Goal: Task Accomplishment & Management: Manage account settings

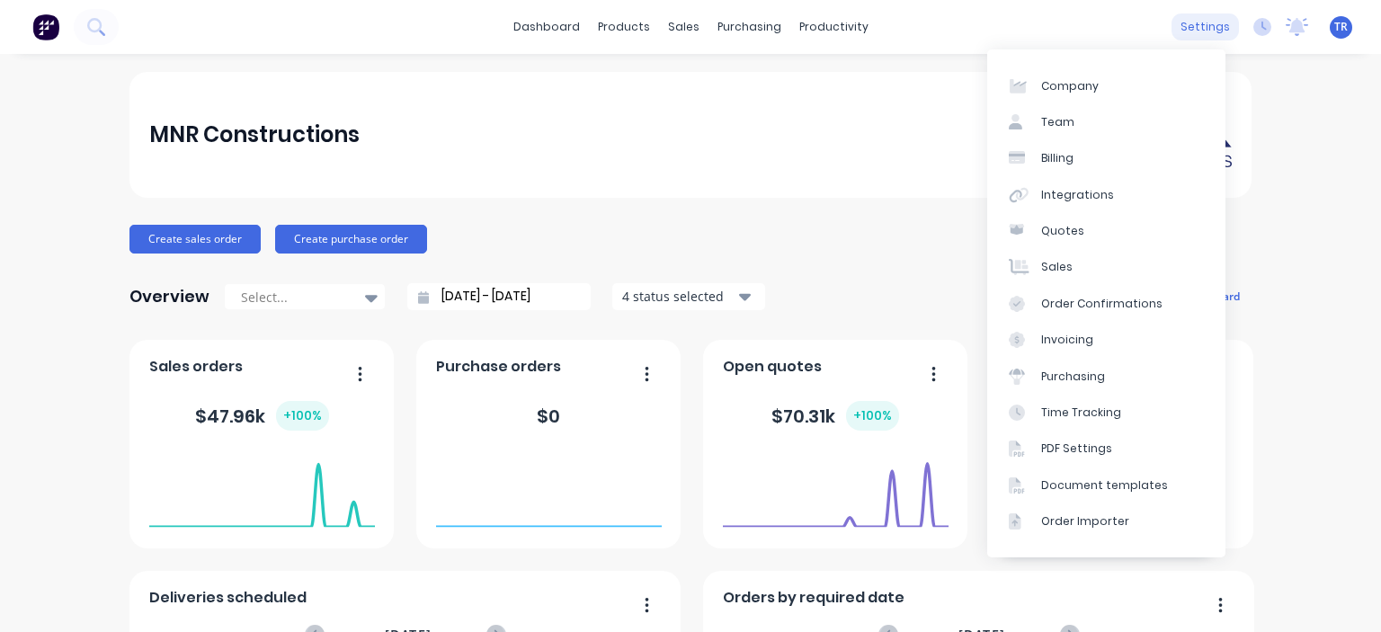
click at [1174, 28] on div "settings" at bounding box center [1205, 26] width 67 height 27
click at [1079, 483] on div "Document templates" at bounding box center [1104, 485] width 127 height 16
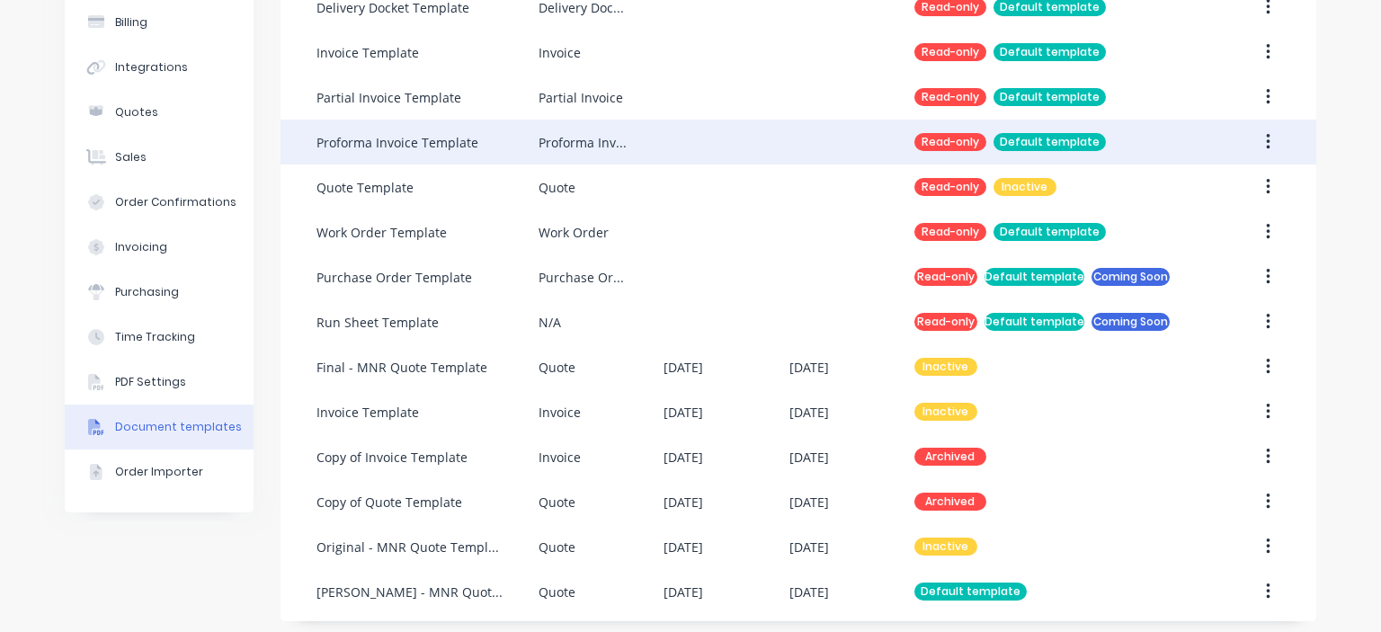
scroll to position [187, 0]
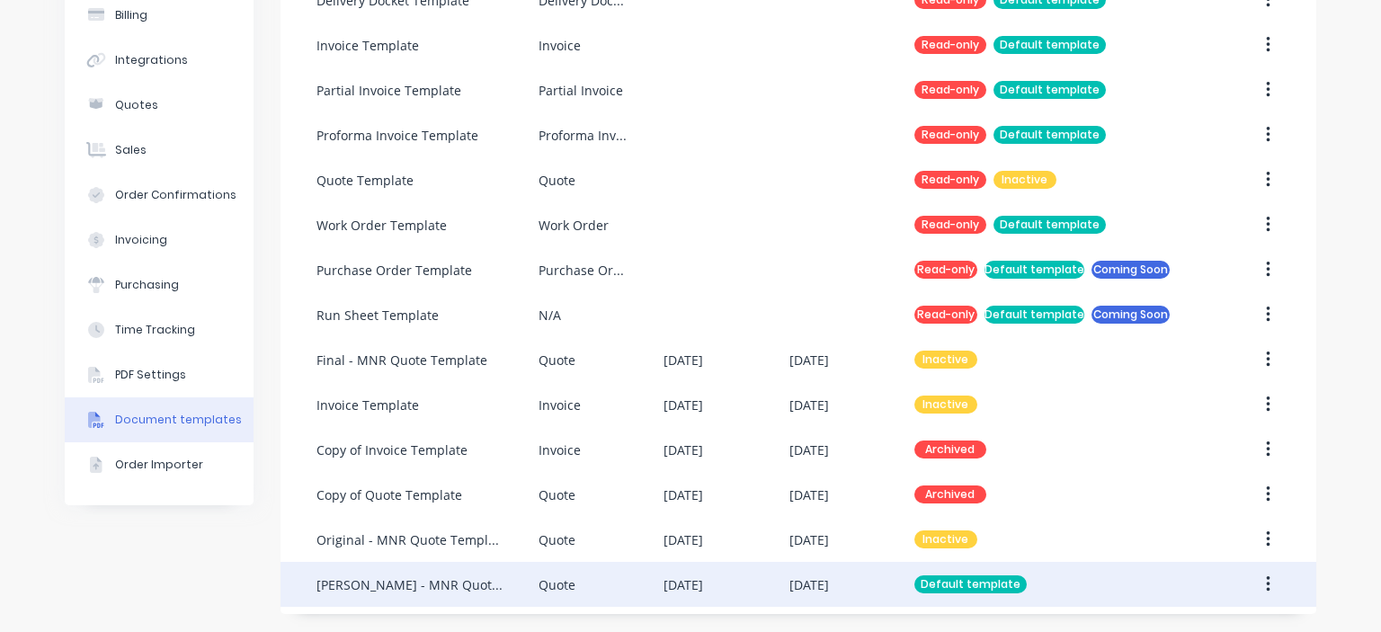
click at [475, 585] on div "[PERSON_NAME] - MNR Quote Template" at bounding box center [409, 584] width 186 height 19
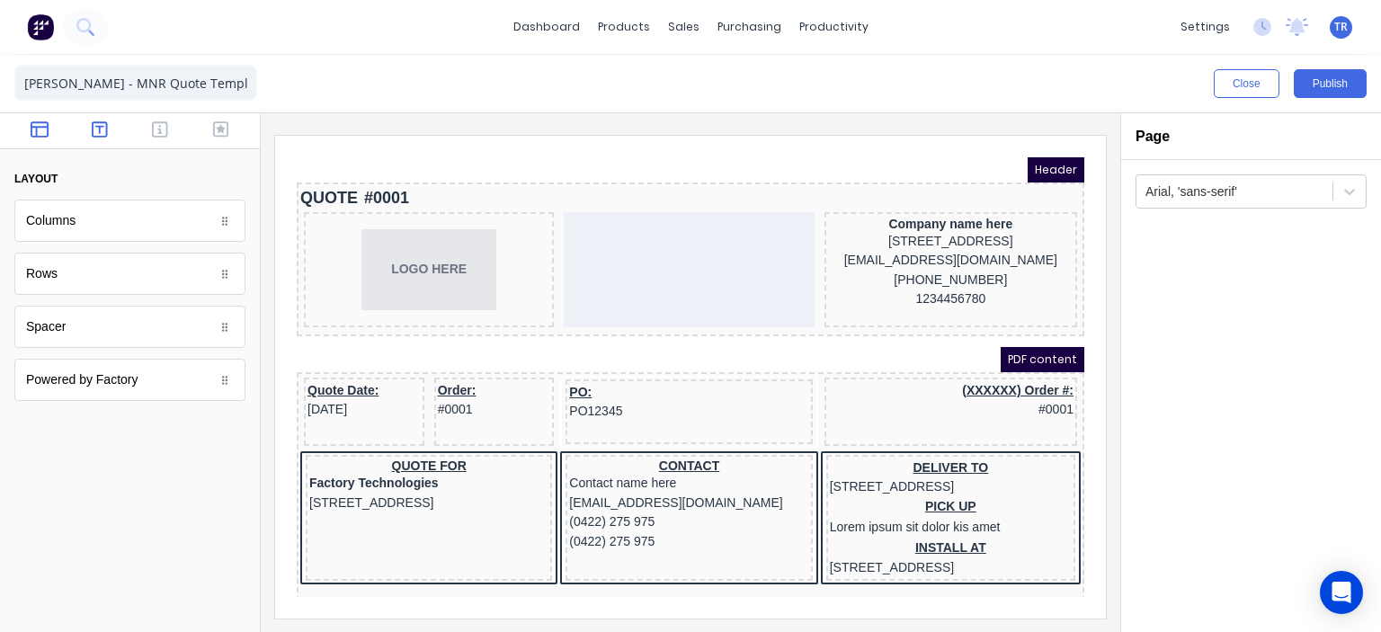
click at [92, 132] on icon "button" at bounding box center [100, 129] width 16 height 18
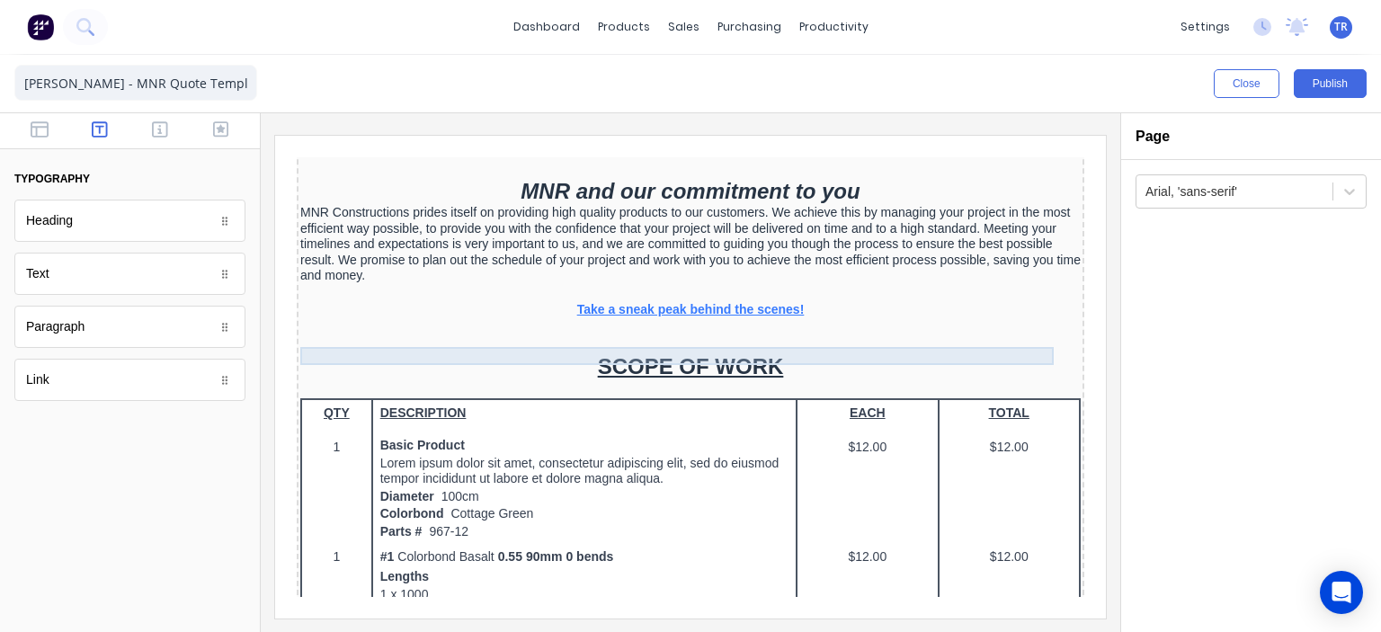
scroll to position [450, 0]
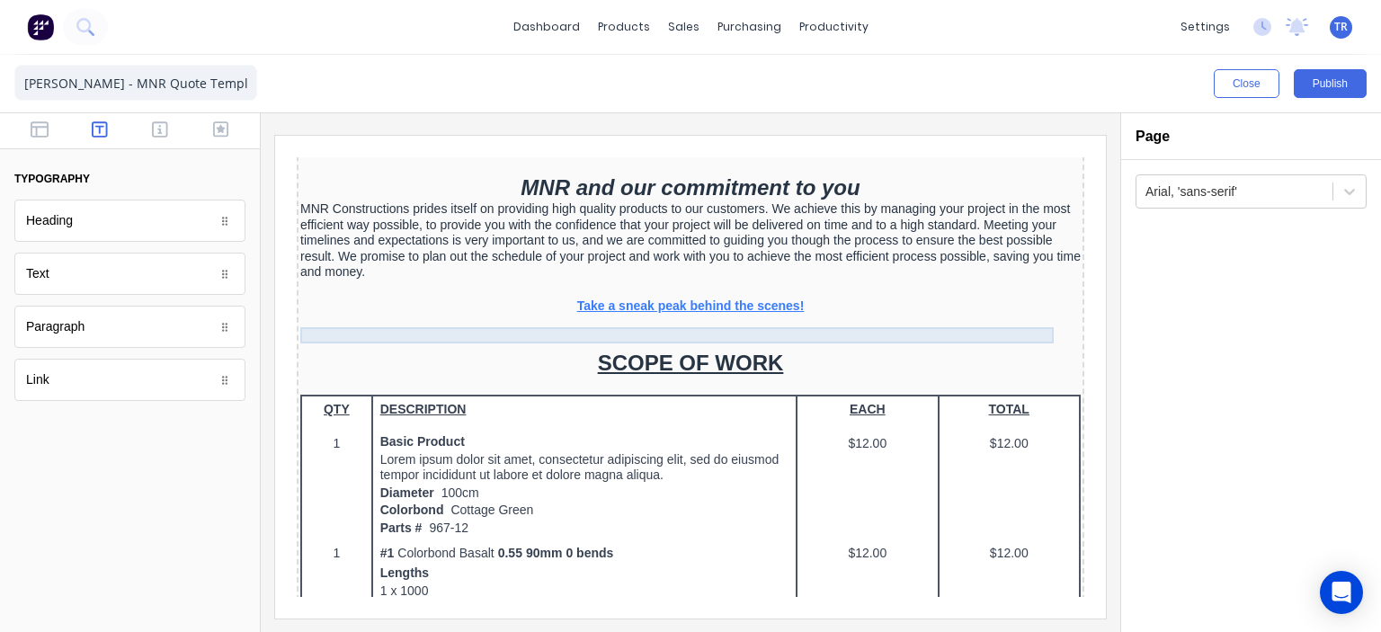
click at [780, 293] on div "Take a sneak peak behind the scenes!" at bounding box center [669, 285] width 780 height 16
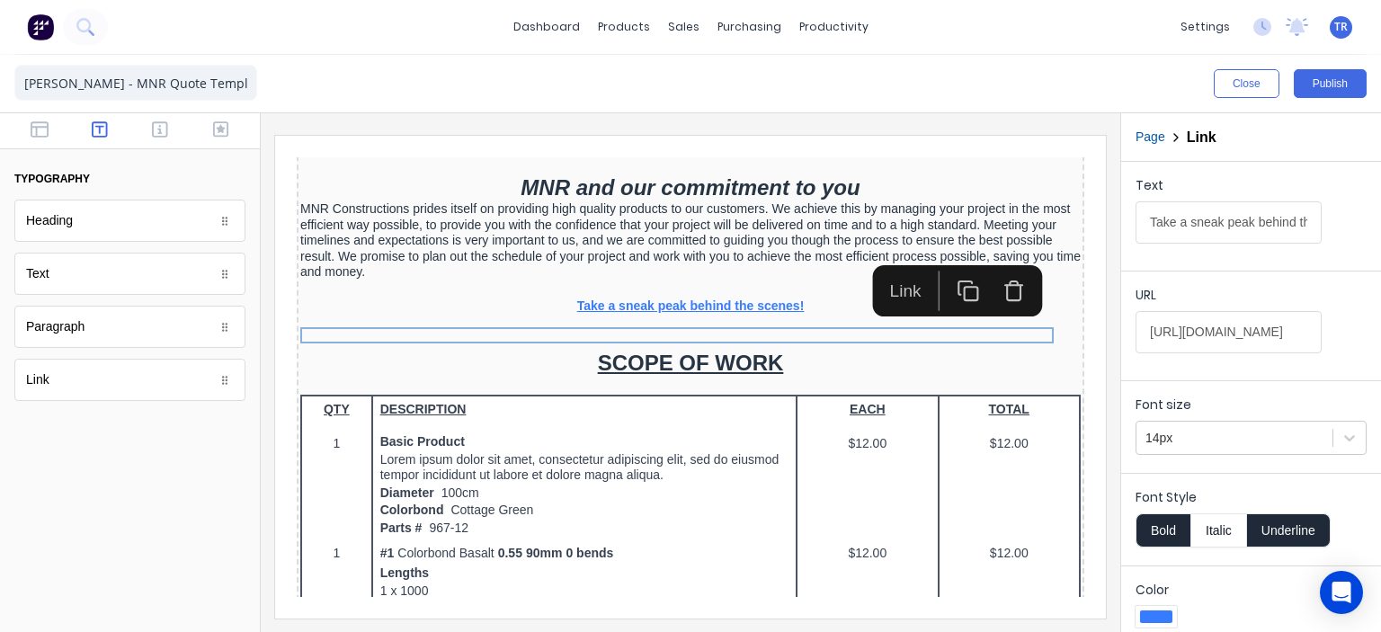
click at [988, 270] on icon "button" at bounding box center [992, 268] width 22 height 22
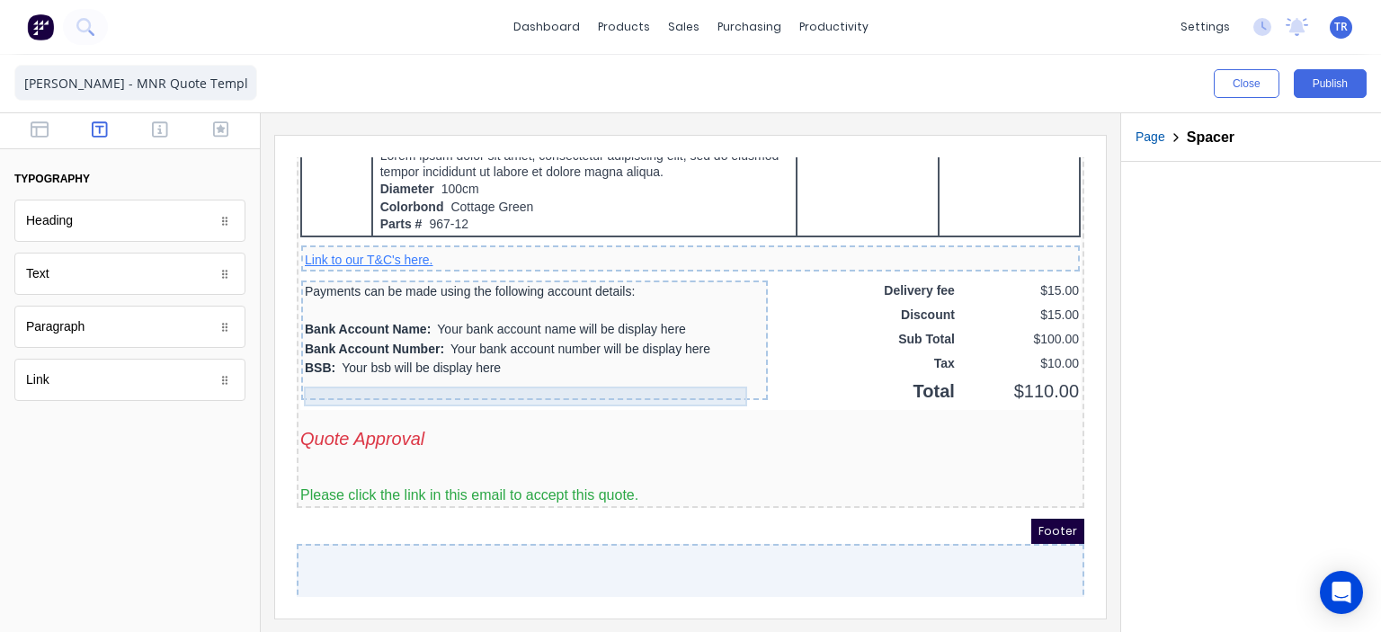
scroll to position [1492, 0]
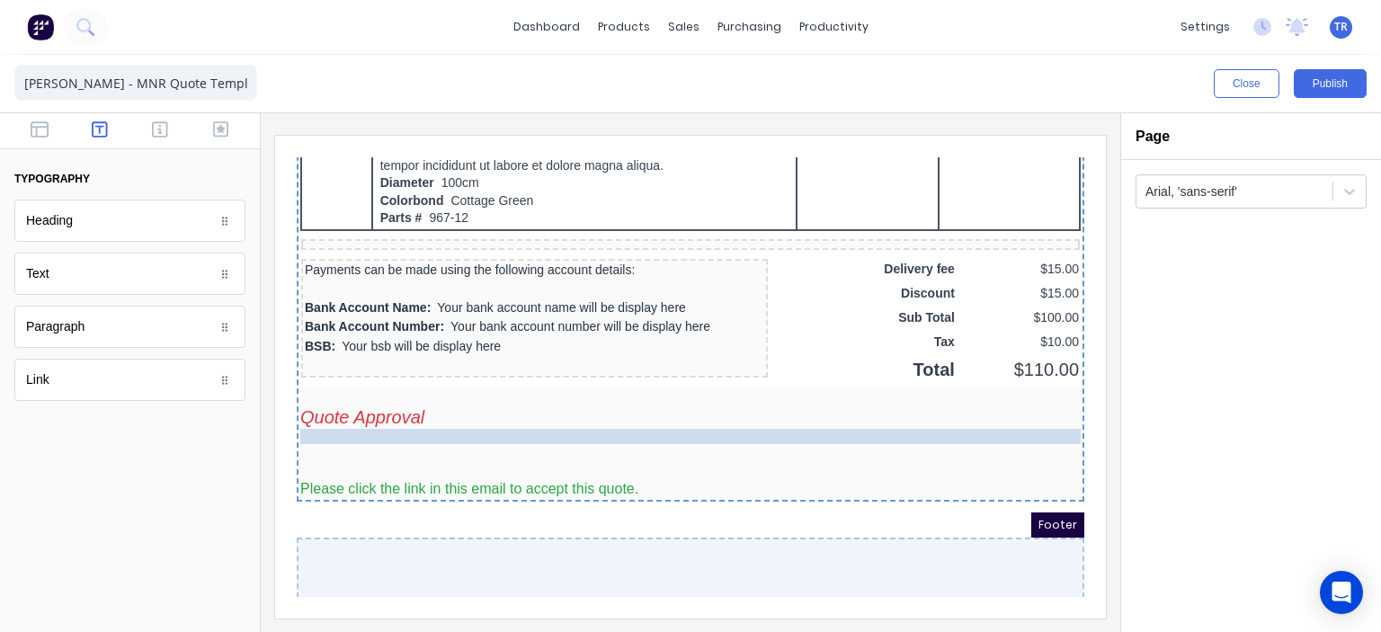
drag, startPoint x: 696, startPoint y: 257, endPoint x: 697, endPoint y: 438, distance: 180.7
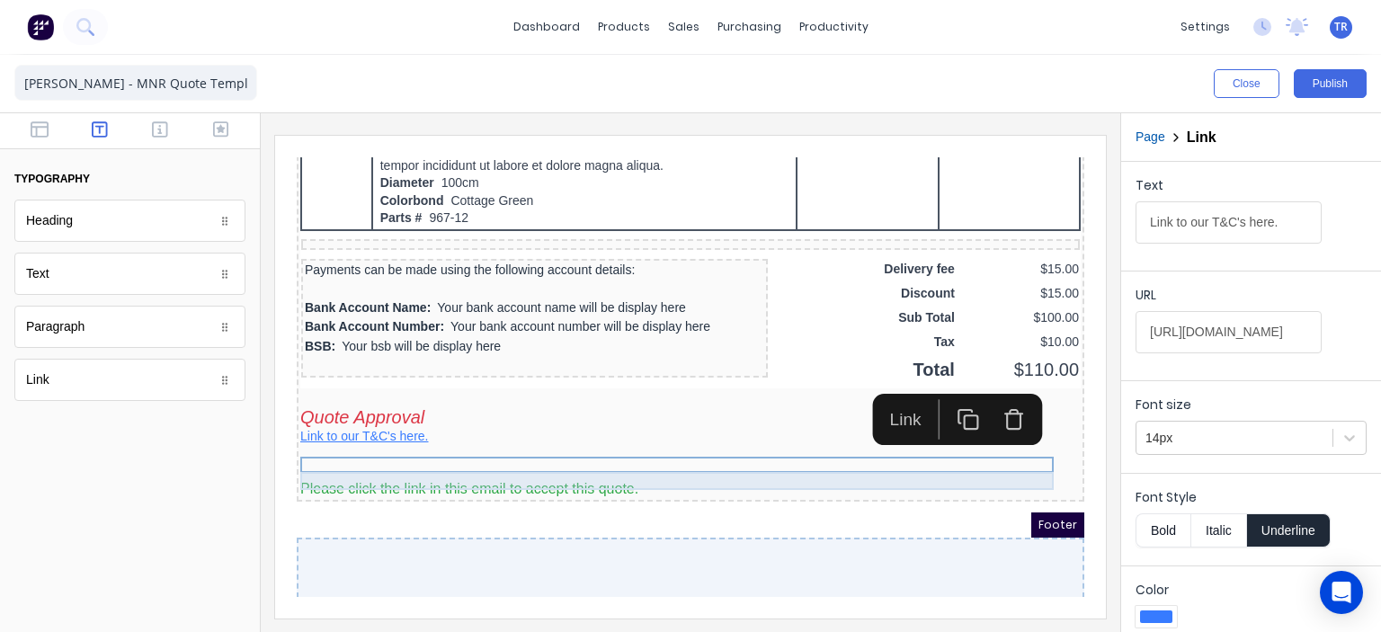
click at [441, 441] on div at bounding box center [669, 432] width 780 height 18
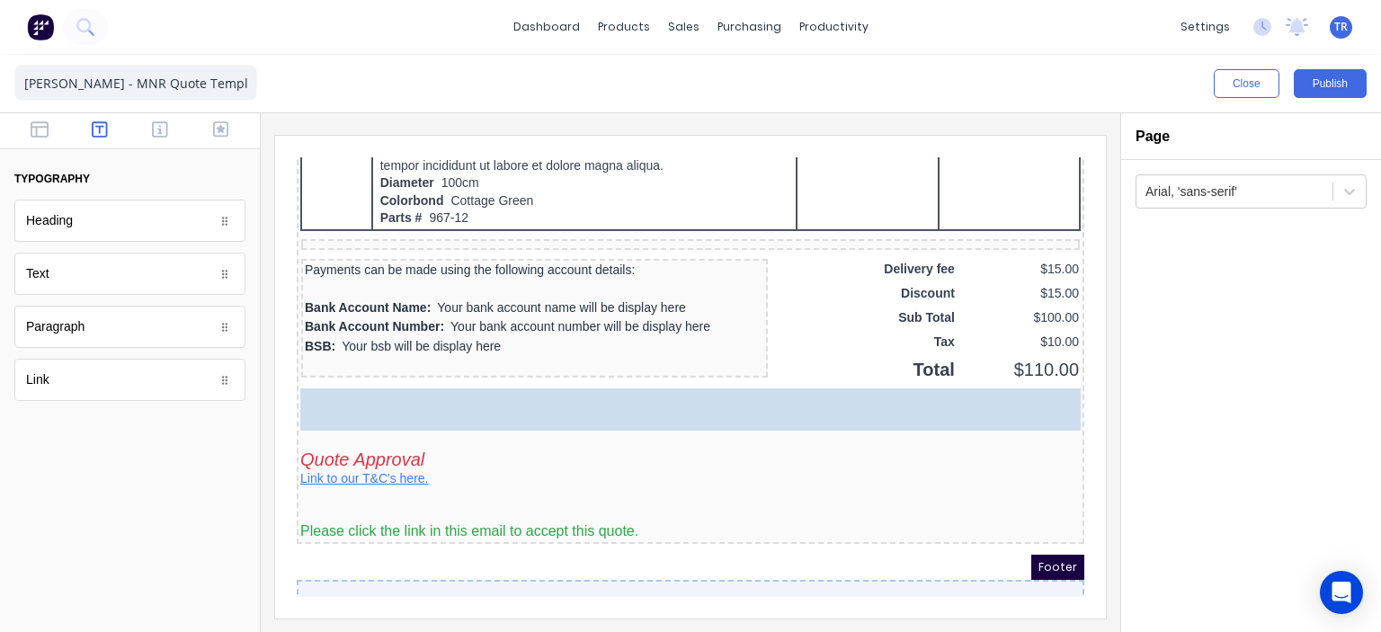
drag, startPoint x: 137, startPoint y: 397, endPoint x: 76, endPoint y: 366, distance: 68.4
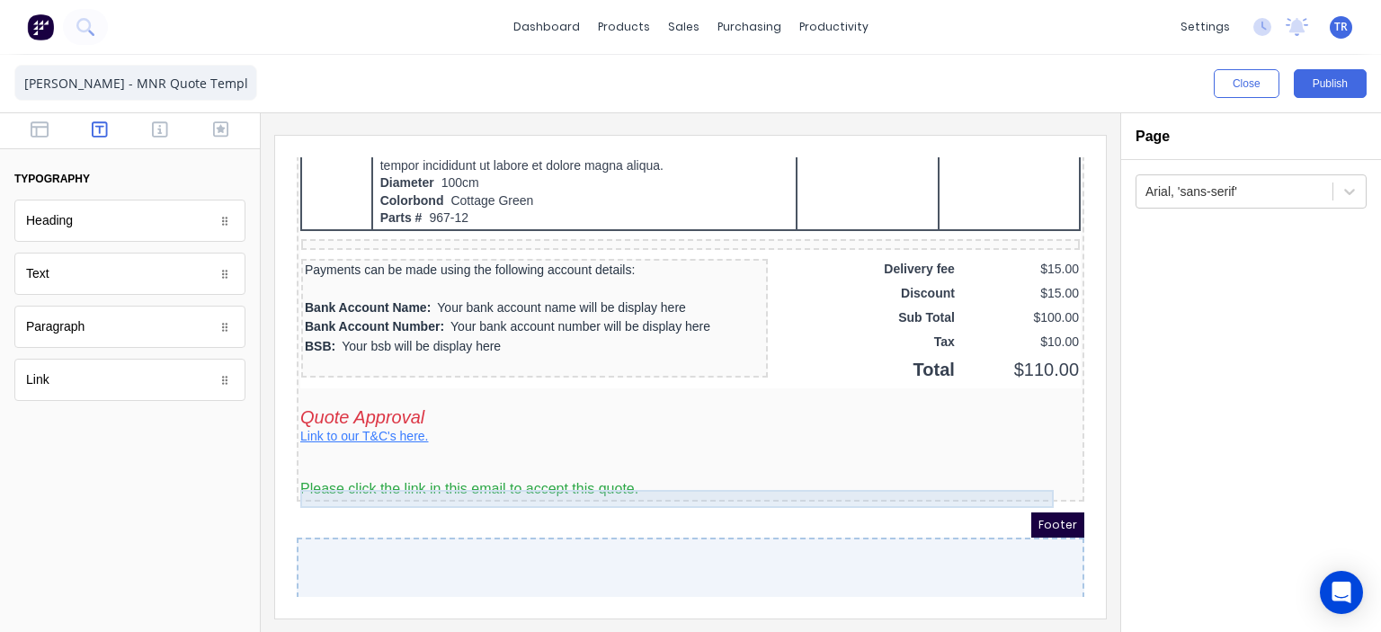
click at [370, 459] on div at bounding box center [669, 450] width 780 height 18
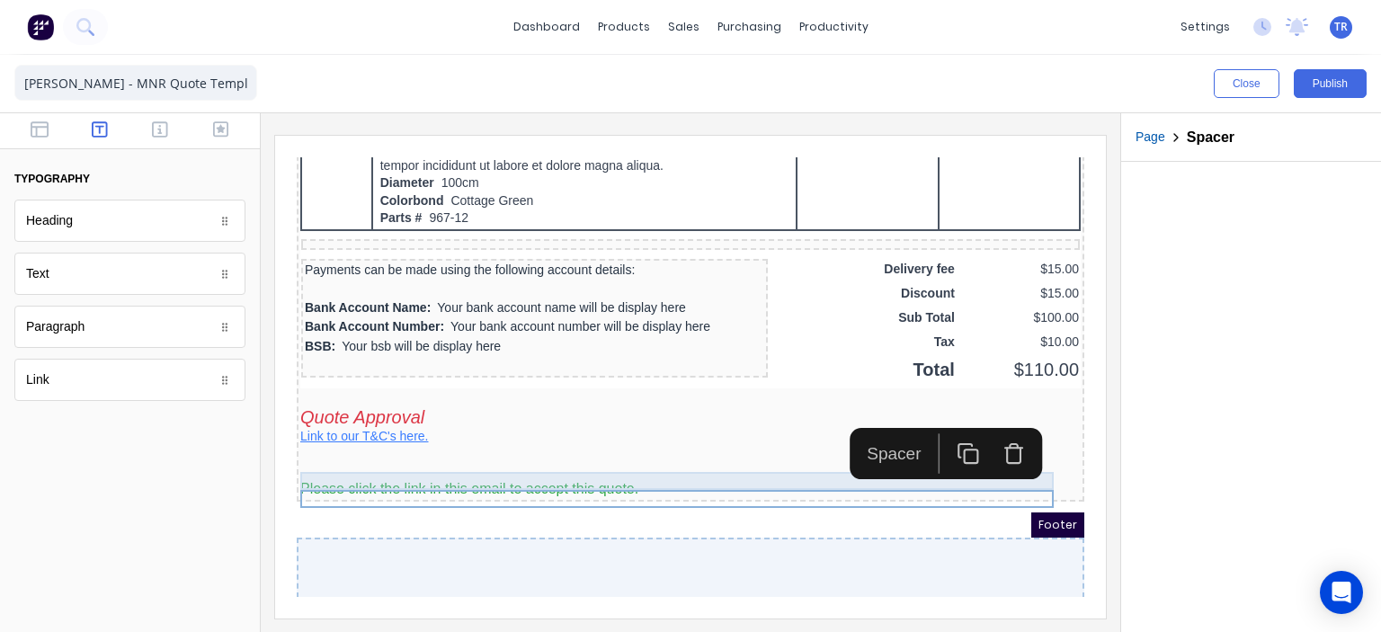
click at [368, 441] on div at bounding box center [669, 432] width 780 height 18
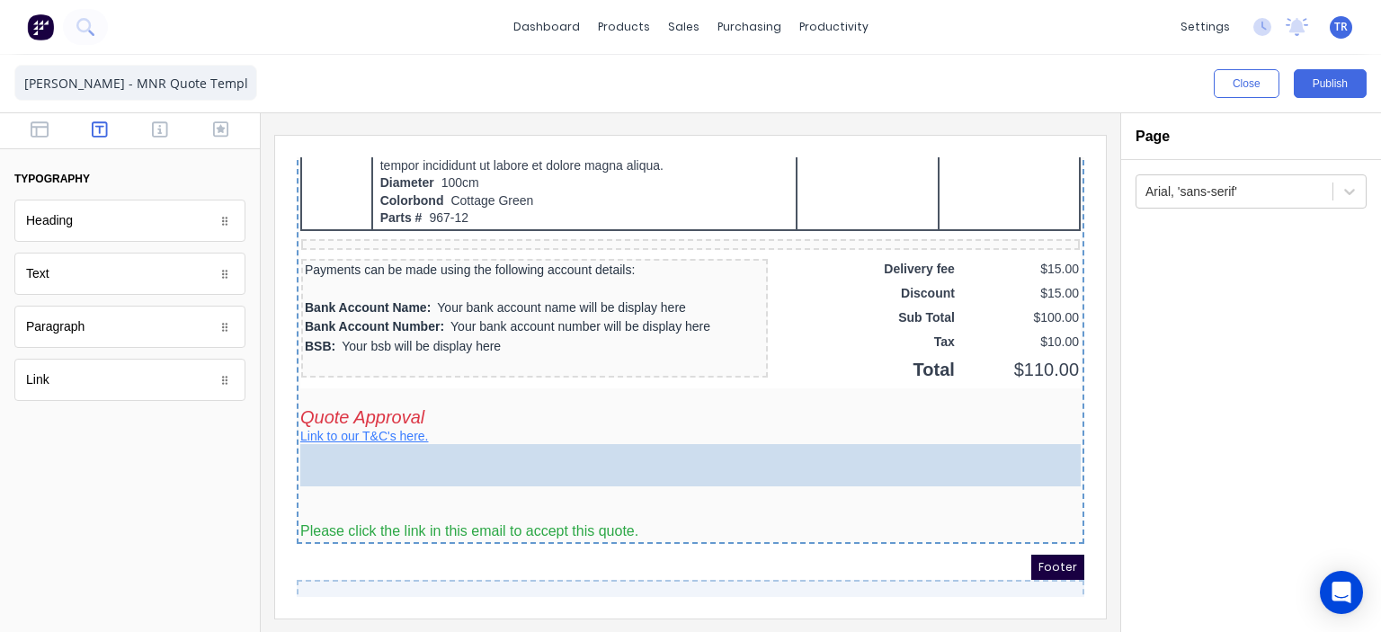
drag, startPoint x: 115, startPoint y: 379, endPoint x: 200, endPoint y: 327, distance: 98.8
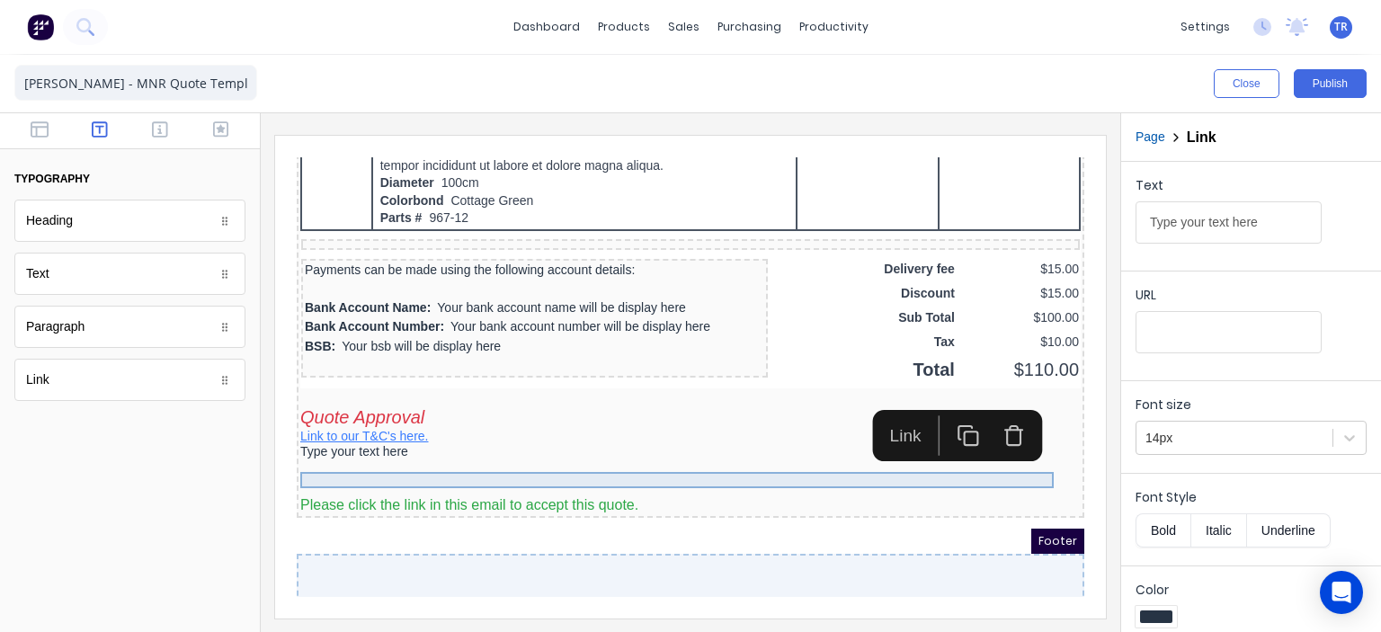
click at [384, 439] on div "Type your text here" at bounding box center [669, 431] width 780 height 16
click at [376, 439] on div "Type your text here" at bounding box center [669, 431] width 780 height 16
click at [1196, 215] on input "Type your text here" at bounding box center [1229, 222] width 186 height 42
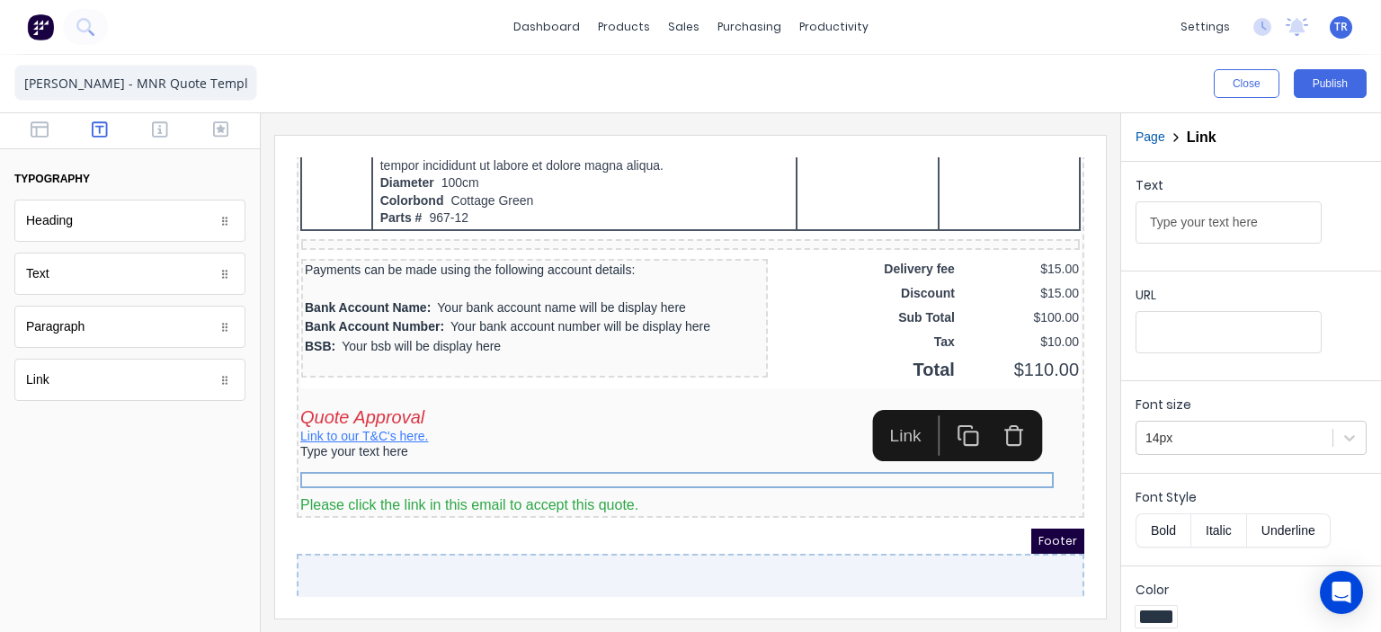
click at [1196, 215] on input "Type your text here" at bounding box center [1229, 222] width 186 height 42
click at [1194, 342] on input "URL" at bounding box center [1229, 332] width 186 height 42
paste input "https://landing.mnrconstructions.com.au/-how-we-work"
type input "https://landing.mnrconstructions.com.au/-how-we-work"
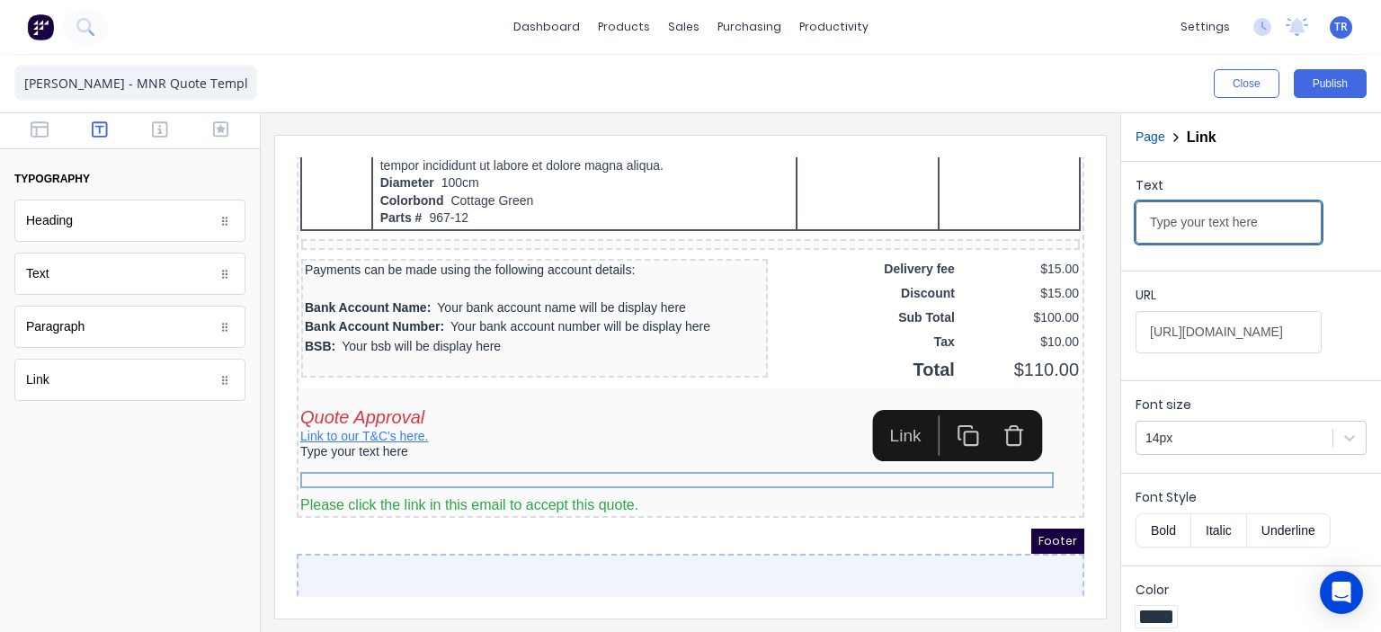
click at [1182, 223] on input "Type your text here" at bounding box center [1229, 222] width 186 height 42
drag, startPoint x: 1277, startPoint y: 227, endPoint x: 1077, endPoint y: 229, distance: 199.6
click at [1077, 229] on div "Close Publish Components typography Heading Heading Text Text Paragraph Paragra…" at bounding box center [690, 343] width 1381 height 577
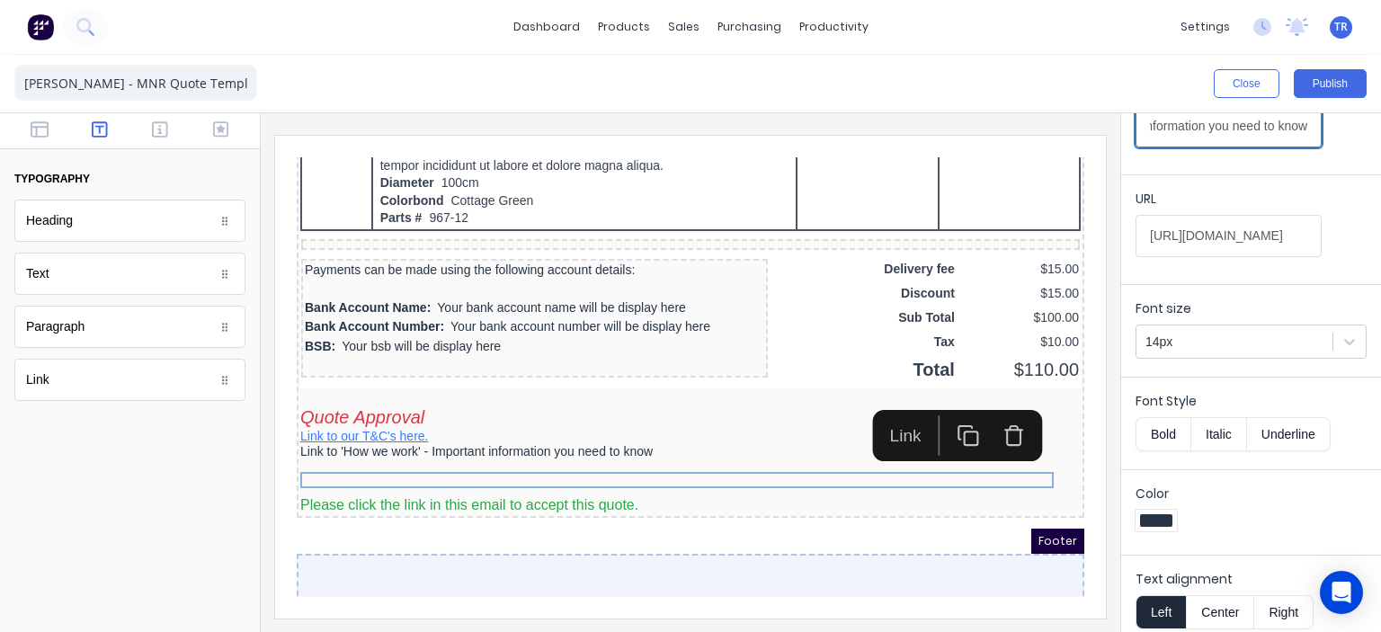
scroll to position [104, 0]
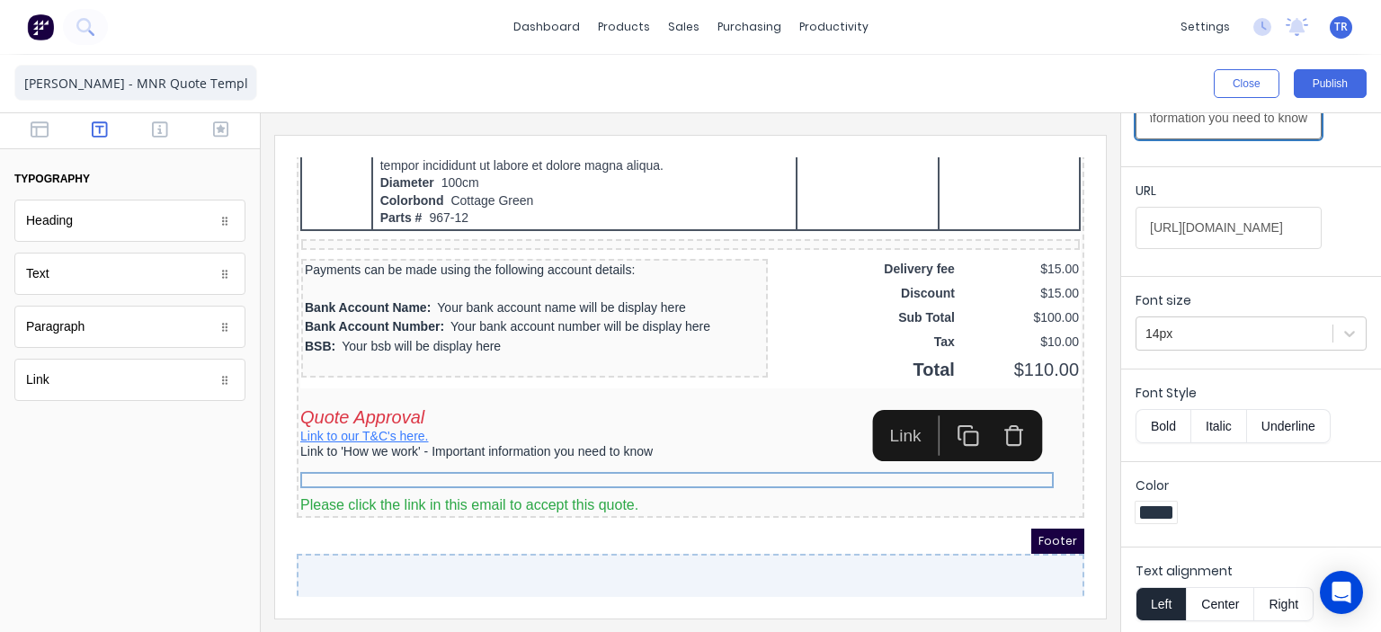
type input "Link to 'How we work' - Important information you need to know"
click at [1162, 506] on div at bounding box center [1156, 512] width 32 height 13
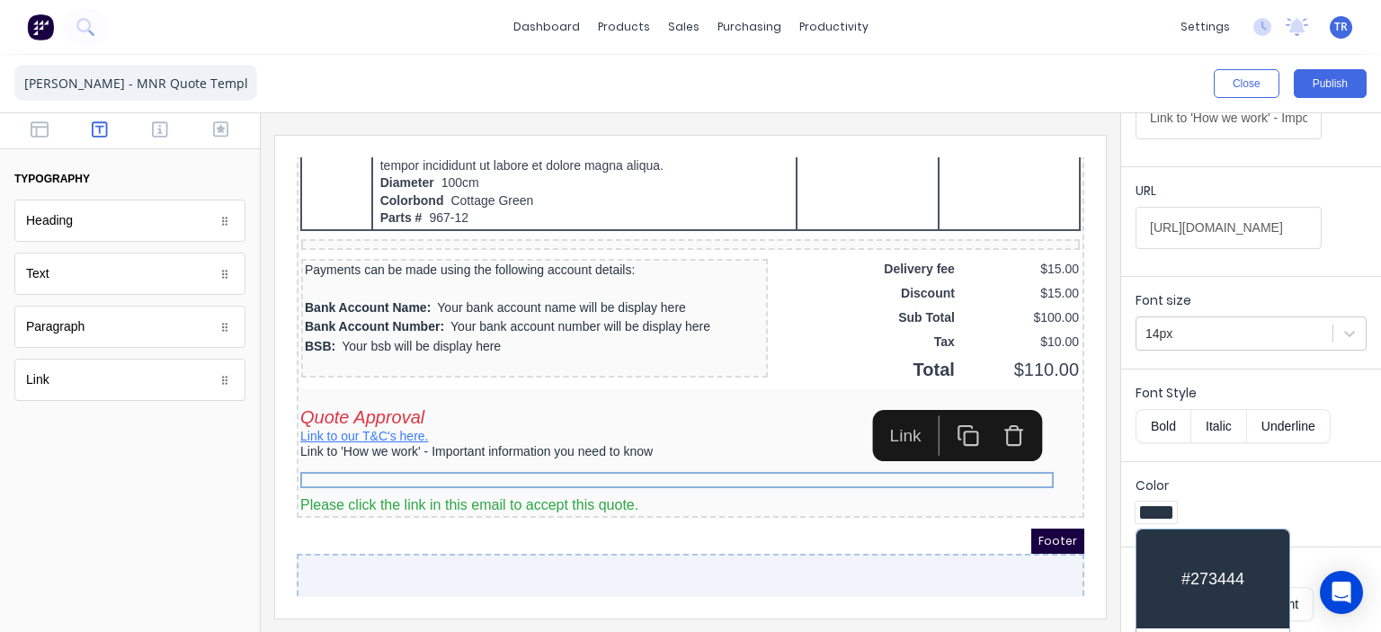
drag, startPoint x: 1372, startPoint y: 453, endPoint x: 1370, endPoint y: 506, distance: 53.1
click at [1373, 506] on div at bounding box center [690, 316] width 1381 height 632
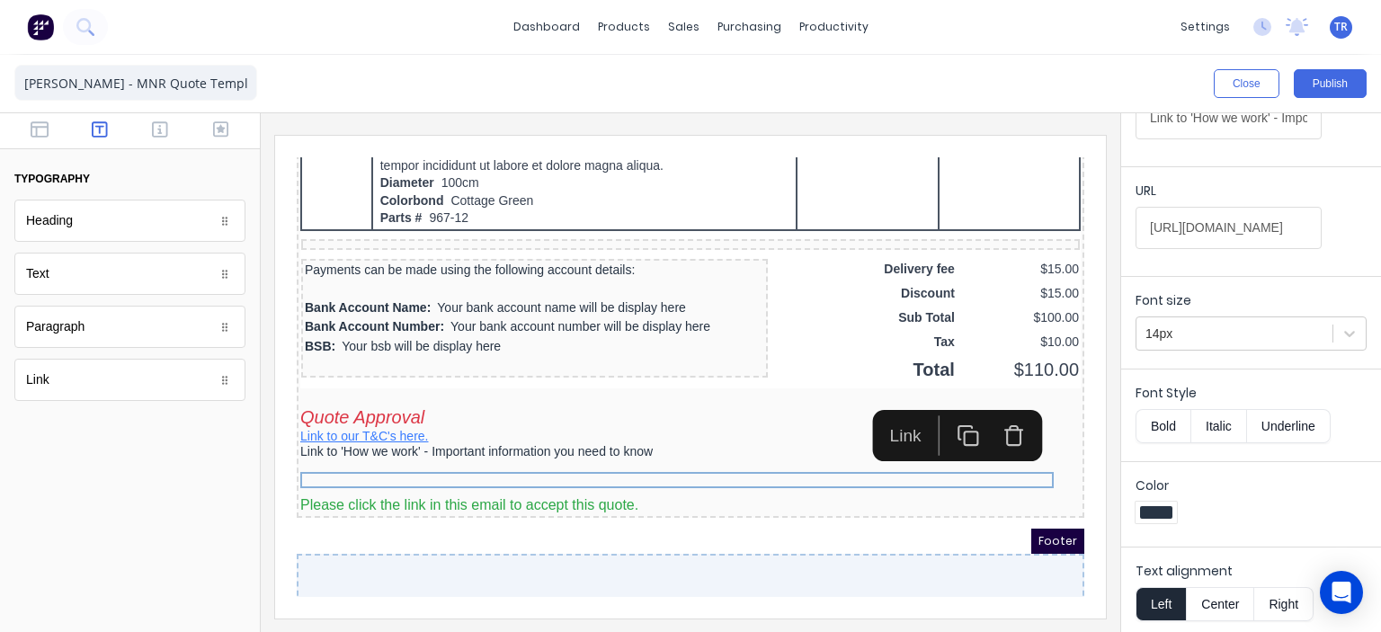
click at [1154, 515] on div at bounding box center [1156, 512] width 32 height 13
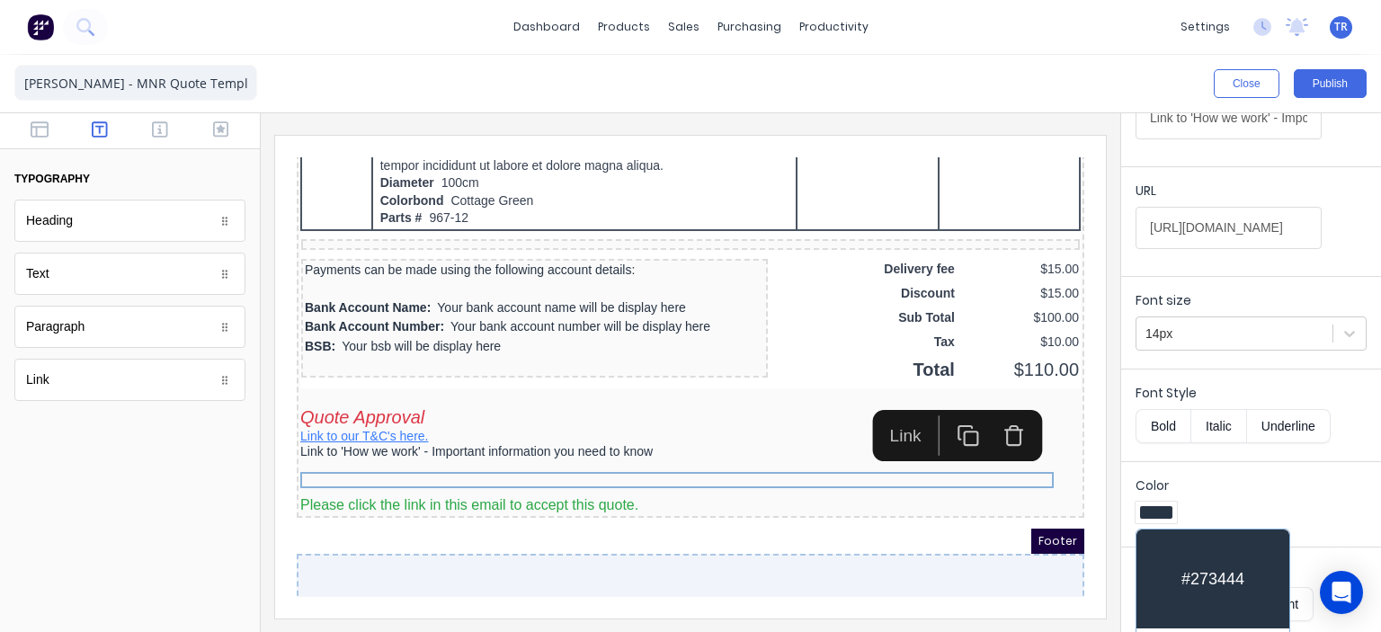
click at [1272, 474] on div at bounding box center [690, 316] width 1381 height 632
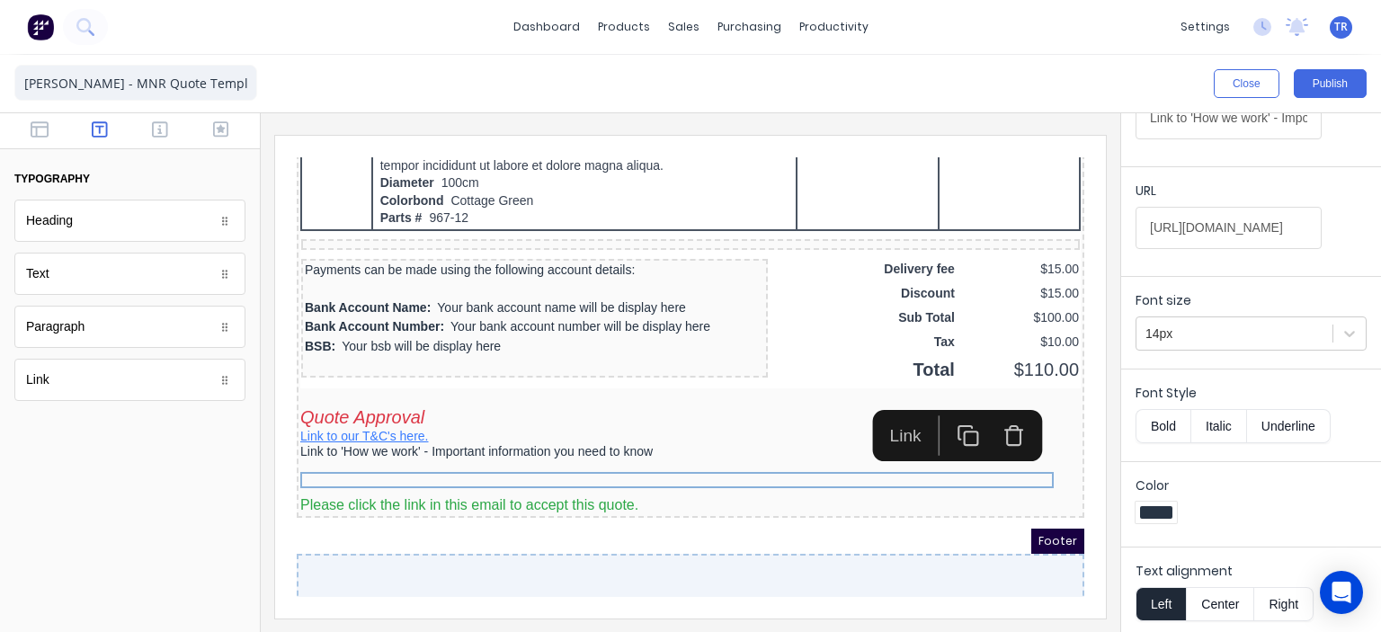
click at [1154, 510] on div at bounding box center [1156, 512] width 32 height 13
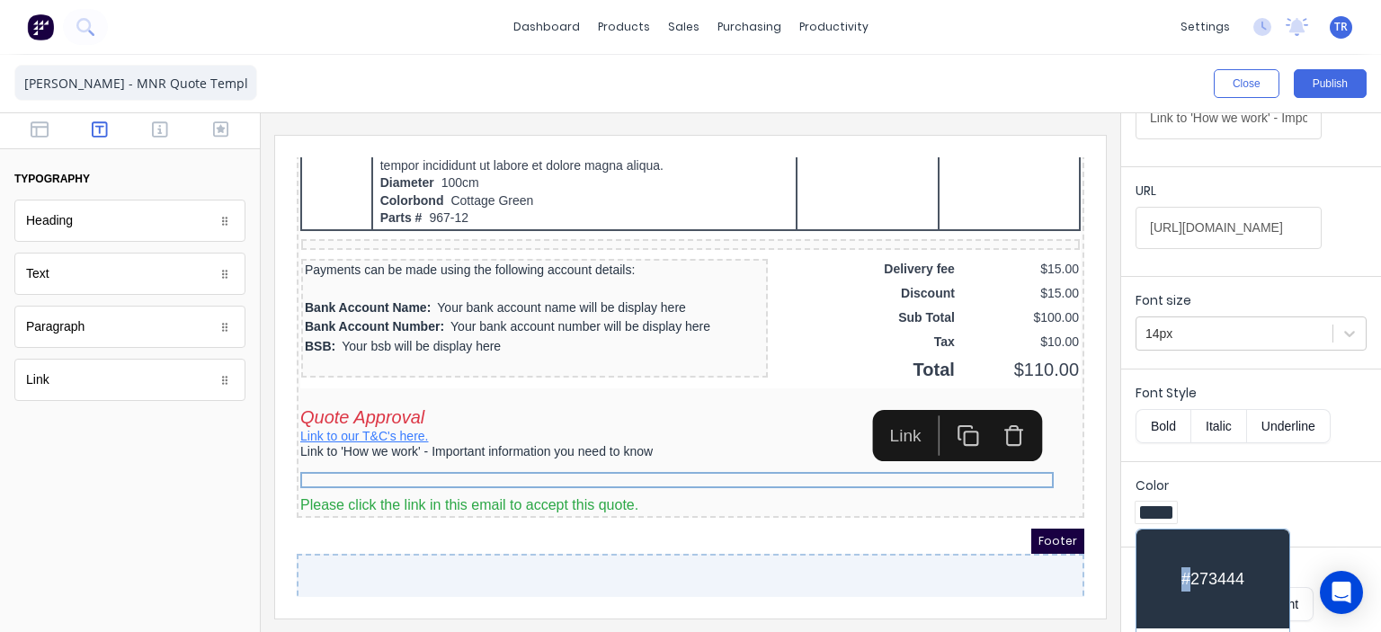
click at [1187, 571] on div "#273444" at bounding box center [1212, 579] width 153 height 99
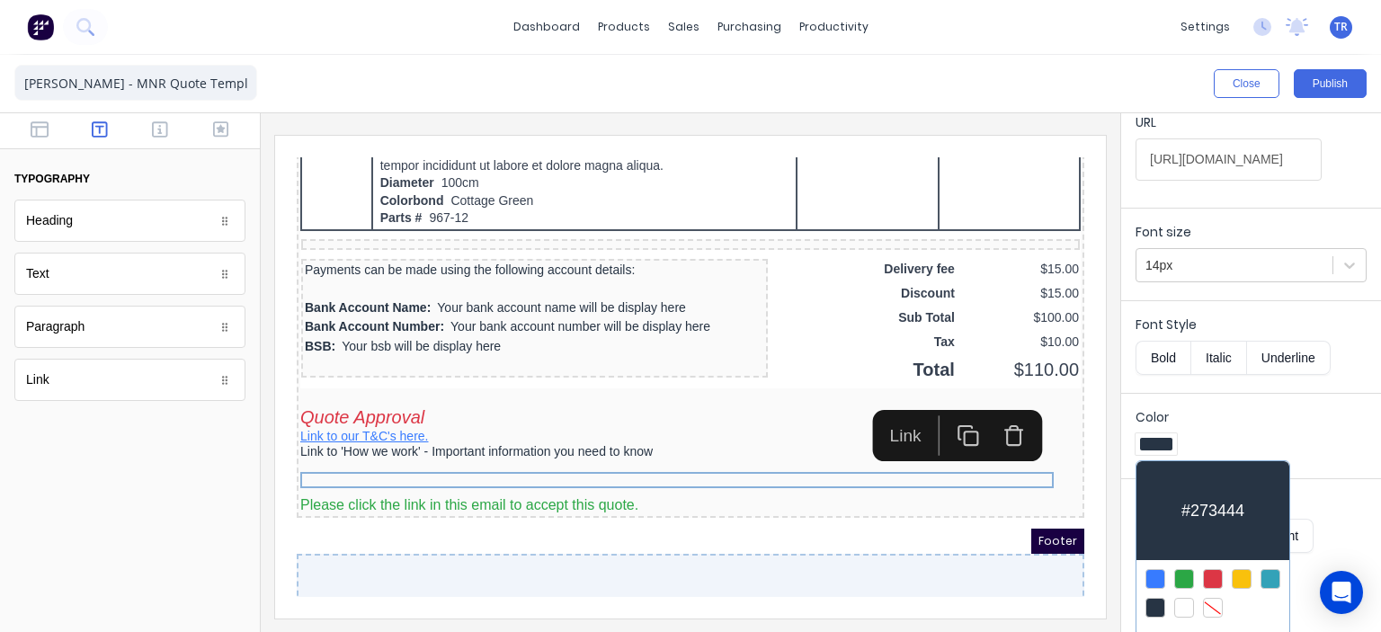
scroll to position [173, 0]
click at [1157, 575] on div at bounding box center [1155, 579] width 20 height 20
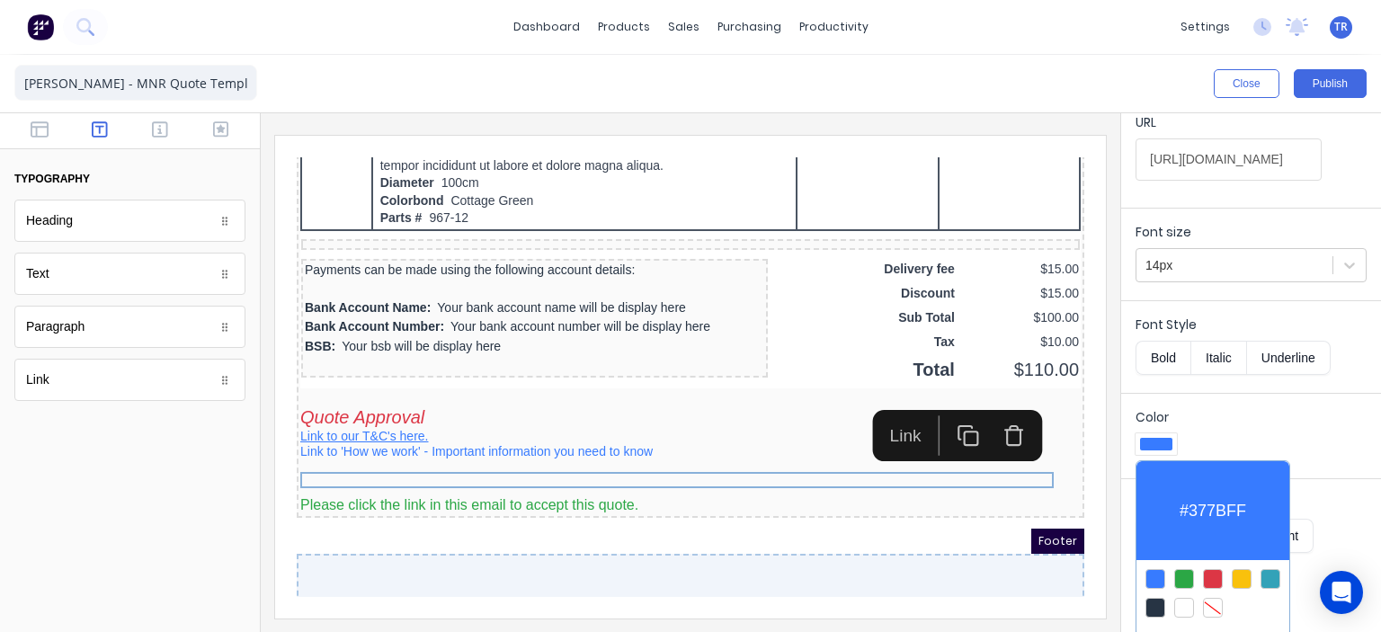
click at [1226, 414] on div at bounding box center [690, 316] width 1381 height 632
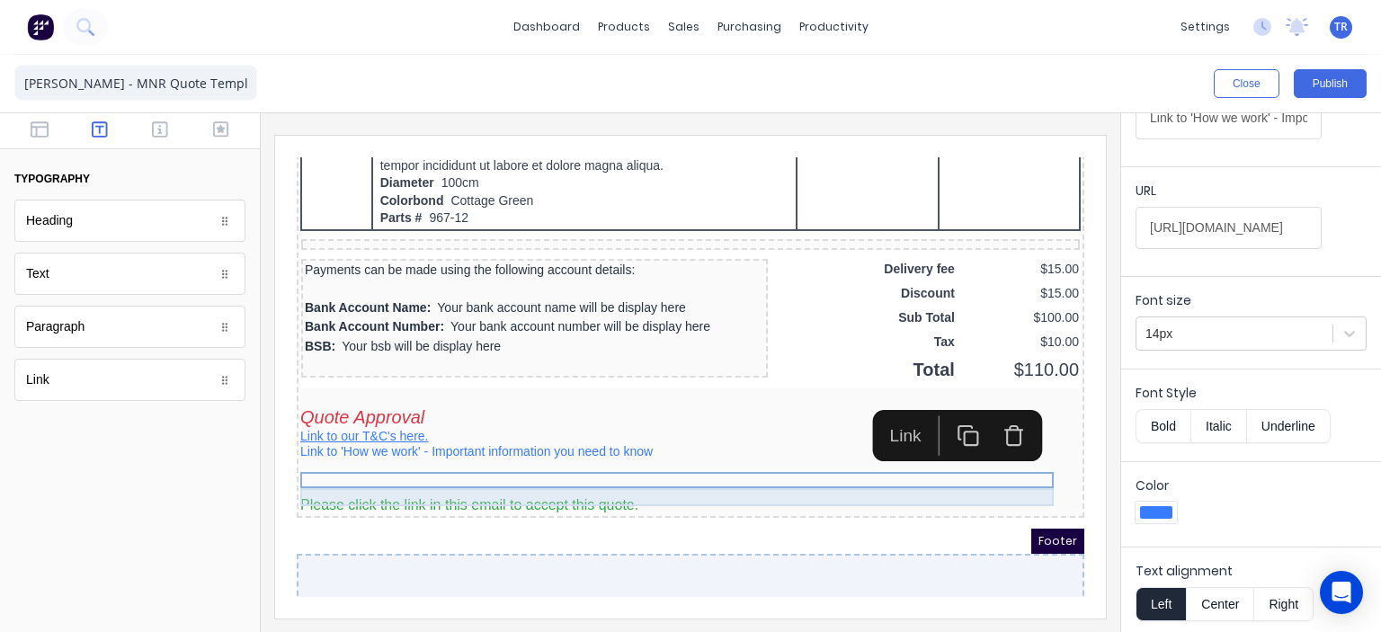
click at [300, 457] on div at bounding box center [669, 448] width 780 height 18
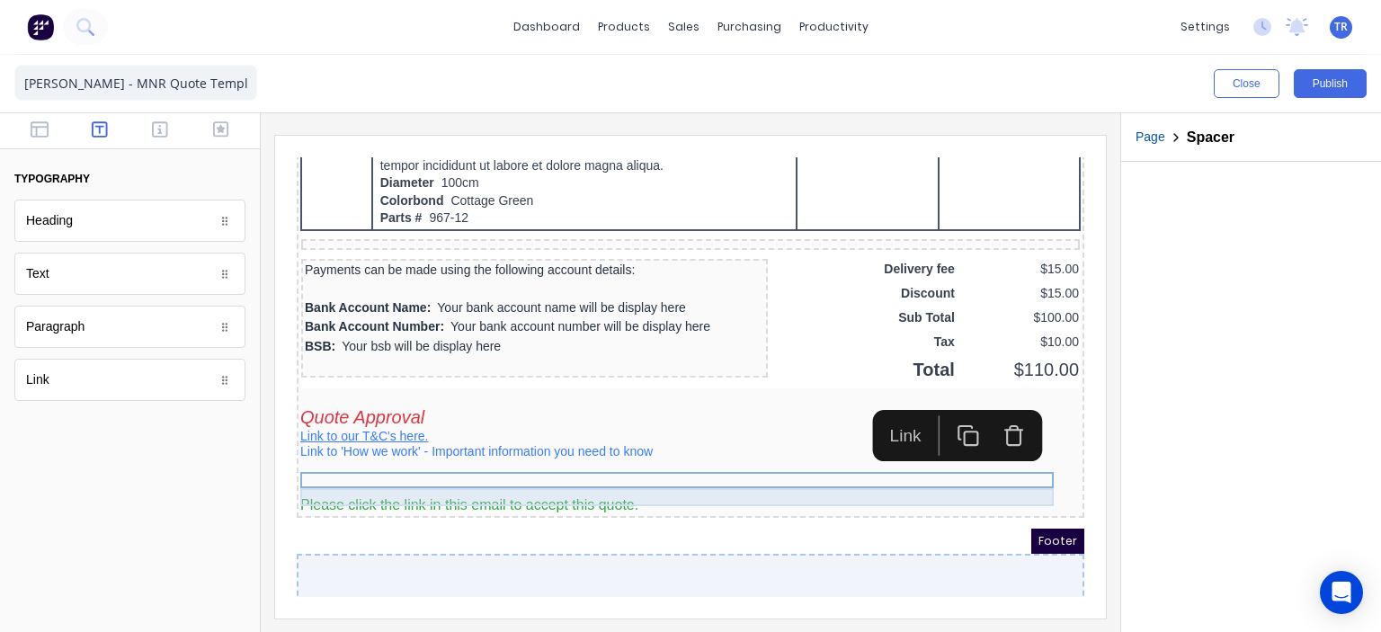
scroll to position [0, 0]
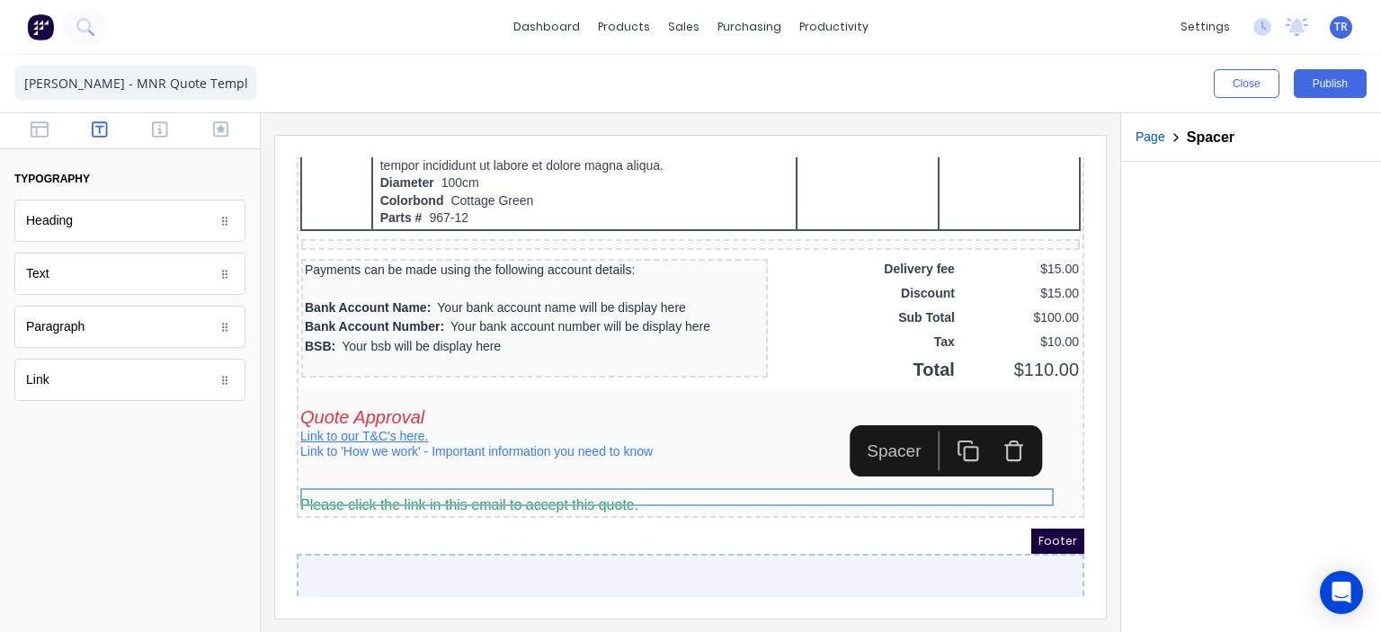
click at [997, 432] on icon "button" at bounding box center [992, 429] width 22 height 22
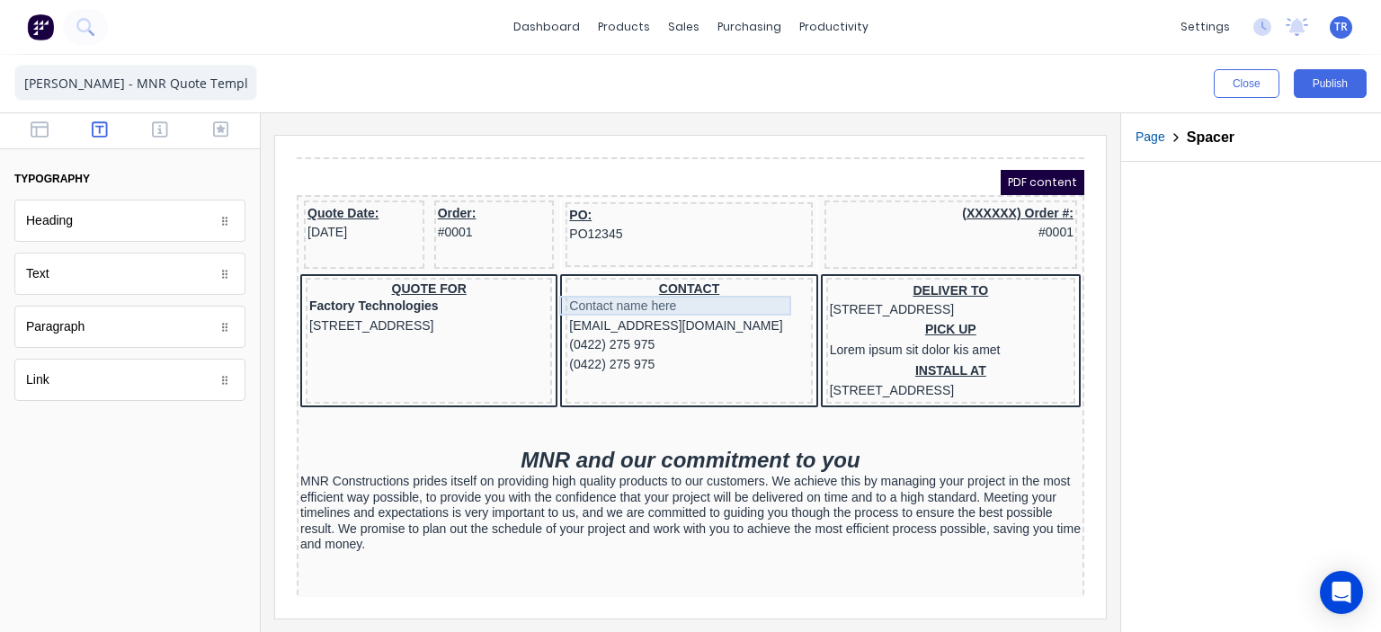
scroll to position [180, 0]
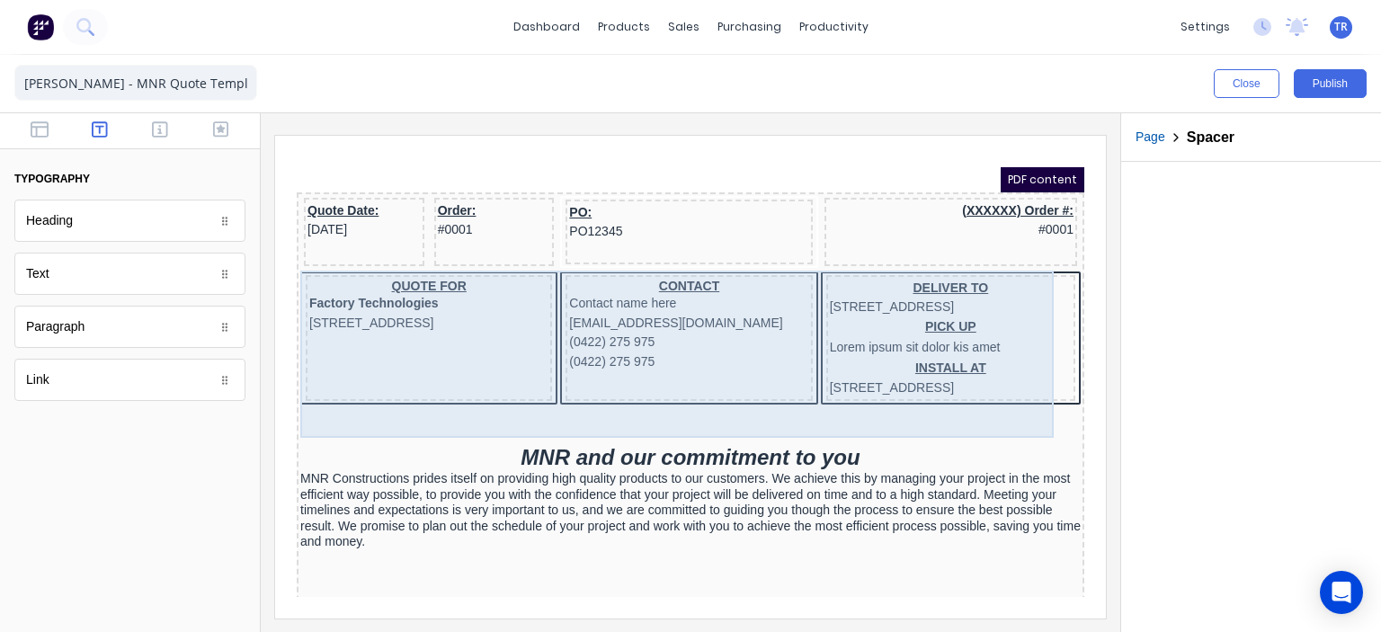
click at [525, 263] on div "QUOTE FOR Factory Technologies 234 Beach Road Gold Coast, Queensland, Australia…" at bounding box center [669, 319] width 780 height 138
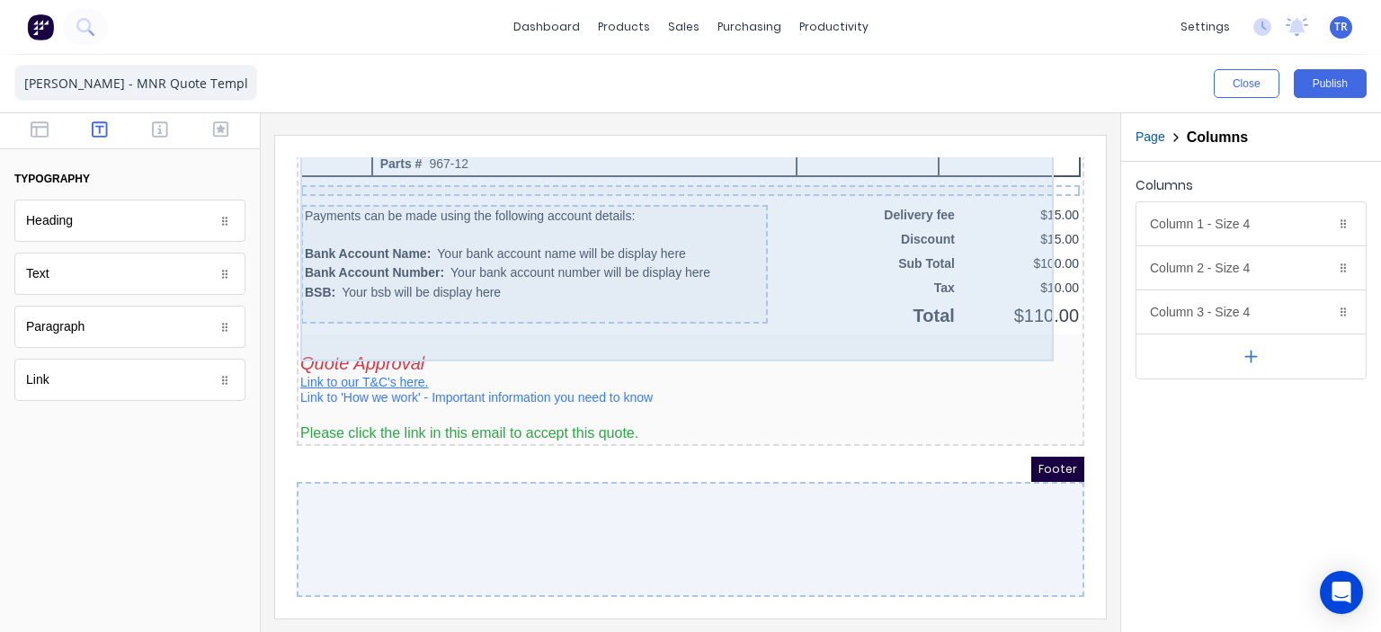
scroll to position [1579, 0]
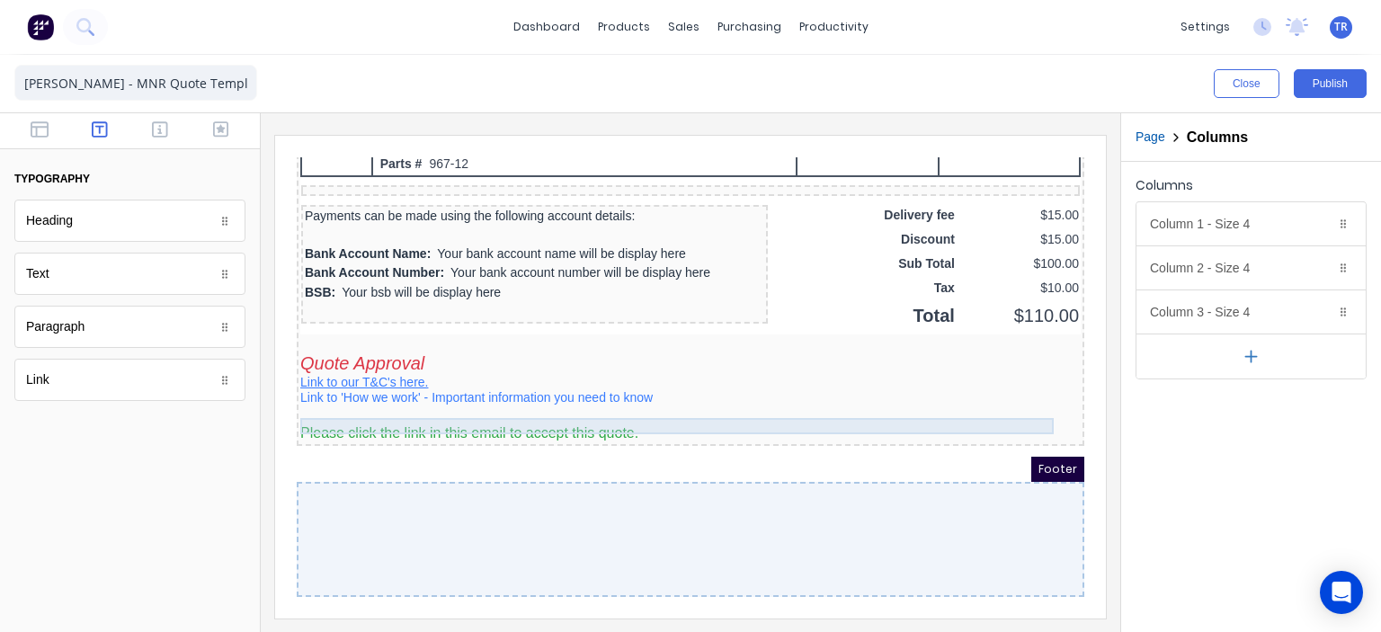
click at [475, 370] on div "Link to 'How we work' - Important information you need to know" at bounding box center [669, 377] width 780 height 16
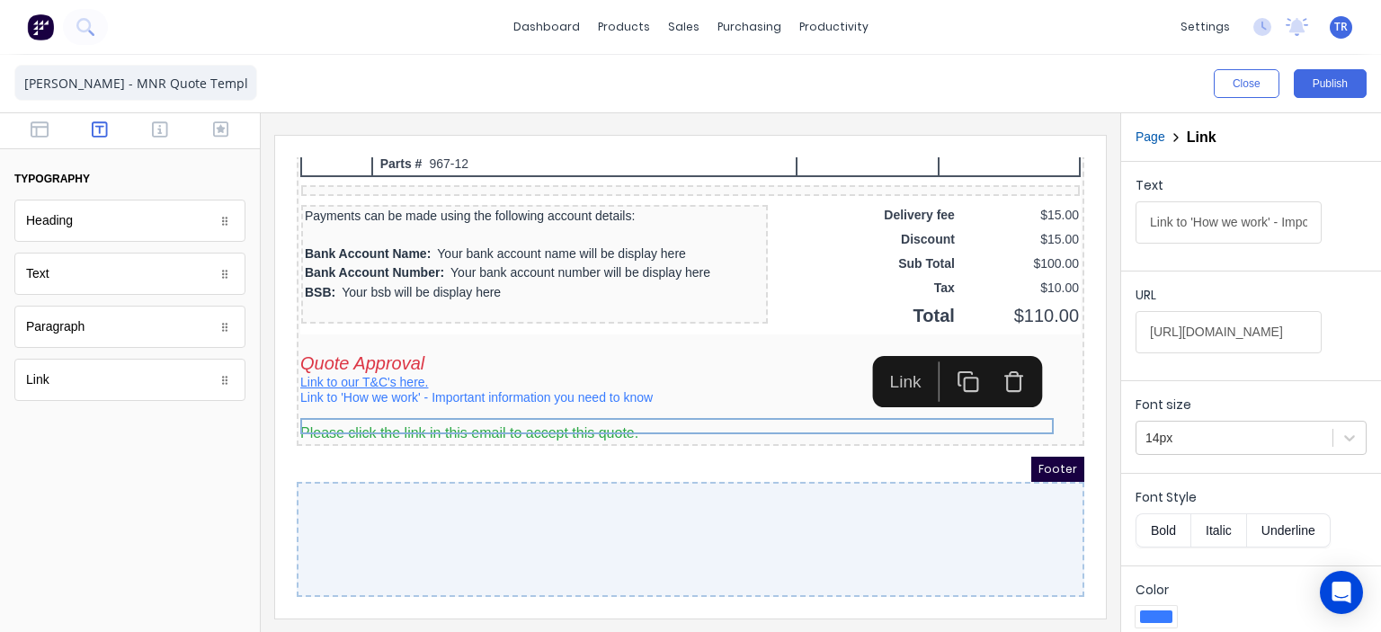
click at [1295, 528] on button "Underline" at bounding box center [1289, 530] width 84 height 34
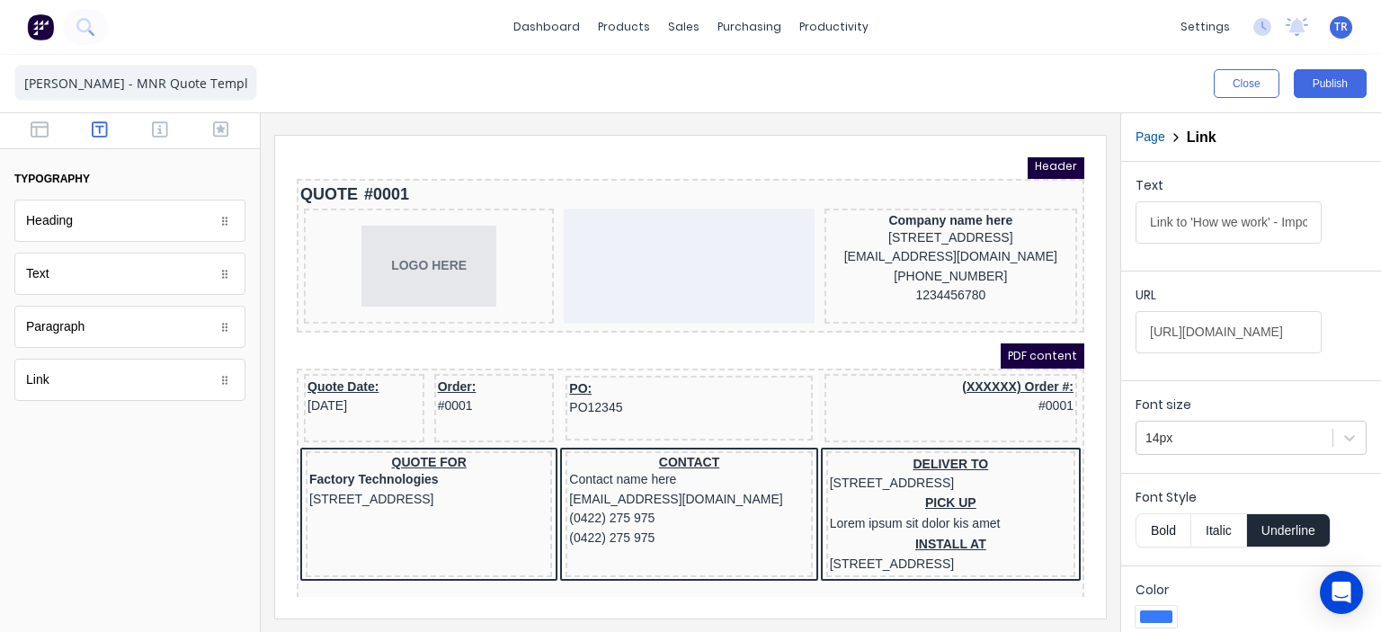
scroll to position [0, 0]
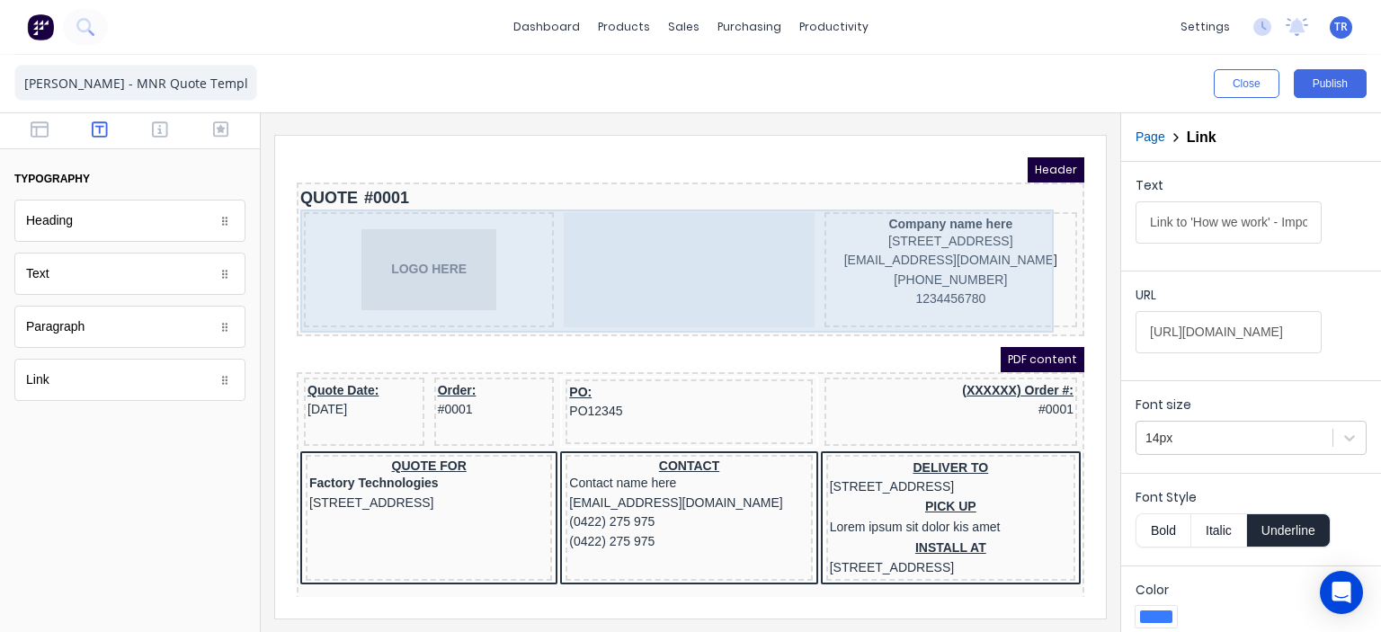
click at [737, 290] on div at bounding box center [667, 248] width 250 height 115
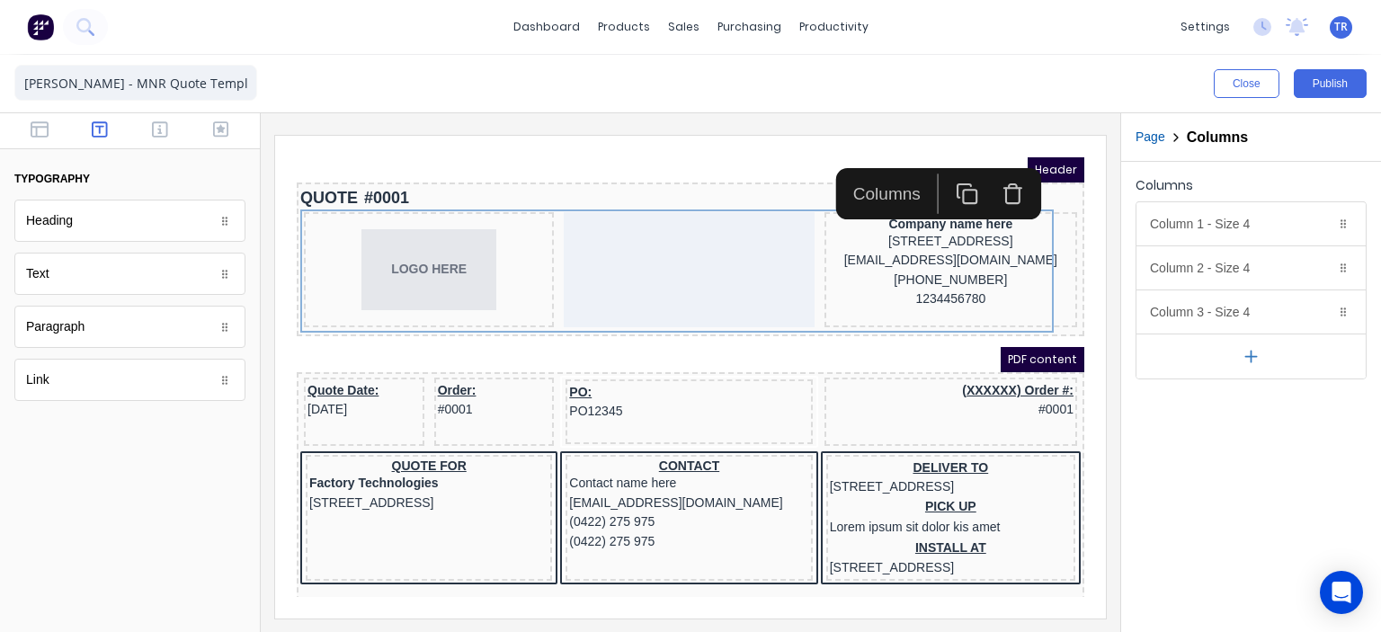
click at [950, 170] on icon "button" at bounding box center [946, 173] width 22 height 22
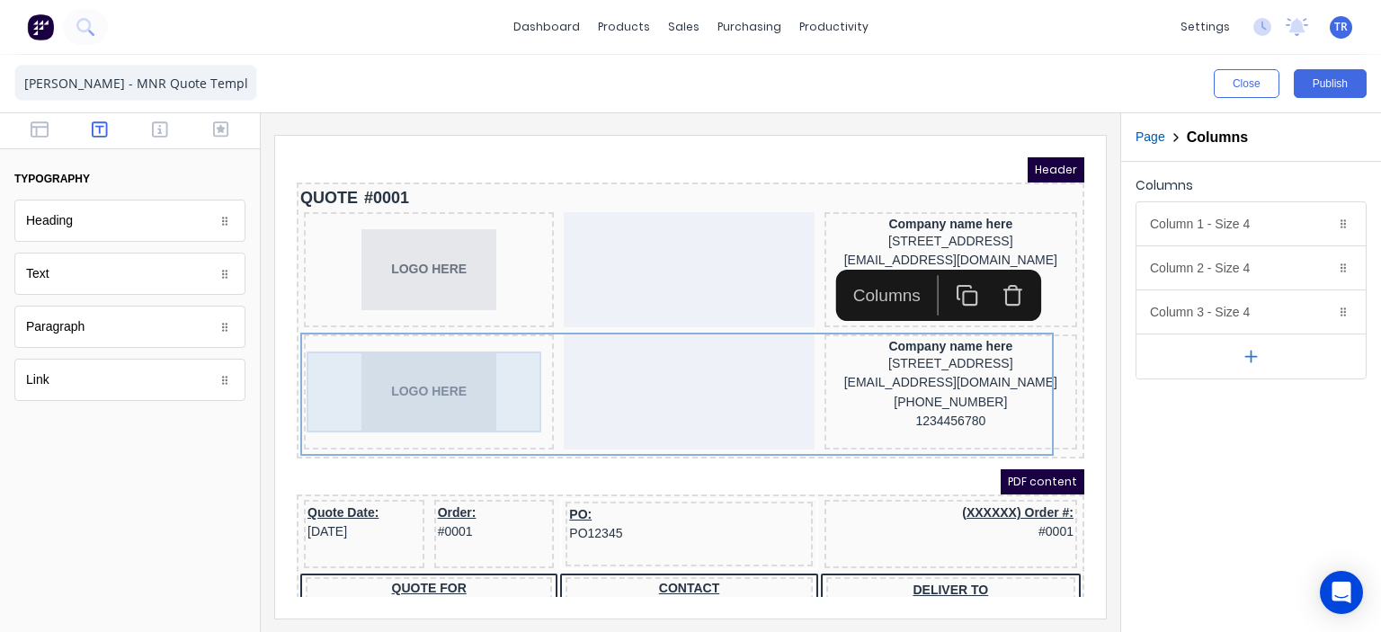
click at [396, 372] on div "LOGO HERE" at bounding box center [407, 370] width 243 height 81
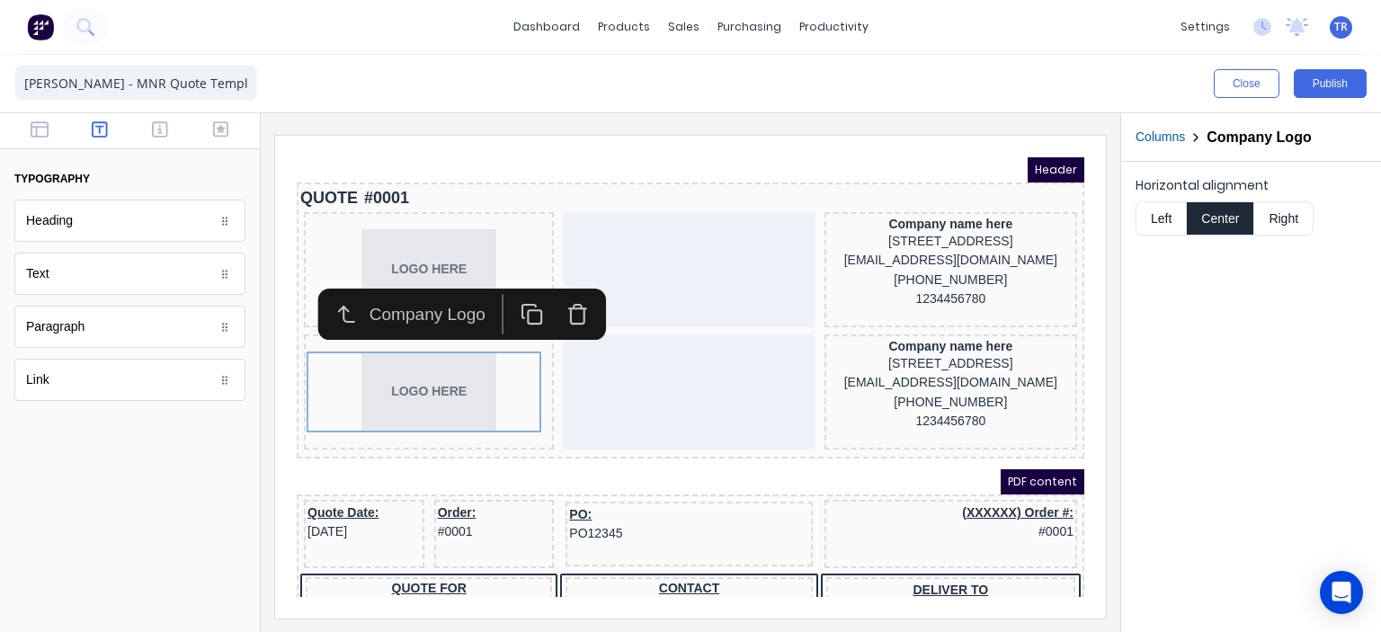
click at [559, 302] on icon "button" at bounding box center [556, 295] width 13 height 15
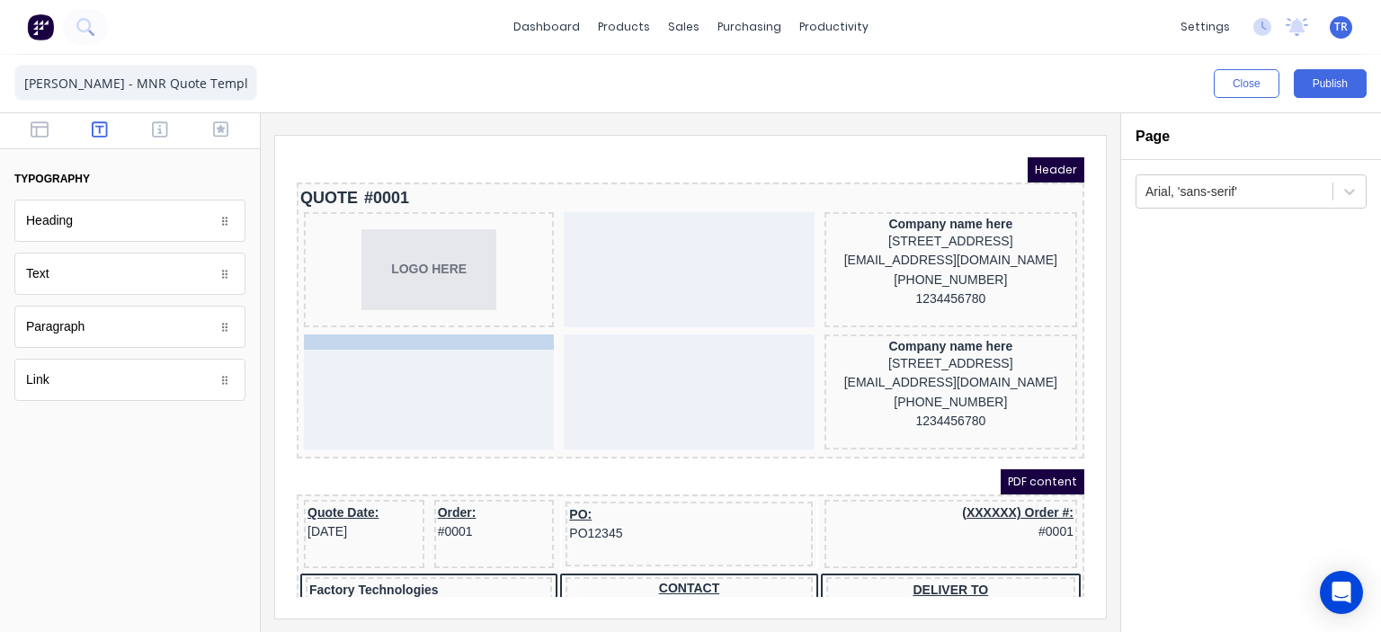
drag, startPoint x: 410, startPoint y: 386, endPoint x: 399, endPoint y: 327, distance: 59.4
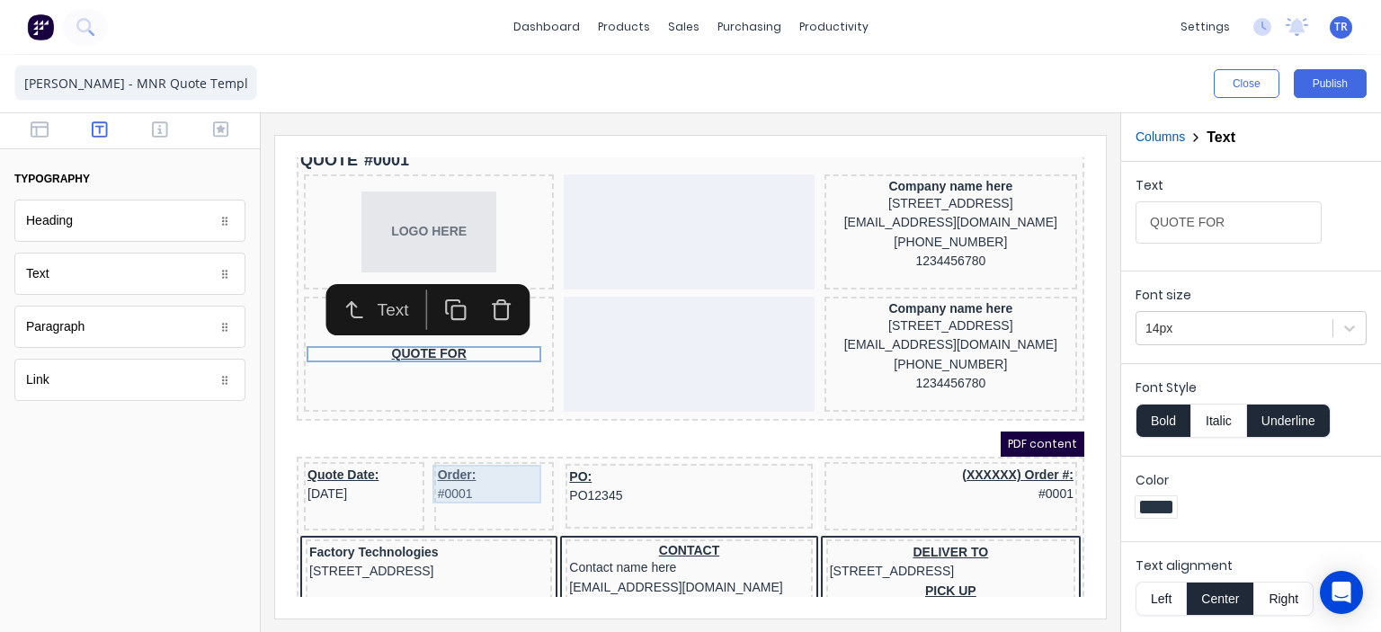
scroll to position [90, 0]
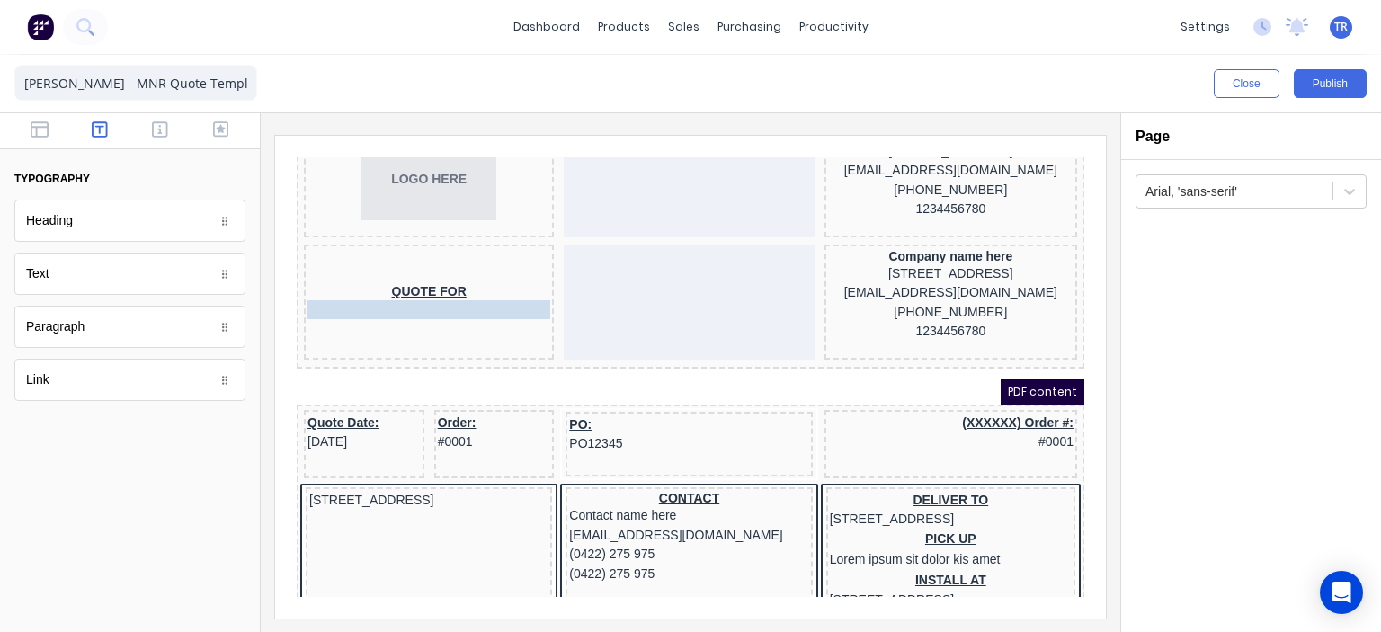
drag, startPoint x: 396, startPoint y: 480, endPoint x: 413, endPoint y: 295, distance: 186.0
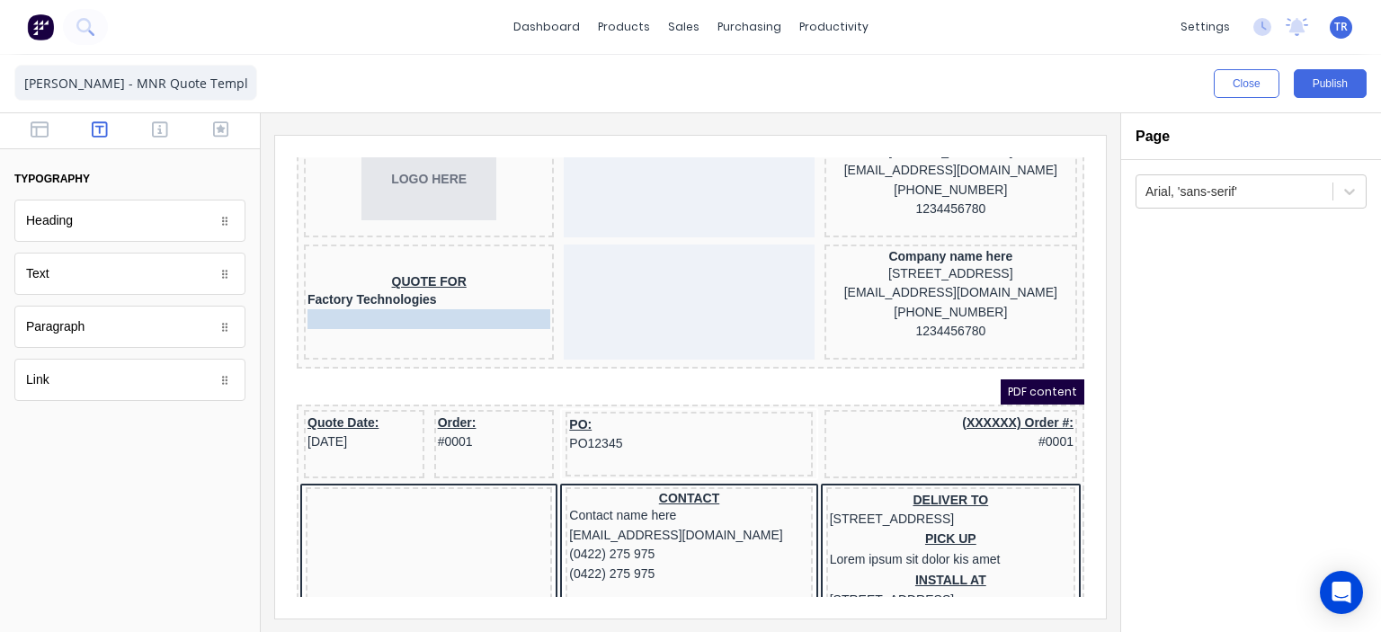
drag, startPoint x: 383, startPoint y: 483, endPoint x: 393, endPoint y: 296, distance: 187.3
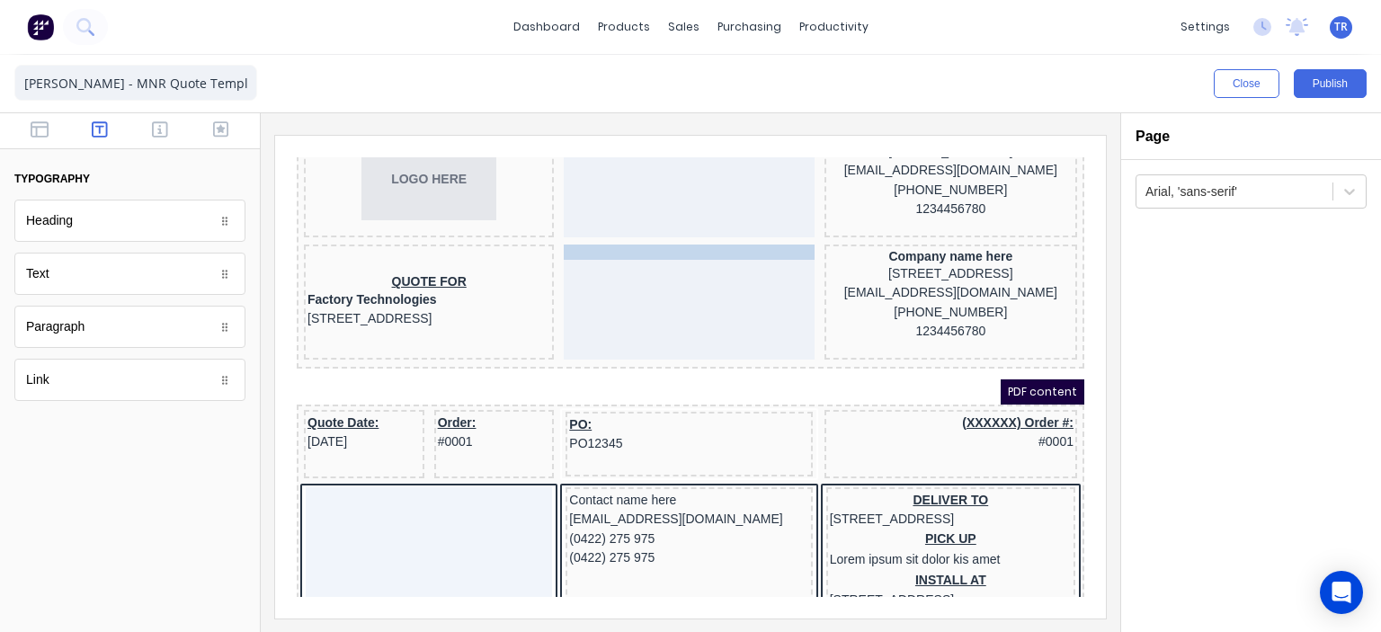
drag, startPoint x: 649, startPoint y: 477, endPoint x: 639, endPoint y: 238, distance: 238.5
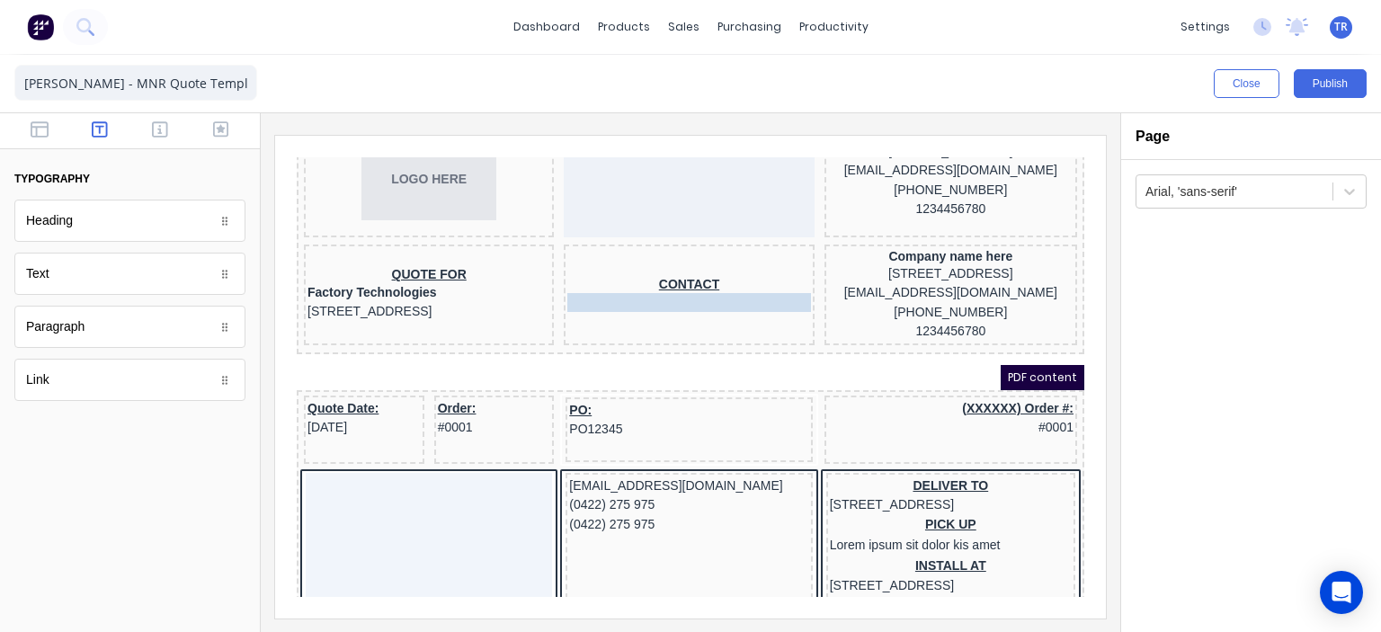
drag, startPoint x: 611, startPoint y: 478, endPoint x: 648, endPoint y: 301, distance: 180.9
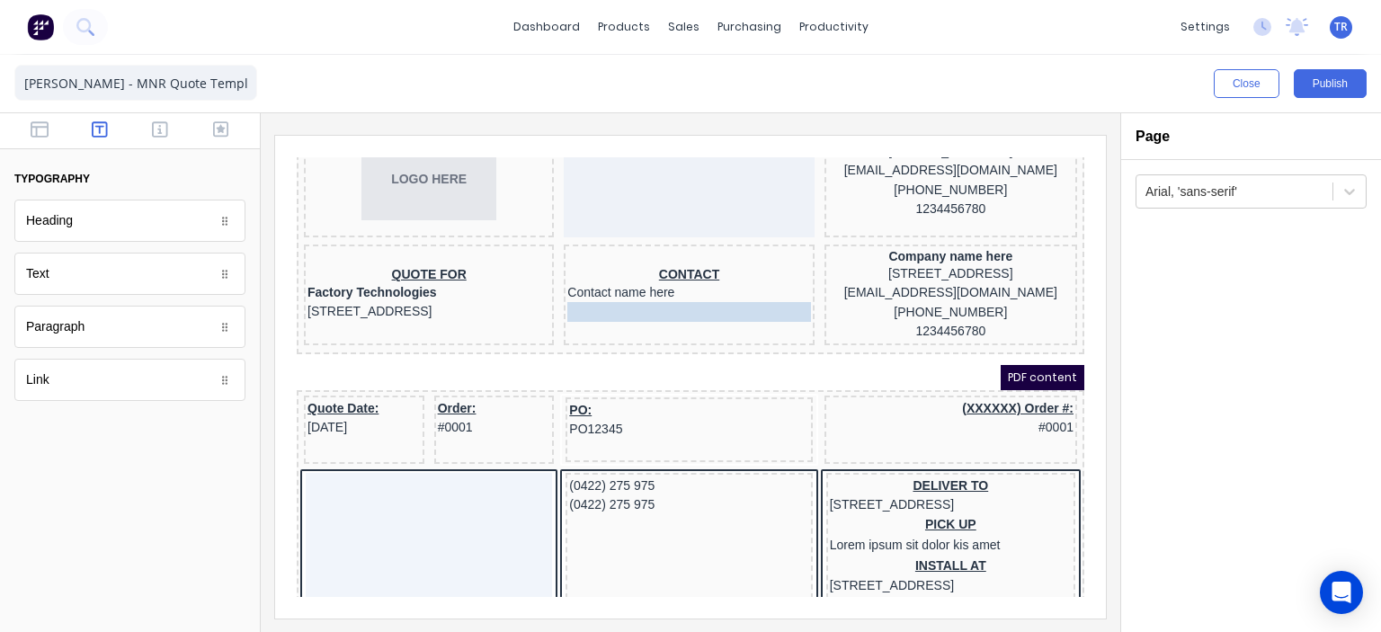
drag, startPoint x: 628, startPoint y: 478, endPoint x: 637, endPoint y: 305, distance: 173.8
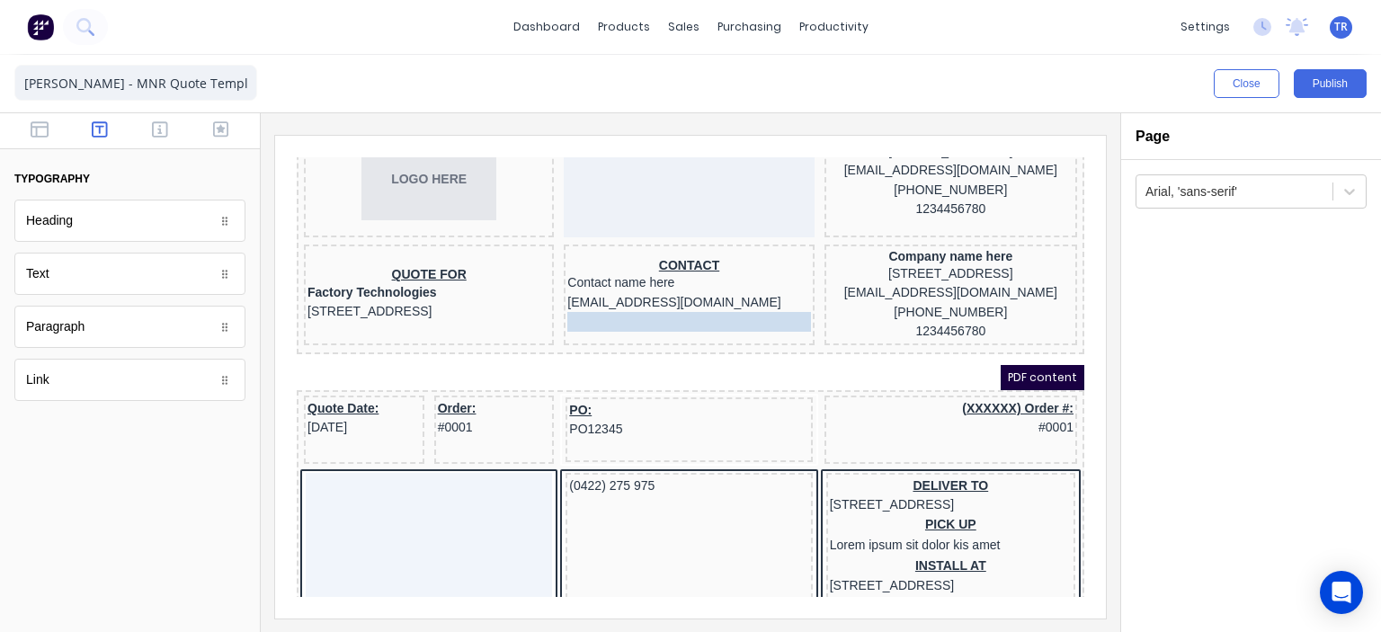
drag, startPoint x: 628, startPoint y: 478, endPoint x: 643, endPoint y: 318, distance: 160.7
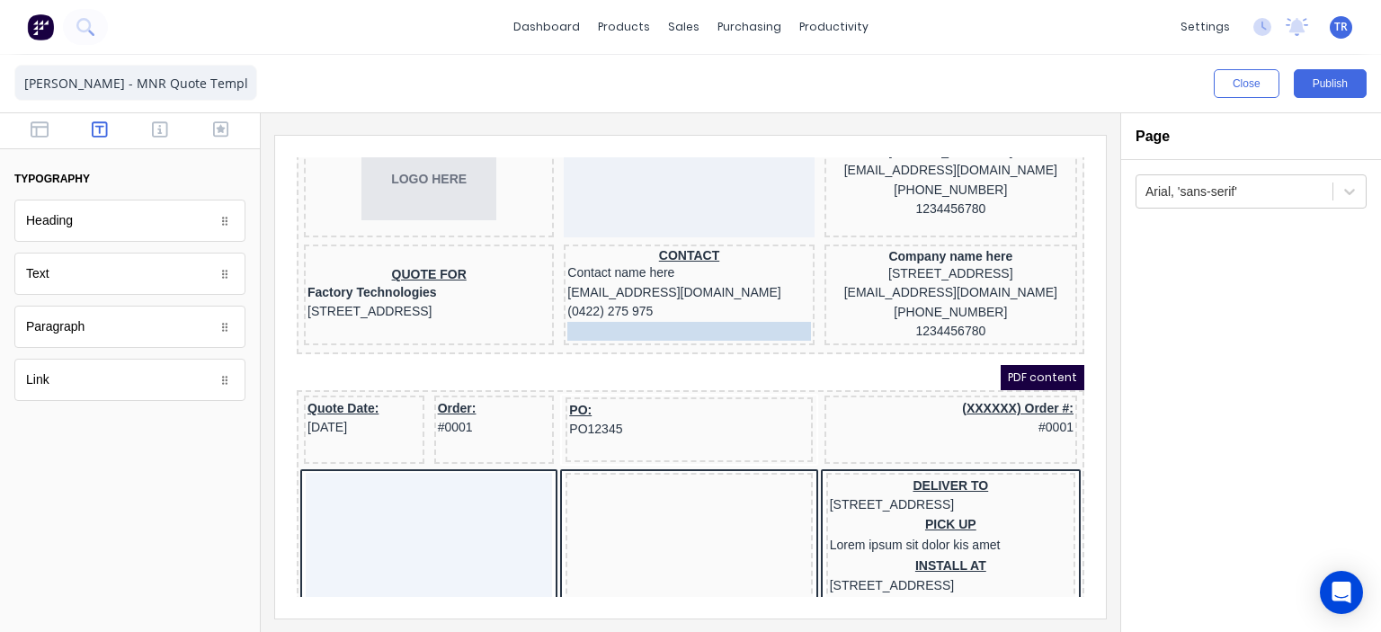
drag, startPoint x: 628, startPoint y: 441, endPoint x: 627, endPoint y: 317, distance: 123.2
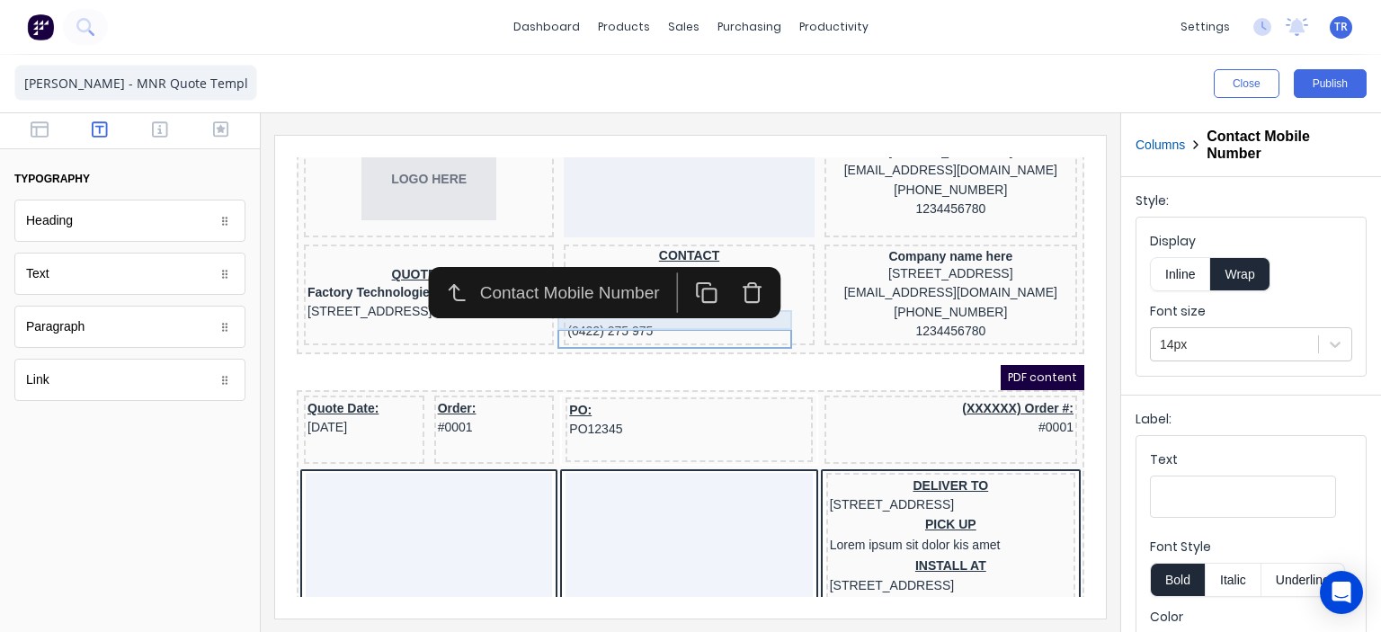
click at [587, 298] on div "(0422) 275 975" at bounding box center [667, 291] width 243 height 20
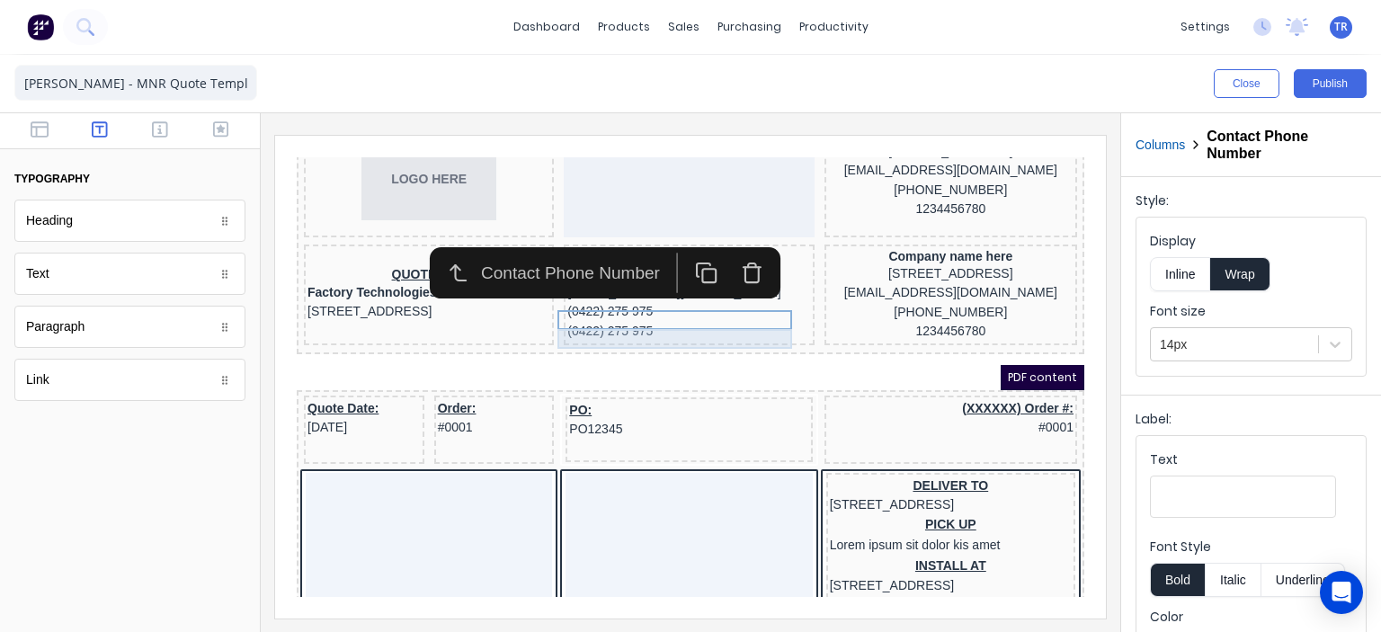
click at [592, 314] on div "(0422) 275 975" at bounding box center [667, 310] width 243 height 20
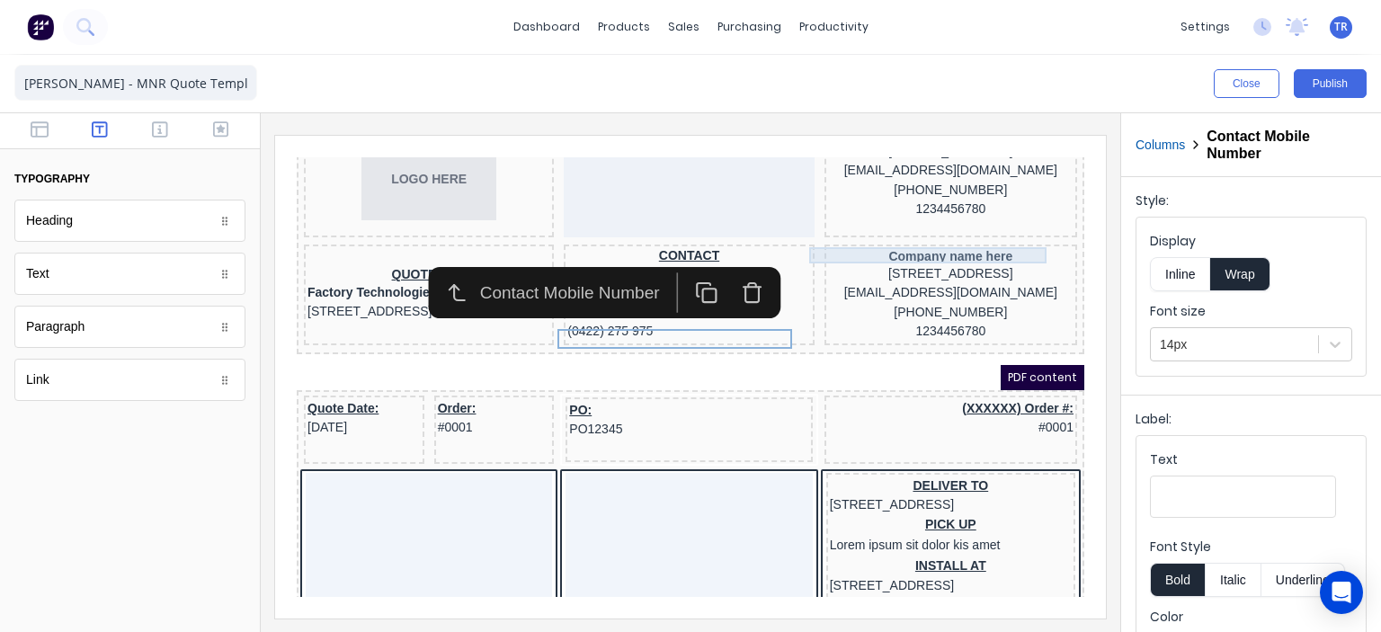
click at [919, 234] on div "Company name here" at bounding box center [928, 235] width 245 height 16
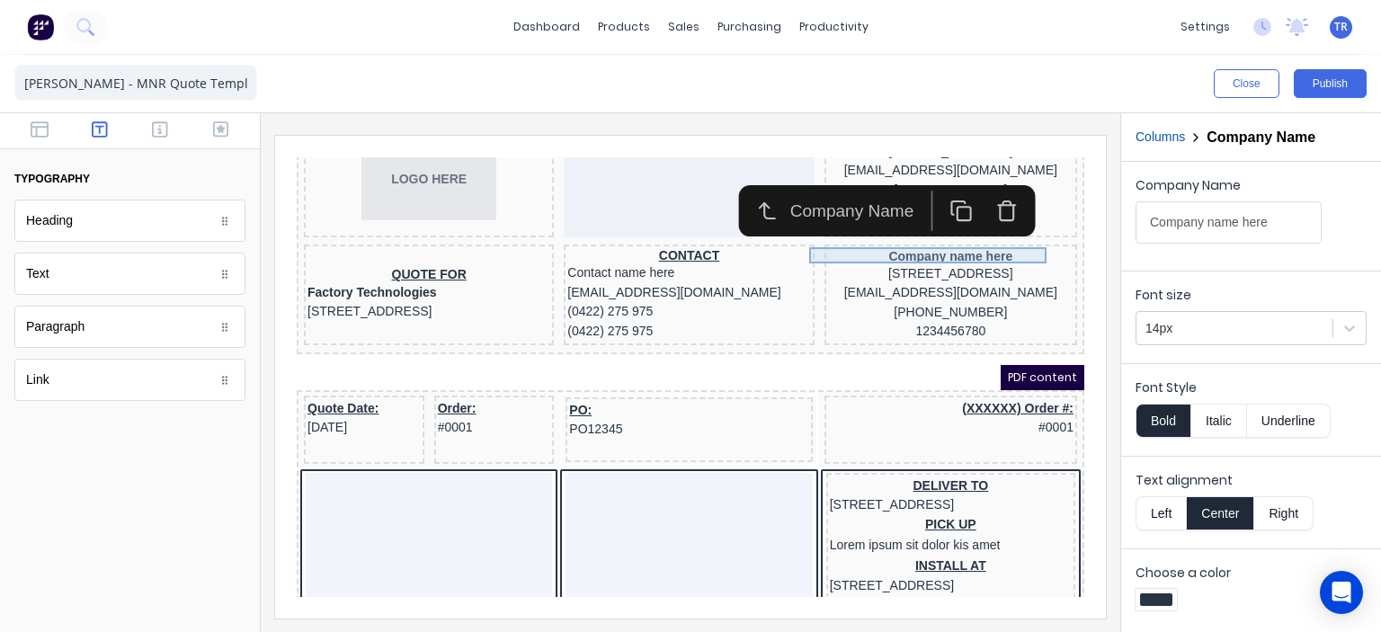
click at [906, 235] on div "Company name here" at bounding box center [928, 235] width 245 height 16
click at [904, 246] on div "[STREET_ADDRESS]" at bounding box center [928, 253] width 245 height 20
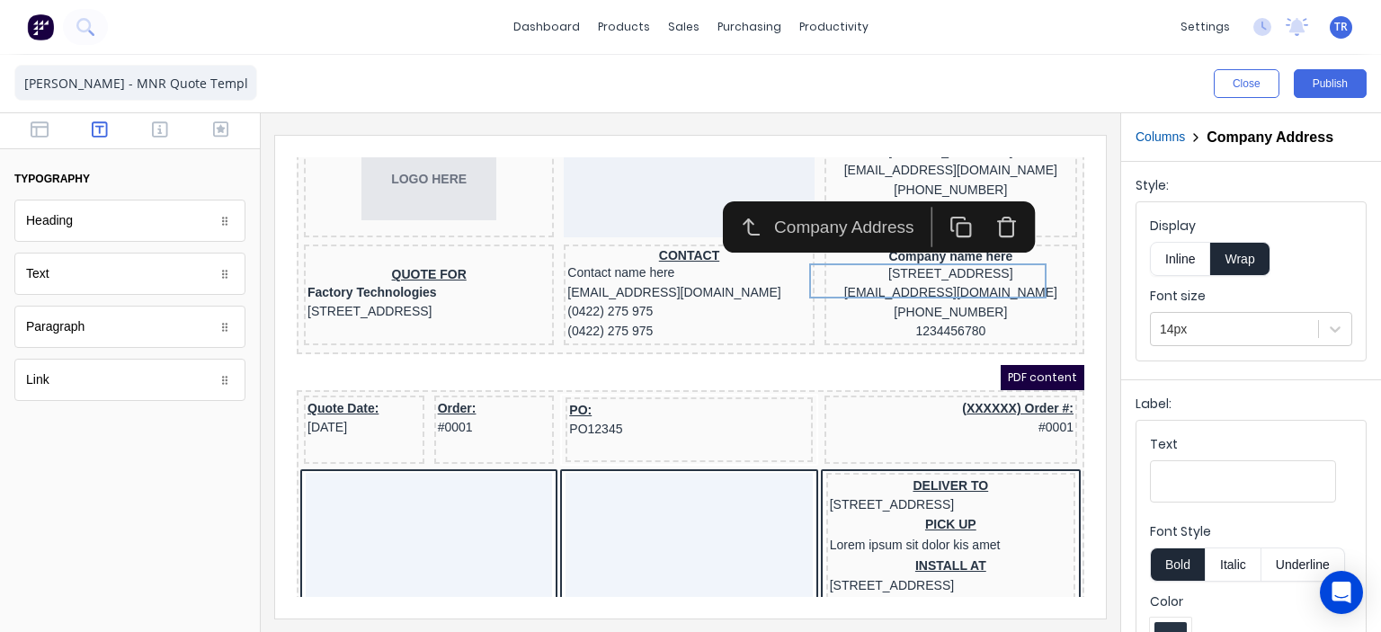
click at [975, 207] on icon "button" at bounding box center [984, 204] width 22 height 22
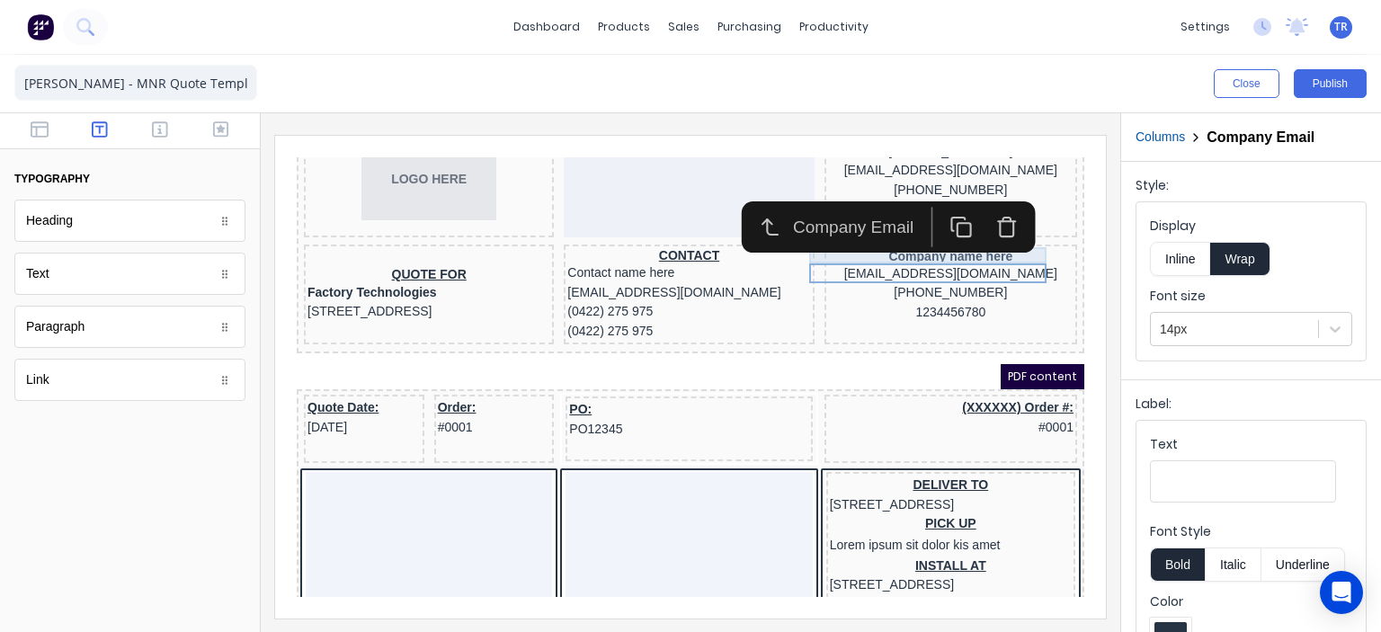
click at [938, 237] on div "Company name here" at bounding box center [928, 235] width 245 height 16
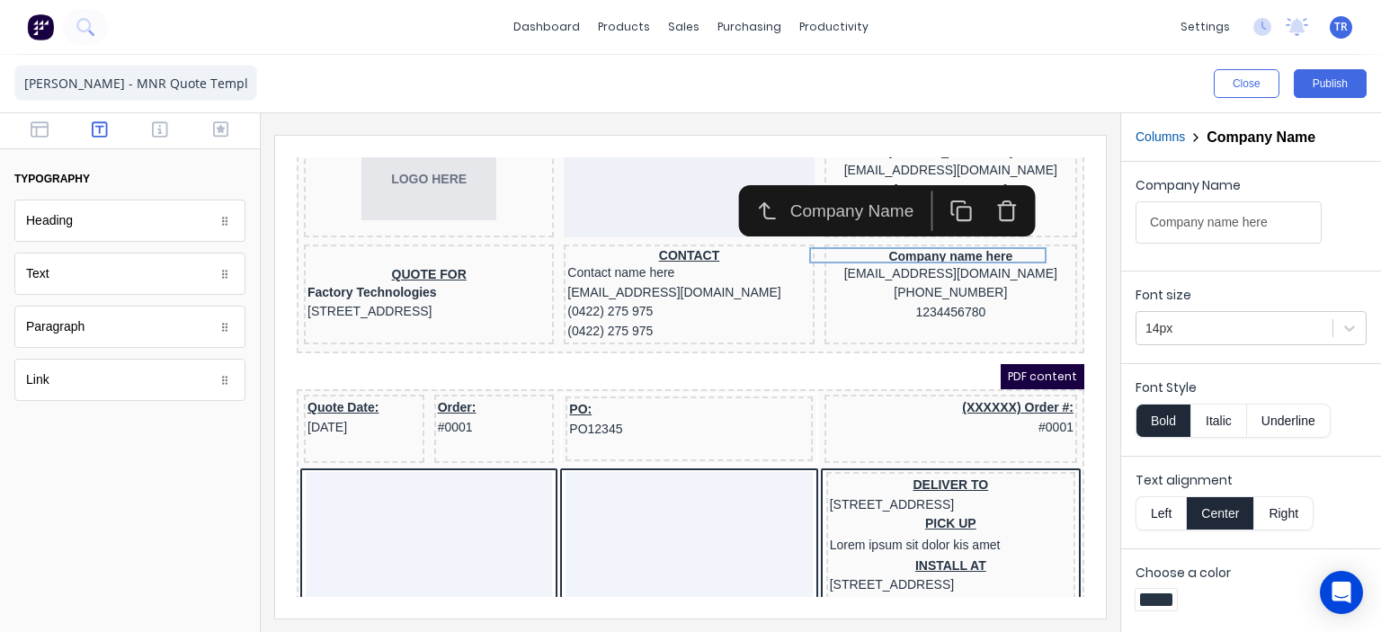
click at [986, 198] on icon "button" at bounding box center [984, 190] width 13 height 15
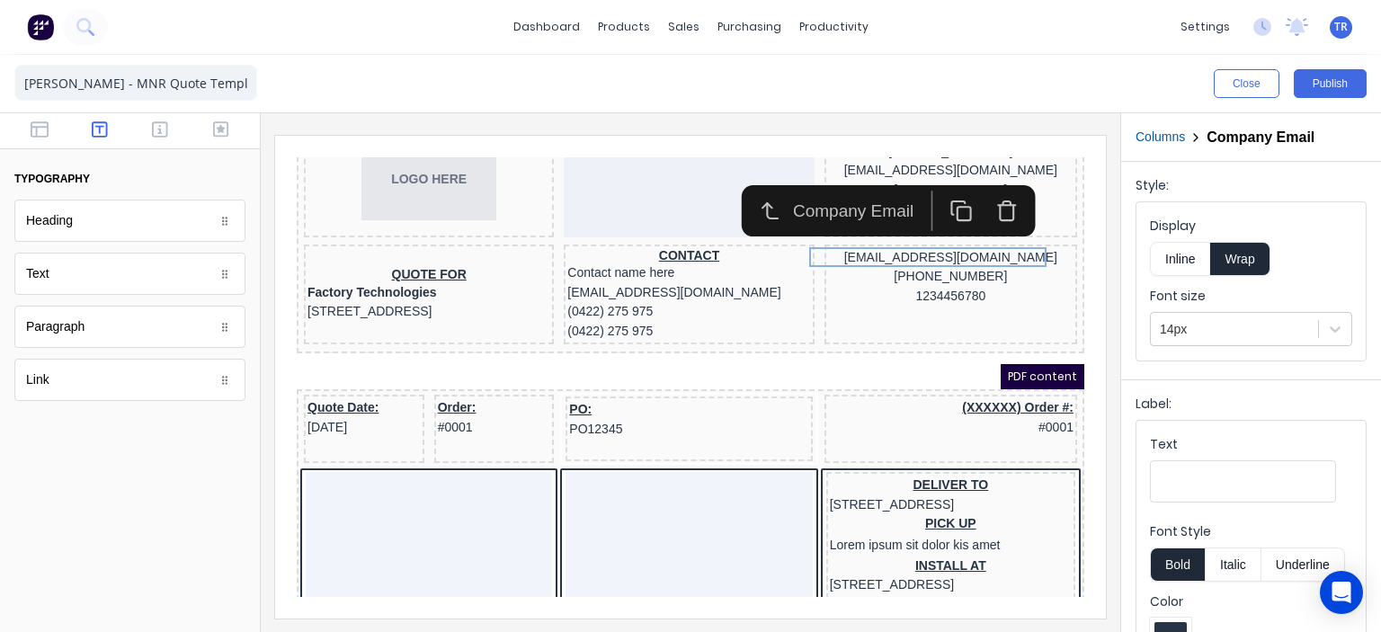
click at [986, 198] on icon "button" at bounding box center [984, 190] width 13 height 15
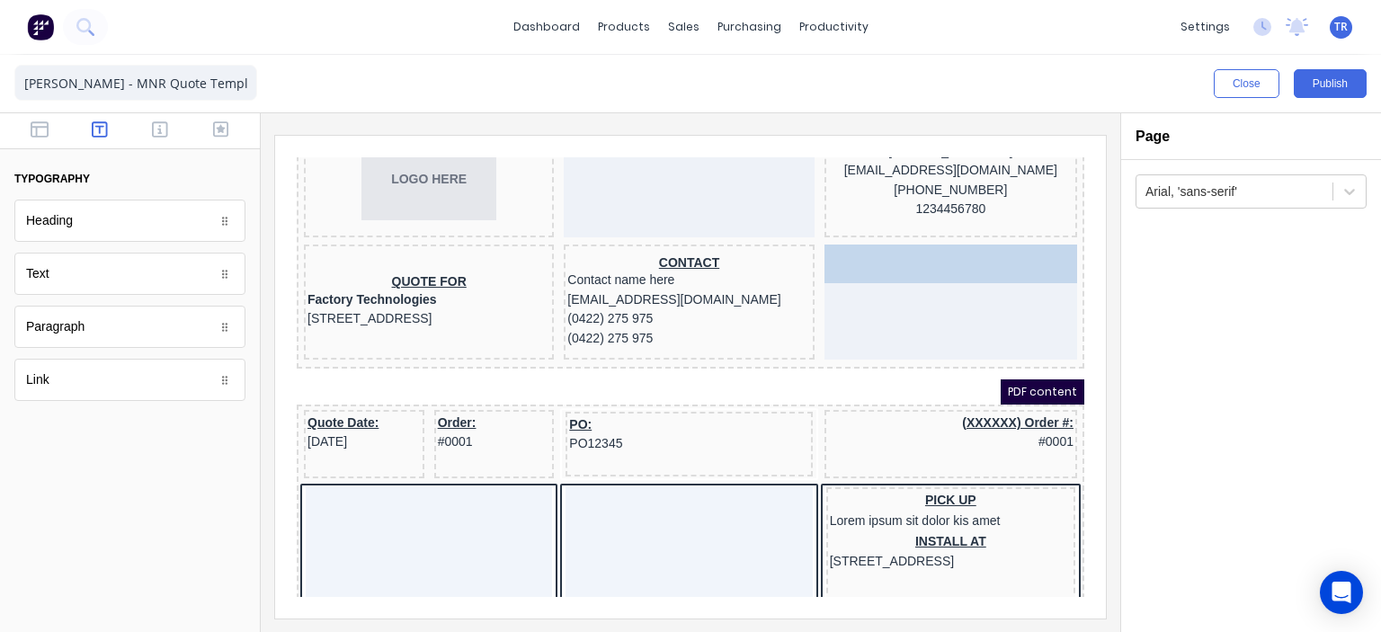
drag, startPoint x: 902, startPoint y: 473, endPoint x: 905, endPoint y: 231, distance: 241.9
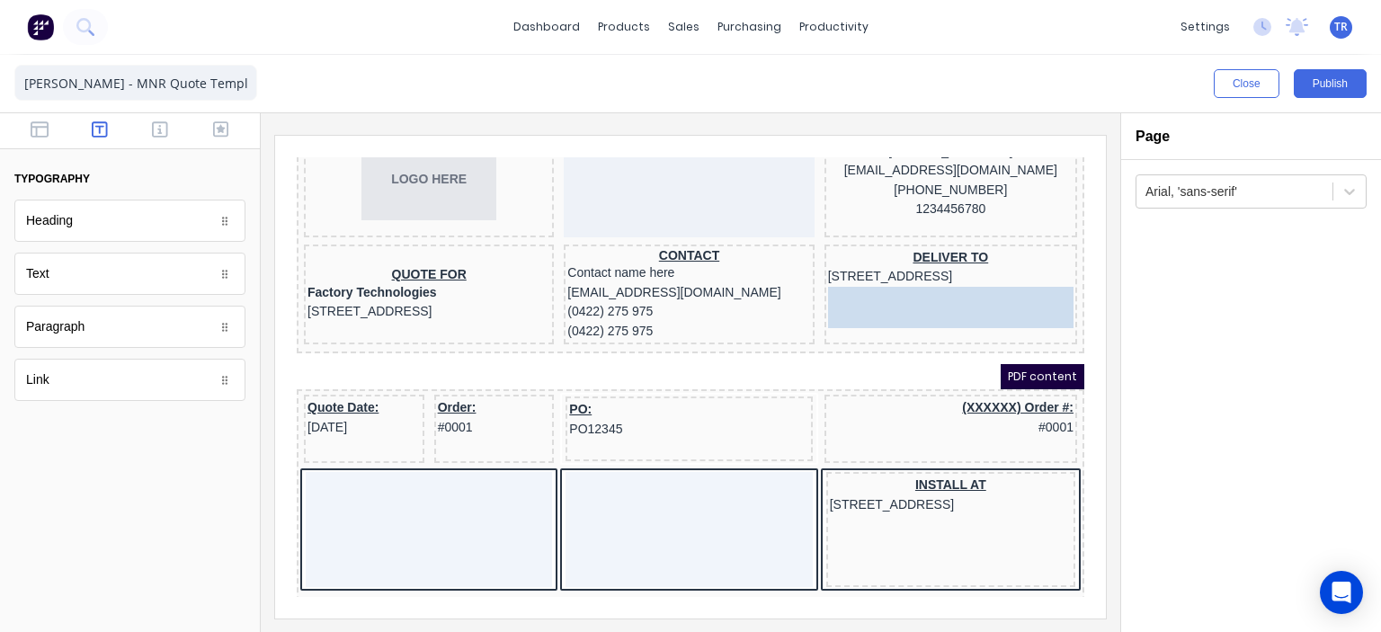
drag, startPoint x: 904, startPoint y: 464, endPoint x: 897, endPoint y: 287, distance: 177.2
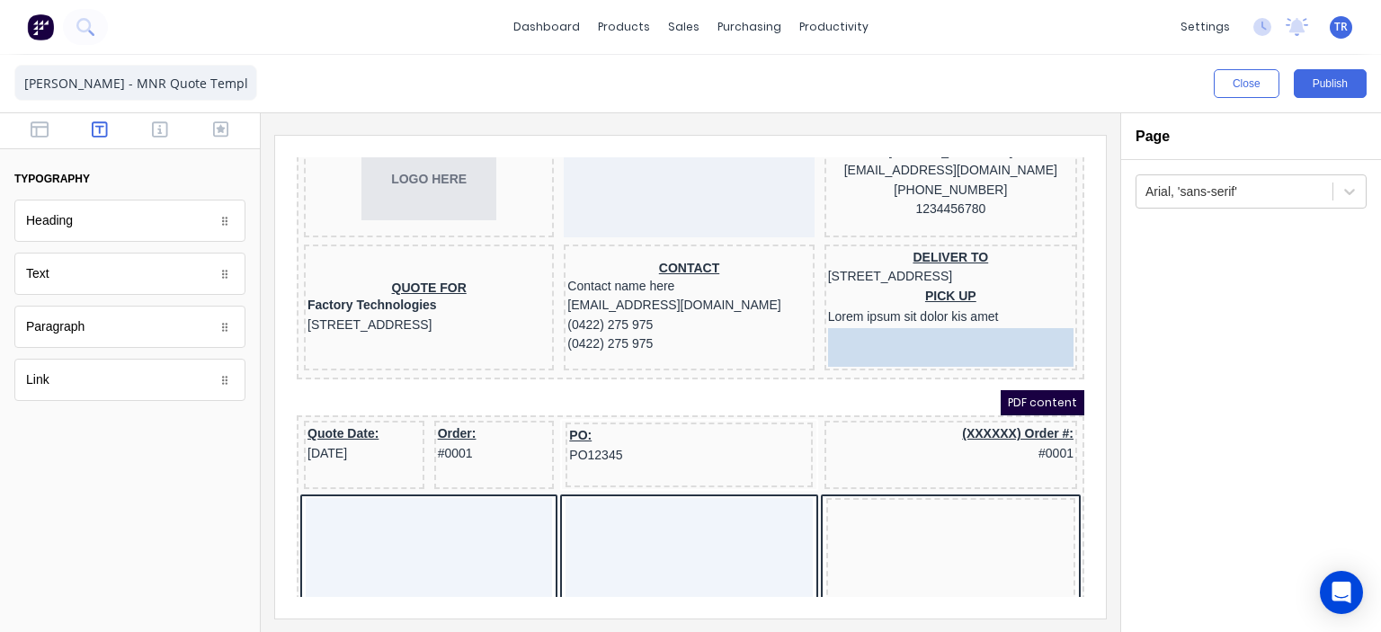
drag, startPoint x: 895, startPoint y: 486, endPoint x: 904, endPoint y: 349, distance: 137.0
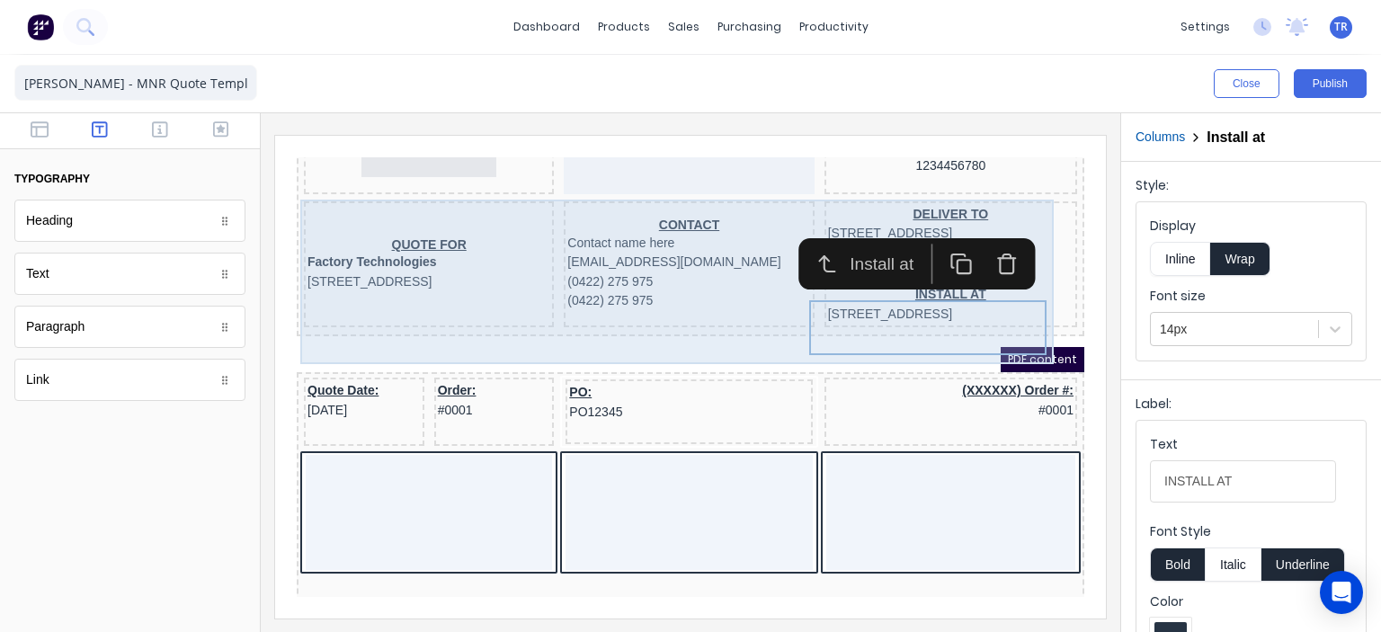
scroll to position [270, 0]
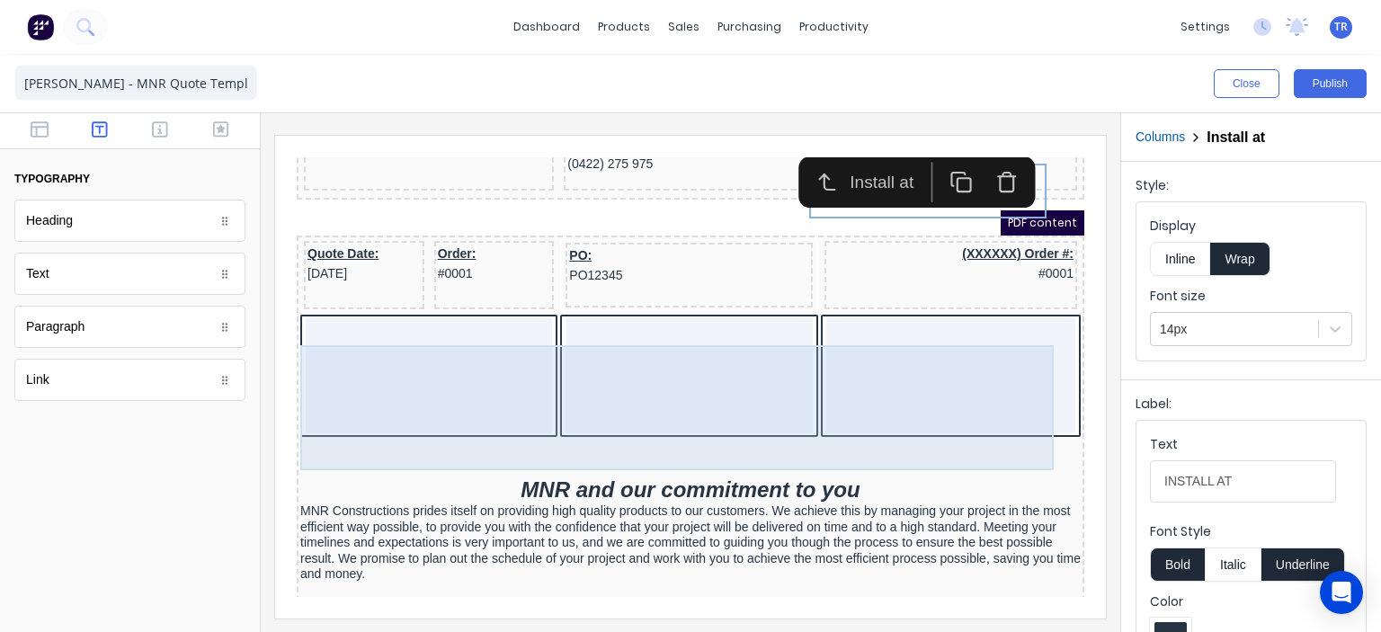
click at [730, 377] on div at bounding box center [667, 354] width 246 height 115
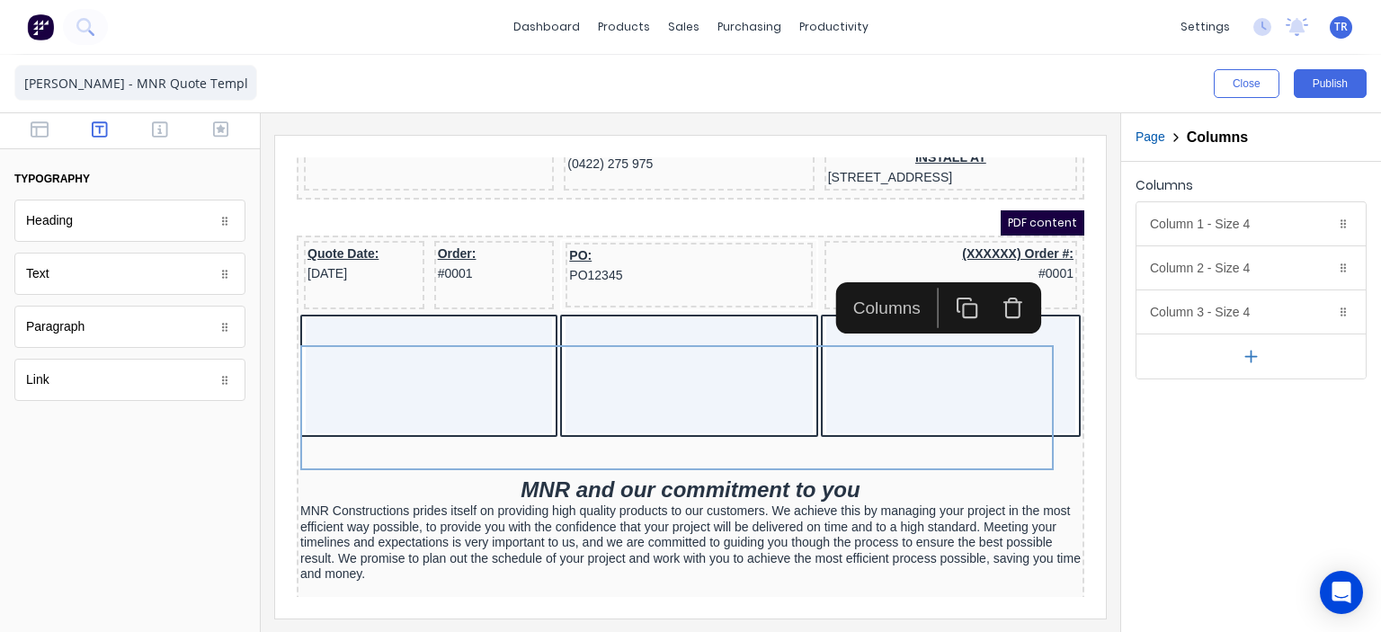
click at [1000, 288] on icon "button" at bounding box center [992, 286] width 22 height 22
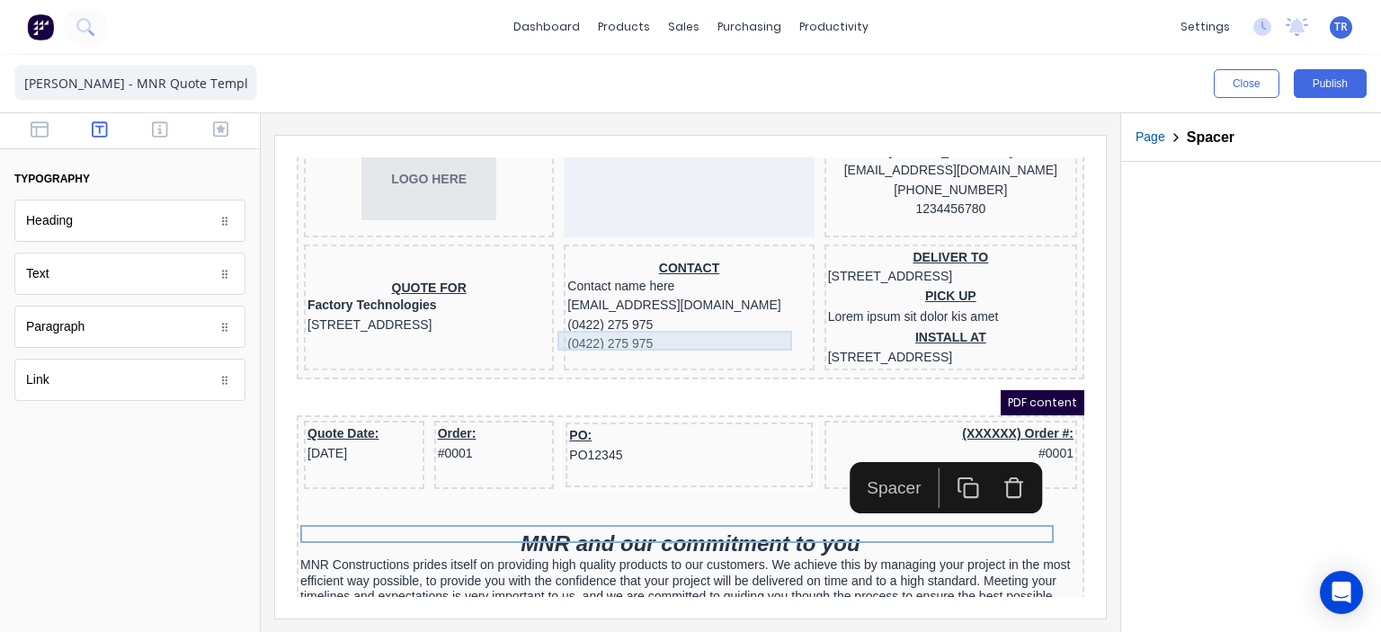
scroll to position [90, 0]
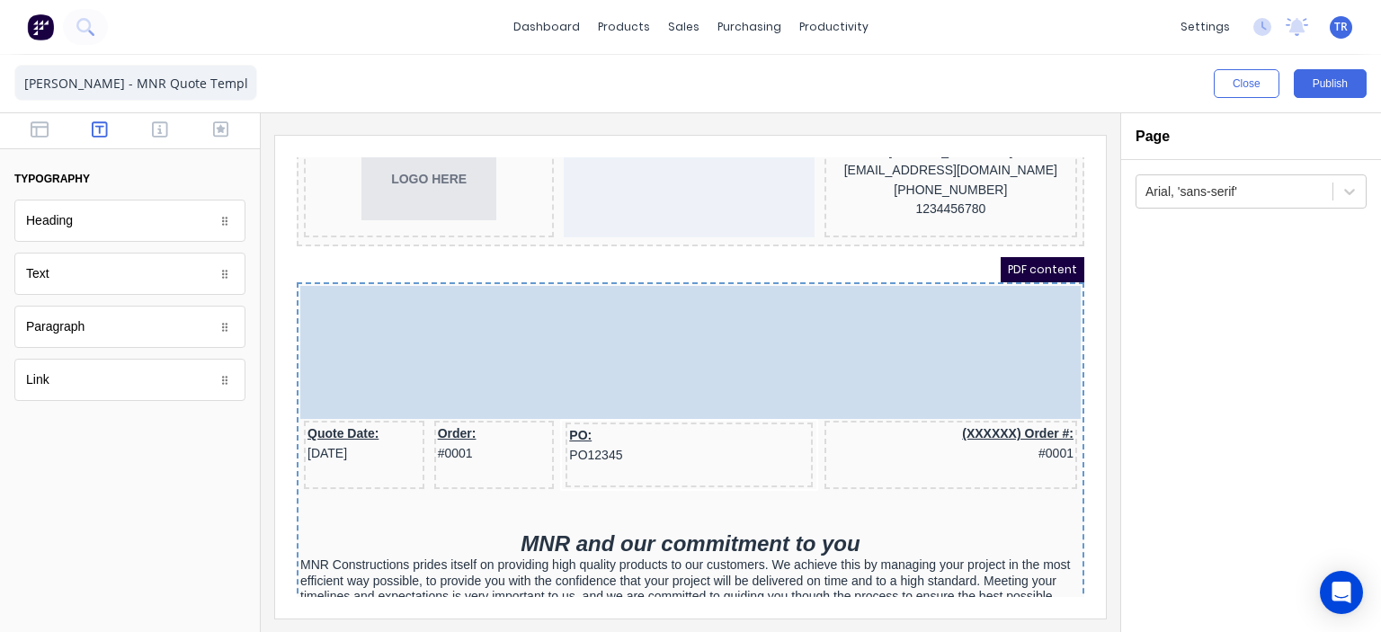
drag, startPoint x: 439, startPoint y: 235, endPoint x: 460, endPoint y: 248, distance: 25.4
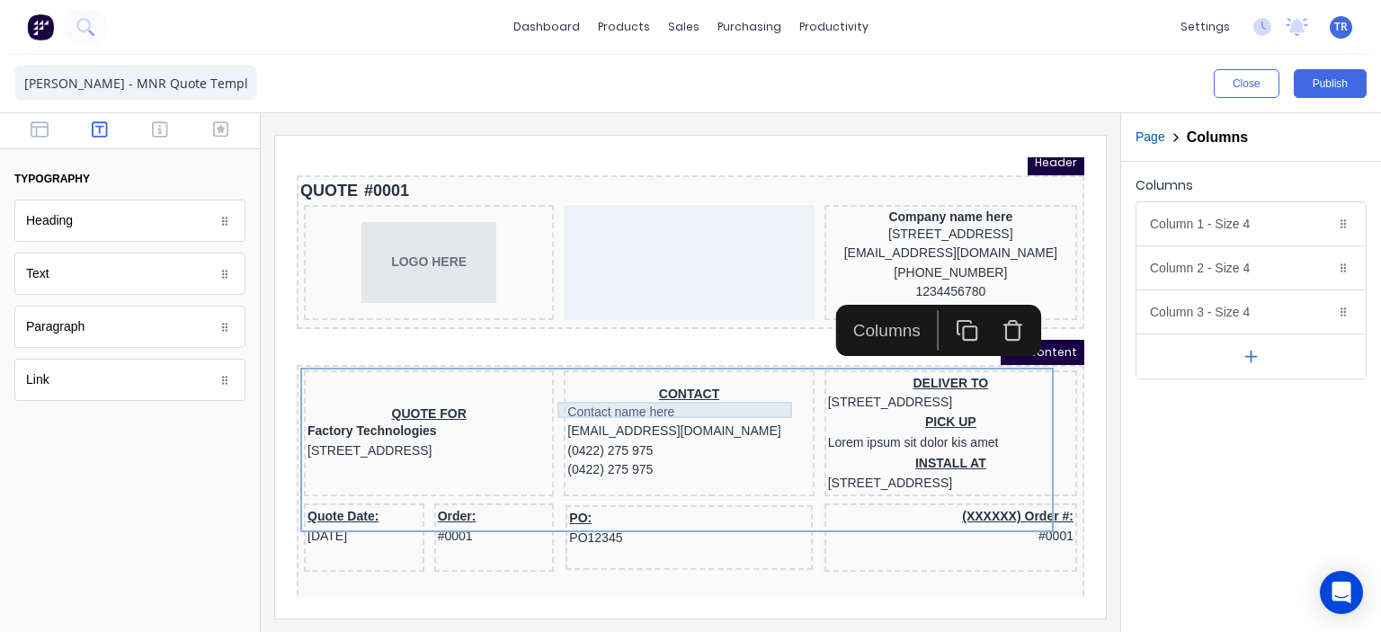
scroll to position [0, 0]
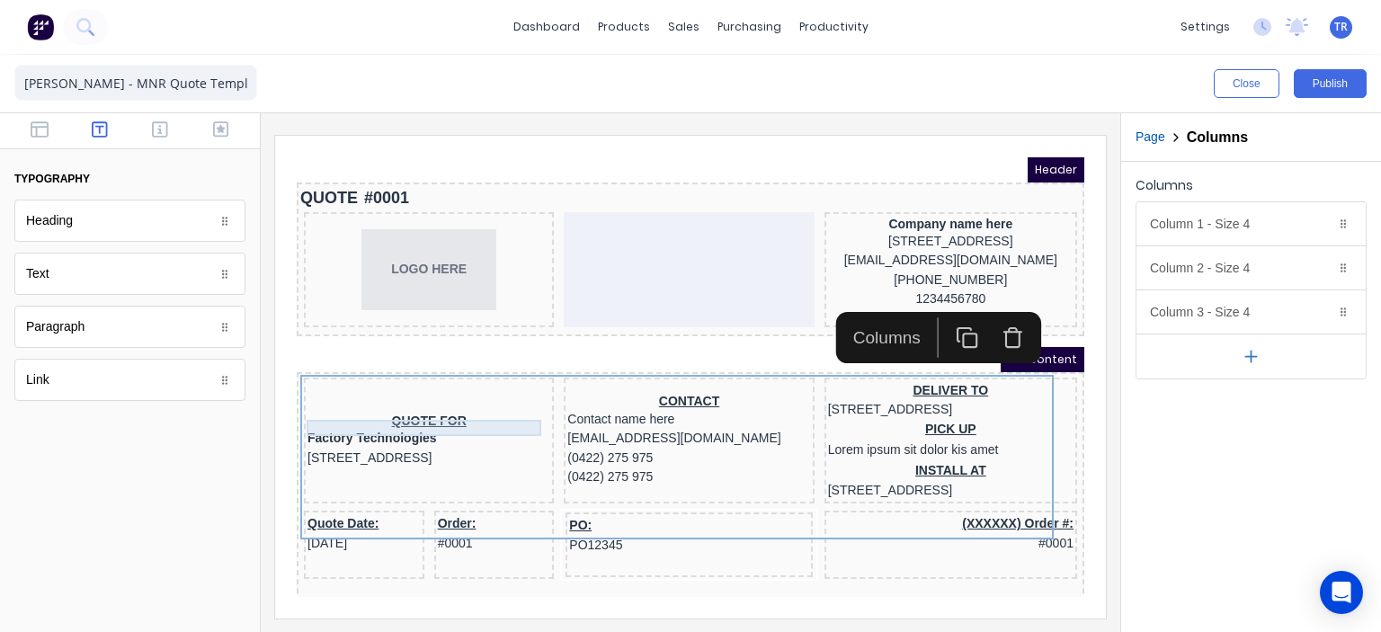
click at [420, 398] on div "QUOTE FOR" at bounding box center [407, 400] width 243 height 16
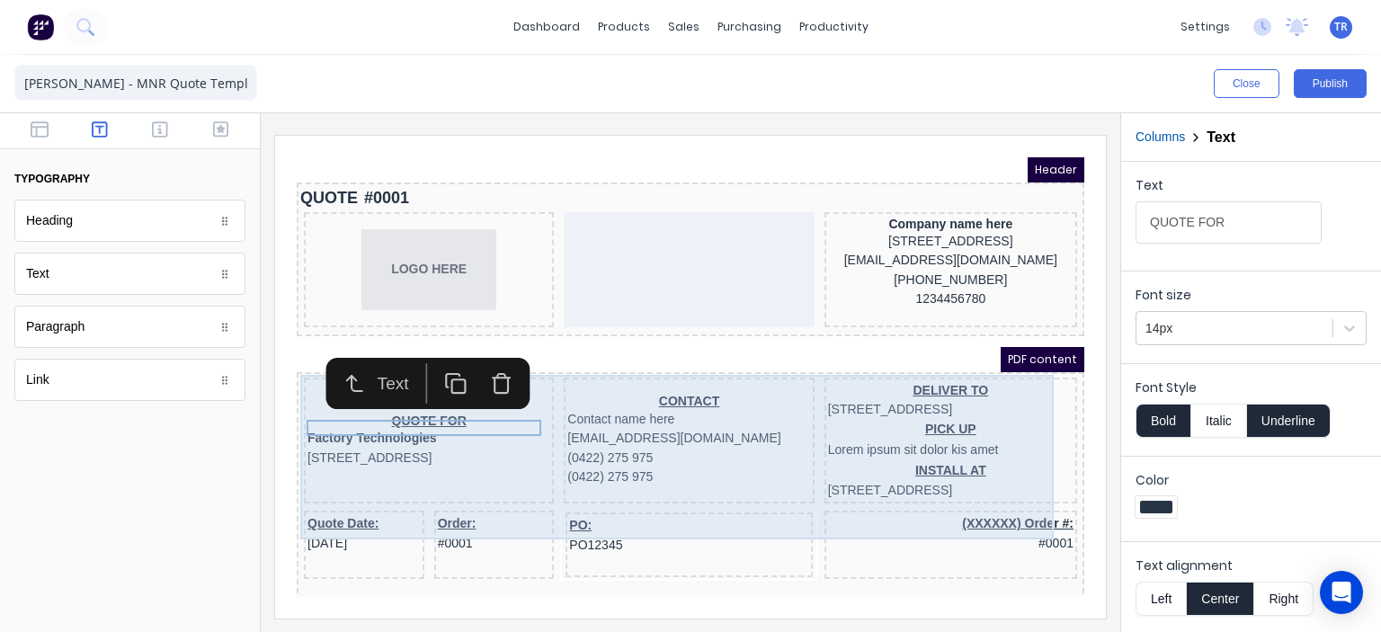
click at [499, 397] on div "QUOTE FOR Factory Technologies 234 Beach Road Gold Coast, Queensland, Australia…" at bounding box center [407, 419] width 250 height 127
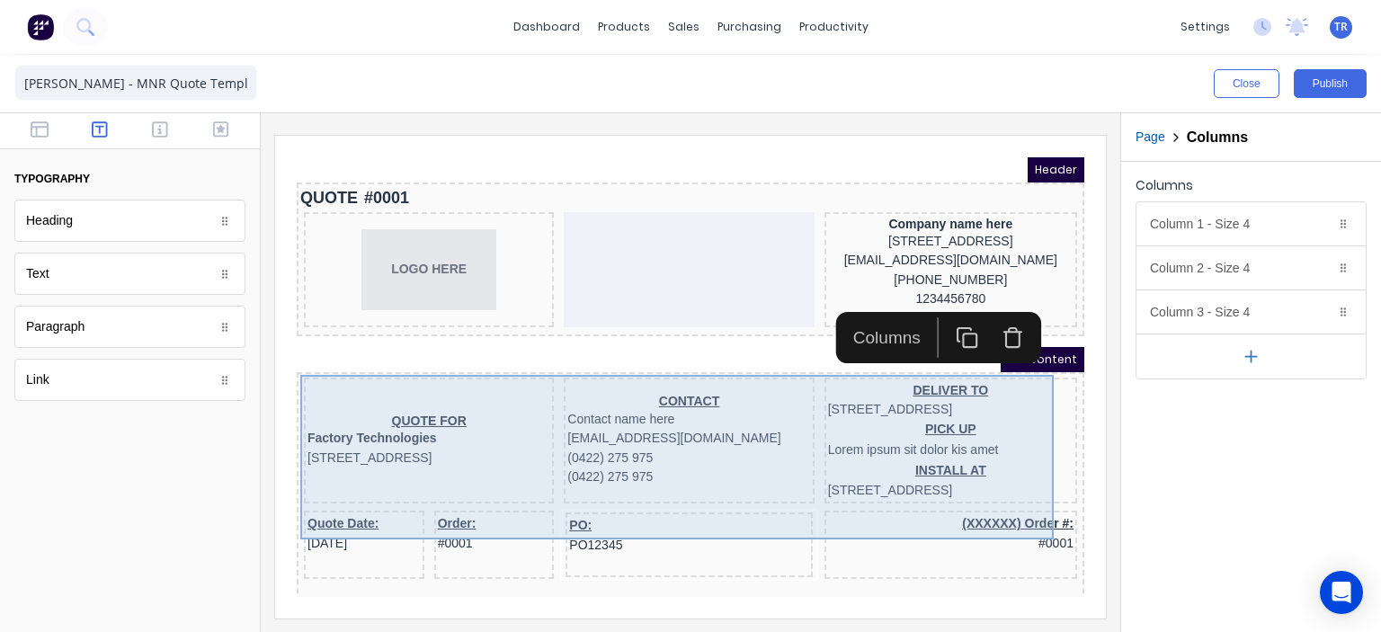
click at [503, 381] on div "QUOTE FOR Factory Technologies 234 Beach Road Gold Coast, Queensland, Australia…" at bounding box center [407, 419] width 250 height 127
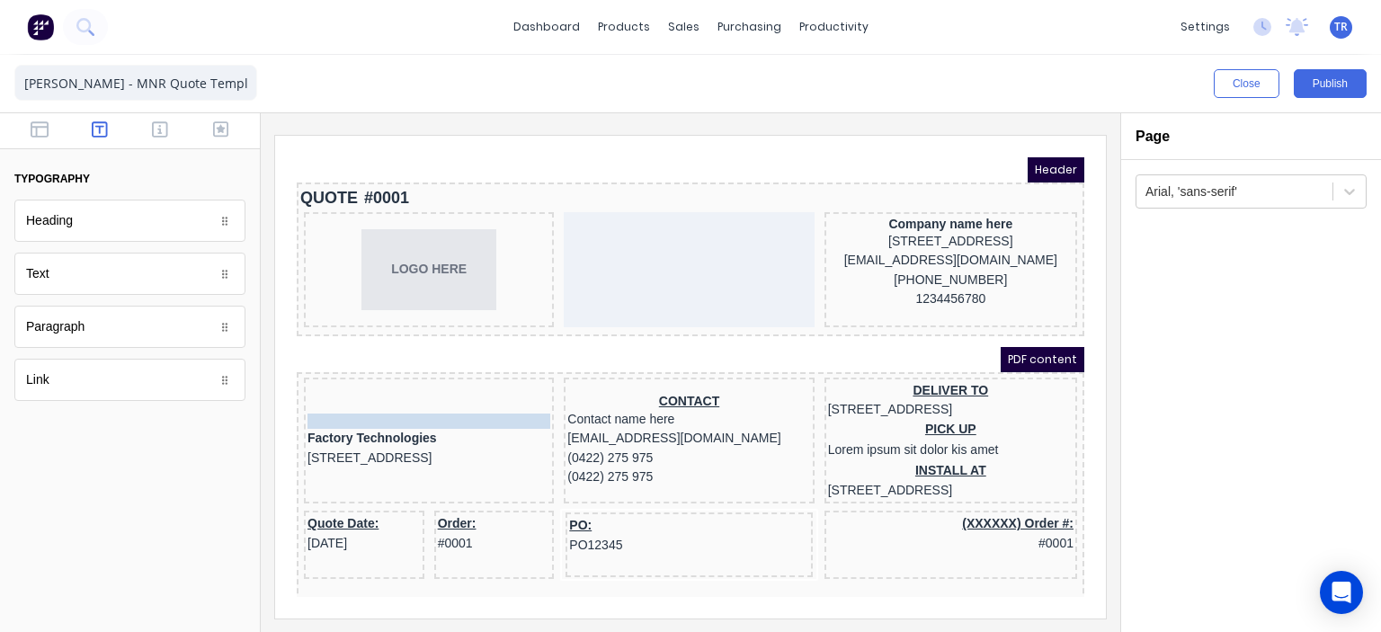
drag, startPoint x: 406, startPoint y: 404, endPoint x: 414, endPoint y: 368, distance: 36.7
click at [414, 368] on body "Header QUOTE #0001 LOGO HERE Company name here 234 Beach Road Gold Coast, Queen…" at bounding box center [669, 356] width 788 height 440
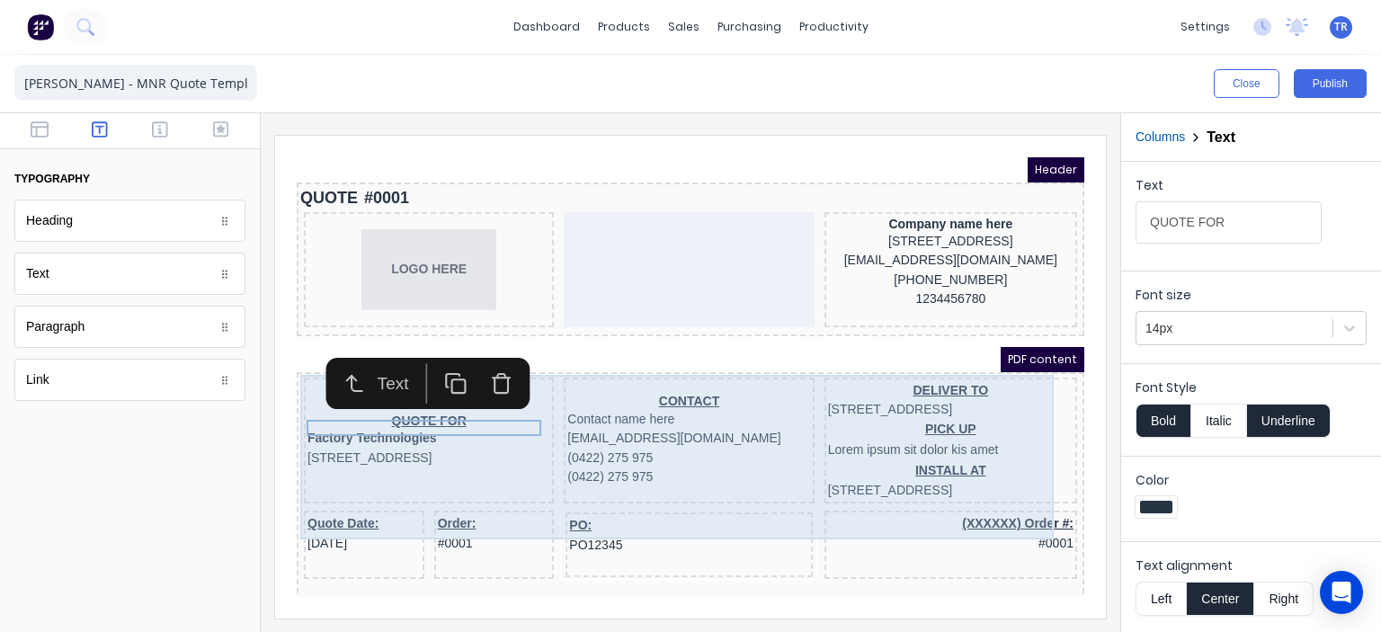
click at [396, 477] on div "QUOTE FOR Factory Technologies 234 Beach Road Gold Coast, Queensland, Australia…" at bounding box center [407, 419] width 250 height 127
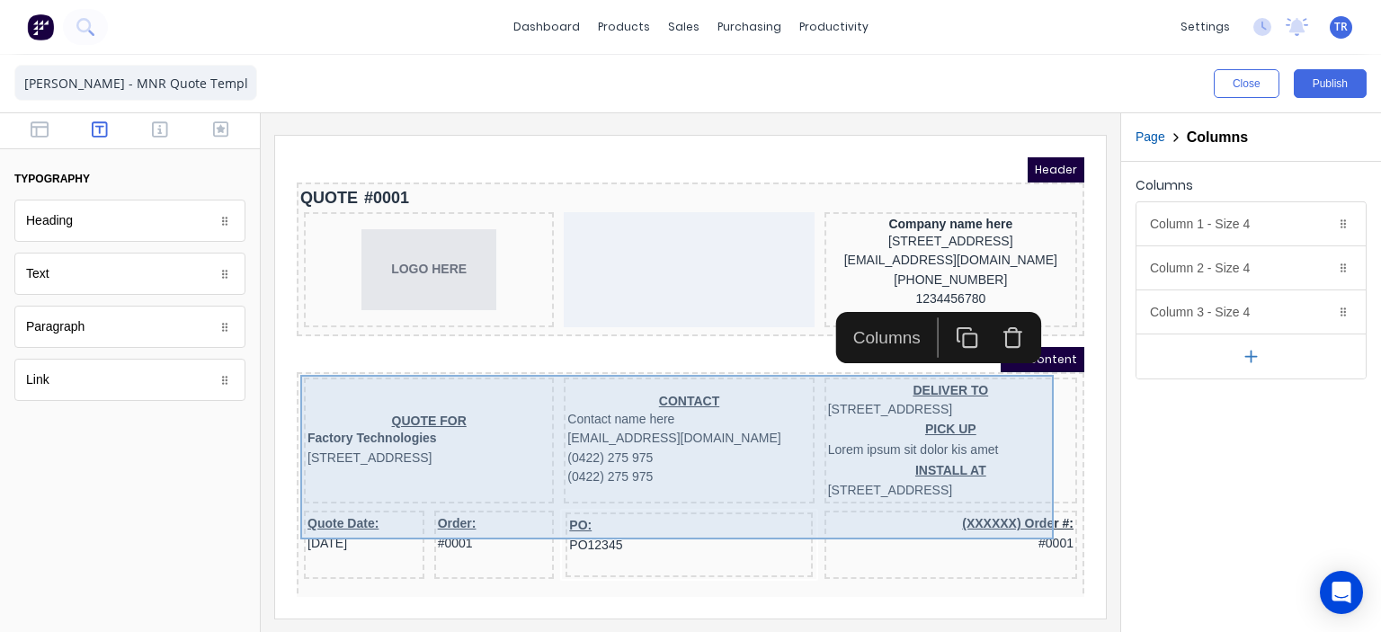
click at [428, 475] on div "QUOTE FOR Factory Technologies 234 Beach Road Gold Coast, Queensland, Australia…" at bounding box center [407, 419] width 250 height 127
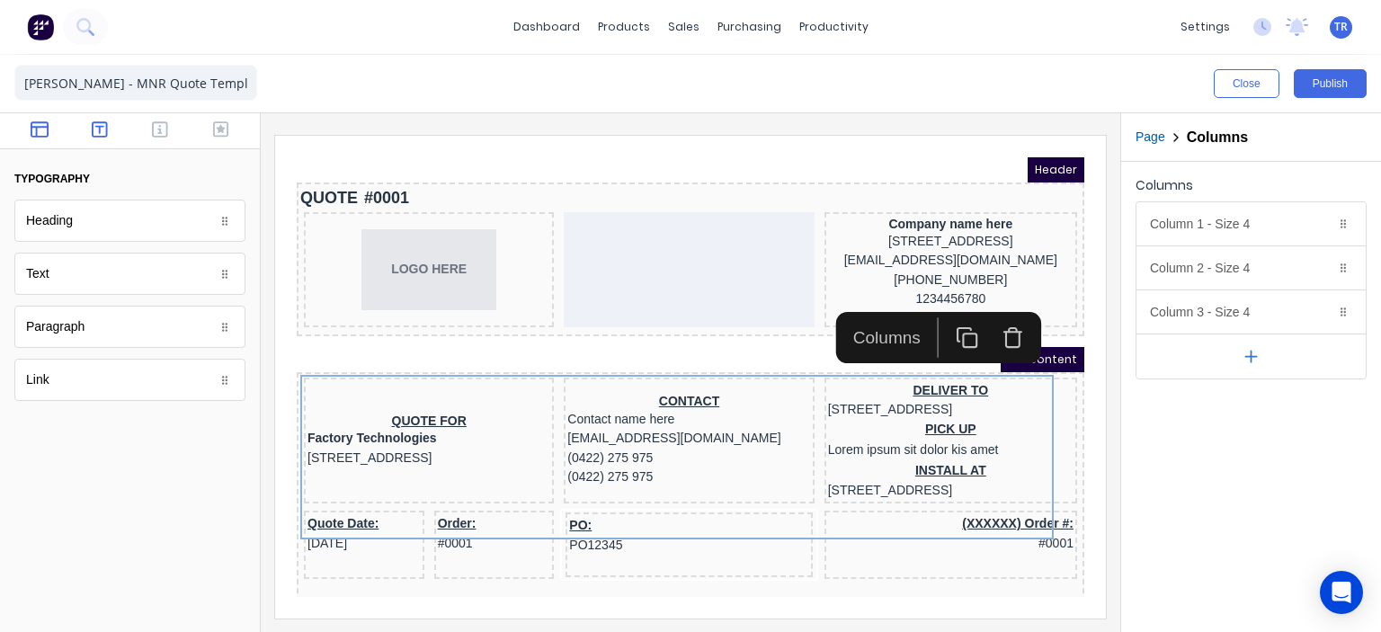
click at [40, 131] on icon "button" at bounding box center [40, 129] width 18 height 18
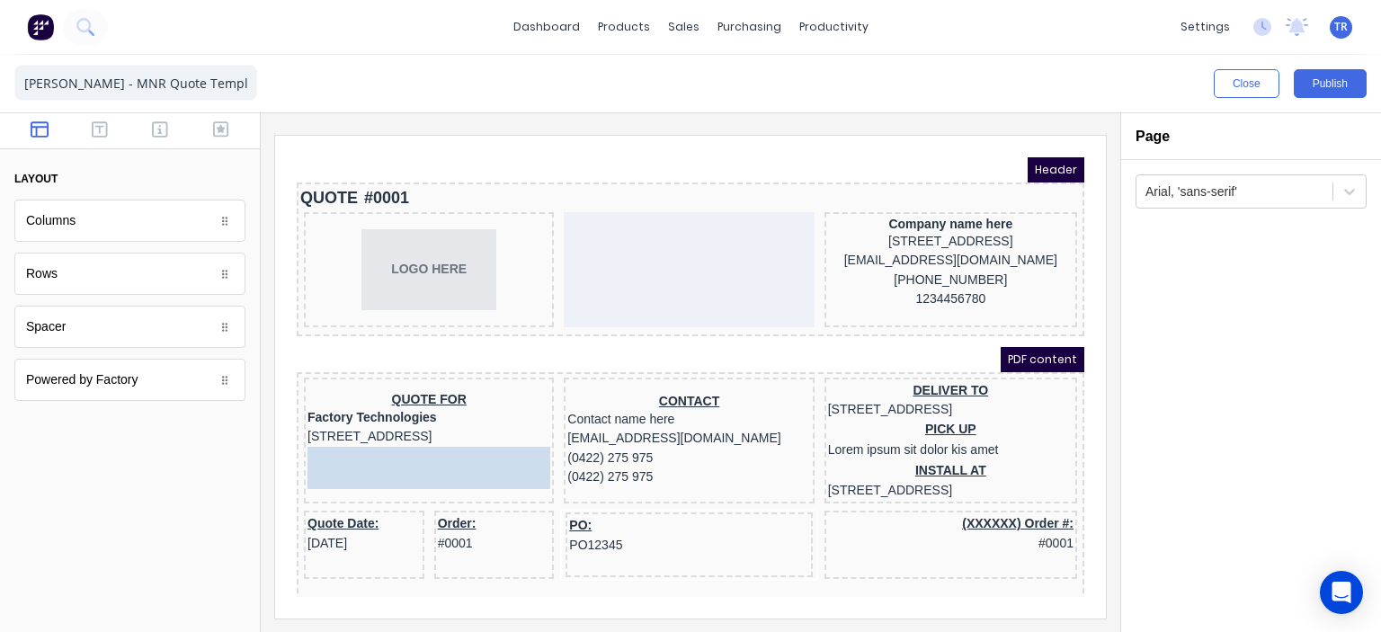
drag, startPoint x: 67, startPoint y: 323, endPoint x: 378, endPoint y: 475, distance: 345.4
drag, startPoint x: 93, startPoint y: 334, endPoint x: 60, endPoint y: 332, distance: 32.4
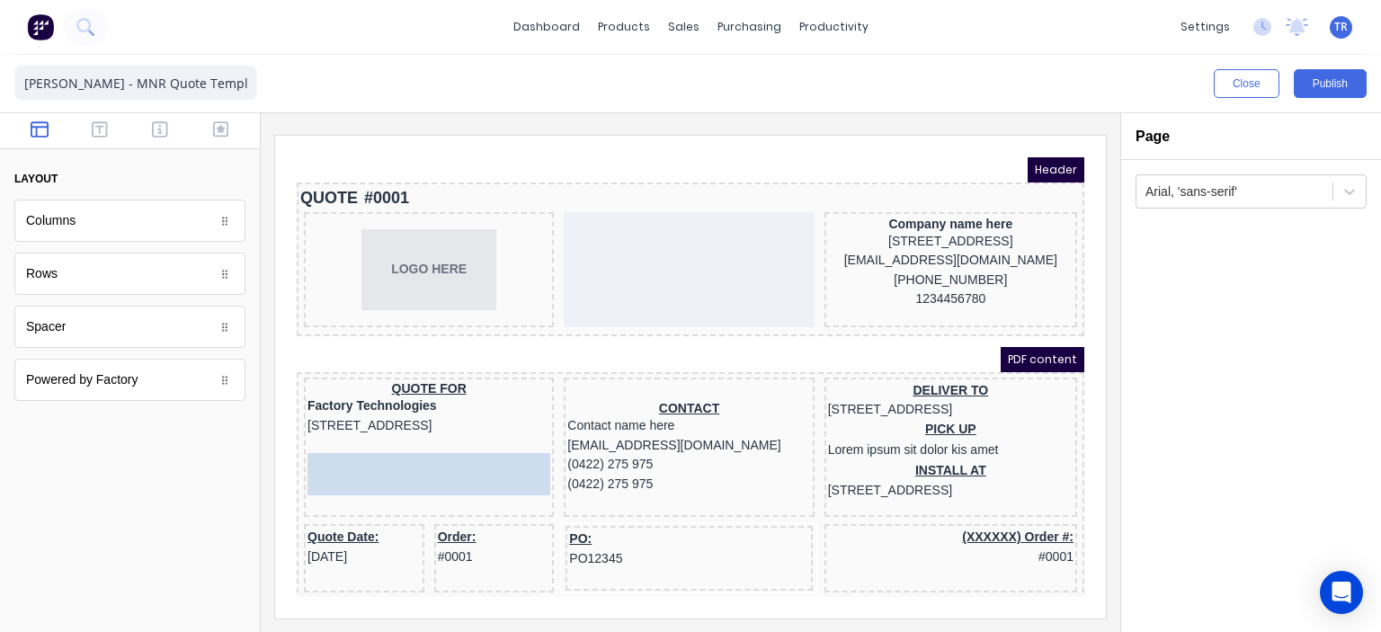
drag, startPoint x: 76, startPoint y: 332, endPoint x: 58, endPoint y: 338, distance: 19.1
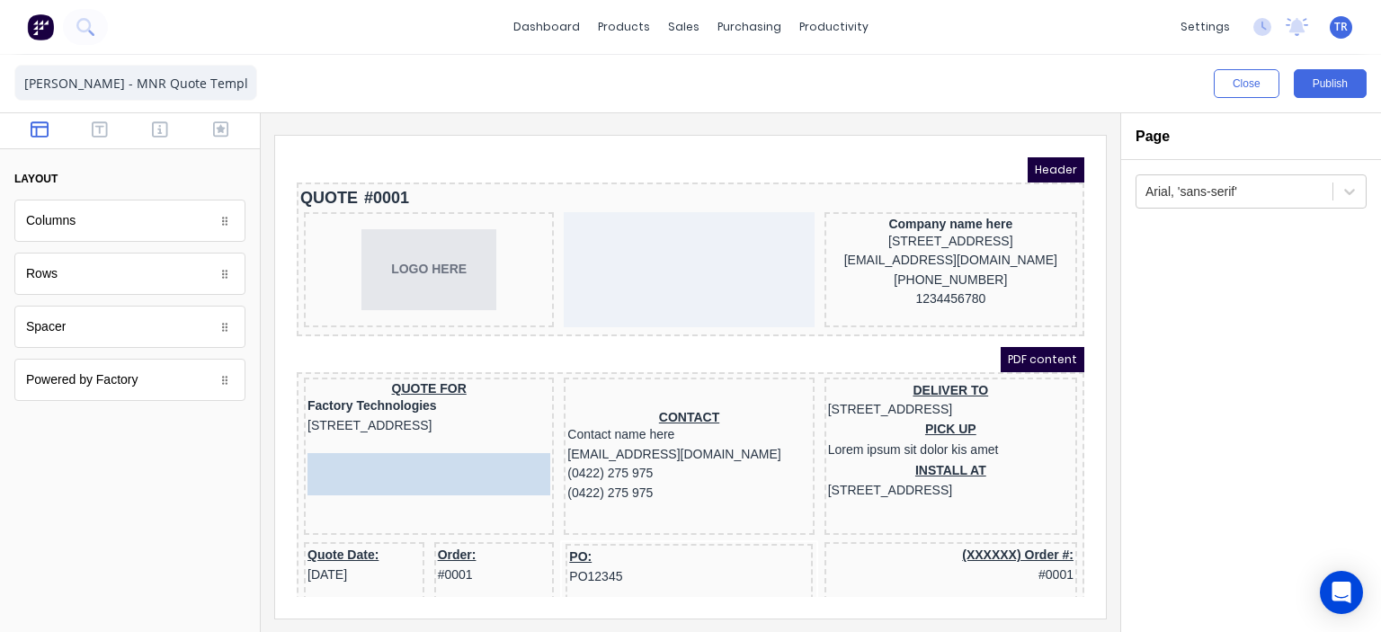
drag, startPoint x: 94, startPoint y: 333, endPoint x: 389, endPoint y: 473, distance: 327.4
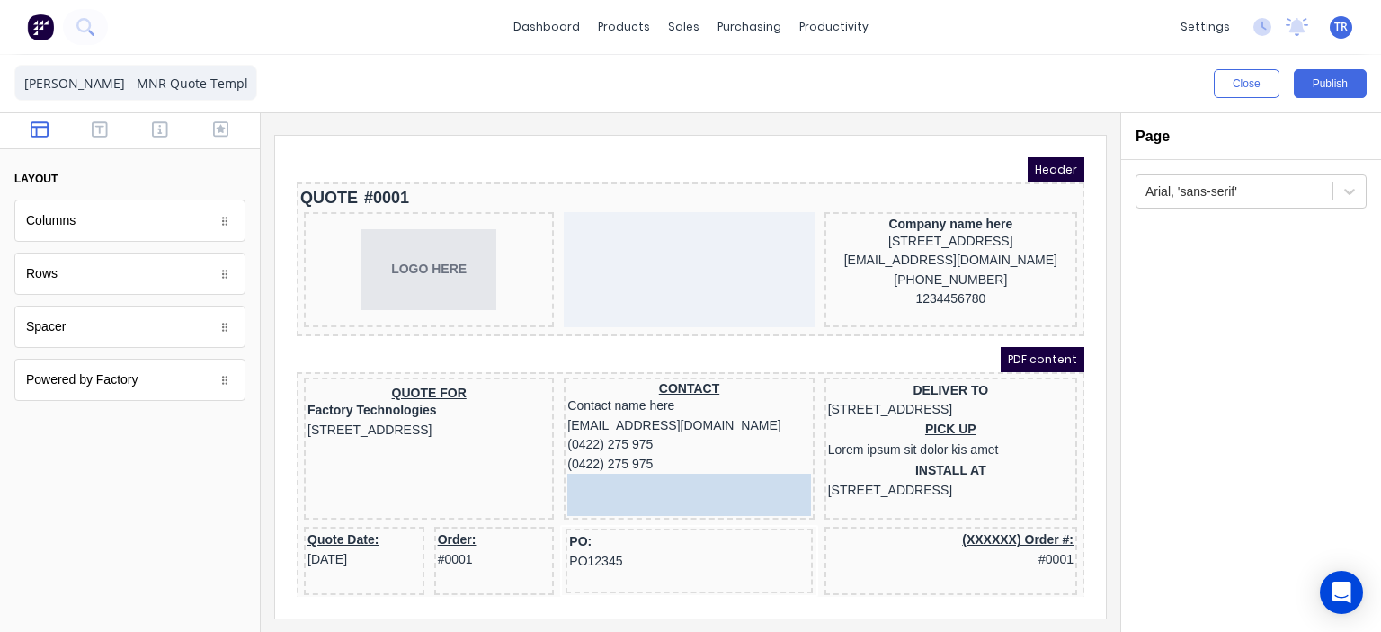
drag, startPoint x: 119, startPoint y: 323, endPoint x: 640, endPoint y: 482, distance: 545.2
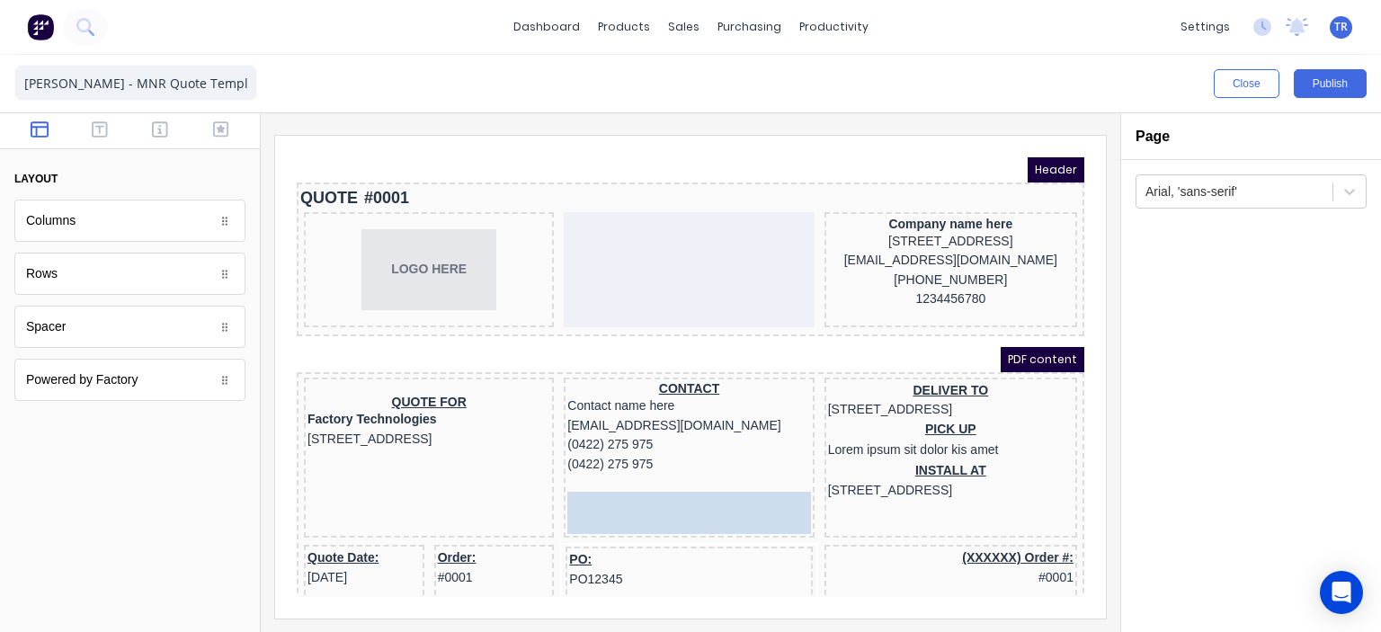
drag, startPoint x: 97, startPoint y: 315, endPoint x: 655, endPoint y: 471, distance: 579.0
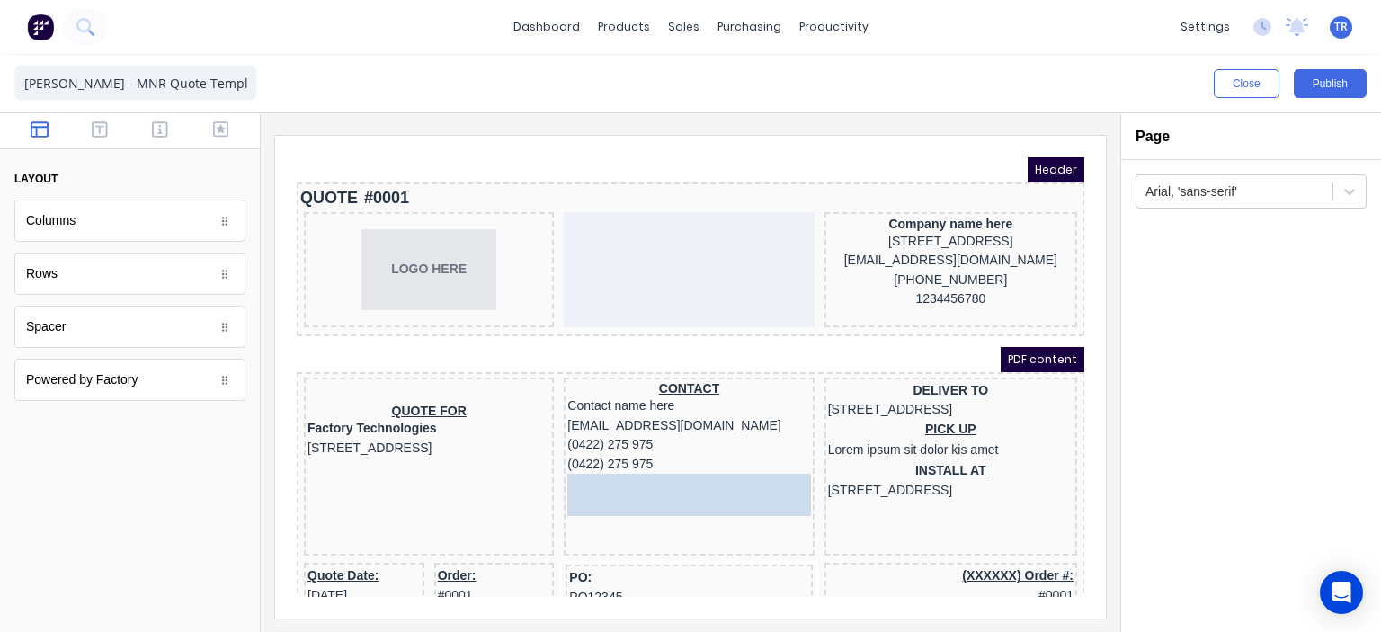
drag, startPoint x: 151, startPoint y: 353, endPoint x: 365, endPoint y: 323, distance: 216.2
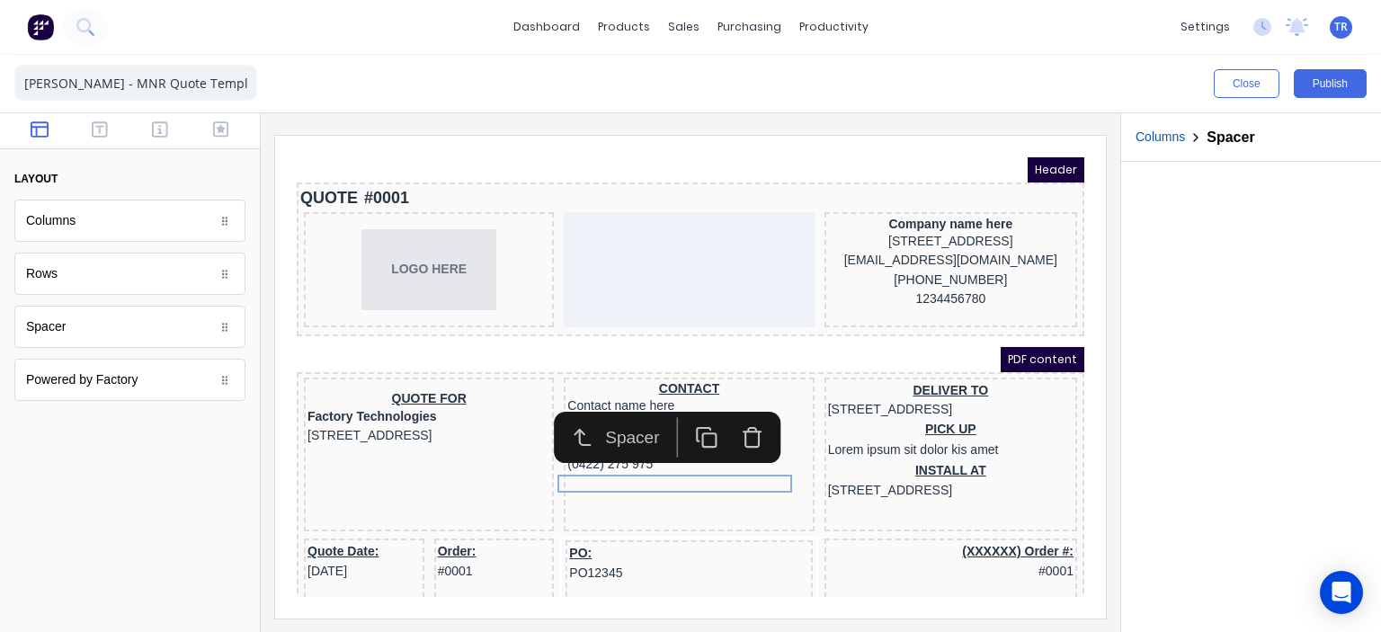
click at [490, 326] on div "PDF content" at bounding box center [669, 337] width 788 height 25
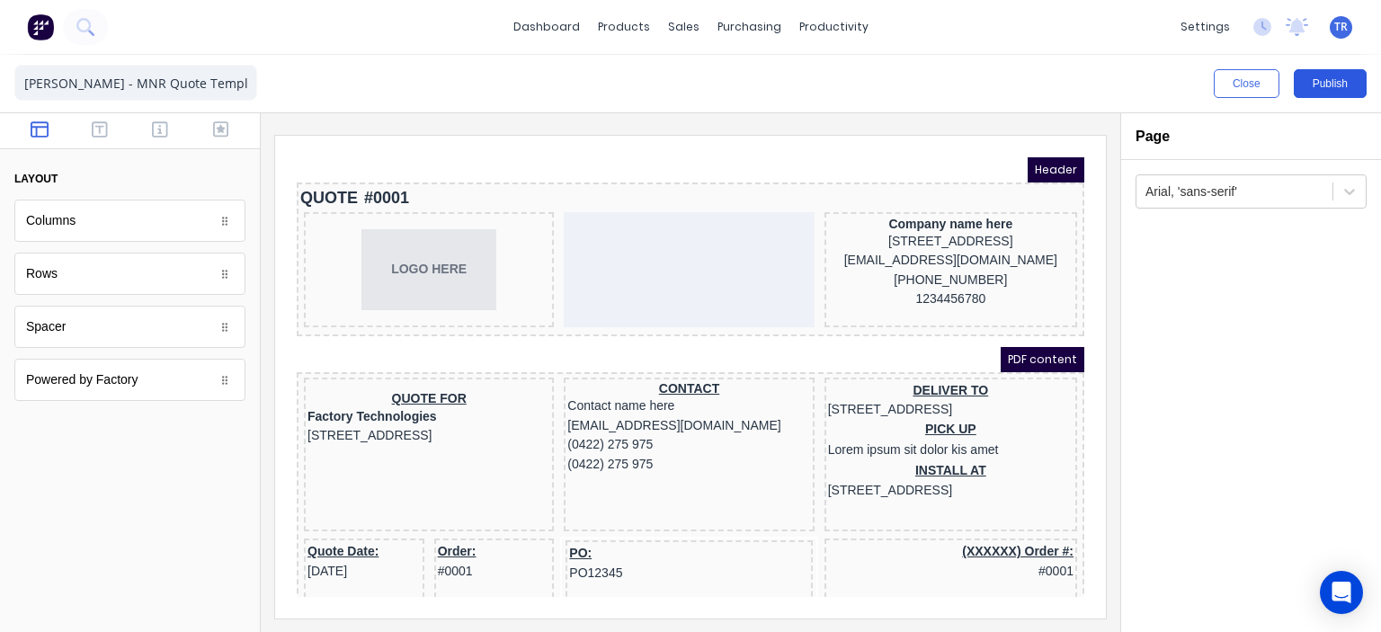
click at [1338, 86] on button "Publish" at bounding box center [1330, 83] width 73 height 29
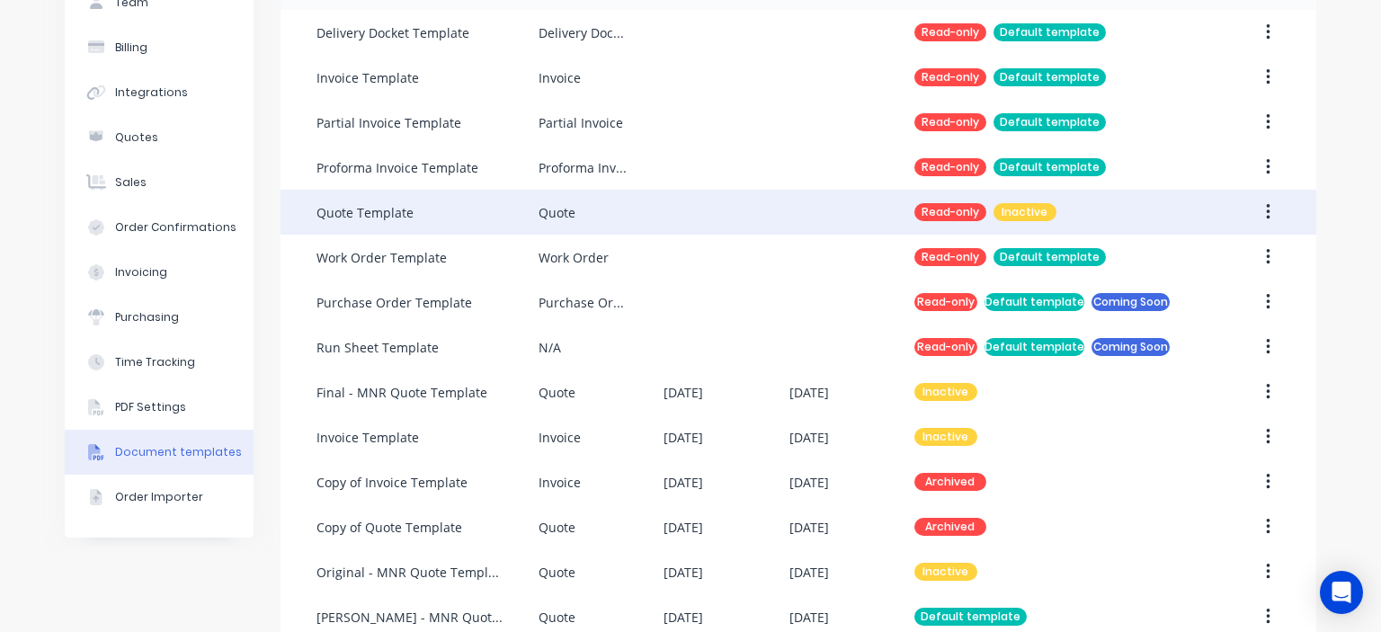
scroll to position [187, 0]
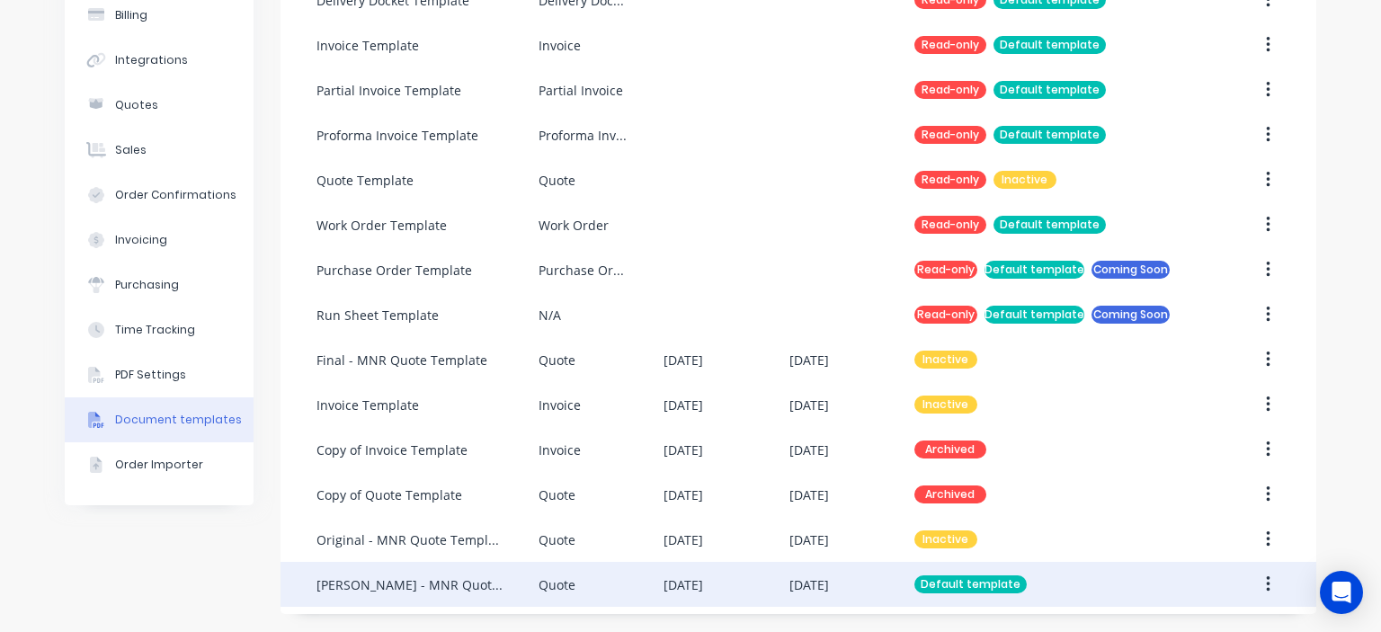
click at [1272, 578] on button "button" at bounding box center [1268, 584] width 42 height 32
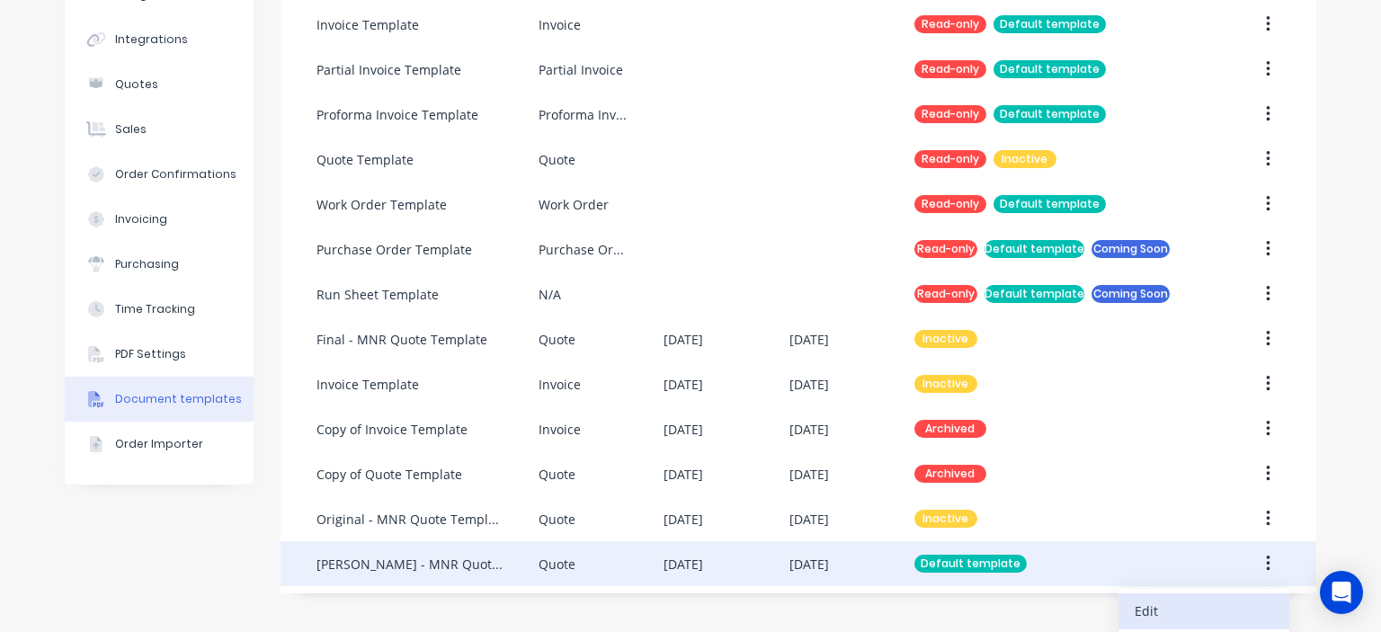
scroll to position [245, 0]
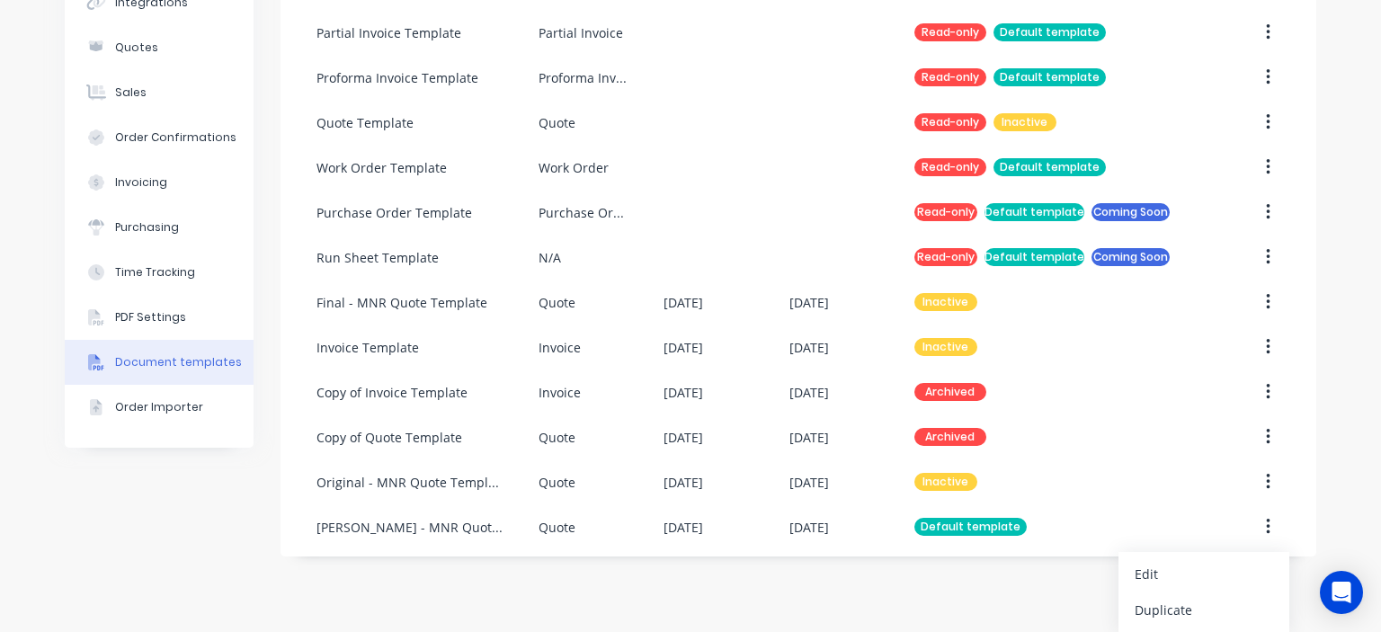
click at [711, 578] on div "dashboard products sales purchasing productivity dashboard products Product Cat…" at bounding box center [690, 316] width 1381 height 632
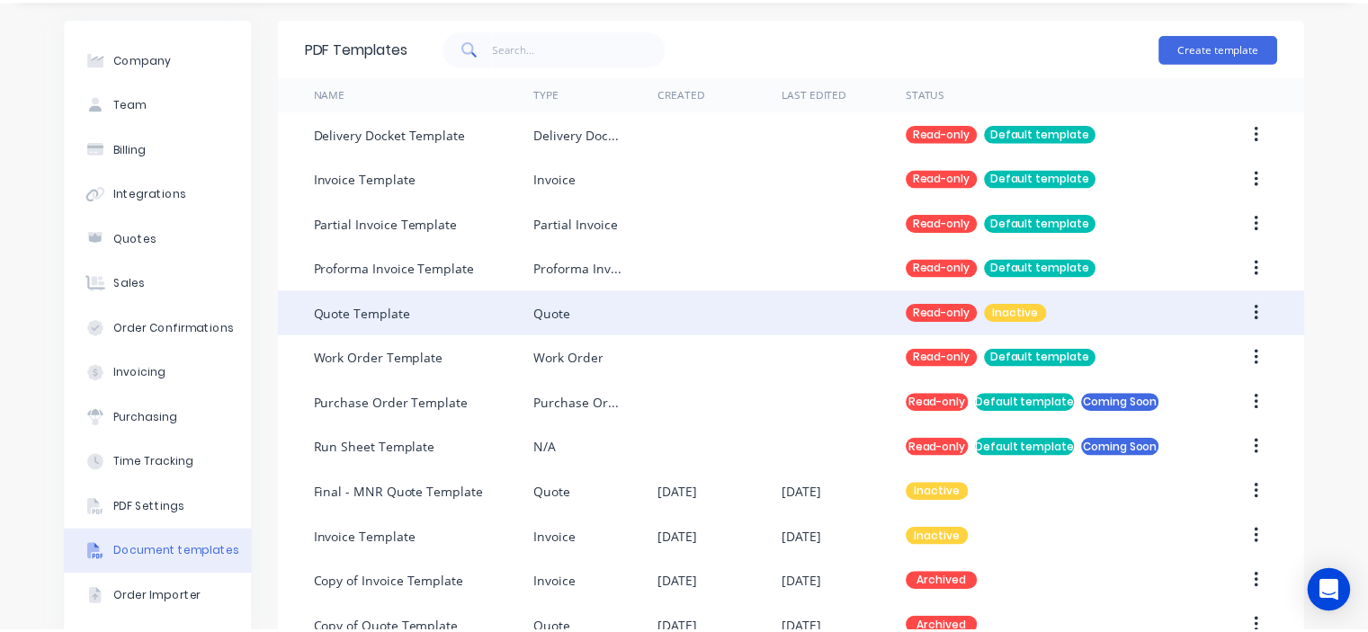
scroll to position [0, 0]
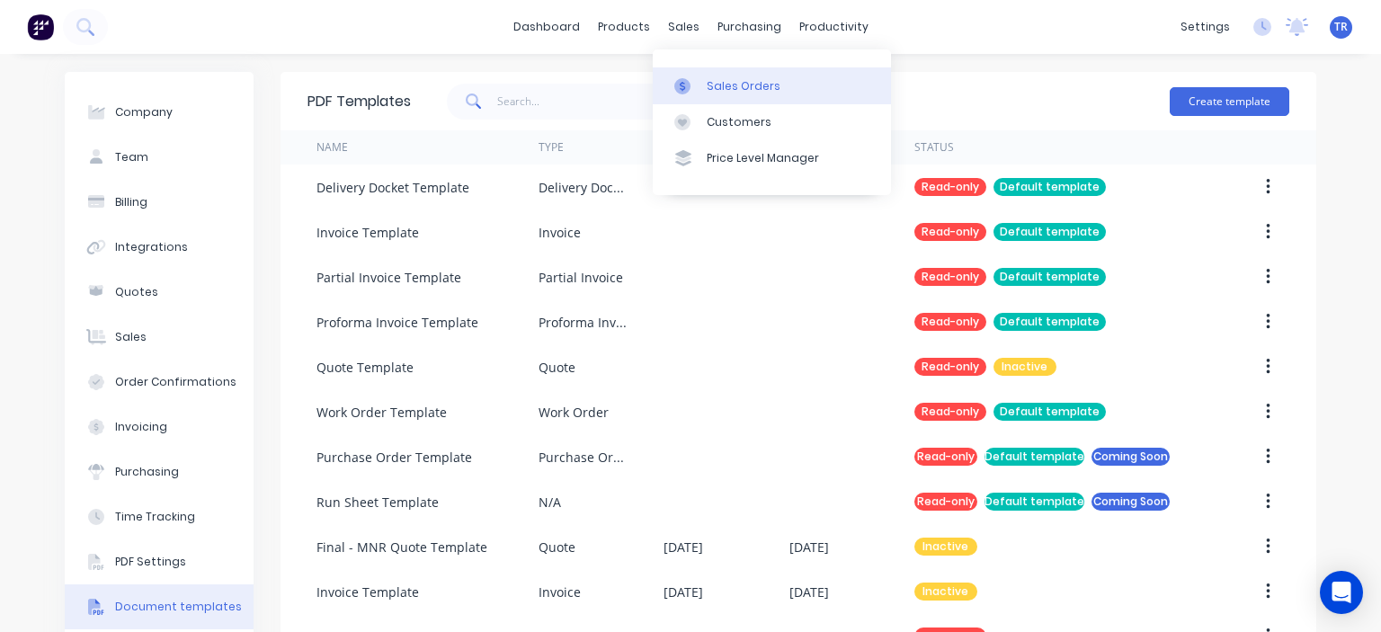
click at [725, 83] on div "Sales Orders" at bounding box center [744, 86] width 74 height 16
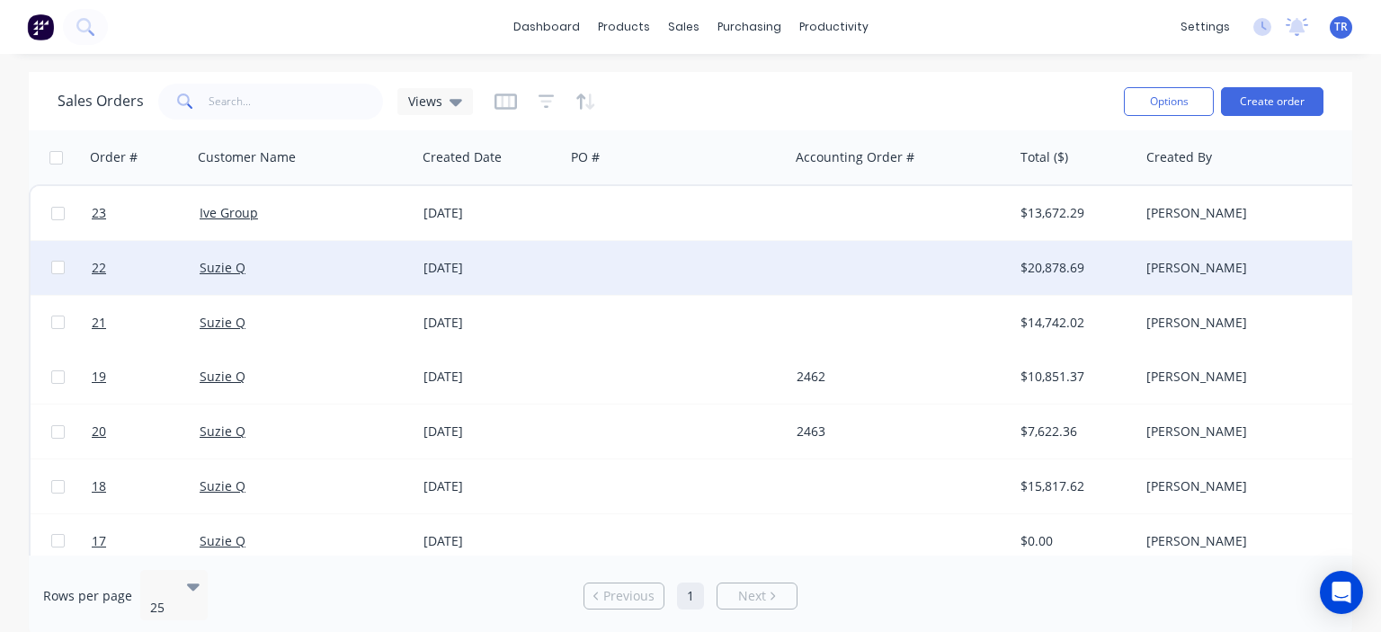
click at [601, 258] on div at bounding box center [677, 268] width 224 height 54
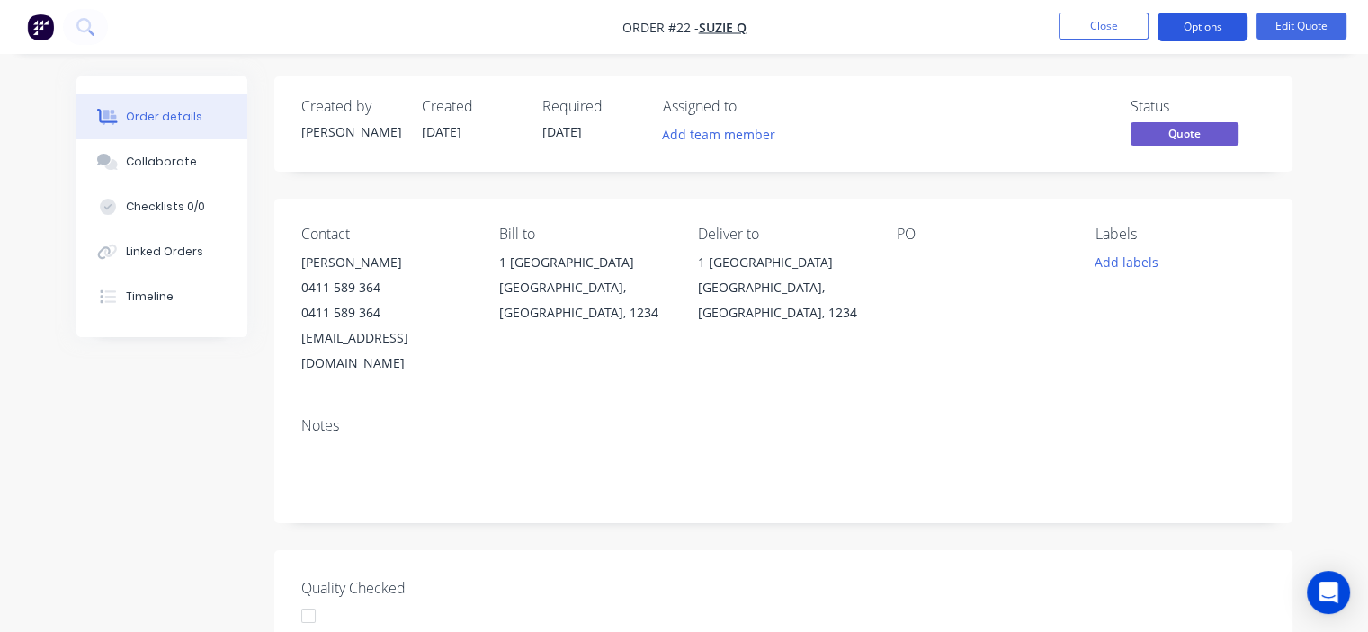
click at [1214, 25] on button "Options" at bounding box center [1202, 27] width 90 height 29
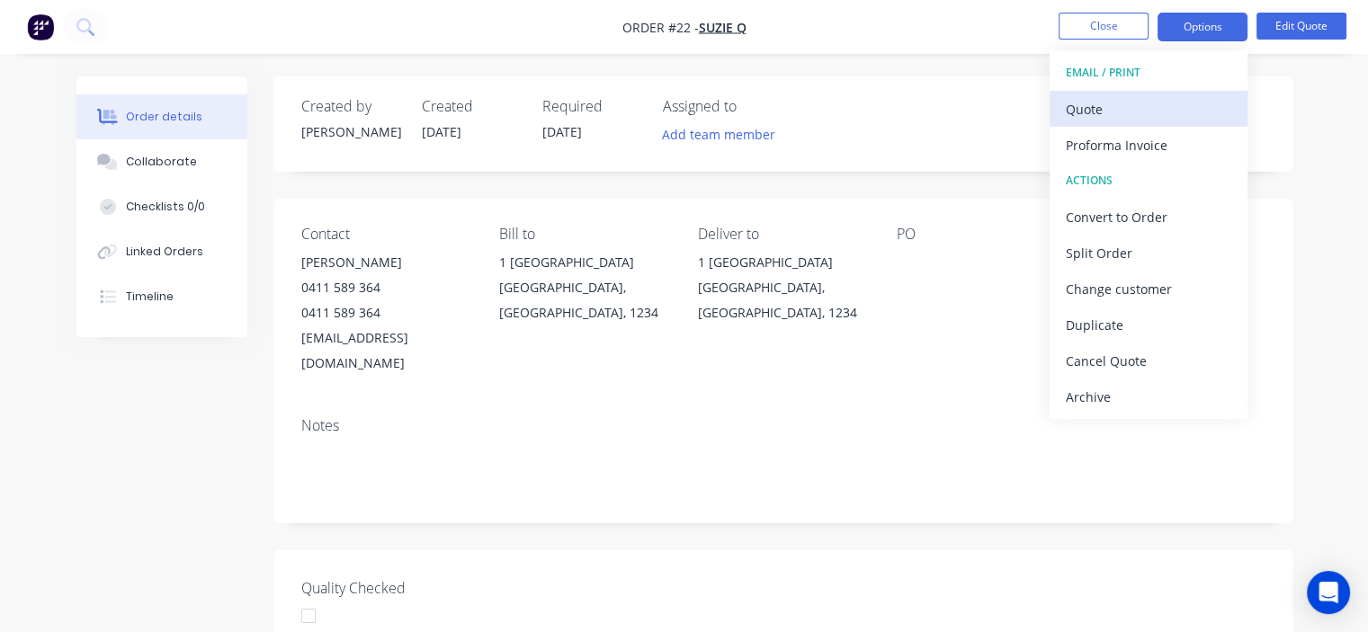
click at [1139, 107] on div "Quote" at bounding box center [1147, 109] width 165 height 26
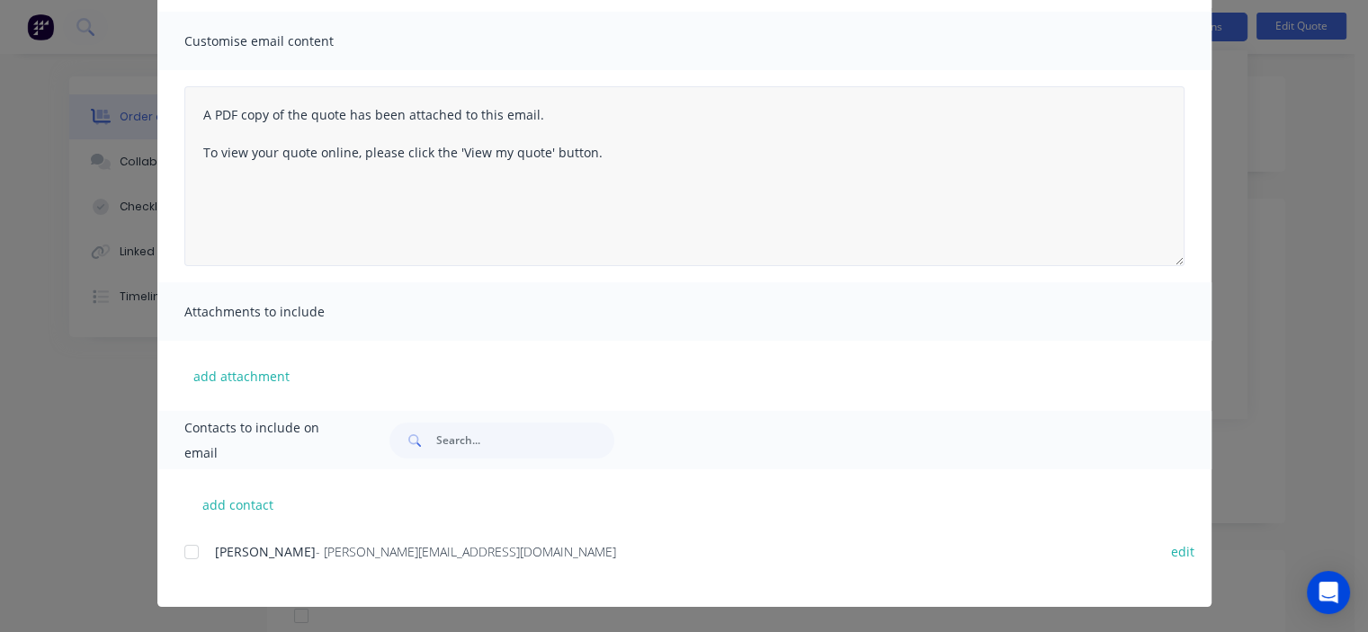
scroll to position [90, 0]
click at [183, 558] on div at bounding box center [192, 552] width 36 height 36
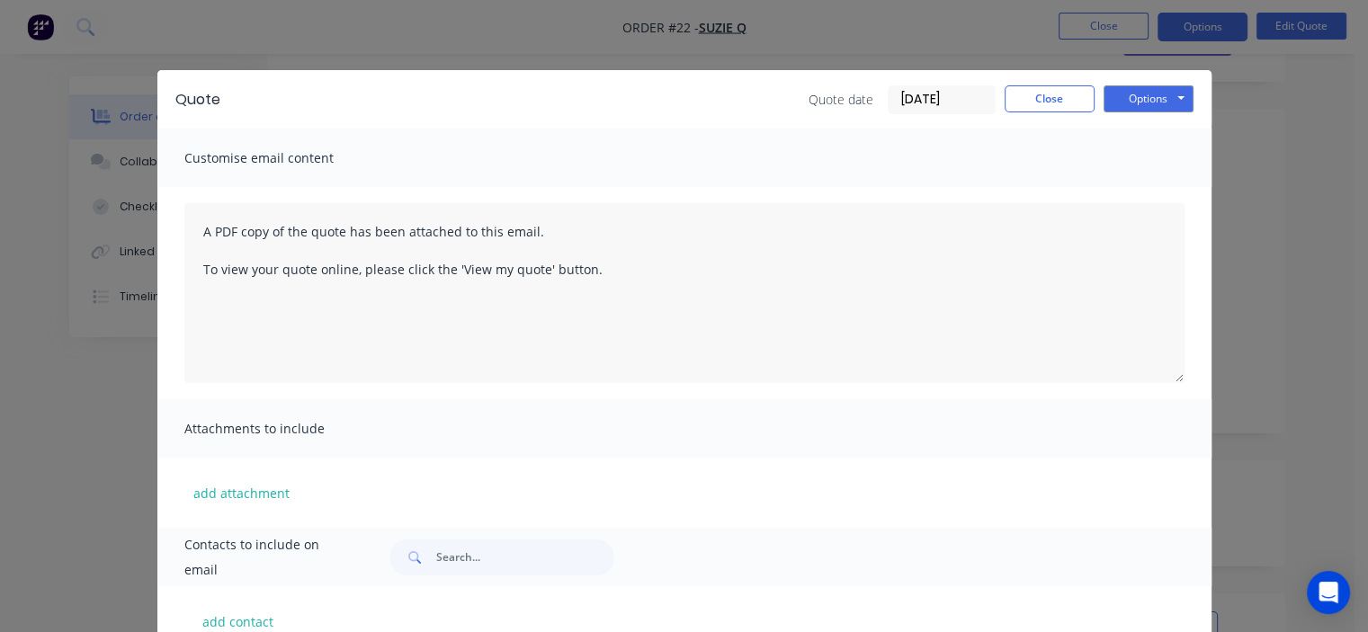
scroll to position [0, 0]
click at [1154, 109] on button "Options" at bounding box center [1148, 100] width 90 height 27
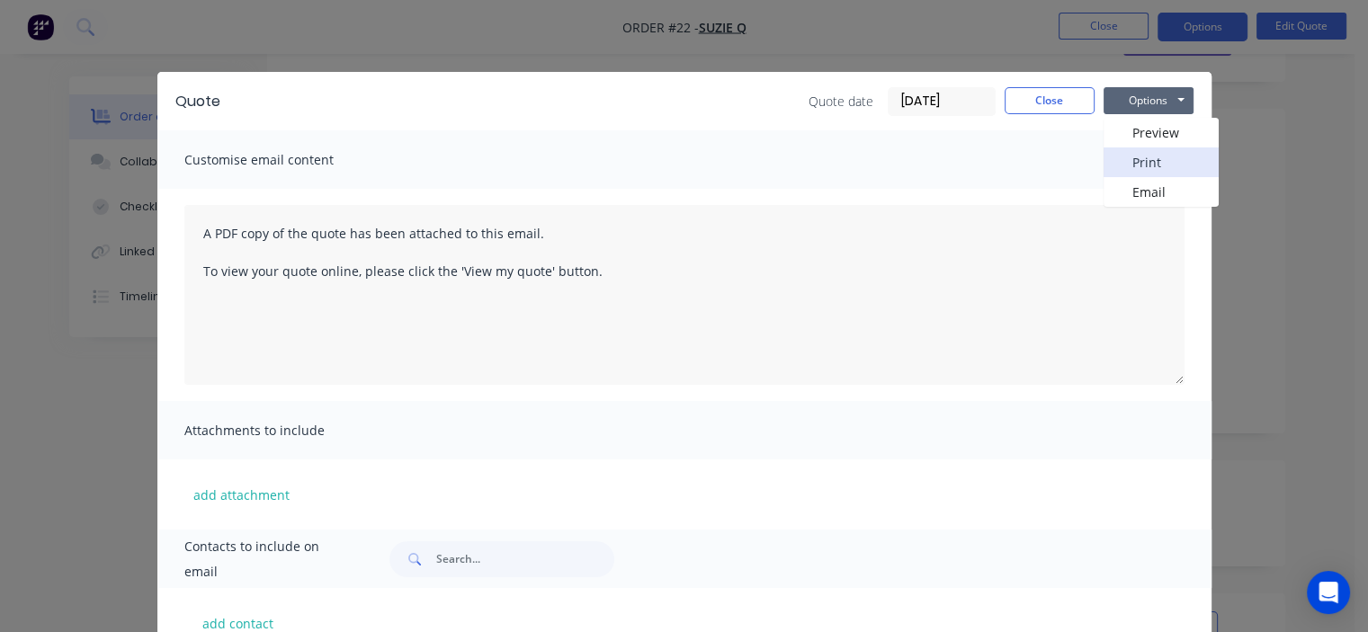
click at [1150, 161] on button "Print" at bounding box center [1160, 162] width 115 height 30
click at [1139, 93] on button "Options" at bounding box center [1148, 100] width 90 height 27
click at [1151, 165] on button "Print" at bounding box center [1160, 162] width 115 height 30
click at [1166, 94] on button "Options" at bounding box center [1148, 100] width 90 height 27
click at [1235, 126] on div "Quote Quote date 28/08/25 Close Options Preview Print Email Customise email con…" at bounding box center [684, 316] width 1368 height 632
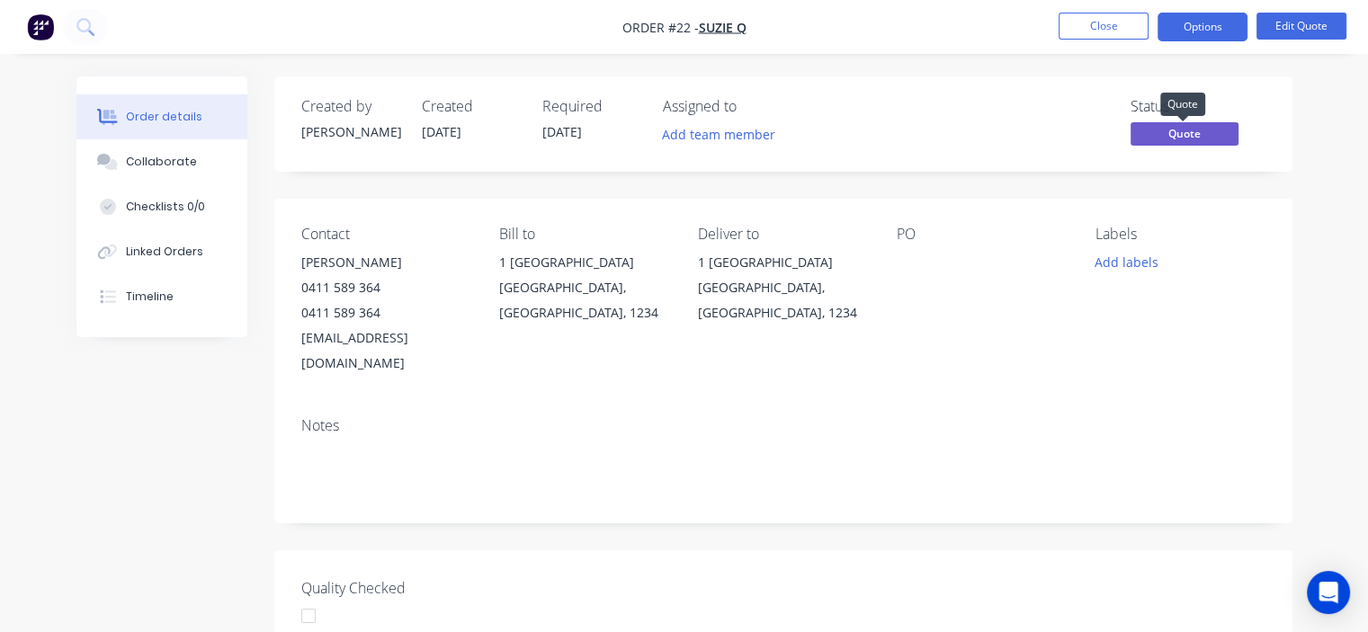
click at [1147, 131] on span "Quote" at bounding box center [1184, 133] width 108 height 22
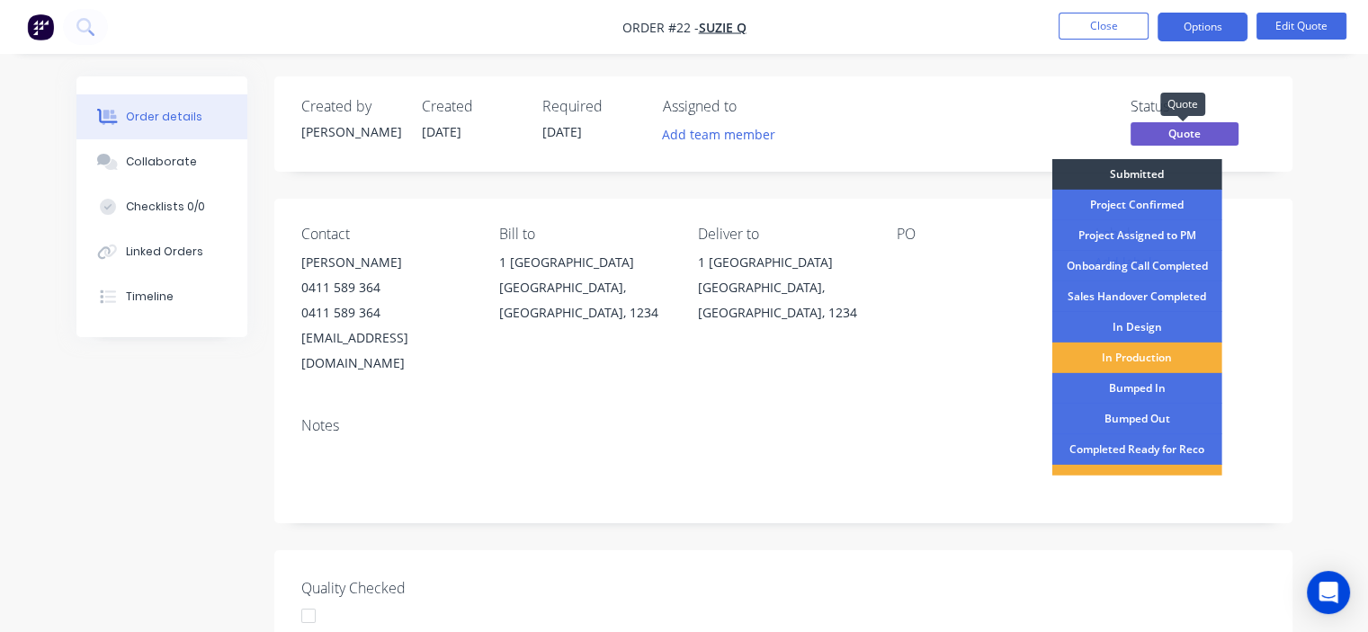
click at [1212, 134] on span "Quote" at bounding box center [1184, 133] width 108 height 22
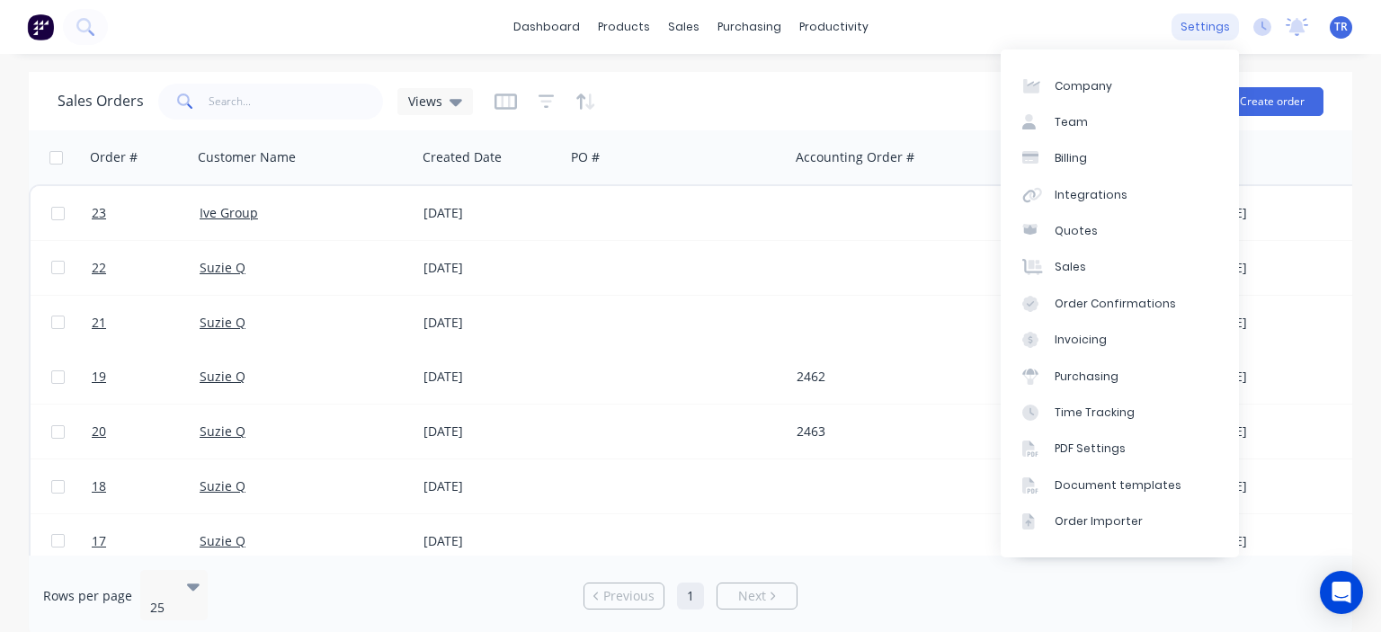
click at [1220, 29] on div "settings" at bounding box center [1205, 26] width 67 height 27
click at [1100, 498] on link "Document templates" at bounding box center [1120, 486] width 238 height 36
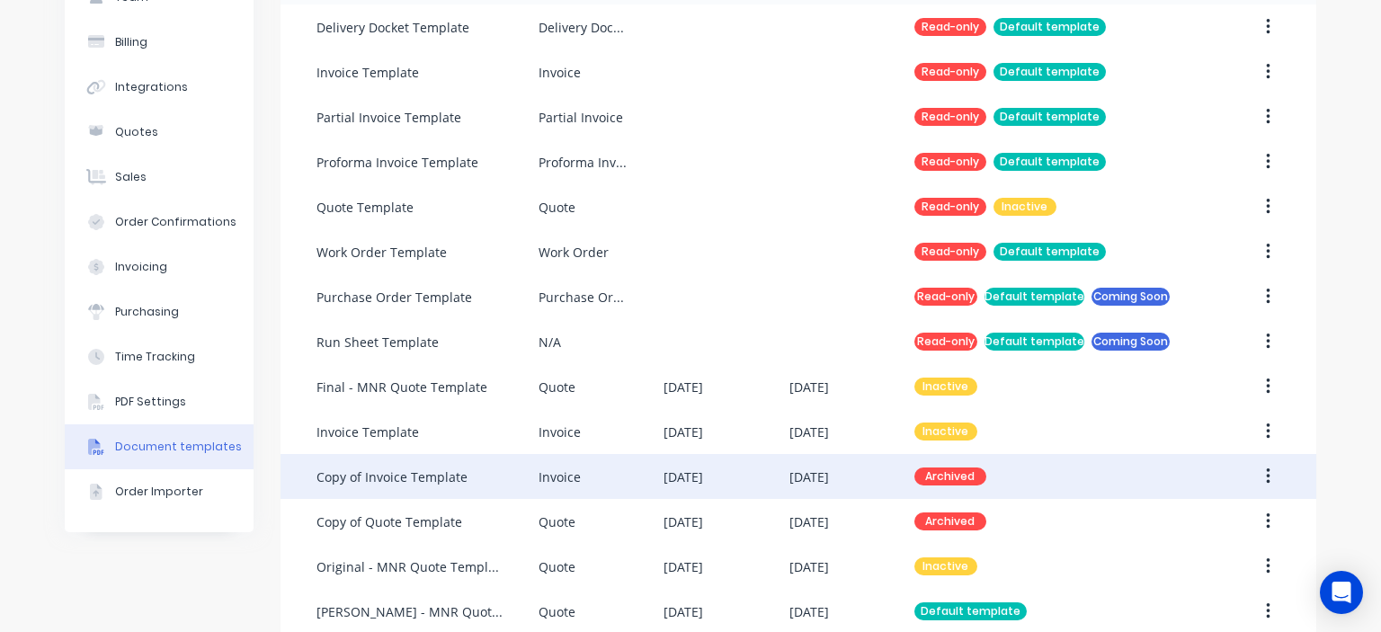
scroll to position [187, 0]
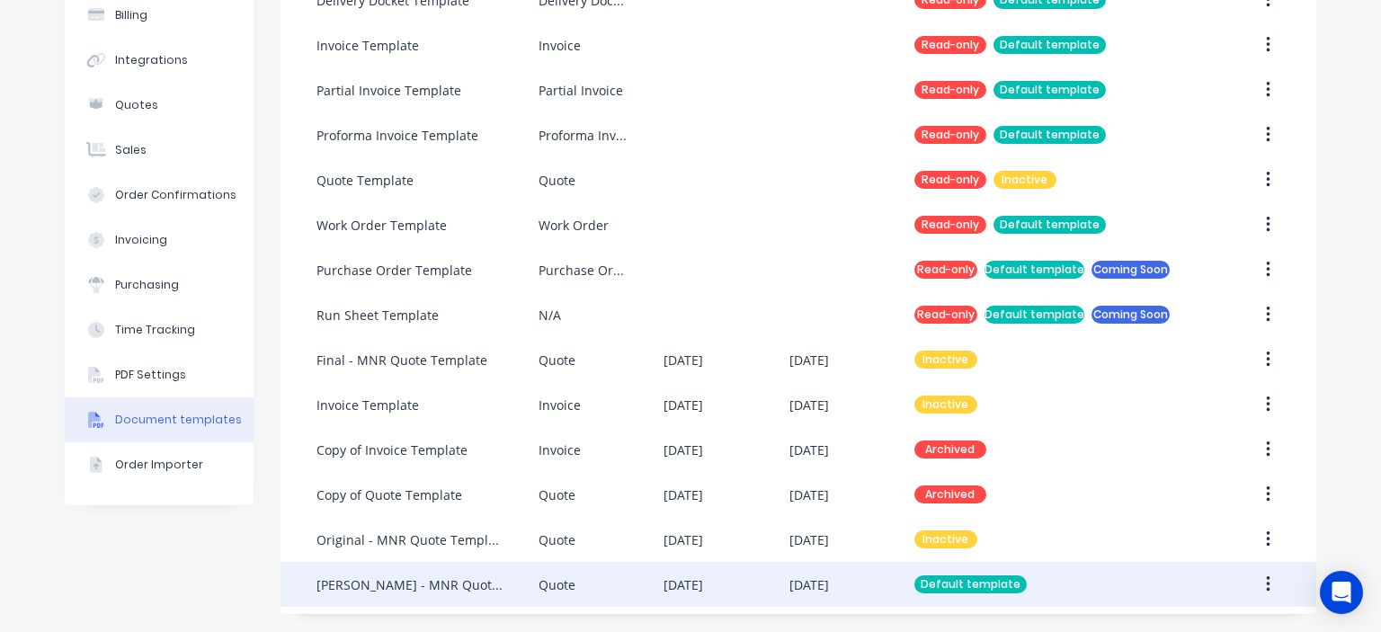
click at [1266, 588] on icon "button" at bounding box center [1268, 585] width 4 height 20
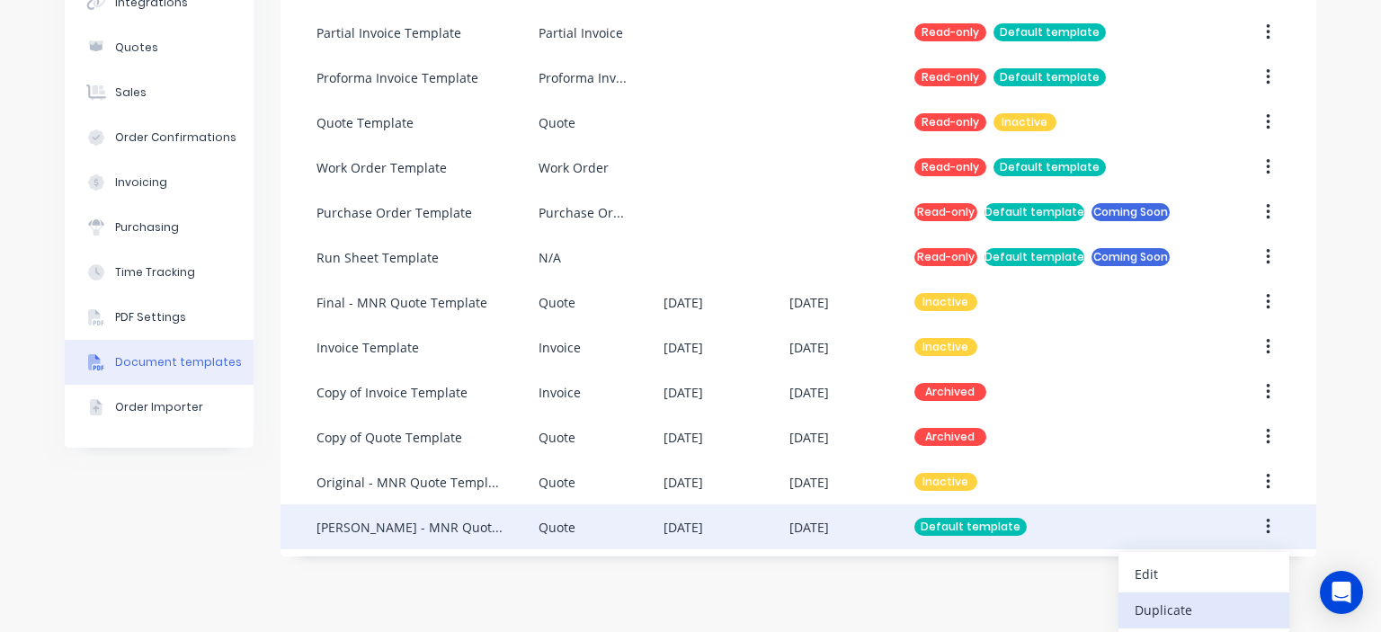
click at [1154, 610] on div "Duplicate" at bounding box center [1204, 610] width 138 height 26
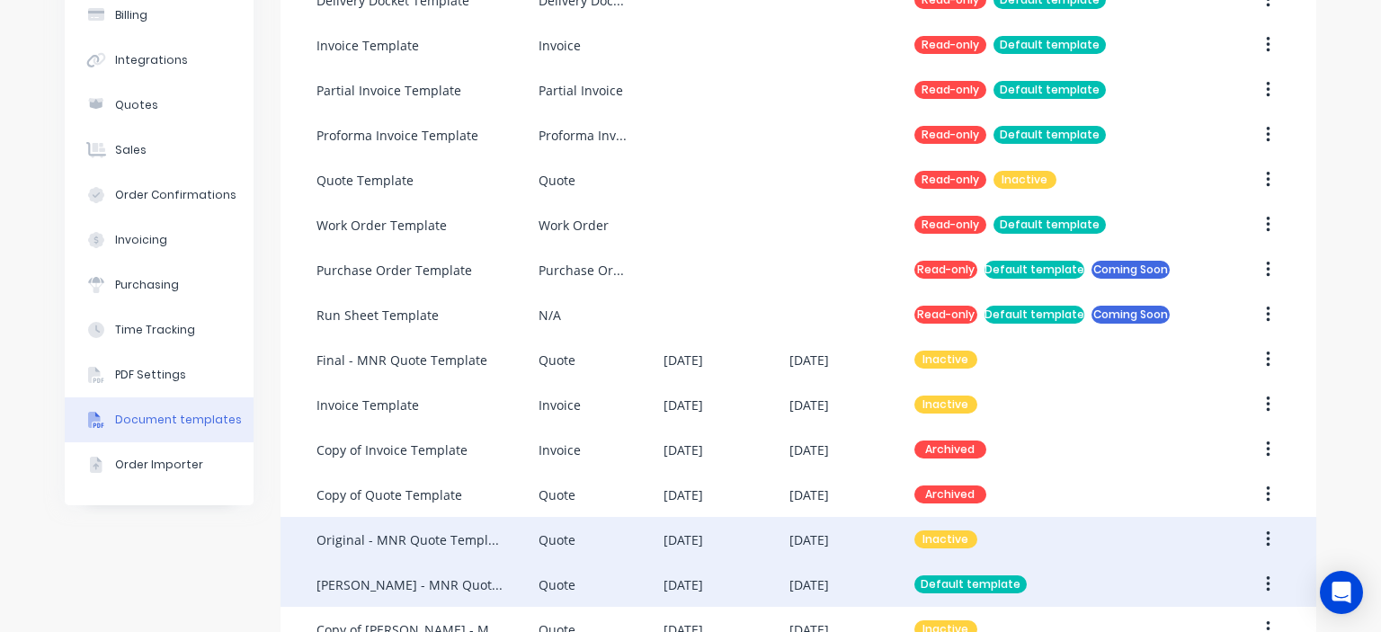
scroll to position [231, 0]
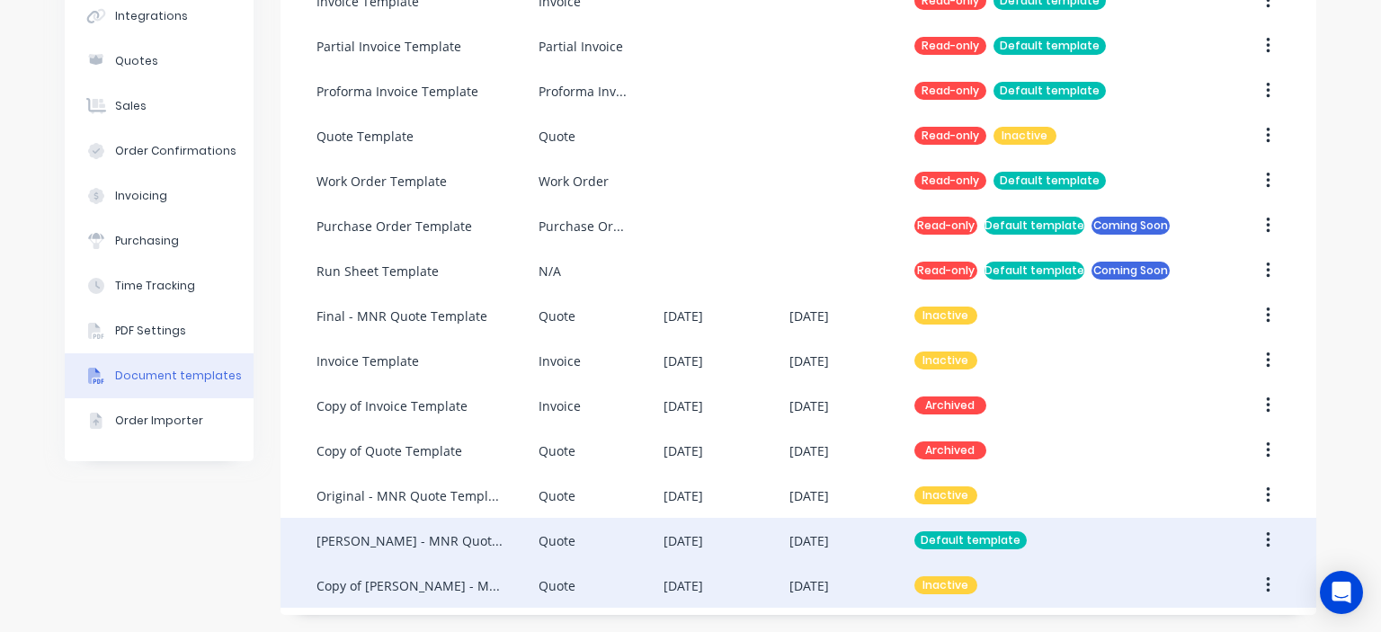
click at [441, 581] on div "Copy of Terry - MNR Quote Template" at bounding box center [409, 585] width 186 height 19
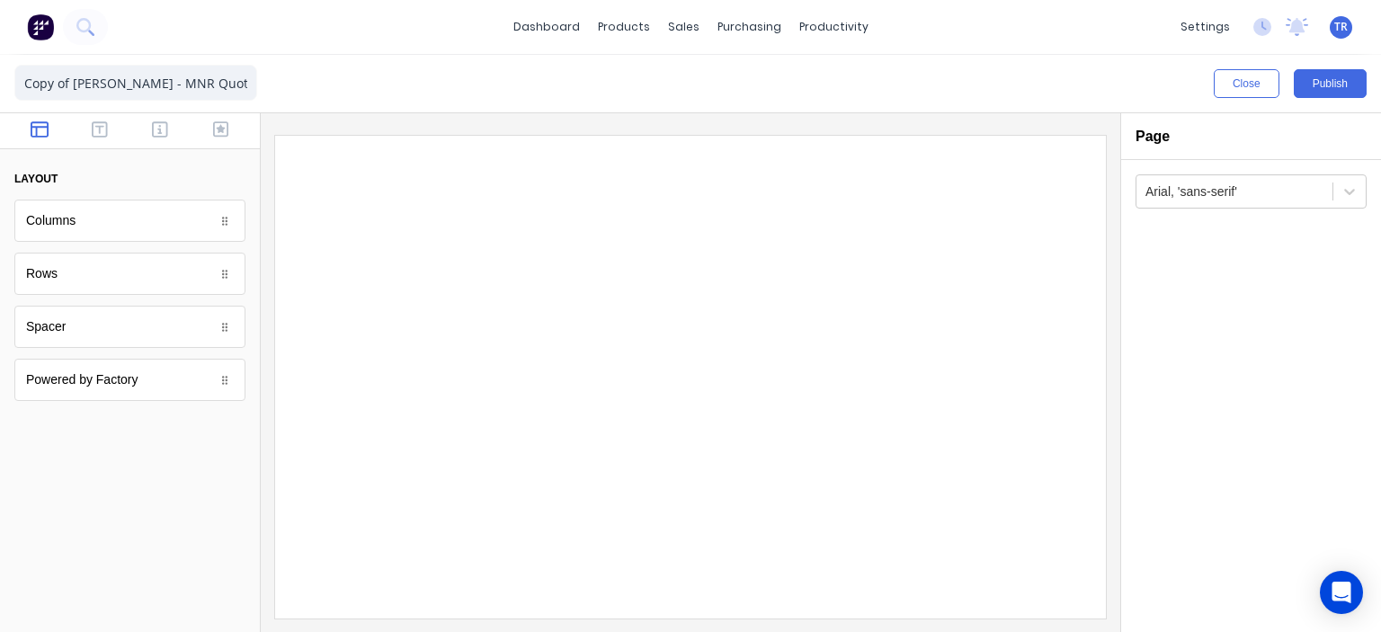
click at [115, 87] on input "Copy of [PERSON_NAME] - MNR Quote Template" at bounding box center [135, 83] width 243 height 36
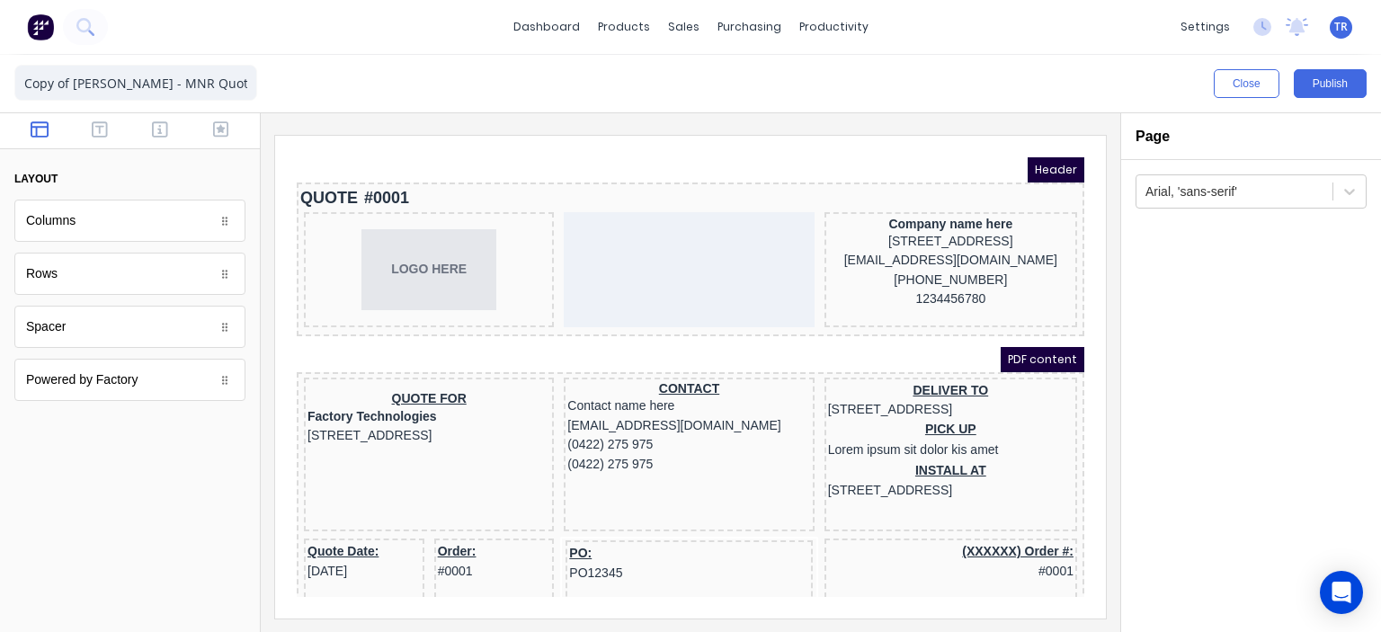
drag, startPoint x: 79, startPoint y: 82, endPoint x: 0, endPoint y: 102, distance: 81.6
click at [0, 102] on div "Copy of [PERSON_NAME] - MNR Quote Template Close Publish Components layout Colu…" at bounding box center [690, 343] width 1381 height 577
click at [230, 85] on input "[PERSON_NAME] - MNR Quote Template" at bounding box center [135, 83] width 243 height 36
type input "[PERSON_NAME] - MNR Quote Template - No links"
drag, startPoint x: 342, startPoint y: 99, endPoint x: 351, endPoint y: 96, distance: 9.4
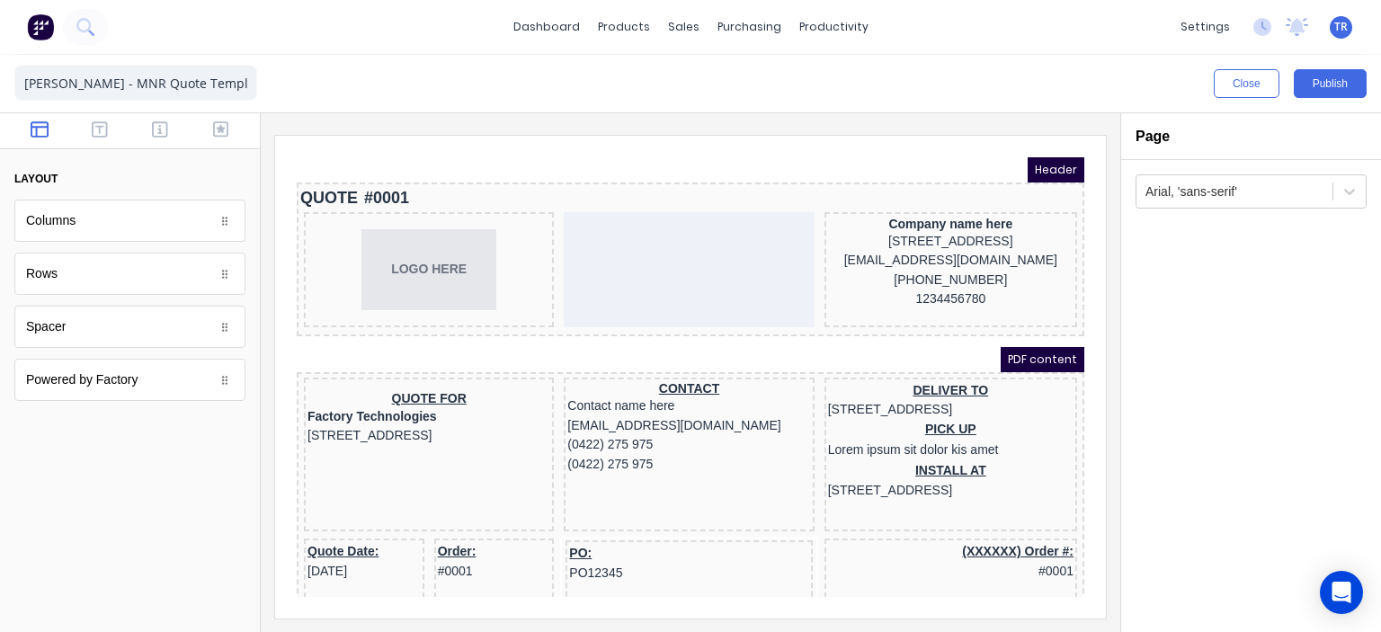
click at [341, 99] on div "Close Publish" at bounding box center [690, 84] width 1381 height 58
click at [99, 129] on icon "button" at bounding box center [100, 129] width 16 height 18
click at [162, 132] on icon "button" at bounding box center [160, 129] width 16 height 18
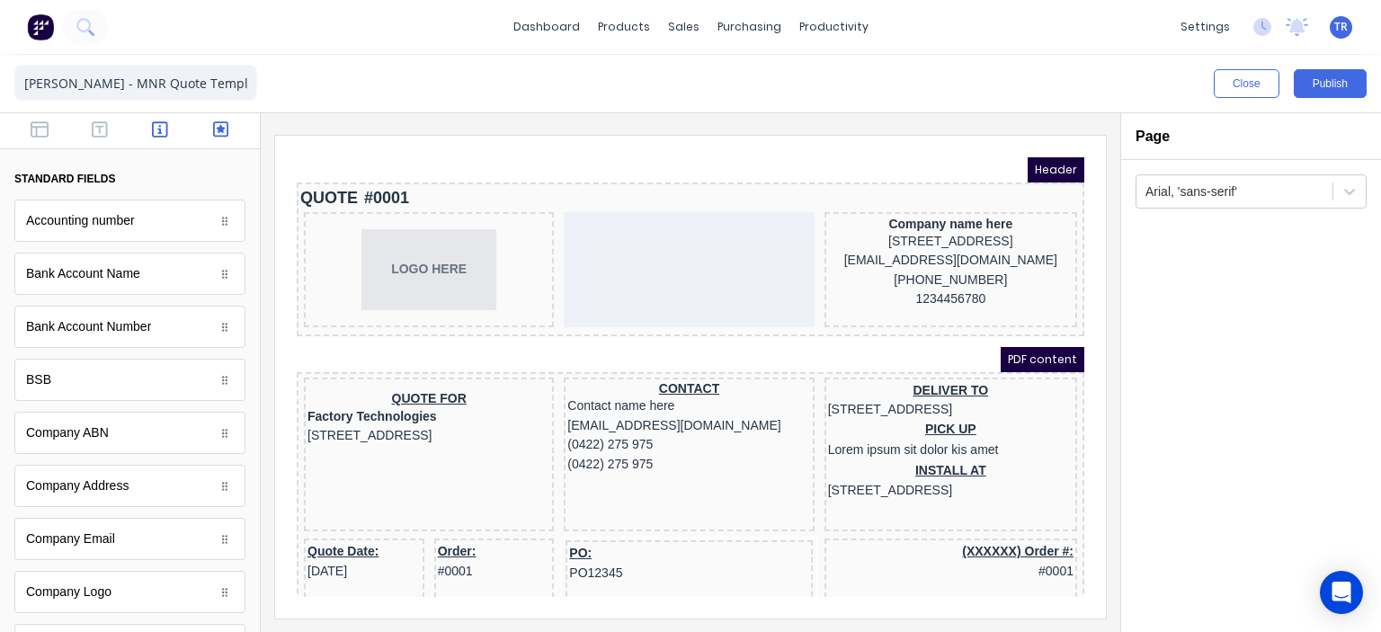
click at [213, 129] on icon "button" at bounding box center [221, 129] width 16 height 16
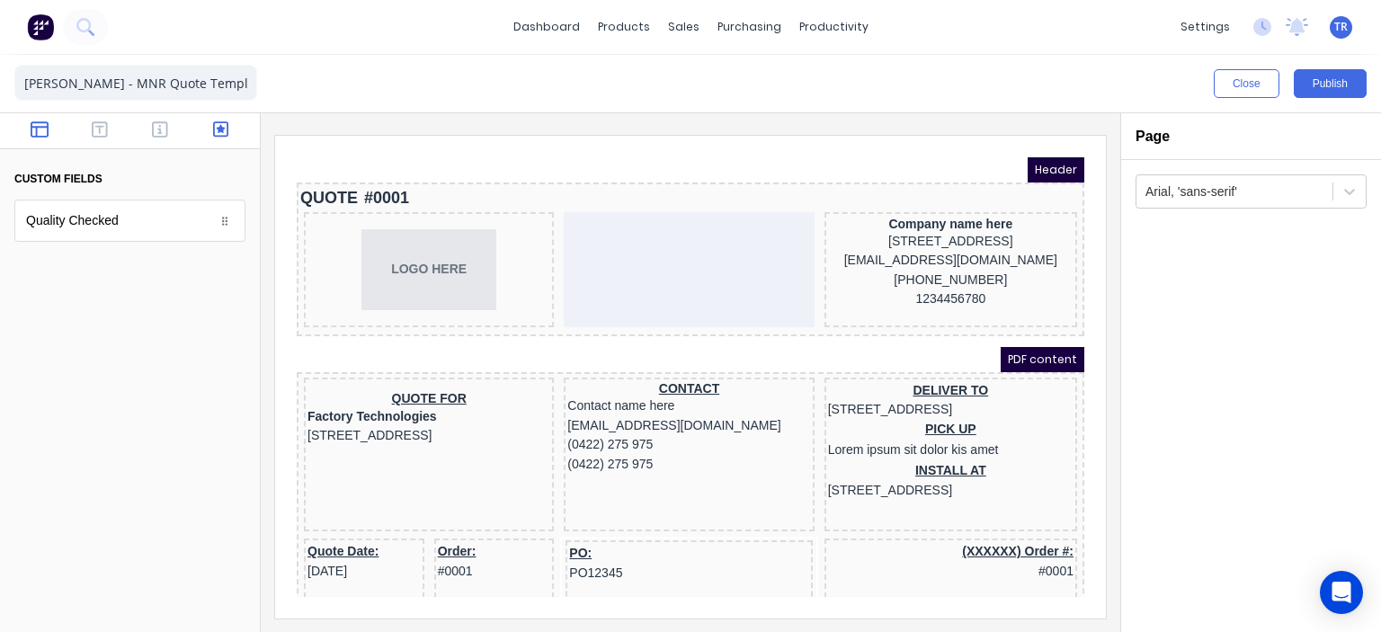
click at [38, 138] on icon "button" at bounding box center [40, 129] width 18 height 18
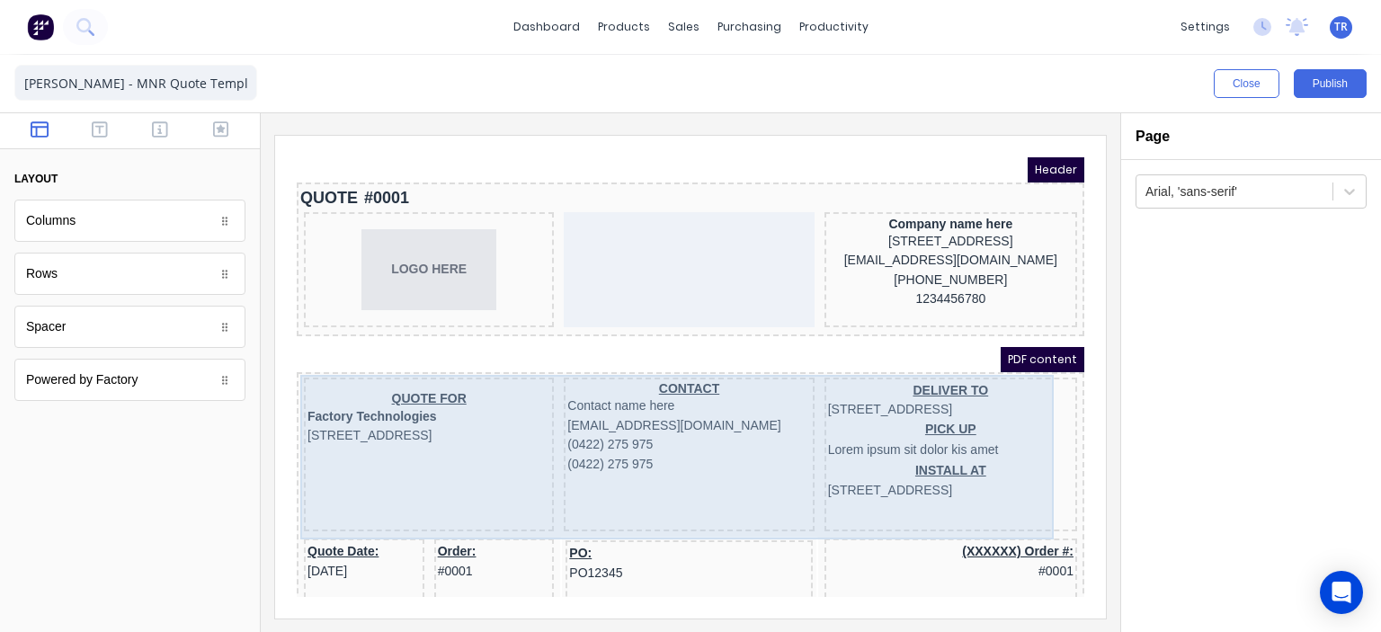
click at [506, 359] on div "QUOTE FOR Factory Technologies 234 Beach Road Gold Coast, Queensland, Australia…" at bounding box center [407, 433] width 250 height 155
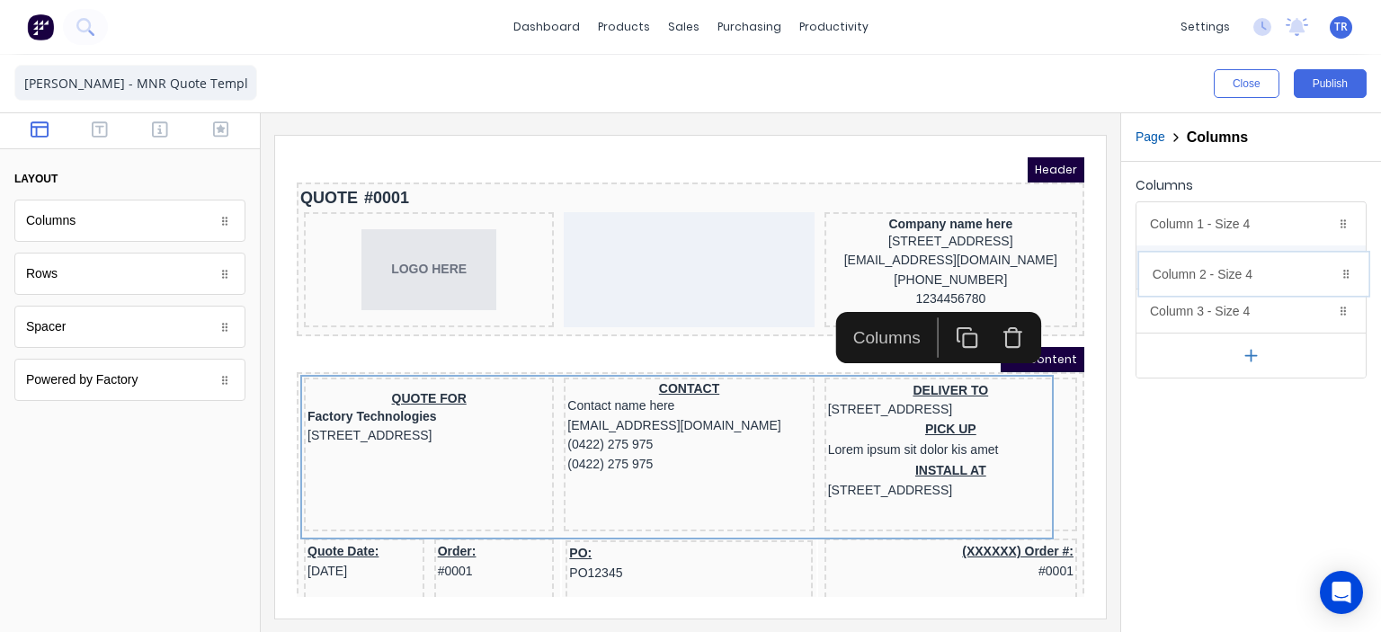
drag, startPoint x: 1245, startPoint y: 227, endPoint x: 1248, endPoint y: 279, distance: 51.3
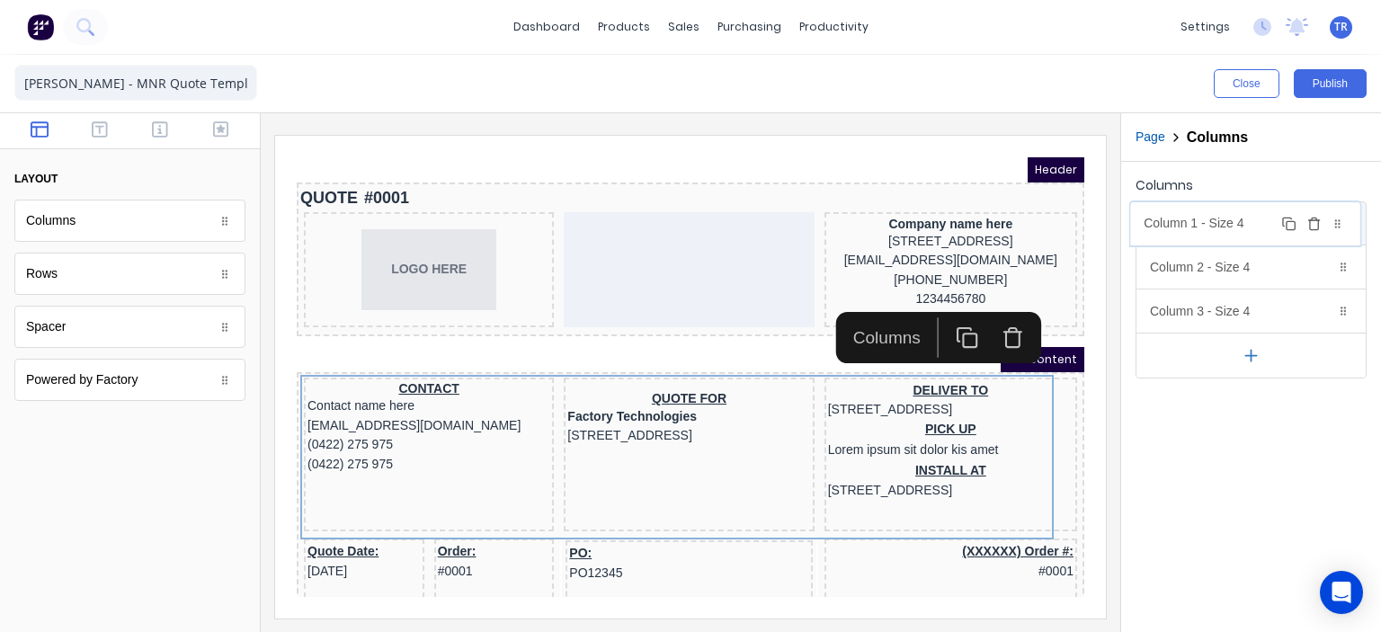
drag, startPoint x: 1243, startPoint y: 273, endPoint x: 1237, endPoint y: 229, distance: 44.5
click at [1237, 229] on body "dashboard products sales purchasing productivity dashboard products Product Cat…" at bounding box center [690, 316] width 1381 height 632
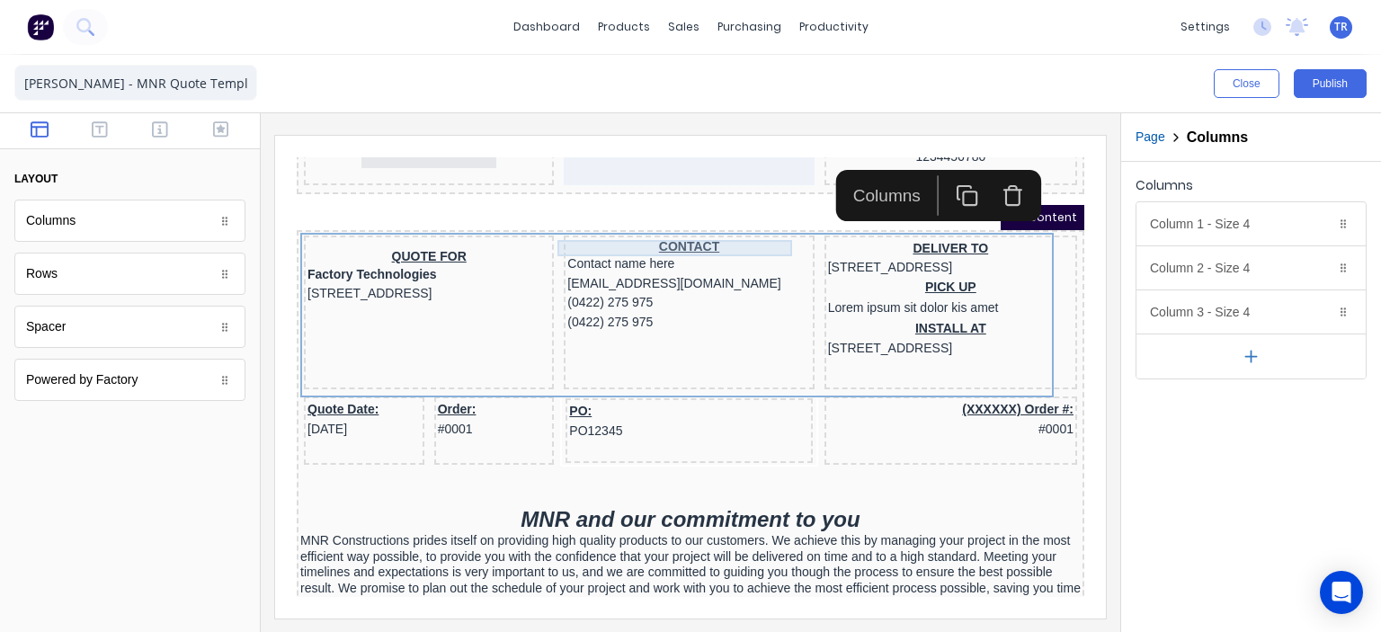
scroll to position [180, 0]
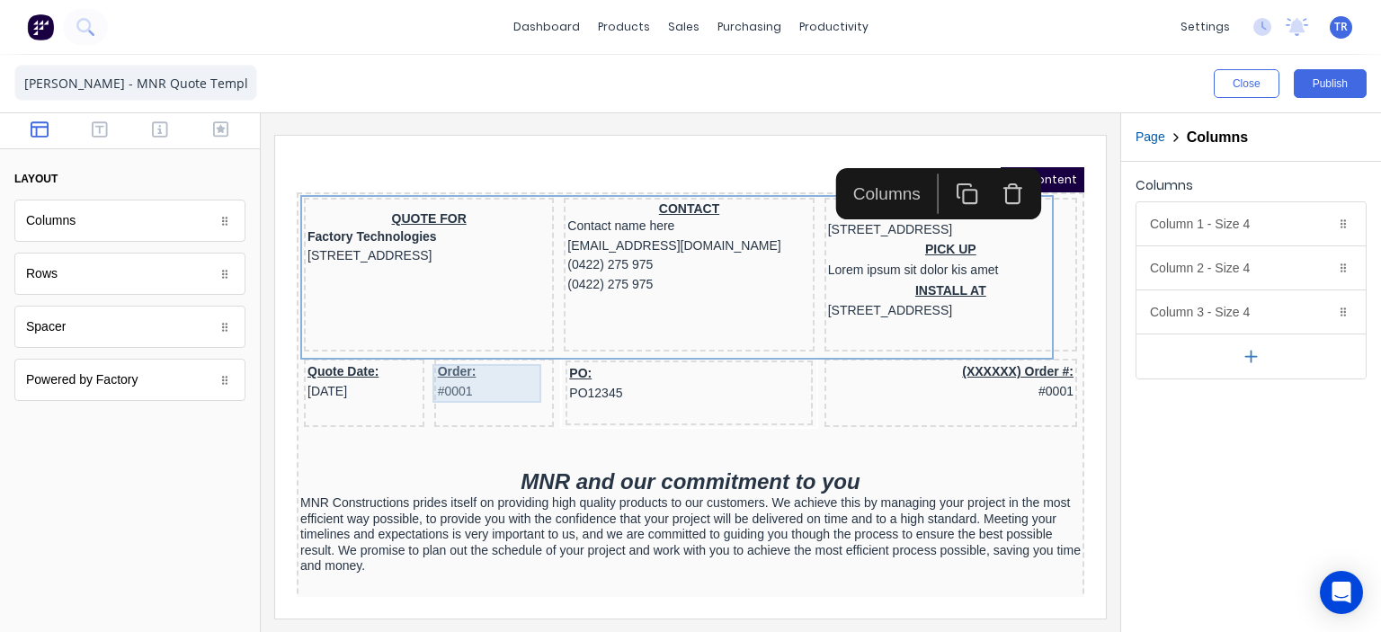
click at [424, 349] on div "Order: #0001" at bounding box center [472, 360] width 113 height 39
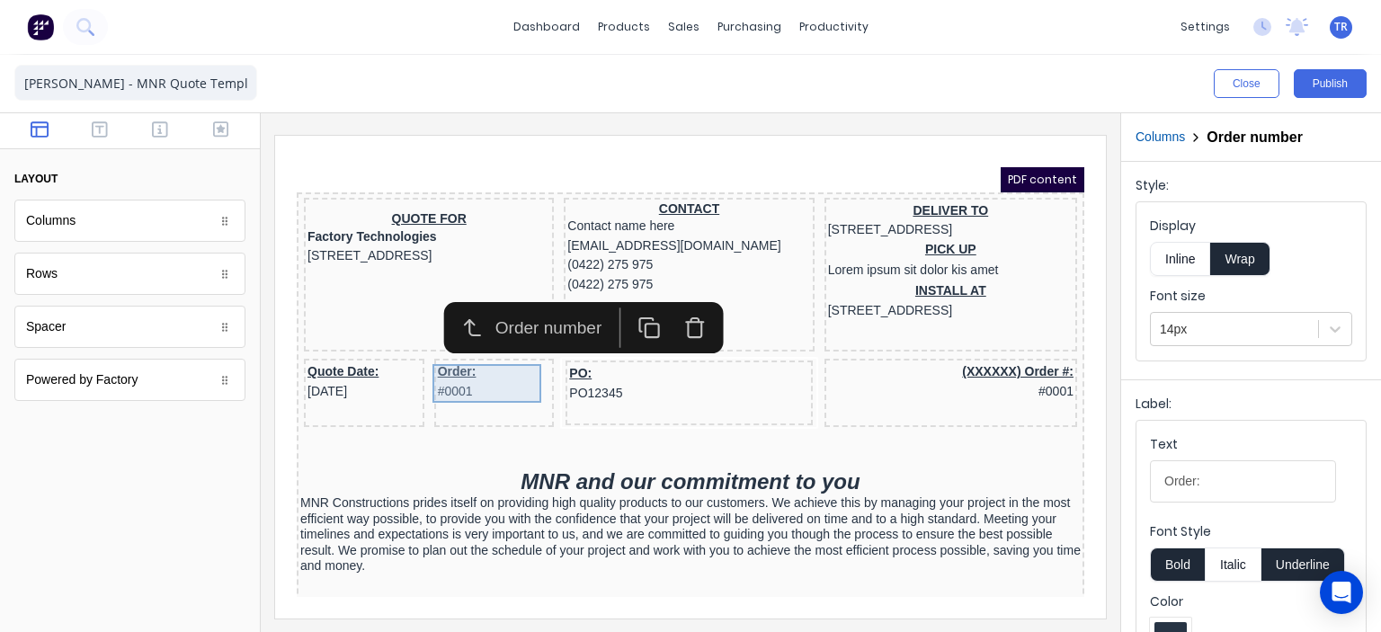
click at [435, 352] on div "Order: #0001" at bounding box center [472, 360] width 113 height 39
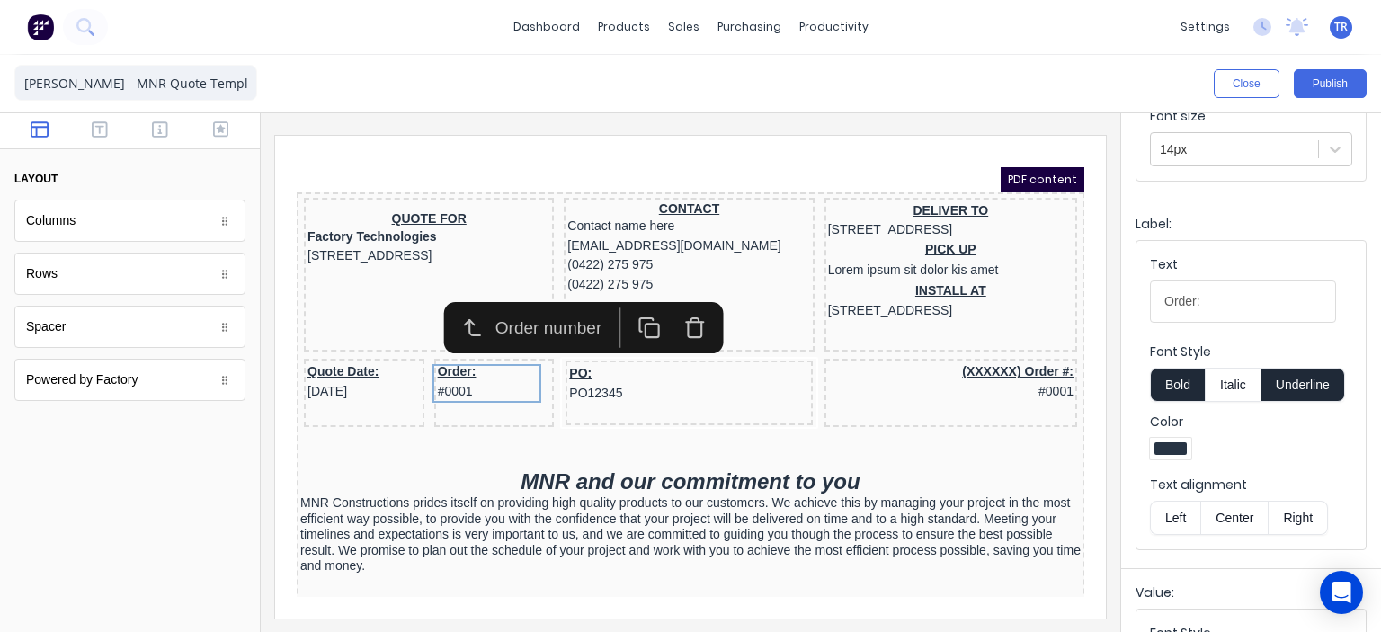
click at [1187, 298] on input "Order:" at bounding box center [1243, 302] width 186 height 42
type input "Quote no:"
click at [993, 357] on div "(XXXXXX) Order #: #0001" at bounding box center [928, 360] width 245 height 39
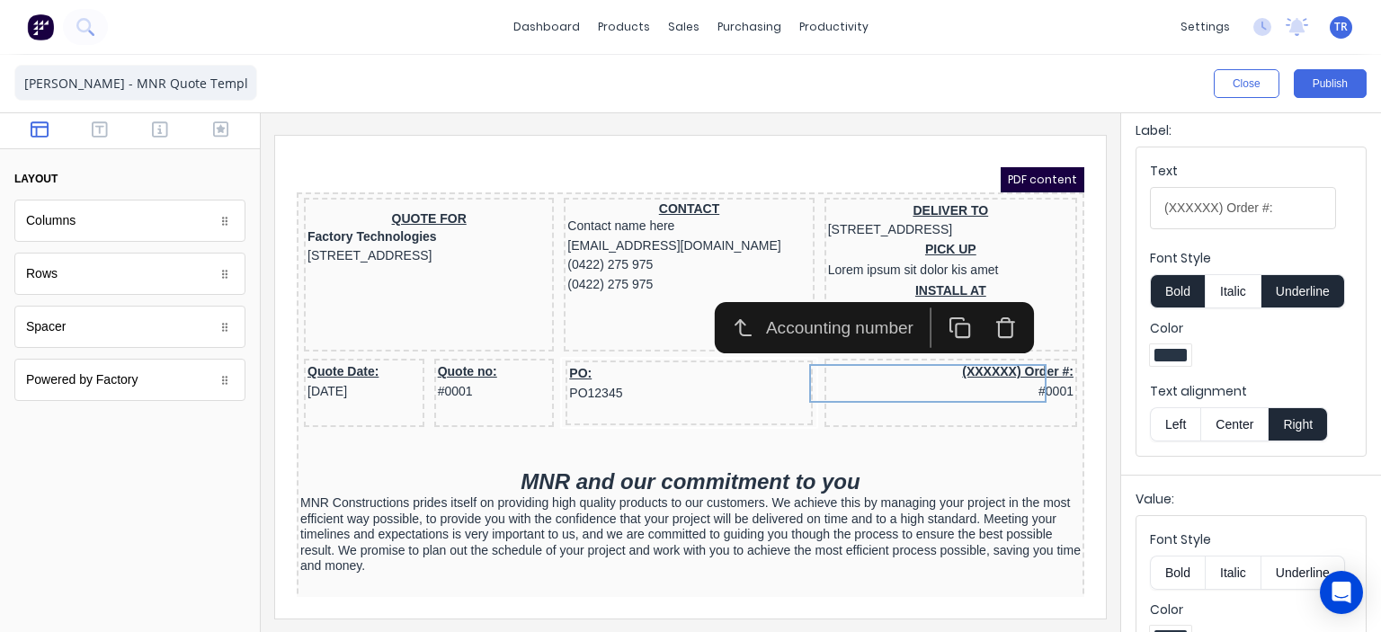
scroll to position [223, 0]
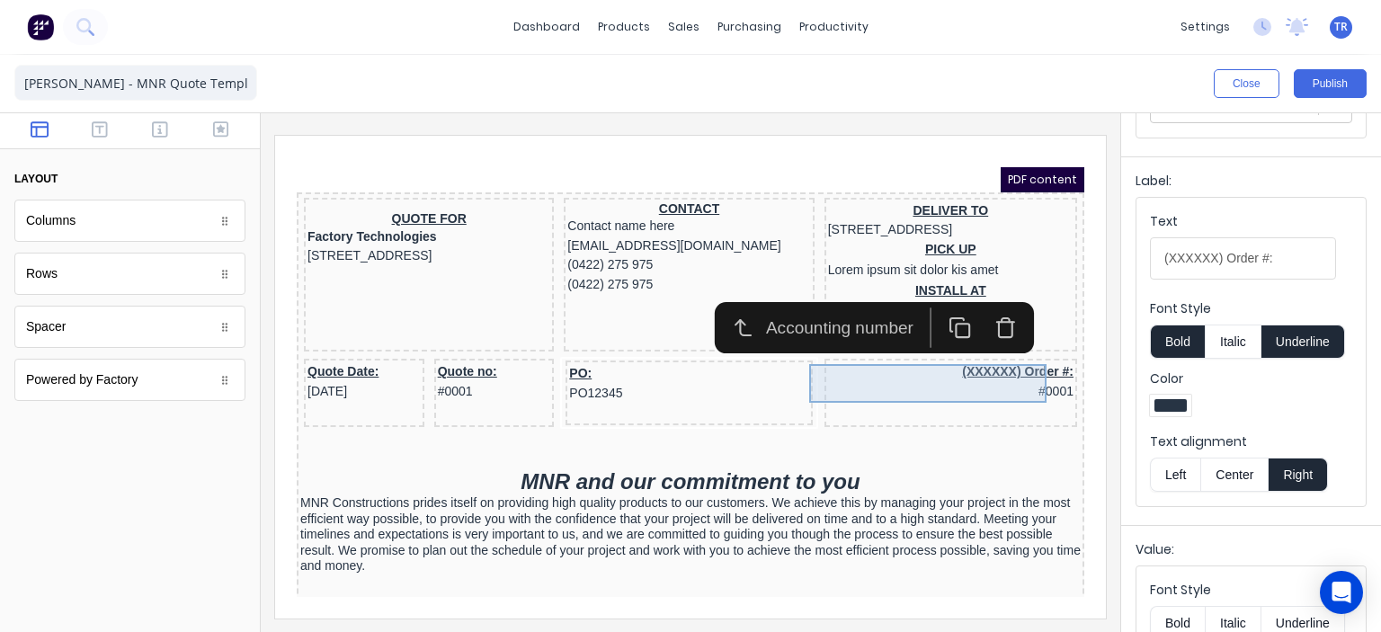
click at [869, 368] on div "(XXXXXX) Order #: #0001" at bounding box center [928, 360] width 245 height 39
click at [1219, 197] on div "Label:" at bounding box center [1251, 184] width 231 height 25
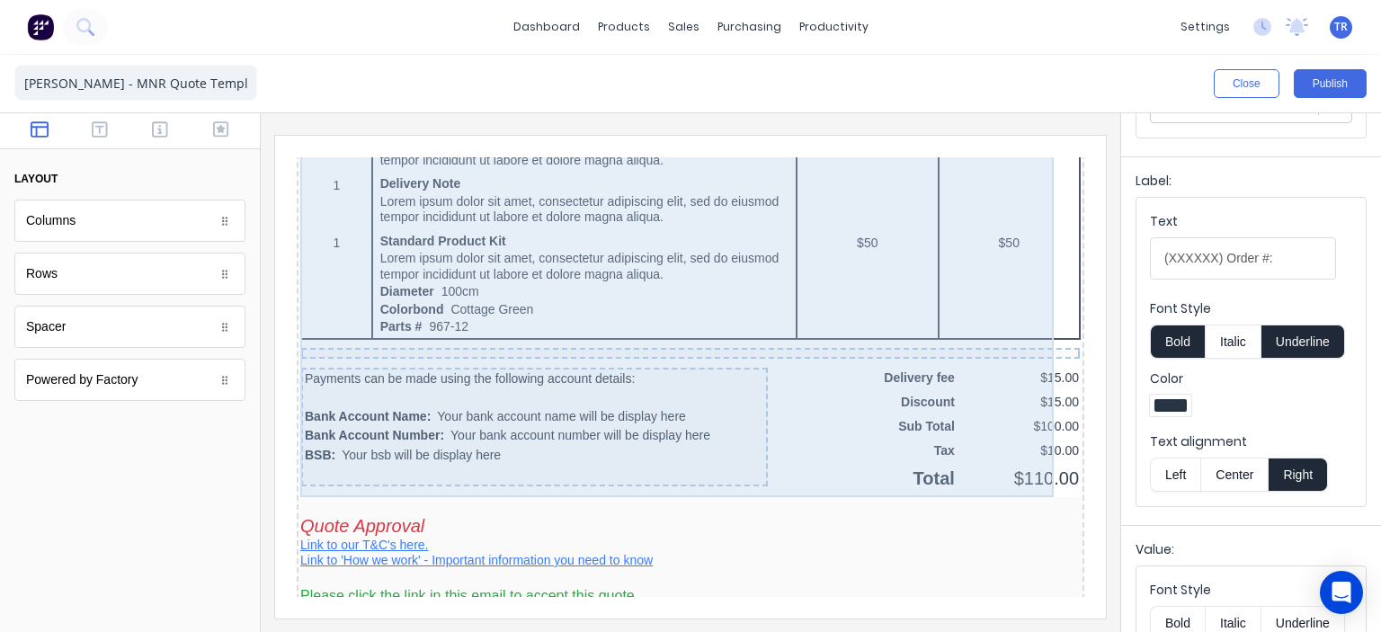
scroll to position [1439, 0]
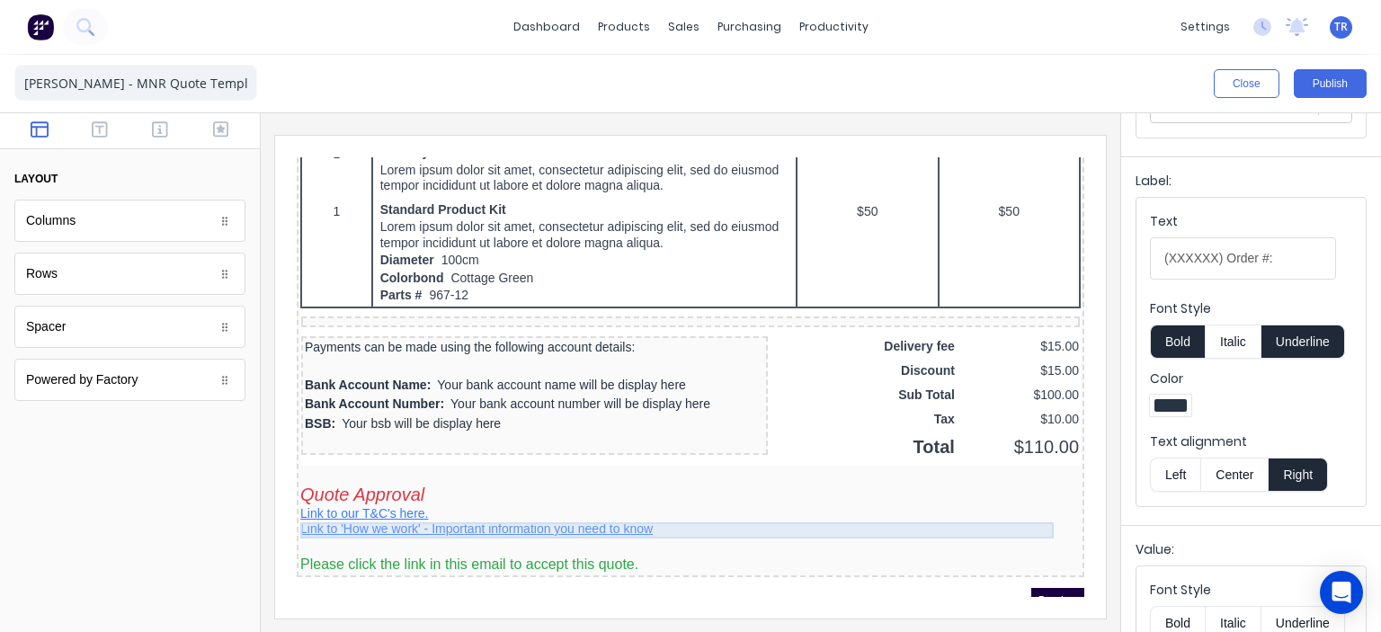
drag, startPoint x: 407, startPoint y: 507, endPoint x: 390, endPoint y: 509, distance: 17.2
click at [390, 509] on div "Link to 'How we work' - Important information you need to know" at bounding box center [669, 508] width 780 height 16
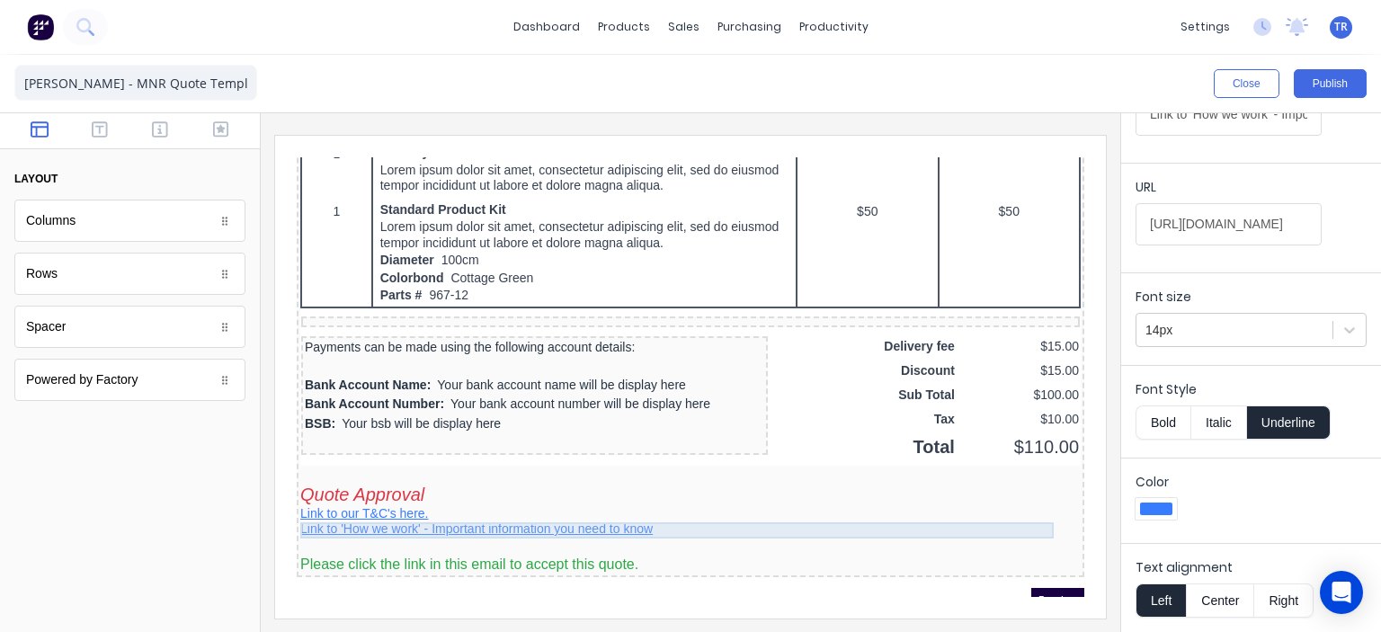
scroll to position [0, 0]
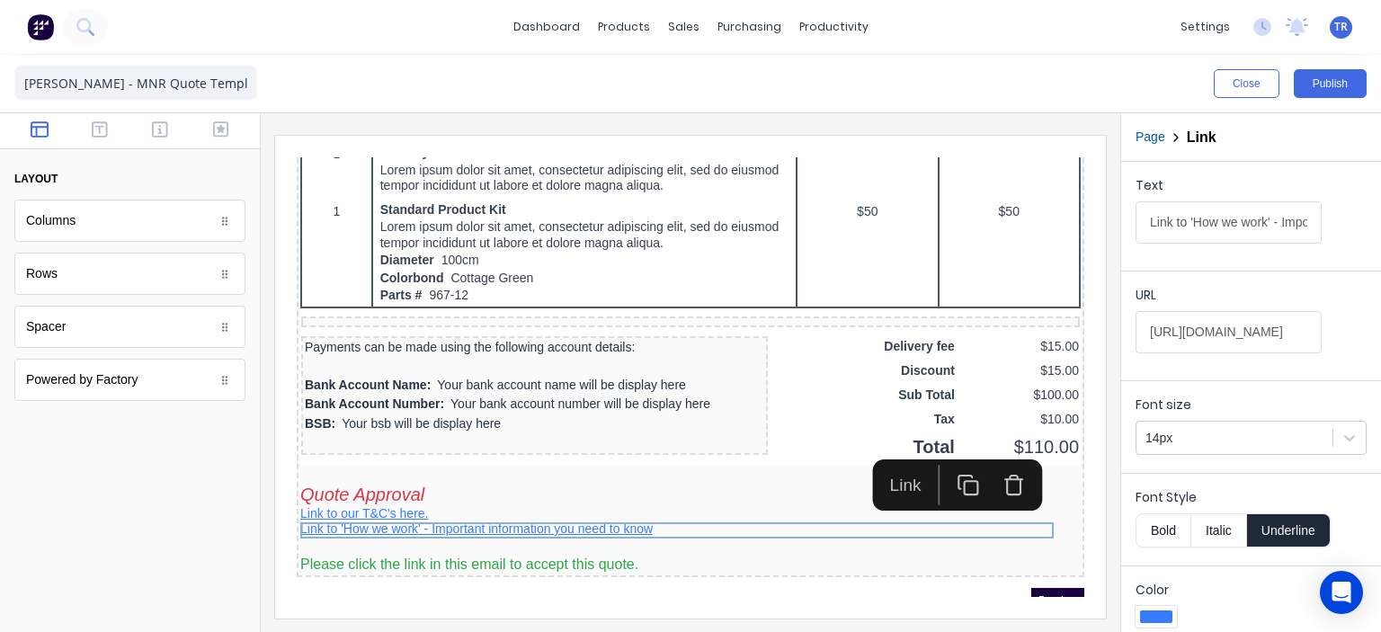
click at [993, 463] on icon "button" at bounding box center [992, 463] width 22 height 22
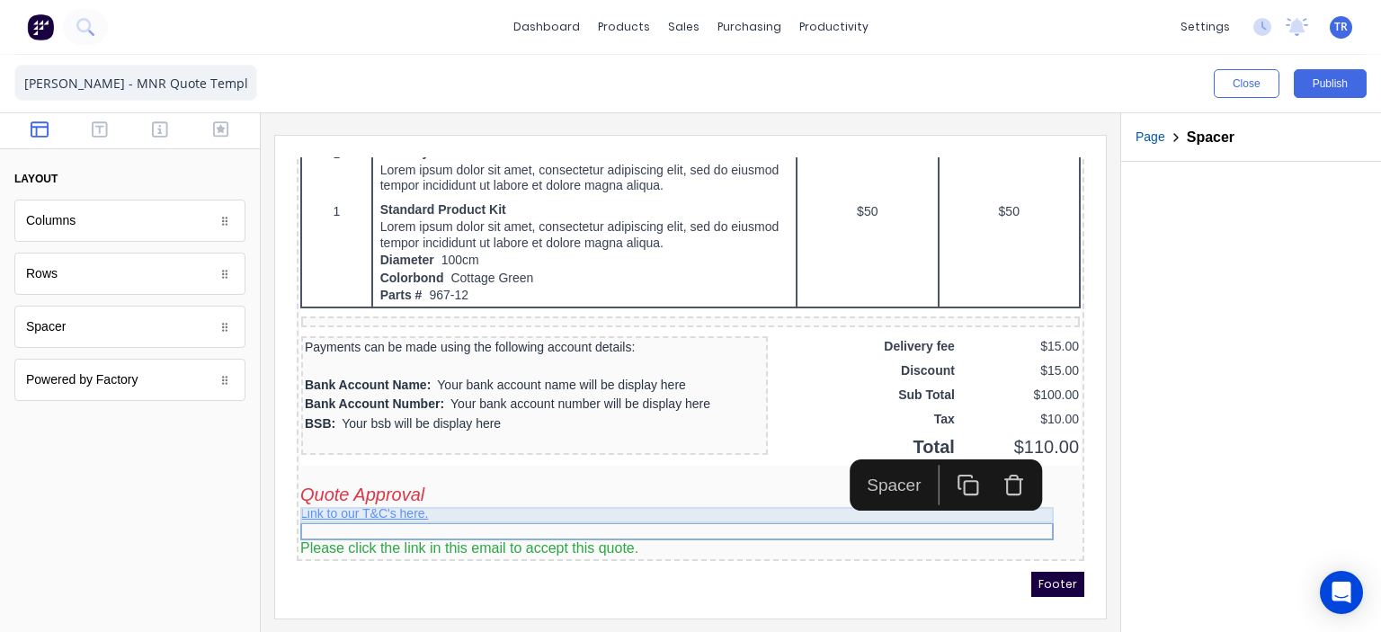
click at [425, 489] on div "Link to our T&C's here." at bounding box center [669, 493] width 780 height 16
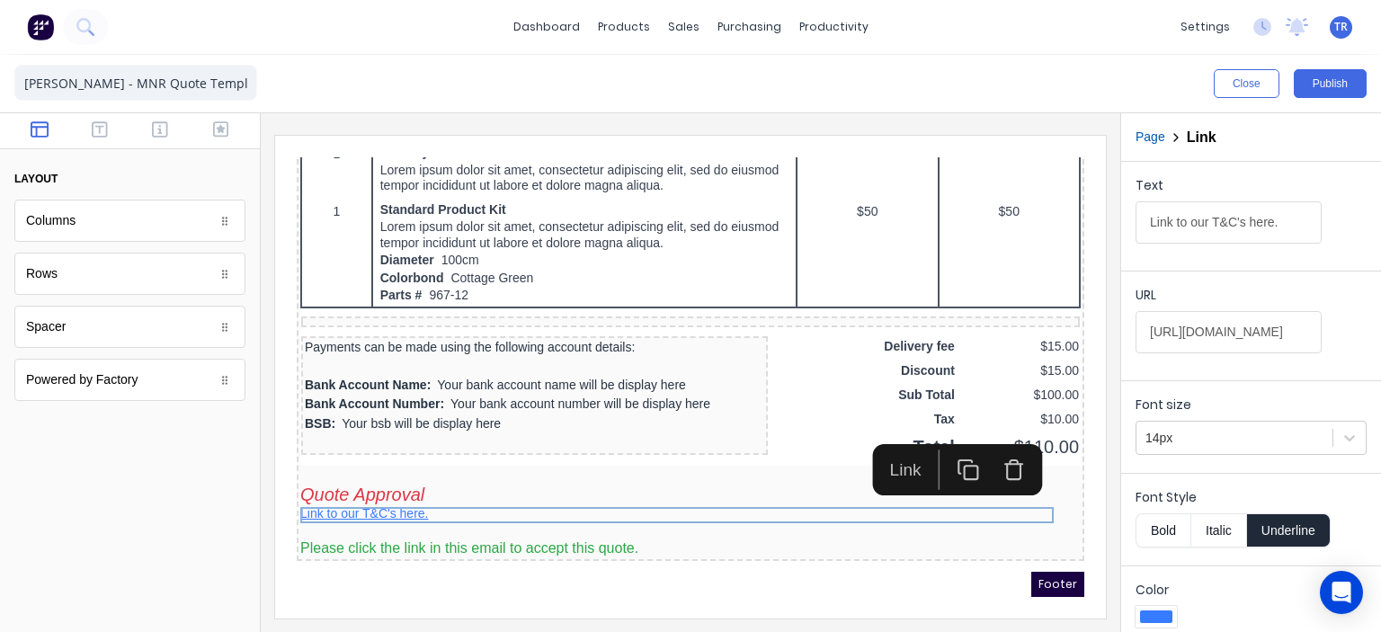
click at [991, 446] on icon "button" at bounding box center [992, 448] width 22 height 22
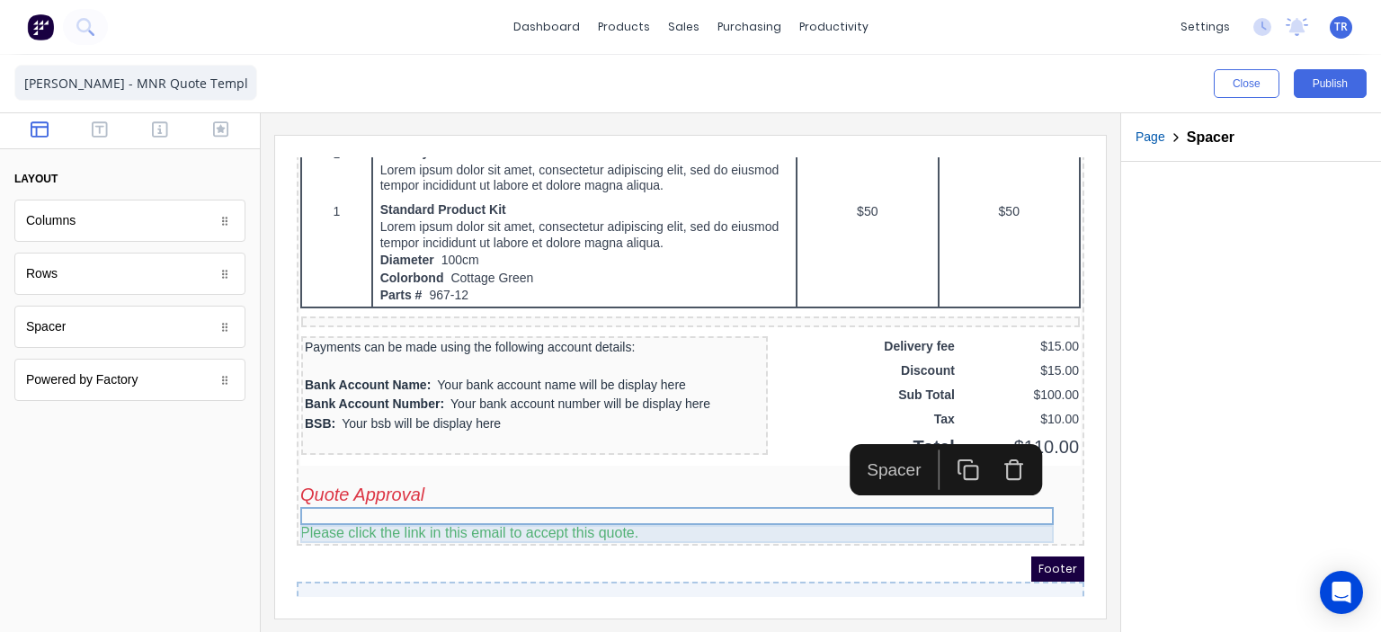
click at [482, 507] on div "Please click the link in this email to accept this quote." at bounding box center [669, 512] width 780 height 18
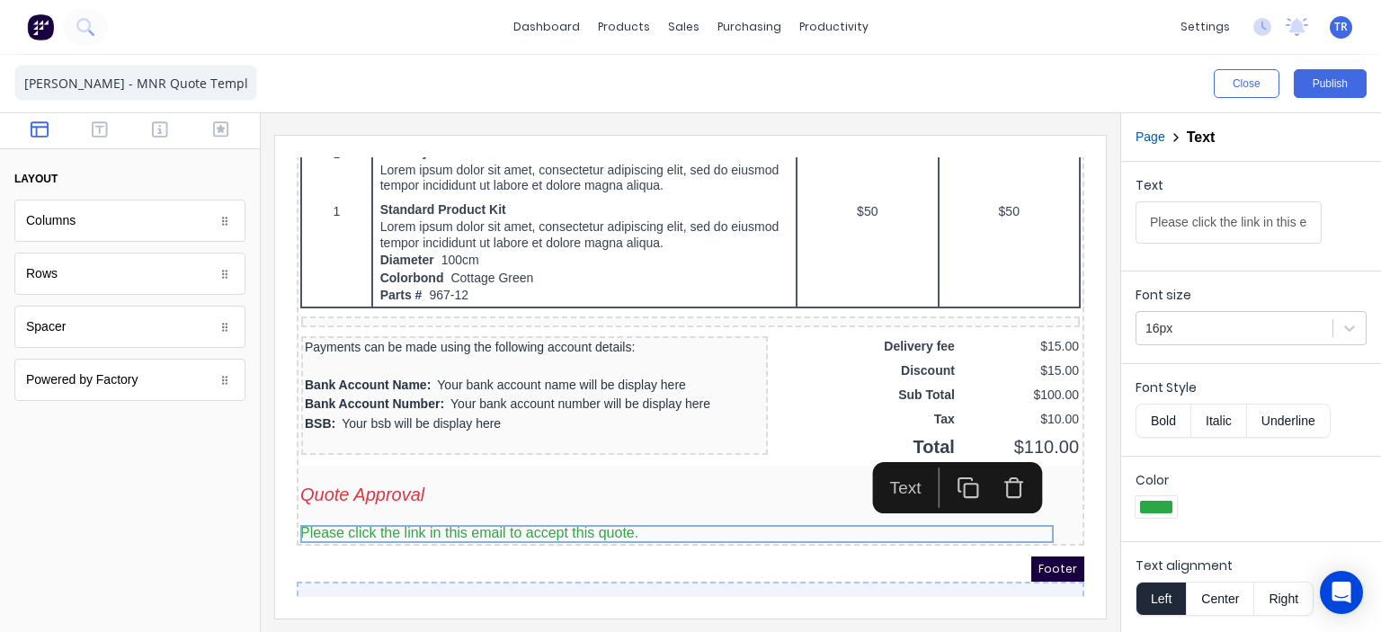
click at [985, 467] on icon "button" at bounding box center [991, 467] width 13 height 15
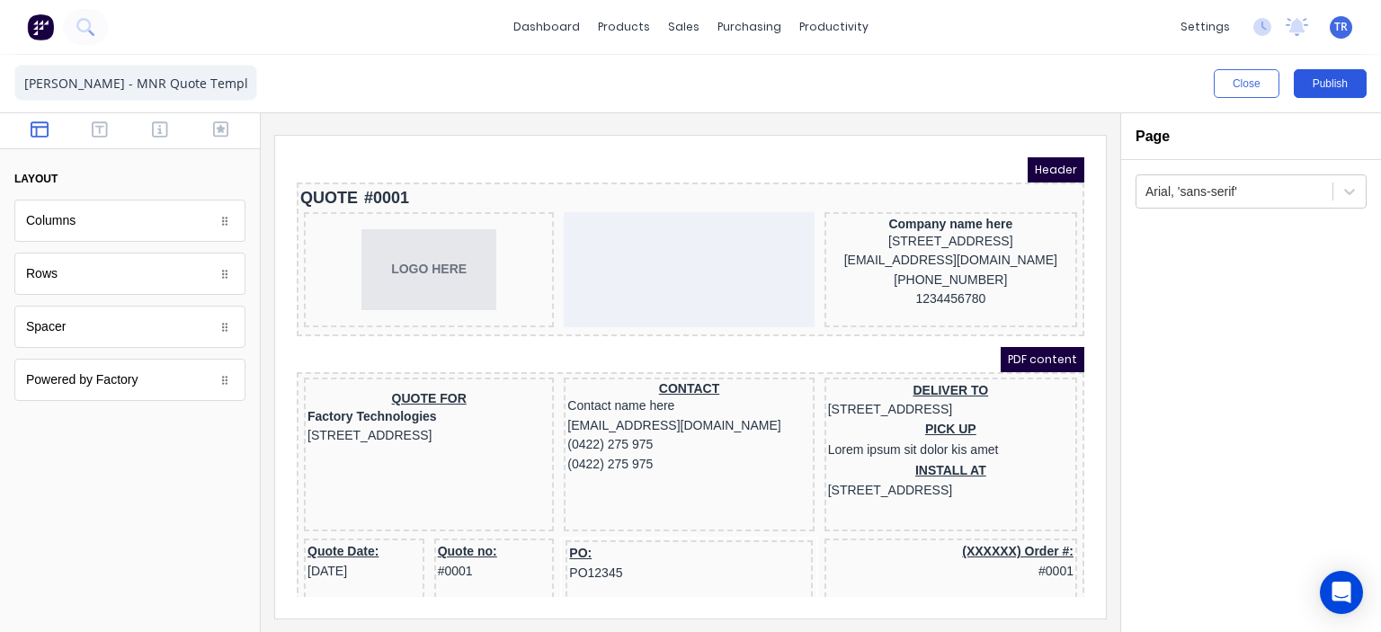
click at [1334, 71] on button "Publish" at bounding box center [1330, 83] width 73 height 29
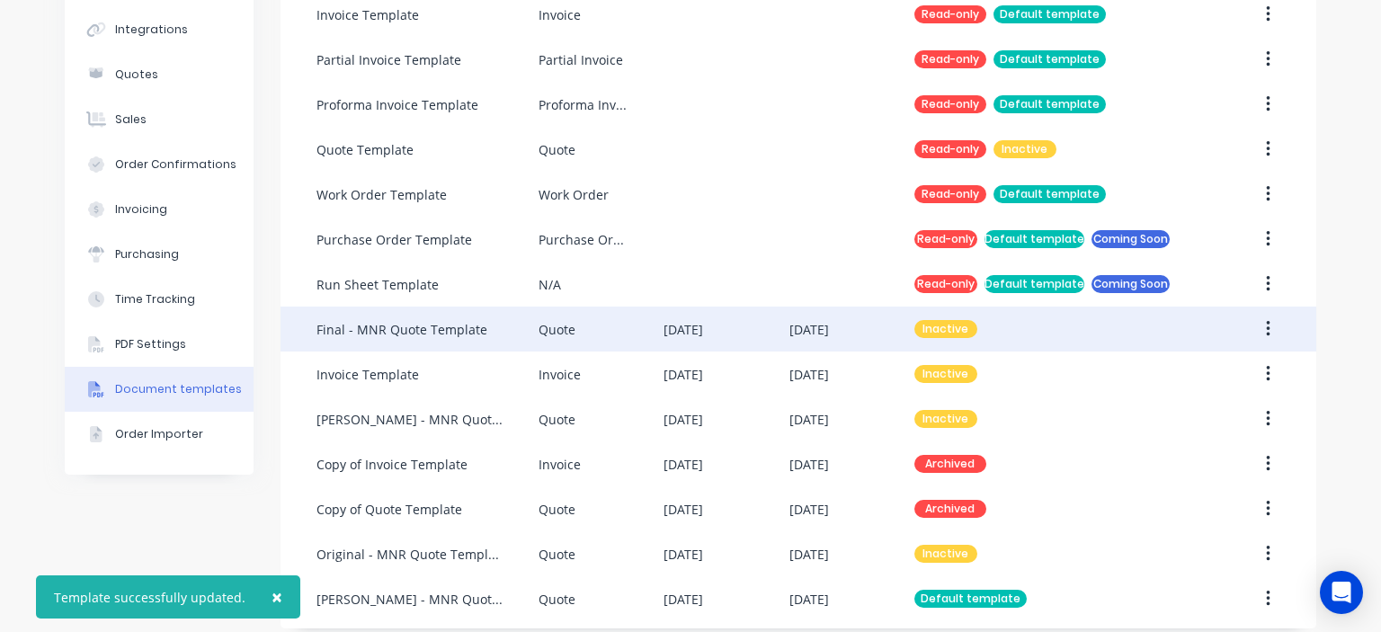
scroll to position [231, 0]
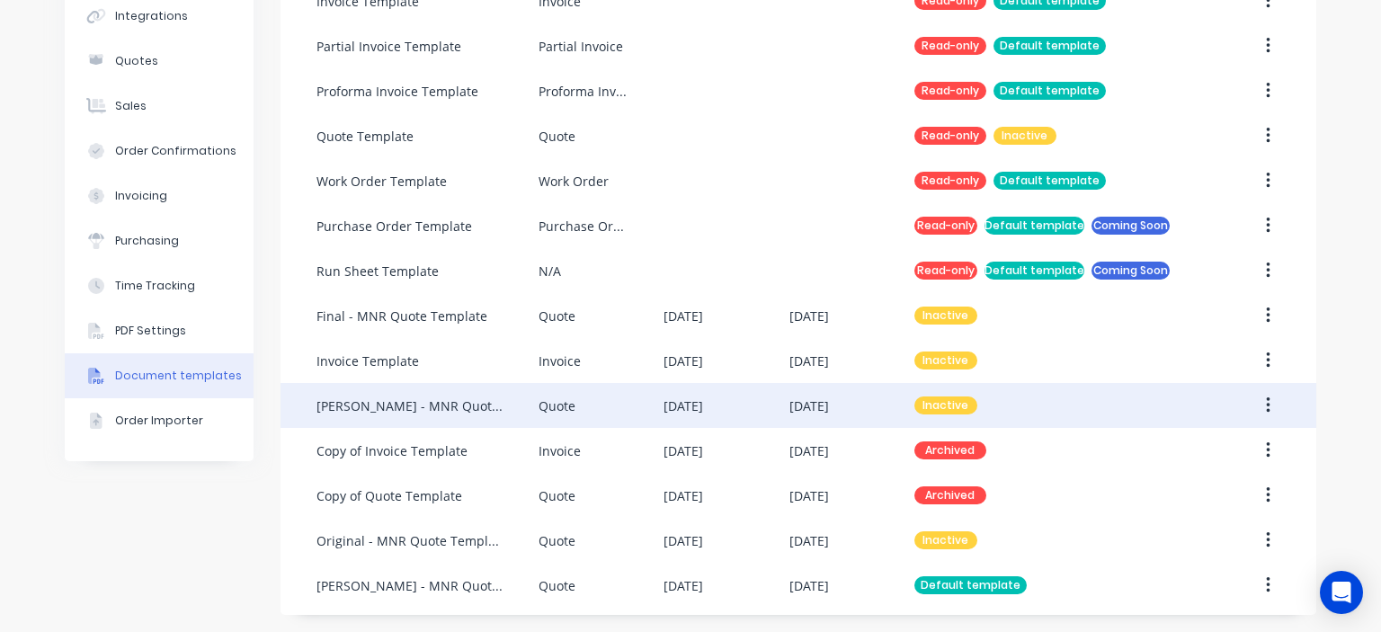
click at [1270, 402] on button "button" at bounding box center [1268, 405] width 42 height 32
click at [1169, 486] on div "Make default" at bounding box center [1204, 489] width 138 height 26
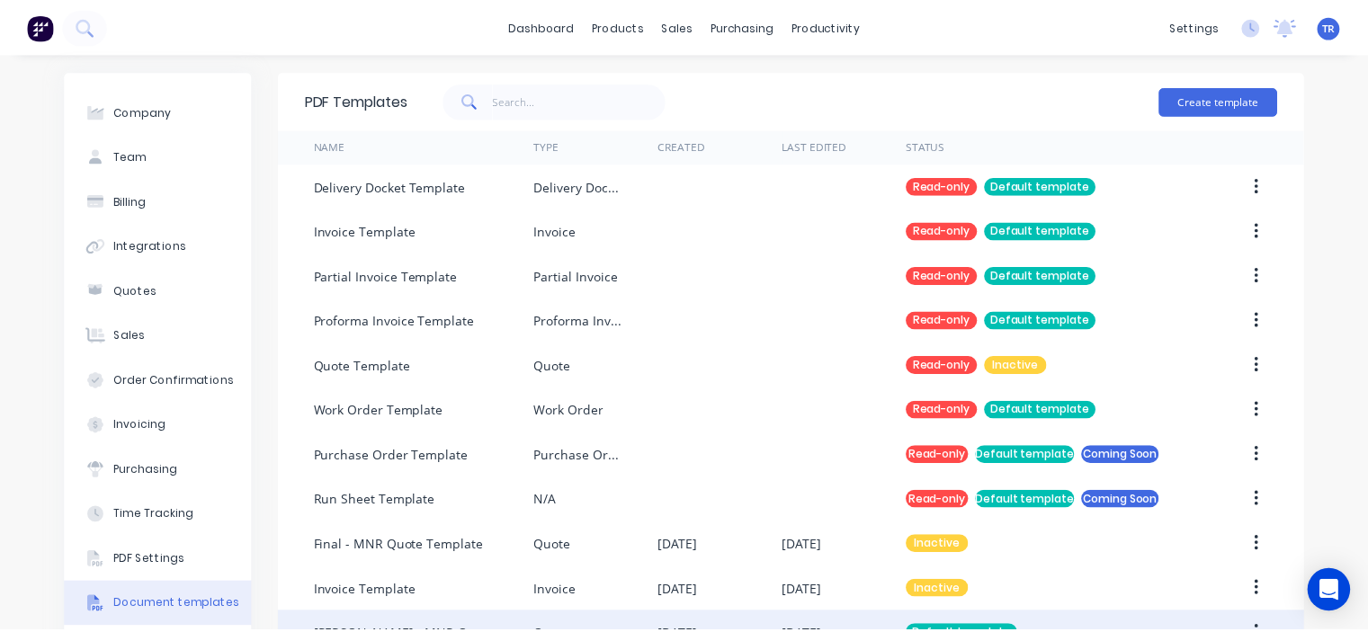
scroll to position [0, 0]
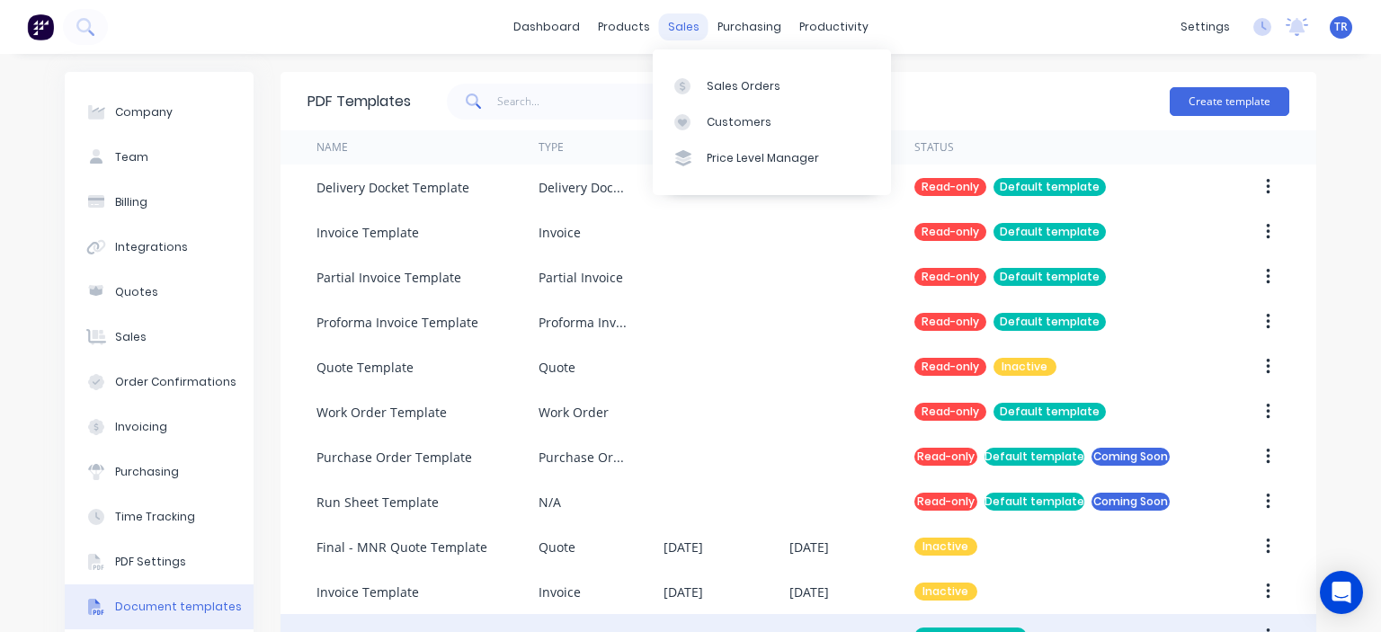
click at [682, 33] on div "sales" at bounding box center [683, 26] width 49 height 27
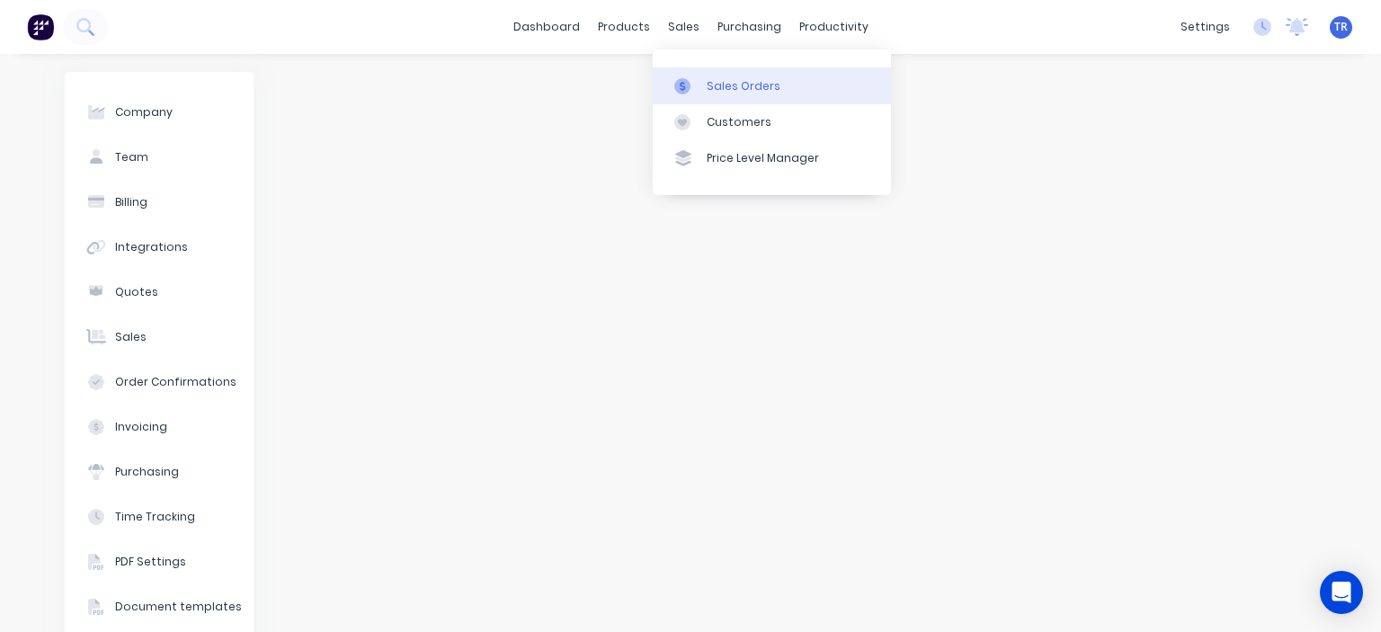
click at [730, 85] on div "Sales Orders" at bounding box center [744, 86] width 74 height 16
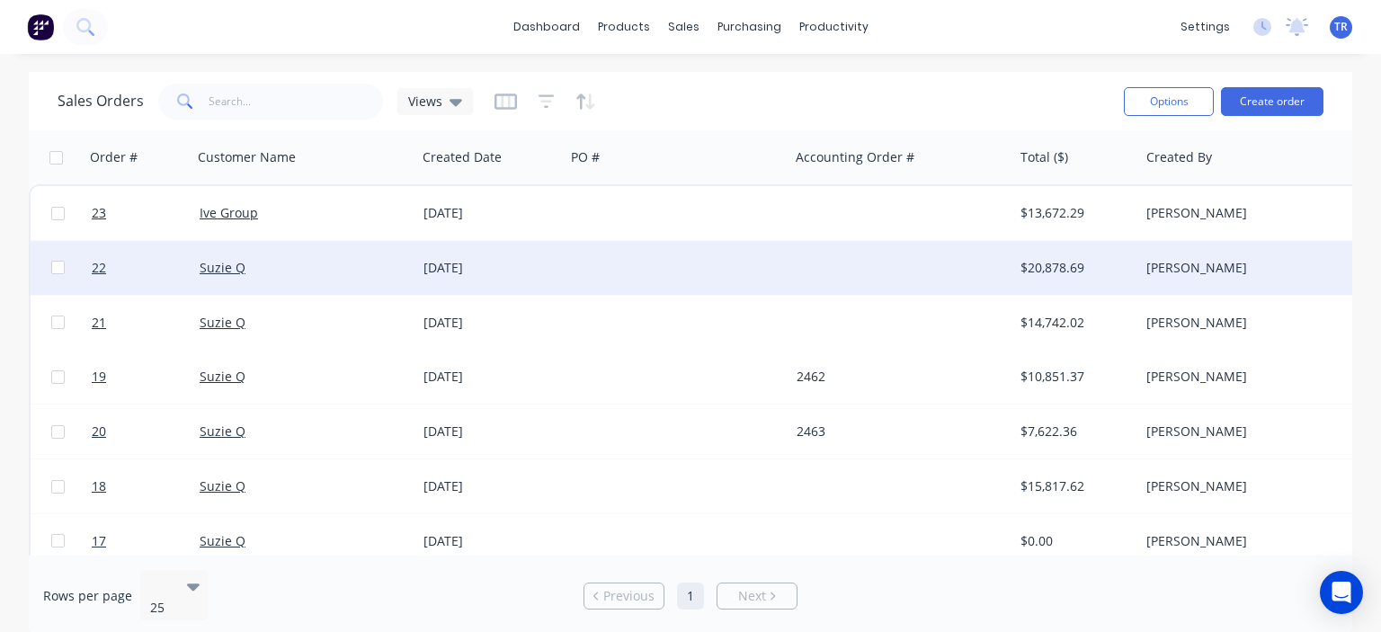
click at [269, 272] on div "Suzie Q" at bounding box center [300, 268] width 200 height 18
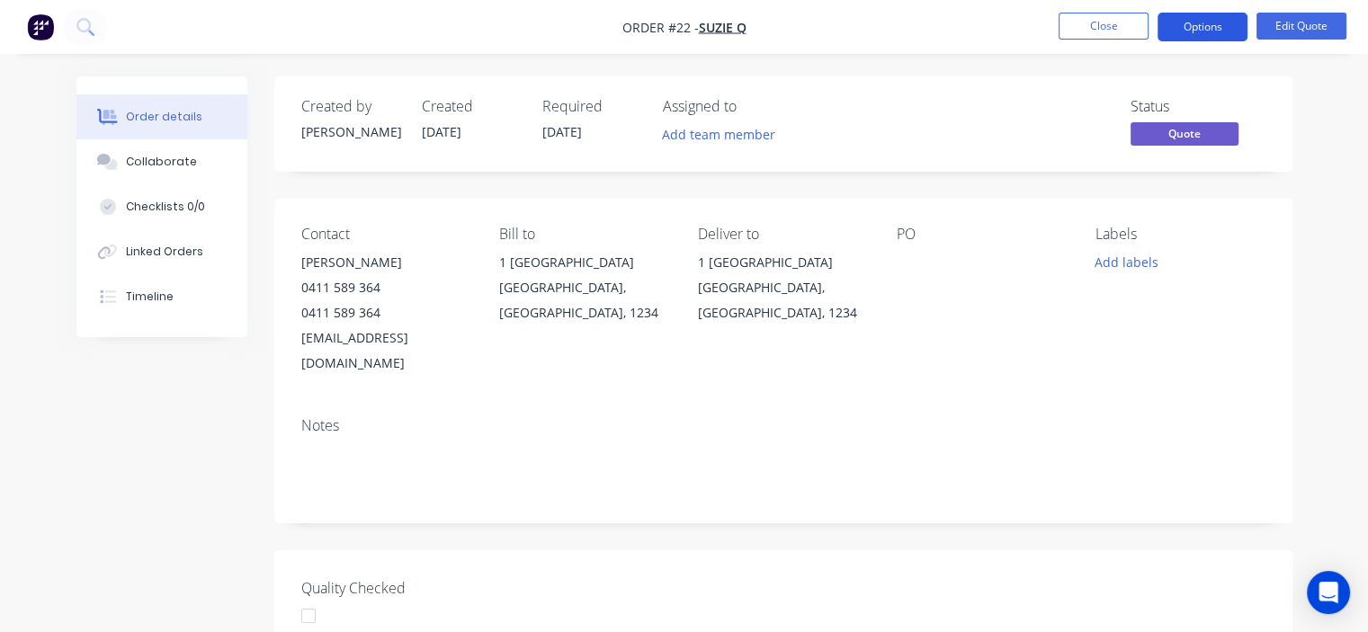
click at [1189, 27] on button "Options" at bounding box center [1202, 27] width 90 height 29
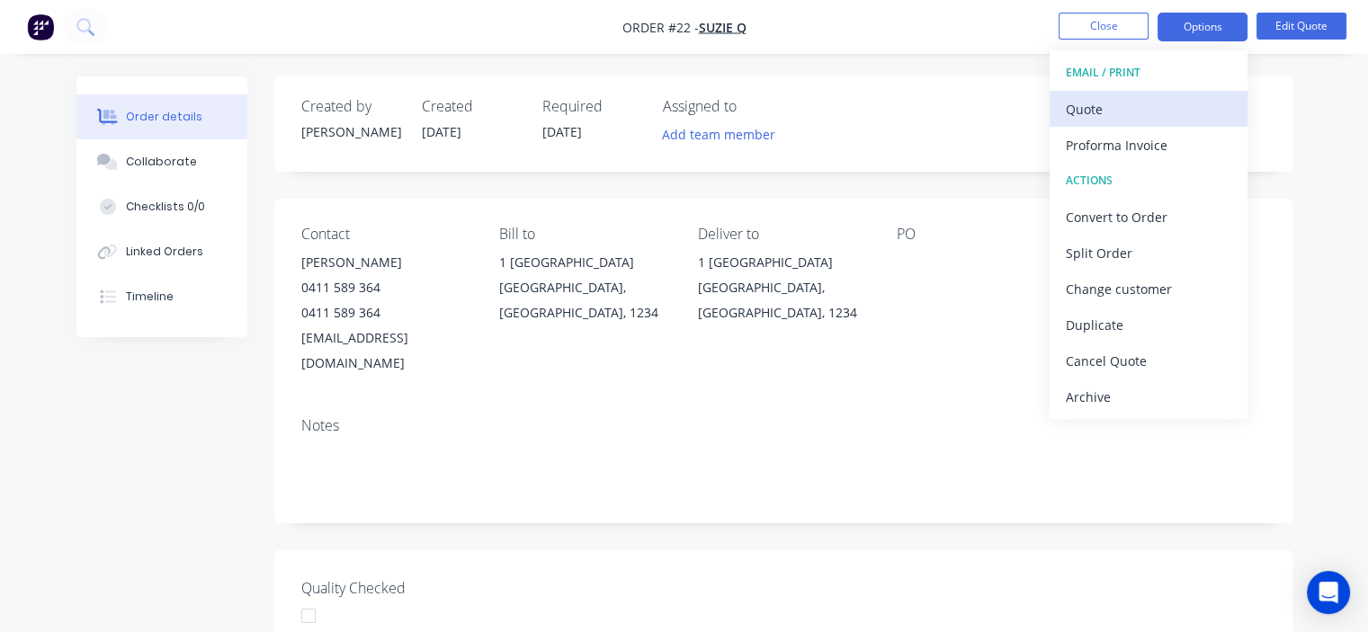
click at [1117, 114] on div "Quote" at bounding box center [1147, 109] width 165 height 26
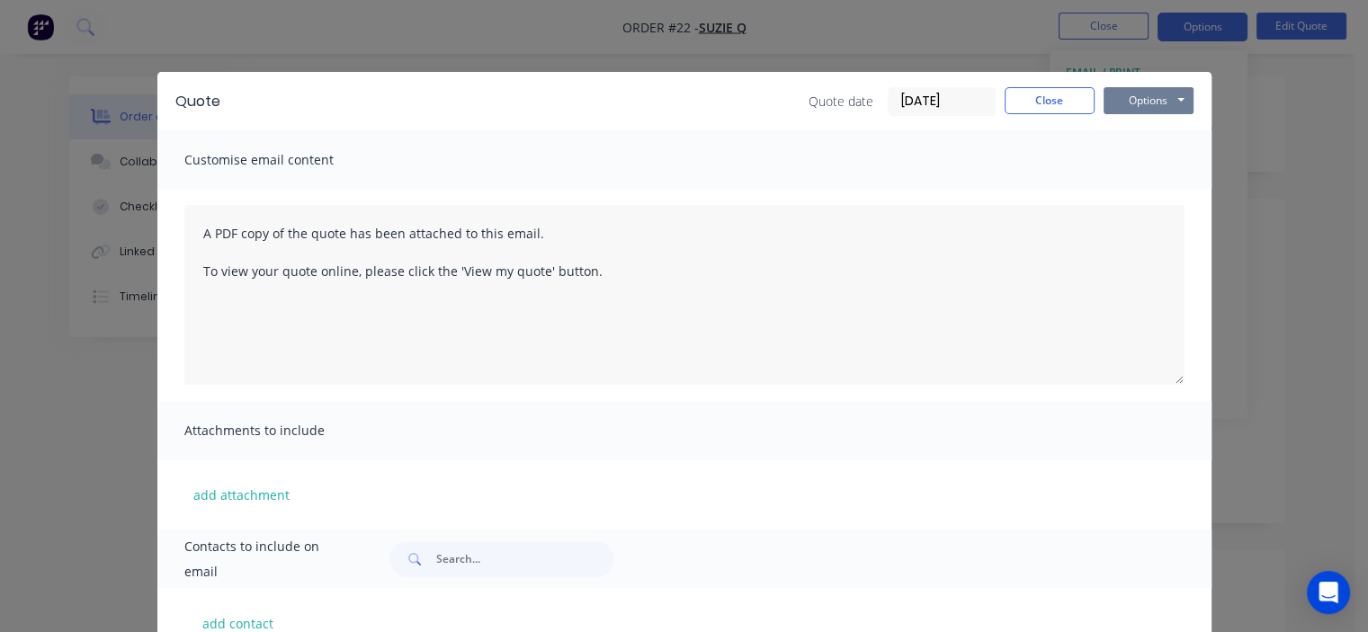
click at [1118, 102] on button "Options" at bounding box center [1148, 100] width 90 height 27
click at [1132, 166] on button "Print" at bounding box center [1160, 162] width 115 height 30
click at [1241, 89] on div "Quote Quote date 28/08/25 Close Options Preview Print Email Customise email con…" at bounding box center [684, 316] width 1368 height 632
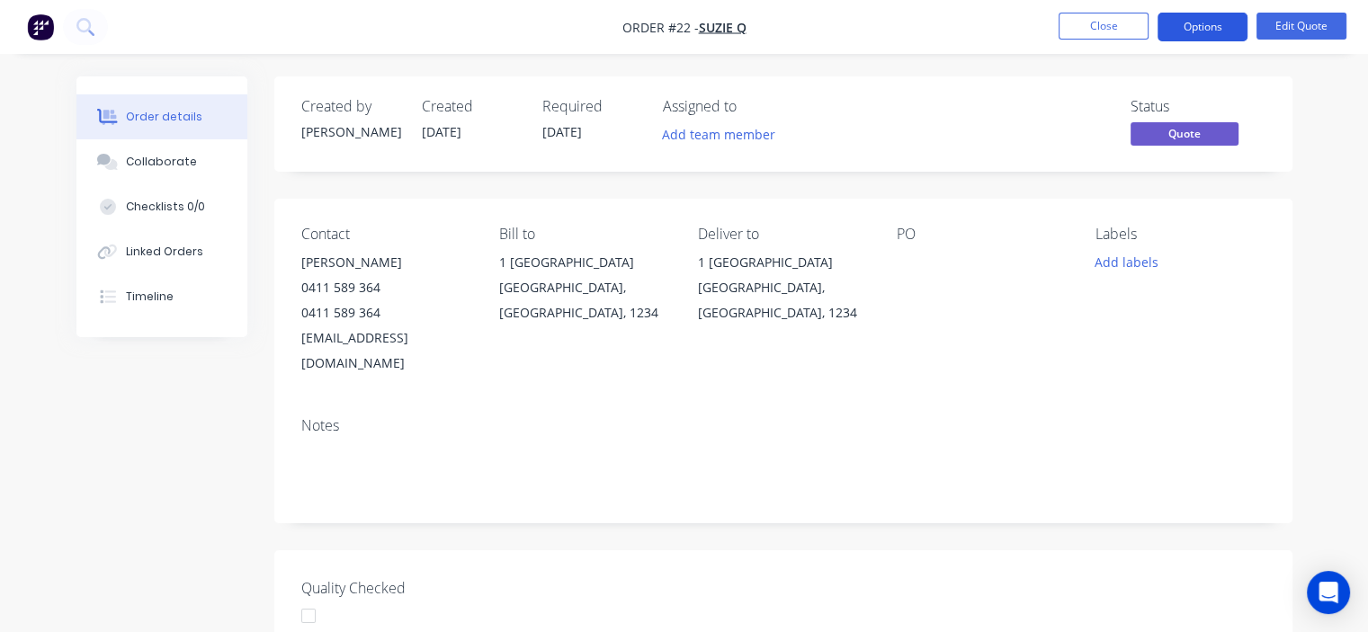
click at [1219, 30] on button "Options" at bounding box center [1202, 27] width 90 height 29
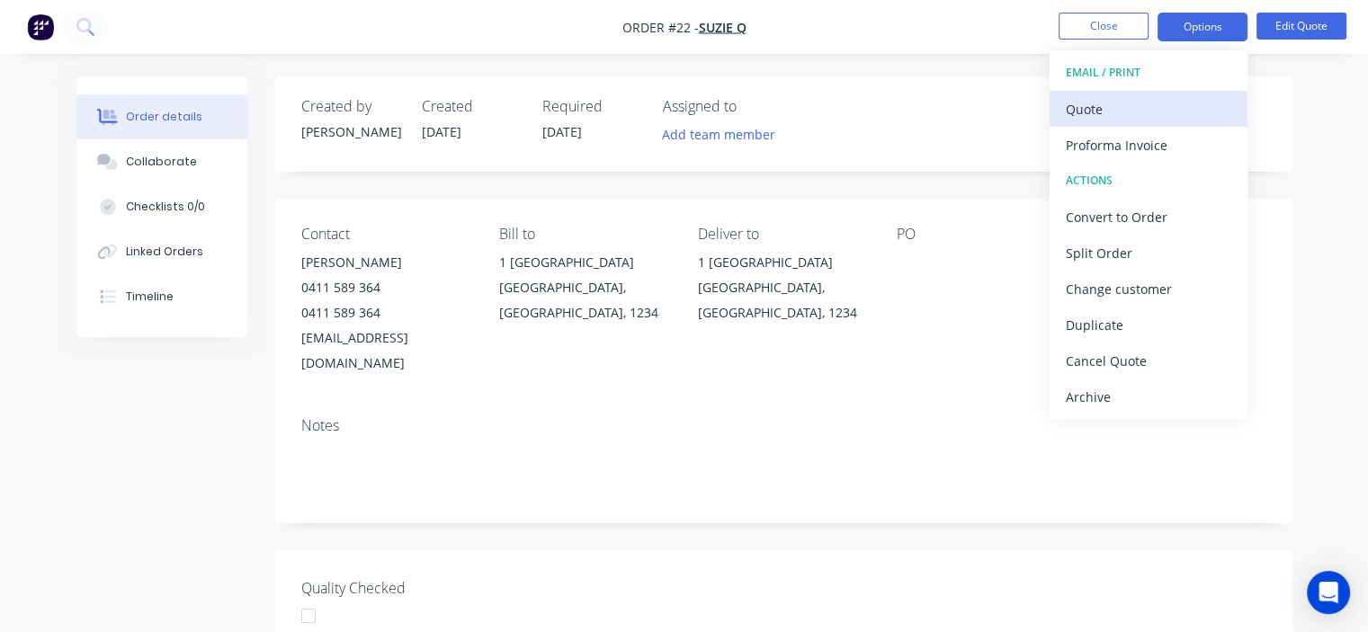
click at [1126, 120] on div "Quote" at bounding box center [1147, 109] width 165 height 26
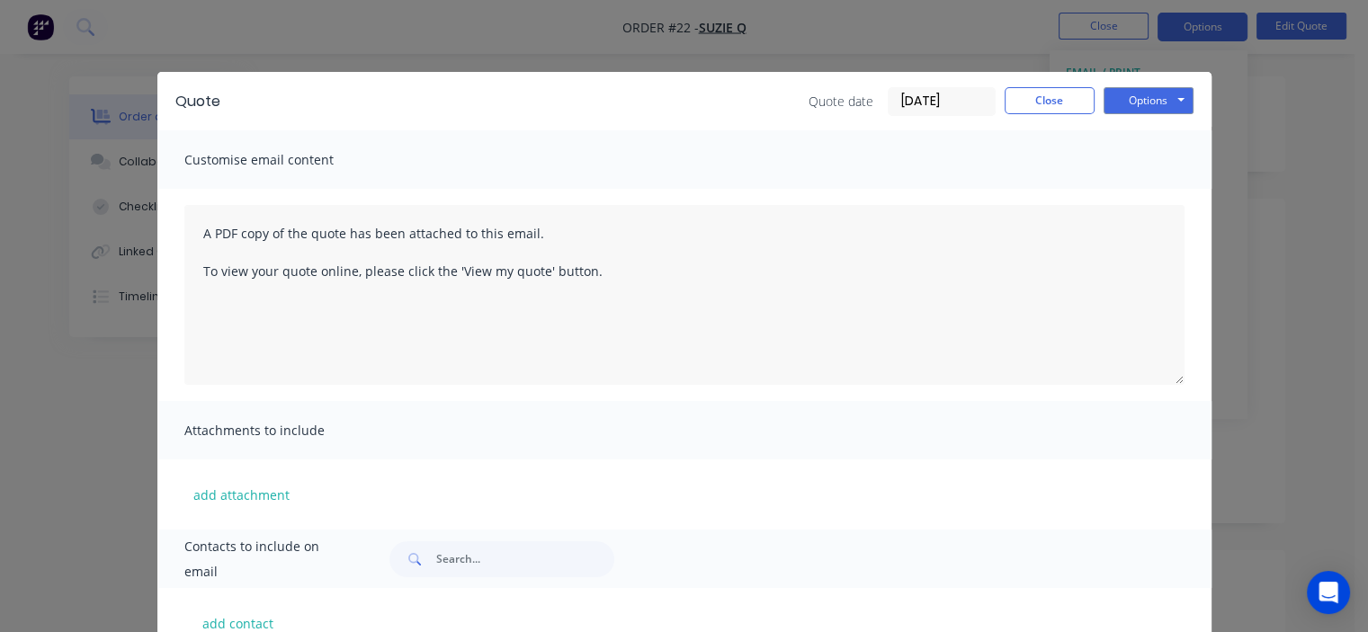
click at [269, 162] on span "Customise email content" at bounding box center [283, 159] width 198 height 25
drag, startPoint x: 252, startPoint y: 172, endPoint x: 314, endPoint y: 170, distance: 62.1
click at [314, 170] on span "Customise email content" at bounding box center [283, 159] width 198 height 25
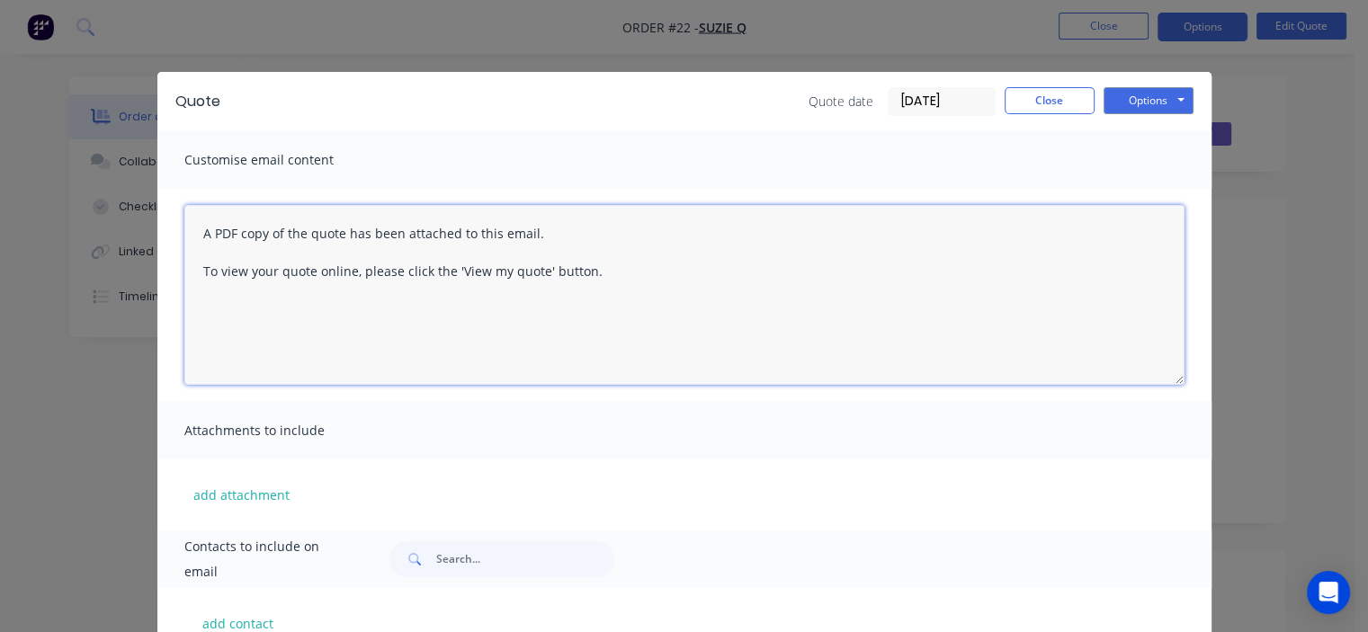
click at [271, 228] on textarea "A PDF copy of the quote has been attached to this email. To view your quote onl…" at bounding box center [684, 295] width 1000 height 180
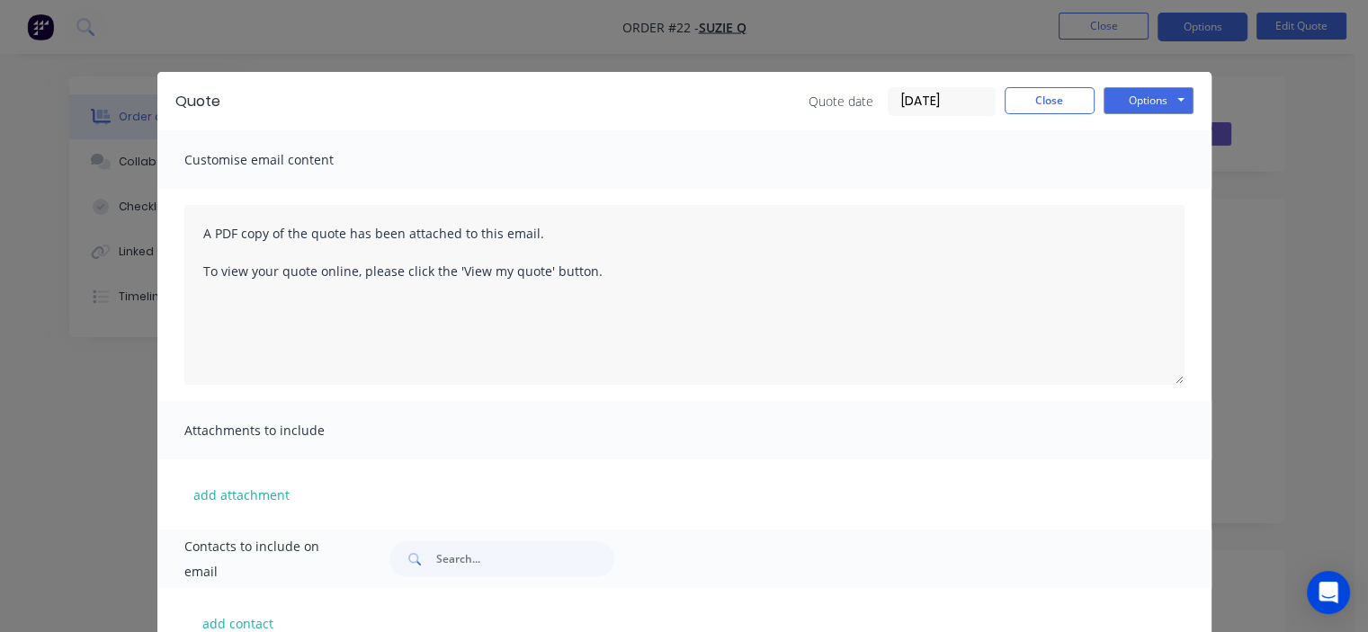
click at [1270, 88] on div "Quote Quote date 28/08/25 Close Options Preview Print Email Customise email con…" at bounding box center [684, 316] width 1368 height 632
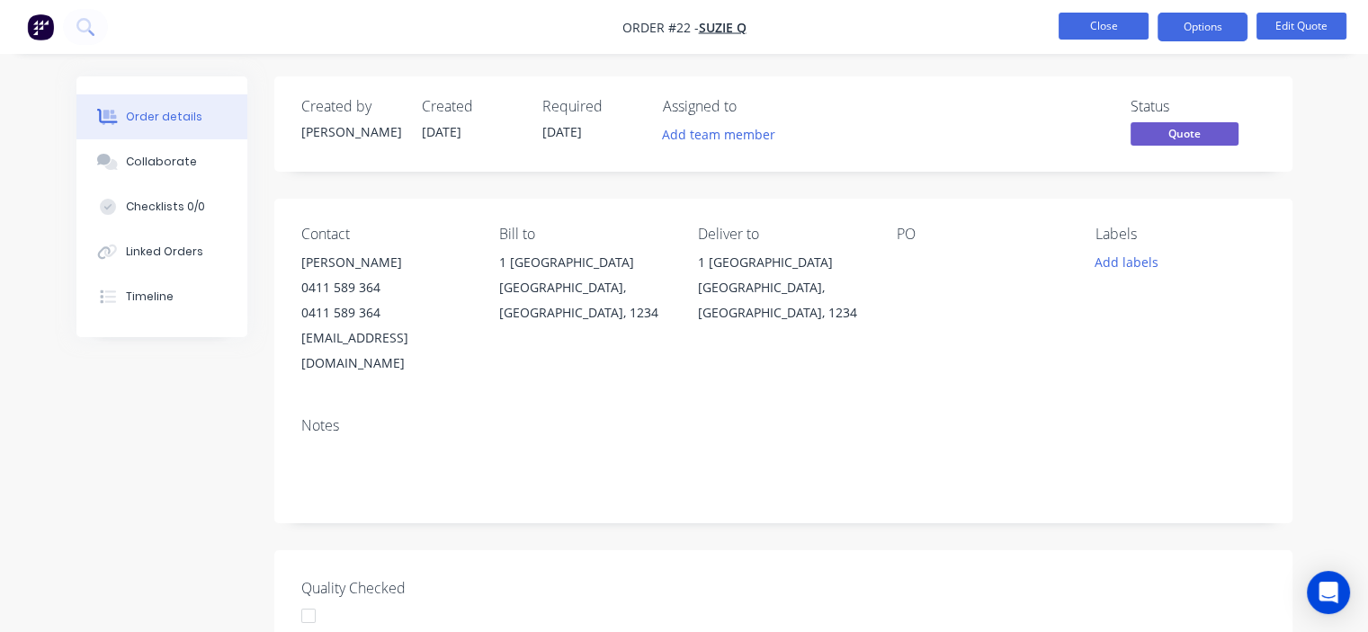
click at [1089, 36] on button "Close" at bounding box center [1103, 26] width 90 height 27
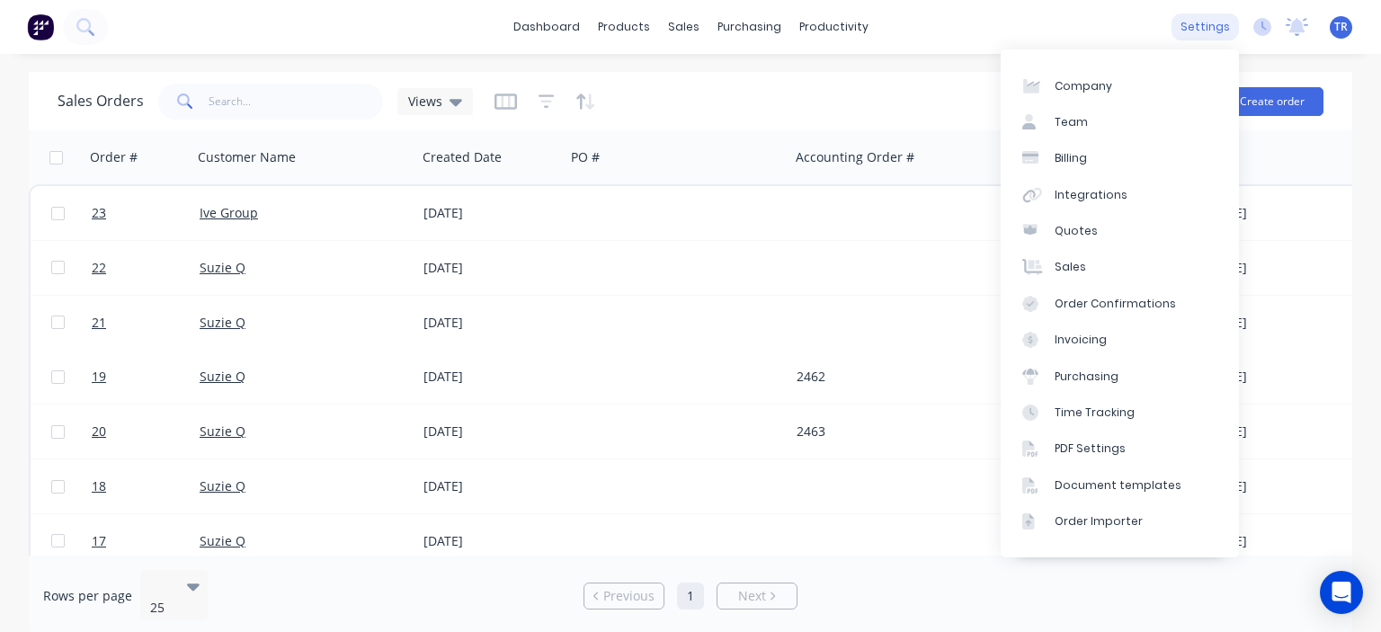
click at [1198, 35] on div "settings" at bounding box center [1205, 26] width 67 height 27
click at [1083, 227] on div "Quotes" at bounding box center [1076, 231] width 43 height 16
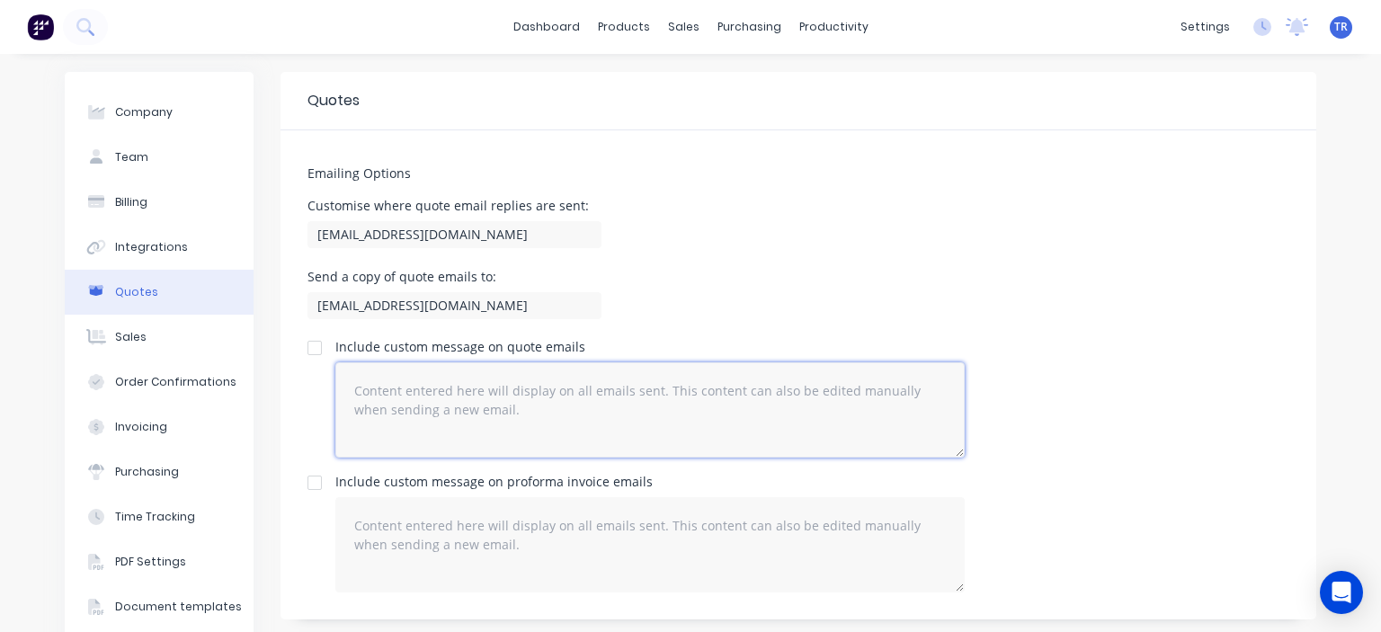
click at [500, 413] on textarea at bounding box center [649, 409] width 629 height 95
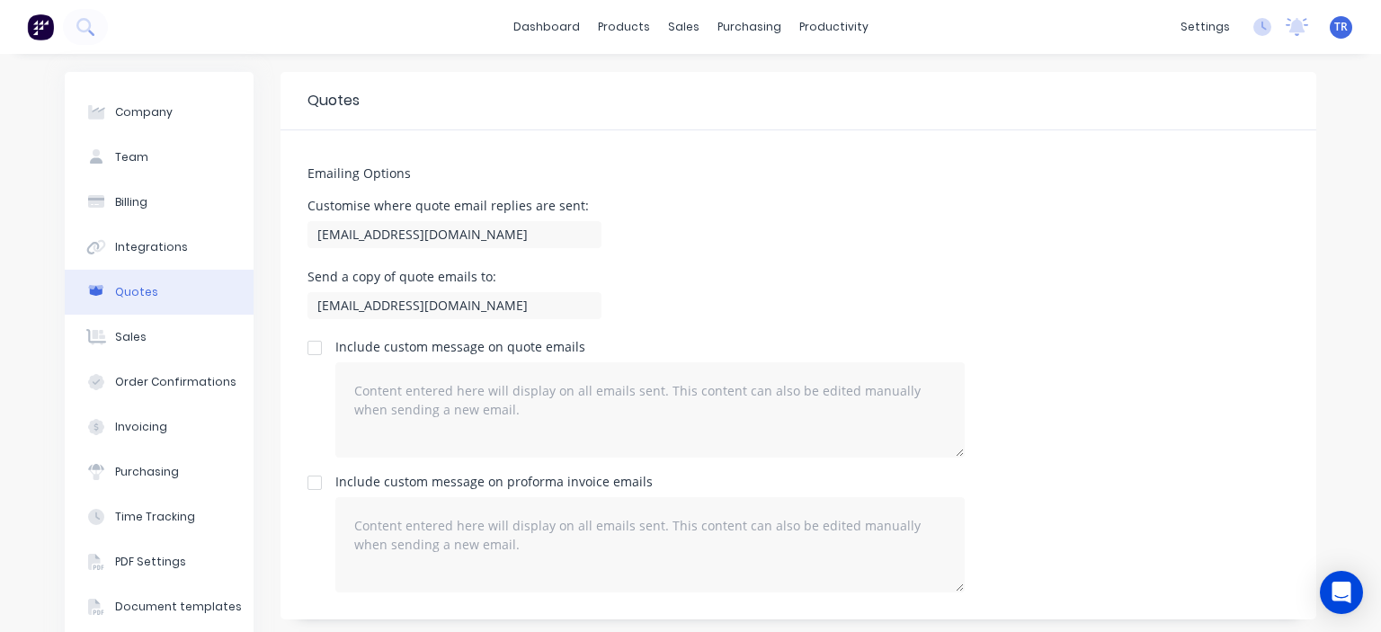
click at [309, 352] on div at bounding box center [315, 348] width 36 height 36
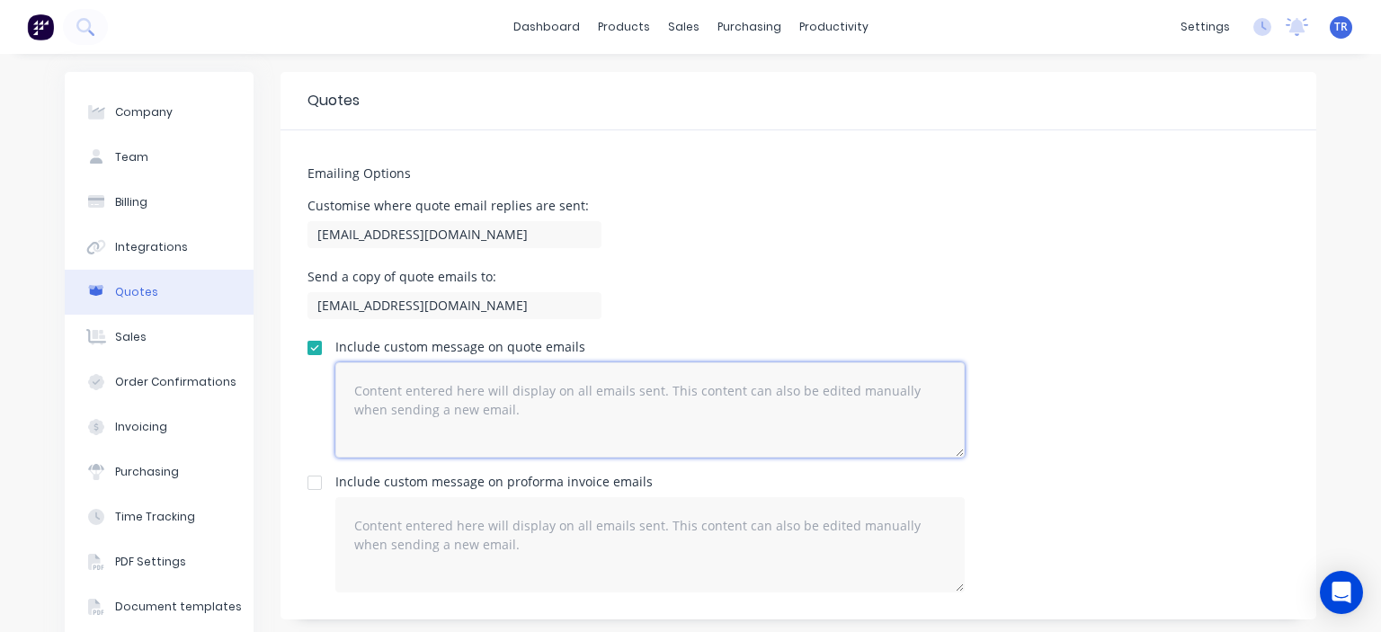
click at [421, 396] on textarea at bounding box center [649, 409] width 629 height 95
paste textarea "https://c3y8u.share.hsforms.com/2xqtiR7zfRIS8nvnzLSCAKQ"
type textarea "https://c3y8u.share.hsforms.com/2xqtiR7zfRIS8nvnzLSCAKQ?quoteid=XXX"
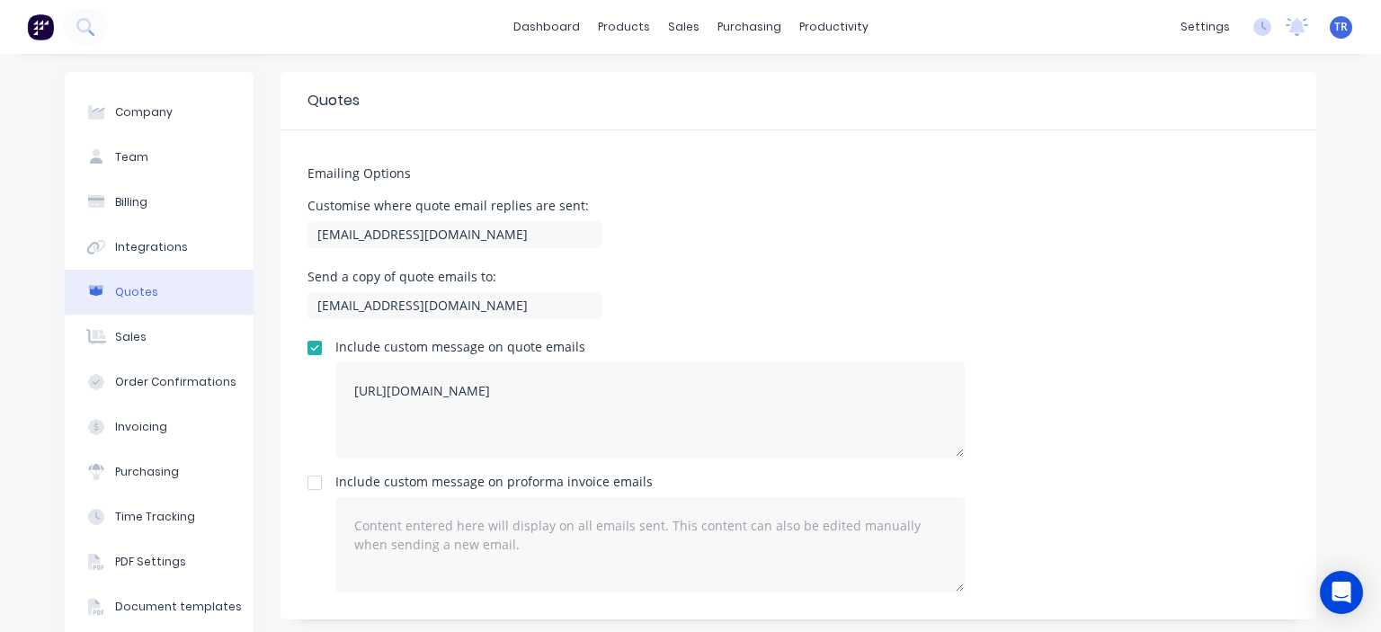
click at [838, 322] on div "Send a copy of quote emails to: bart@mnrconstructions.com.au" at bounding box center [798, 297] width 982 height 53
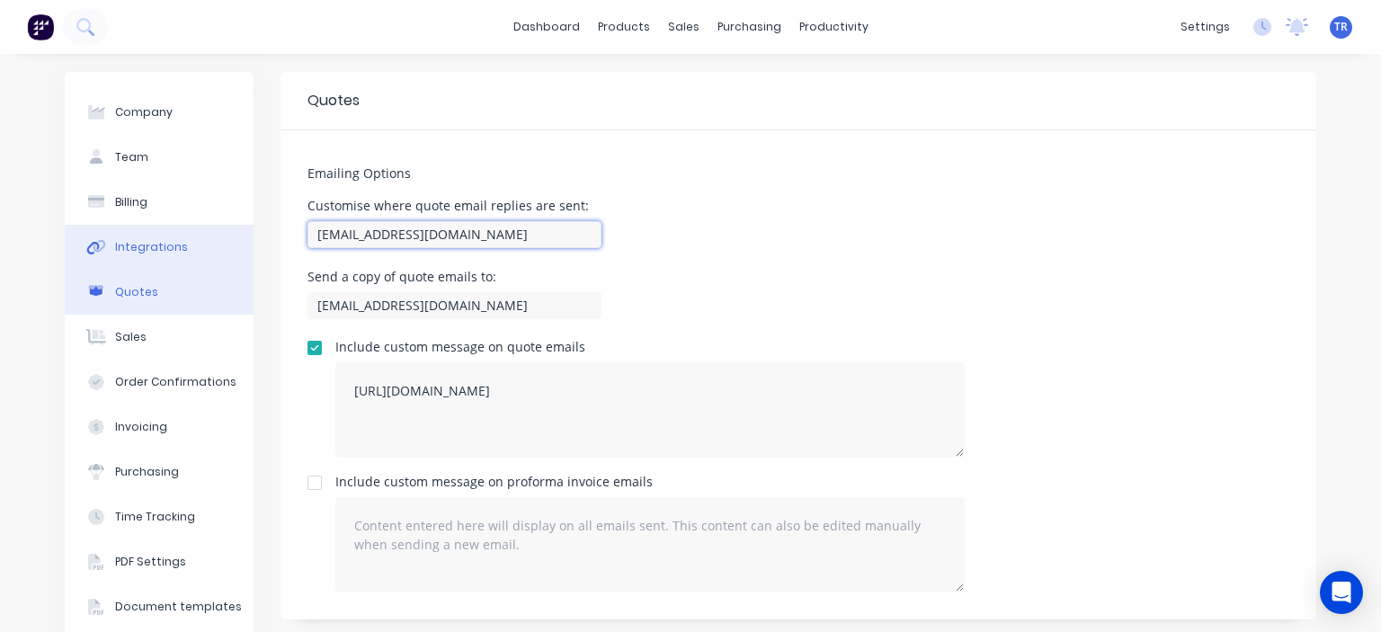
drag, startPoint x: 334, startPoint y: 236, endPoint x: 171, endPoint y: 245, distance: 162.9
click at [210, 245] on div "Company Team Billing Integrations Quotes Sales Order Confirmations Invoicing Pu…" at bounding box center [691, 382] width 1252 height 620
type input "terry@mnrconstructions.com.au"
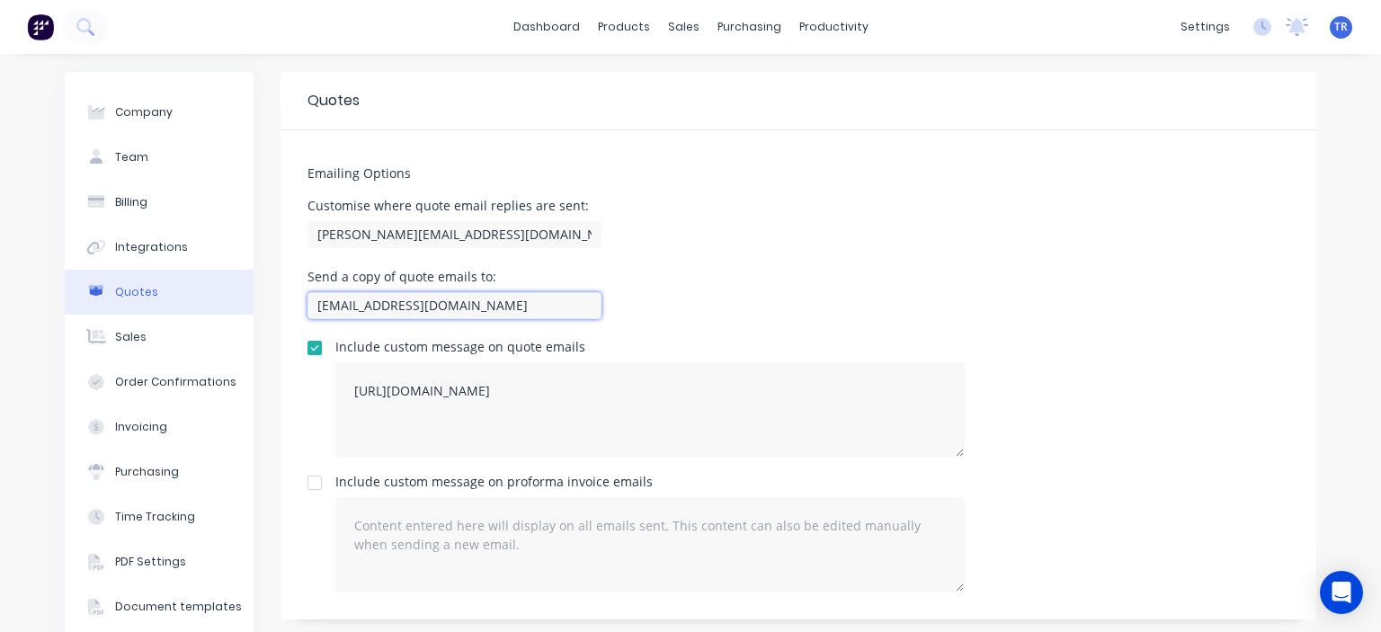
drag, startPoint x: 335, startPoint y: 305, endPoint x: 253, endPoint y: 307, distance: 82.8
click at [262, 307] on div "Company Team Billing Integrations Quotes Sales Order Confirmations Invoicing Pu…" at bounding box center [691, 382] width 1252 height 620
type input "terry@mnrconstructions.com.au"
click at [712, 293] on div "Send a copy of quote emails to: terry@mnrconstructions.com.au" at bounding box center [798, 297] width 982 height 53
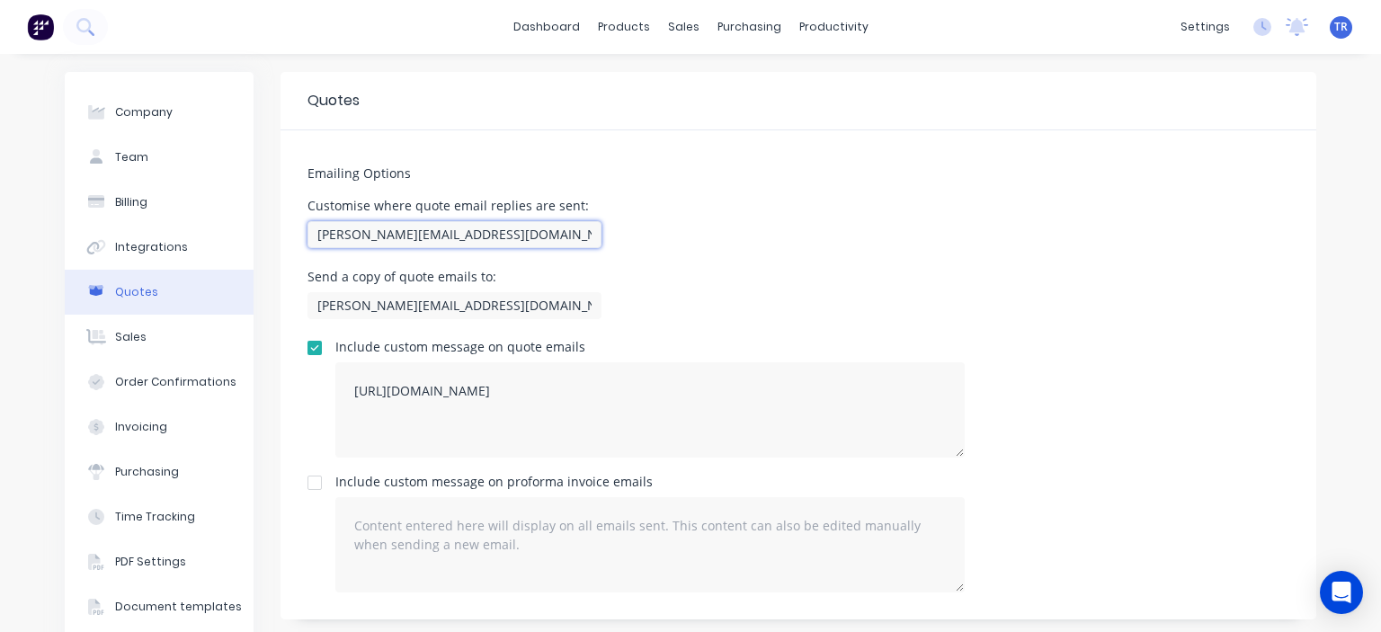
drag, startPoint x: 338, startPoint y: 236, endPoint x: 253, endPoint y: 232, distance: 85.5
click at [254, 232] on div "Company Team Billing Integrations Quotes Sales Order Confirmations Invoicing Pu…" at bounding box center [691, 382] width 1252 height 620
type input "bart@mnrconstructions.com.au"
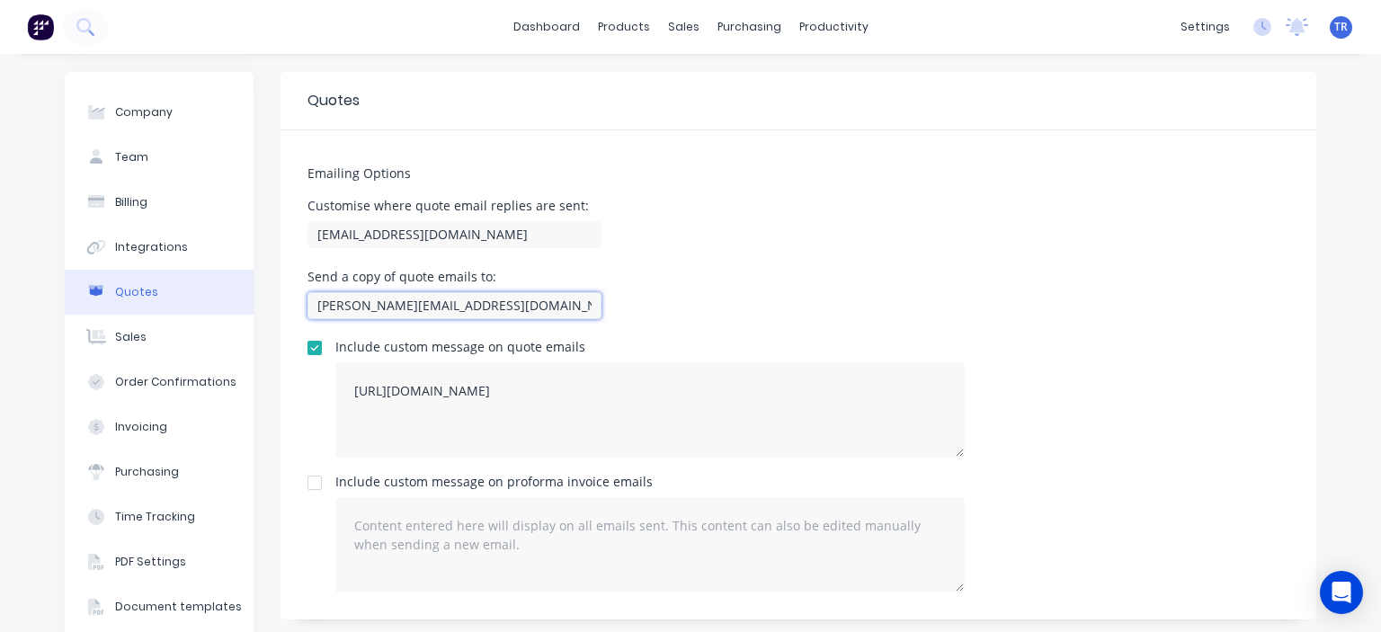
drag, startPoint x: 340, startPoint y: 305, endPoint x: 224, endPoint y: 297, distance: 116.3
click at [231, 298] on div "Company Team Billing Integrations Quotes Sales Order Confirmations Invoicing Pu…" at bounding box center [691, 382] width 1252 height 620
type input "bart@mnrconstructions.com.au"
click at [773, 294] on div "Send a copy of quote emails to: bart@mnrconstructions.com.au" at bounding box center [798, 297] width 982 height 53
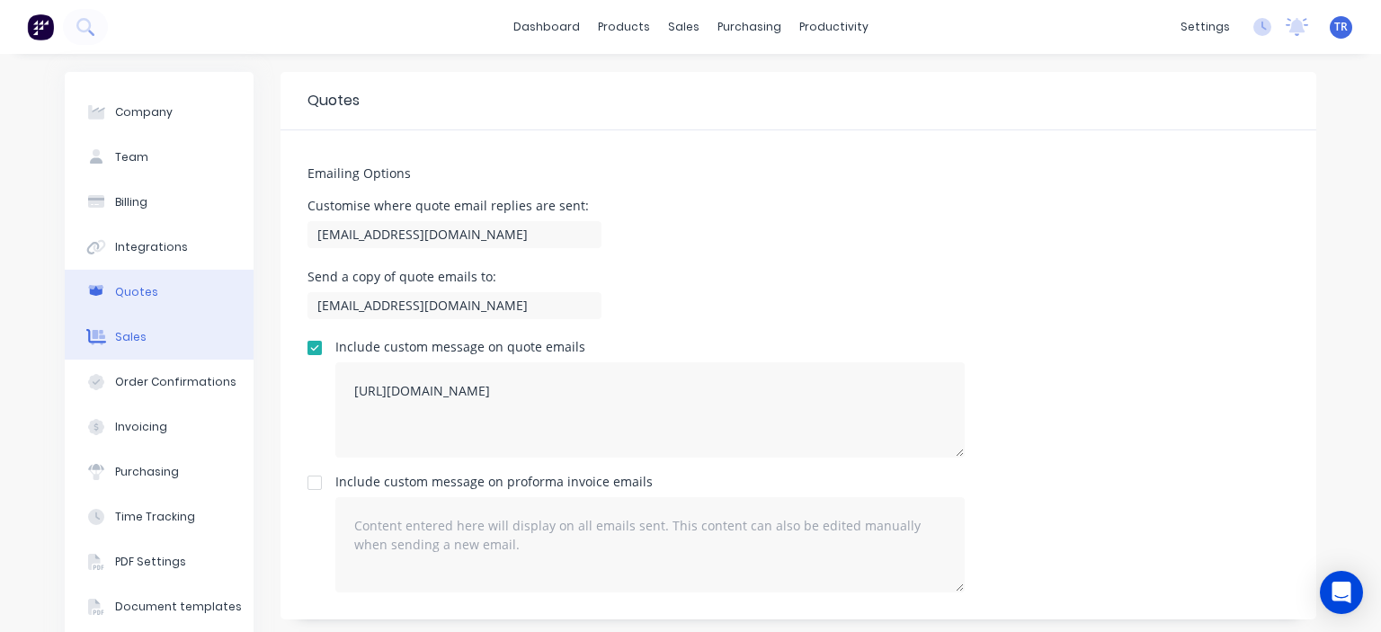
click at [158, 343] on button "Sales" at bounding box center [159, 337] width 189 height 45
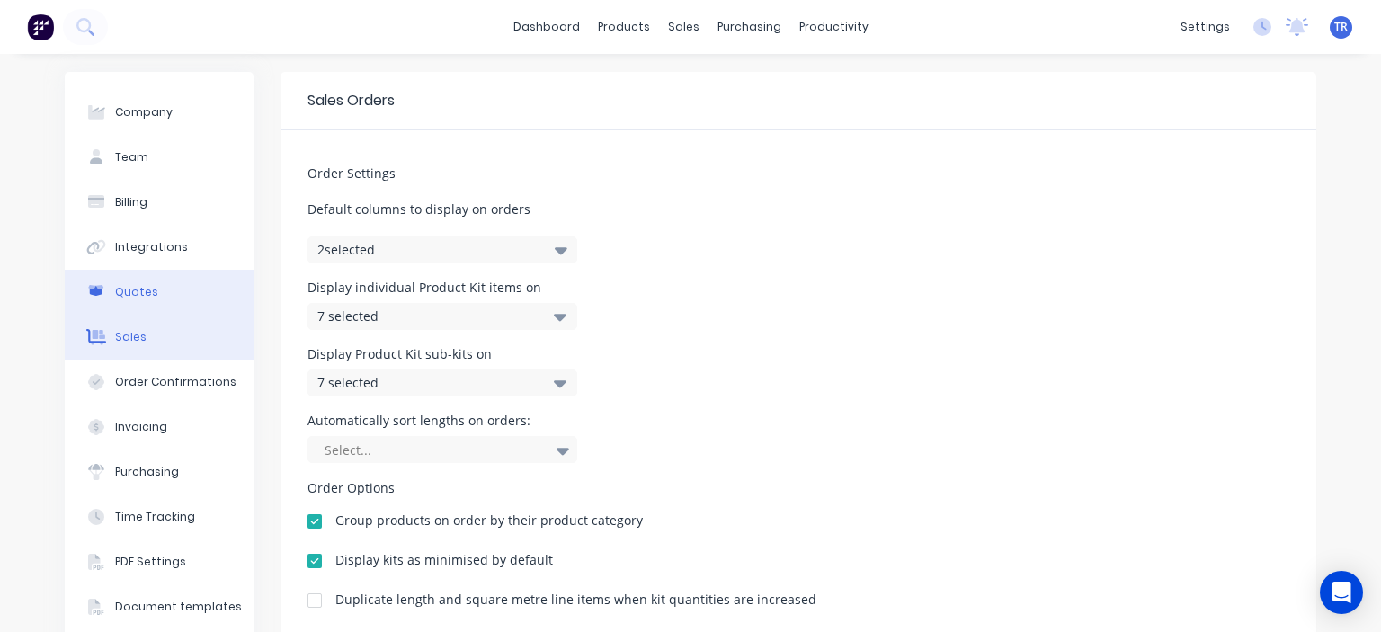
click at [155, 305] on button "Quotes" at bounding box center [159, 292] width 189 height 45
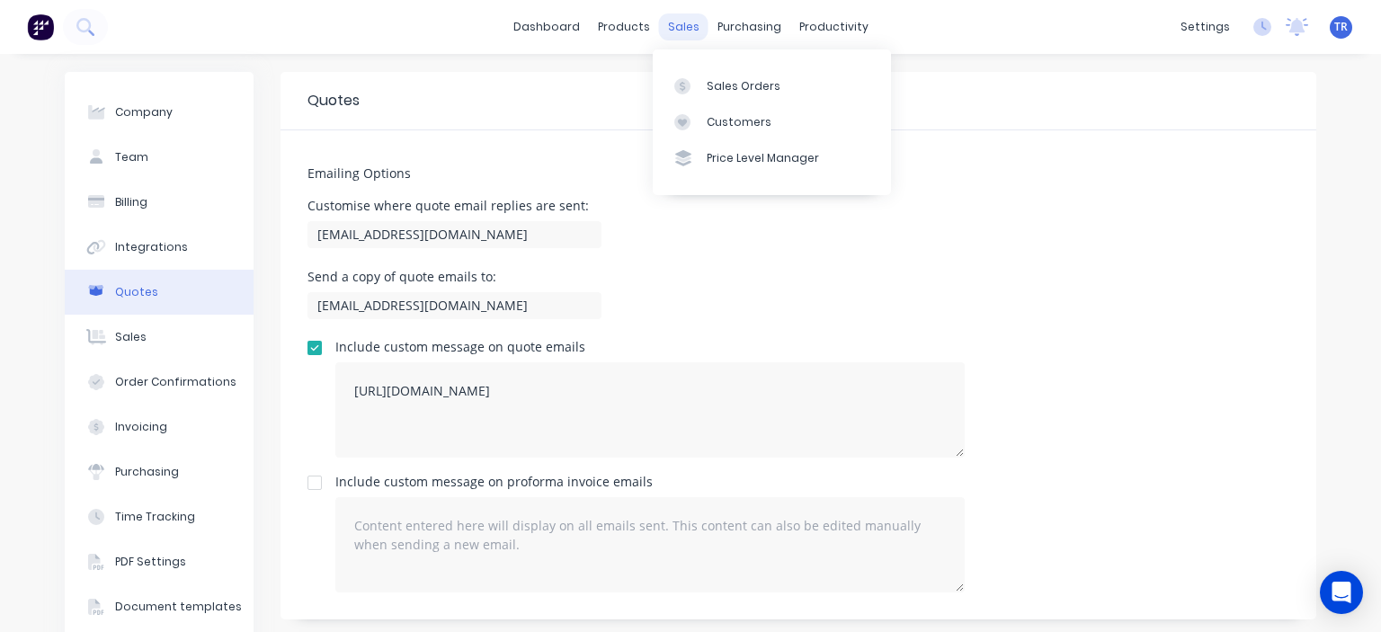
click at [673, 31] on div "sales" at bounding box center [683, 26] width 49 height 27
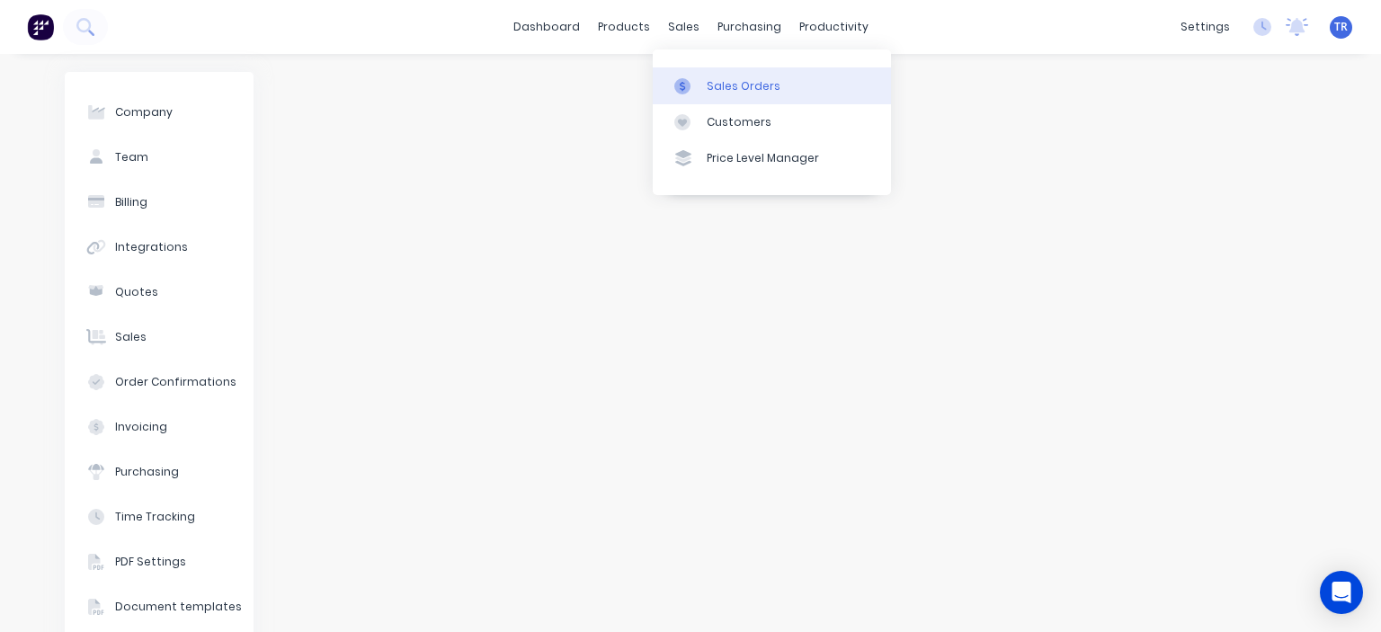
click at [747, 86] on div "Sales Orders" at bounding box center [744, 86] width 74 height 16
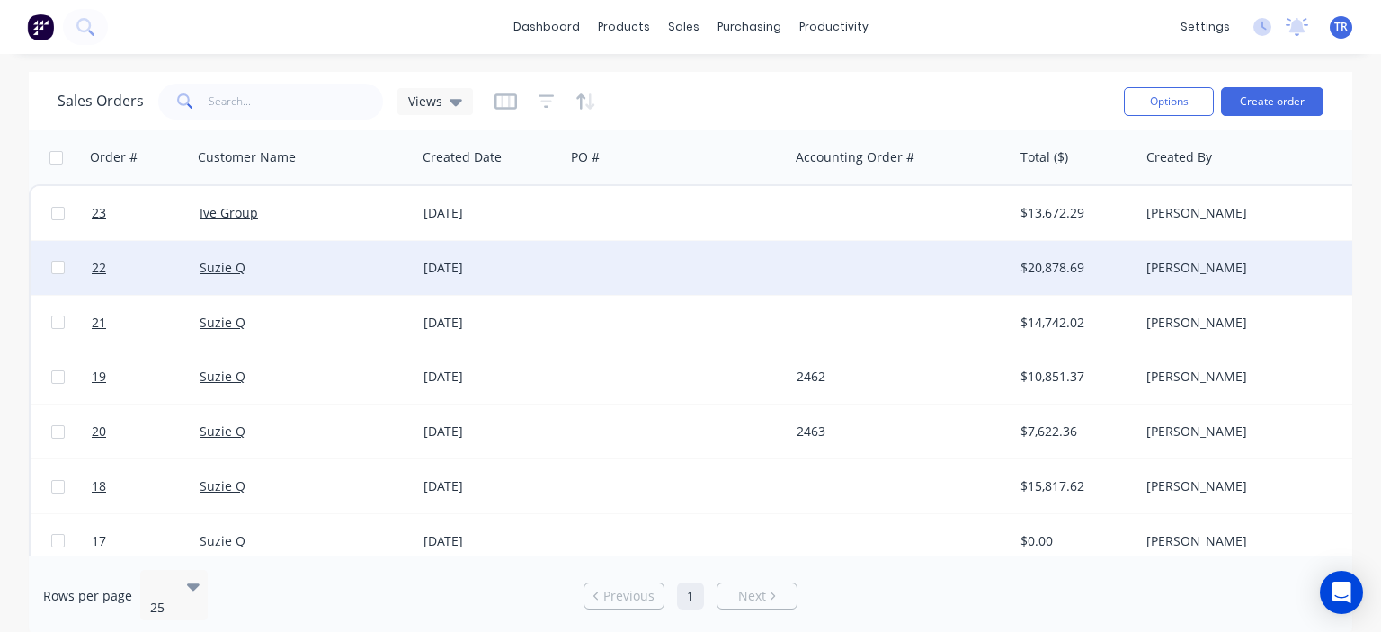
click at [307, 276] on div "Suzie Q" at bounding box center [304, 268] width 224 height 54
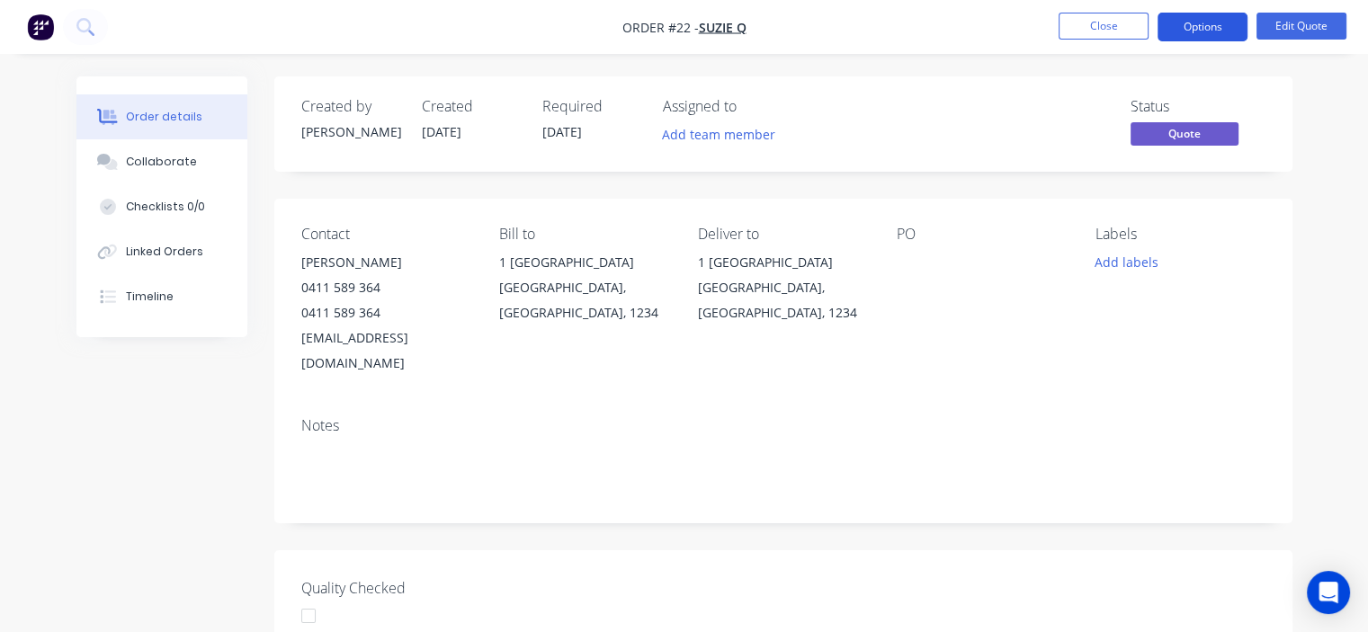
click at [1194, 20] on button "Options" at bounding box center [1202, 27] width 90 height 29
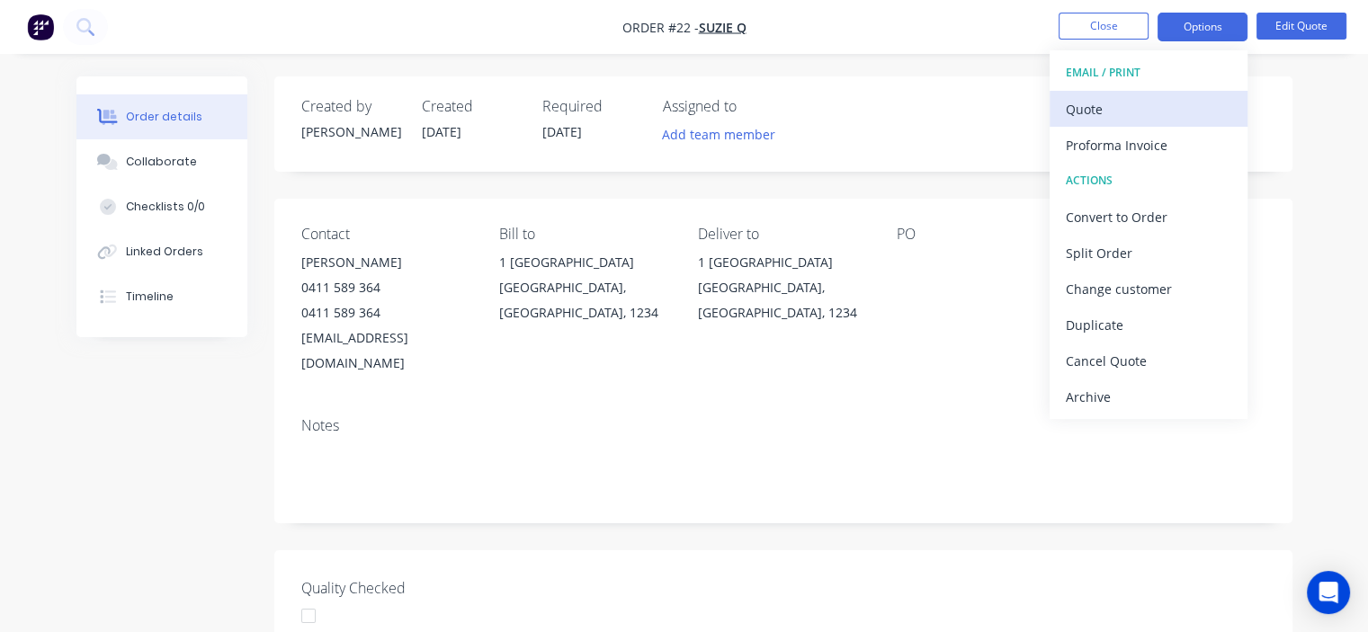
click at [1139, 98] on div "Quote" at bounding box center [1147, 109] width 165 height 26
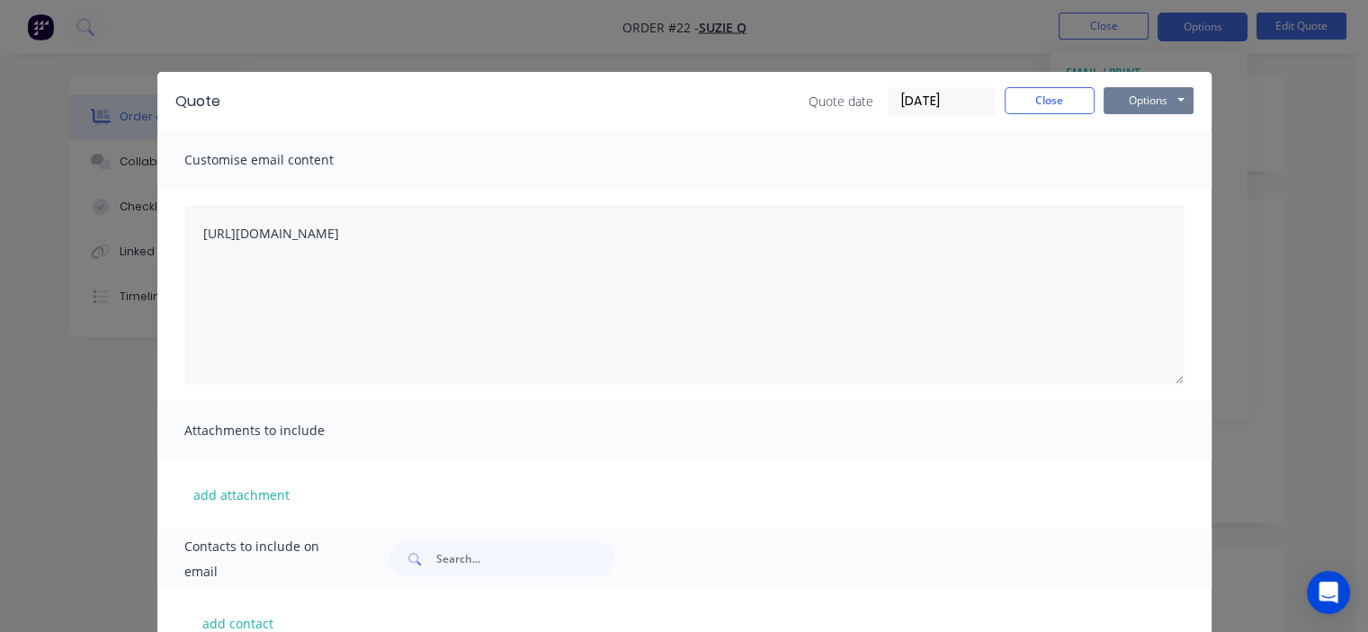
click at [1127, 103] on button "Options" at bounding box center [1148, 100] width 90 height 27
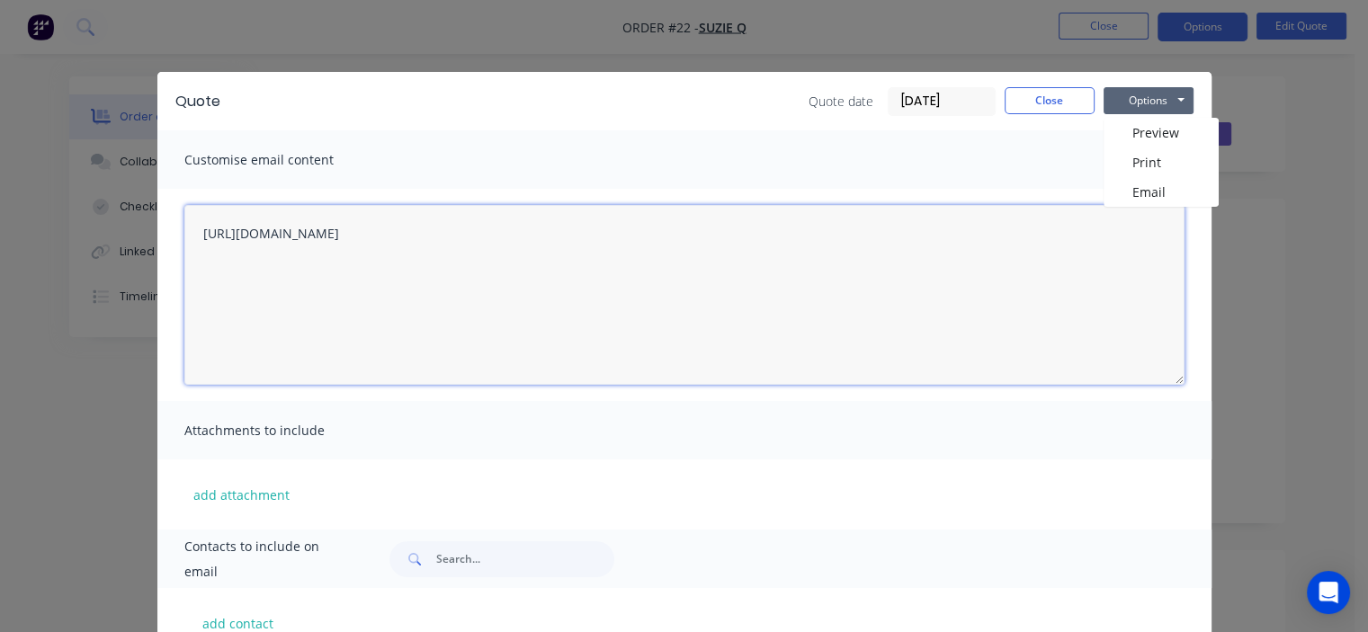
click at [778, 285] on textarea "https://c3y8u.share.hsforms.com/2xqtiR7zfRIS8nvnzLSCAKQ?quoteid=XXX" at bounding box center [684, 295] width 1000 height 180
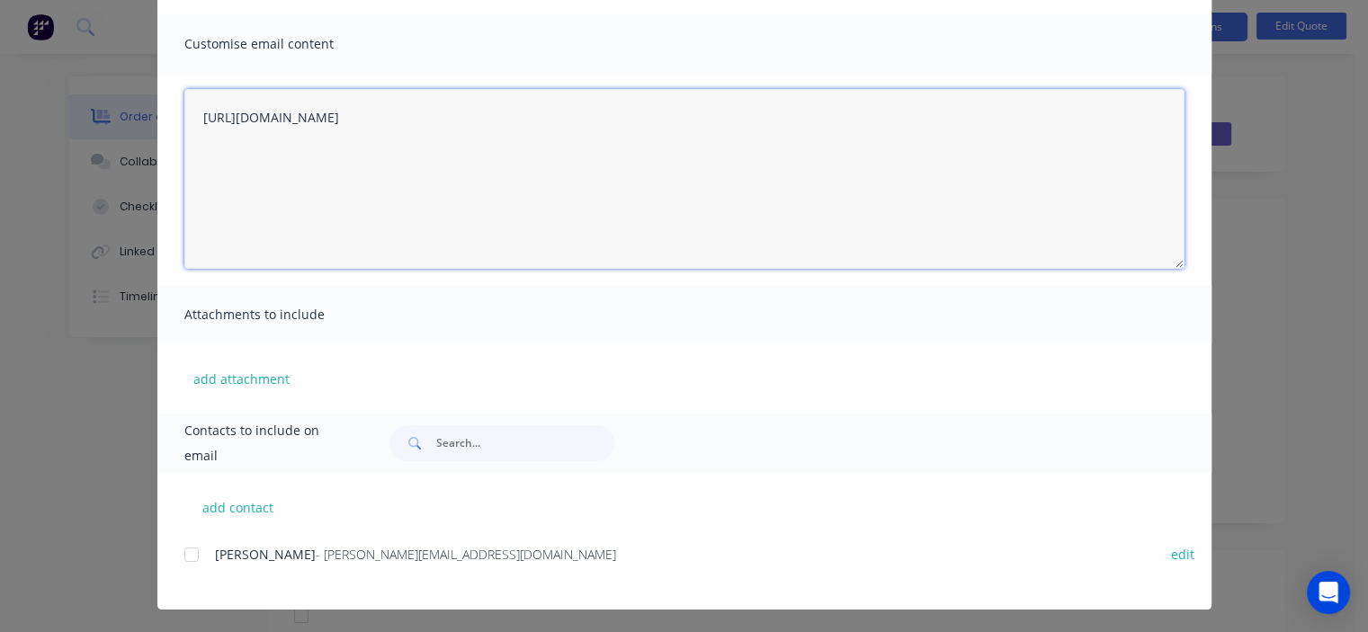
scroll to position [119, 0]
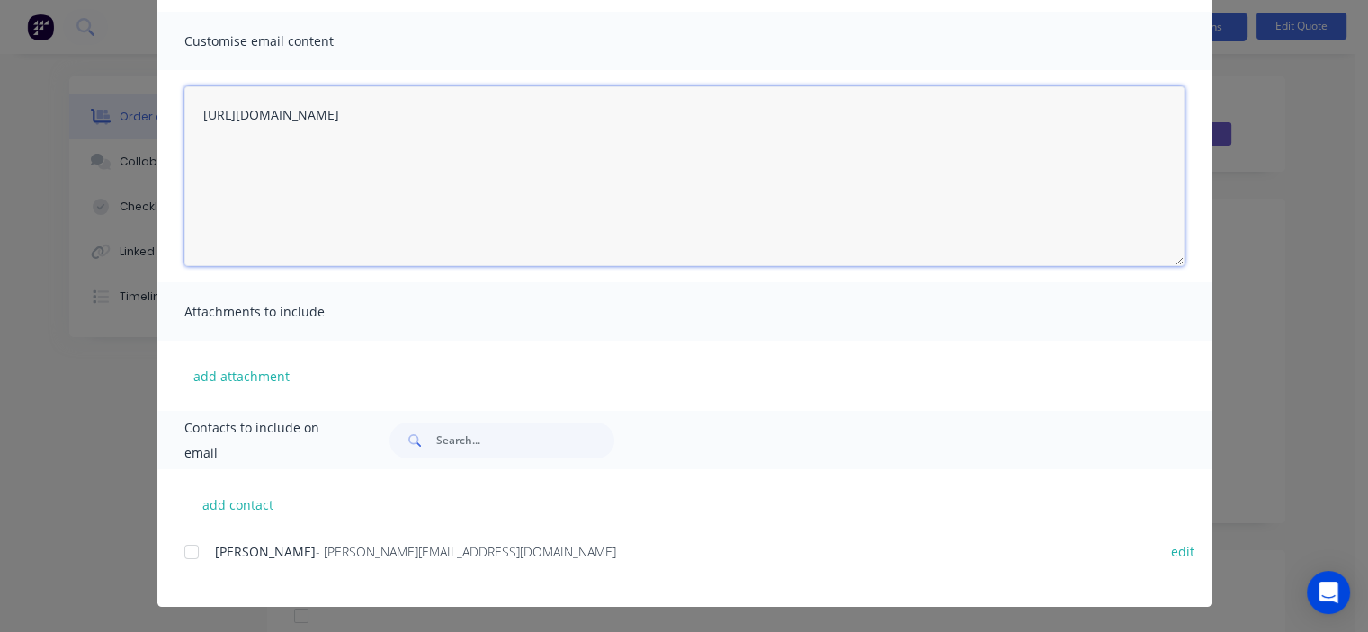
click at [184, 557] on div at bounding box center [192, 552] width 36 height 36
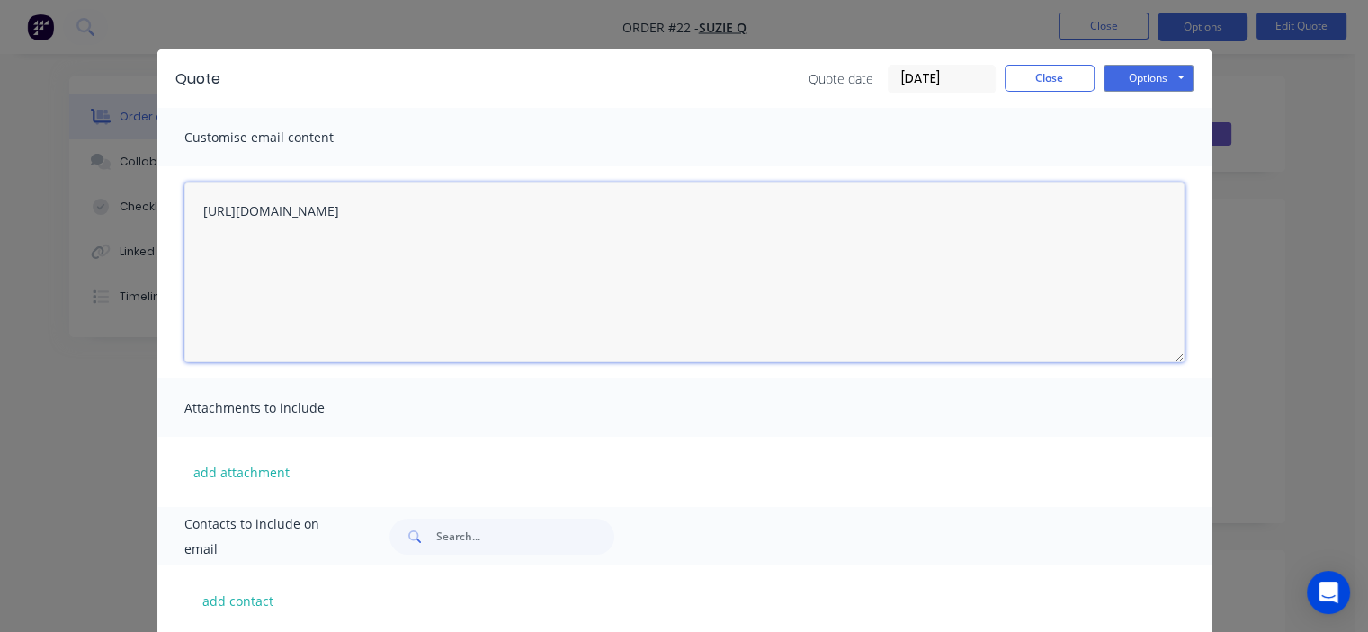
scroll to position [0, 0]
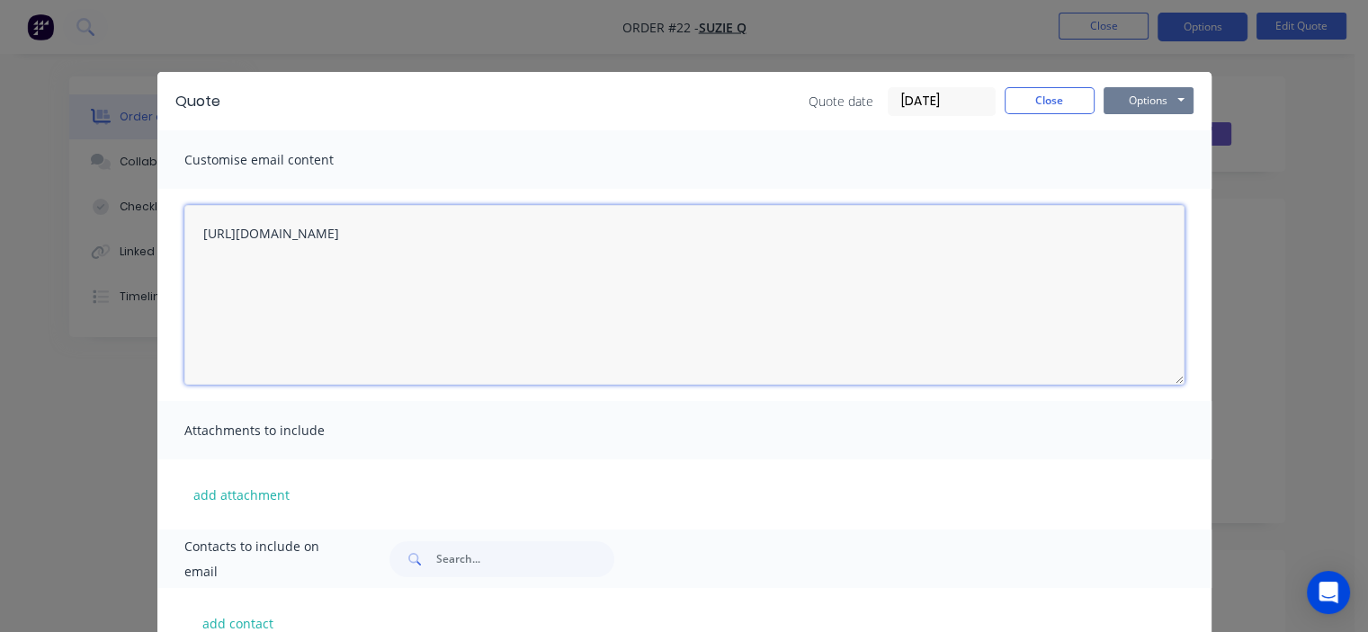
type textarea "https://c3y8u.share.hsforms.com/2xqtiR7zfRIS8nvnzLSCAKQ?quoteid=22"
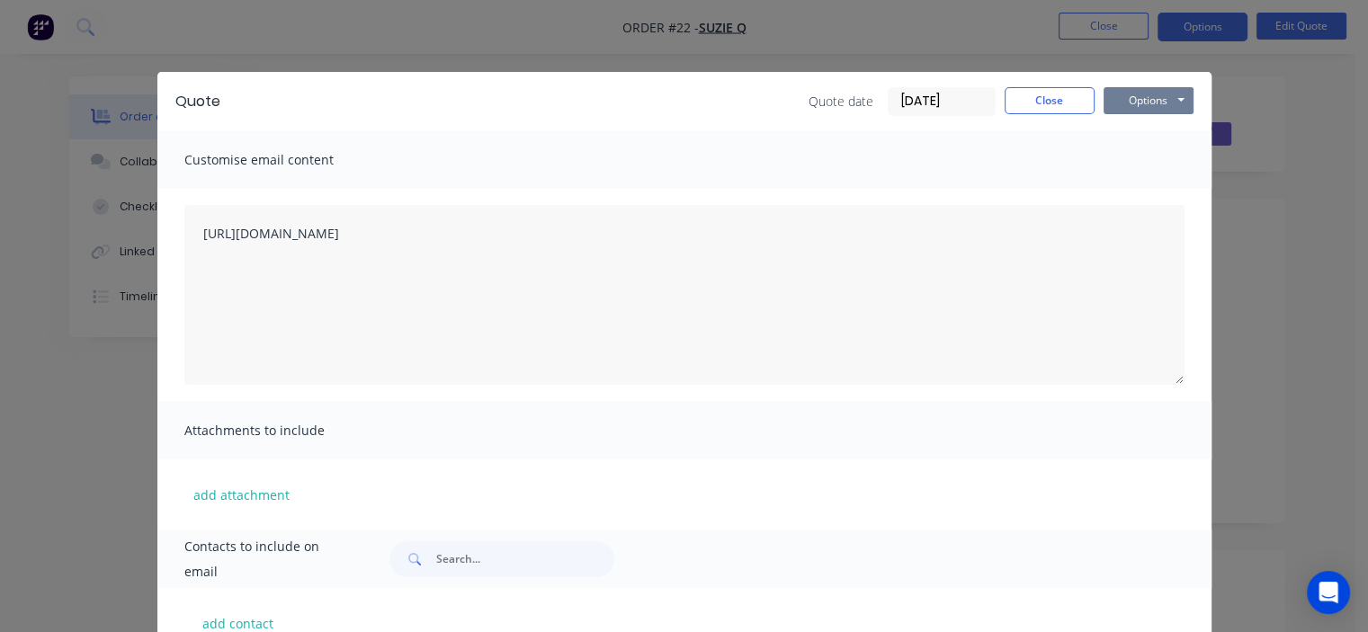
click at [1123, 102] on button "Options" at bounding box center [1148, 100] width 90 height 27
click at [1151, 193] on button "Email" at bounding box center [1160, 192] width 115 height 30
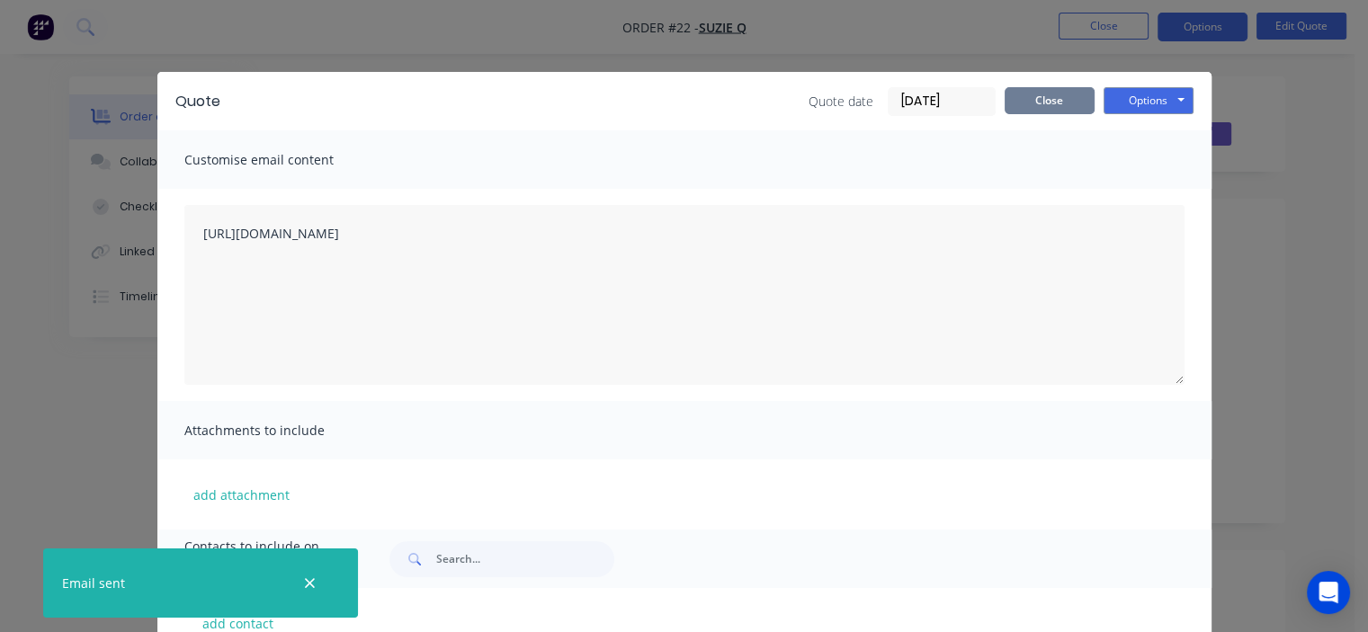
click at [1024, 100] on button "Close" at bounding box center [1049, 100] width 90 height 27
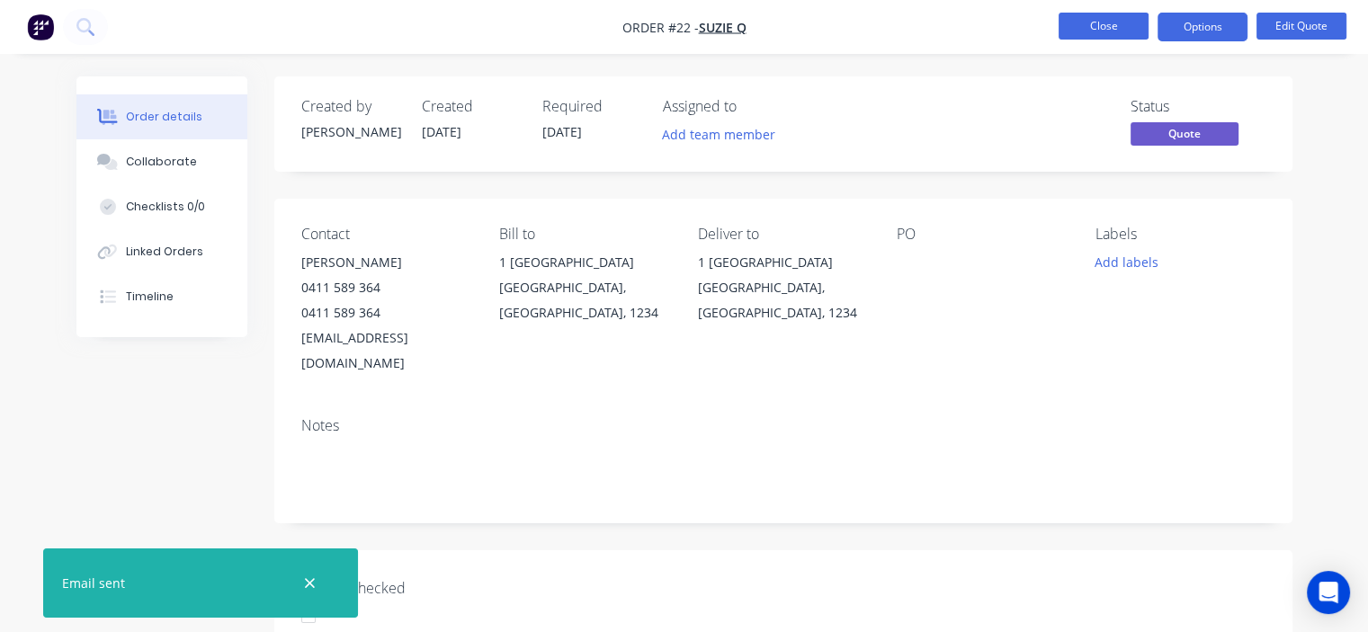
click at [1111, 29] on button "Close" at bounding box center [1103, 26] width 90 height 27
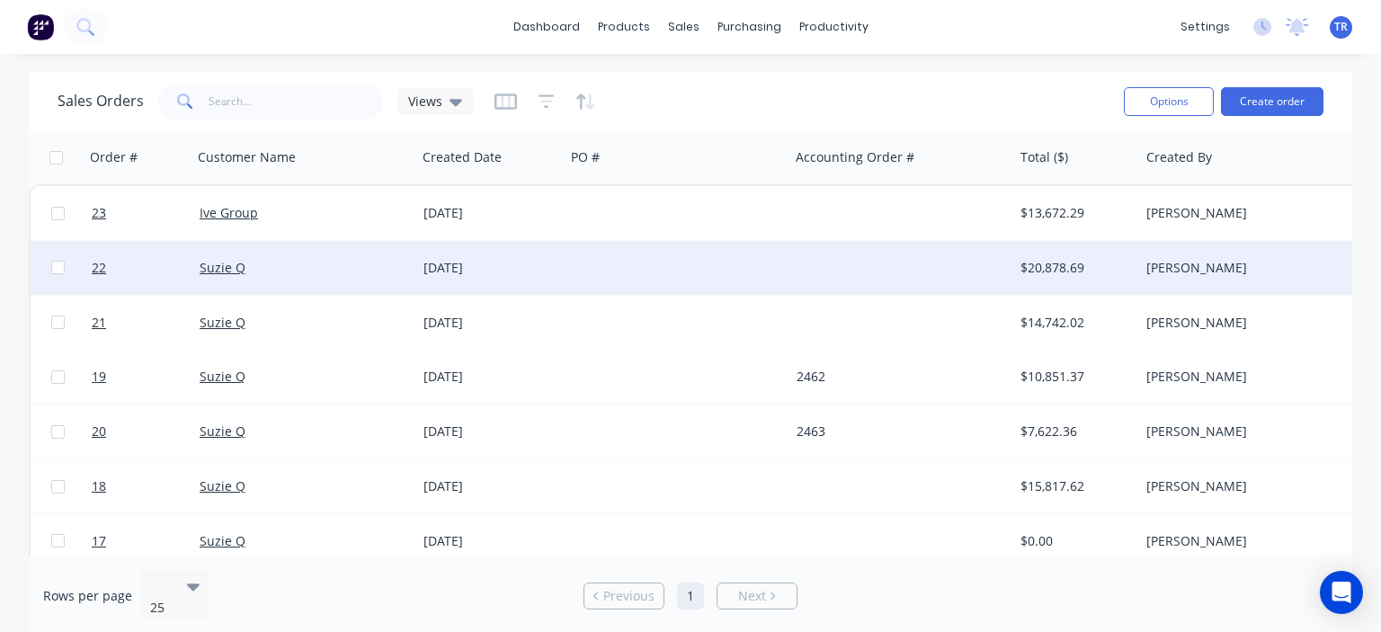
click at [254, 268] on div "Suzie Q" at bounding box center [300, 268] width 200 height 18
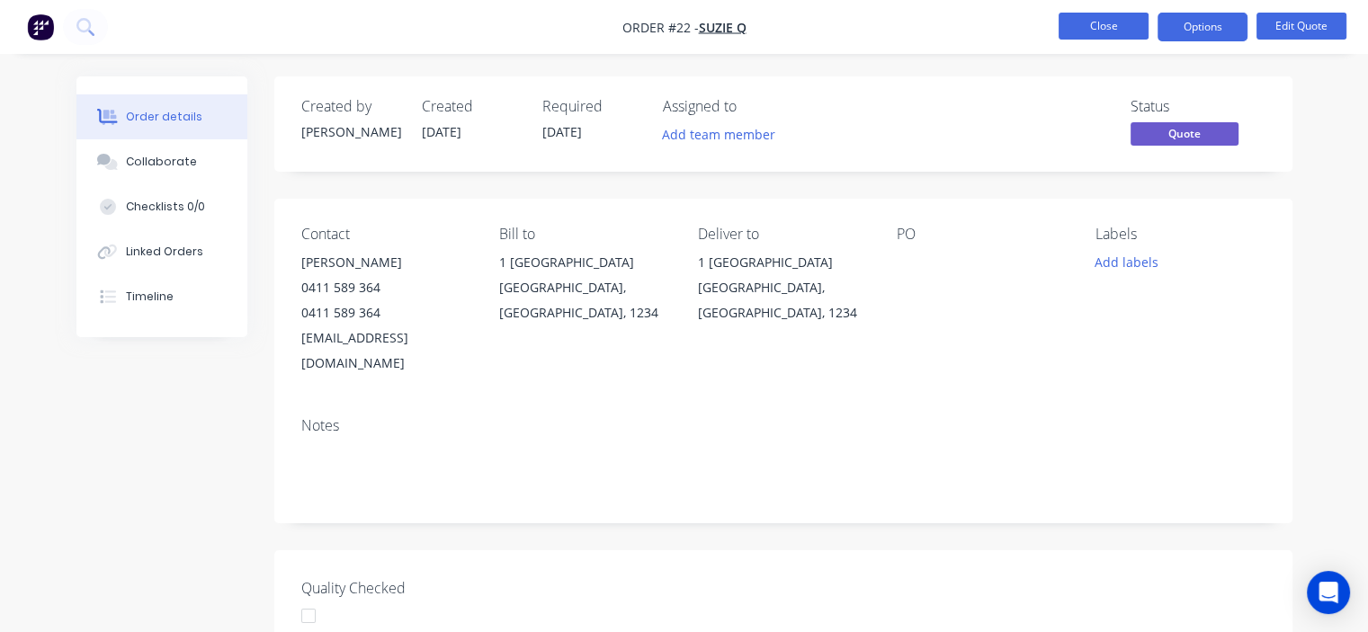
click at [1114, 31] on button "Close" at bounding box center [1103, 26] width 90 height 27
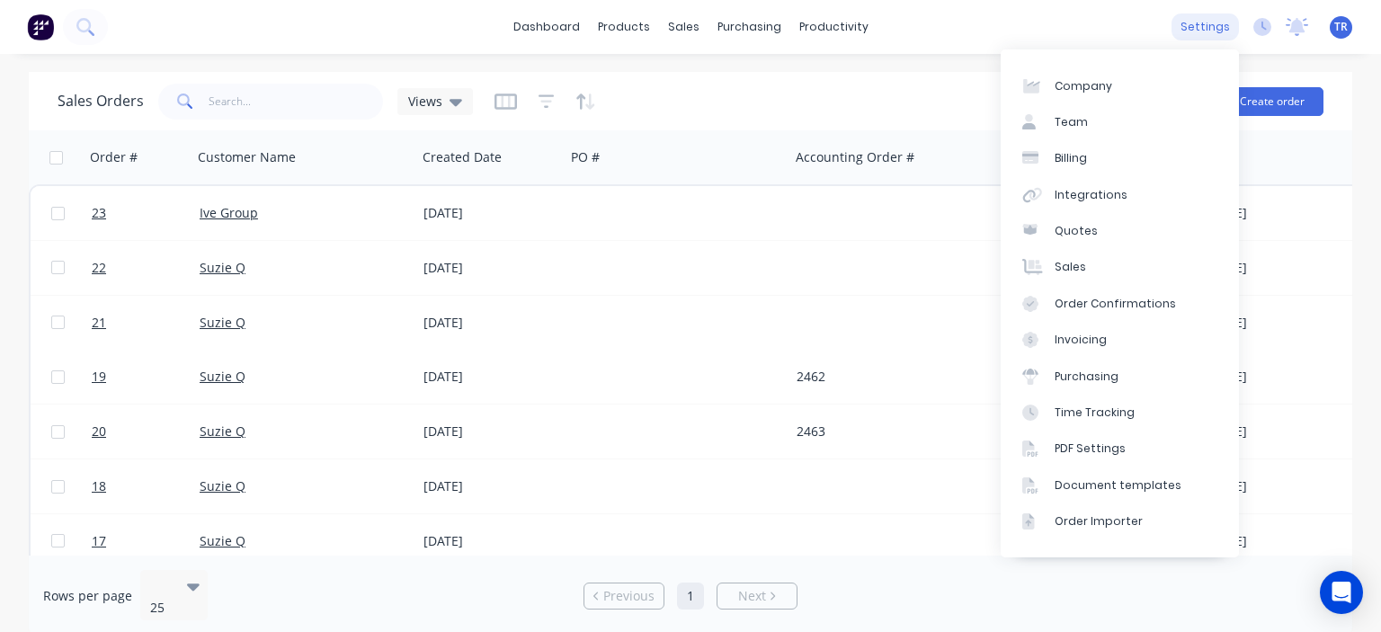
click at [1202, 33] on div "settings" at bounding box center [1205, 26] width 67 height 27
click at [1077, 234] on div "Quotes" at bounding box center [1076, 231] width 43 height 16
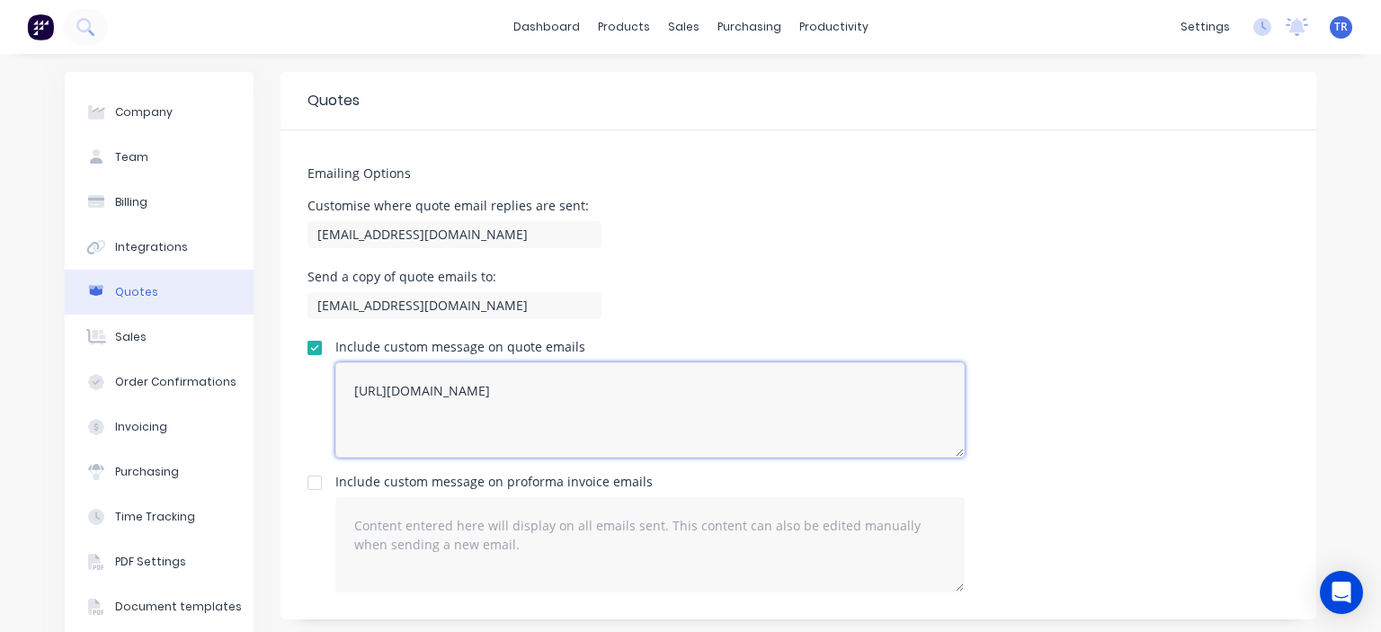
drag, startPoint x: 705, startPoint y: 391, endPoint x: 323, endPoint y: 393, distance: 382.1
click at [323, 393] on div "Include custom message on quote emails https://c3y8u.share.hsforms.com/2xqtiR7z…" at bounding box center [798, 399] width 982 height 117
paste textarea "LPry2ciFQyq8gvjBDsrbpQ"
type textarea "[URL][DOMAIN_NAME]"
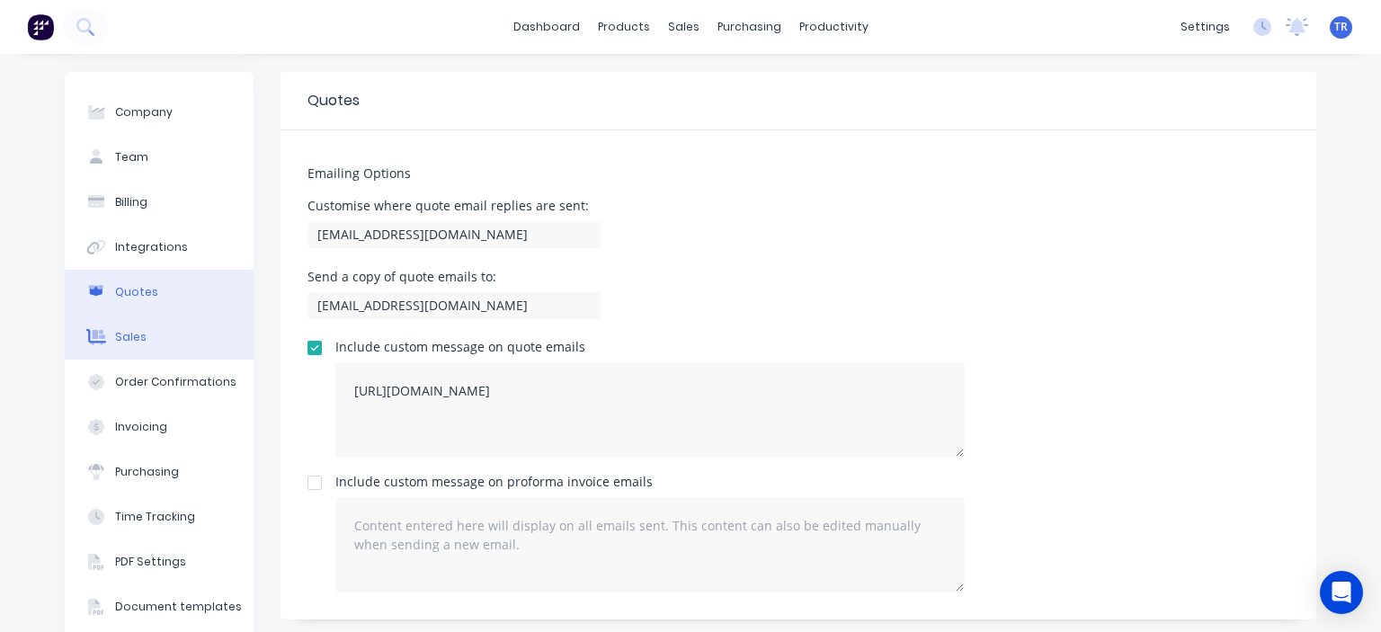
click at [115, 334] on div "Sales" at bounding box center [130, 337] width 31 height 16
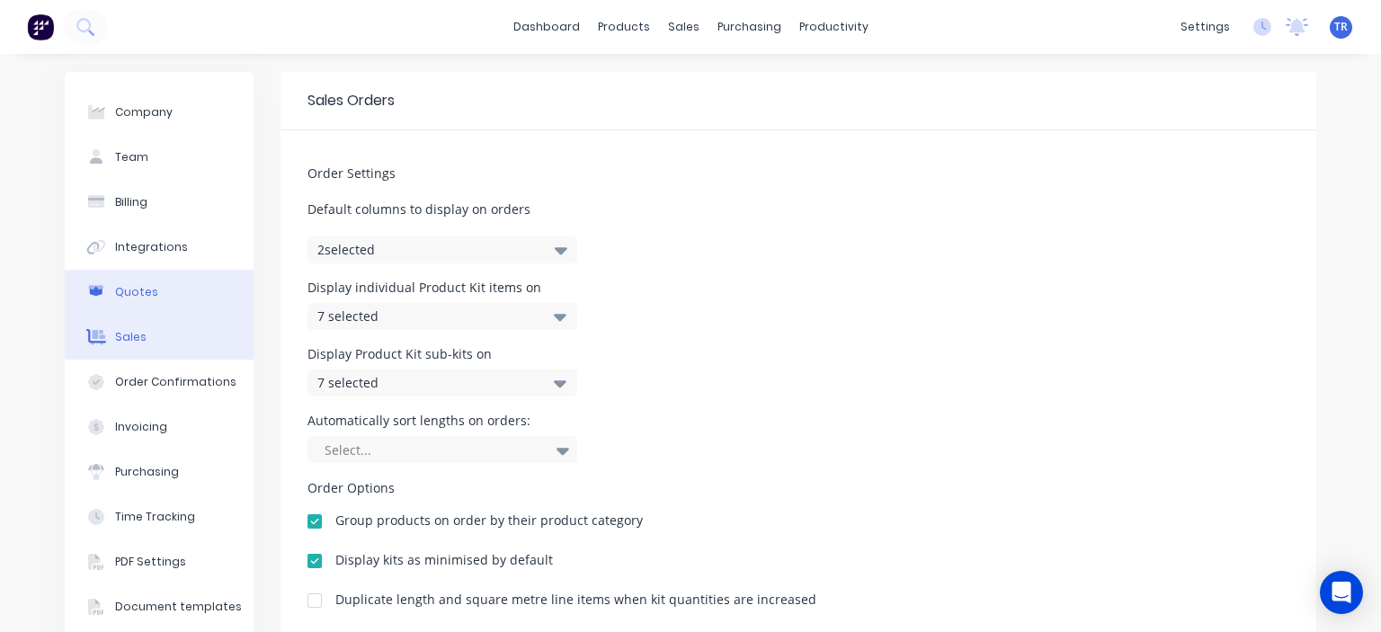
click at [129, 301] on button "Quotes" at bounding box center [159, 292] width 189 height 45
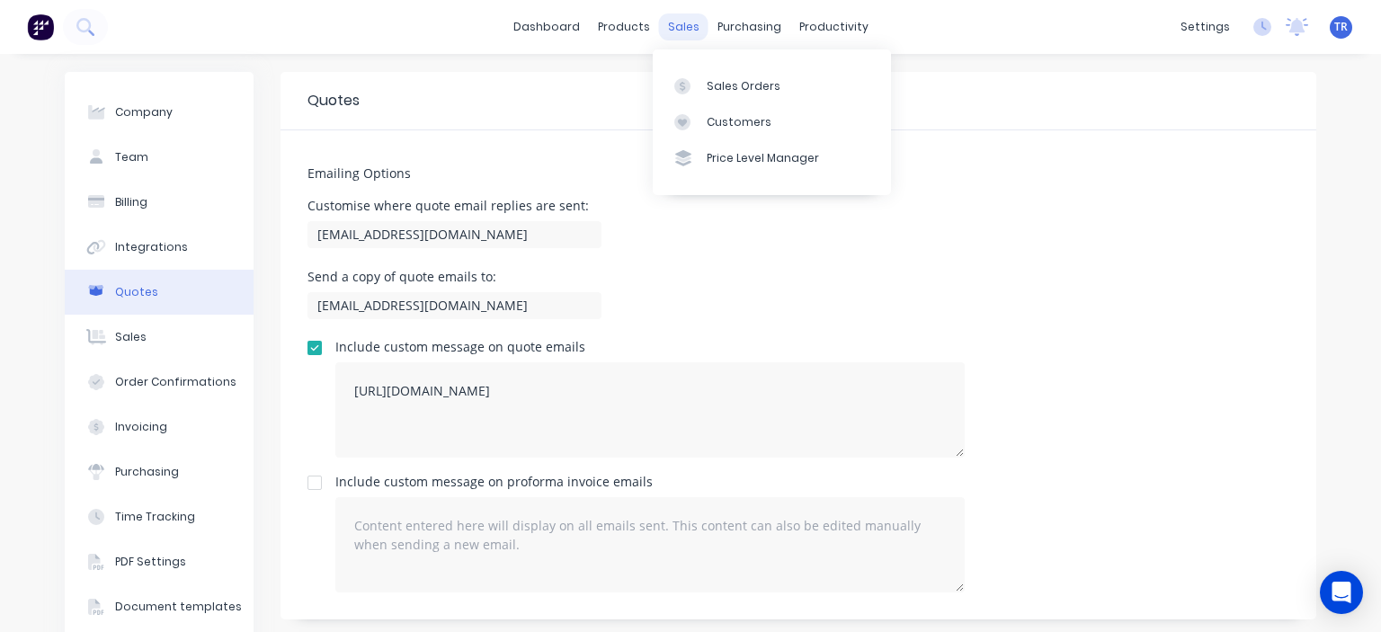
click at [663, 31] on div "sales" at bounding box center [683, 26] width 49 height 27
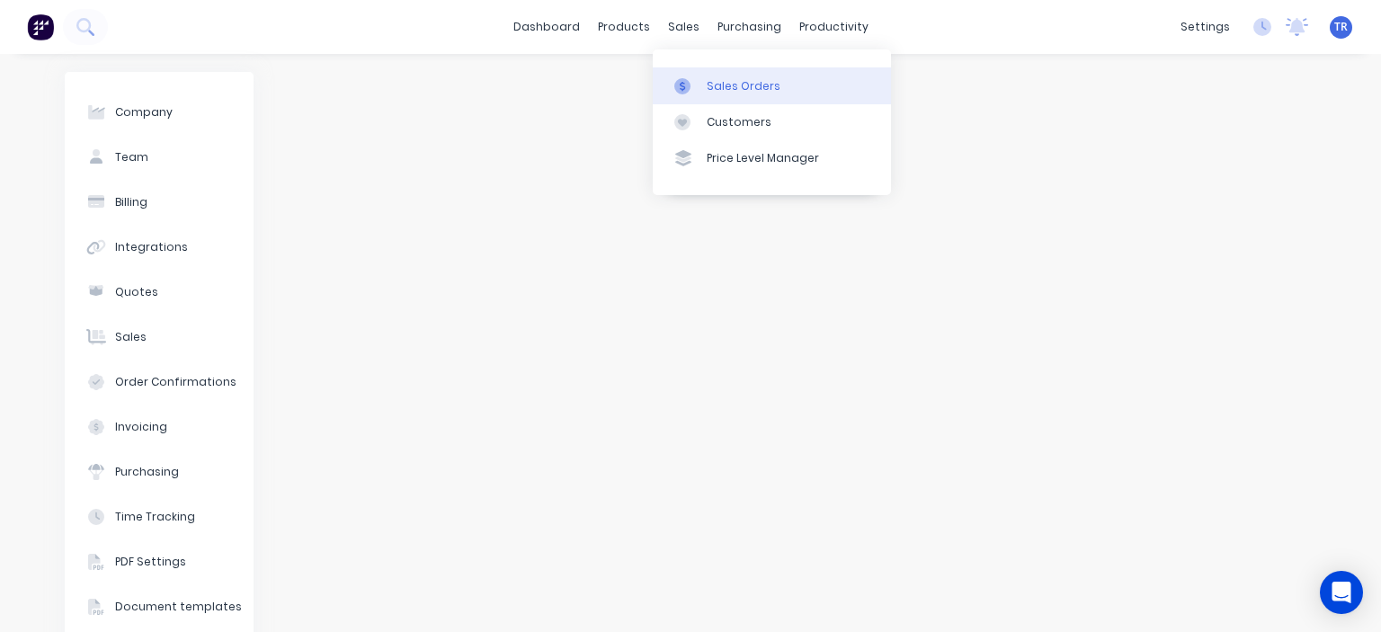
click at [745, 93] on div "Sales Orders" at bounding box center [744, 86] width 74 height 16
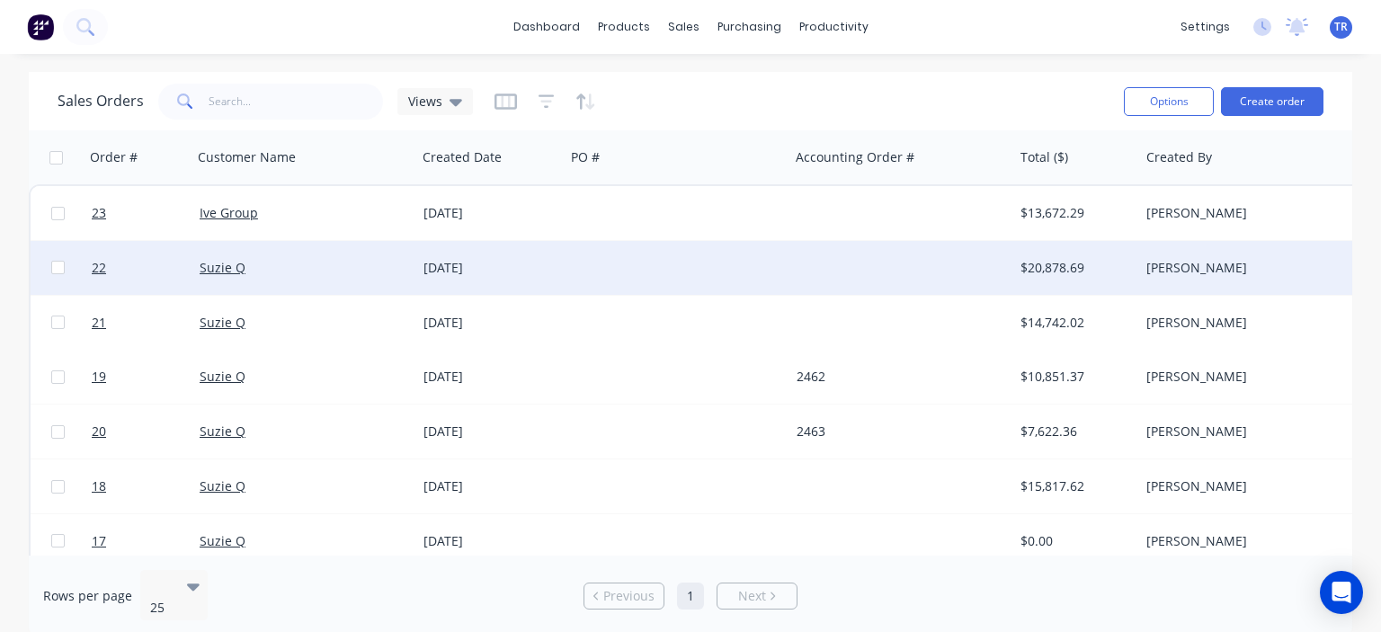
click at [249, 272] on div "Suzie Q" at bounding box center [300, 268] width 200 height 18
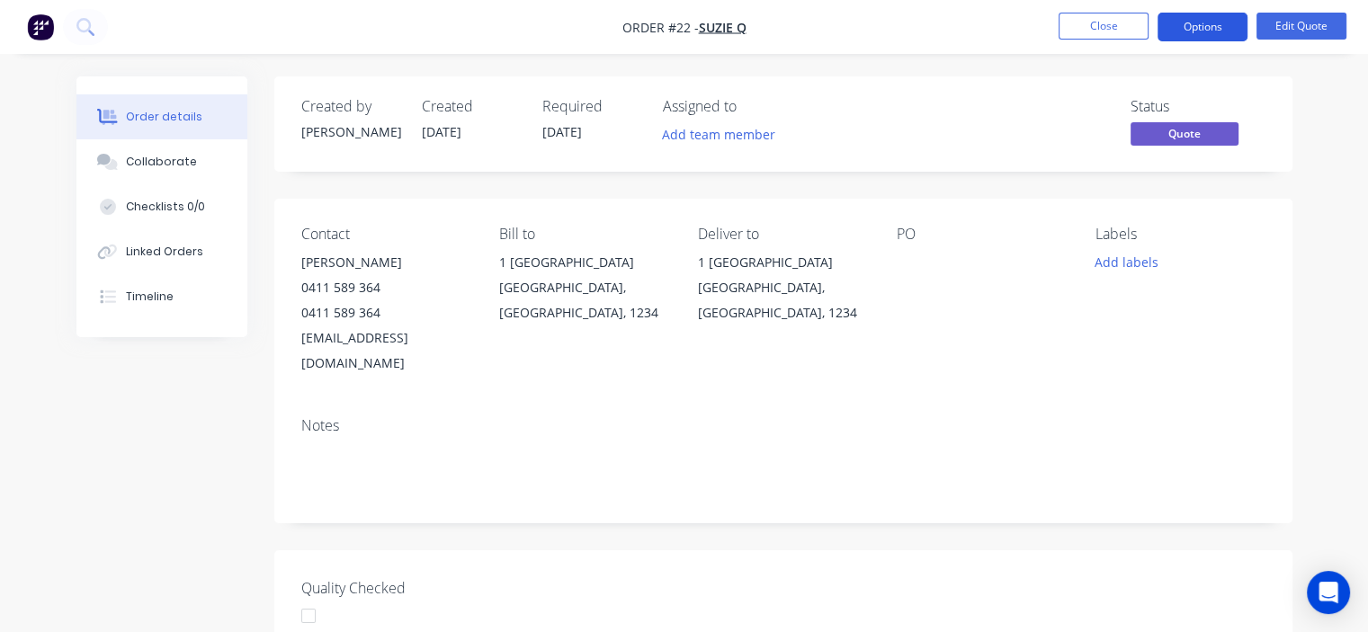
click at [1198, 30] on button "Options" at bounding box center [1202, 27] width 90 height 29
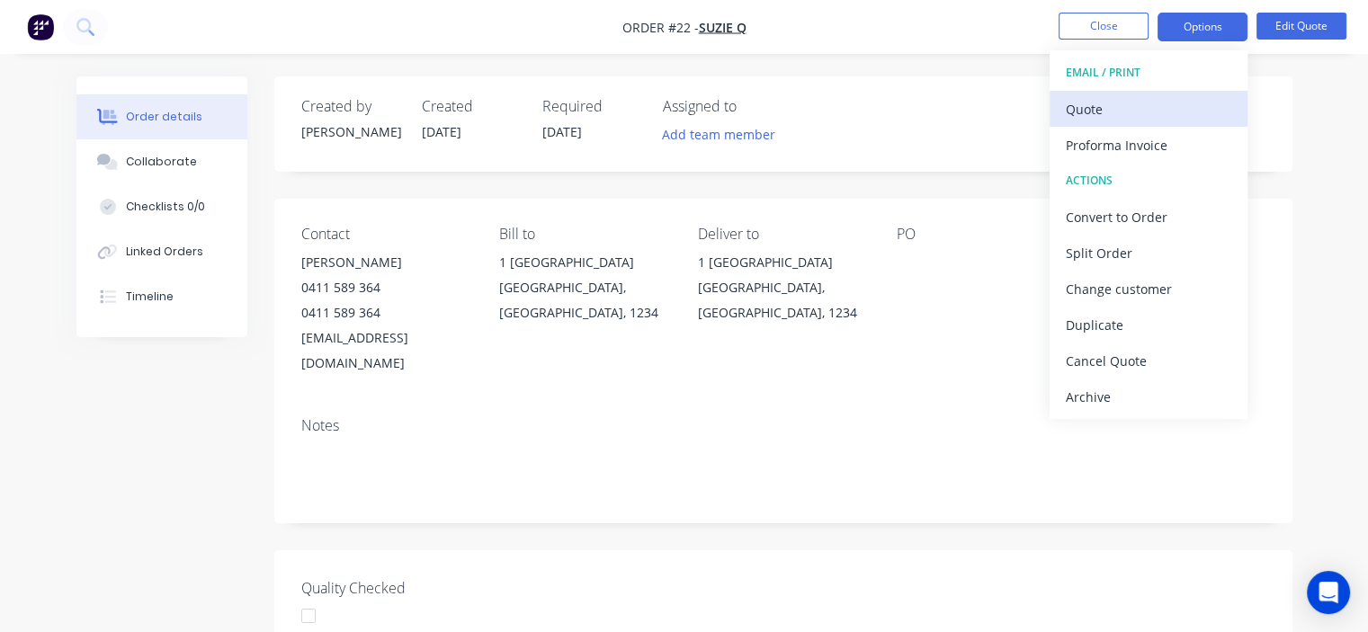
click at [1103, 104] on div "Quote" at bounding box center [1147, 109] width 165 height 26
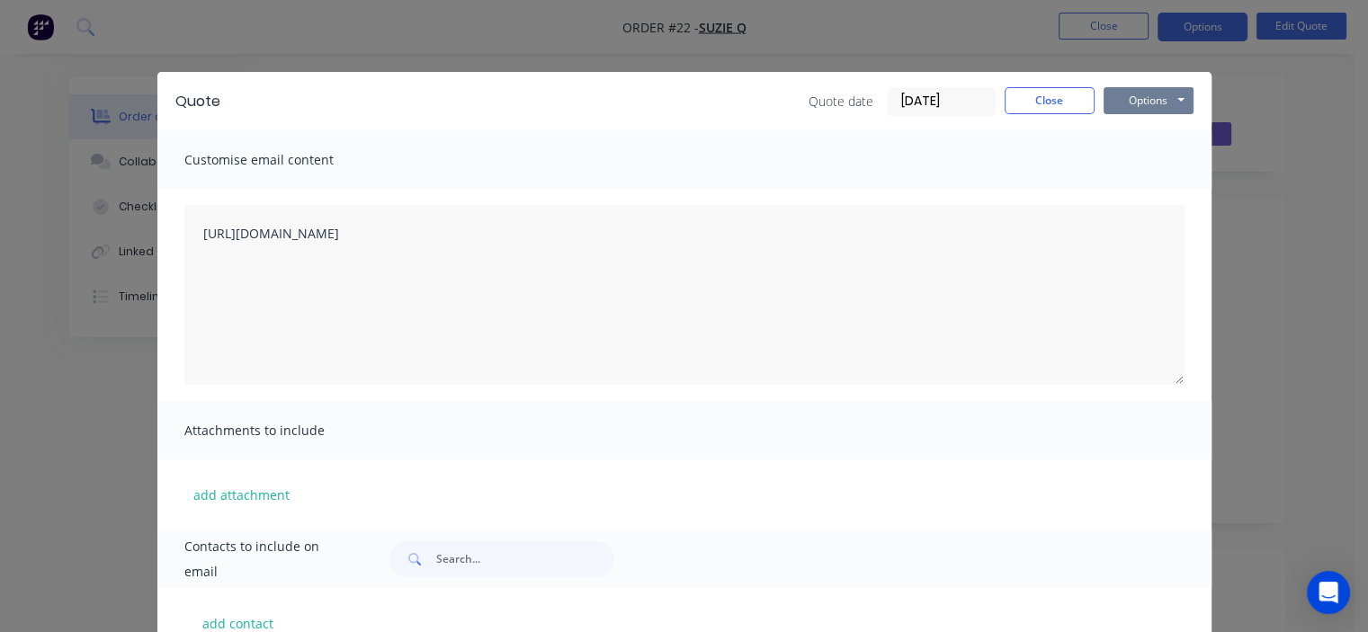
click at [1141, 108] on button "Options" at bounding box center [1148, 100] width 90 height 27
click at [1139, 189] on button "Email" at bounding box center [1160, 192] width 115 height 30
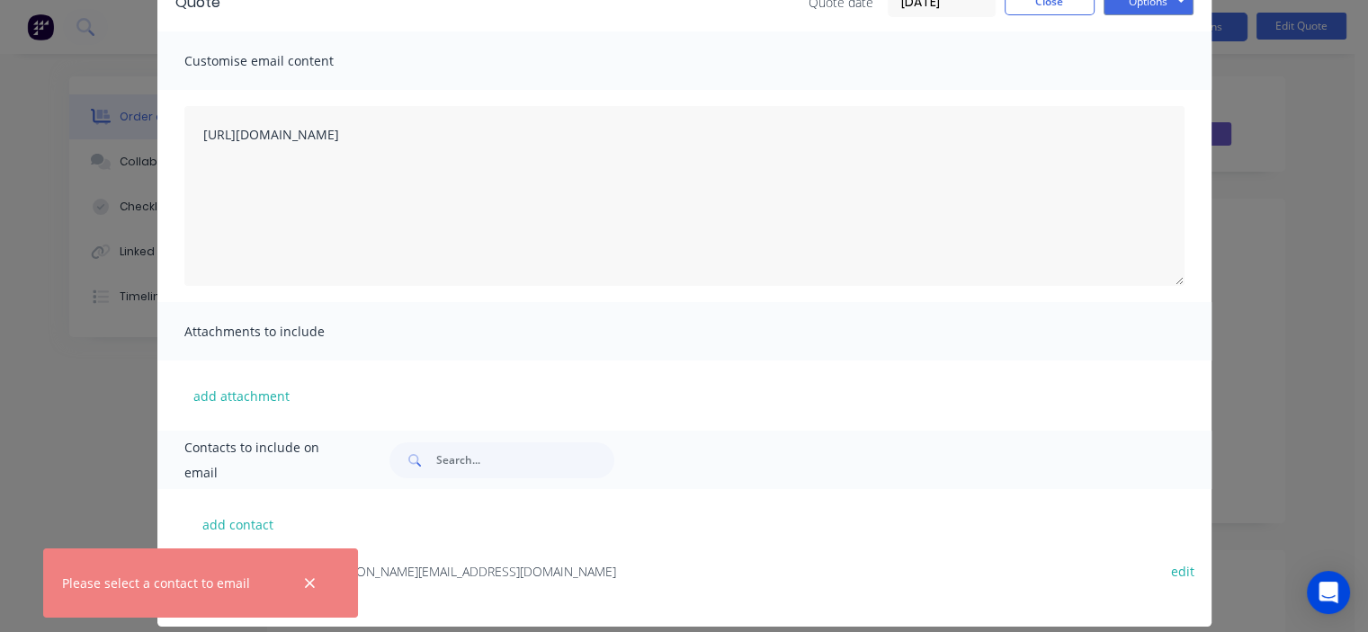
scroll to position [119, 0]
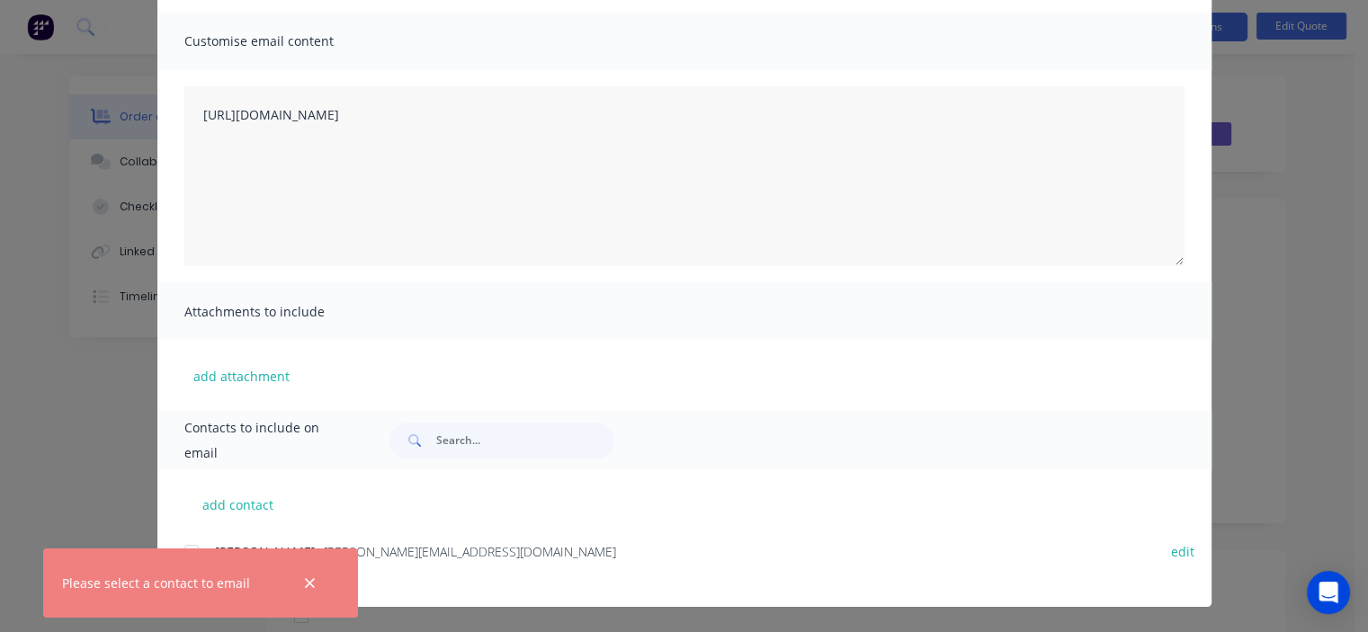
click at [316, 593] on button "button" at bounding box center [309, 583] width 22 height 22
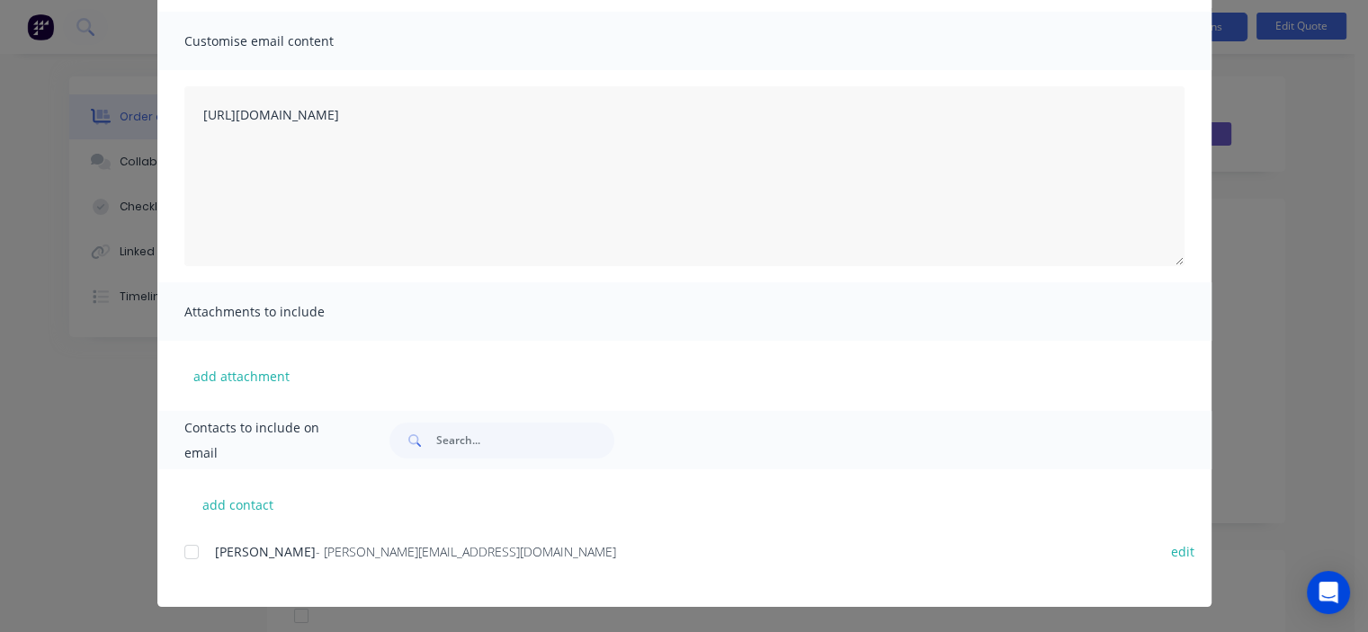
click at [307, 584] on div "Johnnie BeGood - terryroy.mnr@gmail.com edit" at bounding box center [697, 562] width 1027 height 46
click at [174, 551] on div "add contact Johnnie BeGood - terryroy.mnr@gmail.com edit" at bounding box center [684, 538] width 1054 height 138
click at [181, 551] on div at bounding box center [192, 552] width 36 height 36
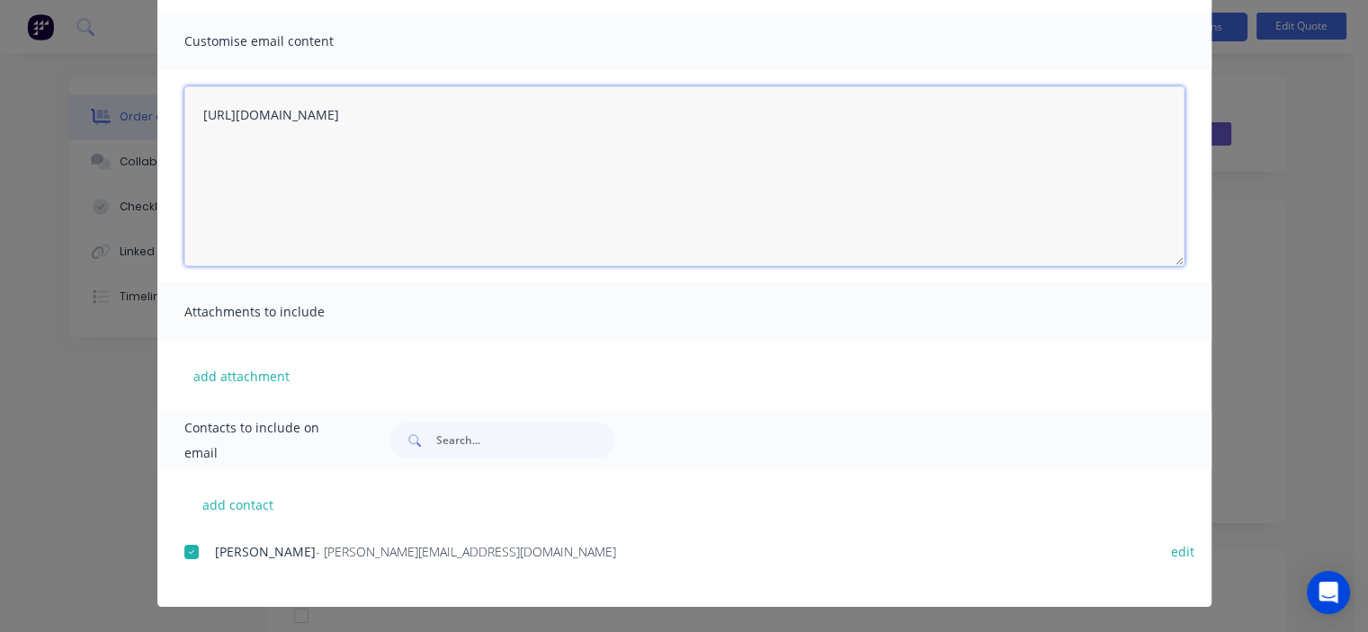
click at [638, 107] on textarea "[URL][DOMAIN_NAME]" at bounding box center [684, 176] width 1000 height 180
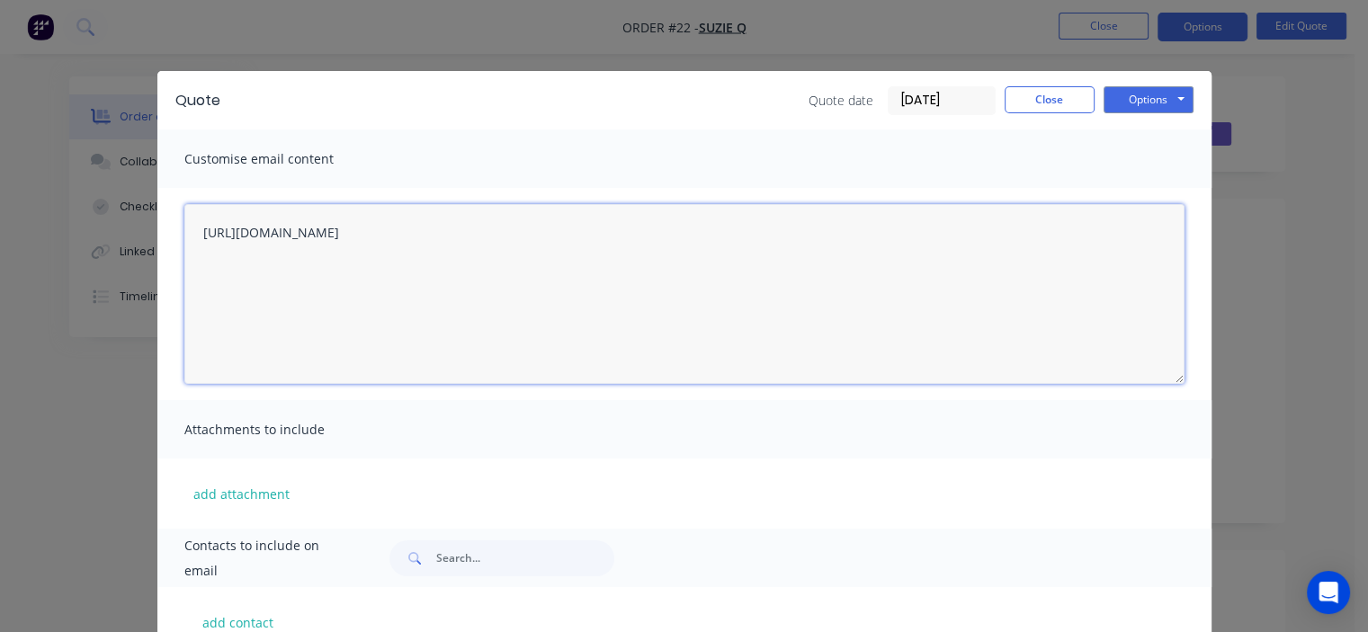
scroll to position [0, 0]
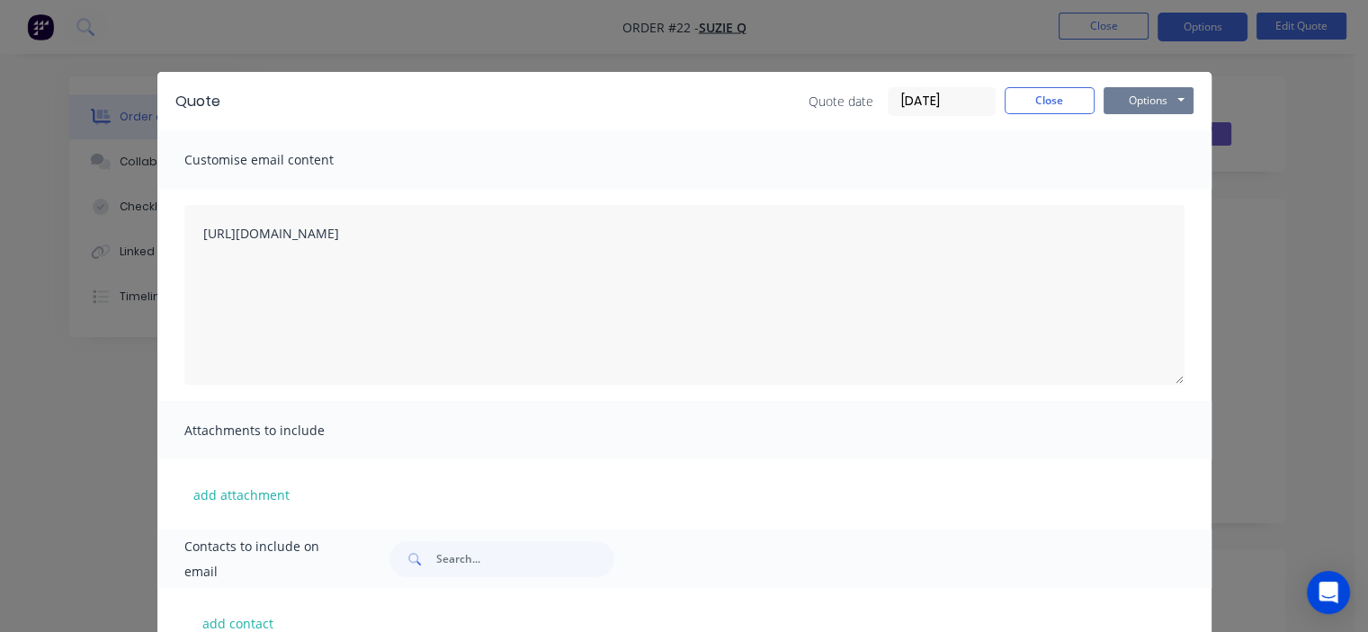
click at [1151, 103] on button "Options" at bounding box center [1148, 100] width 90 height 27
click at [1157, 186] on button "Email" at bounding box center [1160, 192] width 115 height 30
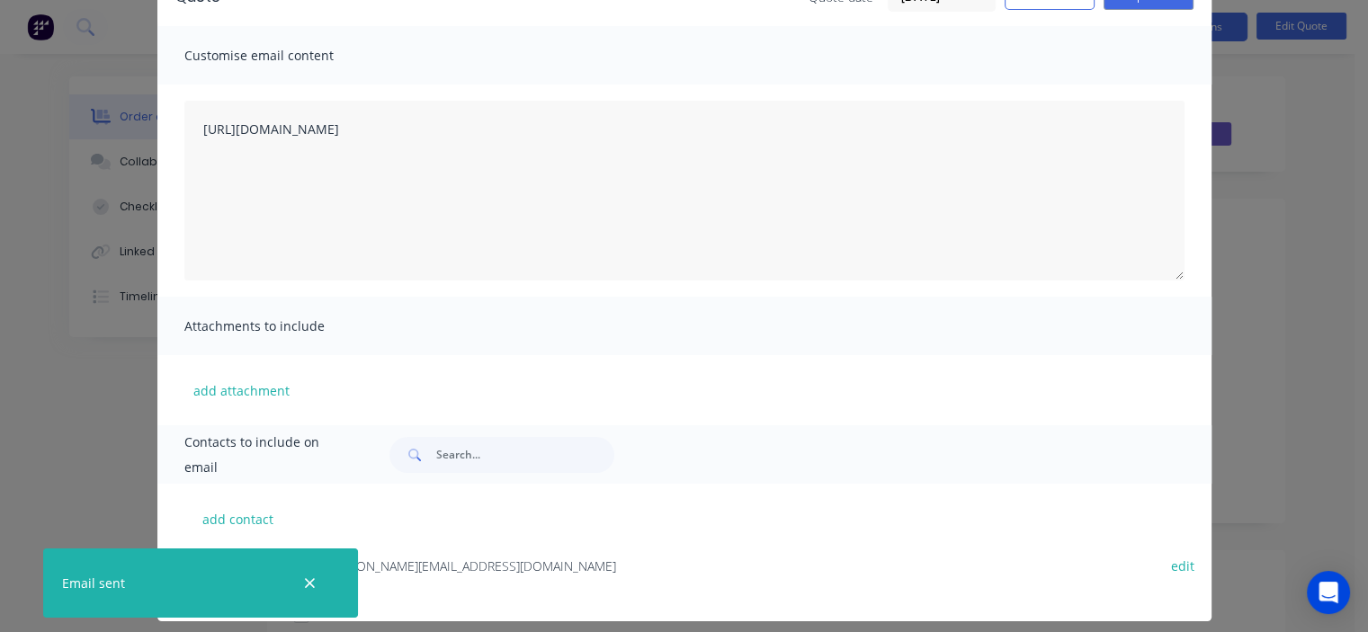
scroll to position [119, 0]
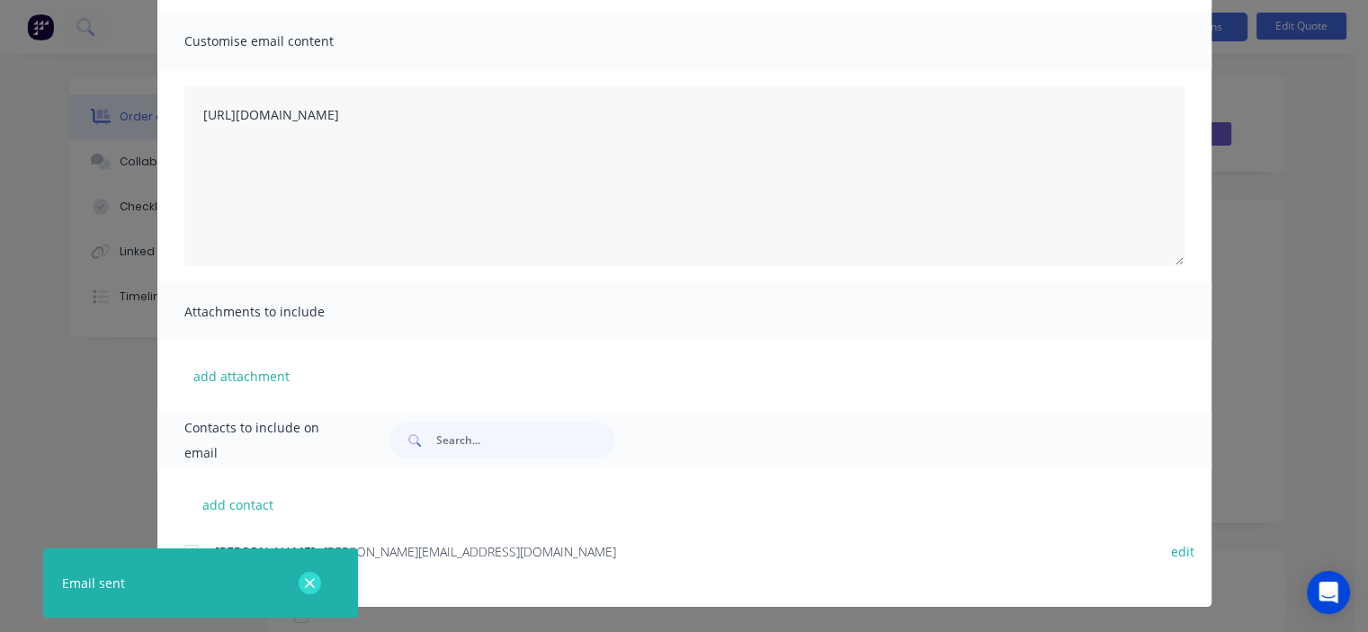
click at [320, 580] on button "button" at bounding box center [309, 583] width 22 height 22
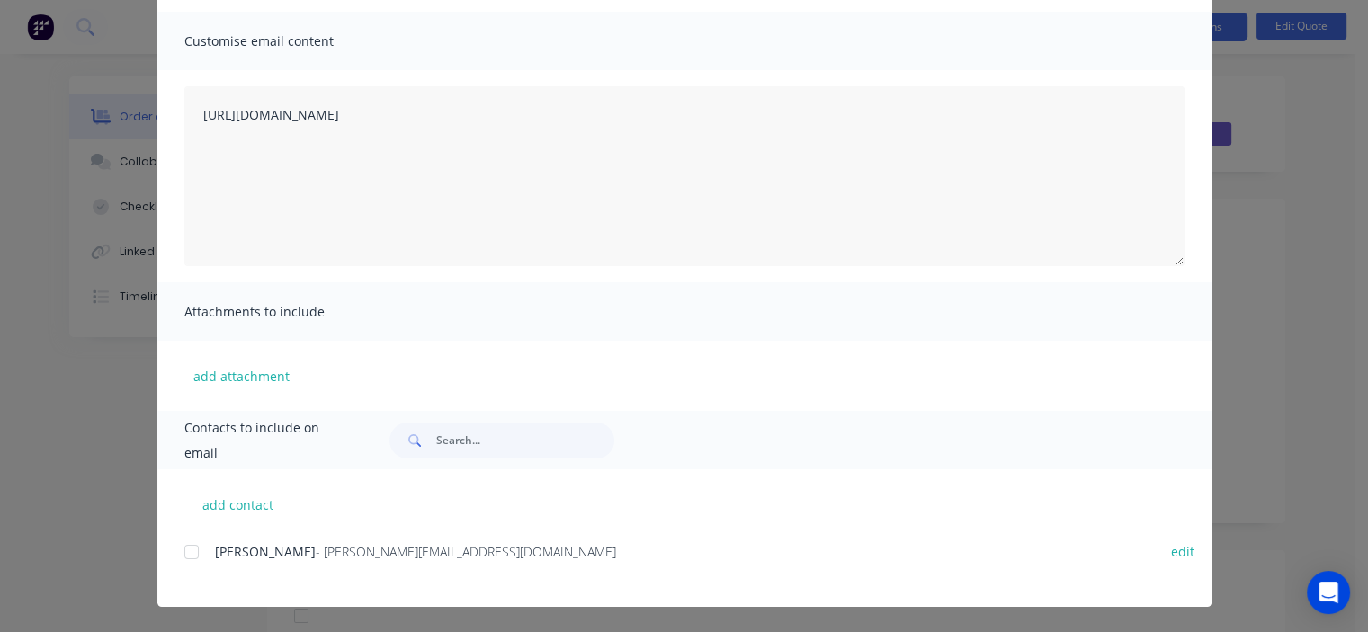
click at [181, 549] on div at bounding box center [192, 552] width 36 height 36
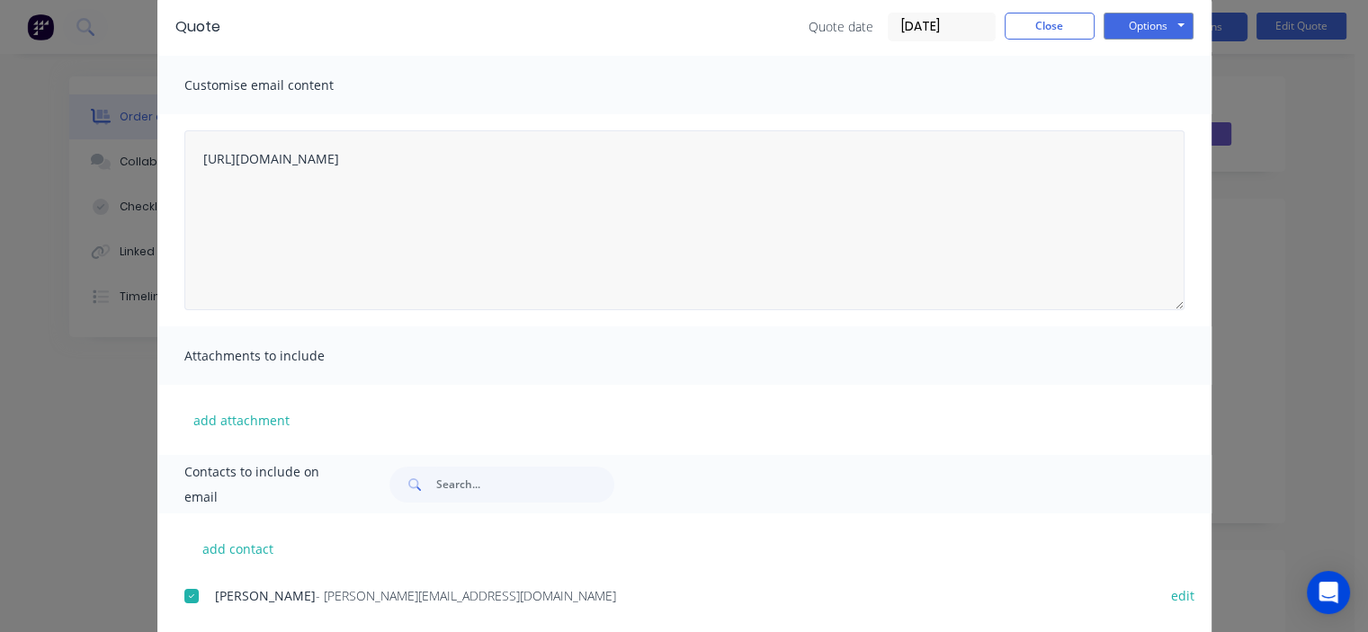
scroll to position [29, 0]
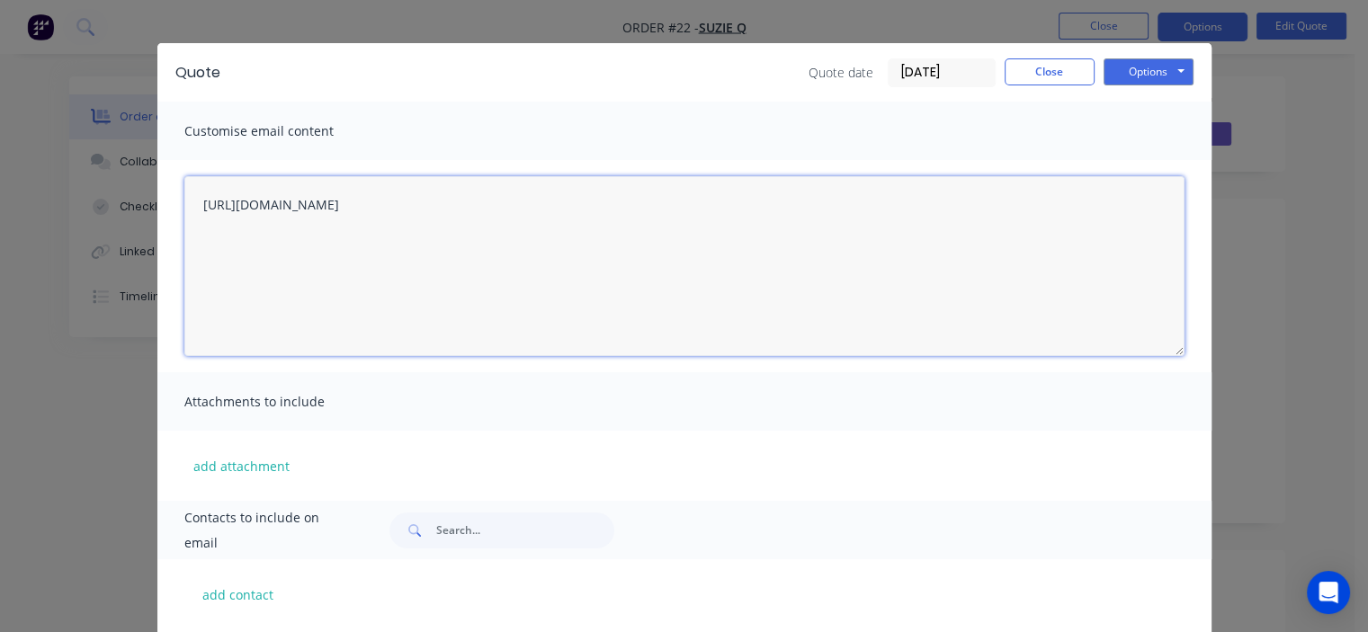
click at [640, 208] on textarea "[URL][DOMAIN_NAME]" at bounding box center [684, 266] width 1000 height 180
type textarea "https://c3y8u.share.hsforms.com/2LPry2ciFQyq8gvjBDsrbpQ?quoteid=123"
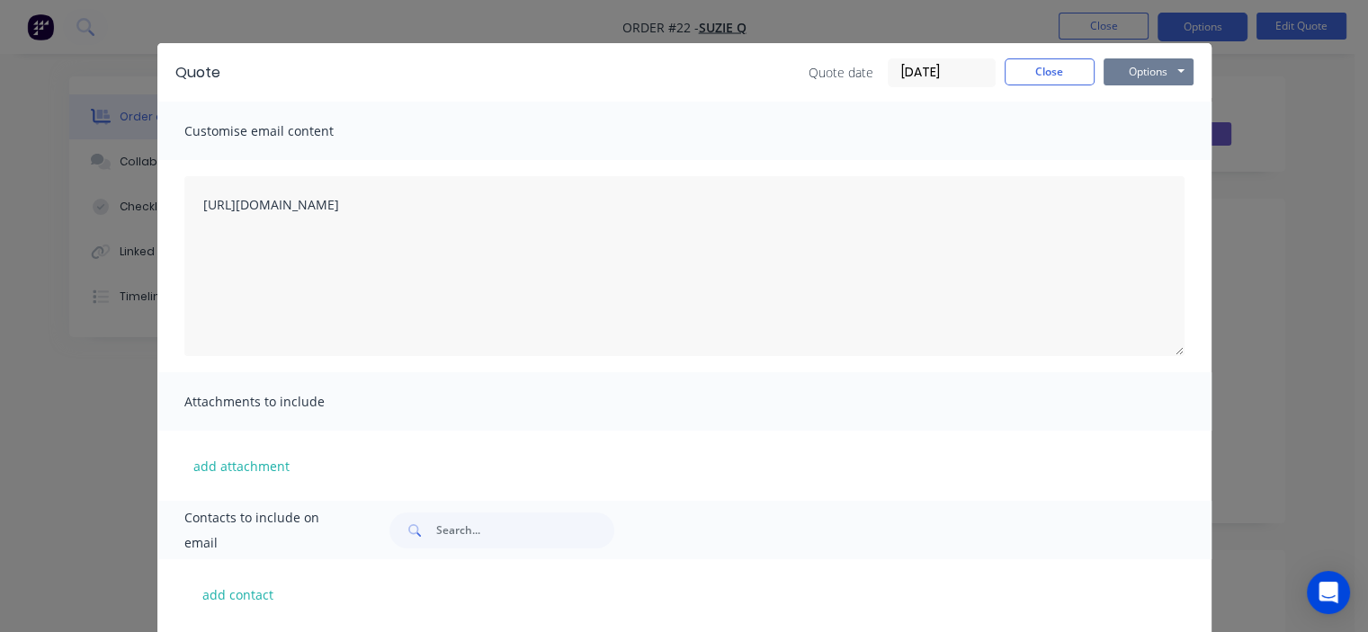
click at [1126, 78] on button "Options" at bounding box center [1148, 71] width 90 height 27
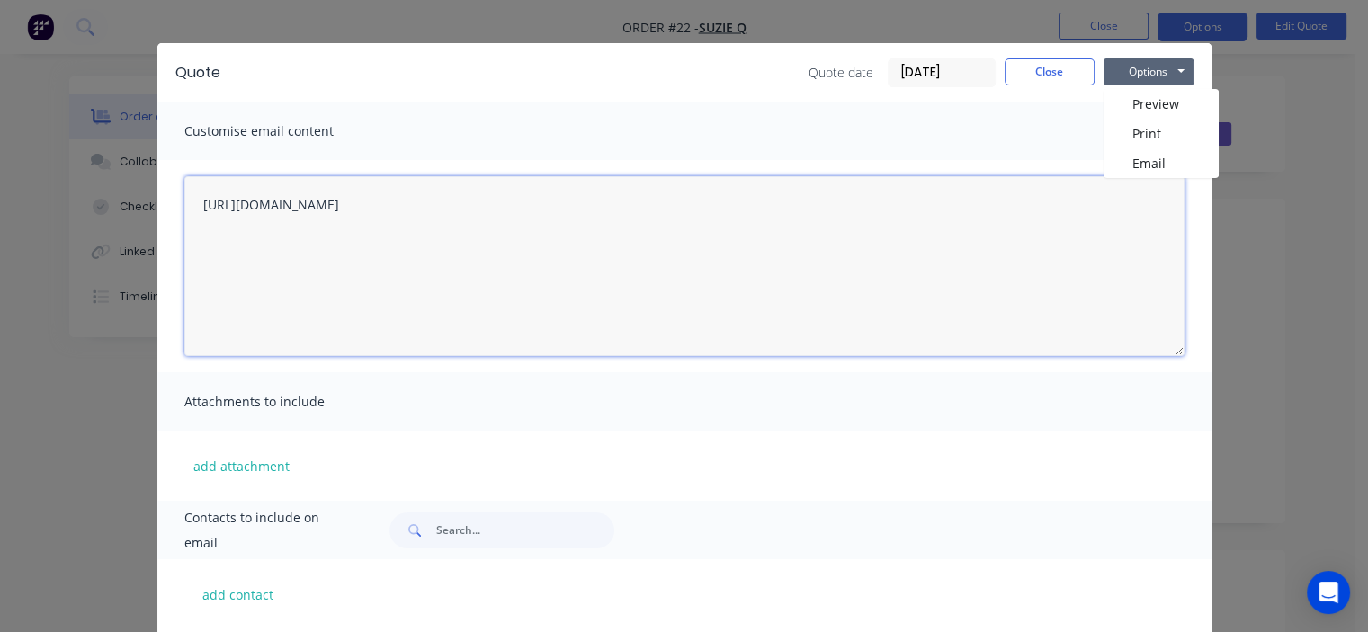
drag, startPoint x: 998, startPoint y: 255, endPoint x: 982, endPoint y: 272, distance: 23.5
click at [997, 255] on textarea "https://c3y8u.share.hsforms.com/2LPry2ciFQyq8gvjBDsrbpQ?quoteid=123" at bounding box center [684, 266] width 1000 height 180
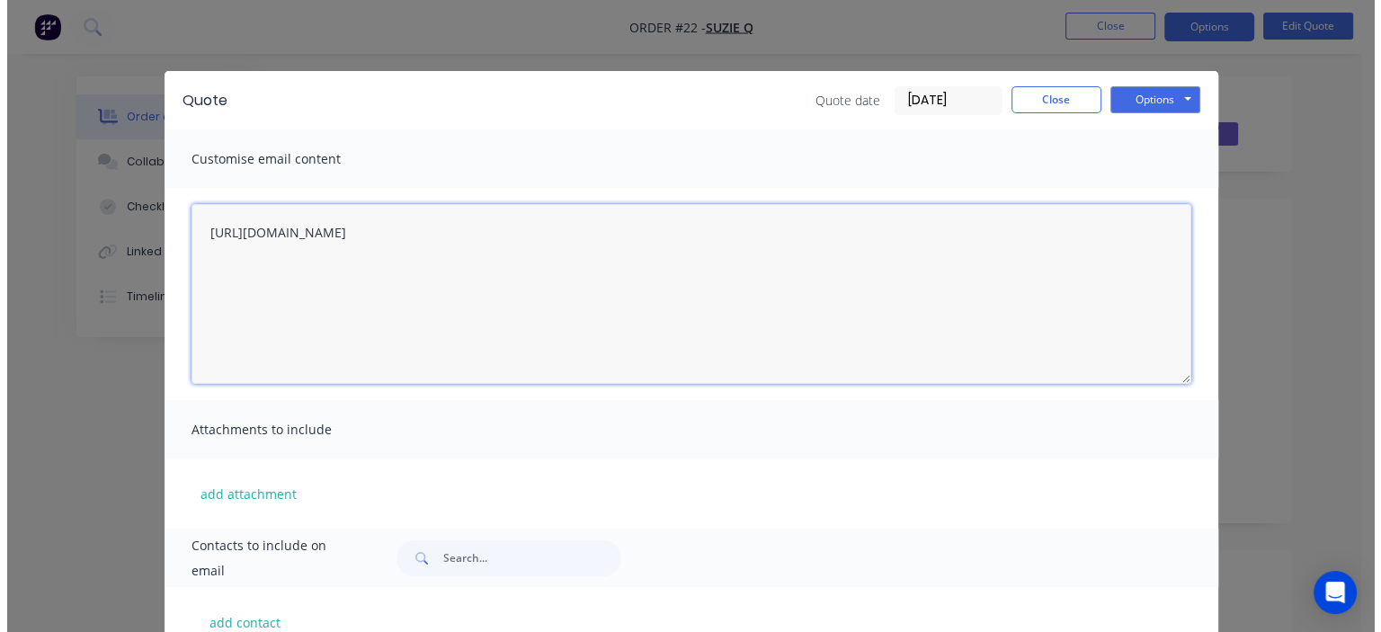
scroll to position [0, 0]
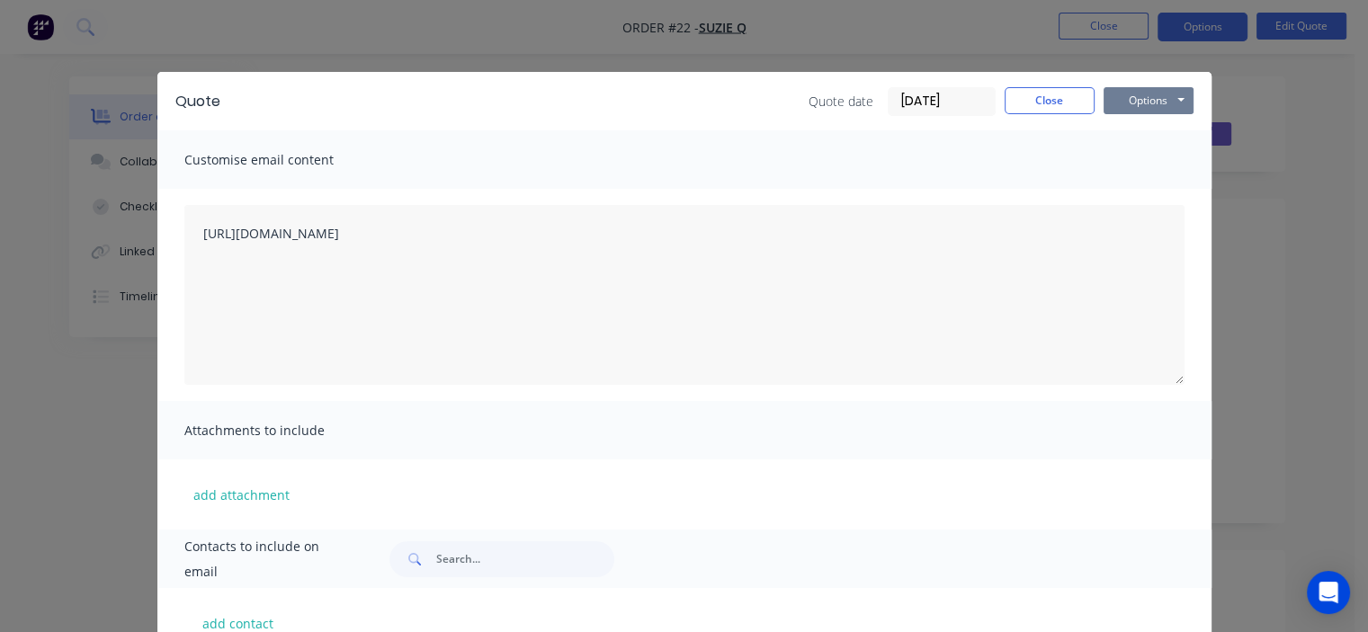
click at [1151, 106] on button "Options" at bounding box center [1148, 100] width 90 height 27
click at [1147, 188] on button "Email" at bounding box center [1160, 192] width 115 height 30
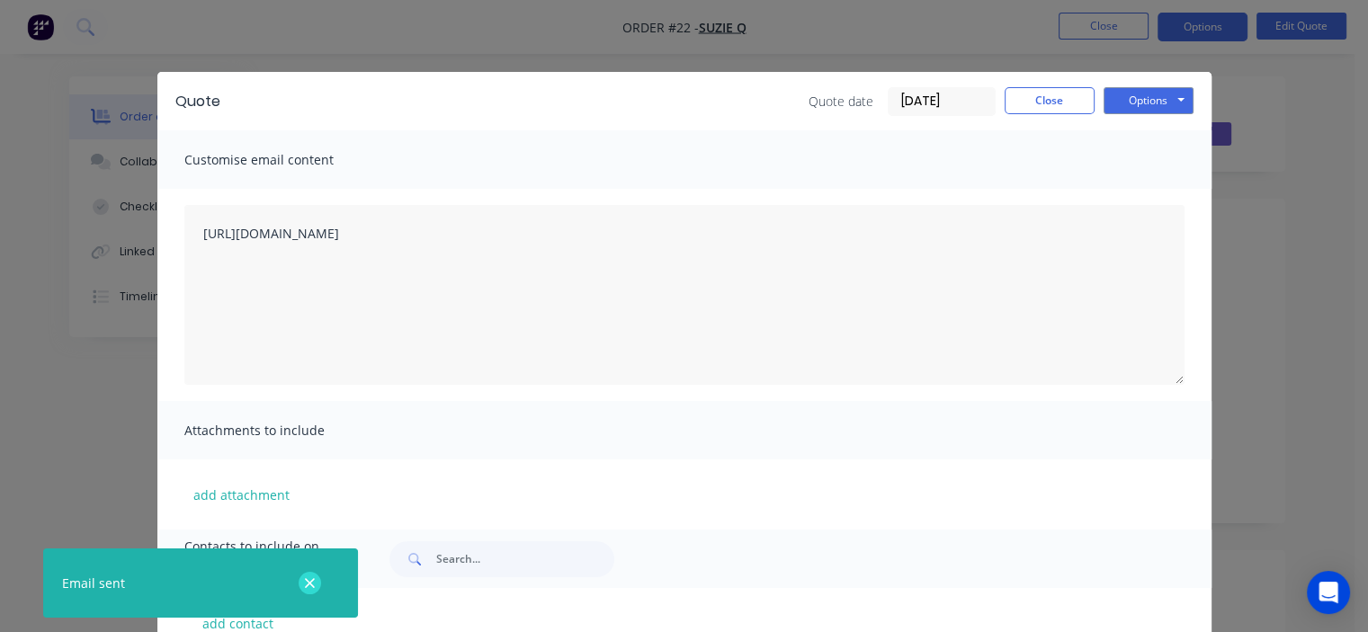
click at [308, 585] on icon "button" at bounding box center [310, 583] width 12 height 16
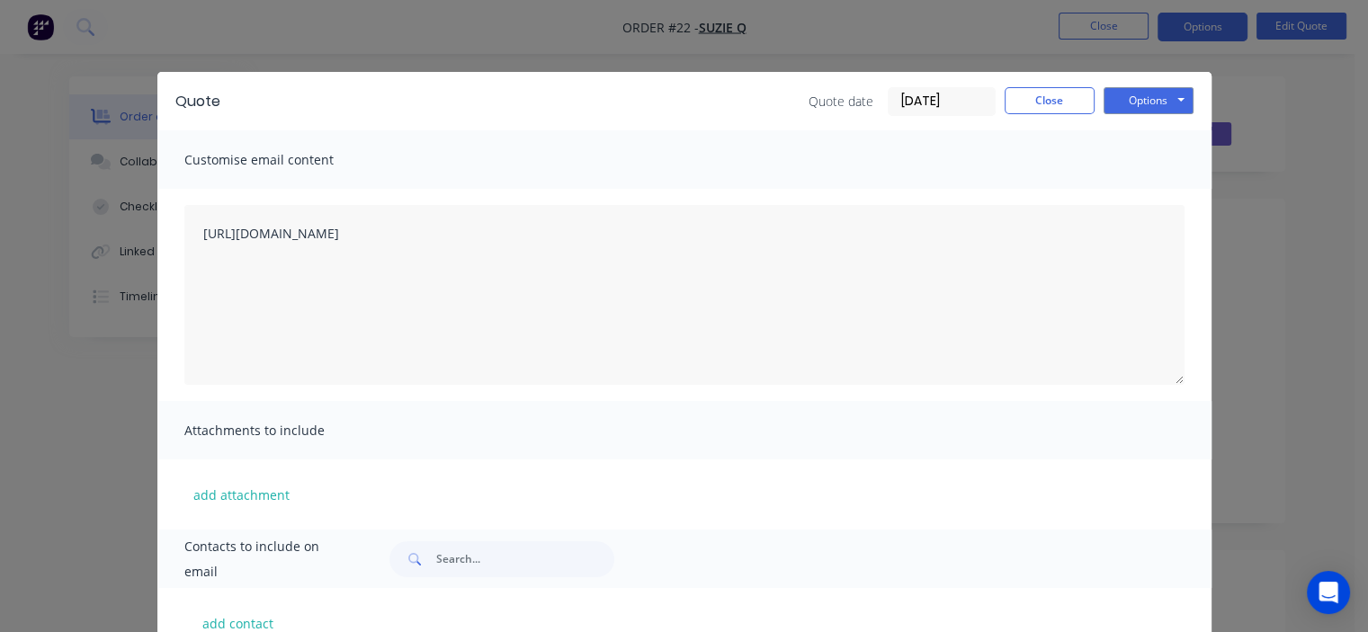
click at [964, 46] on div "Quote Quote date 28/08/25 Close Options Preview Print Email Customise email con…" at bounding box center [684, 316] width 1368 height 632
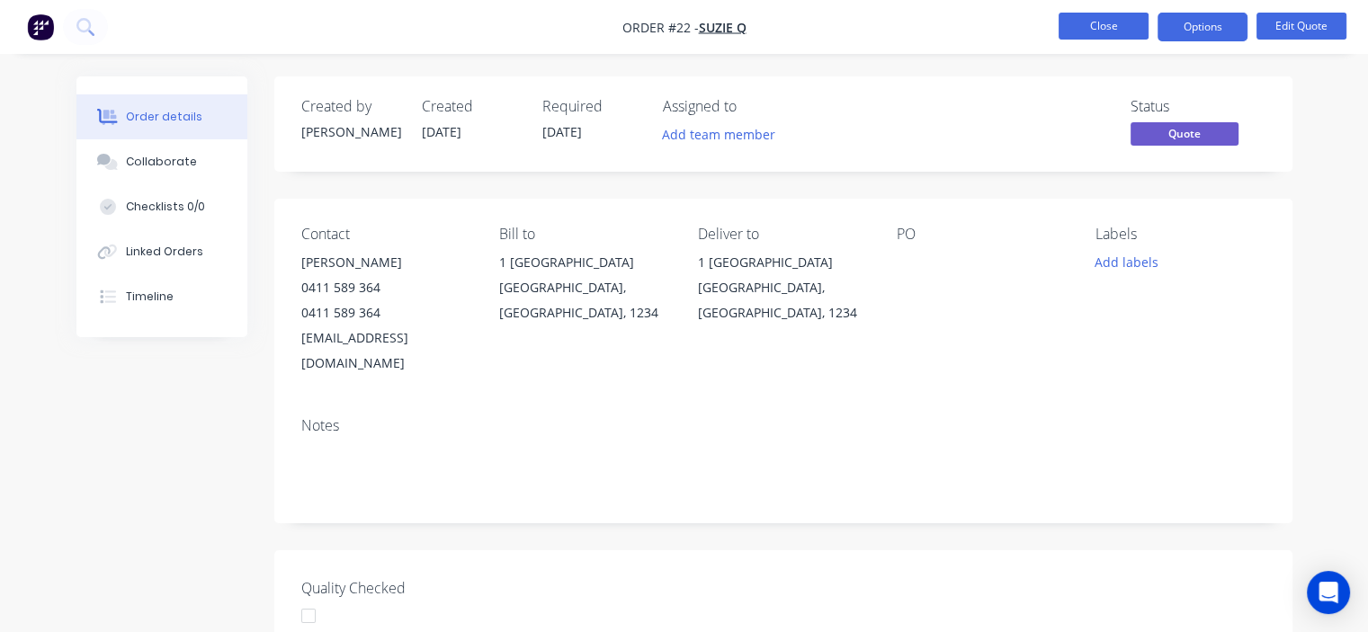
click at [1108, 31] on button "Close" at bounding box center [1103, 26] width 90 height 27
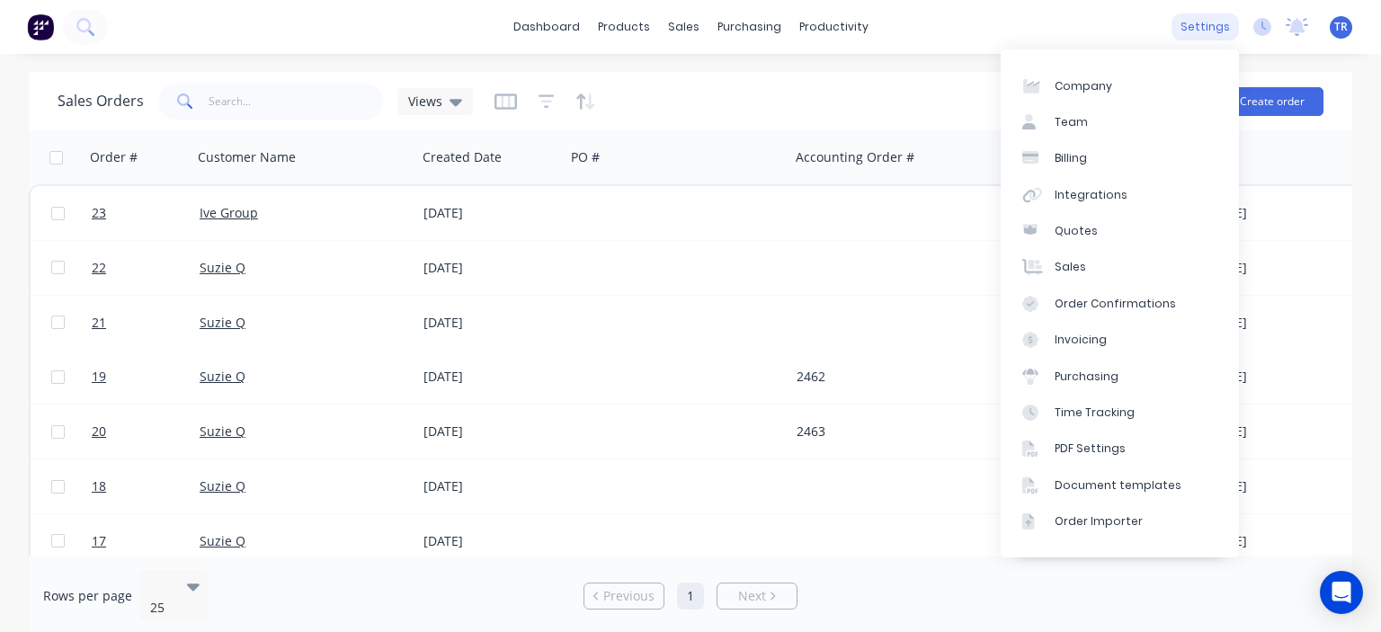
click at [1199, 27] on div "settings" at bounding box center [1205, 26] width 67 height 27
click at [1126, 484] on div "Document templates" at bounding box center [1118, 485] width 127 height 16
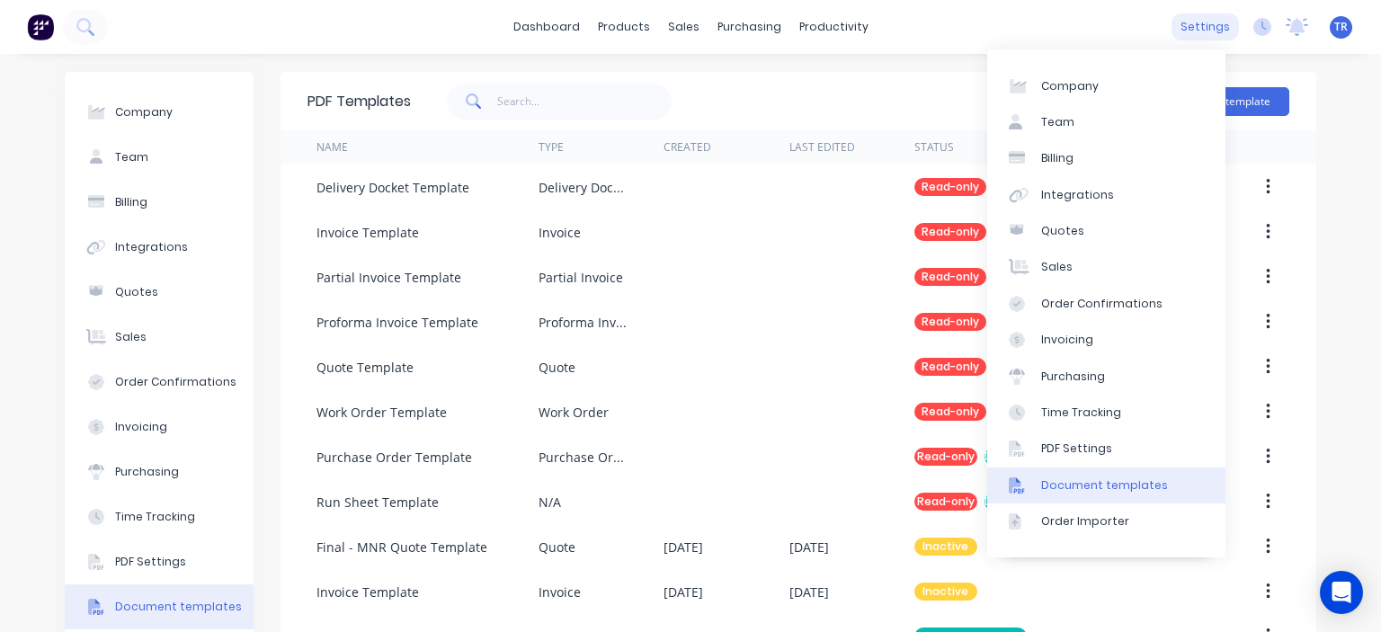
click at [1194, 31] on div "settings" at bounding box center [1205, 26] width 67 height 27
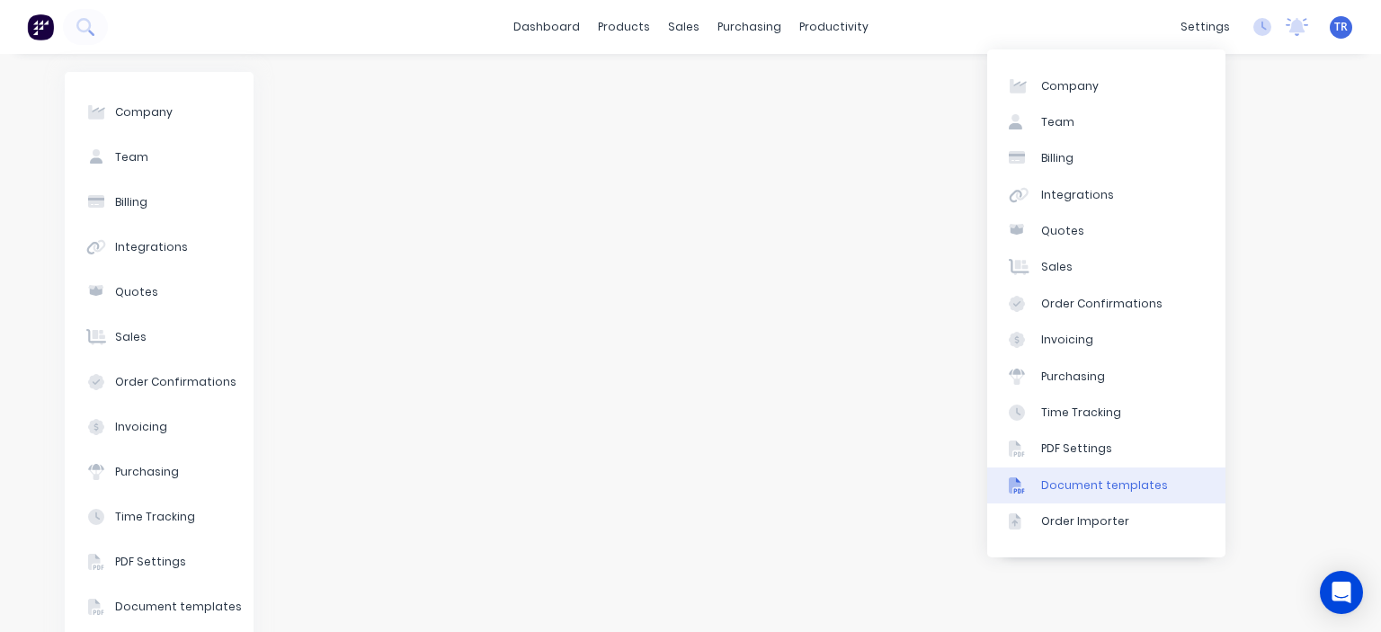
click at [1129, 481] on div "Document templates" at bounding box center [1104, 485] width 127 height 16
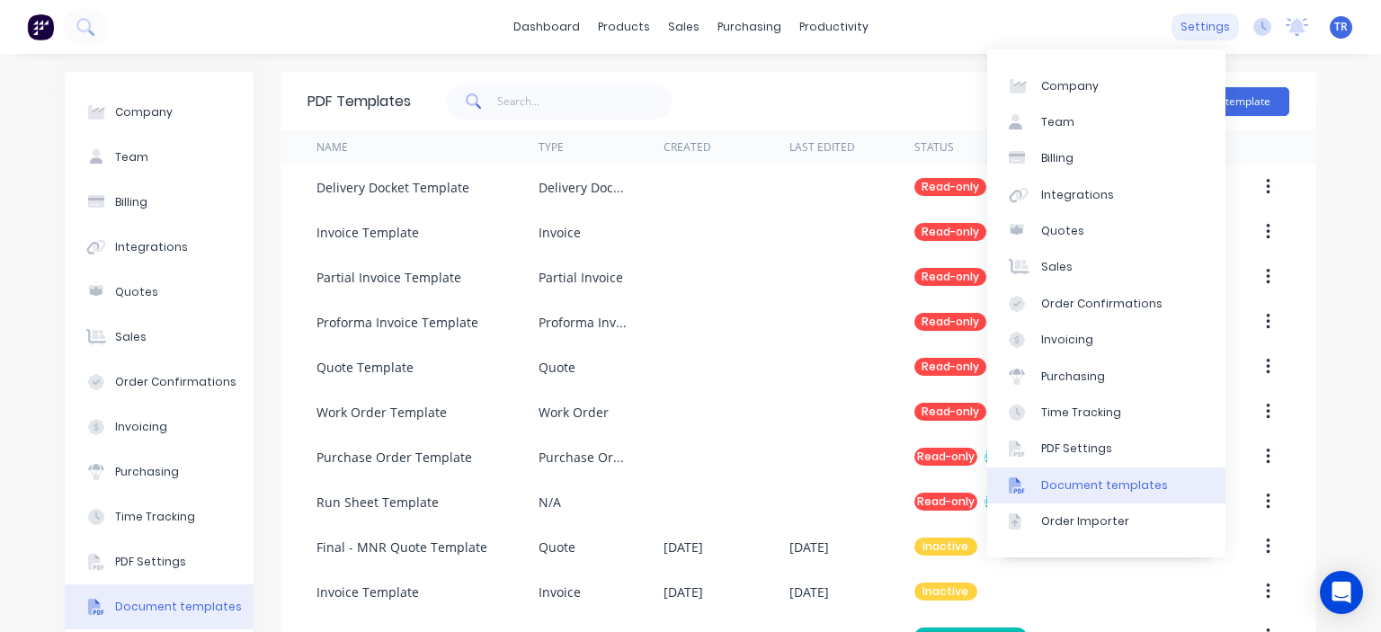
click at [1182, 31] on div "settings" at bounding box center [1205, 26] width 67 height 27
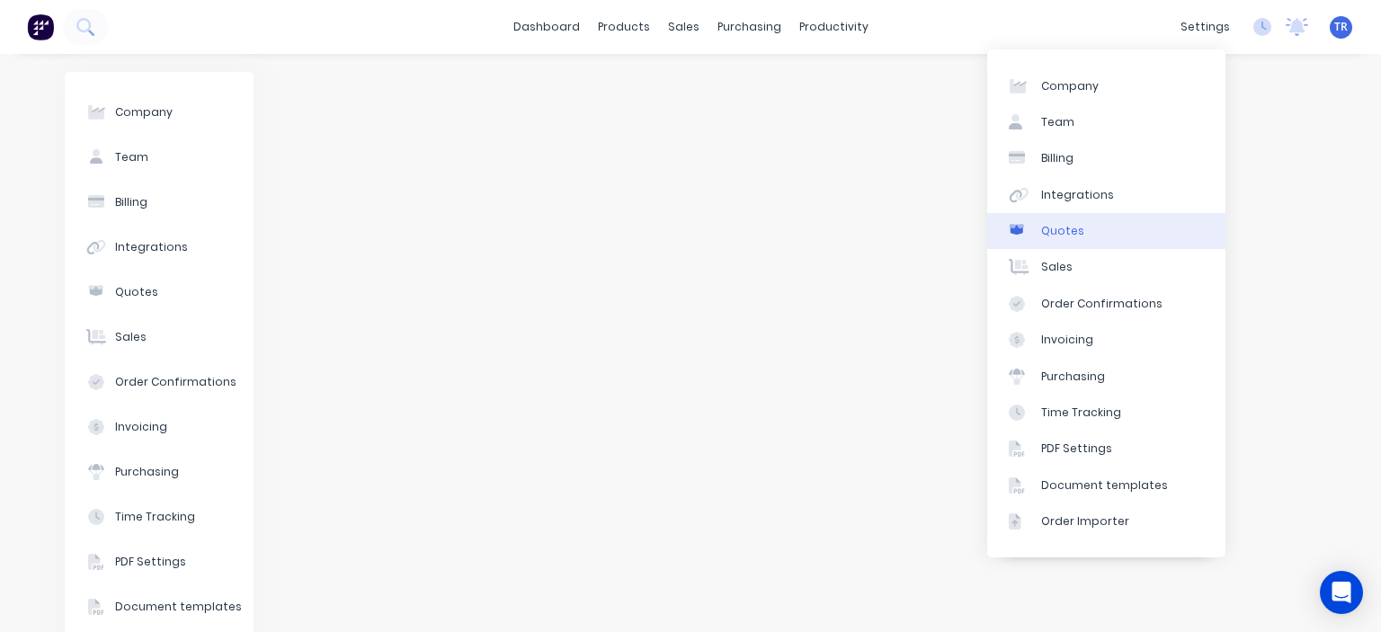
click at [1085, 234] on link "Quotes" at bounding box center [1106, 231] width 238 height 36
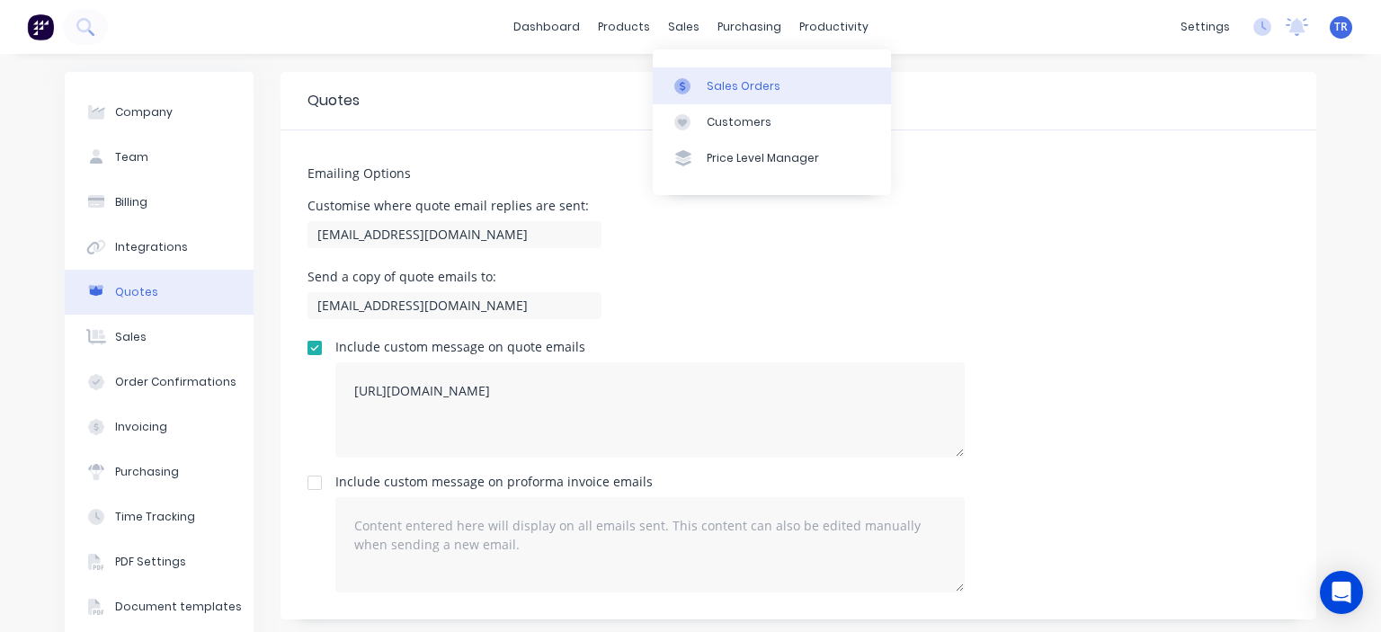
click at [722, 82] on div "Sales Orders" at bounding box center [744, 86] width 74 height 16
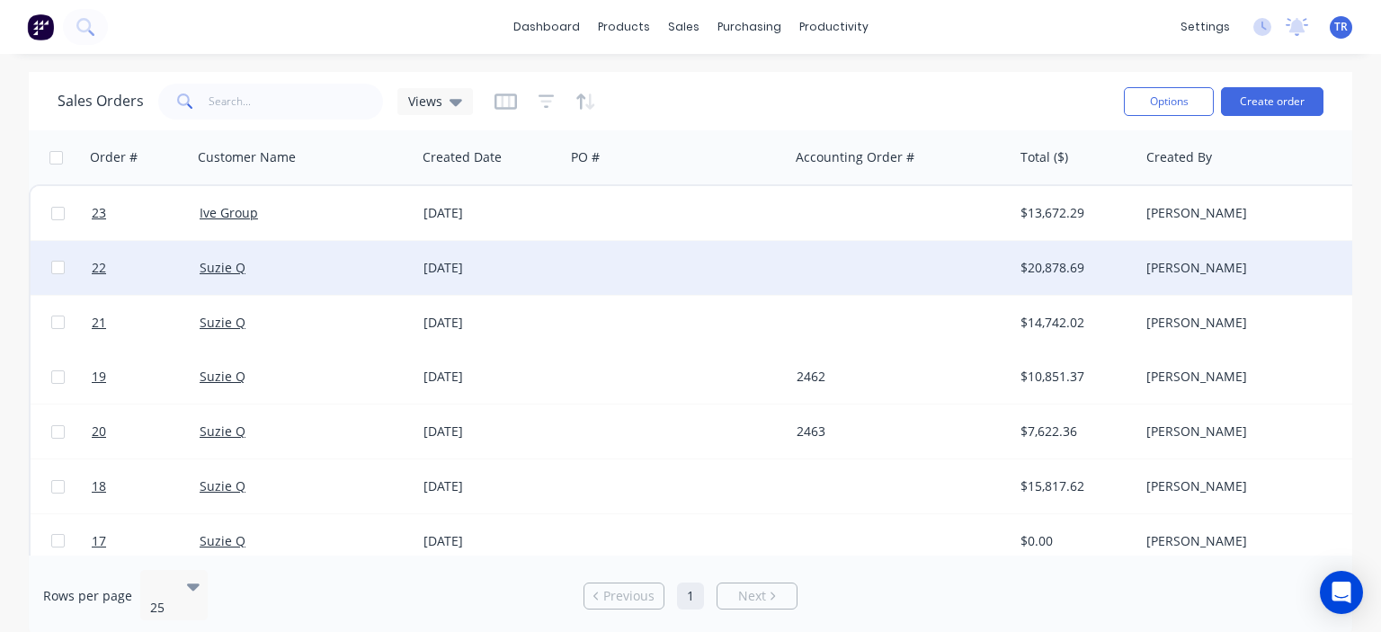
click at [349, 274] on div "Suzie Q" at bounding box center [300, 268] width 200 height 18
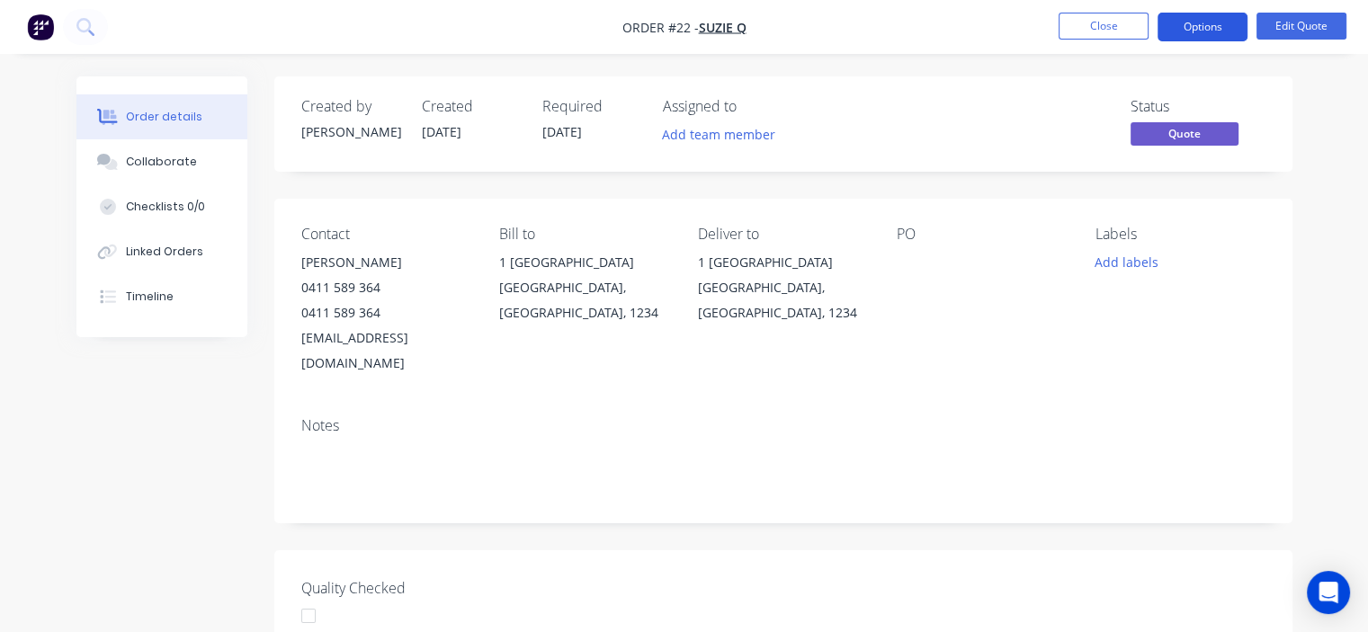
click at [1183, 28] on button "Options" at bounding box center [1202, 27] width 90 height 29
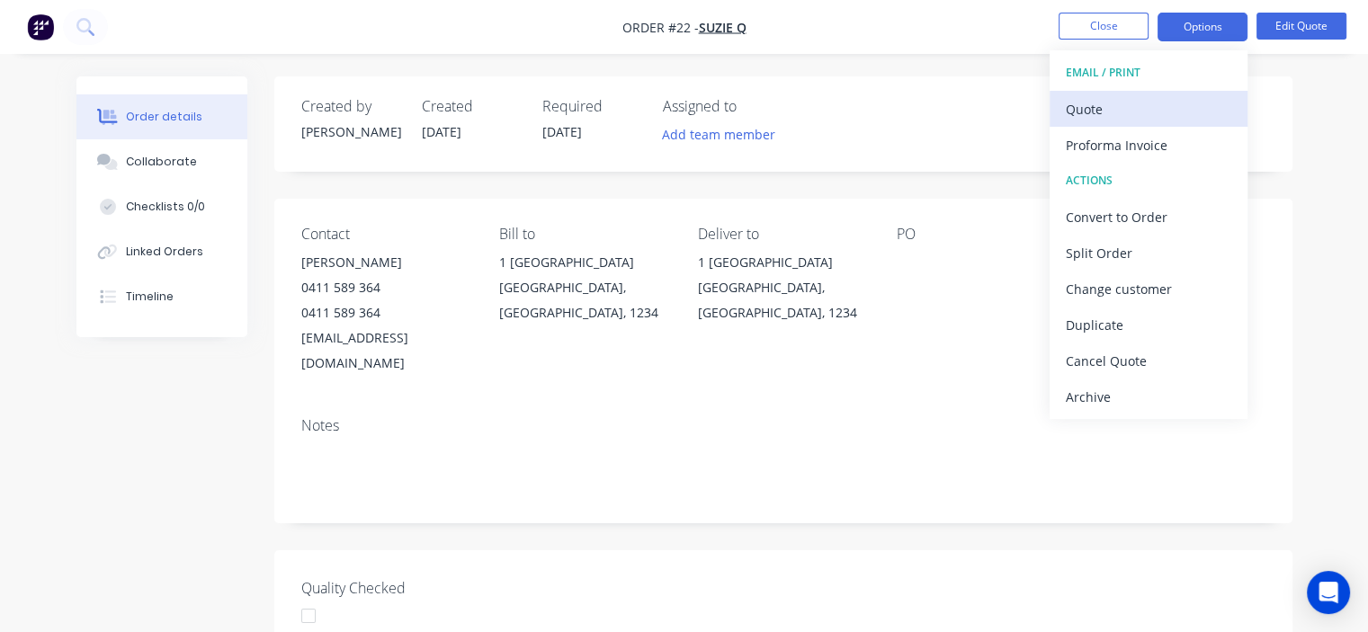
click at [1115, 100] on div "Quote" at bounding box center [1147, 109] width 165 height 26
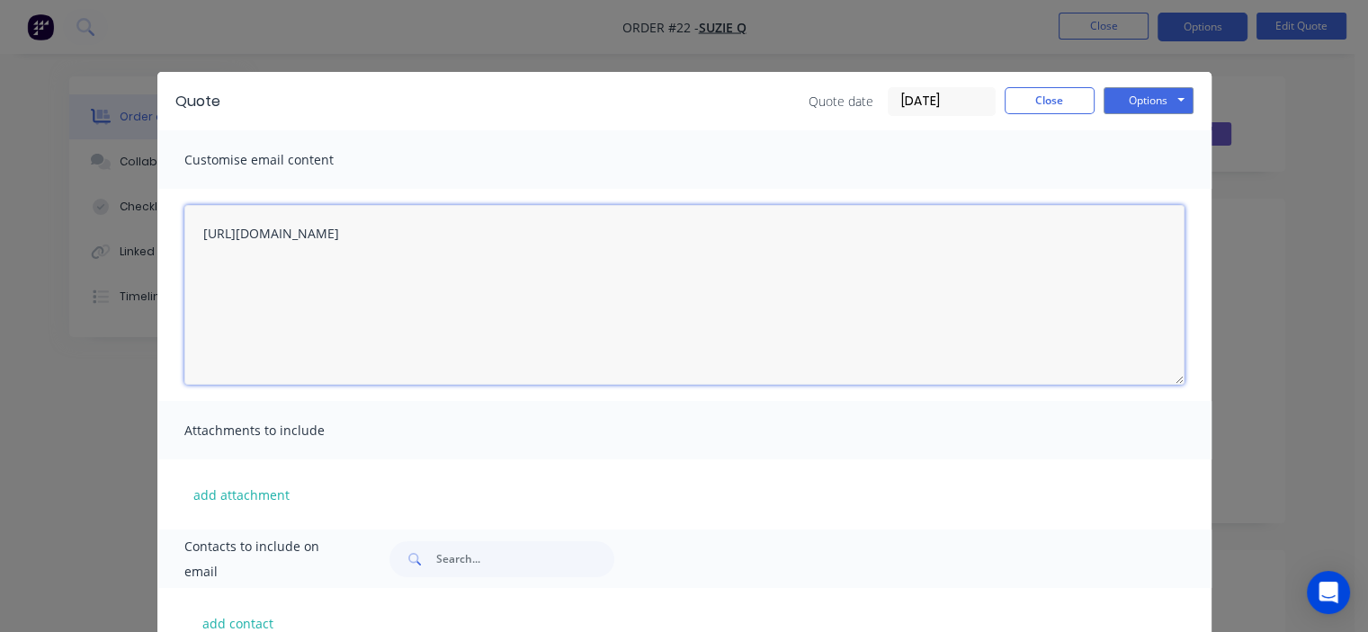
drag, startPoint x: 699, startPoint y: 236, endPoint x: 170, endPoint y: 228, distance: 528.7
click at [170, 228] on div "https://c3y8u.share.hsforms.com/2LPry2ciFQyq8gvjBDsrbpQ?quoteid=XXX" at bounding box center [684, 295] width 1054 height 212
click at [661, 240] on textarea "https://c3y8u.share.hsforms.com/2LPry2ciFQyq8gvjBDsrbpQ?quoteid=XXX" at bounding box center [684, 295] width 1000 height 180
drag, startPoint x: 647, startPoint y: 224, endPoint x: 155, endPoint y: 218, distance: 492.7
click at [157, 218] on div "https://c3y8u.share.hsforms.com/2LPry2ciFQyq8gvjBDsrbpQ?quoteid=XXX" at bounding box center [684, 295] width 1054 height 212
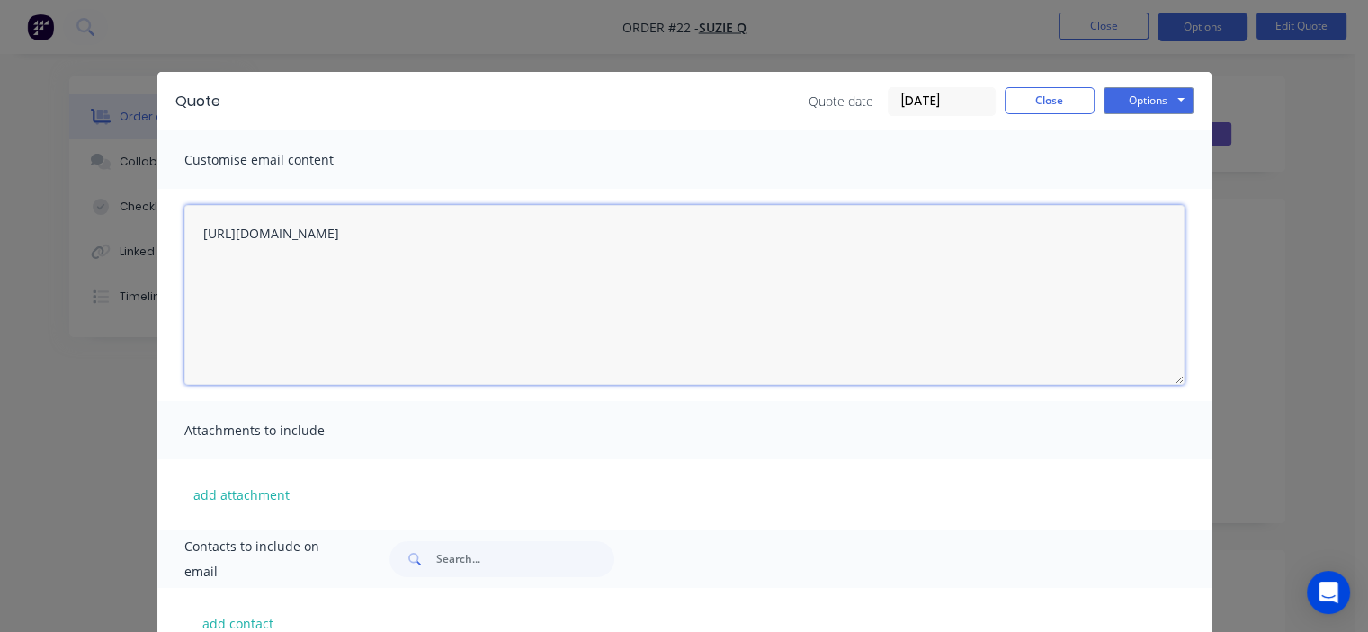
click at [655, 239] on textarea "https://c3y8u.share.hsforms.com/2LPry2ciFQyq8gvjBDsrbpQ?quoteid=XXX" at bounding box center [684, 295] width 1000 height 180
drag, startPoint x: 646, startPoint y: 232, endPoint x: 180, endPoint y: 233, distance: 465.7
click at [184, 233] on textarea "[URL][DOMAIN_NAME]" at bounding box center [684, 295] width 1000 height 180
click at [667, 239] on textarea "[URL][DOMAIN_NAME]" at bounding box center [684, 295] width 1000 height 180
click at [637, 231] on textarea "[URL][DOMAIN_NAME]" at bounding box center [684, 295] width 1000 height 180
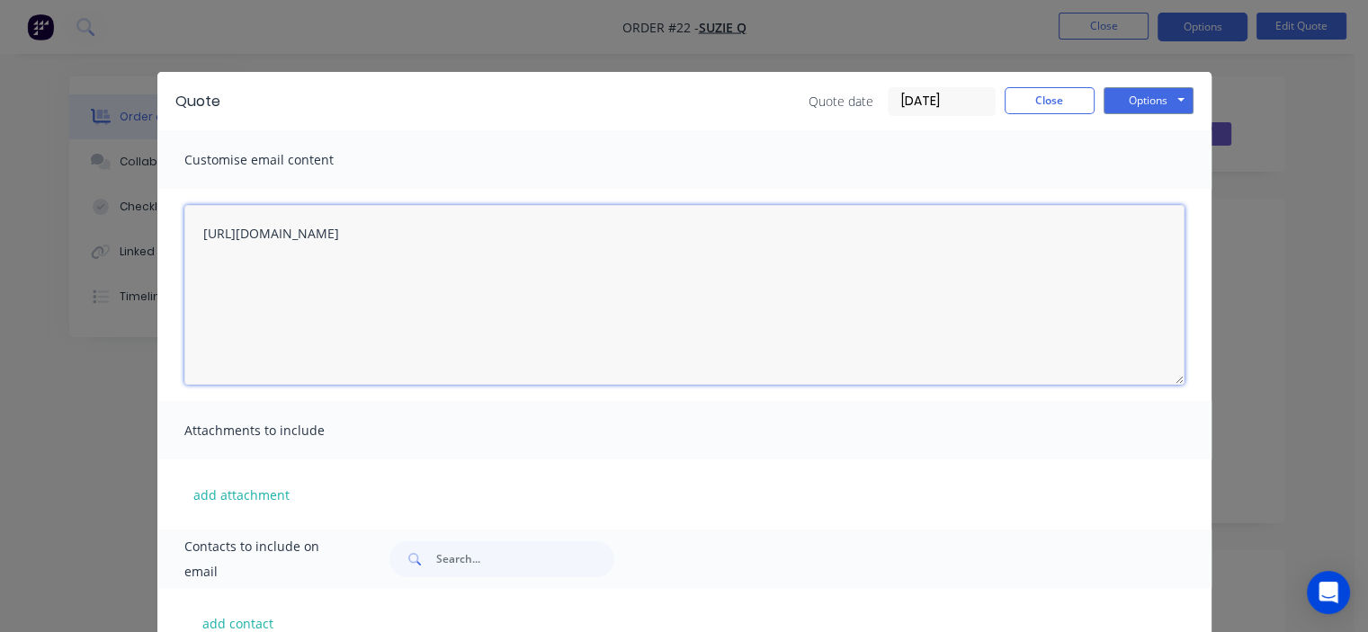
drag, startPoint x: 642, startPoint y: 233, endPoint x: 186, endPoint y: 227, distance: 455.9
click at [186, 227] on textarea "[URL][DOMAIN_NAME]" at bounding box center [684, 295] width 1000 height 180
click at [399, 333] on textarea "[URL][DOMAIN_NAME]" at bounding box center [684, 295] width 1000 height 180
drag, startPoint x: 632, startPoint y: 235, endPoint x: 609, endPoint y: 233, distance: 23.4
click at [609, 233] on textarea "[URL][DOMAIN_NAME]" at bounding box center [684, 295] width 1000 height 180
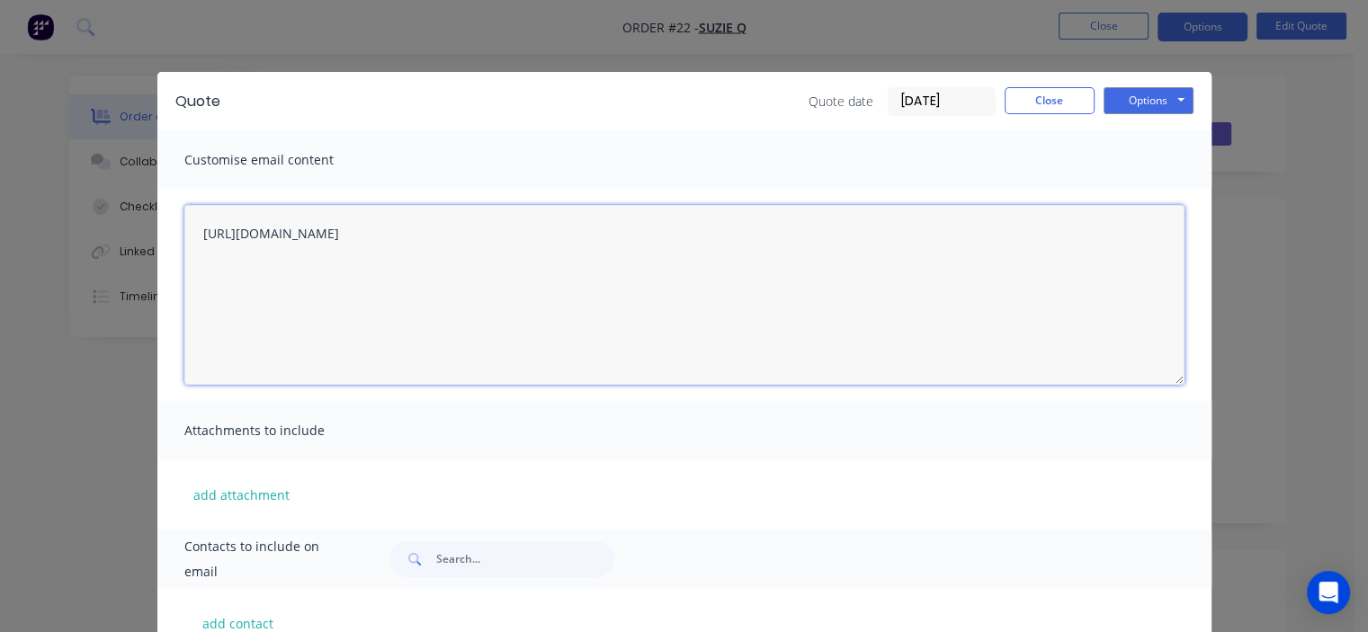
click at [677, 240] on textarea "https://c3y8u.share.hsforms.com/2LPry2ciFQyq8gvjBDsrbpQ?quoteid=22" at bounding box center [684, 295] width 1000 height 180
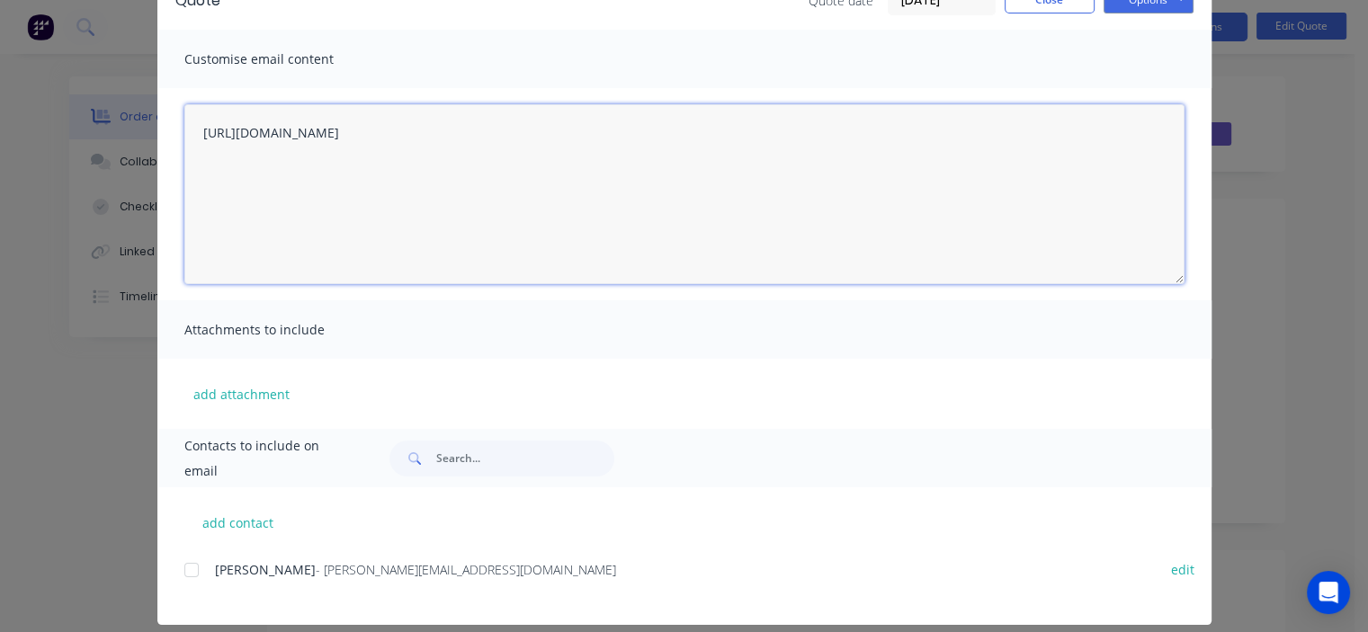
scroll to position [119, 0]
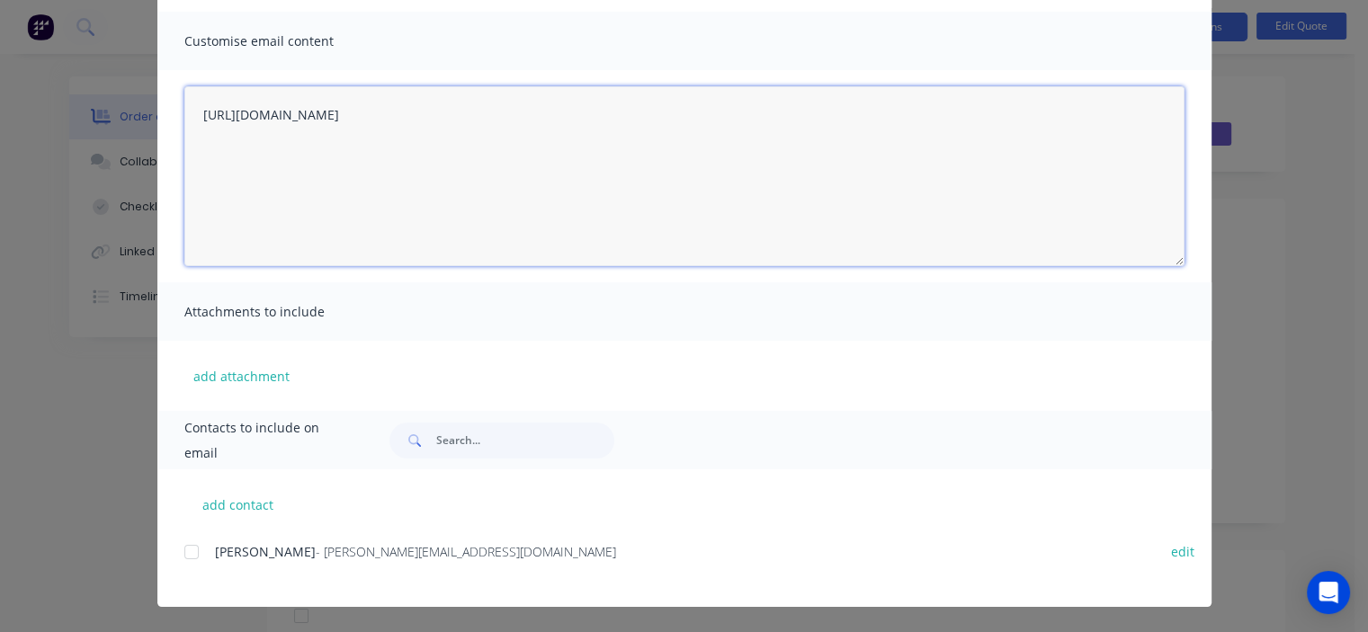
click at [190, 553] on div at bounding box center [192, 552] width 36 height 36
click at [647, 119] on textarea "[URL][DOMAIN_NAME]" at bounding box center [684, 176] width 1000 height 180
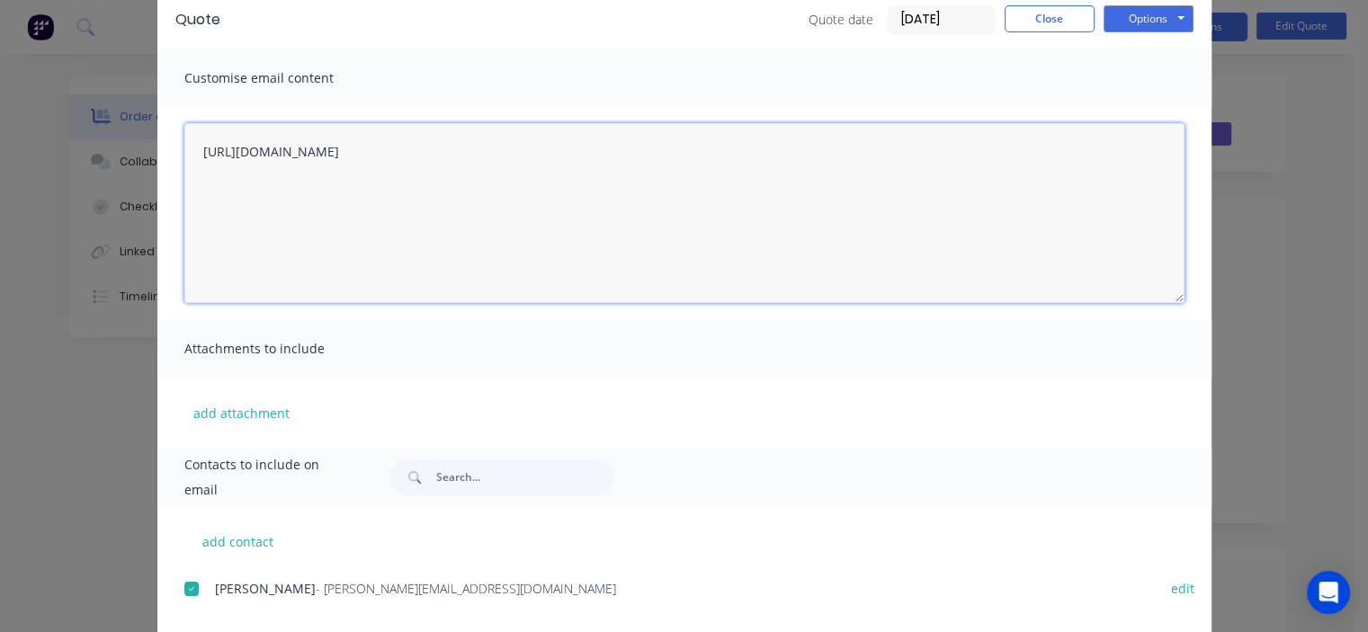
scroll to position [0, 0]
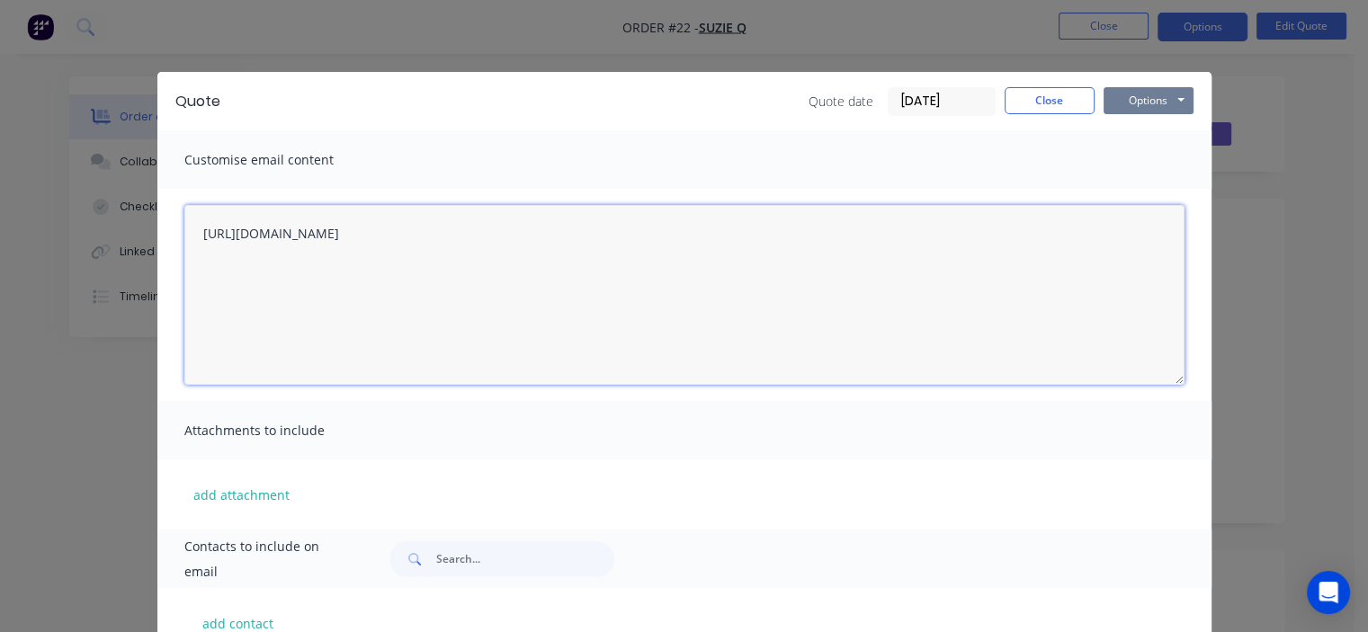
type textarea "https://c3y8u.share.hsforms.com/2LPry2ciFQyq8gvjBDsrbpQ?quoteid=22"
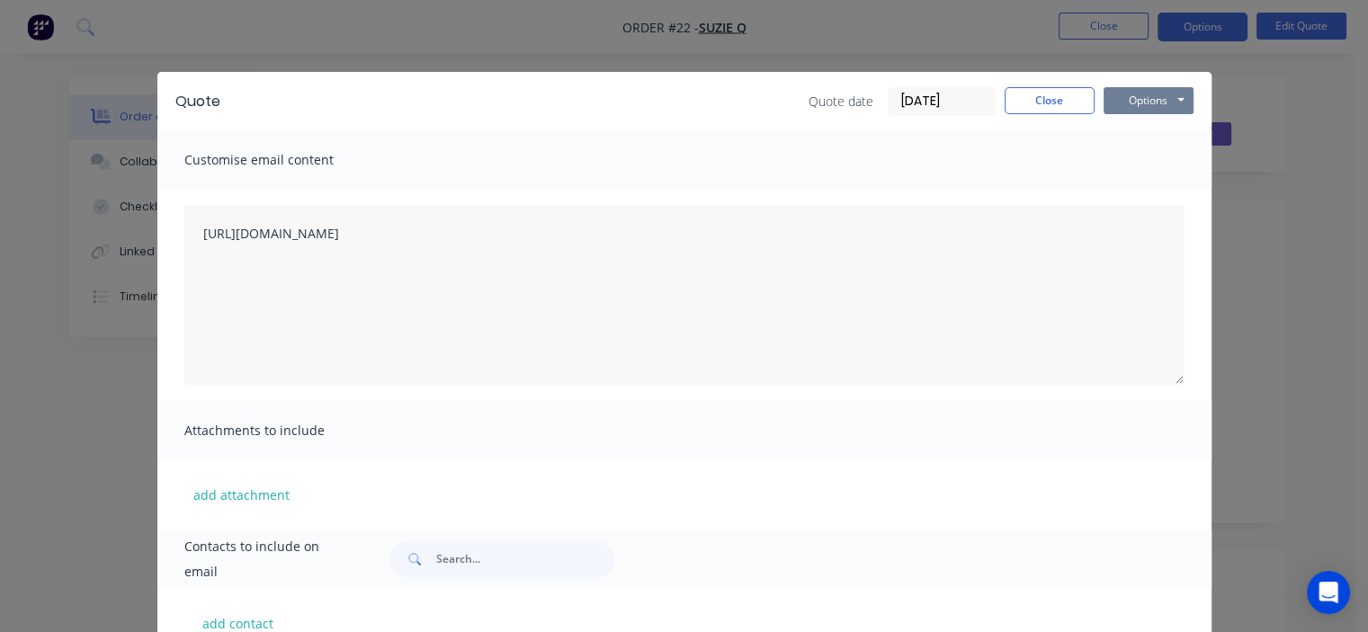
click at [1129, 106] on button "Options" at bounding box center [1148, 100] width 90 height 27
click at [1151, 193] on button "Email" at bounding box center [1160, 192] width 115 height 30
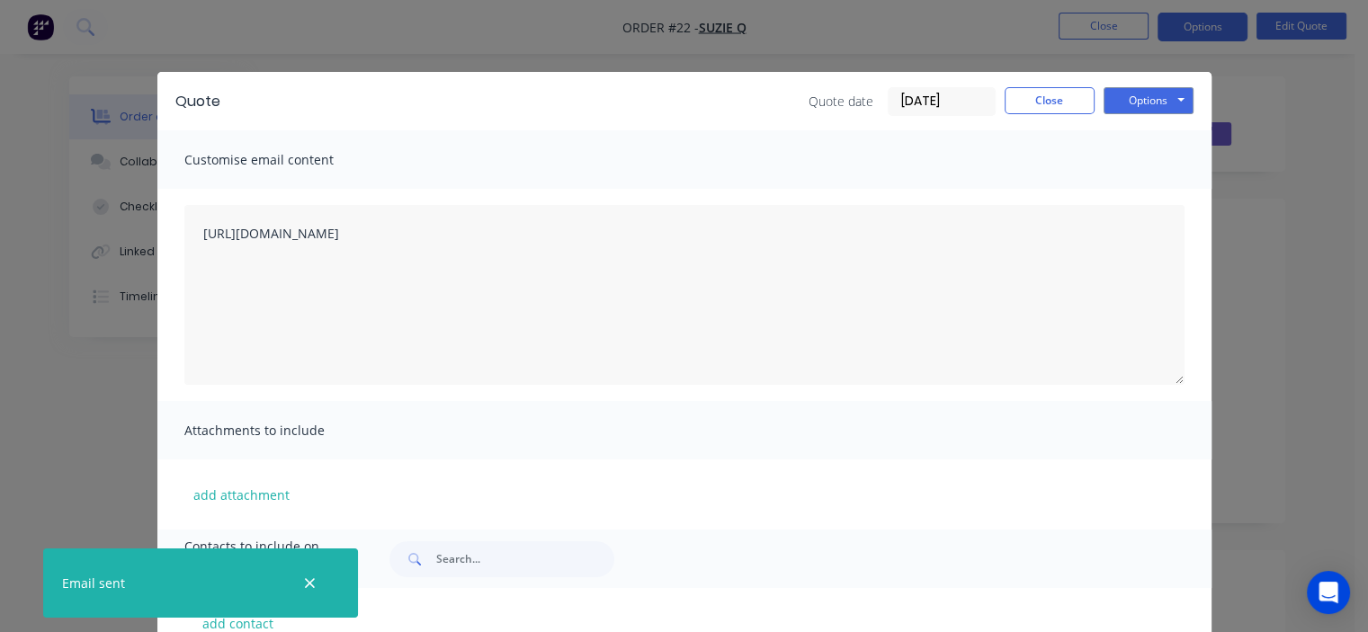
click at [1259, 82] on div "Quote Quote date 28/08/25 Close Options Preview Print Email Customise email con…" at bounding box center [684, 316] width 1368 height 632
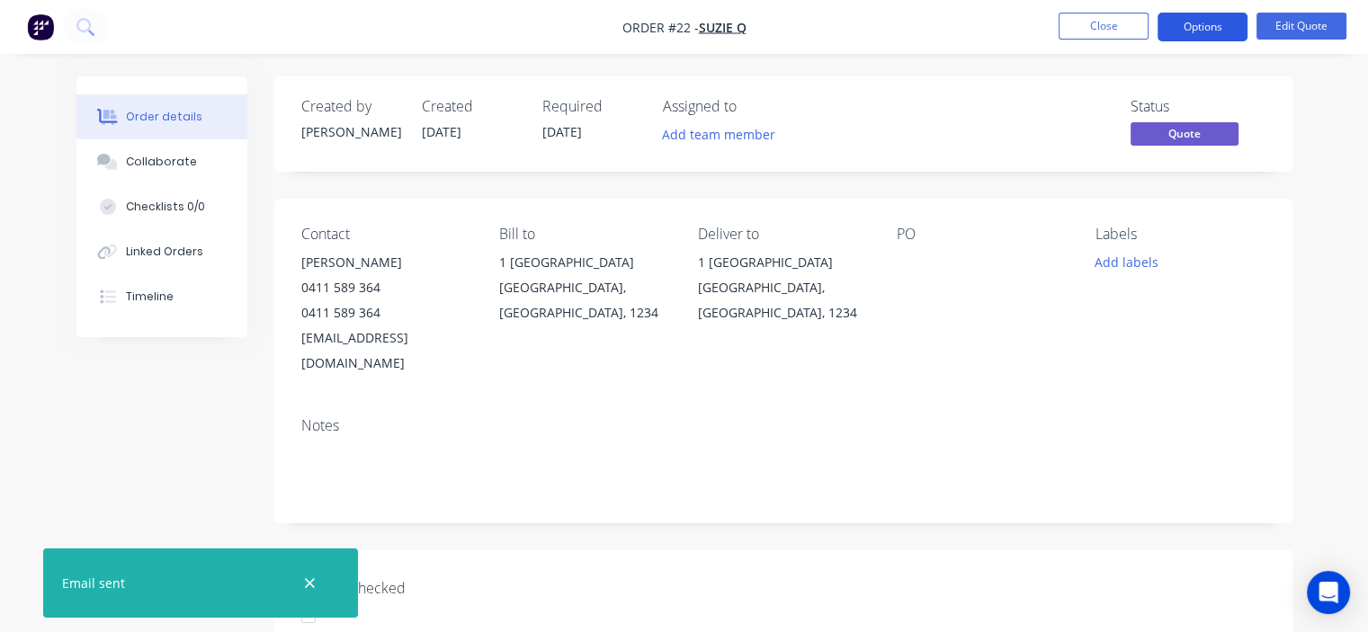
click at [1181, 35] on button "Options" at bounding box center [1202, 27] width 90 height 29
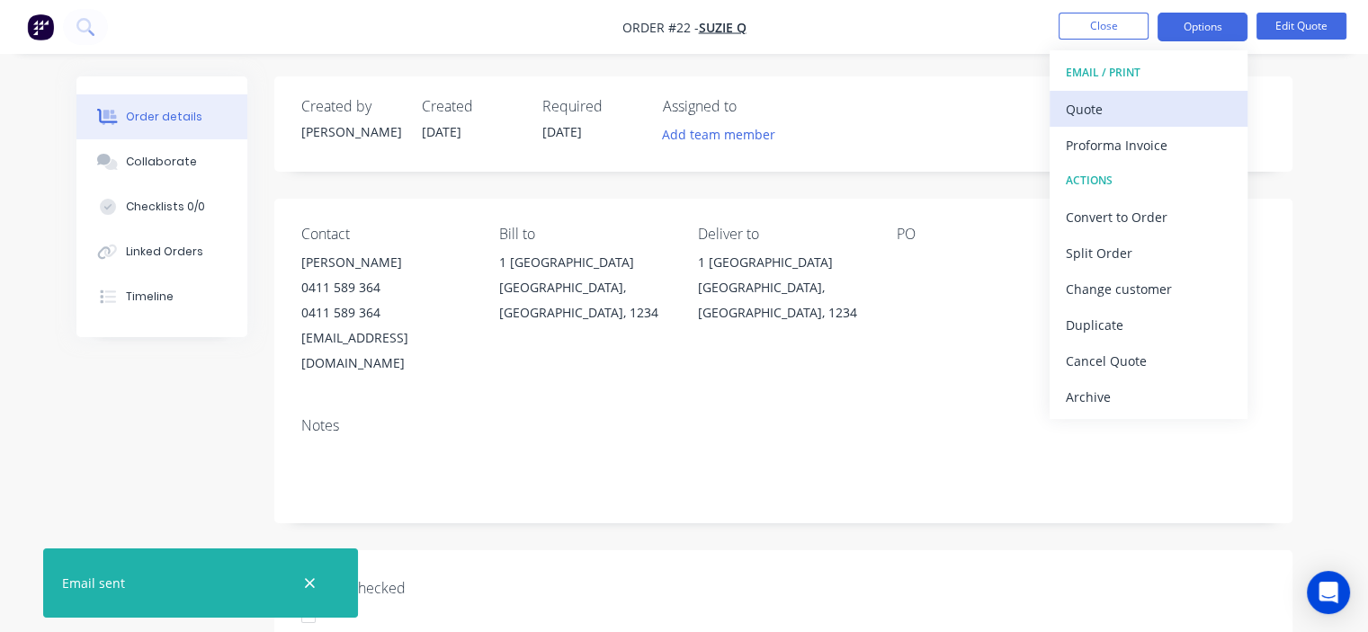
click at [1119, 110] on div "Quote" at bounding box center [1147, 109] width 165 height 26
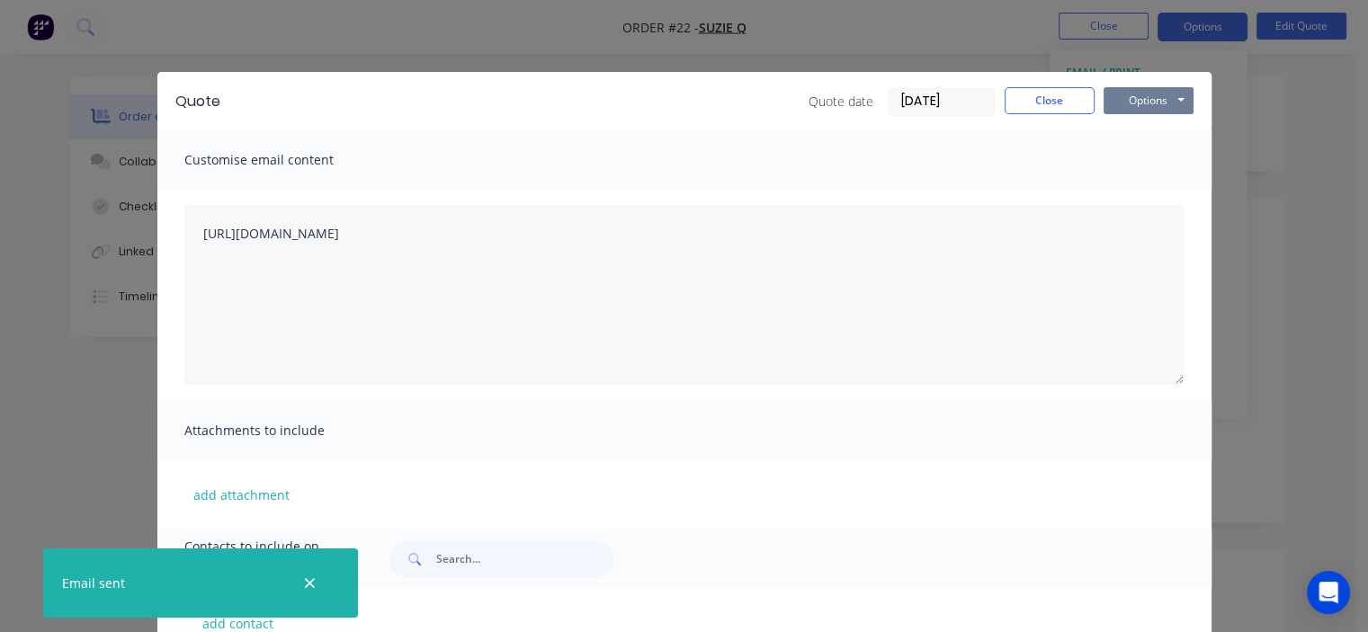
click at [1144, 102] on button "Options" at bounding box center [1148, 100] width 90 height 27
click at [1151, 159] on button "Print" at bounding box center [1160, 162] width 115 height 30
click at [1277, 94] on div "Quote Quote date 28/08/25 Close Options Preview Print Email Customise email con…" at bounding box center [684, 316] width 1368 height 632
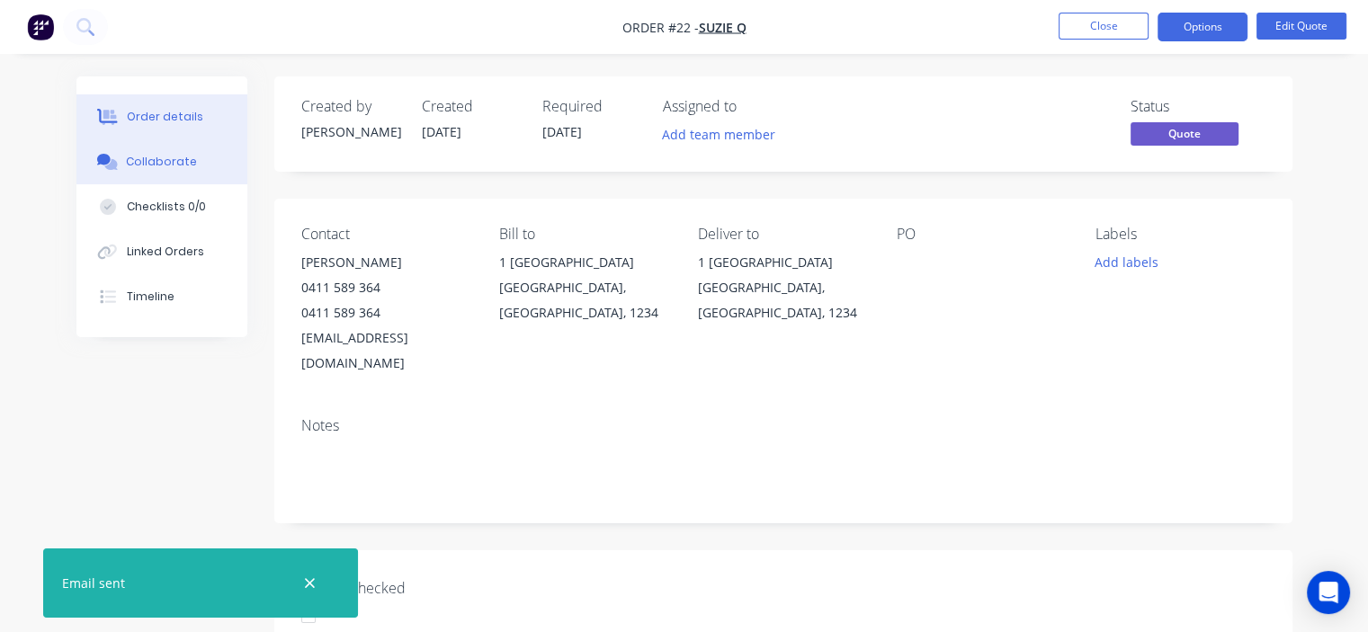
click at [147, 167] on div "Collaborate" at bounding box center [161, 162] width 71 height 16
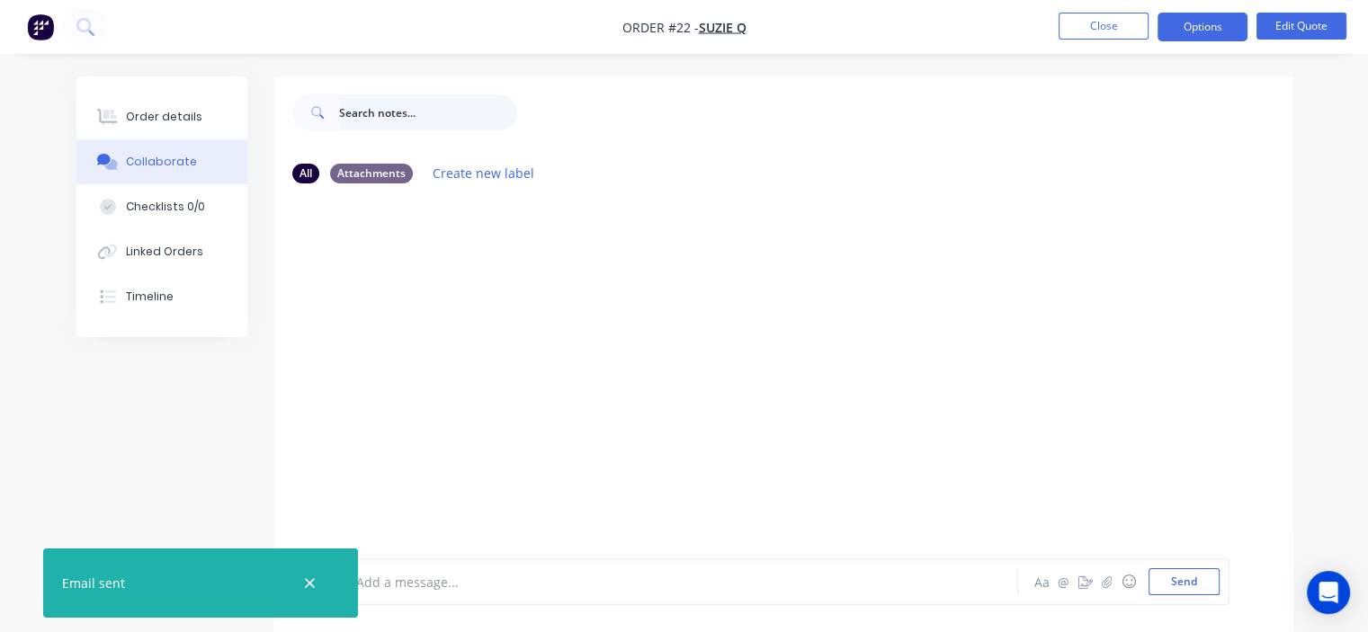
click at [384, 114] on input "text" at bounding box center [428, 112] width 178 height 36
click at [309, 577] on icon "button" at bounding box center [310, 583] width 12 height 16
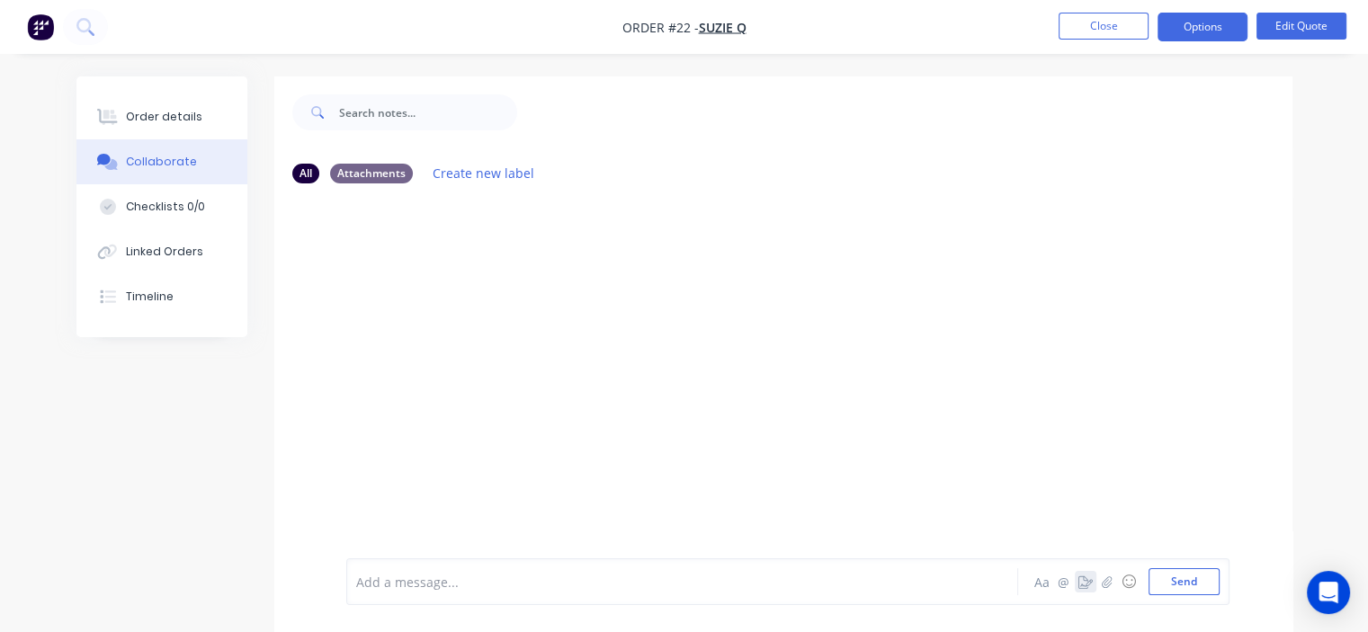
click at [1085, 584] on icon "button" at bounding box center [1085, 581] width 14 height 13
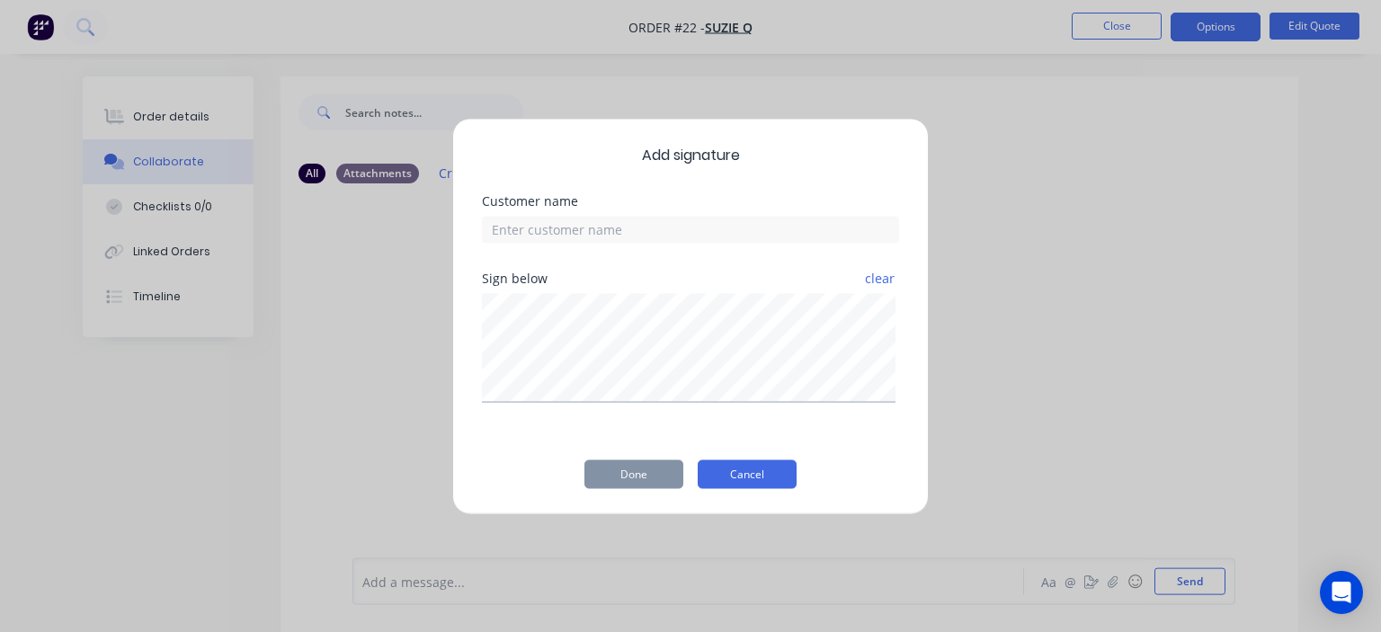
click at [737, 474] on button "Cancel" at bounding box center [747, 473] width 99 height 29
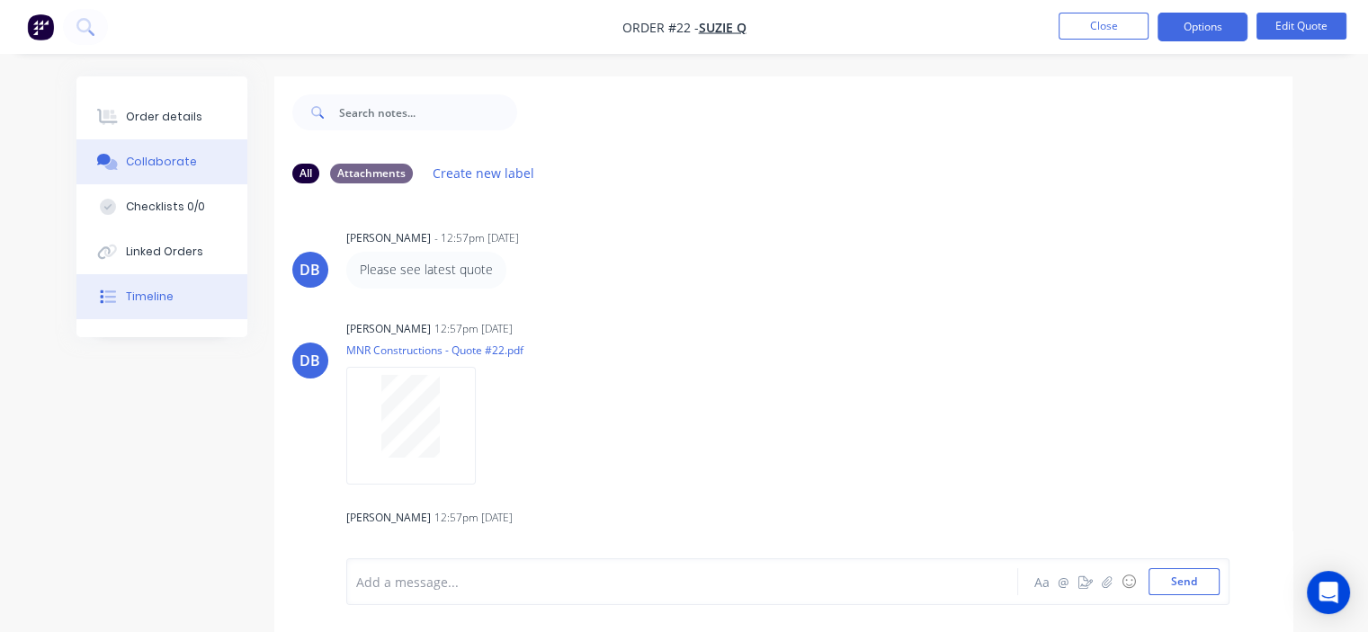
click at [169, 292] on div "Timeline" at bounding box center [150, 297] width 48 height 16
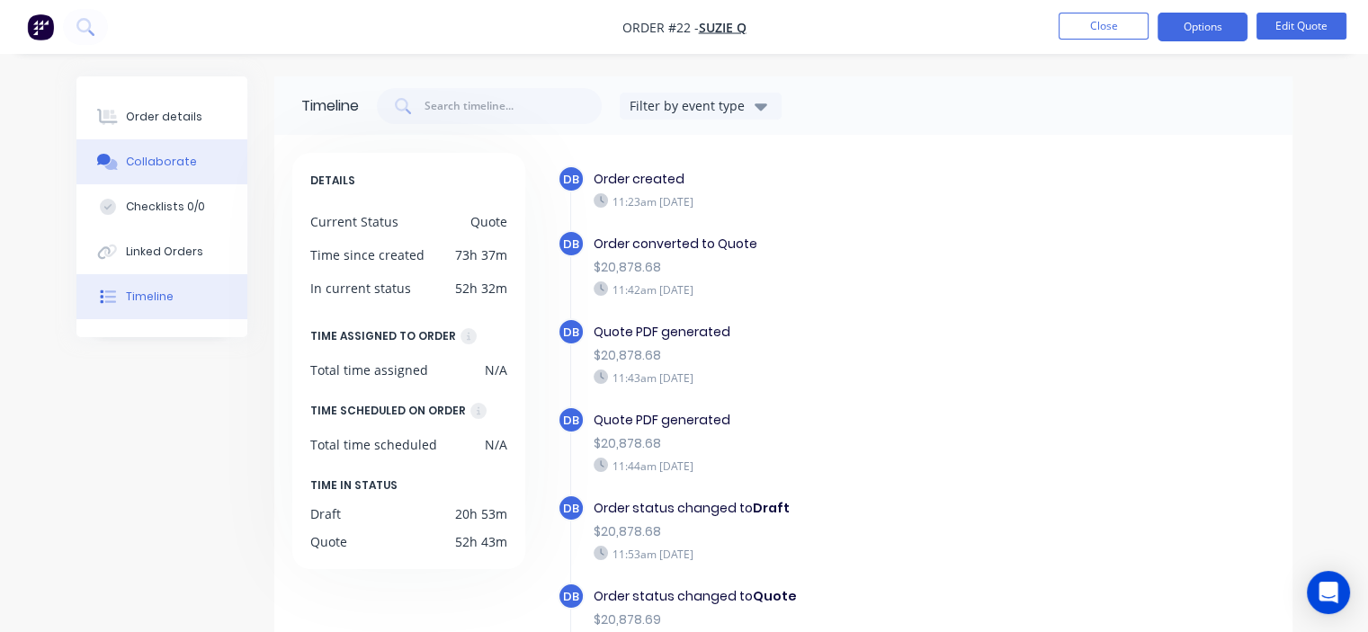
click at [189, 159] on div "Collaborate" at bounding box center [161, 162] width 71 height 16
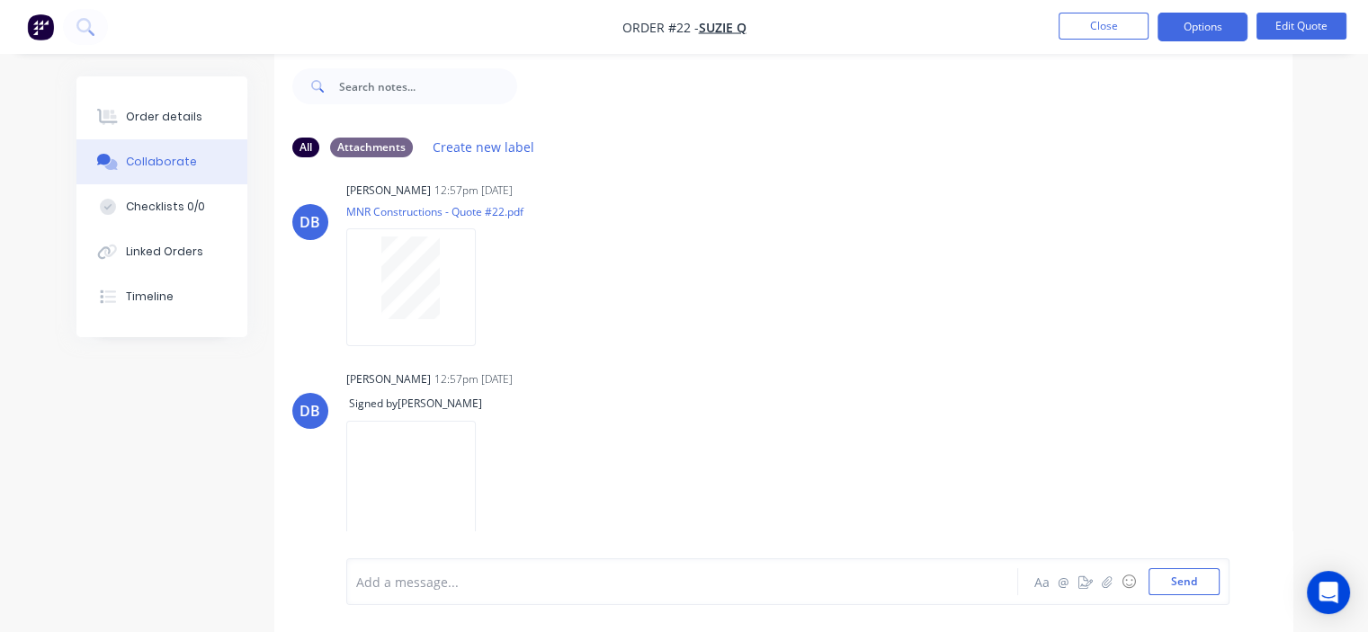
scroll to position [128, 0]
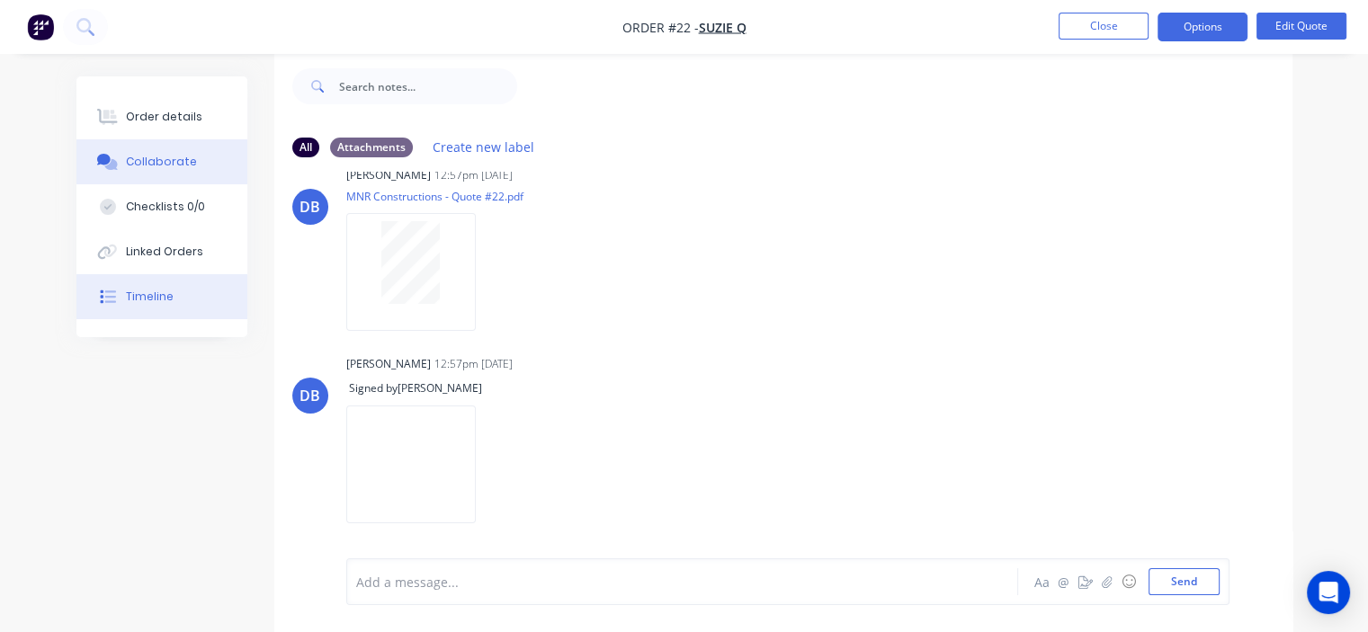
click at [191, 305] on button "Timeline" at bounding box center [161, 296] width 171 height 45
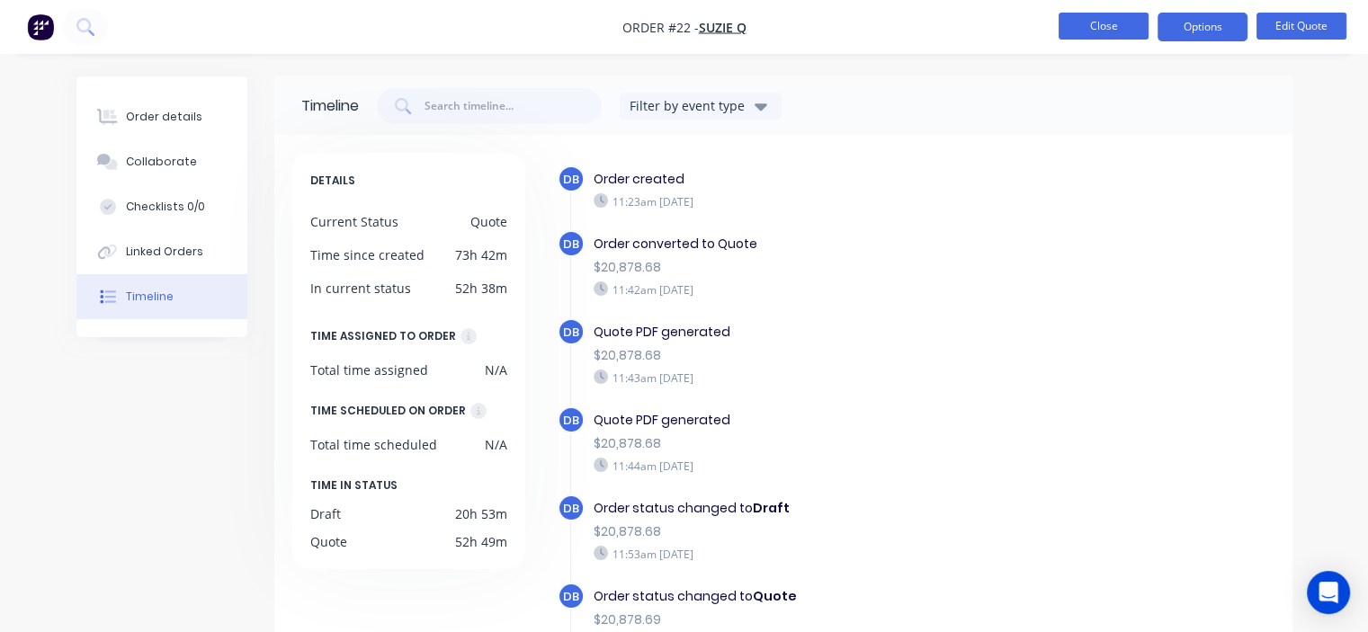
click at [1106, 21] on button "Close" at bounding box center [1103, 26] width 90 height 27
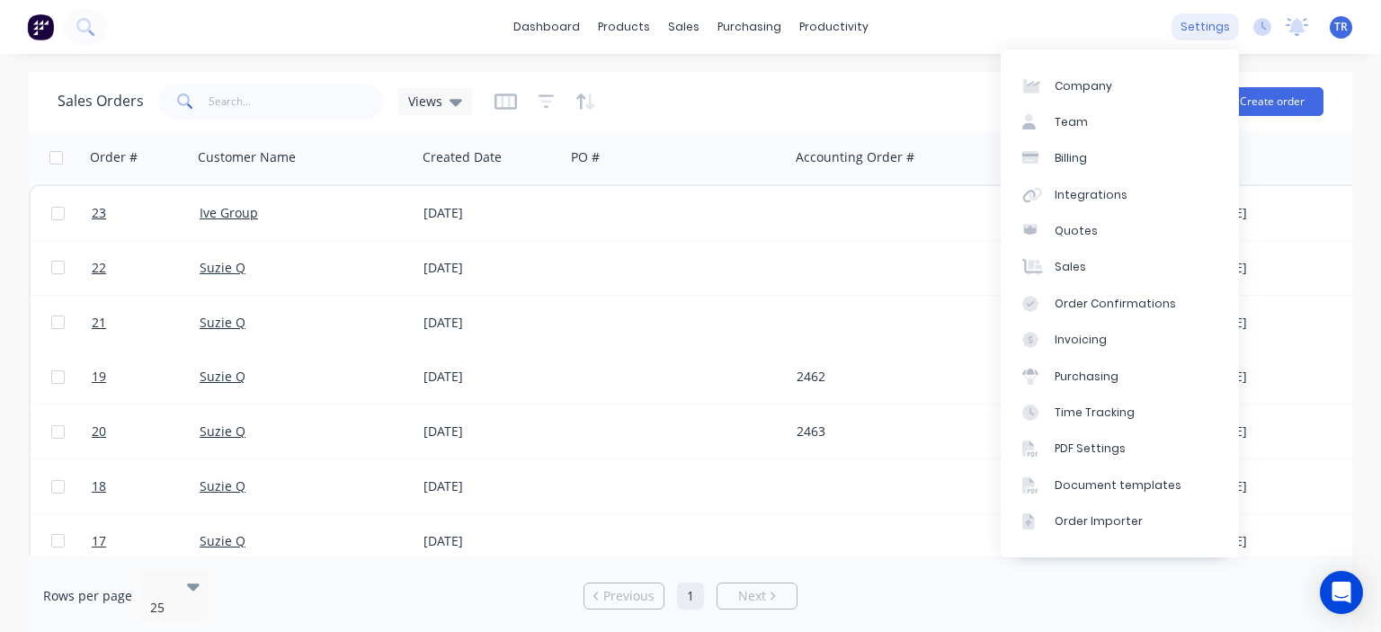
click at [1192, 23] on div "settings" at bounding box center [1205, 26] width 67 height 27
click at [1064, 233] on div "Quotes" at bounding box center [1076, 231] width 43 height 16
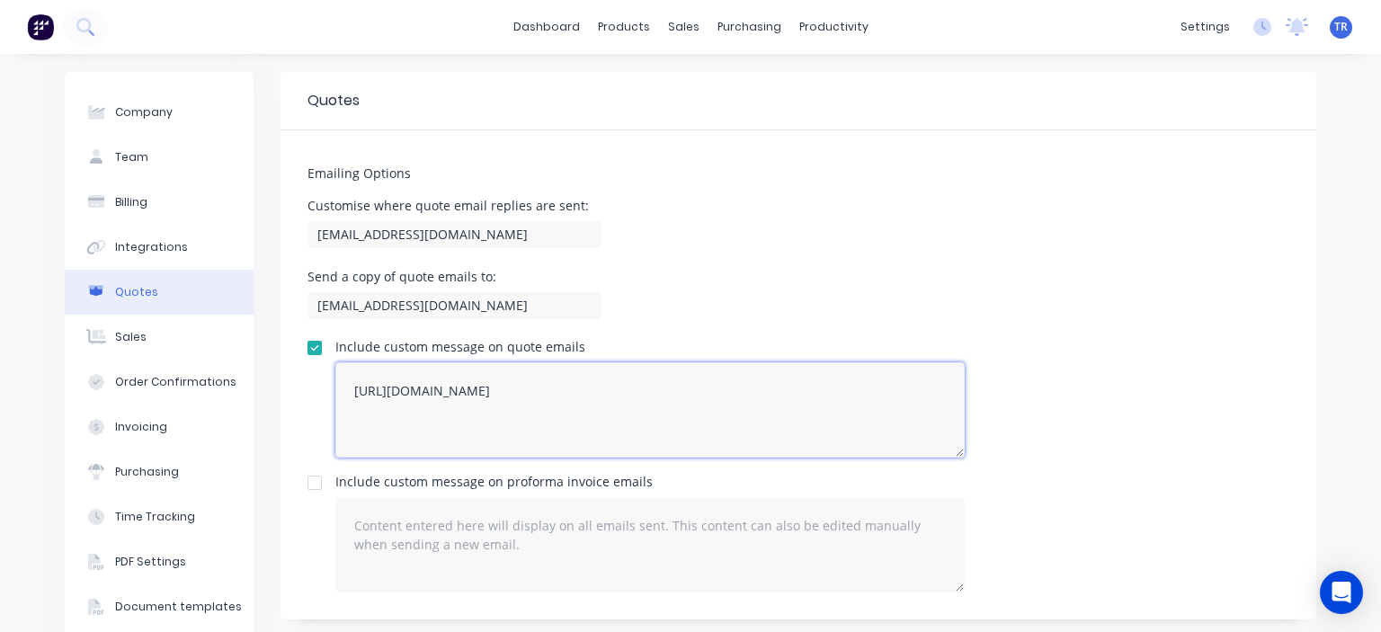
click at [349, 391] on textarea "[URL][DOMAIN_NAME]" at bounding box center [649, 409] width 629 height 95
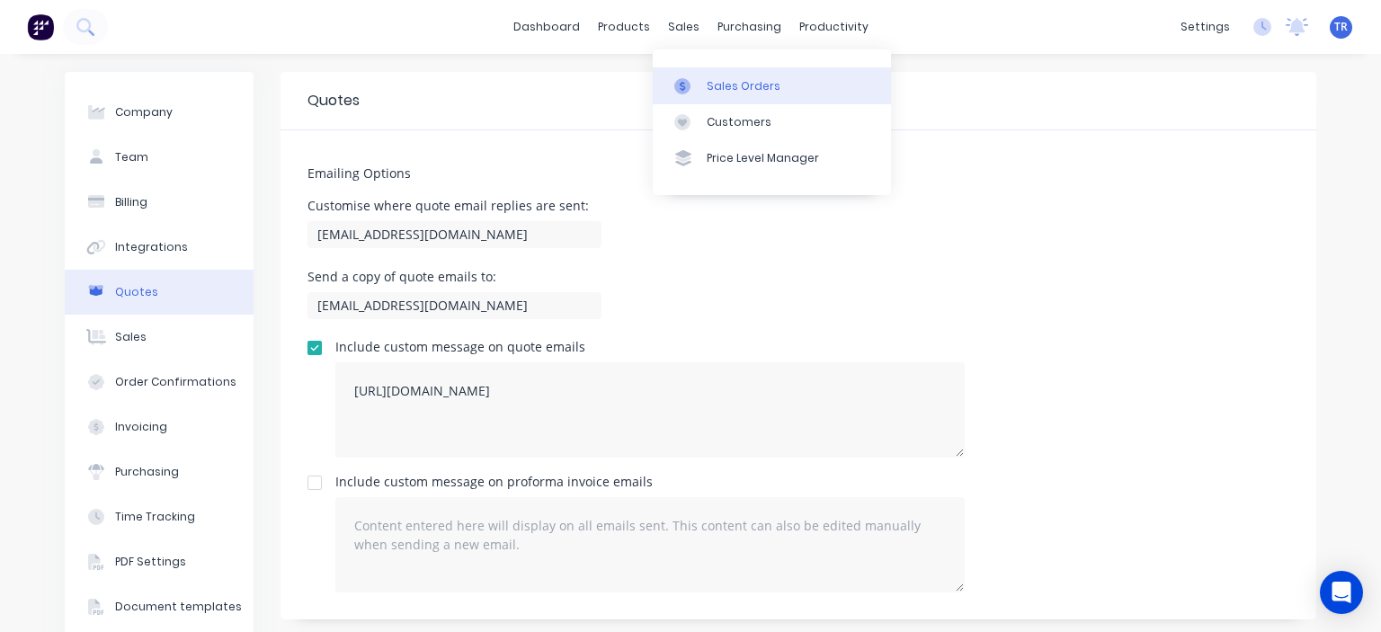
click at [725, 83] on div "Sales Orders" at bounding box center [744, 86] width 74 height 16
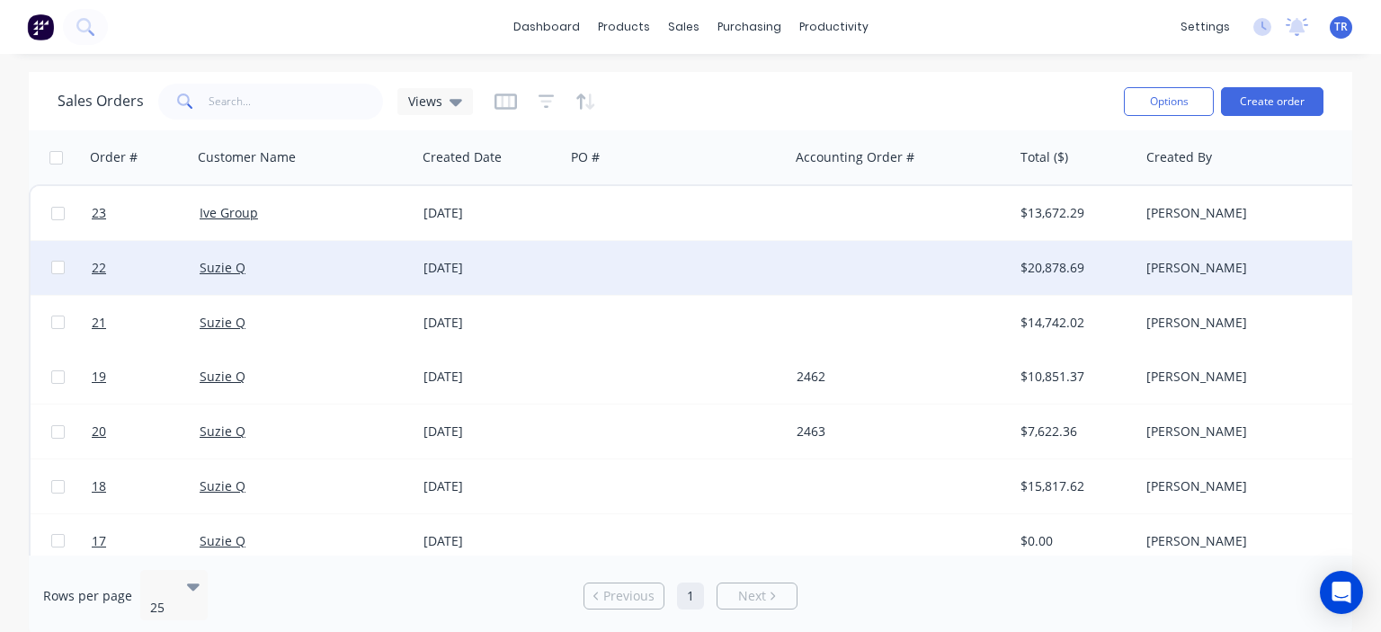
click at [527, 275] on div "[DATE]" at bounding box center [490, 268] width 134 height 18
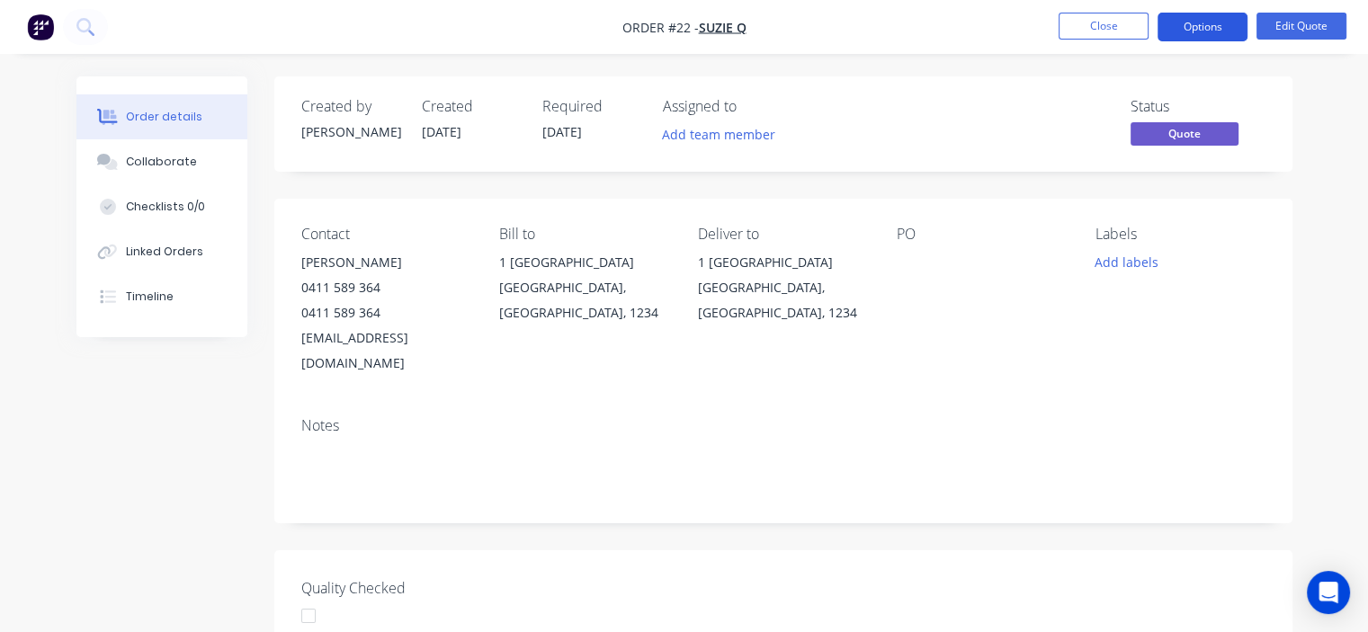
click at [1190, 28] on button "Options" at bounding box center [1202, 27] width 90 height 29
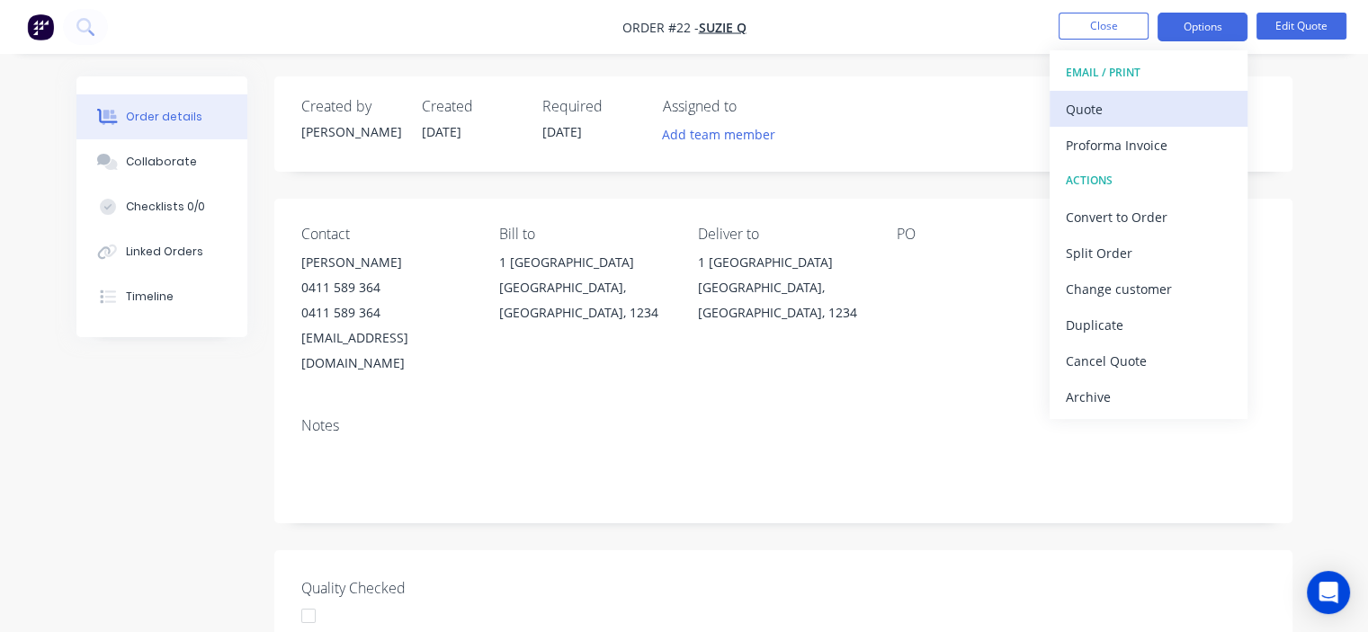
click at [1133, 102] on div "Quote" at bounding box center [1147, 109] width 165 height 26
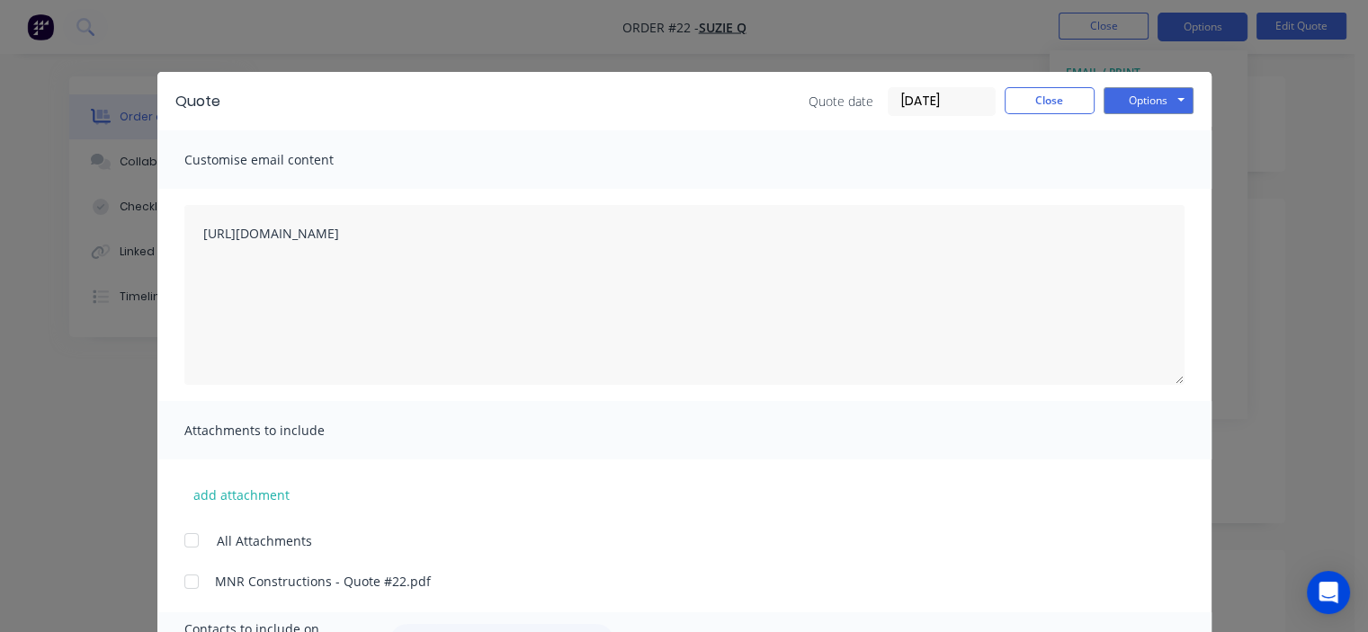
click at [1237, 93] on div "Quote Quote date 28/08/25 Close Options Preview Print Email Customise email con…" at bounding box center [684, 316] width 1368 height 632
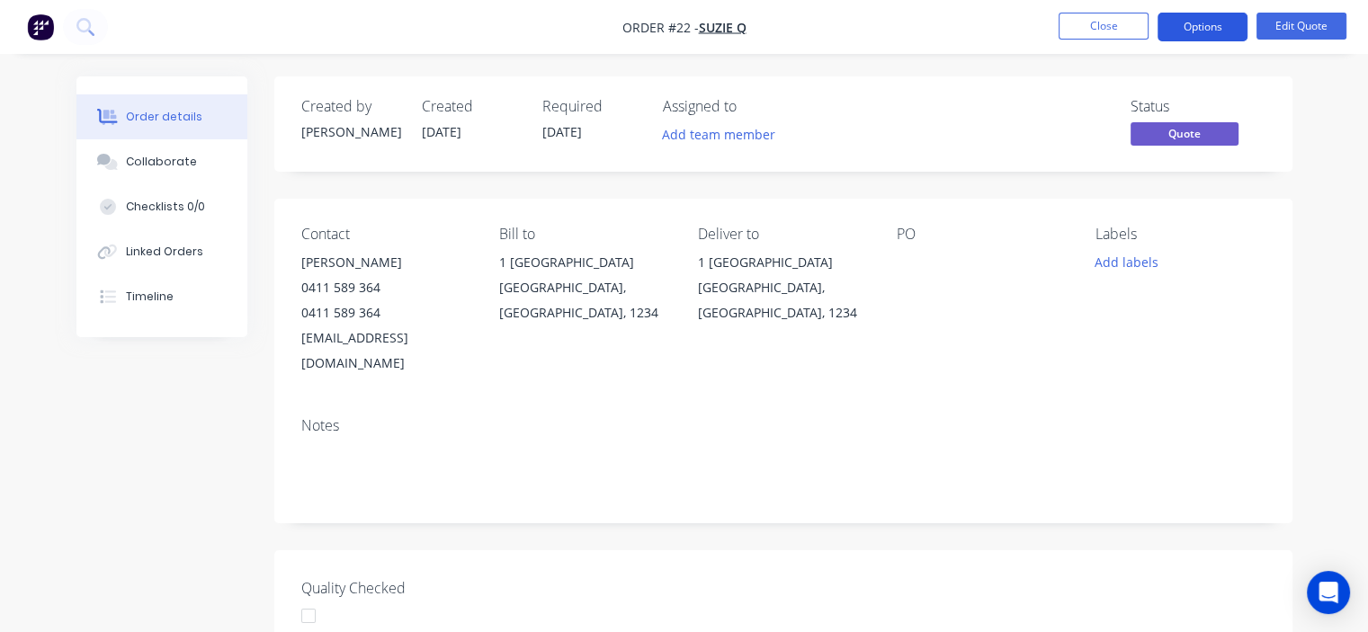
click at [1190, 28] on button "Options" at bounding box center [1202, 27] width 90 height 29
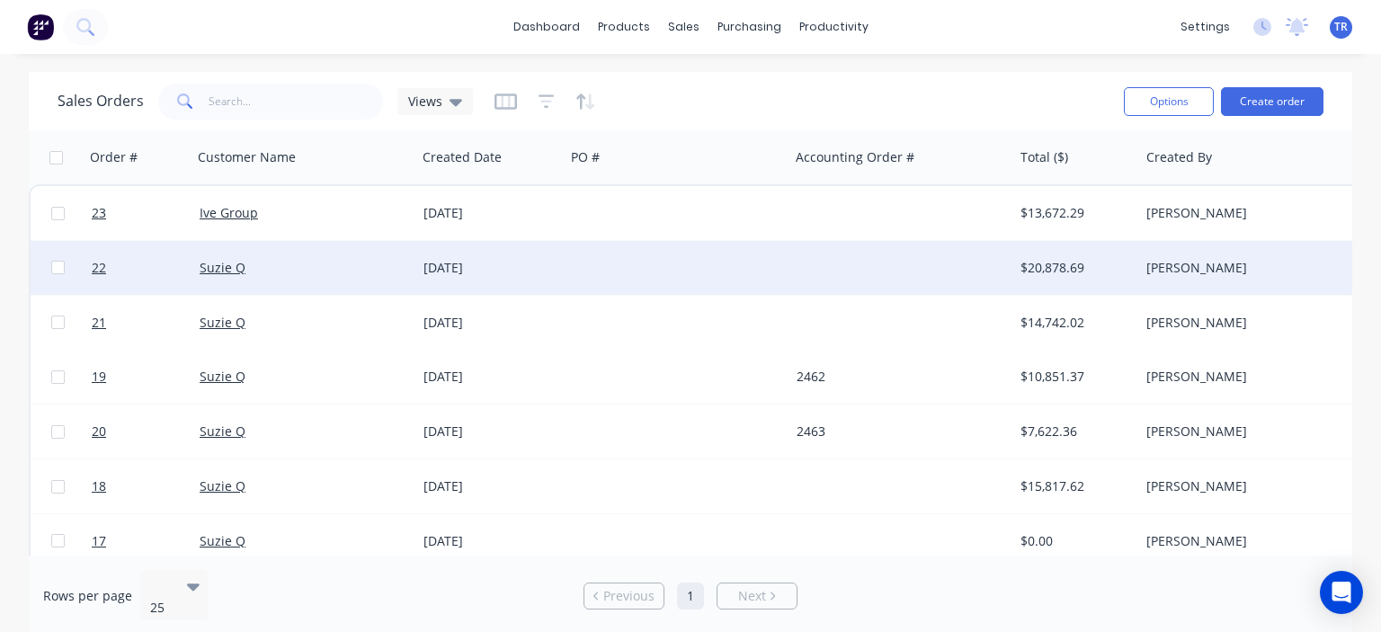
click at [308, 265] on div "Suzie Q" at bounding box center [300, 268] width 200 height 18
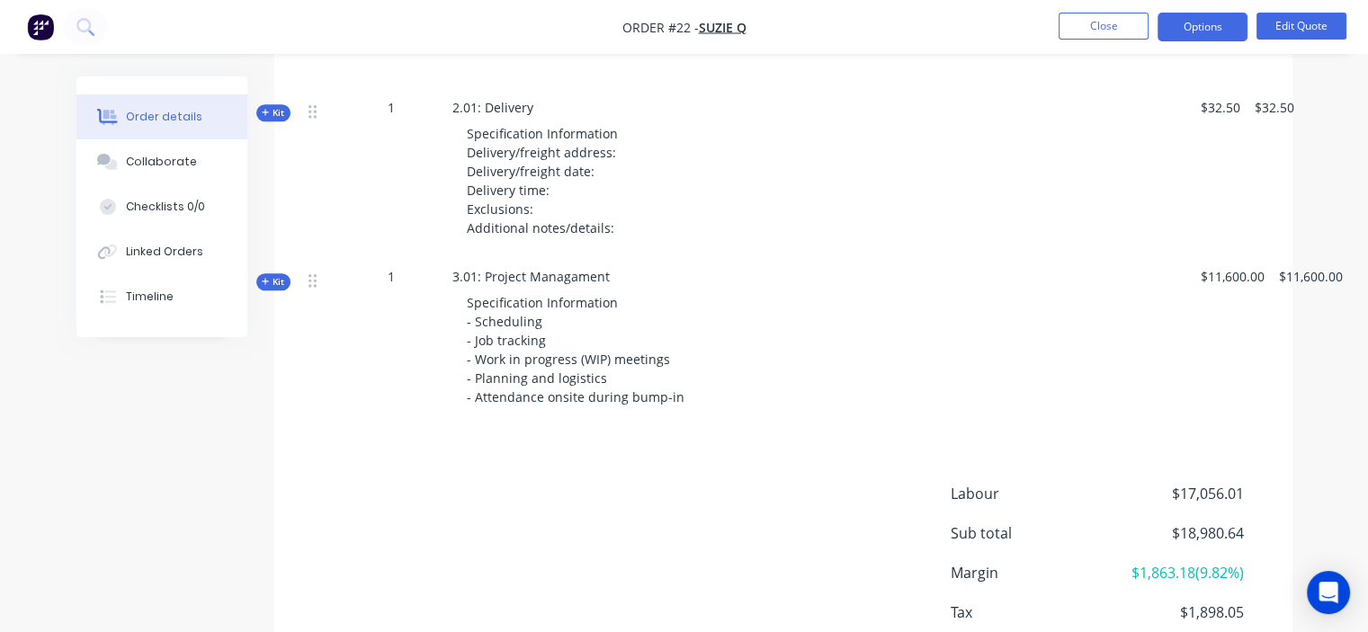
scroll to position [1916, 0]
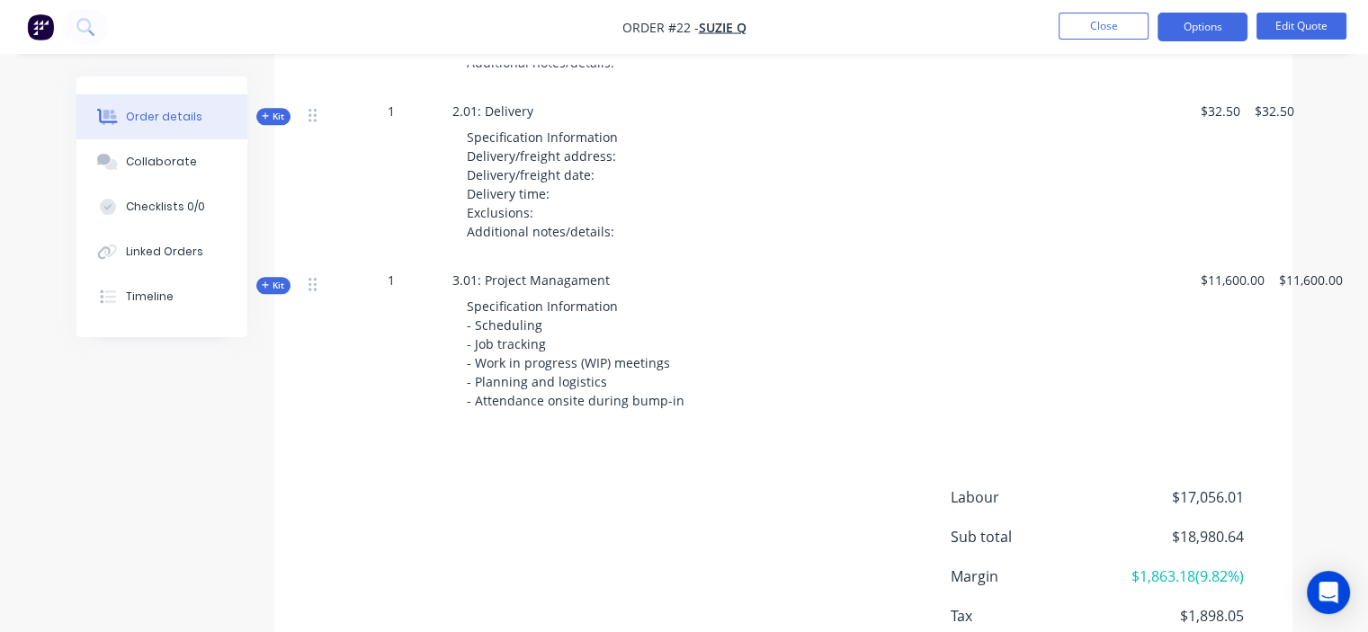
click at [277, 279] on span "Kit" at bounding box center [273, 285] width 23 height 13
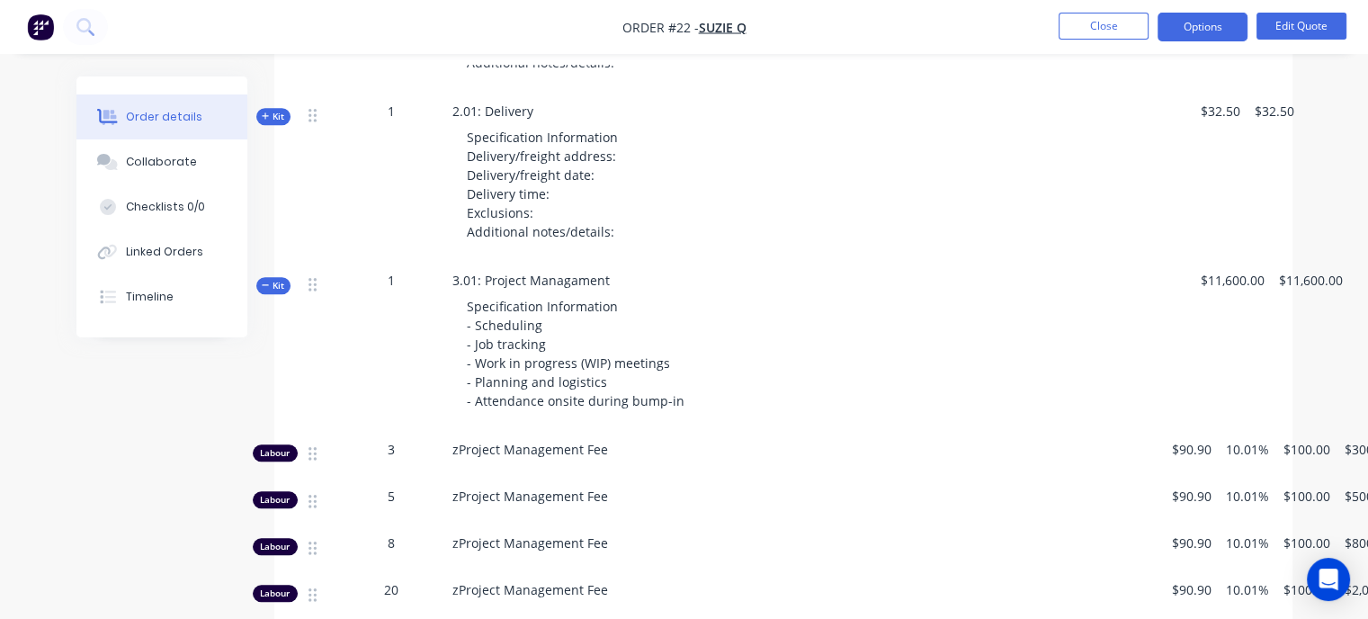
click at [277, 279] on span "Kit" at bounding box center [273, 285] width 23 height 13
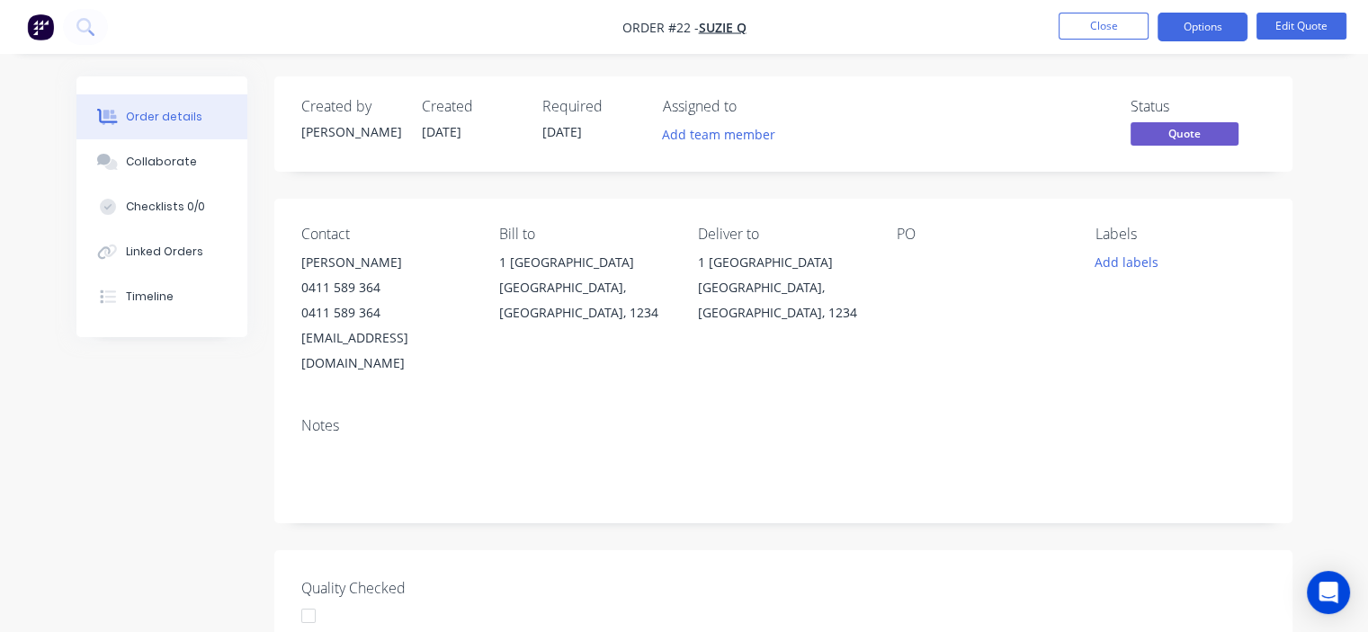
scroll to position [0, 0]
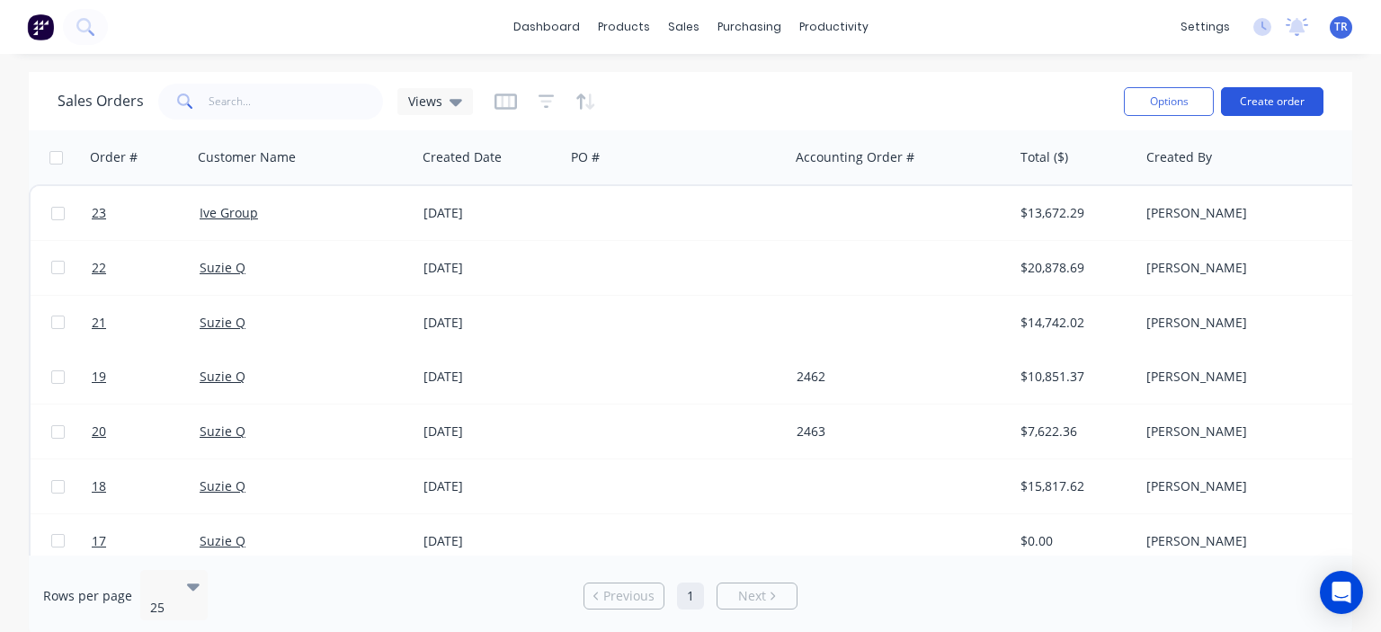
click at [1273, 103] on button "Create order" at bounding box center [1272, 101] width 102 height 29
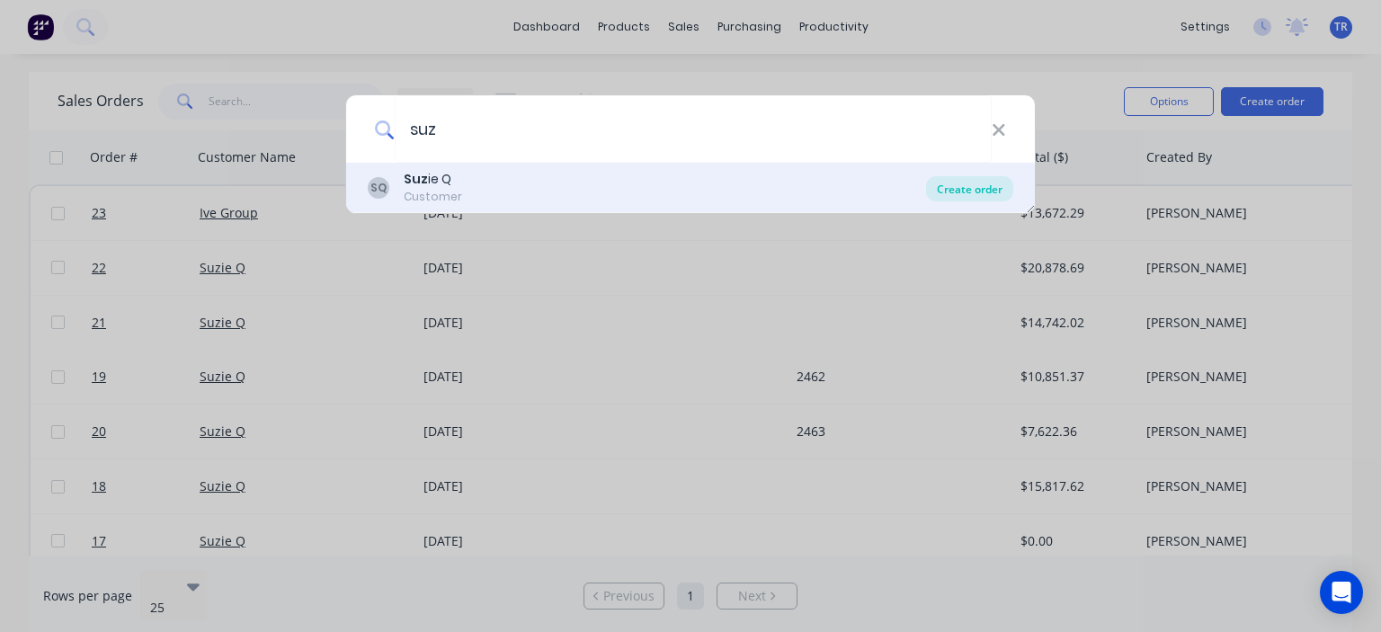
type input "suz"
click at [985, 188] on div "Create order" at bounding box center [969, 188] width 87 height 25
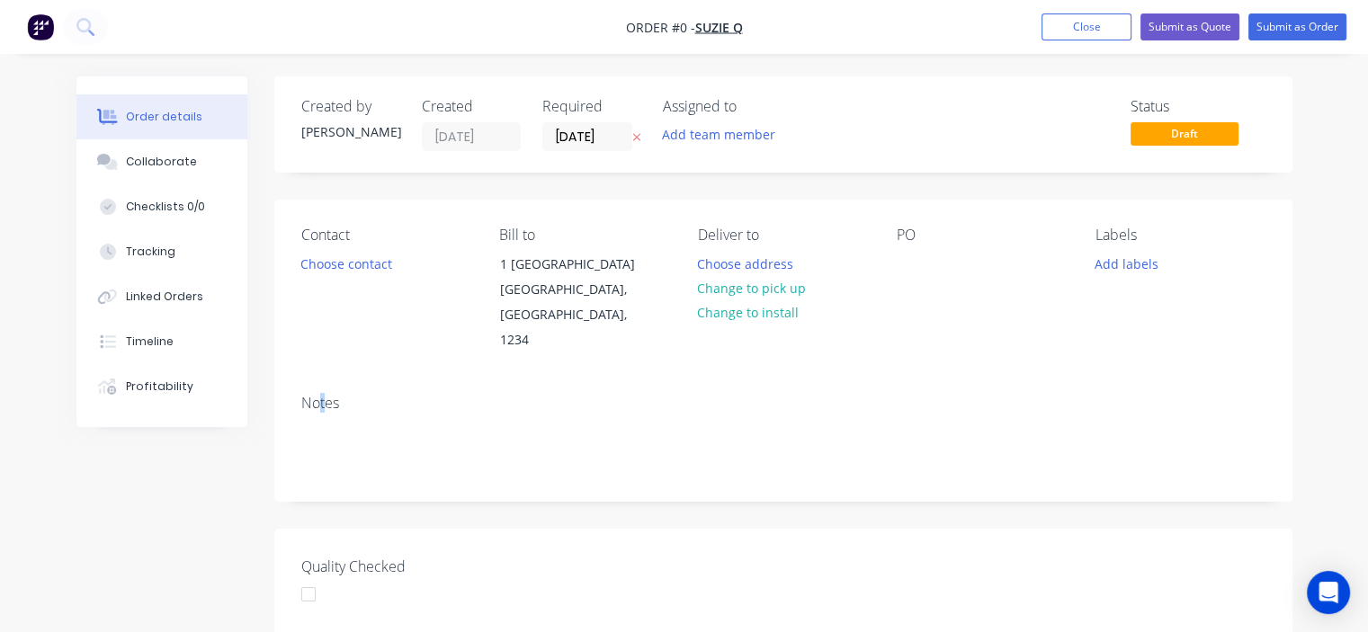
click at [322, 395] on div "Notes" at bounding box center [783, 403] width 964 height 17
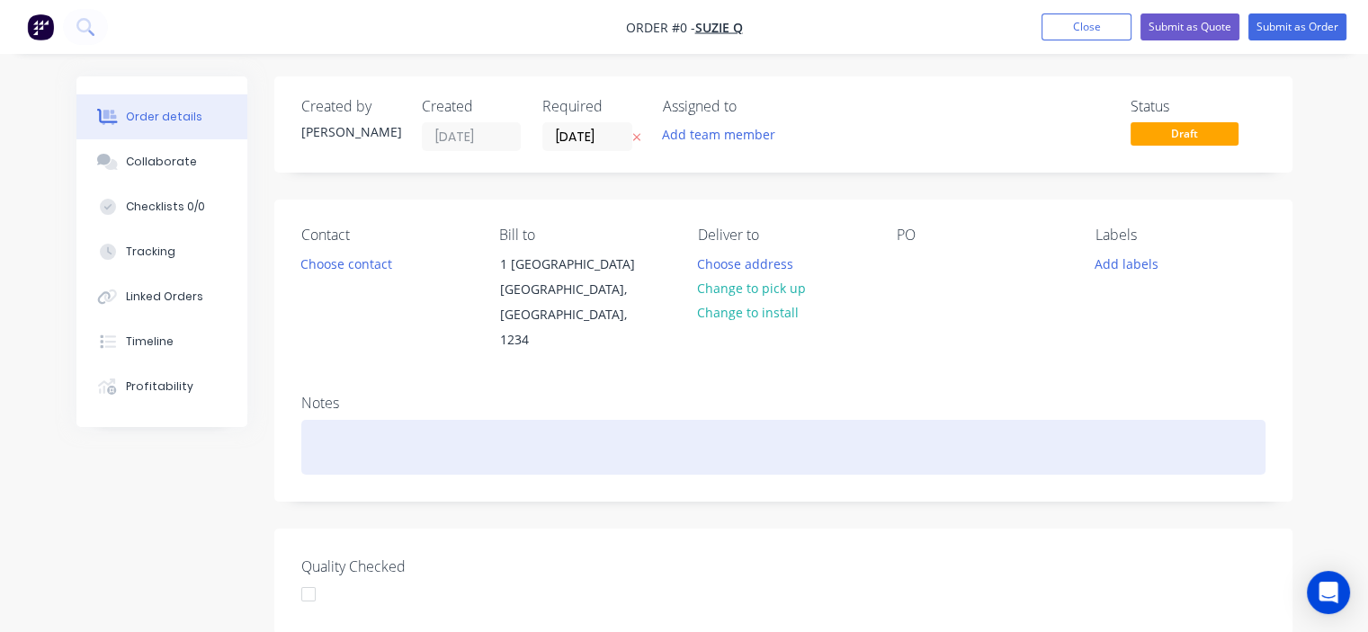
click at [328, 420] on div at bounding box center [783, 447] width 964 height 55
paste div
click at [316, 421] on div "[URL][DOMAIN_NAME]" at bounding box center [783, 447] width 964 height 55
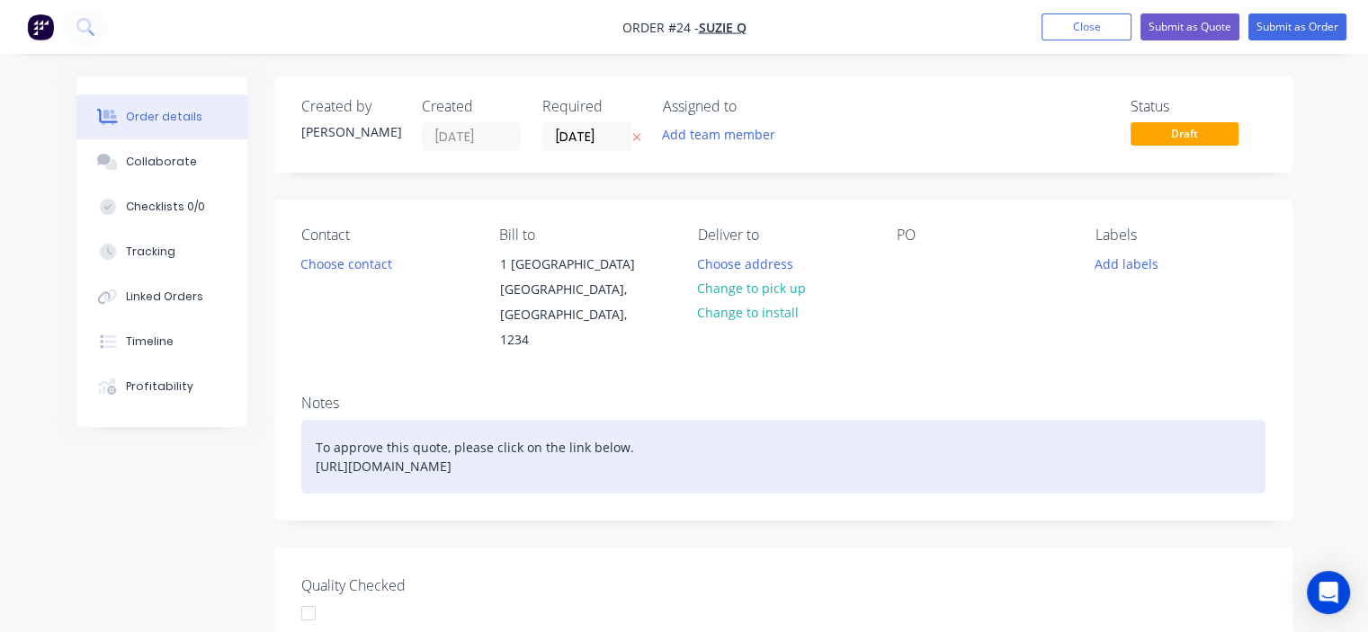
click at [475, 426] on div "To approve this quote, please click on the link below. https://c3y8u.share.hsfo…" at bounding box center [783, 457] width 964 height 74
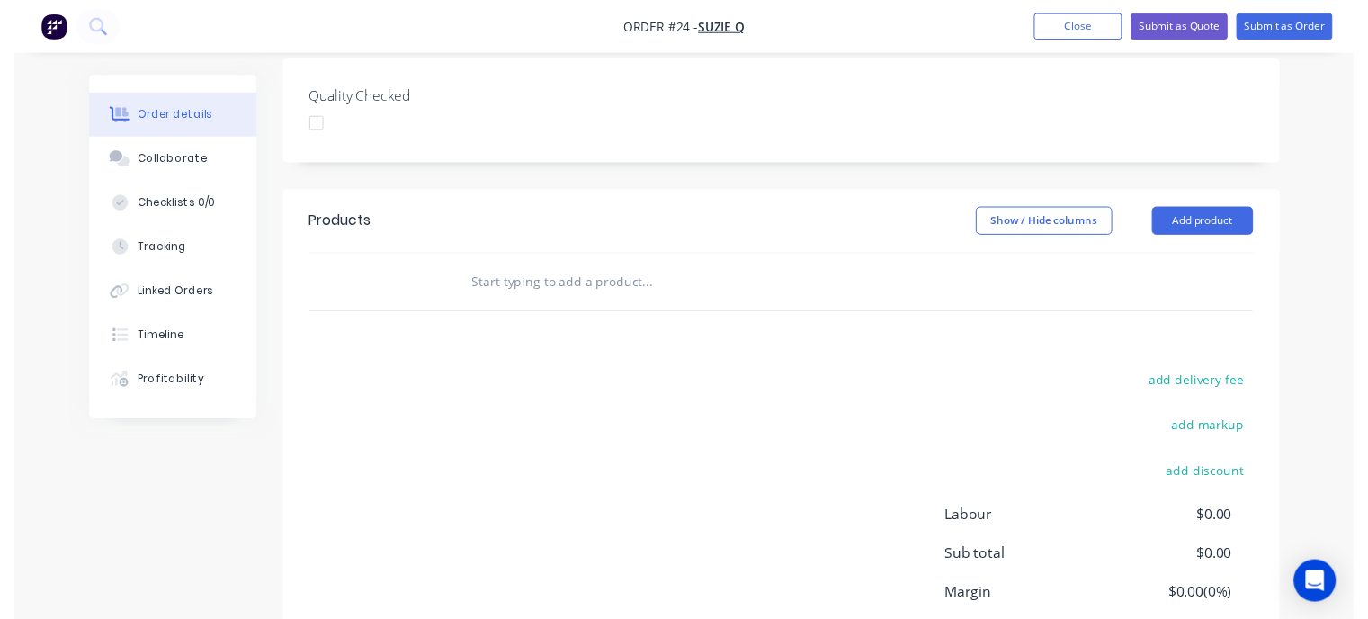
scroll to position [539, 0]
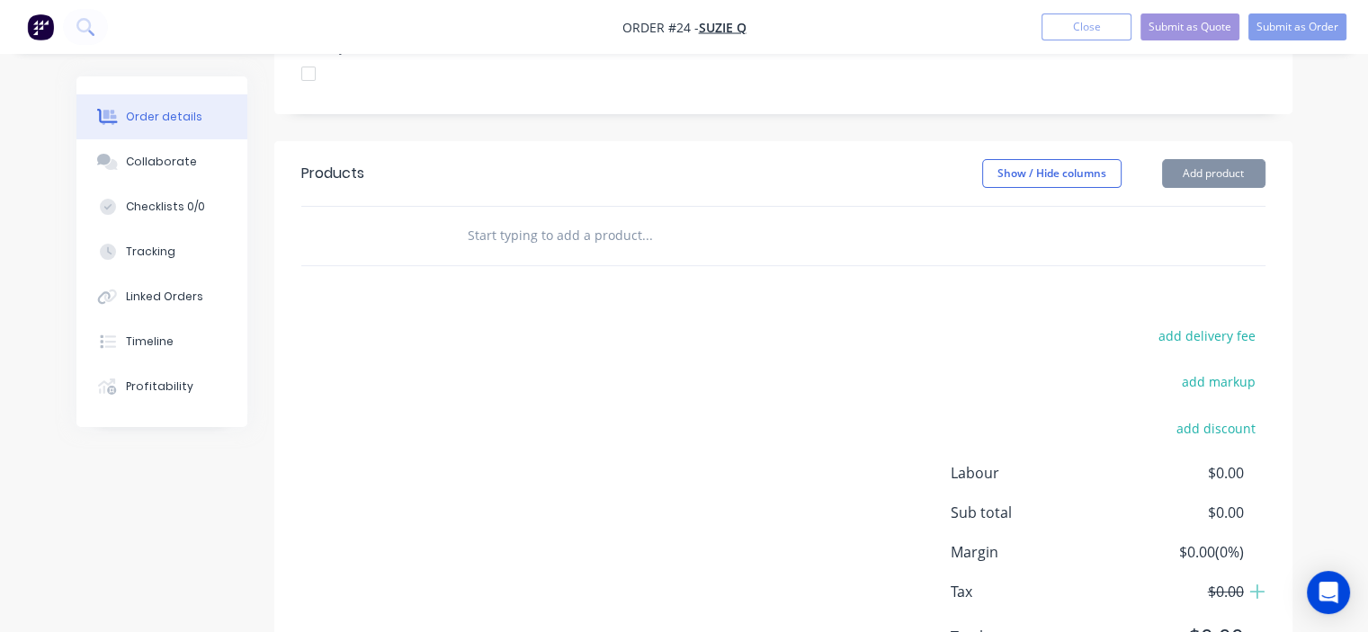
click at [597, 229] on input "text" at bounding box center [647, 236] width 360 height 36
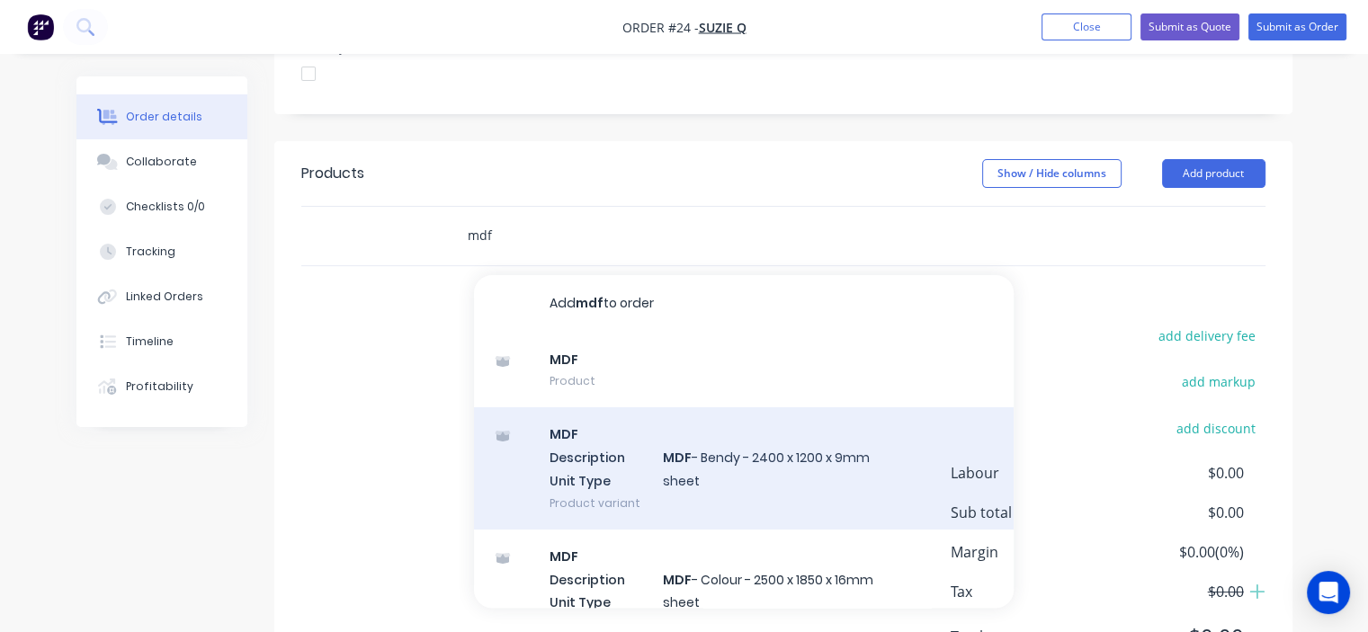
type input "mdf"
click at [699, 452] on div "MDF Description MDF - Bendy - 2400 x 1200 x 9mm Unit Type sheet Product variant" at bounding box center [743, 467] width 539 height 121
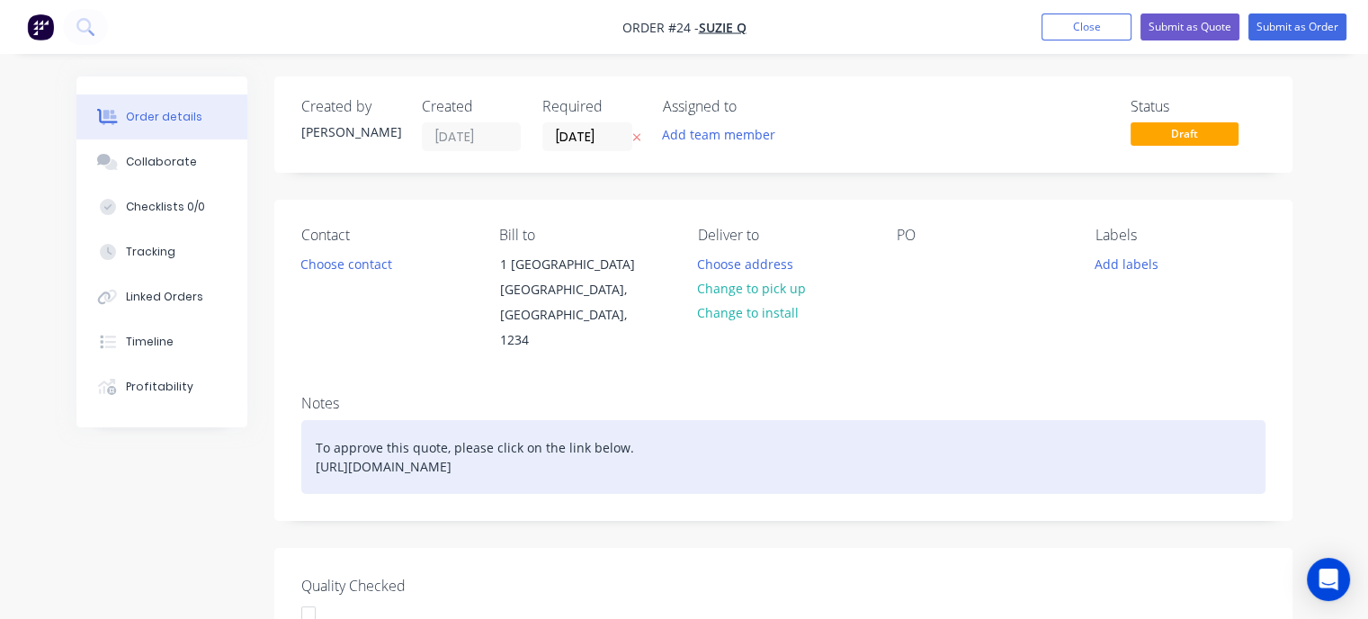
scroll to position [0, 0]
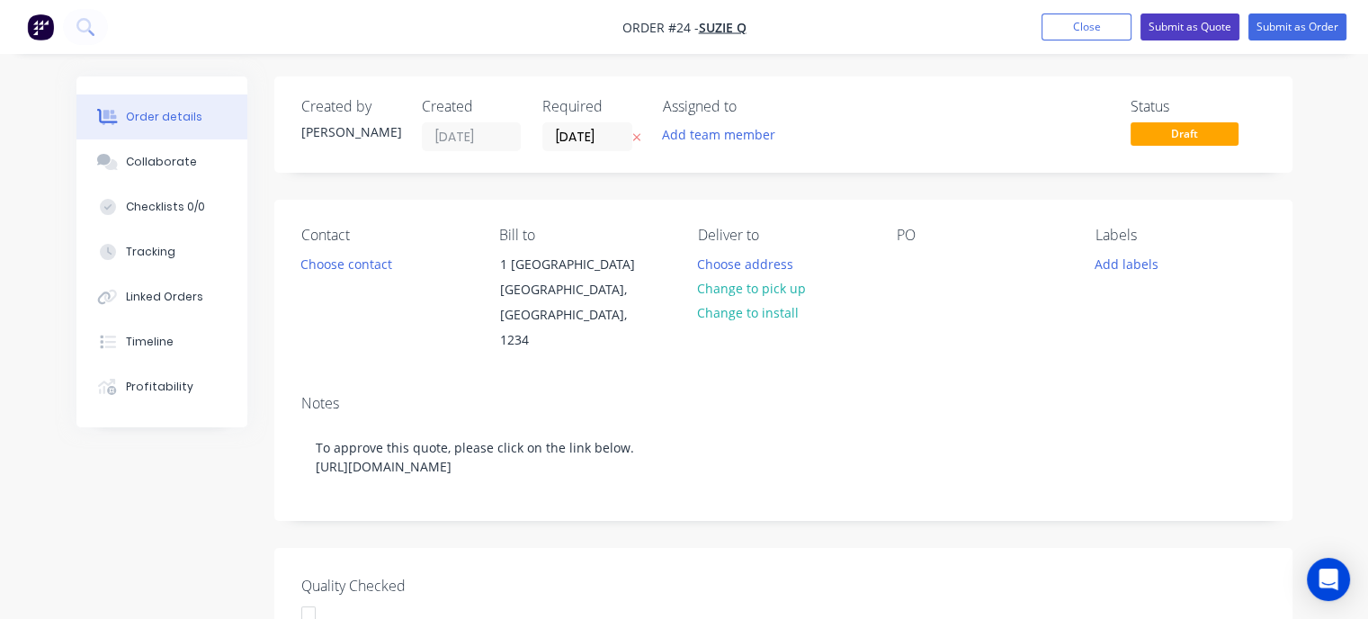
click at [1187, 28] on button "Submit as Quote" at bounding box center [1189, 26] width 99 height 27
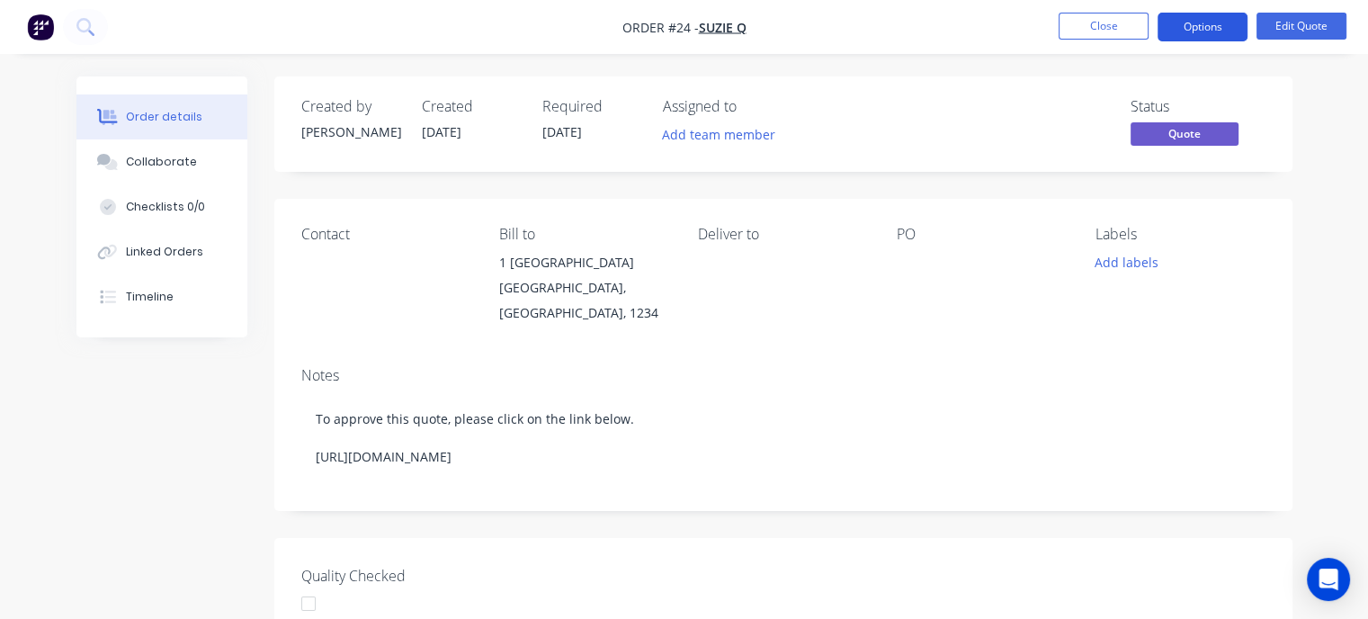
click at [1186, 20] on button "Options" at bounding box center [1202, 27] width 90 height 29
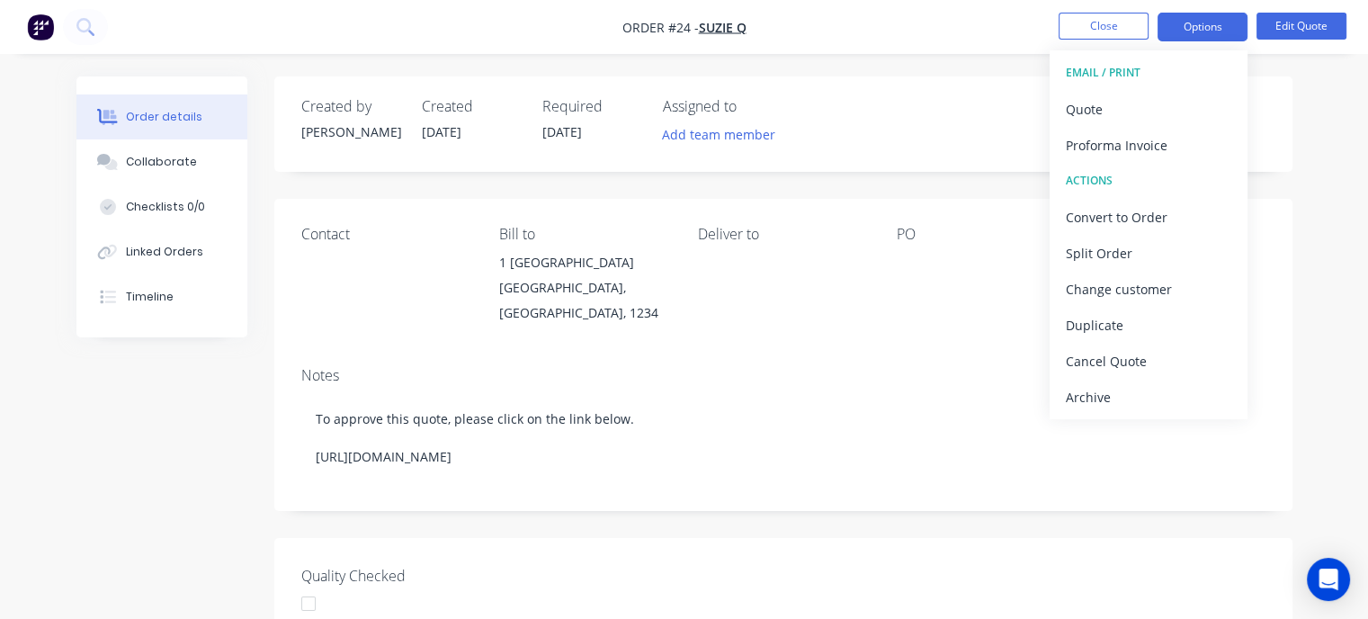
click at [1317, 167] on div "Order details Collaborate Checklists 0/0 Linked Orders Timeline Order details C…" at bounding box center [684, 583] width 1368 height 1166
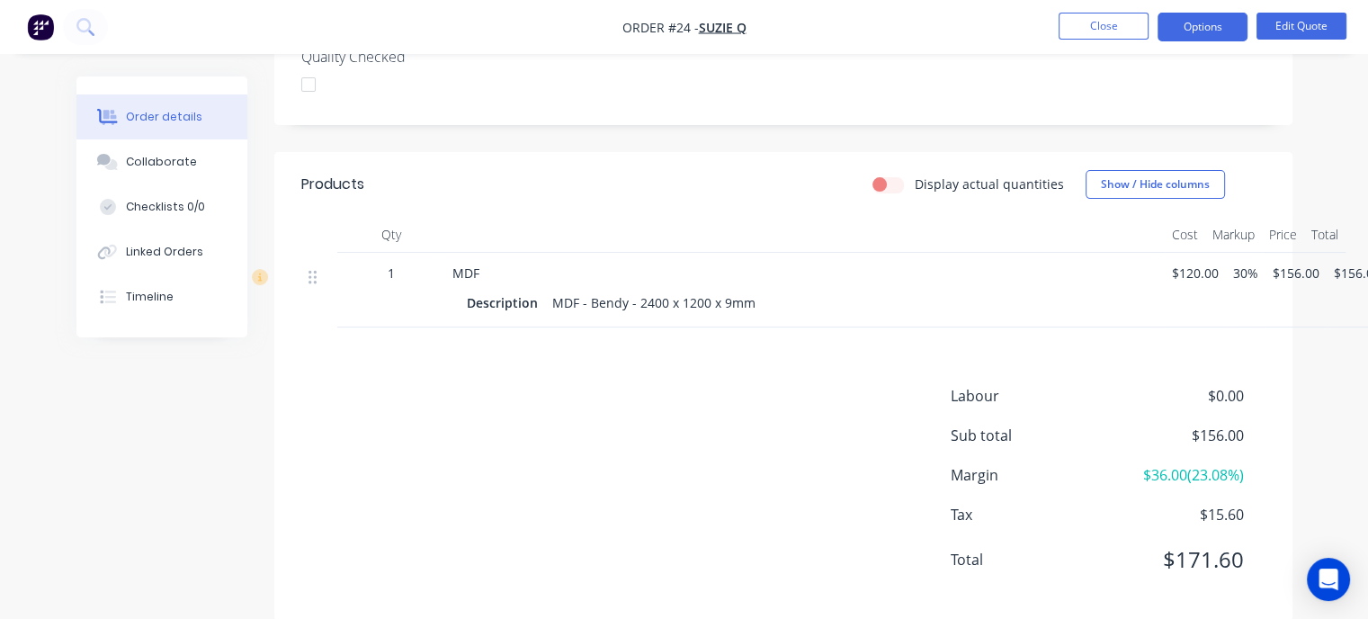
scroll to position [547, 0]
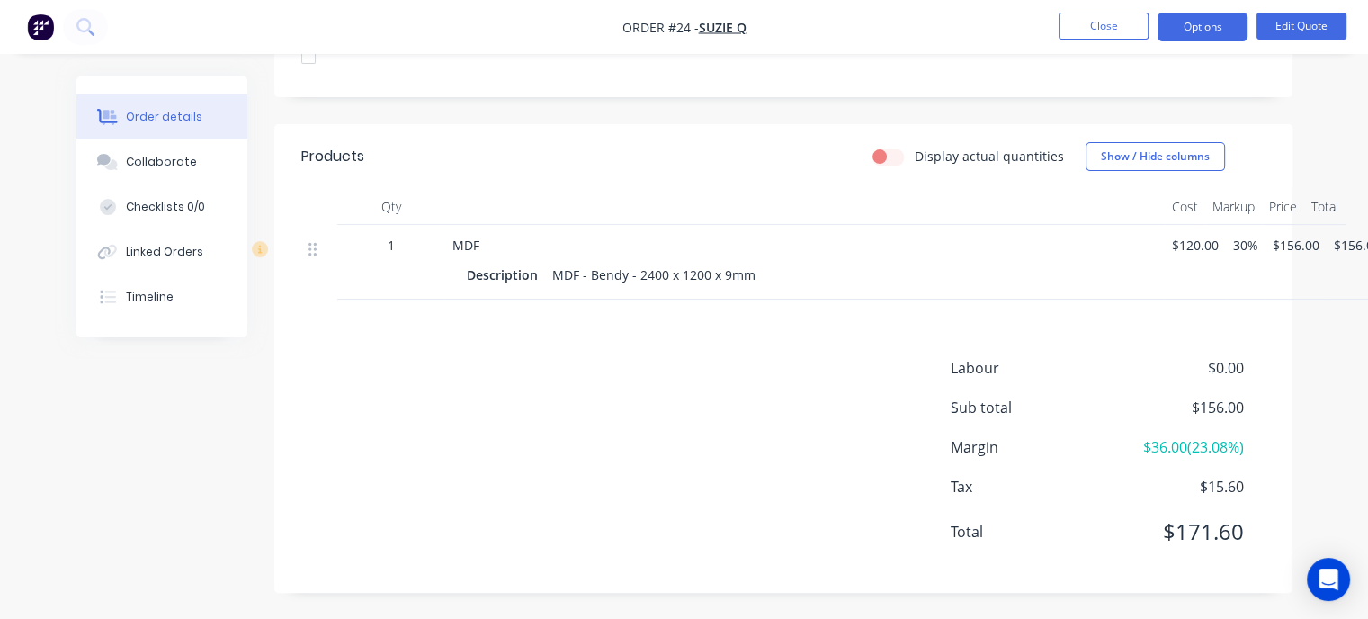
click at [914, 151] on label "Display actual quantities" at bounding box center [988, 156] width 149 height 19
click at [887, 151] on input "Display actual quantities" at bounding box center [879, 155] width 14 height 17
click at [914, 156] on label "Display actual quantities" at bounding box center [988, 156] width 149 height 19
click at [887, 156] on input "Display actual quantities" at bounding box center [879, 155] width 14 height 17
checkbox input "false"
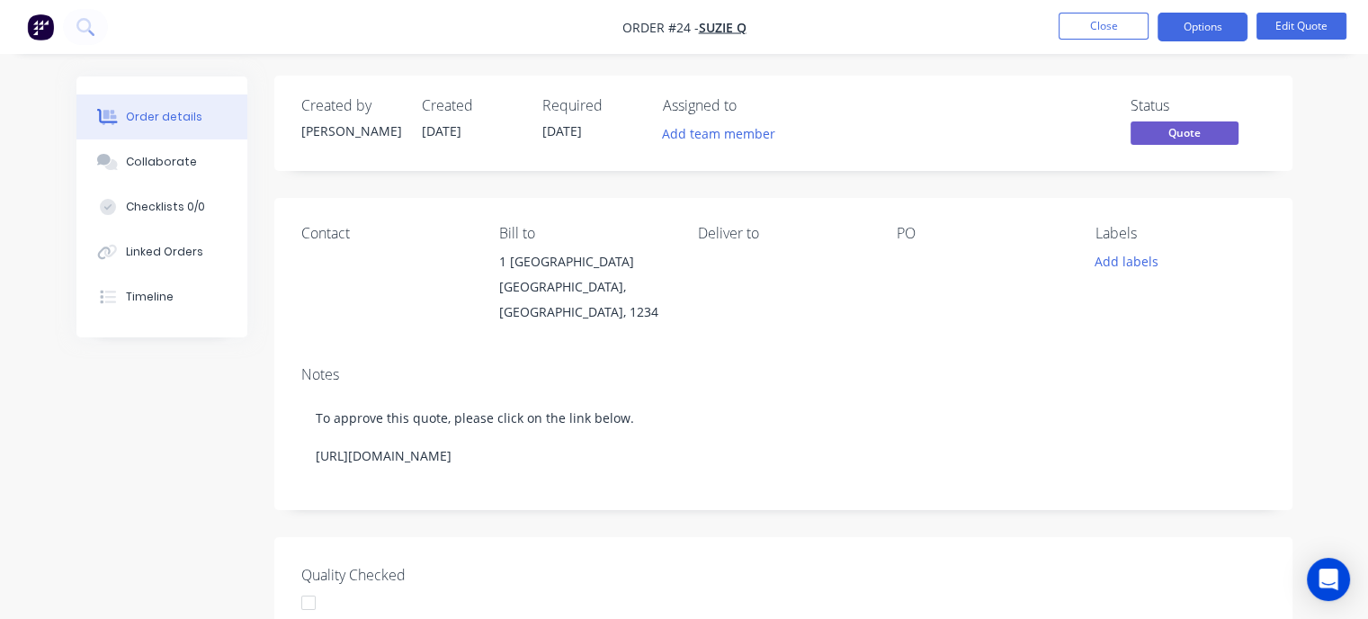
scroll to position [0, 0]
click at [1192, 31] on button "Options" at bounding box center [1202, 27] width 90 height 29
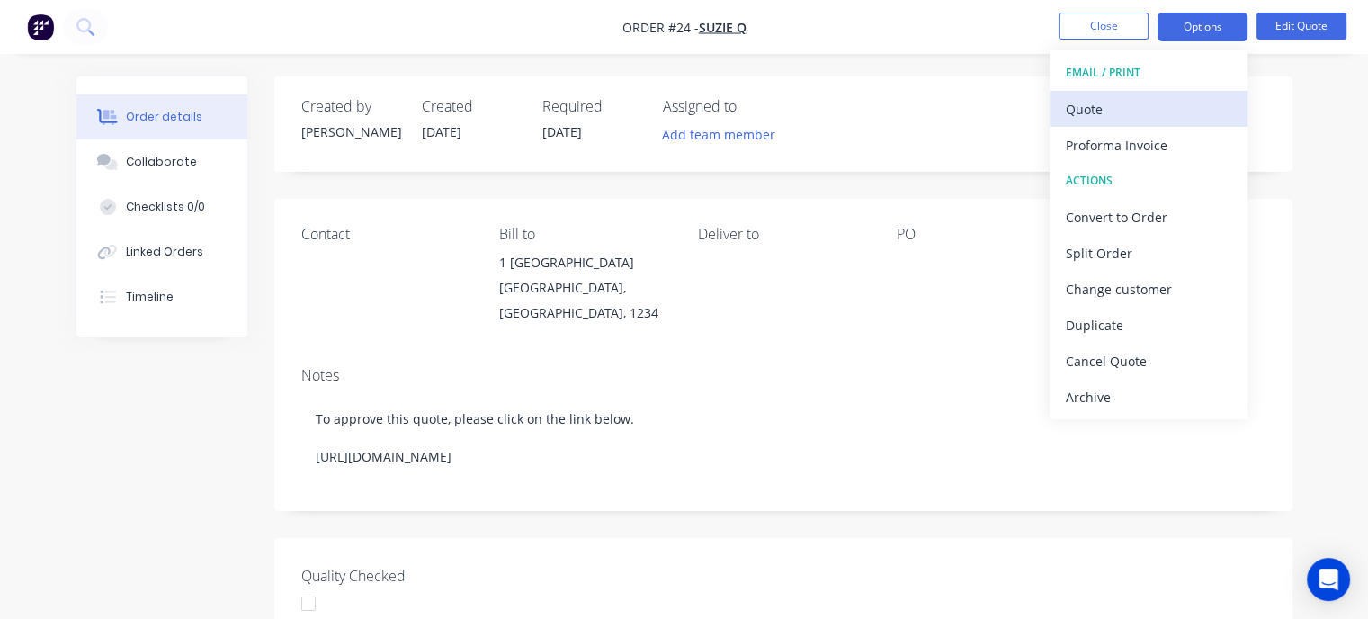
click at [1104, 111] on div "Quote" at bounding box center [1147, 109] width 165 height 26
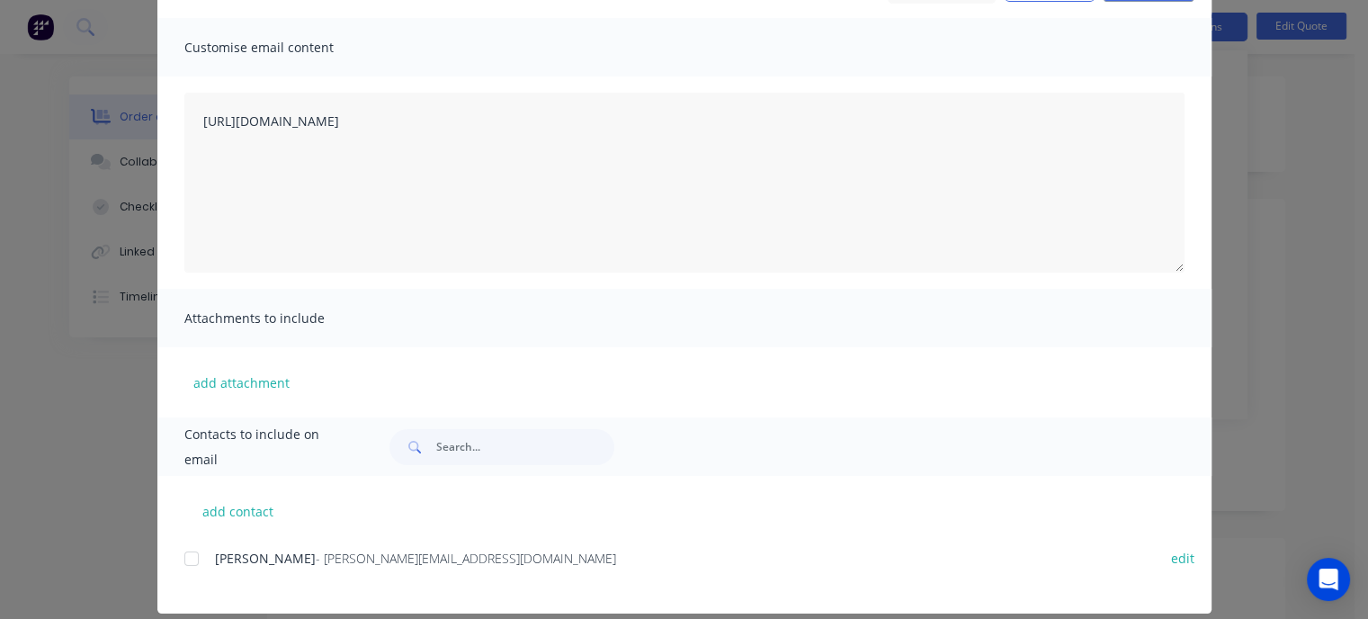
scroll to position [132, 0]
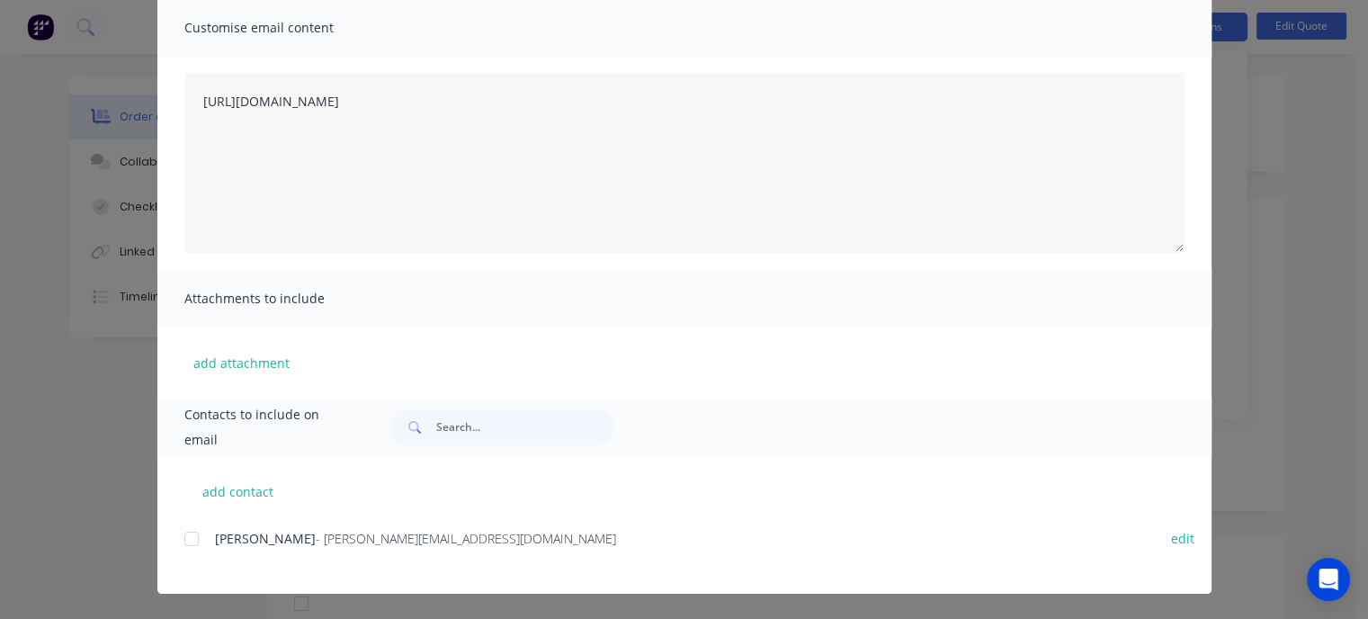
click at [191, 539] on div at bounding box center [192, 539] width 36 height 36
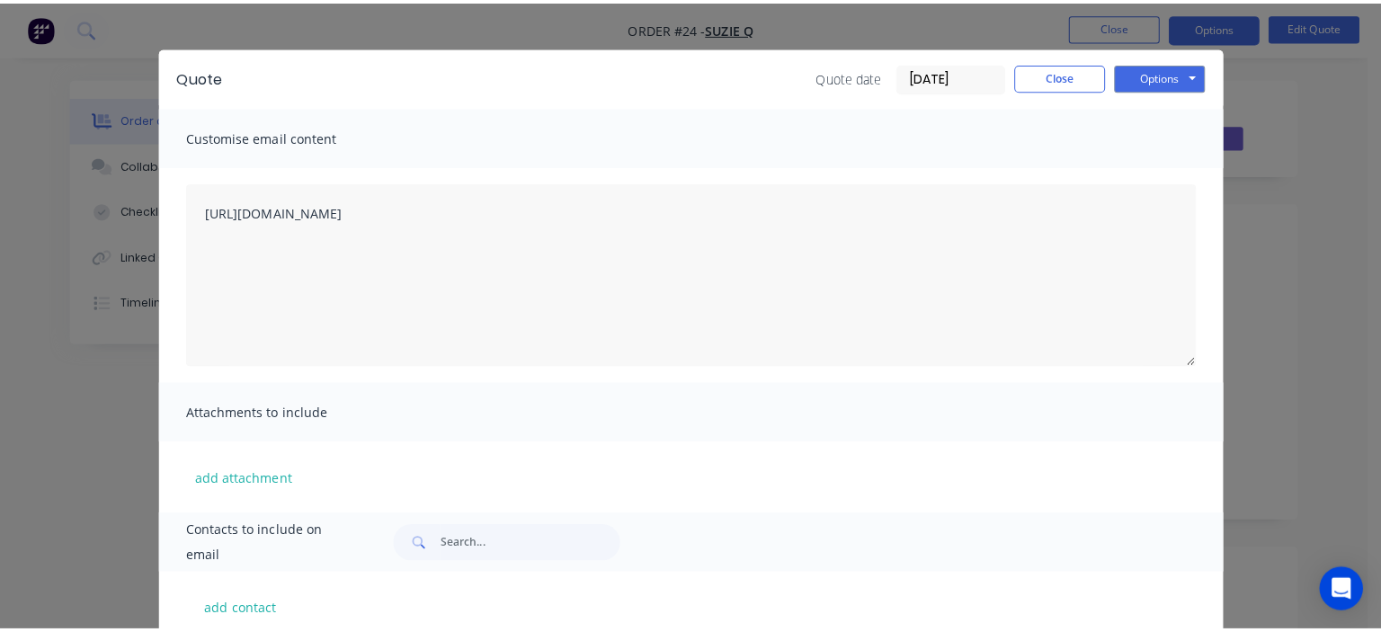
scroll to position [0, 0]
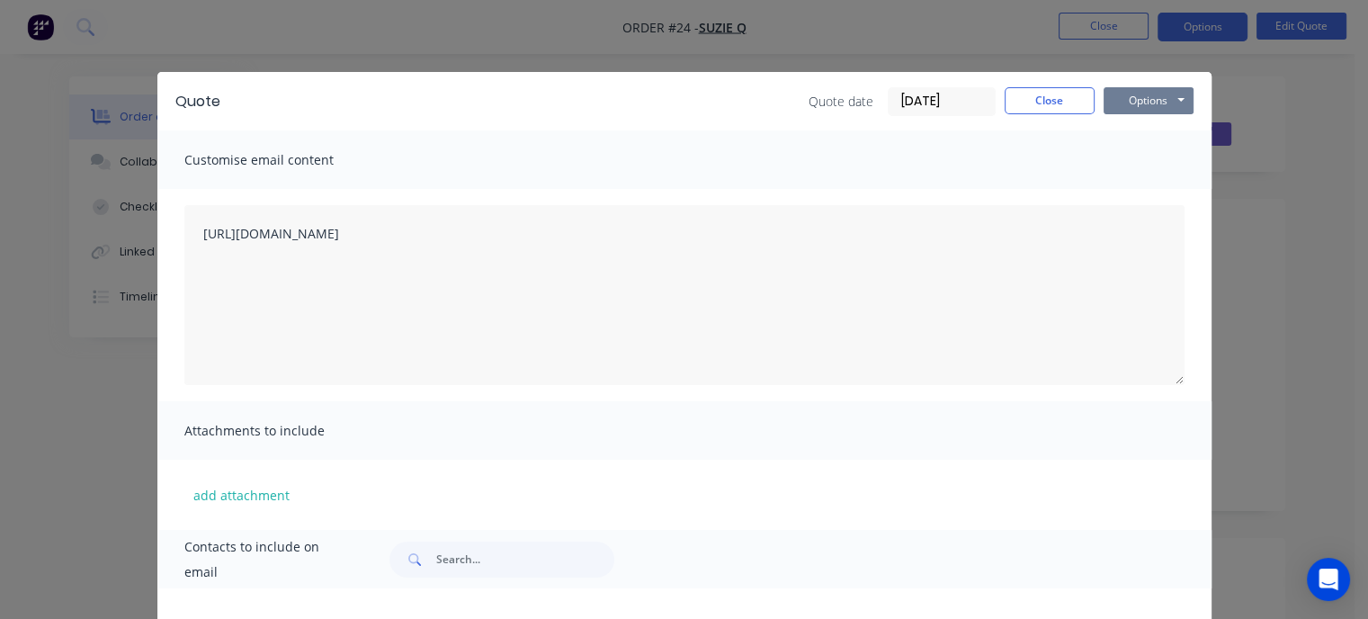
click at [1134, 103] on button "Options" at bounding box center [1148, 100] width 90 height 27
click at [1147, 189] on button "Email" at bounding box center [1160, 192] width 115 height 30
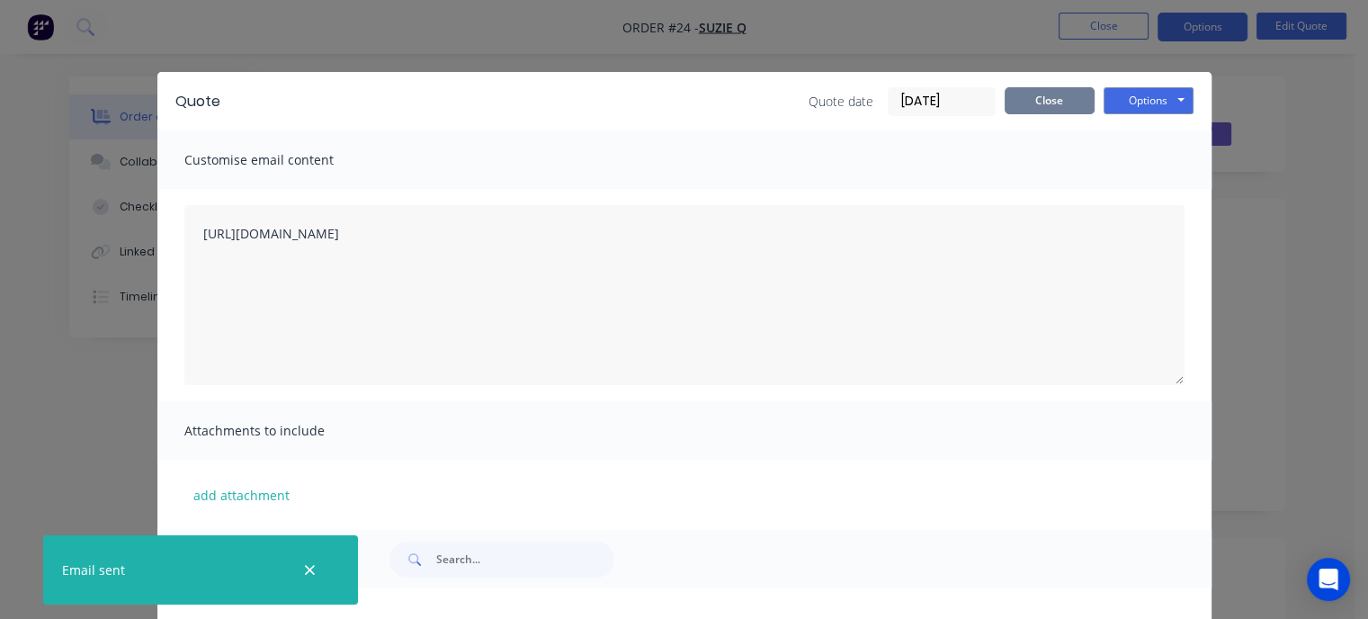
click at [1056, 109] on button "Close" at bounding box center [1049, 100] width 90 height 27
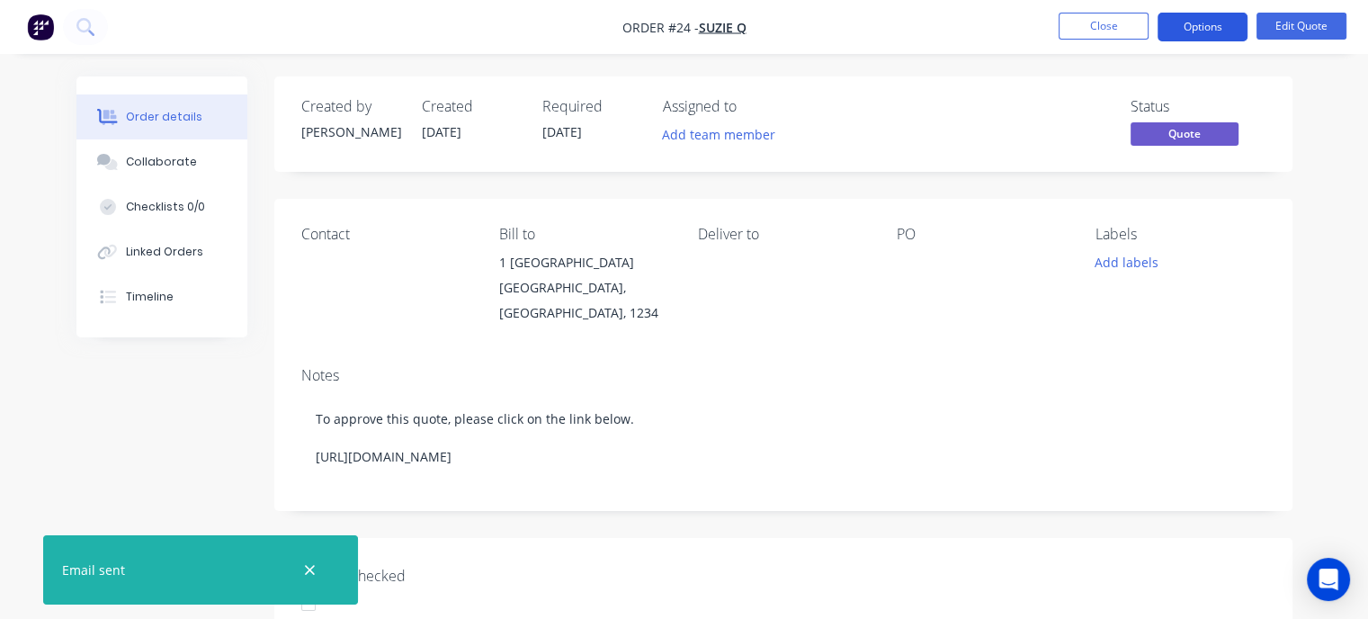
click at [1194, 30] on button "Options" at bounding box center [1202, 27] width 90 height 29
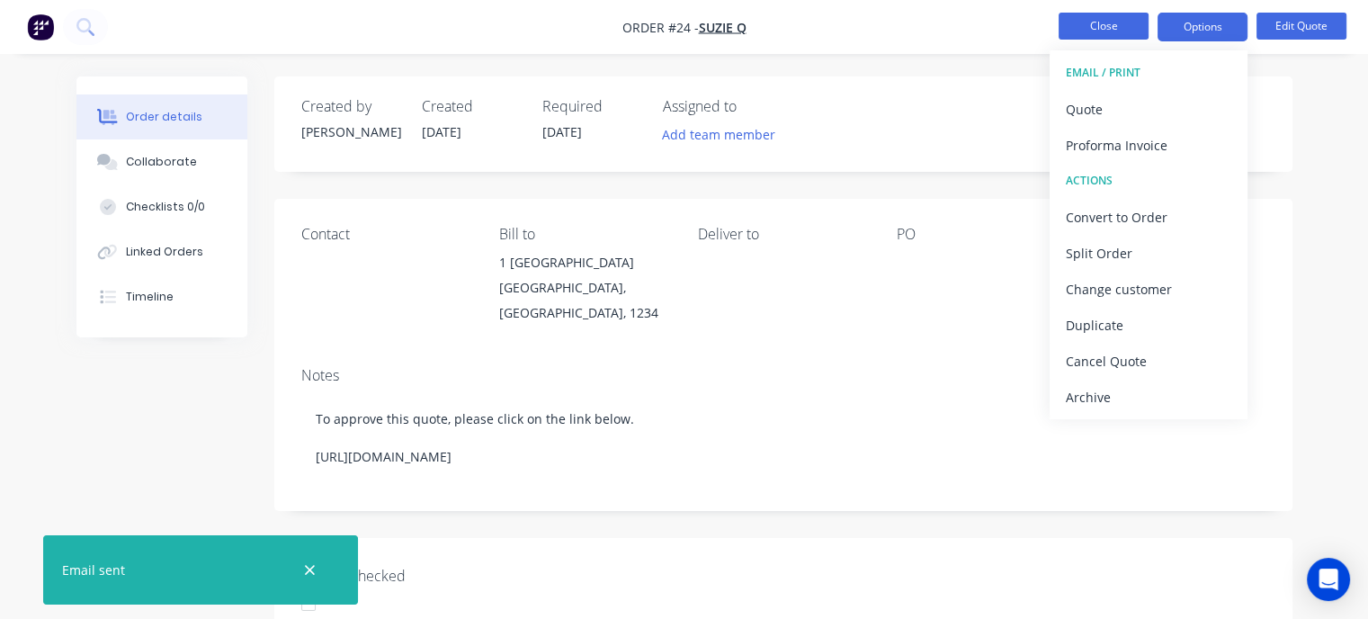
click at [1133, 27] on button "Close" at bounding box center [1103, 26] width 90 height 27
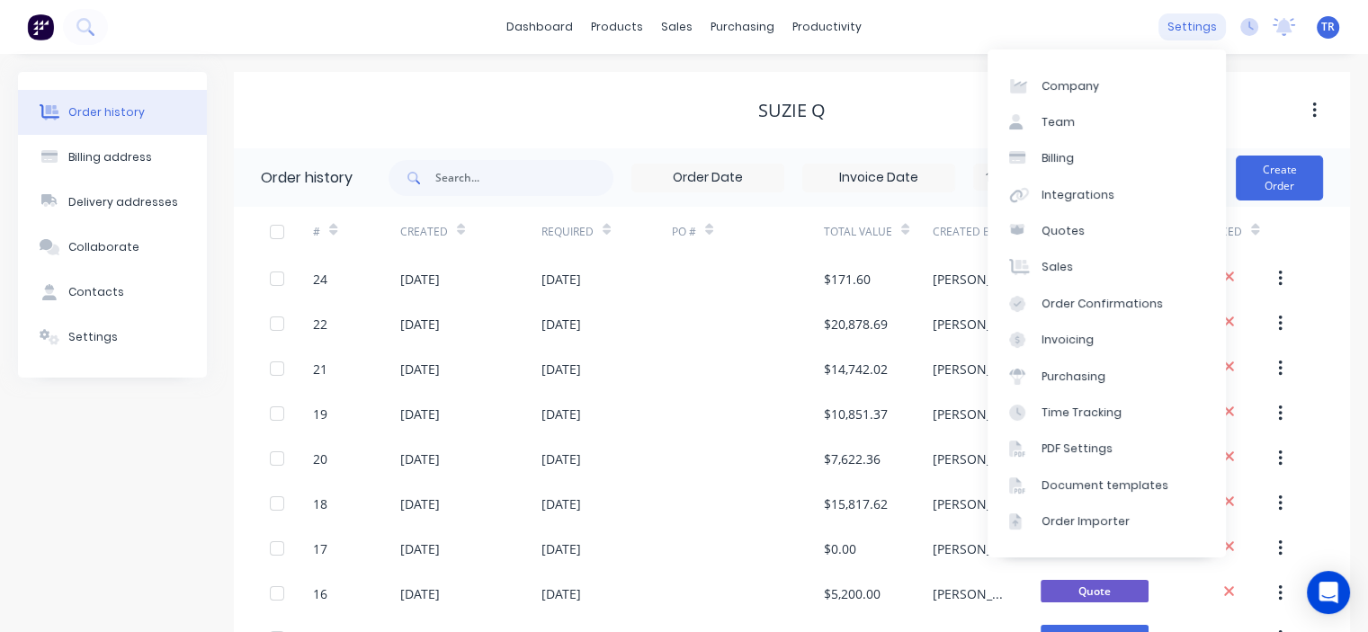
click at [1190, 34] on div "settings" at bounding box center [1191, 26] width 67 height 27
click at [1075, 223] on div "Quotes" at bounding box center [1062, 231] width 43 height 16
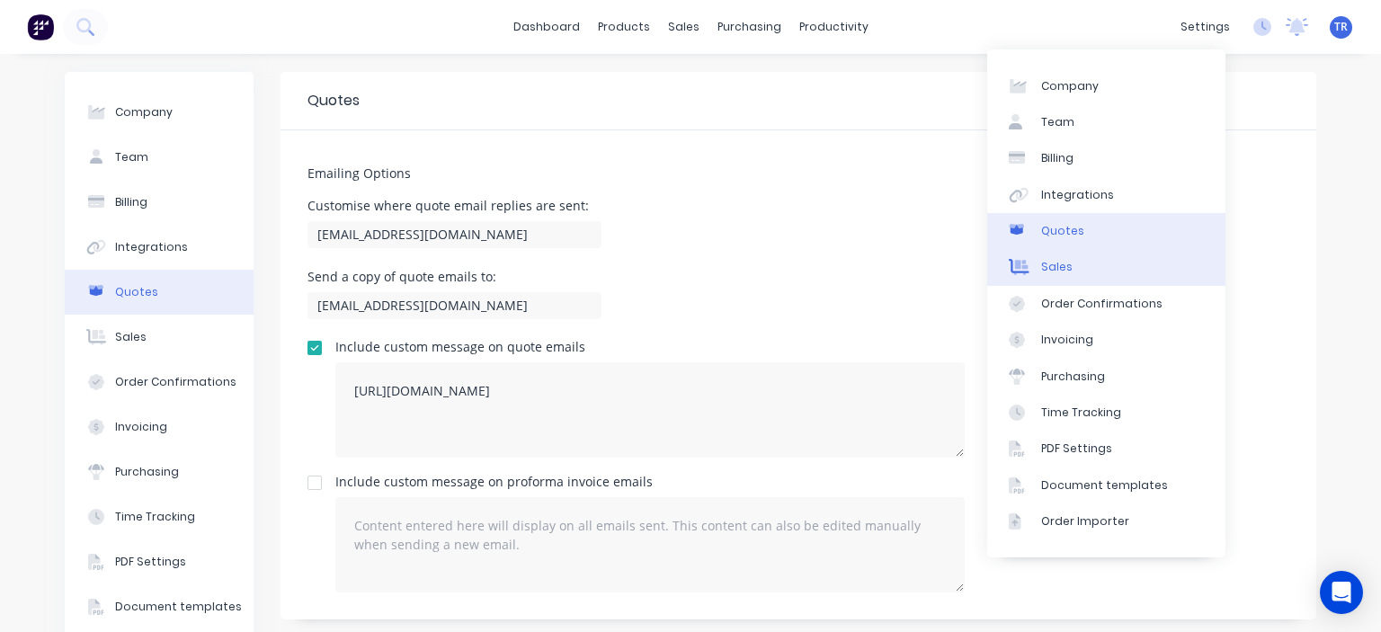
click at [1101, 275] on link "Sales" at bounding box center [1106, 267] width 238 height 36
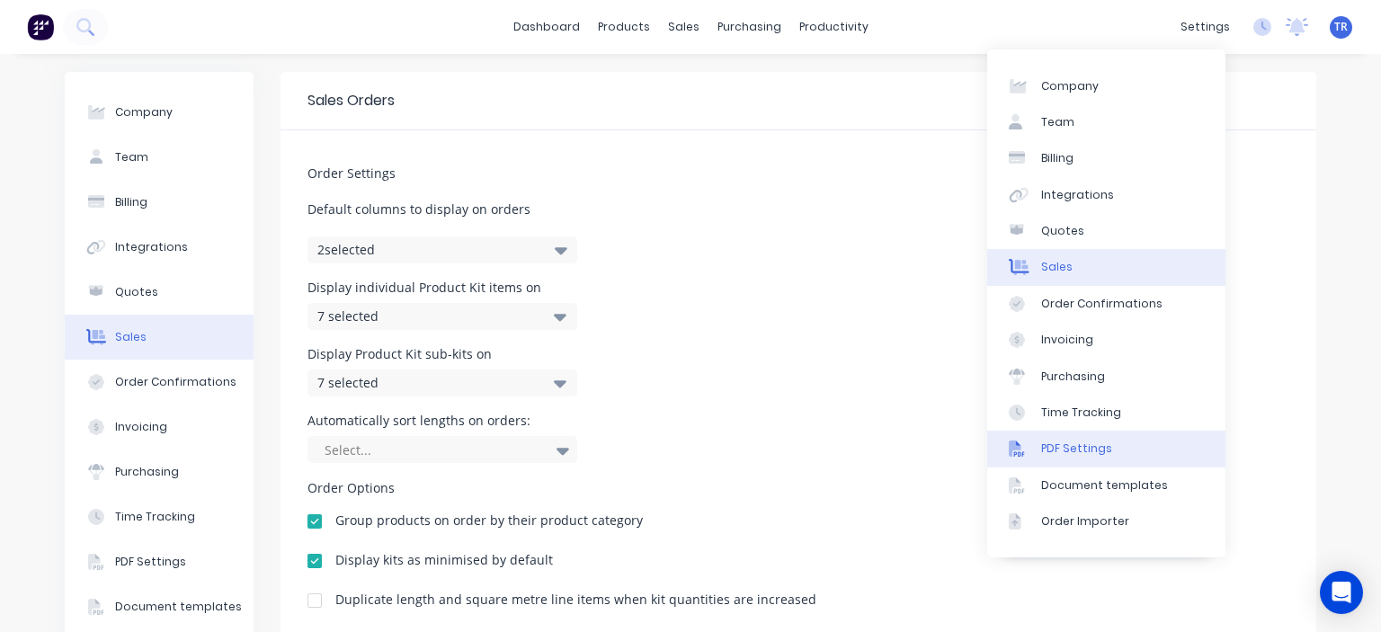
click at [1113, 451] on link "PDF Settings" at bounding box center [1106, 449] width 238 height 36
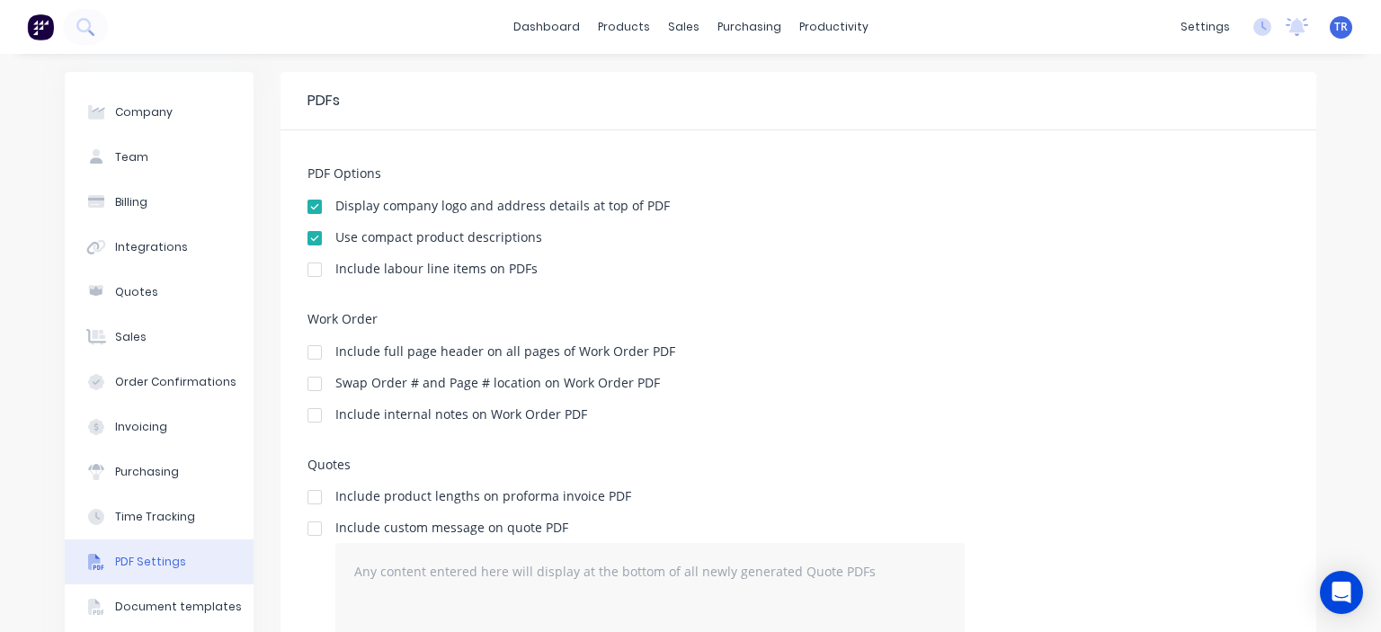
click at [687, 207] on div "Display company logo and address details at top of PDF" at bounding box center [798, 208] width 982 height 17
click at [531, 237] on div "Use compact product descriptions" at bounding box center [798, 239] width 982 height 17
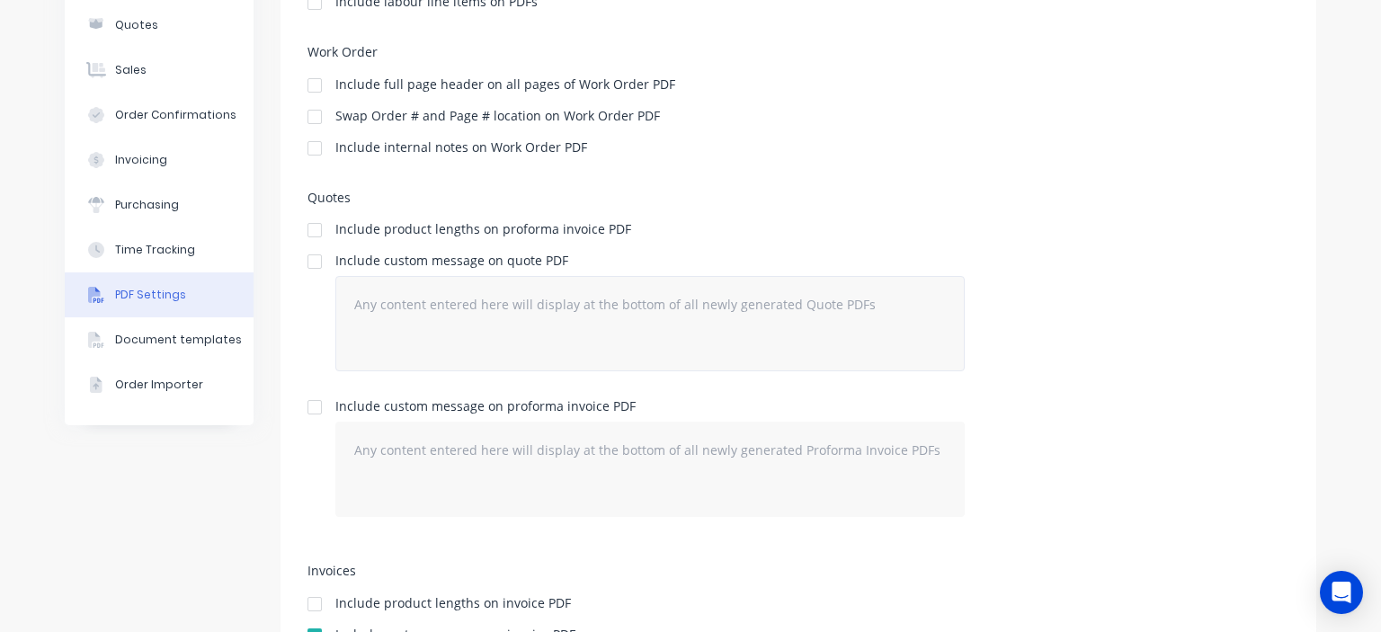
scroll to position [270, 0]
click at [311, 261] on div at bounding box center [315, 259] width 36 height 36
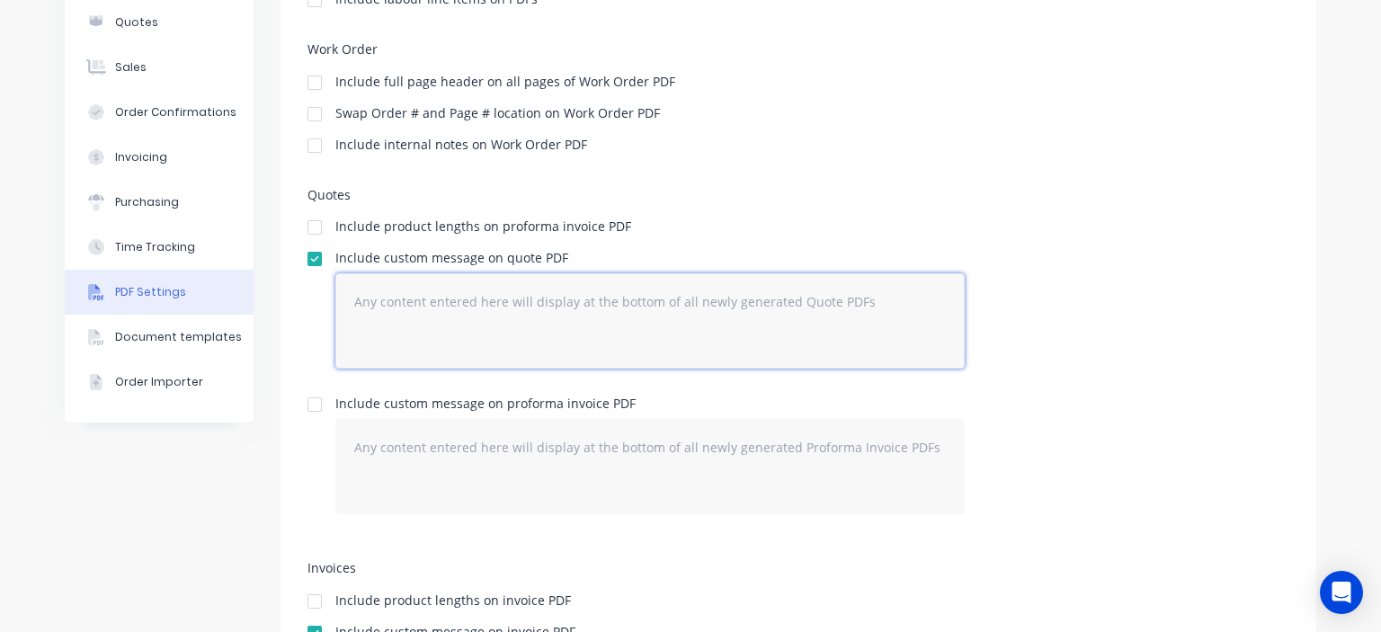
click at [400, 300] on textarea at bounding box center [649, 320] width 629 height 95
type textarea "To approve this quote, please click the link below"
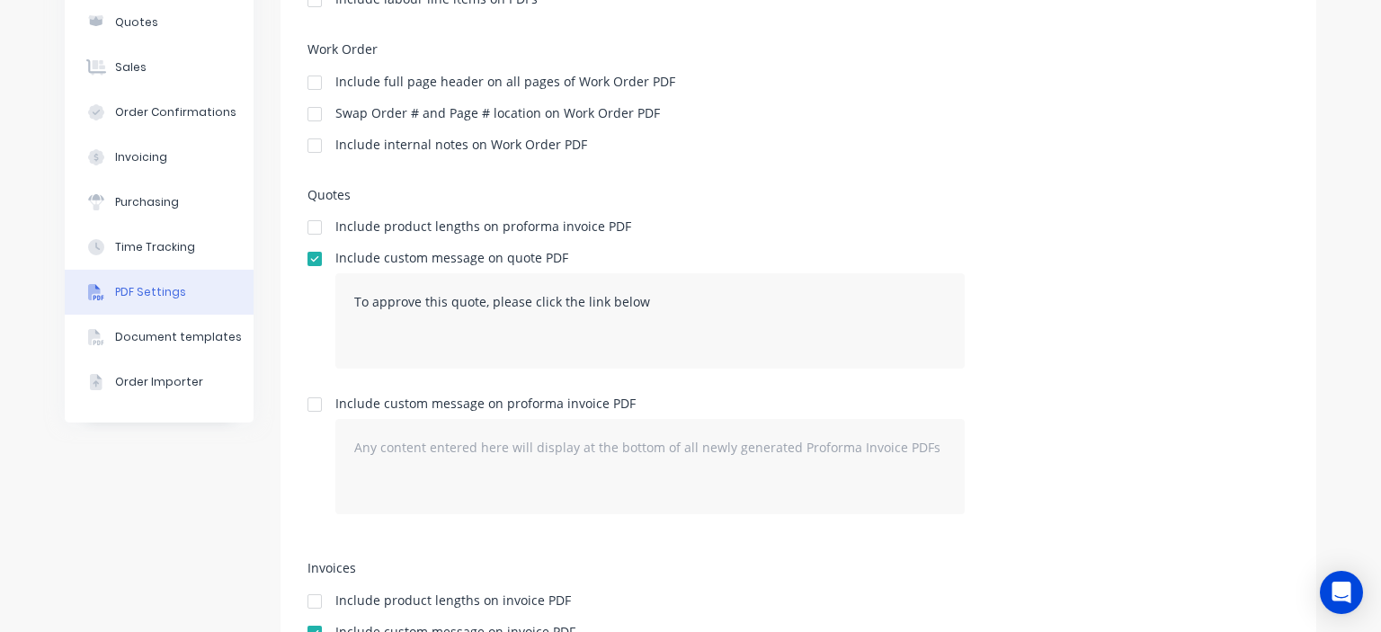
click at [1029, 307] on div "Include custom message on quote PDF To approve this quote, please click the lin…" at bounding box center [798, 317] width 982 height 131
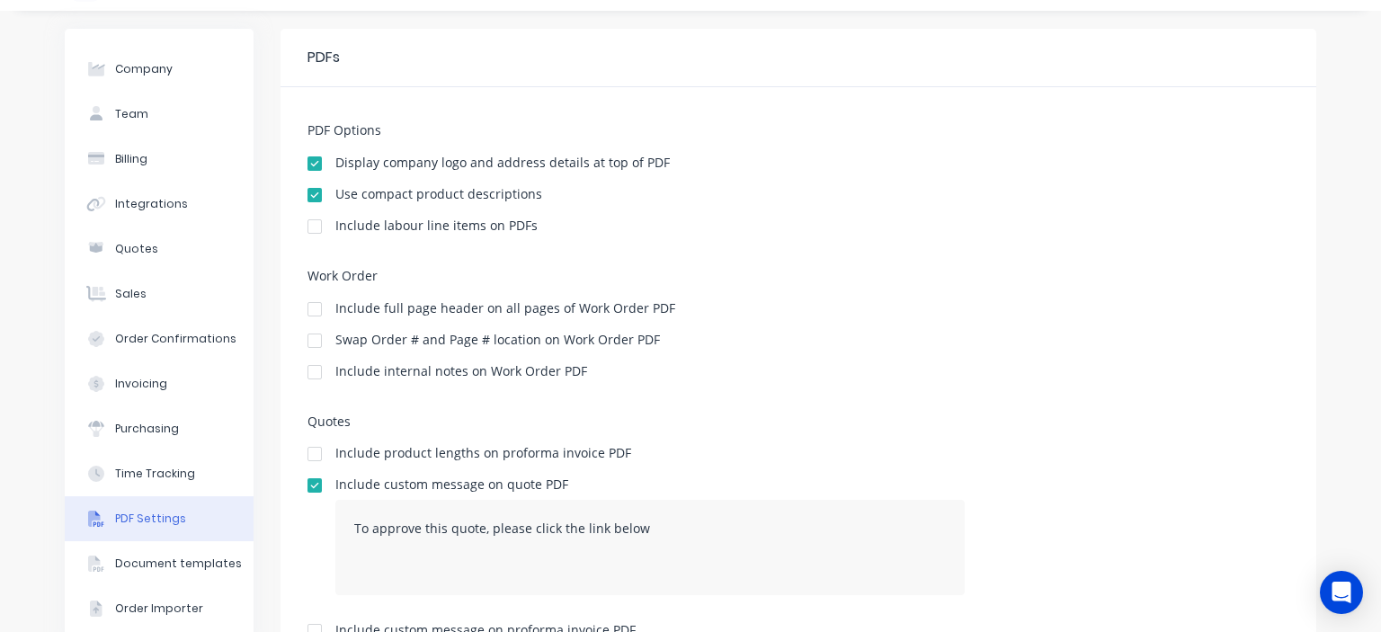
scroll to position [0, 0]
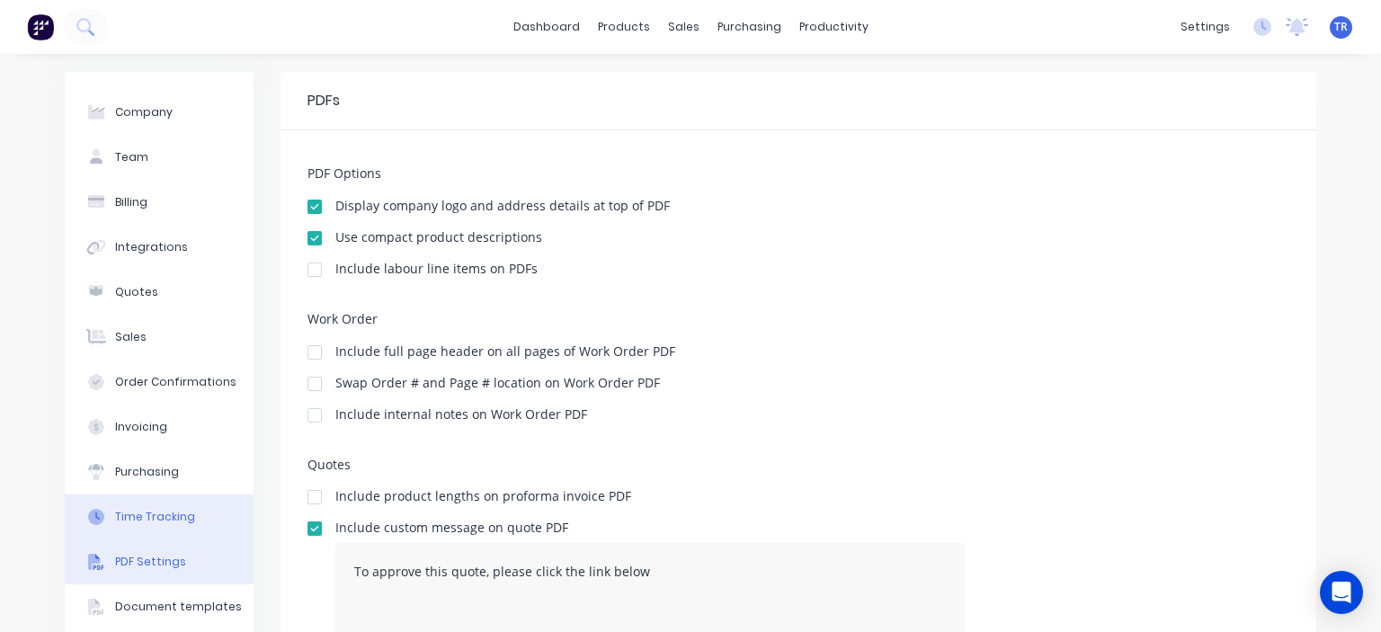
click at [155, 514] on div "Time Tracking" at bounding box center [155, 517] width 80 height 16
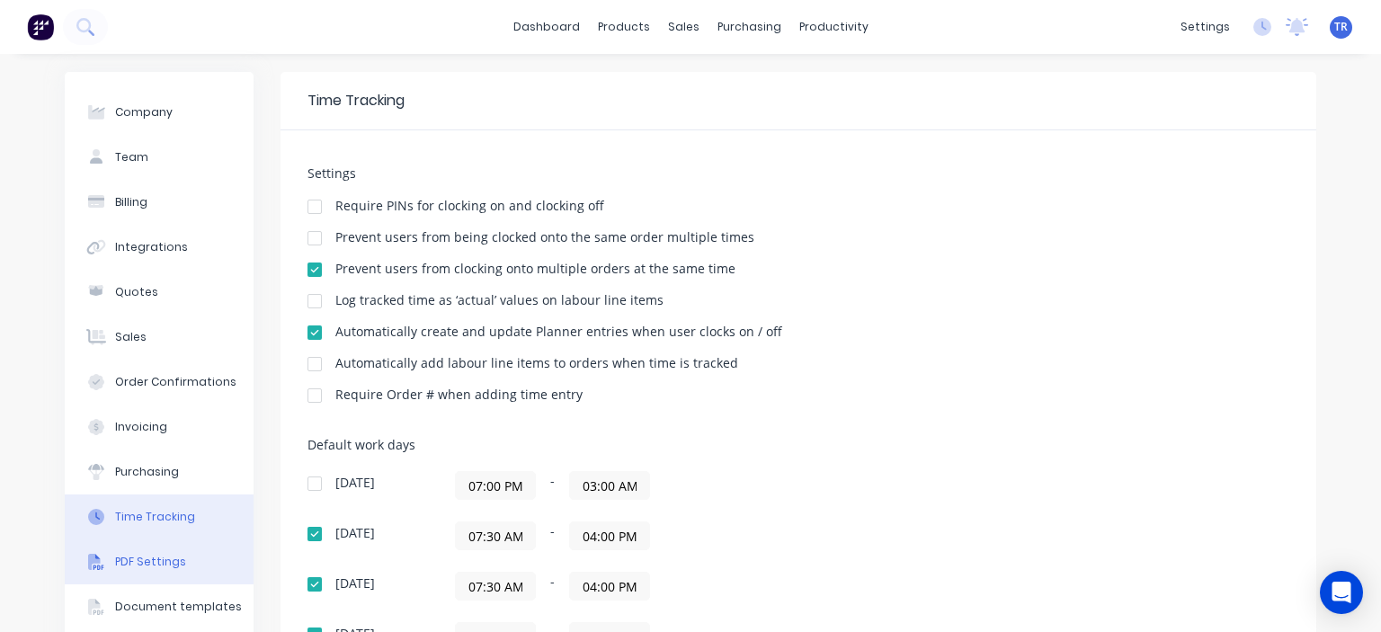
click at [156, 556] on div "PDF Settings" at bounding box center [150, 562] width 71 height 16
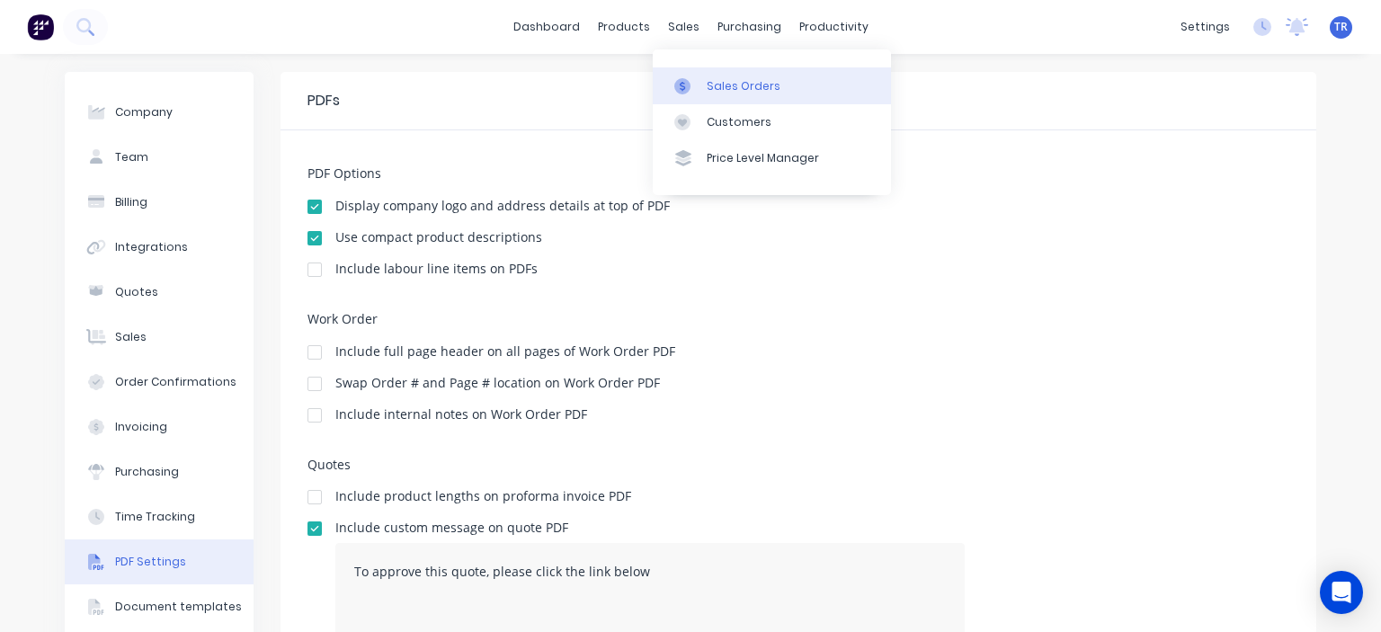
click at [724, 84] on div "Sales Orders" at bounding box center [744, 86] width 74 height 16
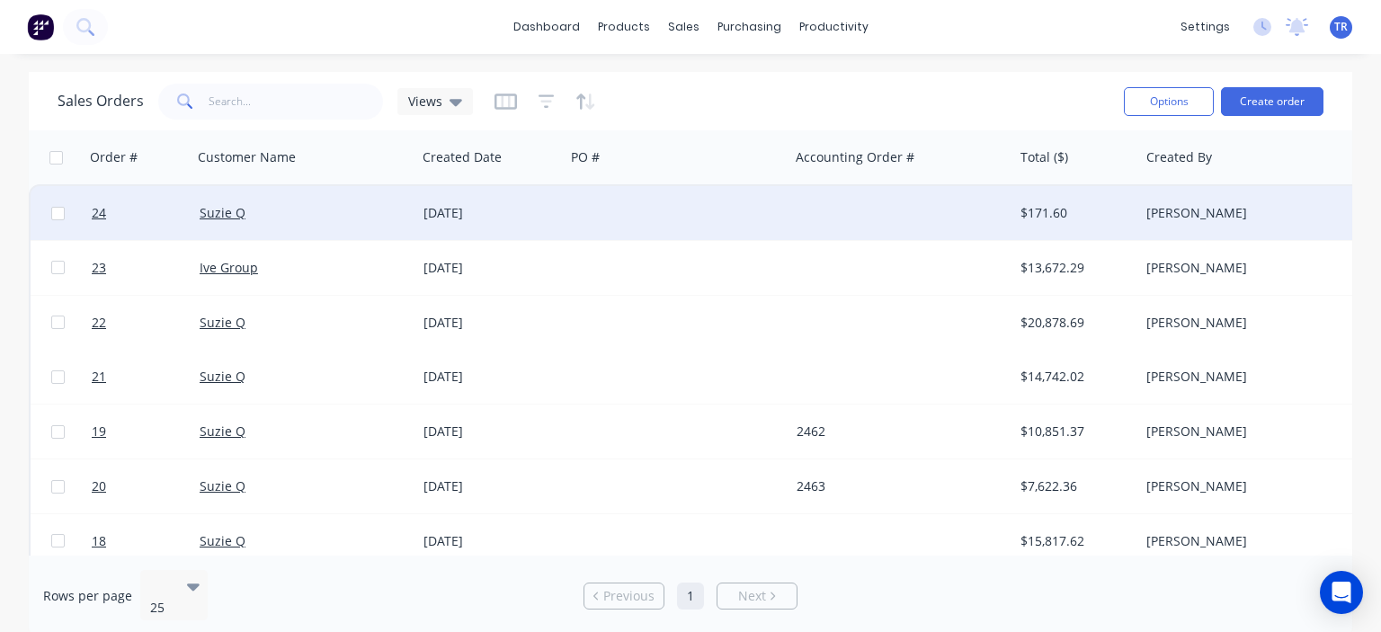
click at [565, 226] on div at bounding box center [677, 213] width 224 height 54
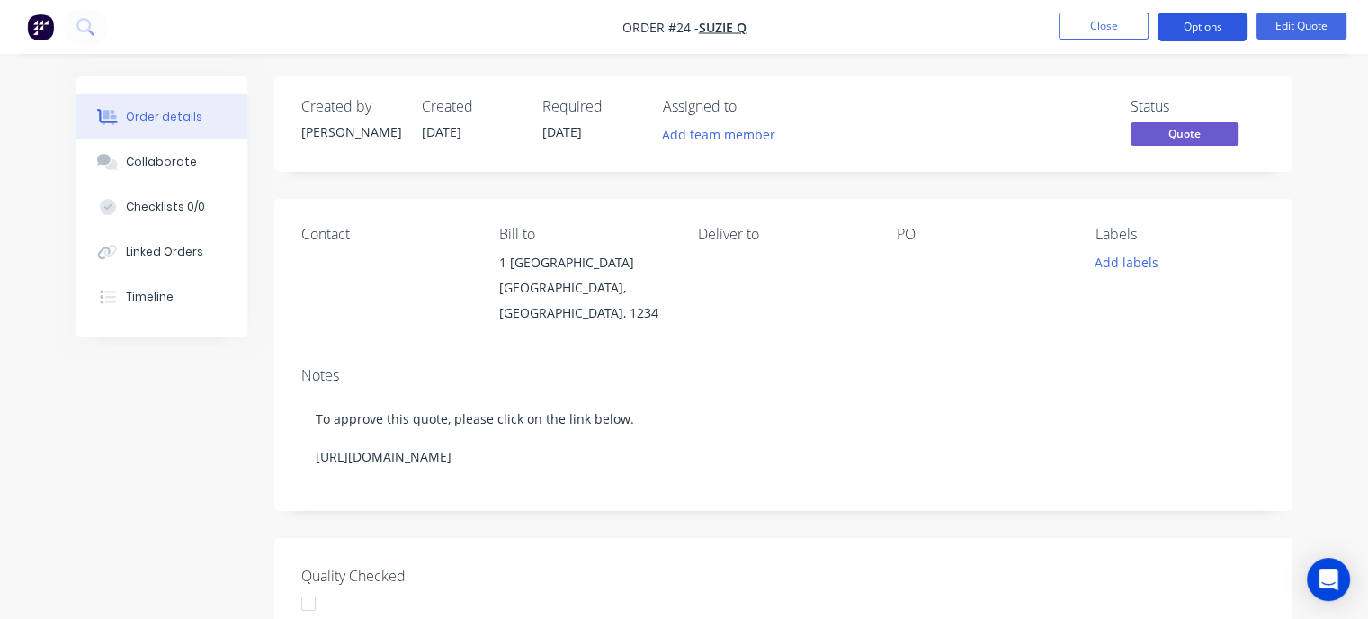
click at [1183, 24] on button "Options" at bounding box center [1202, 27] width 90 height 29
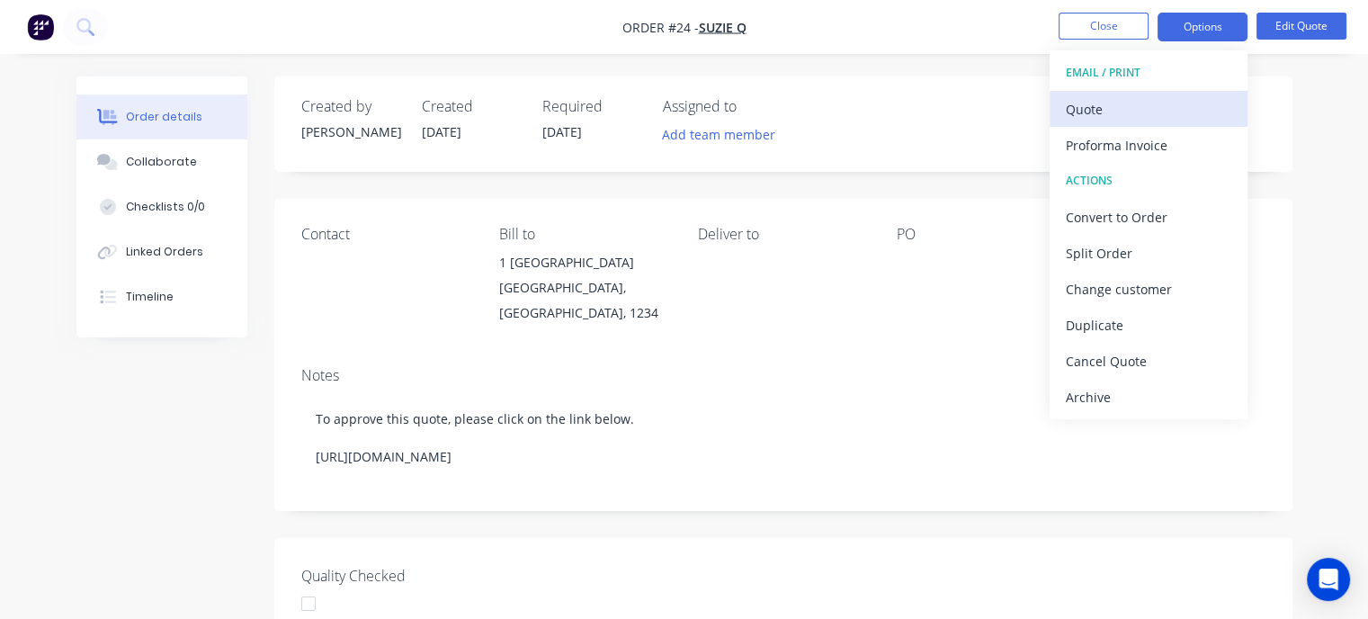
click at [1081, 122] on button "Quote" at bounding box center [1148, 109] width 198 height 36
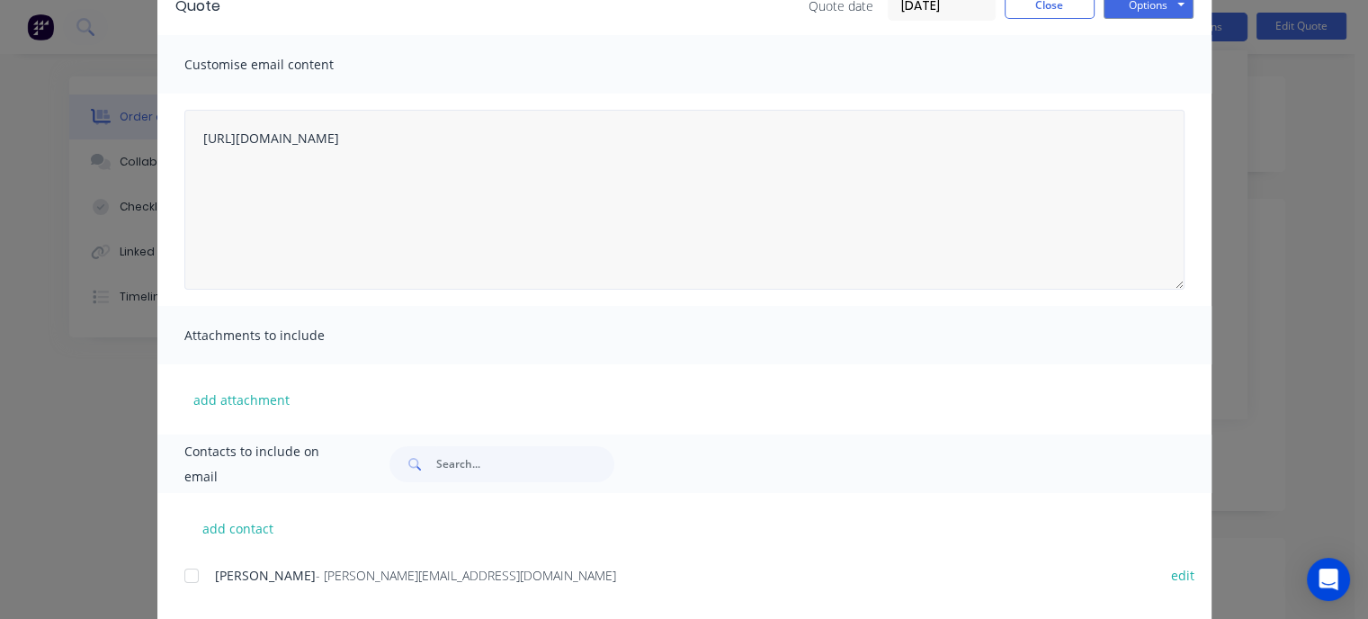
scroll to position [132, 0]
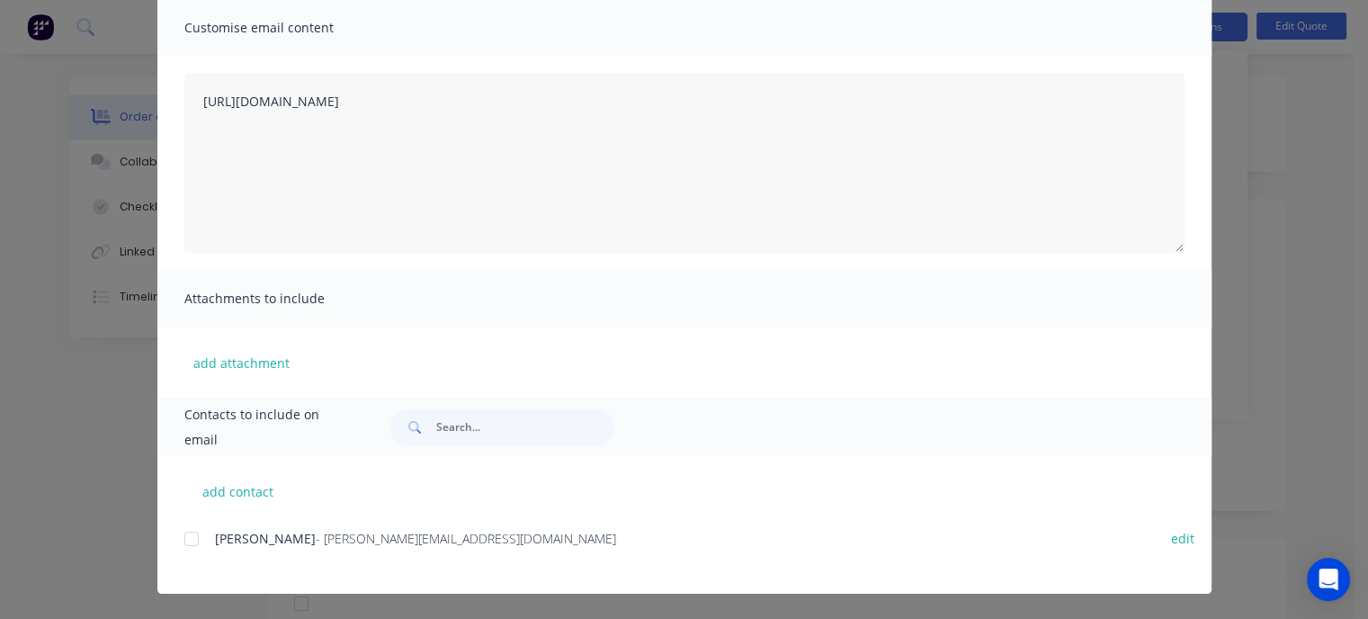
click at [187, 536] on div at bounding box center [192, 539] width 36 height 36
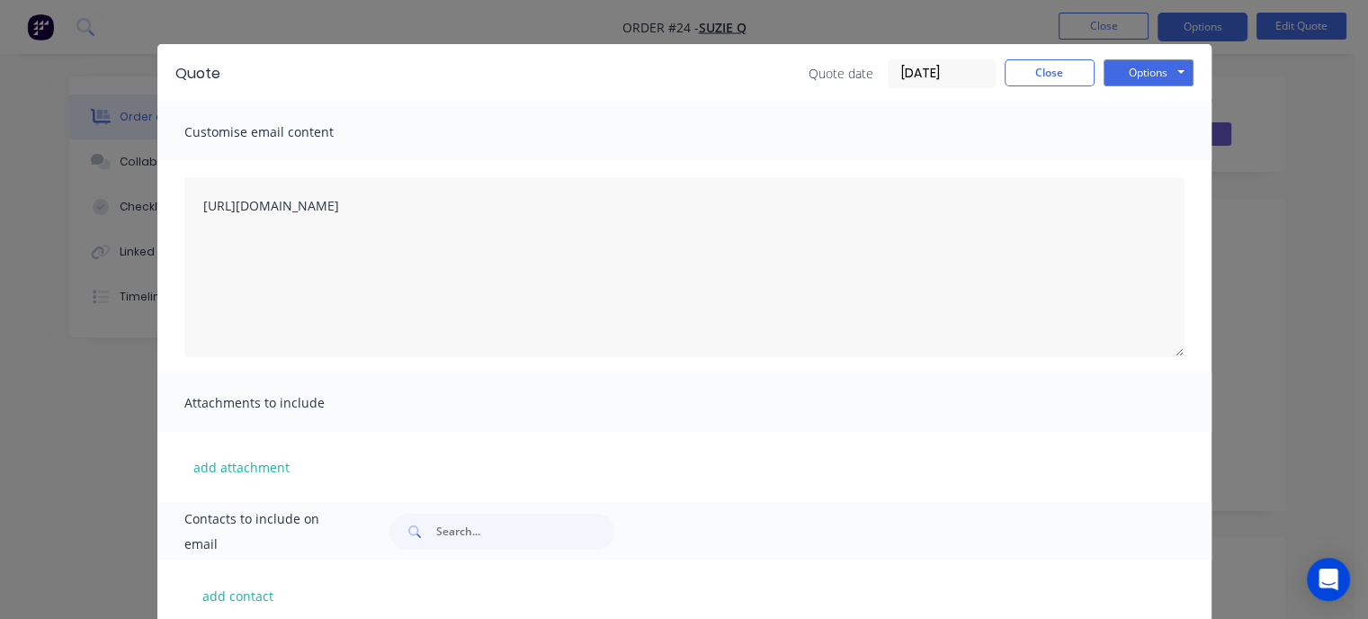
scroll to position [0, 0]
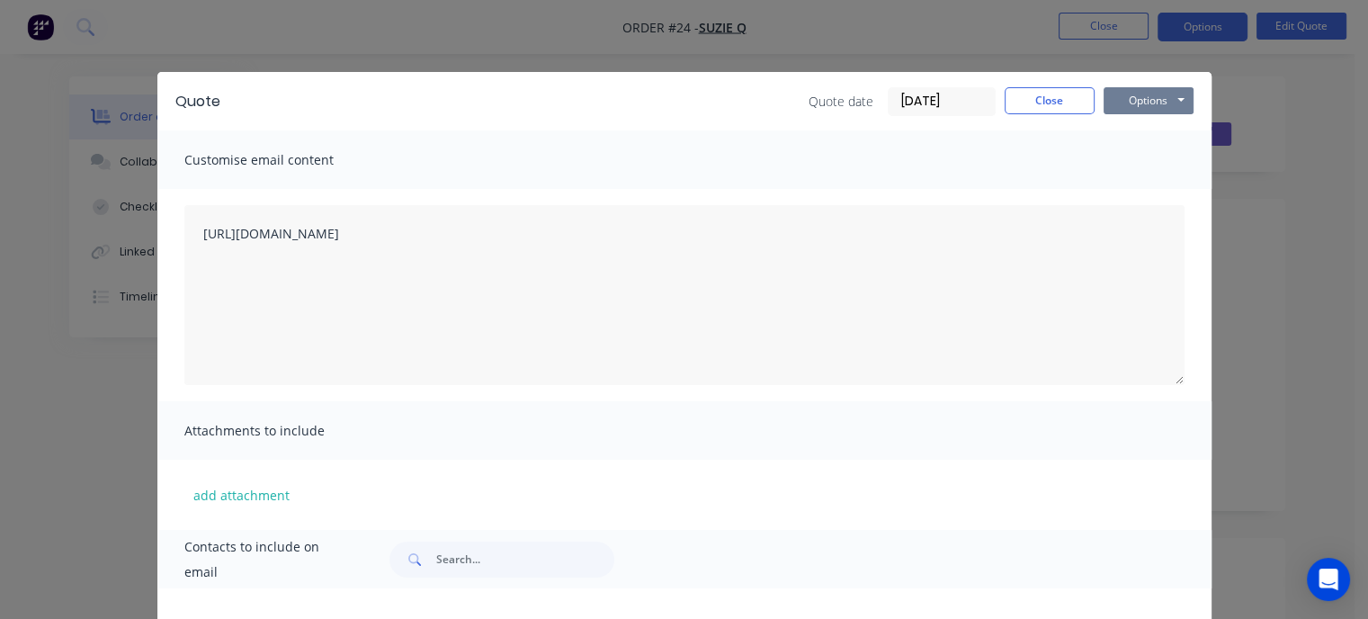
click at [1145, 107] on button "Options" at bounding box center [1148, 100] width 90 height 27
click at [1136, 194] on button "Email" at bounding box center [1160, 192] width 115 height 30
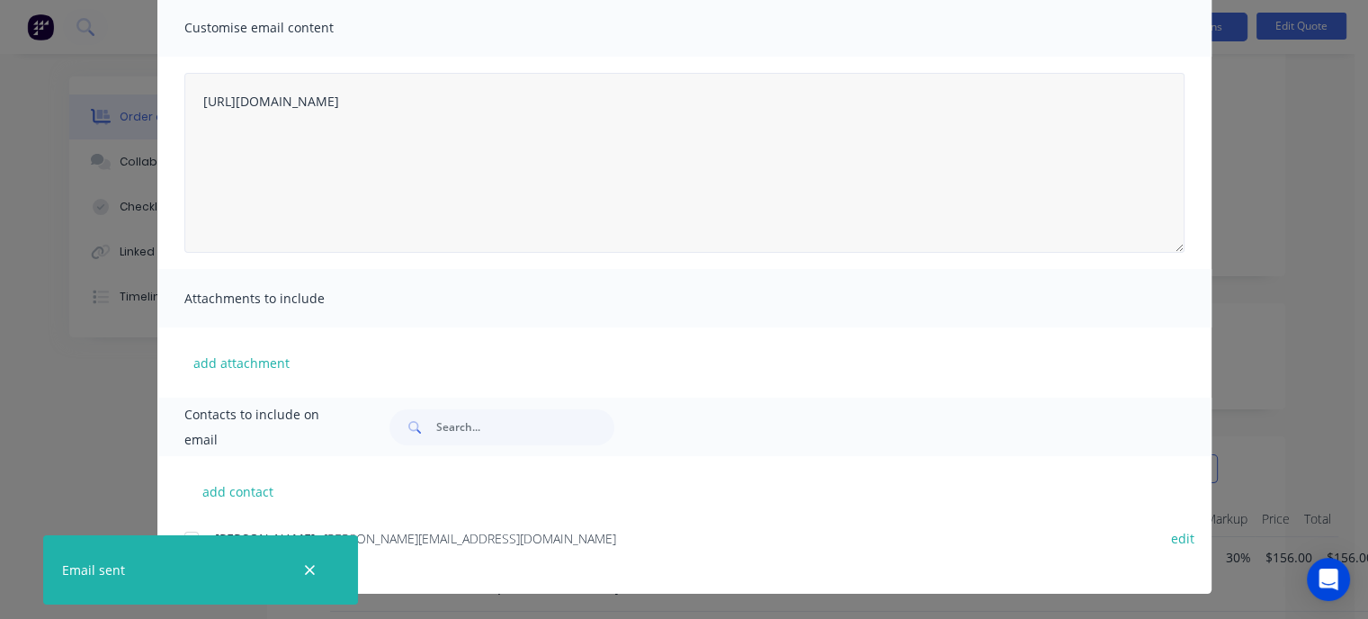
scroll to position [270, 0]
click at [310, 572] on icon "button" at bounding box center [310, 570] width 12 height 16
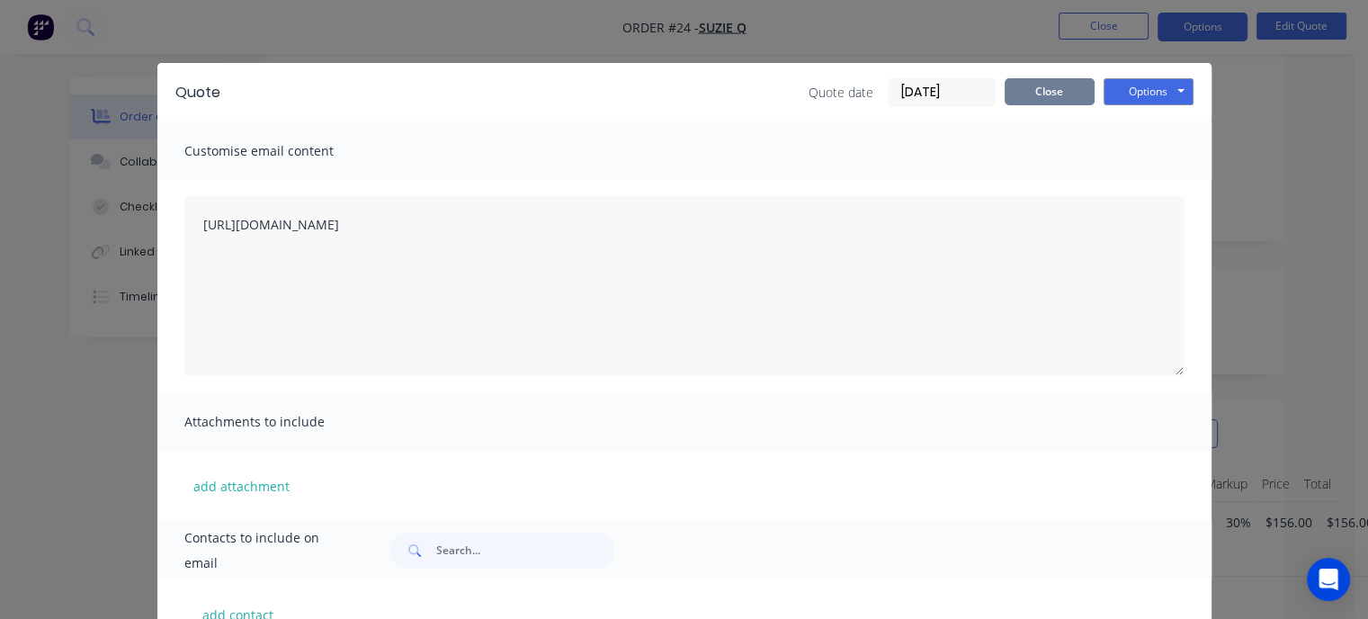
scroll to position [0, 0]
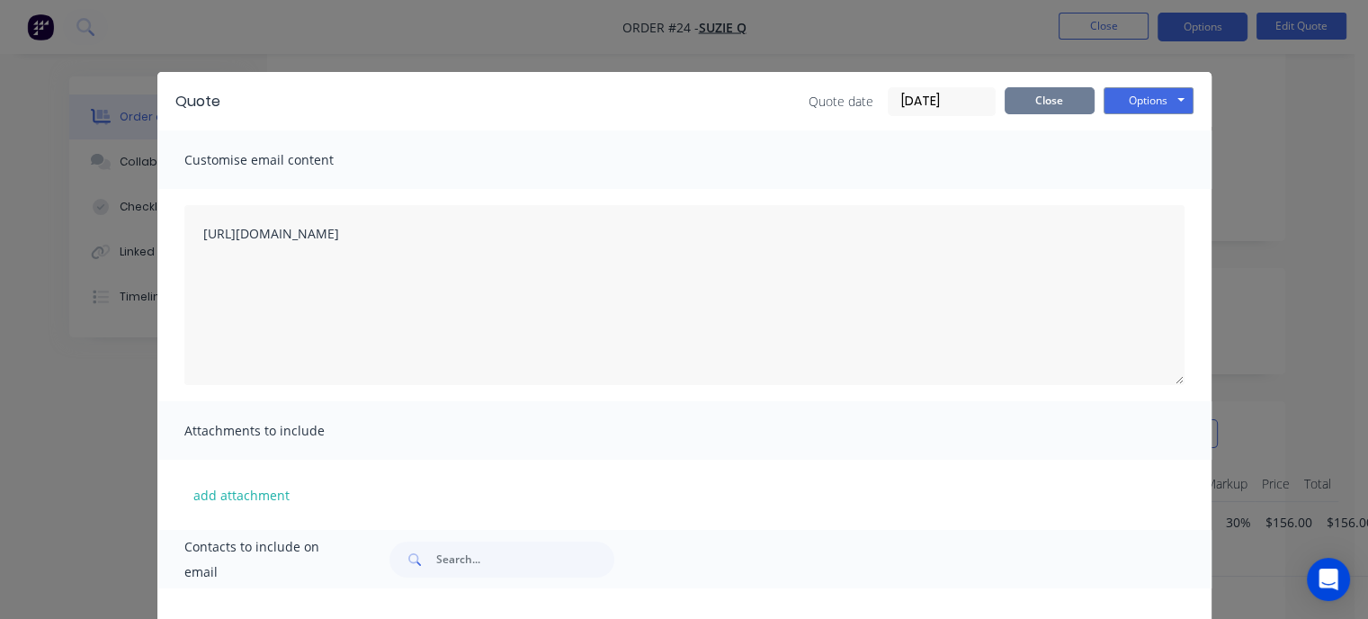
click at [1038, 100] on button "Close" at bounding box center [1049, 100] width 90 height 27
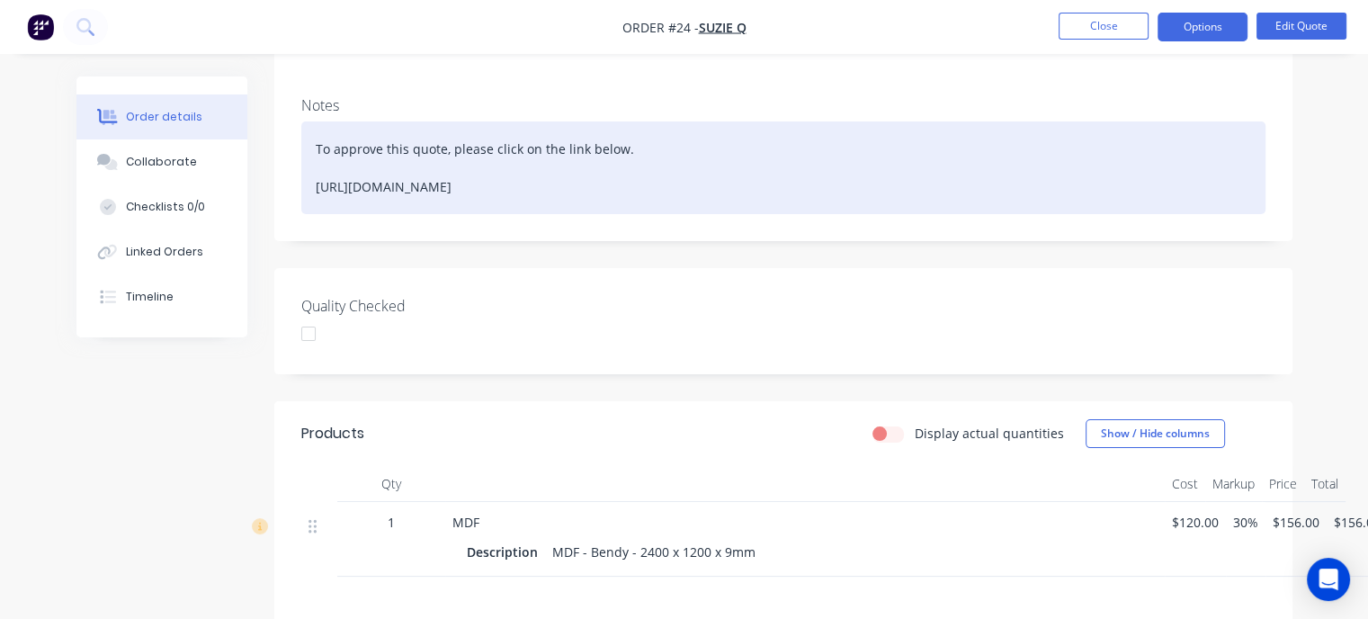
click at [791, 188] on div "To approve this quote, please click on the link below. https://c3y8u.share.hsfo…" at bounding box center [783, 167] width 964 height 93
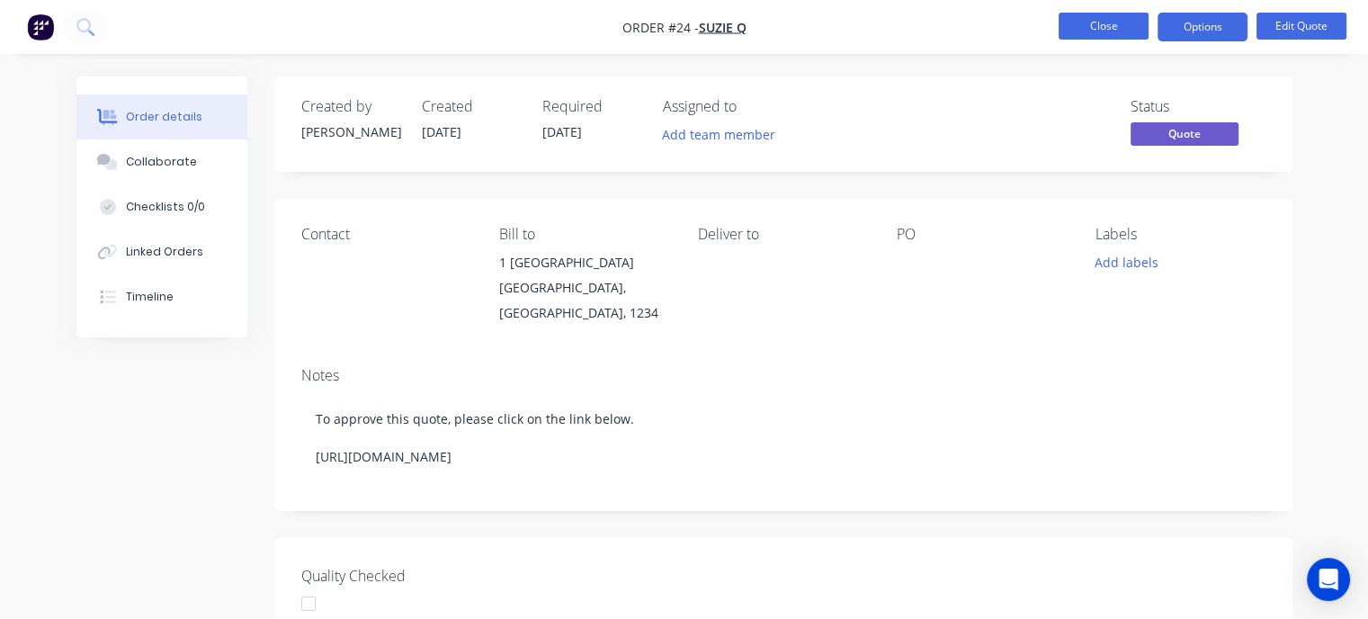
click at [1118, 24] on button "Close" at bounding box center [1103, 26] width 90 height 27
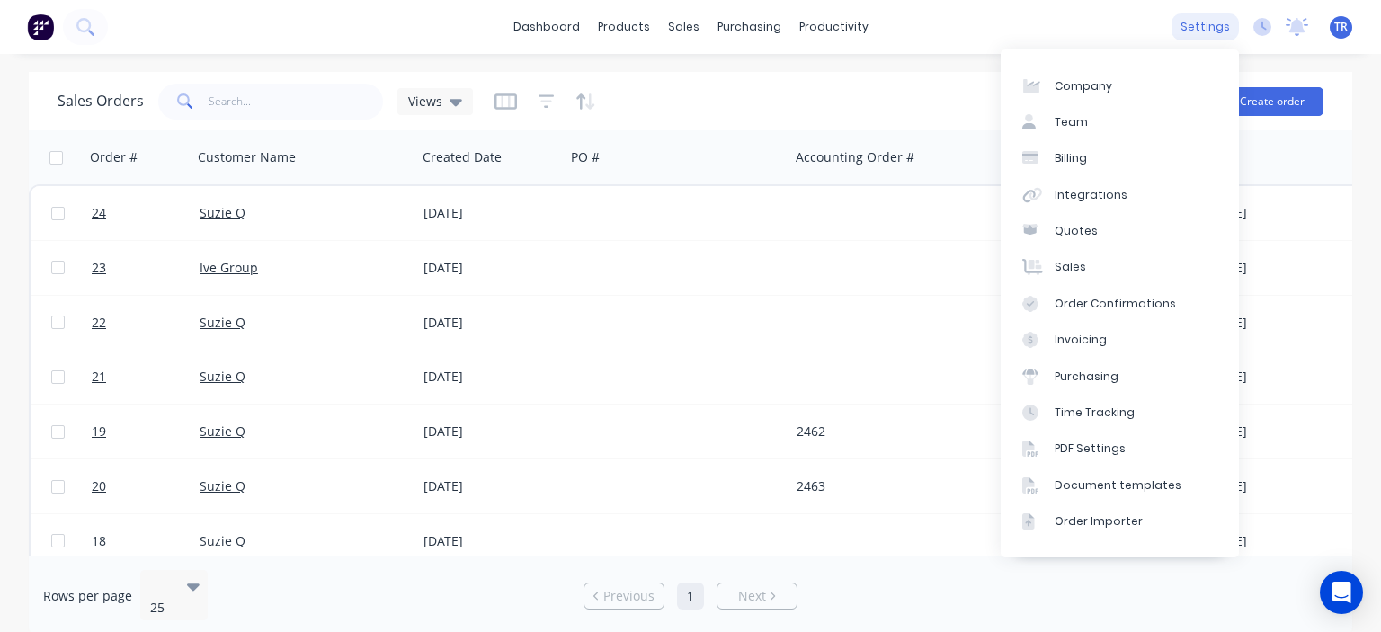
click at [1212, 34] on div "settings" at bounding box center [1205, 26] width 67 height 27
click at [1103, 449] on div "PDF Settings" at bounding box center [1090, 449] width 71 height 16
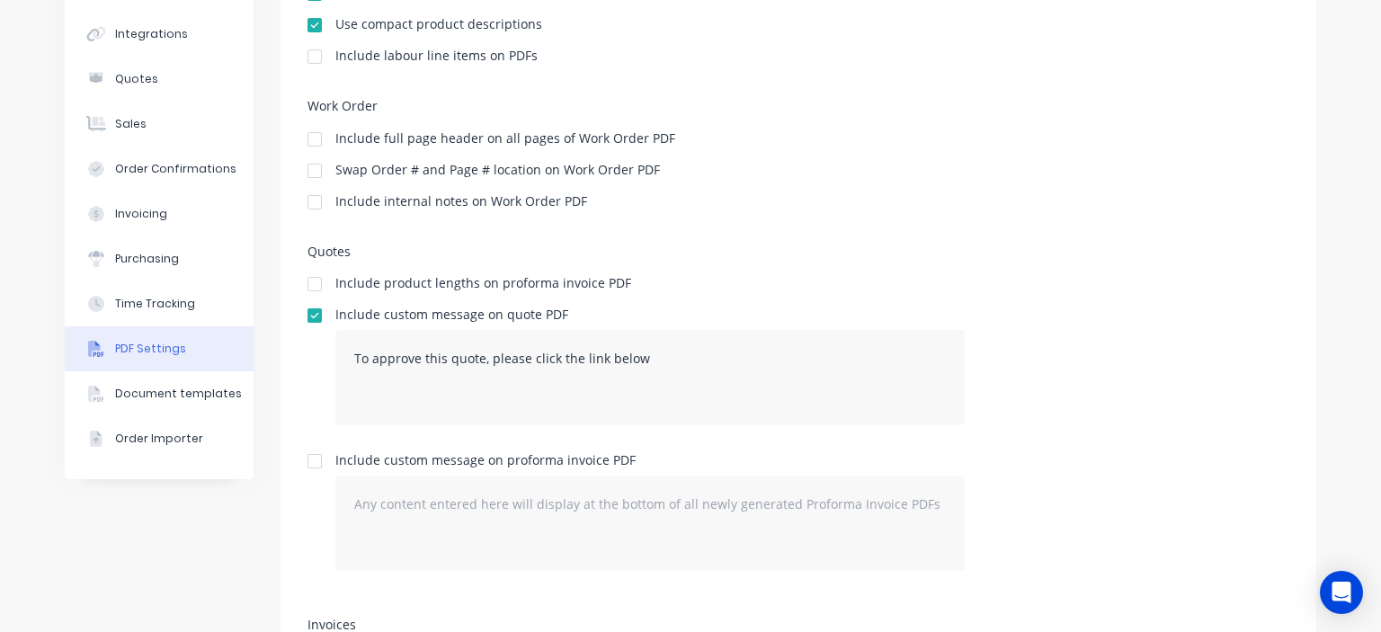
scroll to position [270, 0]
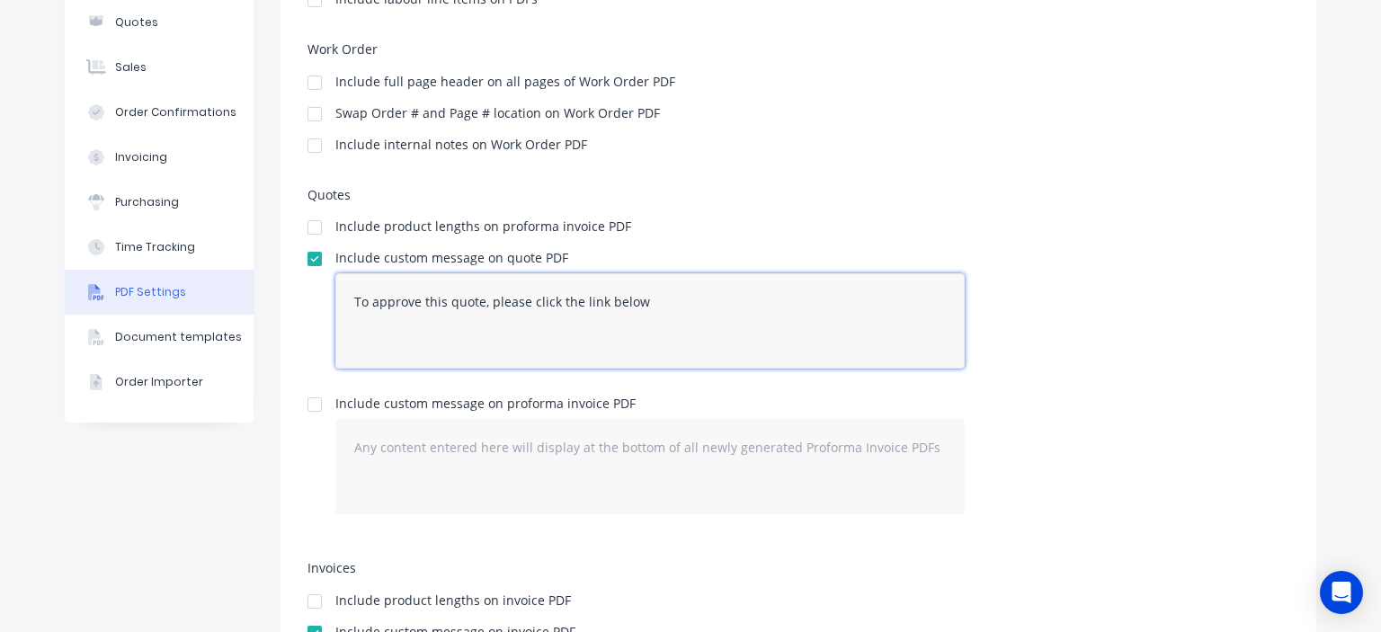
click at [468, 327] on textarea "To approve this quote, please click the link below" at bounding box center [649, 320] width 629 height 95
click at [682, 310] on textarea "To approve this quote, please click the link below" at bounding box center [649, 320] width 629 height 95
click at [311, 256] on div at bounding box center [315, 259] width 36 height 36
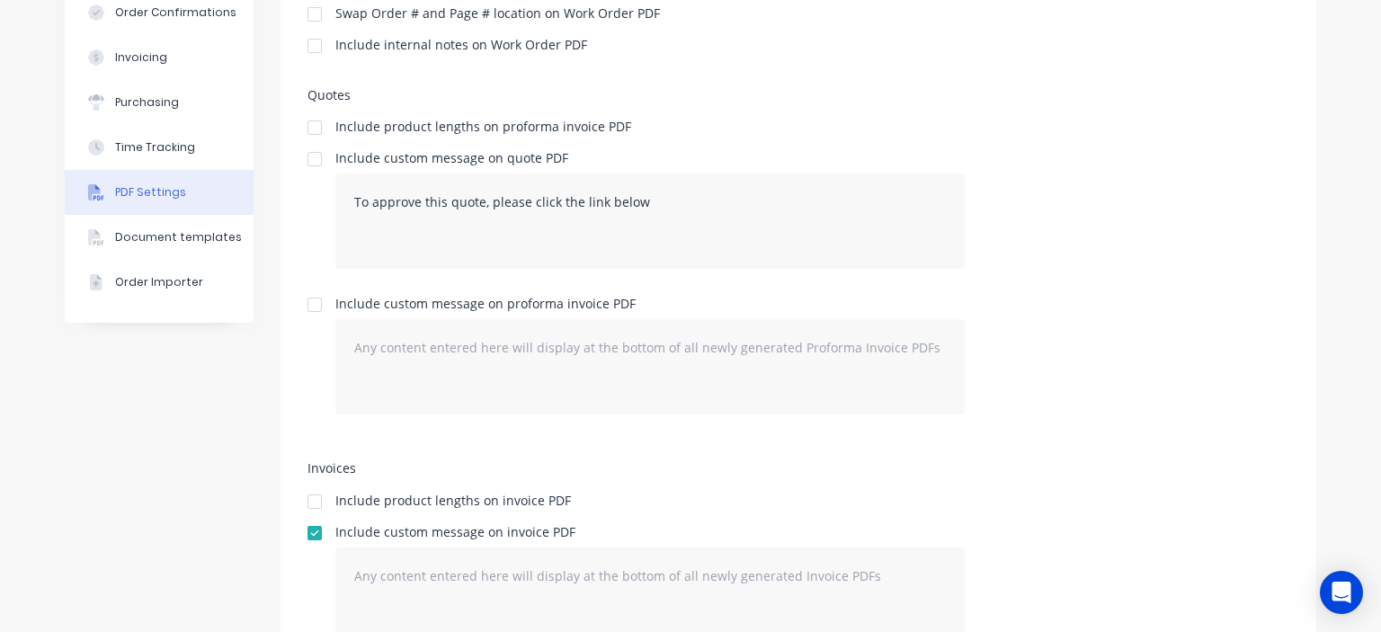
scroll to position [363, 0]
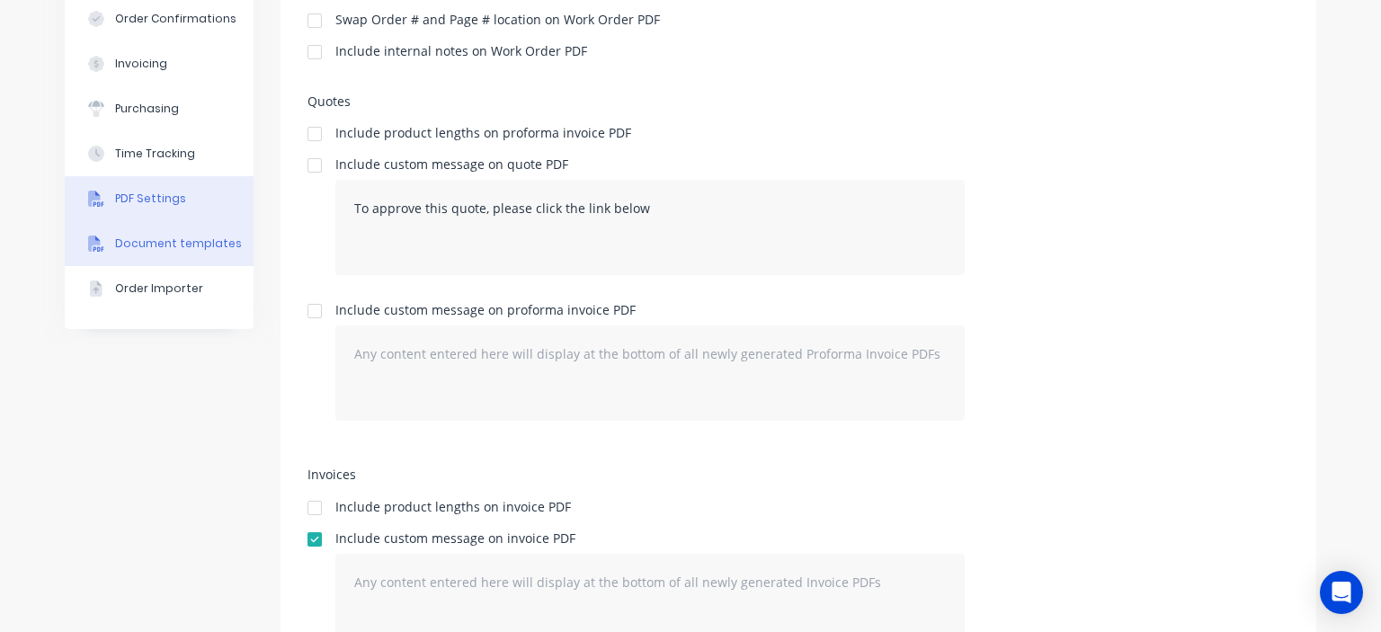
click at [183, 246] on div "Document templates" at bounding box center [178, 244] width 127 height 16
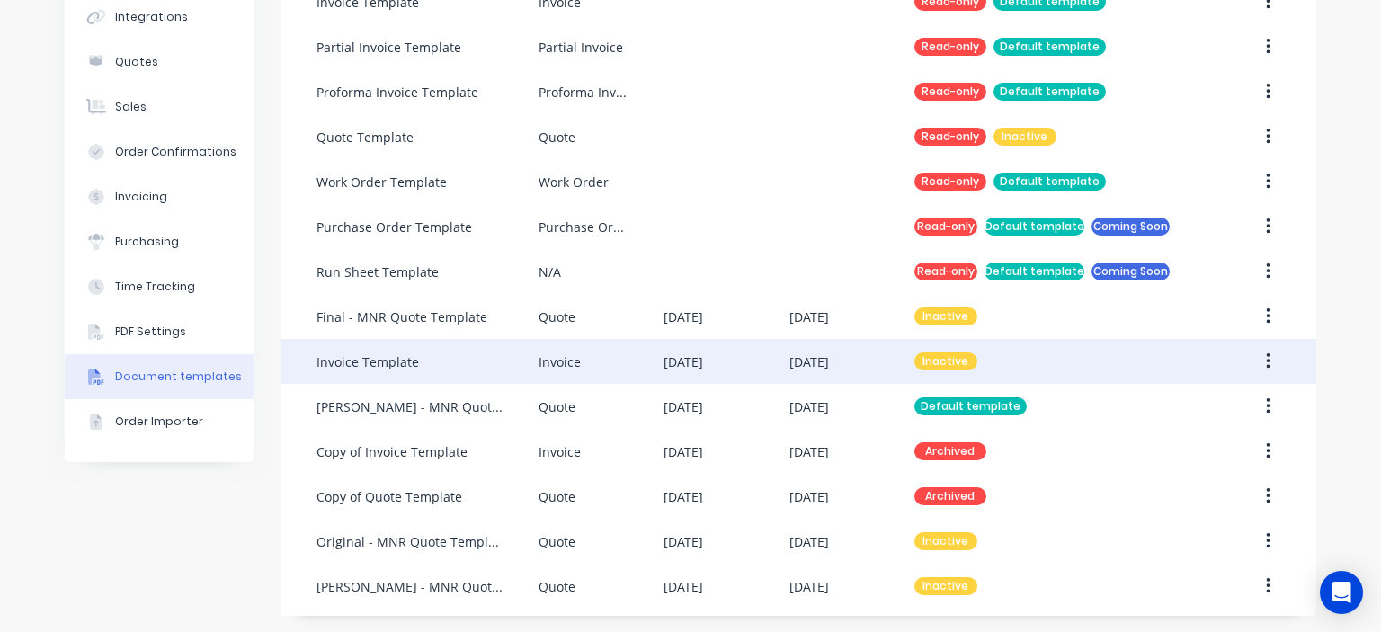
scroll to position [231, 0]
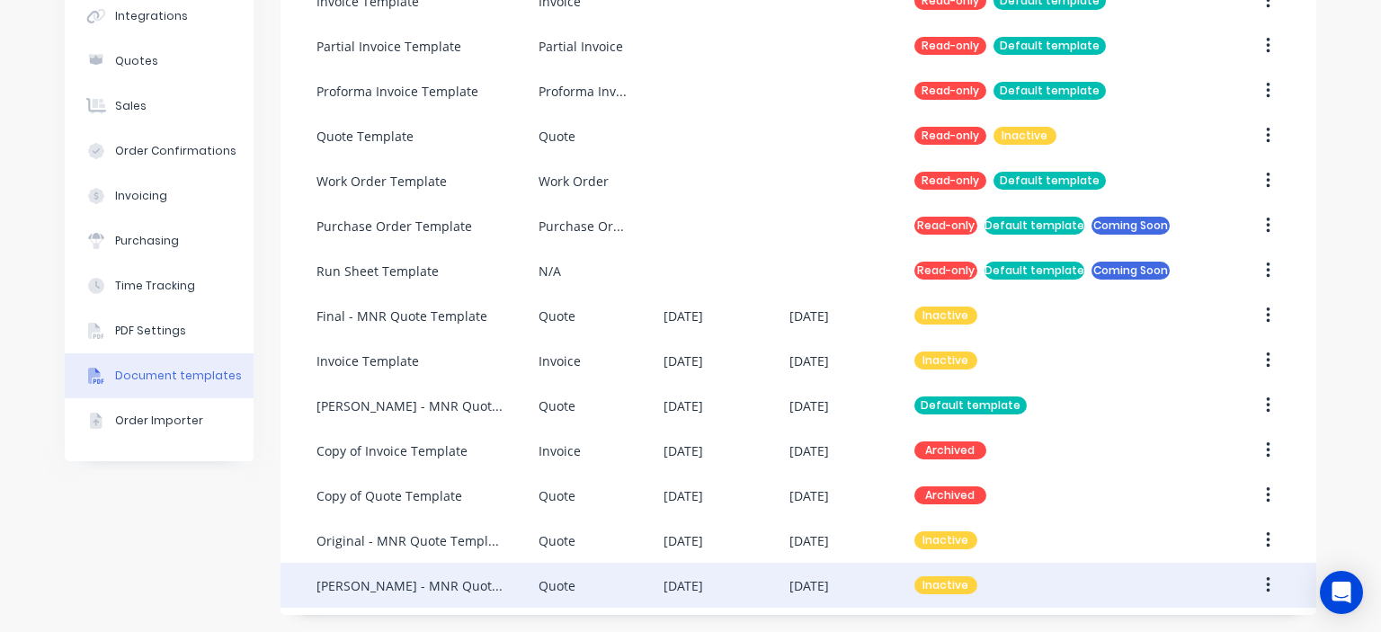
click at [486, 590] on div "[PERSON_NAME] - MNR Quote Template" at bounding box center [427, 585] width 222 height 45
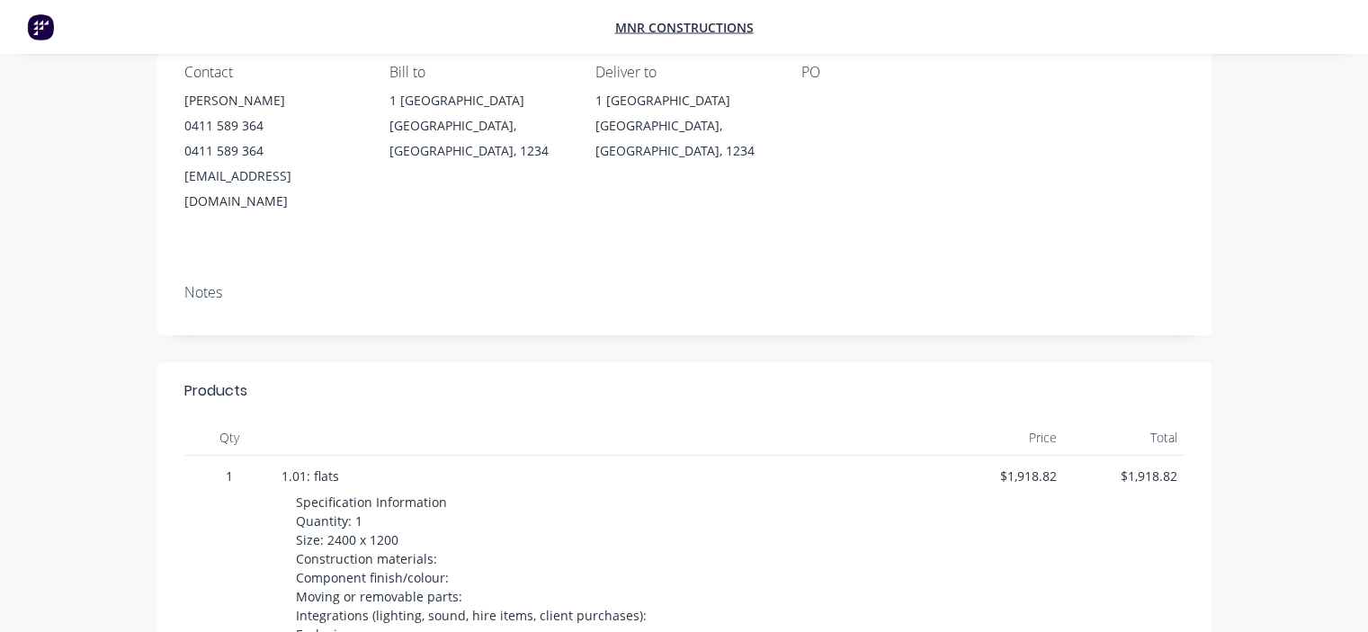
scroll to position [129, 0]
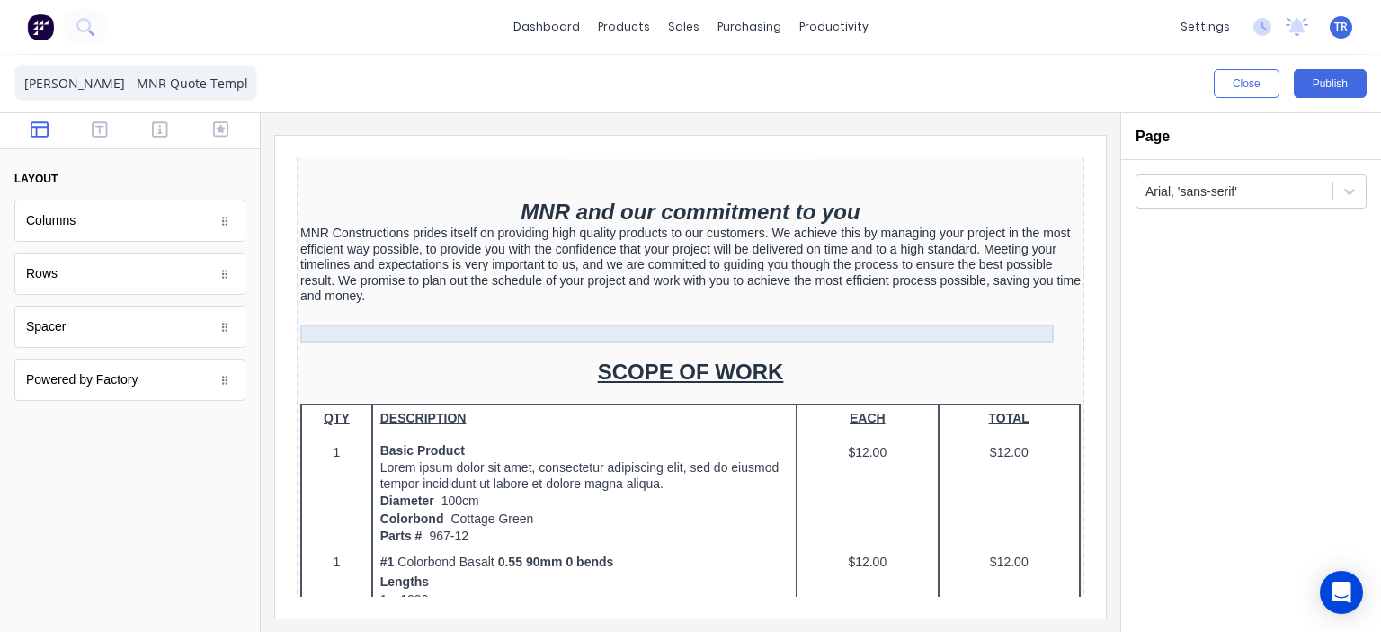
scroll to position [539, 0]
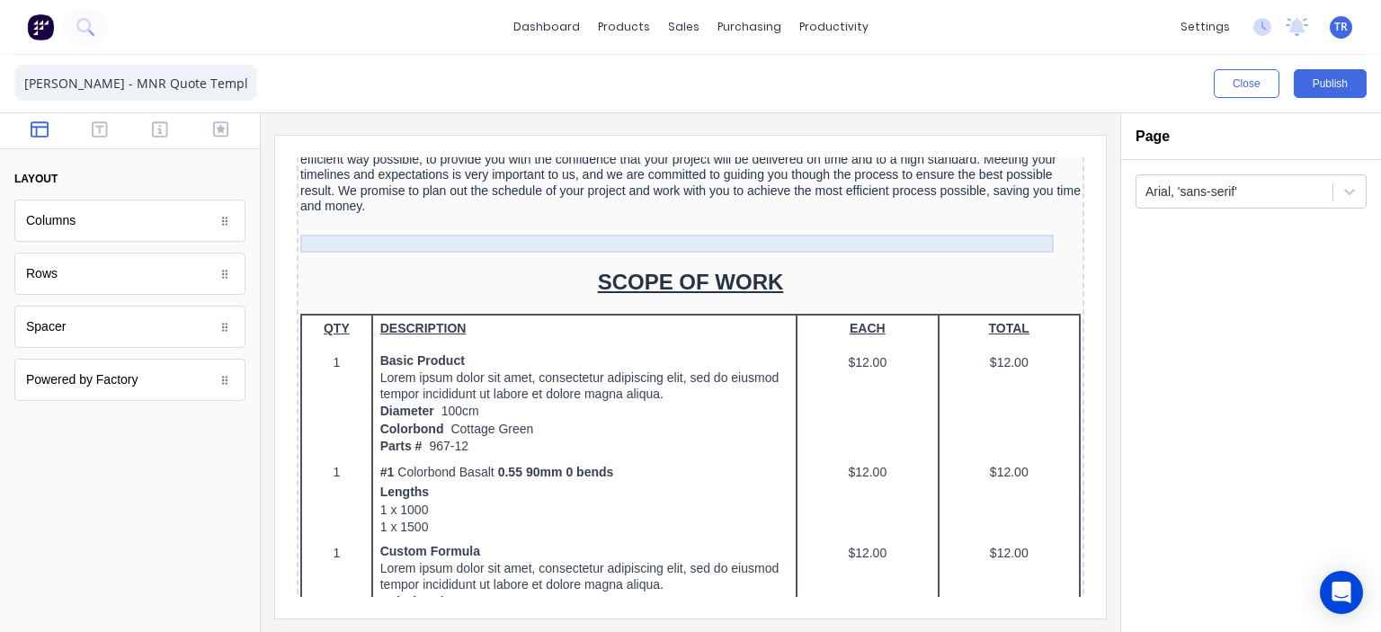
click at [493, 221] on div at bounding box center [669, 220] width 780 height 18
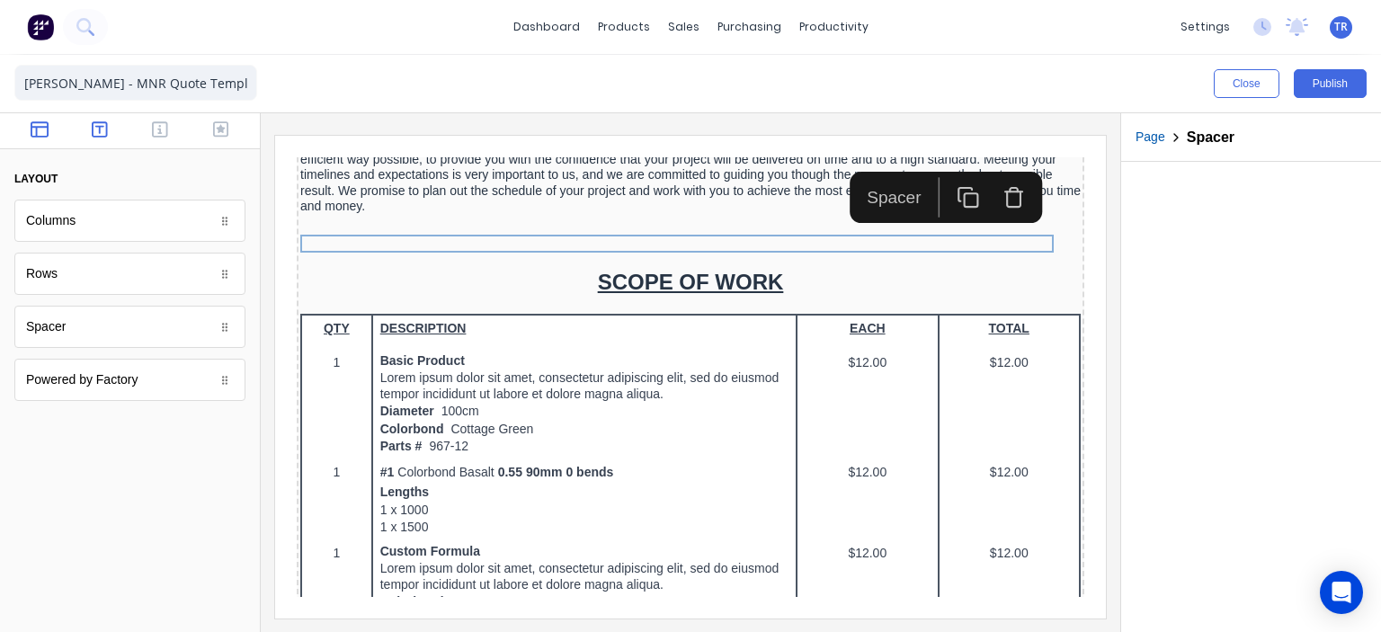
click at [119, 122] on button "button" at bounding box center [99, 131] width 49 height 22
click at [162, 133] on icon "button" at bounding box center [160, 129] width 16 height 16
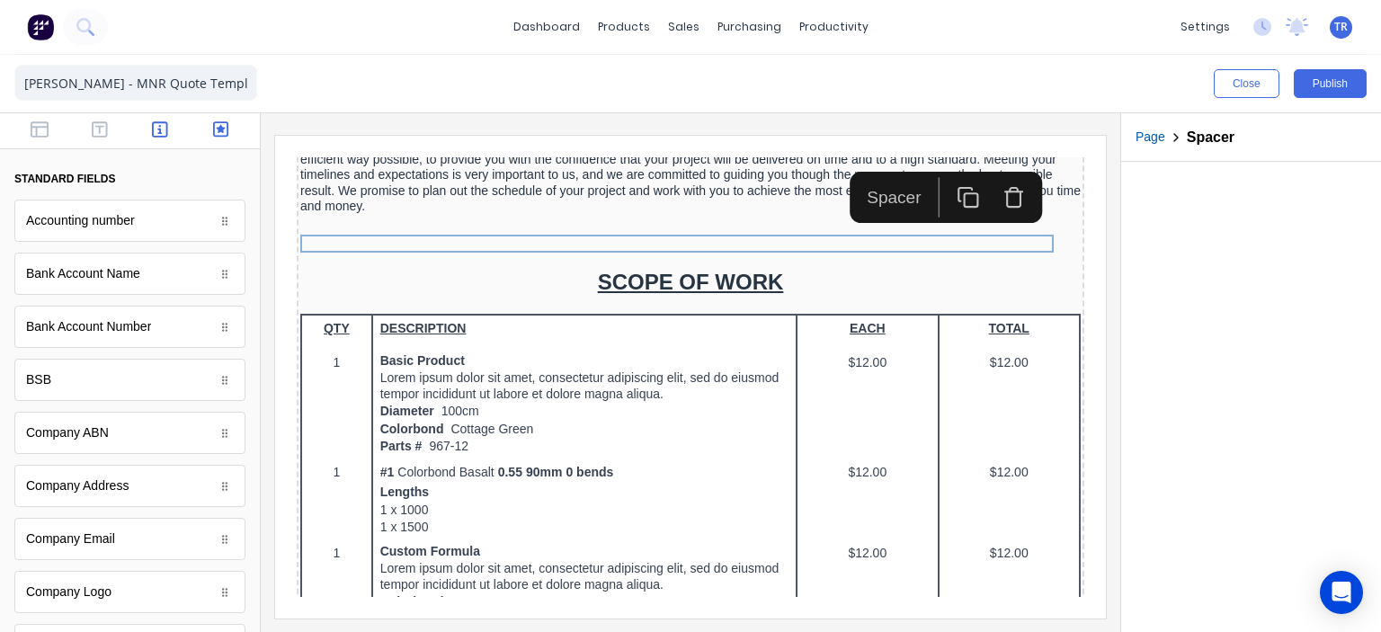
click at [196, 130] on button "button" at bounding box center [220, 131] width 49 height 22
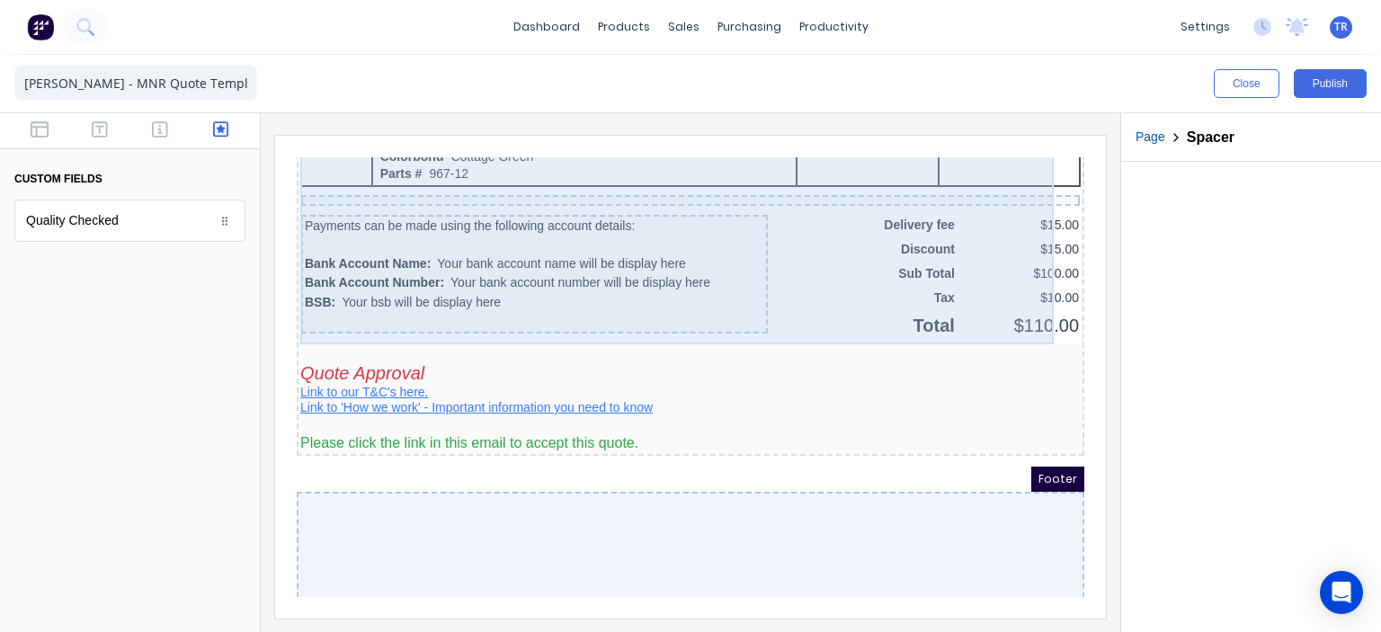
scroll to position [1576, 0]
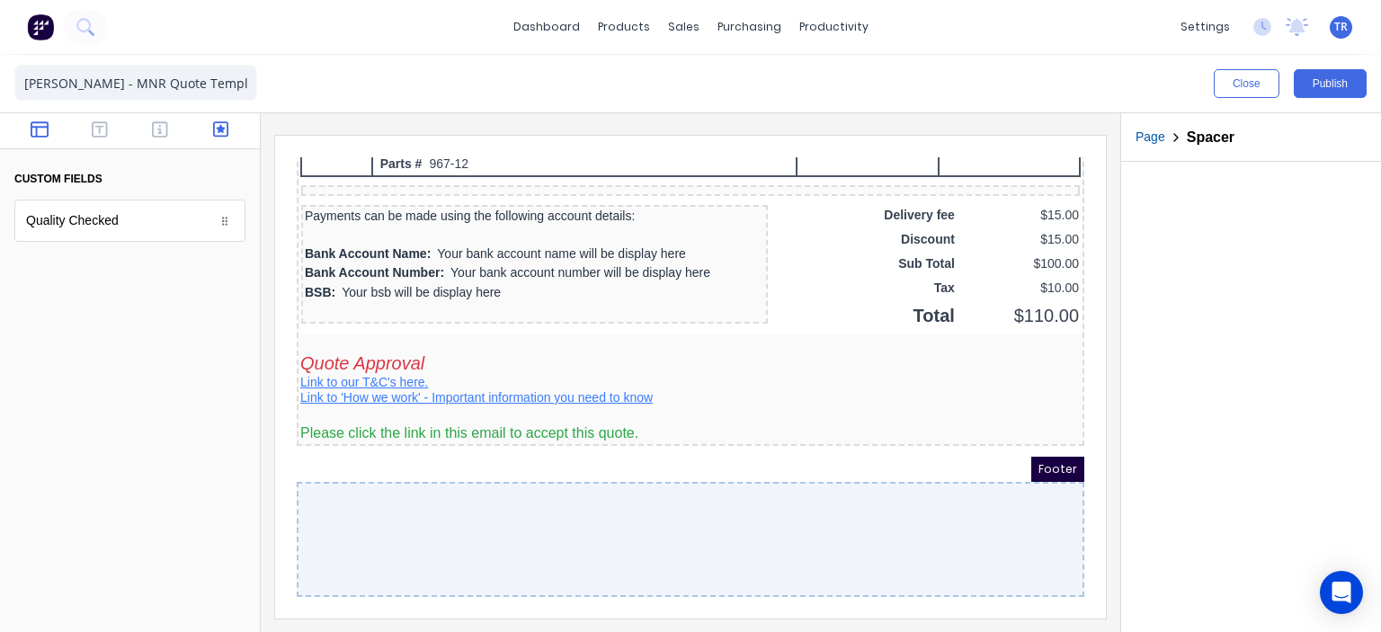
click at [29, 133] on button "button" at bounding box center [38, 131] width 49 height 22
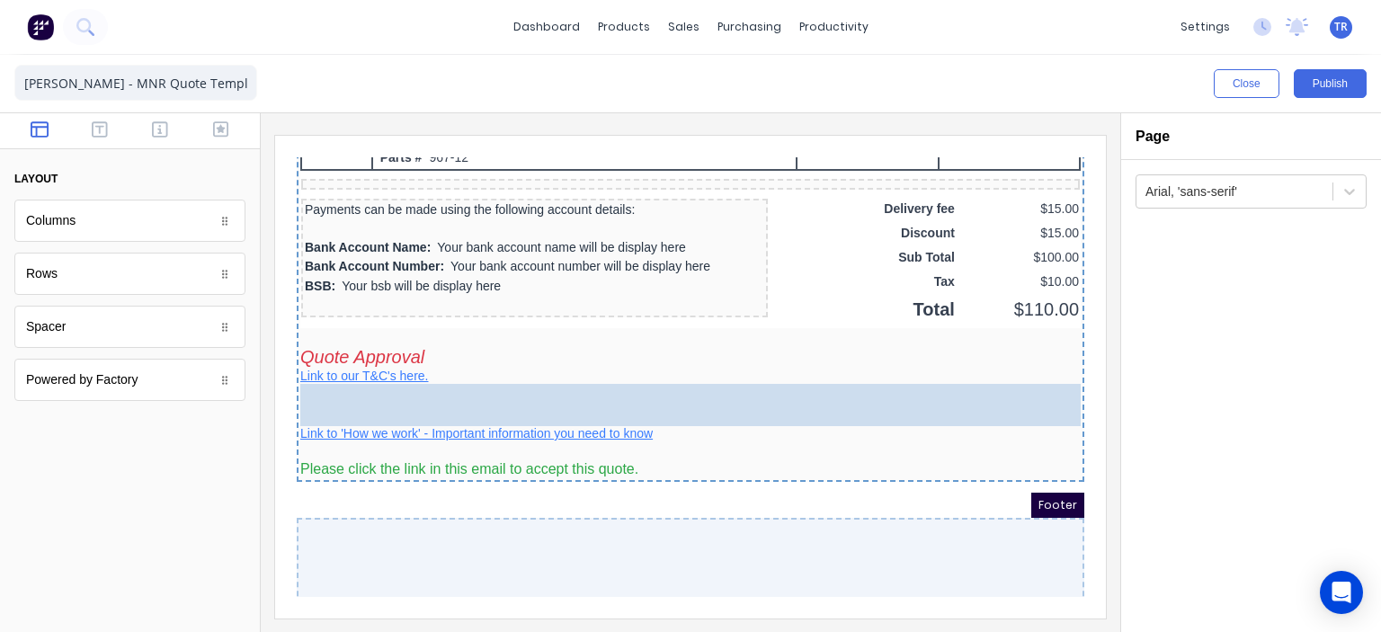
drag, startPoint x: 101, startPoint y: 330, endPoint x: 429, endPoint y: 380, distance: 332.0
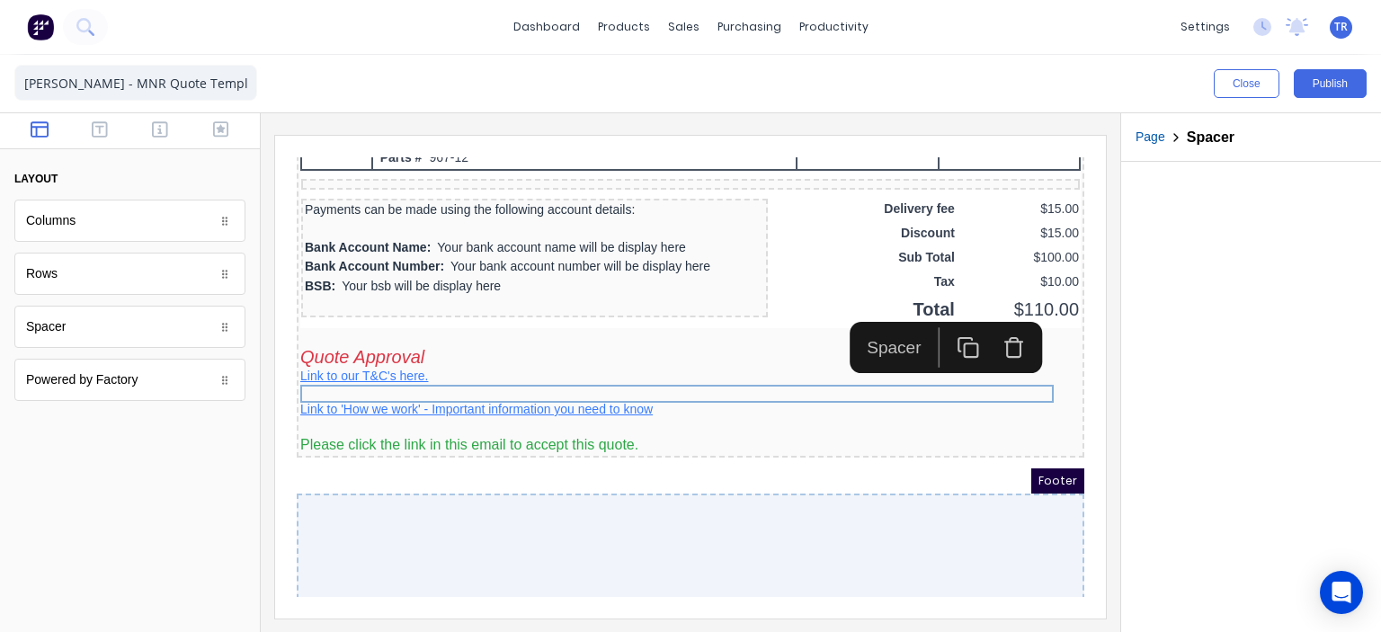
click at [205, 455] on div at bounding box center [130, 529] width 260 height 206
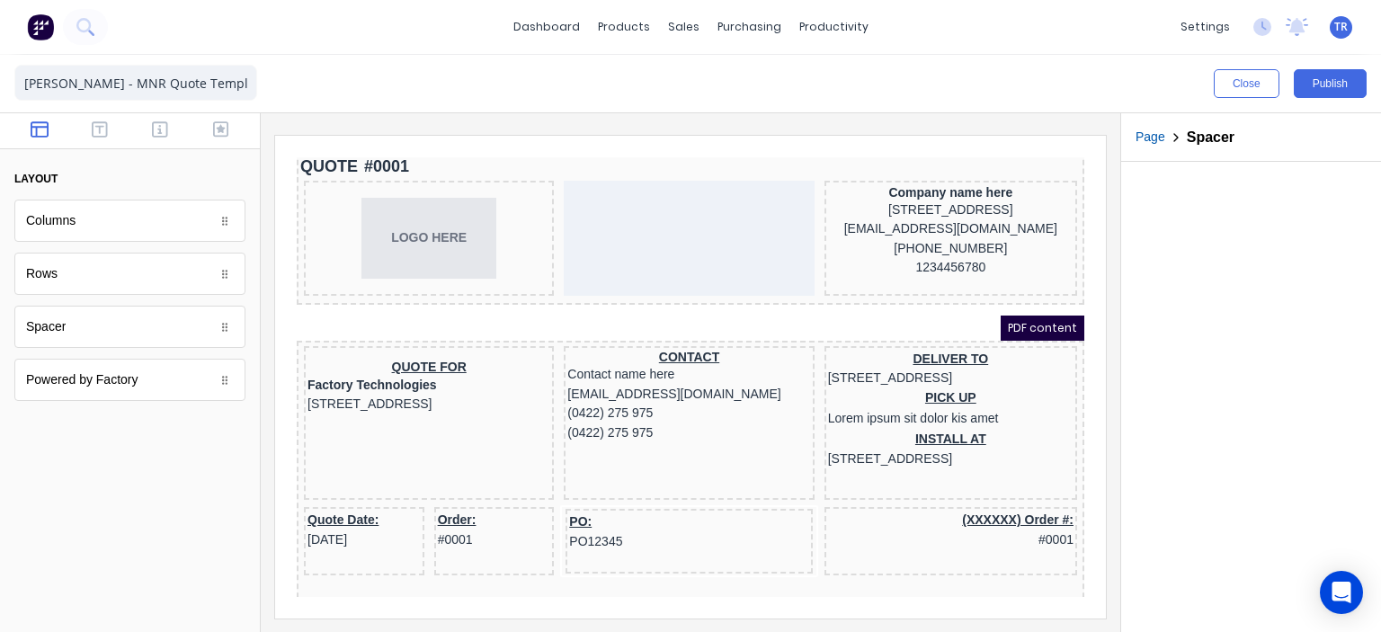
scroll to position [0, 0]
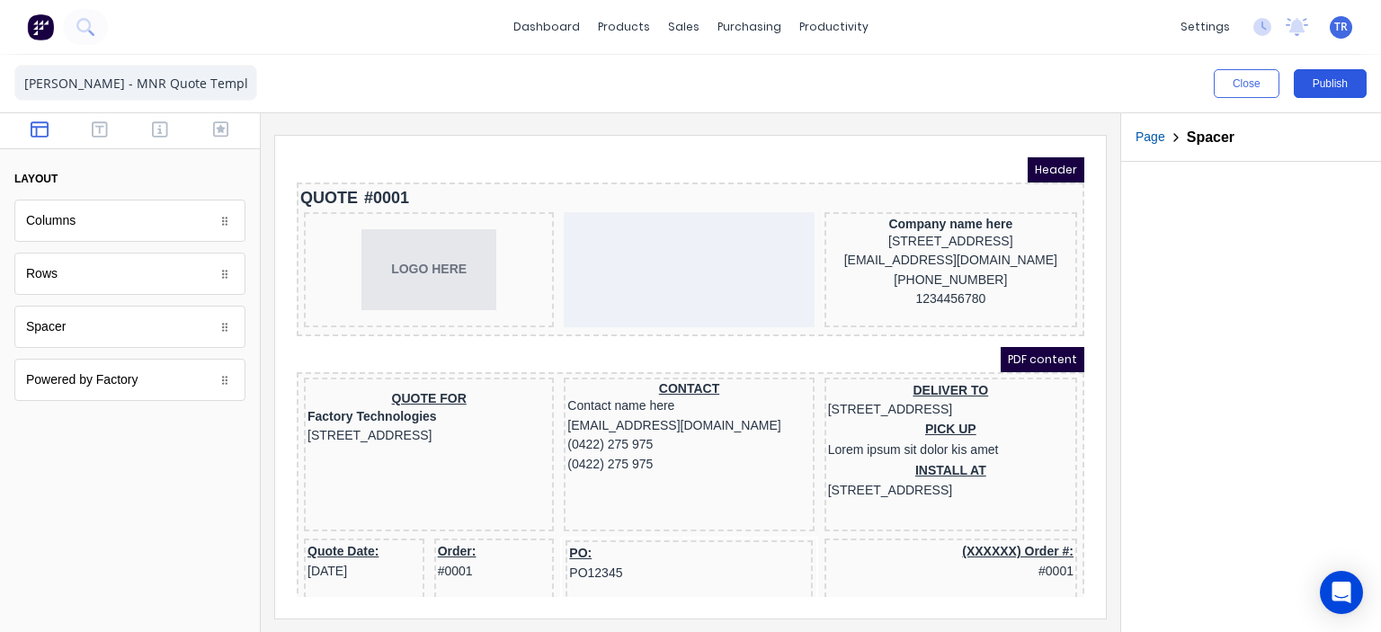
click at [1346, 84] on button "Publish" at bounding box center [1330, 83] width 73 height 29
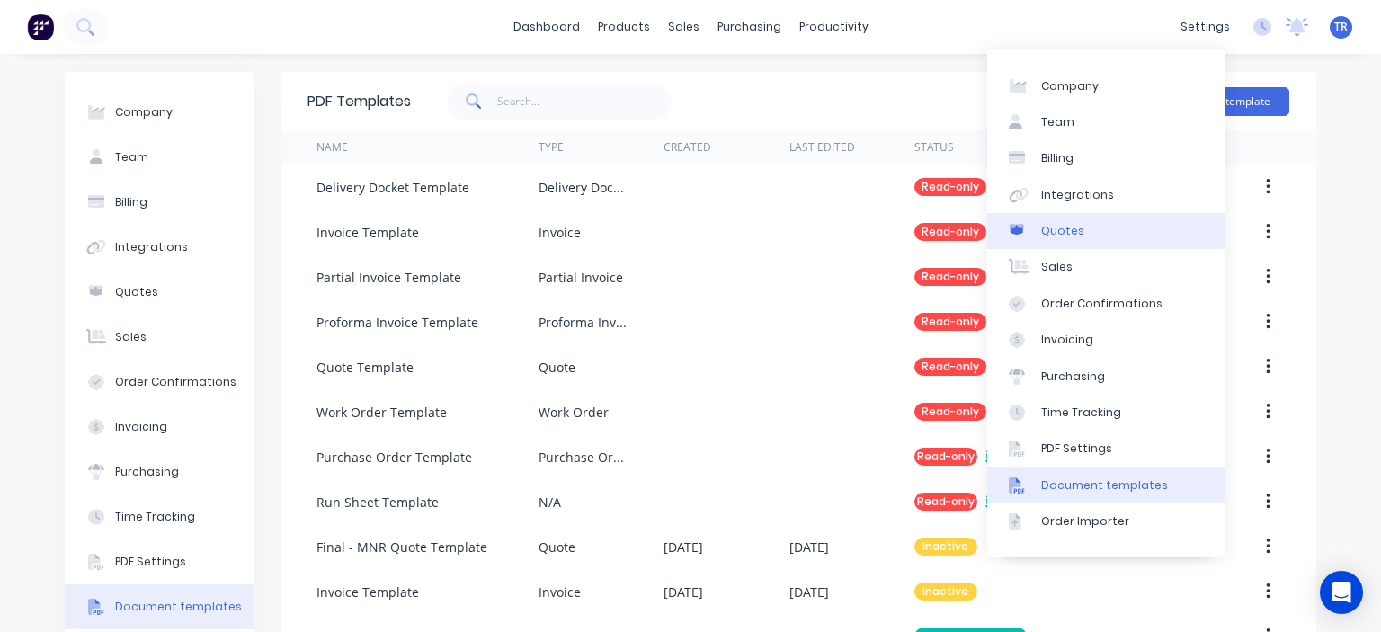
click at [1068, 240] on link "Quotes" at bounding box center [1106, 231] width 238 height 36
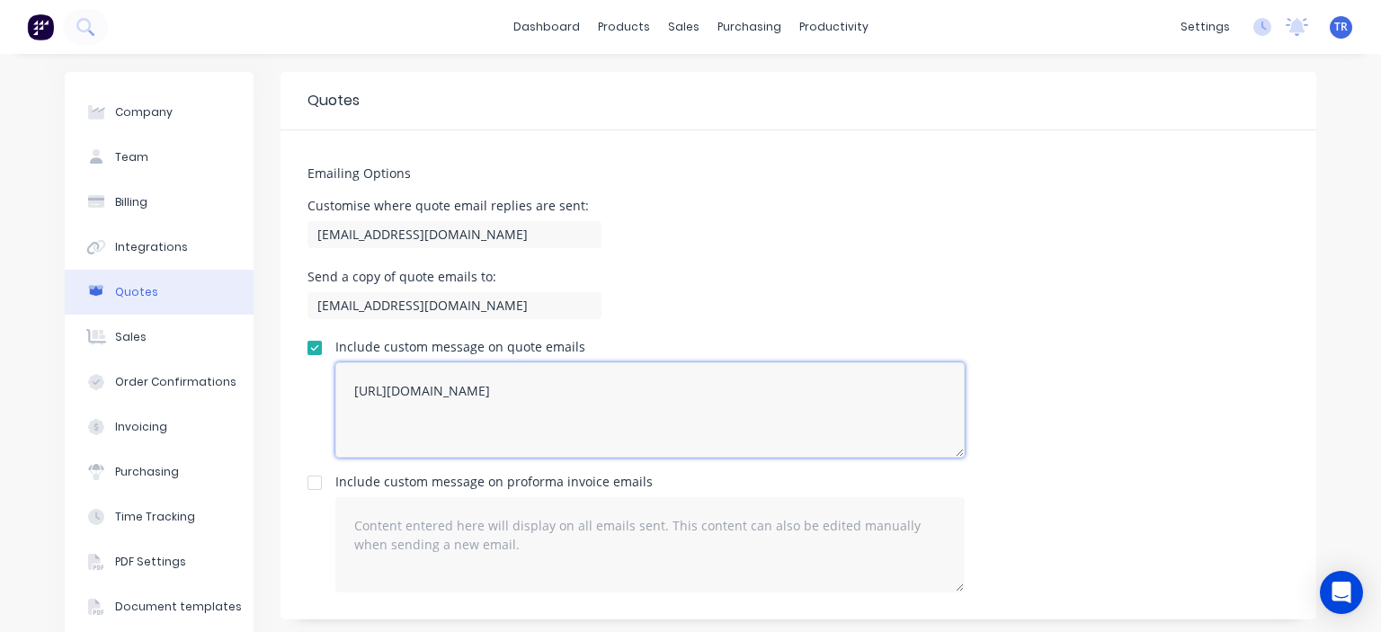
click at [342, 393] on textarea "[URL][DOMAIN_NAME]" at bounding box center [649, 409] width 629 height 95
click at [493, 391] on textarea "Hi XXX, Please see the attached PDF to this quote. You cna ignore the 'view ord…" at bounding box center [649, 409] width 629 height 95
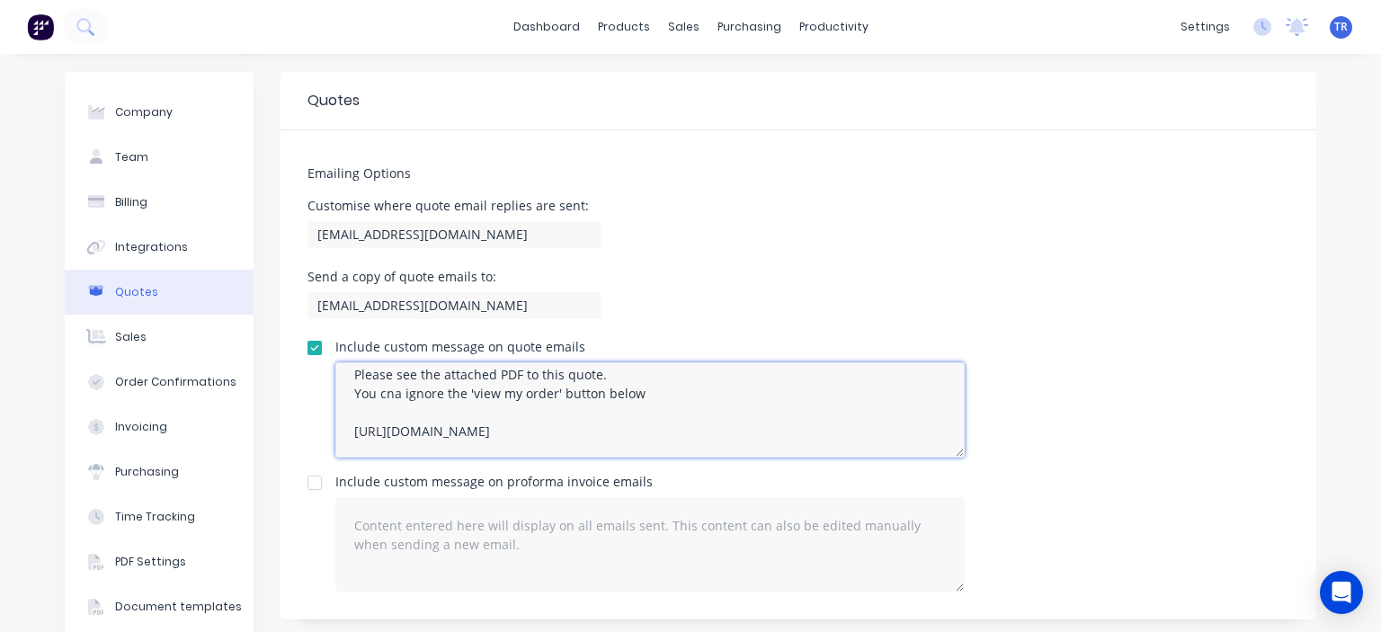
click at [645, 391] on textarea "Hi XXX, Please see the attached PDF to this quote. You cna ignore the 'view my …" at bounding box center [649, 409] width 629 height 95
click at [388, 391] on textarea "Hi XXX, Please see the attached PDF to this quote. You cna ignore the 'view my …" at bounding box center [649, 409] width 629 height 95
click at [900, 391] on textarea "Hi XXX, Please see the attached PDF to this quote. You can ignore the 'view my …" at bounding box center [649, 409] width 629 height 95
click at [431, 411] on textarea "Hi XXX, Please see the attached PDF to this quote. You can ignore the 'view my …" at bounding box center [649, 409] width 629 height 95
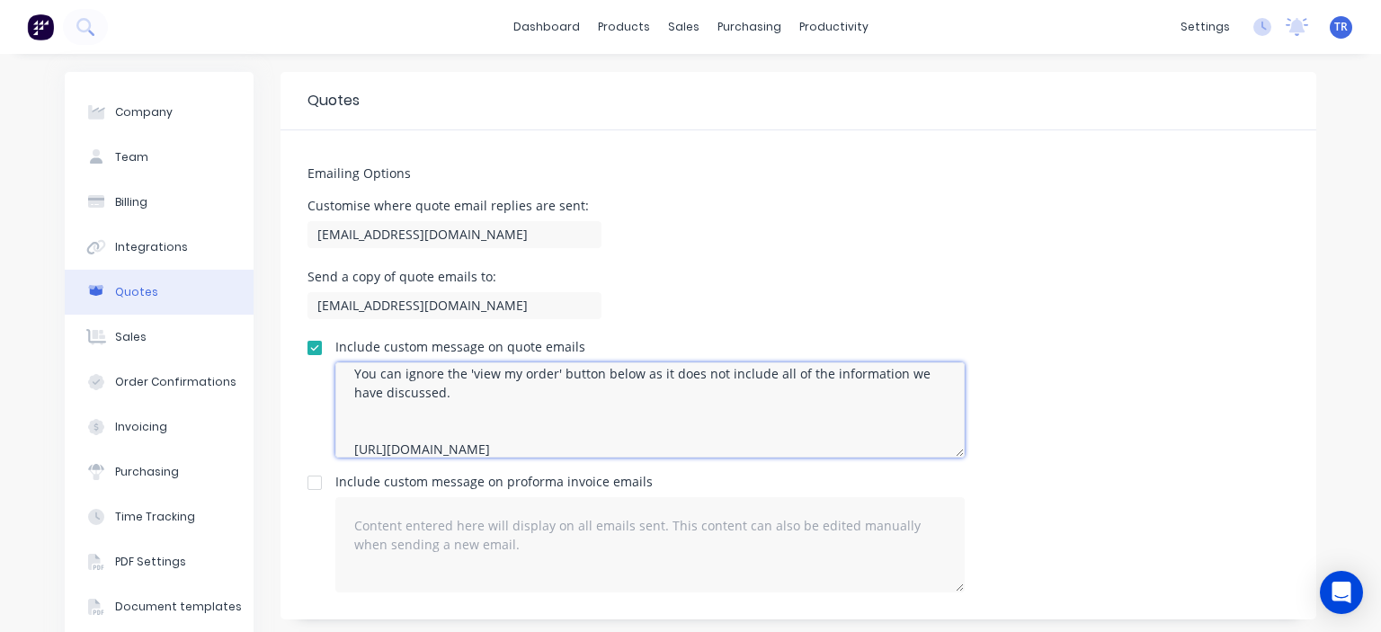
scroll to position [93, 0]
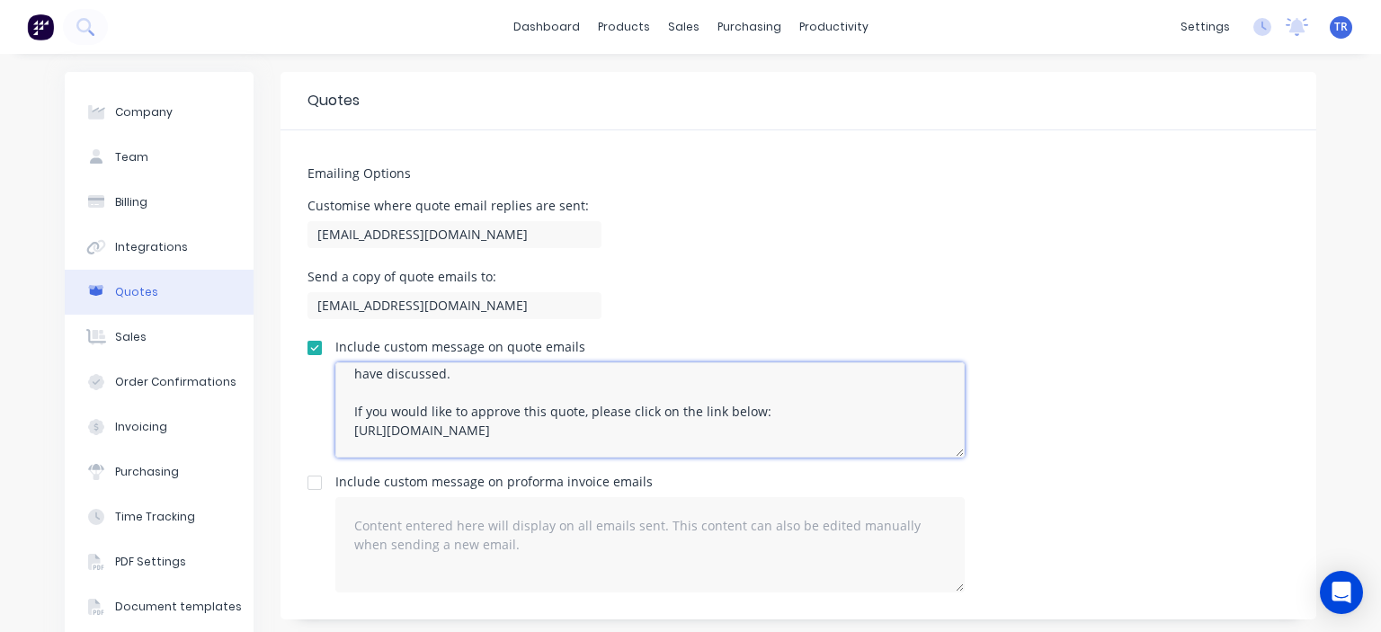
click at [818, 438] on textarea "Hi XXX, Please see the attached PDF to this quote. You can ignore the 'view my …" at bounding box center [649, 409] width 629 height 95
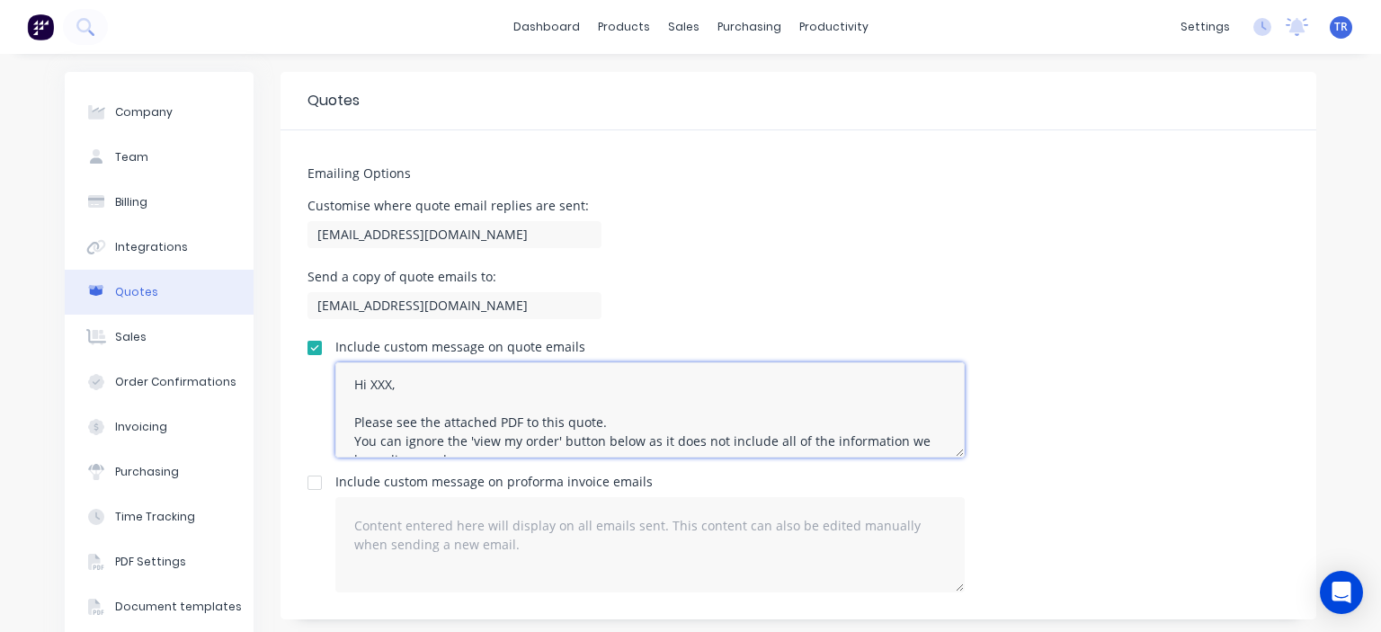
scroll to position [0, 0]
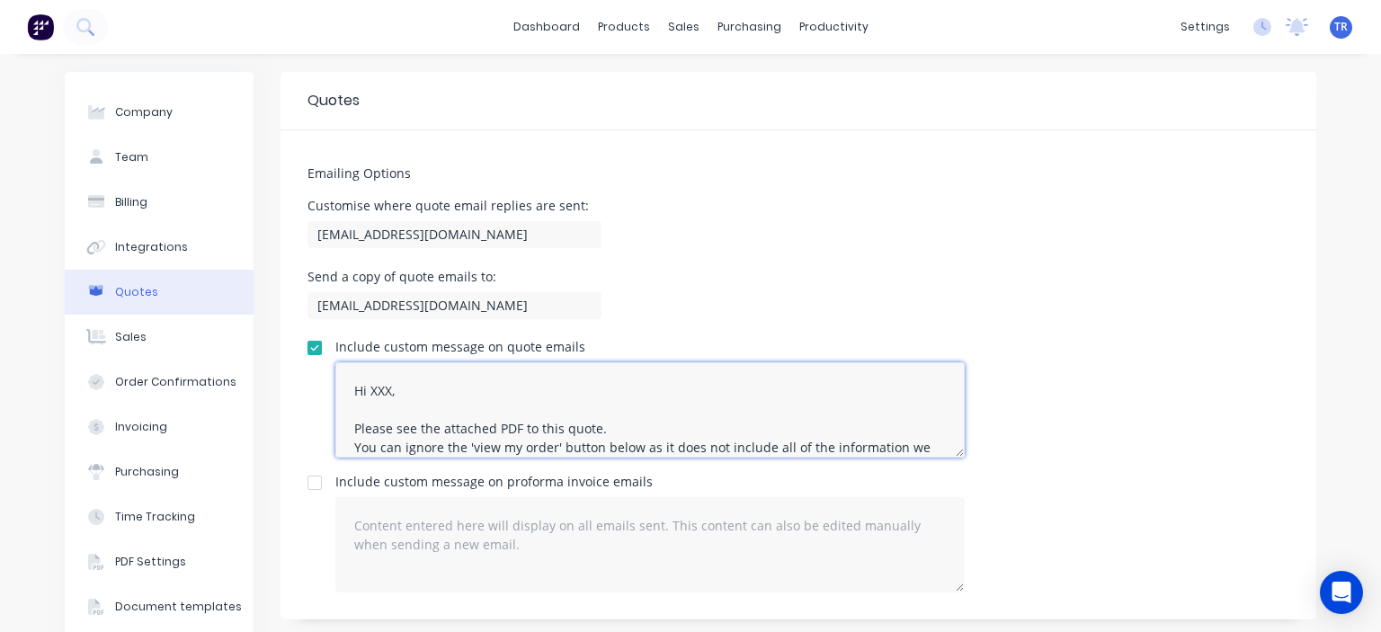
click at [365, 377] on textarea "Hi XXX, Please see the attached PDF to this quote. You can ignore the 'view my …" at bounding box center [649, 409] width 629 height 95
click at [354, 370] on textarea "Hi XXX, Please see the attached PDF to this quote. You can ignore the 'view my …" at bounding box center [649, 409] width 629 height 95
click at [335, 398] on textarea "Hi XXX, Please see the attached PDF to this quote. You can ignore the 'view my …" at bounding box center [649, 409] width 629 height 95
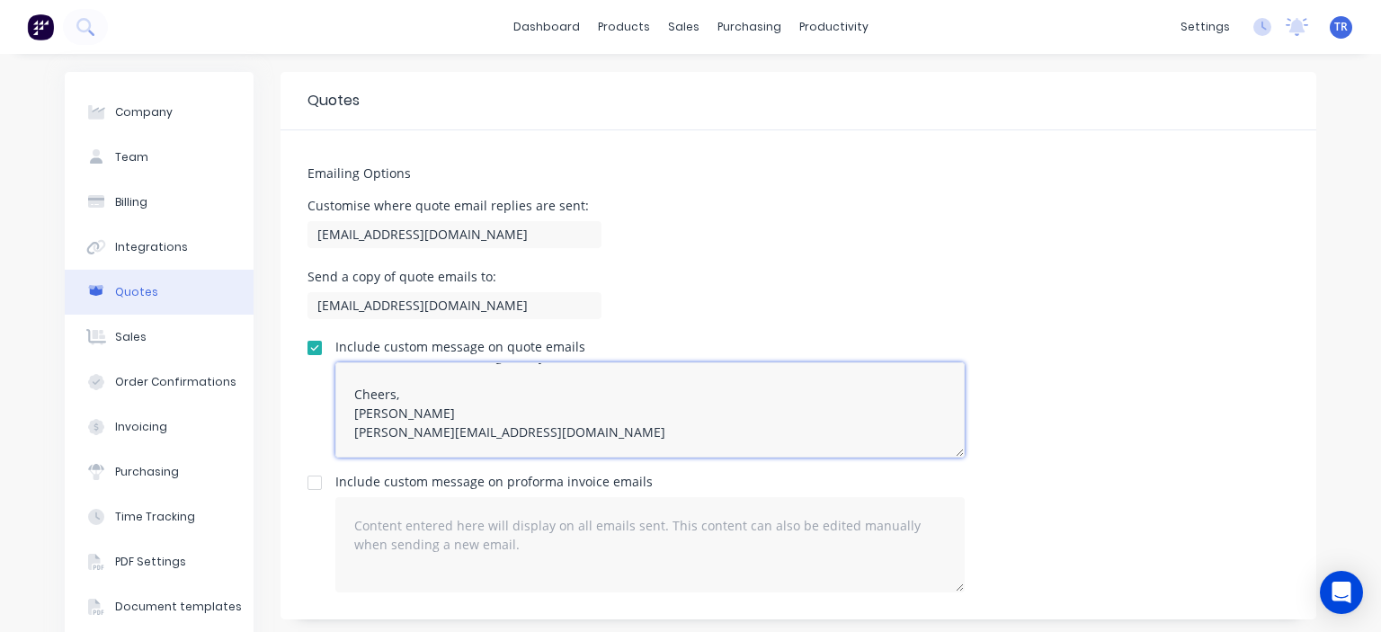
scroll to position [206, 0]
type textarea "Hi XXX, Please see the attached PDF to this quote. You can ignore the 'view my …"
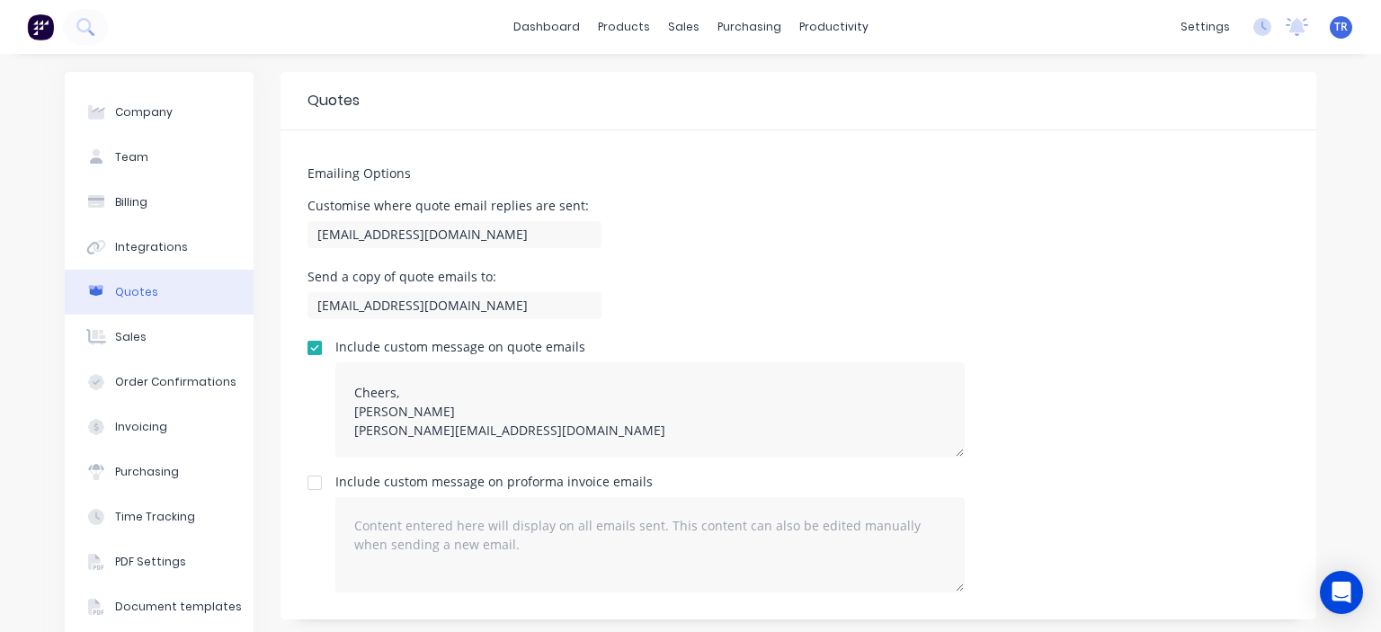
click at [784, 271] on div "Send a copy of quote emails to: bart@mnrconstructions.com.au" at bounding box center [798, 297] width 982 height 53
click at [136, 336] on div "Sales" at bounding box center [130, 337] width 31 height 16
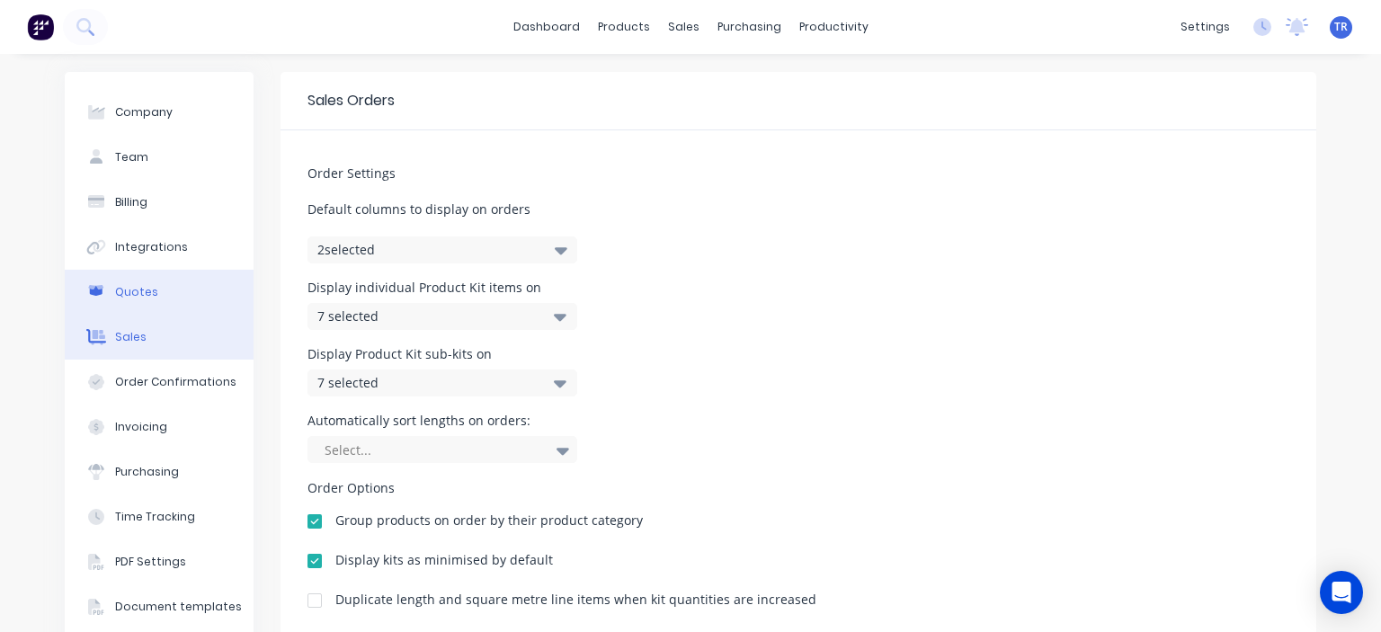
click at [147, 297] on button "Quotes" at bounding box center [159, 292] width 189 height 45
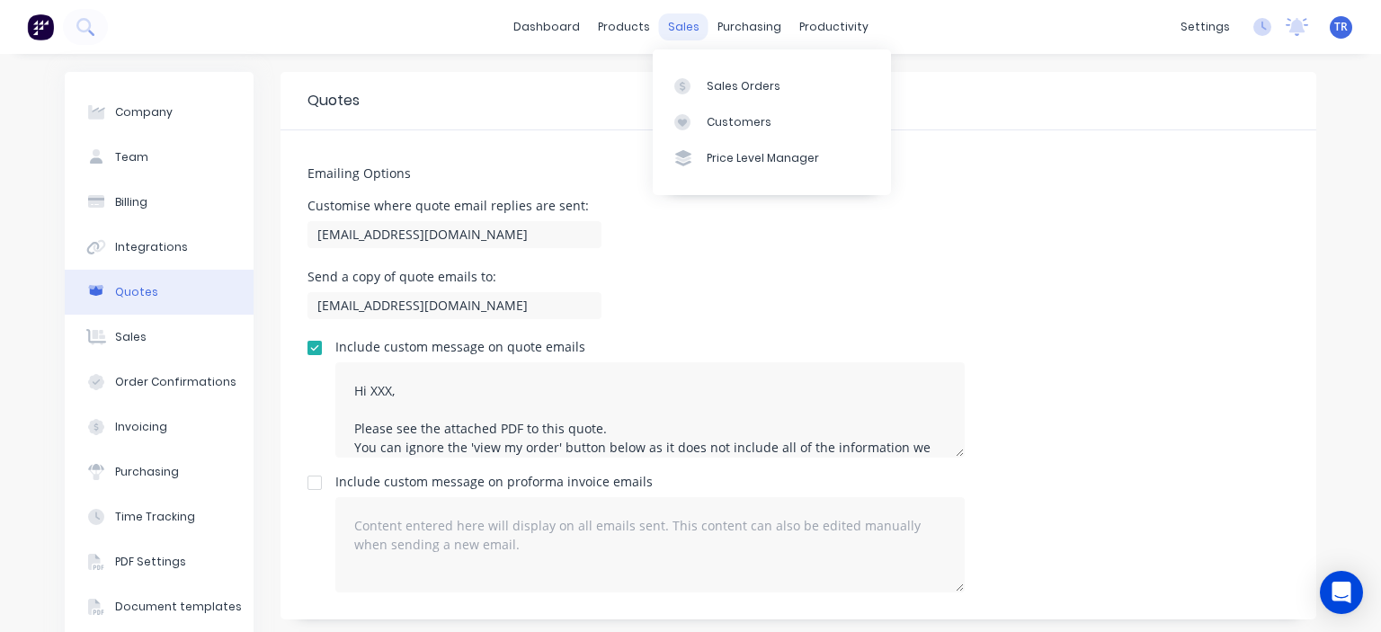
click at [687, 21] on div "sales" at bounding box center [683, 26] width 49 height 27
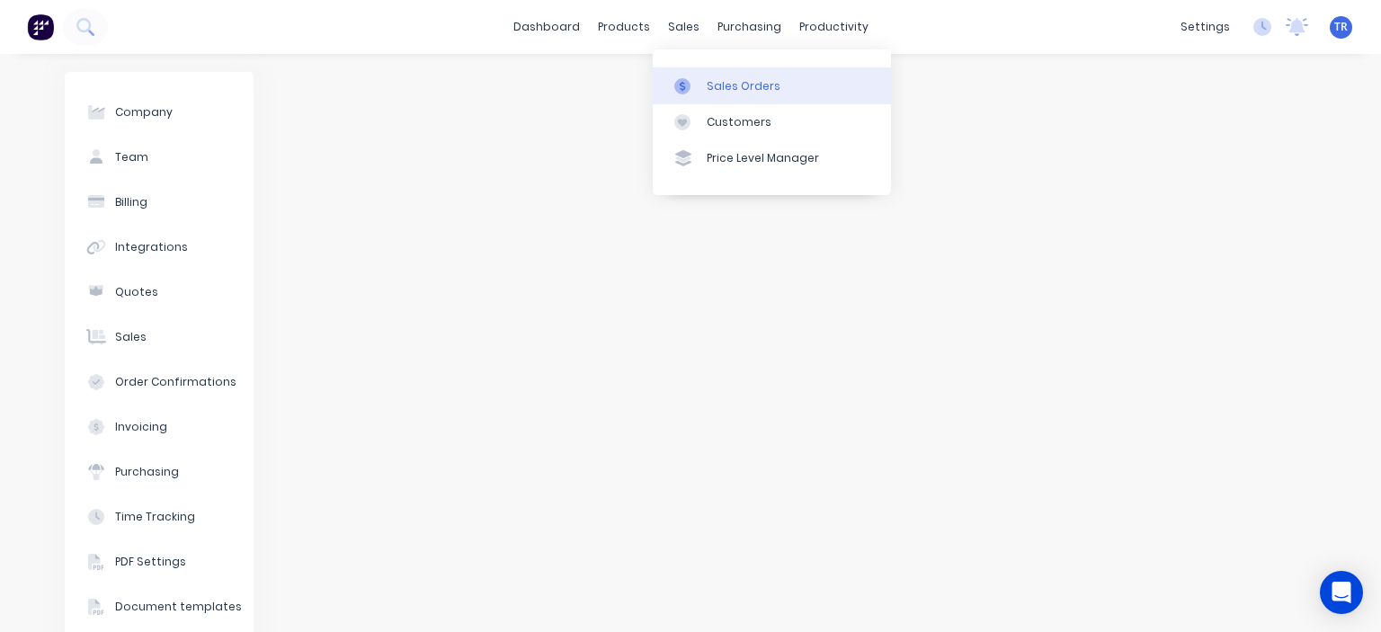
click at [723, 80] on div "Sales Orders" at bounding box center [744, 86] width 74 height 16
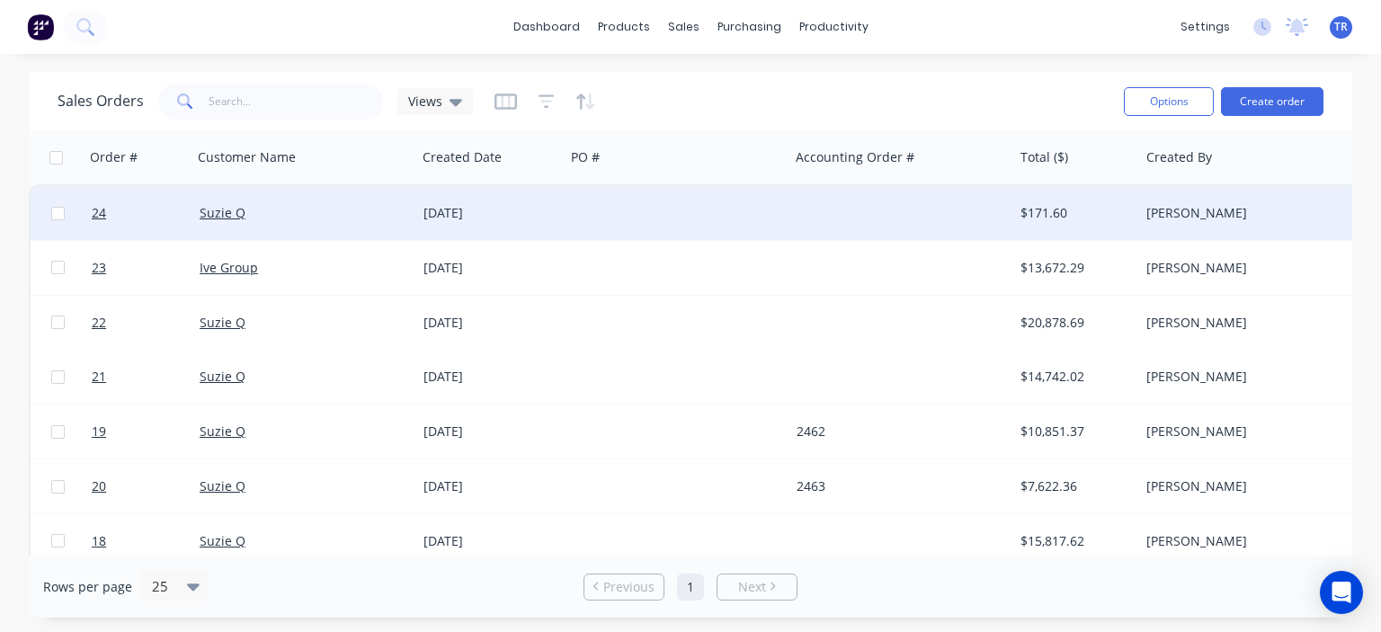
click at [393, 224] on div "Suzie Q" at bounding box center [304, 213] width 224 height 54
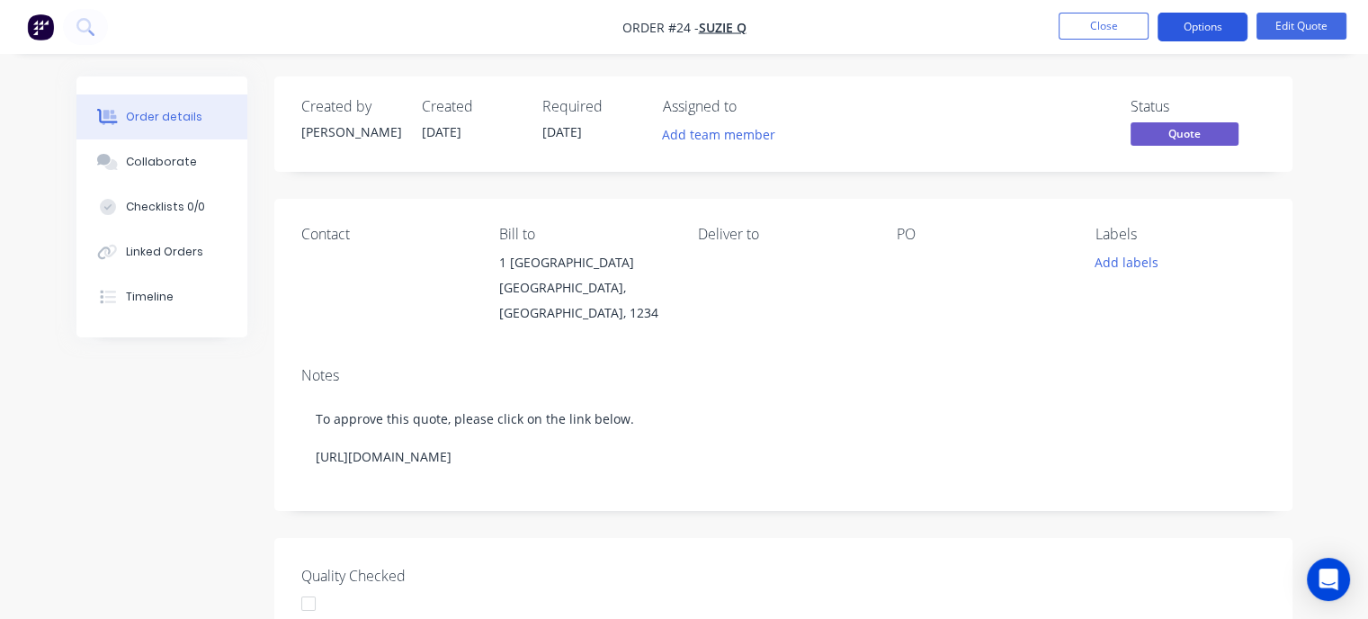
click at [1187, 32] on button "Options" at bounding box center [1202, 27] width 90 height 29
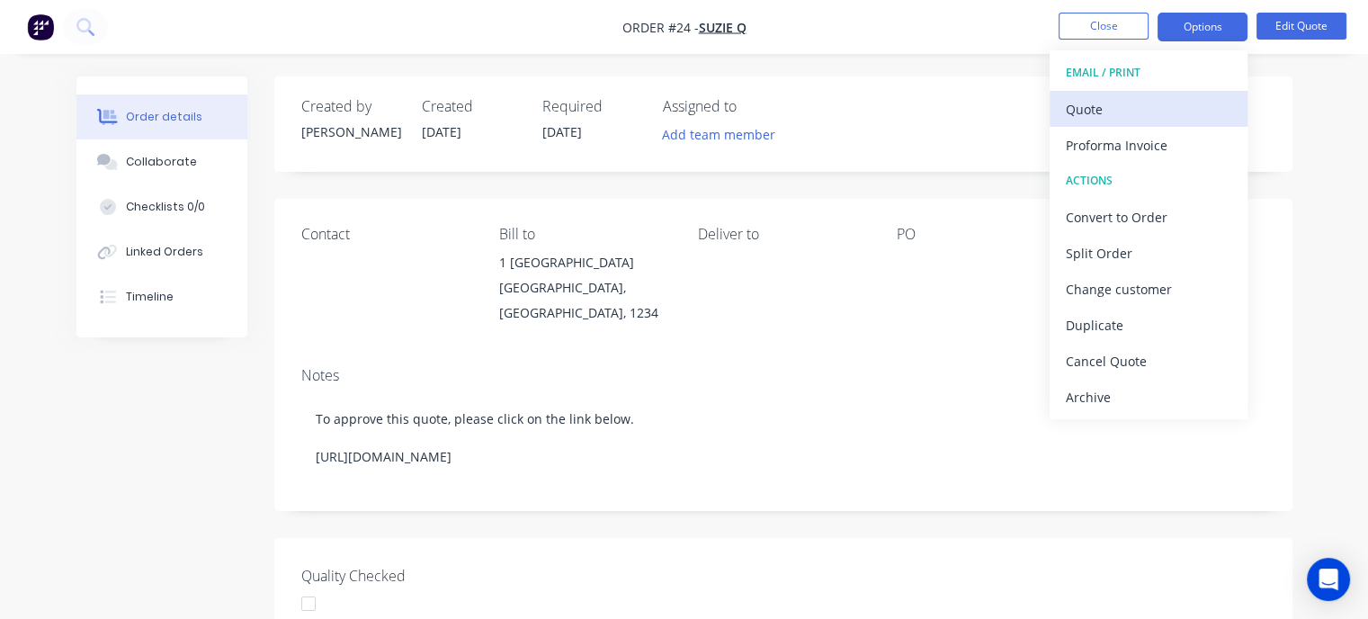
click at [1133, 103] on div "Quote" at bounding box center [1147, 109] width 165 height 26
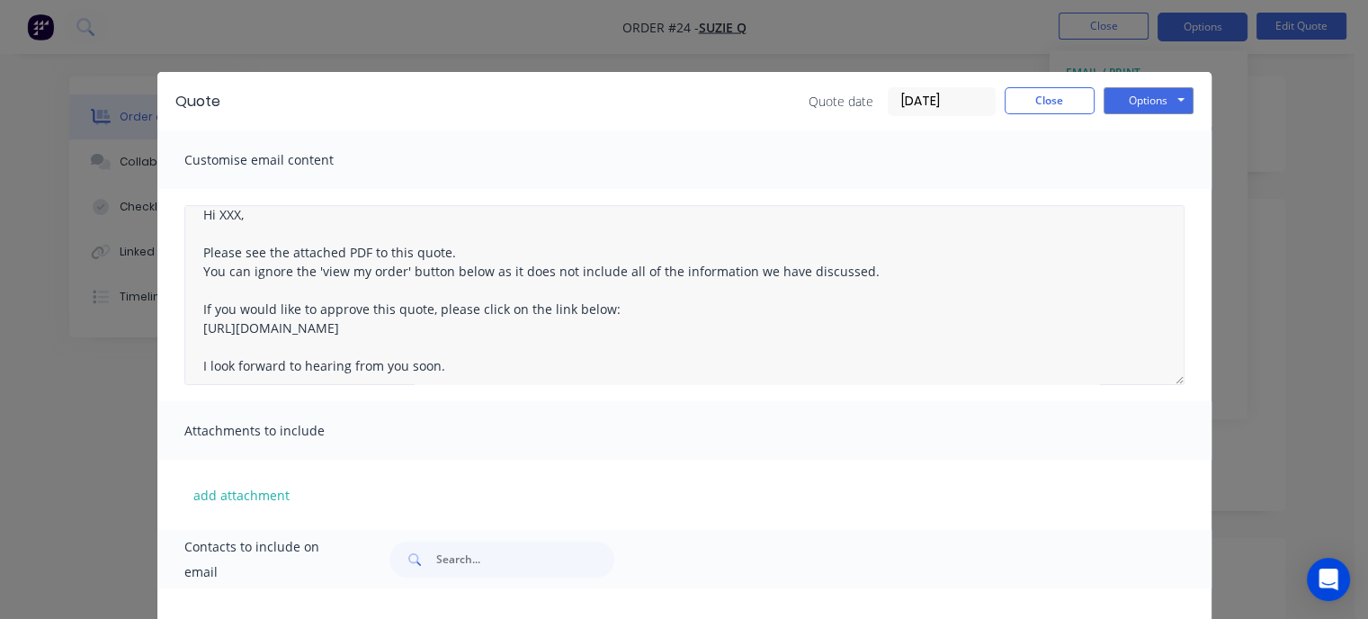
scroll to position [13, 0]
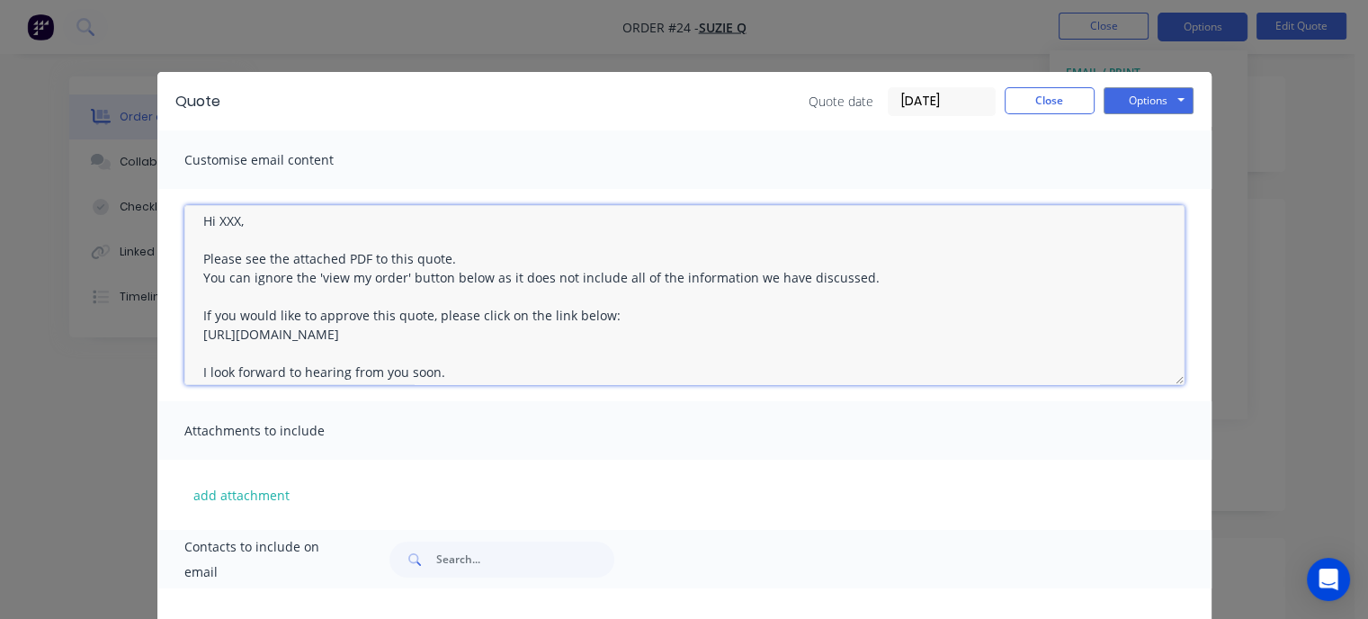
click at [643, 338] on textarea "Hi XXX, Please see the attached PDF to this quote. You can ignore the 'view my …" at bounding box center [684, 295] width 1000 height 180
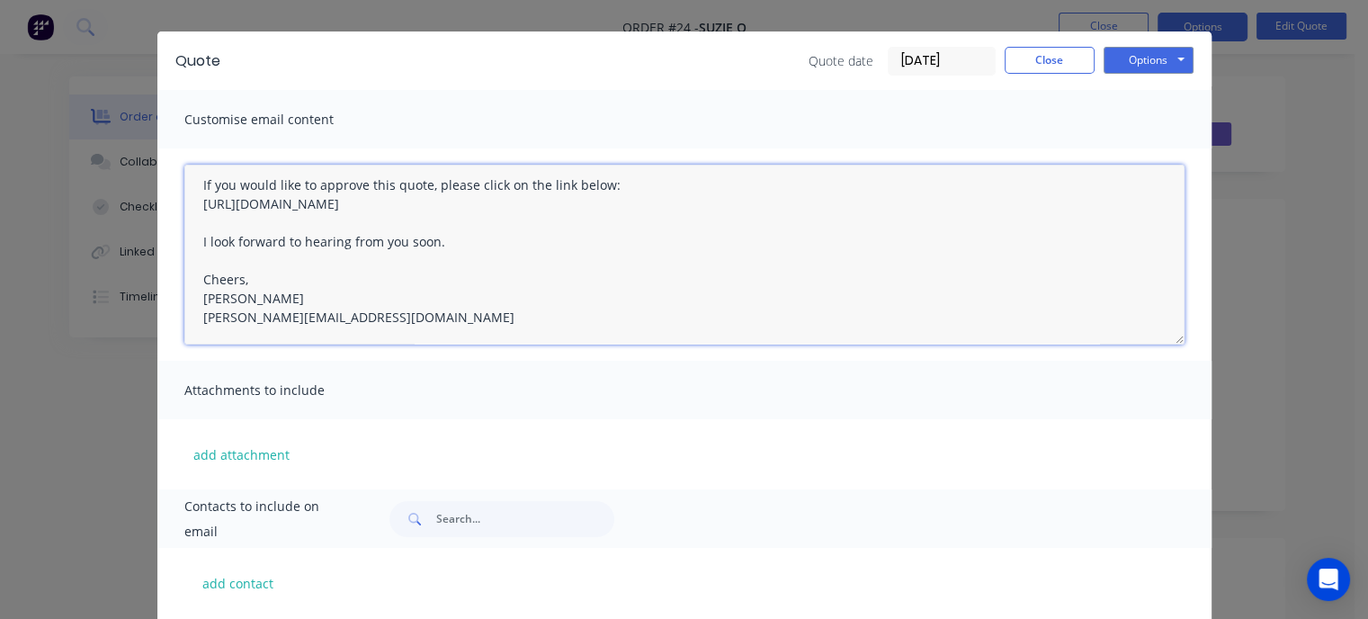
scroll to position [132, 0]
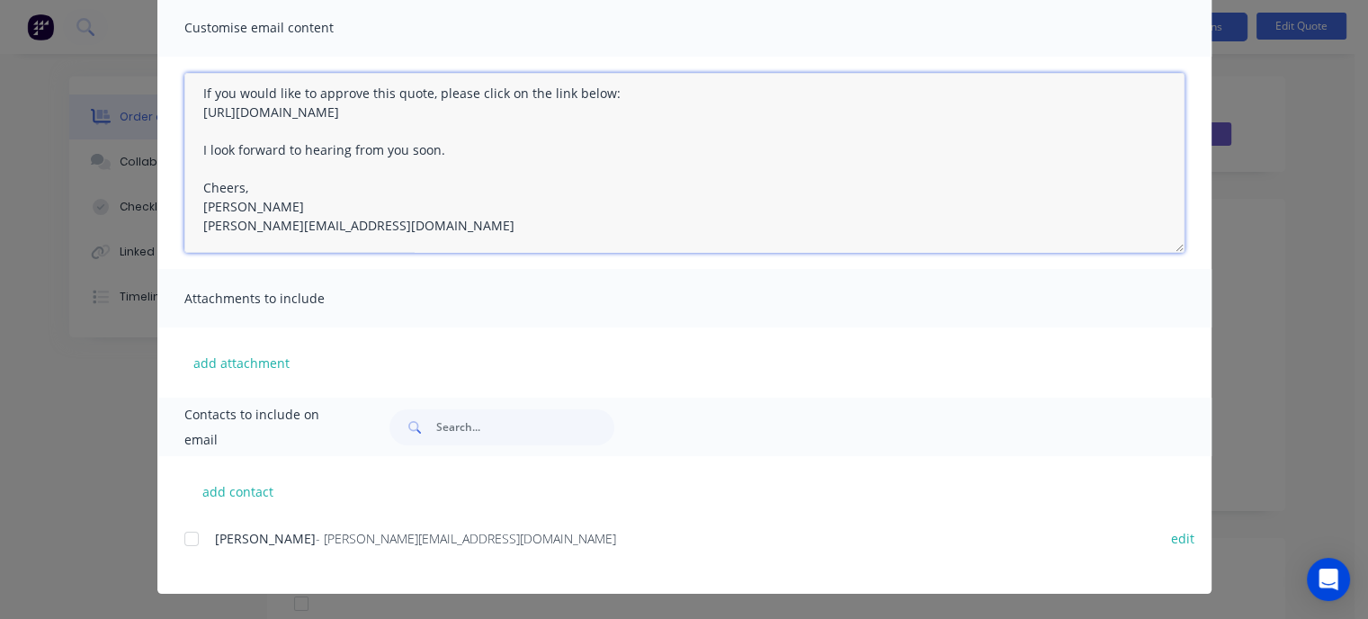
click at [182, 535] on div at bounding box center [192, 539] width 36 height 36
click at [637, 115] on textarea "Hi XXX, Please see the attached PDF to this quote. You can ignore the 'view my …" at bounding box center [684, 163] width 1000 height 180
click at [651, 146] on textarea "Hi XXX, Please see the attached PDF to this quote. You can ignore the 'view my …" at bounding box center [684, 163] width 1000 height 180
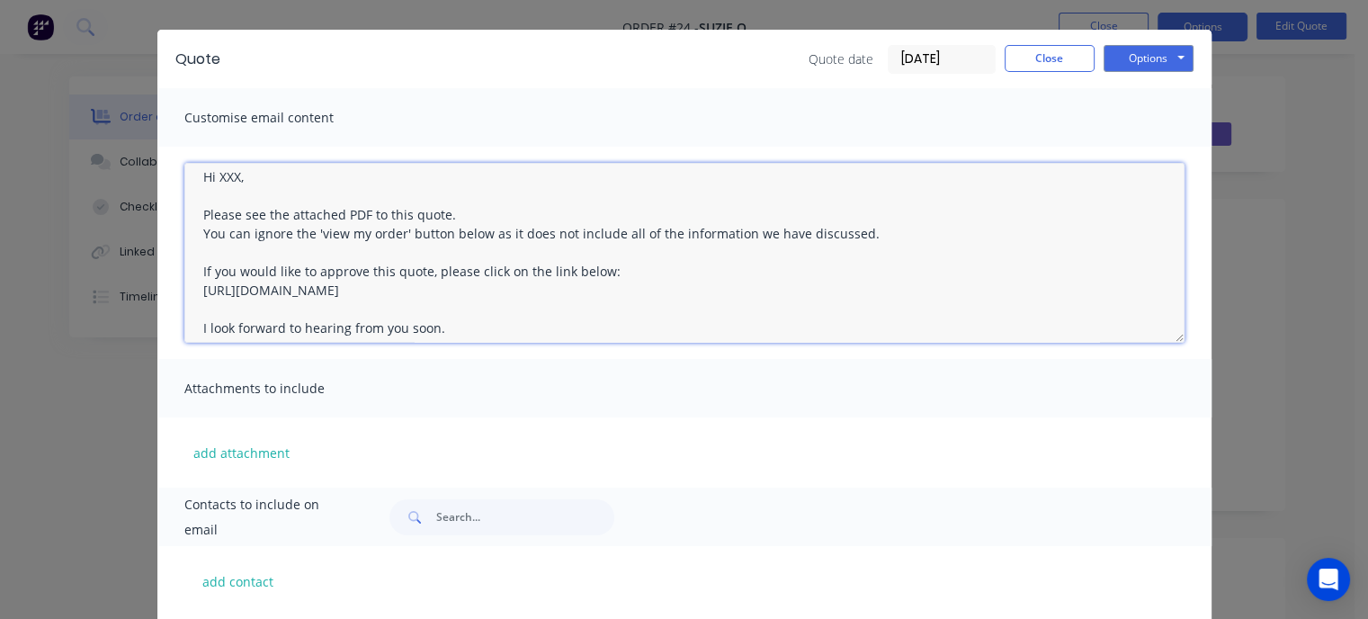
scroll to position [13, 0]
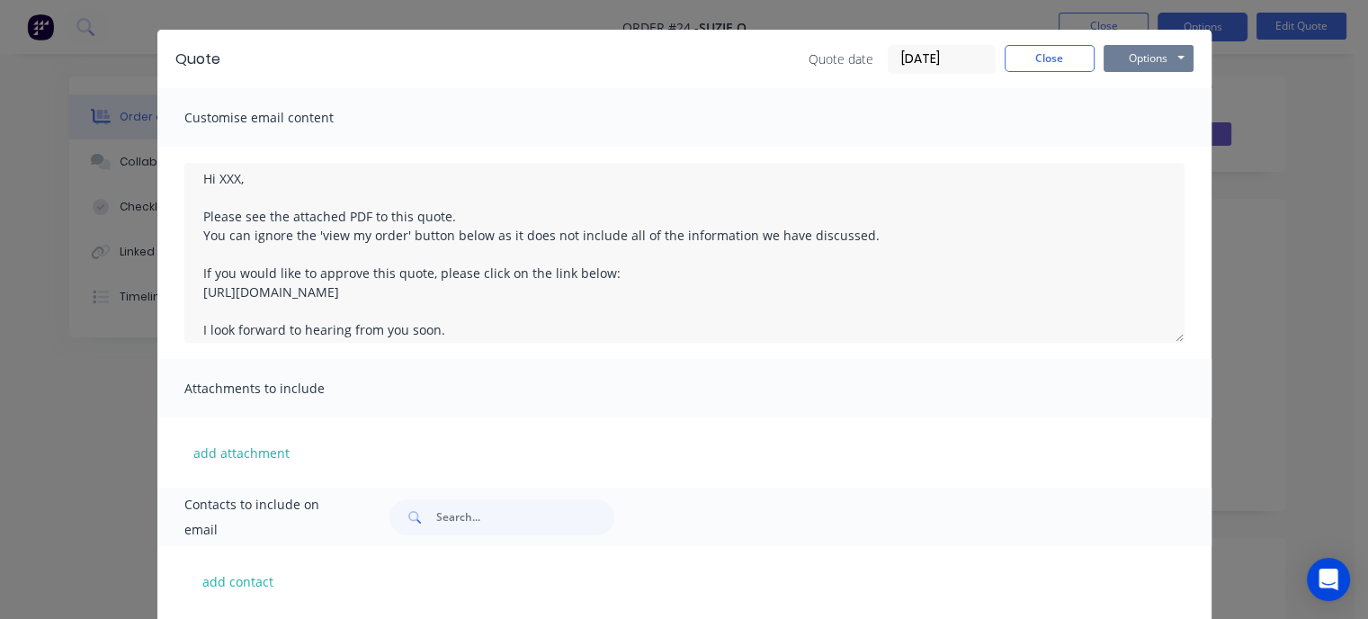
click at [1120, 64] on button "Options" at bounding box center [1148, 58] width 90 height 27
click at [1136, 147] on button "Email" at bounding box center [1160, 150] width 115 height 30
type textarea "Hi XXX, Please see the attached PDF to this quote. You can ignore the 'view my …"
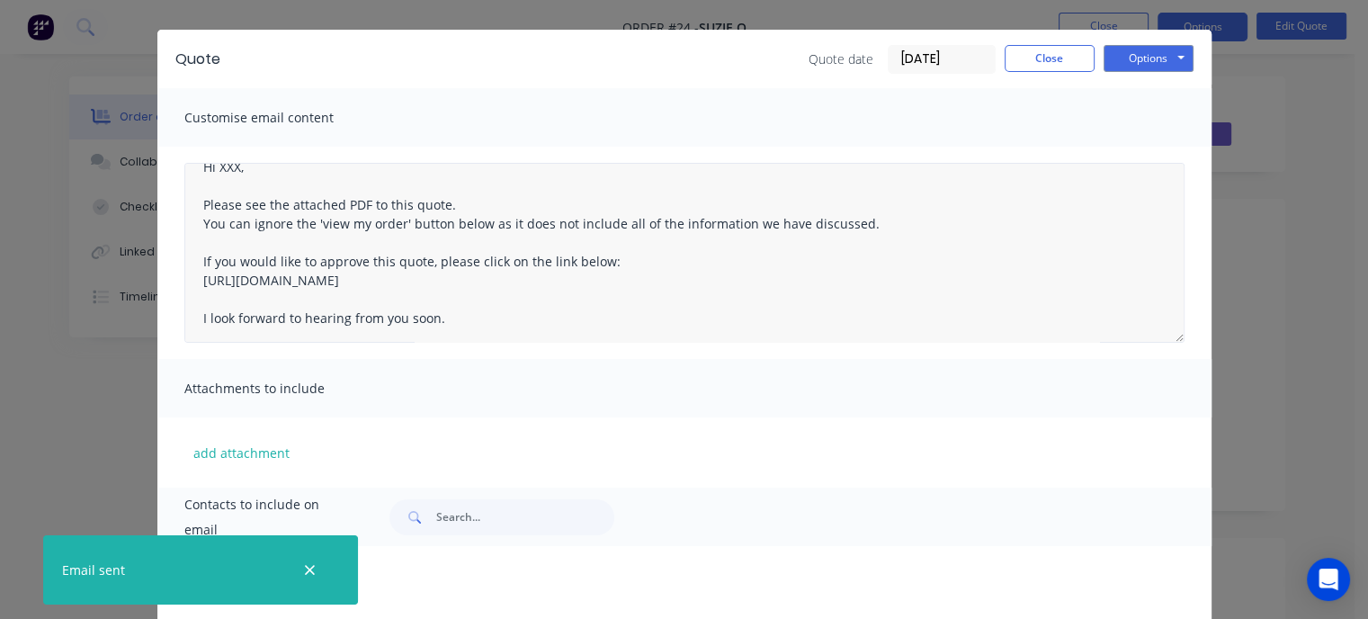
scroll to position [0, 0]
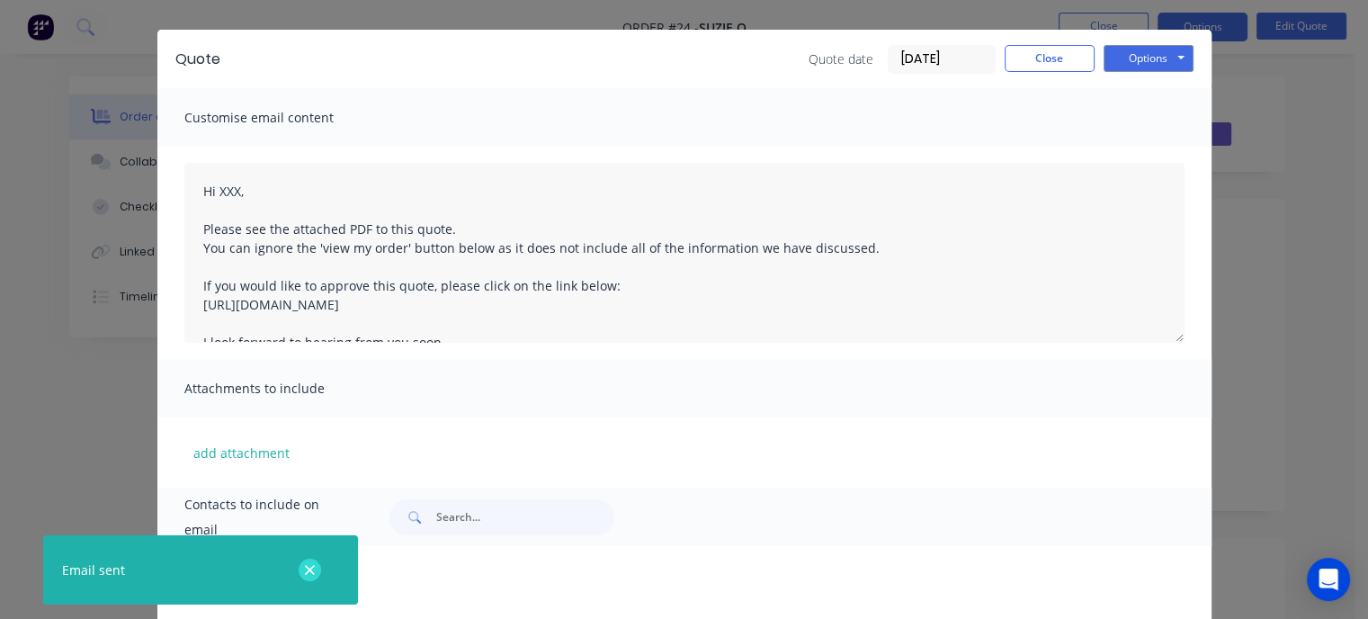
click at [306, 570] on icon "button" at bounding box center [310, 570] width 12 height 16
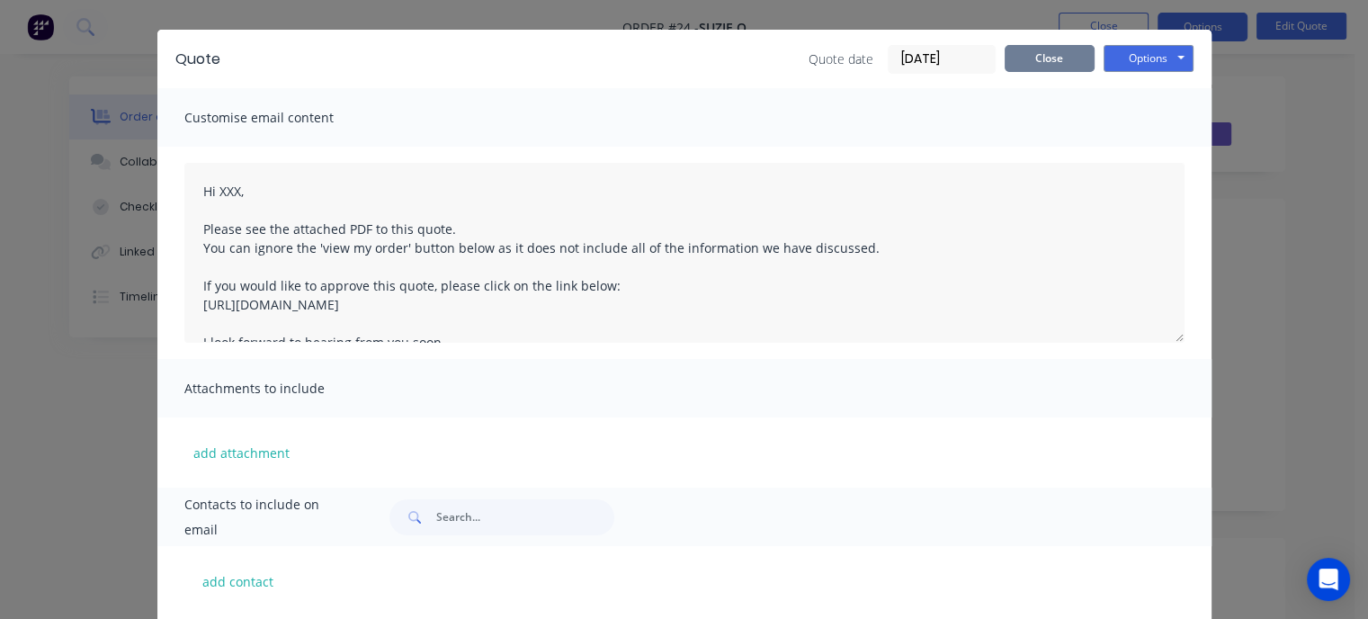
click at [1038, 60] on button "Close" at bounding box center [1049, 58] width 90 height 27
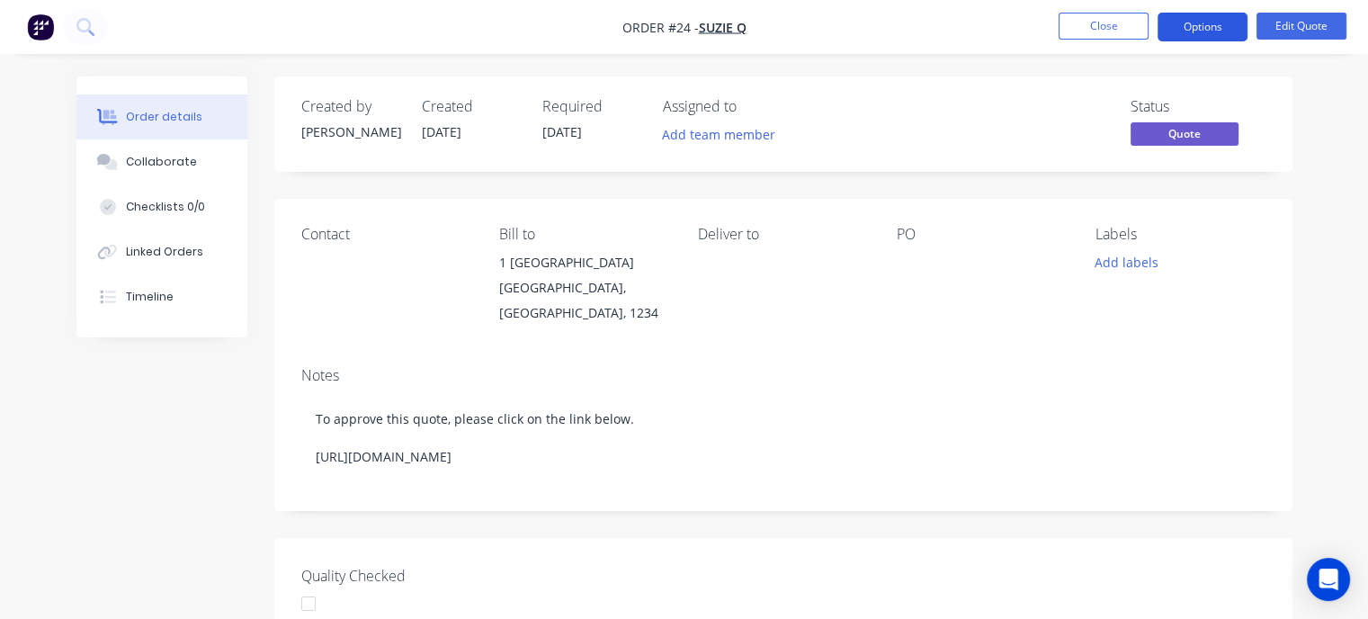
click at [1184, 31] on button "Options" at bounding box center [1202, 27] width 90 height 29
click at [1297, 24] on button "Edit Quote" at bounding box center [1301, 26] width 90 height 27
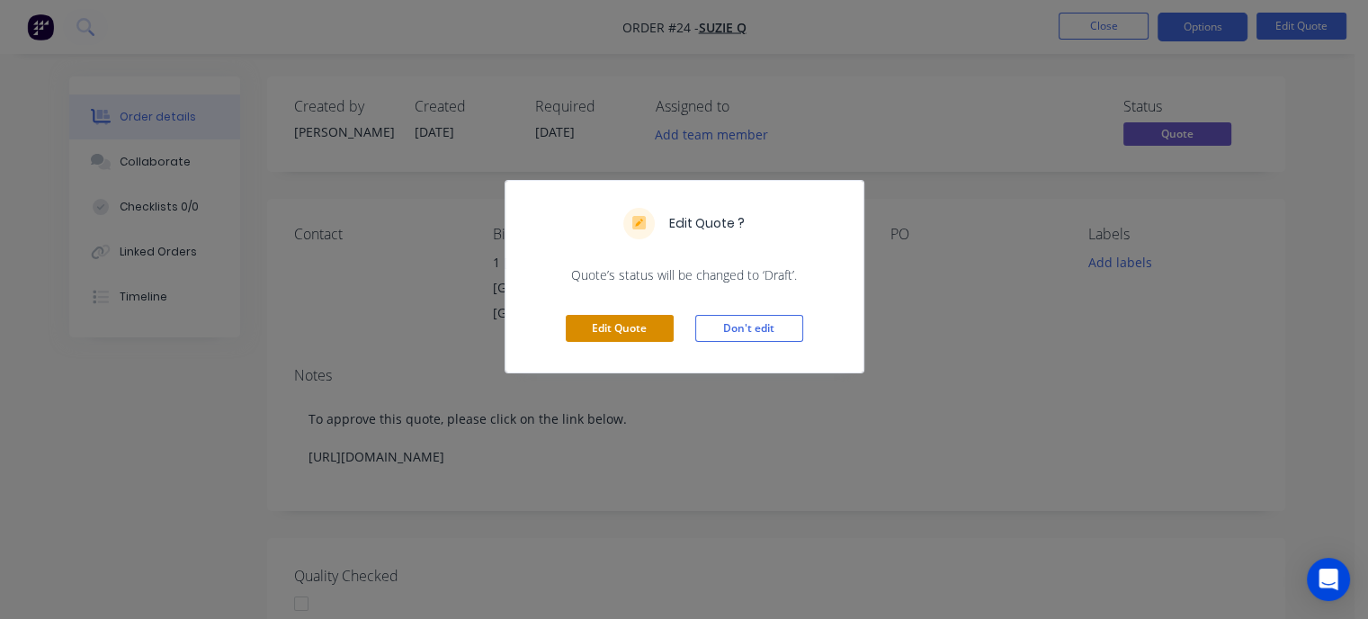
click at [626, 324] on button "Edit Quote" at bounding box center [620, 328] width 108 height 27
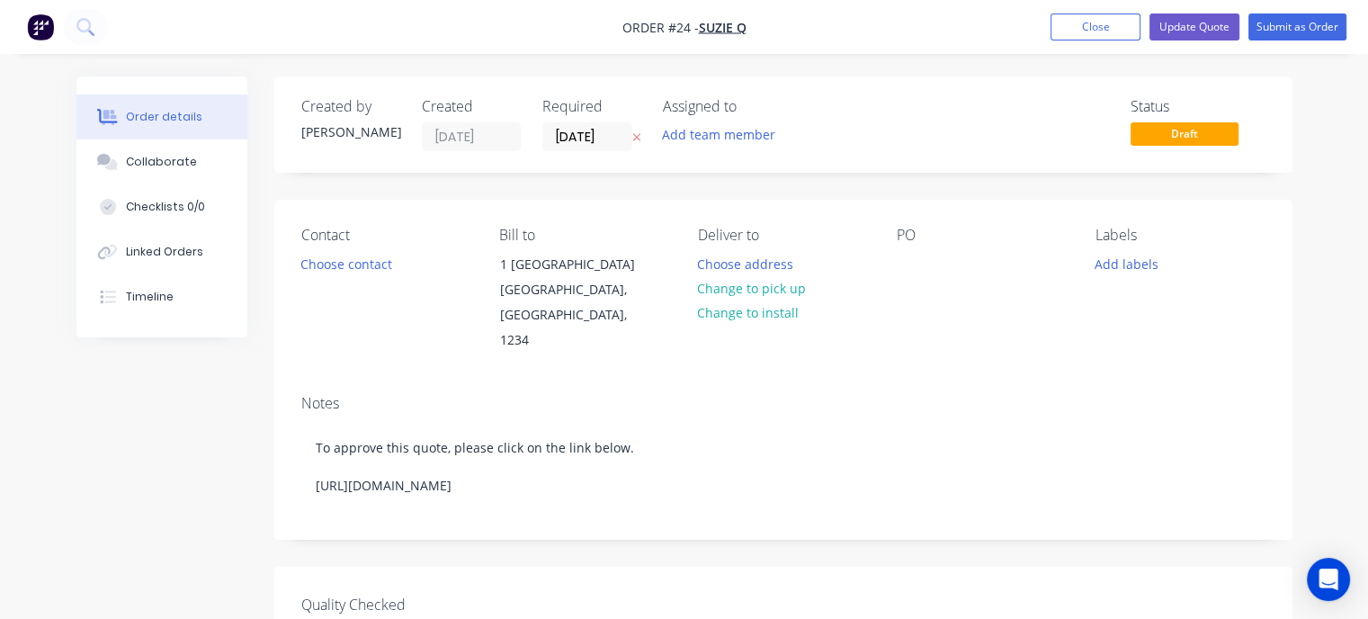
click at [682, 21] on span "Order #24 -" at bounding box center [660, 27] width 76 height 17
click at [685, 24] on span "Order #24 -" at bounding box center [660, 27] width 76 height 17
click at [684, 27] on span "Order #24 -" at bounding box center [660, 27] width 76 height 17
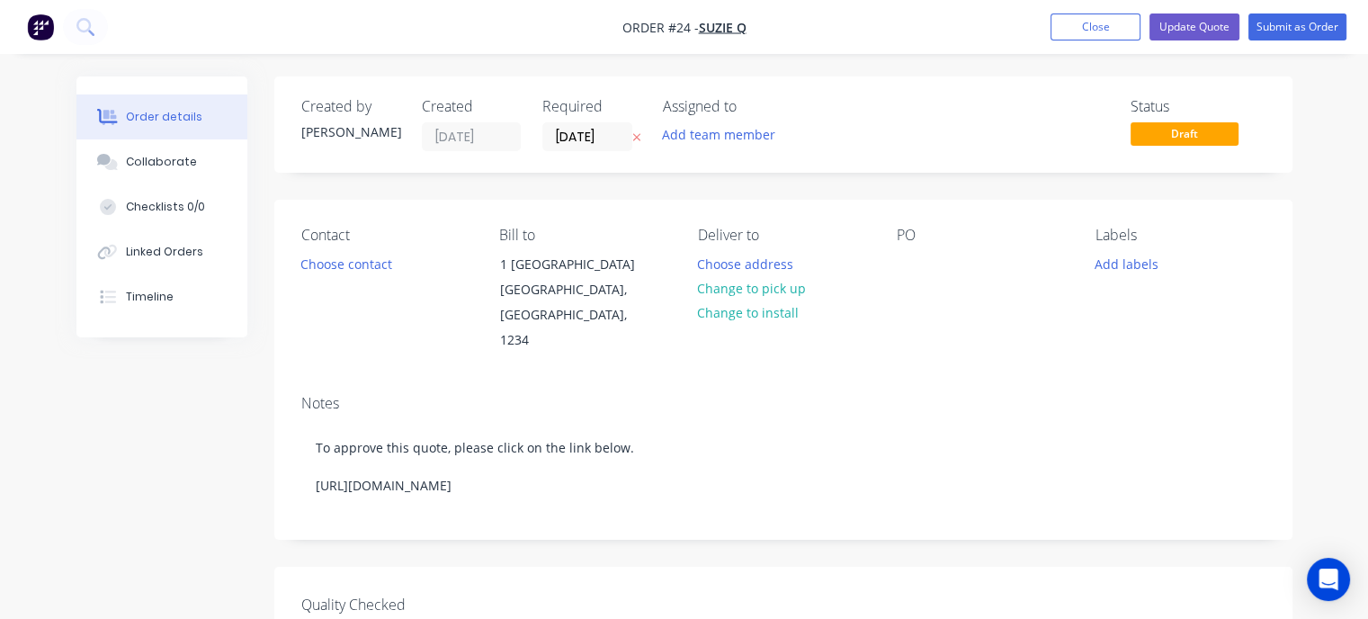
click at [1110, 22] on button "Close" at bounding box center [1095, 26] width 90 height 27
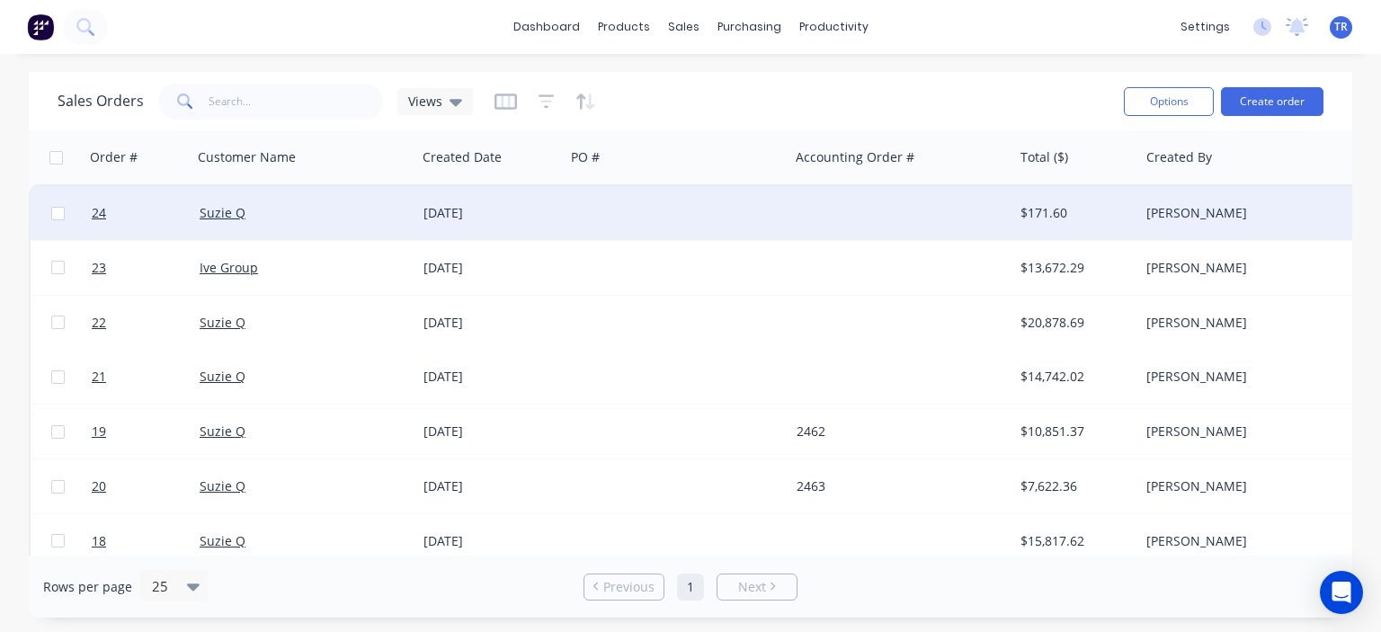
click at [553, 216] on div "[DATE]" at bounding box center [490, 213] width 134 height 18
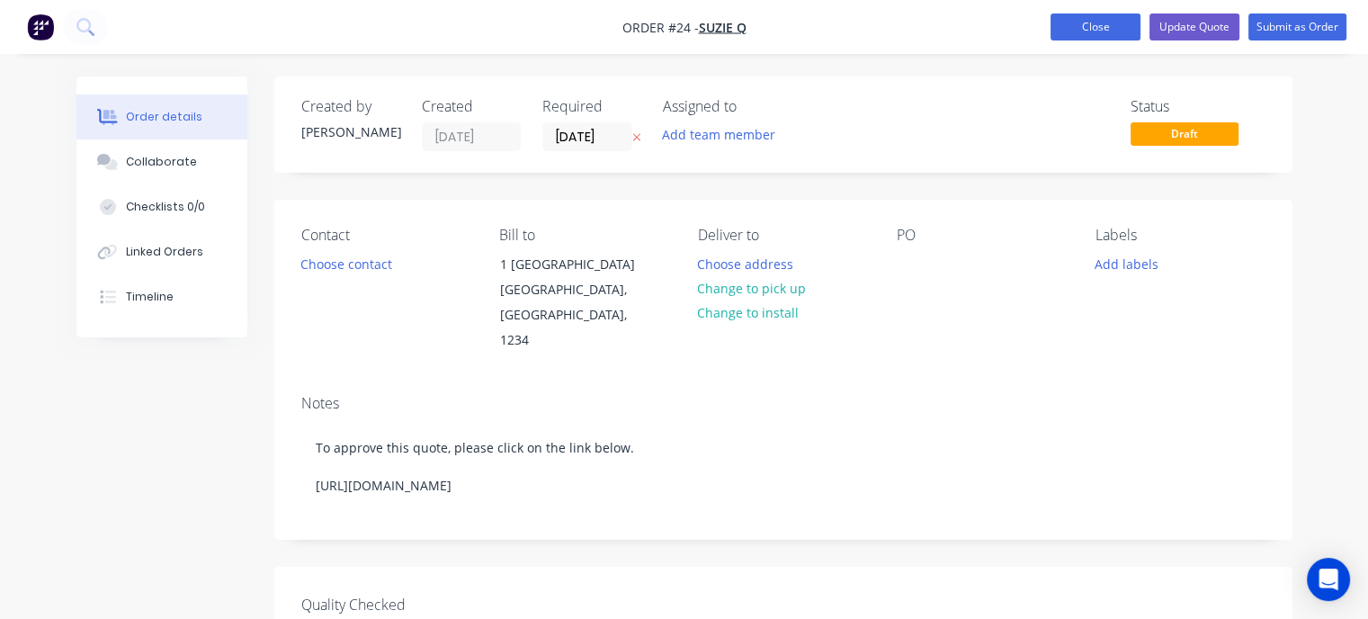
click at [1091, 18] on button "Close" at bounding box center [1095, 26] width 90 height 27
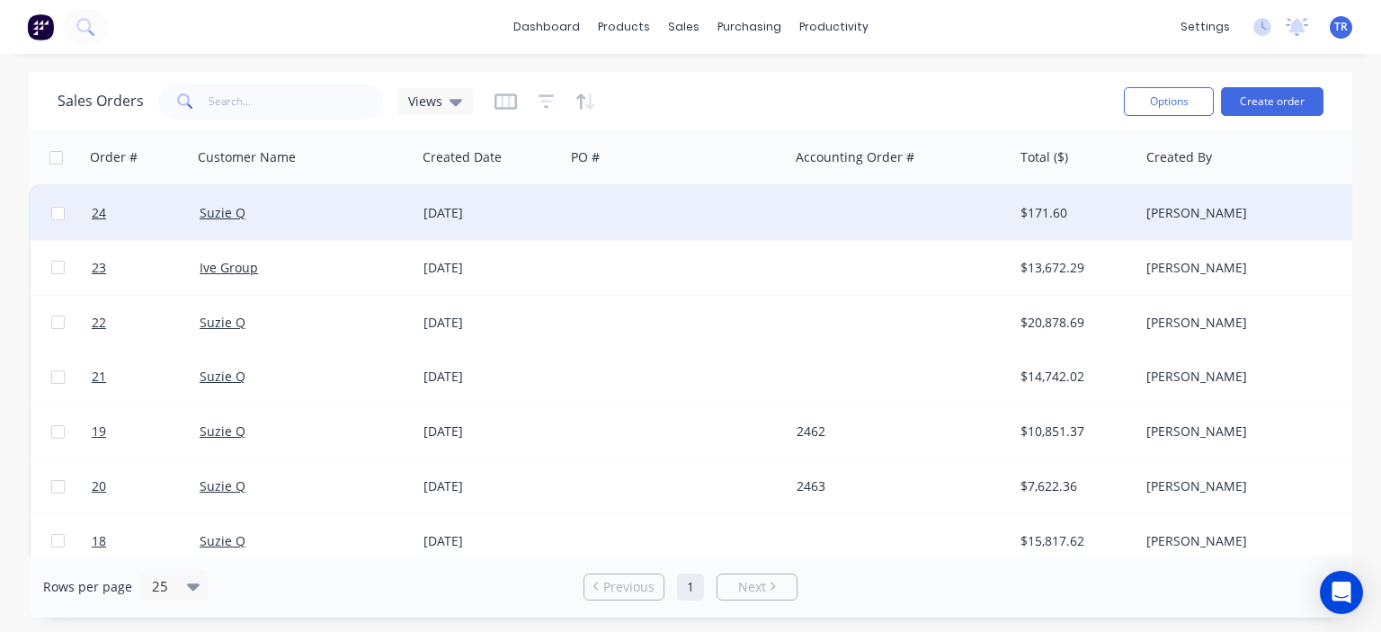
click at [51, 215] on input "checkbox" at bounding box center [57, 213] width 13 height 13
click at [55, 212] on input "checkbox" at bounding box center [57, 213] width 13 height 13
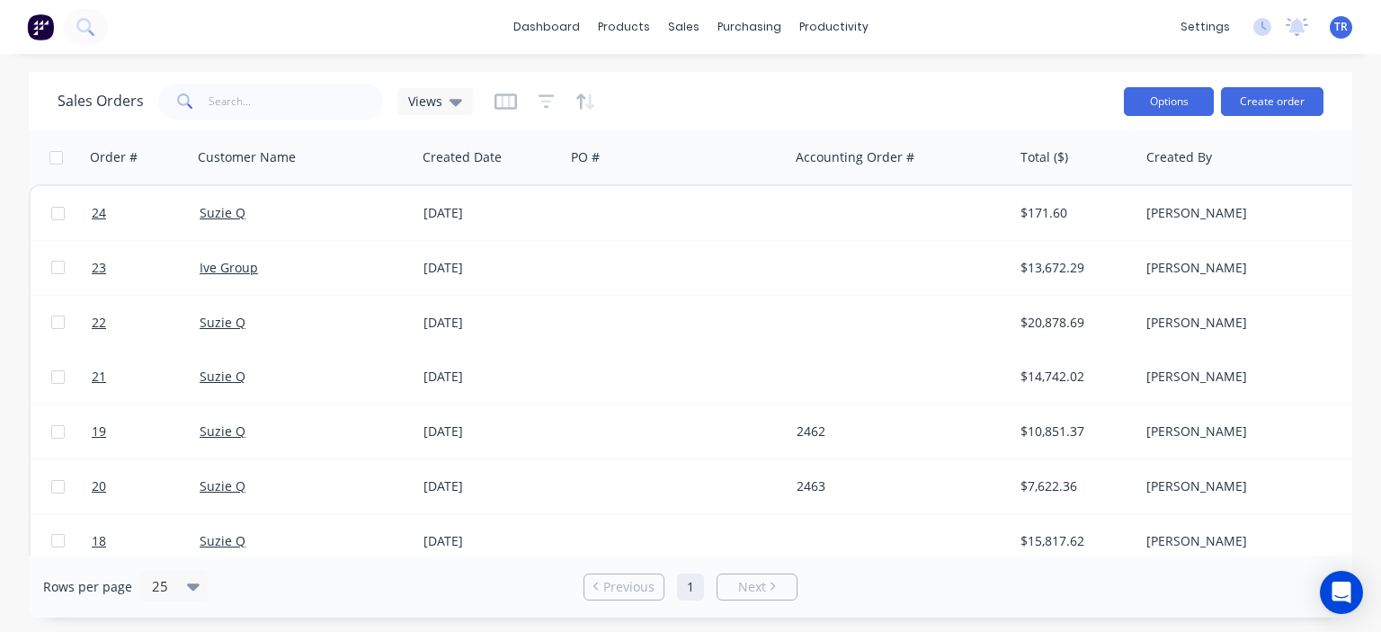
click at [1147, 114] on button "Options" at bounding box center [1169, 101] width 90 height 29
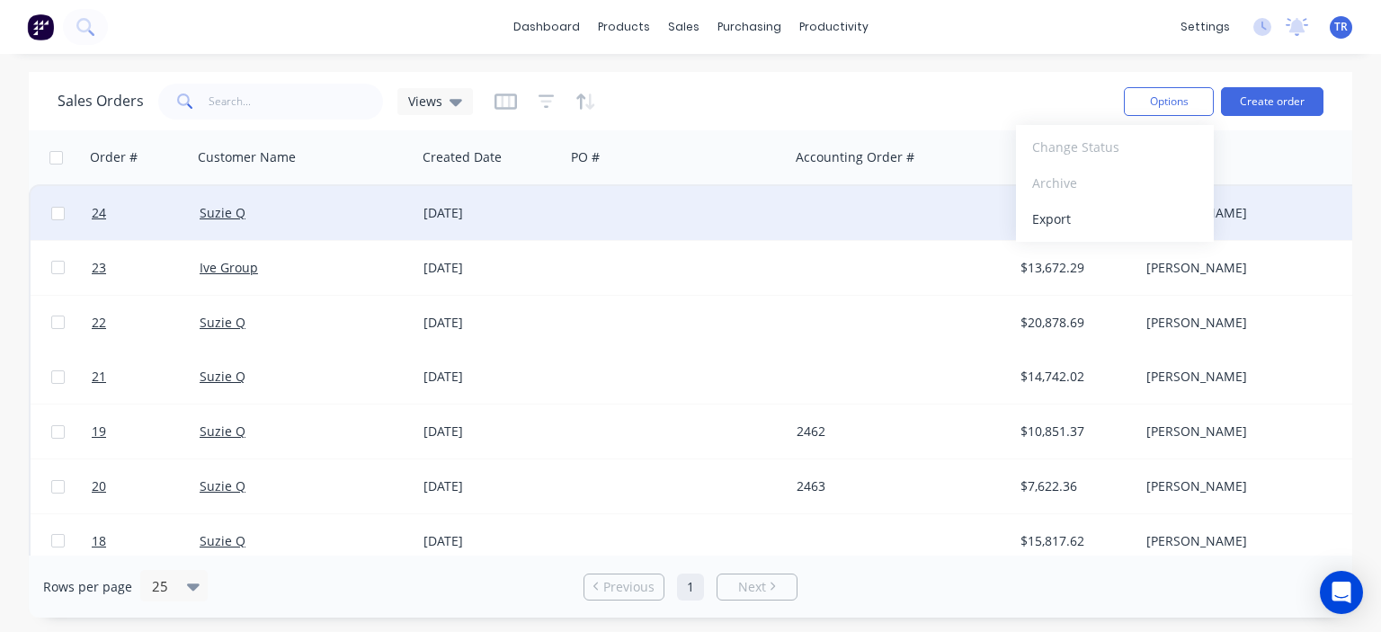
click at [56, 213] on input "checkbox" at bounding box center [57, 213] width 13 height 13
checkbox input "true"
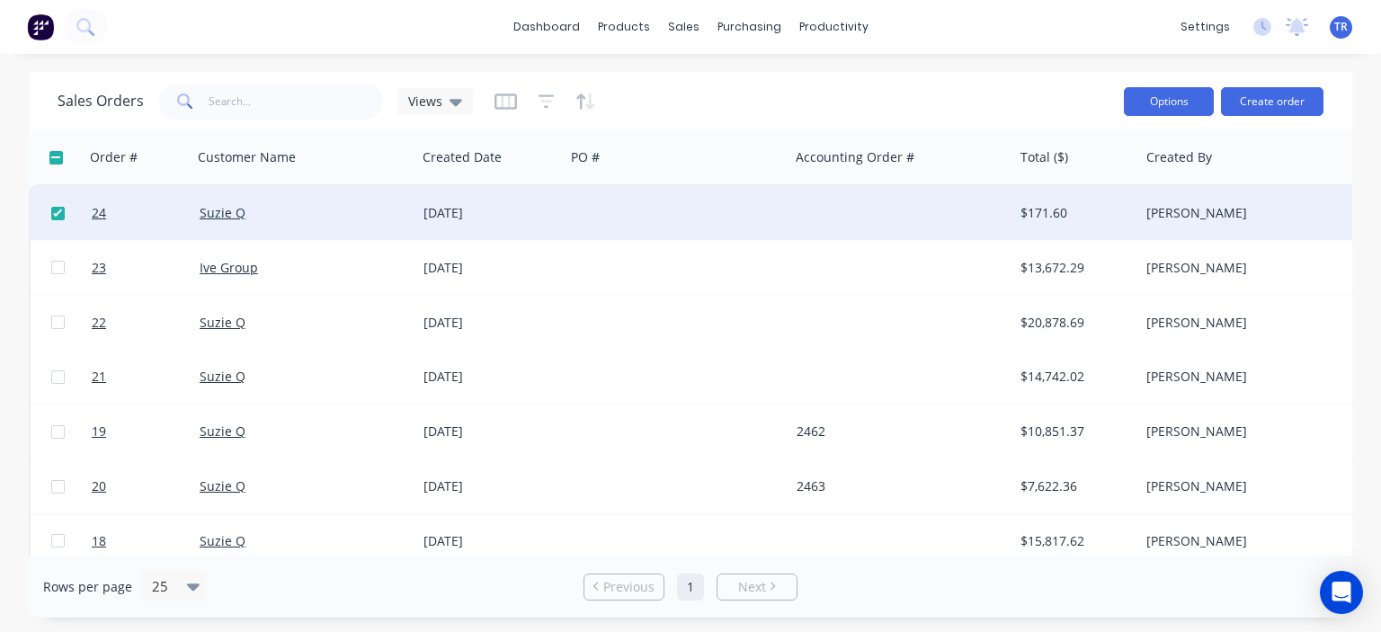
click at [1172, 109] on button "Options" at bounding box center [1169, 101] width 90 height 29
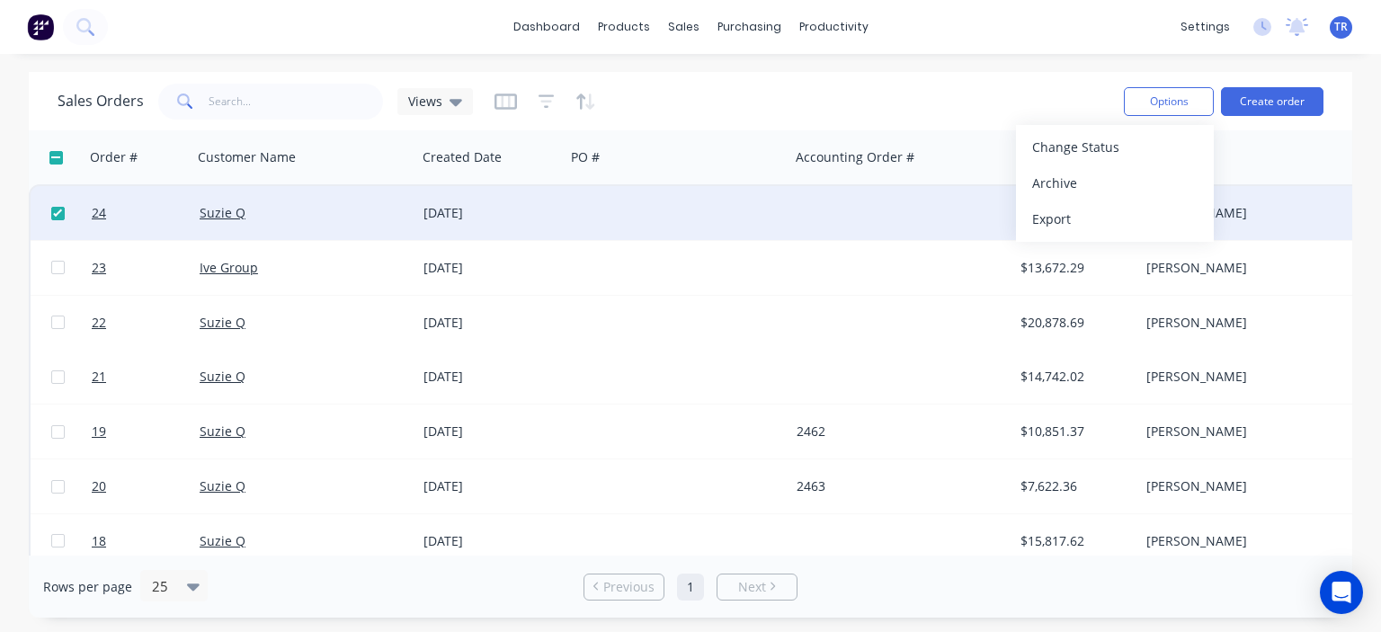
click at [961, 102] on div "Sales Orders Views" at bounding box center [584, 101] width 1052 height 44
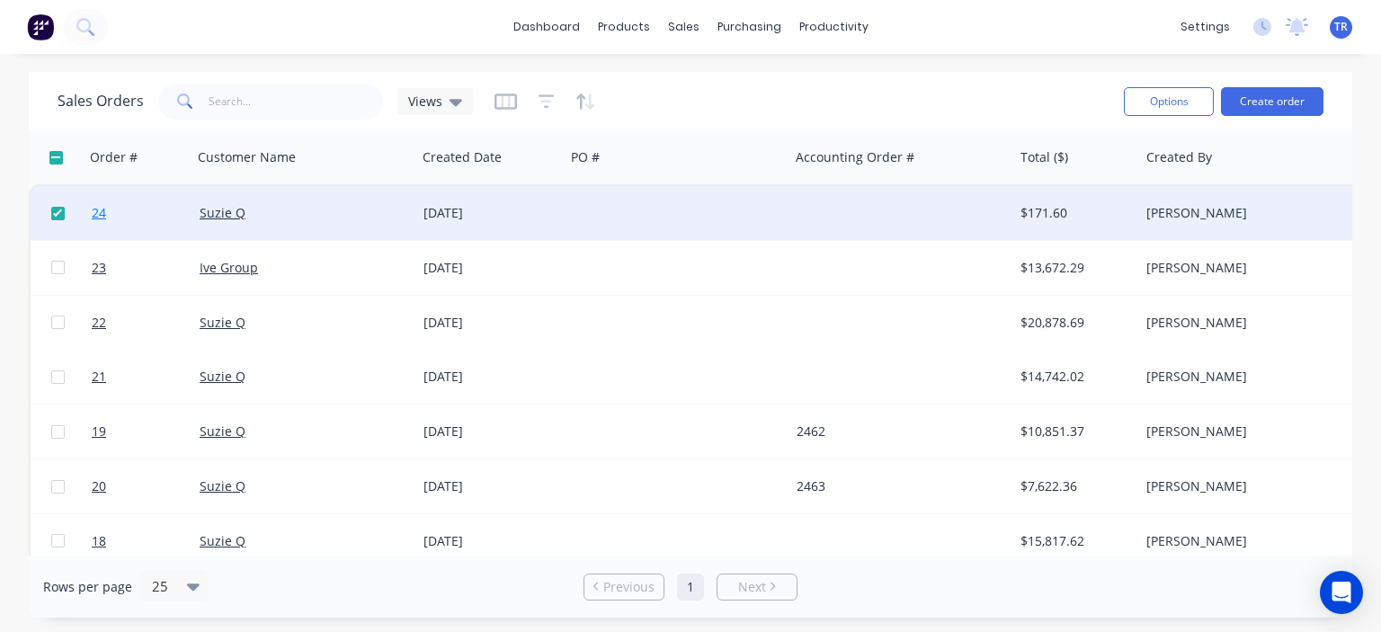
click at [102, 216] on span "24" at bounding box center [99, 213] width 14 height 18
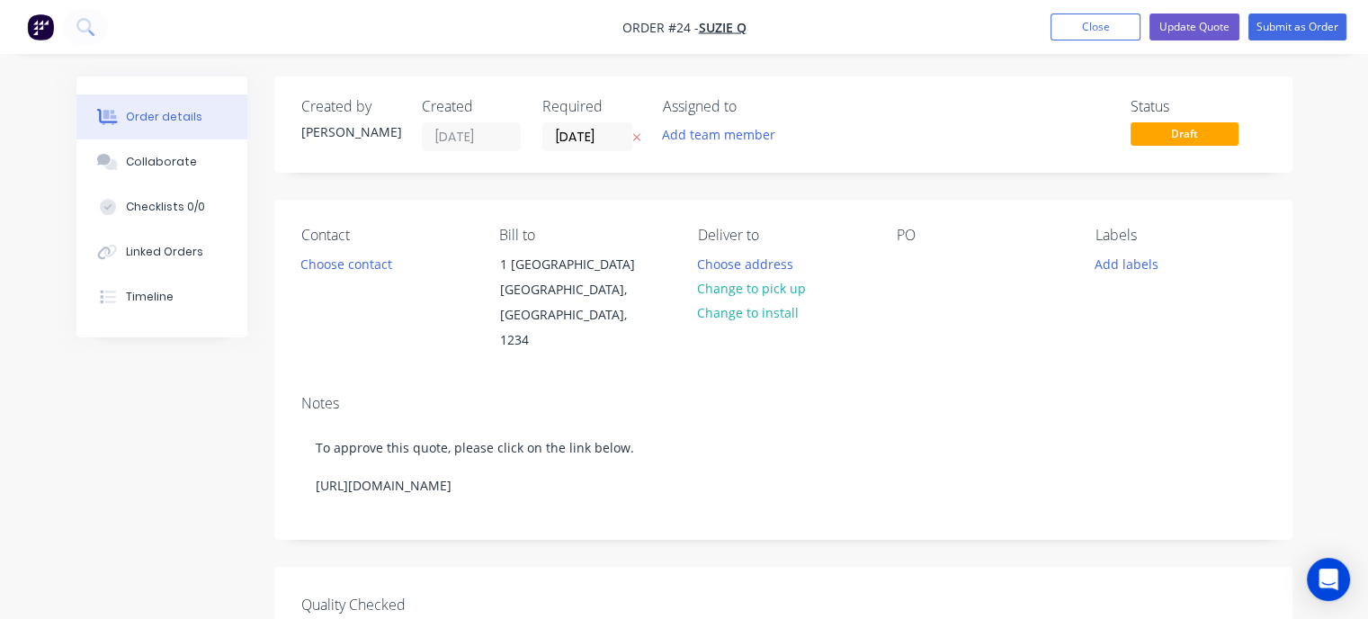
click at [673, 18] on span "Order #24 - Suzie Q" at bounding box center [684, 27] width 124 height 19
click at [676, 28] on span "Order #24 -" at bounding box center [660, 27] width 76 height 17
click at [680, 27] on span "Order #24 -" at bounding box center [660, 27] width 76 height 17
click at [1075, 35] on button "Close" at bounding box center [1095, 26] width 90 height 27
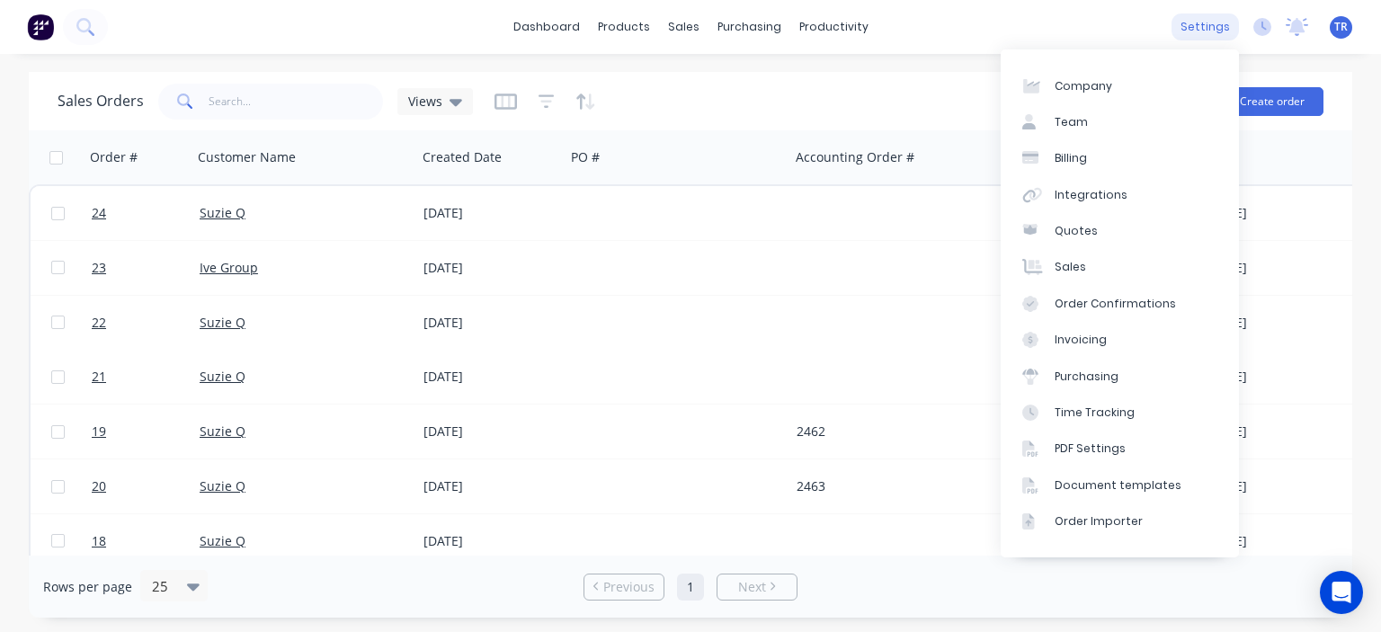
click at [1190, 29] on div "settings" at bounding box center [1205, 26] width 67 height 27
click at [1108, 477] on link "Document templates" at bounding box center [1120, 486] width 238 height 36
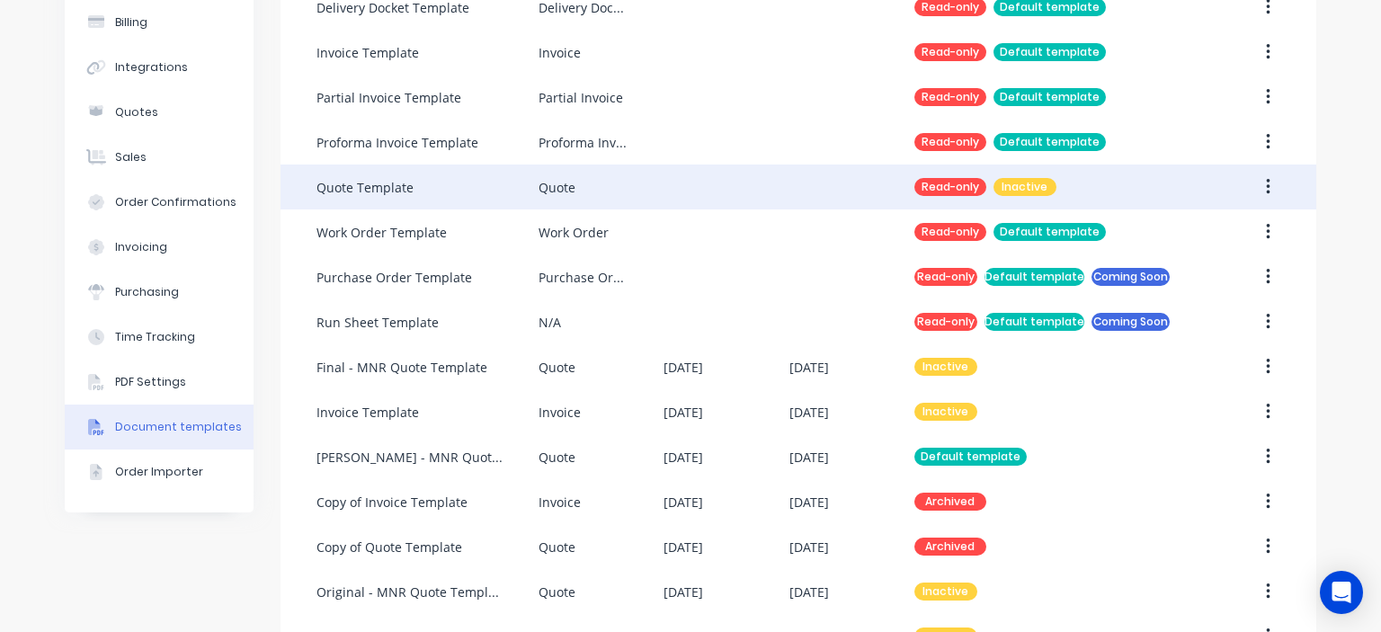
scroll to position [231, 0]
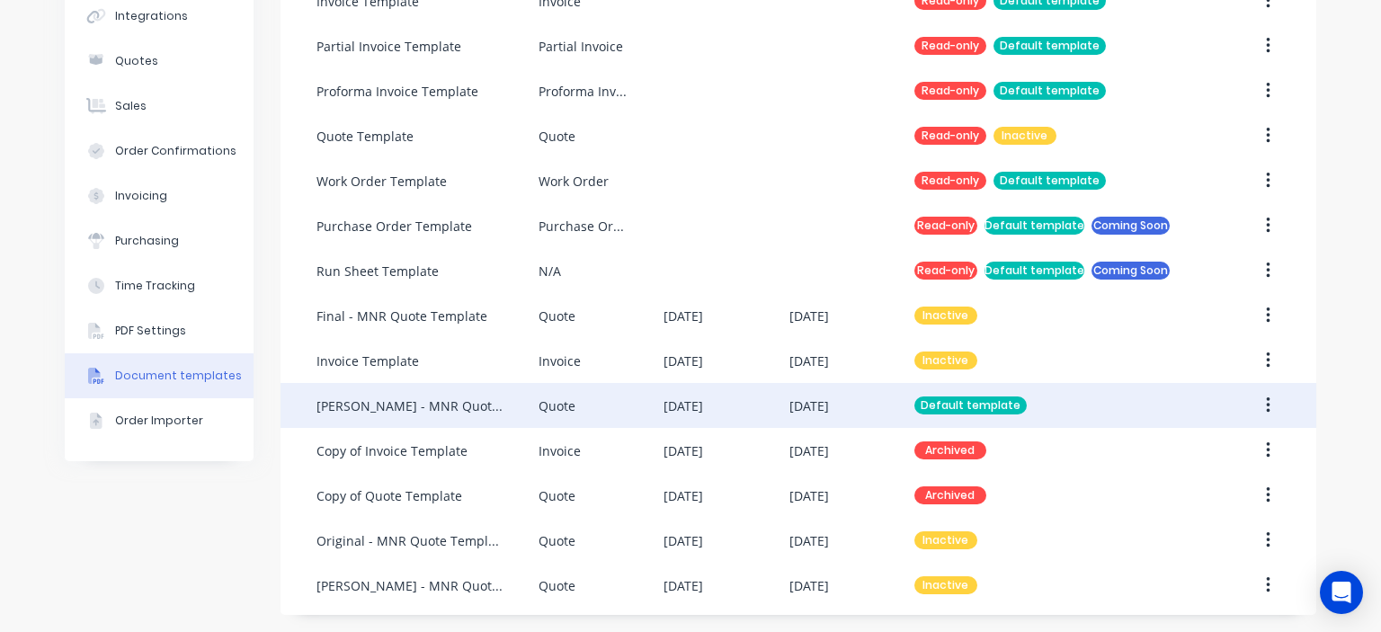
click at [525, 418] on div "[PERSON_NAME] - MNR Quote Template - No links" at bounding box center [427, 405] width 222 height 45
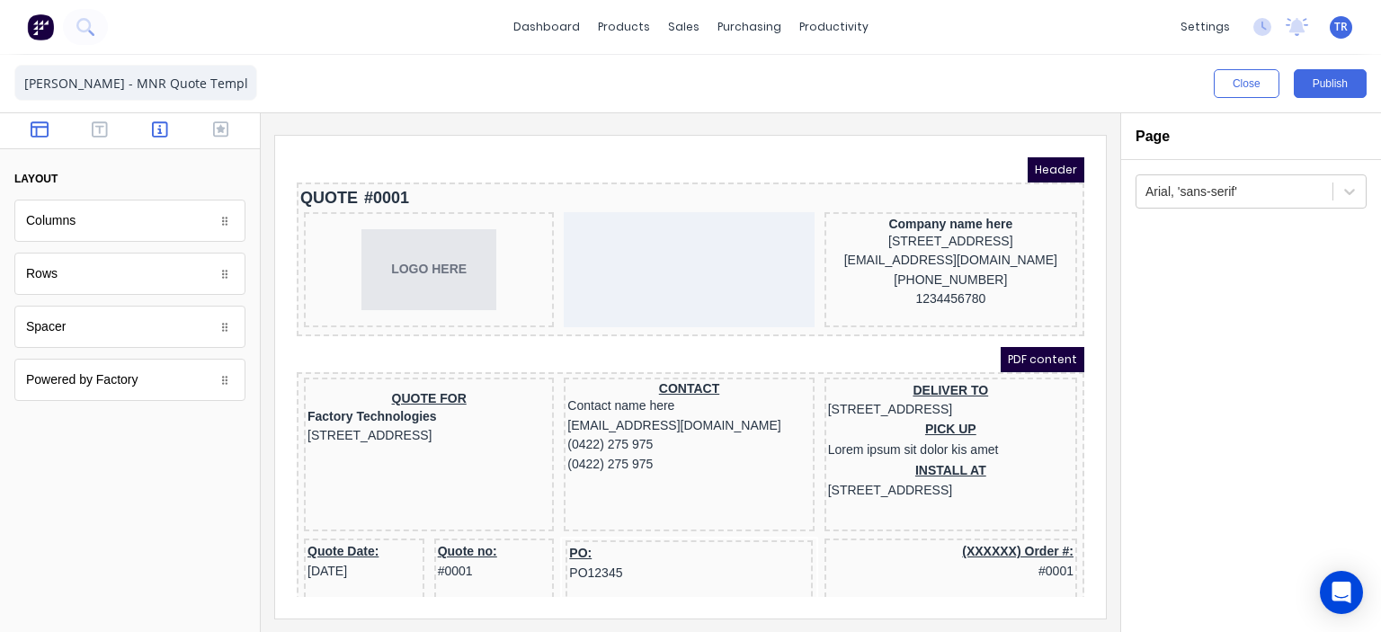
click at [151, 125] on button "button" at bounding box center [160, 131] width 49 height 22
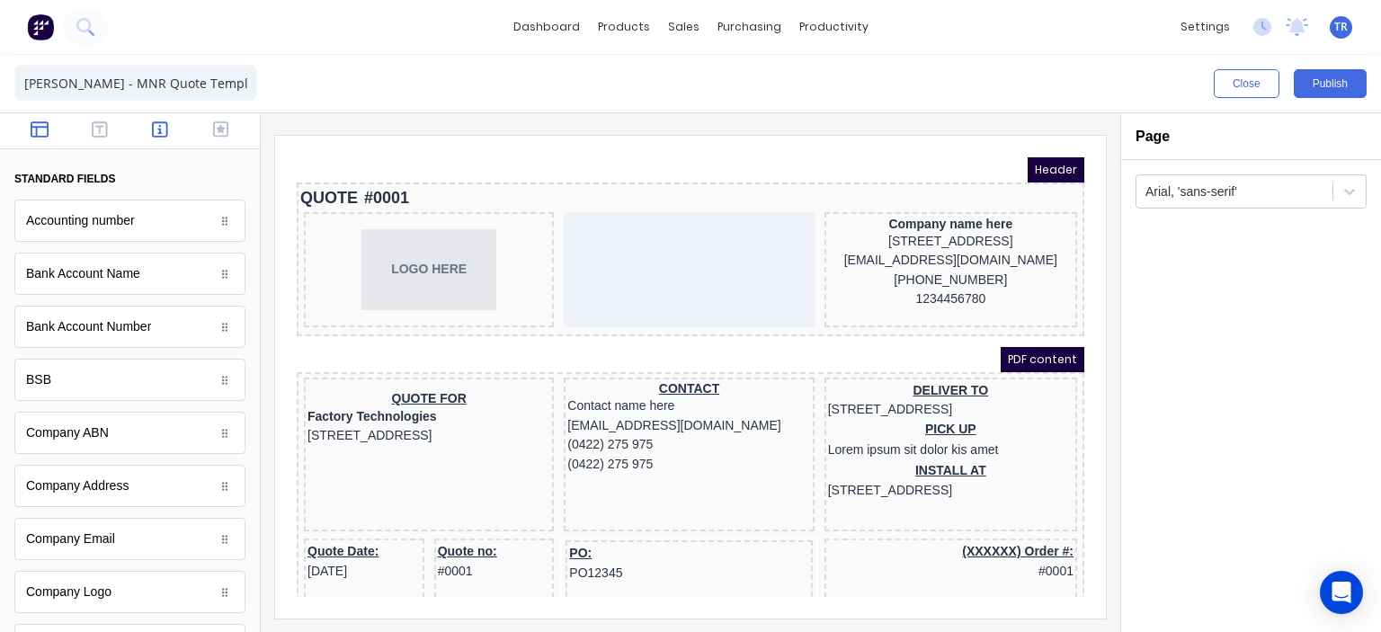
click at [58, 138] on button "button" at bounding box center [38, 131] width 49 height 22
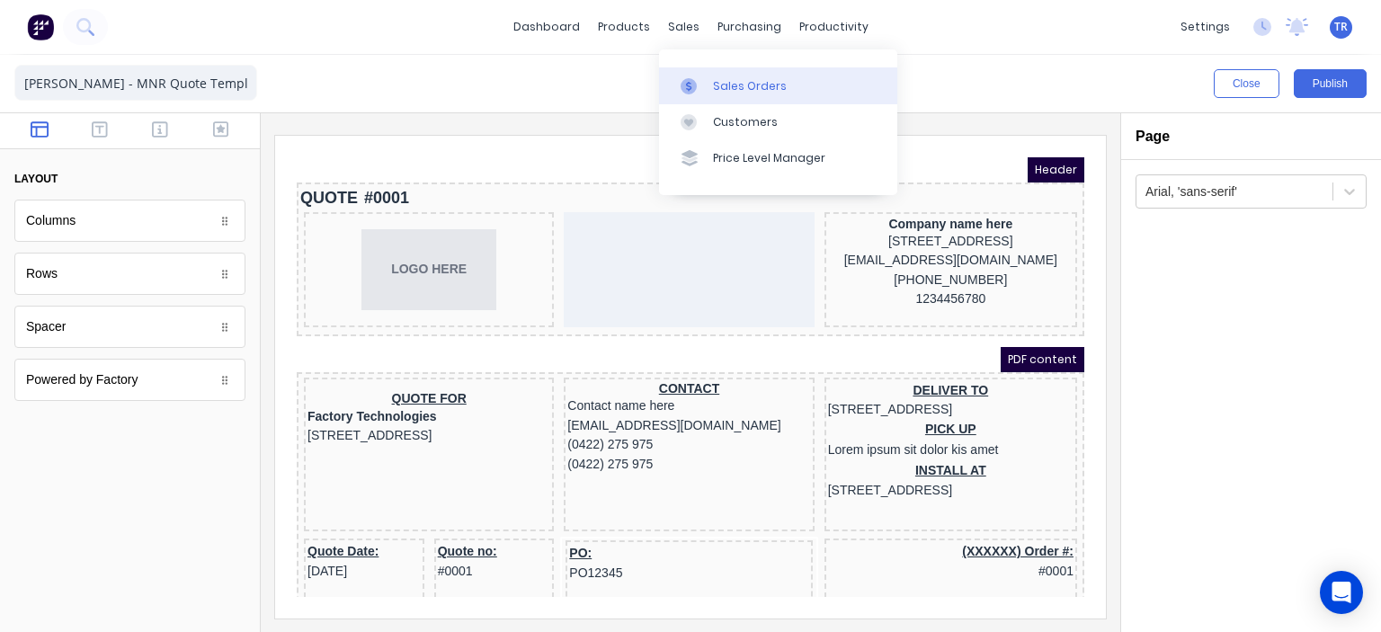
click at [738, 85] on div "Sales Orders" at bounding box center [750, 86] width 74 height 16
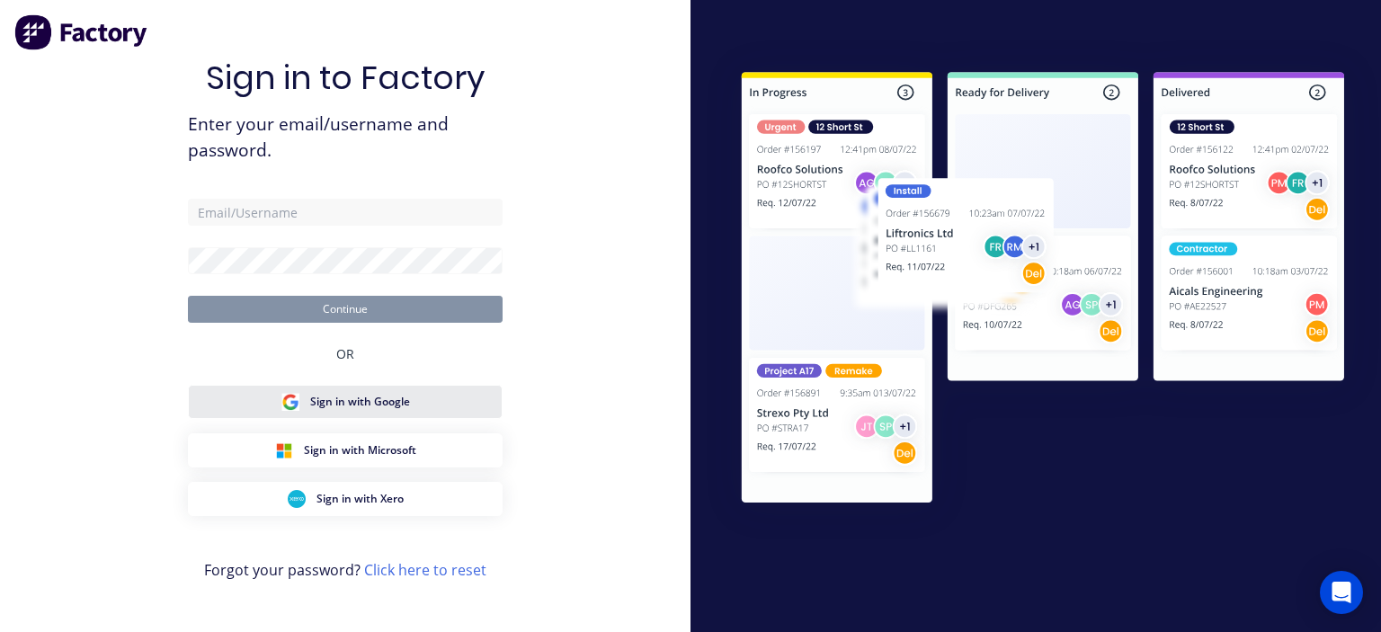
click at [379, 395] on span "Sign in with Google" at bounding box center [360, 402] width 100 height 16
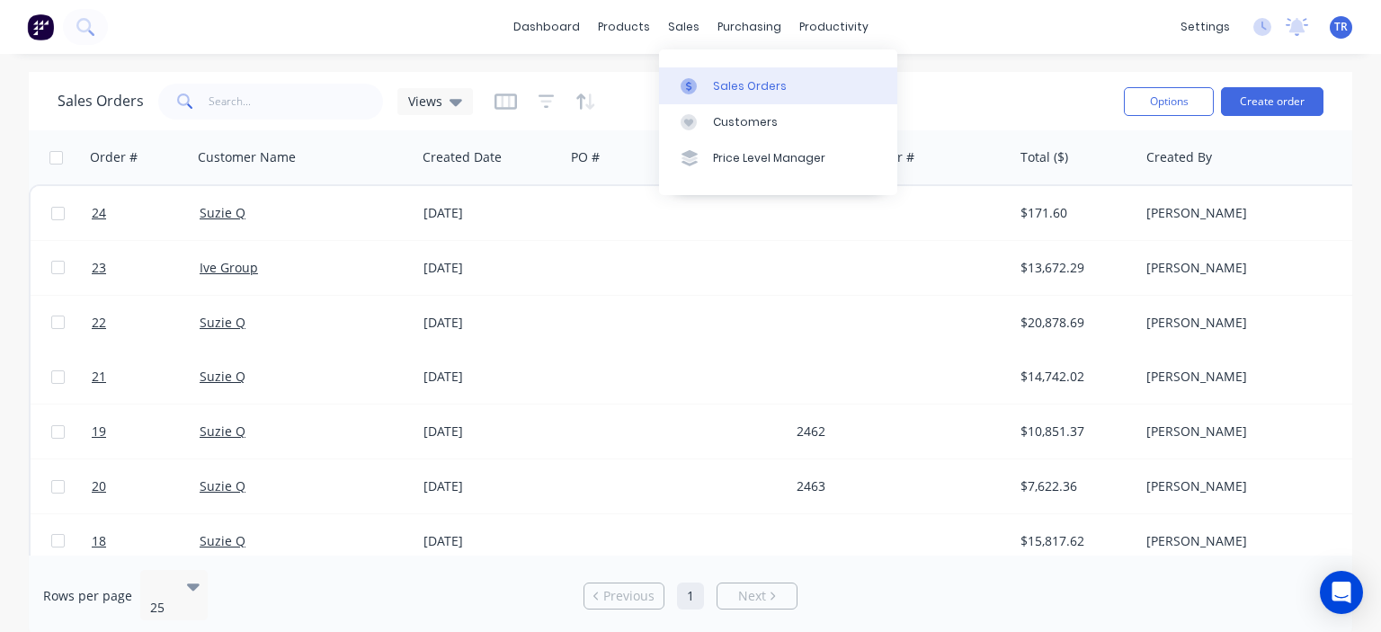
click at [719, 82] on div "Sales Orders" at bounding box center [750, 86] width 74 height 16
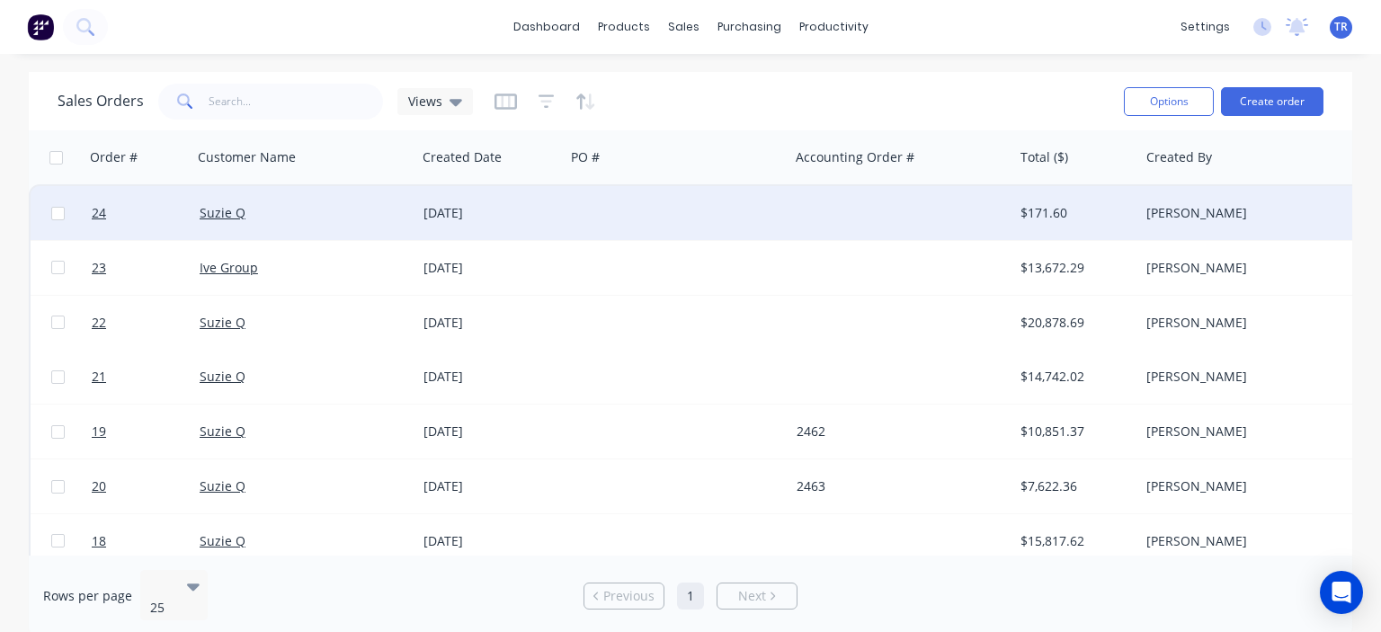
click at [492, 218] on div "[DATE]" at bounding box center [490, 213] width 134 height 18
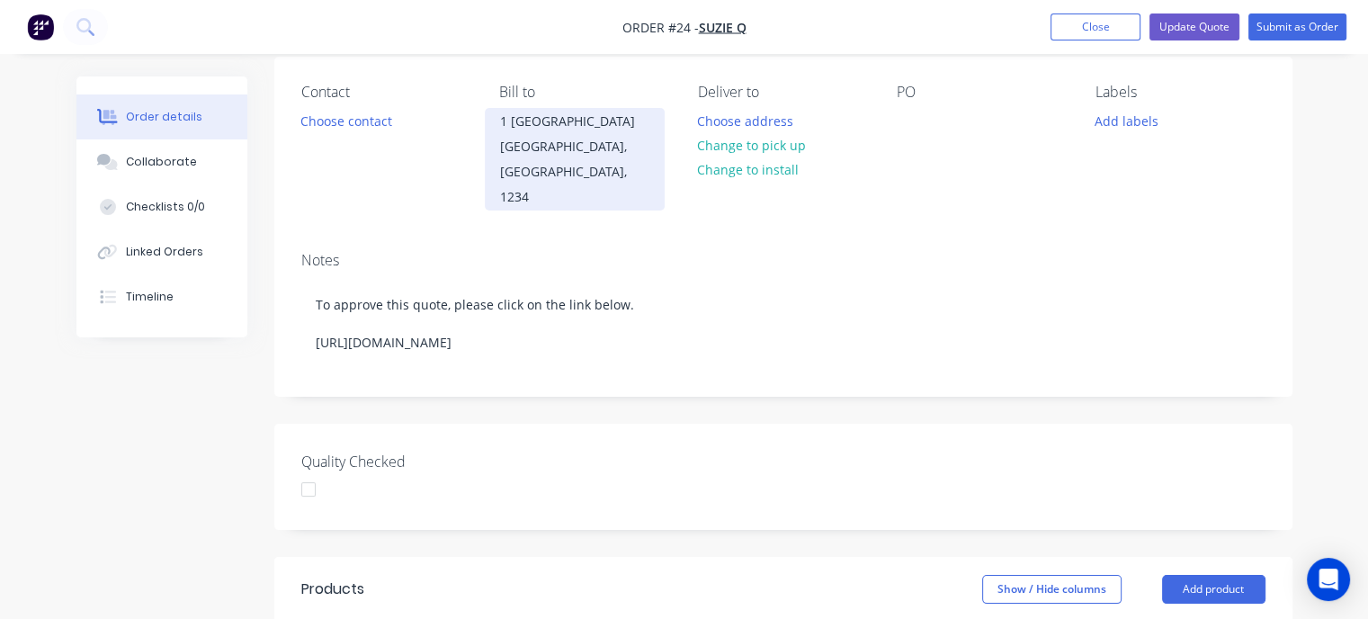
scroll to position [180, 0]
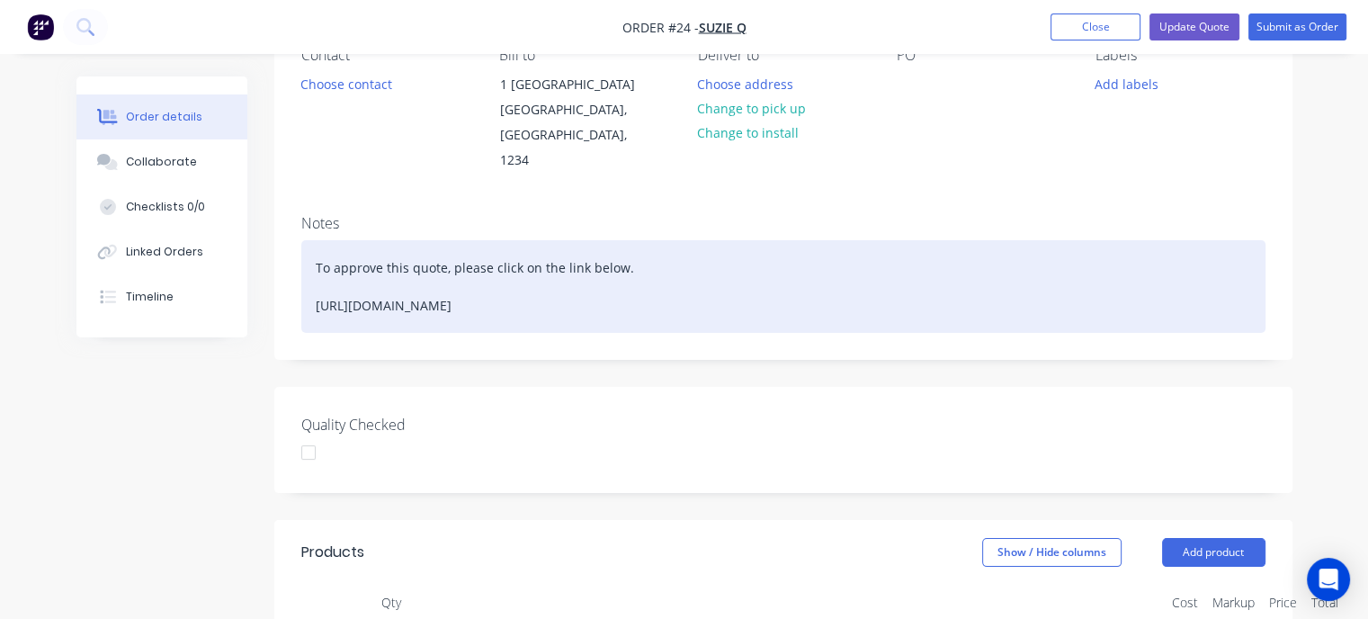
click at [429, 268] on div "To approve this quote, please click on the link below. [URL][DOMAIN_NAME]" at bounding box center [783, 286] width 964 height 93
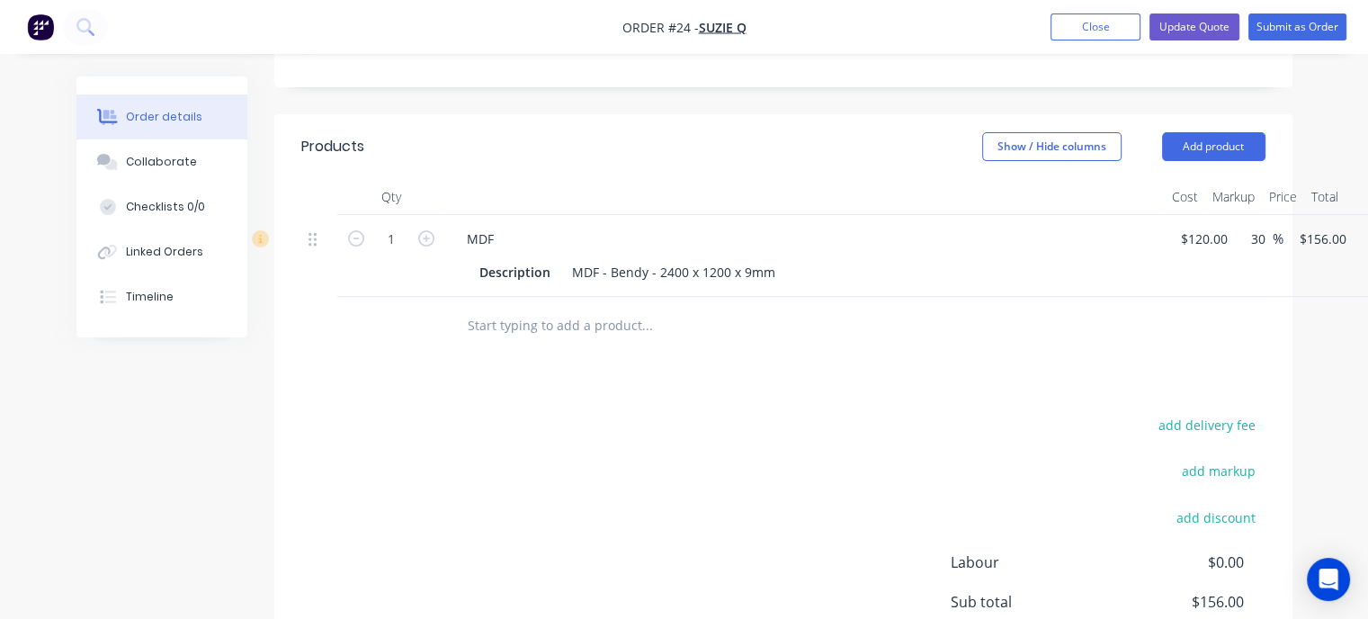
scroll to position [539, 0]
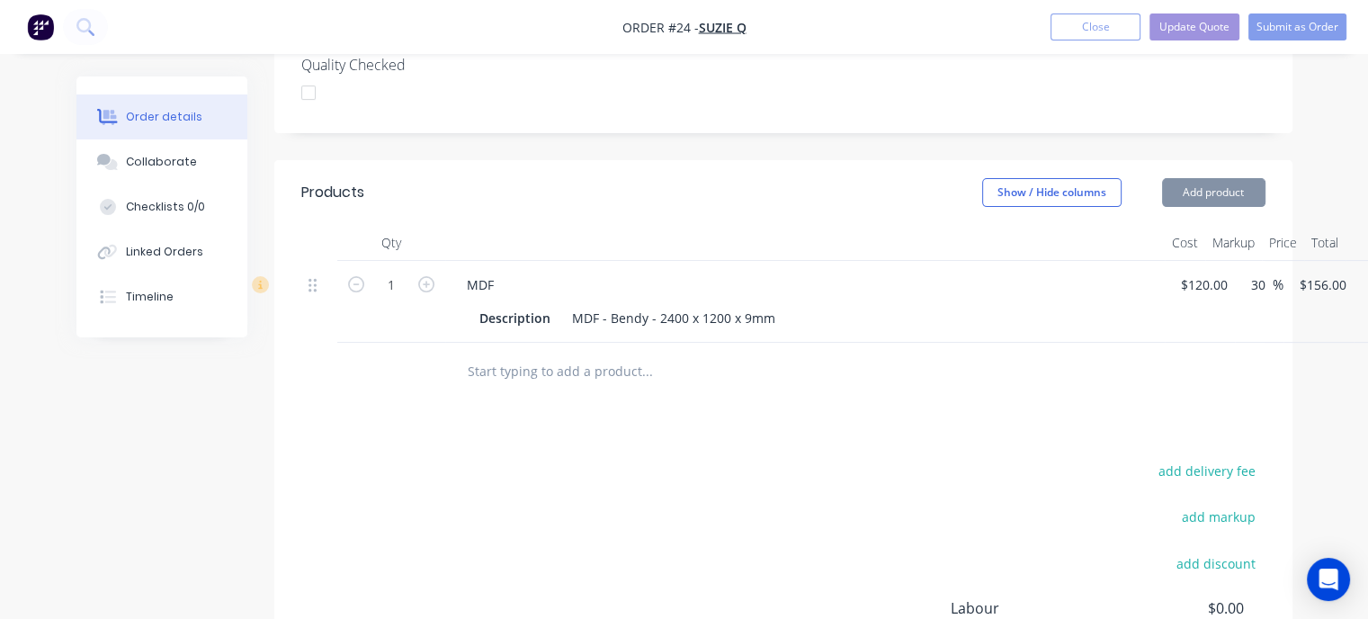
click at [568, 353] on input "text" at bounding box center [647, 371] width 360 height 36
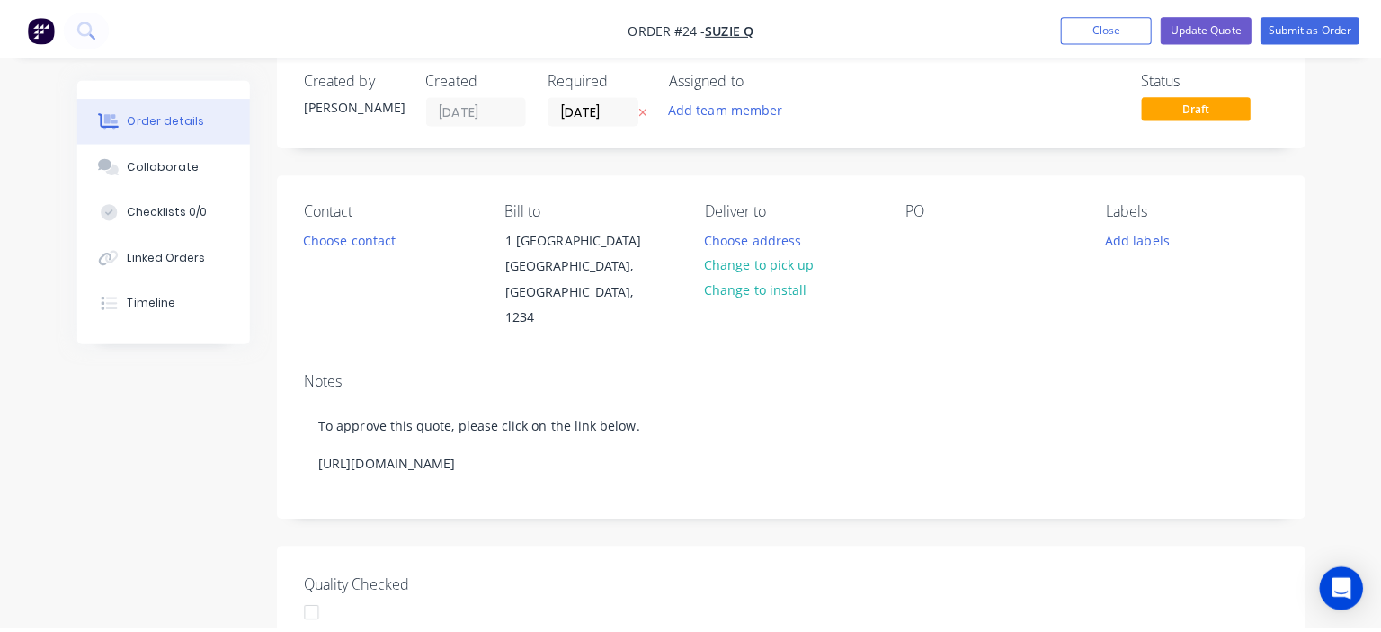
scroll to position [0, 0]
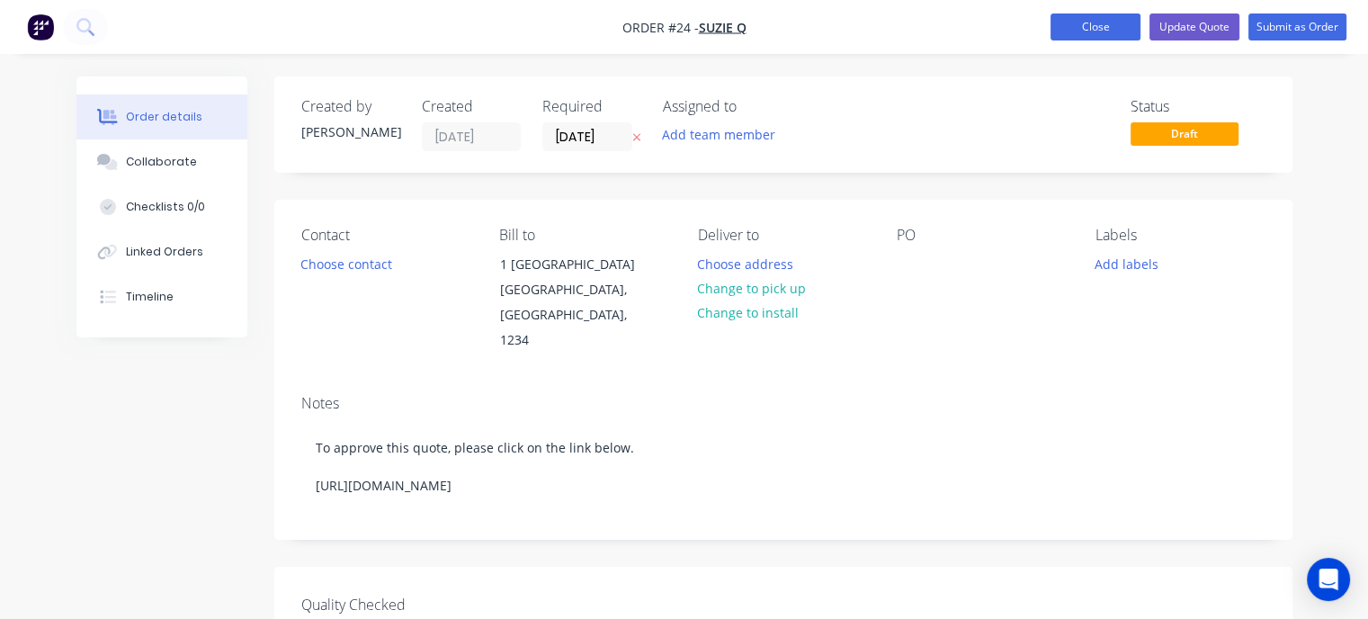
click at [1077, 26] on button "Close" at bounding box center [1095, 26] width 90 height 27
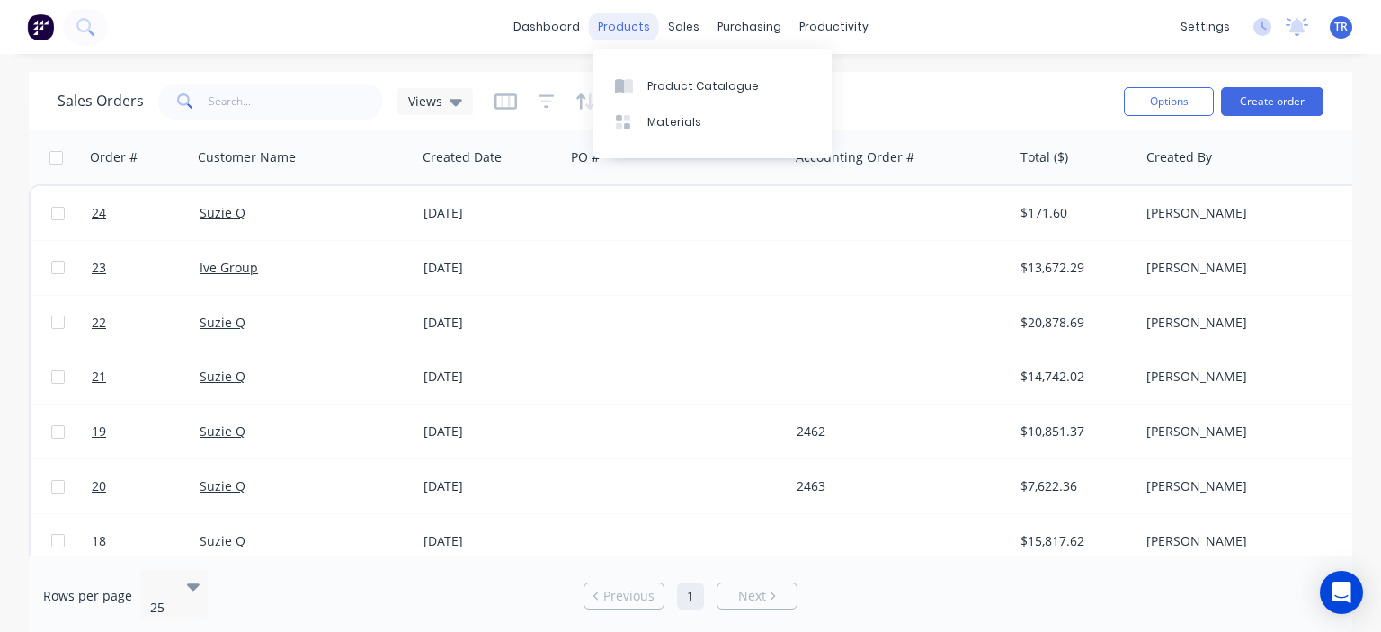
click at [629, 31] on div "products" at bounding box center [624, 26] width 70 height 27
click at [671, 86] on div "Product Catalogue" at bounding box center [702, 86] width 111 height 16
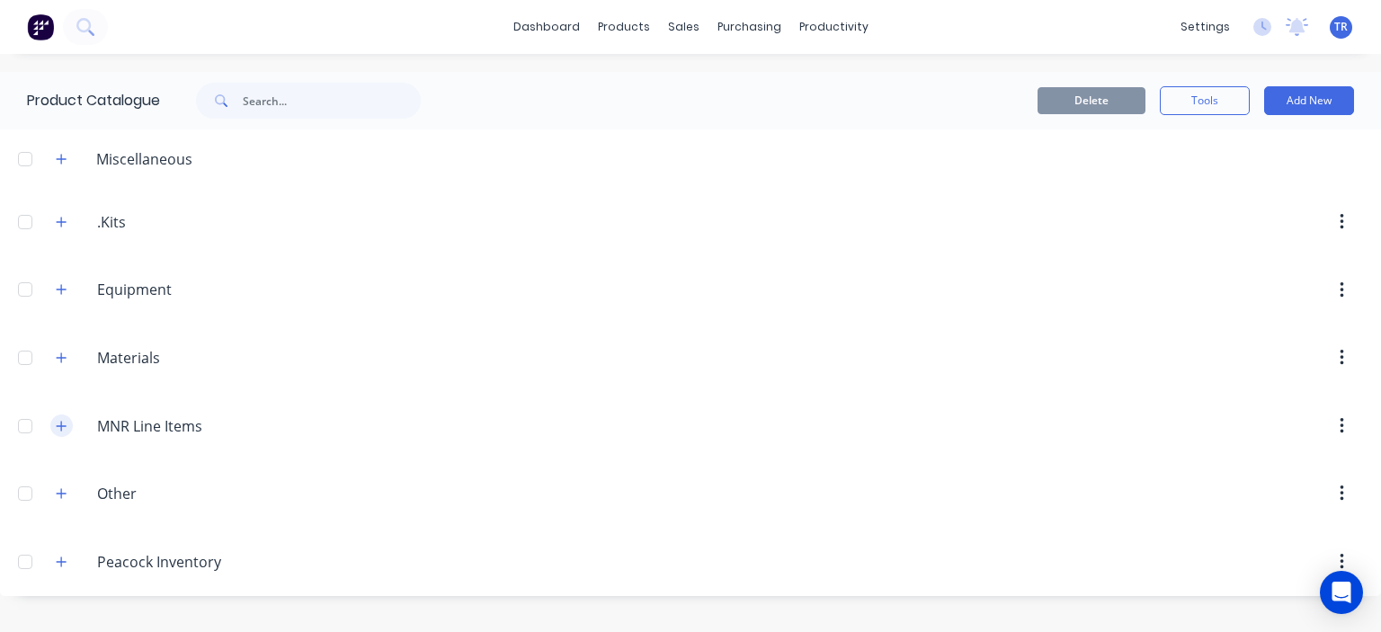
click at [62, 423] on icon "button" at bounding box center [62, 426] width 10 height 10
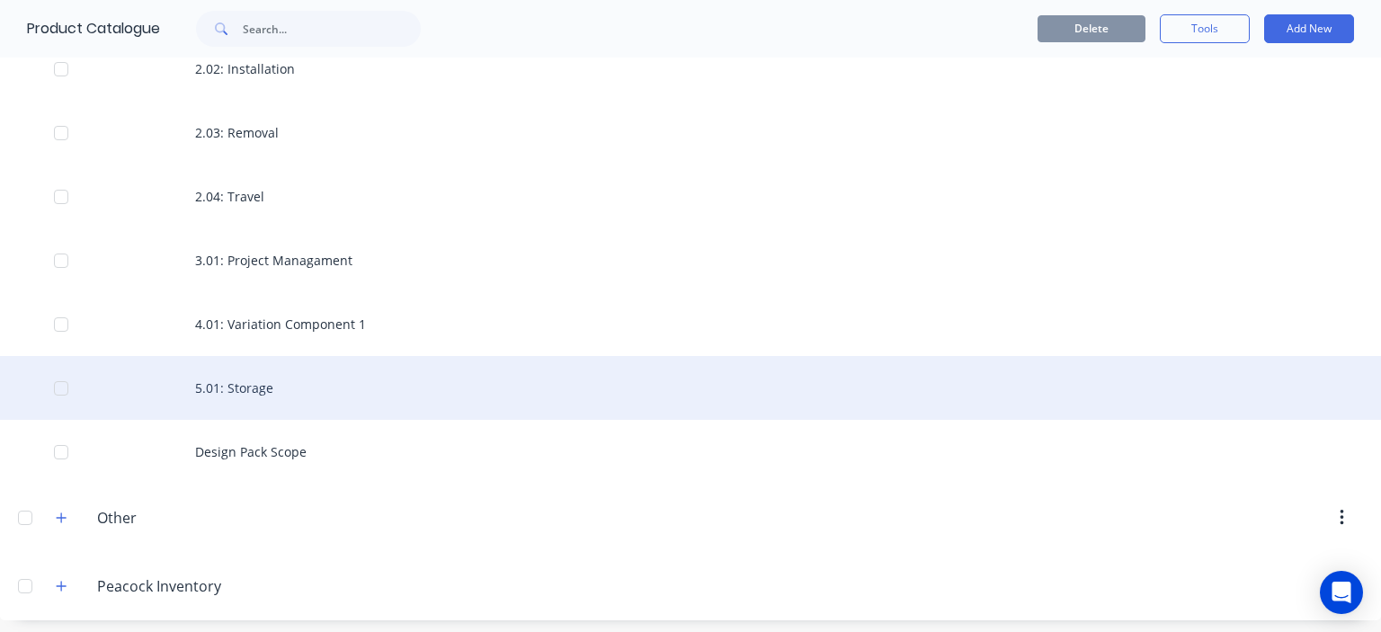
scroll to position [618, 0]
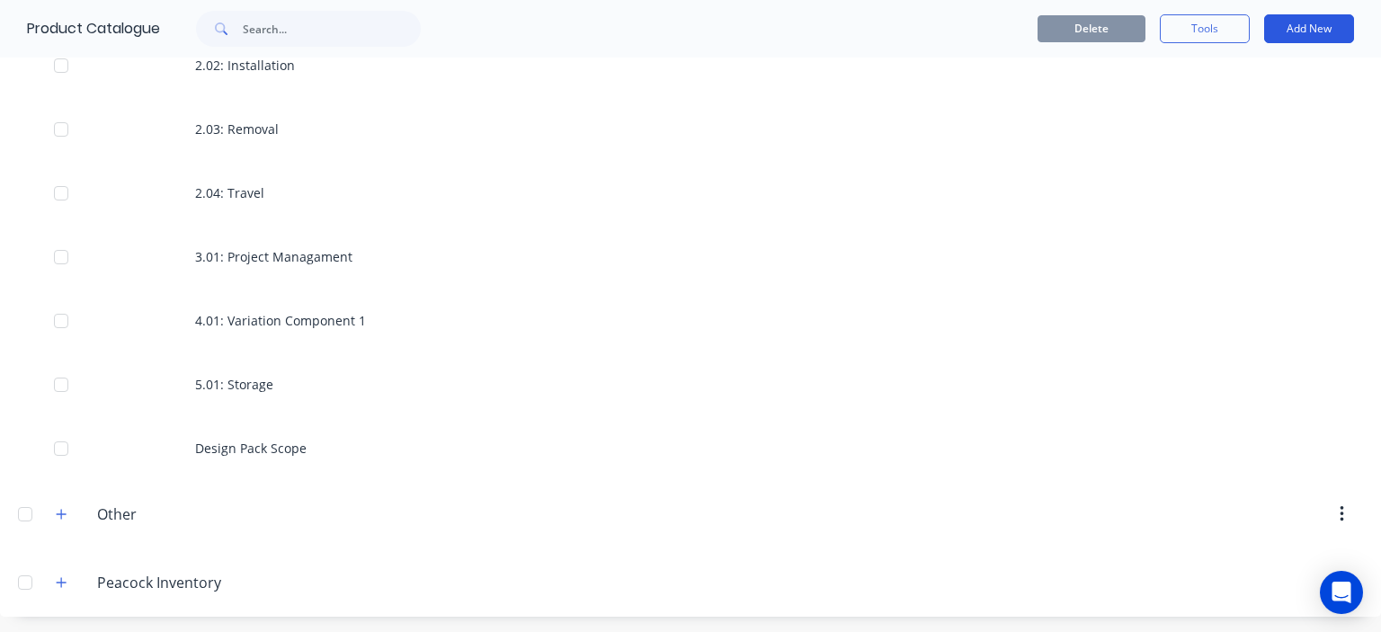
click at [1311, 27] on button "Add New" at bounding box center [1309, 28] width 90 height 29
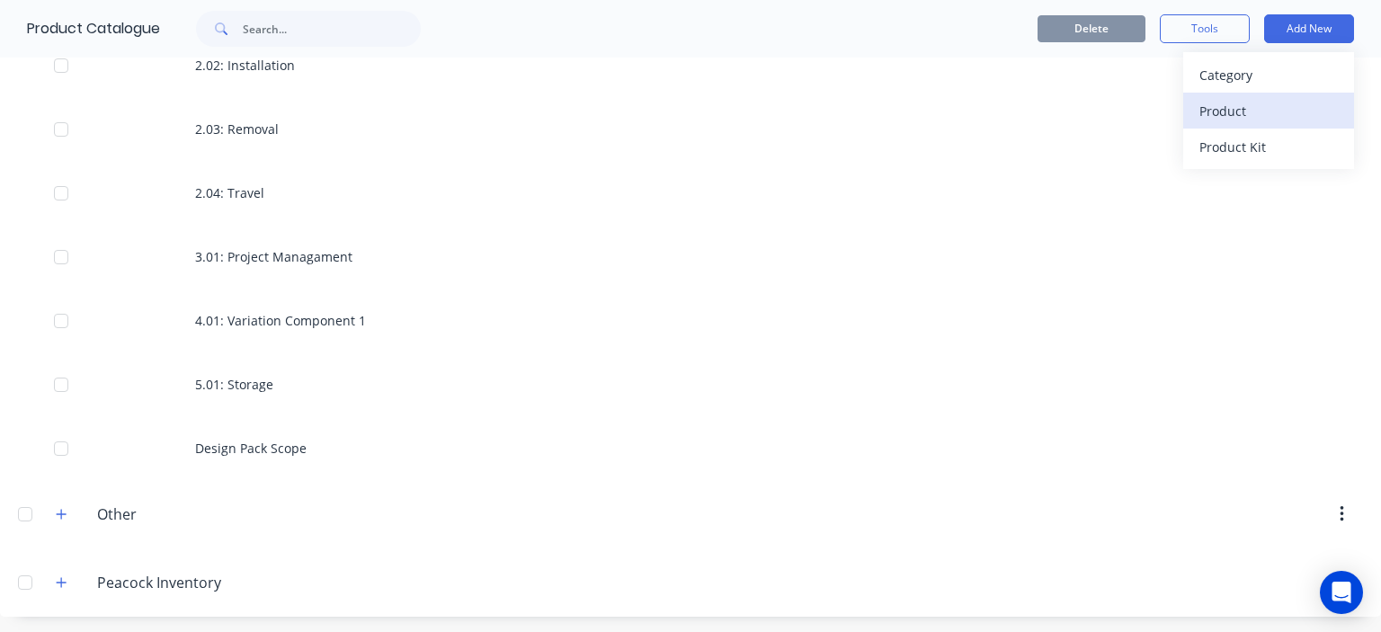
click at [1226, 111] on div "Product" at bounding box center [1268, 111] width 138 height 26
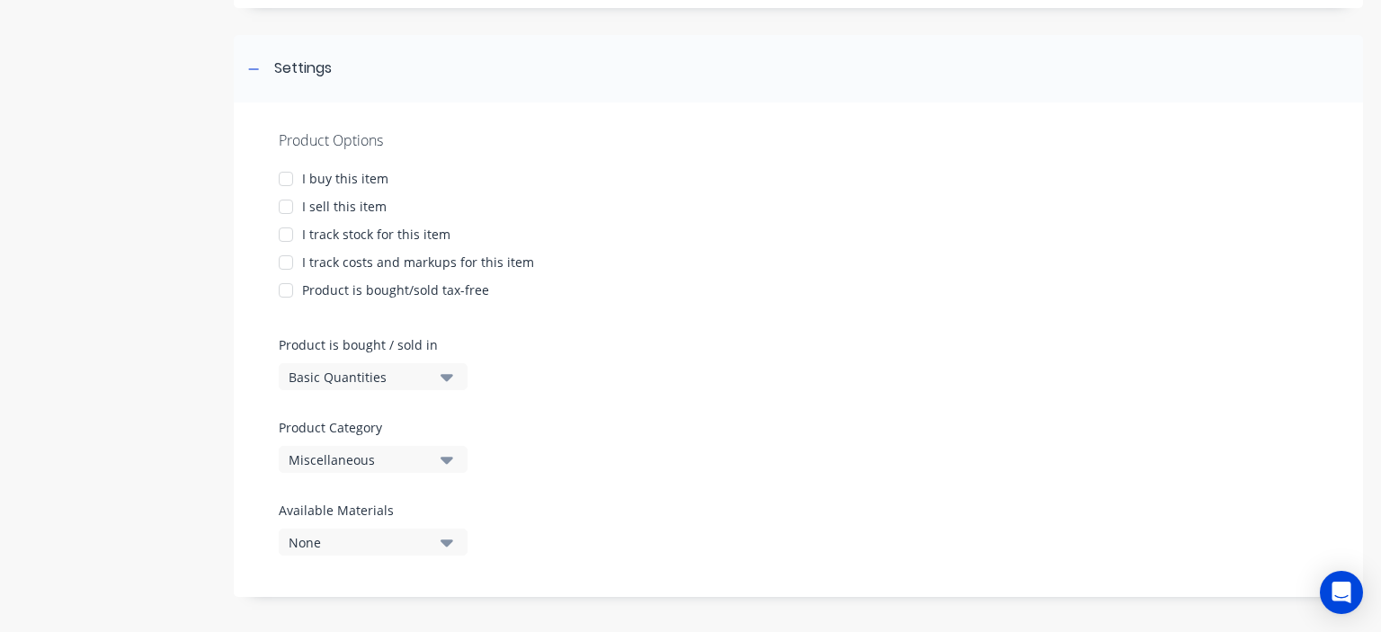
scroll to position [235, 0]
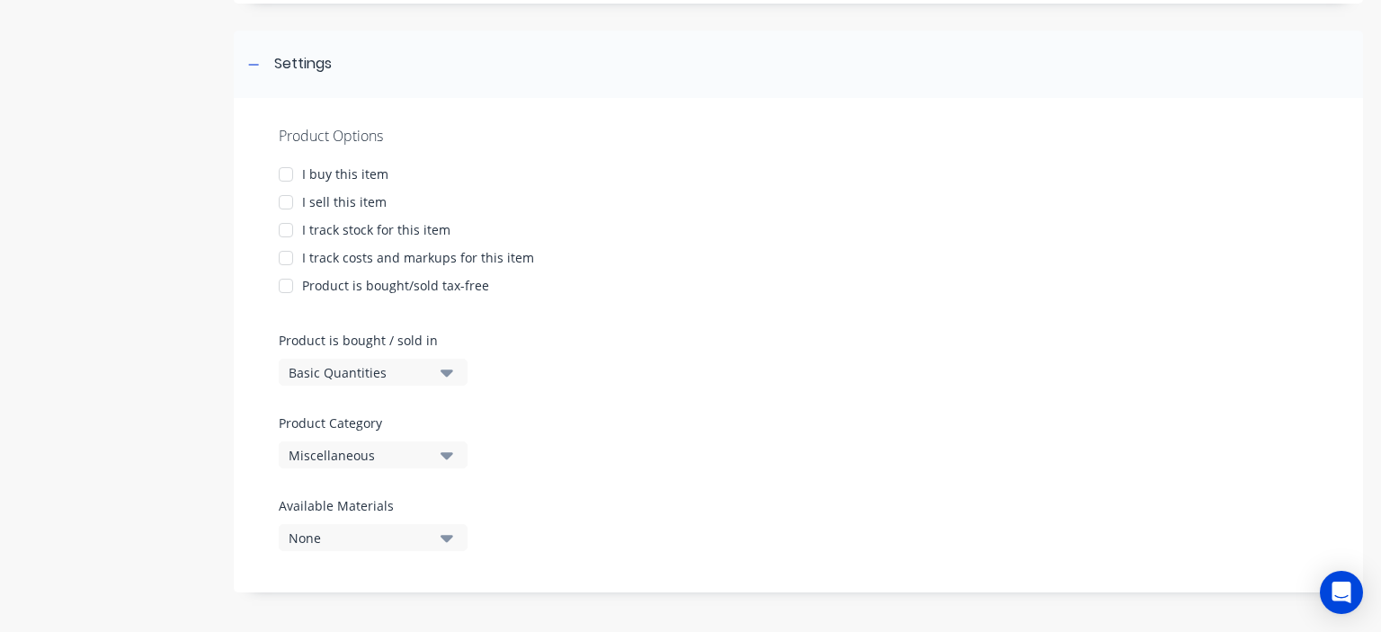
click at [442, 381] on button "Basic Quantities" at bounding box center [373, 372] width 189 height 27
click at [483, 357] on div "Product Options I buy this item I sell this item I track stock for this item I …" at bounding box center [798, 345] width 1129 height 495
click at [416, 456] on div "Miscellaneous" at bounding box center [361, 455] width 144 height 19
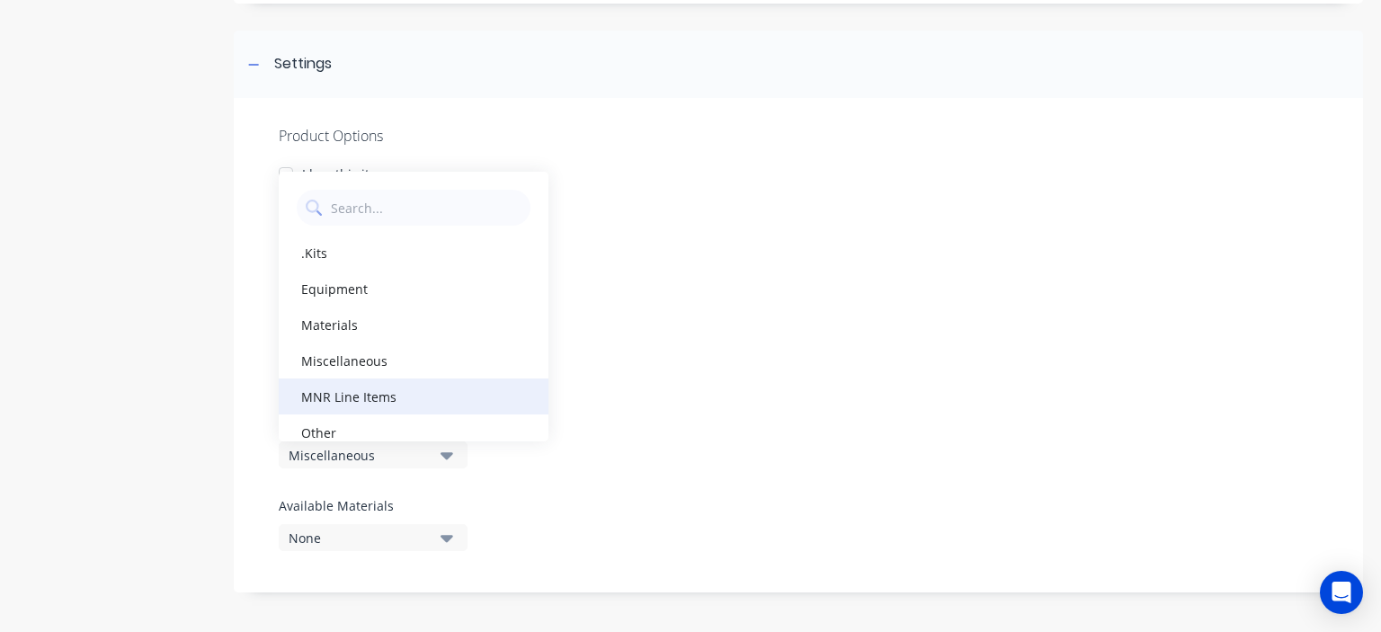
click at [410, 388] on div "MNR Line Items" at bounding box center [414, 397] width 270 height 36
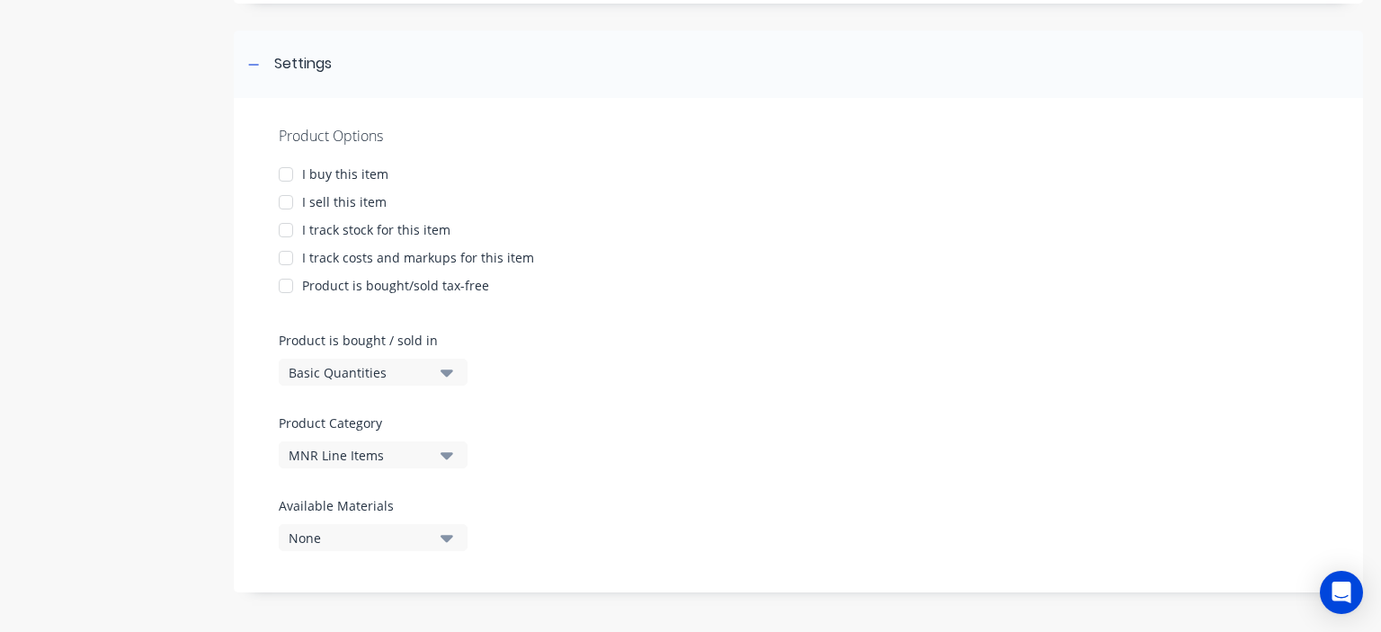
click at [424, 543] on div "None" at bounding box center [361, 538] width 144 height 19
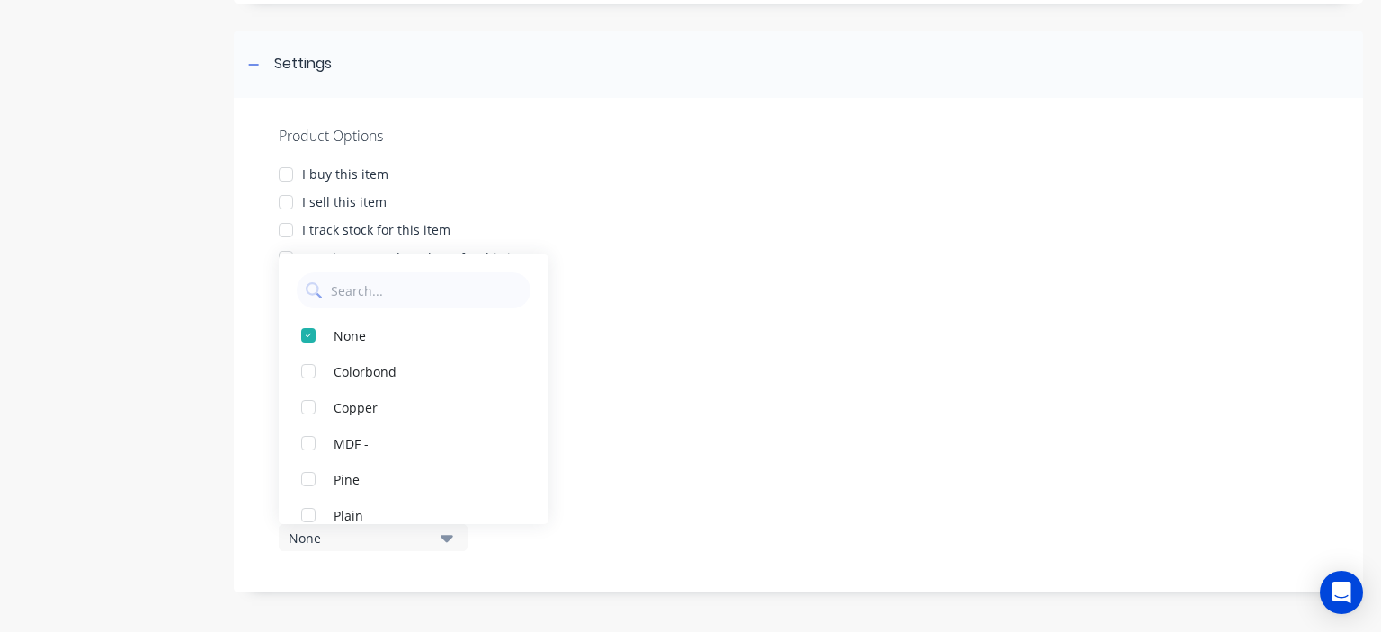
click at [598, 413] on div at bounding box center [798, 406] width 1039 height 13
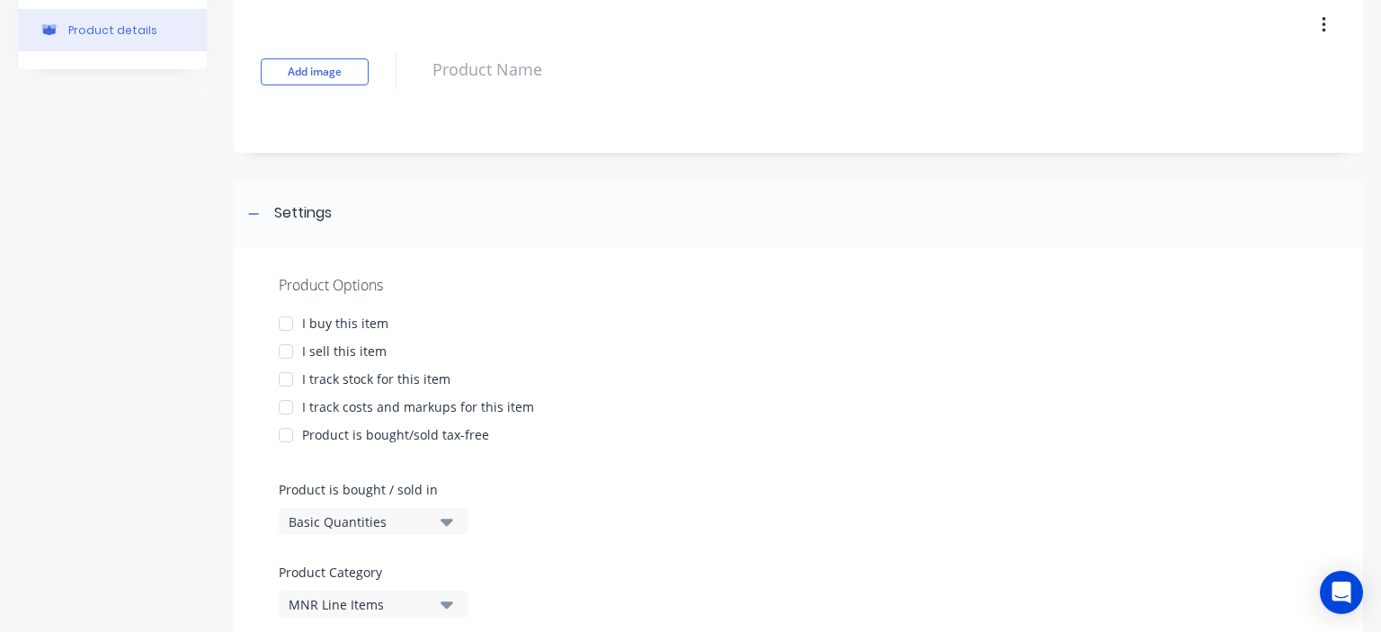
scroll to position [90, 0]
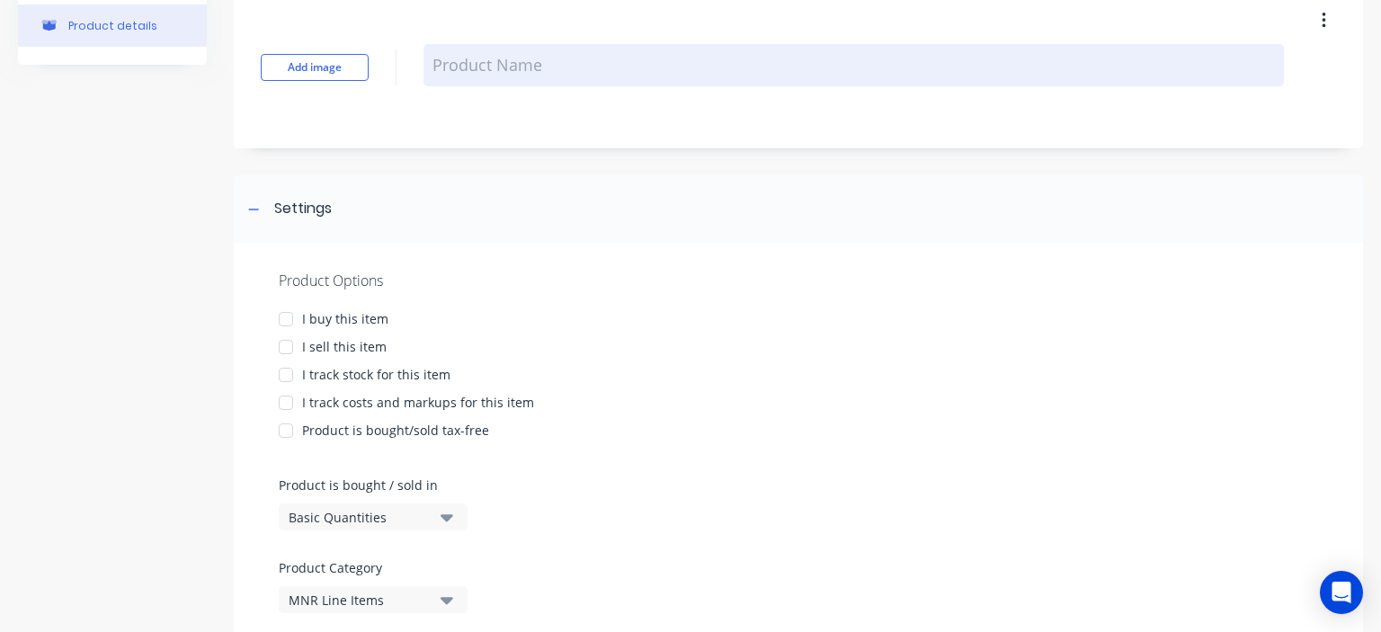
click at [460, 67] on textarea at bounding box center [853, 65] width 860 height 42
type textarea "A"
type textarea "Quote approval"
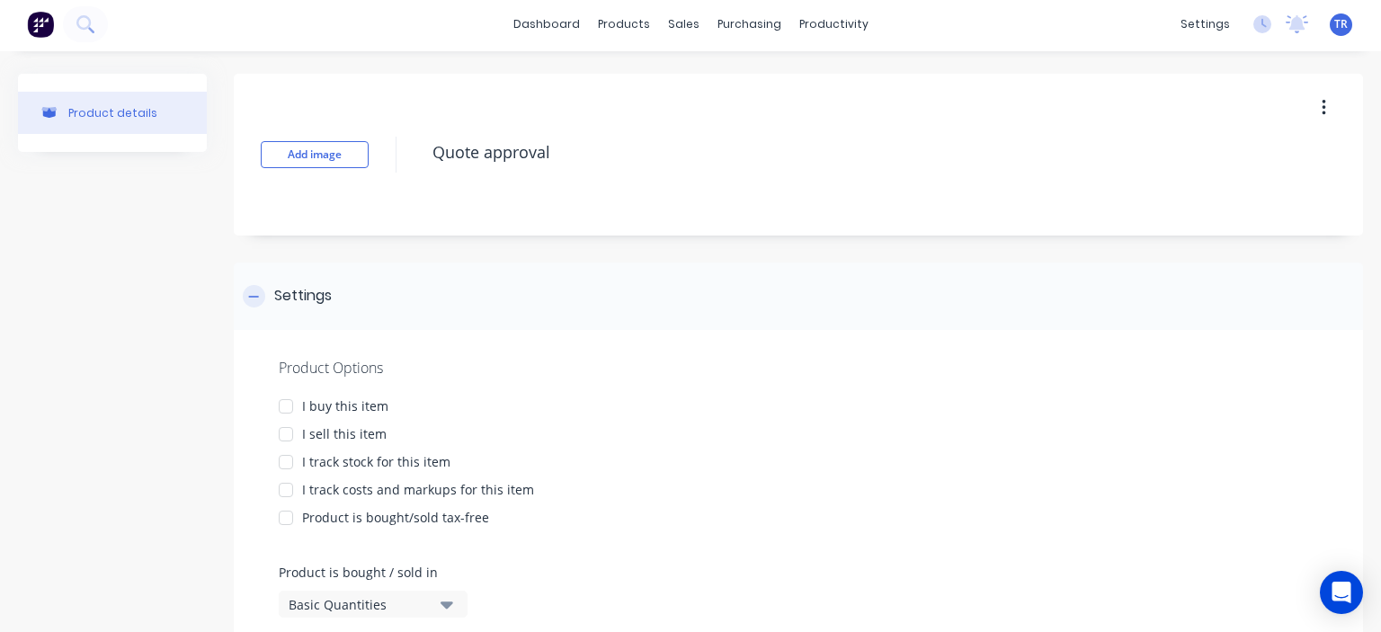
scroll to position [0, 0]
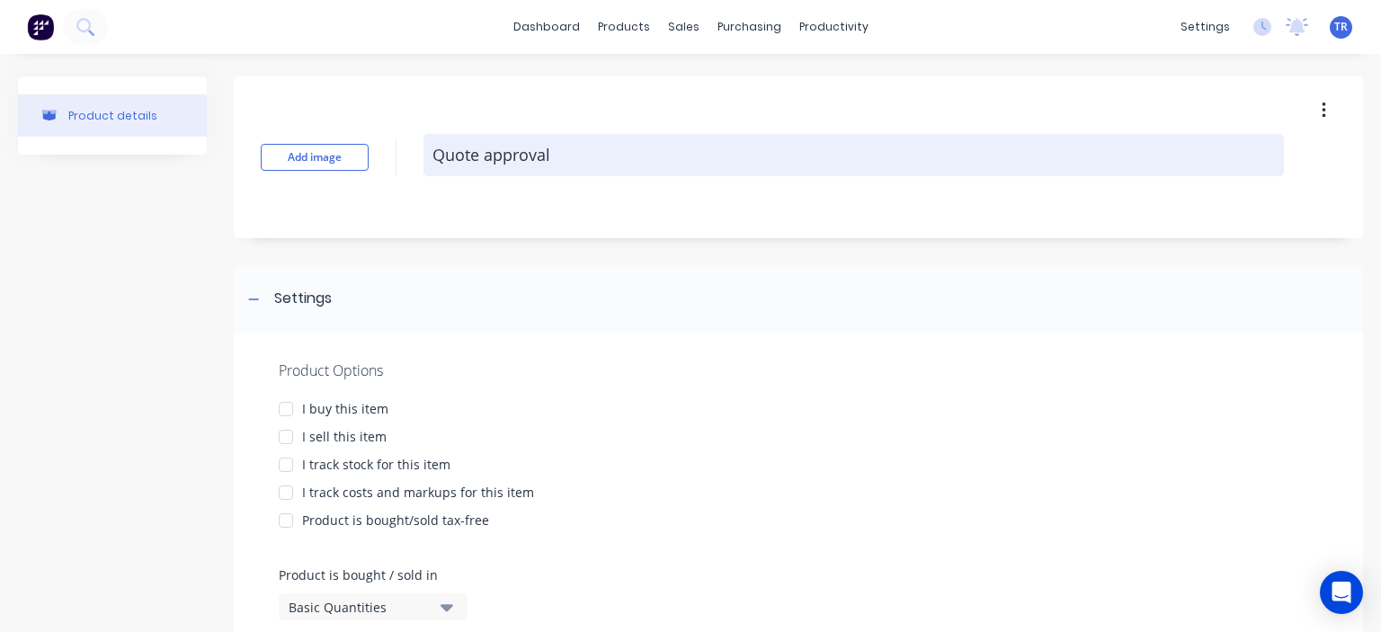
drag, startPoint x: 565, startPoint y: 154, endPoint x: 425, endPoint y: 155, distance: 139.4
click at [425, 155] on textarea "Quote approval" at bounding box center [853, 155] width 860 height 42
click at [554, 161] on textarea "Quote approval" at bounding box center [853, 155] width 860 height 42
click at [557, 154] on textarea "Quote approval" at bounding box center [853, 155] width 860 height 42
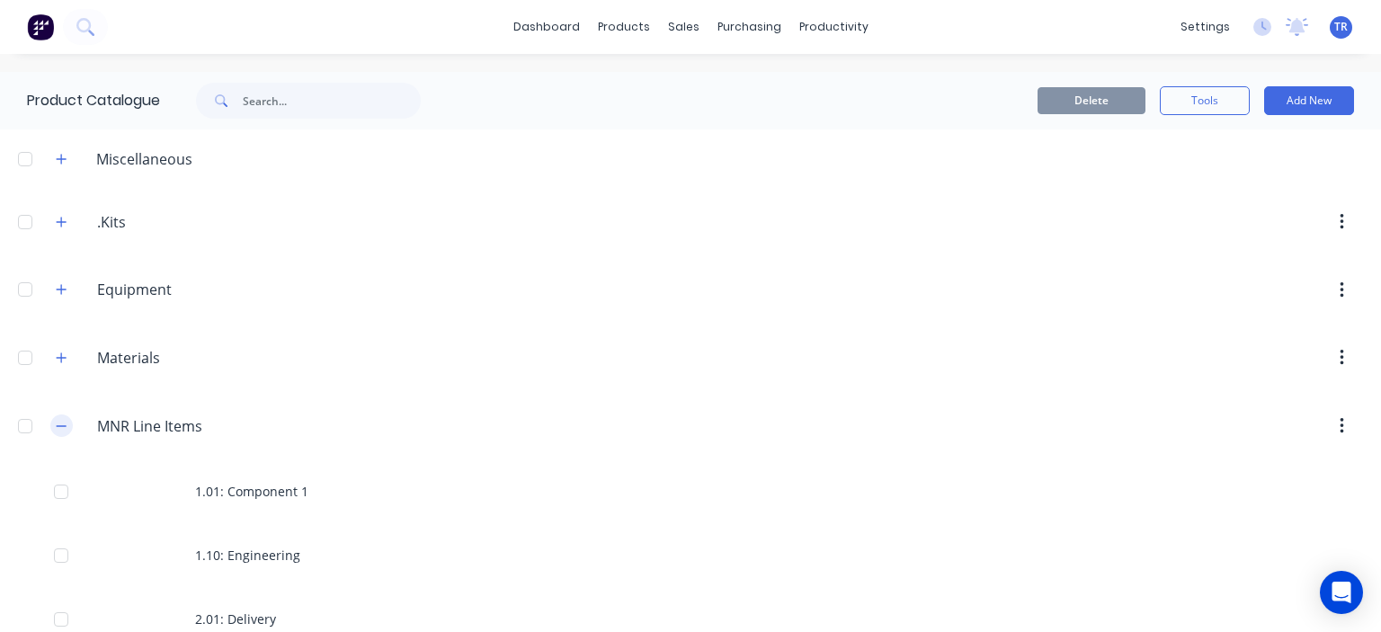
click at [58, 429] on icon "button" at bounding box center [61, 426] width 11 height 13
click at [60, 219] on icon "button" at bounding box center [61, 222] width 11 height 13
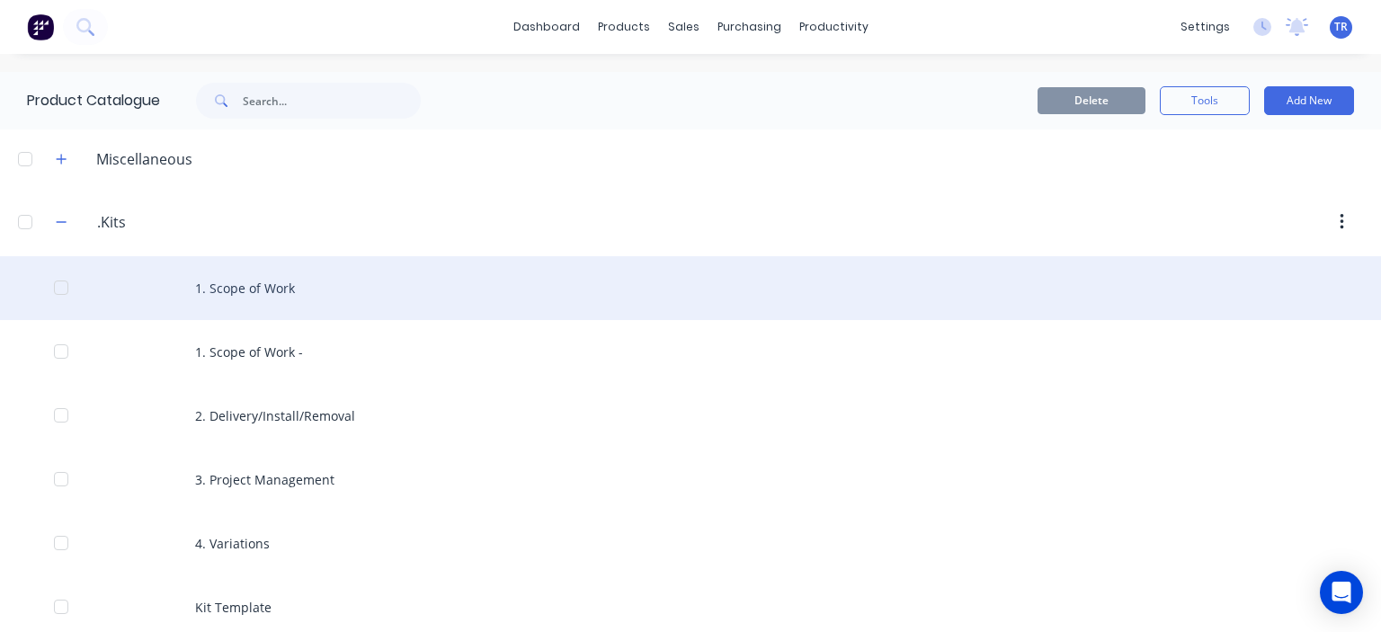
click at [255, 294] on div "1. Scope of Work" at bounding box center [690, 288] width 1381 height 64
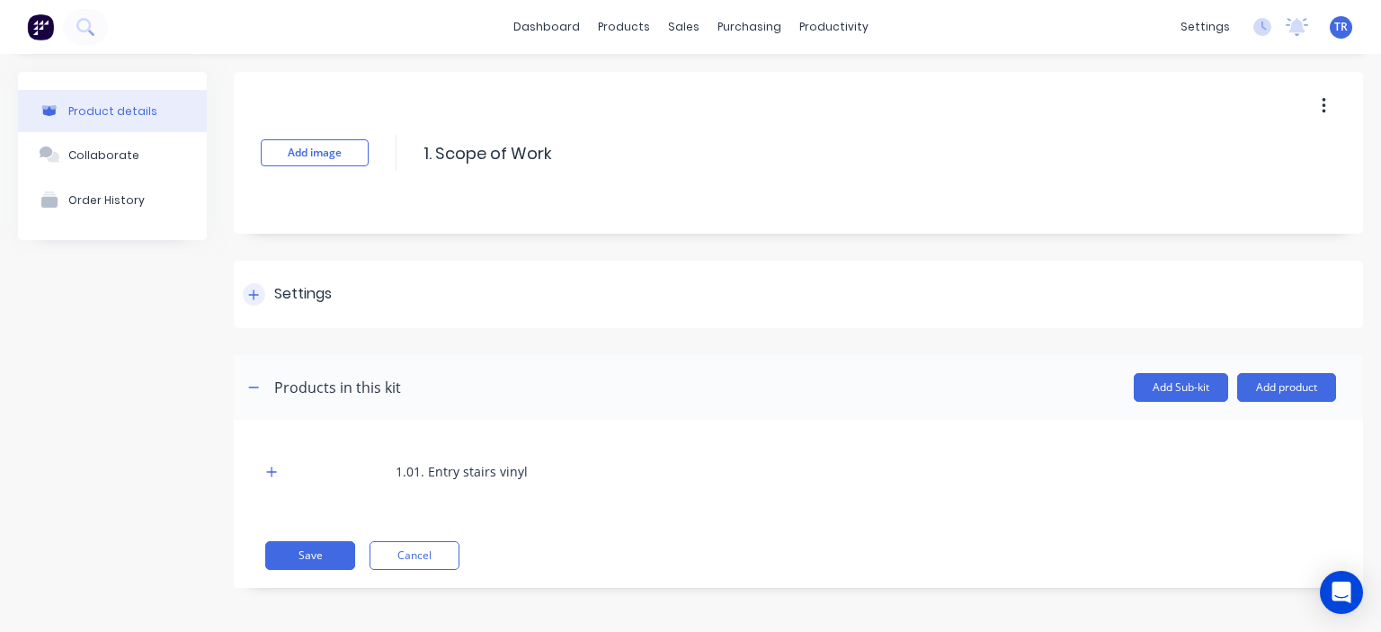
click at [268, 293] on div "Settings" at bounding box center [287, 294] width 89 height 22
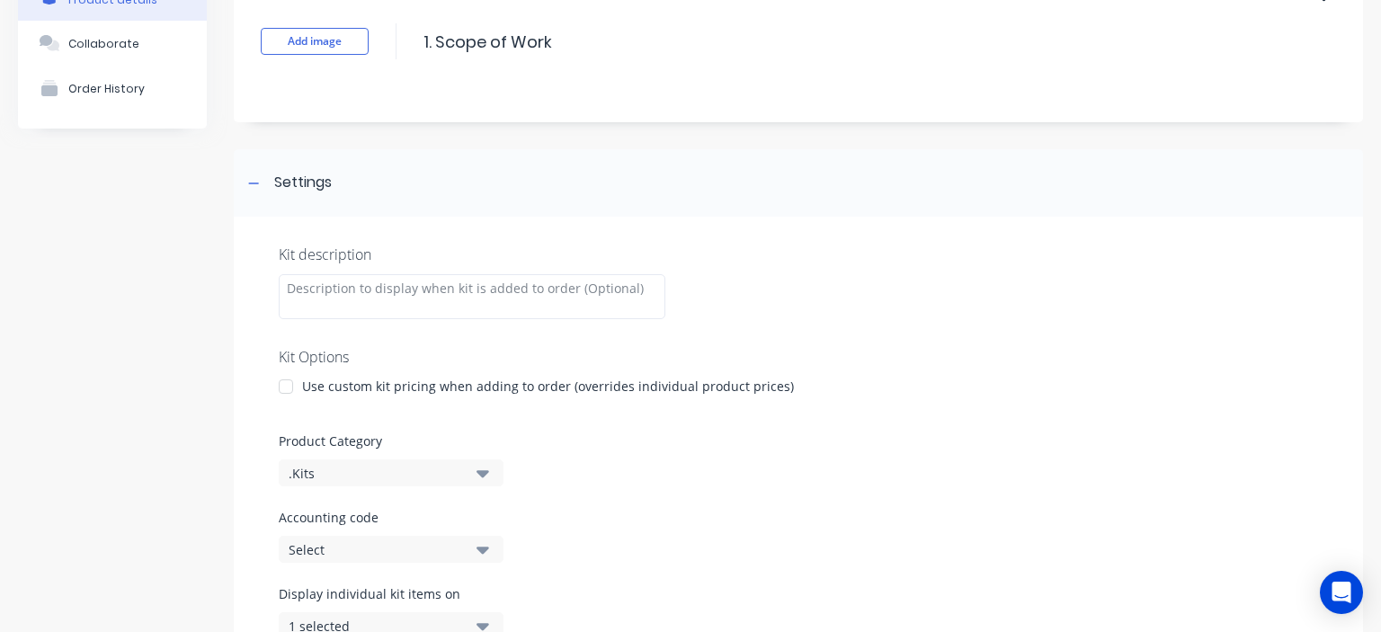
scroll to position [90, 0]
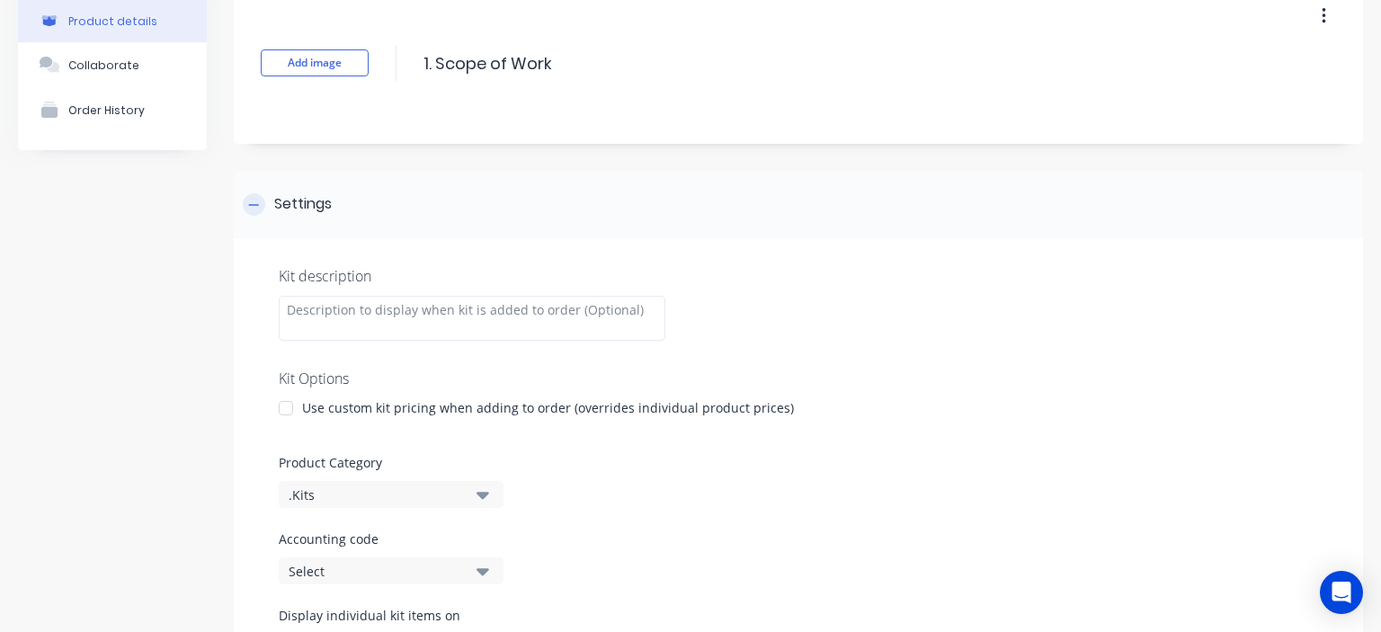
click at [262, 201] on div at bounding box center [254, 204] width 22 height 22
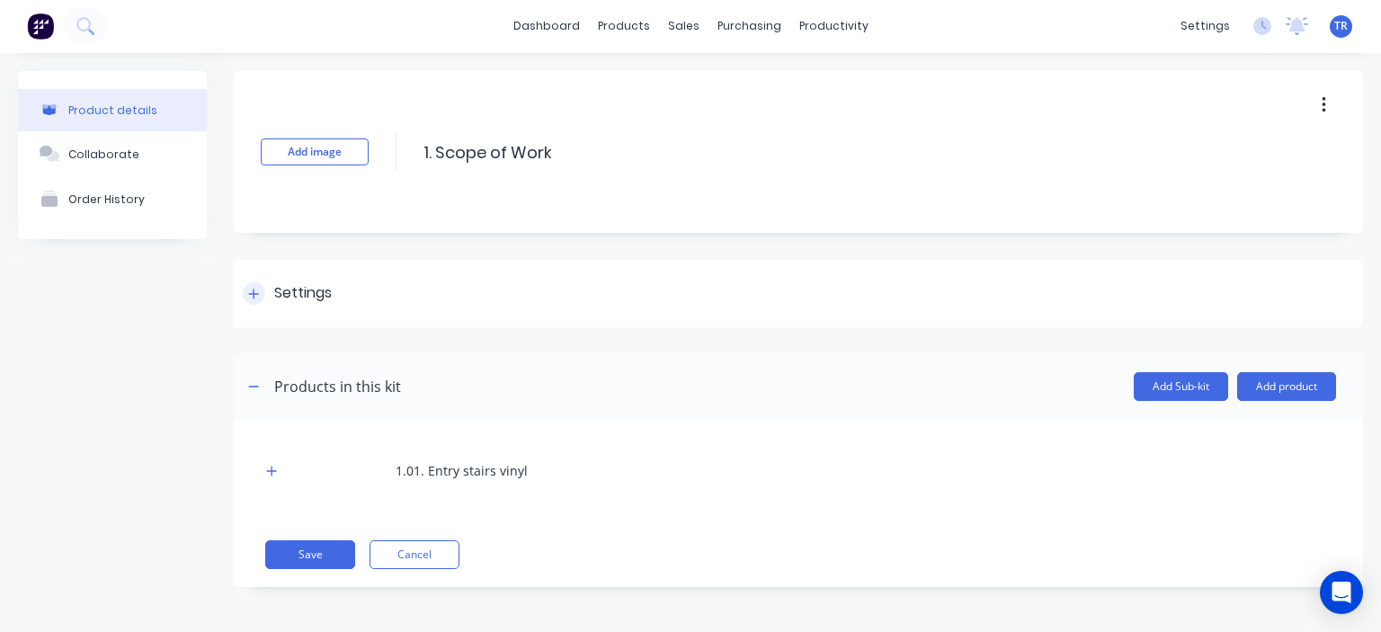
scroll to position [0, 0]
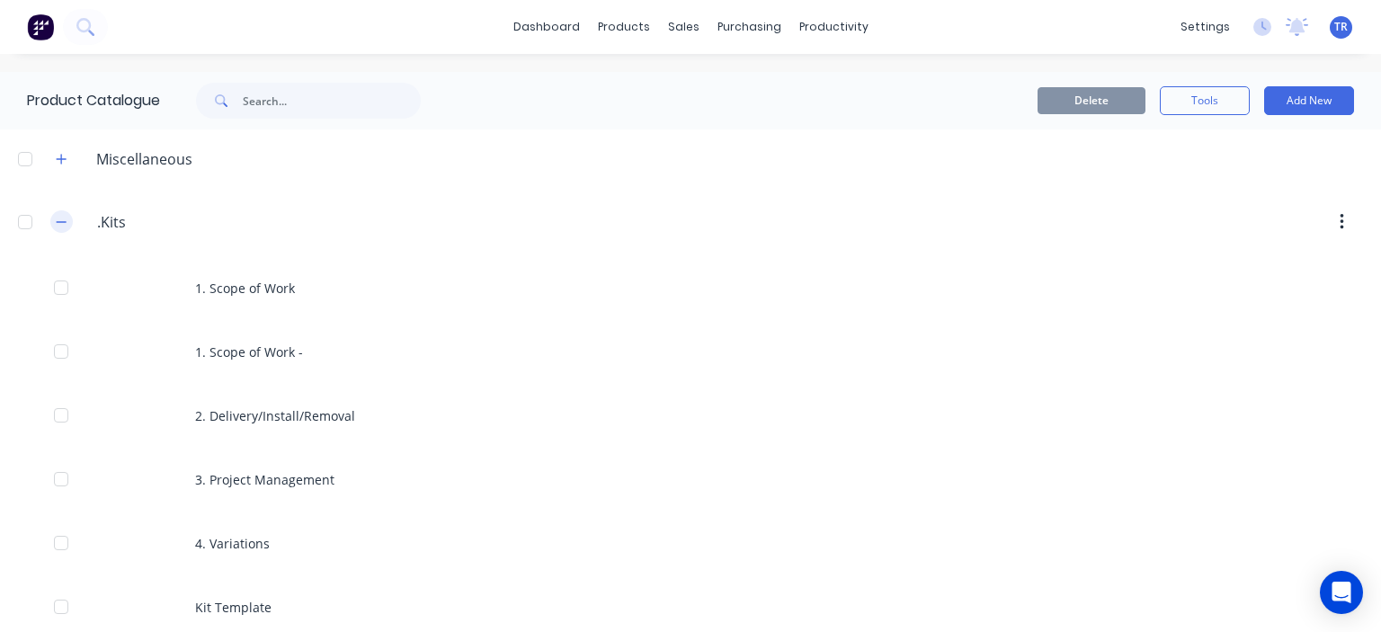
click at [62, 218] on icon "button" at bounding box center [61, 222] width 11 height 13
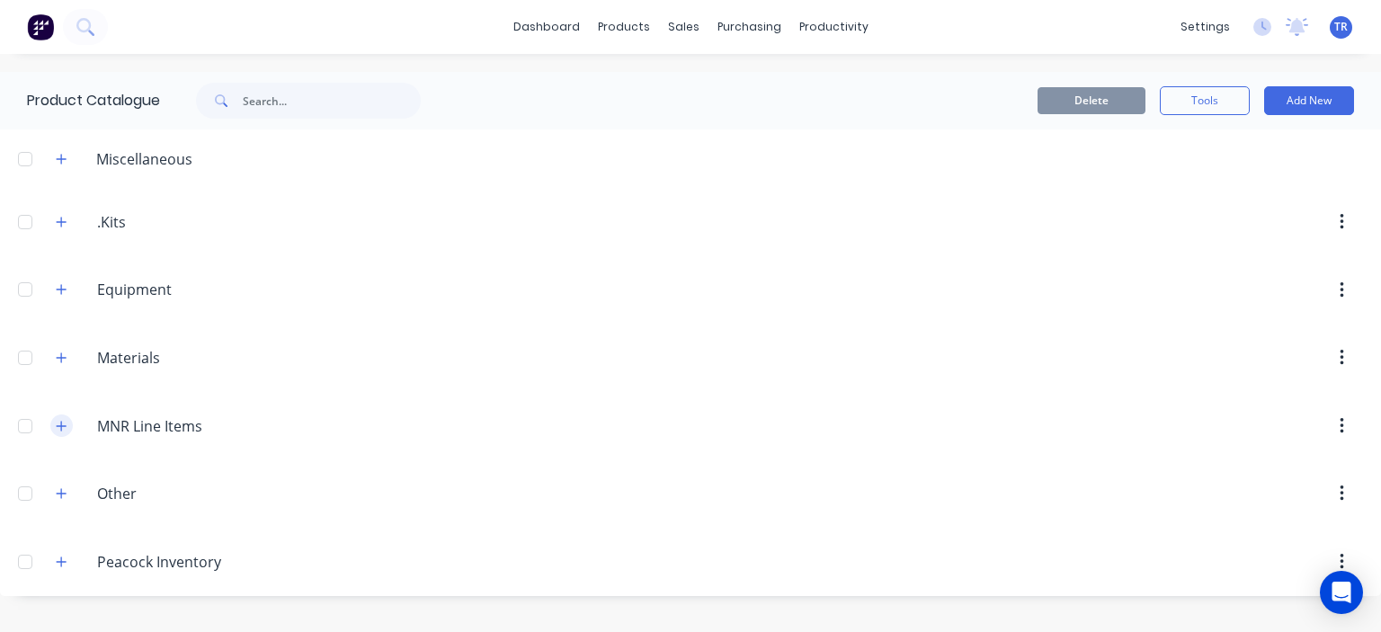
click at [66, 423] on icon "button" at bounding box center [62, 426] width 10 height 10
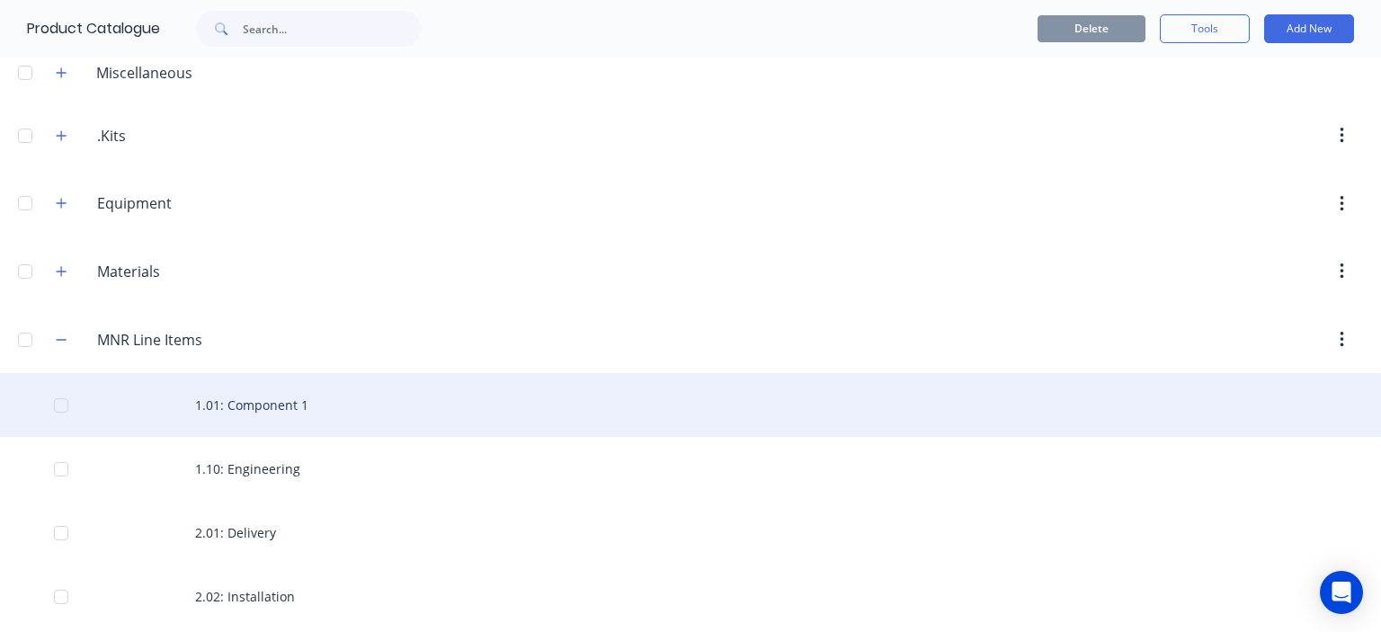
scroll to position [90, 0]
click at [250, 403] on div "1.01: Component 1" at bounding box center [690, 402] width 1381 height 64
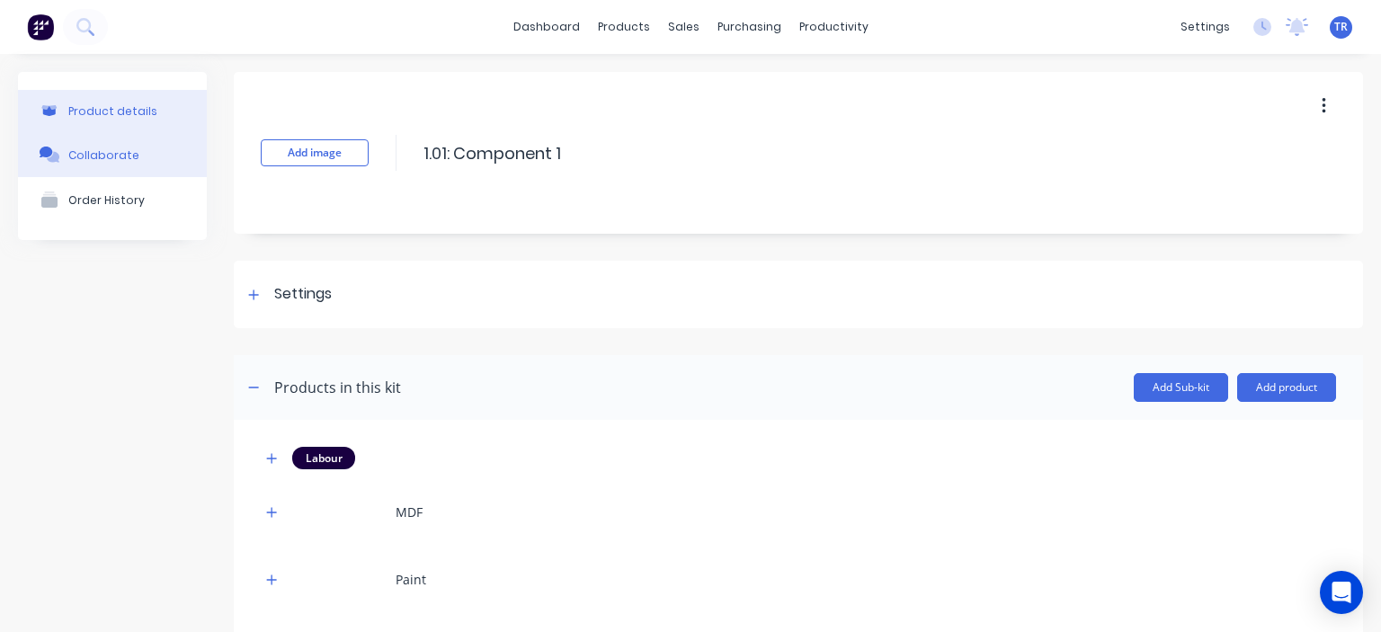
click at [103, 161] on div "Collaborate" at bounding box center [103, 154] width 71 height 13
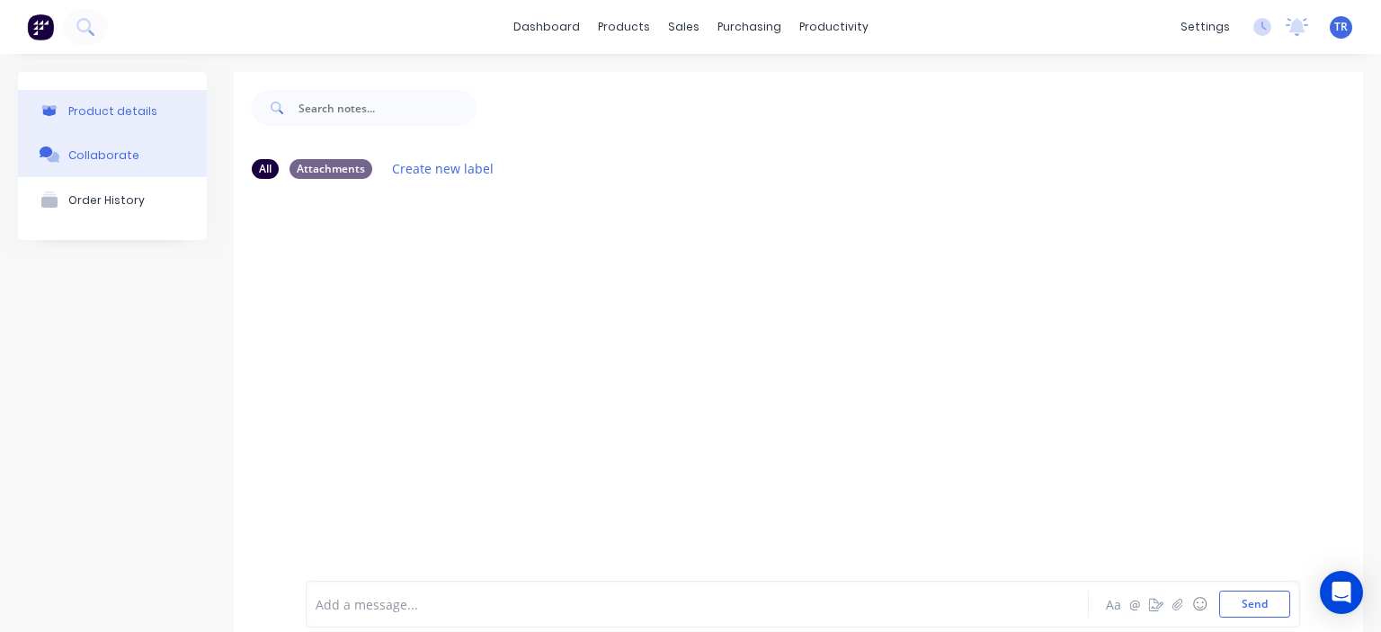
click at [107, 121] on button "Product details" at bounding box center [112, 111] width 189 height 42
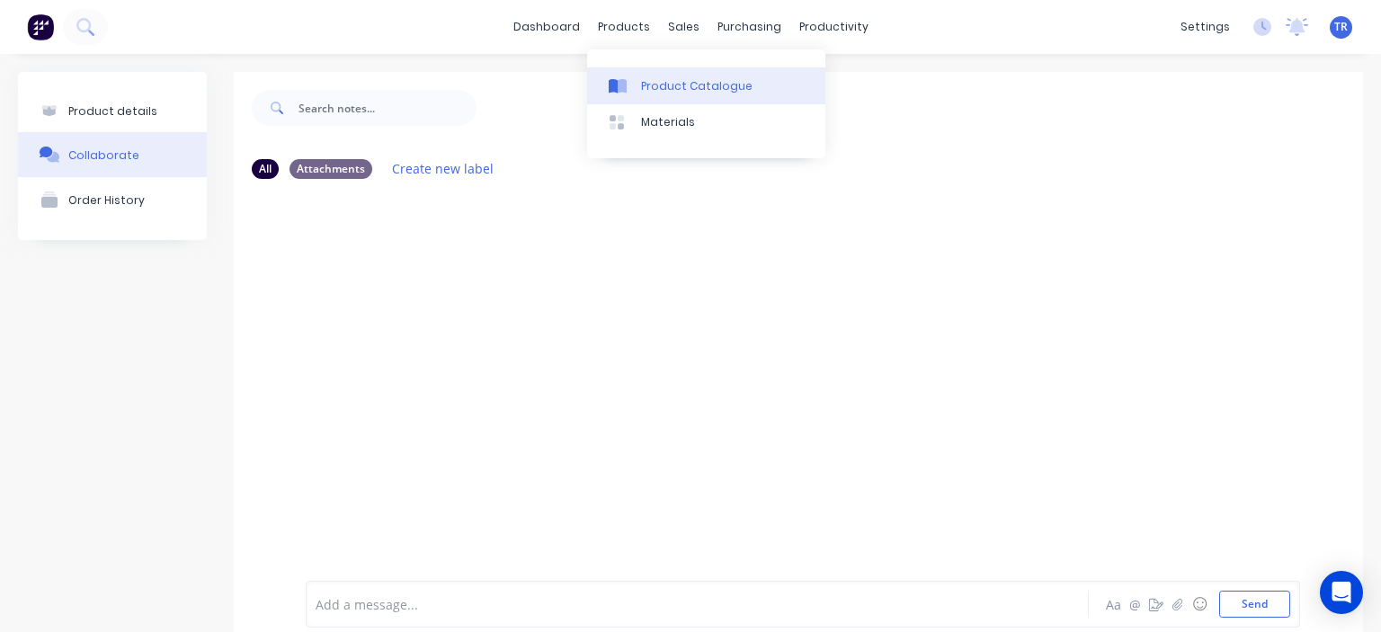
click at [659, 75] on link "Product Catalogue" at bounding box center [706, 85] width 238 height 36
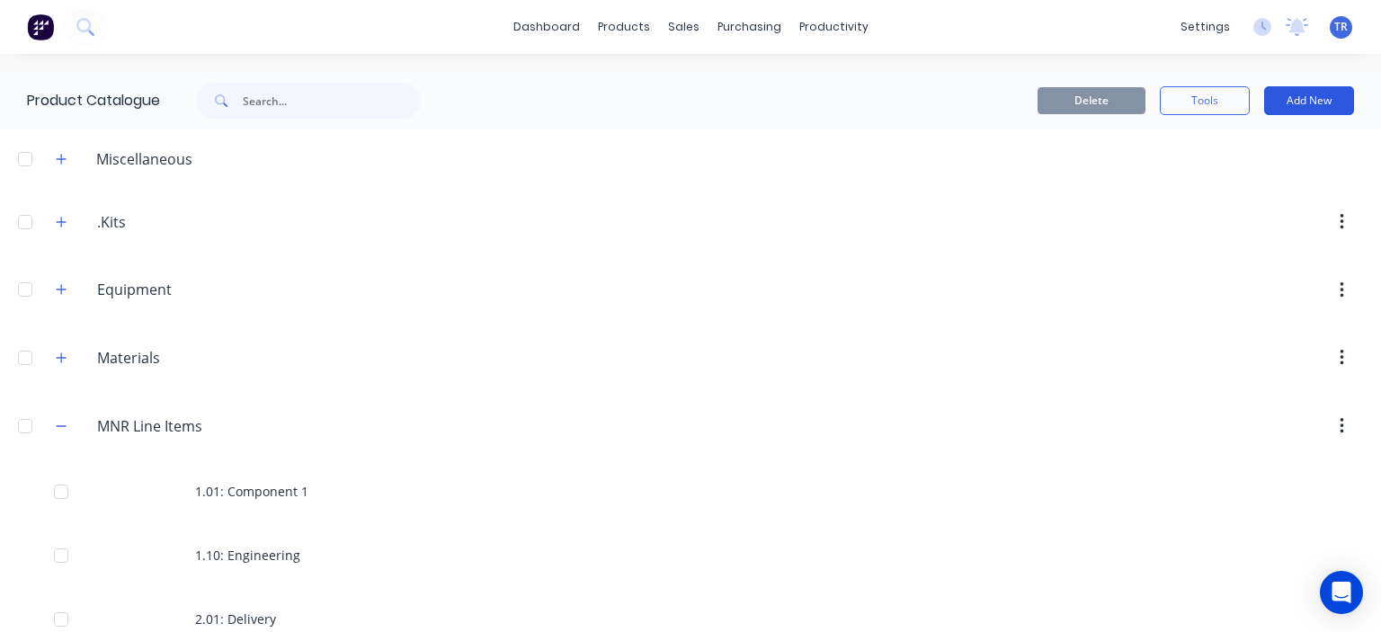
click at [1305, 92] on button "Add New" at bounding box center [1309, 100] width 90 height 29
click at [1243, 210] on div "Product Kit" at bounding box center [1268, 219] width 138 height 26
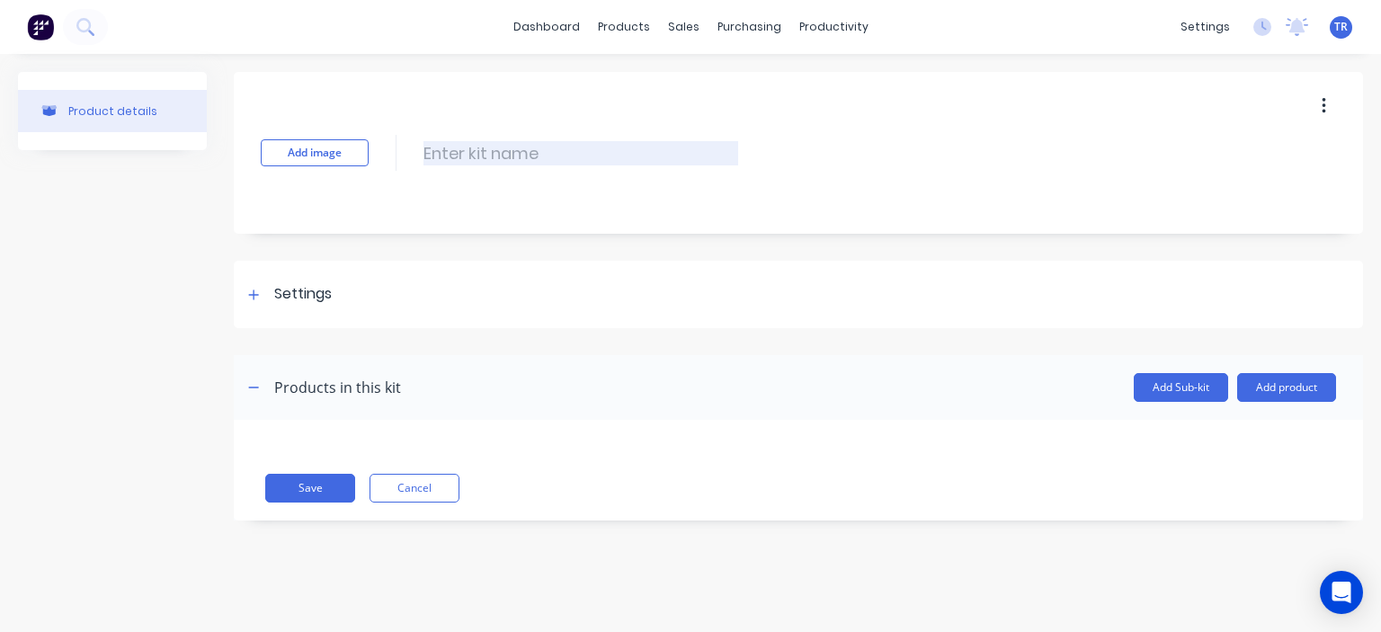
click at [519, 155] on input at bounding box center [580, 153] width 315 height 24
type input "Quote approval"
click at [321, 427] on div "Save Cancel" at bounding box center [798, 470] width 1129 height 101
click at [313, 388] on div "Products in this kit" at bounding box center [337, 388] width 127 height 22
click at [244, 289] on div "Settings" at bounding box center [287, 294] width 89 height 22
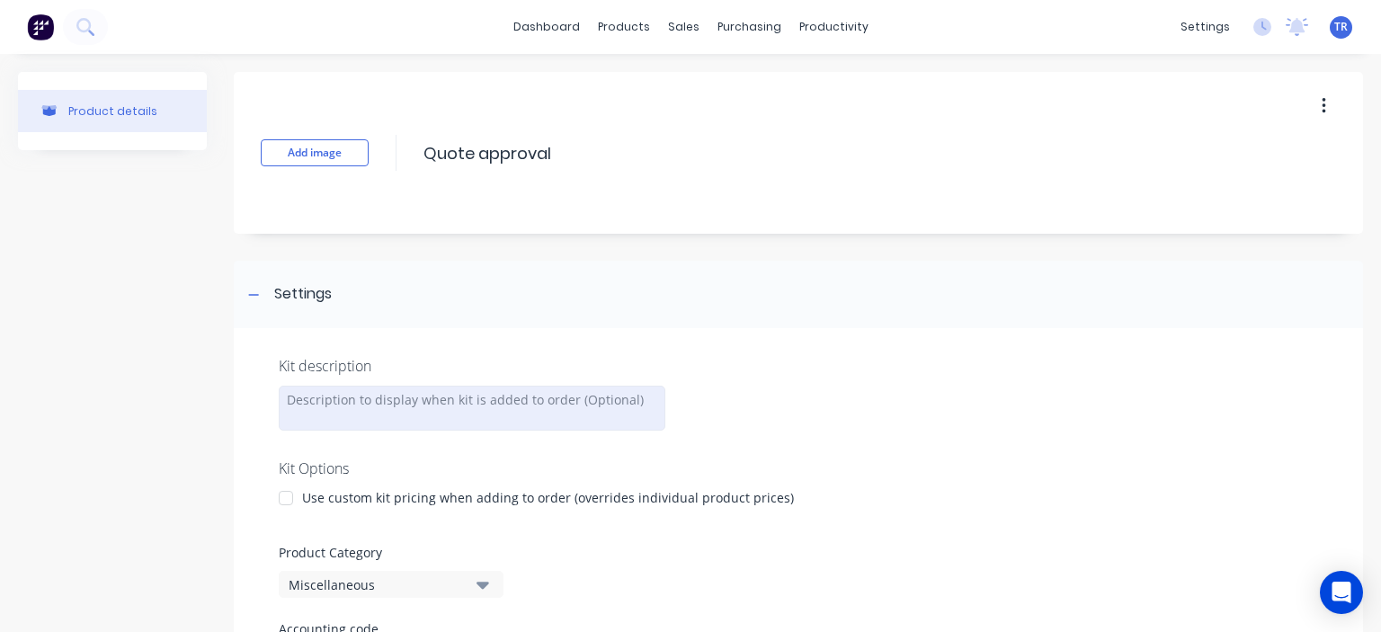
click at [344, 396] on div at bounding box center [472, 408] width 387 height 45
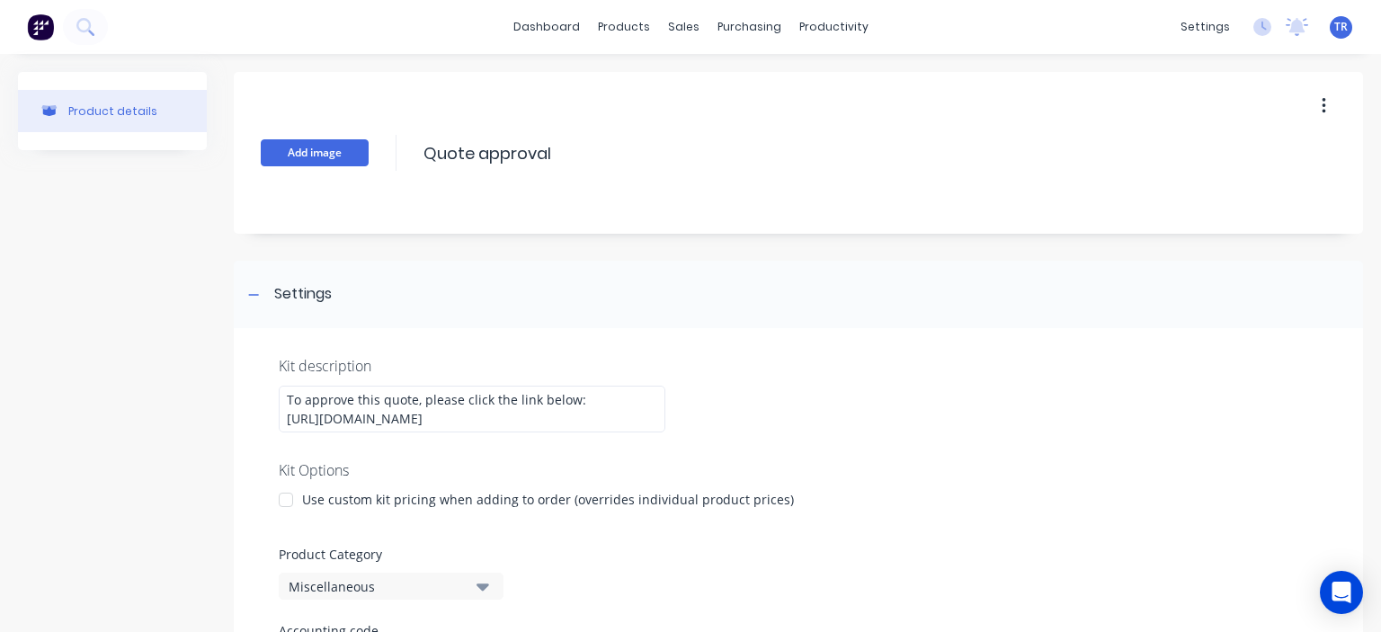
click at [334, 151] on button "Add image" at bounding box center [315, 152] width 108 height 27
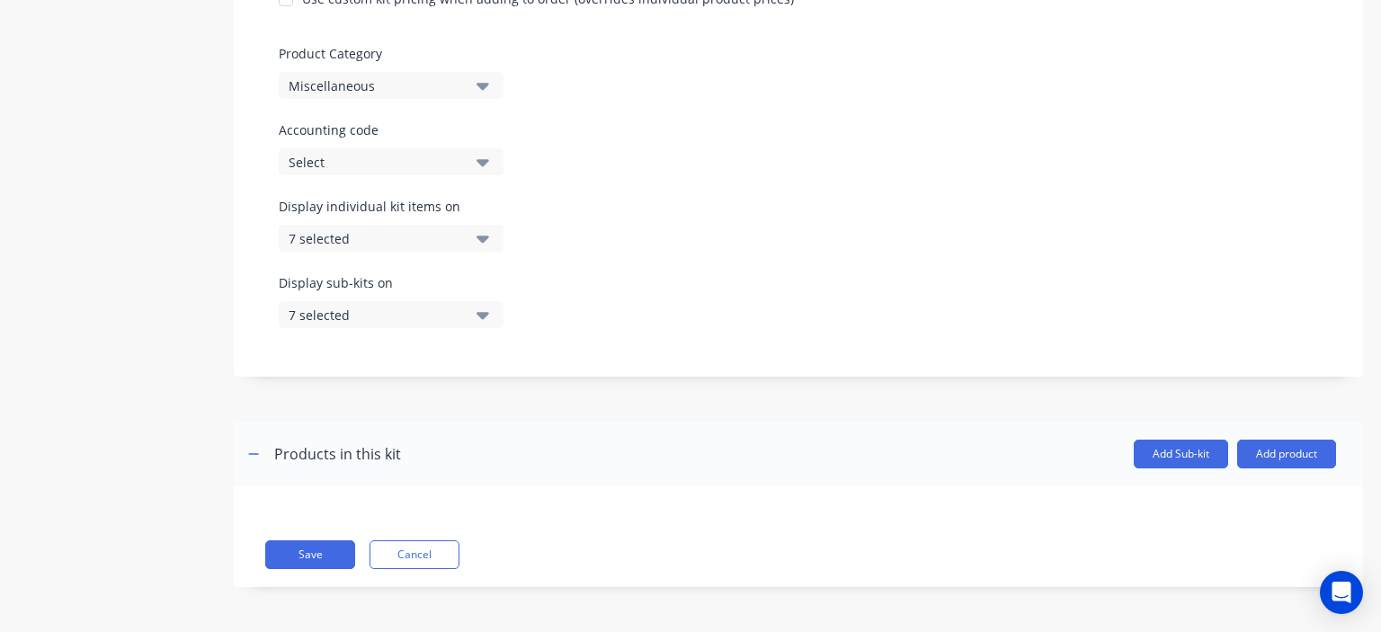
scroll to position [518, 0]
click at [309, 548] on button "Save" at bounding box center [310, 554] width 90 height 29
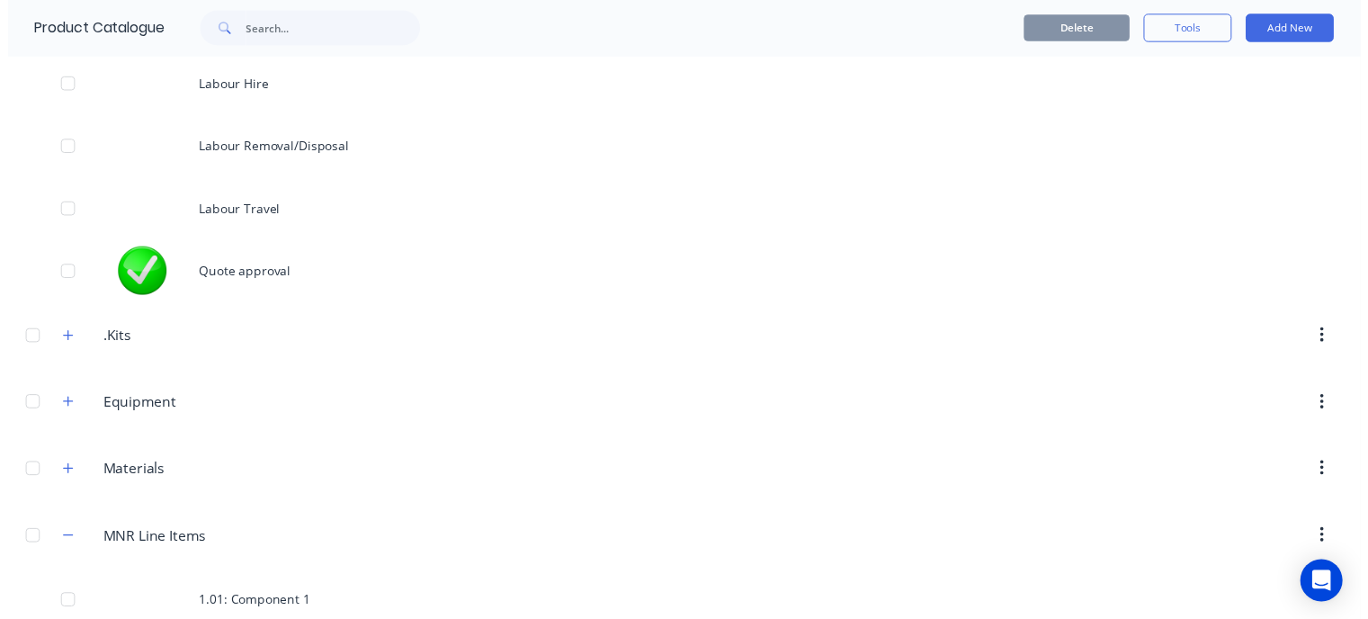
scroll to position [719, 0]
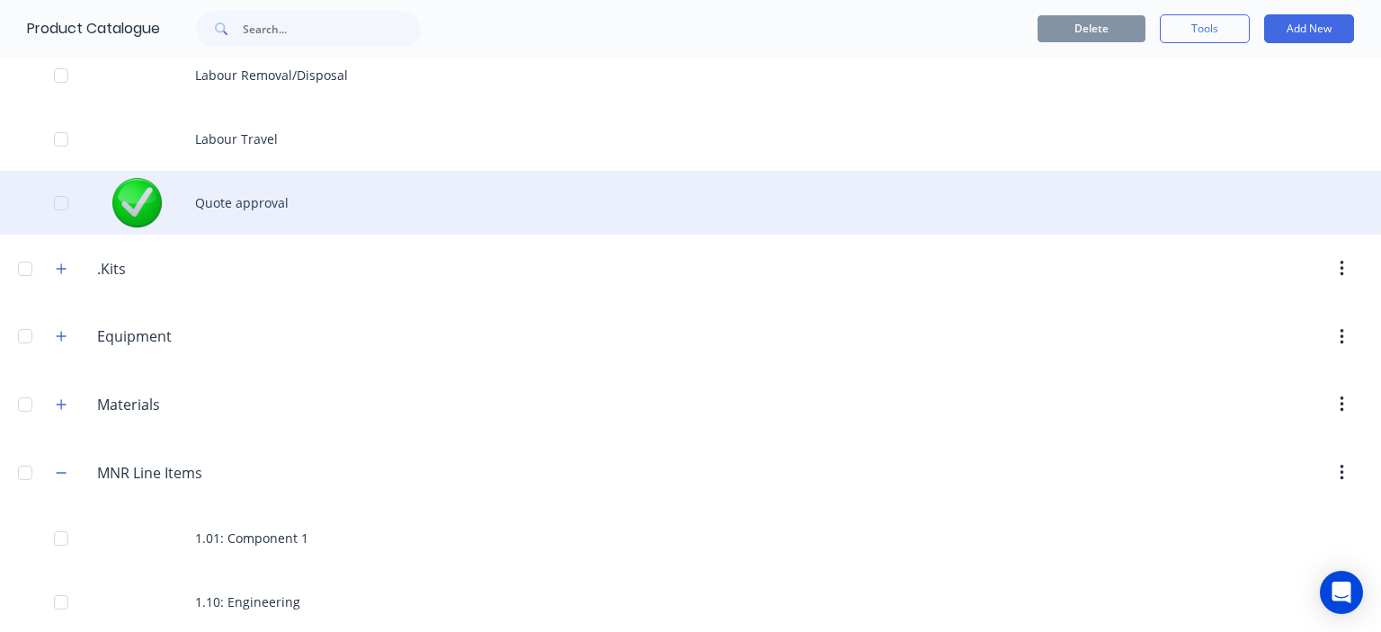
click at [260, 199] on div "Quote approval" at bounding box center [690, 203] width 1381 height 64
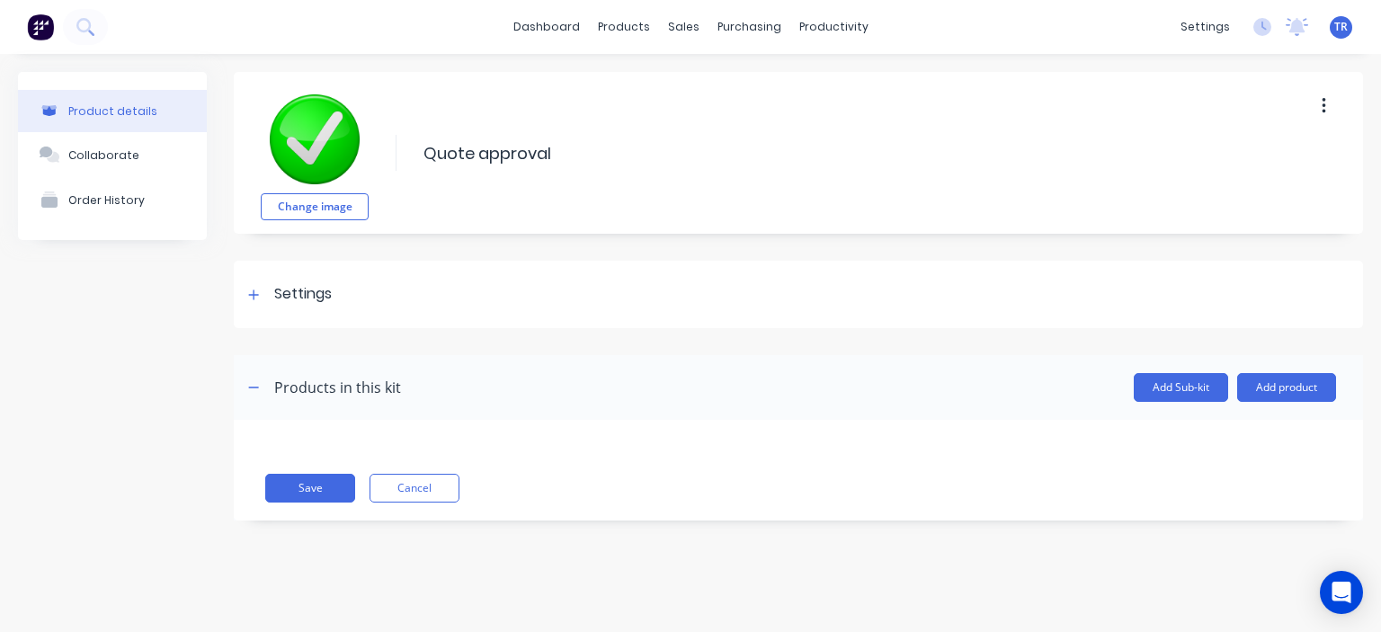
click at [279, 388] on div "Products in this kit" at bounding box center [337, 388] width 127 height 22
click at [252, 384] on icon "button" at bounding box center [253, 387] width 11 height 13
click at [250, 289] on icon at bounding box center [253, 295] width 11 height 13
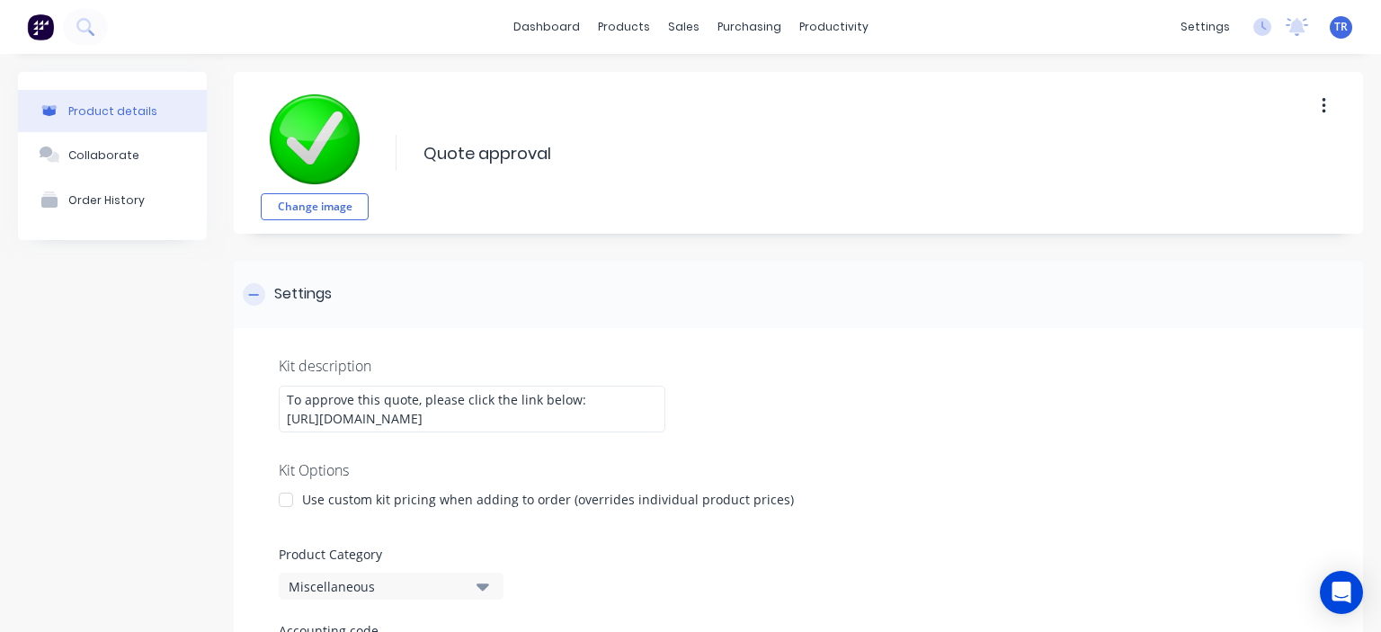
click at [250, 289] on icon at bounding box center [253, 295] width 11 height 13
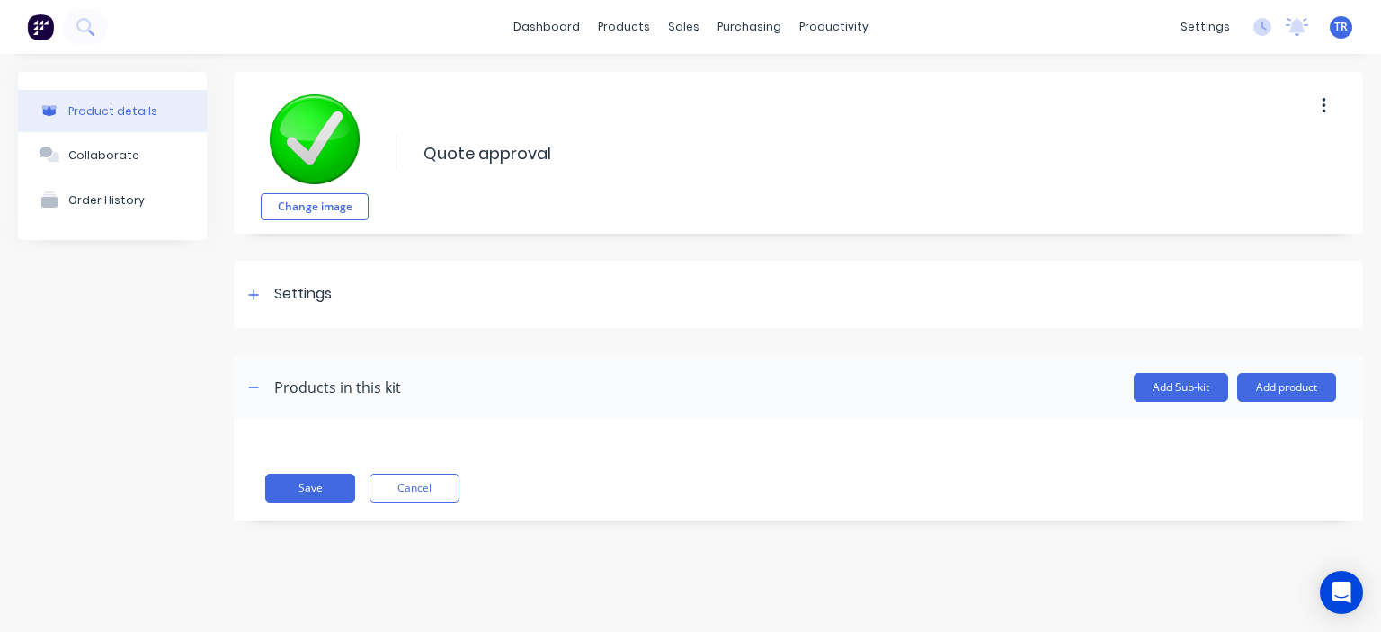
click at [1323, 107] on icon "button" at bounding box center [1324, 106] width 4 height 20
click at [1056, 242] on div "Change image Quote approval Quote approval Enter kit name Duplicate Delete Sett…" at bounding box center [798, 310] width 1129 height 476
click at [726, 92] on div "Sales Orders" at bounding box center [750, 86] width 74 height 16
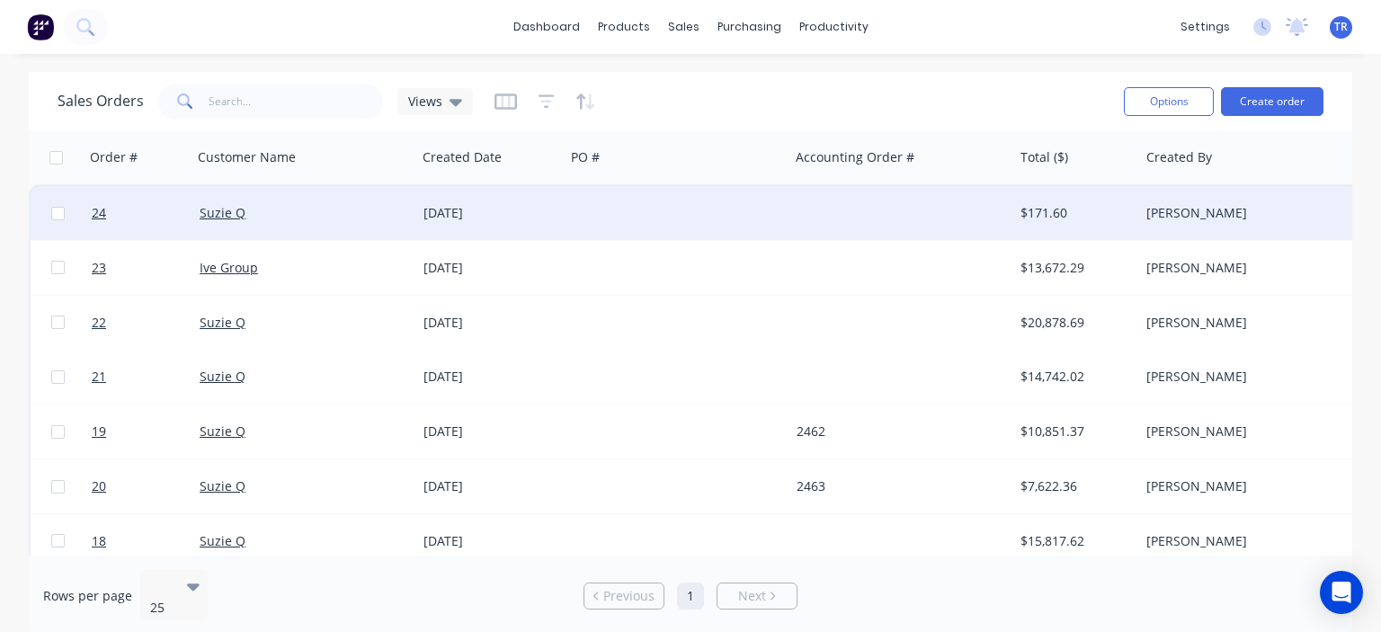
click at [980, 207] on div at bounding box center [901, 213] width 224 height 54
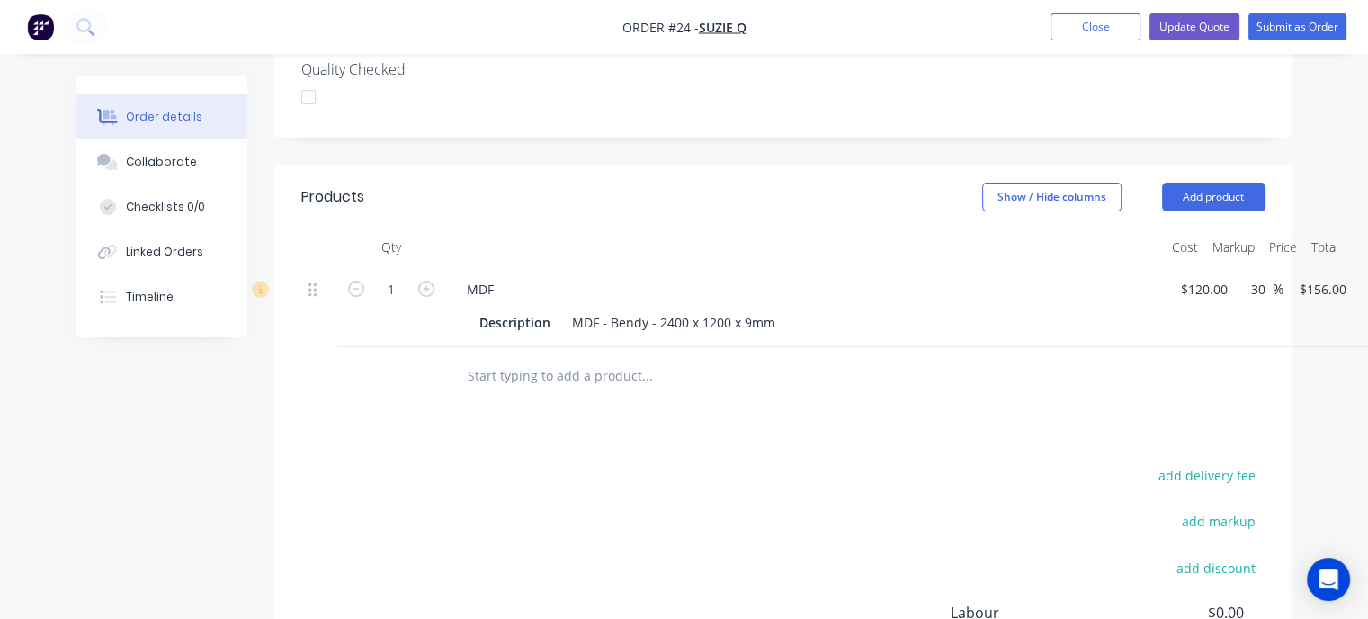
scroll to position [539, 0]
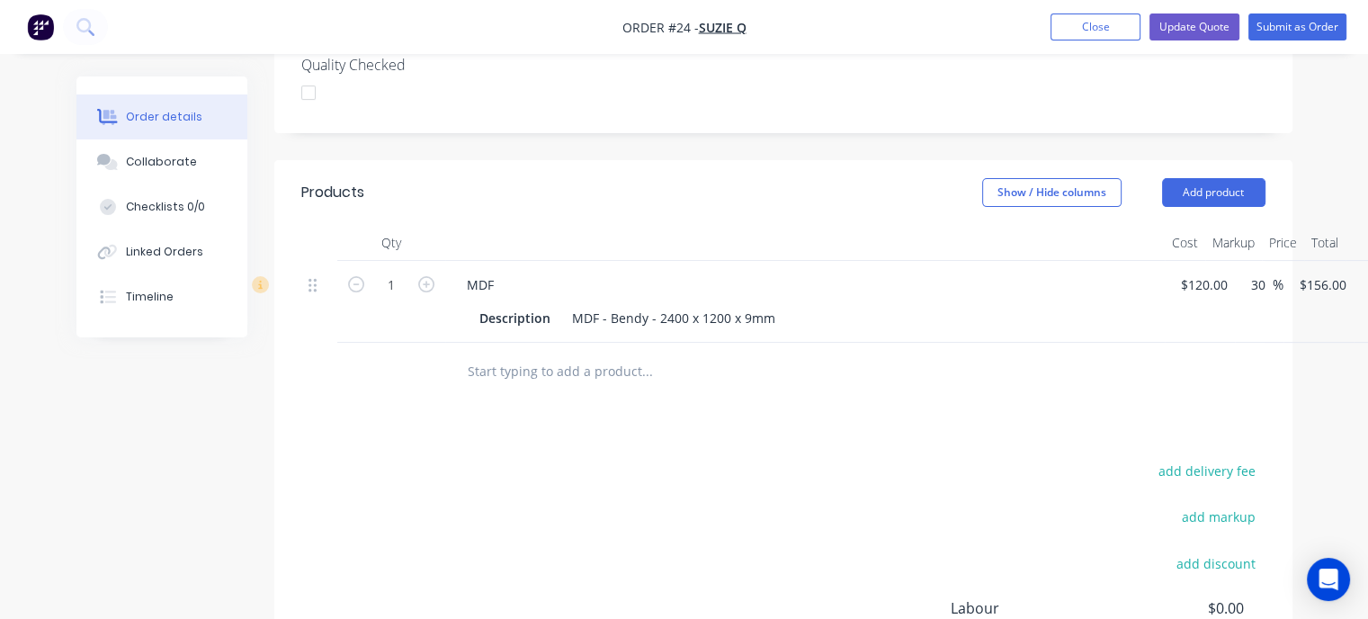
click at [539, 353] on input "text" at bounding box center [647, 371] width 360 height 36
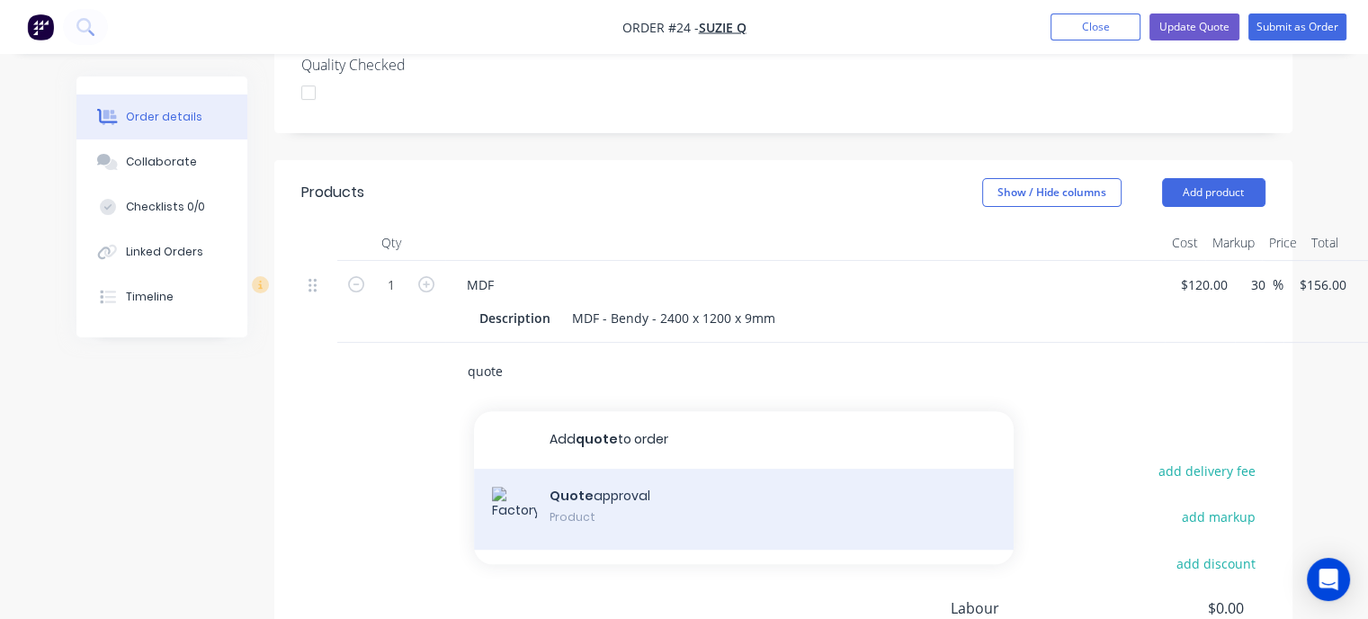
click at [601, 468] on div "Quote approval Product" at bounding box center [743, 508] width 539 height 81
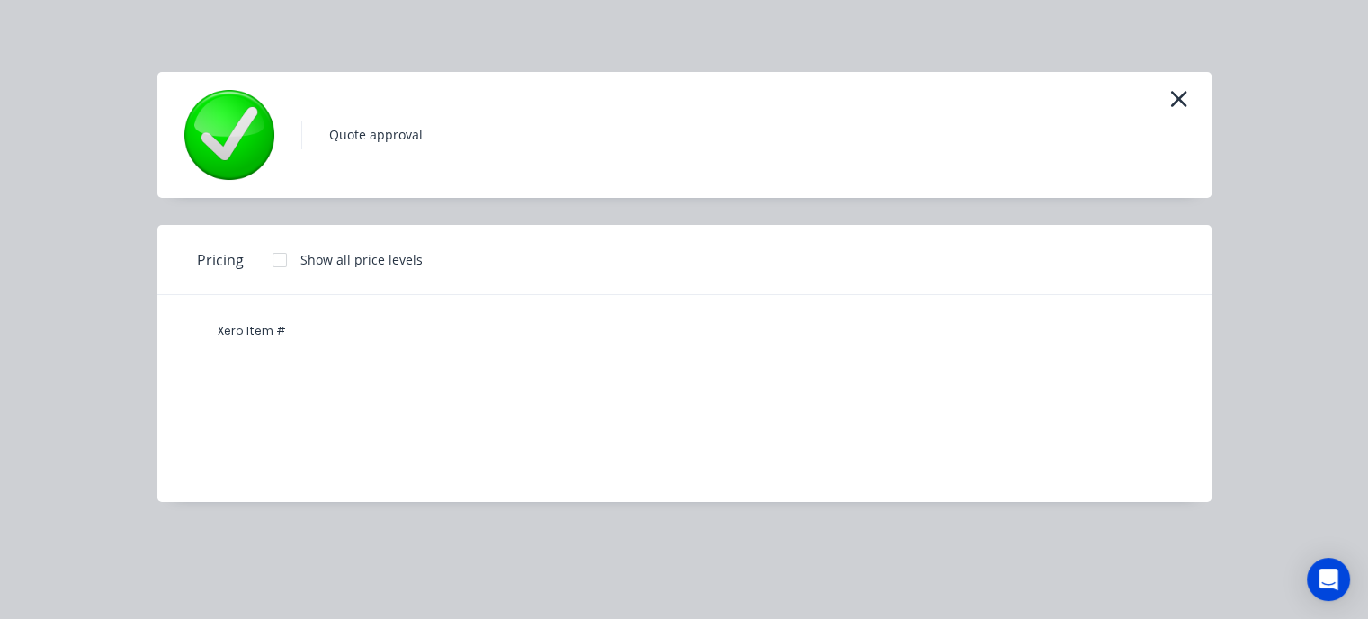
scroll to position [719, 0]
click at [279, 256] on div at bounding box center [280, 260] width 36 height 36
click at [1171, 97] on icon "button" at bounding box center [1178, 98] width 19 height 25
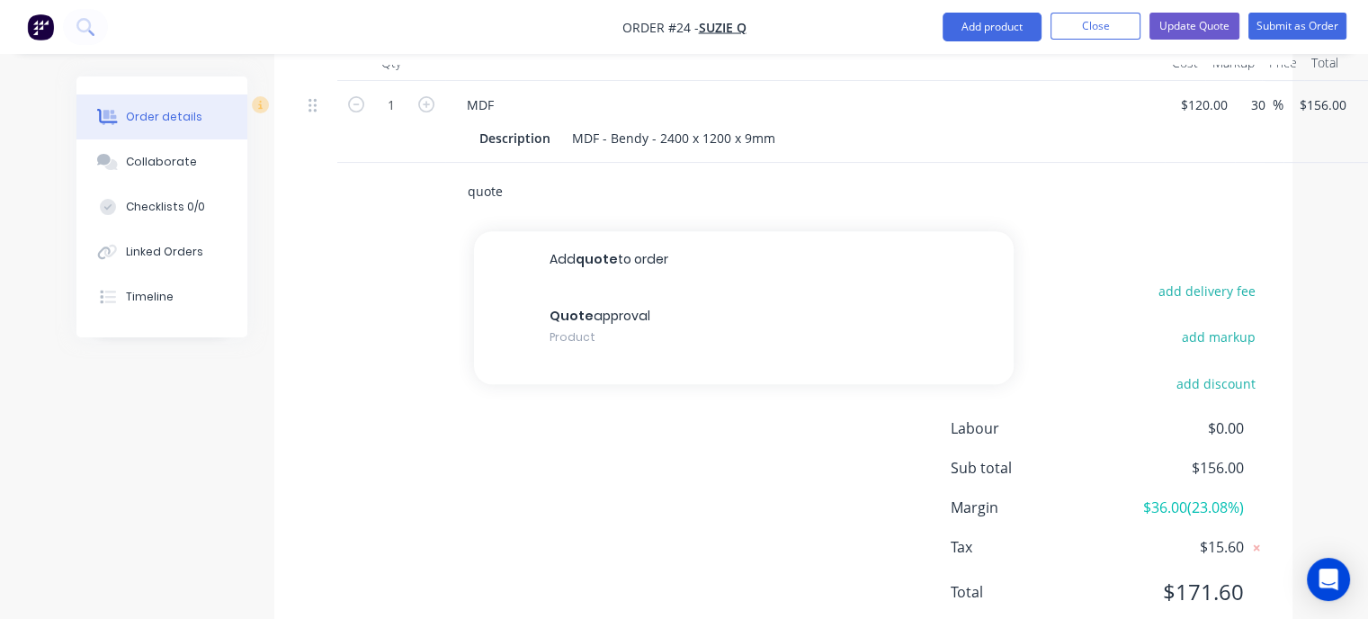
click at [495, 174] on input "quote" at bounding box center [647, 192] width 360 height 36
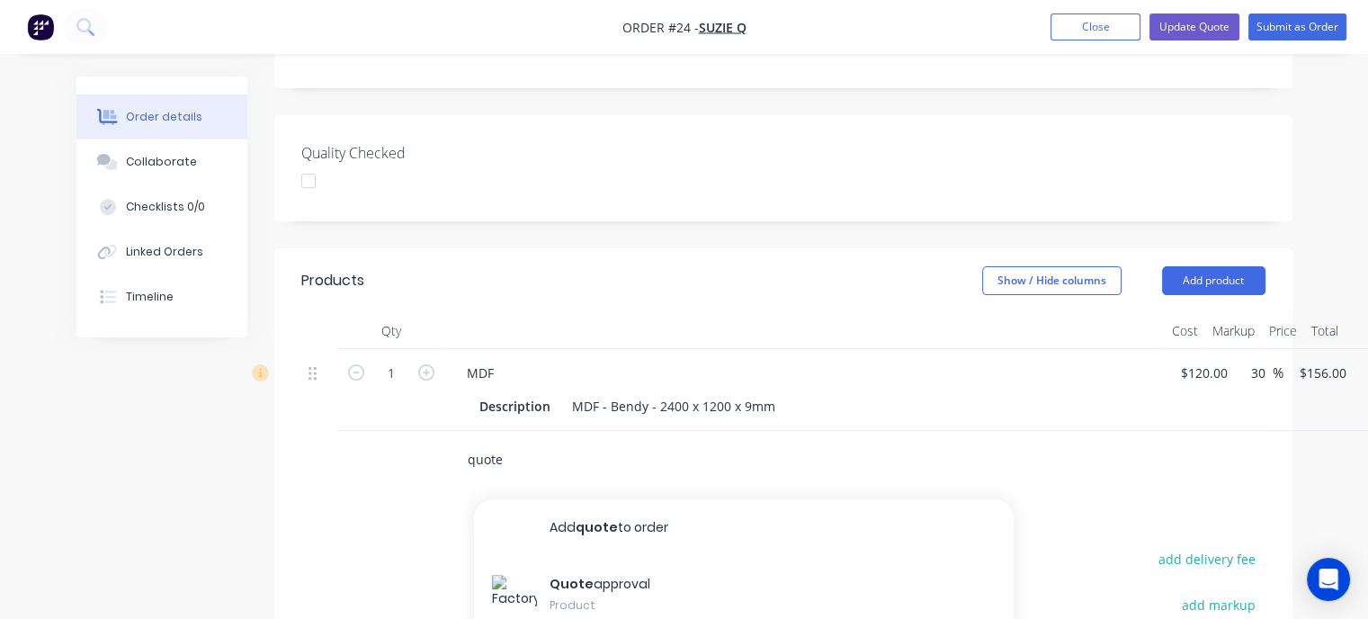
scroll to position [450, 0]
click at [508, 443] on input "quote" at bounding box center [647, 461] width 360 height 36
drag, startPoint x: 508, startPoint y: 434, endPoint x: 428, endPoint y: 427, distance: 80.3
click at [427, 432] on div "quote Add quote to order Quote approval Product" at bounding box center [783, 461] width 964 height 58
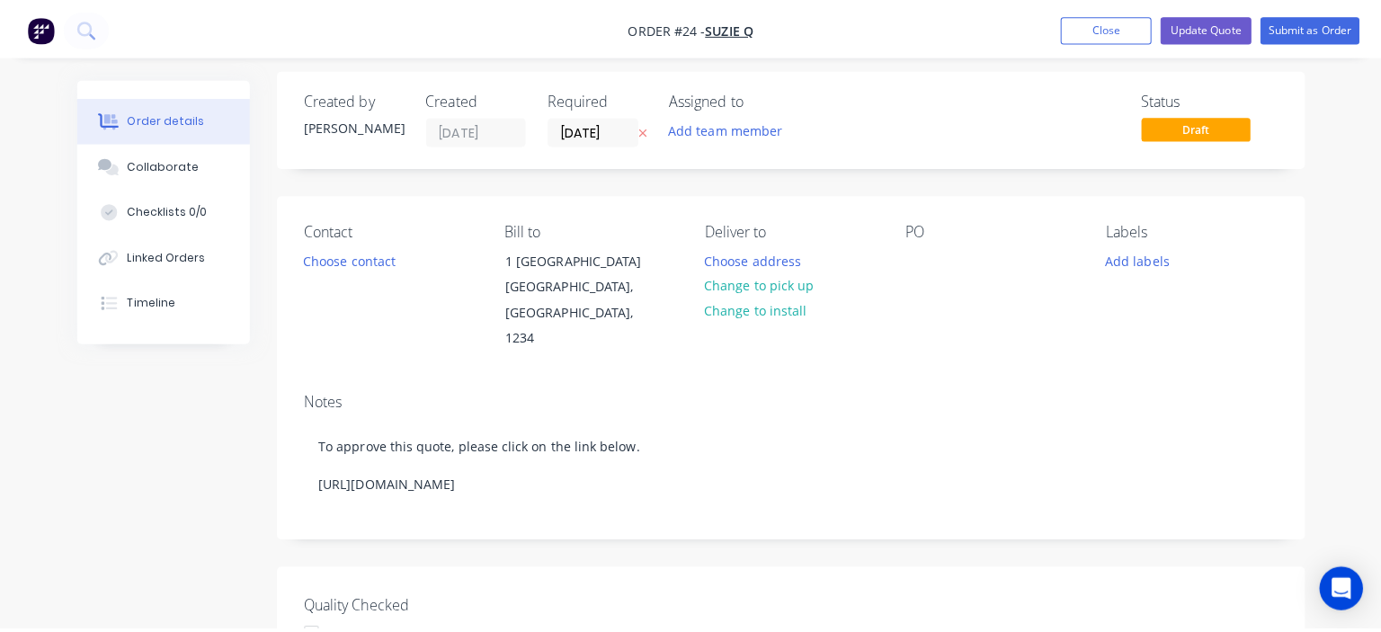
scroll to position [0, 0]
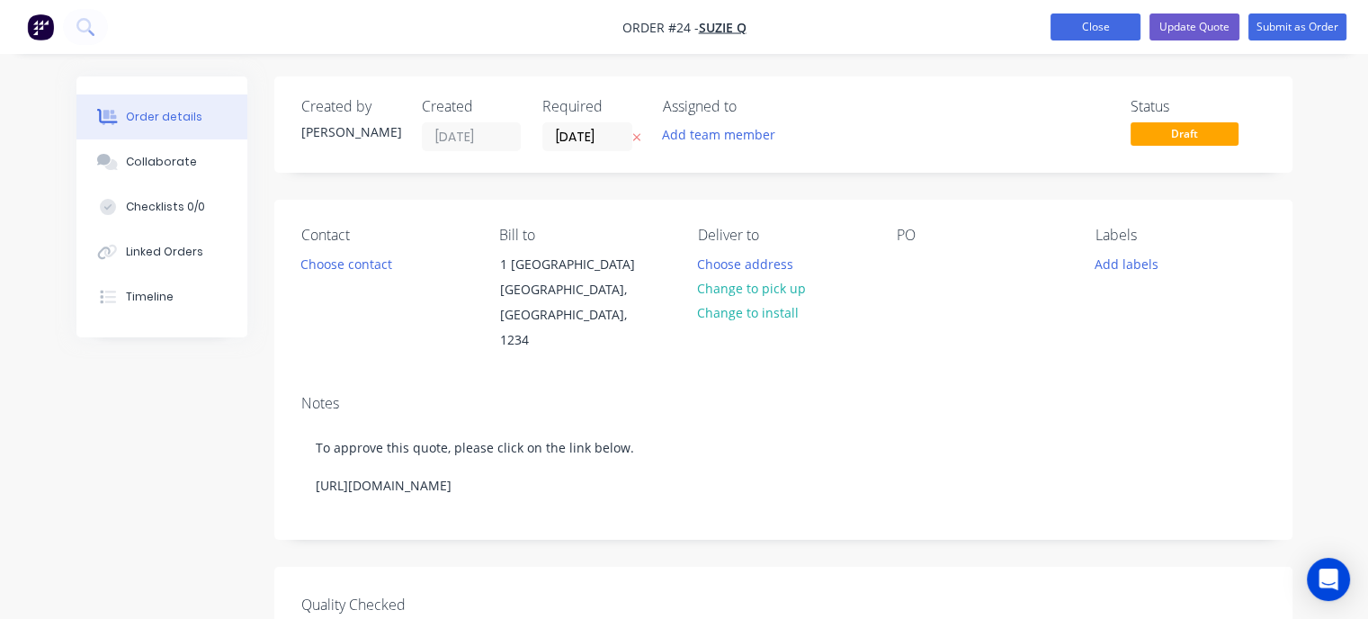
type input "1.01"
click at [1096, 35] on button "Close" at bounding box center [1095, 26] width 90 height 27
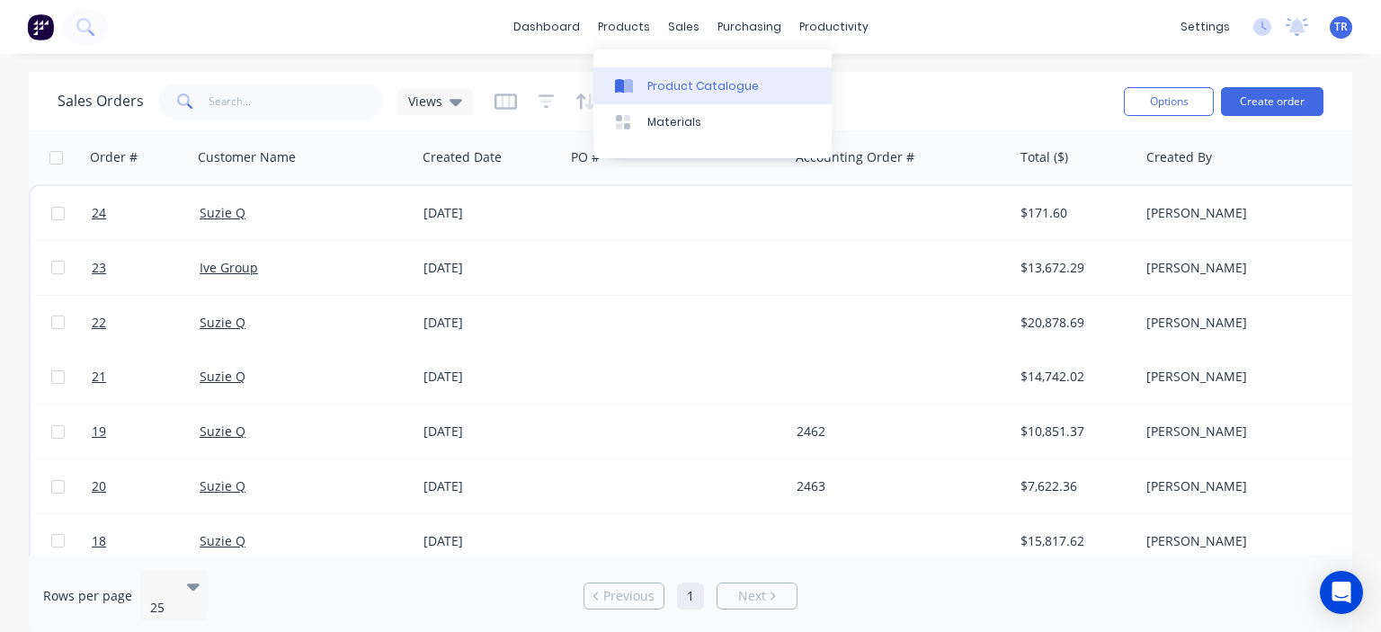
click at [662, 84] on div "Product Catalogue" at bounding box center [702, 86] width 111 height 16
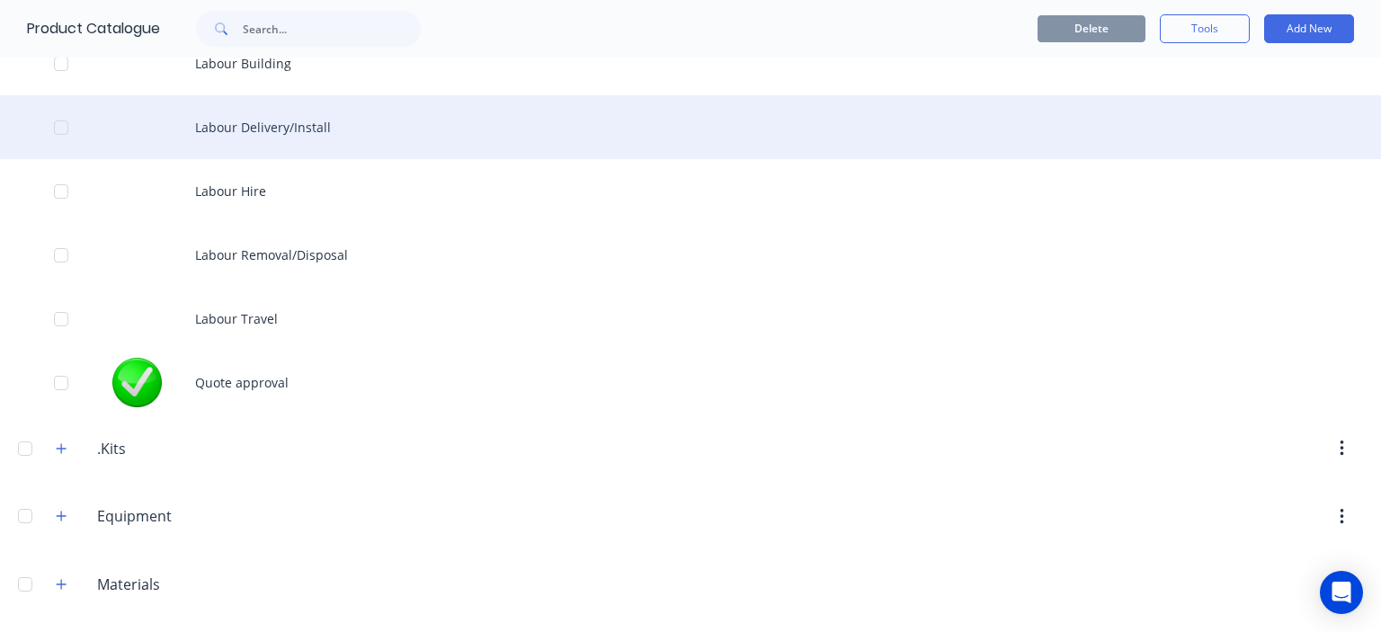
scroll to position [629, 0]
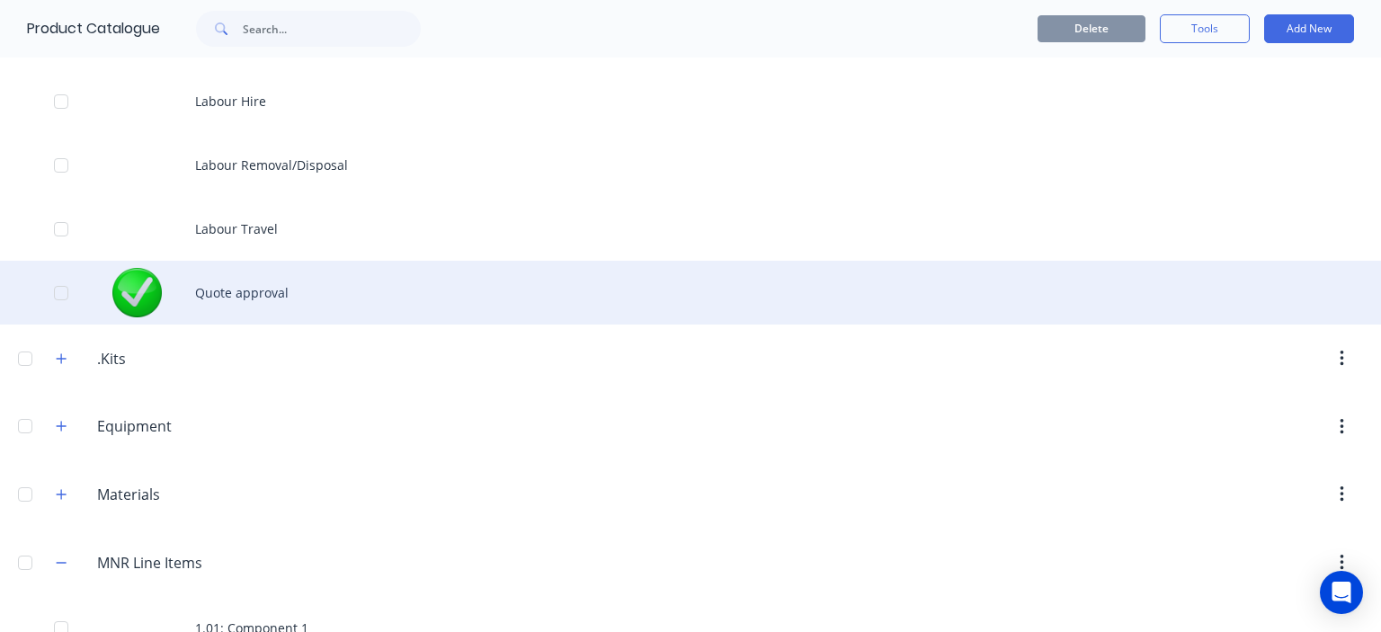
click at [235, 298] on div "Quote approval" at bounding box center [690, 293] width 1381 height 64
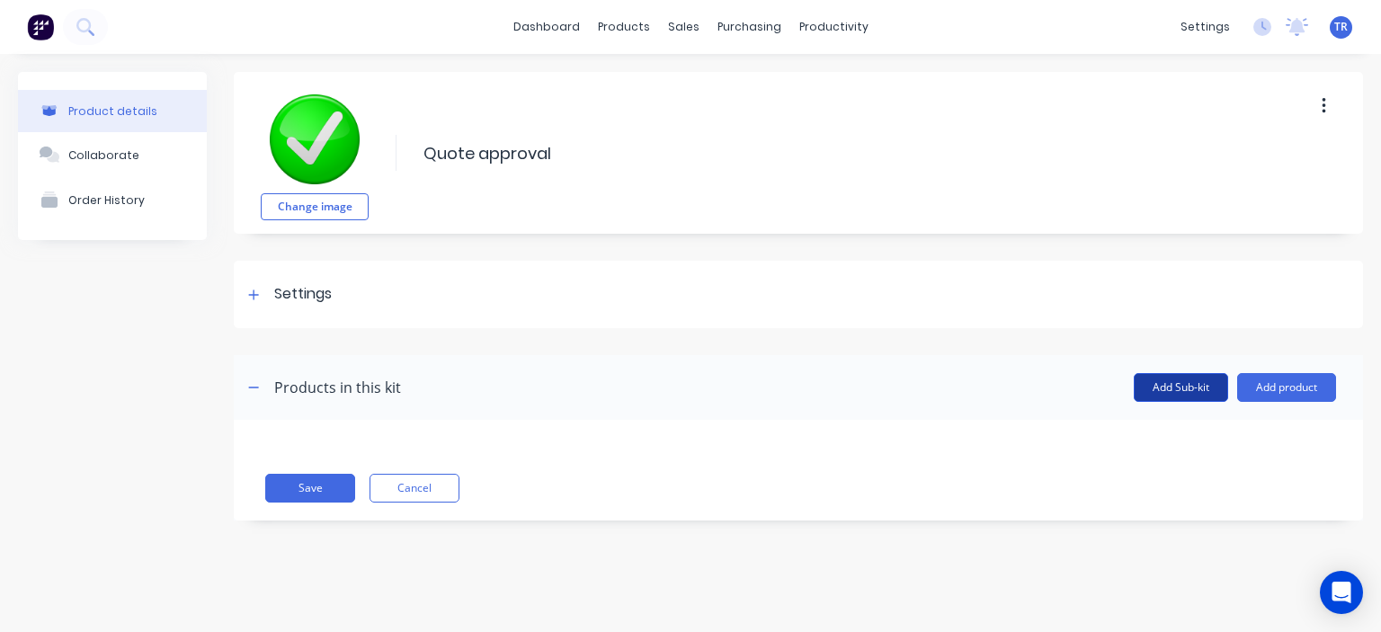
click at [1180, 390] on button "Add Sub-kit" at bounding box center [1181, 387] width 94 height 29
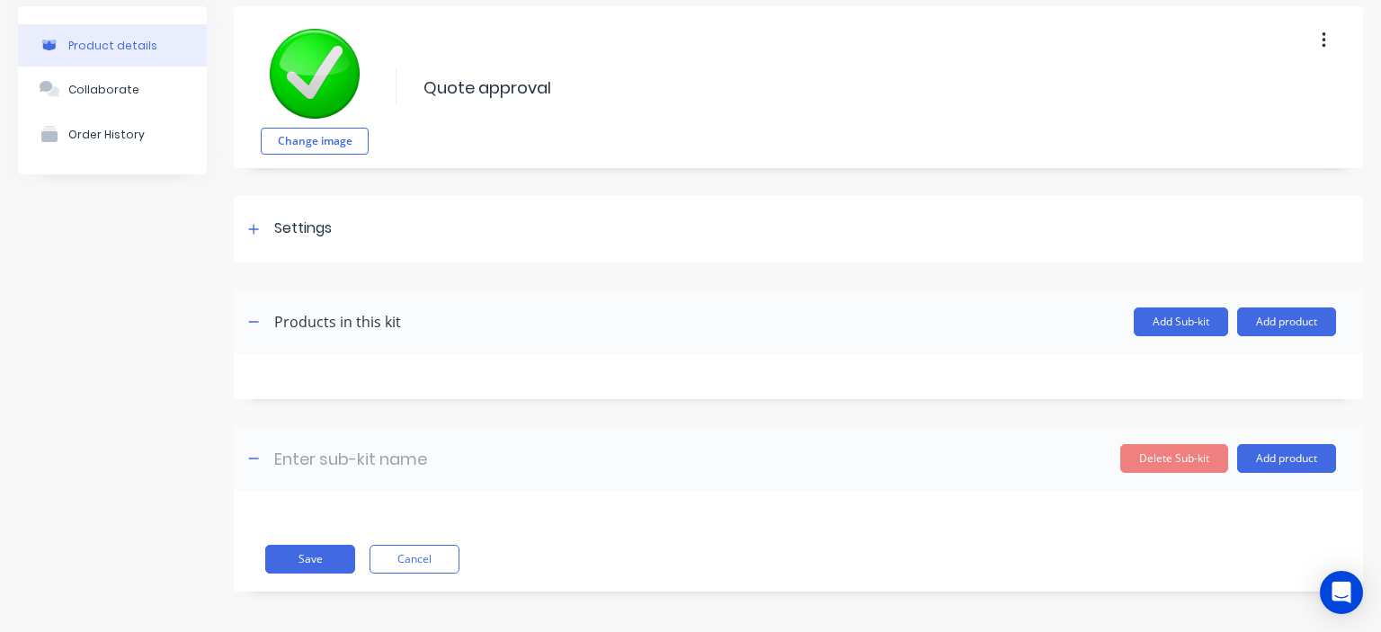
scroll to position [68, 0]
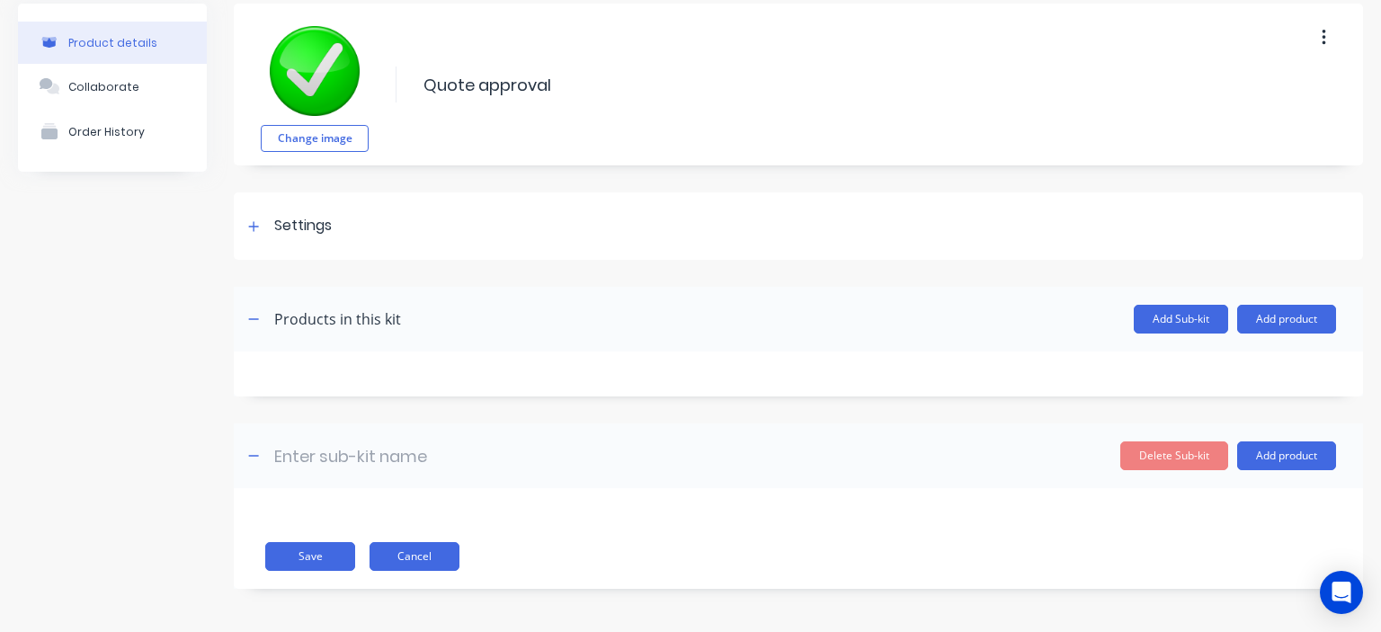
click at [435, 557] on button "Cancel" at bounding box center [415, 556] width 90 height 29
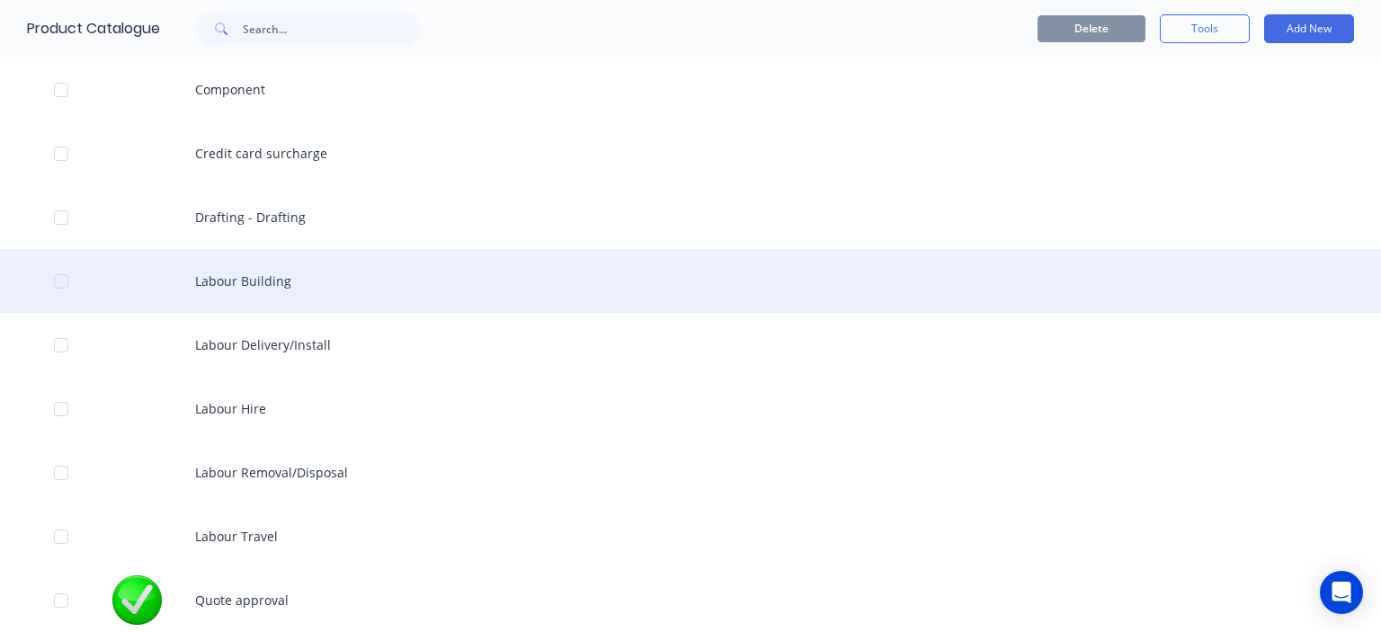
scroll to position [360, 0]
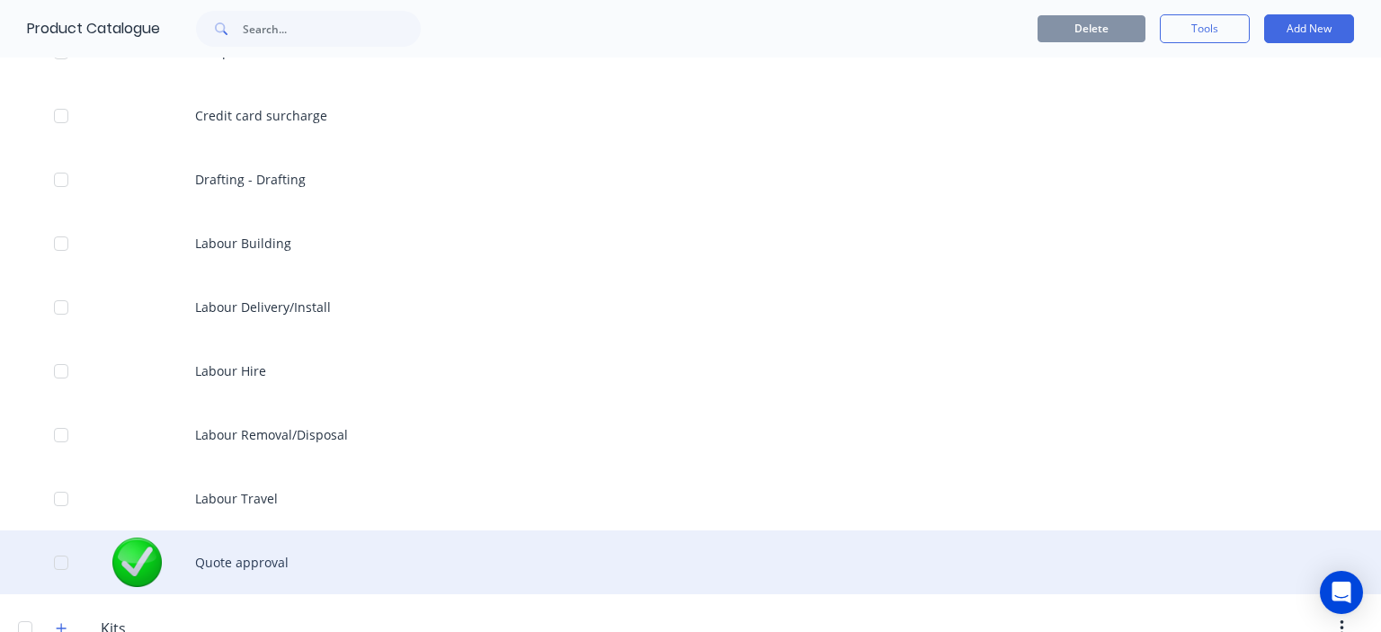
click at [58, 561] on div at bounding box center [61, 563] width 36 height 36
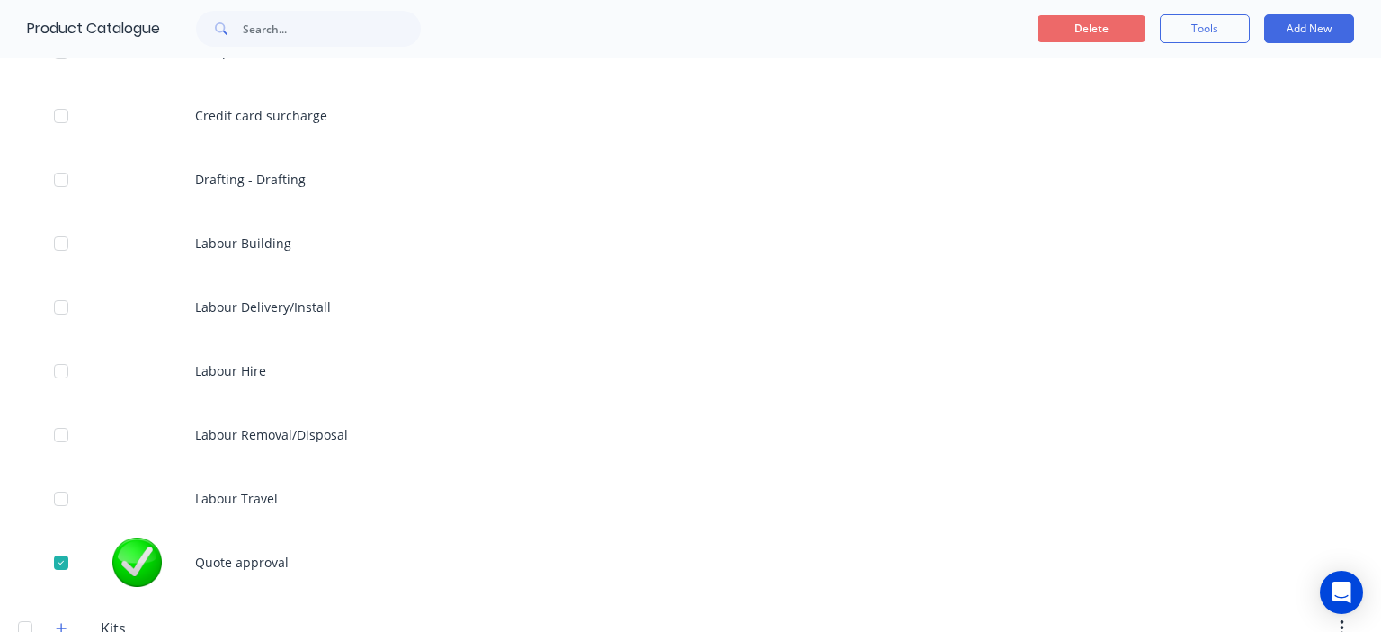
click at [1062, 26] on button "Delete" at bounding box center [1092, 28] width 108 height 27
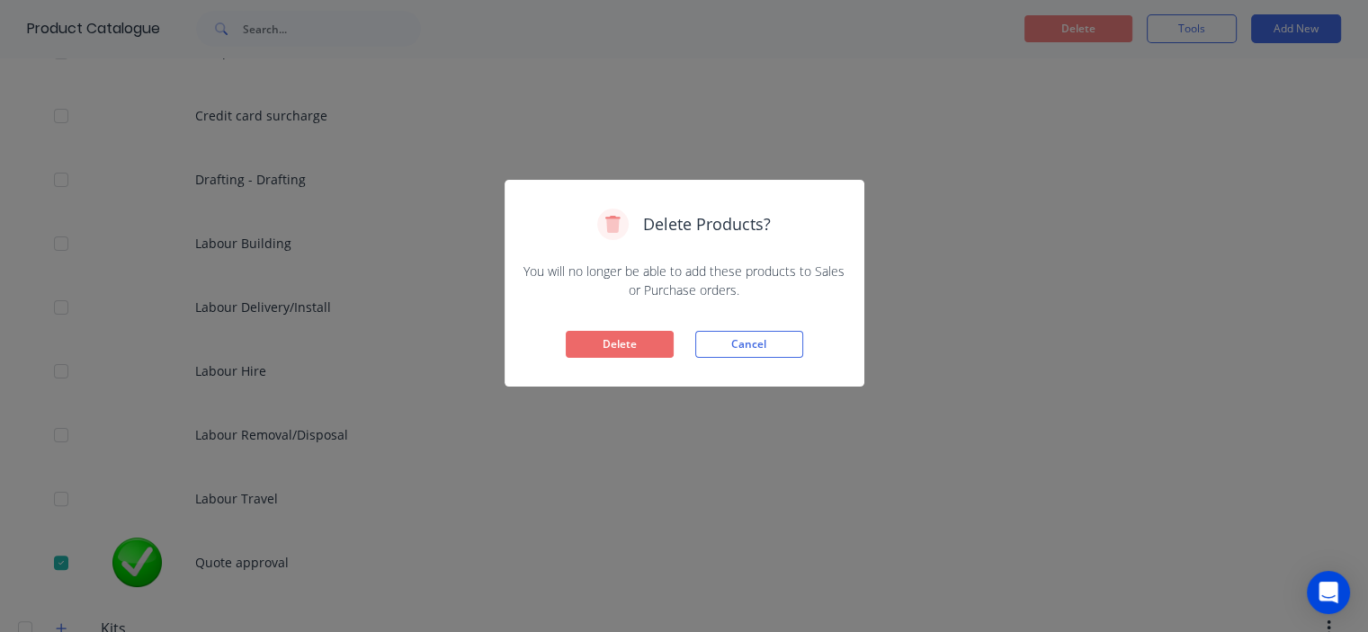
click at [622, 344] on button "Delete" at bounding box center [620, 344] width 108 height 27
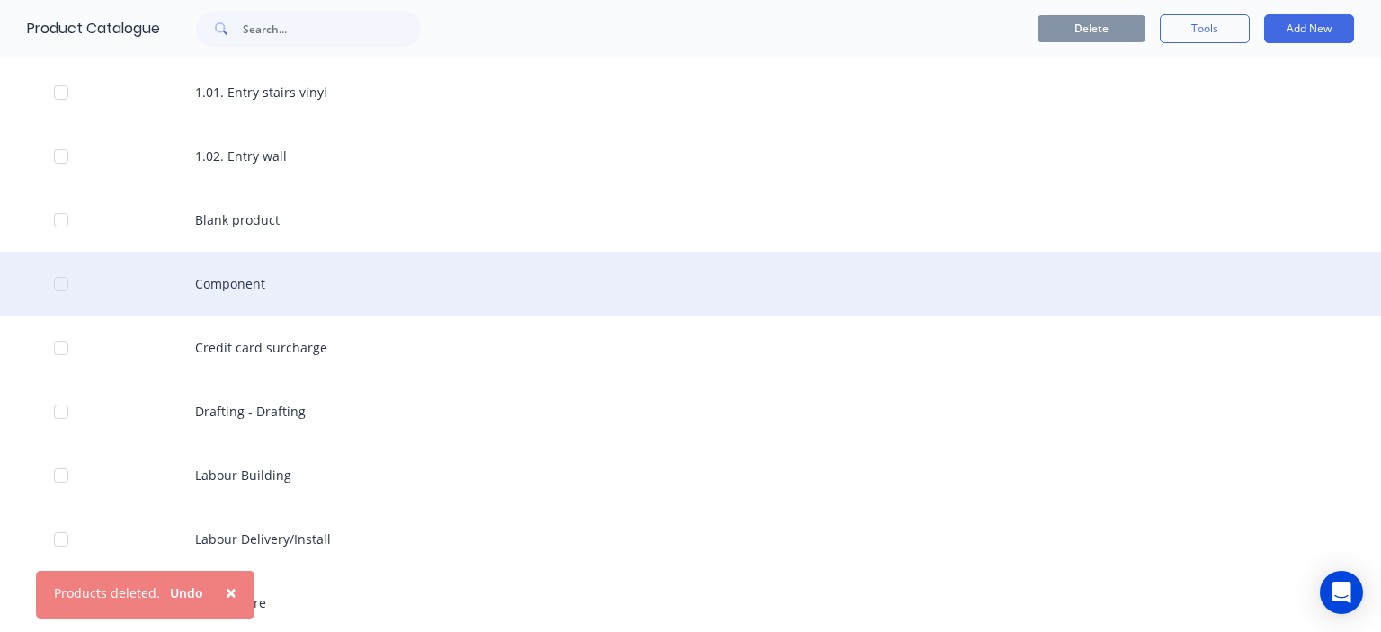
scroll to position [0, 0]
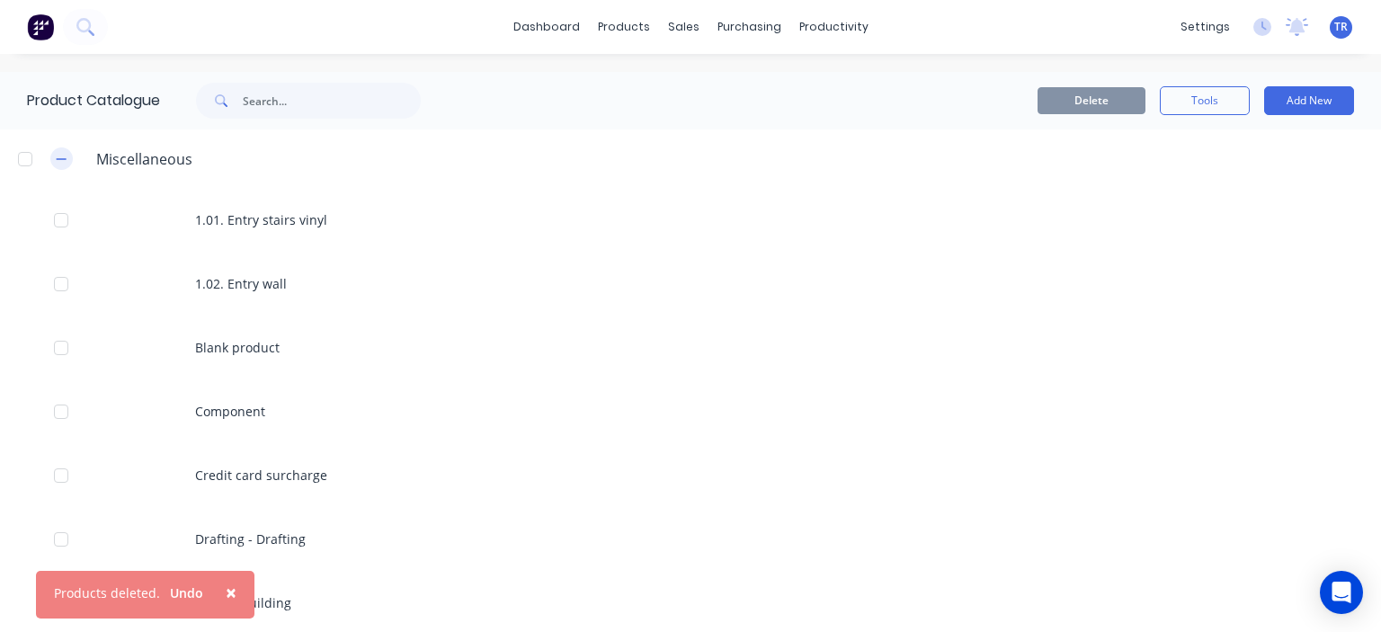
click at [64, 160] on icon "button" at bounding box center [61, 159] width 11 height 13
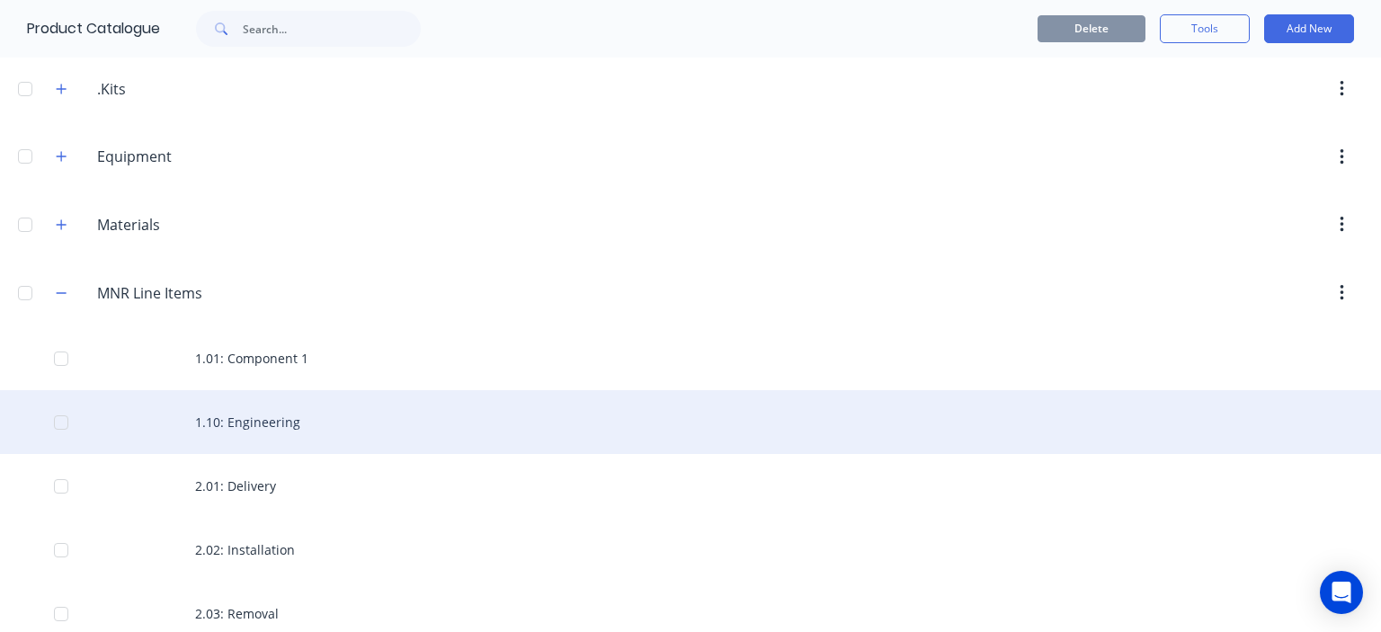
scroll to position [180, 0]
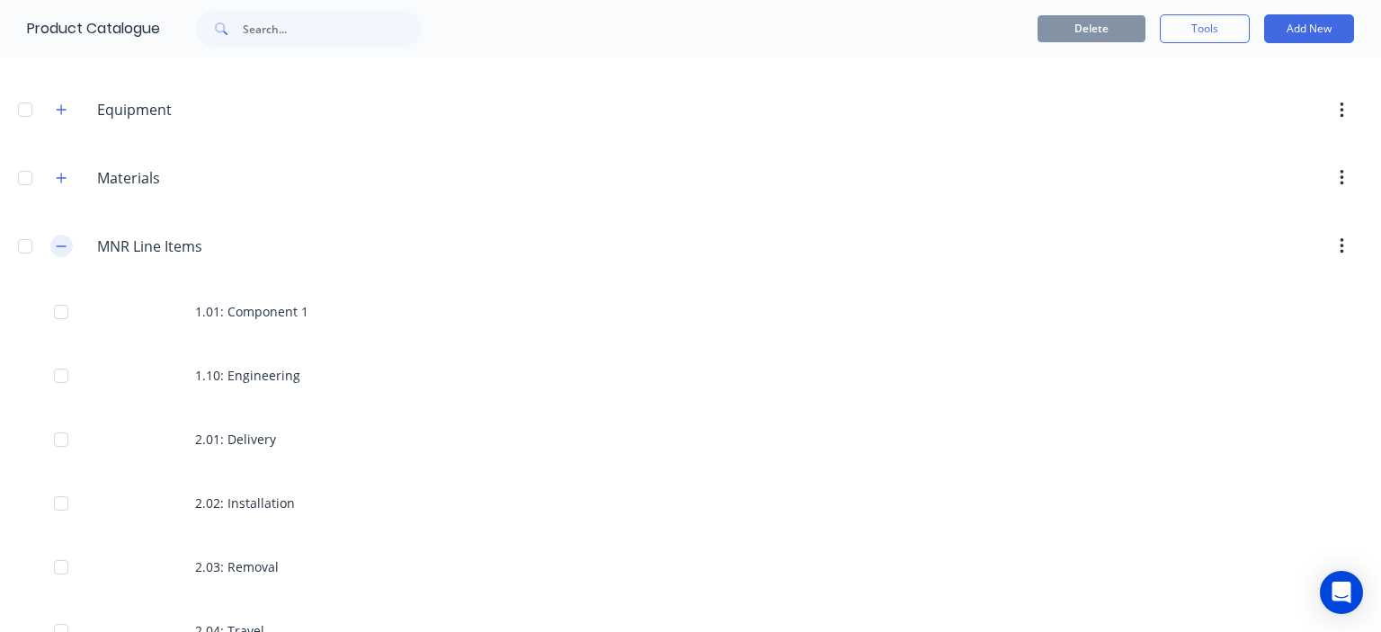
click at [68, 242] on button "button" at bounding box center [61, 246] width 22 height 22
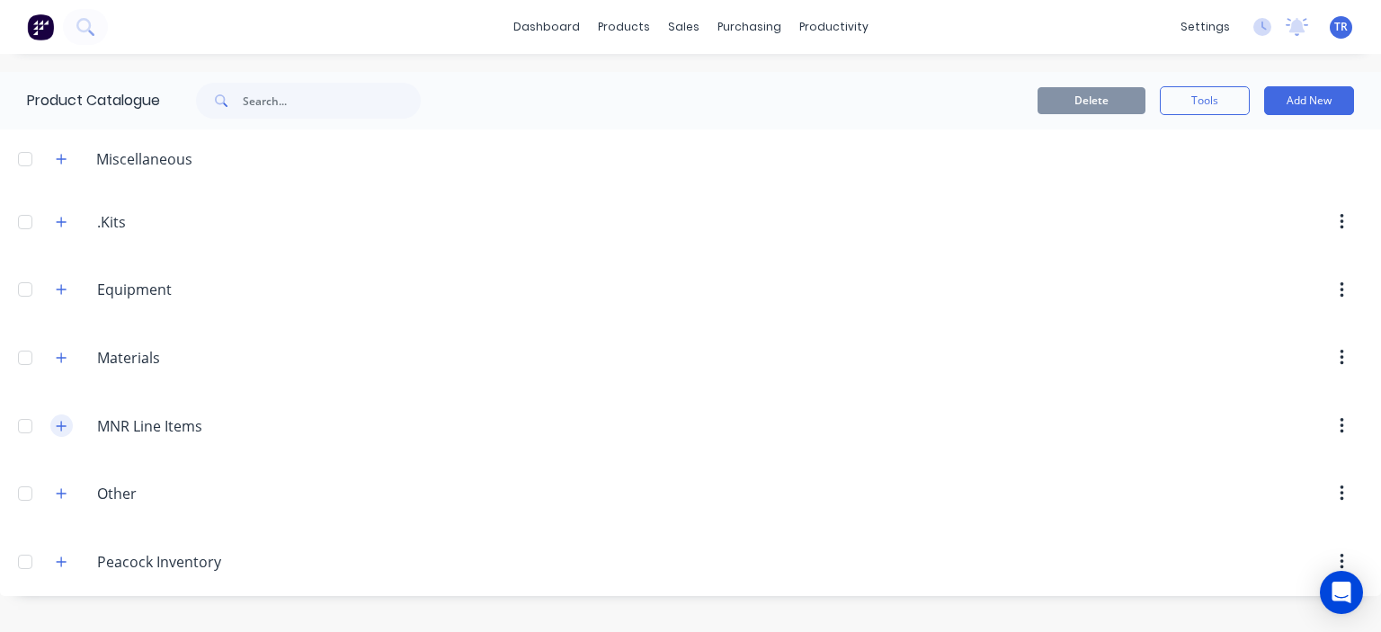
click at [64, 423] on icon "button" at bounding box center [61, 426] width 11 height 13
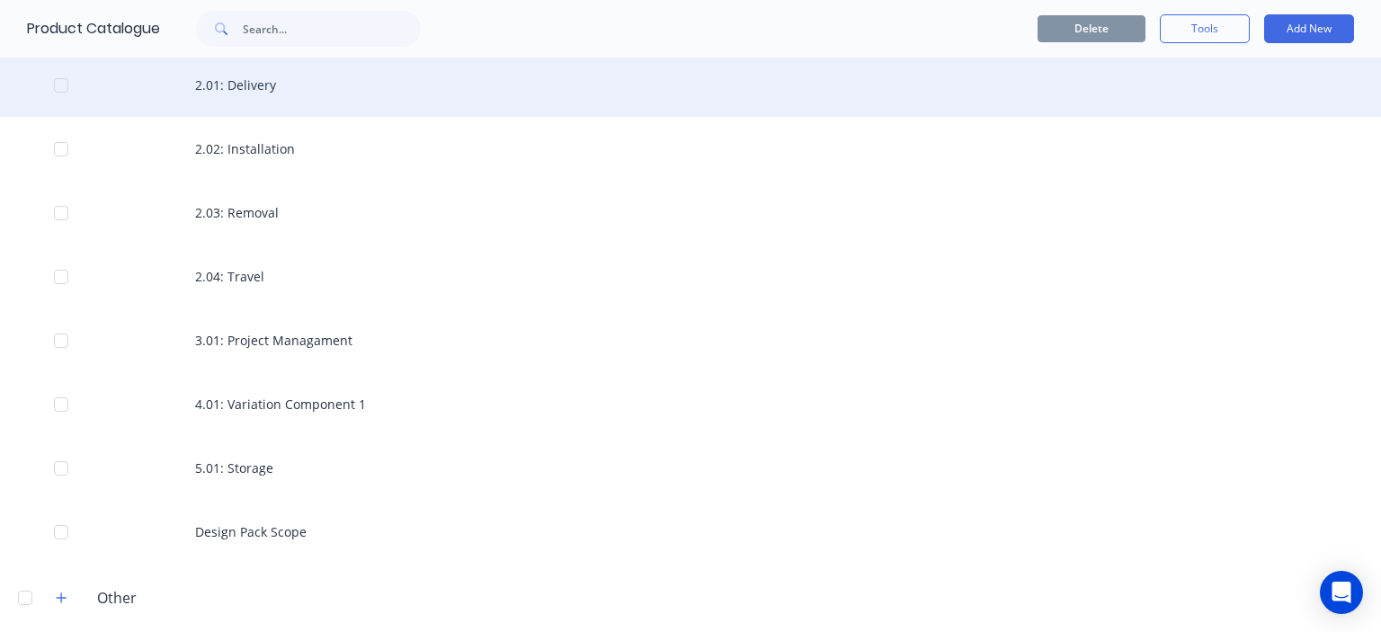
scroll to position [528, 0]
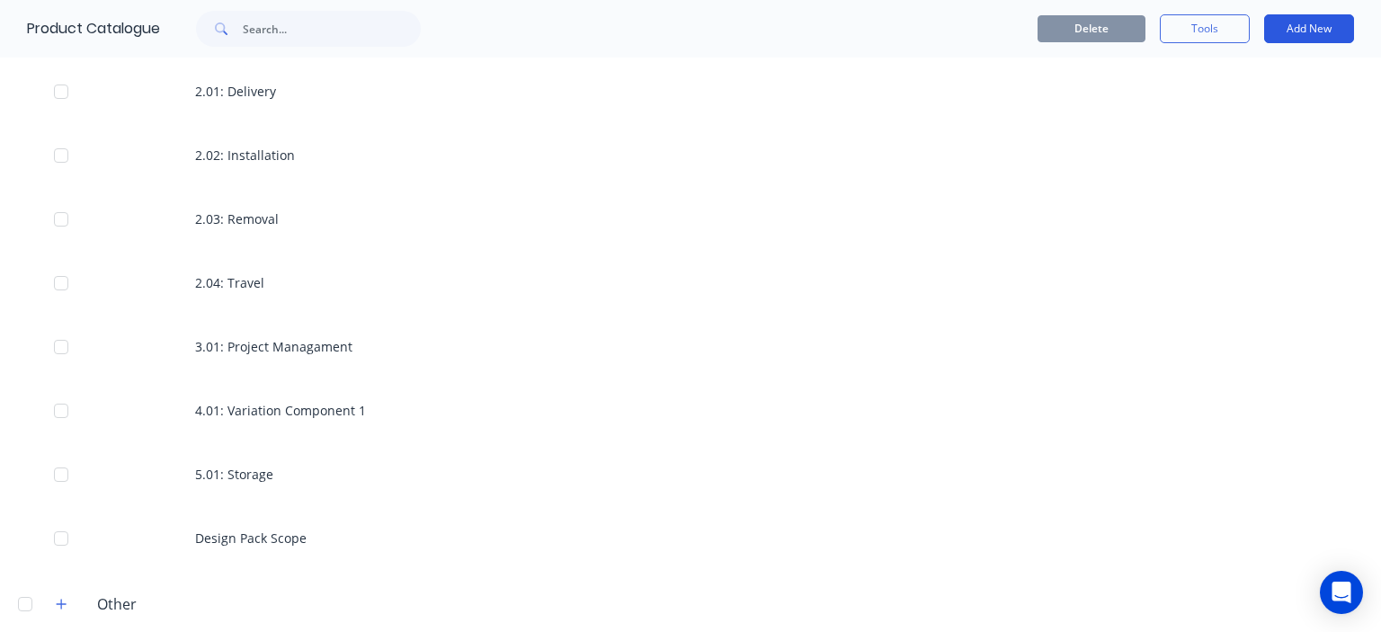
click at [1279, 29] on button "Add New" at bounding box center [1309, 28] width 90 height 29
click at [1230, 146] on div "Product Kit" at bounding box center [1268, 147] width 138 height 26
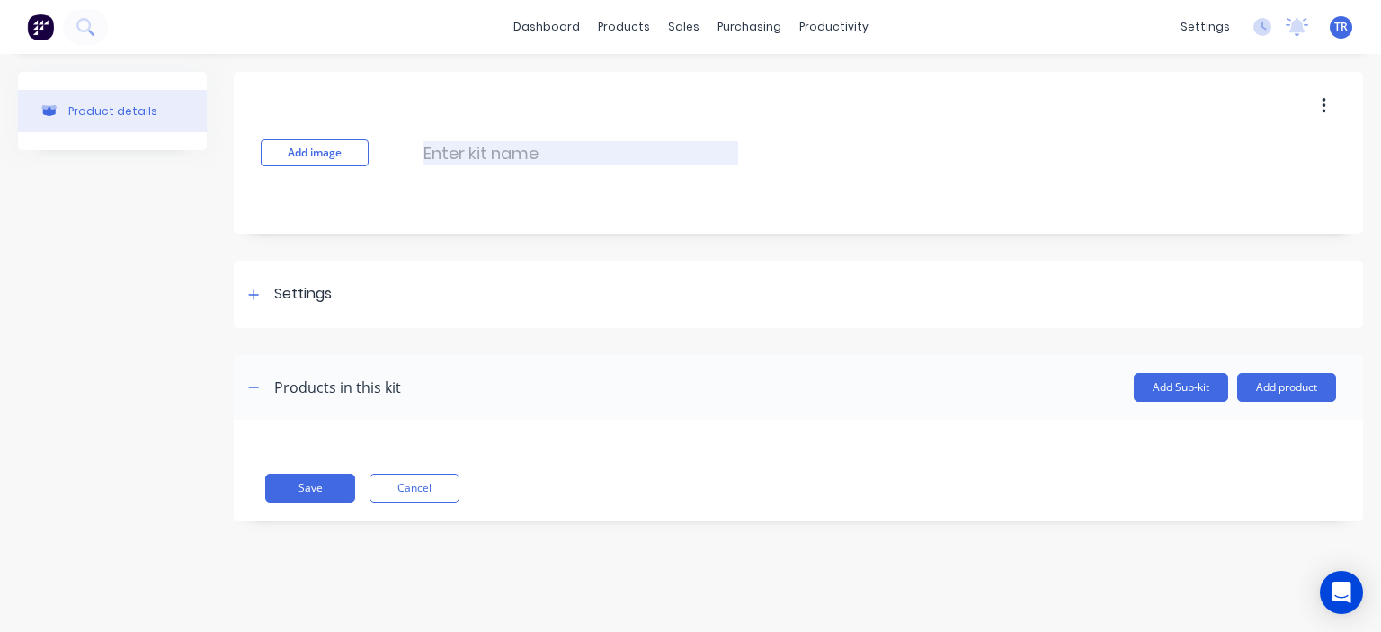
click at [514, 158] on input at bounding box center [580, 153] width 315 height 24
type input "Quote Approval"
click at [331, 145] on button "Add image" at bounding box center [315, 152] width 108 height 27
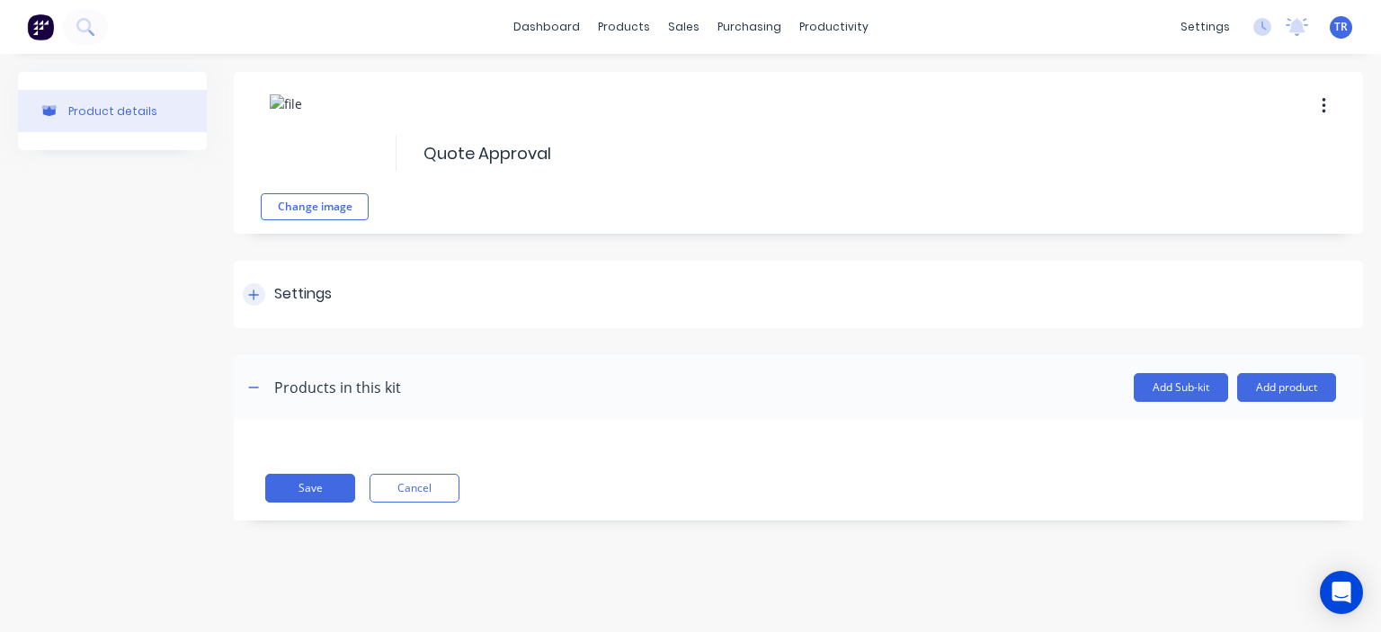
click at [257, 294] on icon at bounding box center [254, 295] width 10 height 10
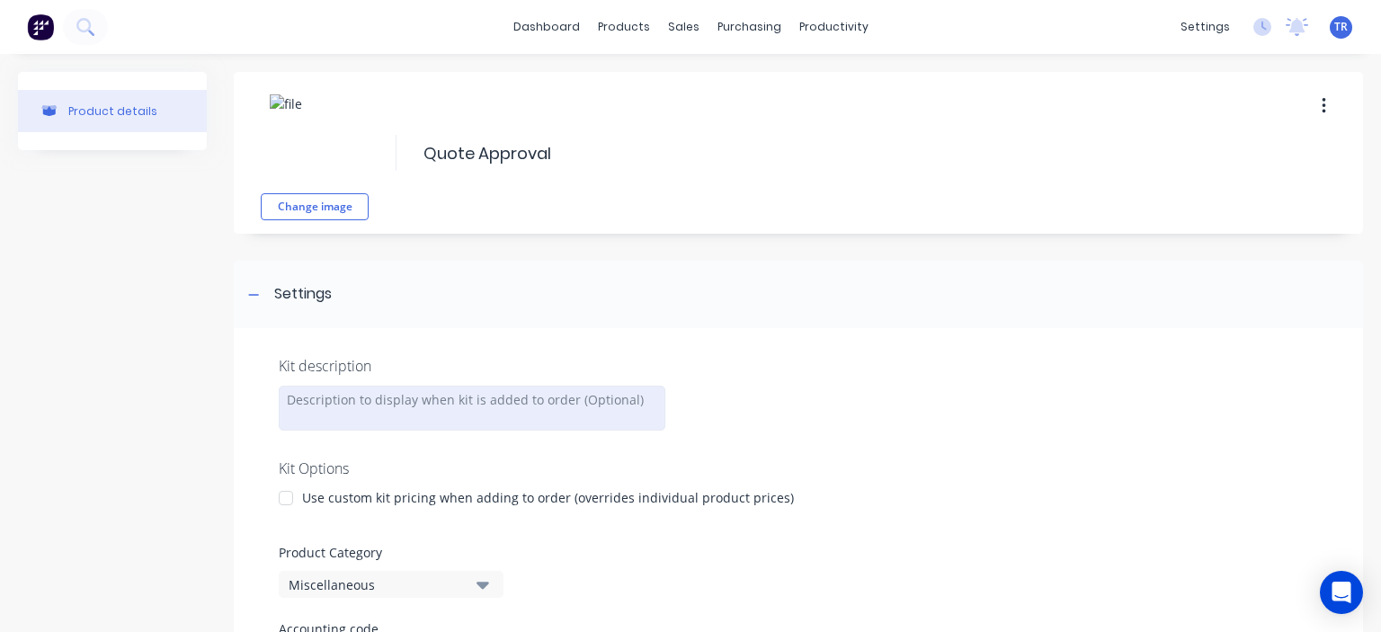
click at [415, 397] on div at bounding box center [472, 408] width 387 height 45
paste div
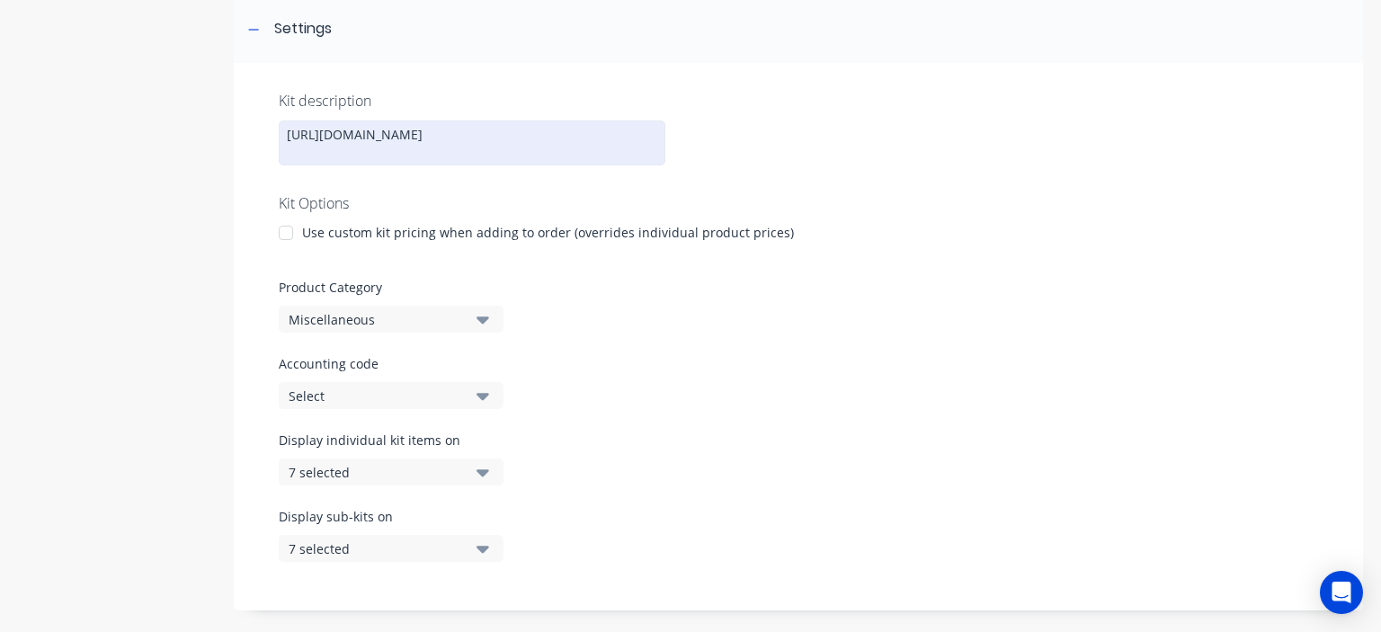
scroll to position [270, 0]
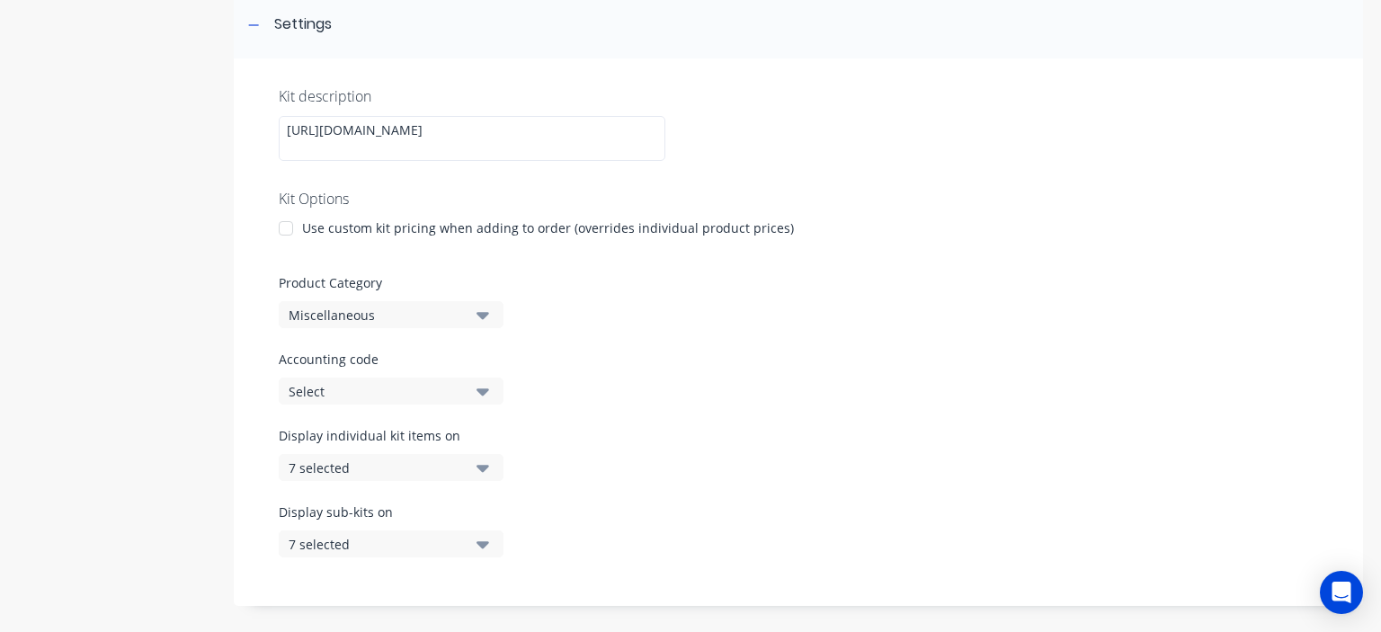
click at [468, 307] on button "Miscellaneous" at bounding box center [391, 314] width 225 height 27
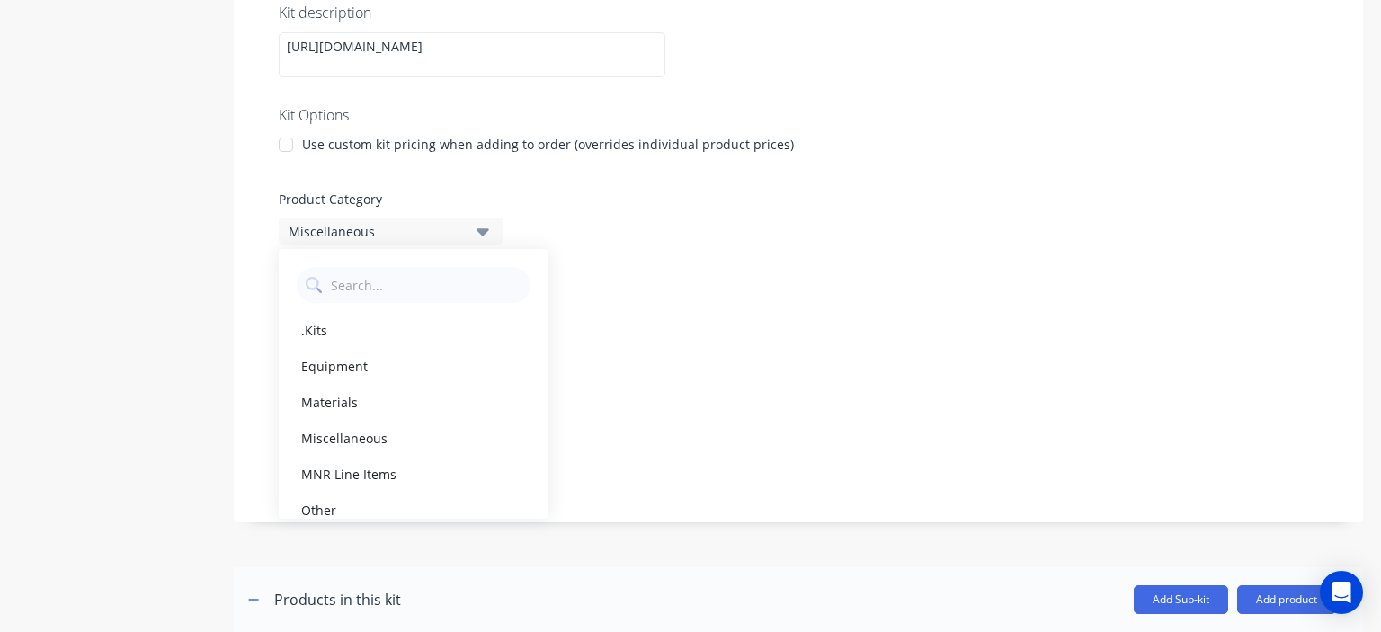
scroll to position [360, 0]
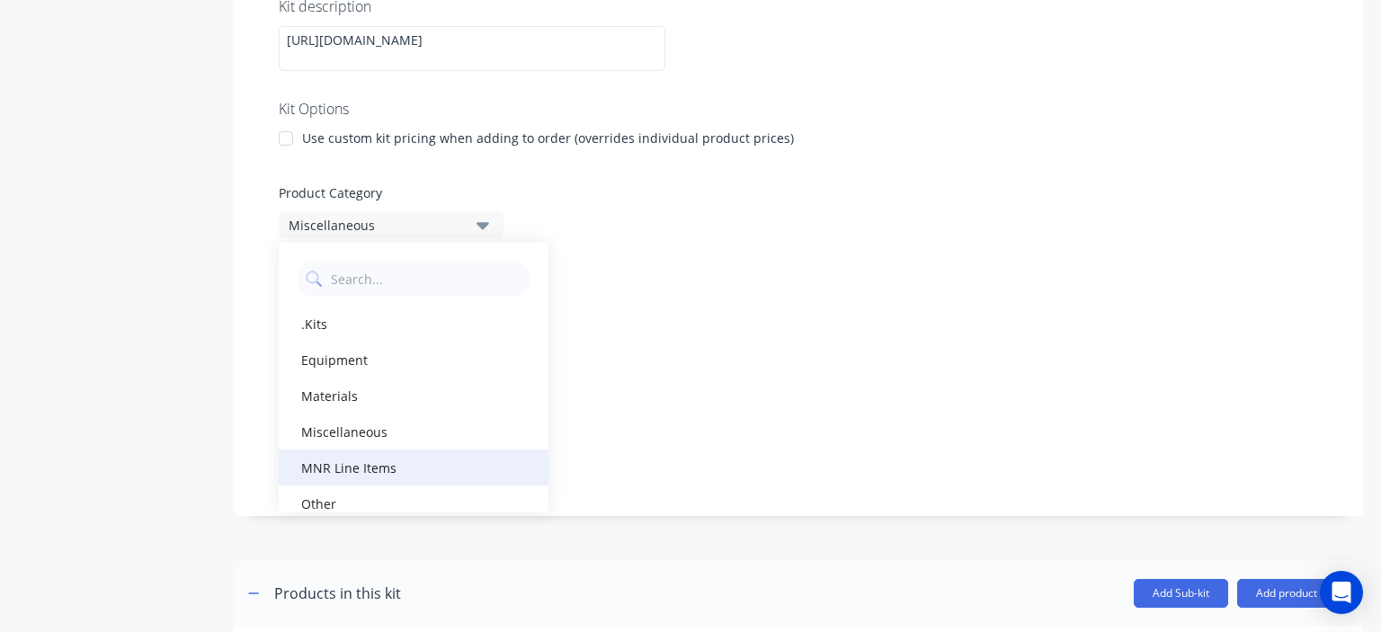
click at [394, 465] on div "MNR Line Items" at bounding box center [414, 468] width 270 height 36
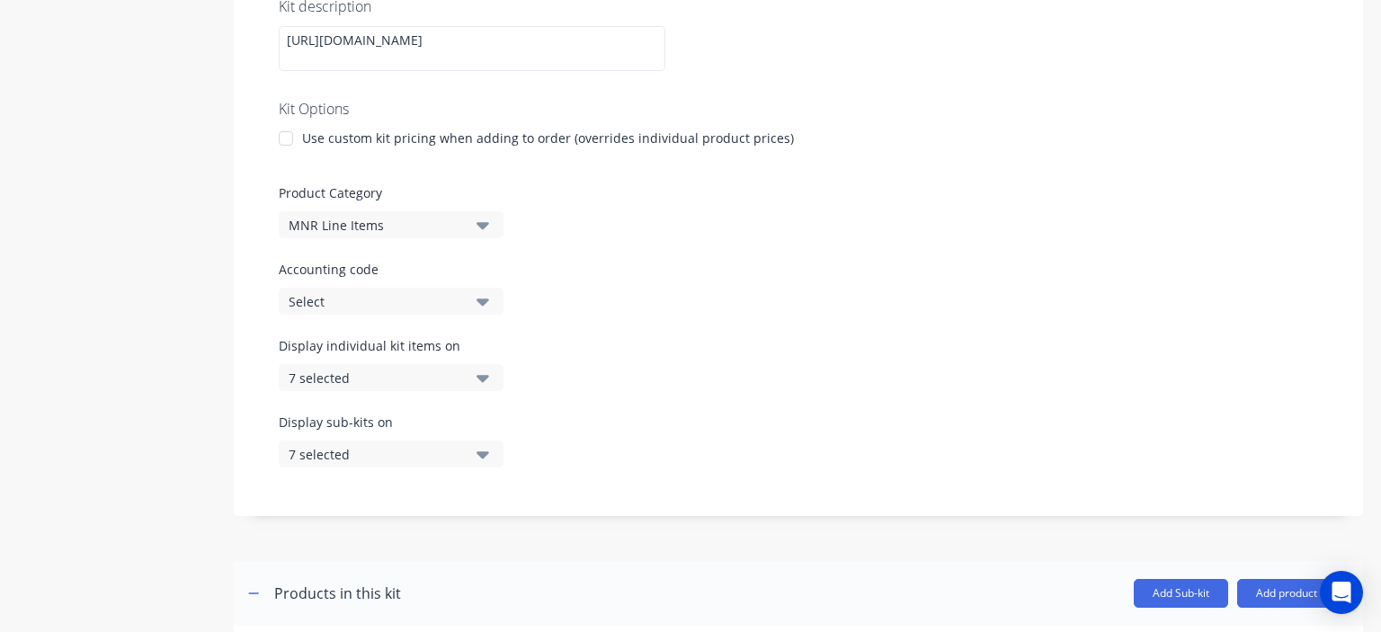
click at [443, 301] on div "Select" at bounding box center [376, 301] width 174 height 19
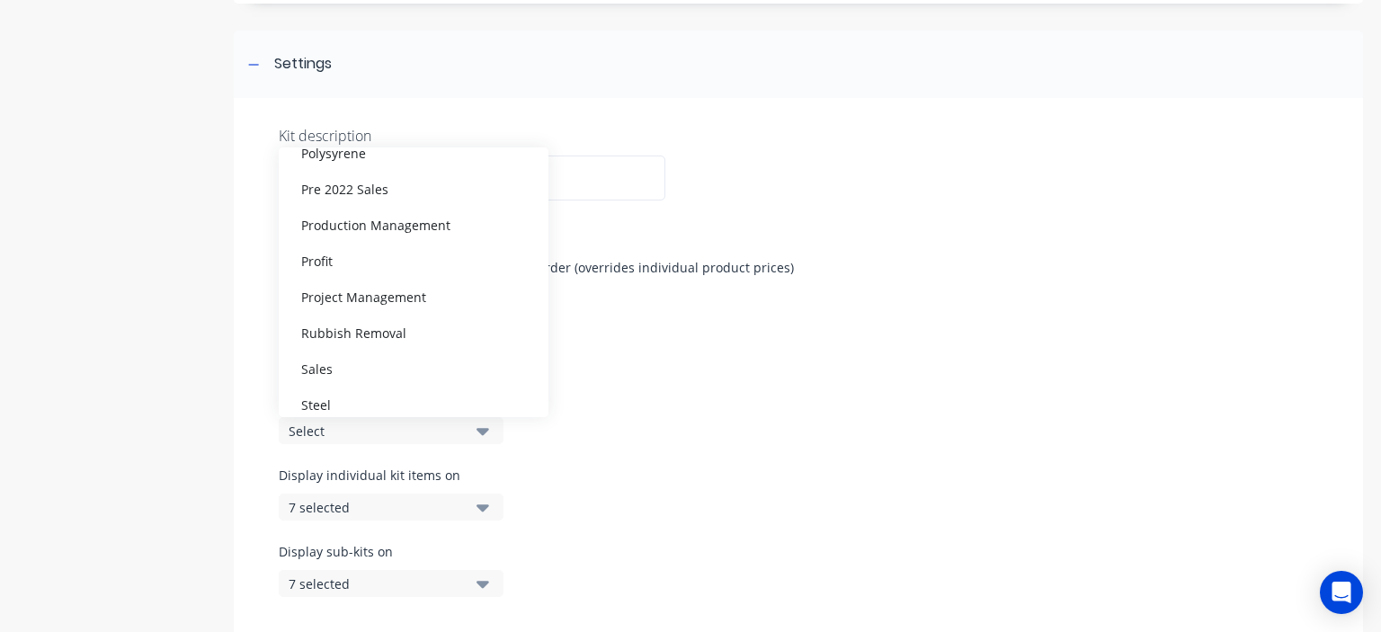
scroll to position [1115, 0]
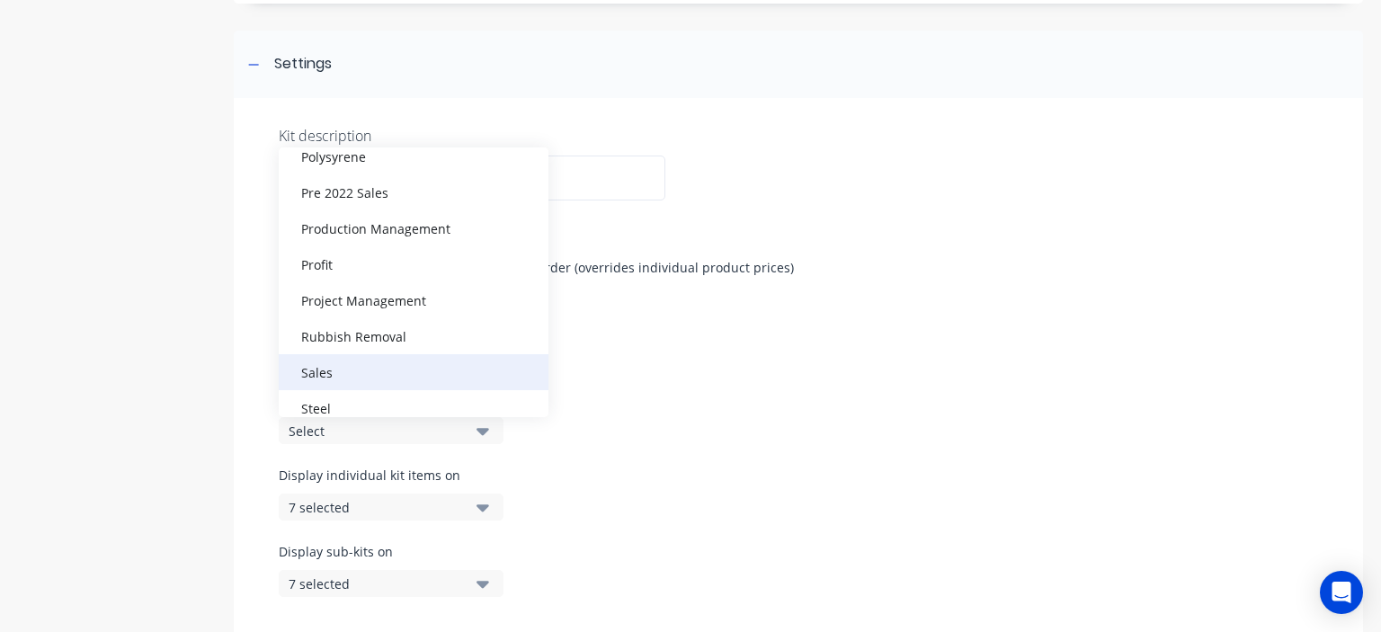
click at [367, 369] on div "Sales" at bounding box center [414, 372] width 270 height 36
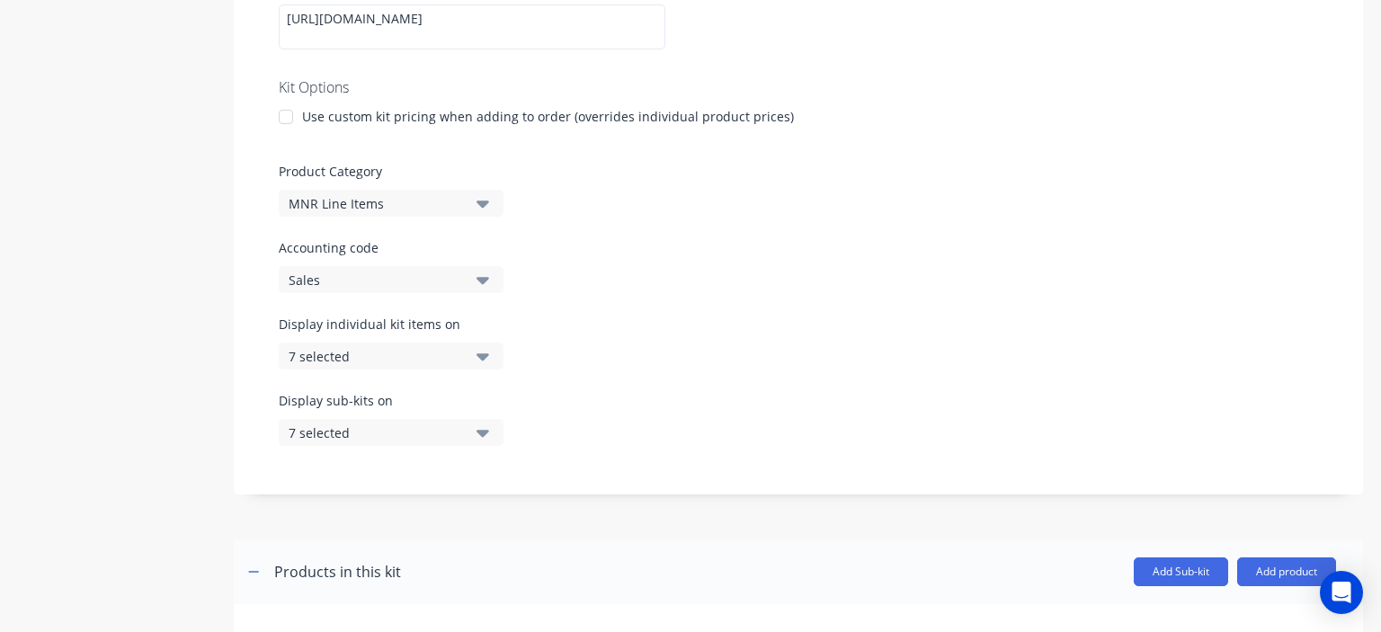
scroll to position [410, 0]
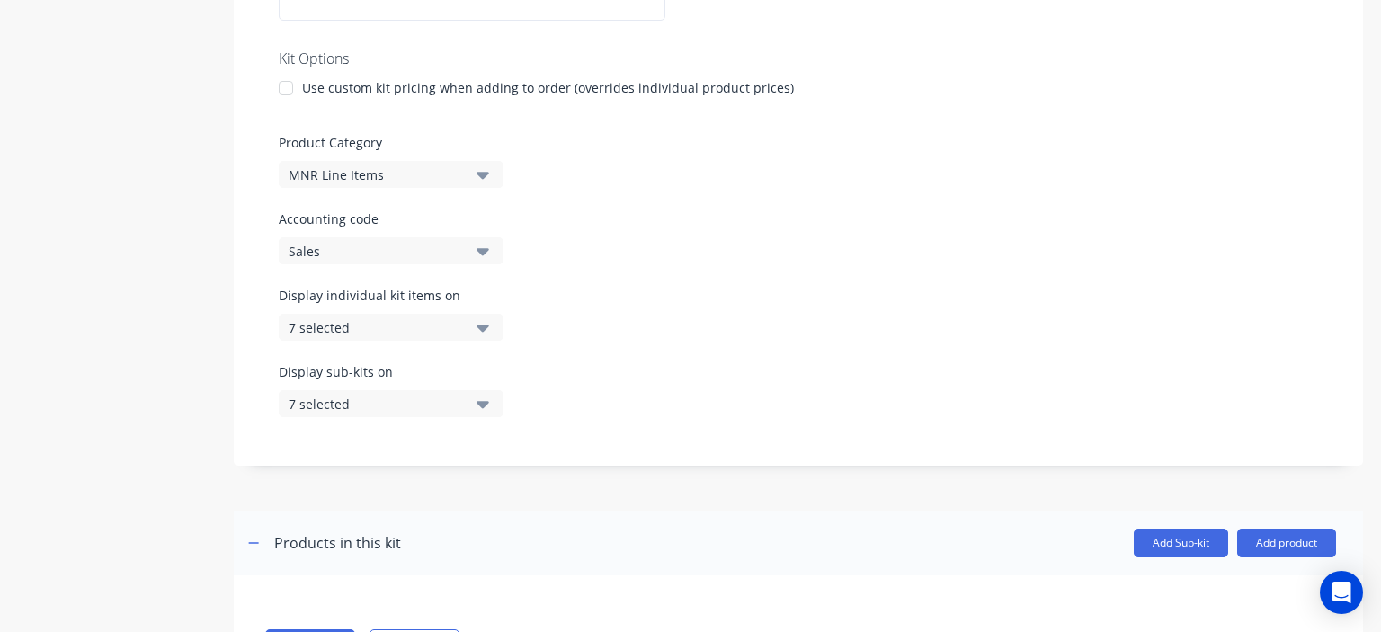
click at [447, 334] on div "7 selected" at bounding box center [376, 327] width 174 height 19
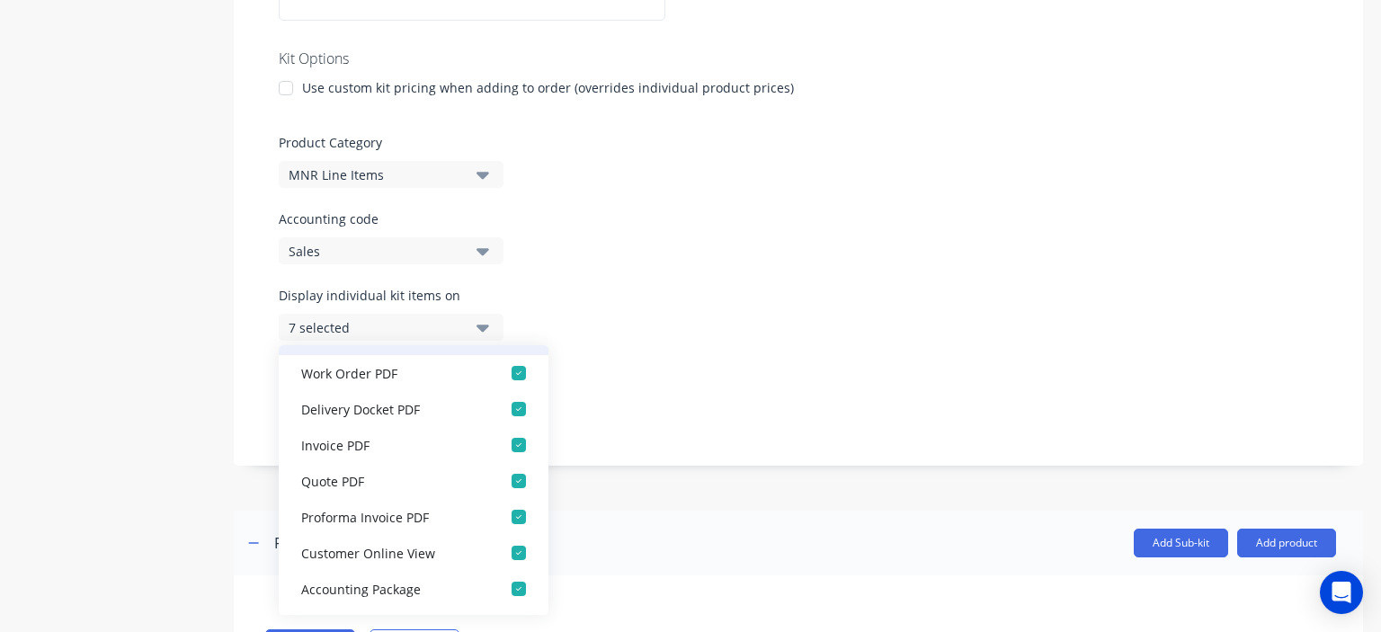
scroll to position [36, 0]
click at [507, 441] on div "button" at bounding box center [519, 444] width 36 height 36
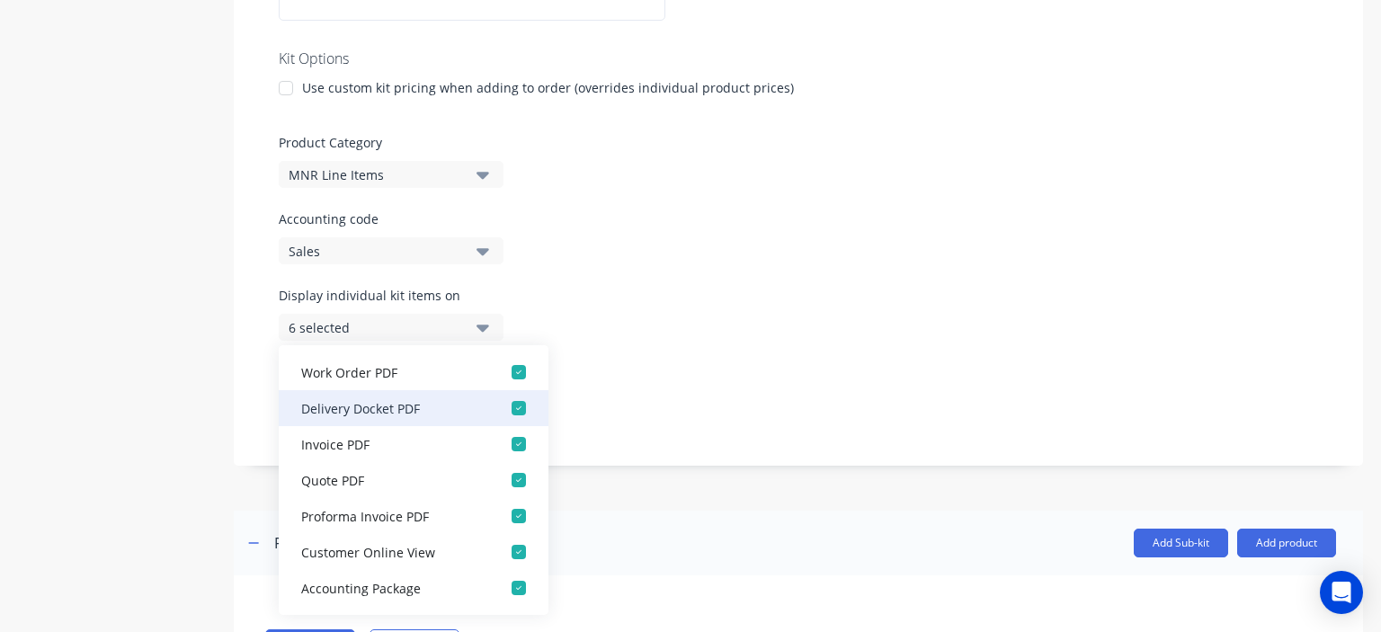
click at [503, 408] on div "button" at bounding box center [519, 408] width 36 height 36
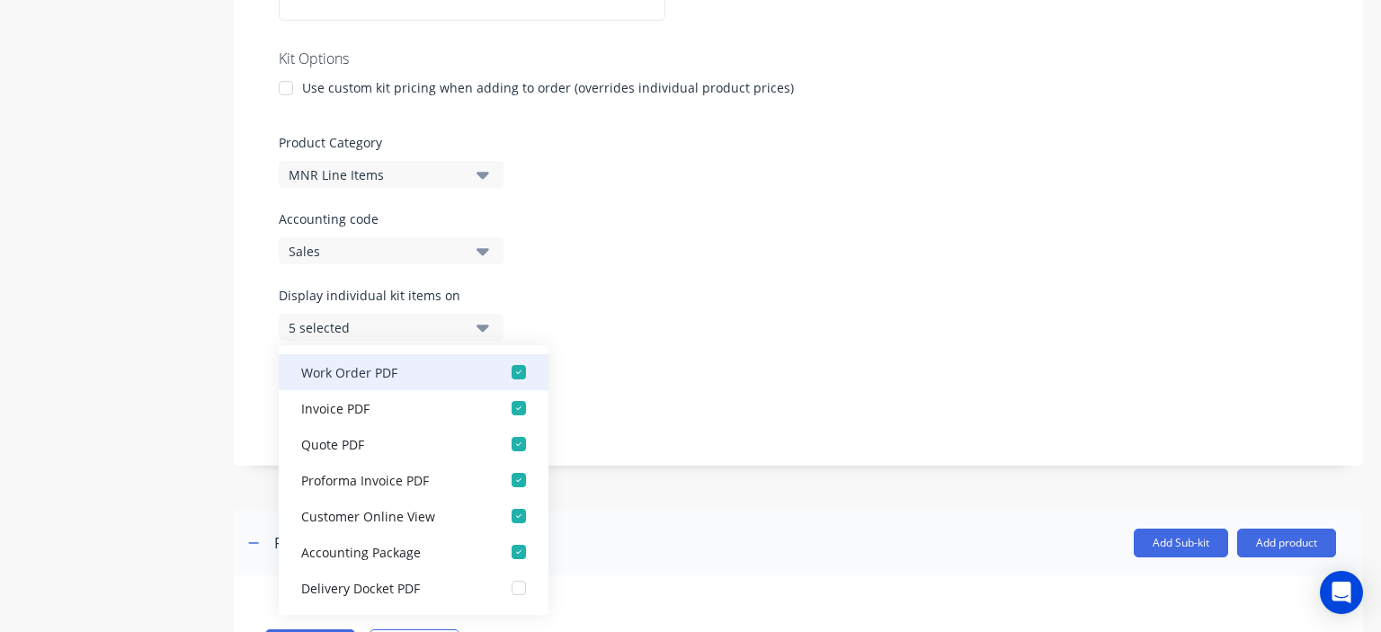
click at [503, 381] on div "button" at bounding box center [519, 372] width 36 height 36
click at [505, 375] on div "button" at bounding box center [519, 372] width 36 height 36
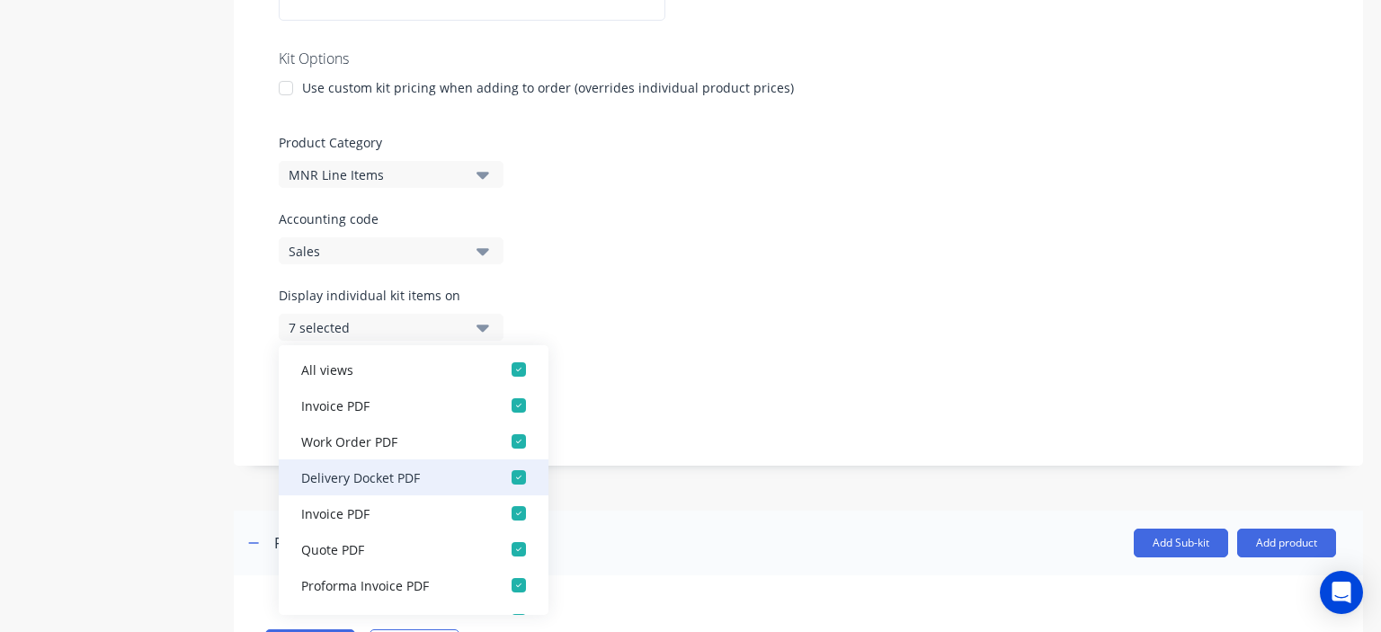
scroll to position [0, 0]
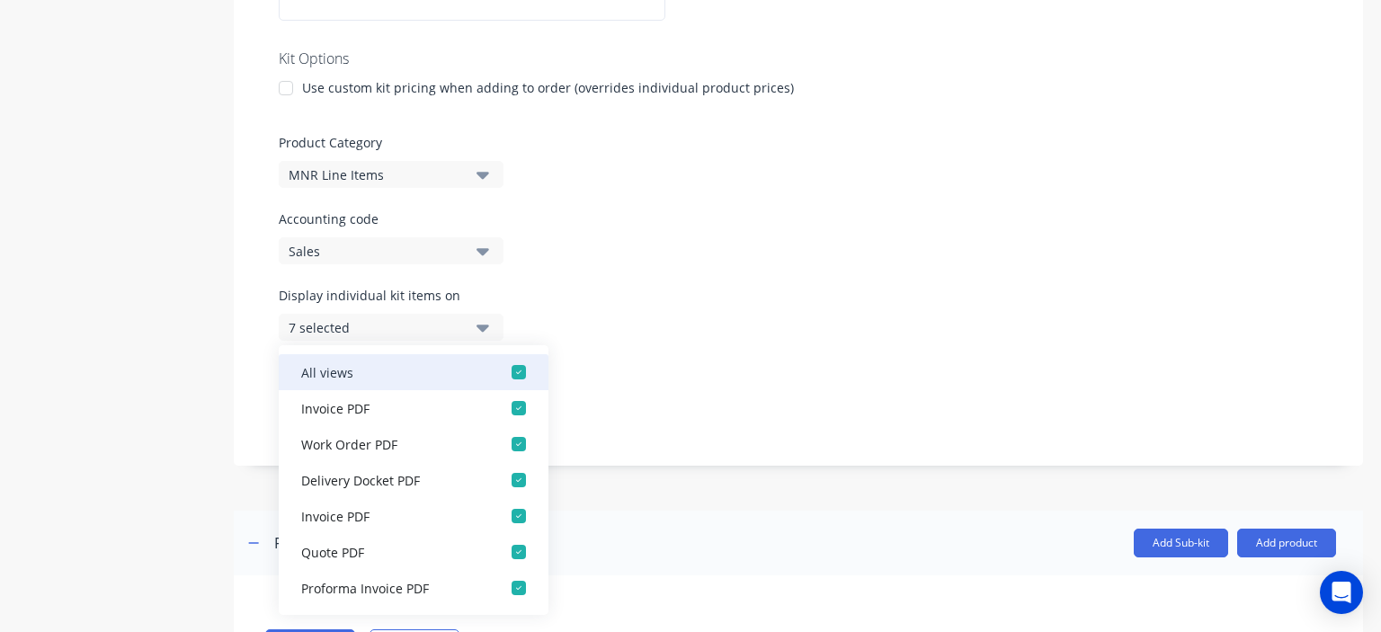
click at [504, 375] on div "button" at bounding box center [519, 372] width 36 height 36
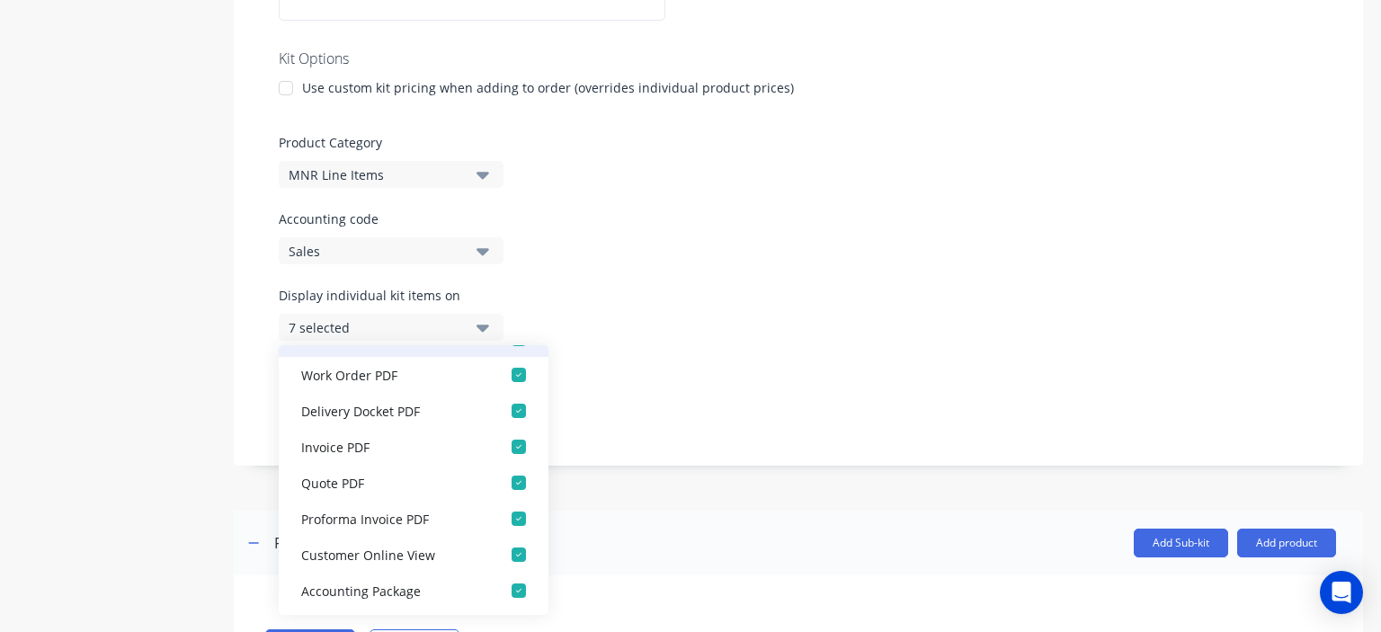
scroll to position [72, 0]
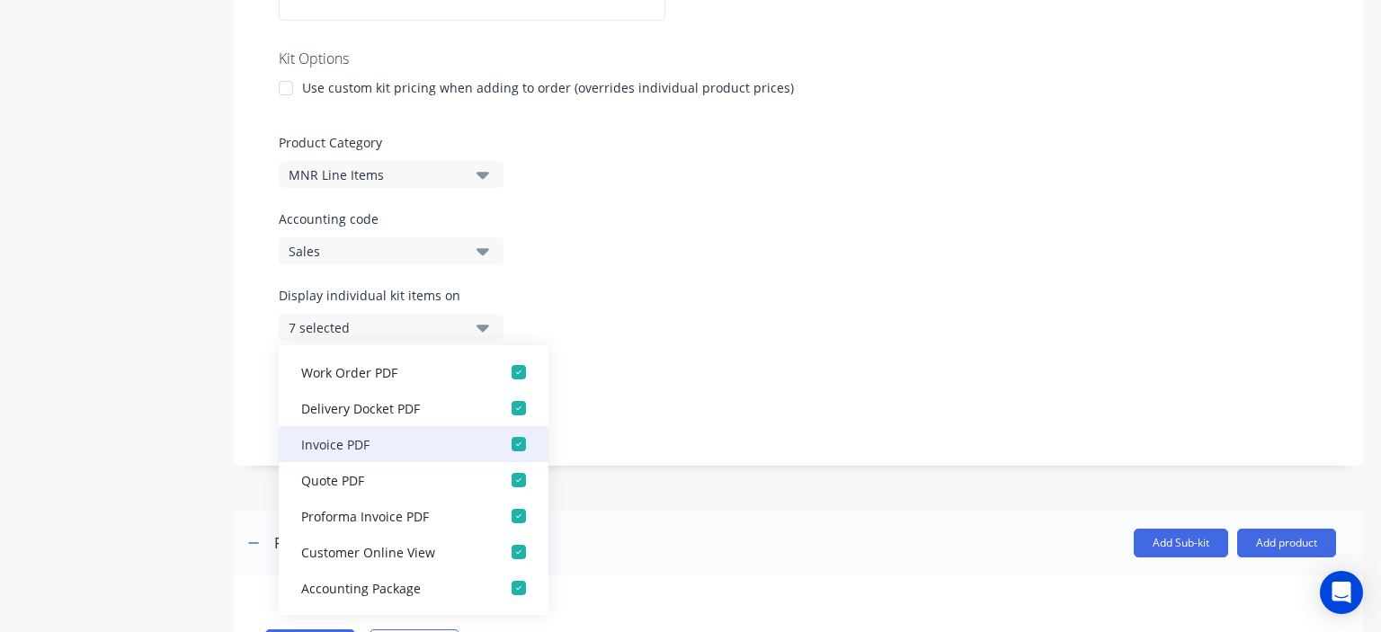
click at [505, 444] on div "button" at bounding box center [519, 444] width 36 height 36
click at [503, 444] on div "button" at bounding box center [519, 444] width 36 height 36
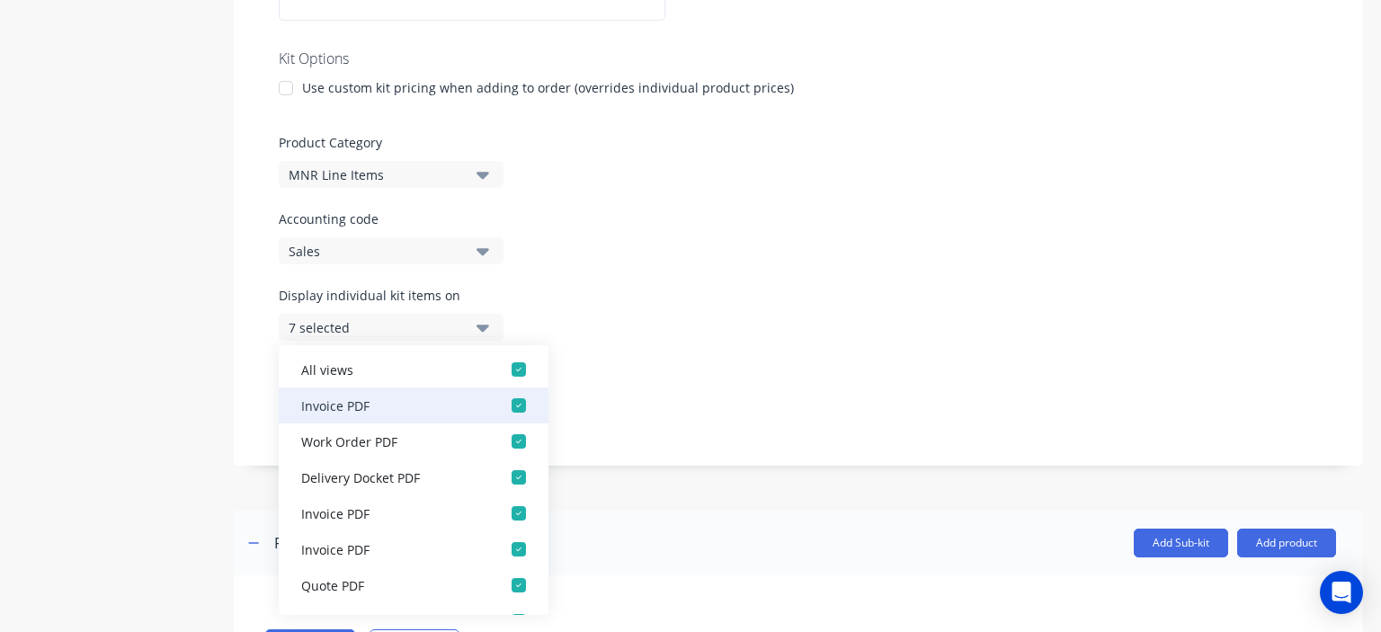
scroll to position [0, 0]
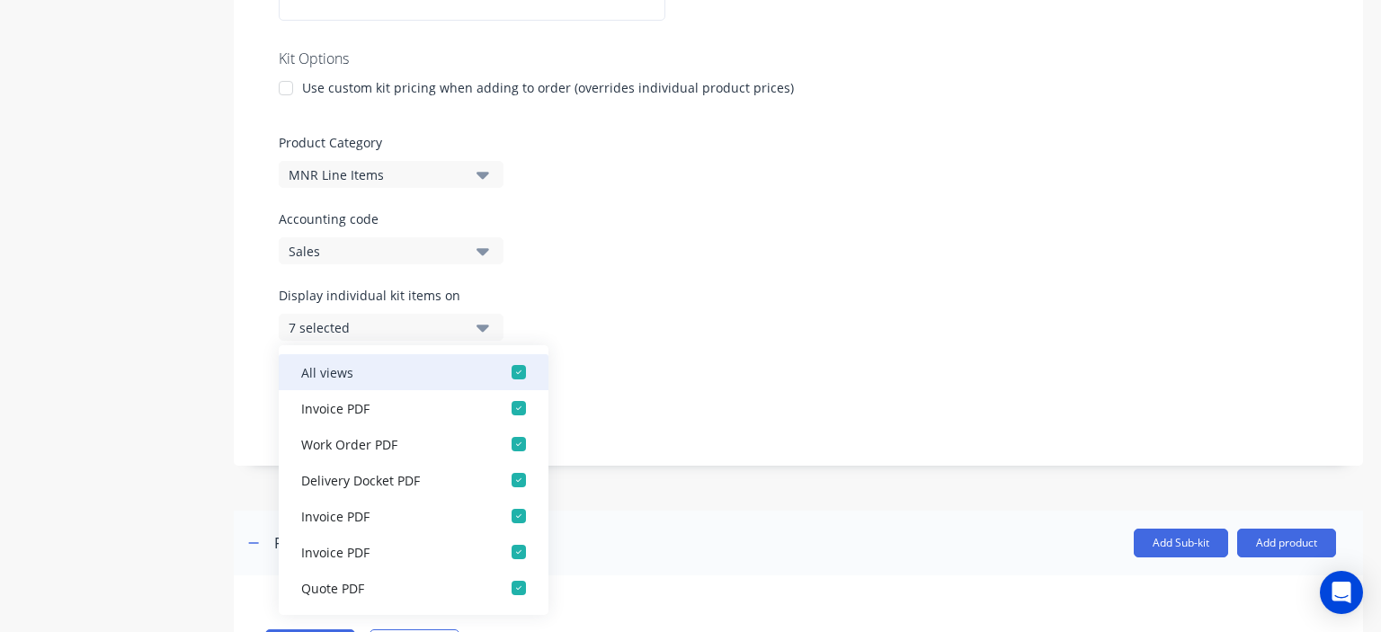
click at [503, 373] on div "button" at bounding box center [519, 372] width 36 height 36
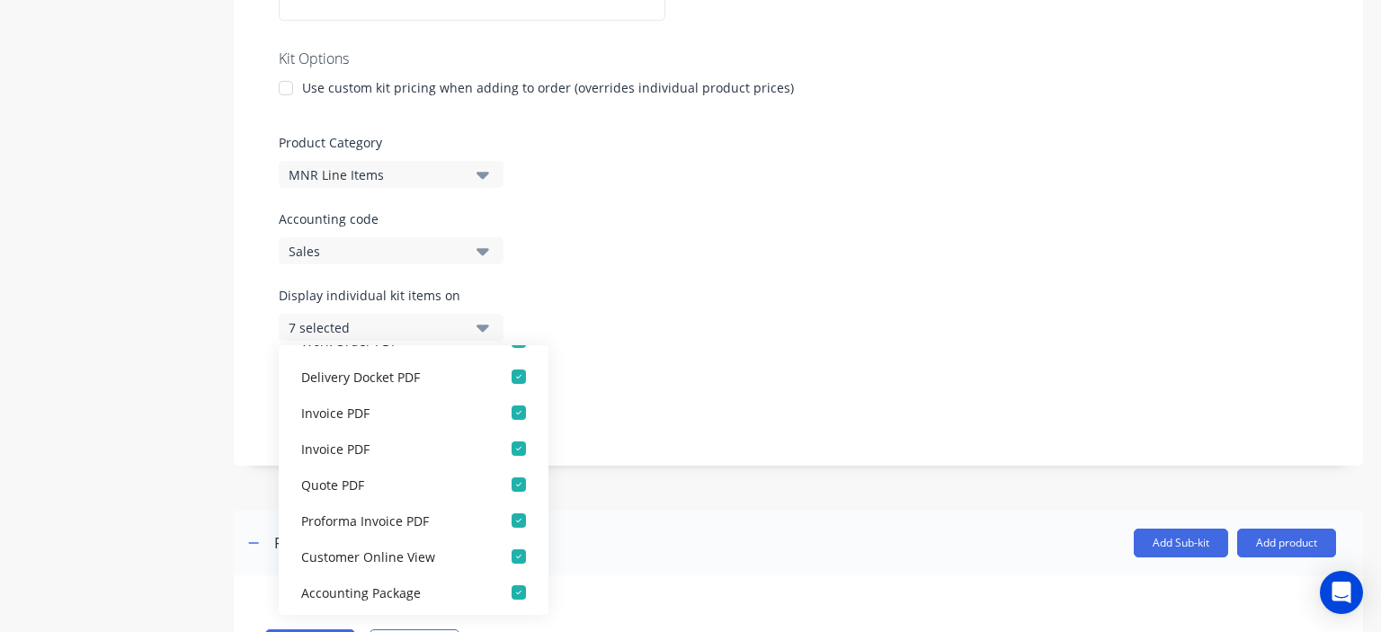
scroll to position [108, 0]
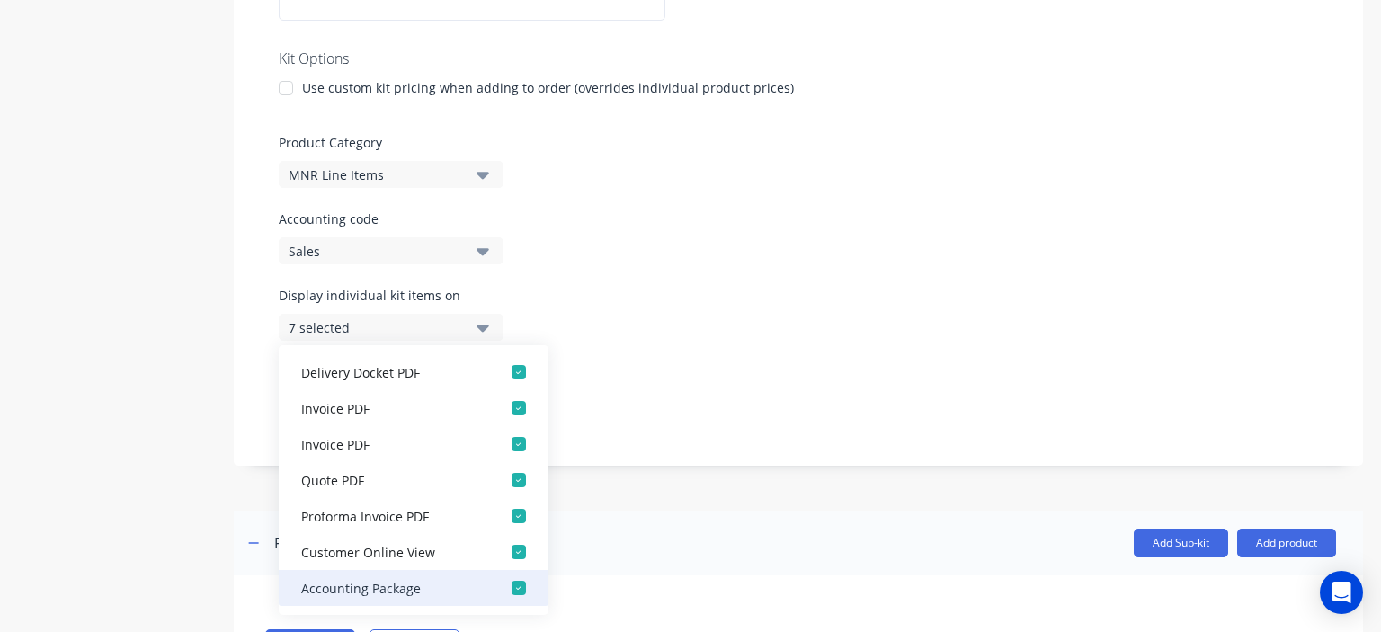
click at [505, 589] on div "button" at bounding box center [519, 588] width 36 height 36
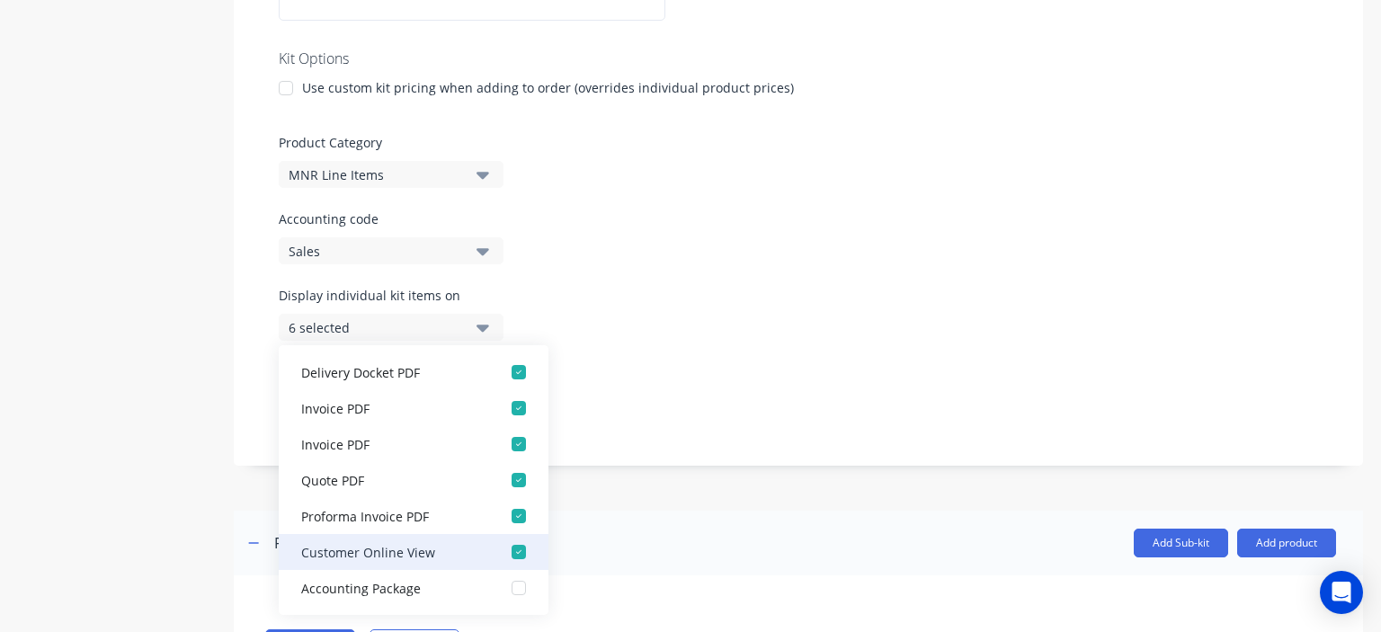
click at [507, 552] on div "button" at bounding box center [519, 552] width 36 height 36
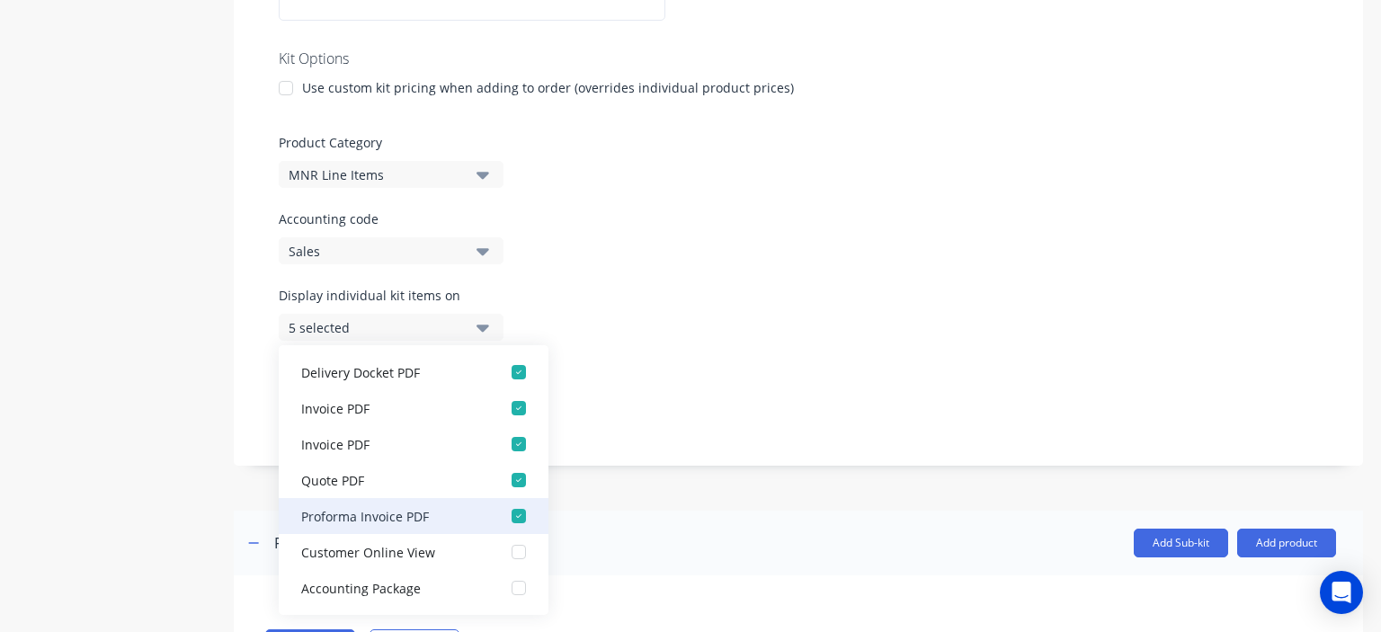
click at [504, 518] on div "button" at bounding box center [519, 516] width 36 height 36
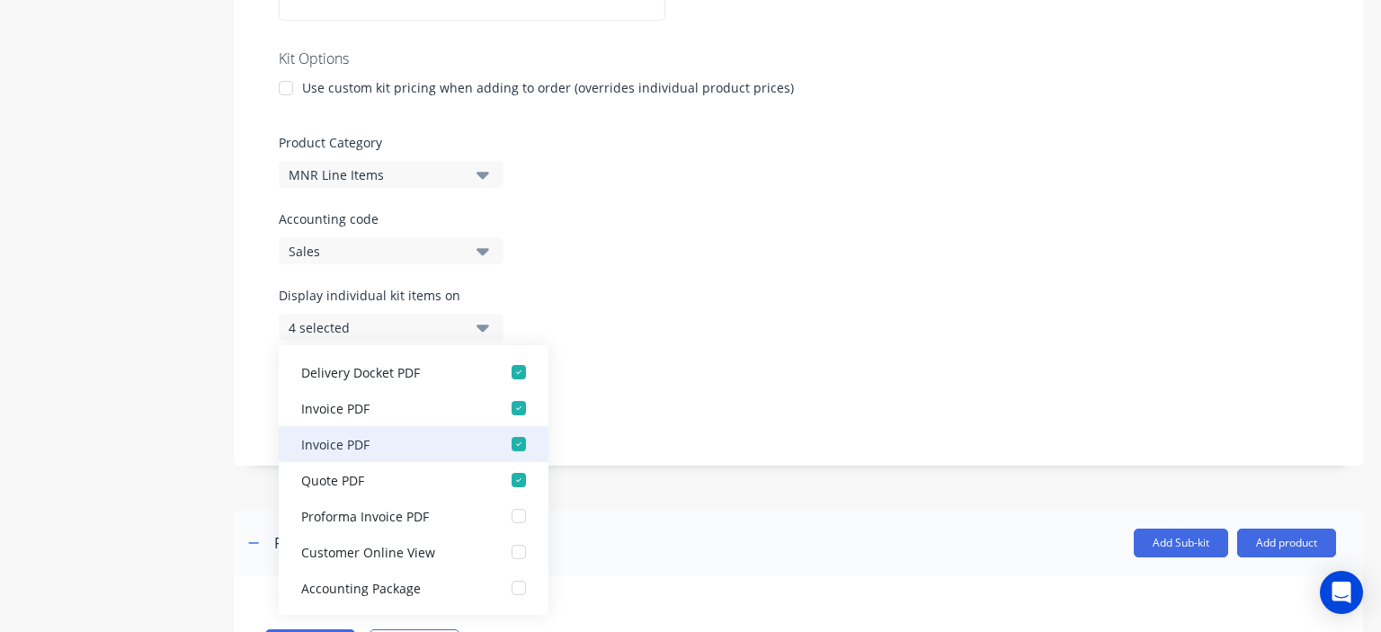
click at [504, 447] on div "button" at bounding box center [519, 444] width 36 height 36
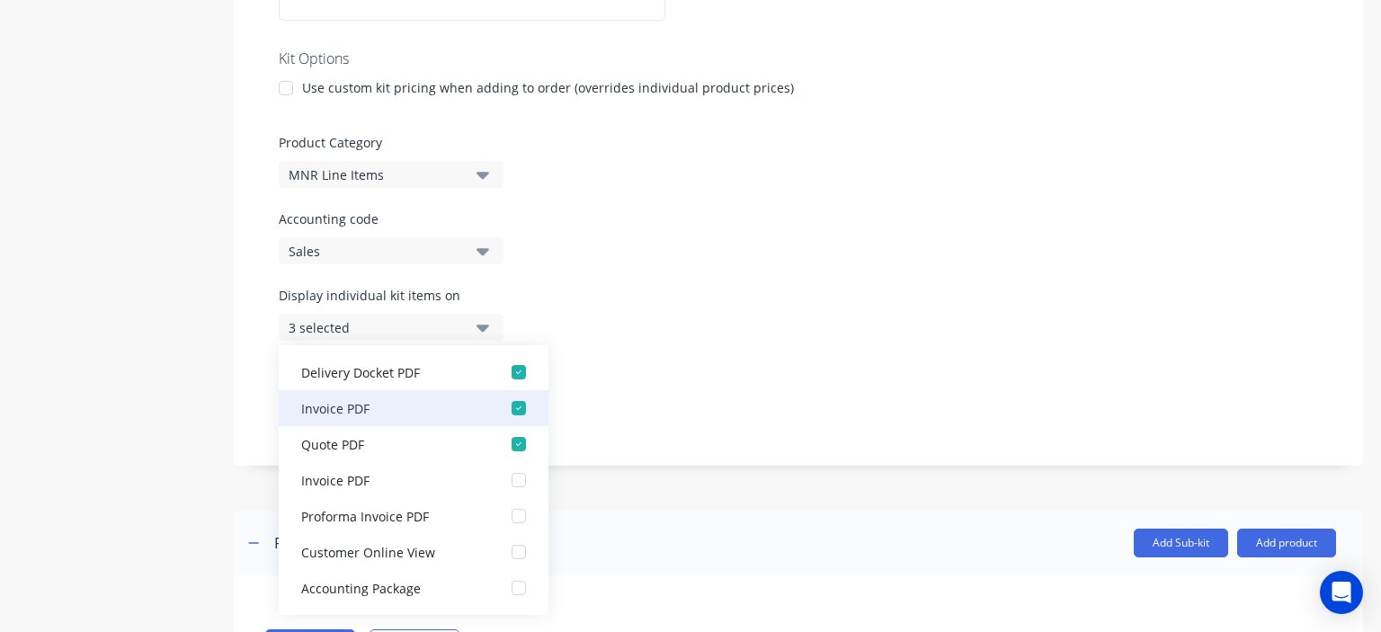
click at [503, 408] on div "button" at bounding box center [519, 408] width 36 height 36
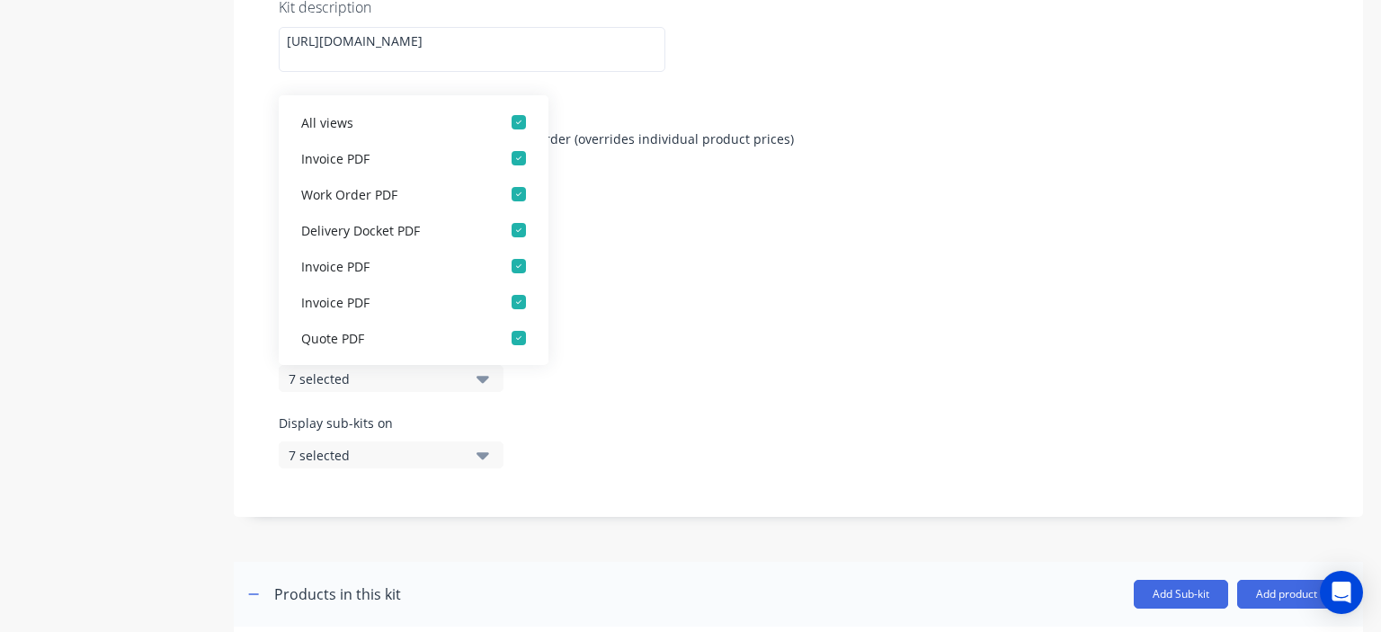
scroll to position [410, 0]
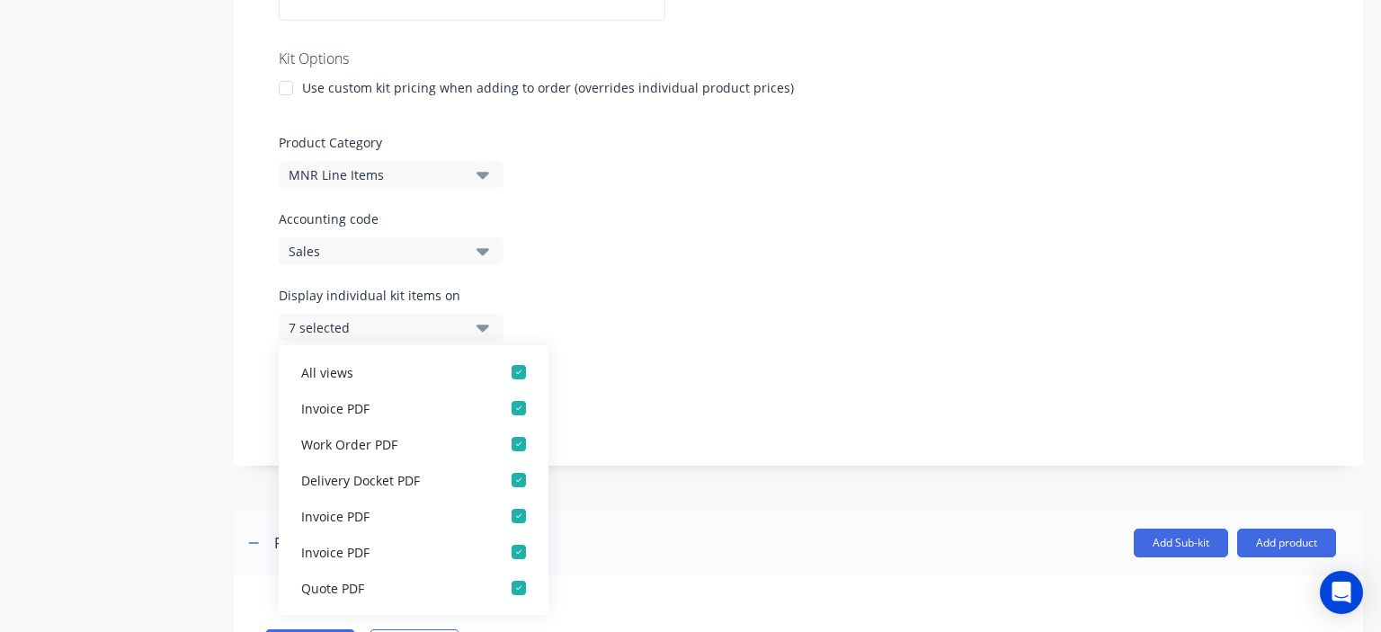
click at [696, 348] on div "Display individual kit items on 7 selected" at bounding box center [798, 324] width 1039 height 76
click at [639, 363] on div "Display sub-kits on 7 selected" at bounding box center [798, 400] width 1039 height 76
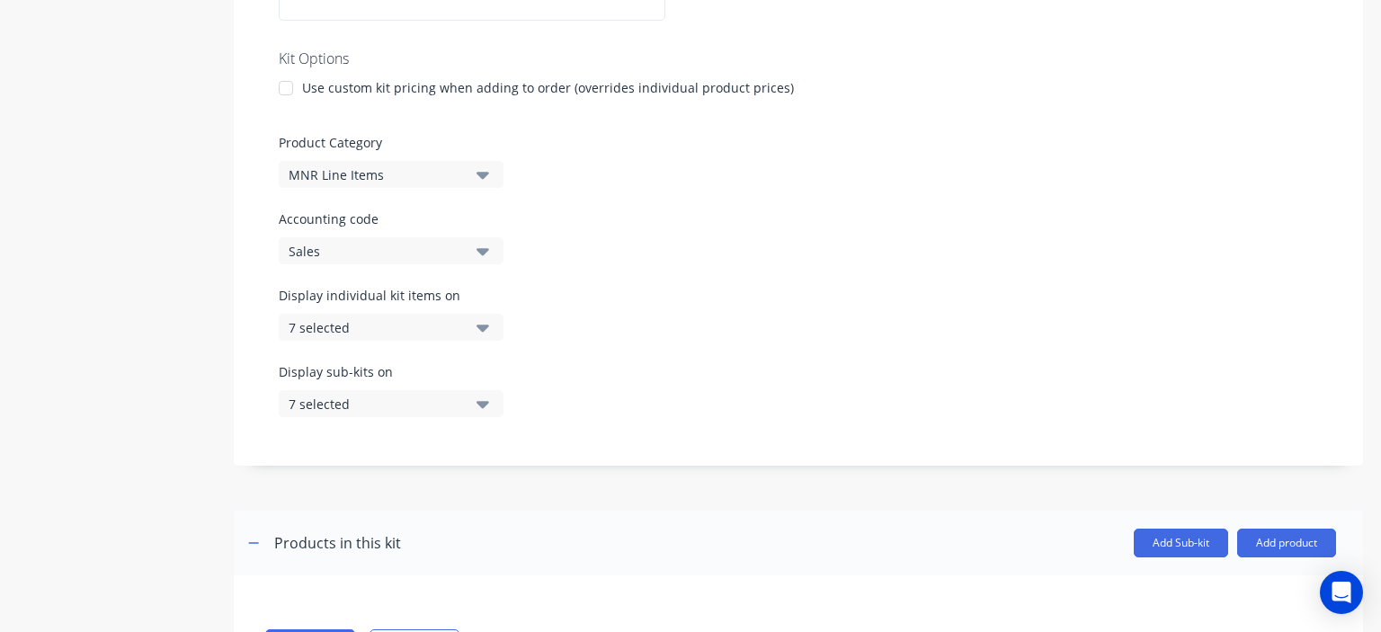
click at [475, 397] on button "7 selected" at bounding box center [391, 403] width 225 height 27
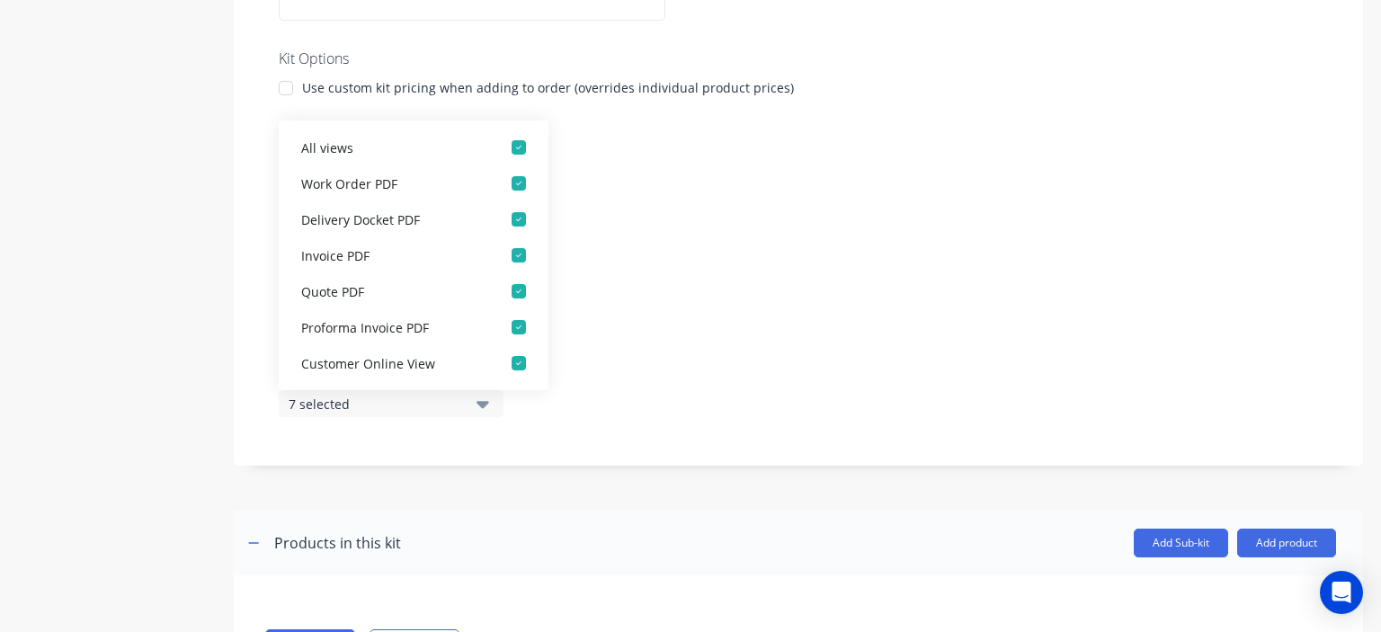
click at [622, 389] on div "Display sub-kits on 7 selected" at bounding box center [798, 400] width 1039 height 76
click at [703, 351] on div "Display individual kit items on 7 selected" at bounding box center [798, 324] width 1039 height 76
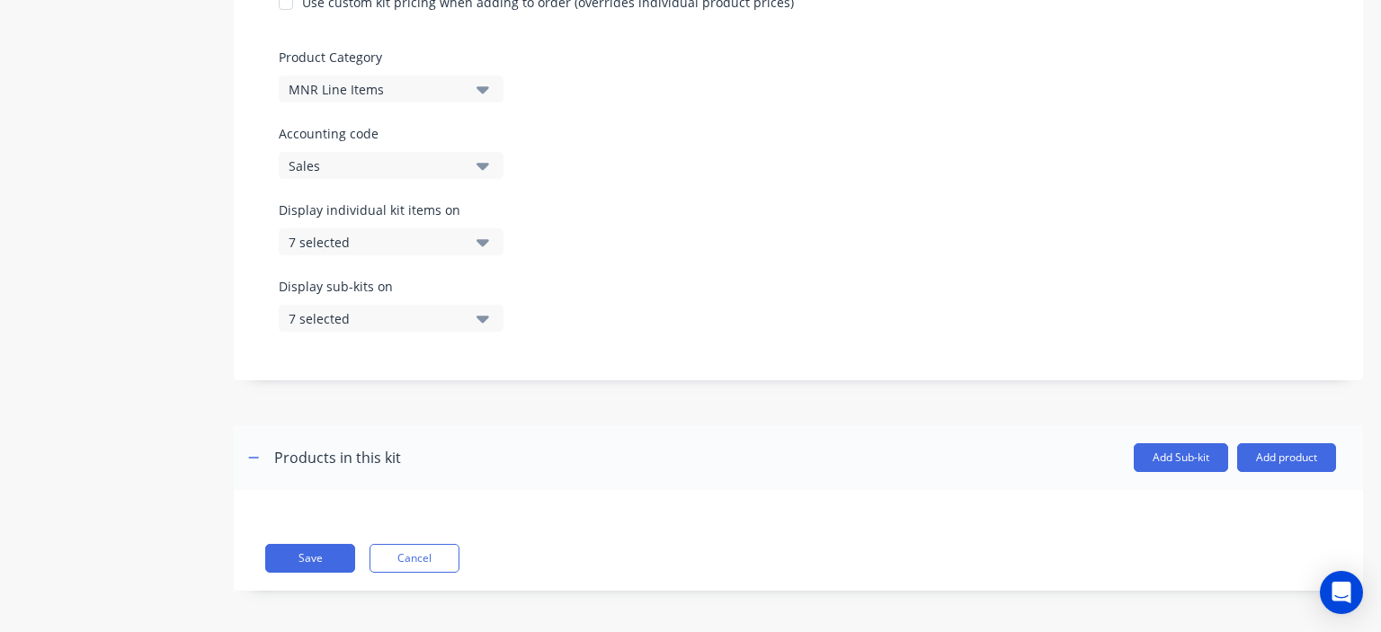
scroll to position [500, 0]
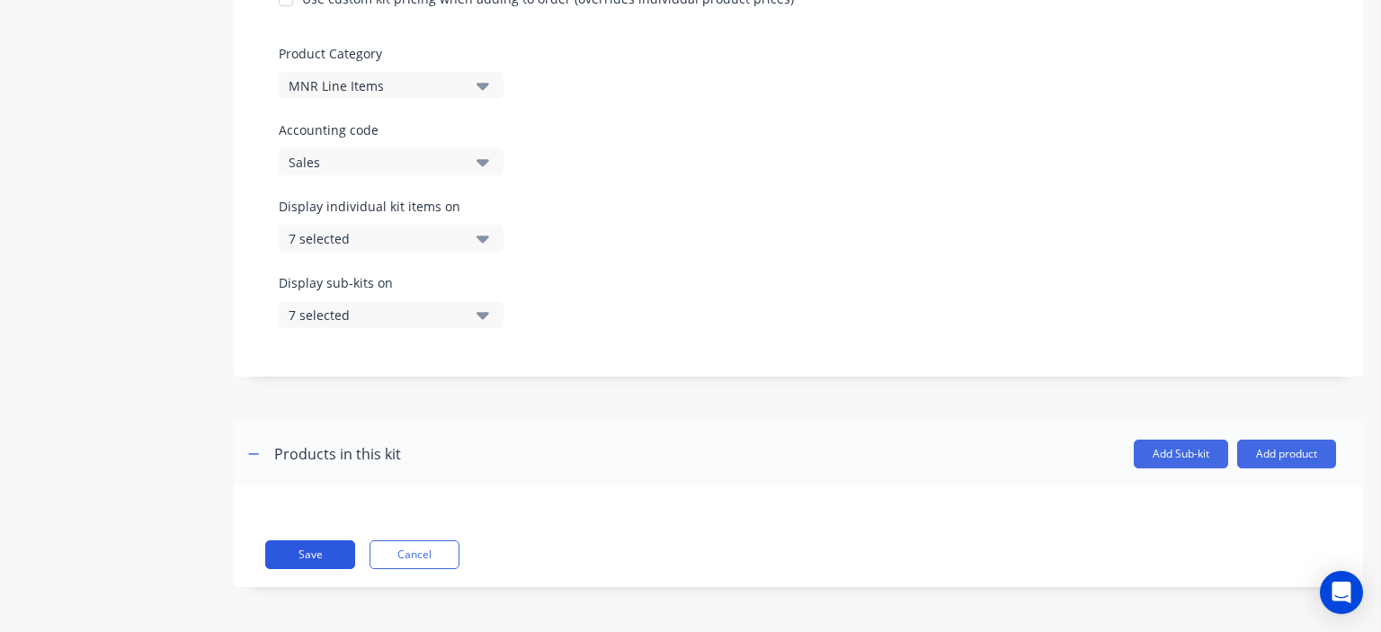
click at [338, 556] on button "Save" at bounding box center [310, 554] width 90 height 29
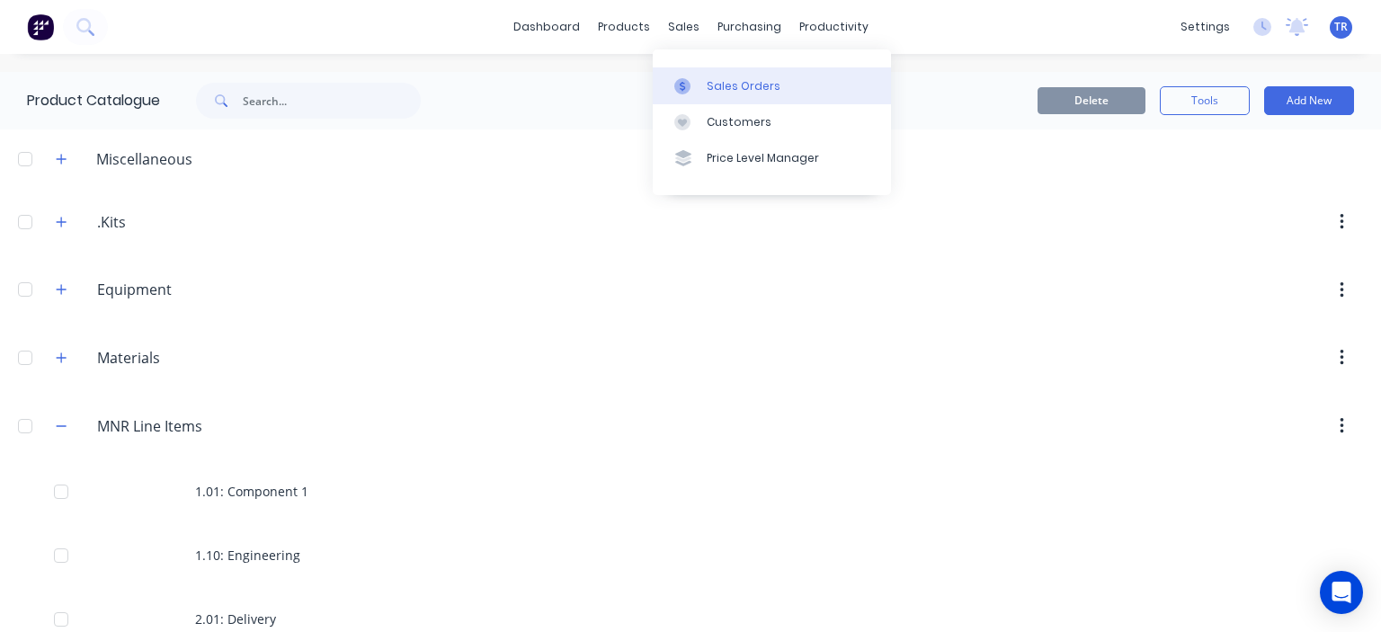
click at [718, 82] on div "Sales Orders" at bounding box center [744, 86] width 74 height 16
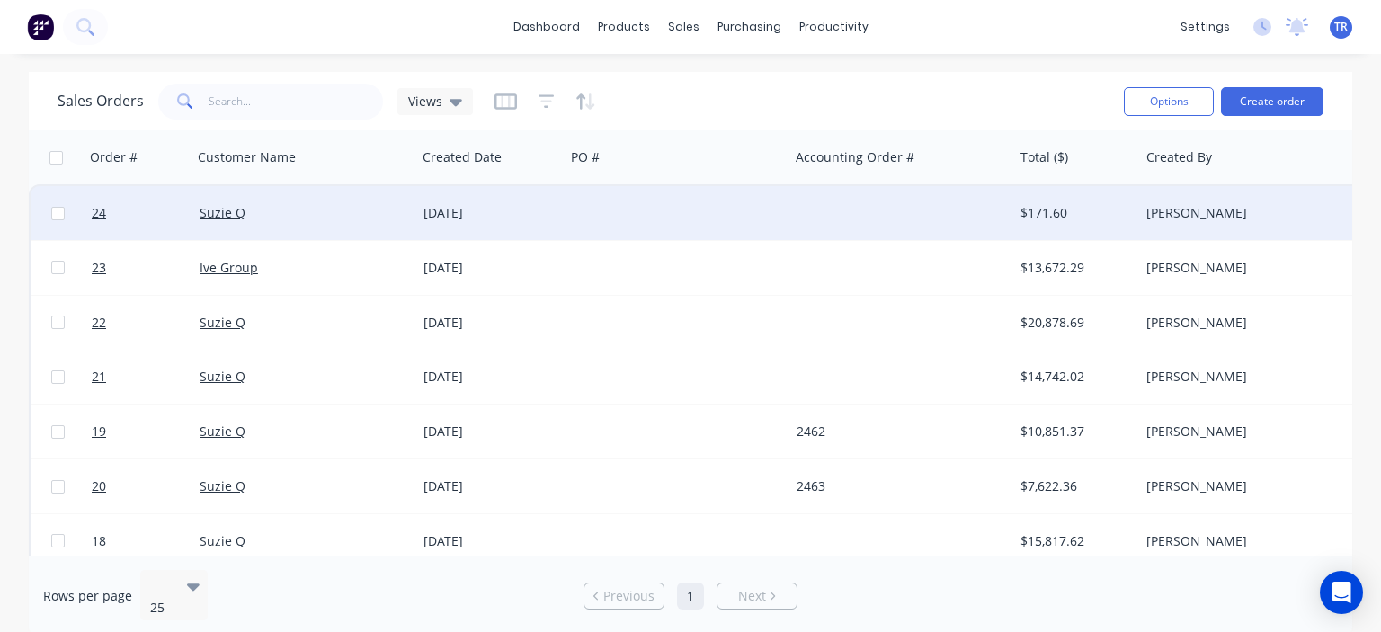
click at [490, 224] on div "[DATE]" at bounding box center [490, 213] width 148 height 54
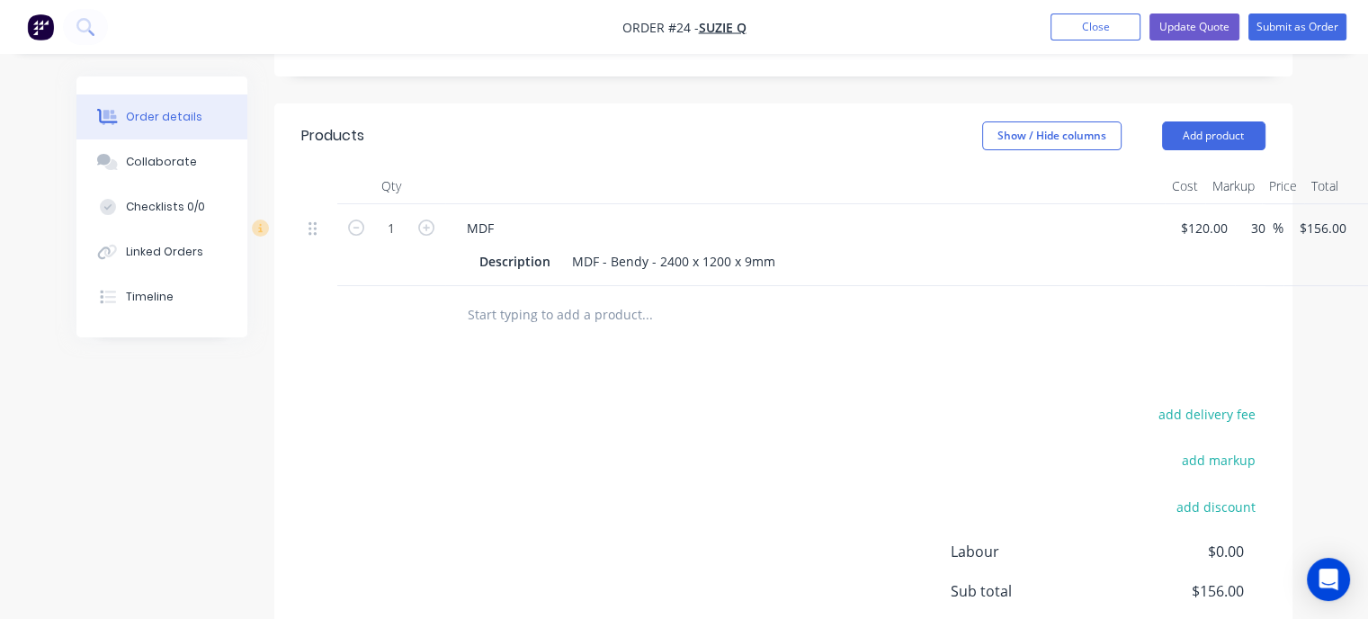
scroll to position [629, 0]
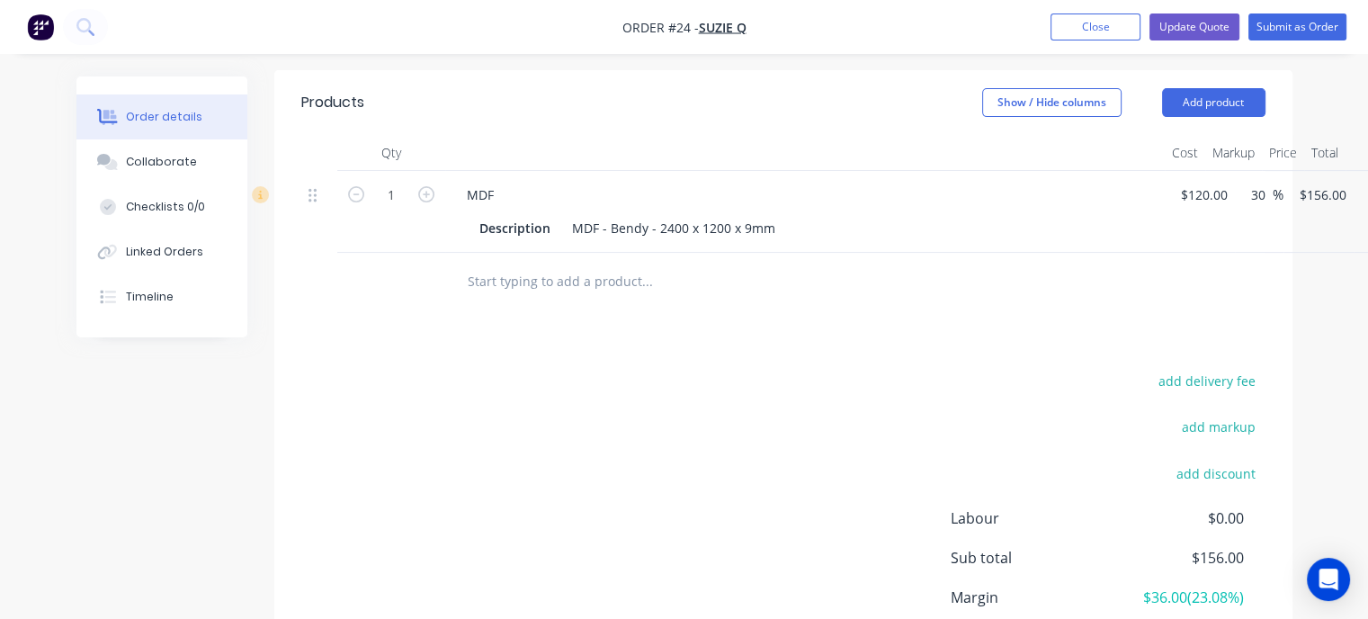
click at [525, 265] on input "text" at bounding box center [647, 281] width 360 height 36
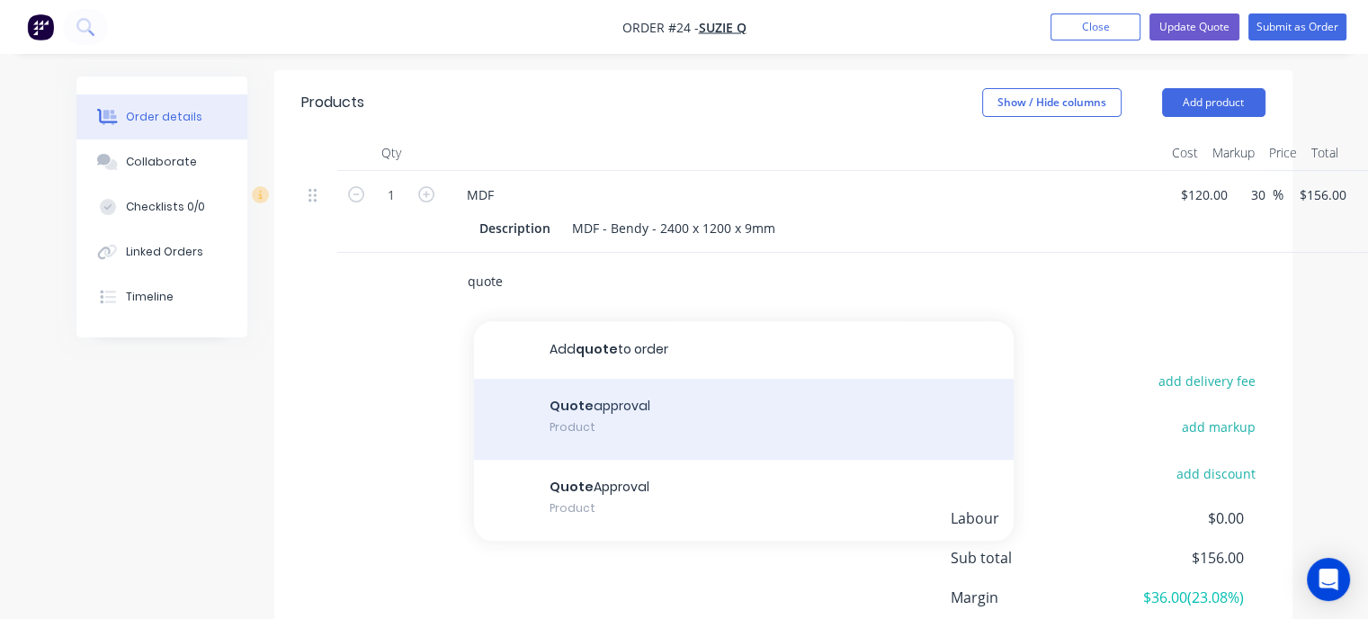
click at [618, 388] on div "Quote approval Product" at bounding box center [743, 419] width 539 height 81
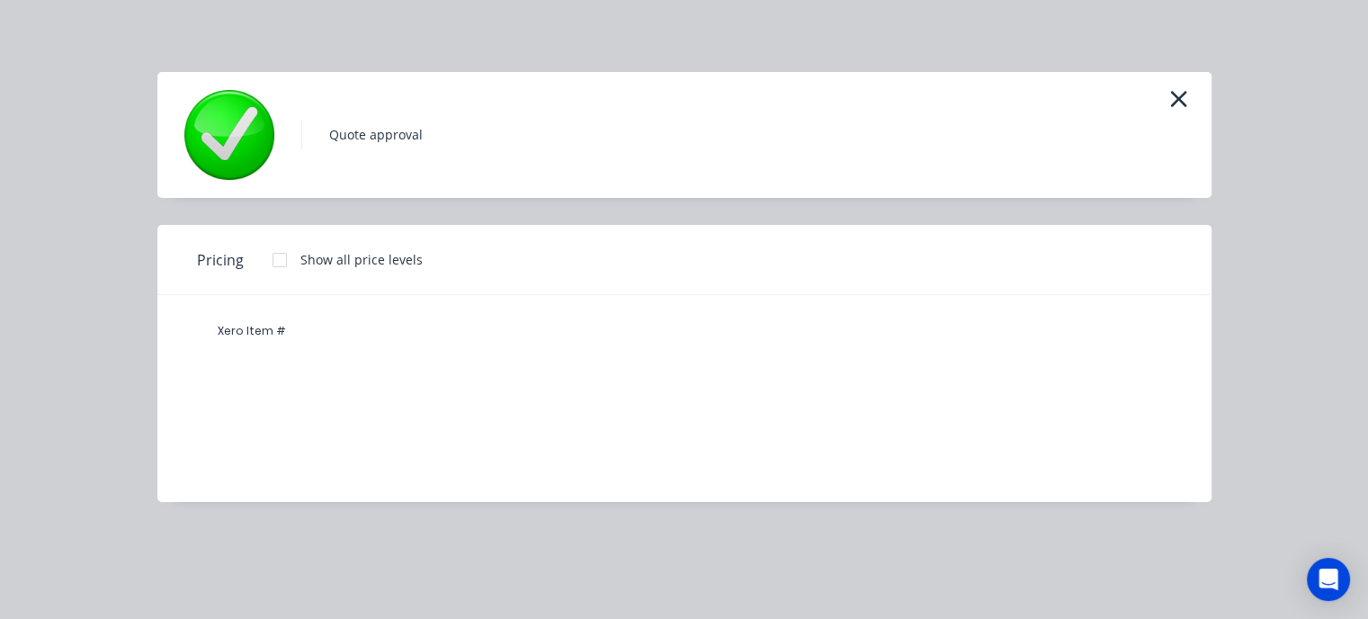
click at [279, 261] on div at bounding box center [280, 260] width 36 height 36
click at [420, 118] on div "Quote approval" at bounding box center [684, 135] width 1000 height 90
click at [435, 446] on div "Xero Item #" at bounding box center [670, 385] width 1027 height 180
click at [1183, 96] on icon "button" at bounding box center [1178, 98] width 19 height 25
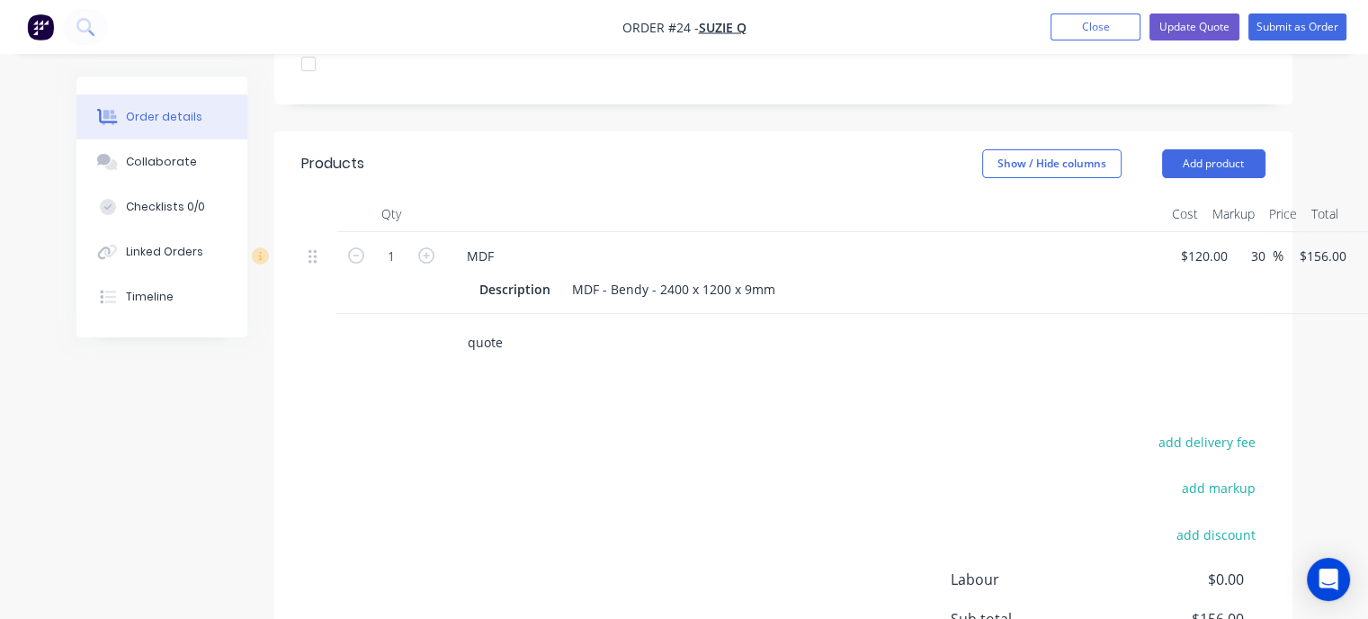
scroll to position [589, 0]
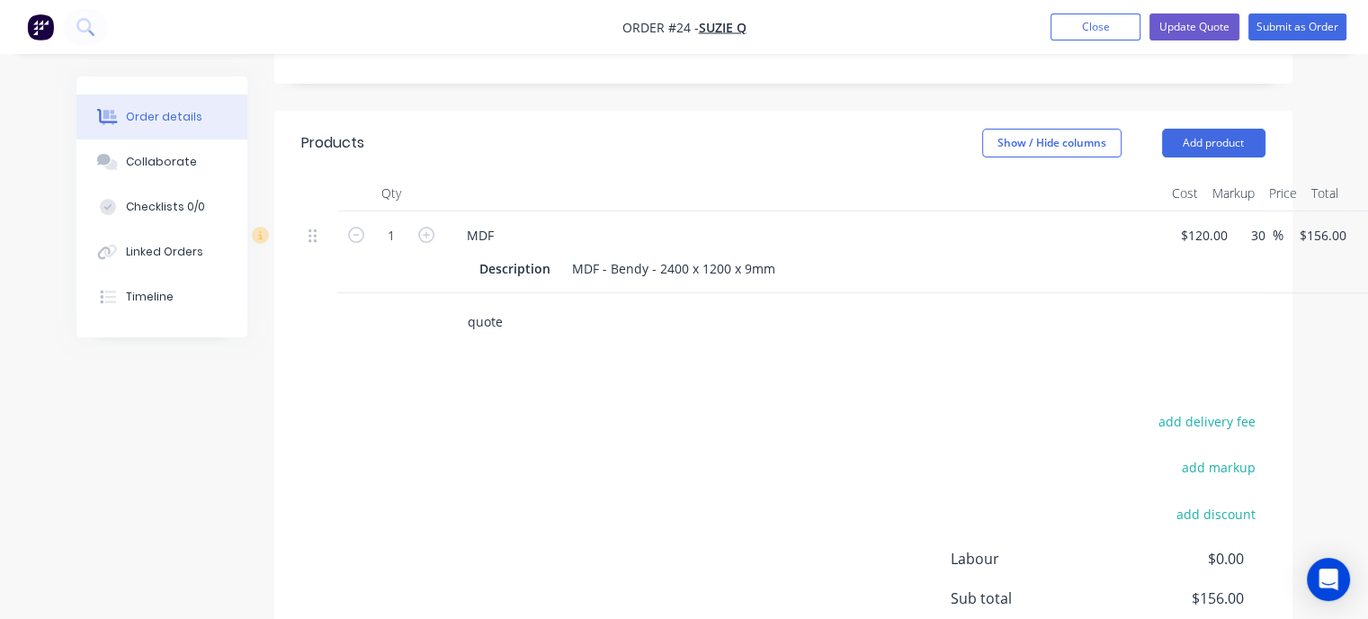
click at [485, 304] on input "quote" at bounding box center [647, 322] width 360 height 36
click at [486, 304] on input "quote" at bounding box center [647, 322] width 360 height 36
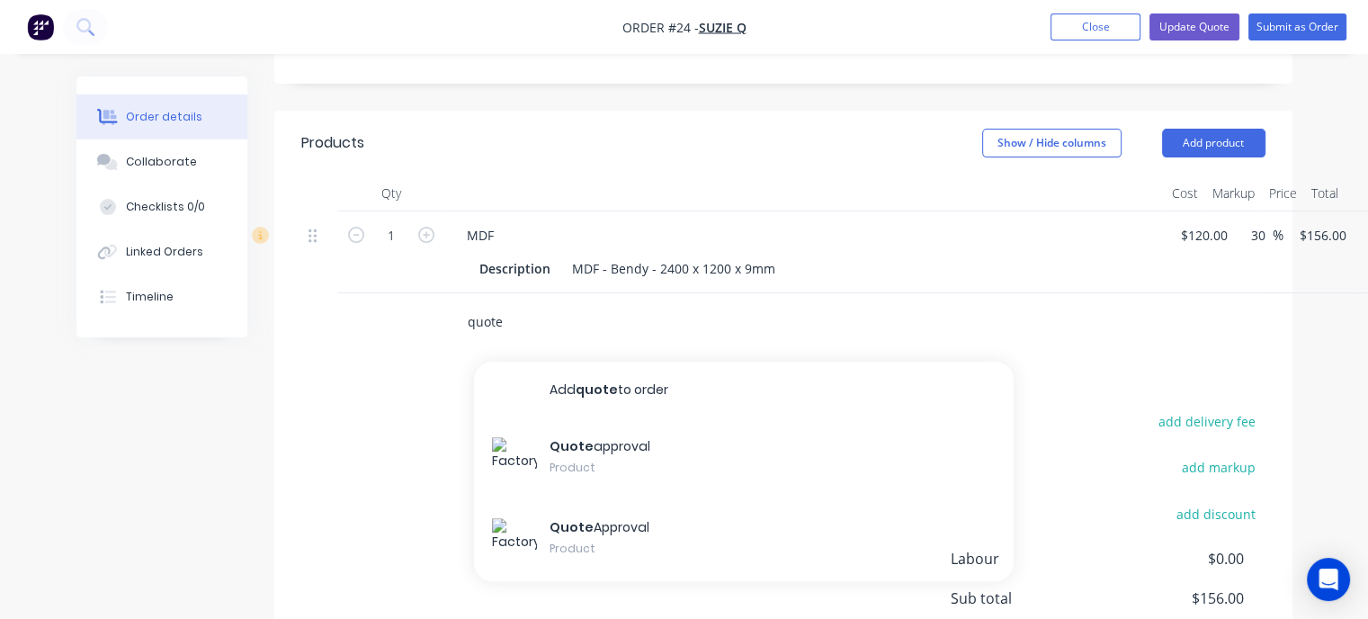
click at [486, 304] on input "quote" at bounding box center [647, 322] width 360 height 36
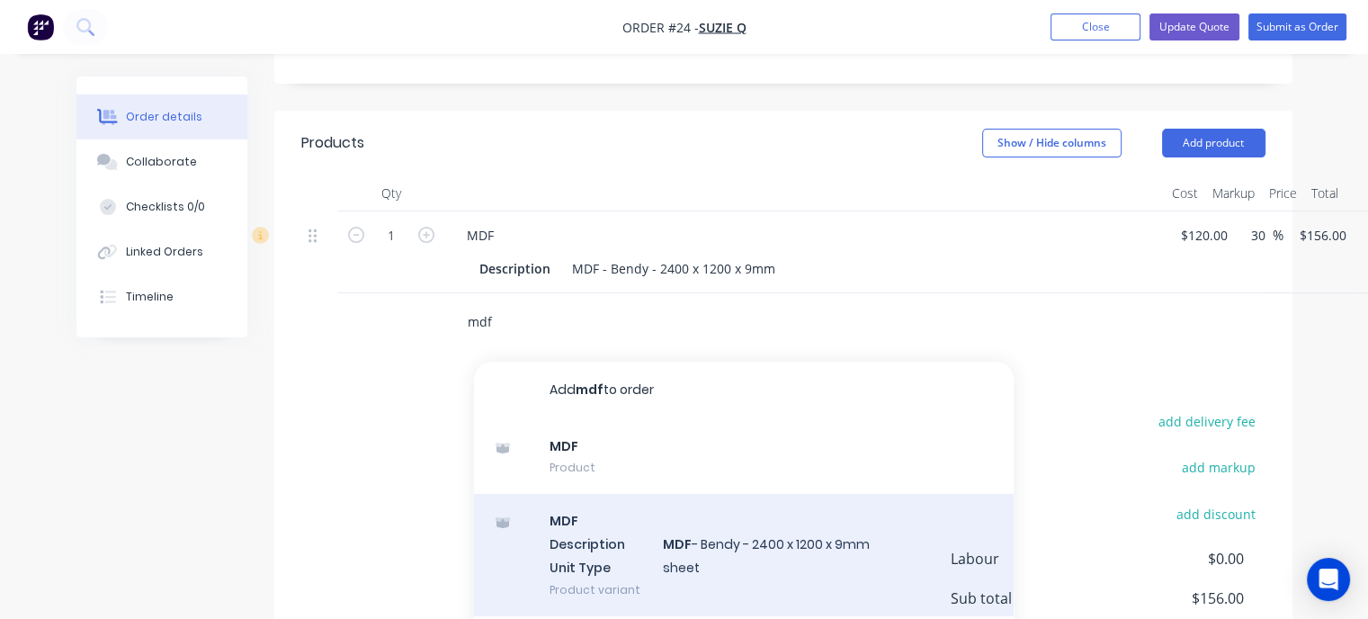
type input "mdf"
click at [590, 515] on div "MDF Description MDF - Bendy - 2400 x 1200 x 9mm Unit Type sheet Product variant" at bounding box center [743, 554] width 539 height 121
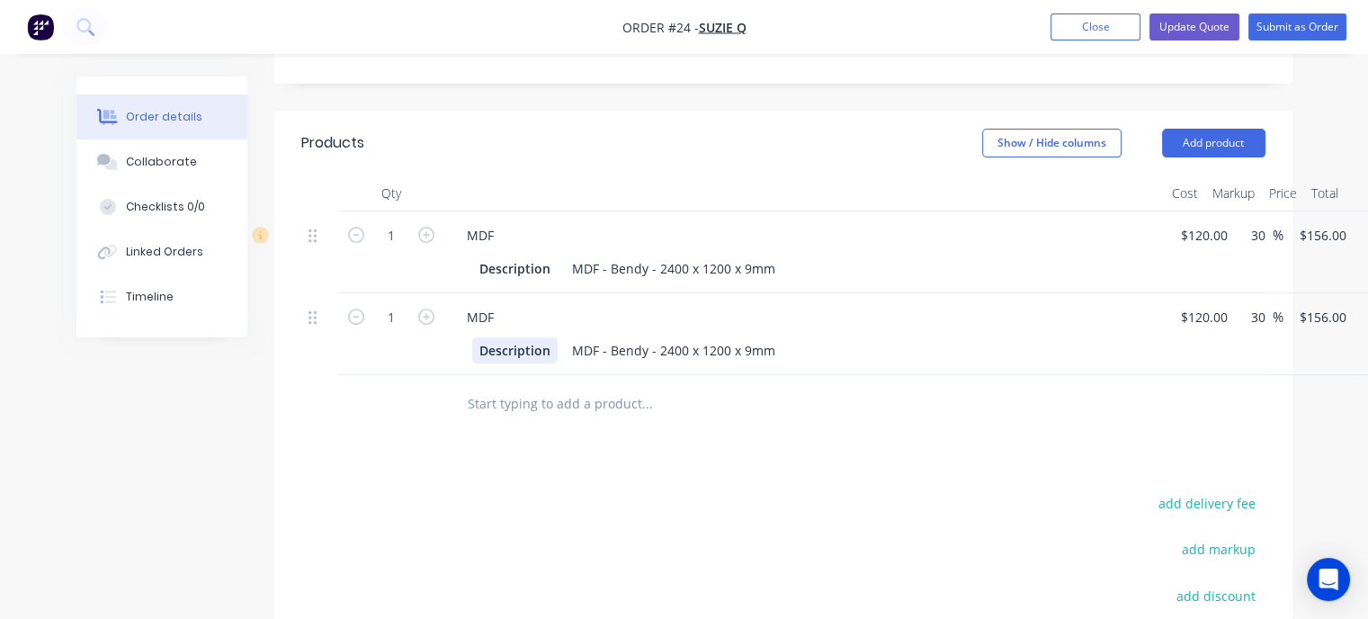
click at [484, 337] on div "Description" at bounding box center [514, 350] width 85 height 26
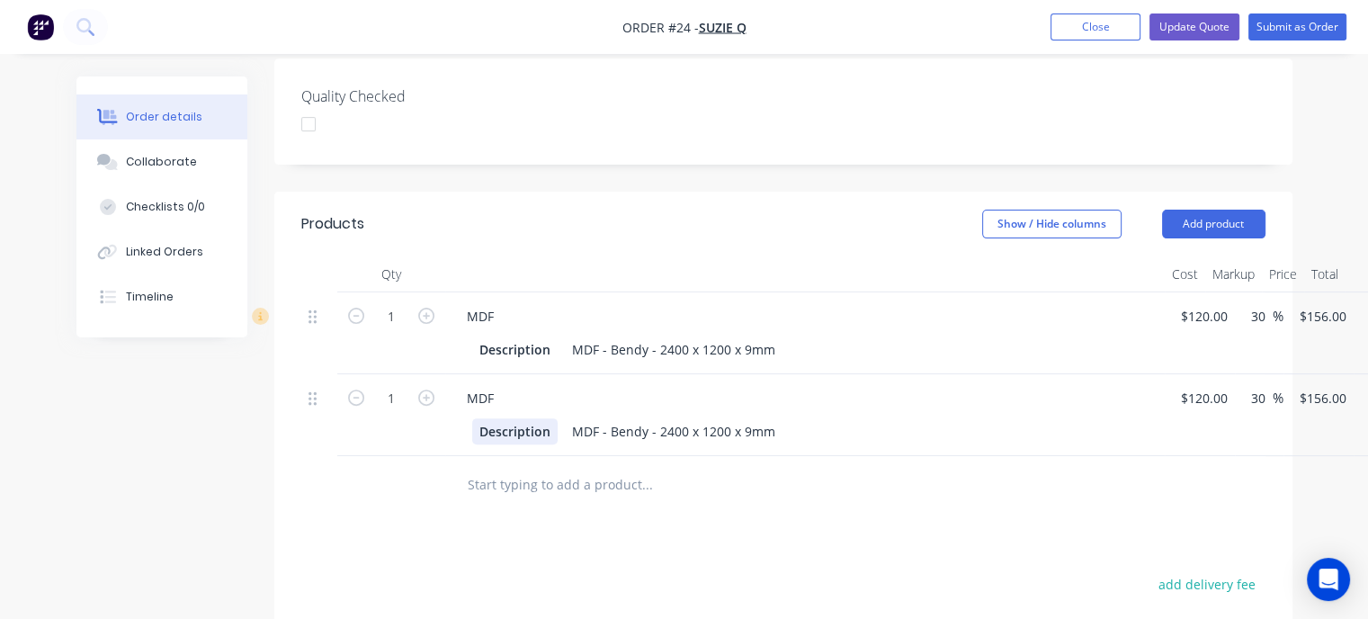
scroll to position [499, 0]
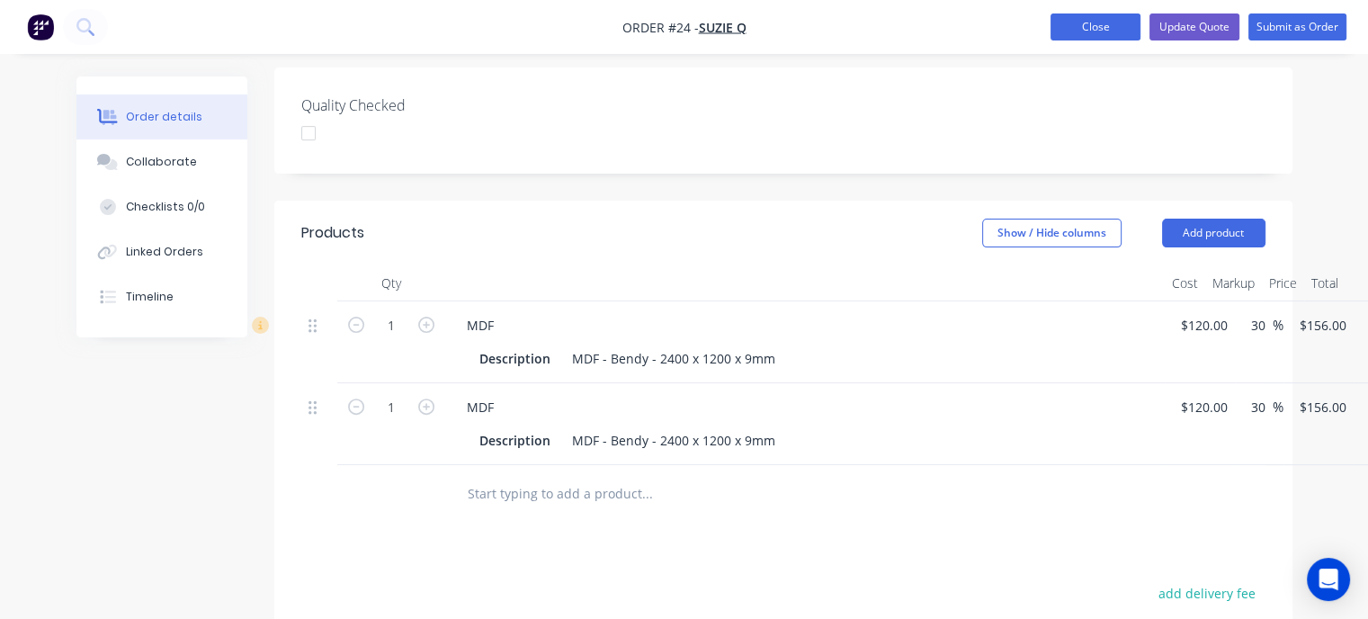
click at [1070, 17] on button "Close" at bounding box center [1095, 26] width 90 height 27
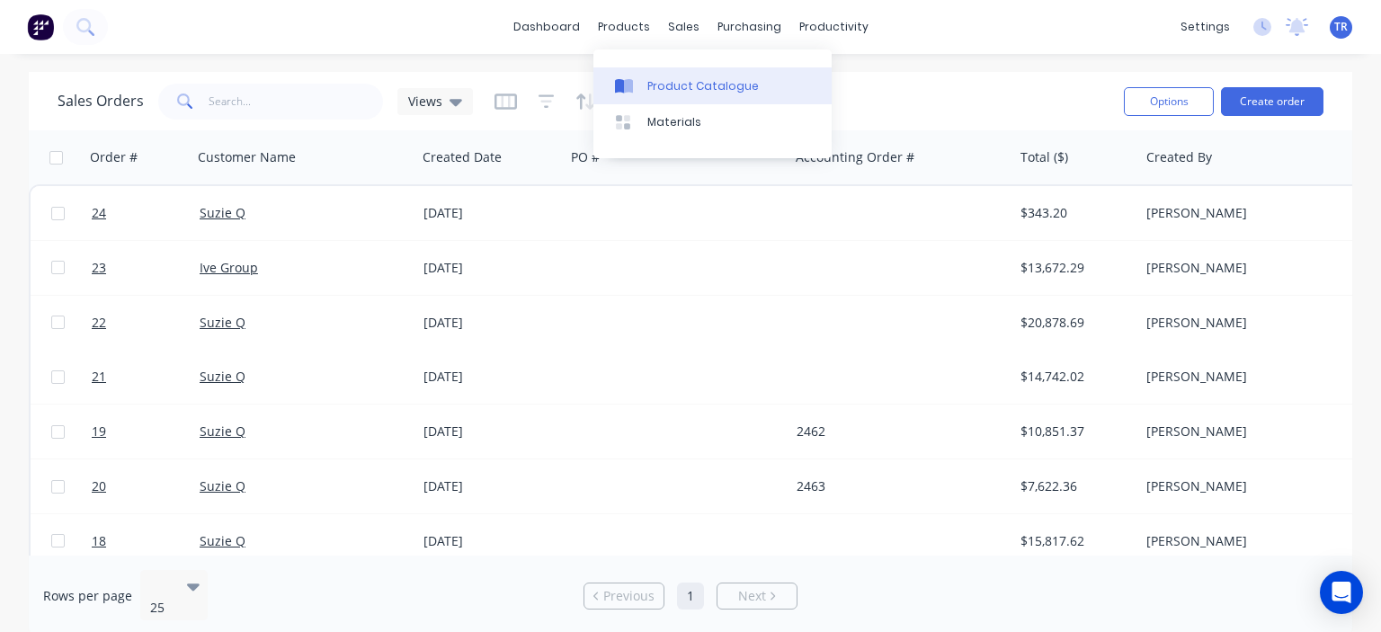
click at [673, 85] on div "Product Catalogue" at bounding box center [702, 86] width 111 height 16
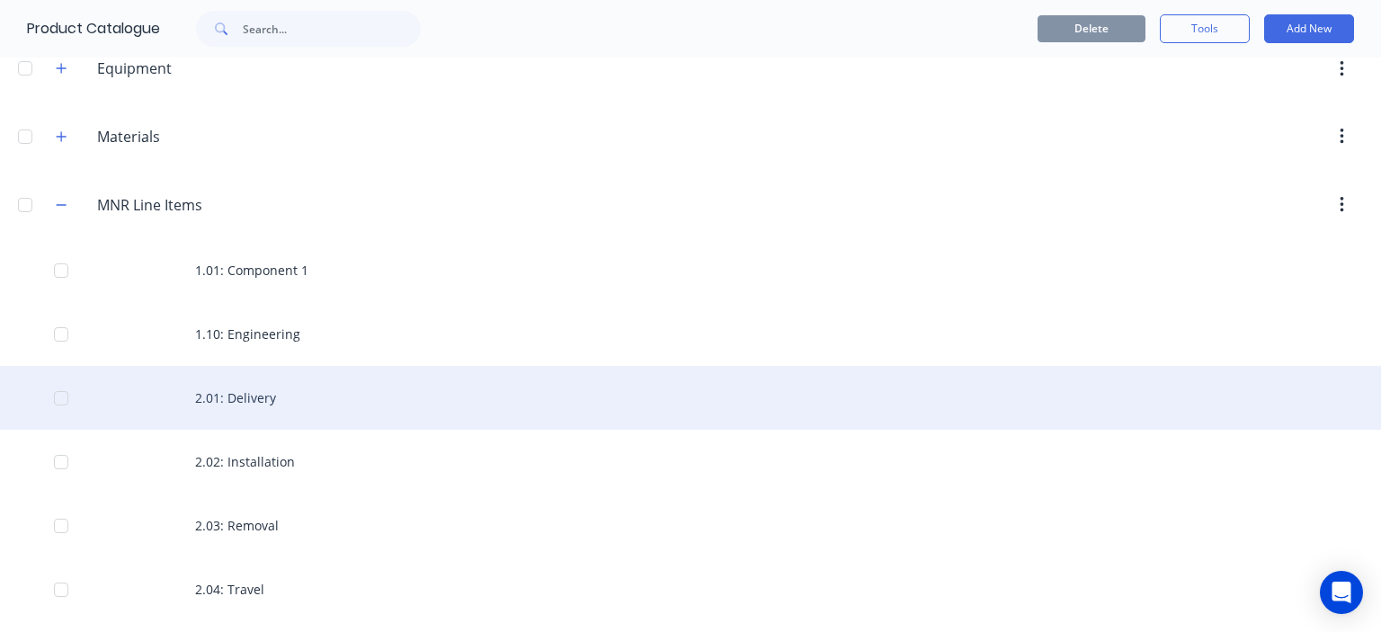
scroll to position [270, 0]
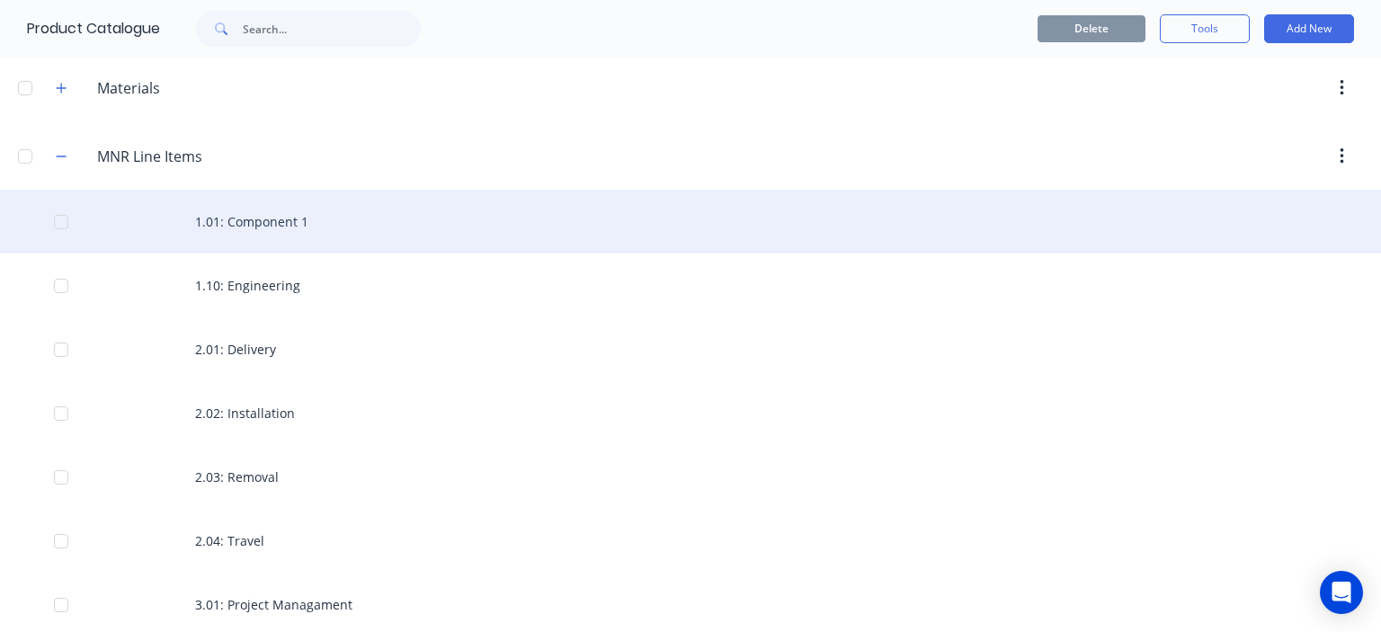
click at [58, 222] on div at bounding box center [61, 222] width 36 height 36
drag, startPoint x: 457, startPoint y: 218, endPoint x: 412, endPoint y: 222, distance: 45.2
click at [412, 222] on div "1.01: Component 1" at bounding box center [690, 222] width 1381 height 64
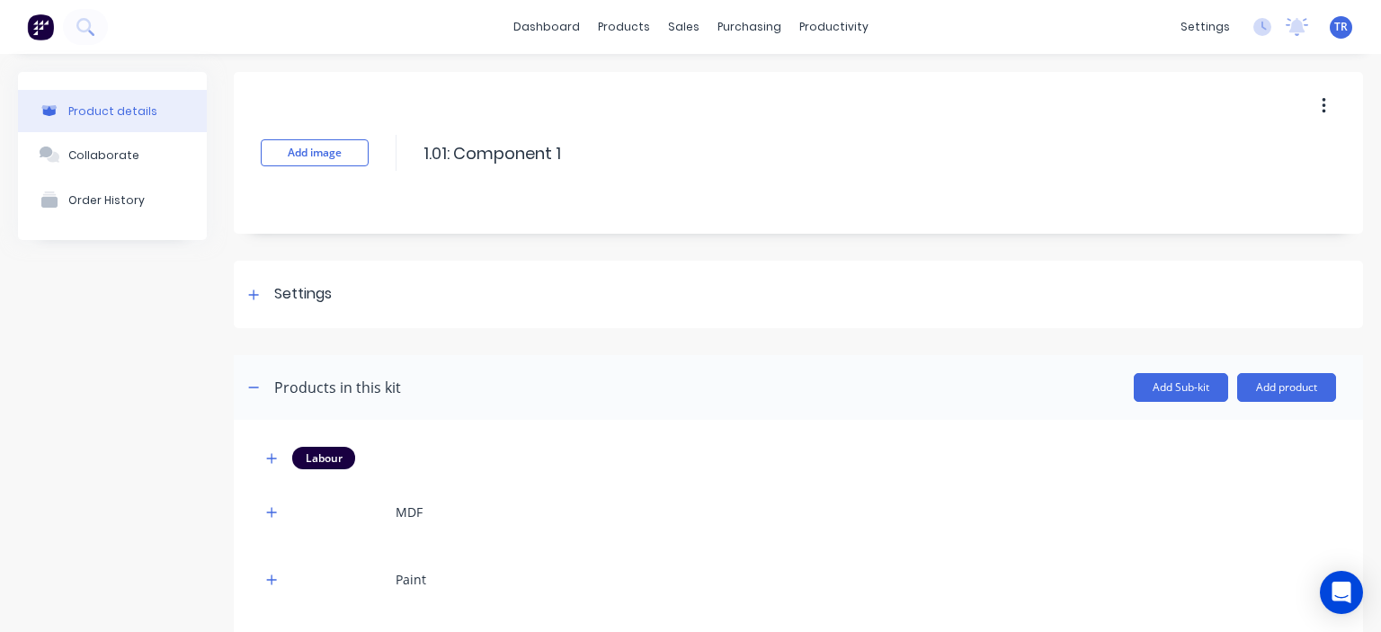
click at [1322, 103] on icon "button" at bounding box center [1324, 106] width 4 height 20
click at [1234, 147] on span "Duplicate" at bounding box center [1257, 153] width 135 height 19
click at [113, 104] on div "Product details" at bounding box center [112, 110] width 89 height 13
click at [612, 31] on div "products" at bounding box center [624, 26] width 70 height 27
click at [655, 85] on div "Product Catalogue" at bounding box center [696, 86] width 111 height 16
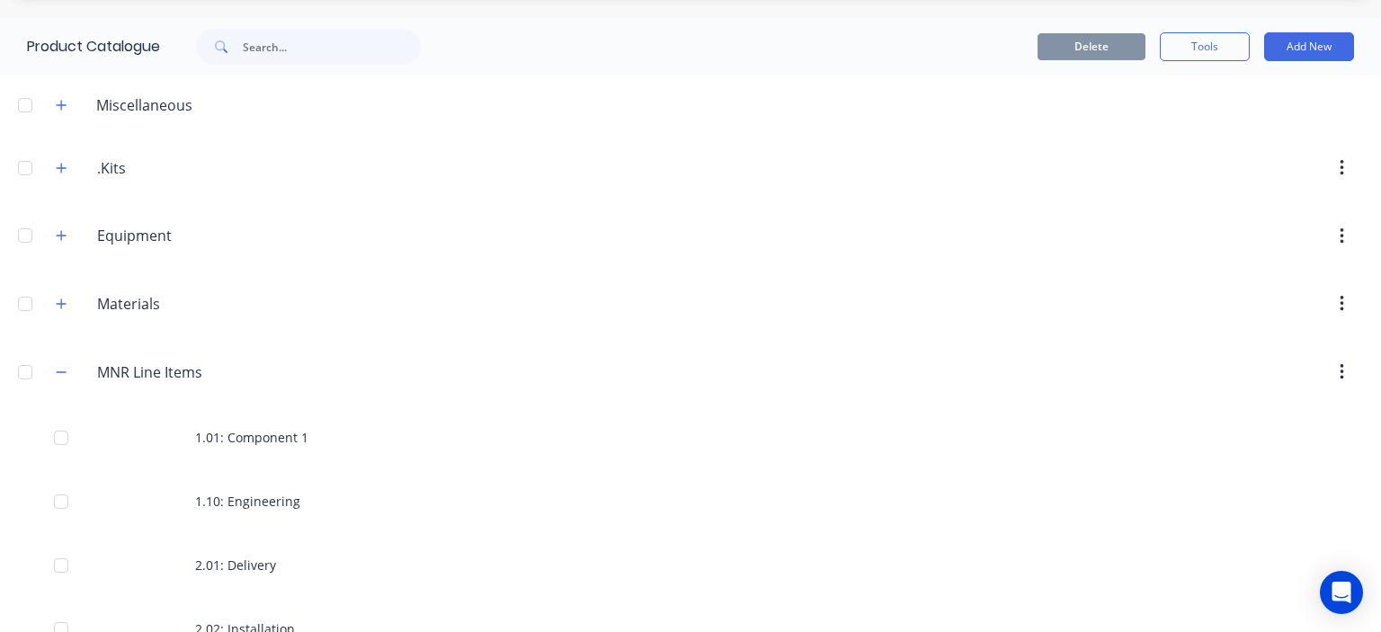
scroll to position [52, 0]
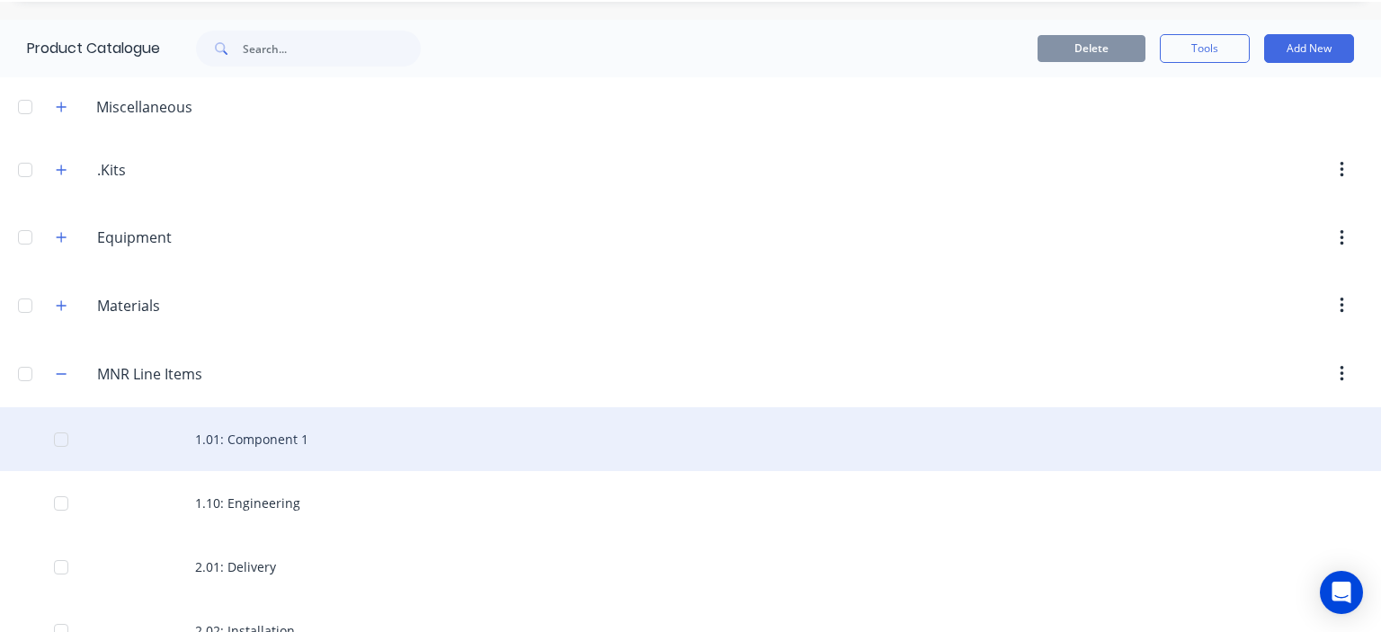
click at [313, 442] on div "1.01: Component 1" at bounding box center [690, 439] width 1381 height 64
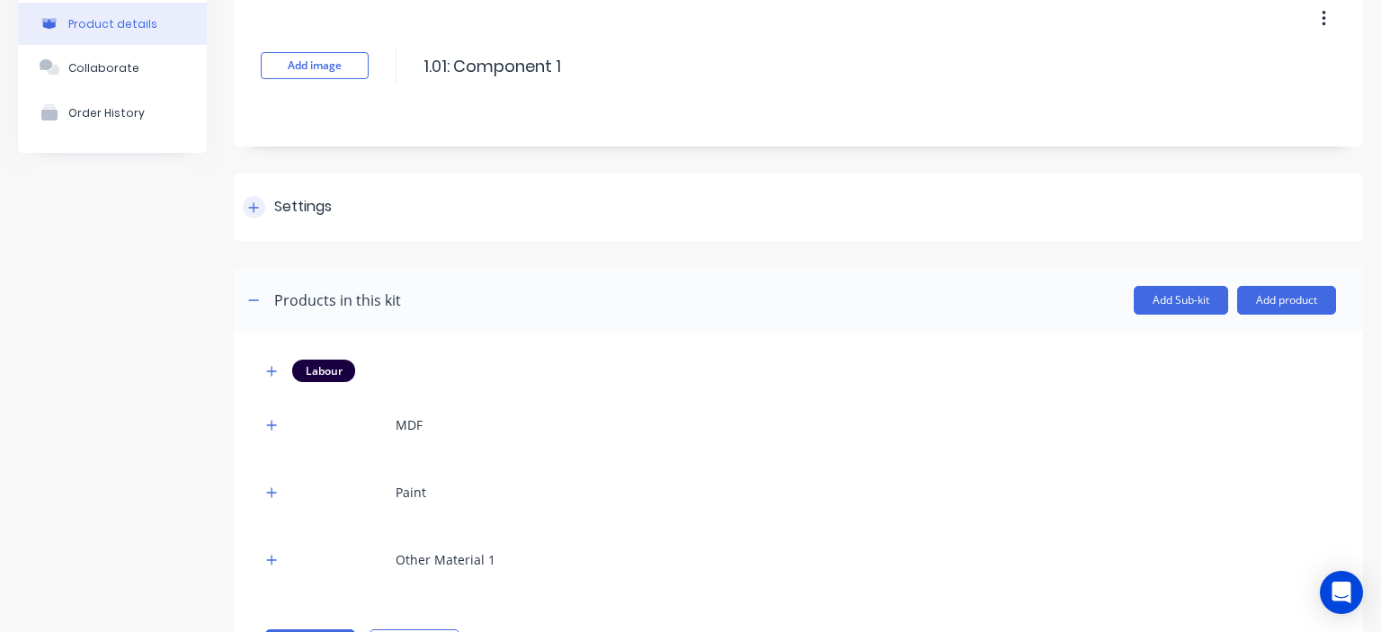
scroll to position [85, 0]
click at [302, 214] on div "Settings" at bounding box center [303, 209] width 58 height 22
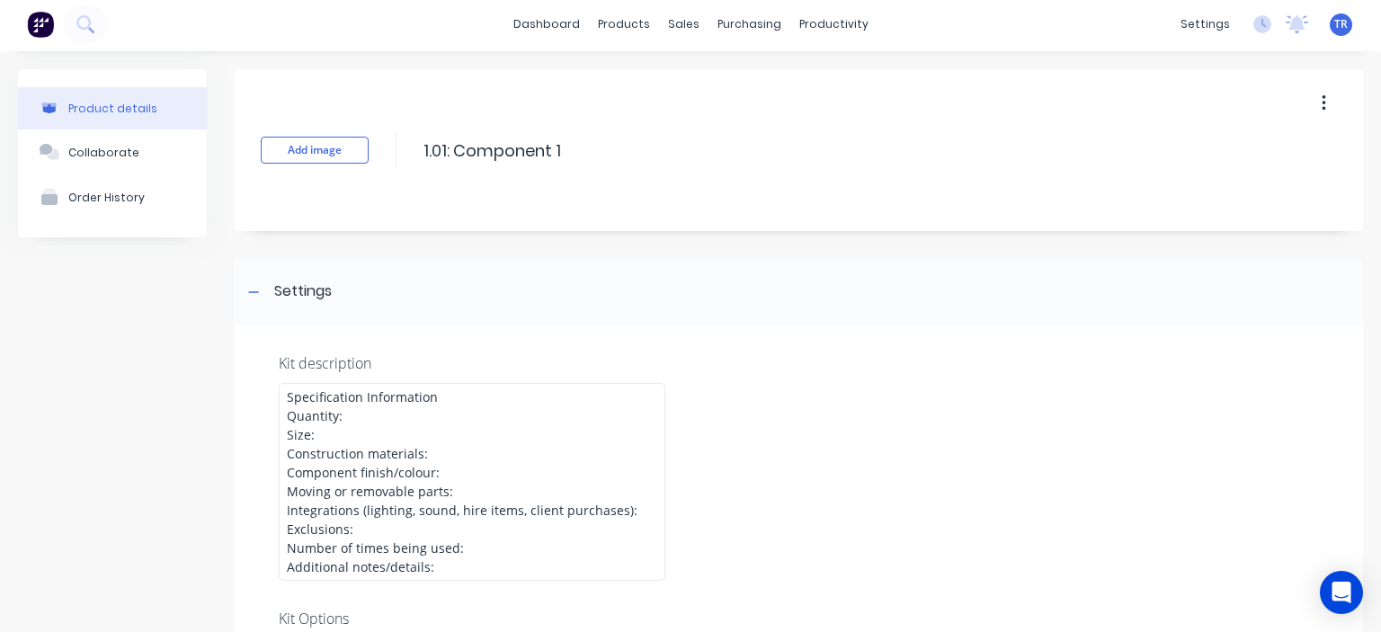
scroll to position [0, 0]
click at [1317, 89] on div "Add image 1.01: Component 1 1.01: Component 1 Enter kit name" at bounding box center [798, 153] width 1129 height 162
click at [1322, 102] on icon "button" at bounding box center [1324, 106] width 4 height 20
click at [1218, 153] on span "Duplicate" at bounding box center [1257, 153] width 135 height 19
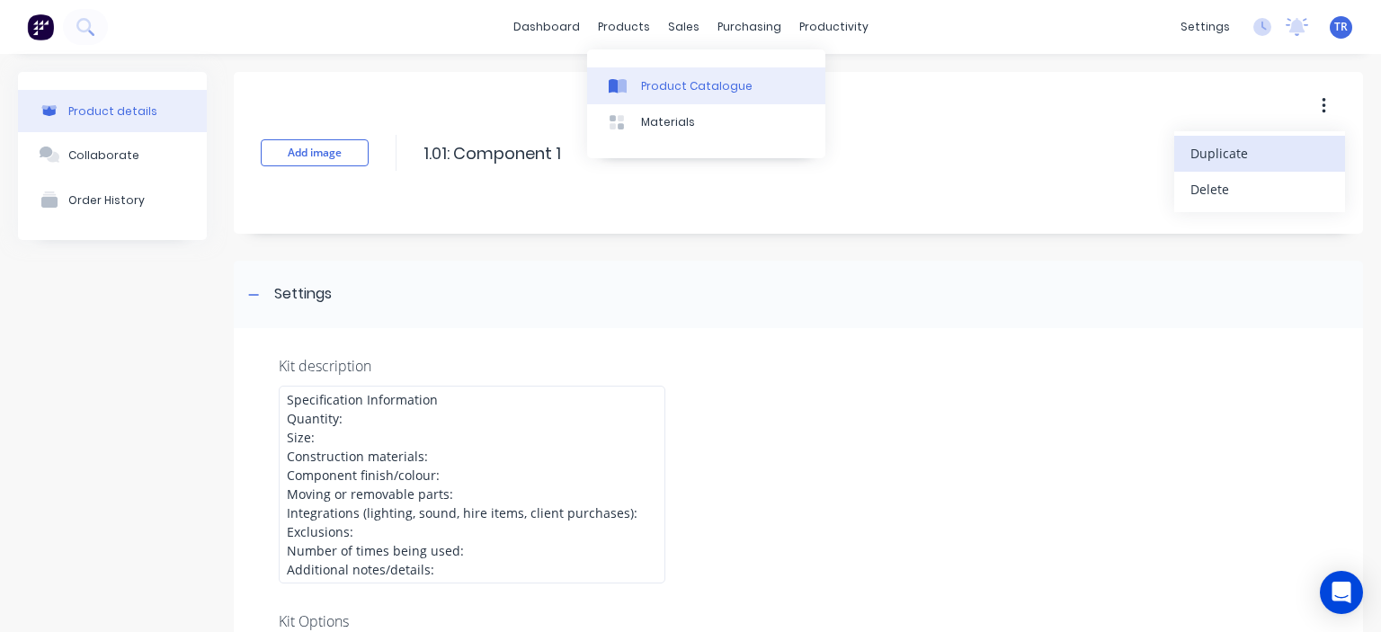
click at [673, 85] on div "Product Catalogue" at bounding box center [696, 86] width 111 height 16
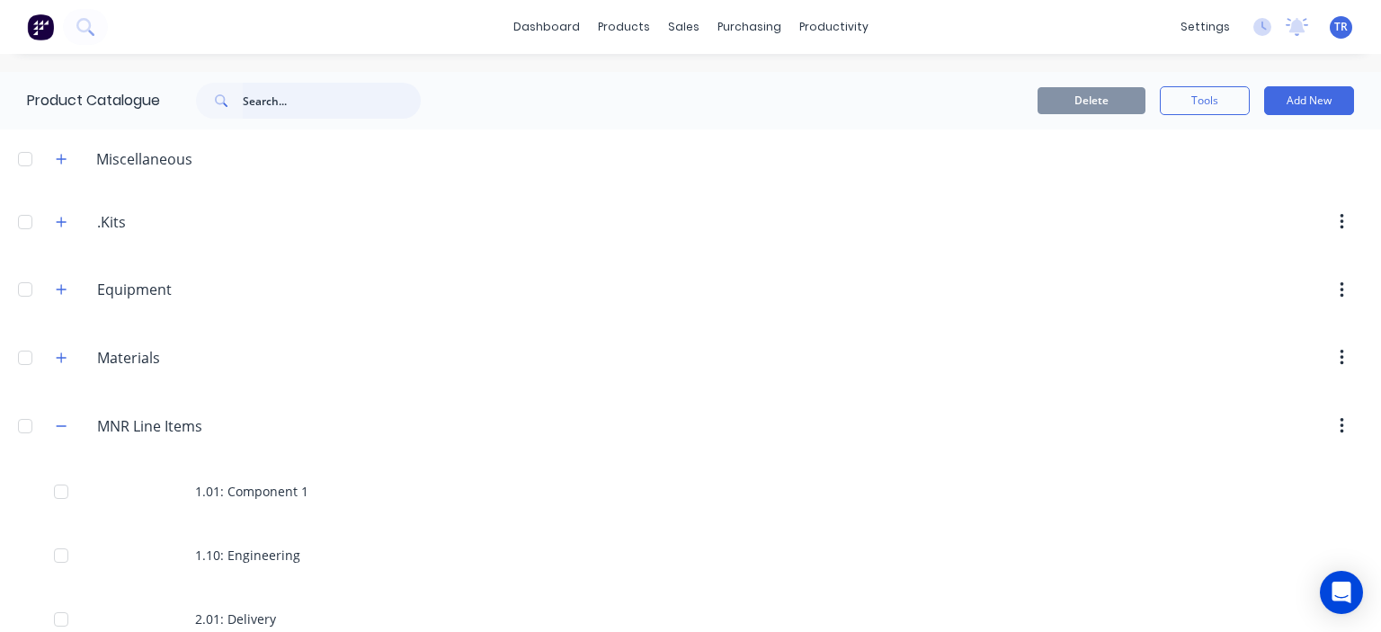
click at [288, 102] on input "text" at bounding box center [332, 101] width 178 height 36
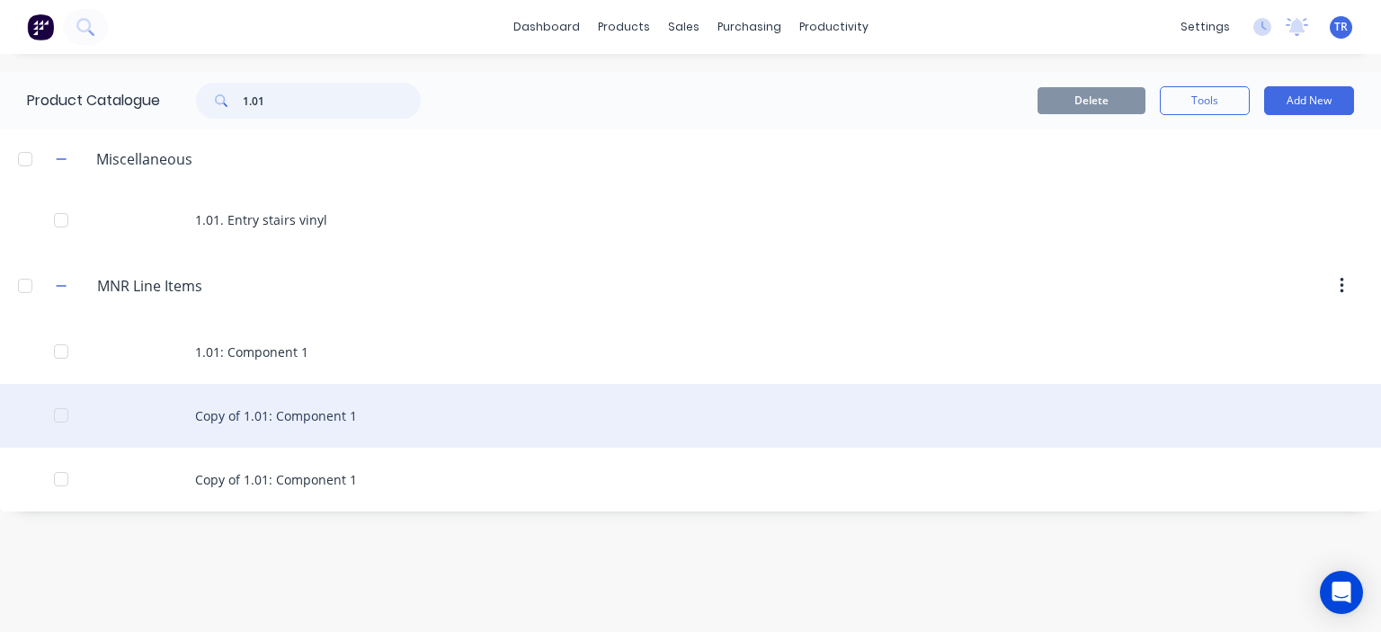
type input "1.01"
click at [320, 414] on div "Copy of 1.01: Component 1" at bounding box center [690, 416] width 1381 height 64
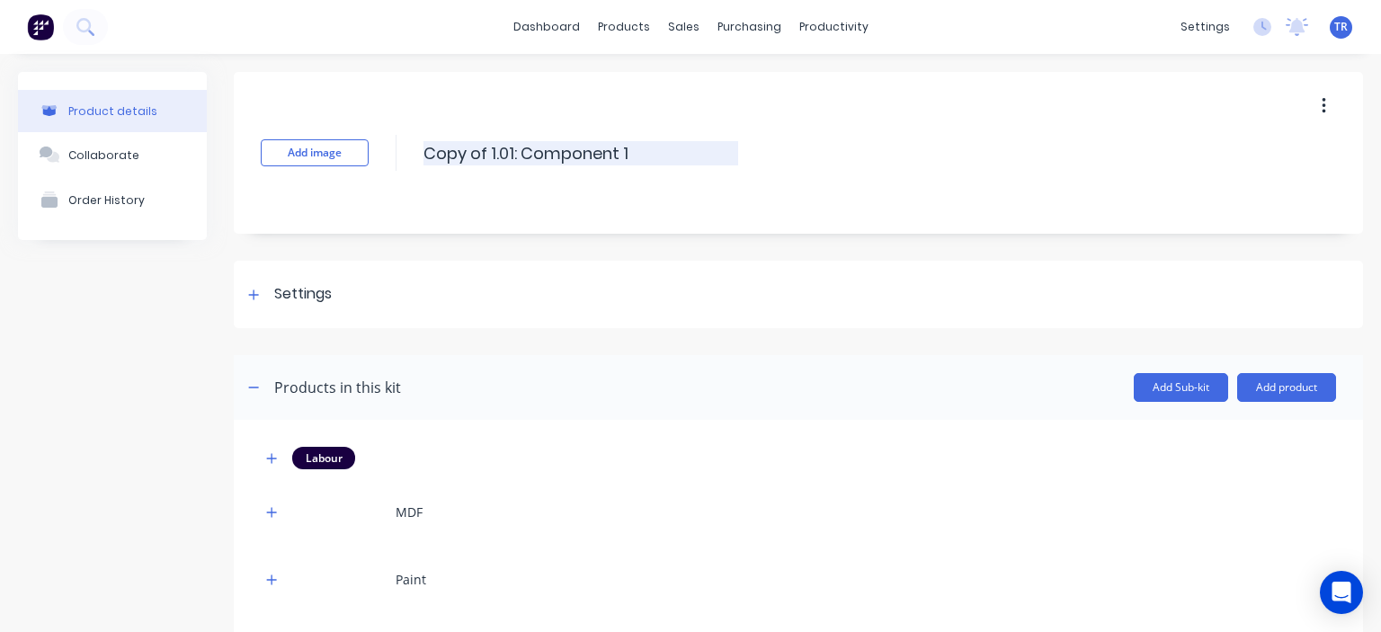
click at [511, 159] on input "Copy of 1.01: Component 1" at bounding box center [580, 153] width 315 height 24
type input "Quote approval"
click at [298, 144] on button "Add image" at bounding box center [315, 152] width 108 height 27
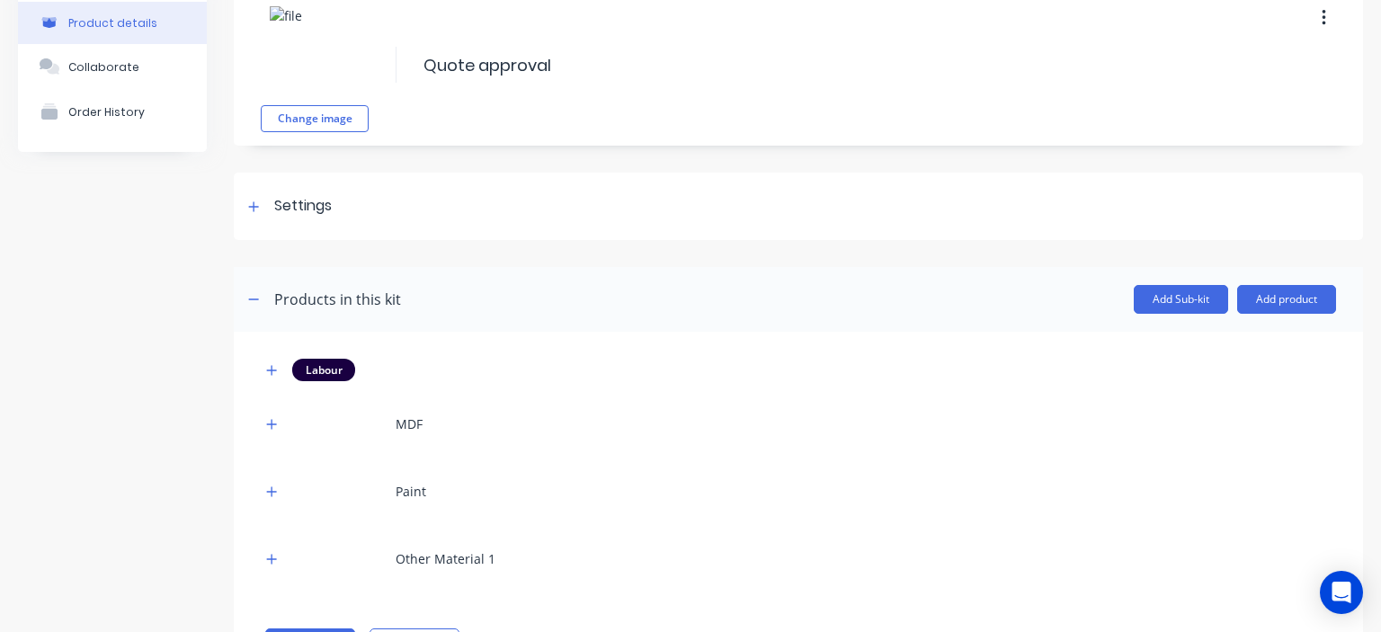
scroll to position [90, 0]
click at [319, 207] on div "Settings" at bounding box center [303, 204] width 58 height 22
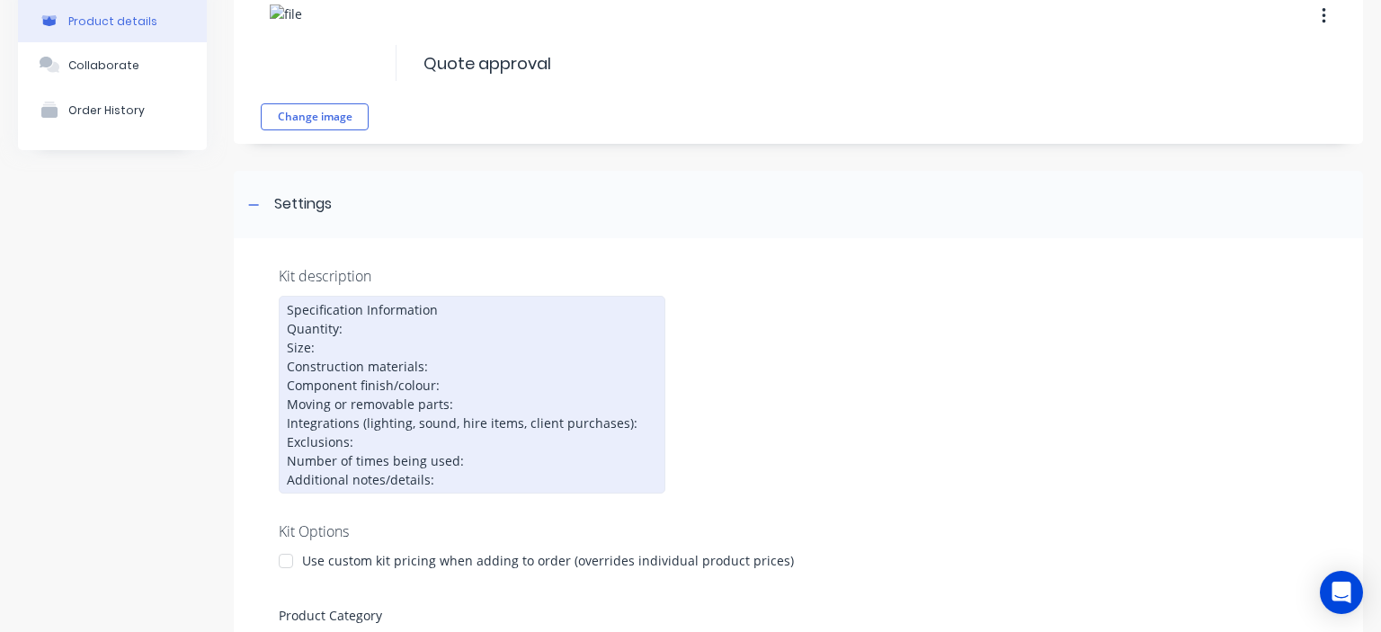
drag, startPoint x: 436, startPoint y: 484, endPoint x: 270, endPoint y: 290, distance: 255.0
click at [270, 290] on div "Kit description Specification Information Quantity: Size: Construction material…" at bounding box center [798, 588] width 1129 height 700
paste div
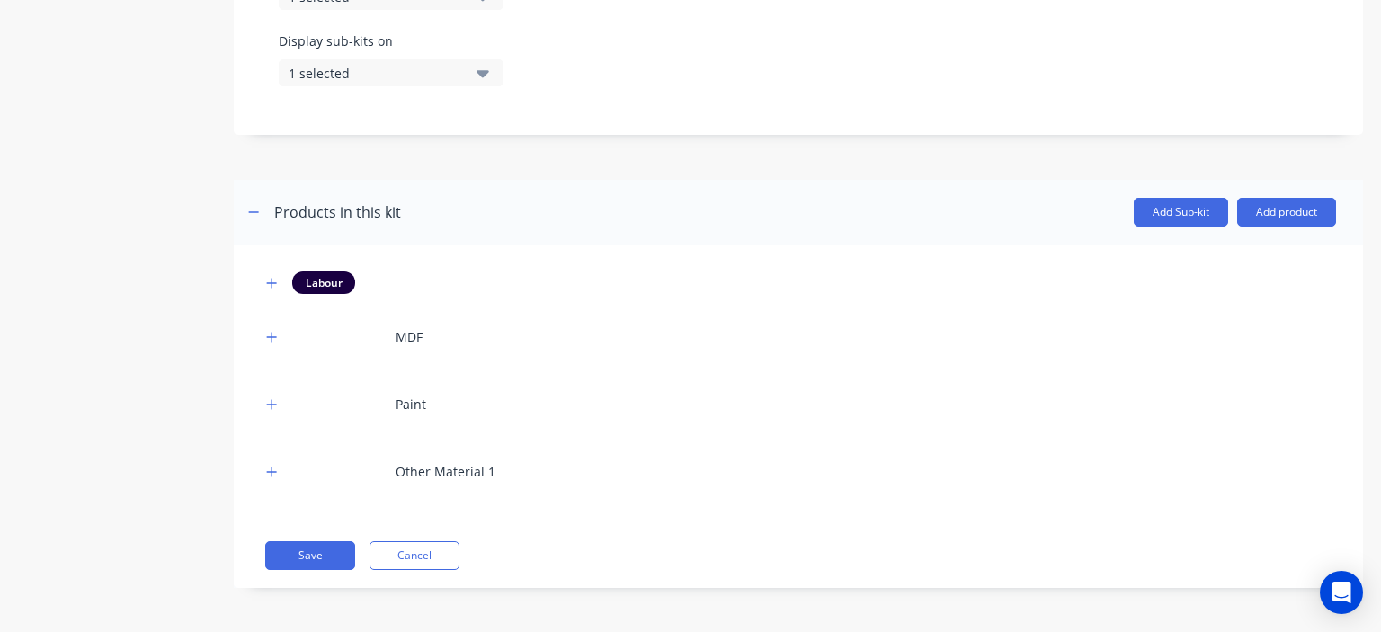
scroll to position [742, 0]
click at [276, 334] on icon "button" at bounding box center [271, 336] width 11 height 13
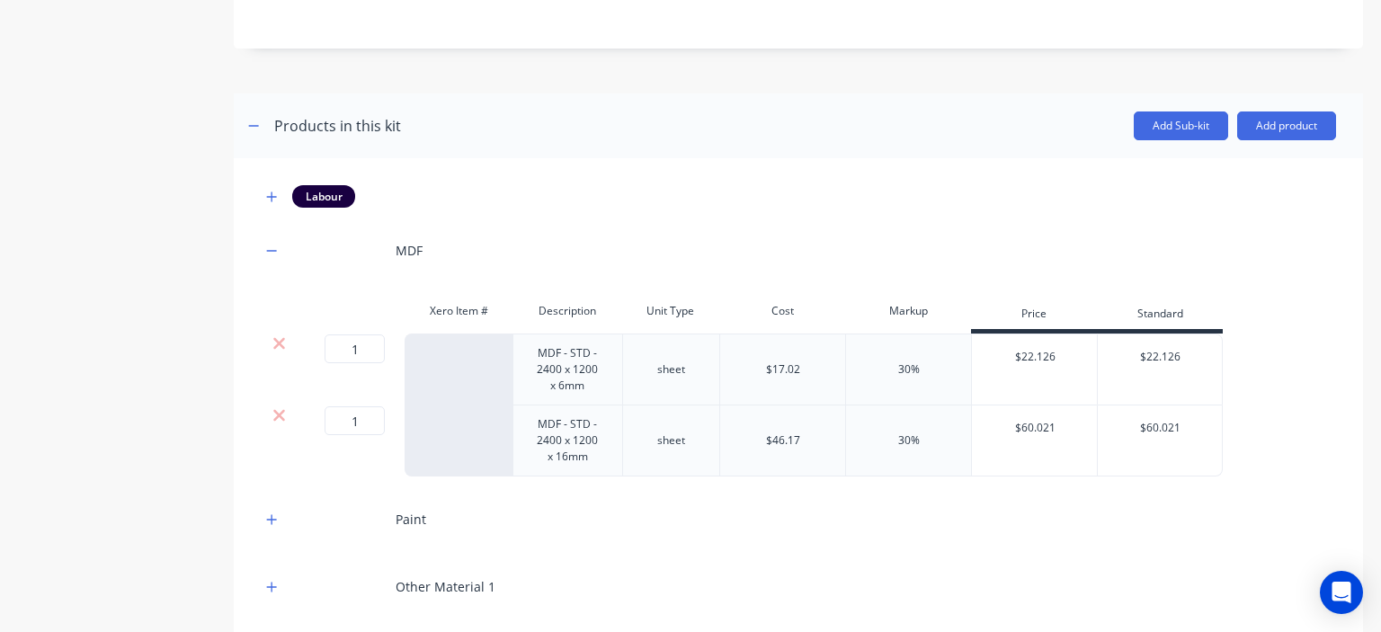
scroll to position [832, 0]
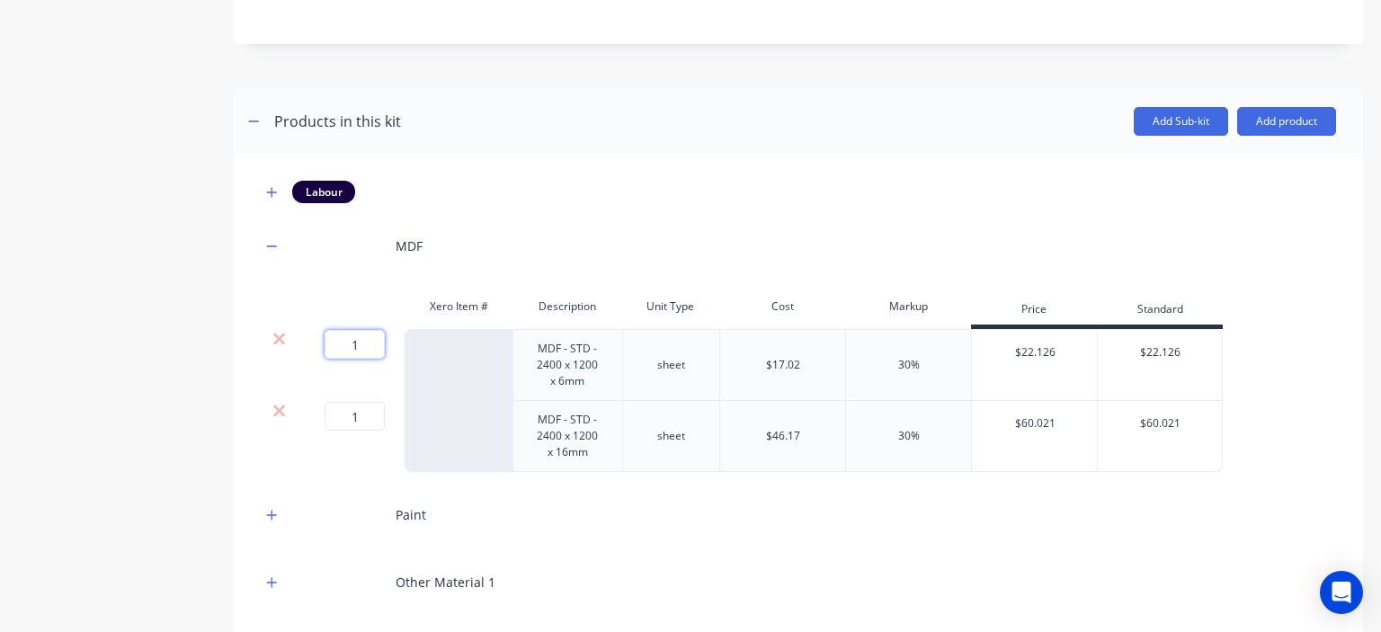
click at [361, 346] on input "1" at bounding box center [355, 344] width 60 height 29
type input "0"
click at [358, 418] on input "1" at bounding box center [355, 416] width 60 height 29
type input "0"
click at [276, 515] on icon "button" at bounding box center [271, 515] width 11 height 13
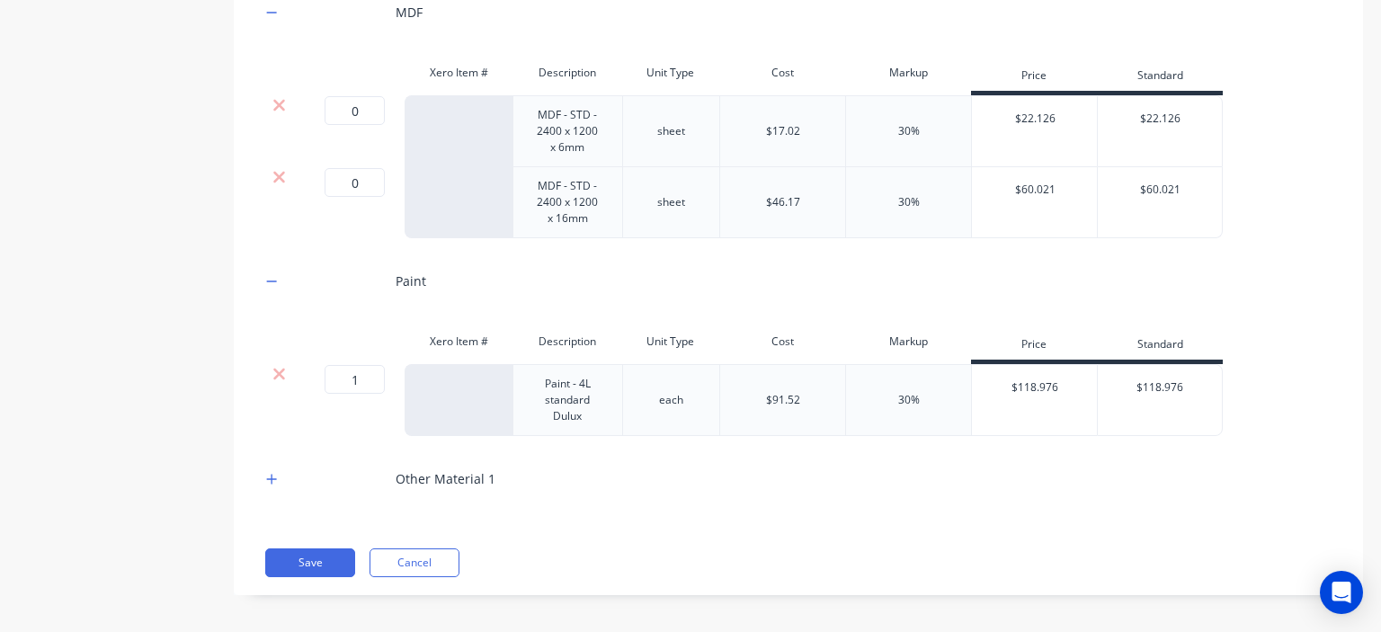
scroll to position [1073, 0]
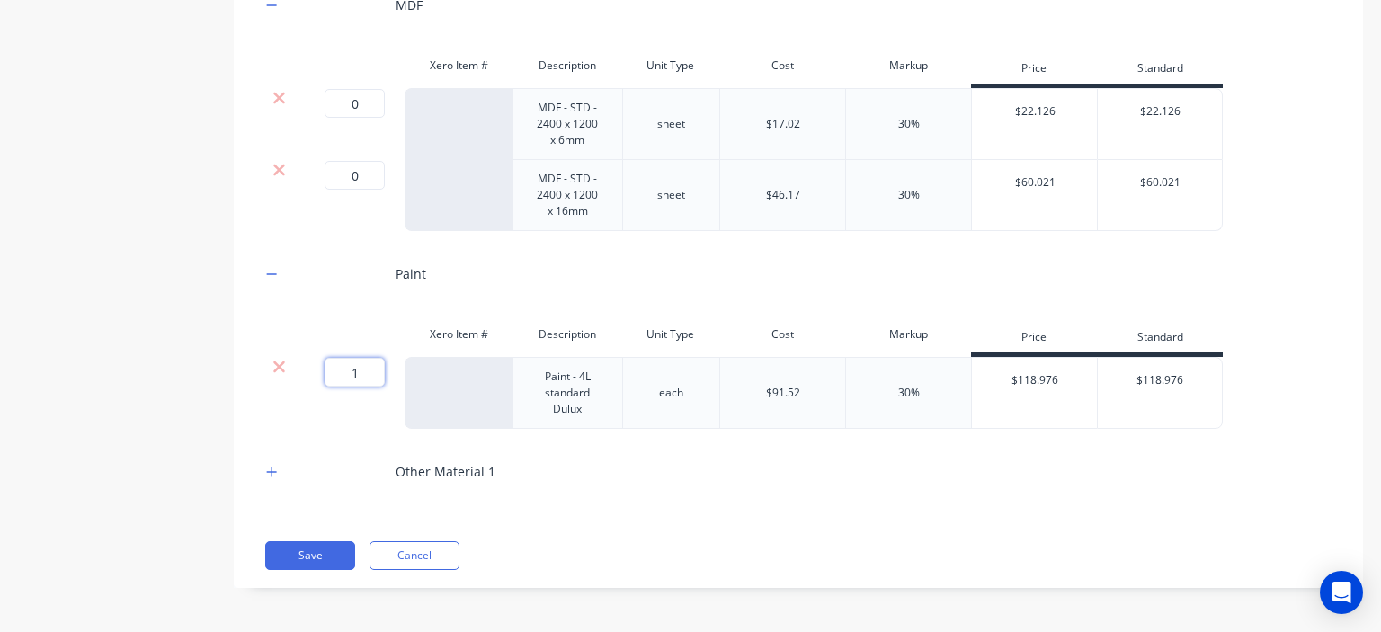
click at [352, 371] on input "1" at bounding box center [355, 372] width 60 height 29
type input "0"
click at [269, 475] on icon "button" at bounding box center [271, 472] width 11 height 13
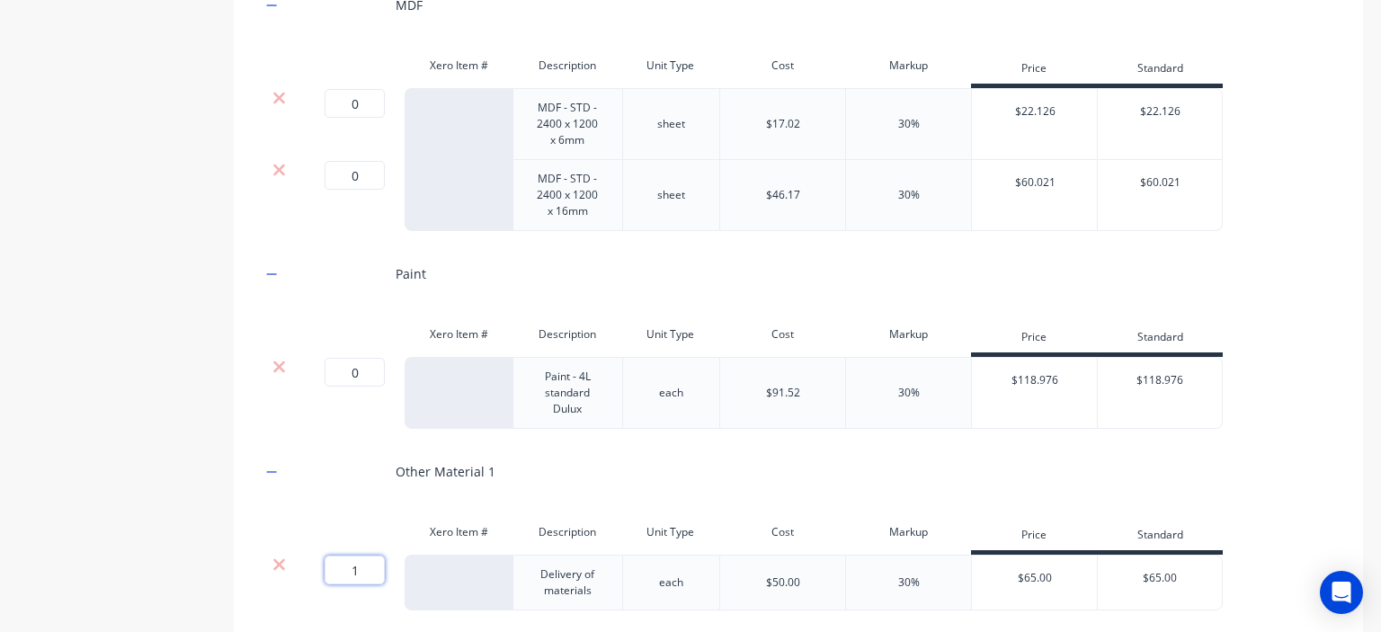
click at [350, 575] on input "1" at bounding box center [355, 570] width 60 height 29
type input "0"
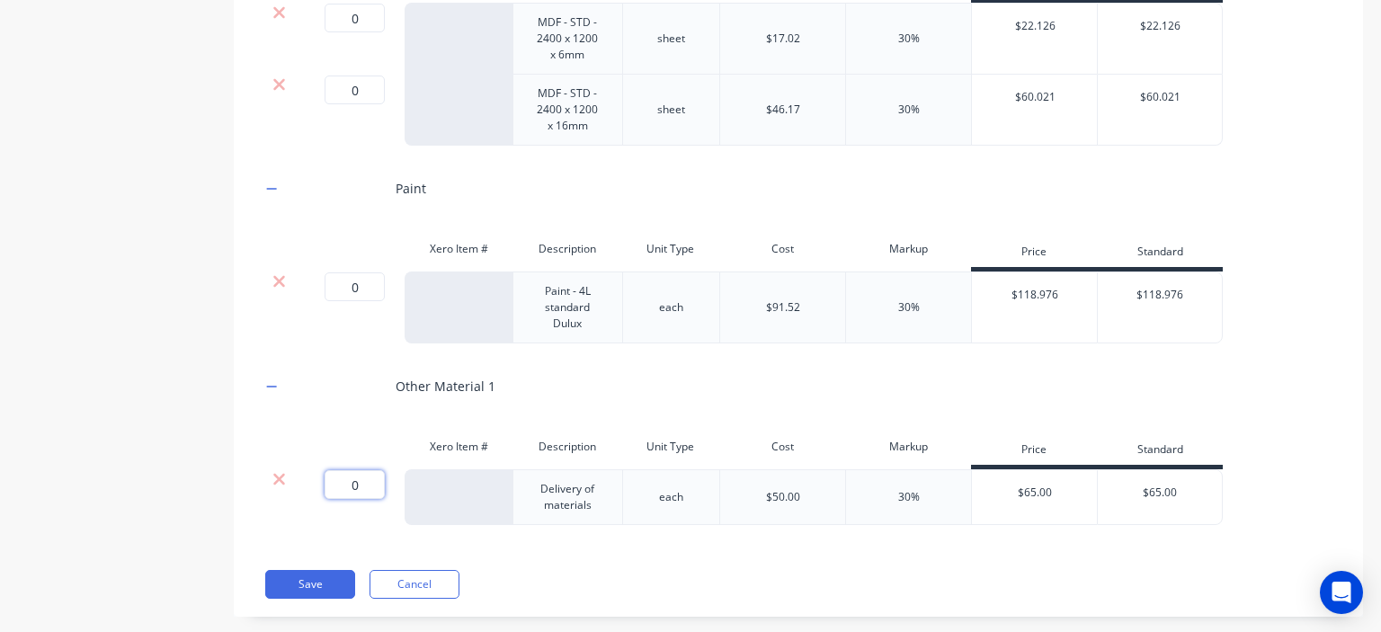
scroll to position [1187, 0]
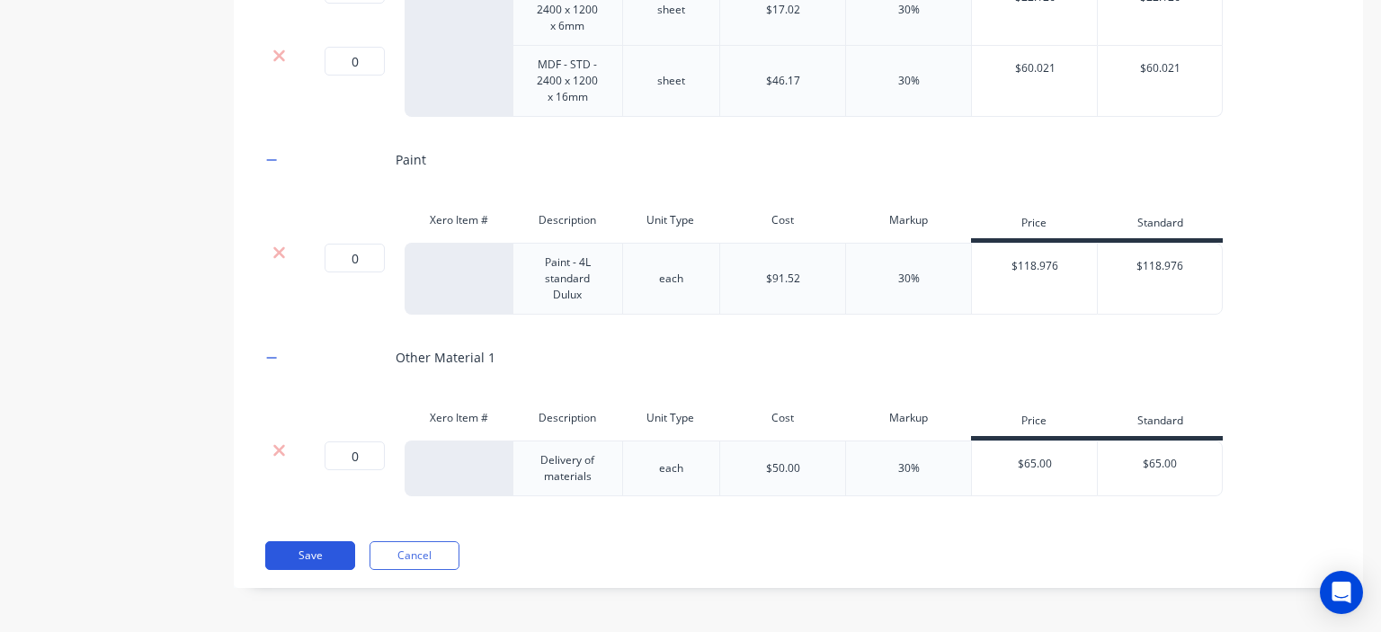
click at [320, 551] on button "Save" at bounding box center [310, 555] width 90 height 29
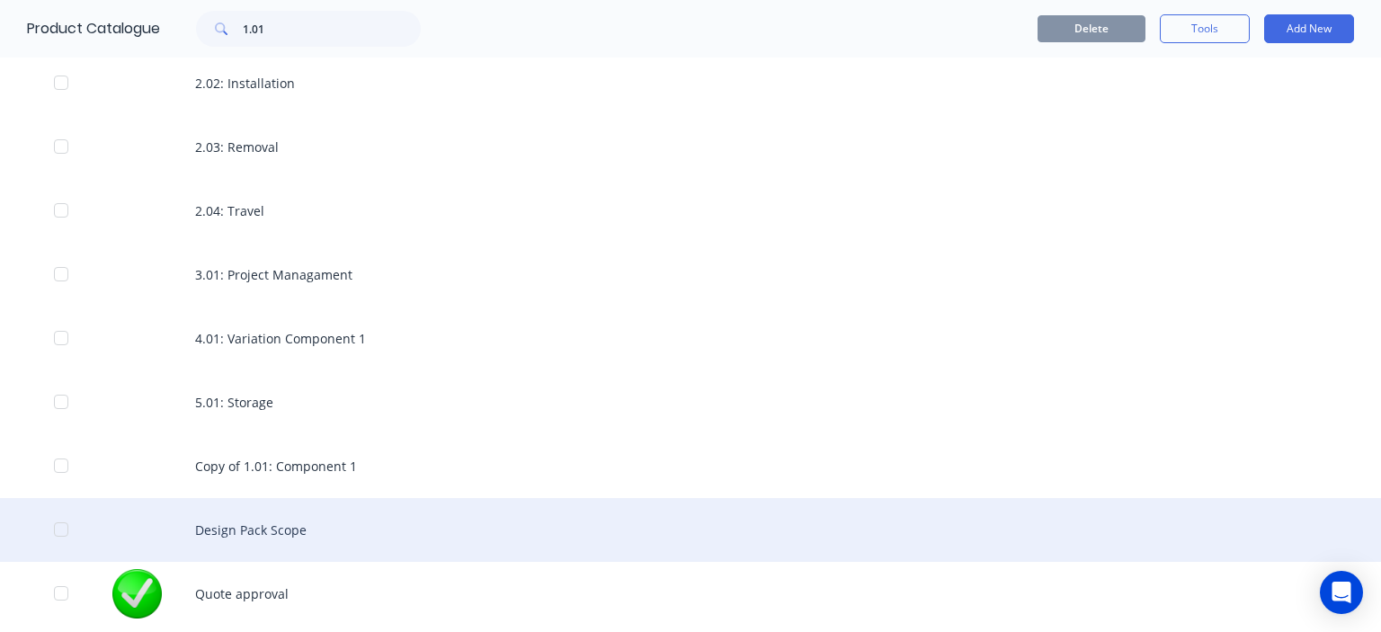
scroll to position [535, 0]
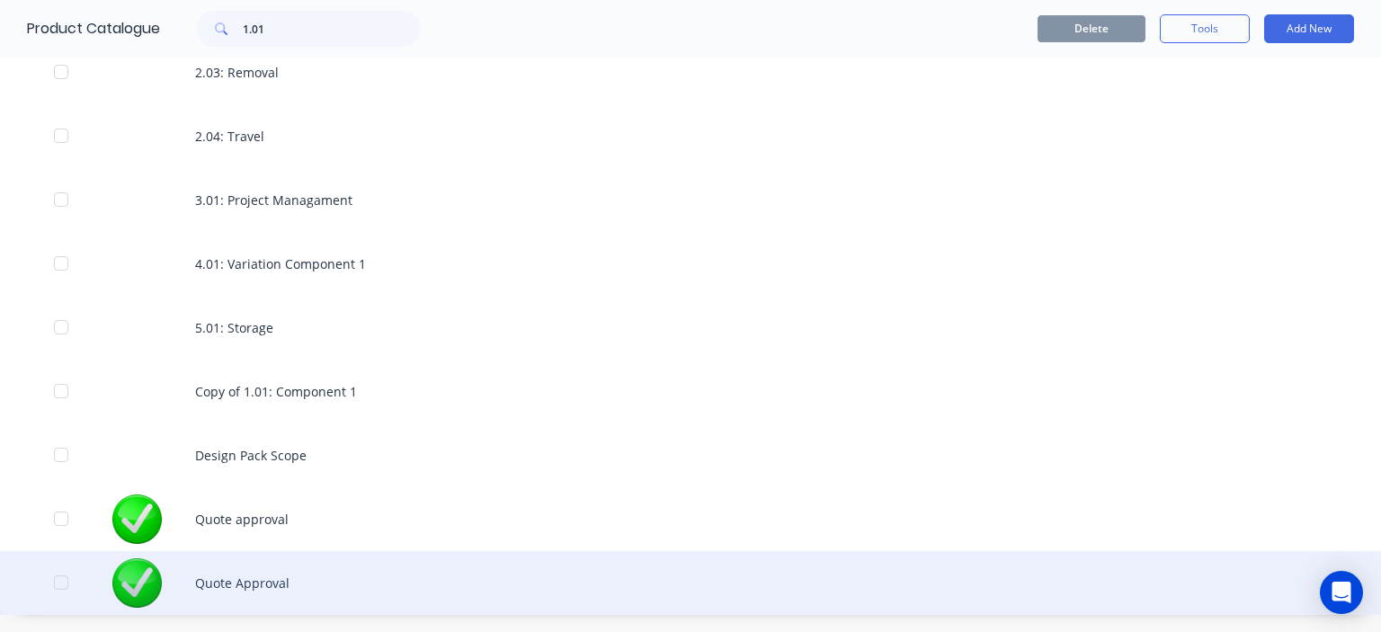
click at [223, 583] on div "Quote Approval" at bounding box center [690, 583] width 1381 height 64
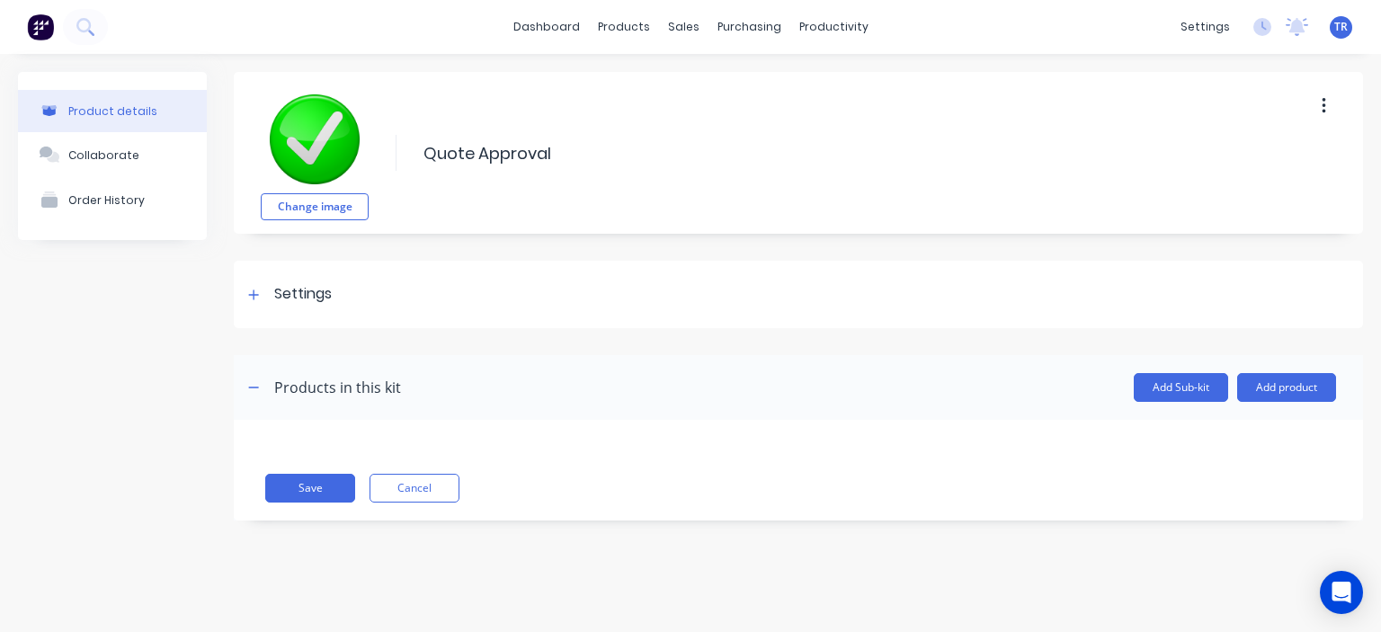
click at [1313, 106] on button "button" at bounding box center [1324, 106] width 42 height 32
click at [1218, 184] on div "Delete" at bounding box center [1259, 189] width 138 height 26
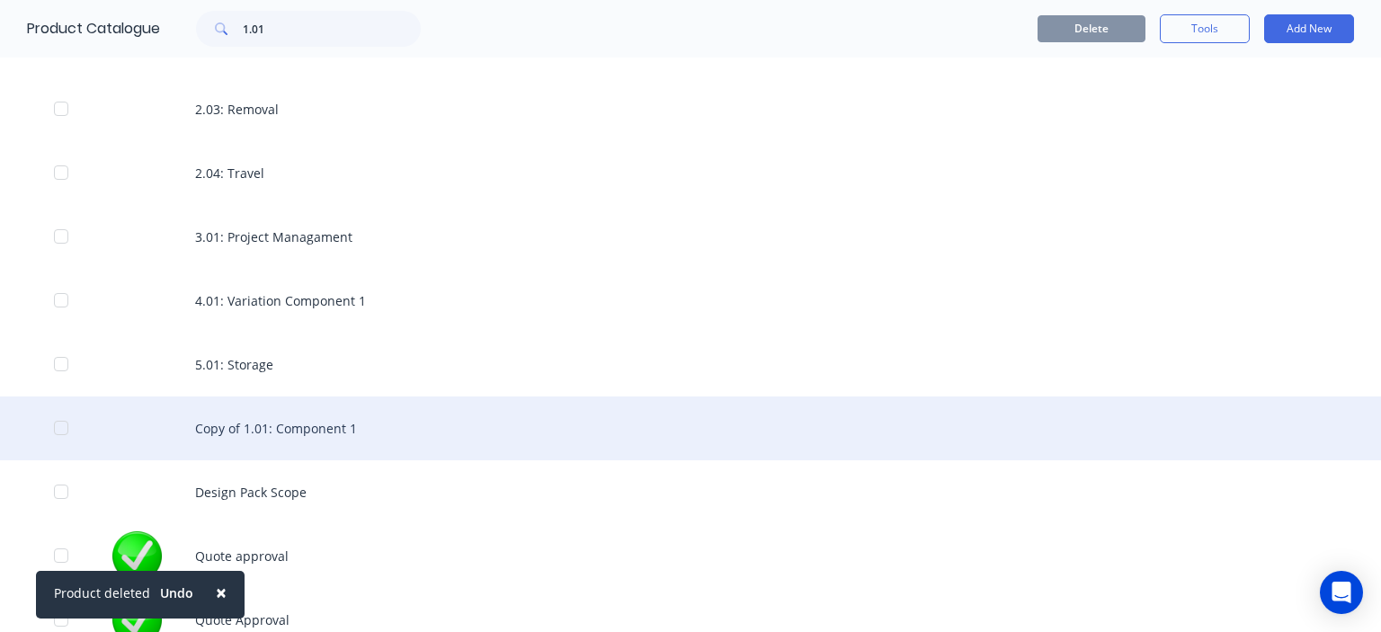
scroll to position [535, 0]
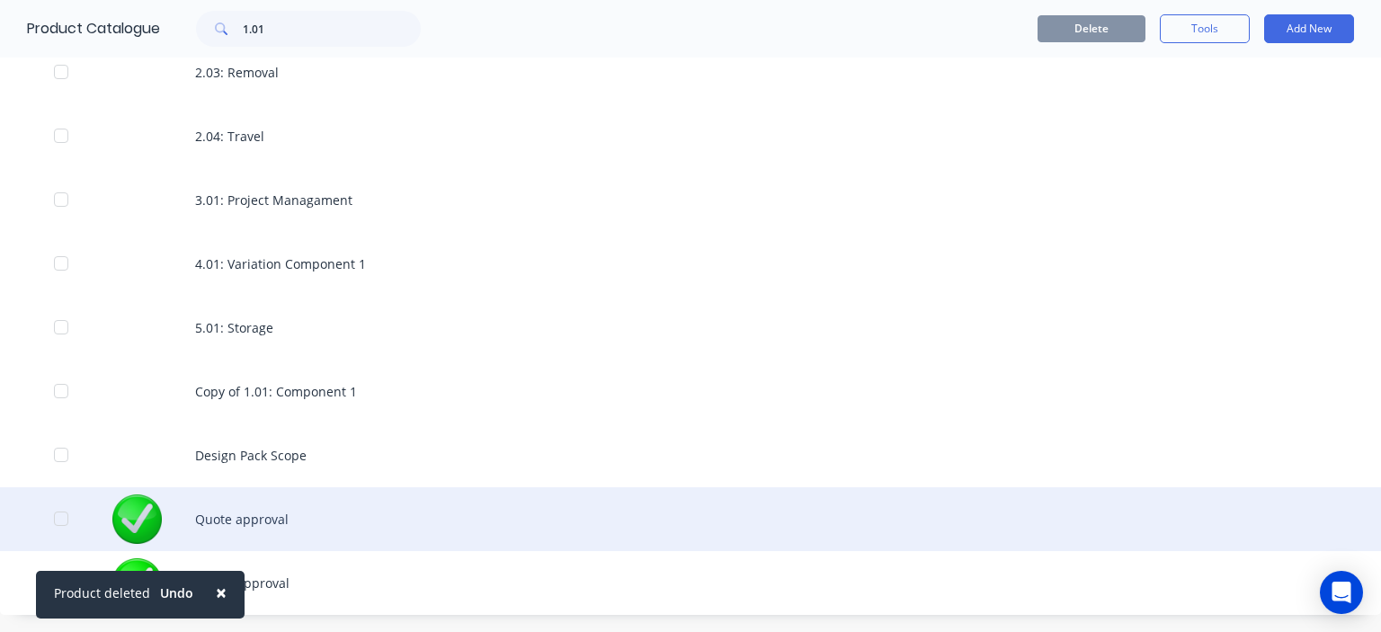
click at [273, 523] on div "Quote approval" at bounding box center [690, 519] width 1381 height 64
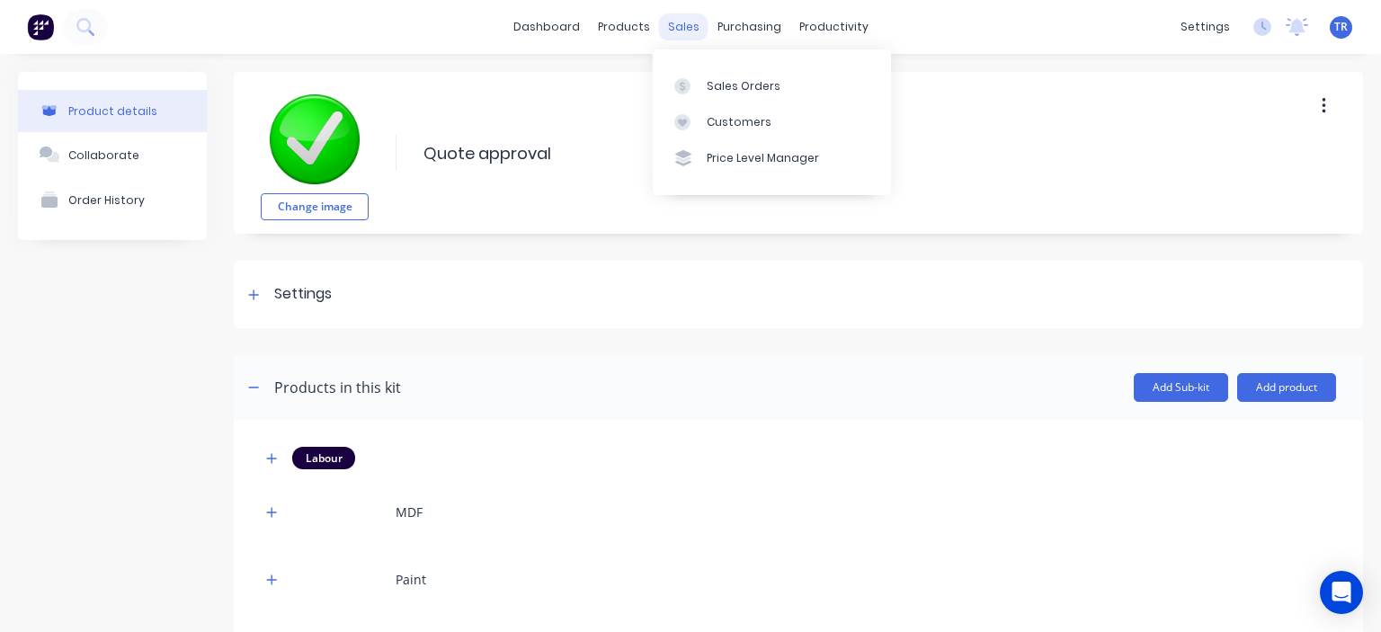
click at [673, 31] on div "sales" at bounding box center [683, 26] width 49 height 27
click at [726, 85] on div "Sales Orders" at bounding box center [744, 86] width 74 height 16
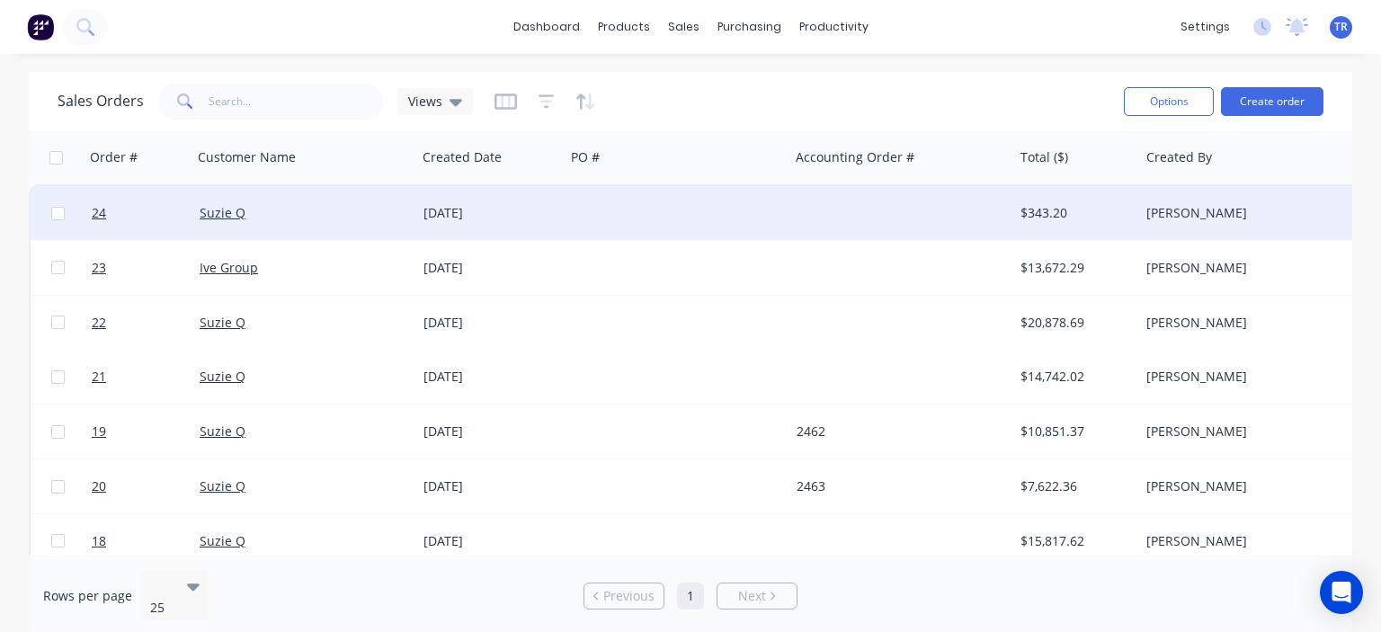
click at [521, 222] on div "[DATE]" at bounding box center [490, 213] width 148 height 54
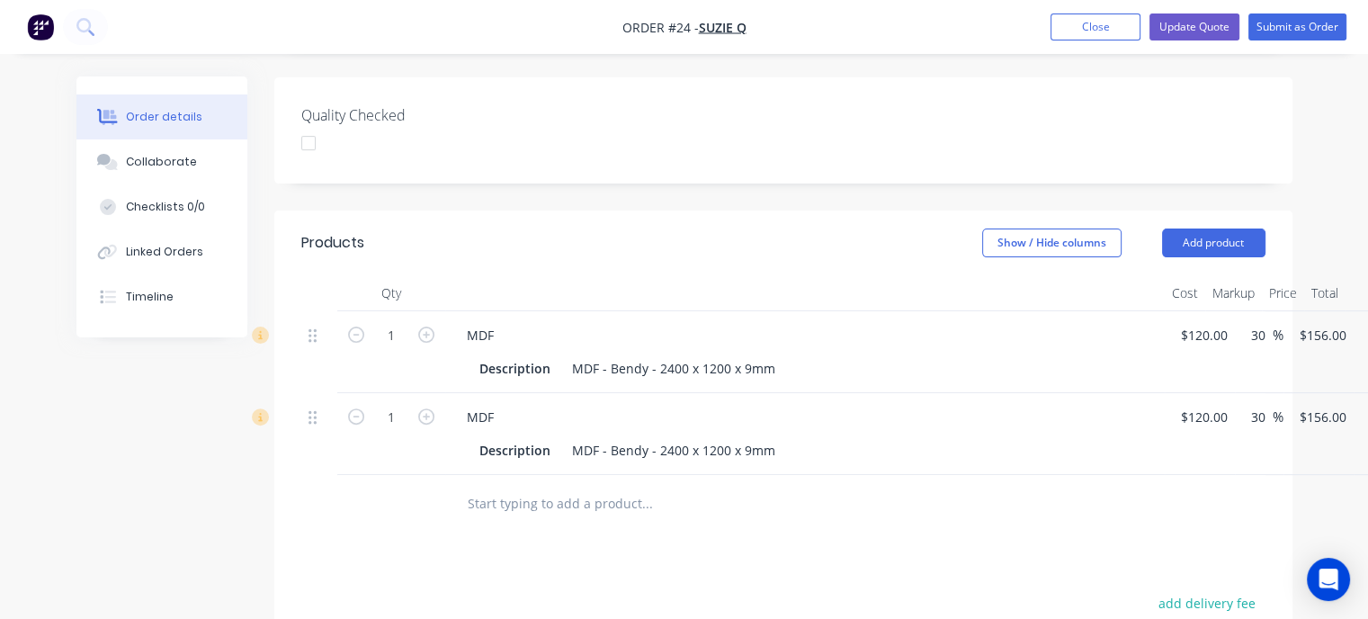
scroll to position [539, 0]
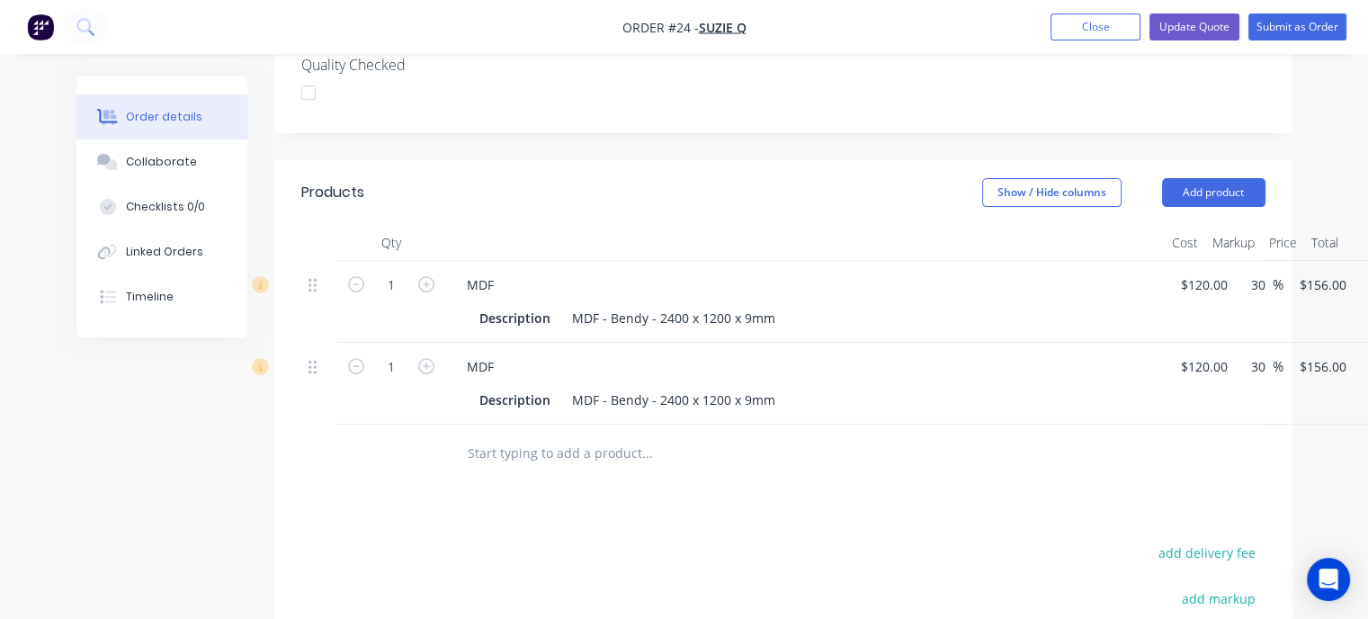
click at [572, 435] on input "text" at bounding box center [647, 453] width 360 height 36
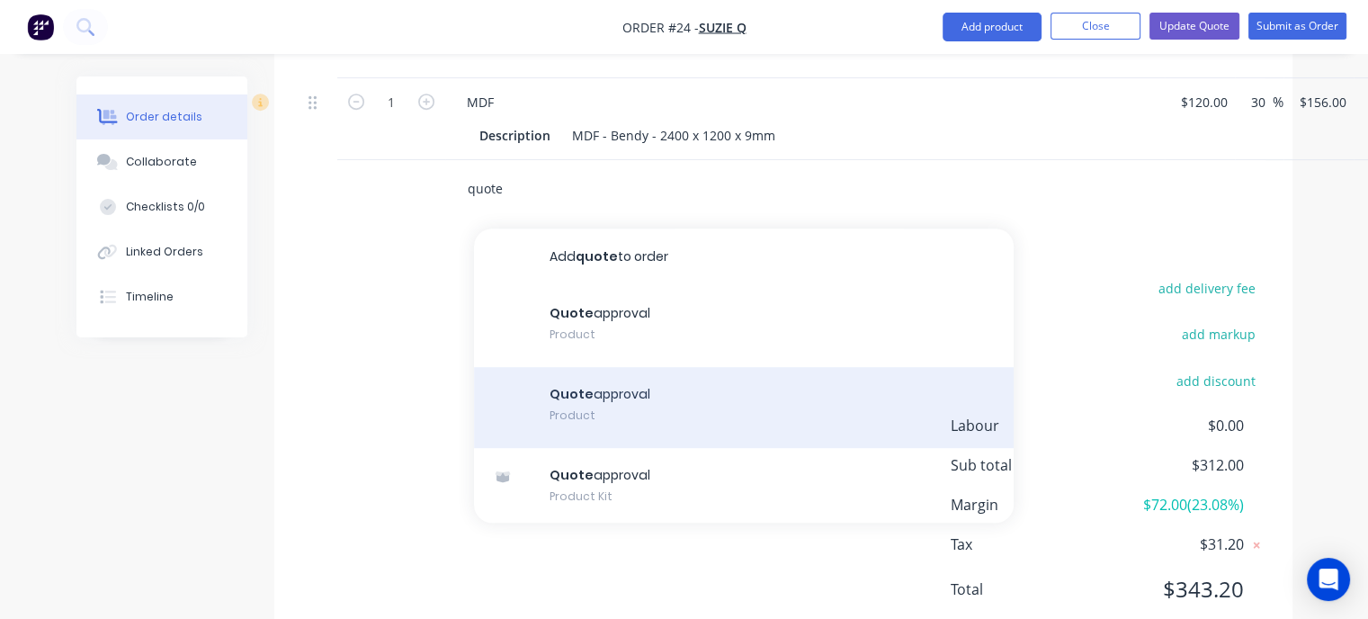
scroll to position [809, 0]
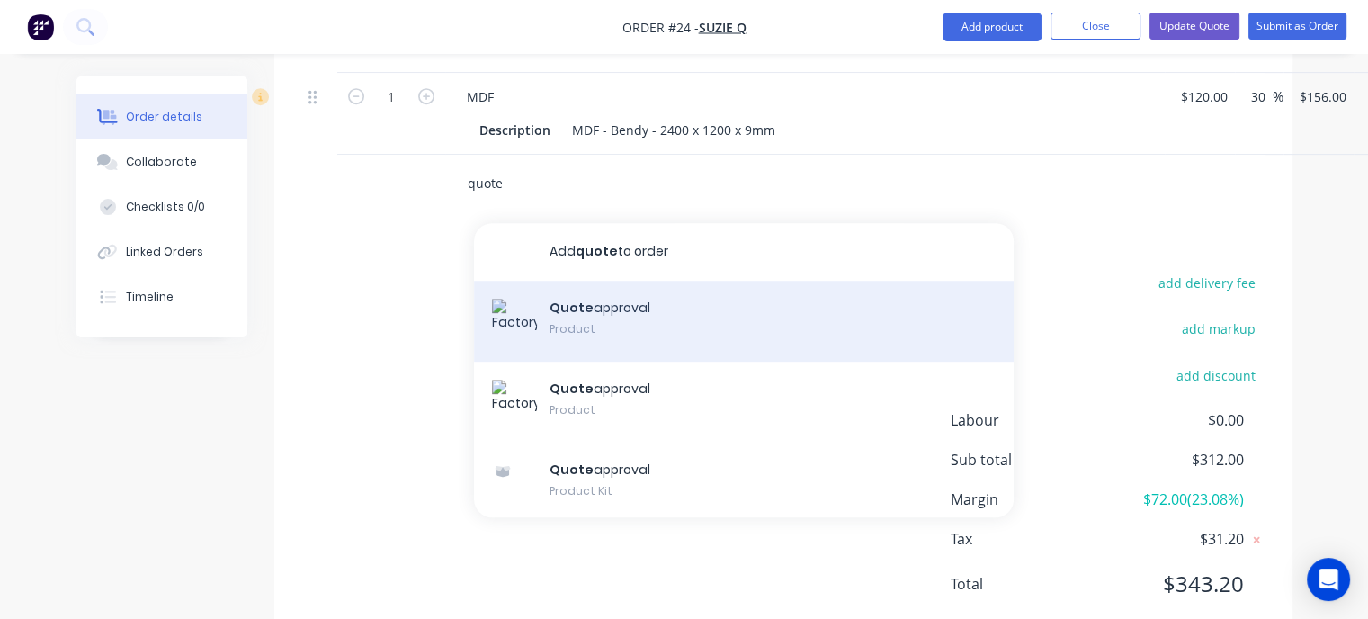
type input "quote"
click at [676, 309] on div "Quote approval Product" at bounding box center [743, 321] width 539 height 81
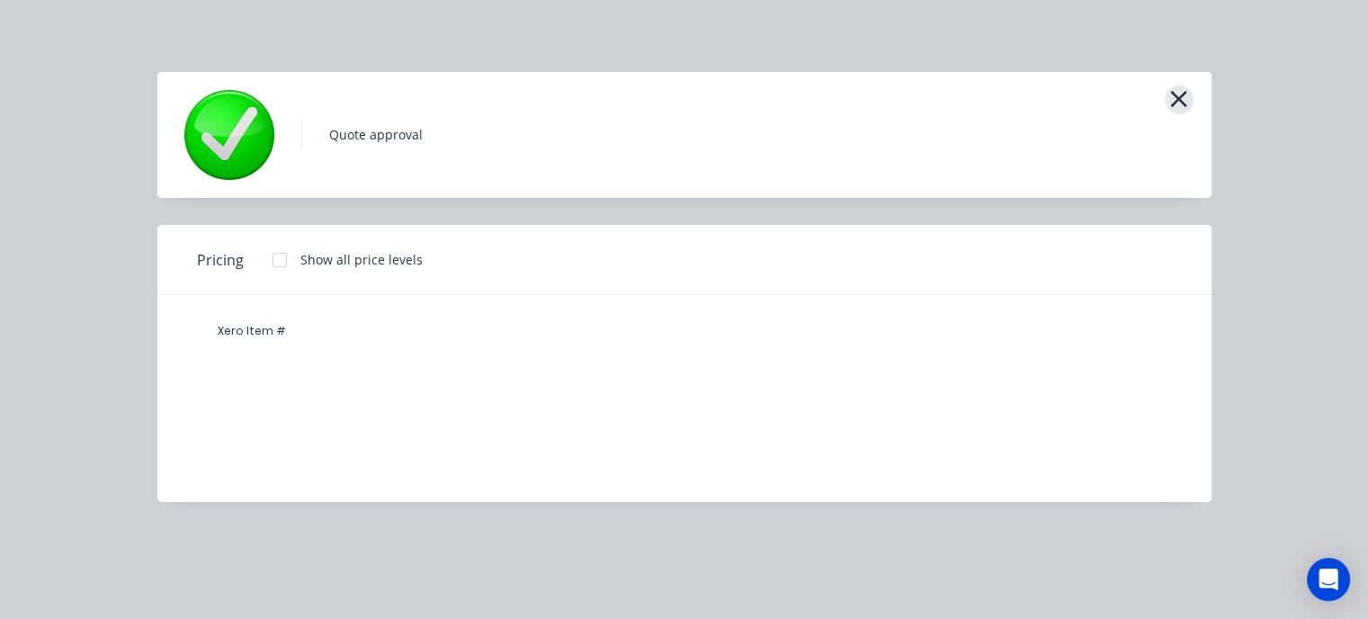
click at [1176, 109] on icon "button" at bounding box center [1178, 98] width 19 height 25
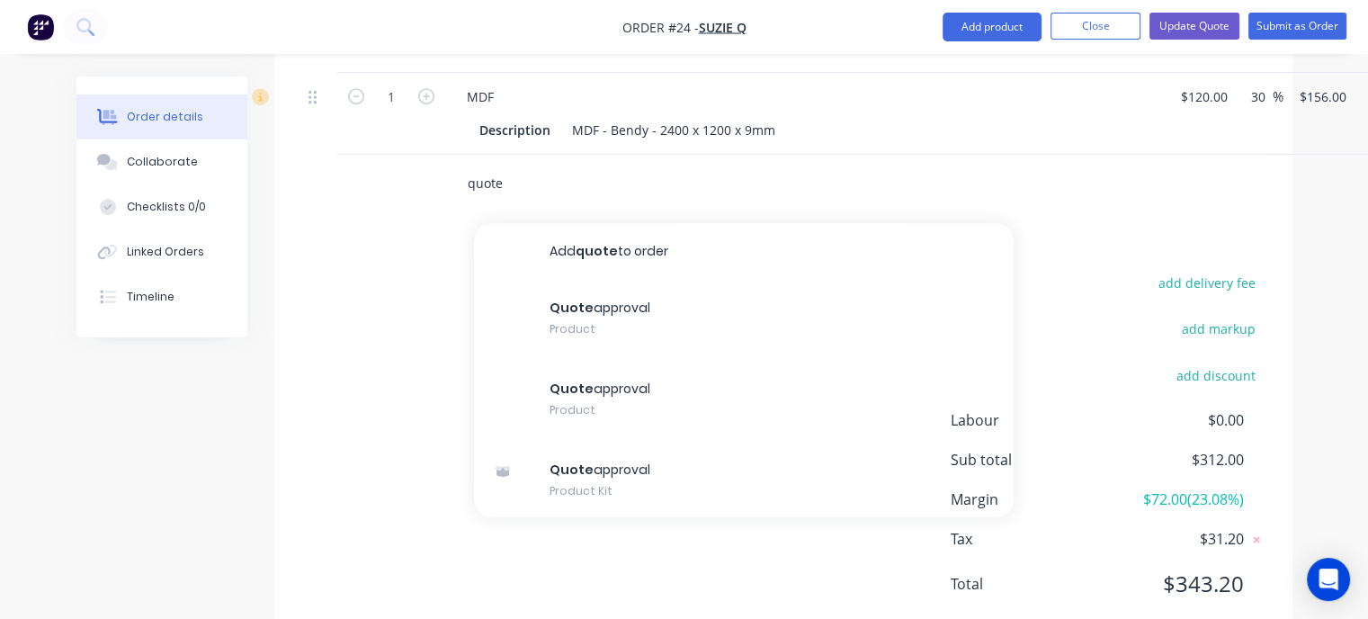
click at [493, 165] on input "quote" at bounding box center [647, 183] width 360 height 36
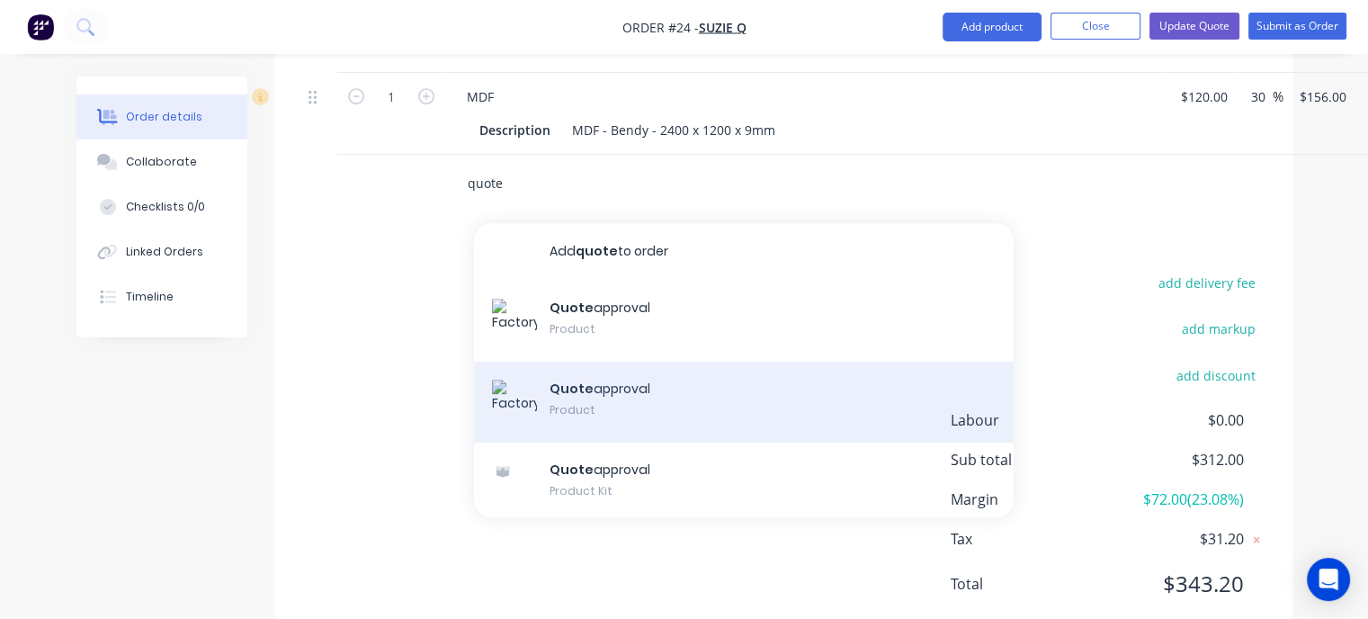
click at [606, 377] on div "Quote approval Product" at bounding box center [743, 401] width 539 height 81
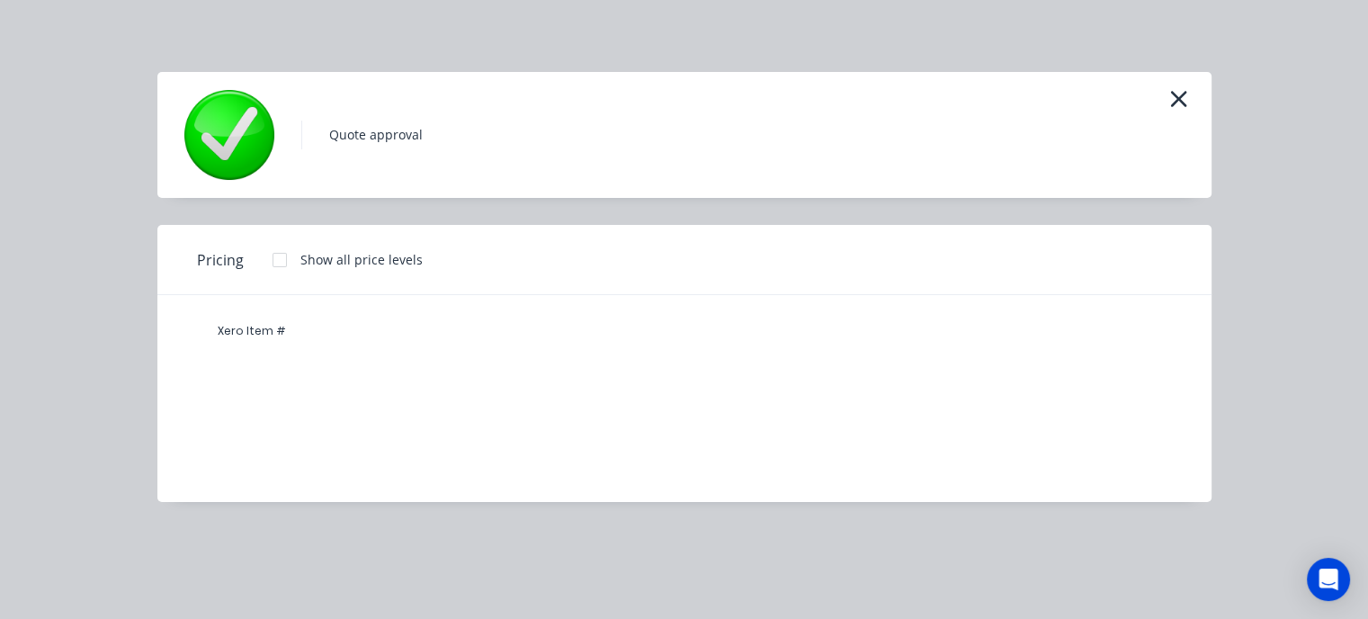
click at [1181, 91] on icon "button" at bounding box center [1178, 98] width 19 height 25
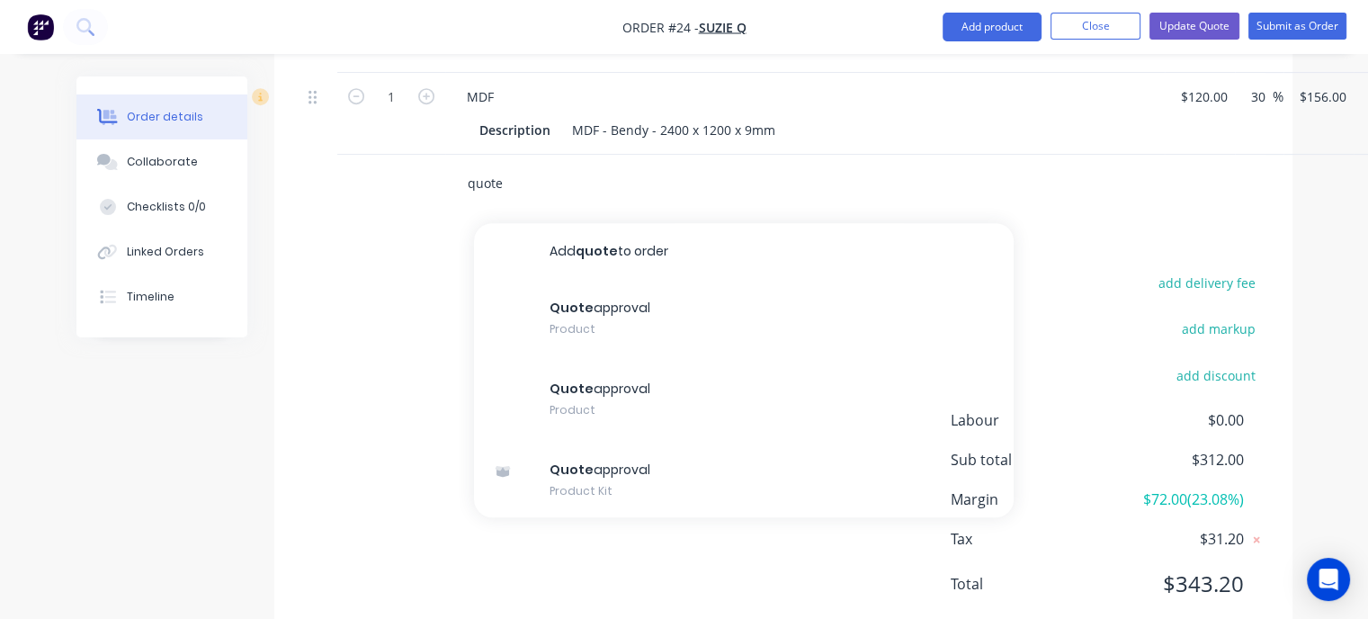
click at [600, 165] on input "quote" at bounding box center [647, 183] width 360 height 36
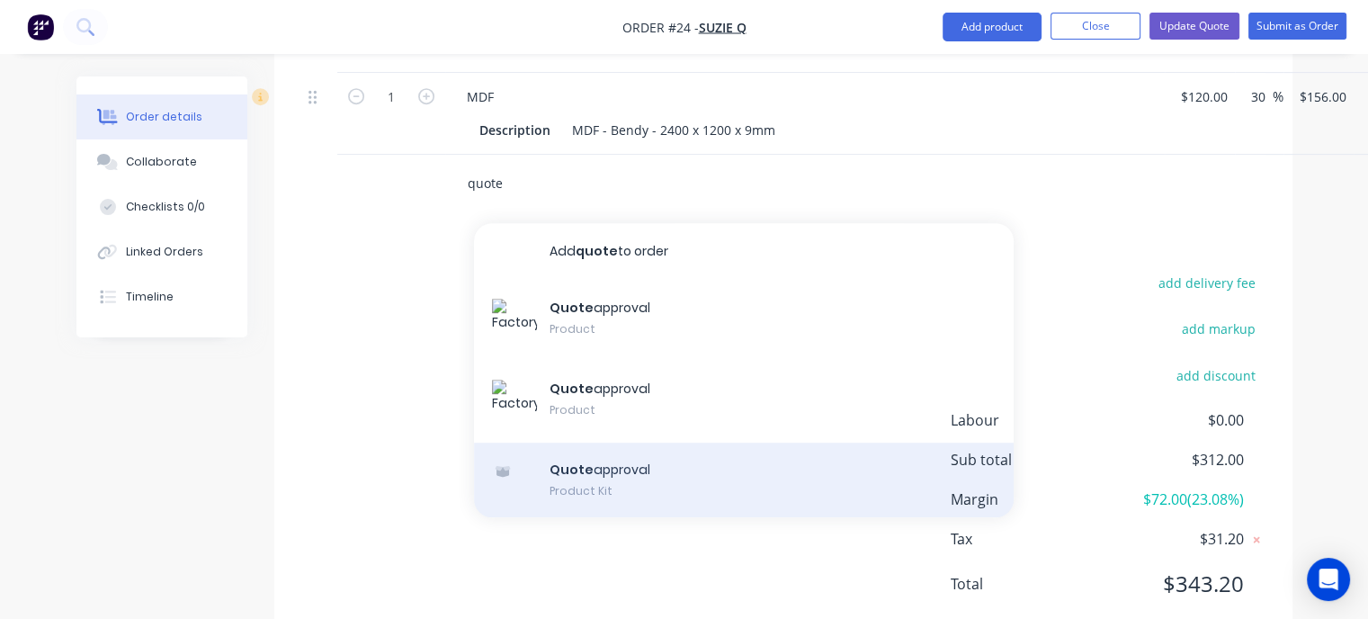
click at [584, 445] on div "Quote approval Product Kit" at bounding box center [743, 480] width 539 height 76
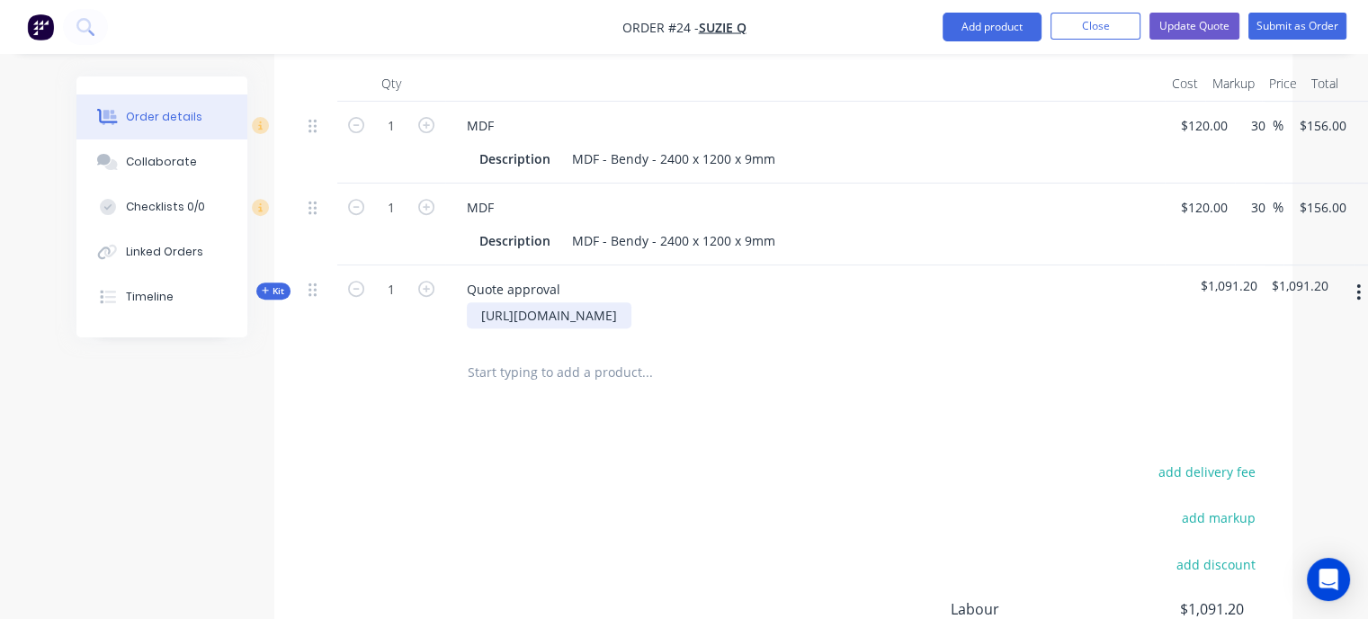
scroll to position [629, 0]
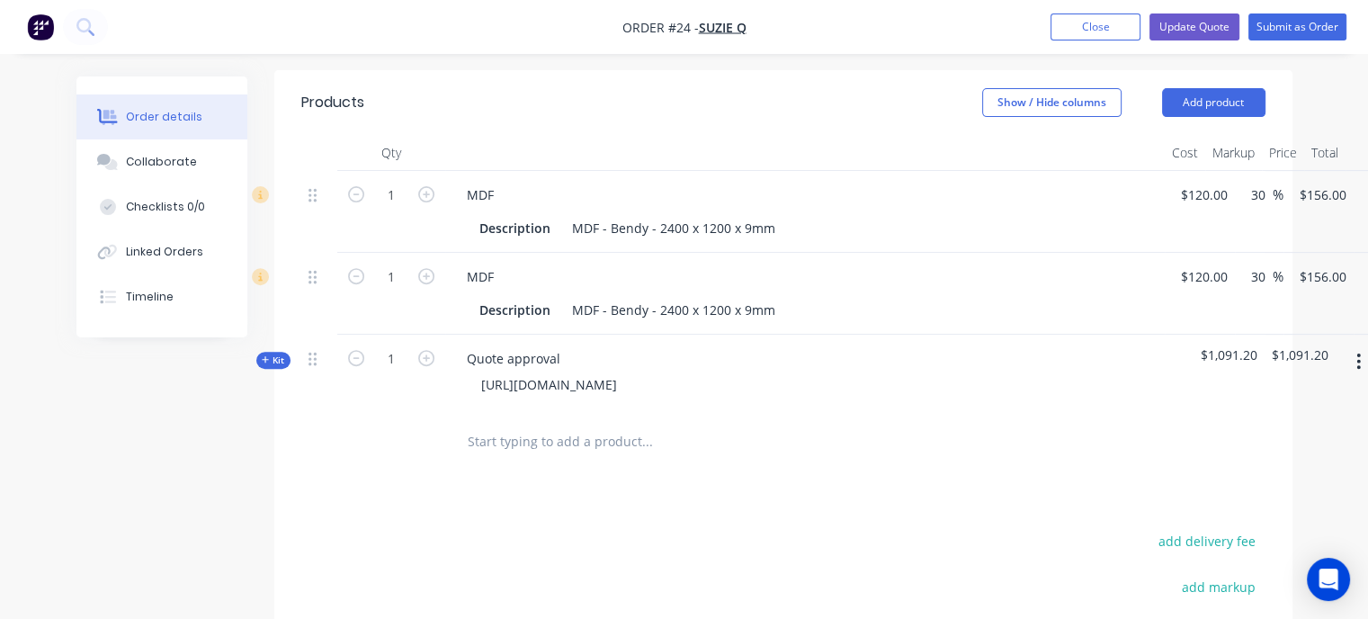
click at [1237, 345] on span "$1,091.20" at bounding box center [1228, 354] width 57 height 19
click at [1352, 345] on button "button" at bounding box center [1358, 361] width 42 height 32
click at [349, 350] on icon "button" at bounding box center [356, 358] width 16 height 16
click at [355, 350] on icon "button" at bounding box center [356, 358] width 16 height 16
click at [424, 350] on icon "button" at bounding box center [426, 358] width 16 height 16
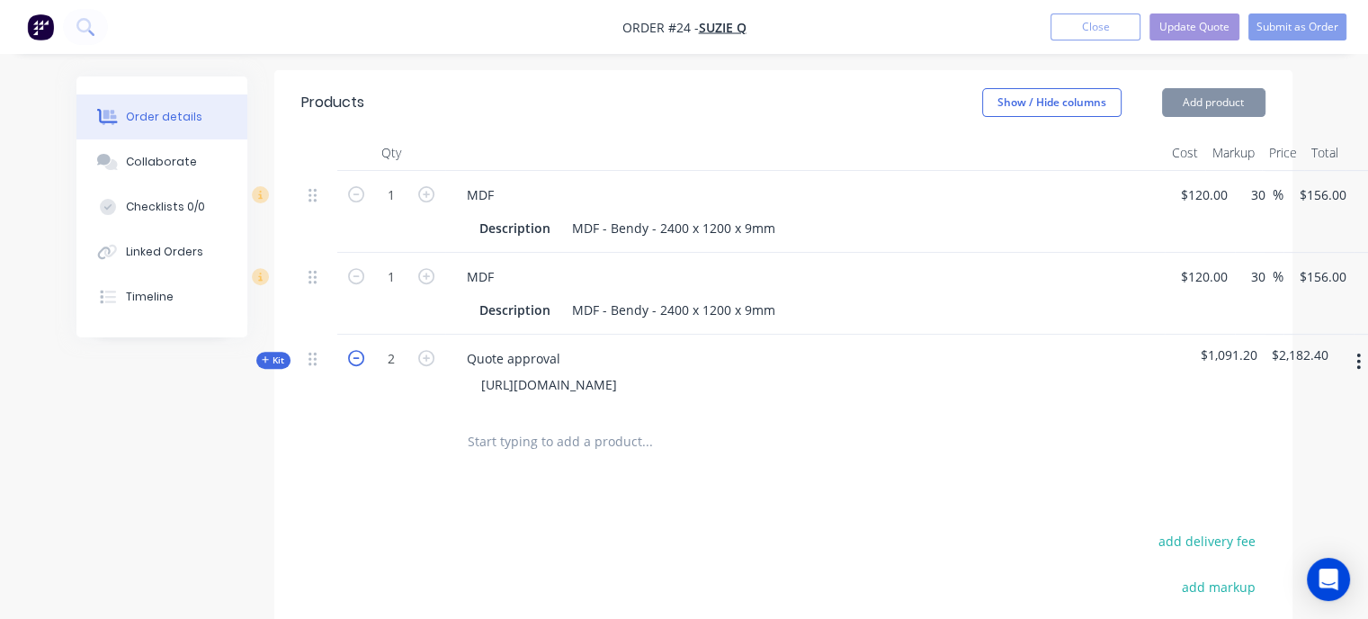
click at [350, 350] on icon "button" at bounding box center [356, 358] width 16 height 16
type input "1"
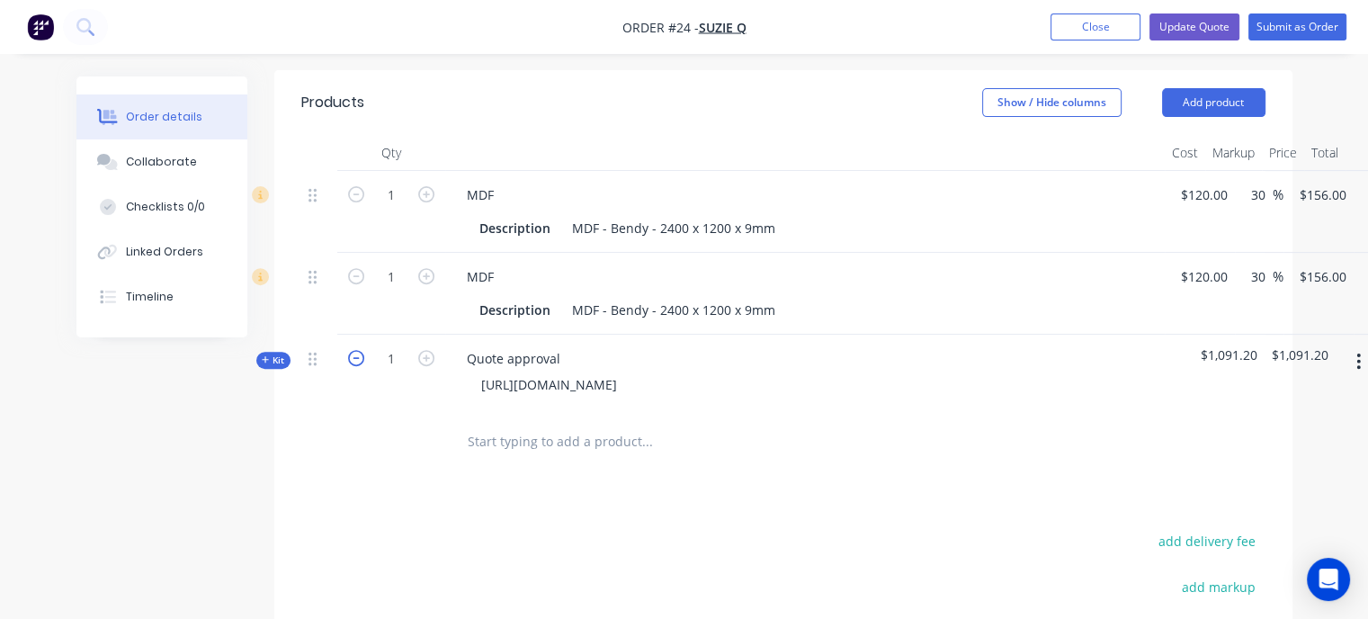
click at [350, 350] on icon "button" at bounding box center [356, 358] width 16 height 16
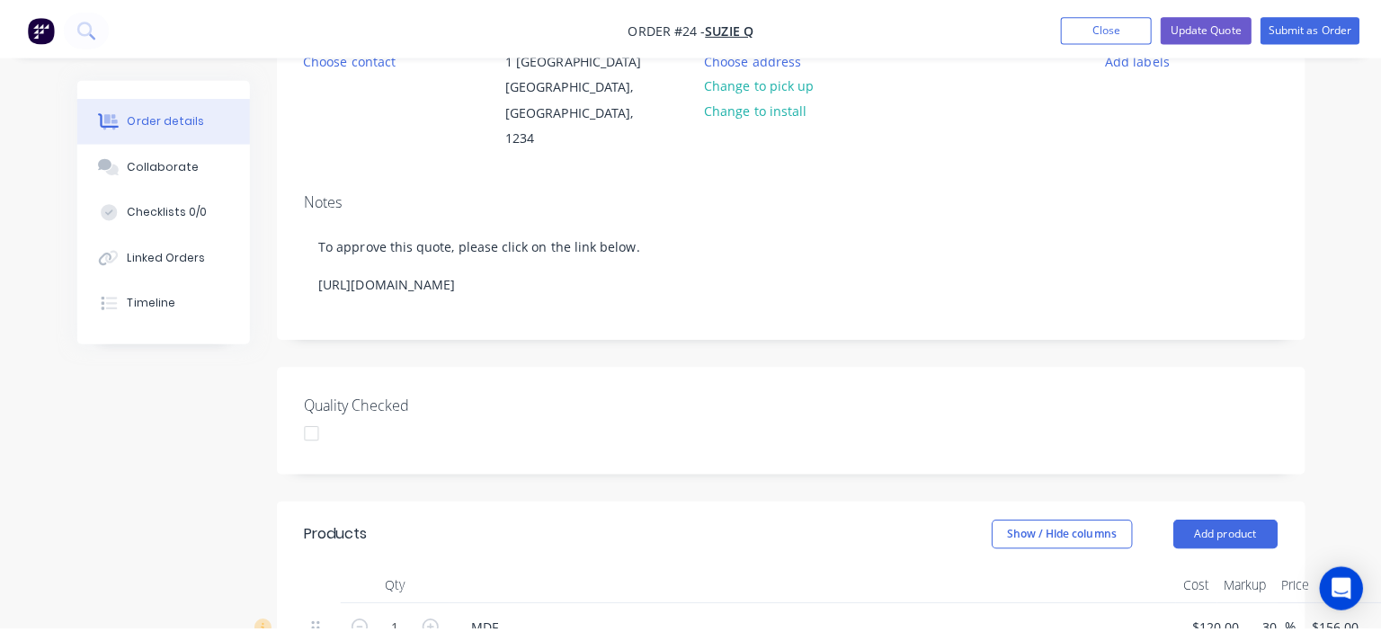
scroll to position [0, 0]
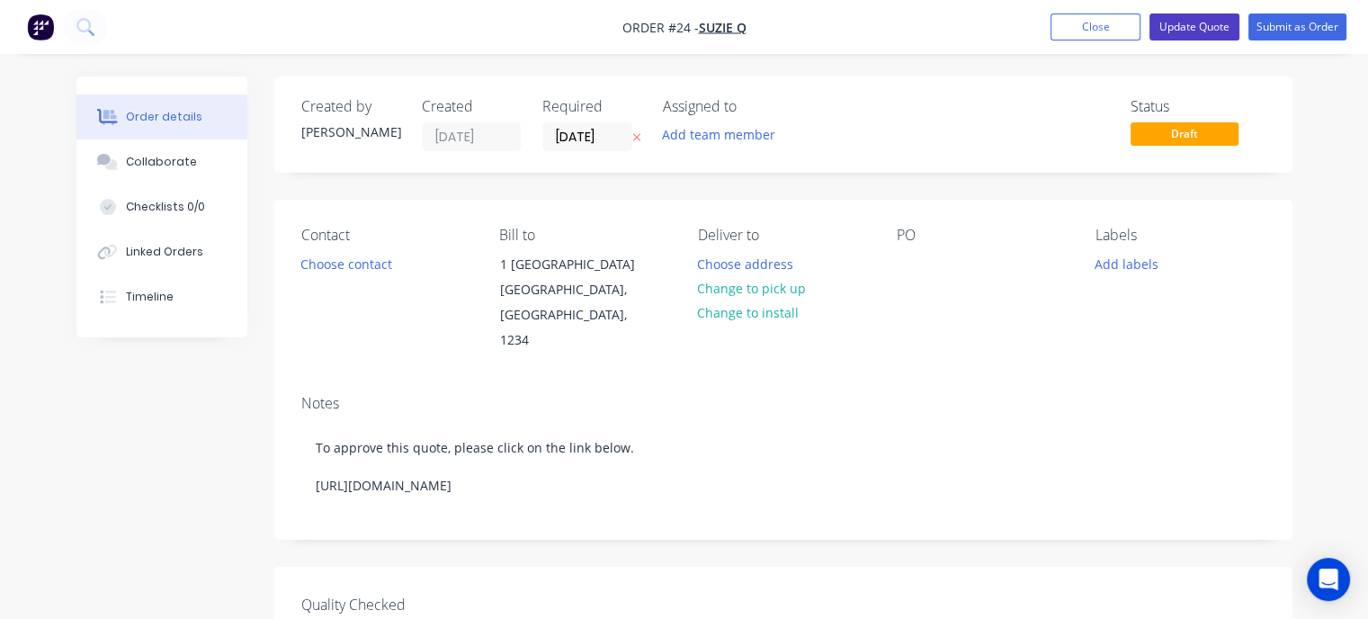
click at [1186, 31] on button "Update Quote" at bounding box center [1194, 26] width 90 height 27
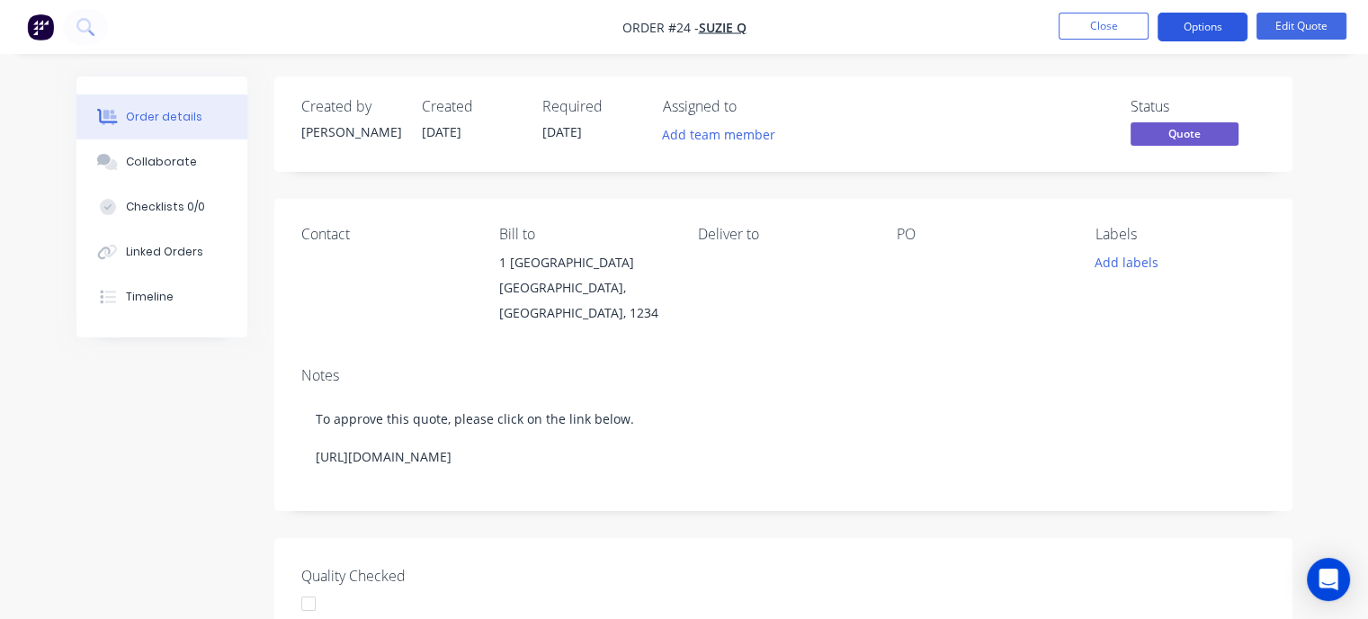
click at [1194, 26] on button "Options" at bounding box center [1202, 27] width 90 height 29
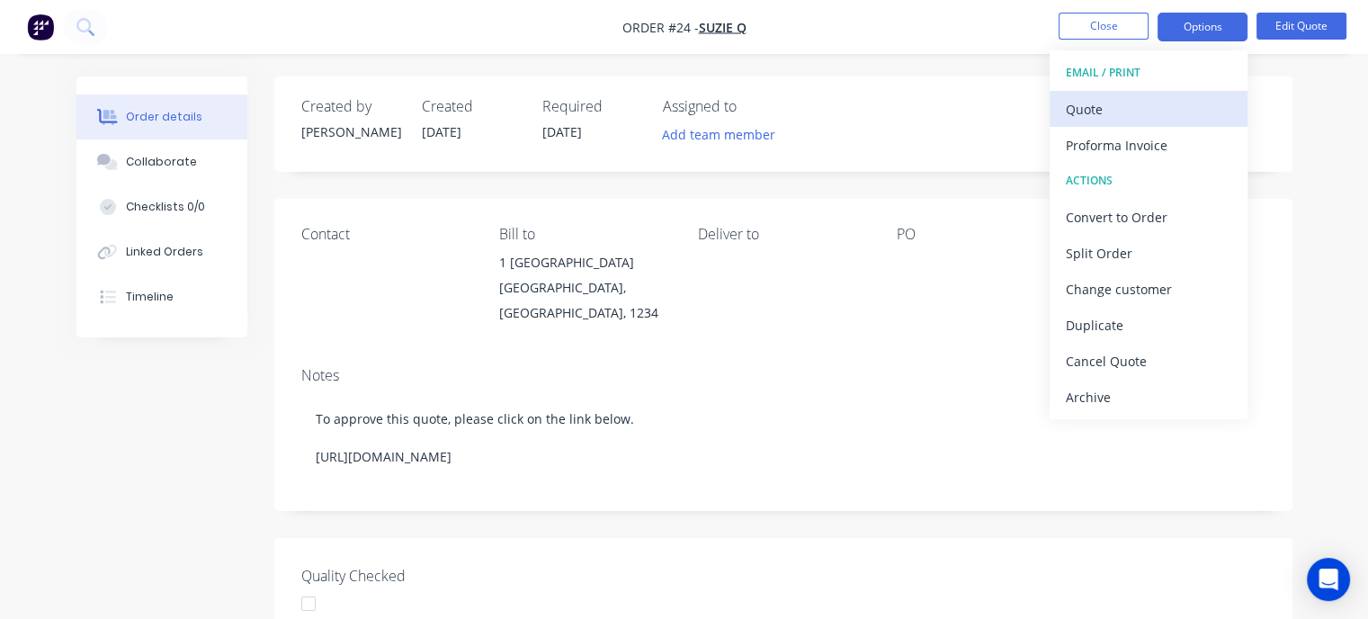
click at [1154, 106] on div "Quote" at bounding box center [1147, 109] width 165 height 26
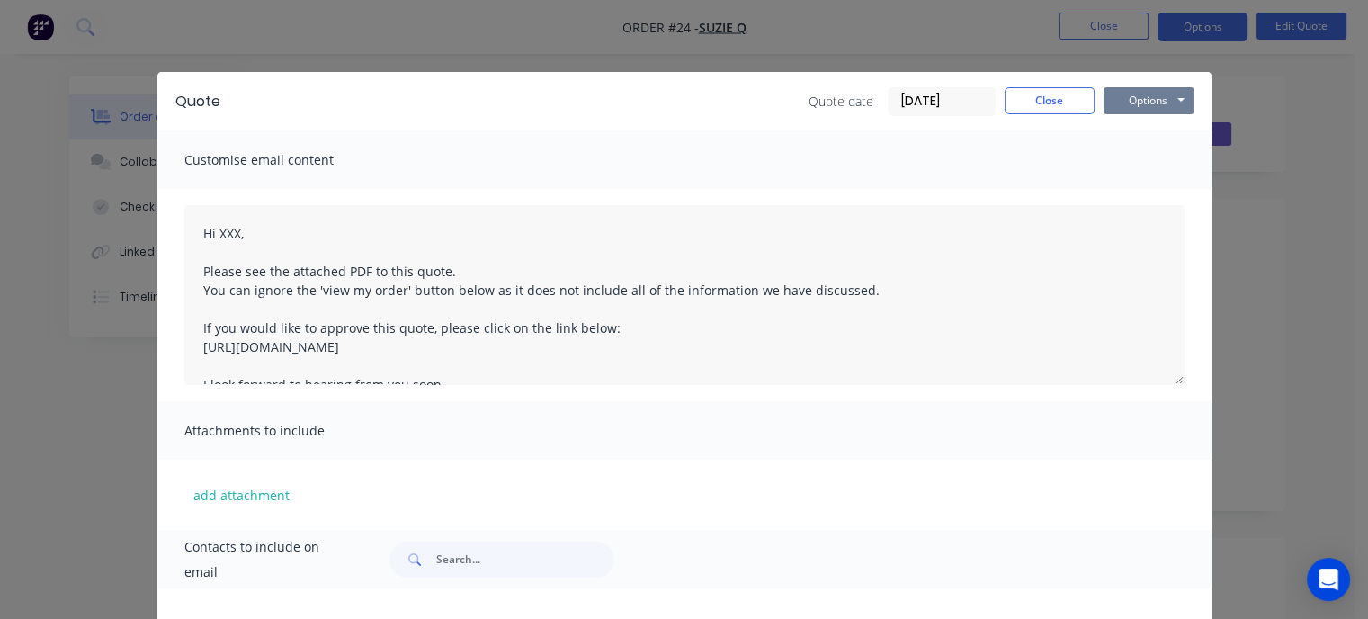
click at [1134, 94] on button "Options" at bounding box center [1148, 100] width 90 height 27
click at [1145, 165] on button "Print" at bounding box center [1160, 162] width 115 height 30
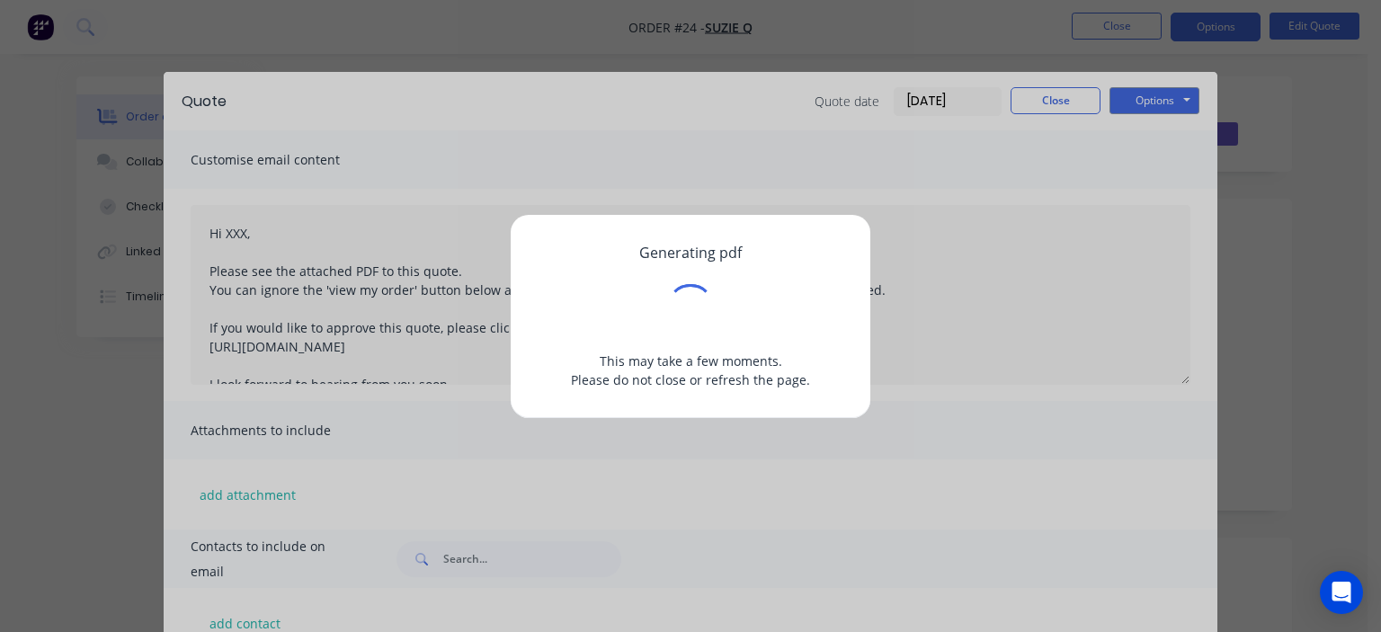
click at [922, 302] on div "Generating pdf This may take a few moments. Please do not close or refresh the …" at bounding box center [690, 316] width 1381 height 632
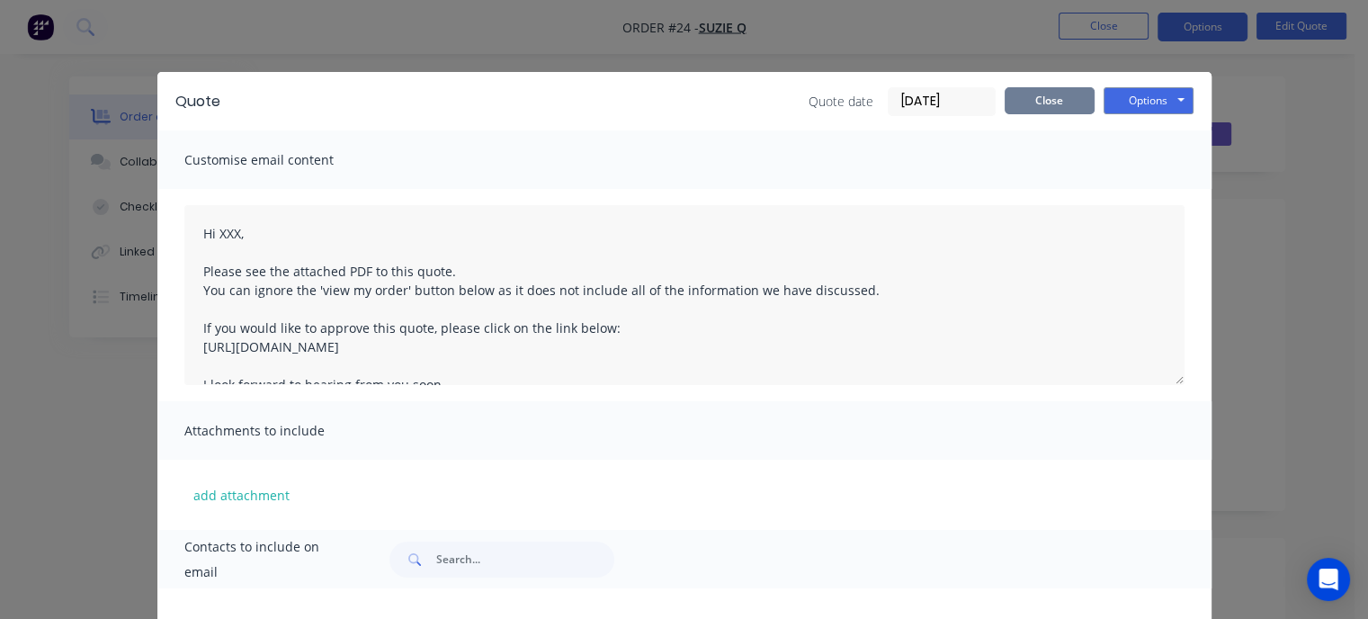
click at [1039, 95] on button "Close" at bounding box center [1049, 100] width 90 height 27
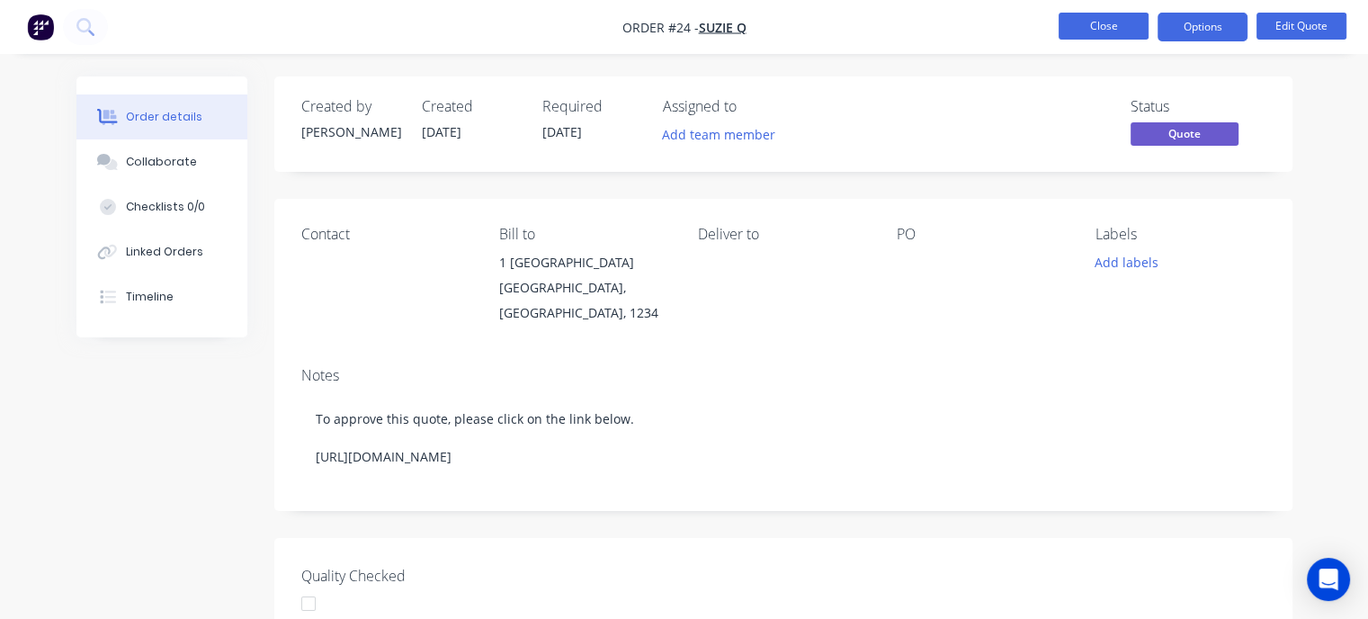
click at [1079, 21] on button "Close" at bounding box center [1103, 26] width 90 height 27
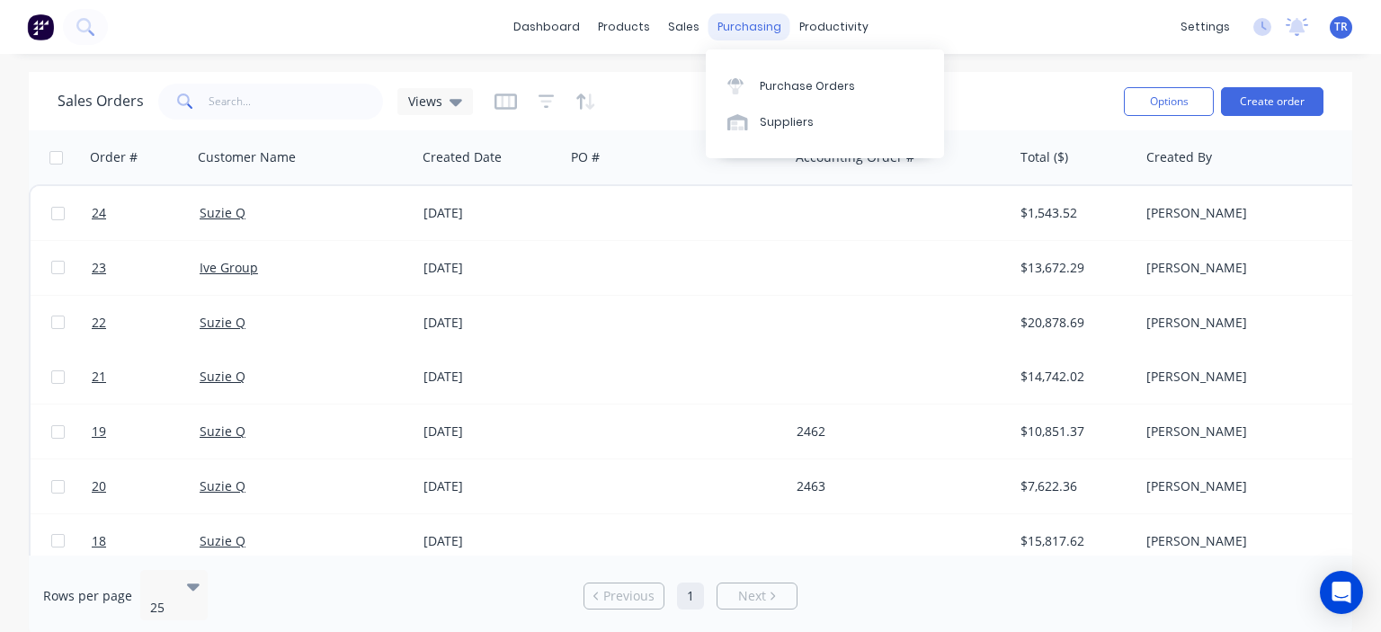
click at [744, 30] on div "purchasing" at bounding box center [749, 26] width 82 height 27
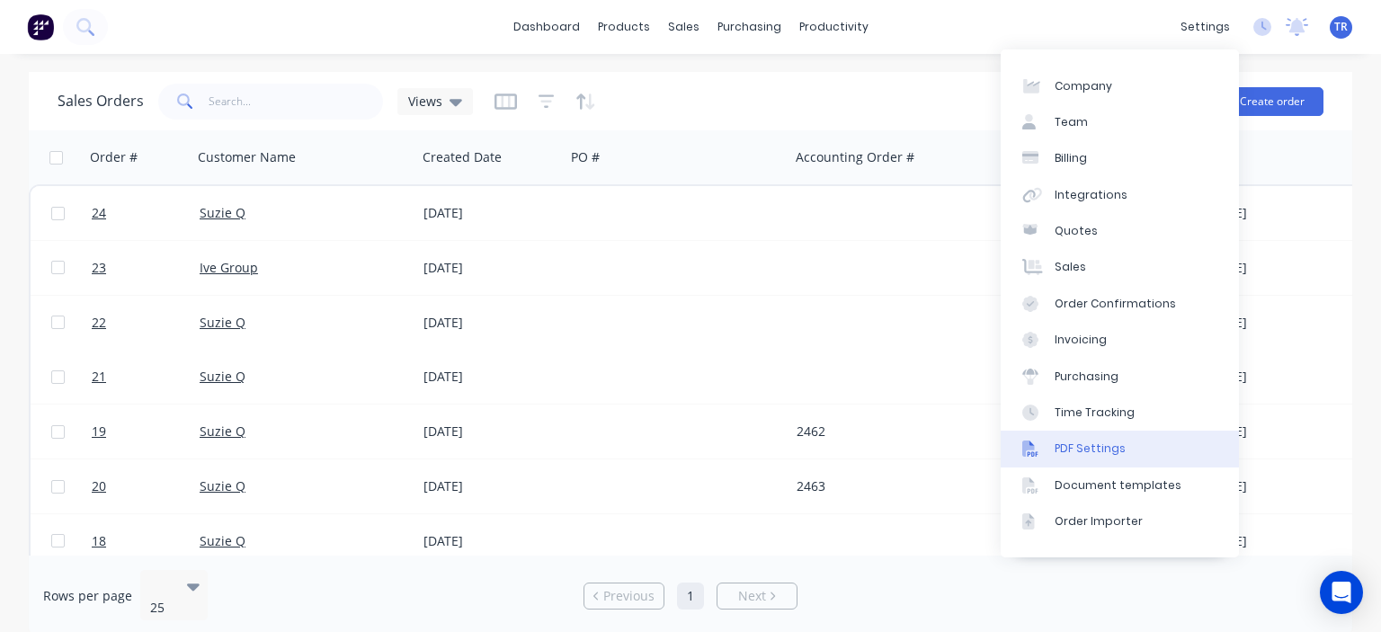
click at [1091, 456] on div "PDF Settings" at bounding box center [1090, 449] width 71 height 16
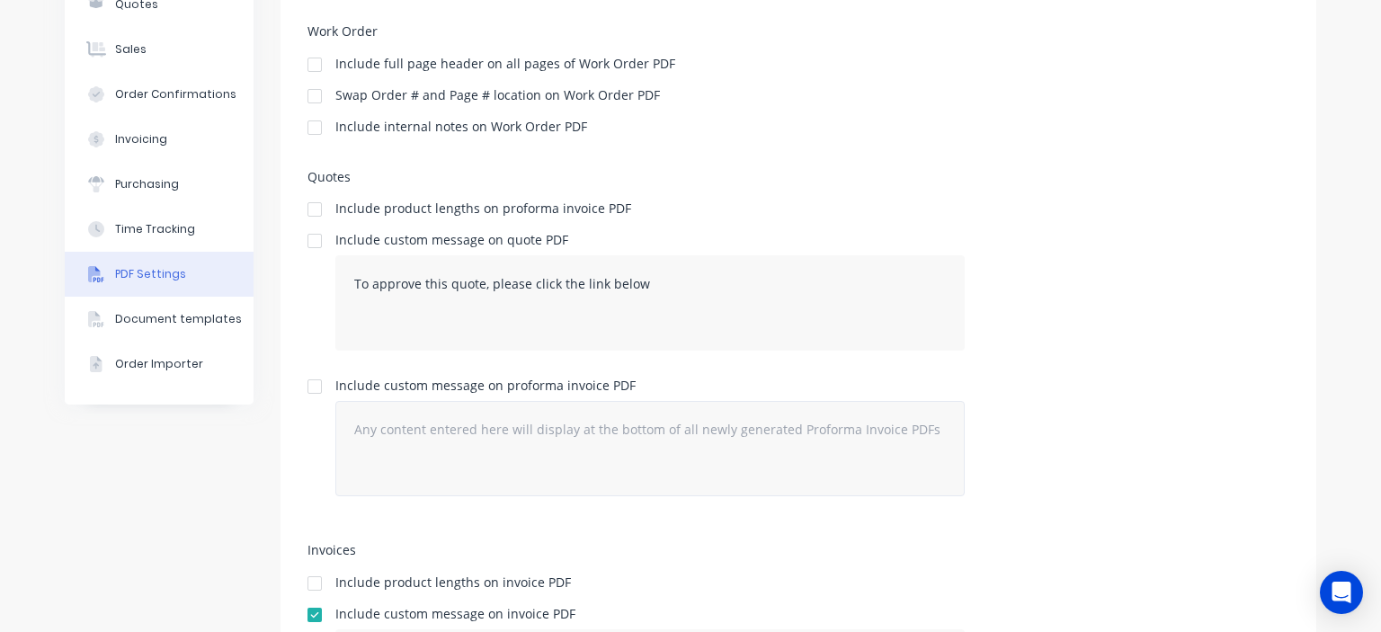
scroll to position [273, 0]
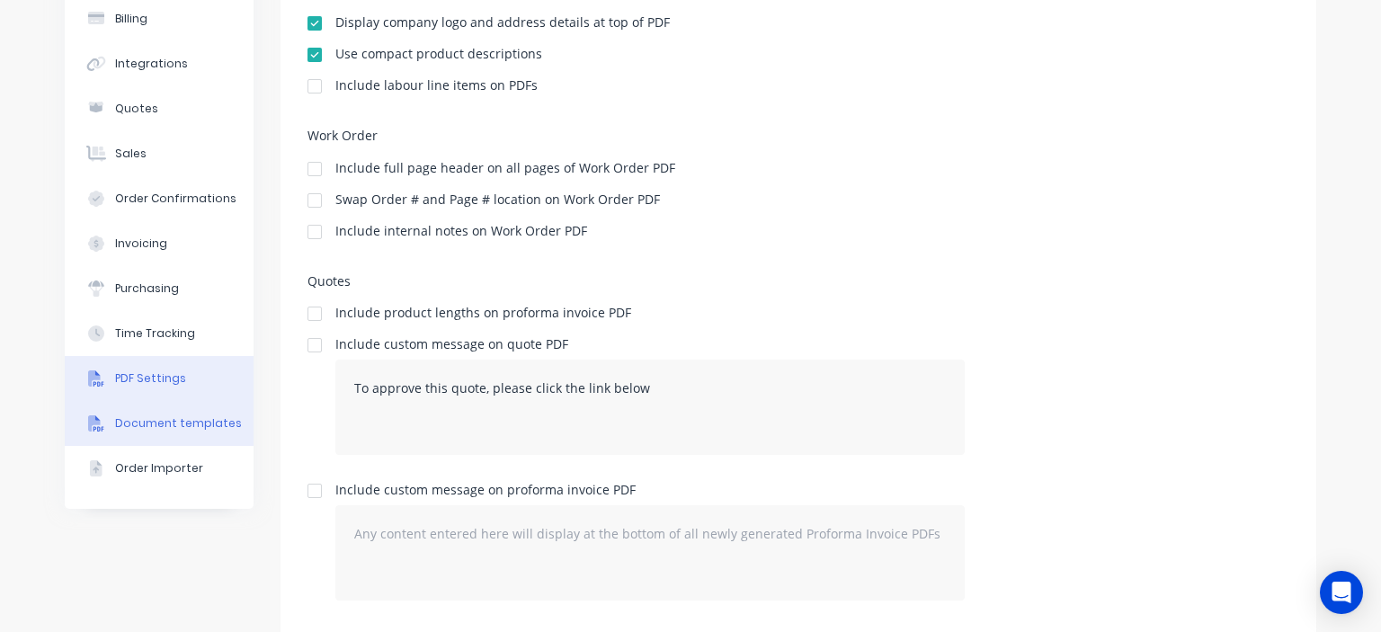
click at [218, 420] on div "Document templates" at bounding box center [178, 423] width 127 height 16
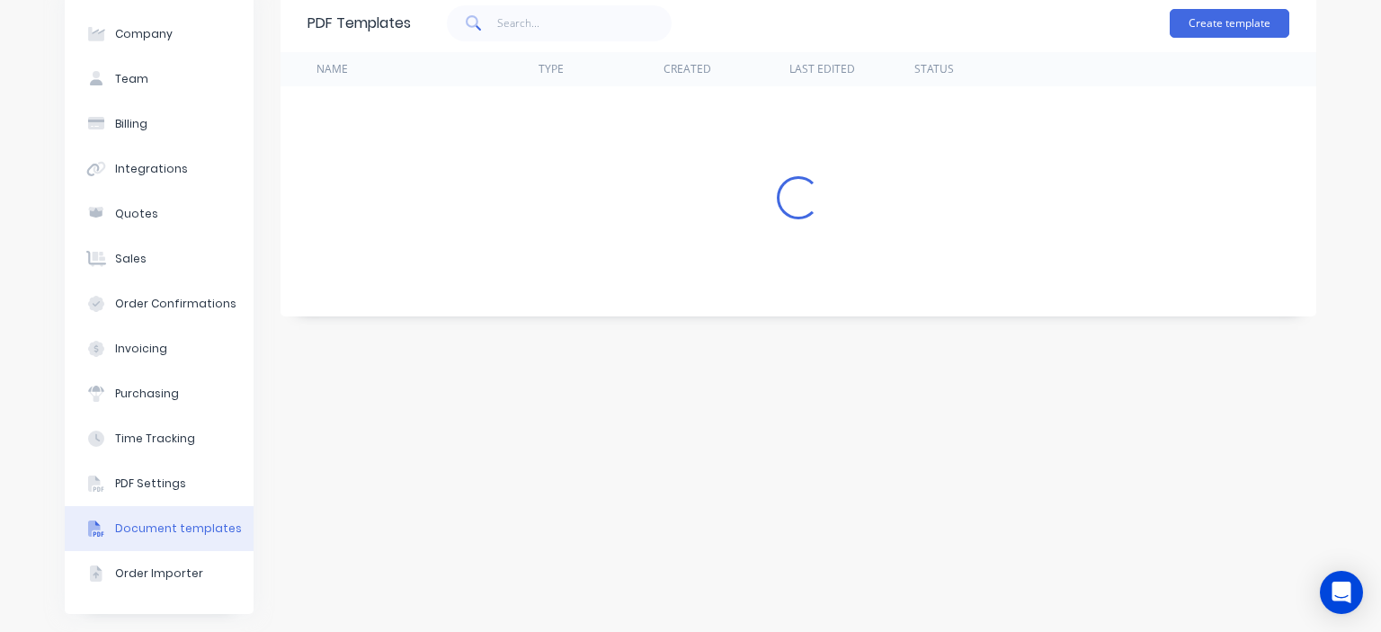
scroll to position [183, 0]
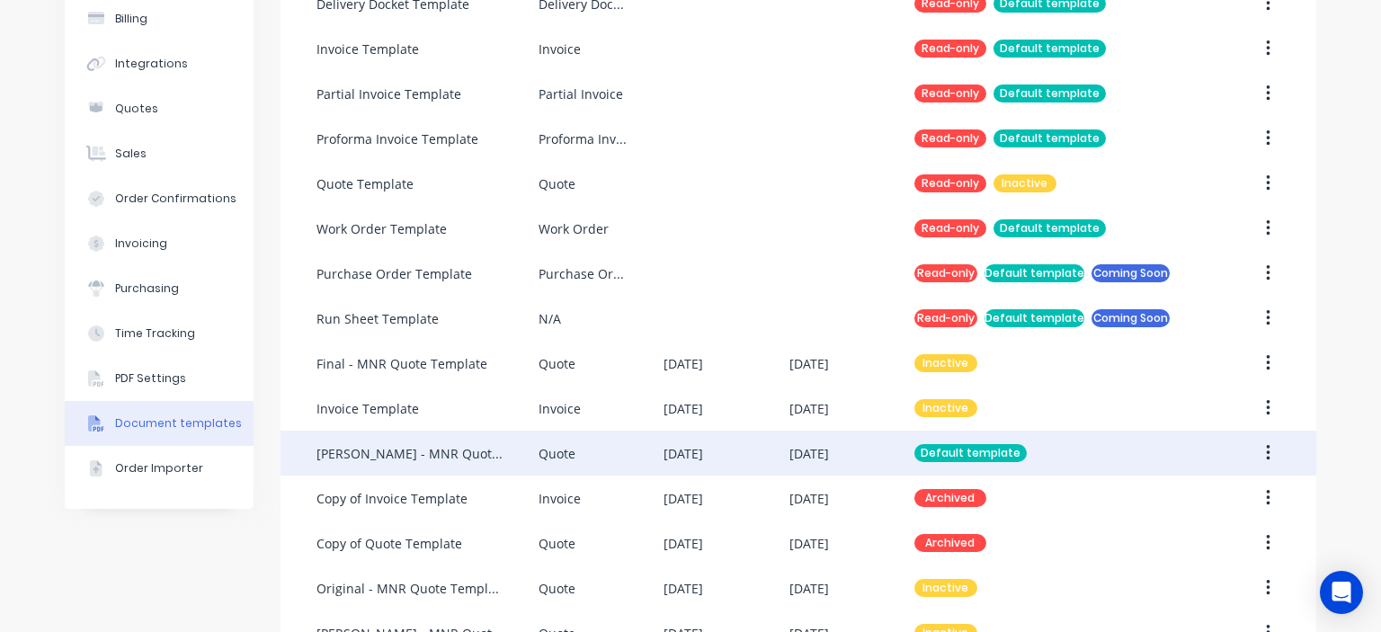
click at [829, 456] on div "[DATE]" at bounding box center [809, 453] width 40 height 19
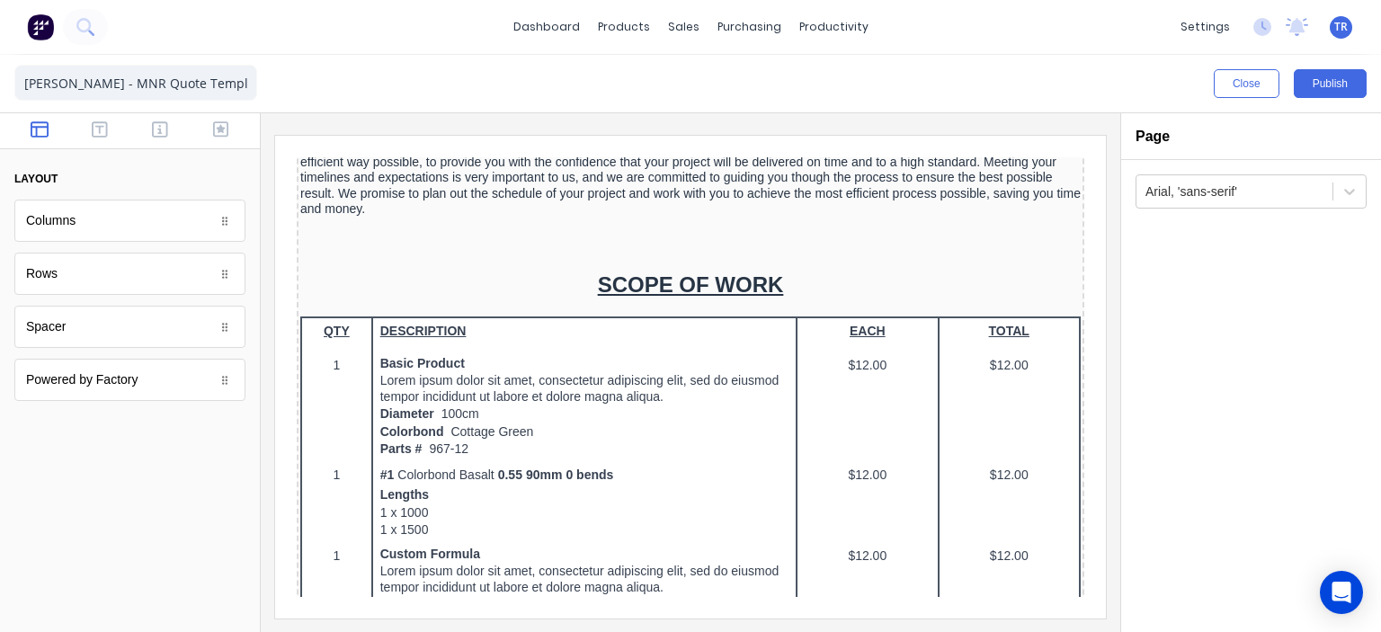
scroll to position [539, 0]
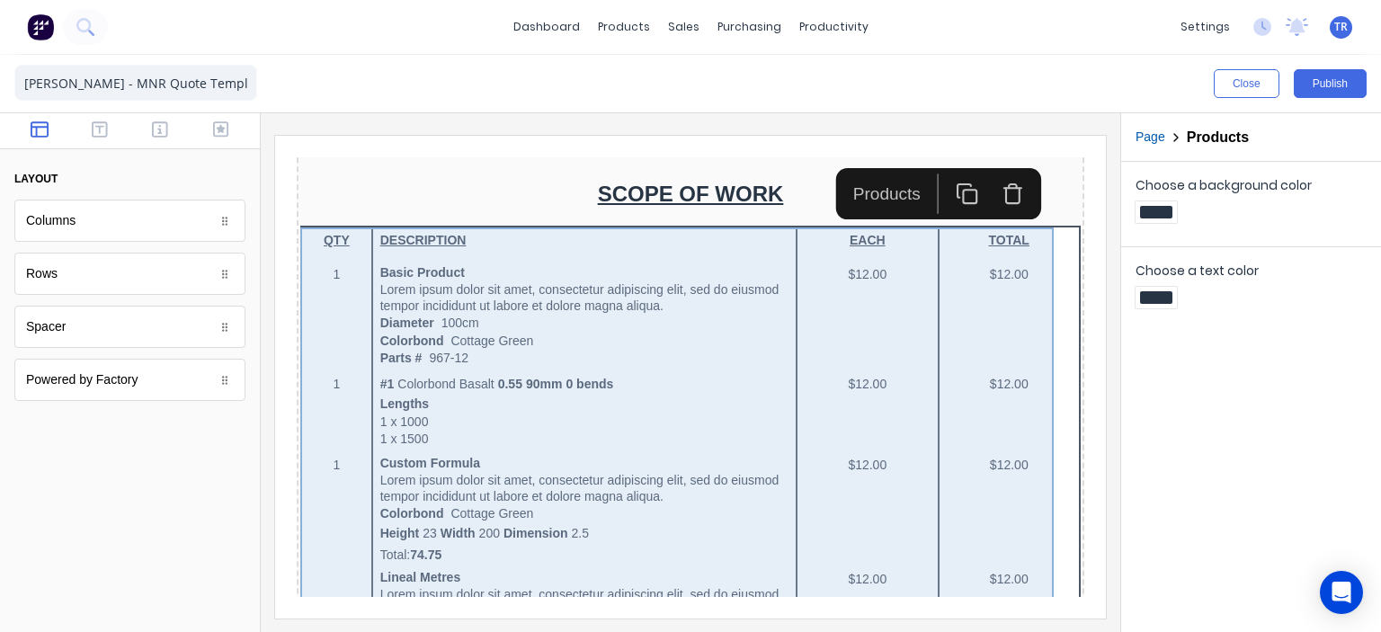
scroll to position [629, 0]
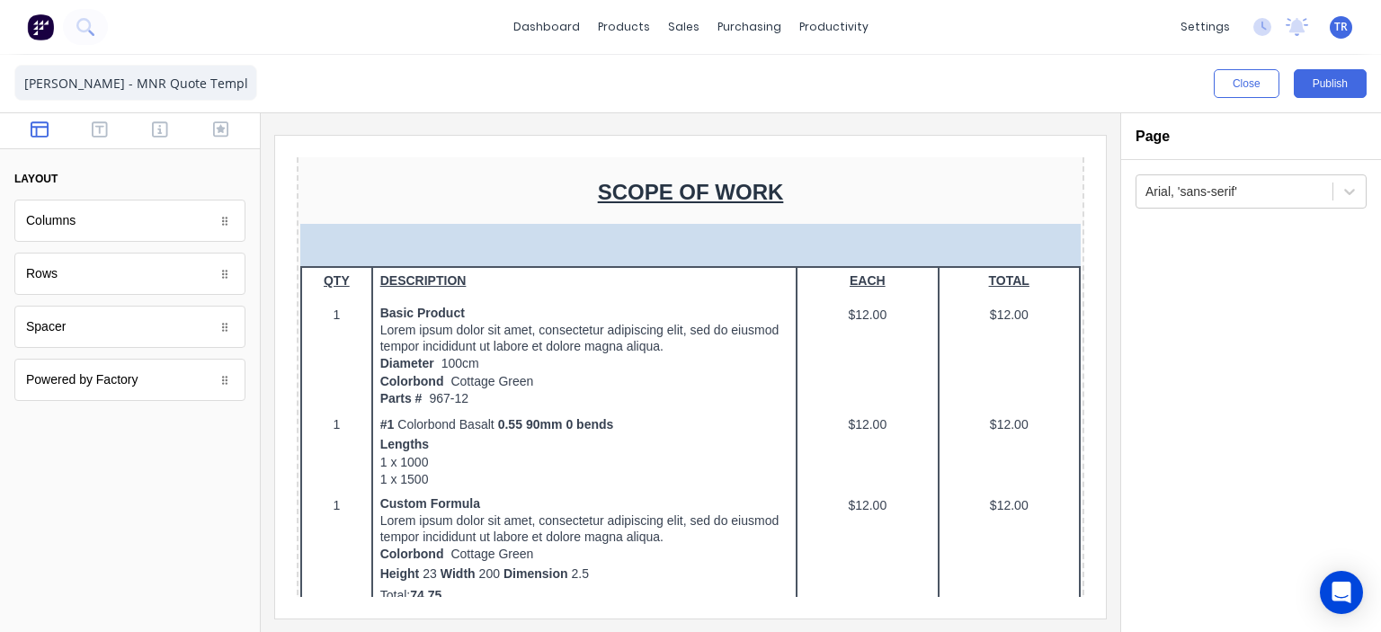
drag, startPoint x: 147, startPoint y: 226, endPoint x: 90, endPoint y: 227, distance: 57.5
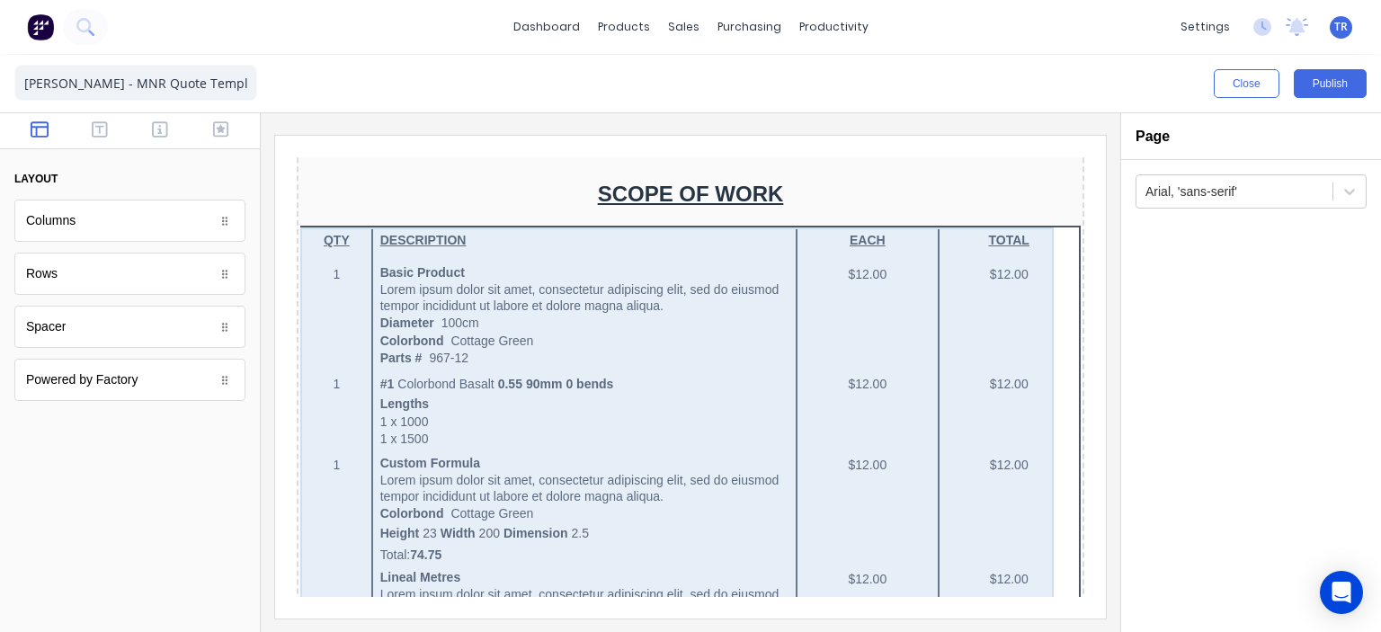
scroll to position [539, 0]
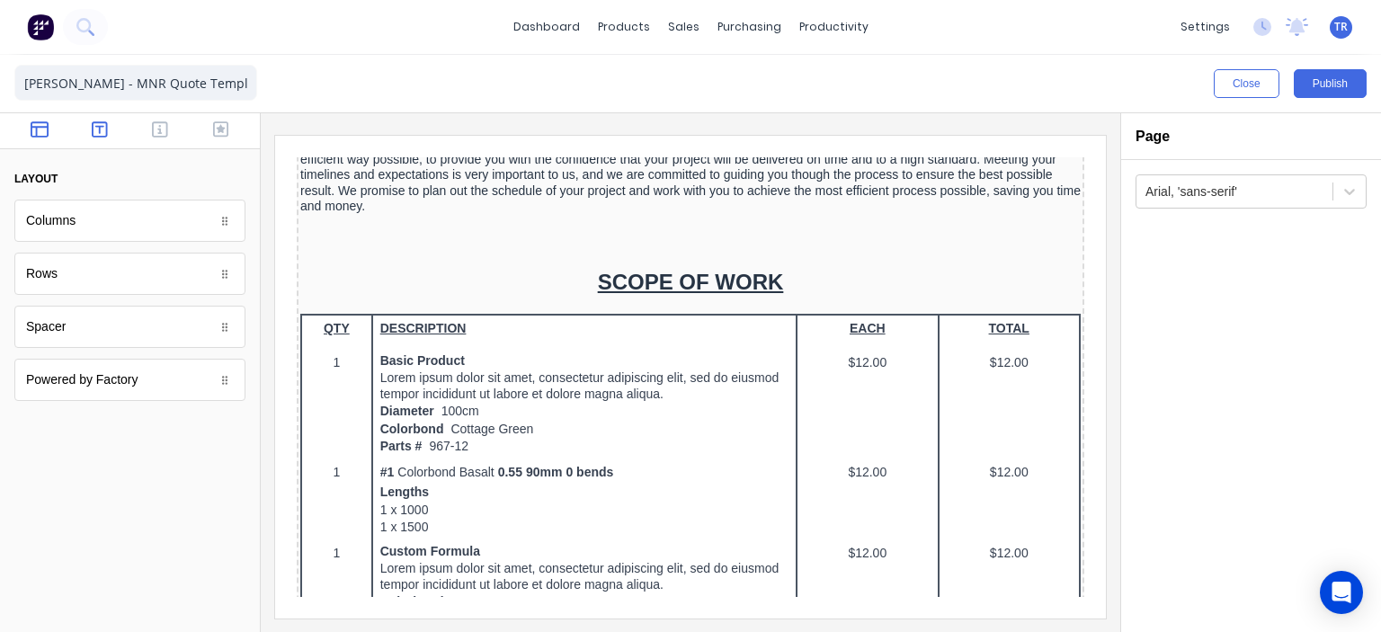
click at [96, 129] on icon "button" at bounding box center [100, 129] width 16 height 18
click at [147, 129] on button "button" at bounding box center [160, 131] width 49 height 22
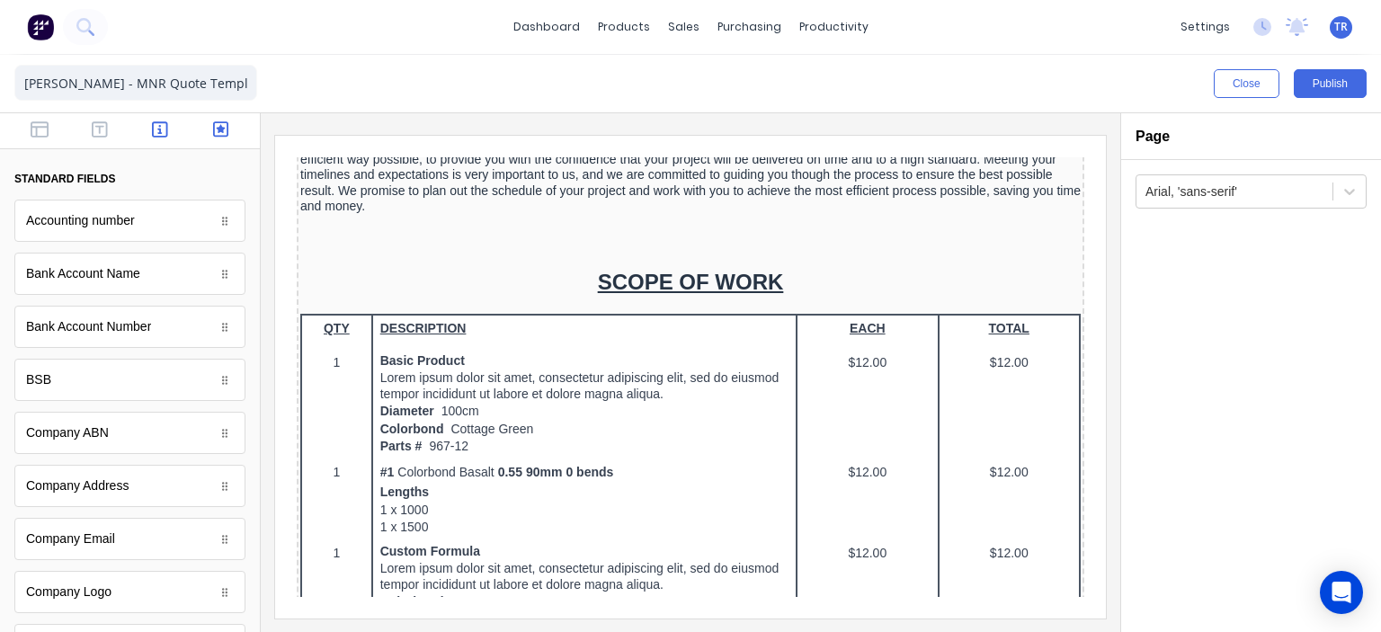
click at [200, 127] on button "button" at bounding box center [220, 131] width 49 height 22
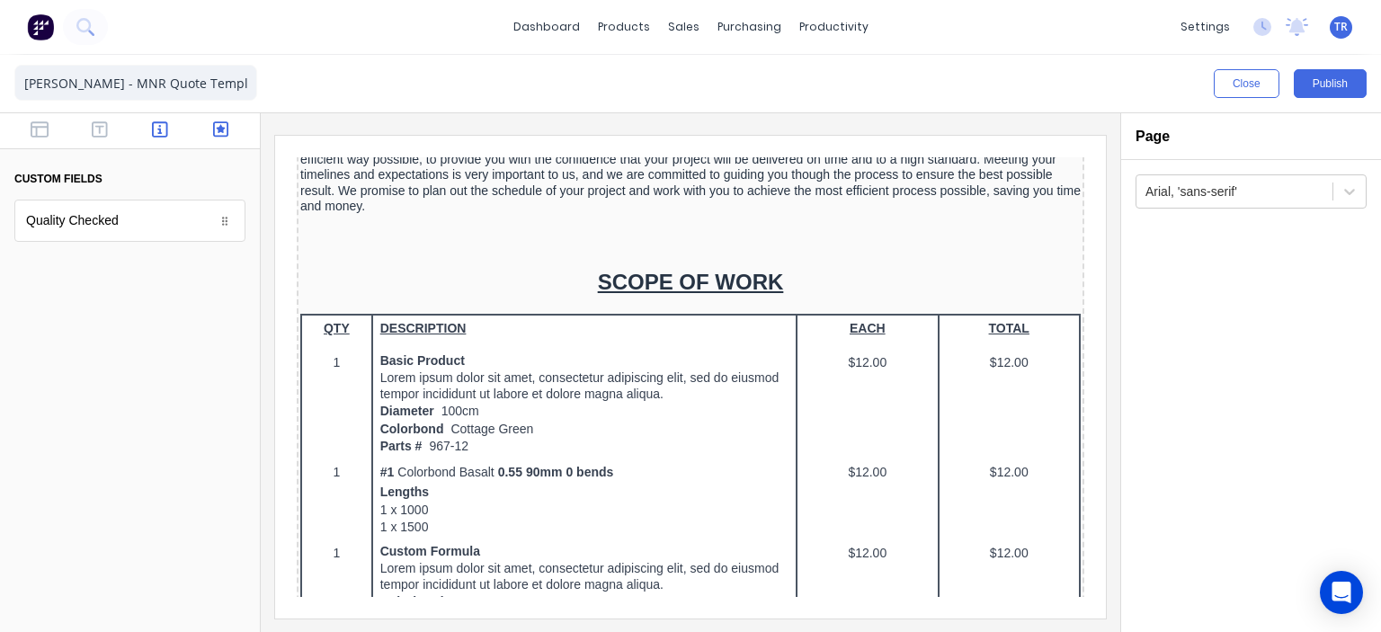
click at [148, 130] on button "button" at bounding box center [160, 131] width 49 height 22
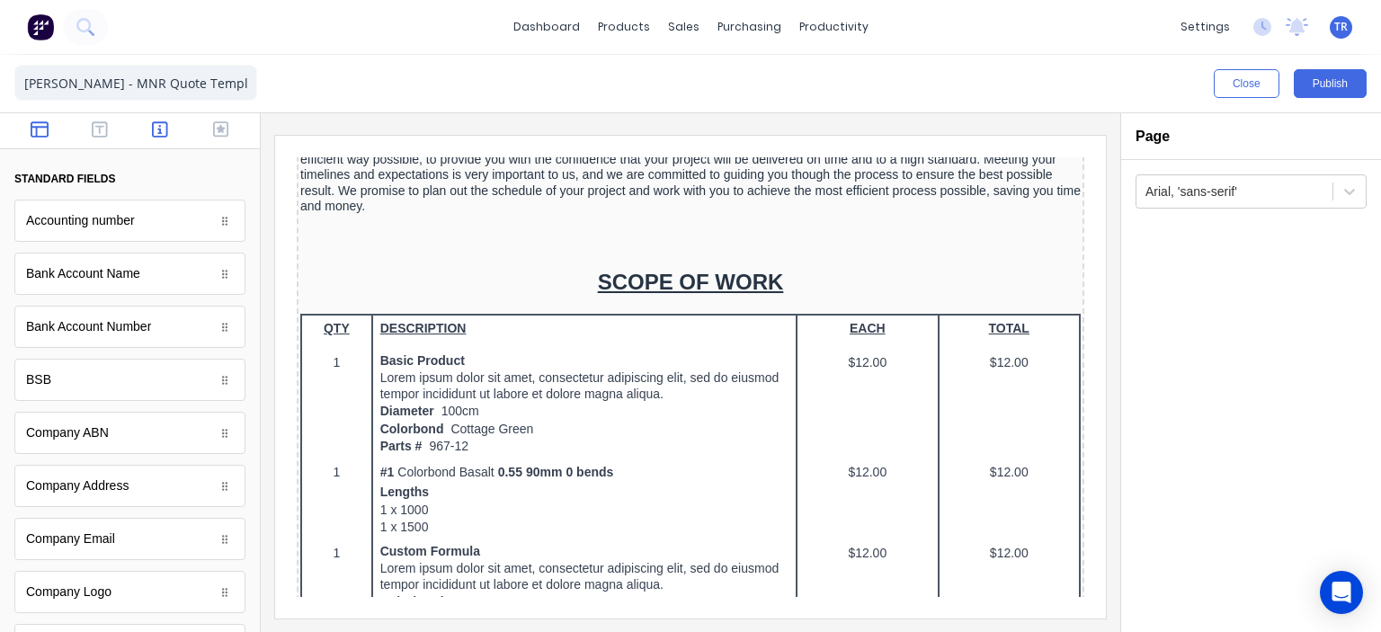
click at [42, 131] on icon "button" at bounding box center [40, 129] width 18 height 18
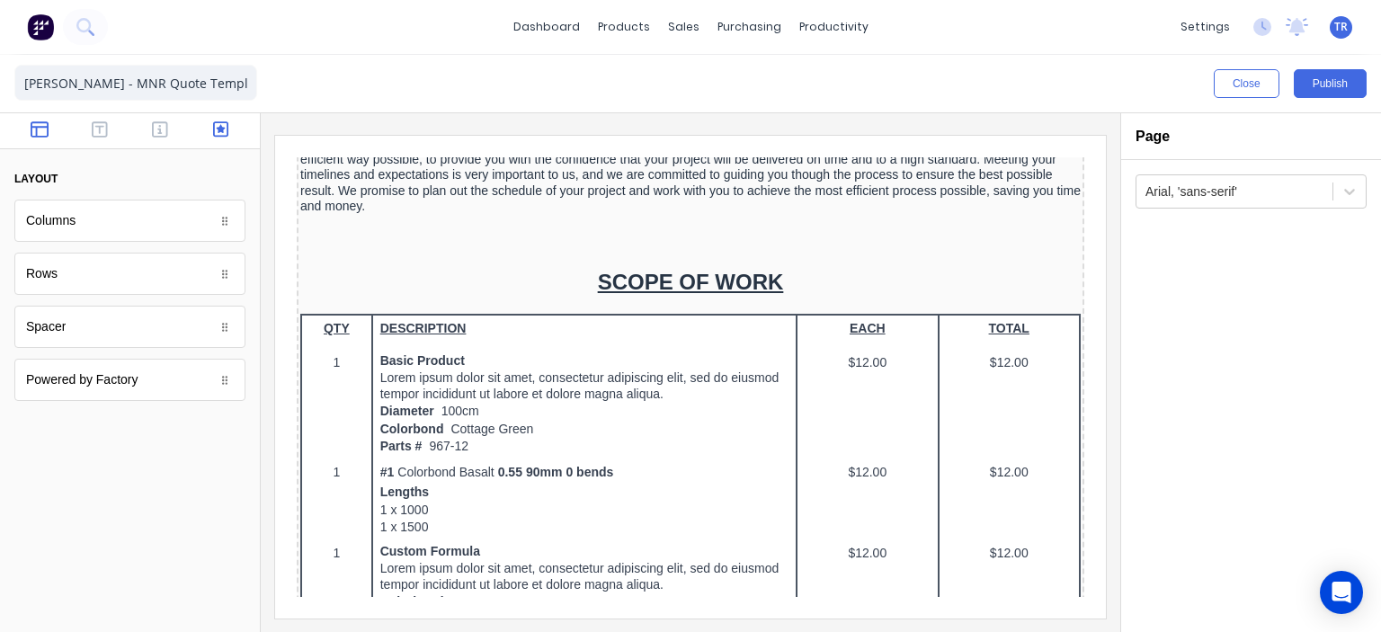
click at [209, 135] on button "button" at bounding box center [220, 131] width 49 height 22
click at [40, 121] on icon "button" at bounding box center [40, 129] width 18 height 16
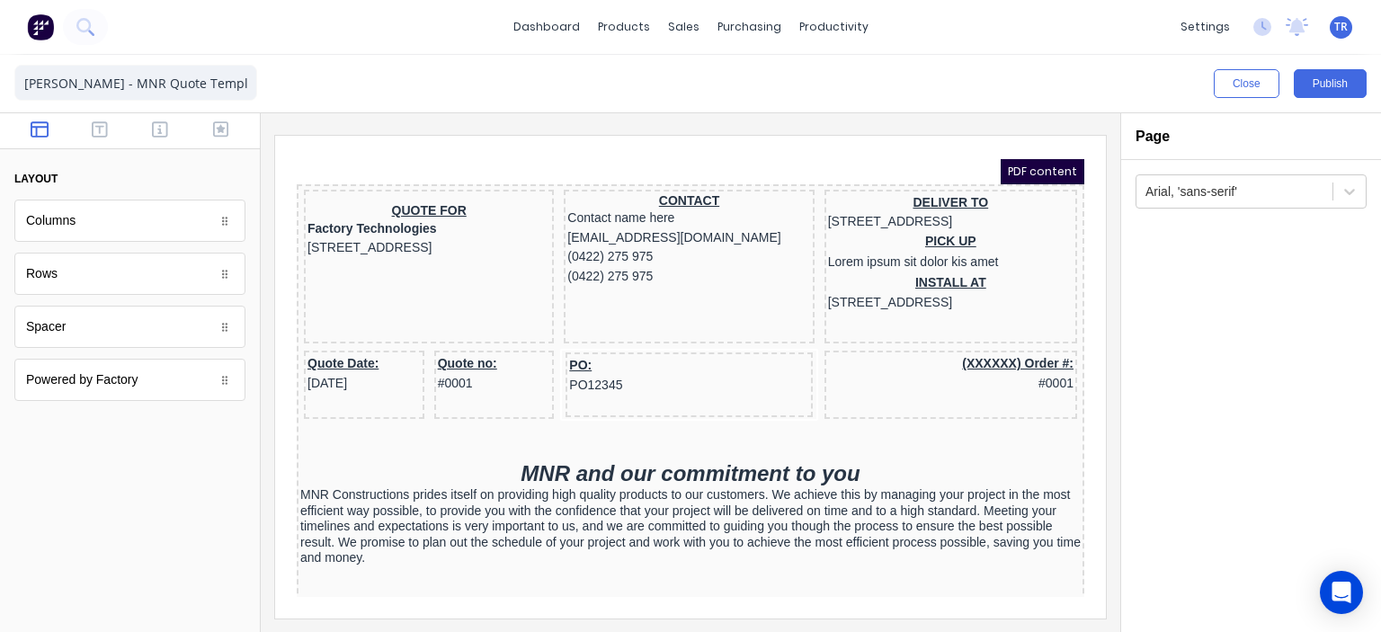
scroll to position [178, 0]
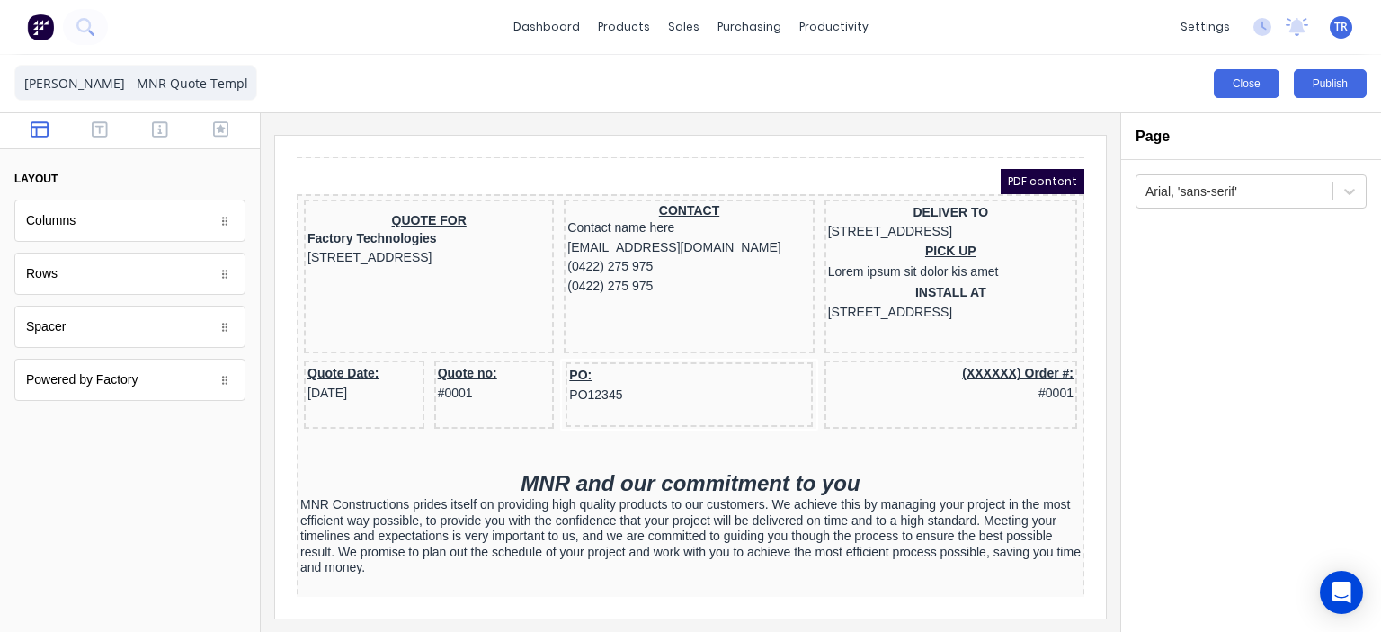
click at [1239, 78] on button "Close" at bounding box center [1247, 83] width 66 height 29
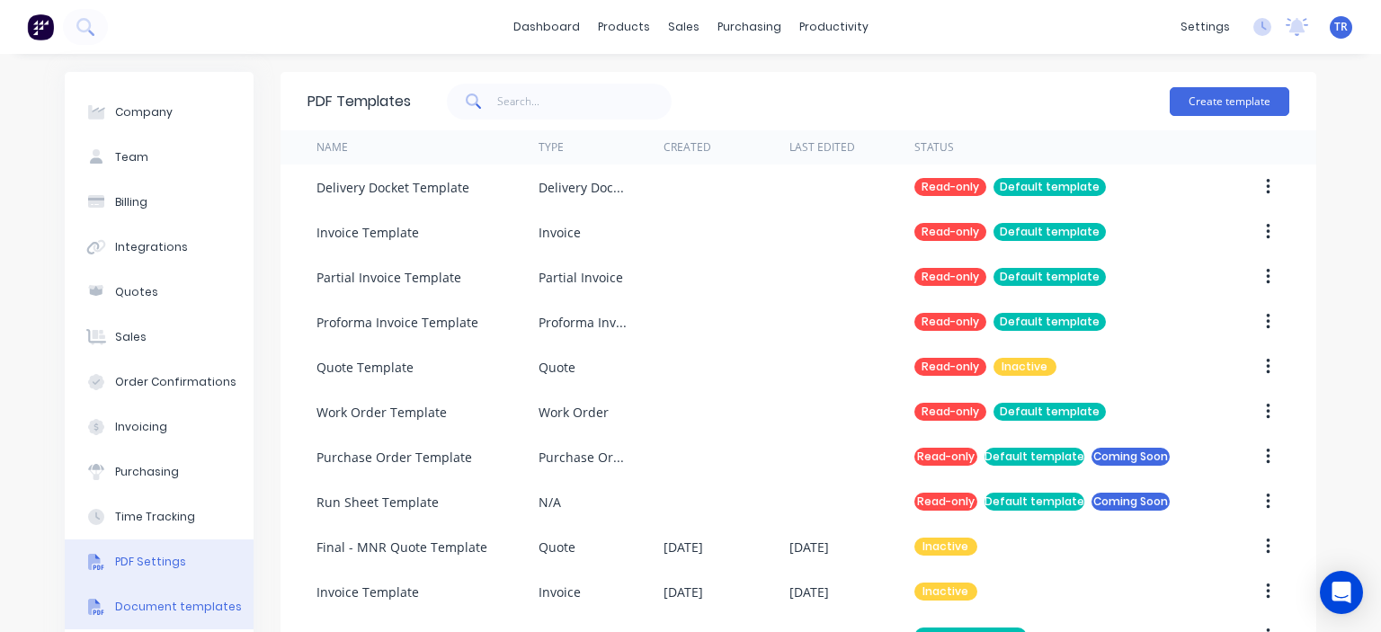
click at [175, 566] on button "PDF Settings" at bounding box center [159, 561] width 189 height 45
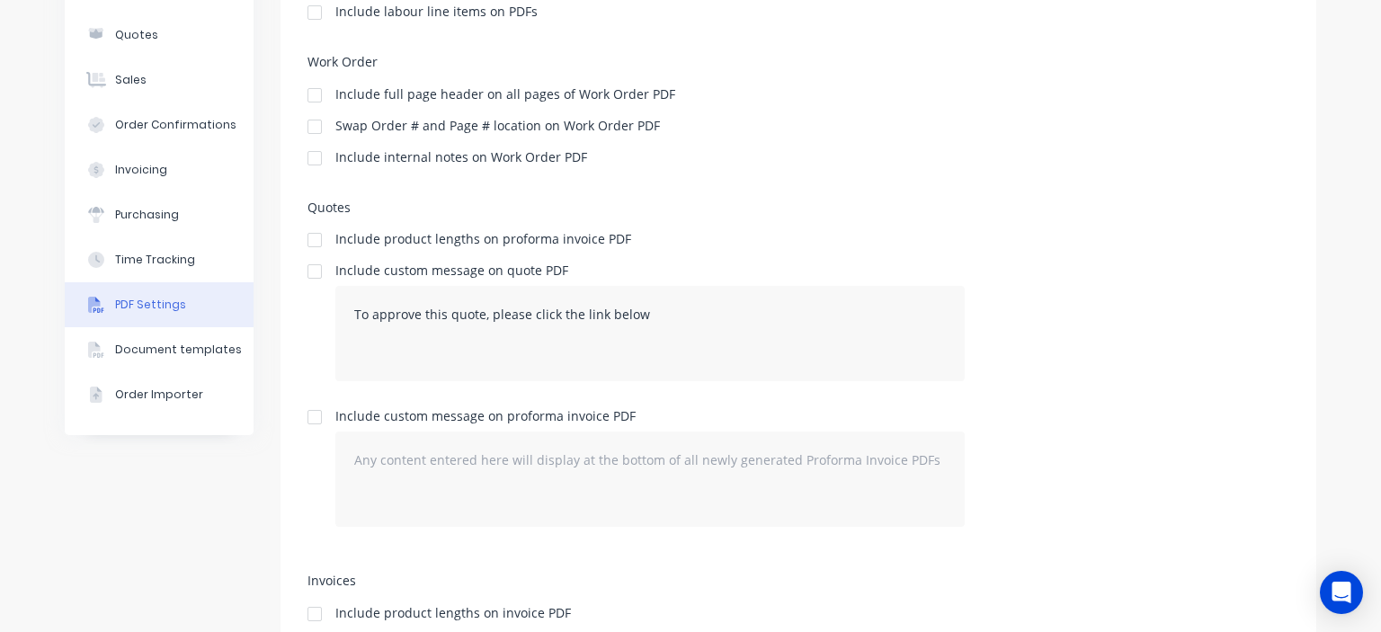
scroll to position [270, 0]
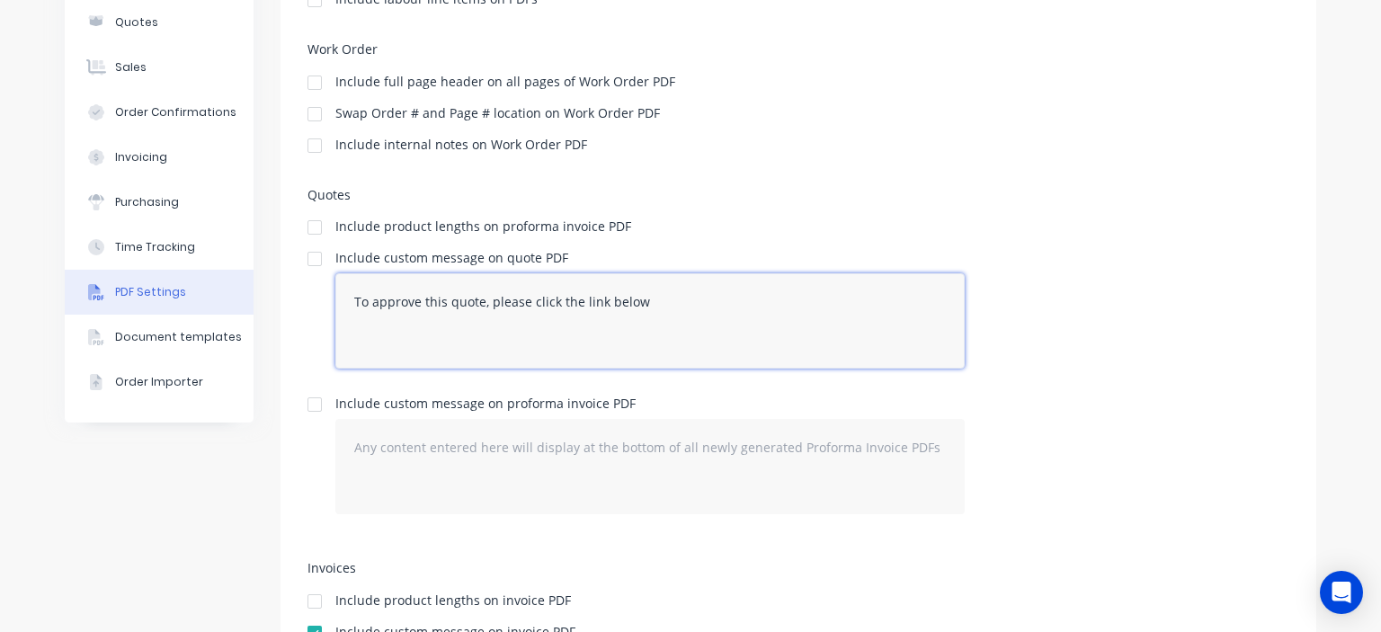
drag, startPoint x: 659, startPoint y: 300, endPoint x: 277, endPoint y: 312, distance: 382.3
click at [307, 312] on div "Include custom message on quote PDF To approve this quote, please click the lin…" at bounding box center [798, 317] width 982 height 131
click at [305, 262] on div at bounding box center [315, 259] width 36 height 36
click at [500, 316] on textarea "To approve this quote, please click the link below" at bounding box center [649, 320] width 629 height 95
click at [647, 304] on textarea "To approve this quote, please click the link below" at bounding box center [649, 320] width 629 height 95
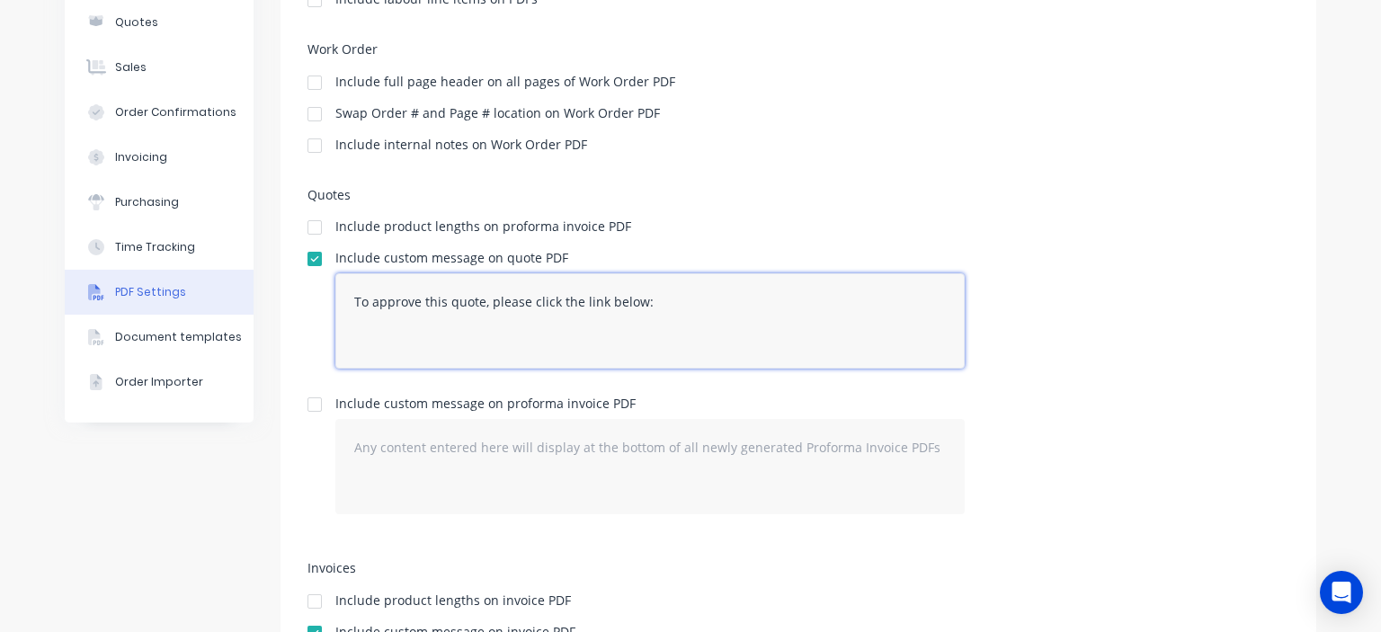
paste textarea "[URL][DOMAIN_NAME]"
type textarea "To approve this quote, please click the link below: [URL][DOMAIN_NAME]"
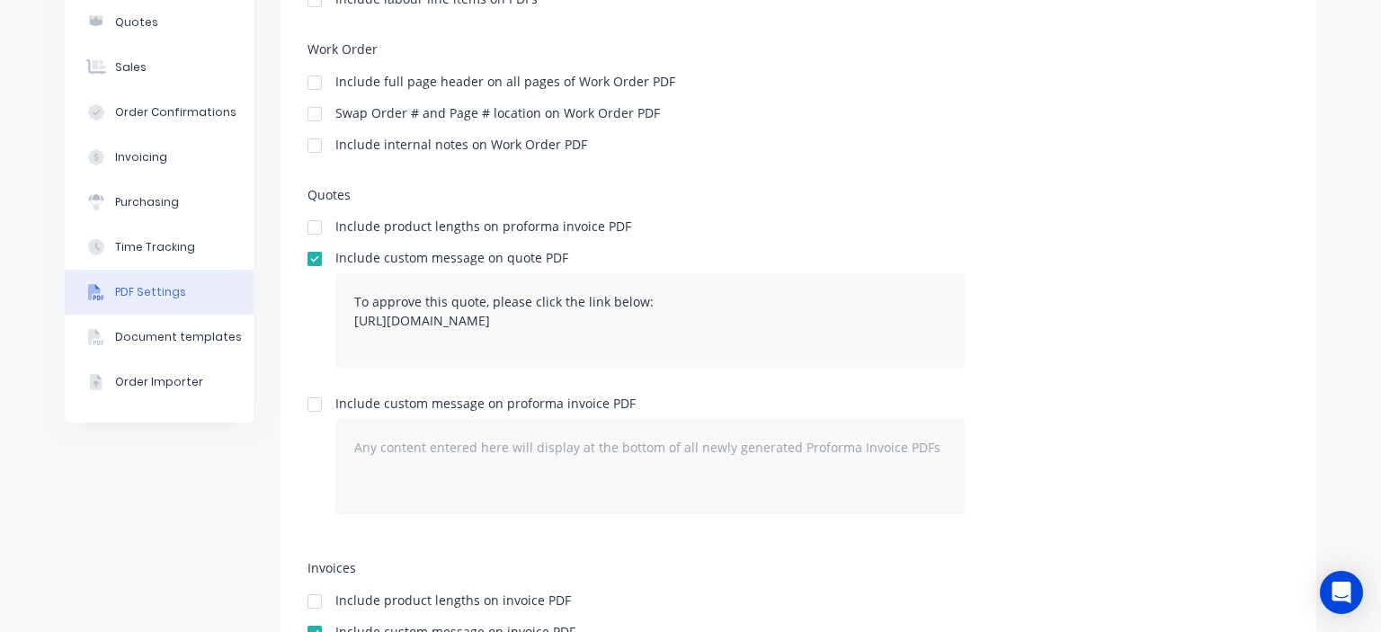
click at [1039, 289] on div "Include custom message on quote PDF To approve this quote, please click the lin…" at bounding box center [798, 317] width 982 height 131
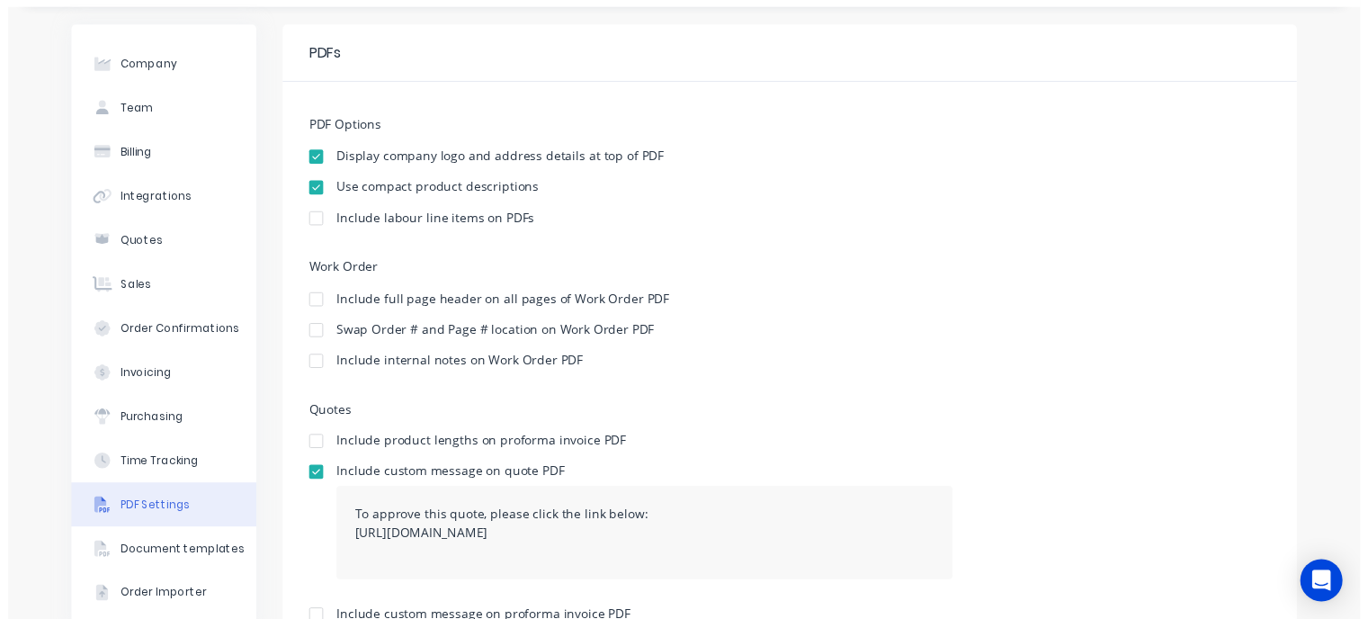
scroll to position [0, 0]
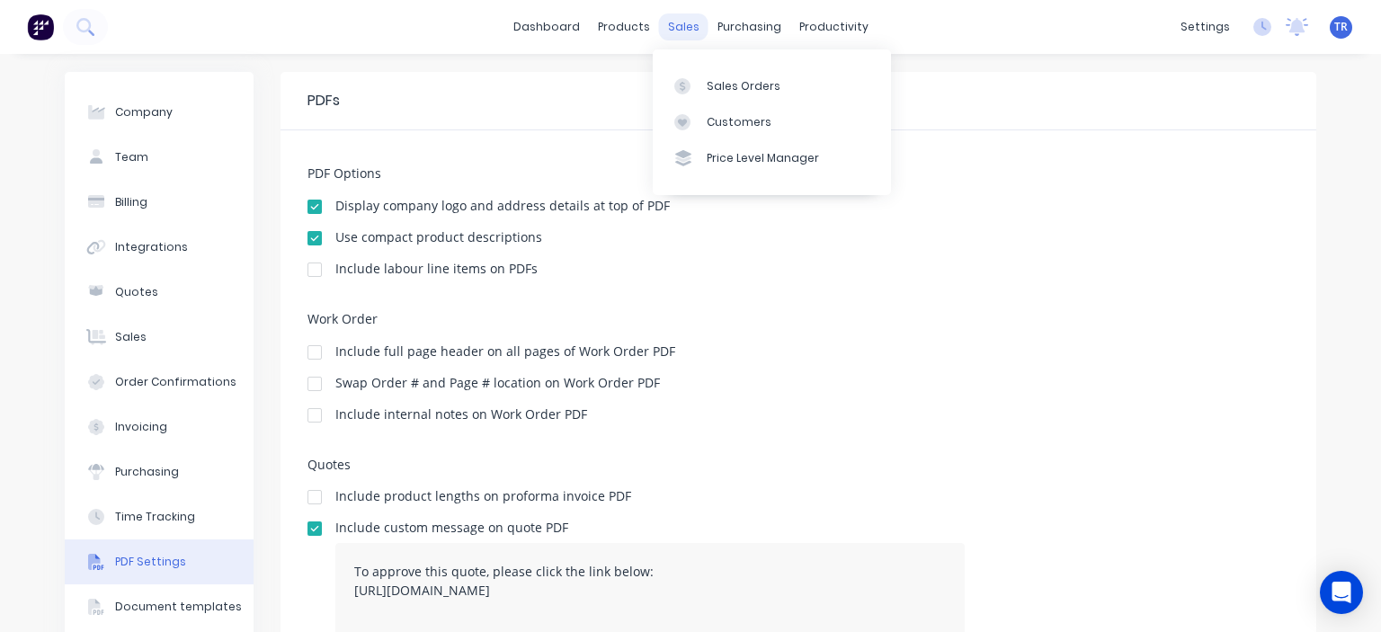
click at [683, 29] on div "sales" at bounding box center [683, 26] width 49 height 27
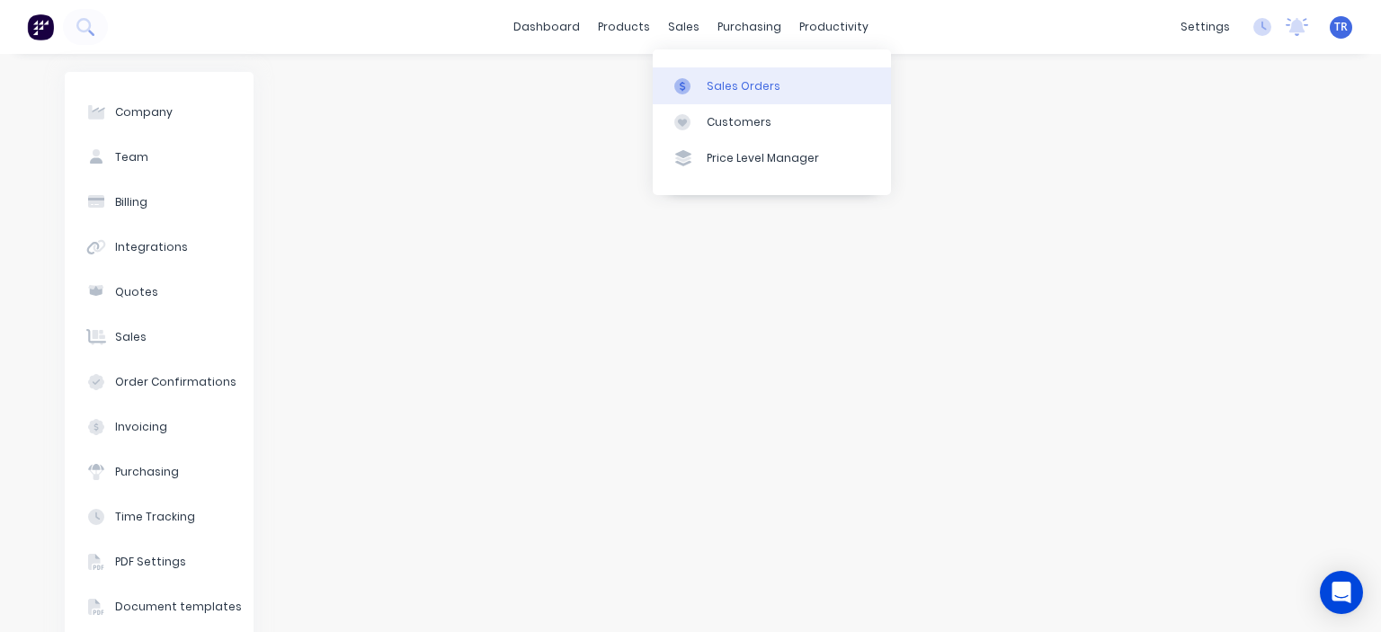
click at [732, 85] on div "Sales Orders" at bounding box center [744, 86] width 74 height 16
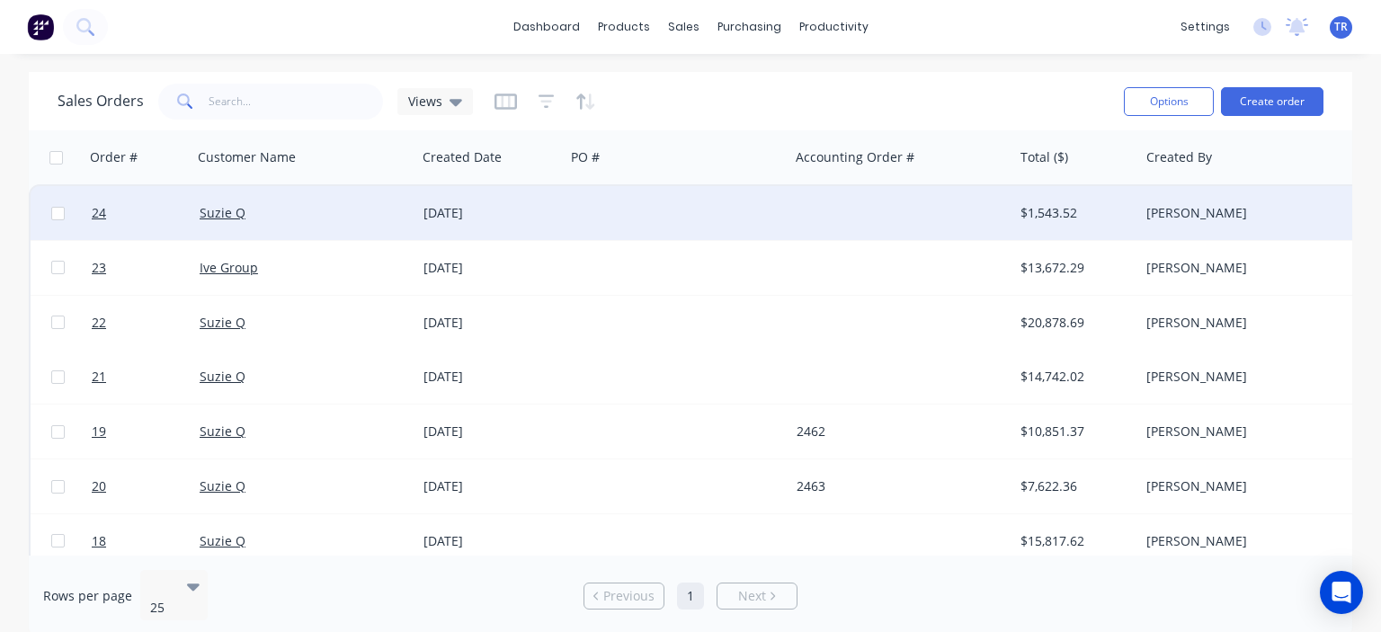
click at [529, 215] on div "[DATE]" at bounding box center [490, 213] width 134 height 18
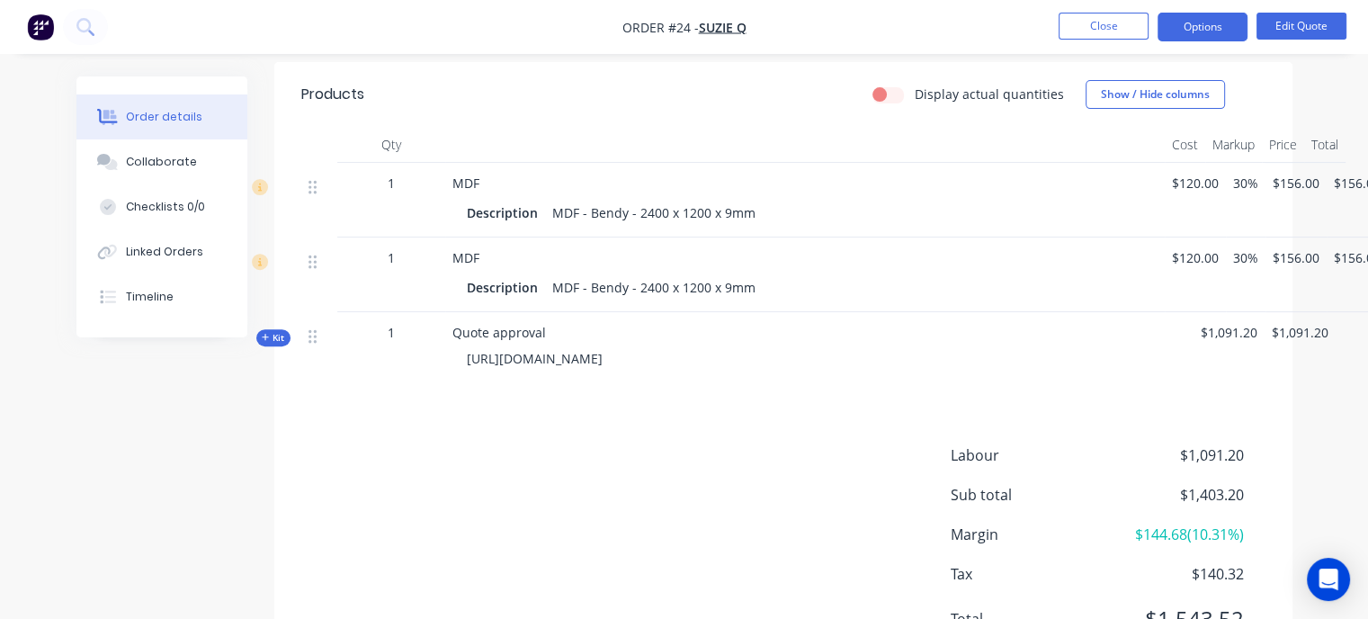
scroll to position [606, 0]
click at [1143, 102] on button "Show / Hide columns" at bounding box center [1154, 97] width 139 height 29
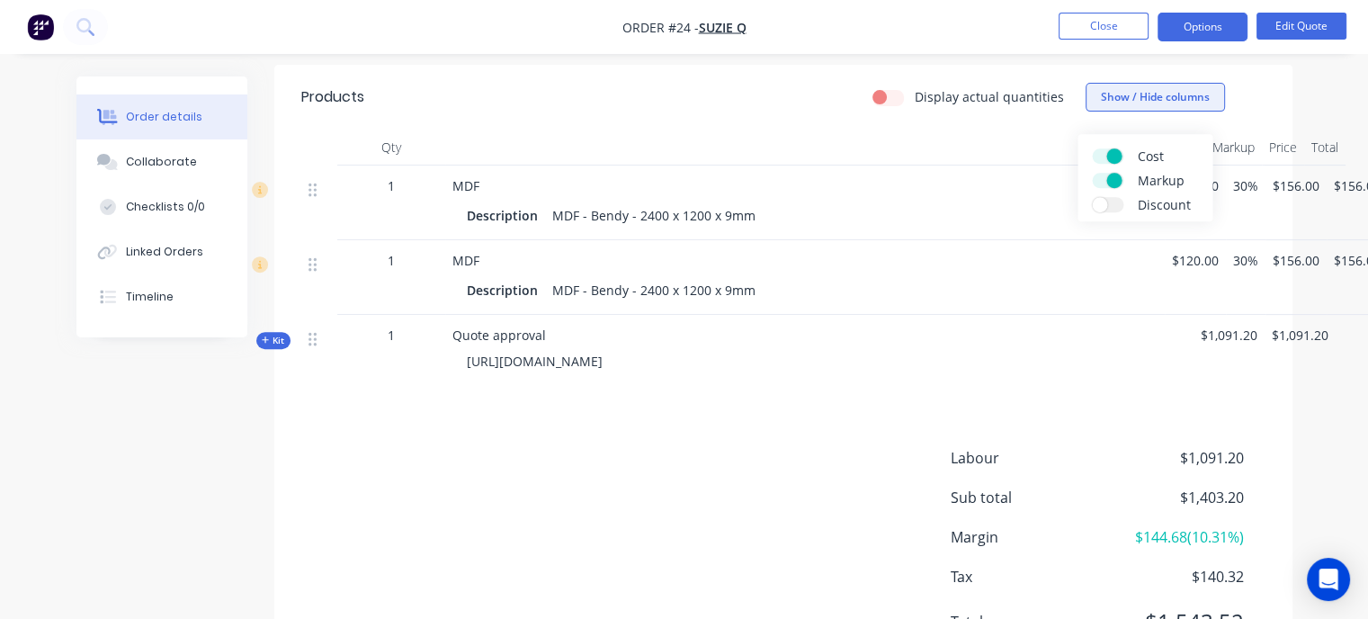
click at [1143, 102] on button "Show / Hide columns" at bounding box center [1154, 97] width 139 height 29
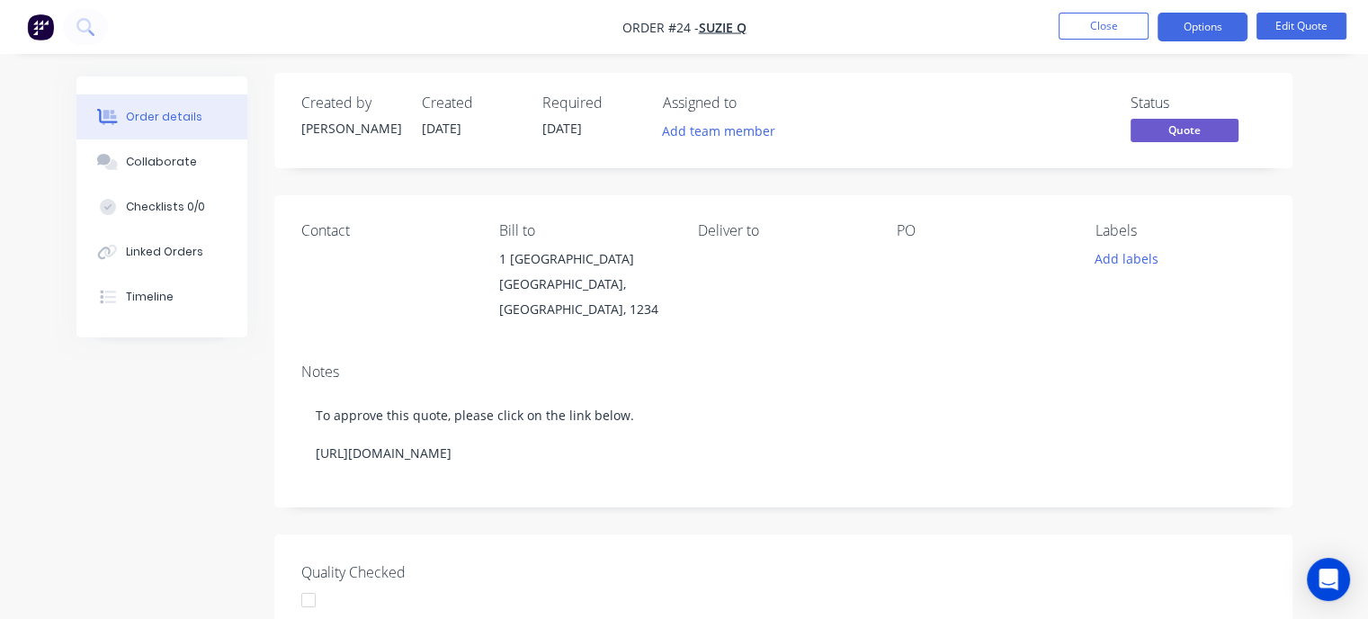
scroll to position [0, 0]
click at [1198, 25] on button "Options" at bounding box center [1202, 27] width 90 height 29
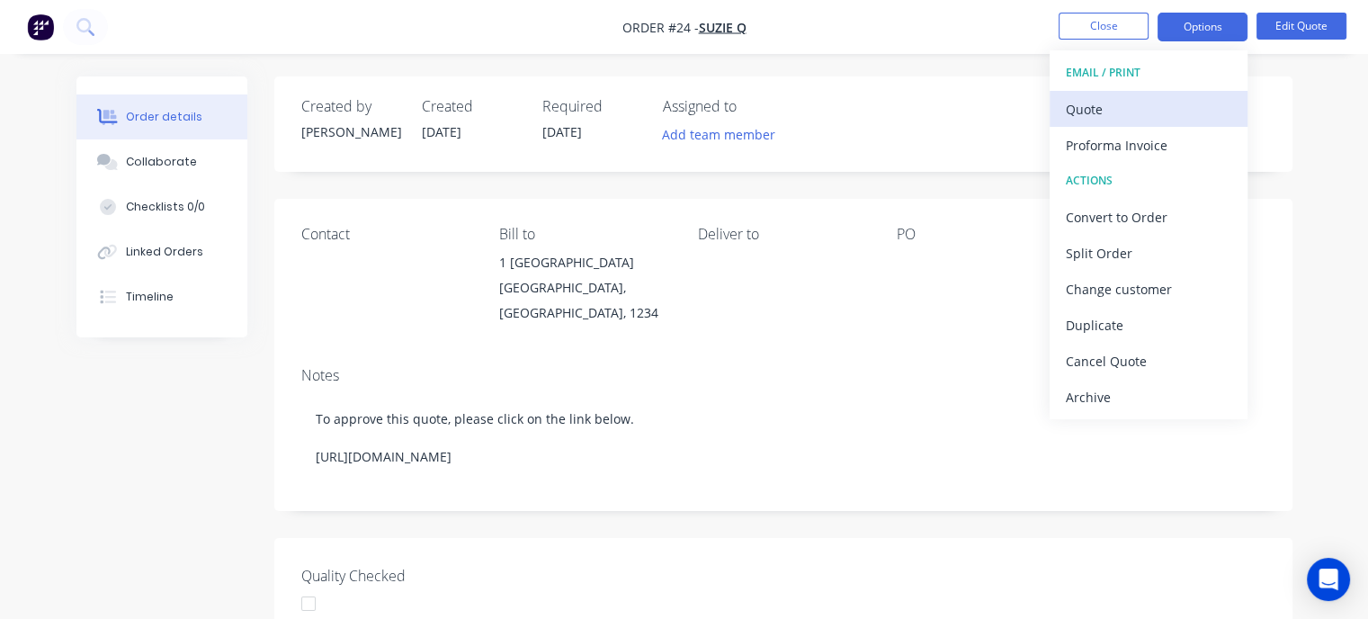
click at [1104, 115] on div "Quote" at bounding box center [1147, 109] width 165 height 26
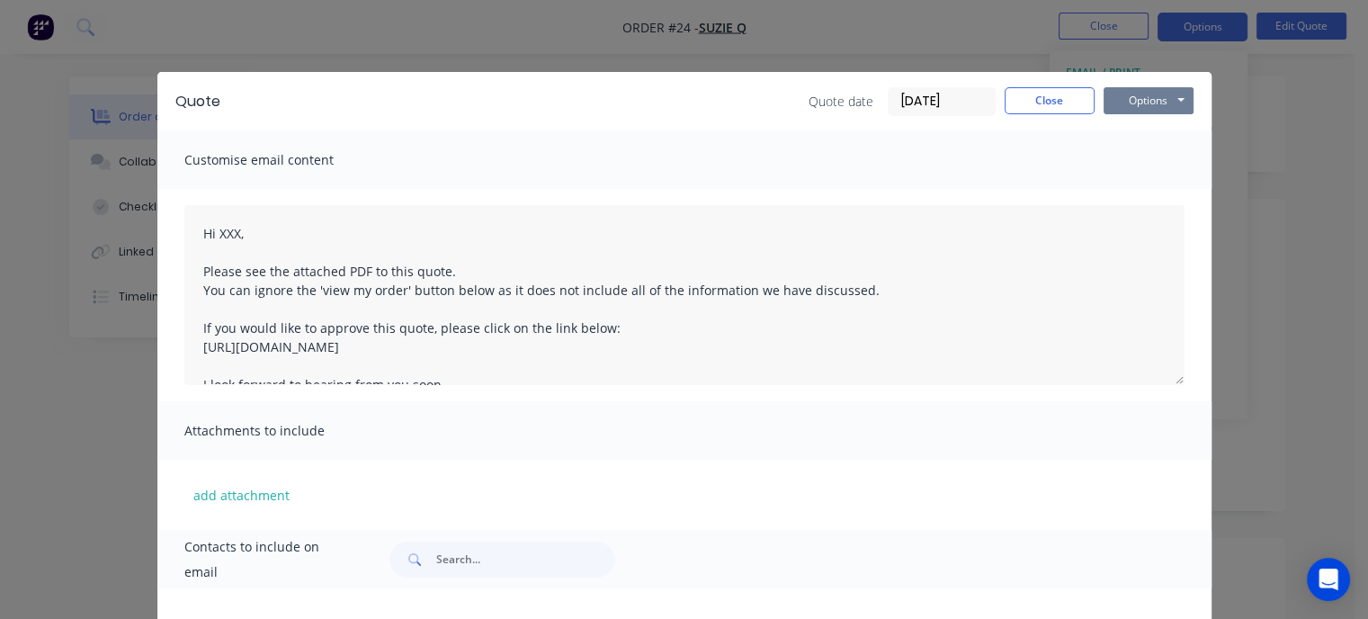
click at [1109, 101] on button "Options" at bounding box center [1148, 100] width 90 height 27
click at [1122, 130] on button "Preview" at bounding box center [1160, 133] width 115 height 30
click at [1056, 100] on button "Close" at bounding box center [1049, 100] width 90 height 27
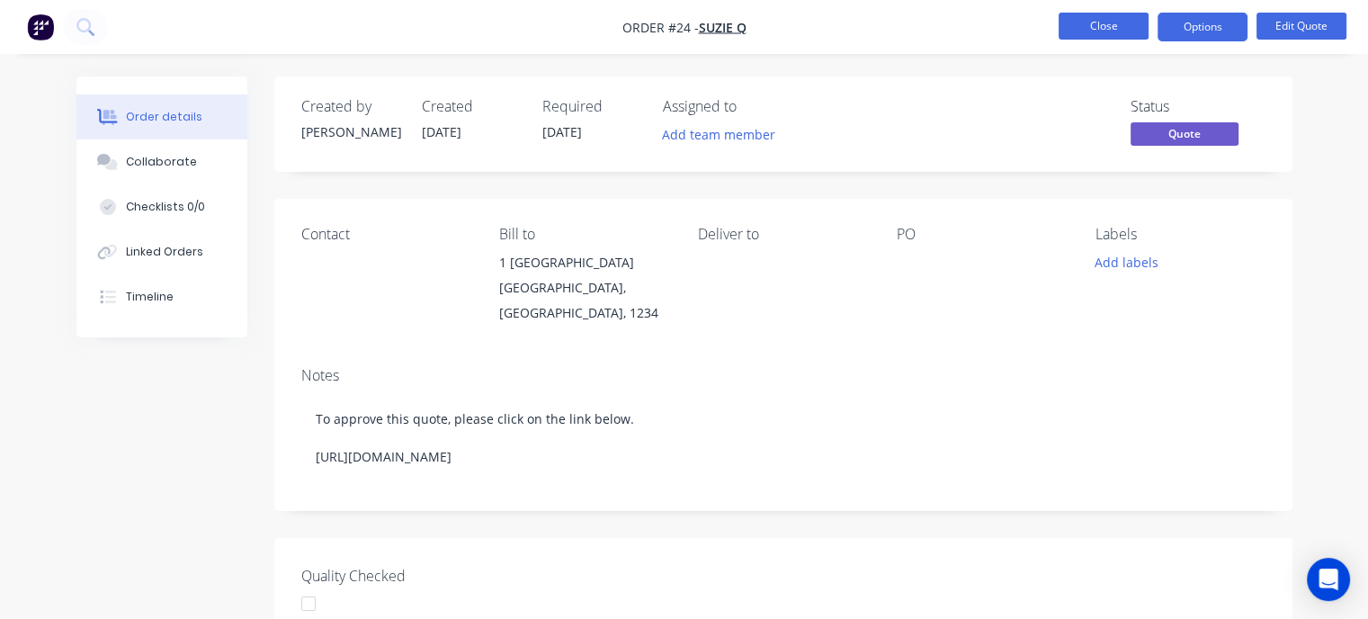
click at [1083, 31] on button "Close" at bounding box center [1103, 26] width 90 height 27
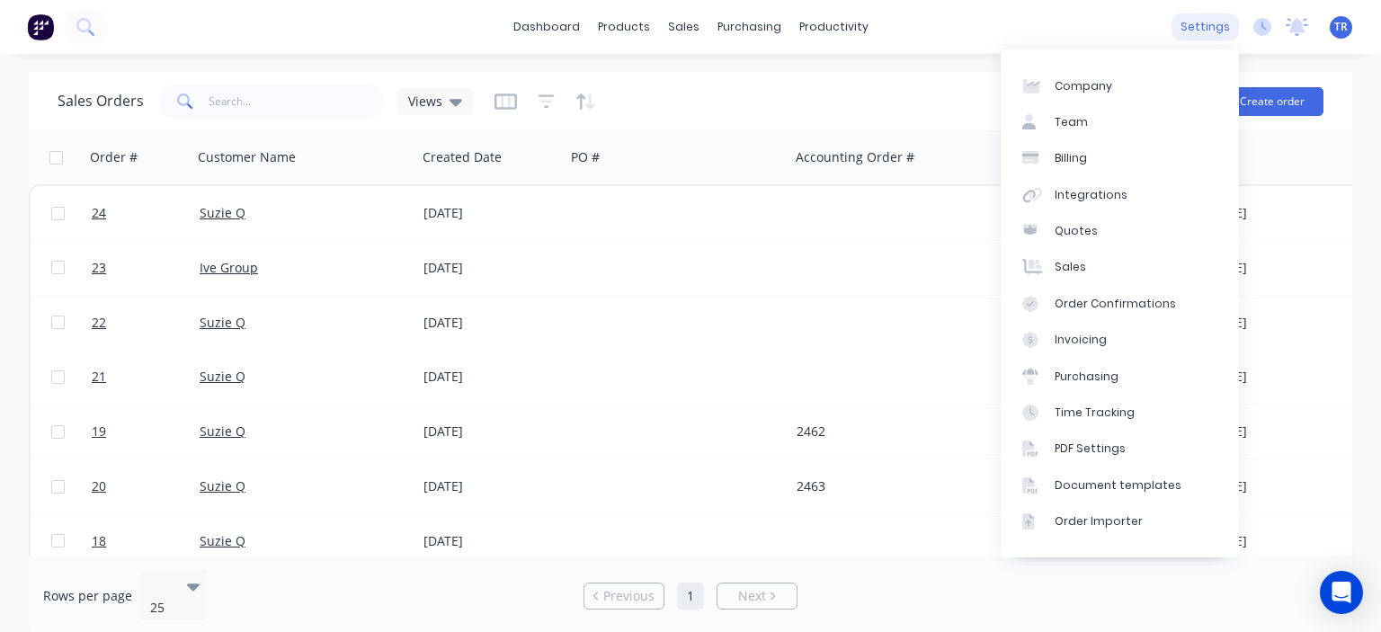
click at [1212, 34] on div "settings" at bounding box center [1205, 26] width 67 height 27
click at [1102, 478] on div "Document templates" at bounding box center [1118, 485] width 127 height 16
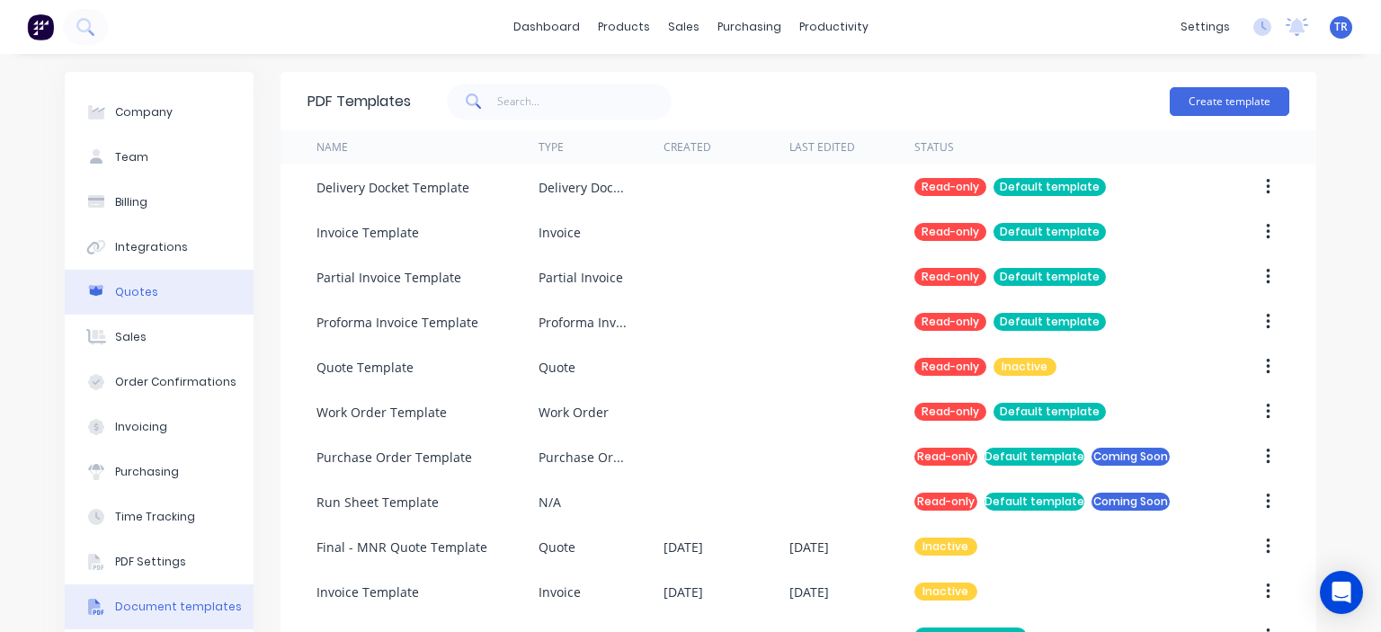
click at [138, 294] on div "Quotes" at bounding box center [136, 292] width 43 height 16
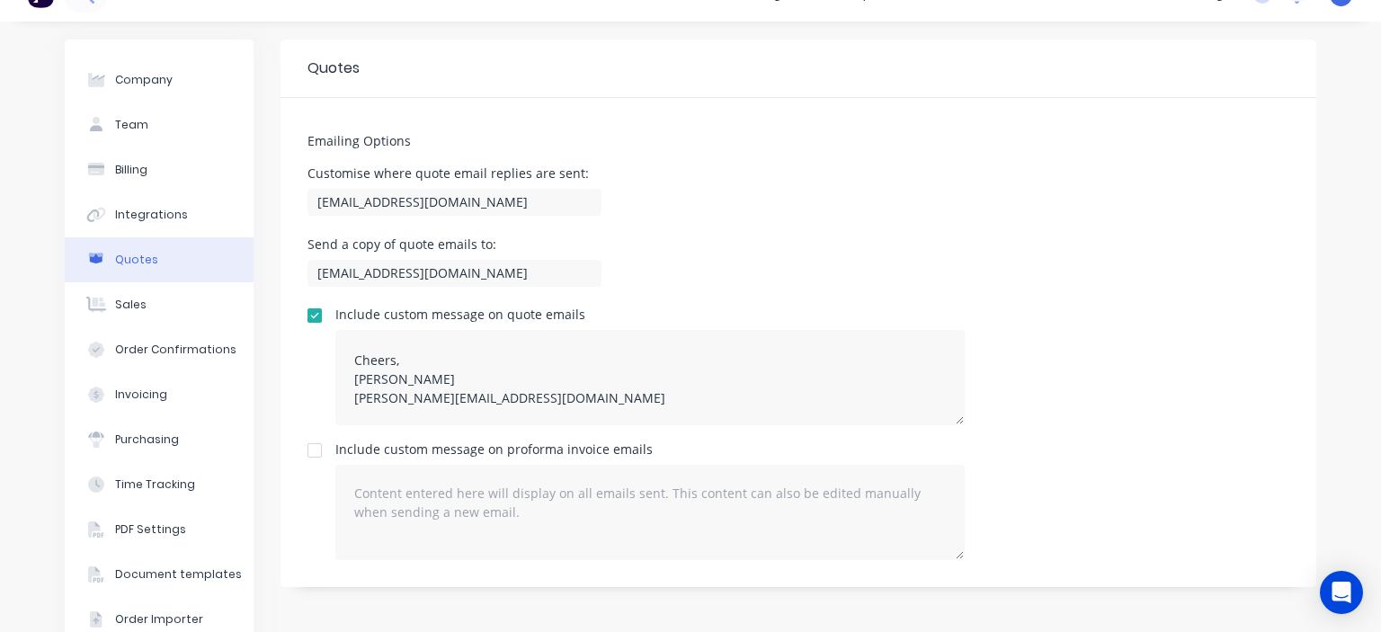
scroll to position [78, 0]
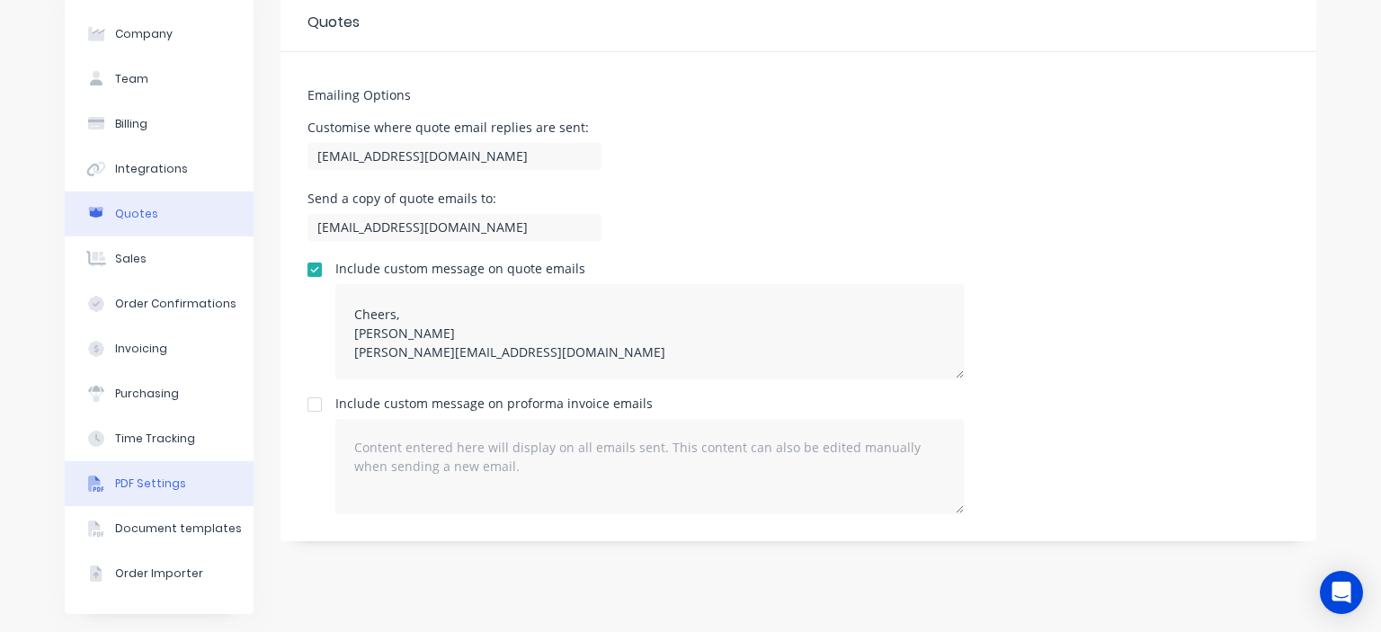
click at [158, 471] on button "PDF Settings" at bounding box center [159, 483] width 189 height 45
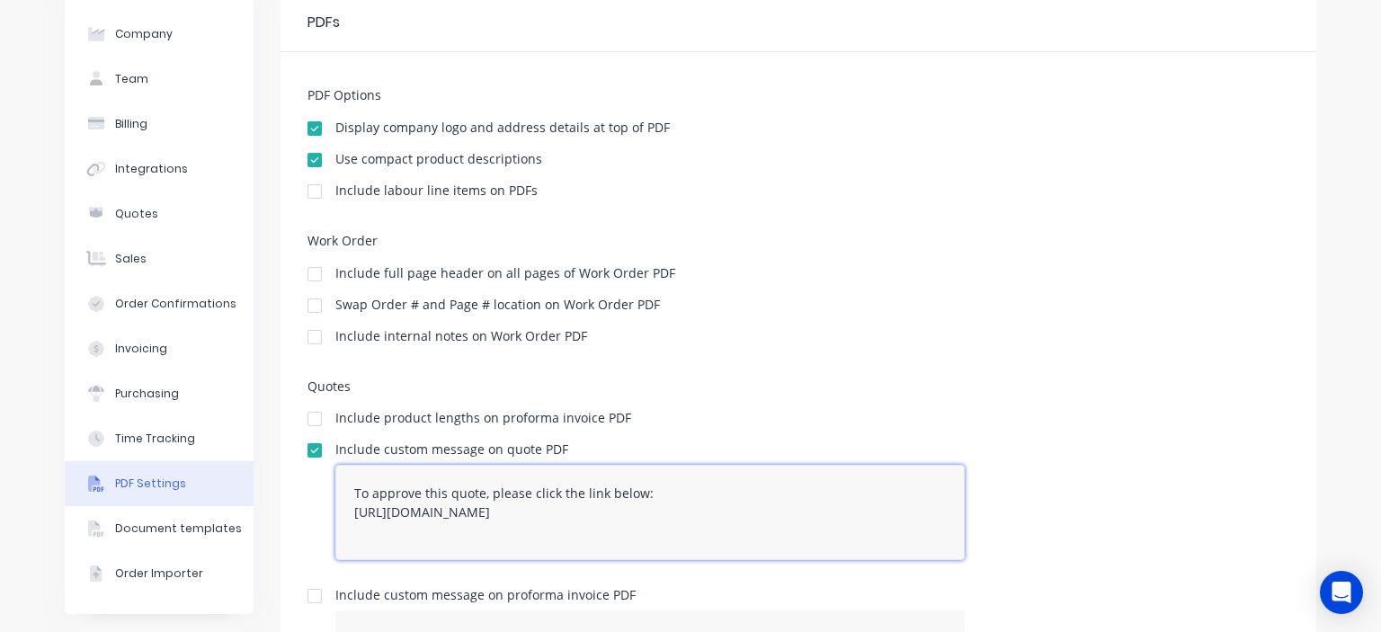
drag, startPoint x: 580, startPoint y: 452, endPoint x: 281, endPoint y: 432, distance: 300.1
click at [281, 432] on div "PDF Options Display company logo and address details at top of PDF Use compact …" at bounding box center [799, 521] width 1036 height 938
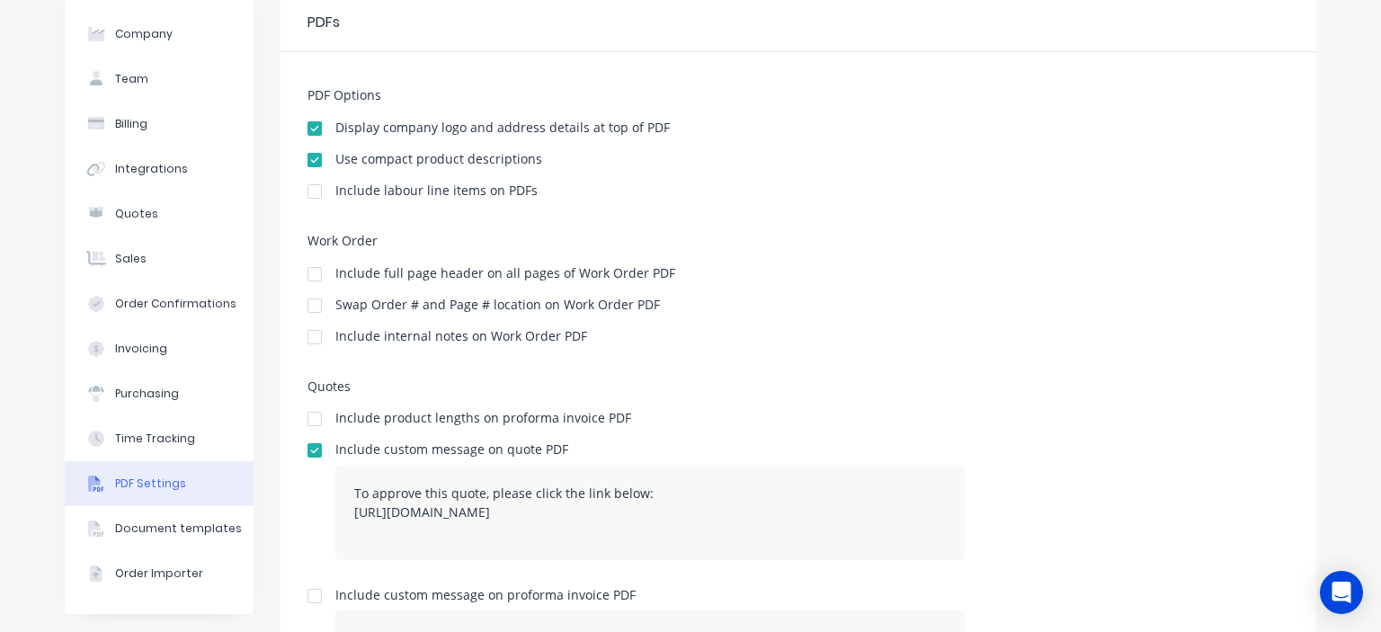
click at [307, 454] on div at bounding box center [315, 450] width 36 height 36
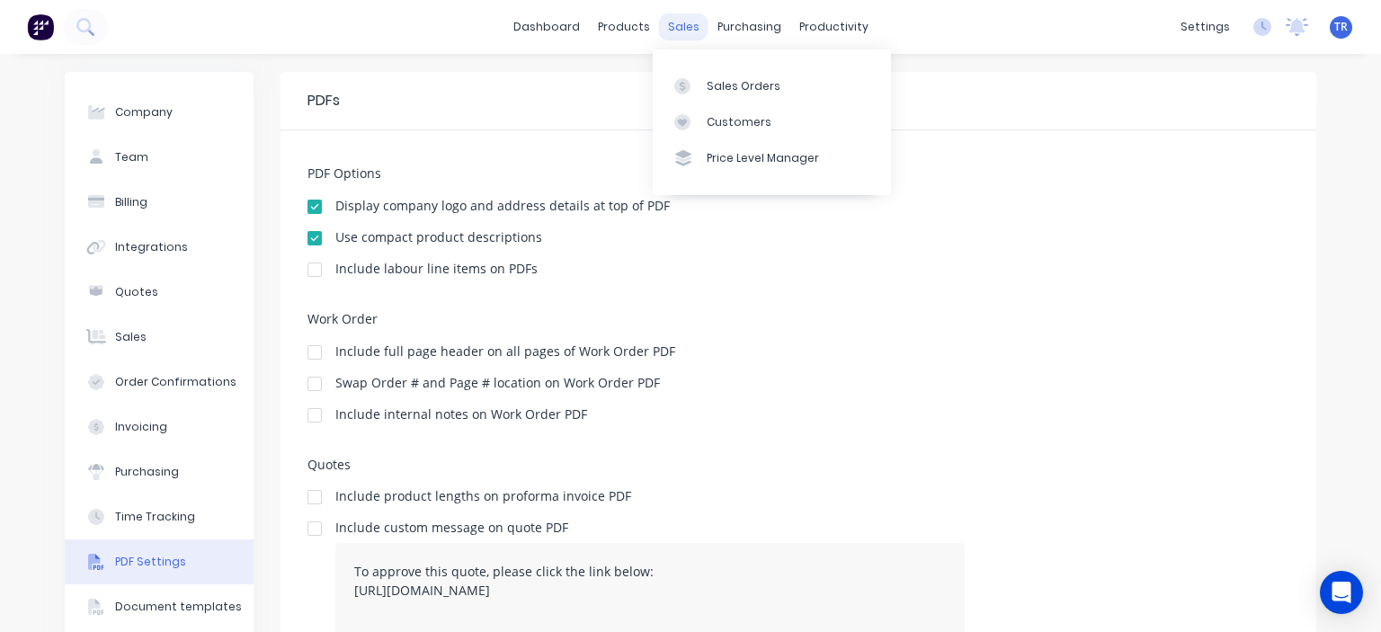
click at [684, 28] on div "sales" at bounding box center [683, 26] width 49 height 27
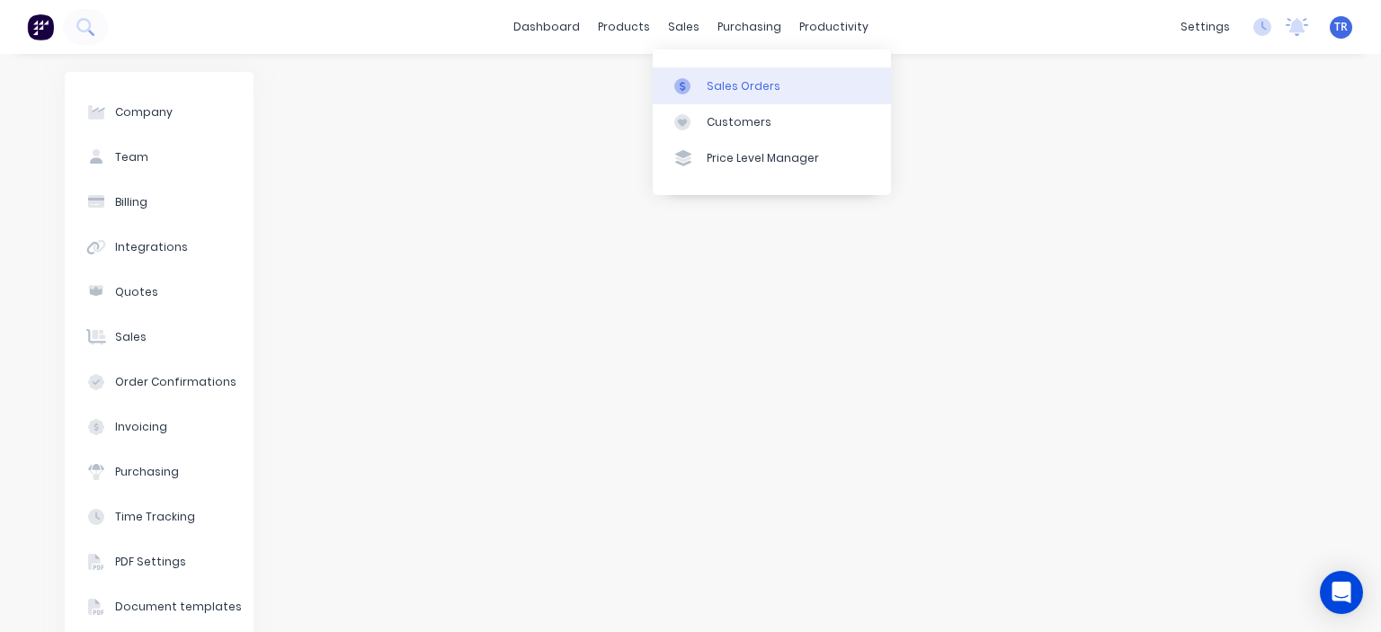
click at [771, 86] on div "Sales Orders" at bounding box center [744, 86] width 74 height 16
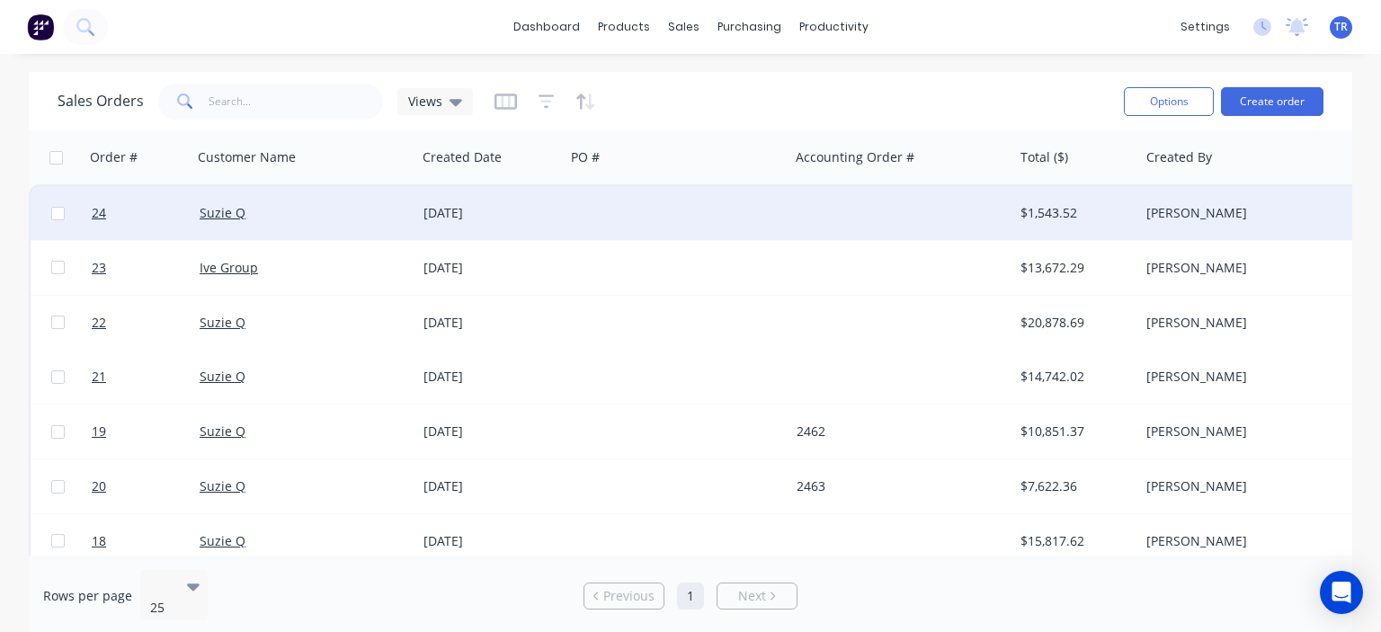
click at [566, 204] on div at bounding box center [677, 213] width 224 height 54
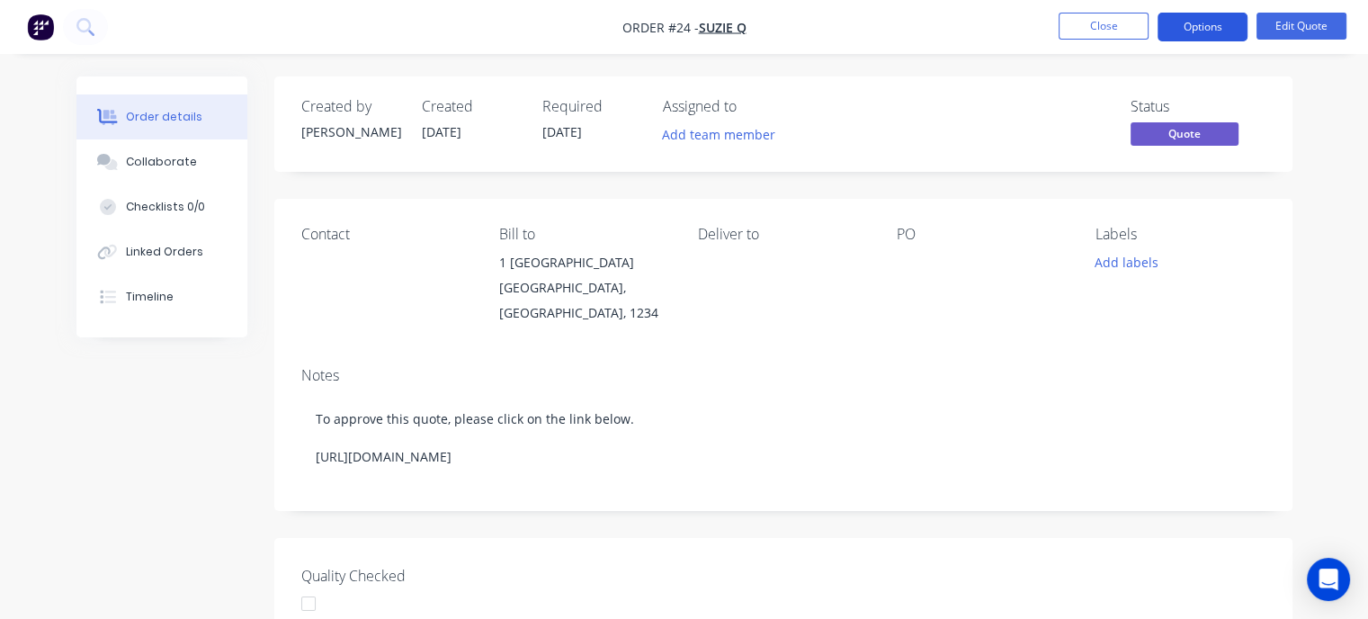
click at [1216, 19] on button "Options" at bounding box center [1202, 27] width 90 height 29
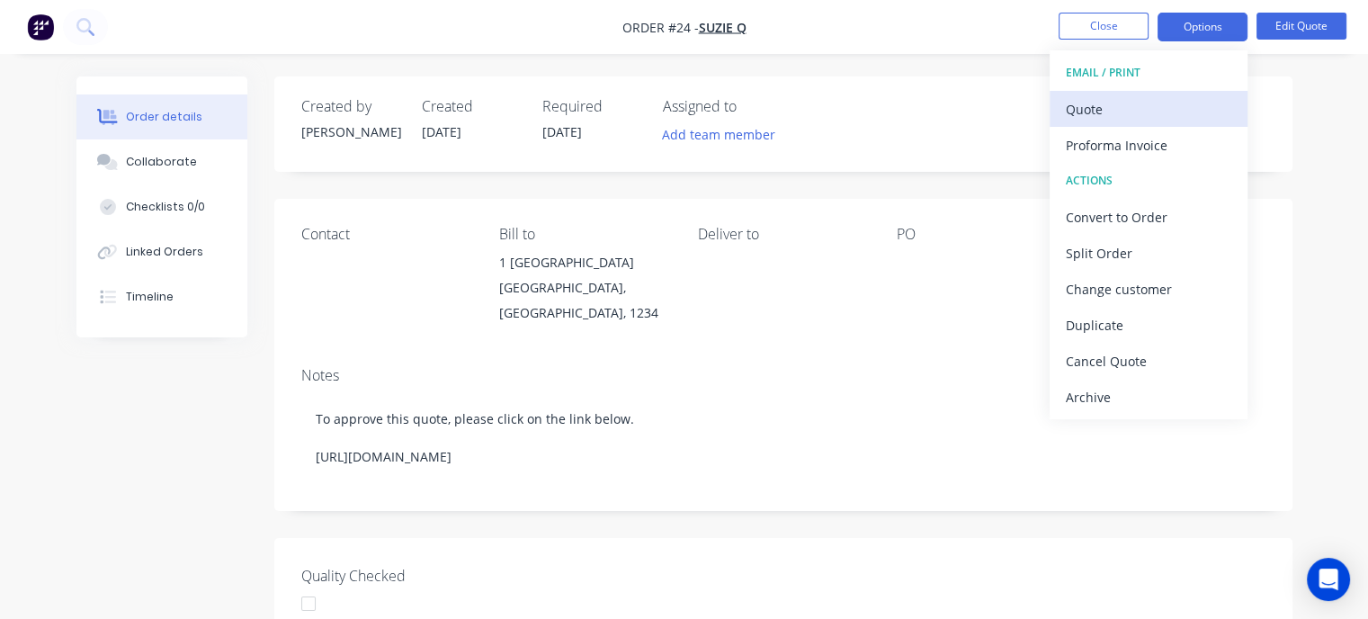
click at [1120, 100] on div "Quote" at bounding box center [1147, 109] width 165 height 26
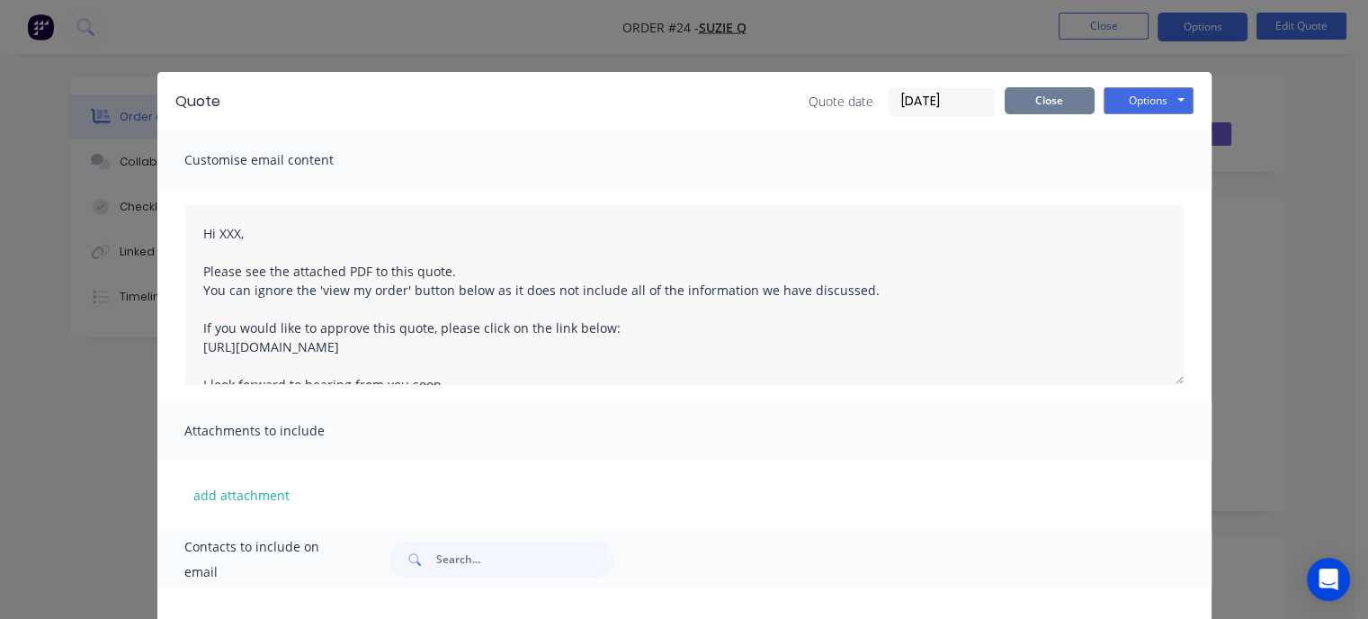
click at [1060, 100] on button "Close" at bounding box center [1049, 100] width 90 height 27
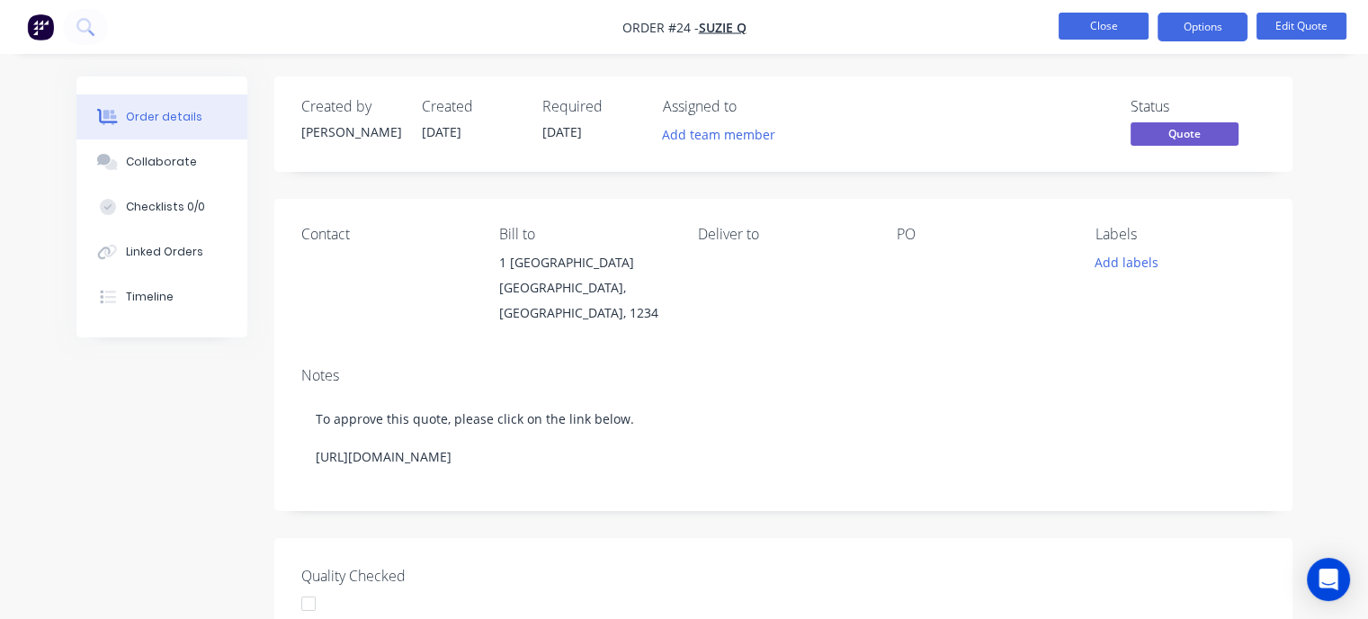
click at [1126, 28] on button "Close" at bounding box center [1103, 26] width 90 height 27
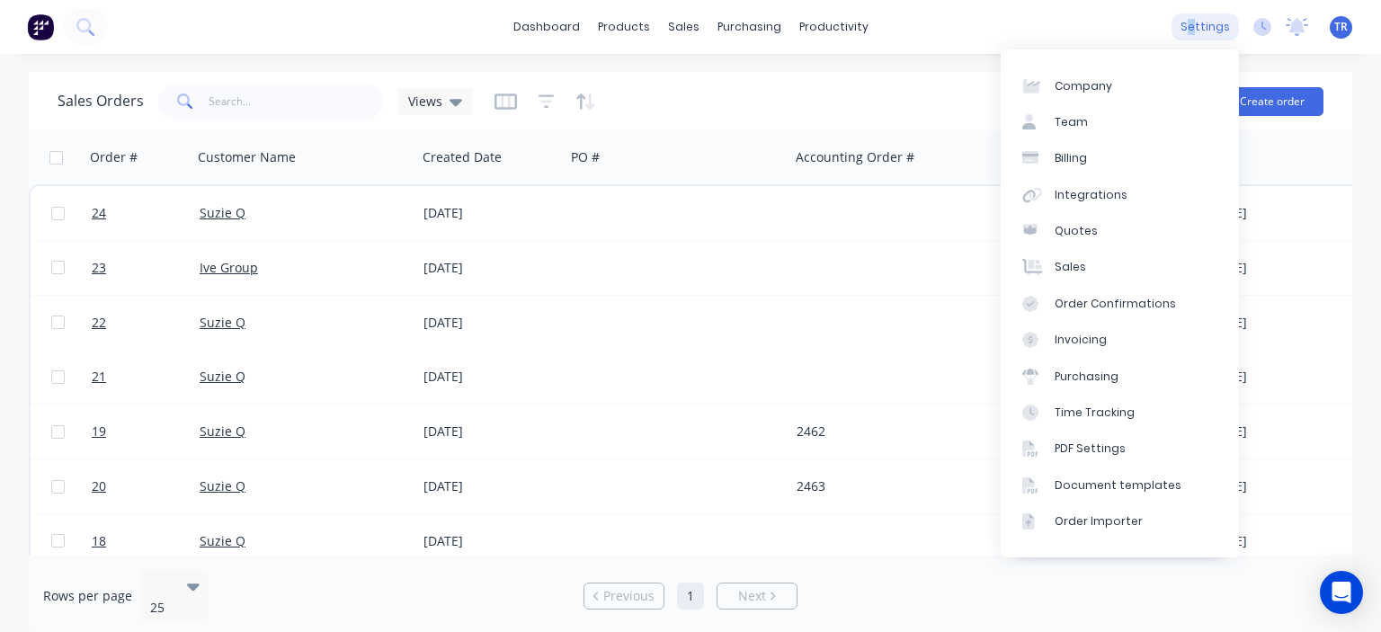
click at [1197, 33] on div "settings" at bounding box center [1205, 26] width 67 height 27
click at [1093, 491] on div "Document templates" at bounding box center [1118, 485] width 127 height 16
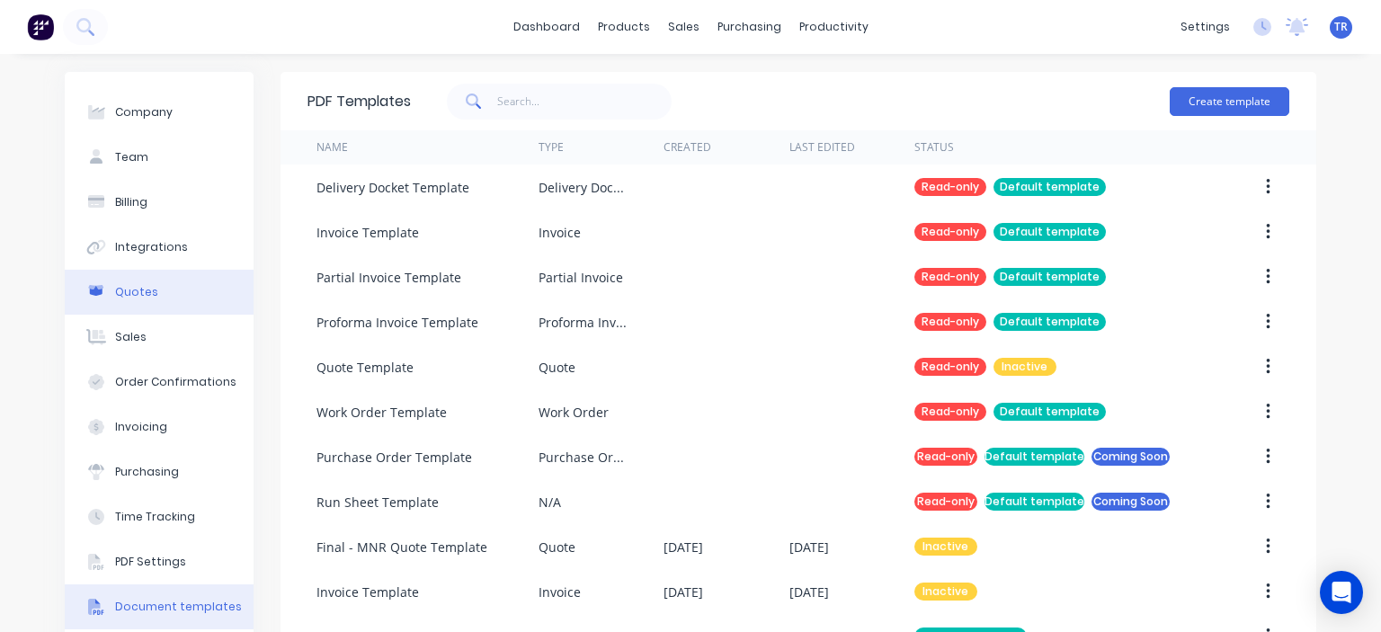
click at [138, 298] on div "Quotes" at bounding box center [136, 292] width 43 height 16
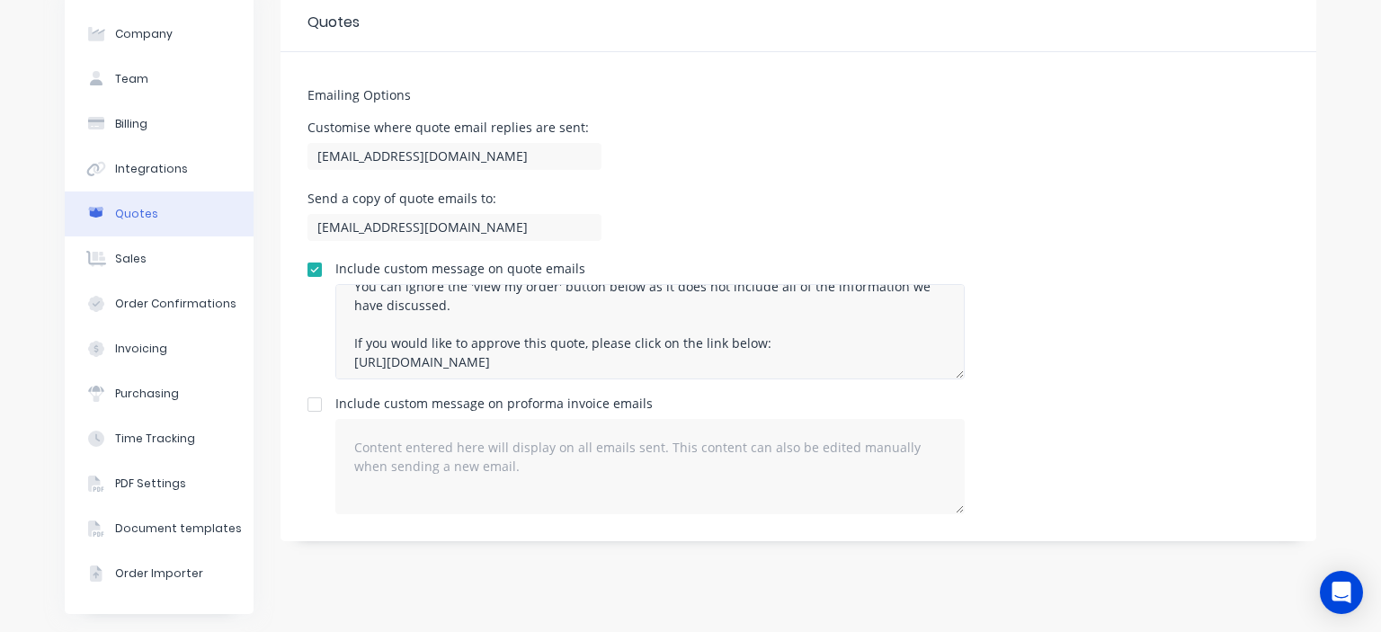
scroll to position [90, 0]
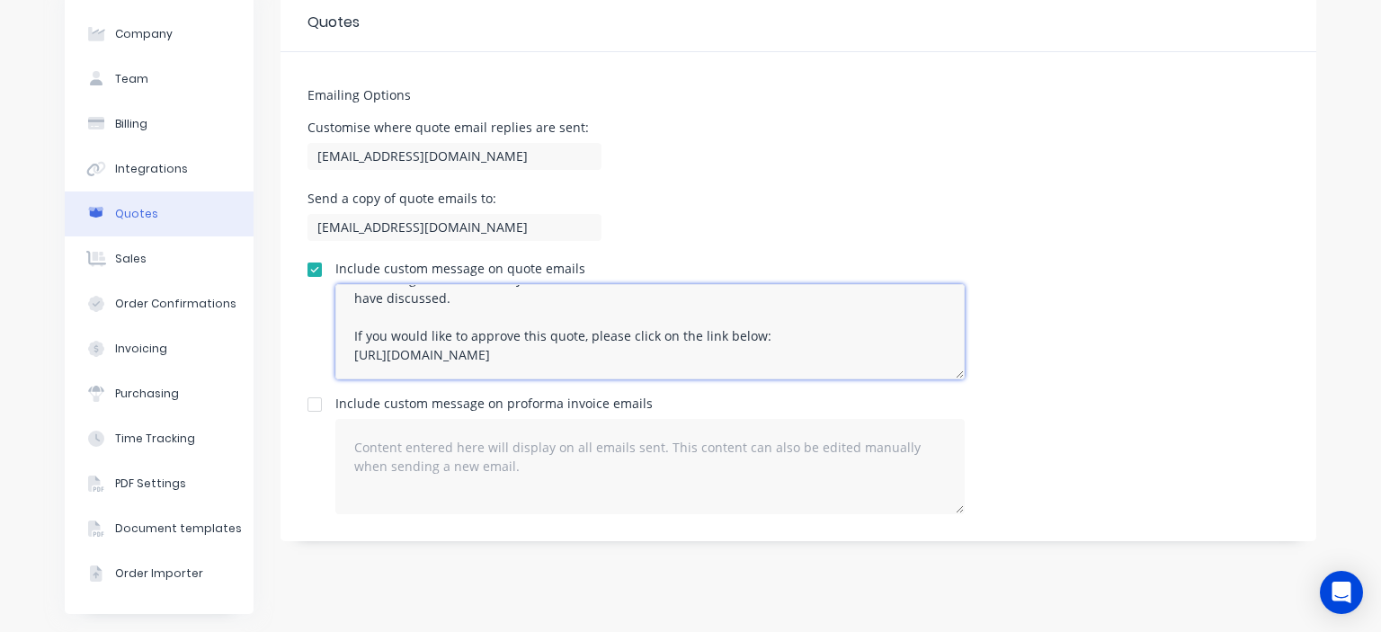
drag, startPoint x: 793, startPoint y: 354, endPoint x: 753, endPoint y: 343, distance: 41.3
click at [748, 337] on textarea "Hi XXX, Please see the attached PDF to this quote. You can ignore the 'view my …" at bounding box center [649, 331] width 629 height 95
click at [812, 341] on textarea "Hi XXX, Please see the attached PDF to this quote. You can ignore the 'view my …" at bounding box center [649, 331] width 629 height 95
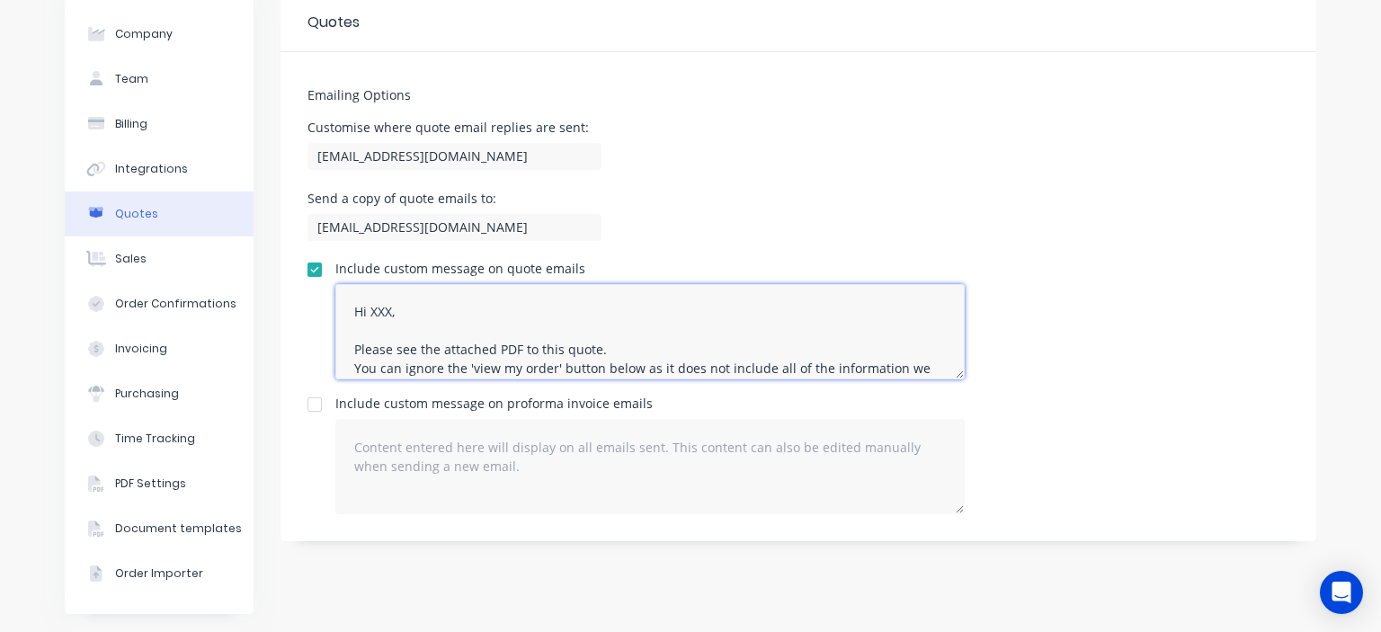
scroll to position [0, 0]
type textarea "Hi XXX, Please see the attached PDF to this quote. You can ignore the 'view my …"
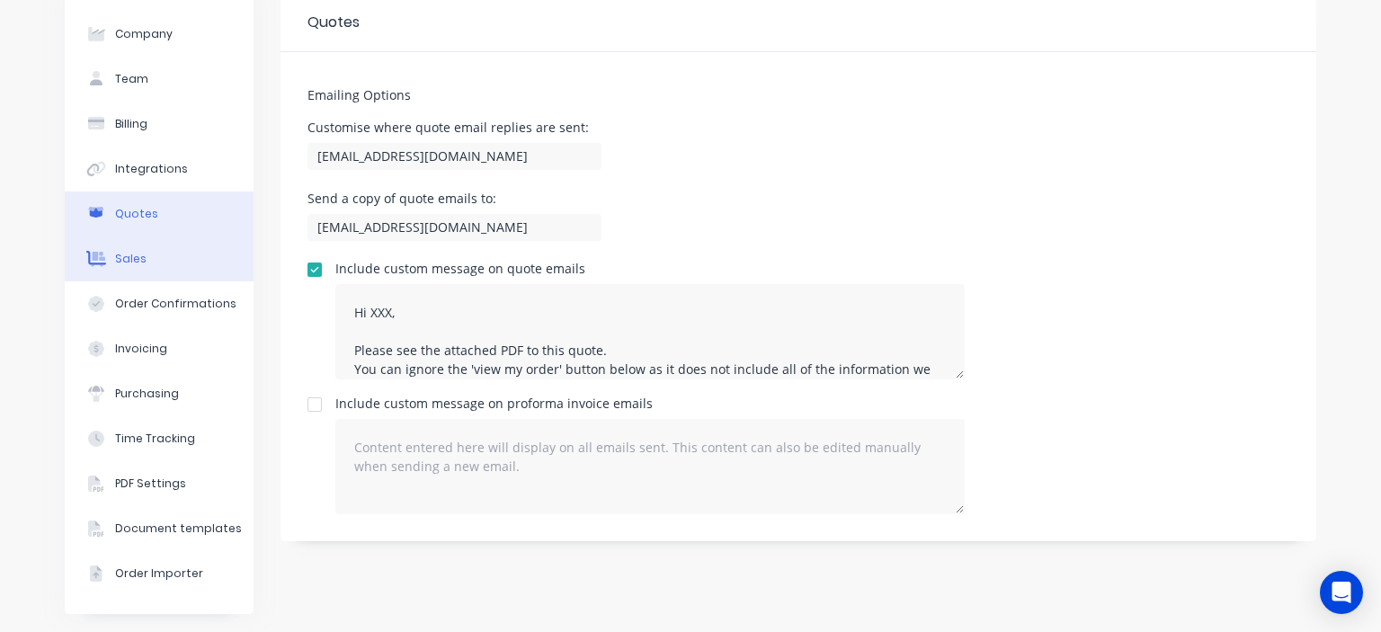
click at [187, 249] on button "Sales" at bounding box center [159, 258] width 189 height 45
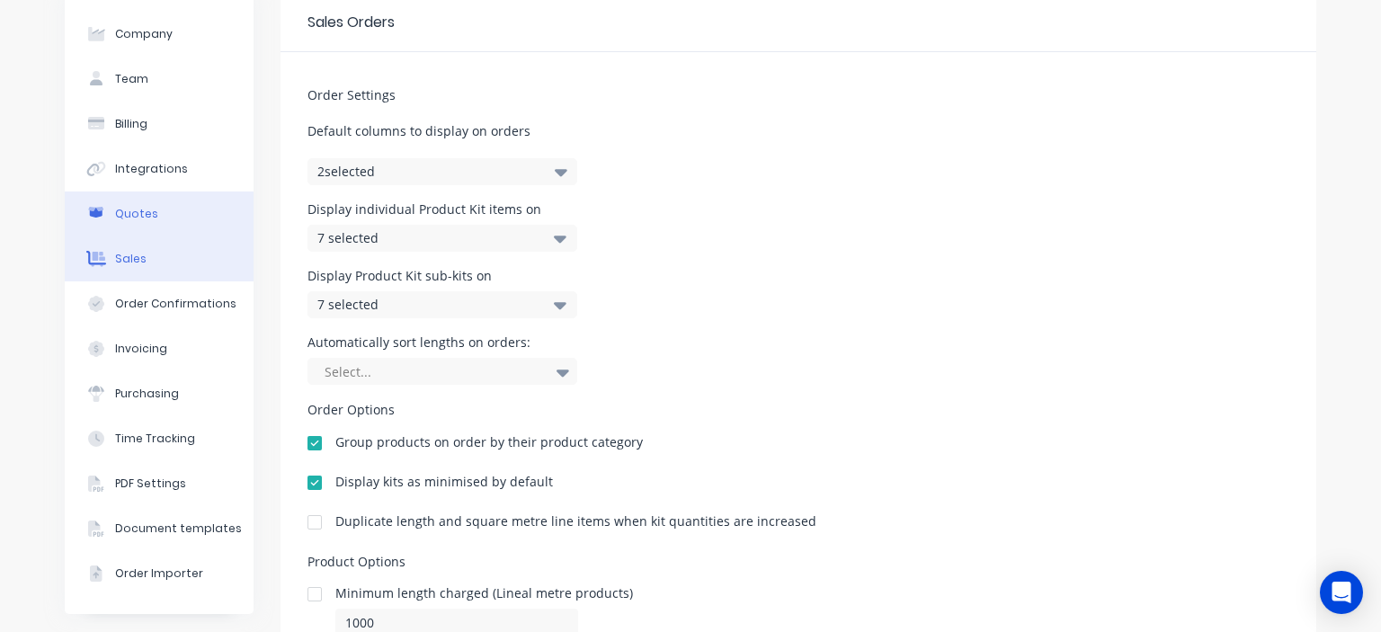
click at [165, 217] on button "Quotes" at bounding box center [159, 214] width 189 height 45
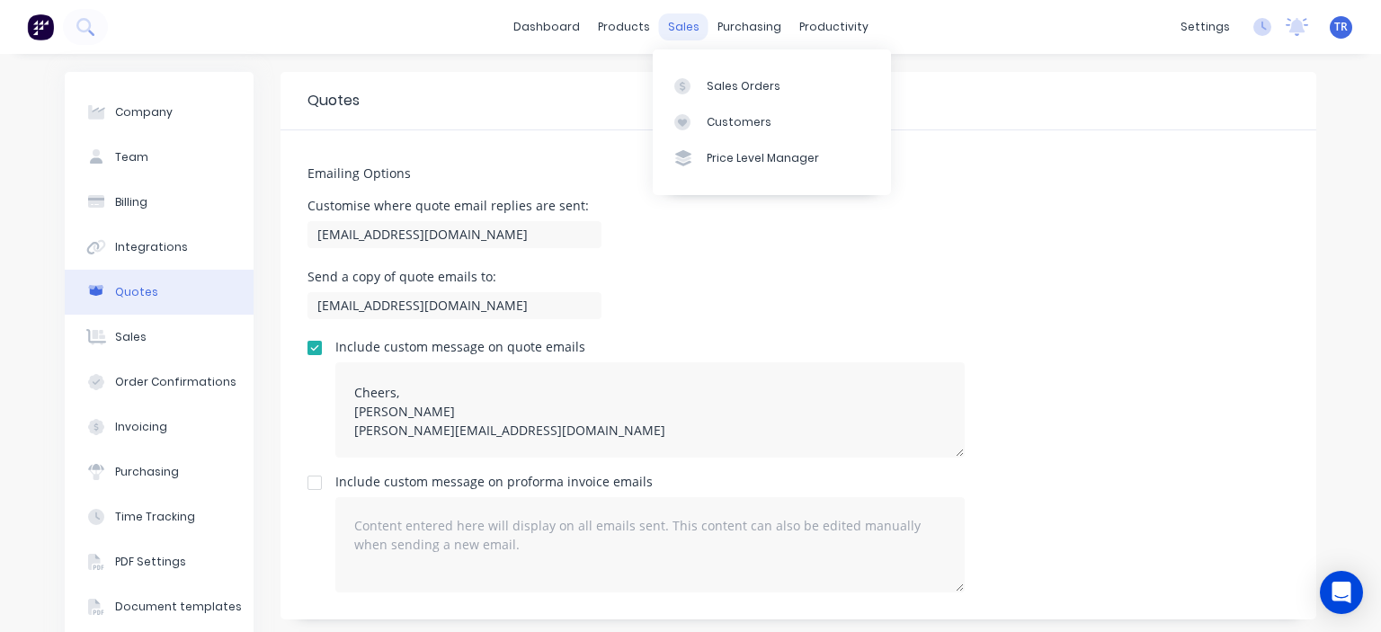
click at [686, 35] on div "sales" at bounding box center [683, 26] width 49 height 27
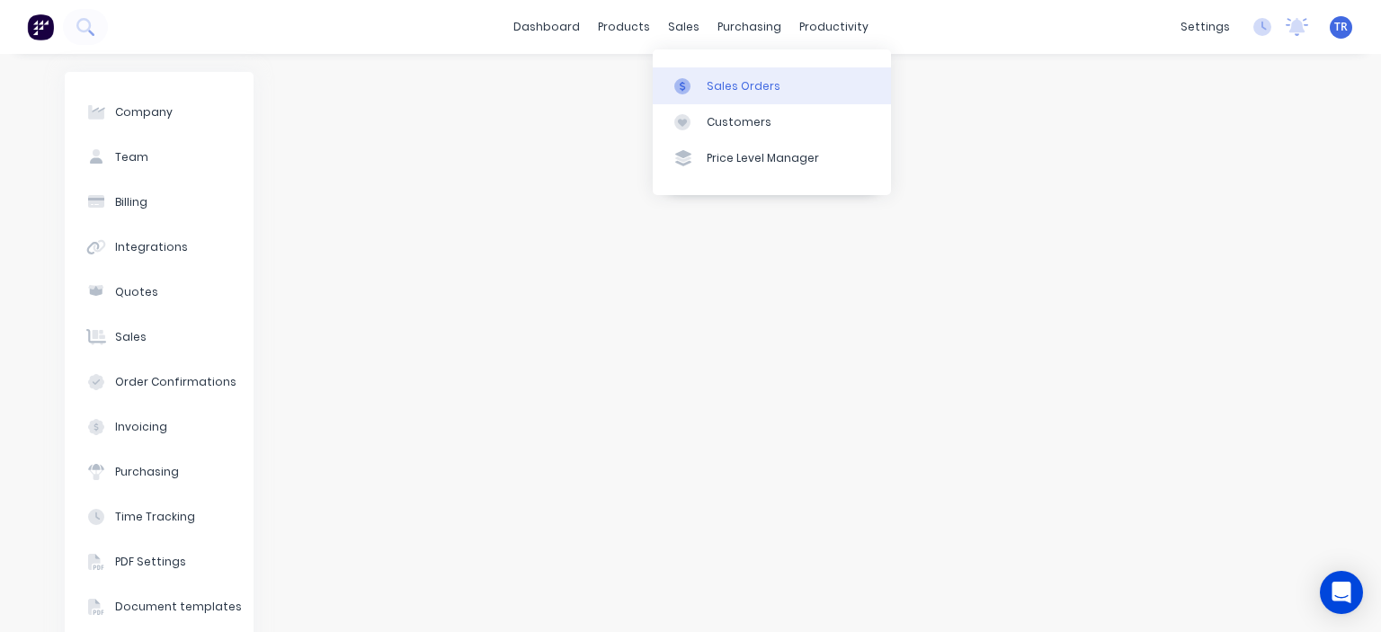
click at [734, 81] on div "Sales Orders" at bounding box center [744, 86] width 74 height 16
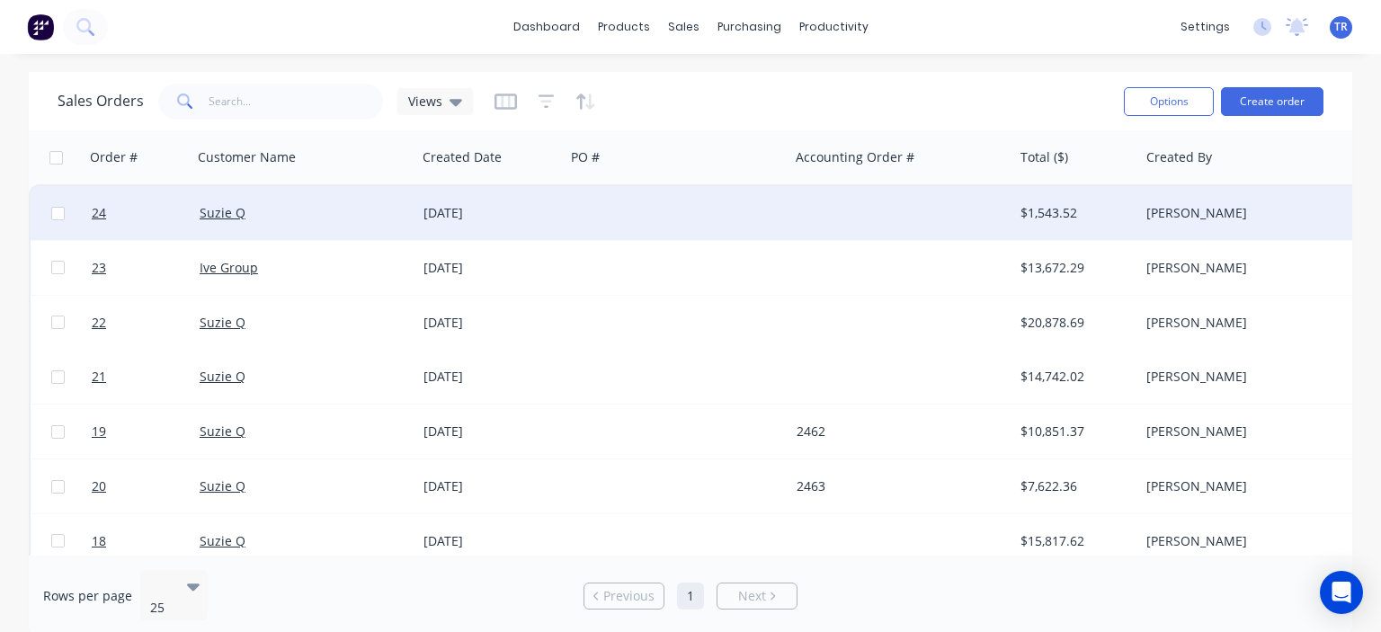
click at [522, 200] on div "[DATE]" at bounding box center [490, 213] width 148 height 54
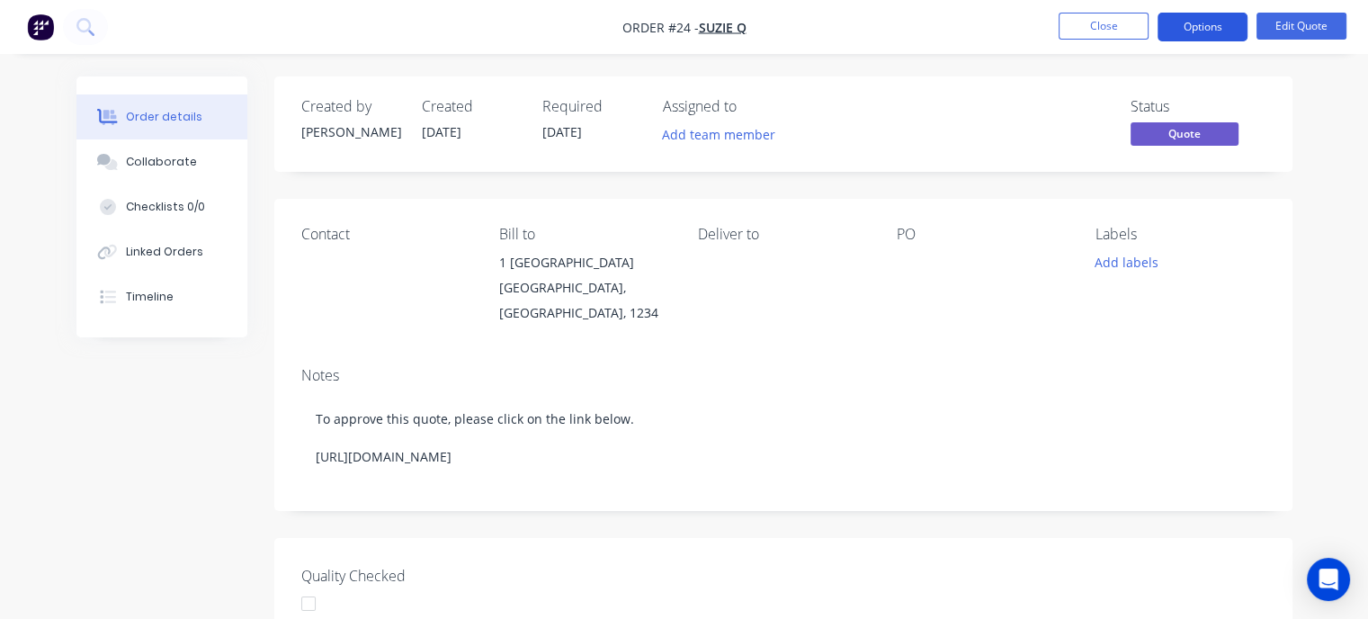
click at [1219, 31] on button "Options" at bounding box center [1202, 27] width 90 height 29
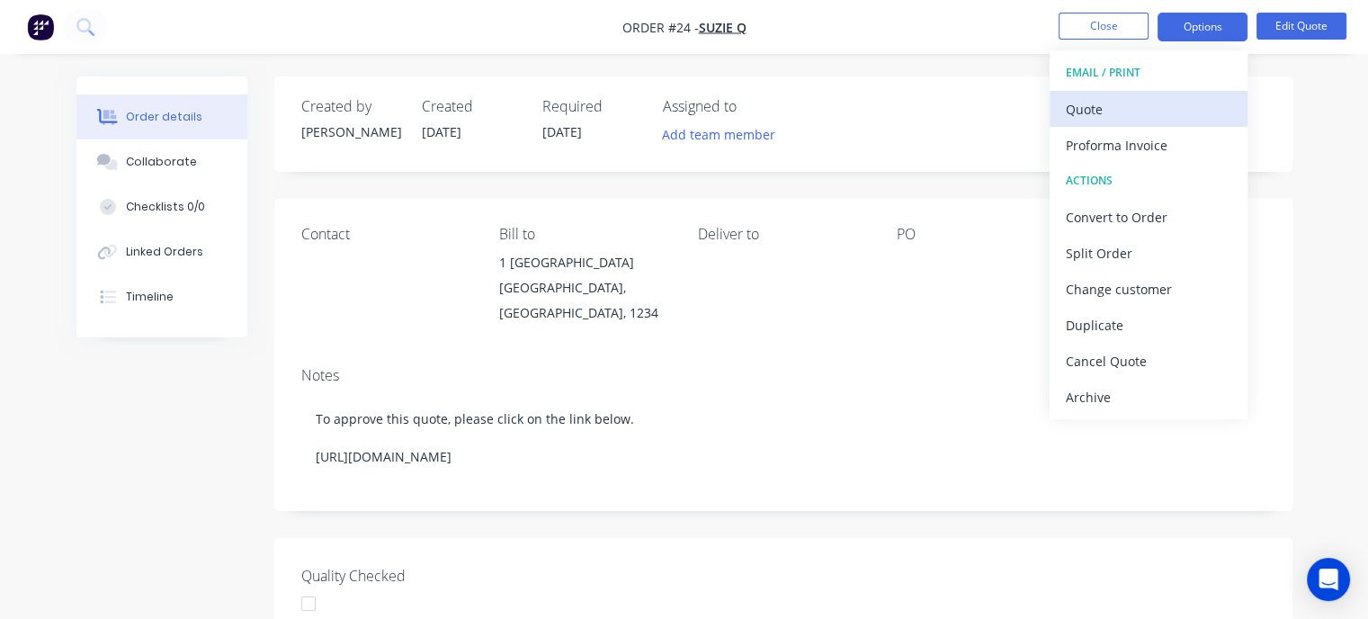
click at [1112, 109] on div "Quote" at bounding box center [1147, 109] width 165 height 26
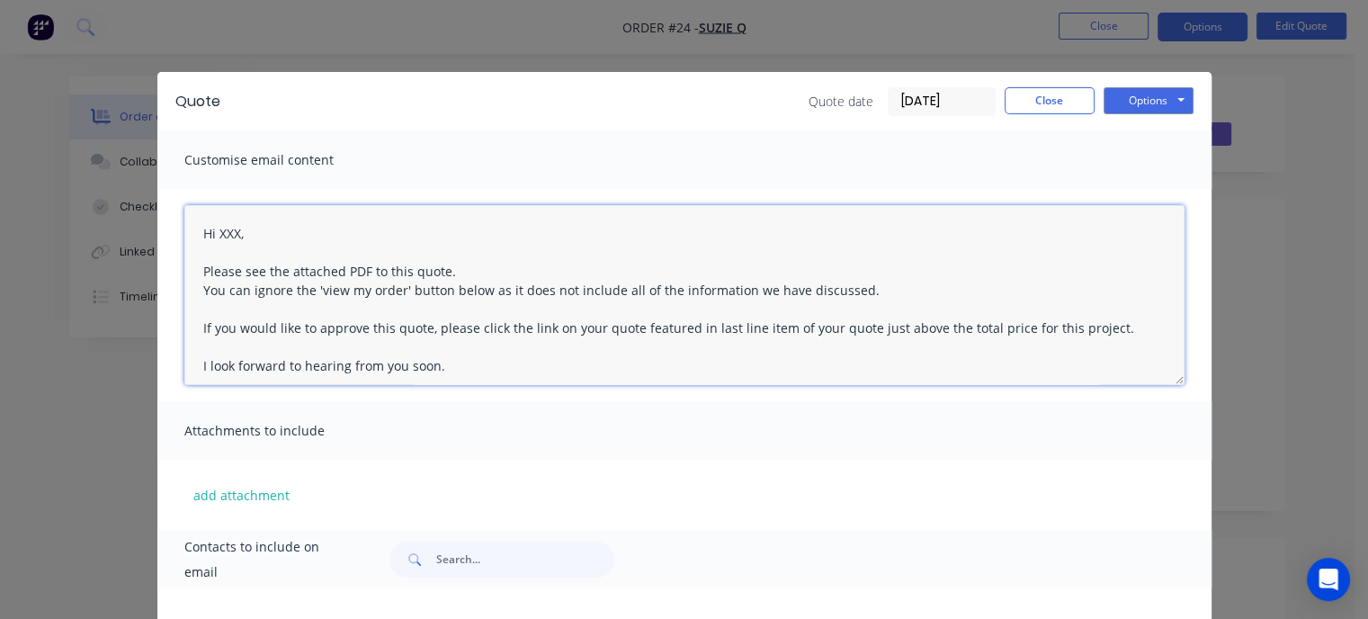
drag, startPoint x: 626, startPoint y: 326, endPoint x: 545, endPoint y: 332, distance: 81.1
click at [545, 332] on textarea "Hi XXX, Please see the attached PDF to this quote. You can ignore the 'view my …" at bounding box center [684, 295] width 1000 height 180
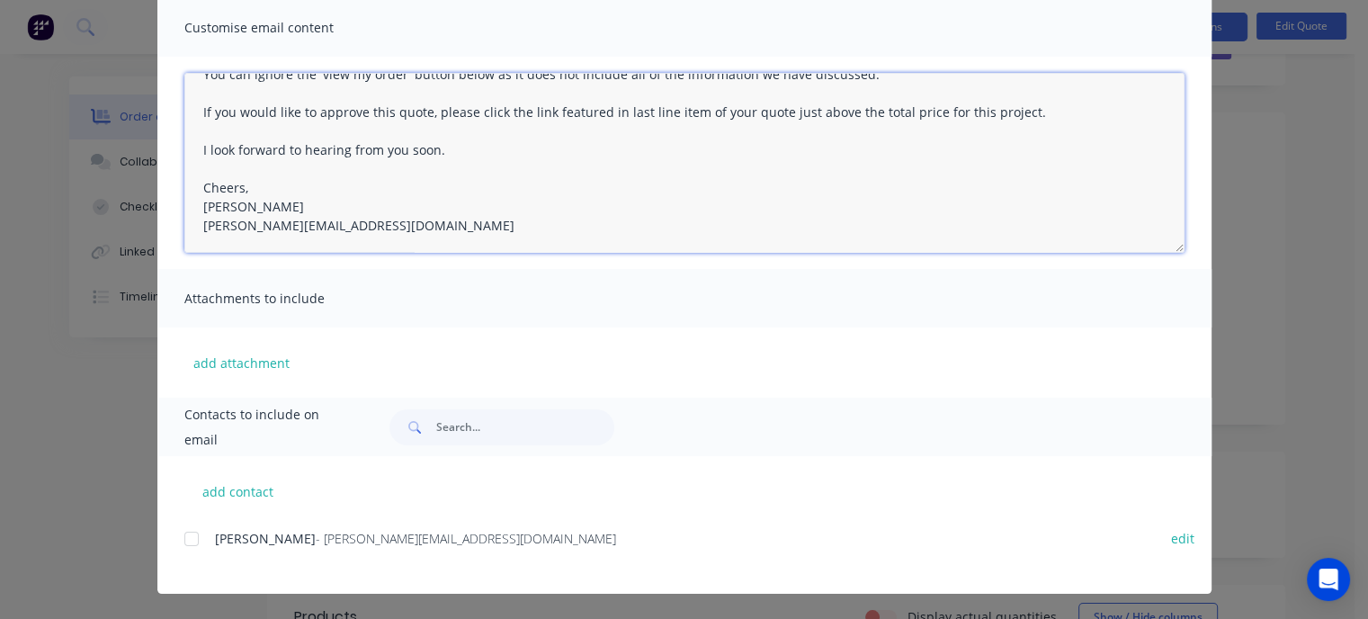
scroll to position [90, 0]
type textarea "Hi XXX, Please see the attached PDF to this quote. You can ignore the 'view my …"
click at [234, 495] on button "add contact" at bounding box center [238, 490] width 108 height 27
select select "AU"
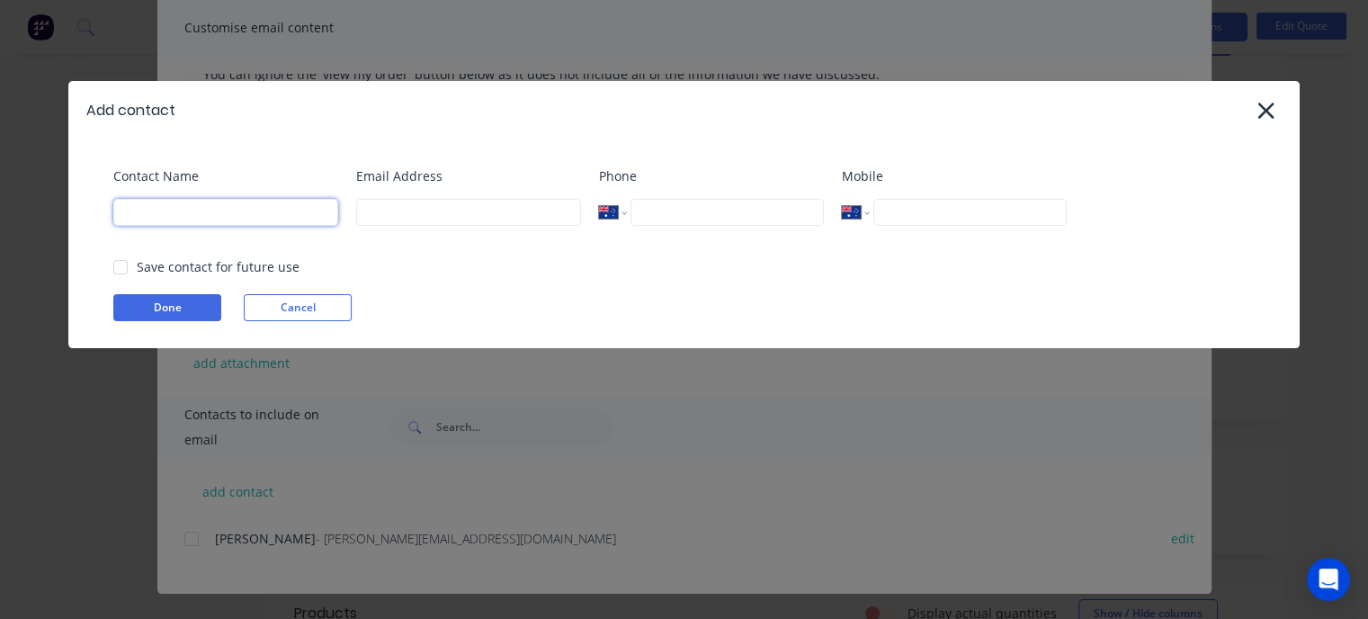
click at [254, 207] on input at bounding box center [225, 212] width 225 height 27
click at [176, 211] on input at bounding box center [225, 212] width 225 height 27
type input "[PERSON_NAME]"
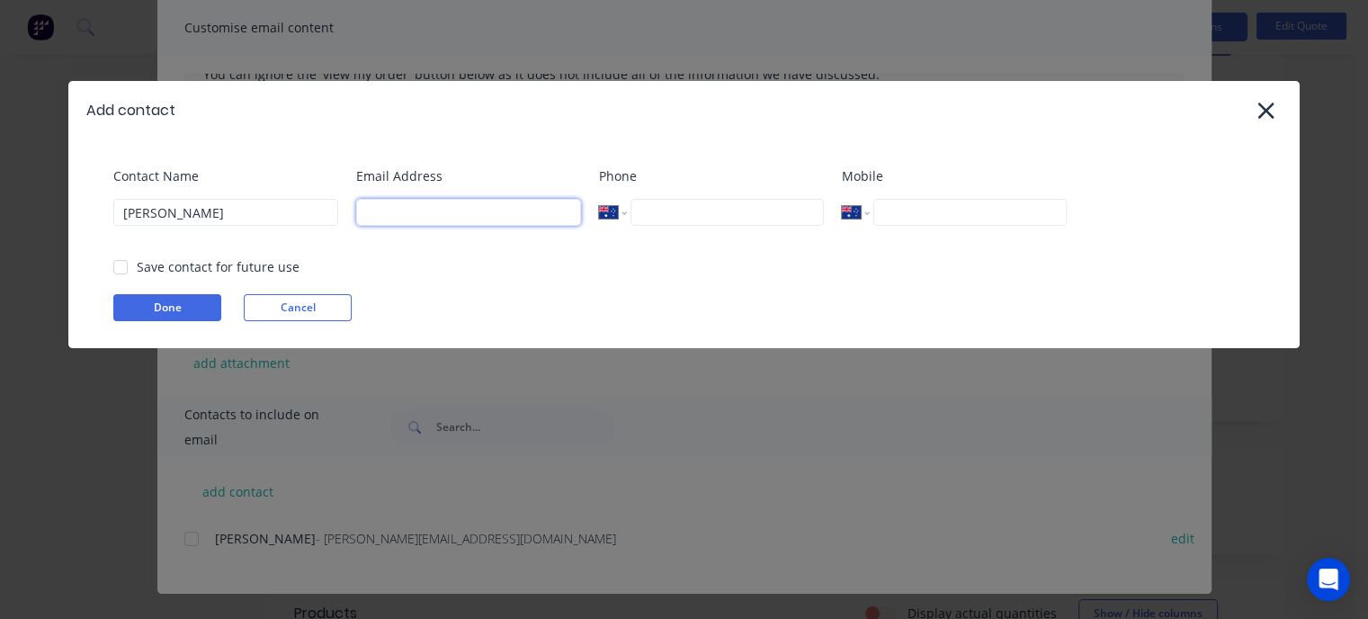
click at [395, 214] on input at bounding box center [468, 212] width 225 height 27
type input "[PERSON_NAME][EMAIL_ADDRESS][DOMAIN_NAME]"
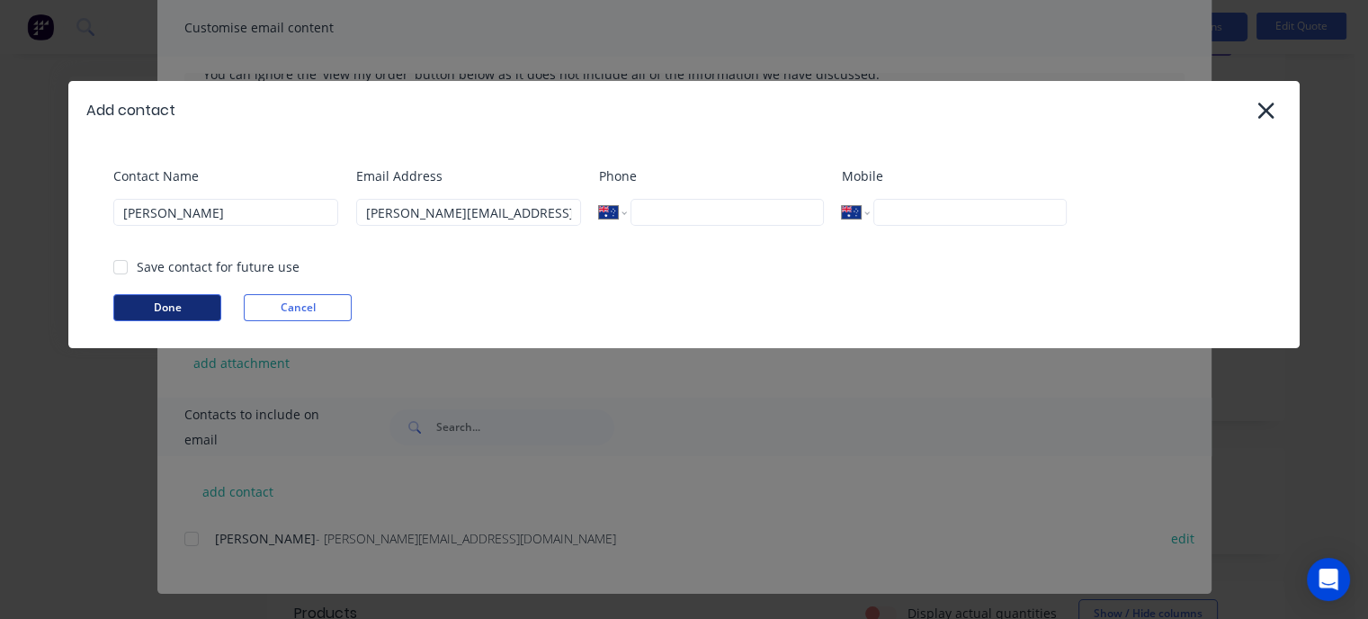
click at [187, 309] on button "Done" at bounding box center [167, 307] width 108 height 27
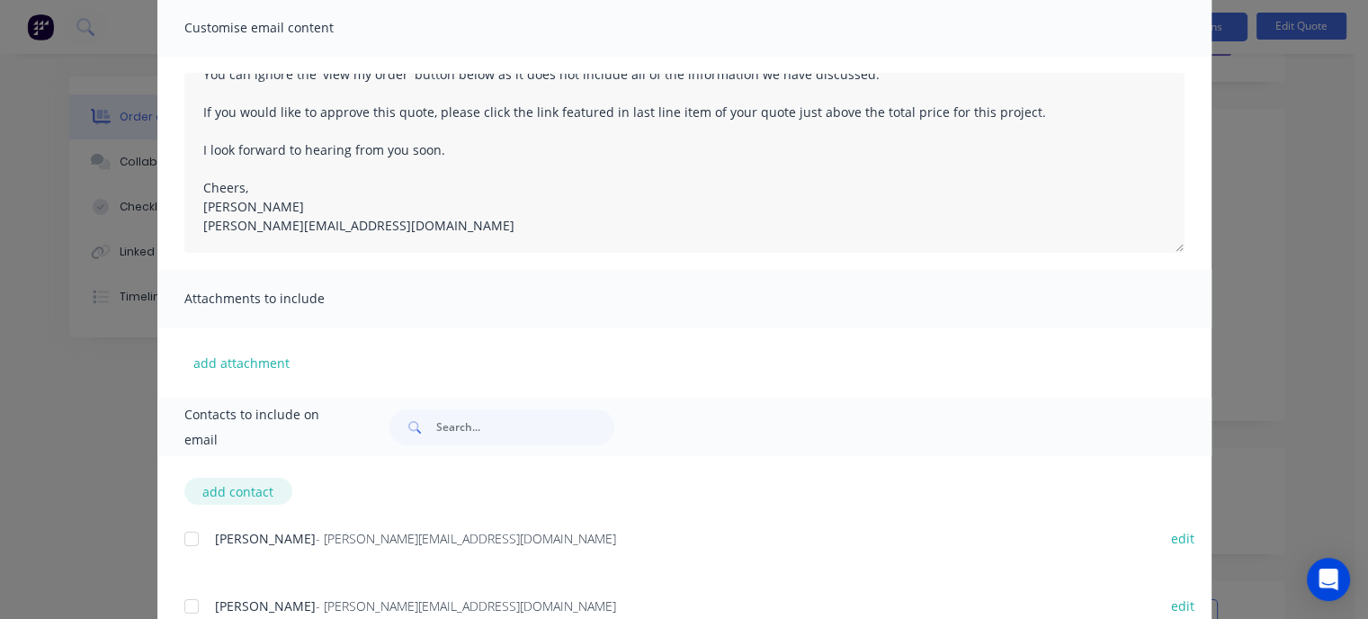
click at [220, 501] on button "add contact" at bounding box center [238, 490] width 108 height 27
select select "AU"
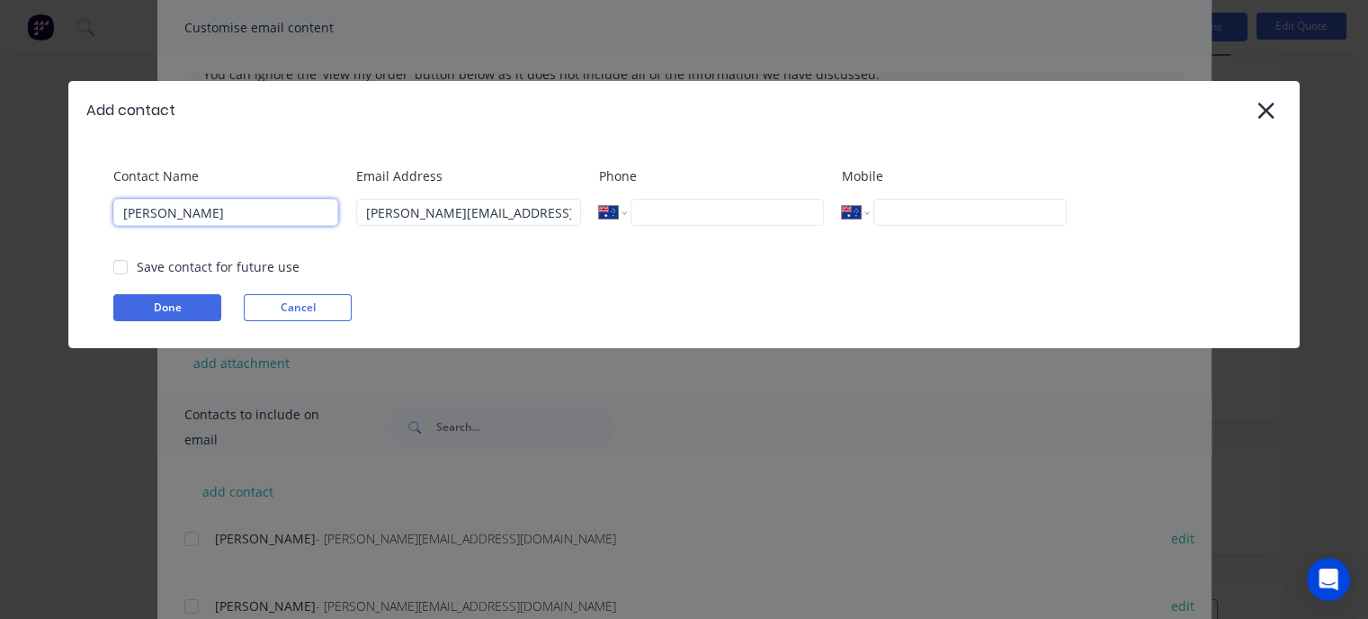
click at [209, 215] on input "[PERSON_NAME]" at bounding box center [225, 212] width 225 height 27
drag, startPoint x: 212, startPoint y: 211, endPoint x: 121, endPoint y: 204, distance: 91.1
click at [122, 204] on input "[PERSON_NAME]" at bounding box center [225, 212] width 225 height 27
type input "Bart"
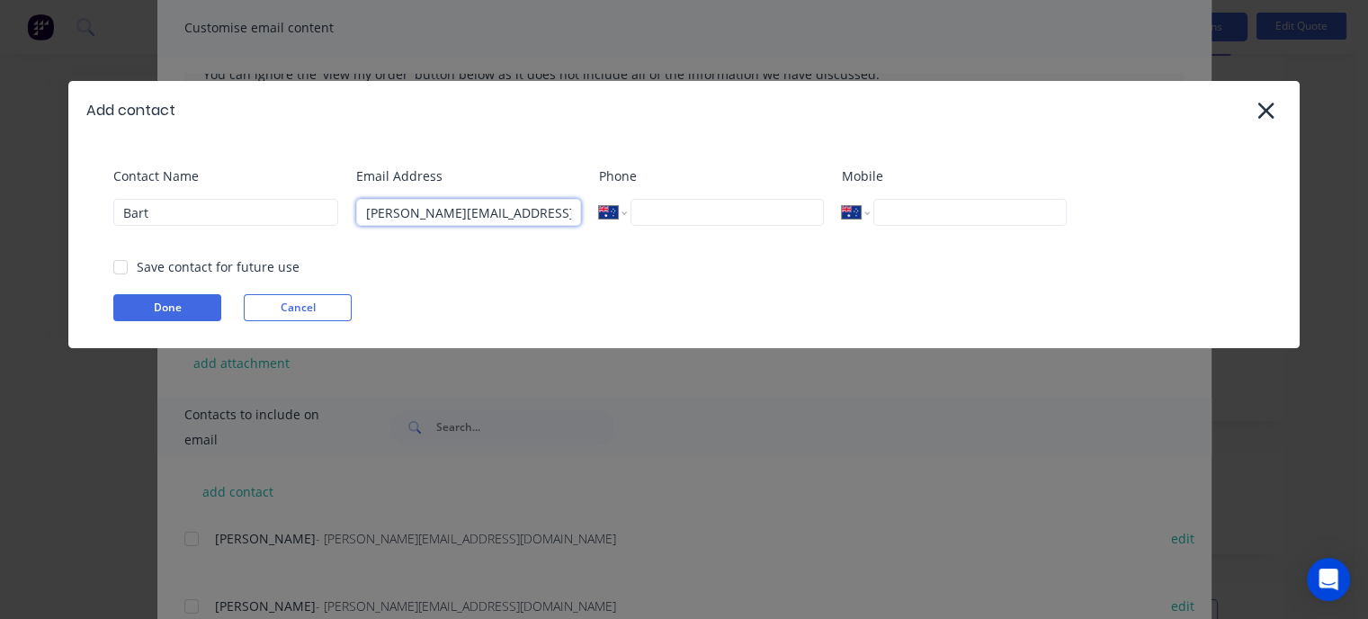
drag, startPoint x: 395, startPoint y: 211, endPoint x: 298, endPoint y: 211, distance: 97.1
click at [304, 211] on div "Contact Name Bart Email Address [PERSON_NAME][EMAIL_ADDRESS][DOMAIN_NAME] Phone…" at bounding box center [692, 202] width 1159 height 73
type input "[EMAIL_ADDRESS][DOMAIN_NAME]"
click at [174, 308] on button "Done" at bounding box center [167, 307] width 108 height 27
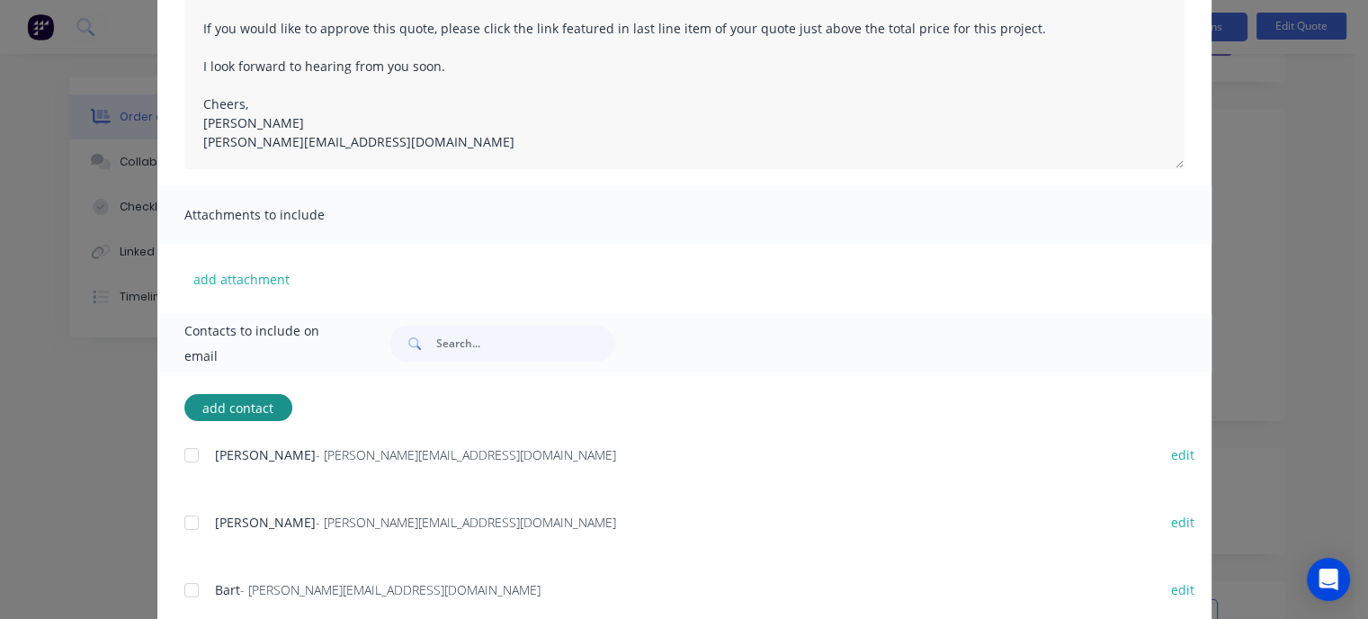
scroll to position [222, 0]
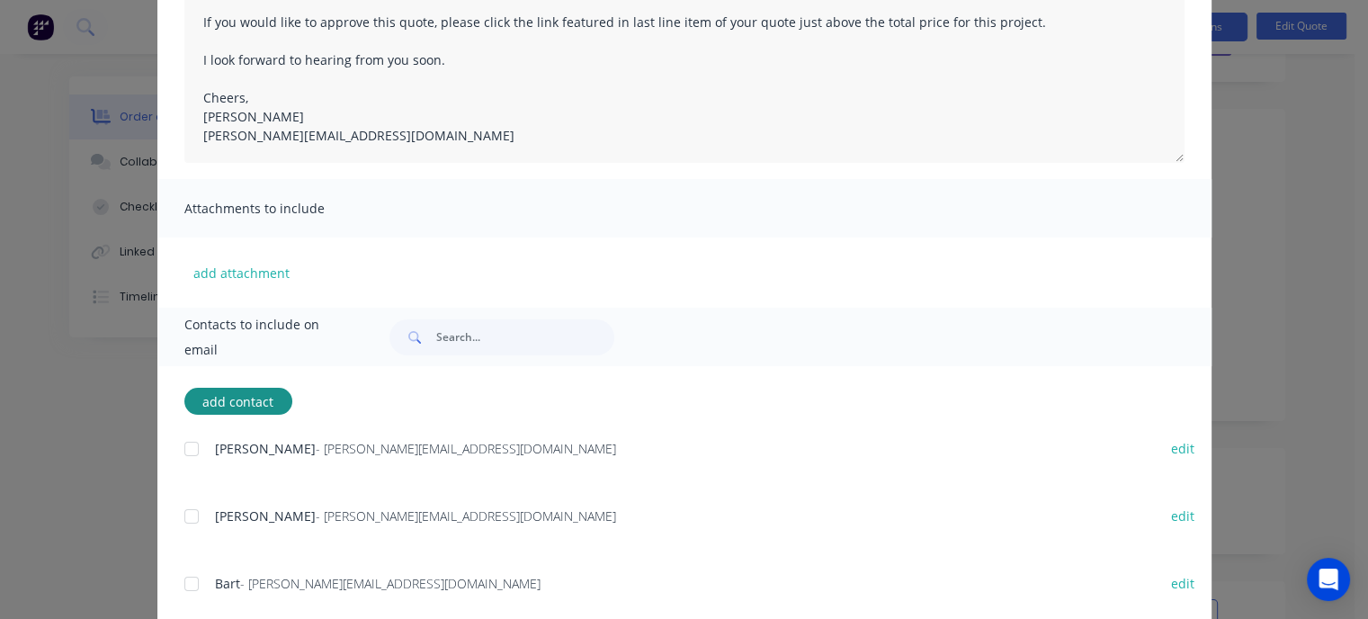
click at [183, 450] on div at bounding box center [192, 449] width 36 height 36
click at [187, 515] on div at bounding box center [192, 516] width 36 height 36
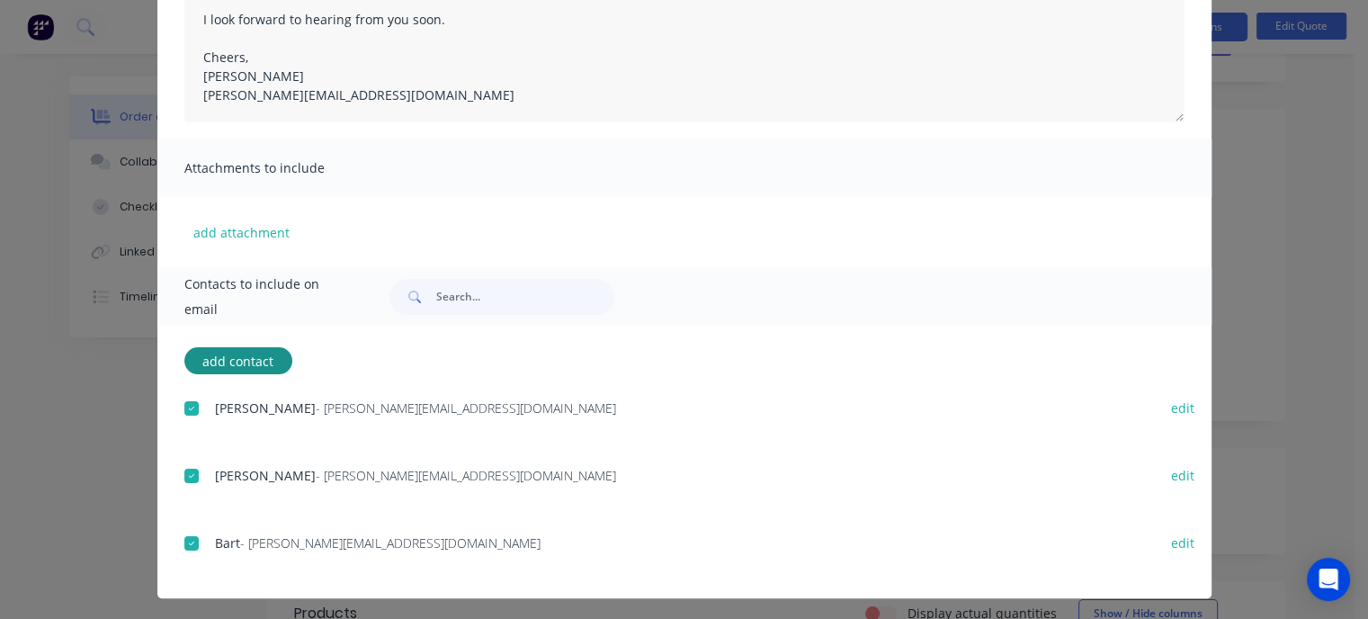
scroll to position [266, 0]
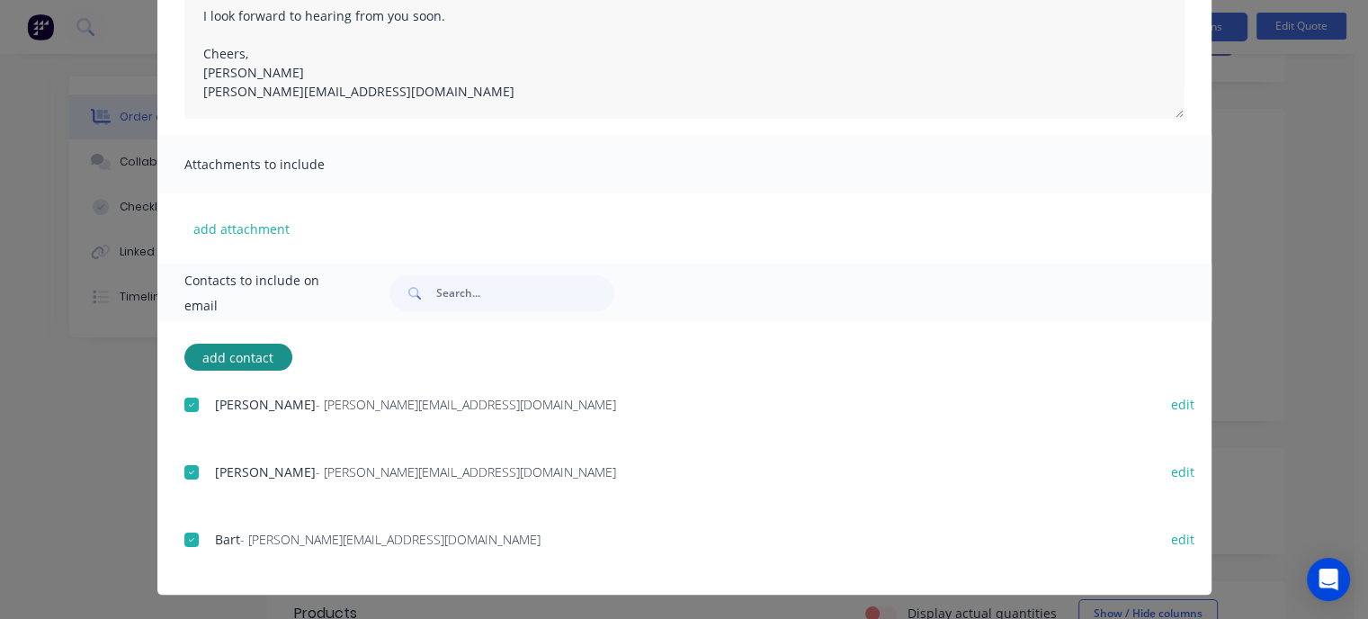
click at [188, 538] on div at bounding box center [192, 539] width 36 height 36
click at [186, 538] on div at bounding box center [192, 539] width 36 height 36
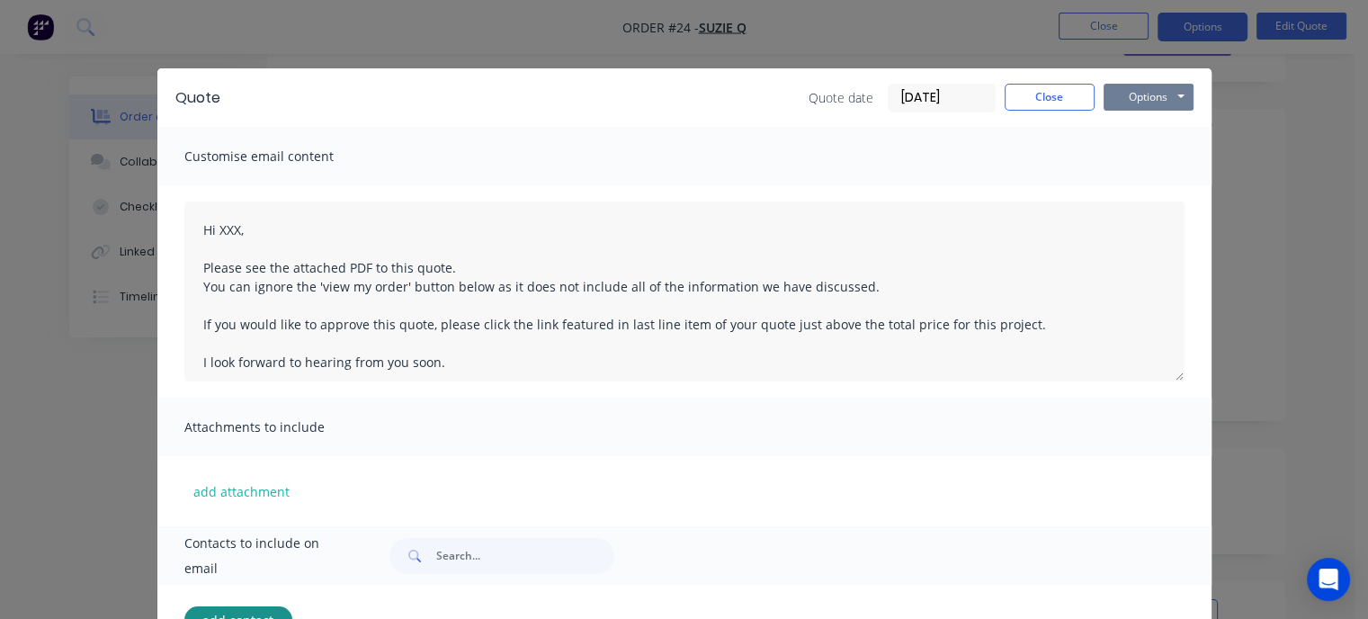
scroll to position [0, 0]
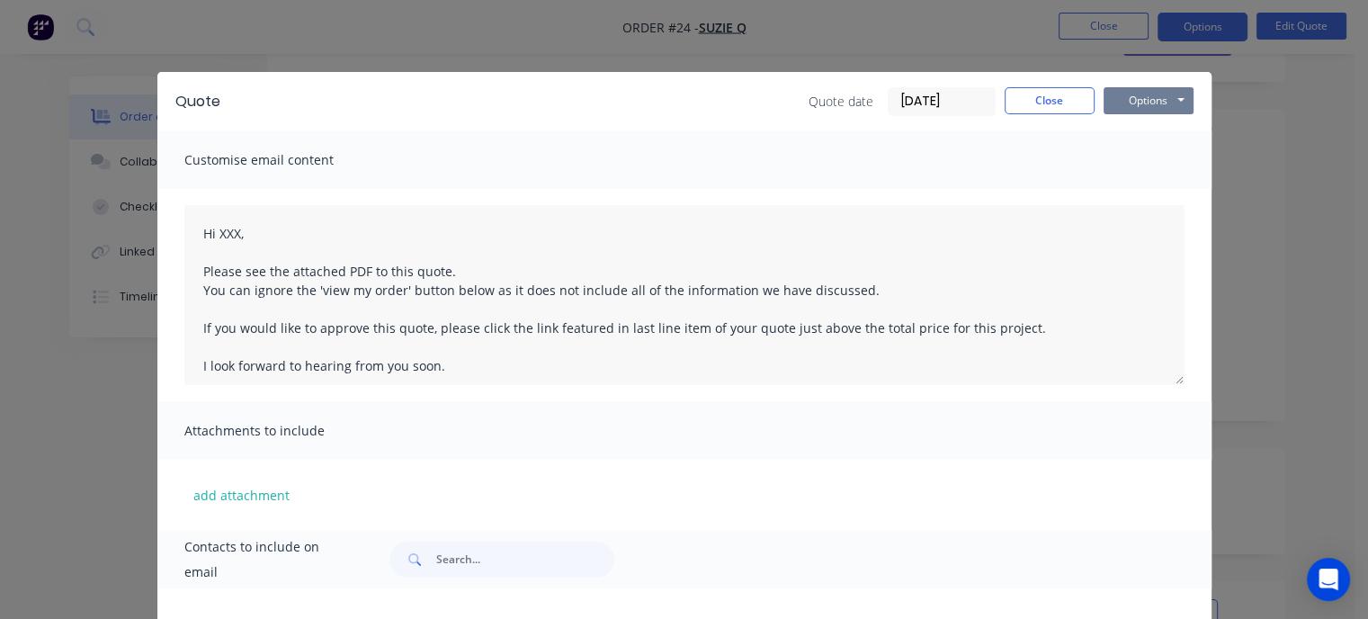
click at [1125, 103] on button "Options" at bounding box center [1148, 100] width 90 height 27
click at [1153, 132] on button "Preview" at bounding box center [1160, 133] width 115 height 30
click at [1052, 99] on button "Close" at bounding box center [1049, 100] width 90 height 27
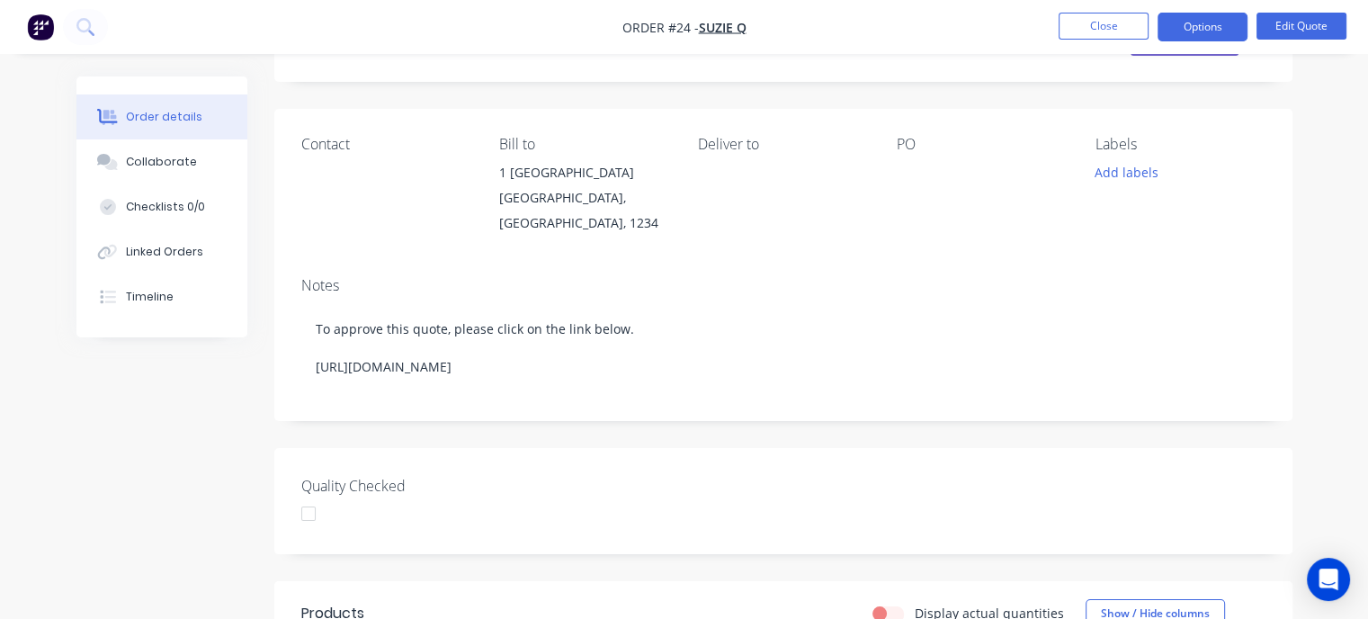
drag, startPoint x: 1103, startPoint y: 3, endPoint x: 673, endPoint y: 89, distance: 439.2
click at [673, 89] on div "Created by [PERSON_NAME] Created [DATE] Required [DATE] Assigned to Add team me…" at bounding box center [783, 593] width 1018 height 1212
click at [1097, 25] on button "Close" at bounding box center [1103, 26] width 90 height 27
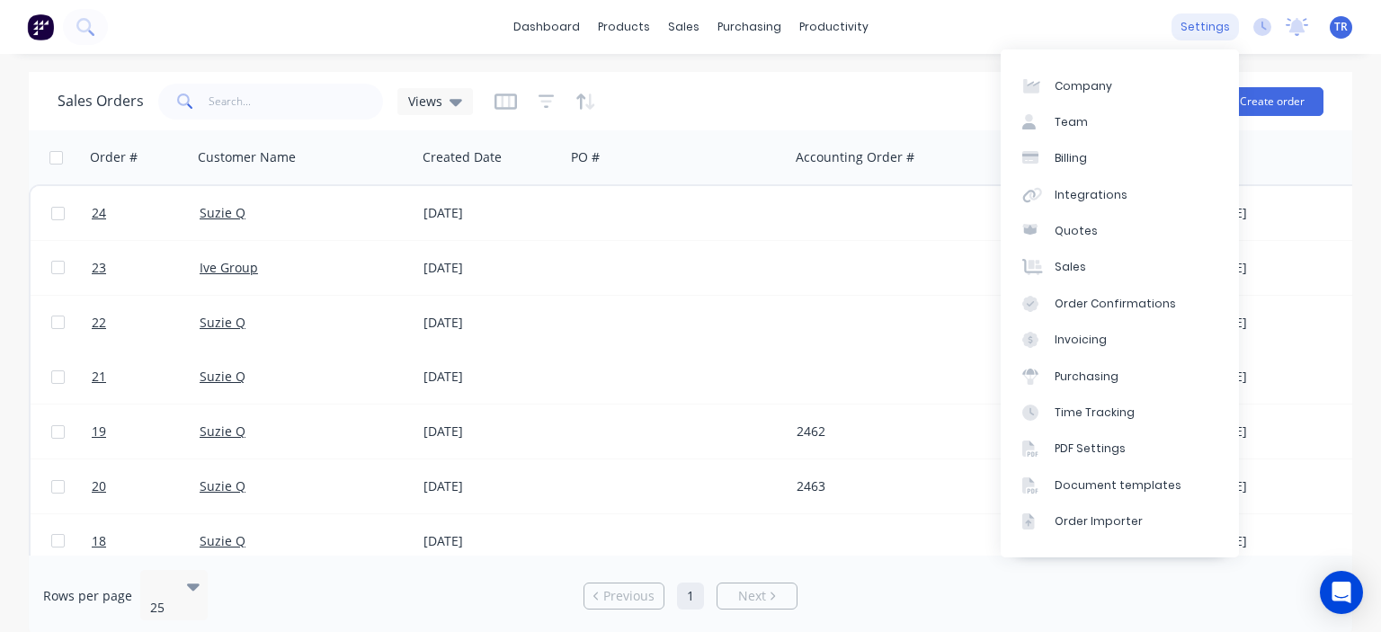
click at [1205, 31] on div "settings" at bounding box center [1205, 26] width 67 height 27
click at [1109, 456] on div "PDF Settings" at bounding box center [1090, 449] width 71 height 16
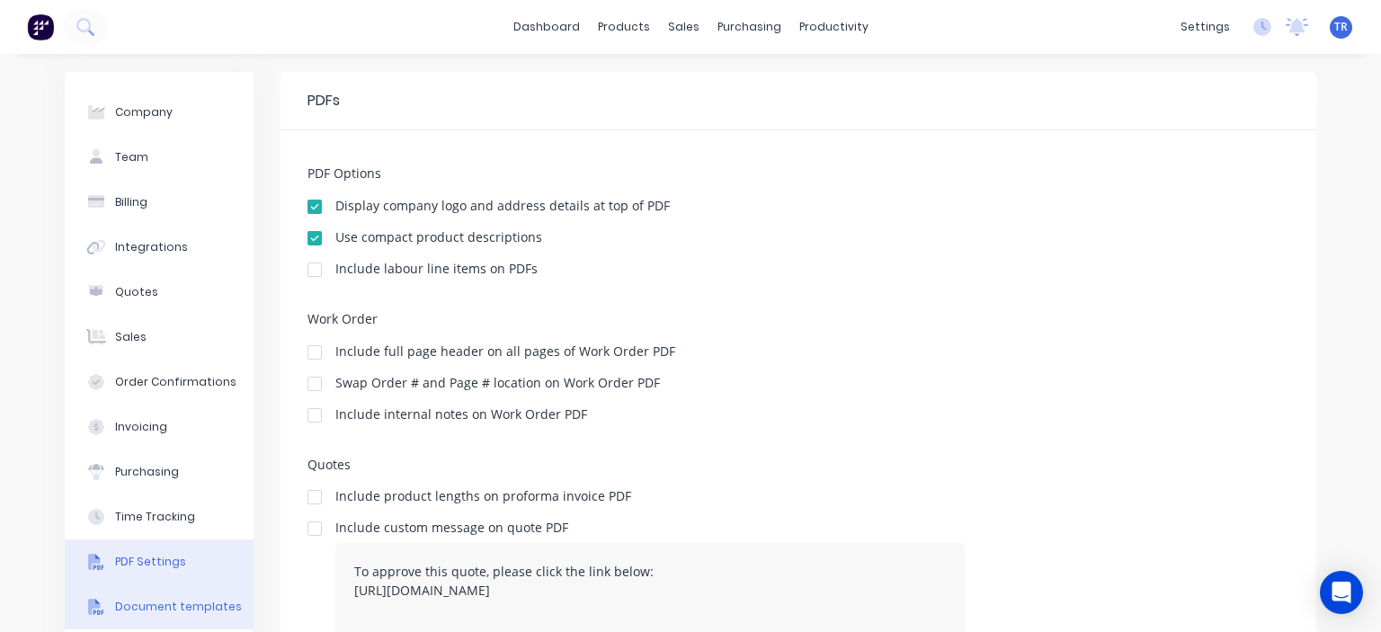
click at [157, 610] on div "Document templates" at bounding box center [178, 607] width 127 height 16
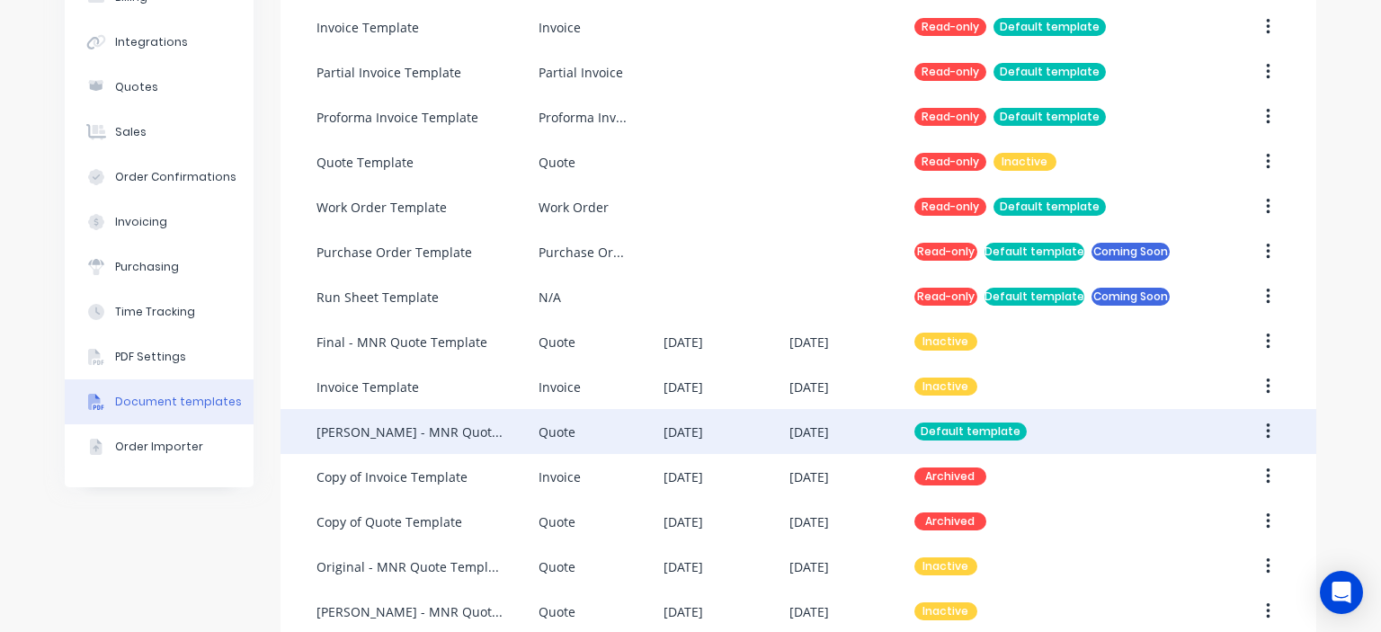
scroll to position [231, 0]
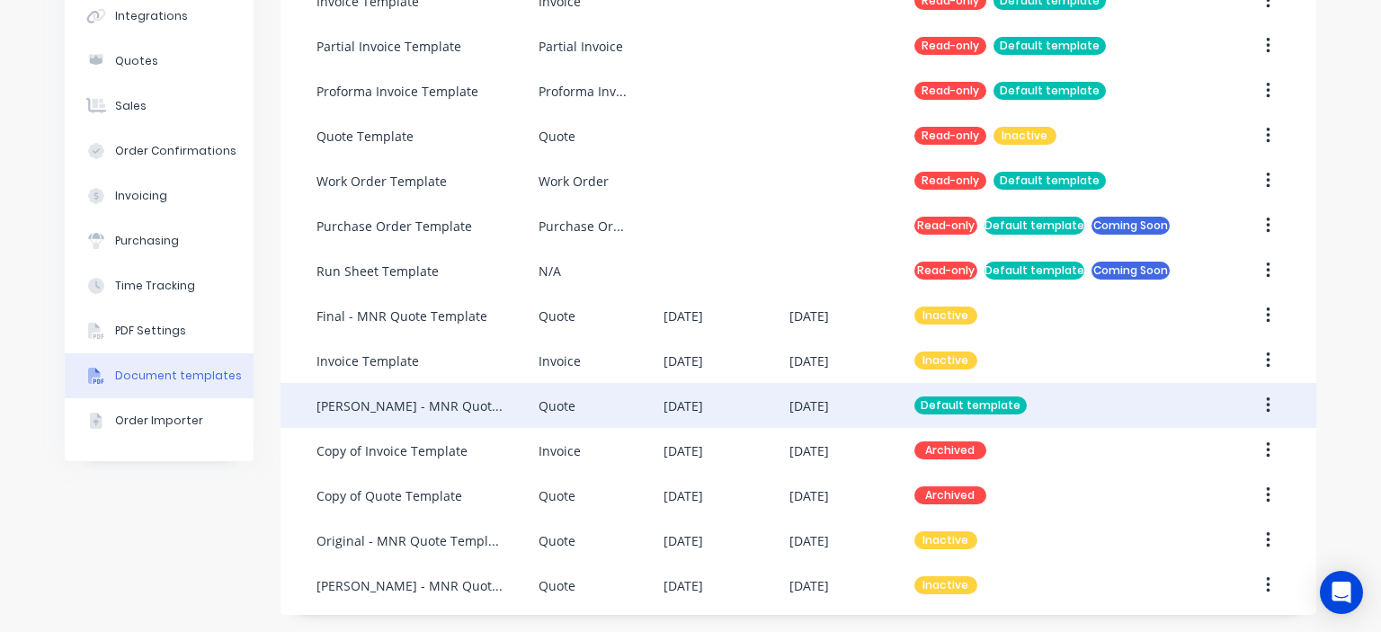
click at [486, 404] on div "[PERSON_NAME] - MNR Quote Template - No links" at bounding box center [409, 406] width 186 height 19
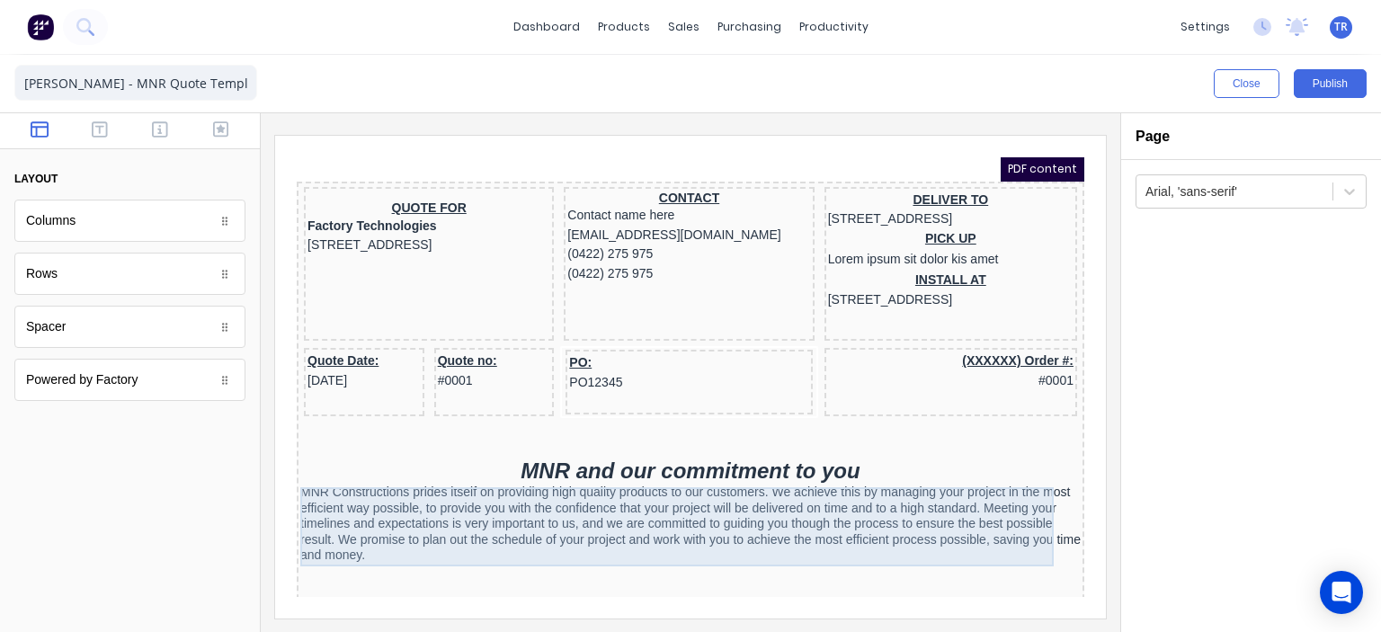
scroll to position [180, 0]
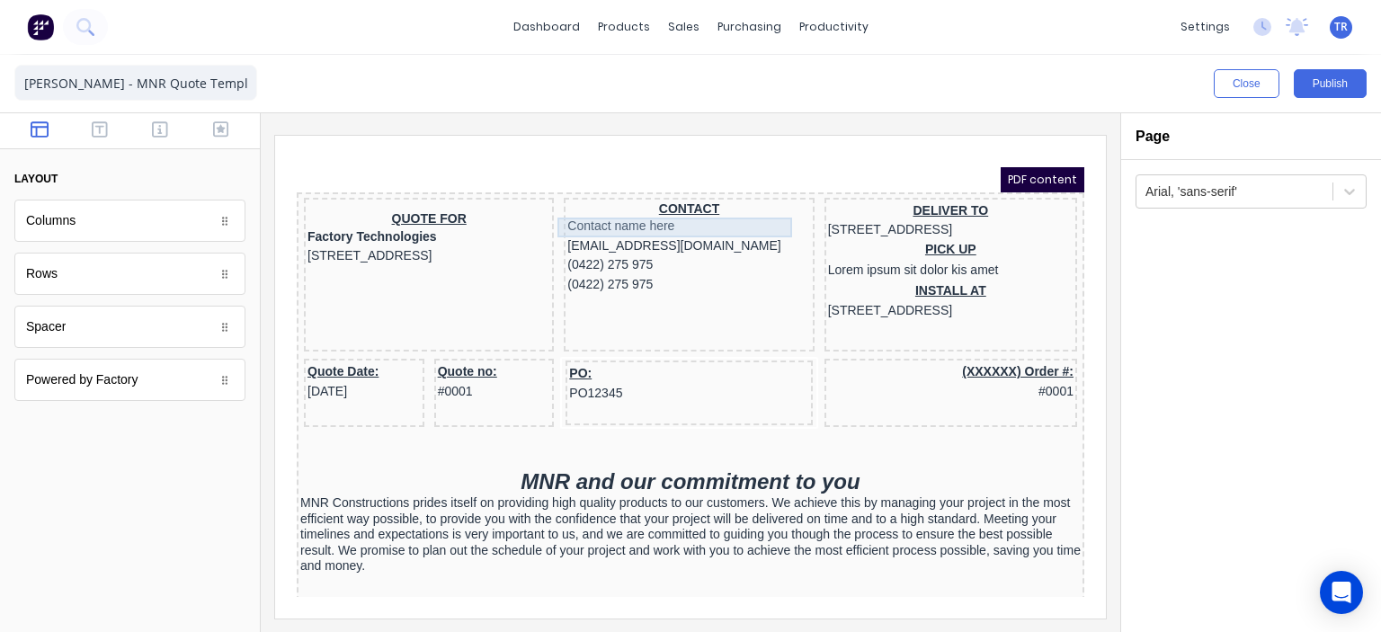
click at [637, 205] on div "Contact name here" at bounding box center [667, 205] width 243 height 20
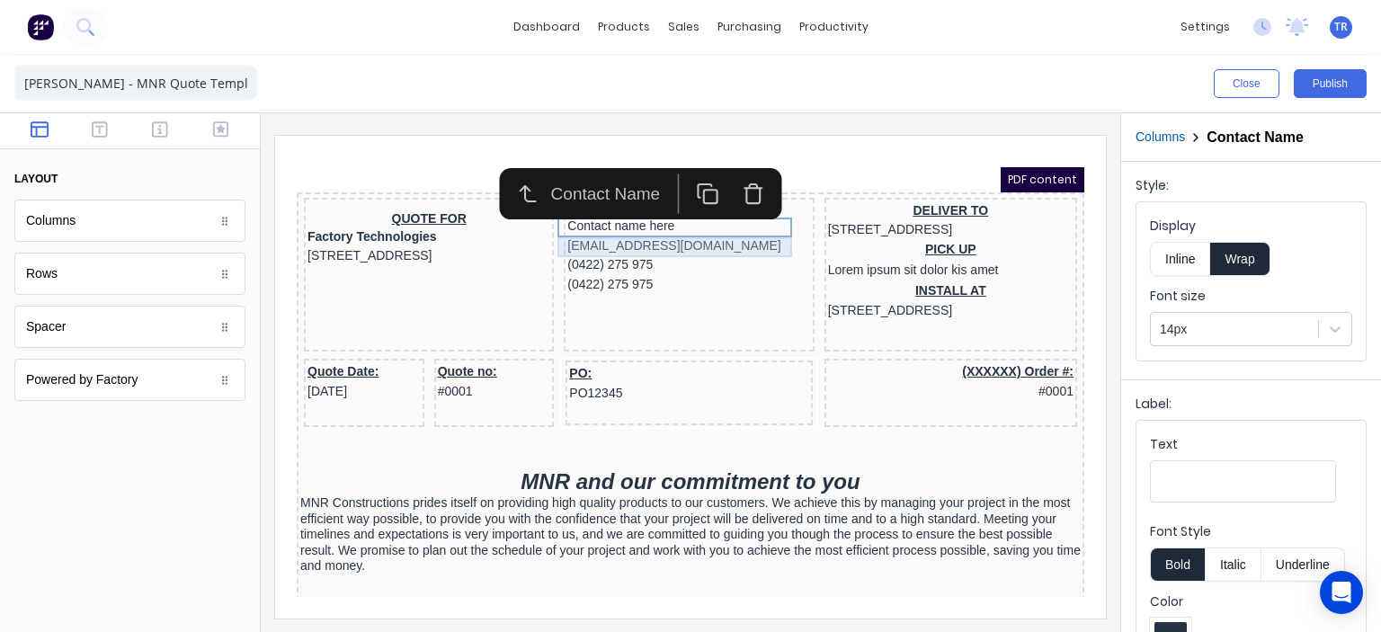
click at [633, 223] on div "[EMAIL_ADDRESS][DOMAIN_NAME]" at bounding box center [667, 225] width 243 height 20
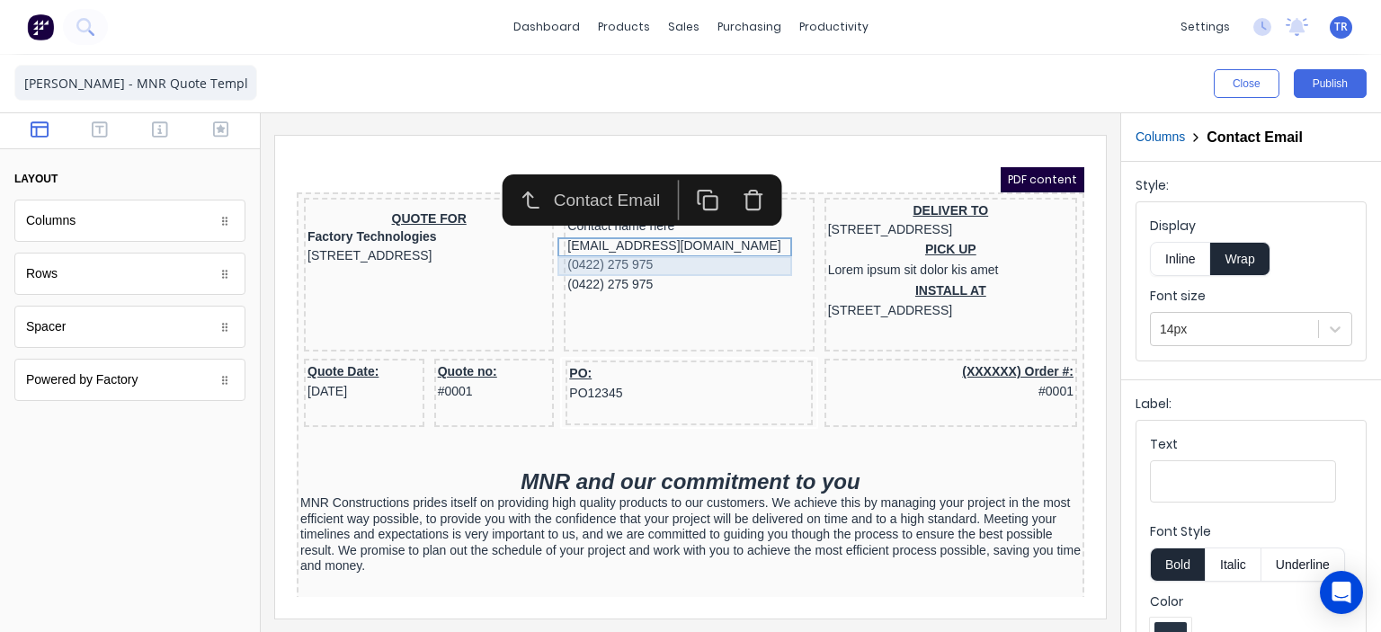
click at [615, 245] on div "(0422) 275 975" at bounding box center [667, 244] width 243 height 20
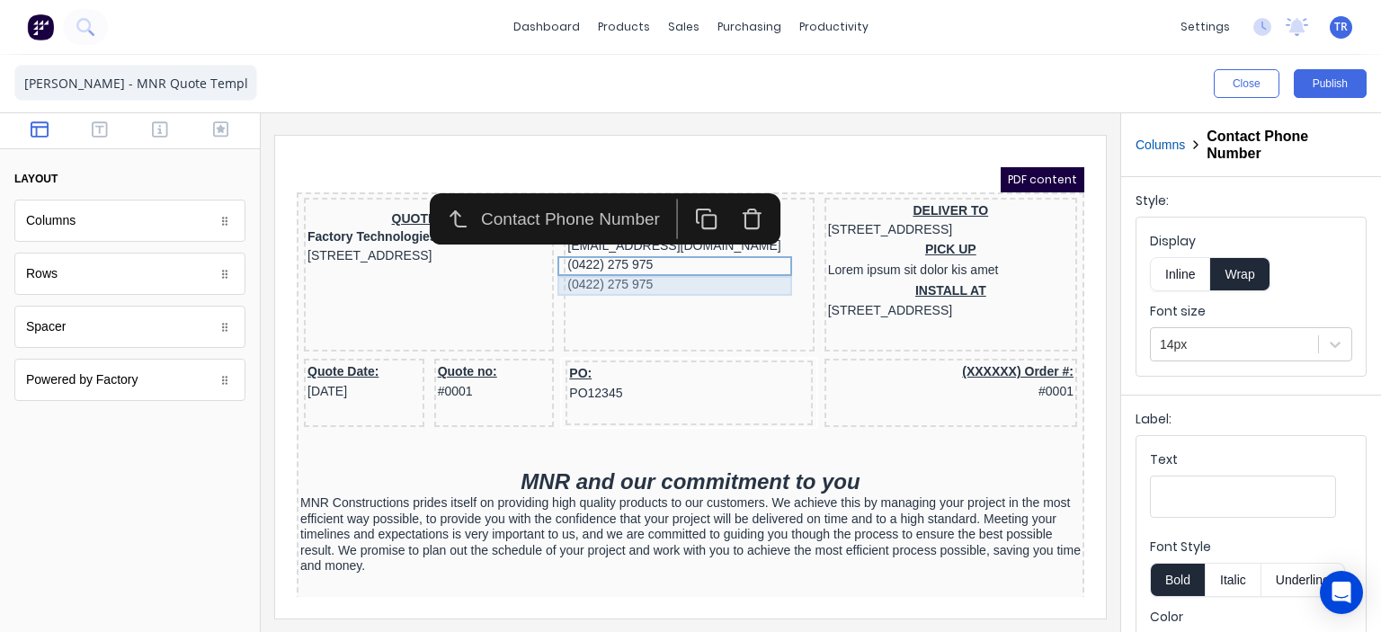
click at [612, 260] on div "(0422) 275 975" at bounding box center [667, 264] width 243 height 20
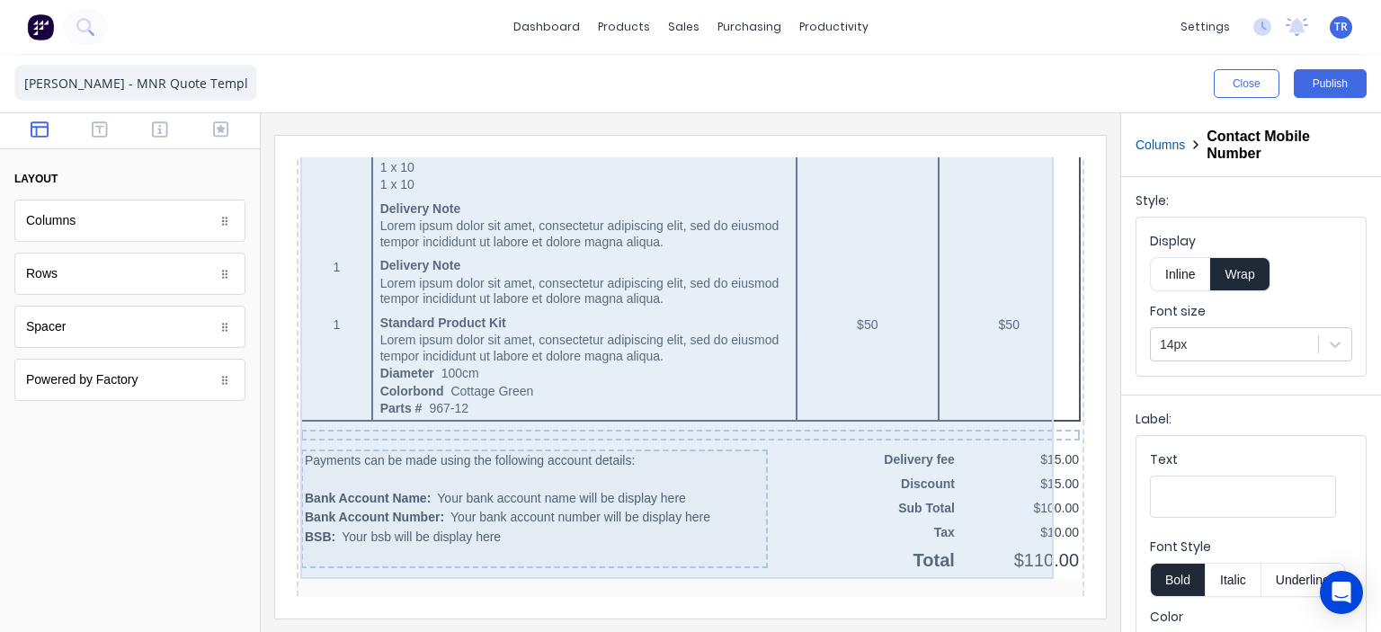
scroll to position [1527, 0]
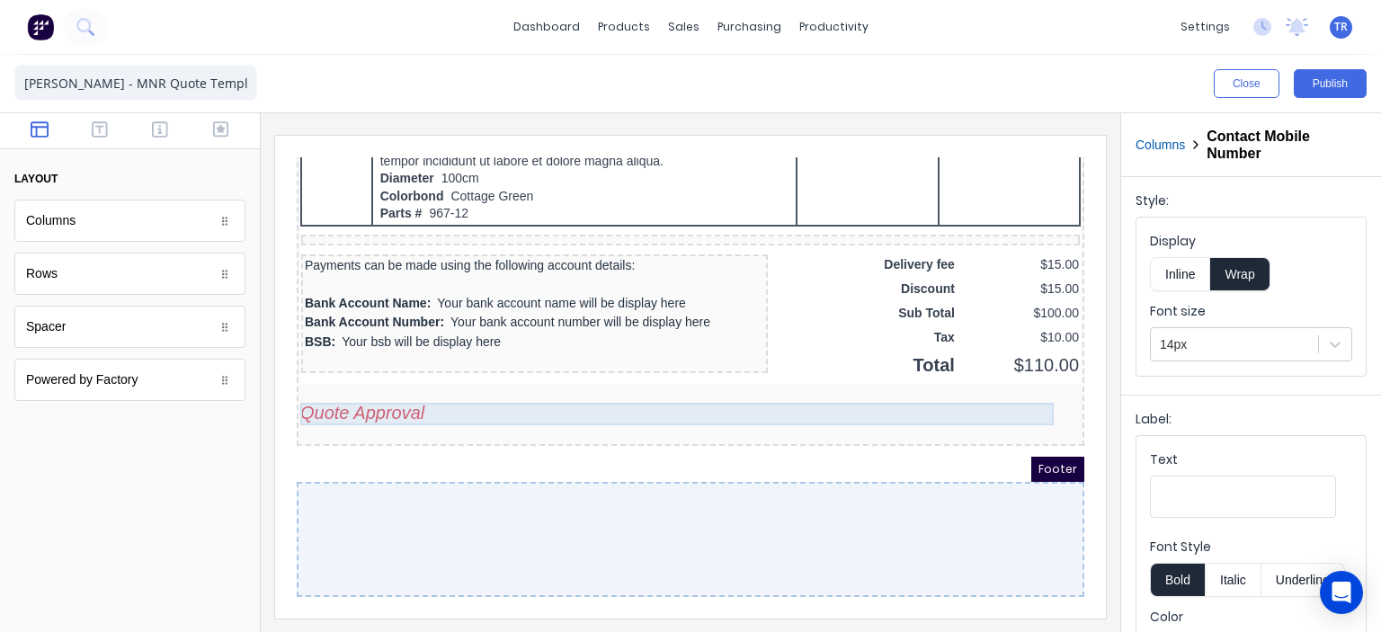
click at [432, 391] on div "Quote Approval" at bounding box center [669, 391] width 780 height 22
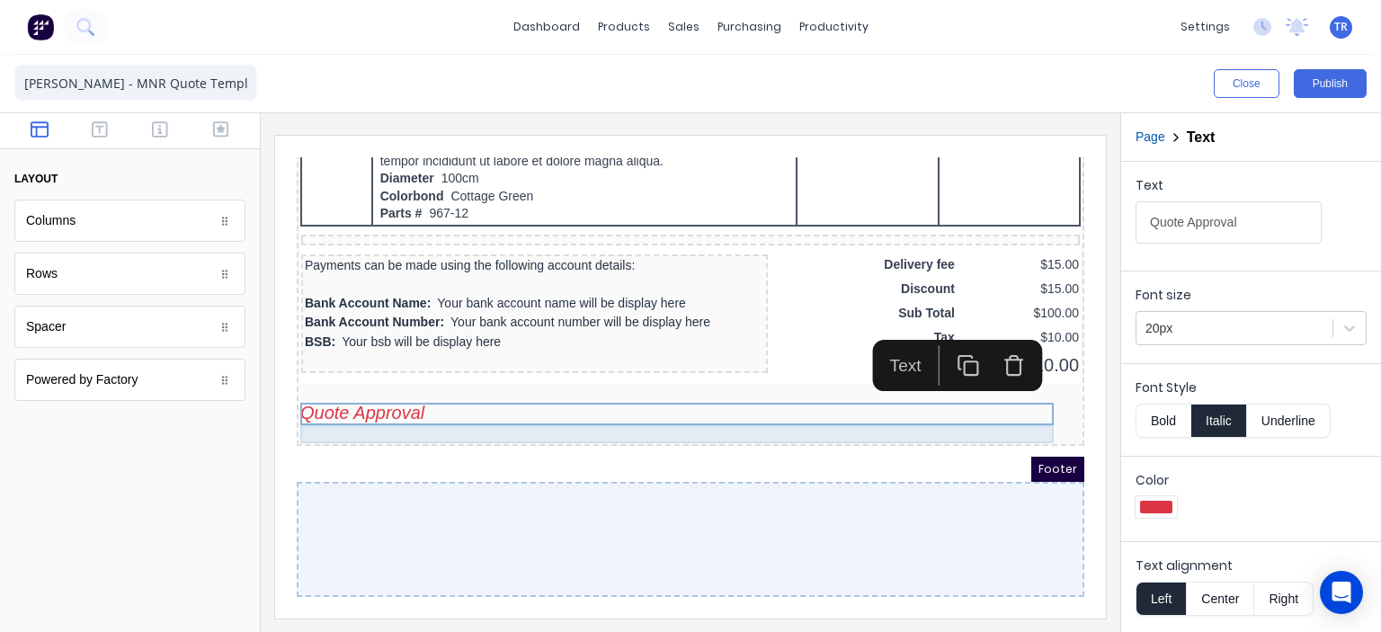
click at [421, 403] on div at bounding box center [669, 412] width 780 height 18
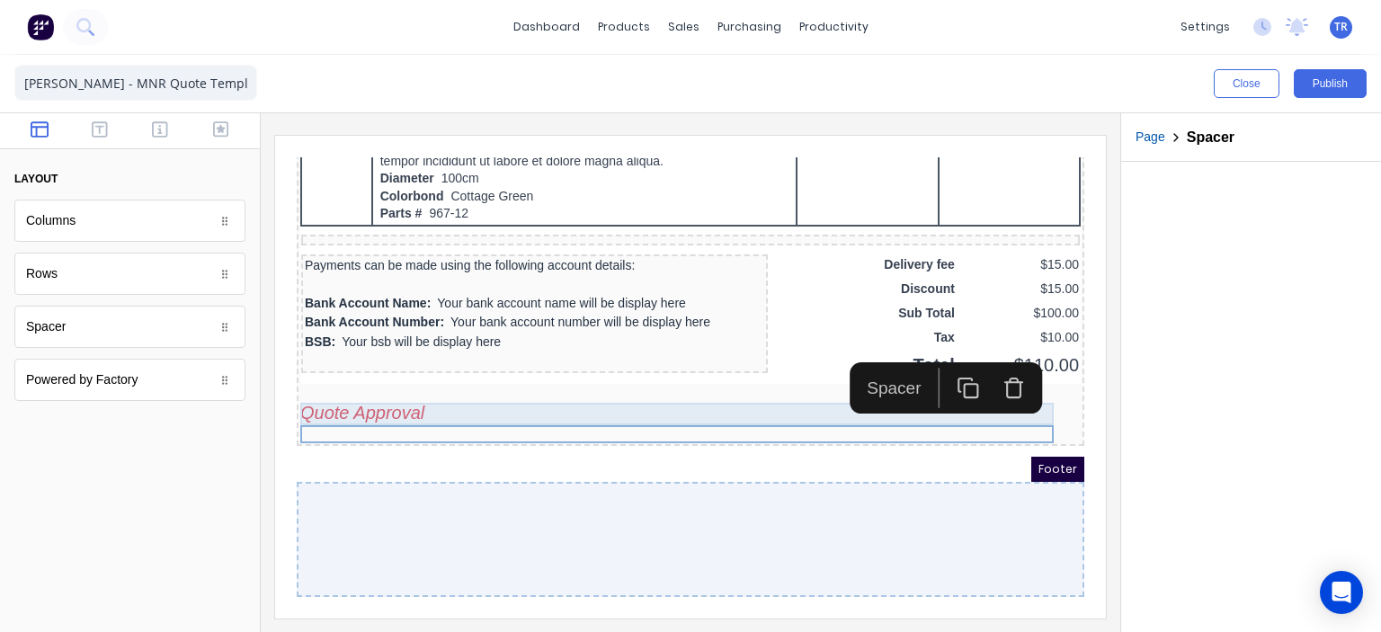
click at [405, 386] on div "Quote Approval" at bounding box center [669, 391] width 780 height 22
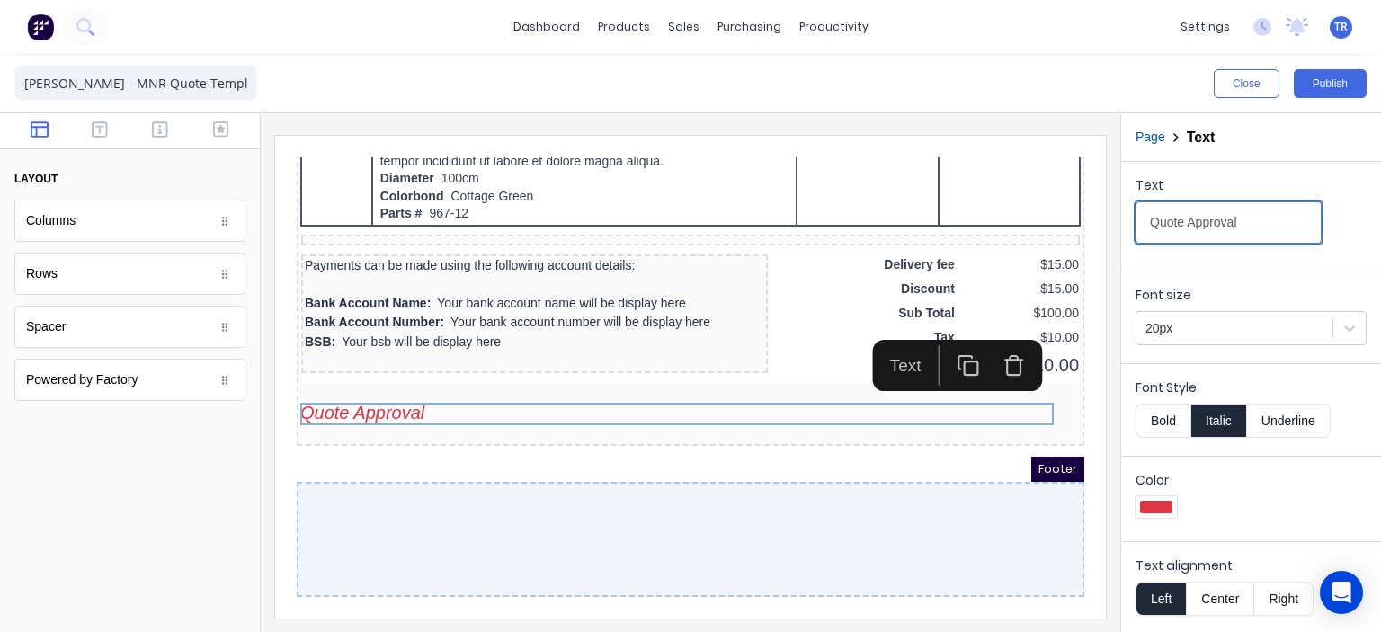
click at [1260, 218] on input "Quote Approval" at bounding box center [1229, 222] width 186 height 42
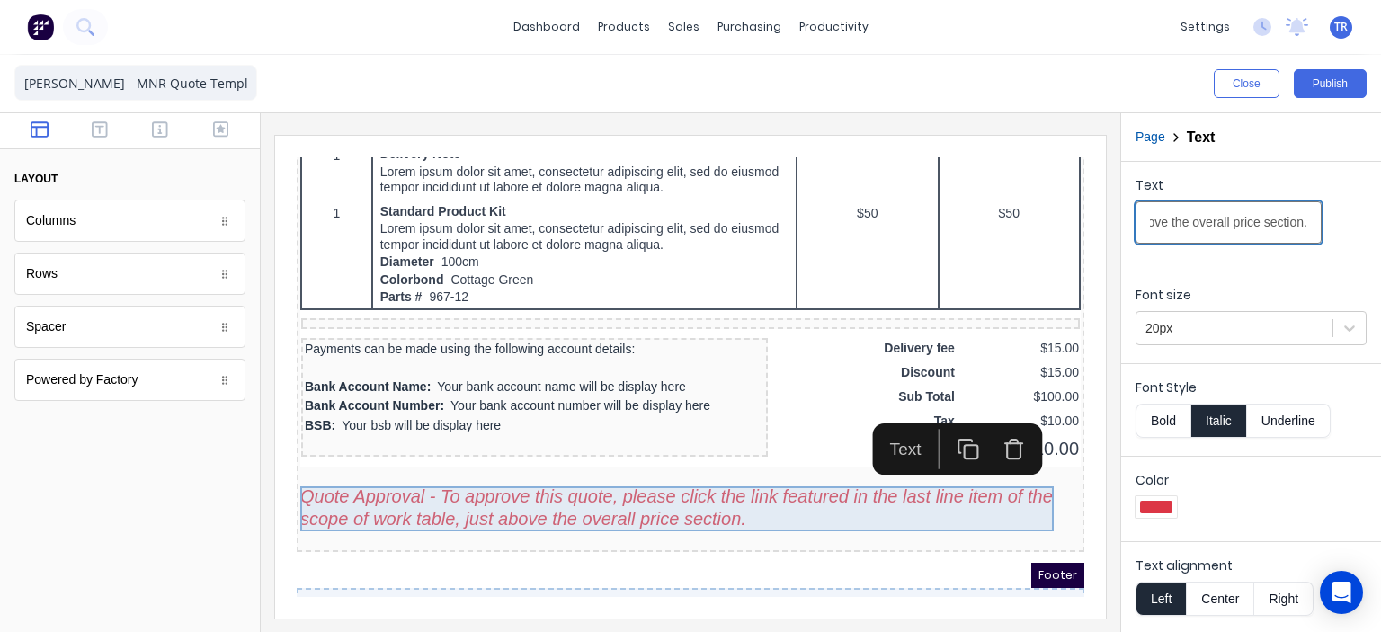
scroll to position [0, 701]
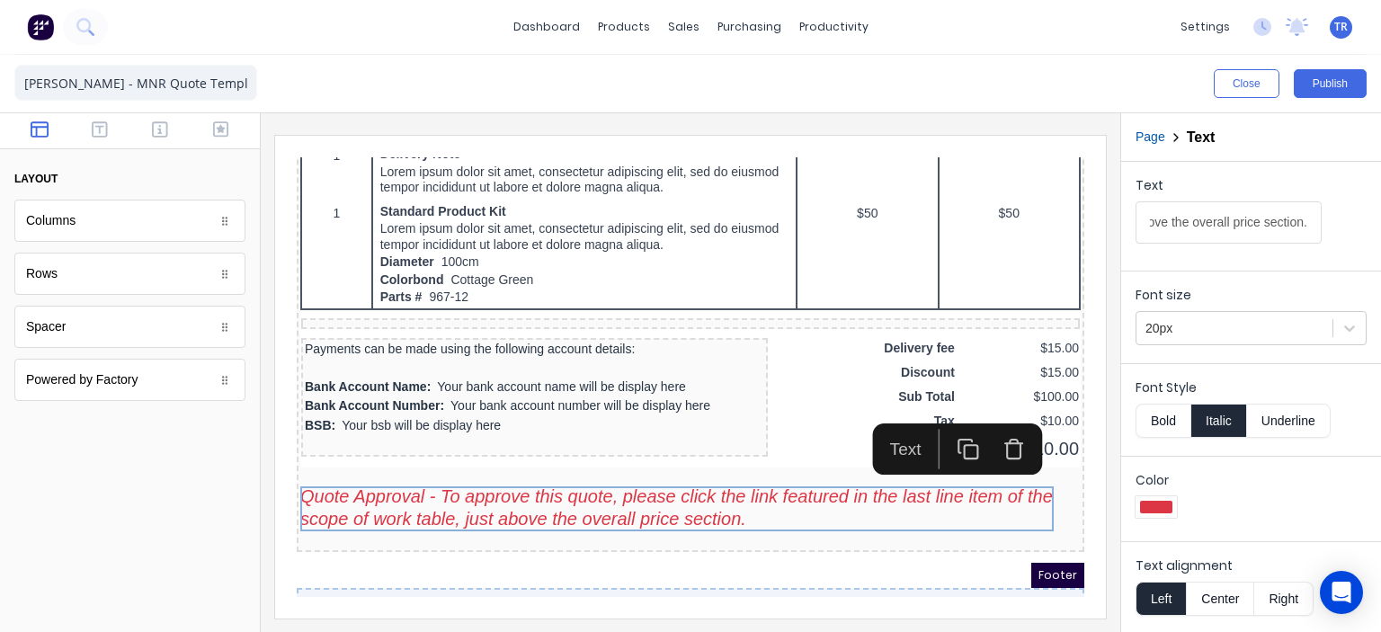
click at [1170, 409] on button "Bold" at bounding box center [1163, 421] width 55 height 34
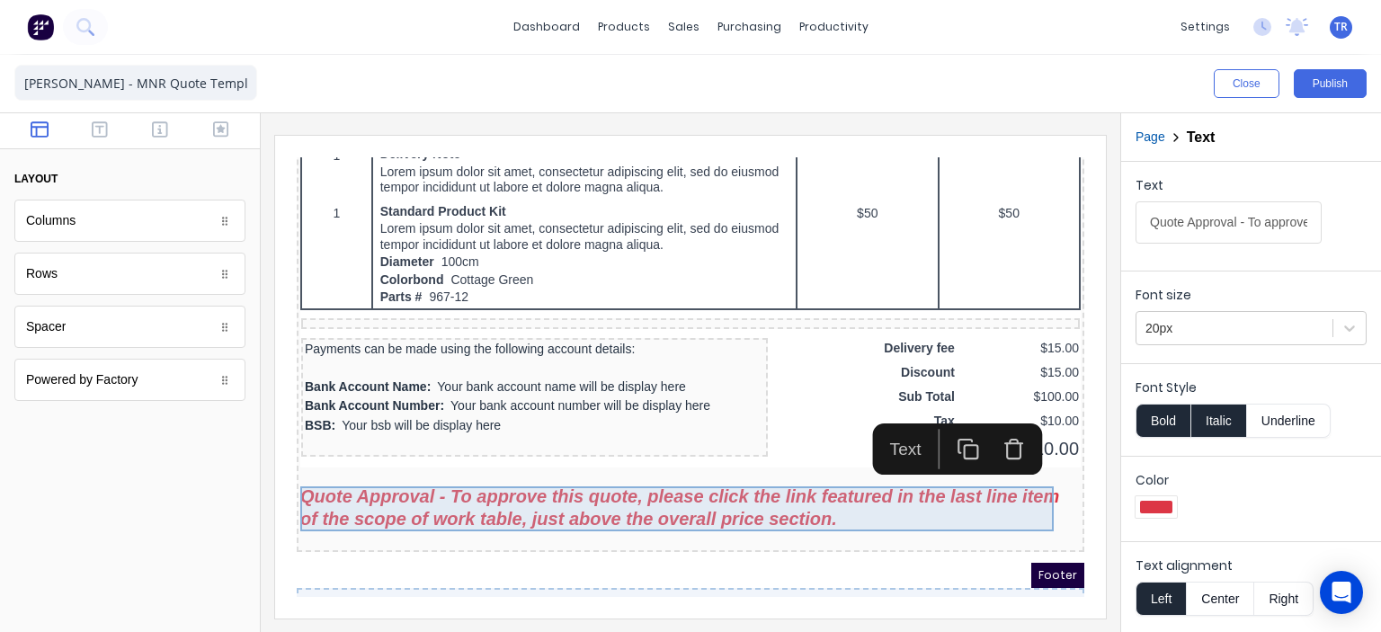
click at [771, 476] on div "Quote Approval - To approve this quote, please click the link featured in the l…" at bounding box center [669, 486] width 780 height 45
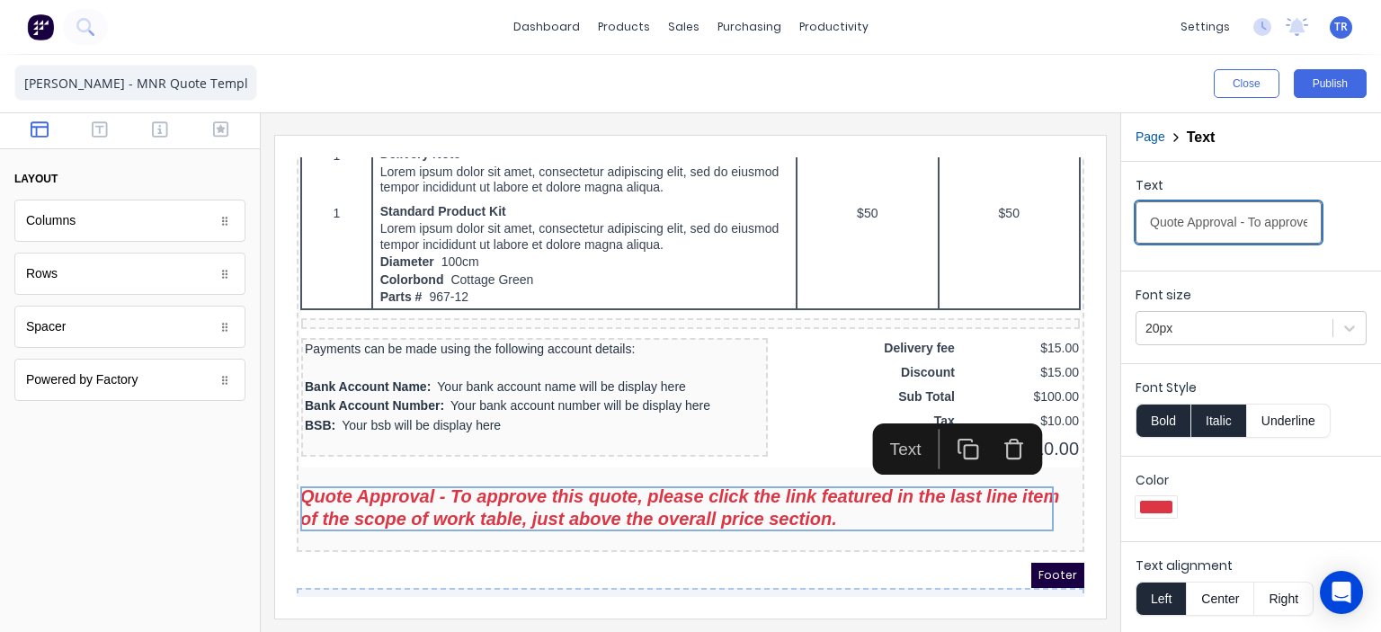
click at [1236, 212] on input "Quote Approval - To approve this quote, please click the link featured in the l…" at bounding box center [1229, 222] width 186 height 42
type input "Quote Approval - To approve this quote, please click the 'link' featured in the…"
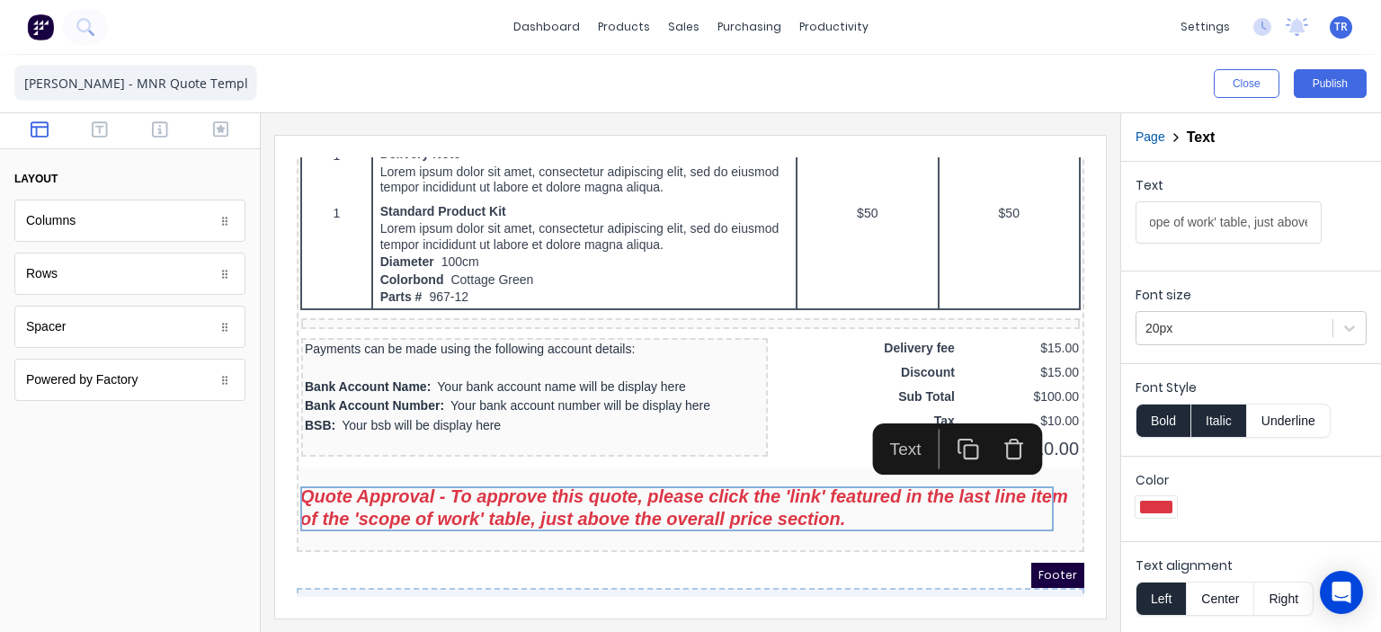
click at [1115, 346] on div at bounding box center [691, 372] width 860 height 519
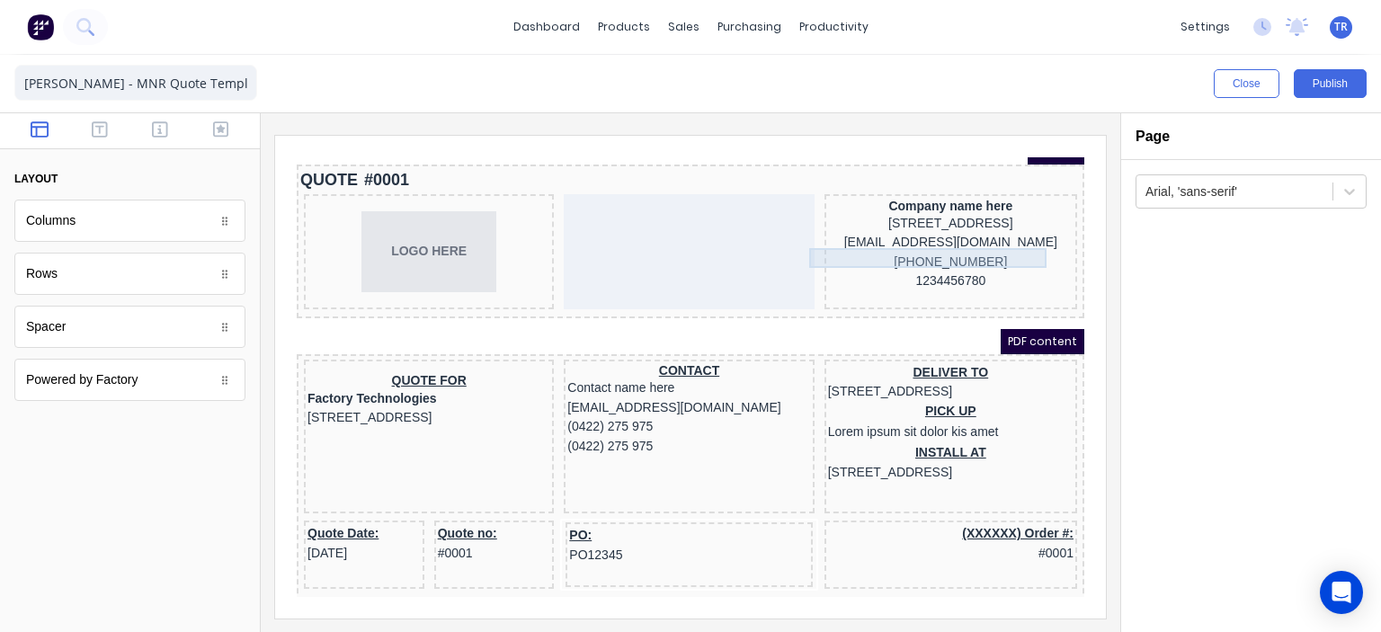
scroll to position [0, 0]
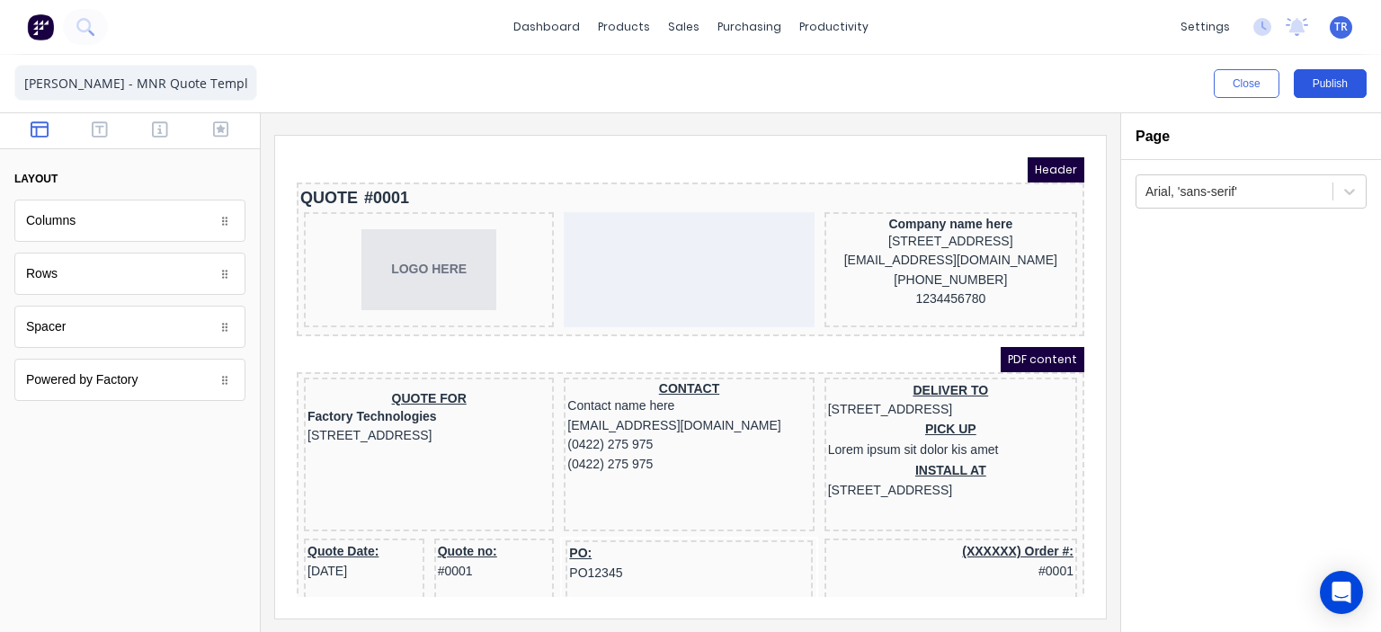
click at [1319, 82] on button "Publish" at bounding box center [1330, 83] width 73 height 29
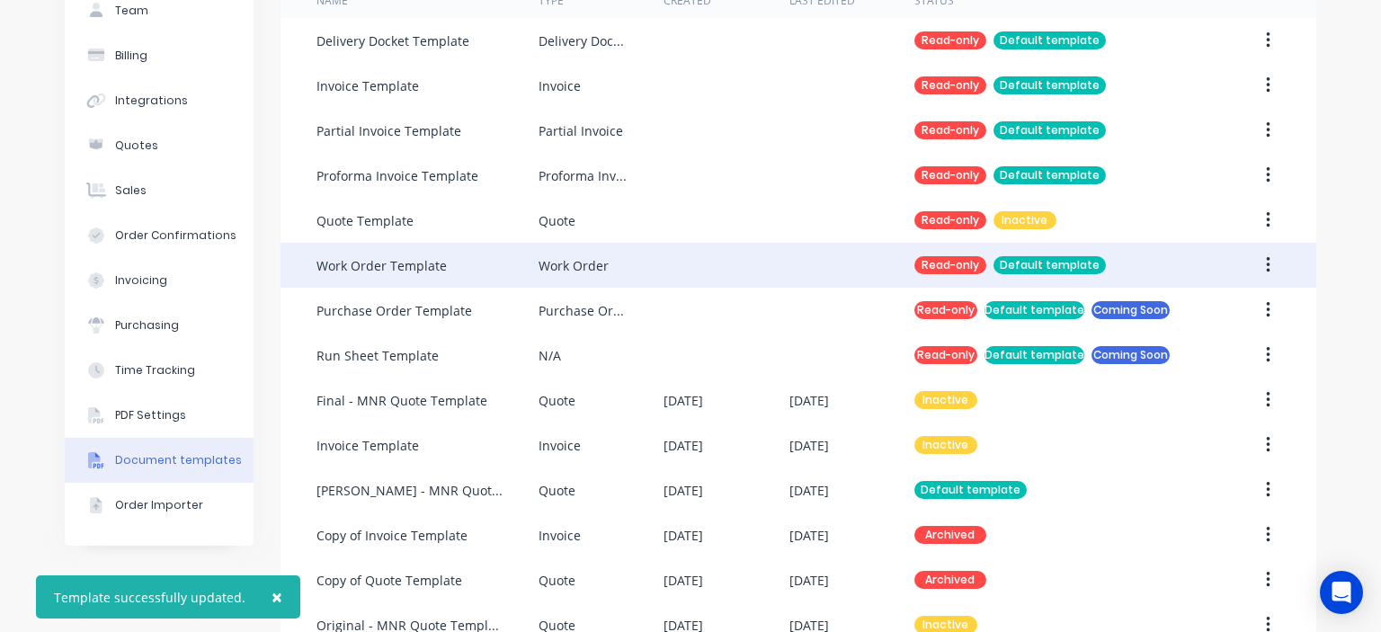
scroll to position [180, 0]
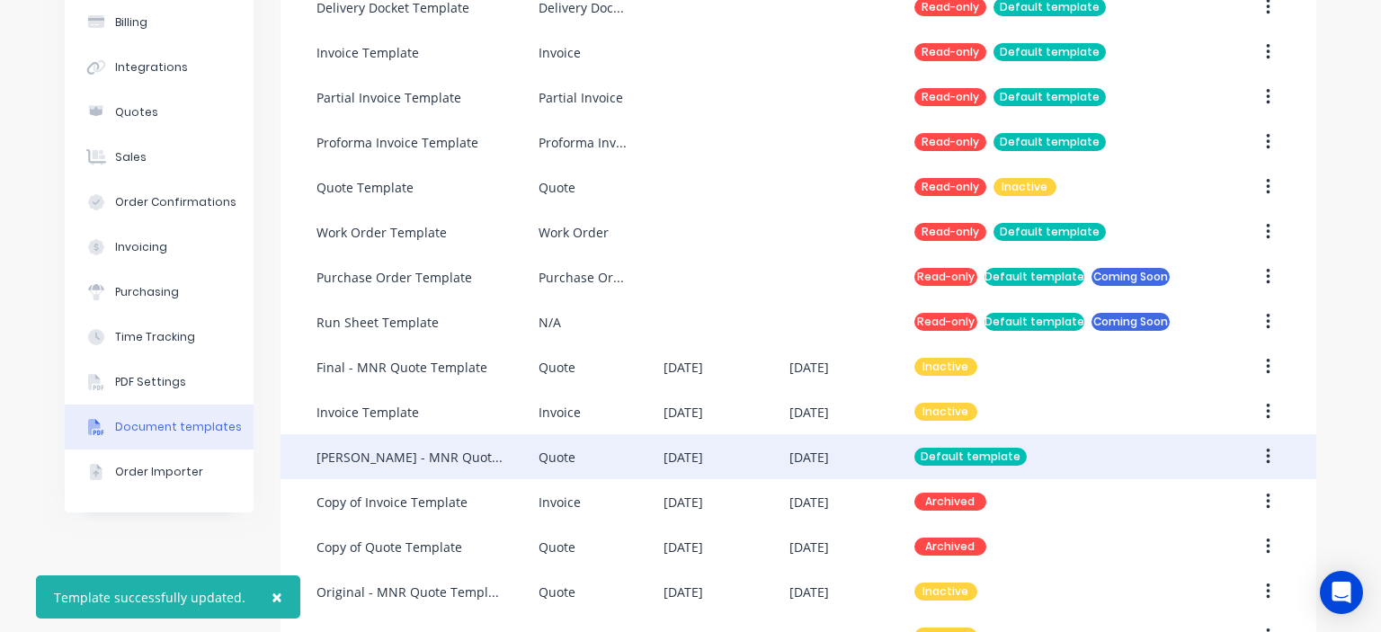
click at [590, 452] on div "Quote" at bounding box center [601, 456] width 125 height 45
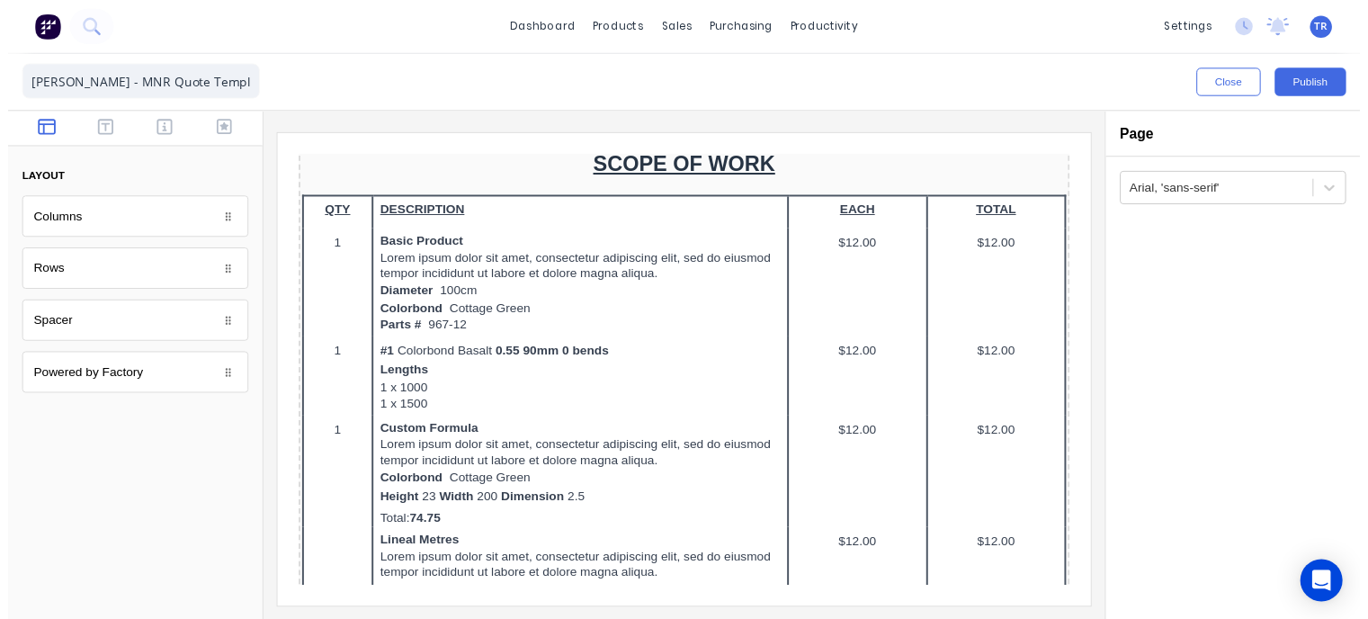
scroll to position [651, 0]
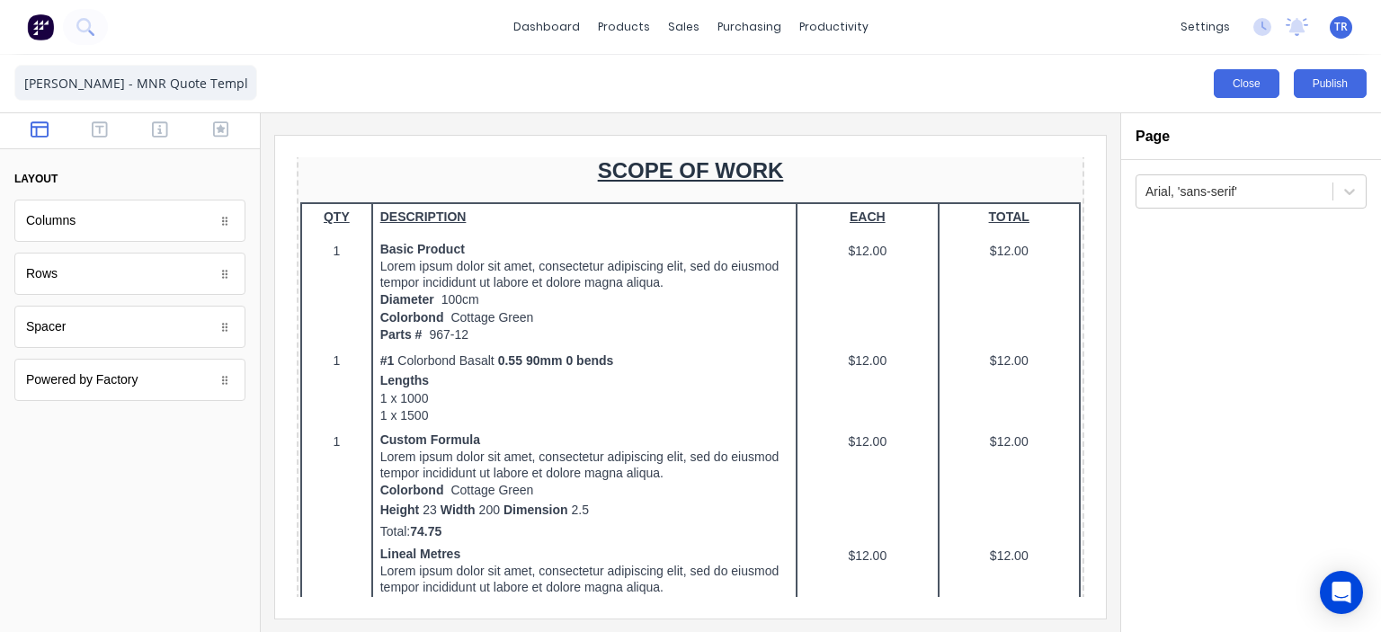
click at [1264, 72] on button "Close" at bounding box center [1247, 83] width 66 height 29
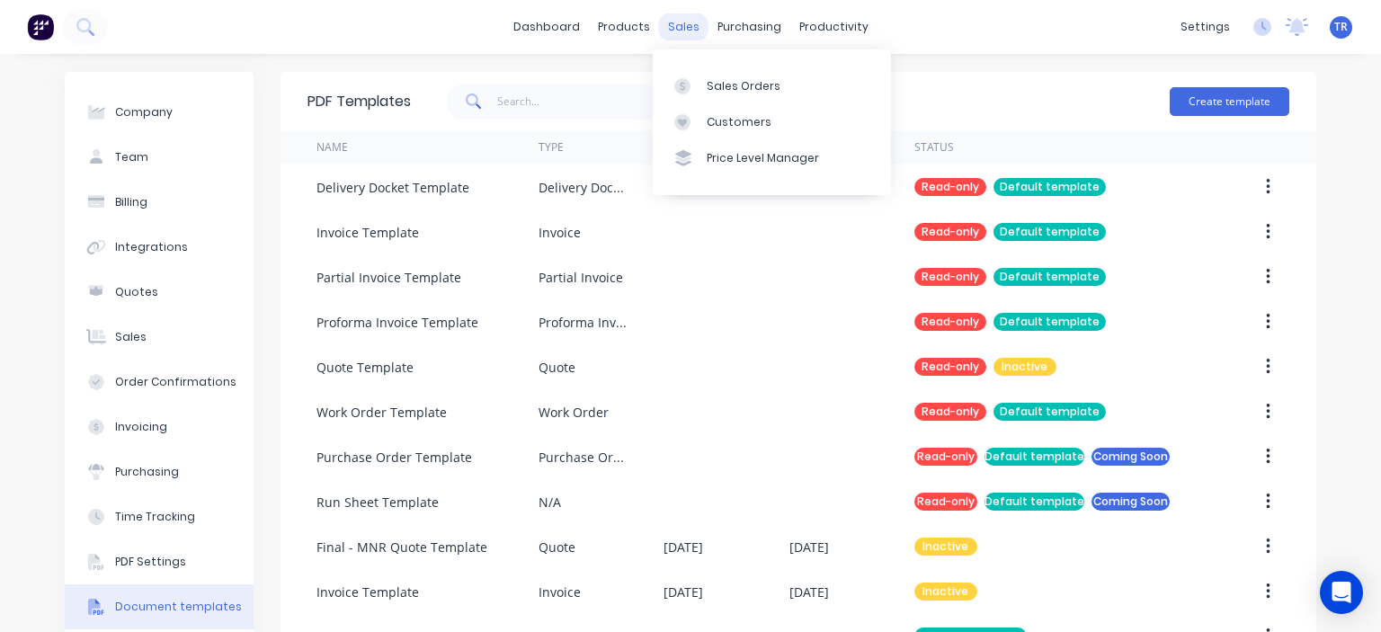
click at [676, 22] on div "sales" at bounding box center [683, 26] width 49 height 27
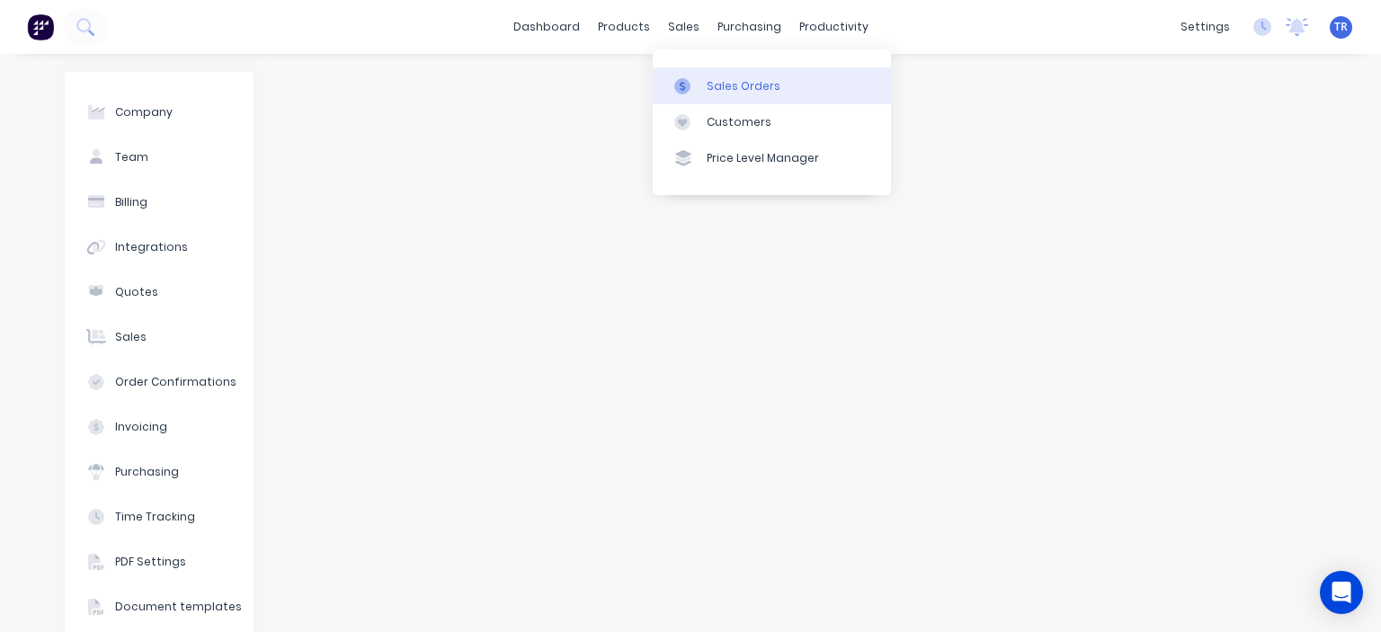
click at [734, 89] on div "Sales Orders" at bounding box center [744, 86] width 74 height 16
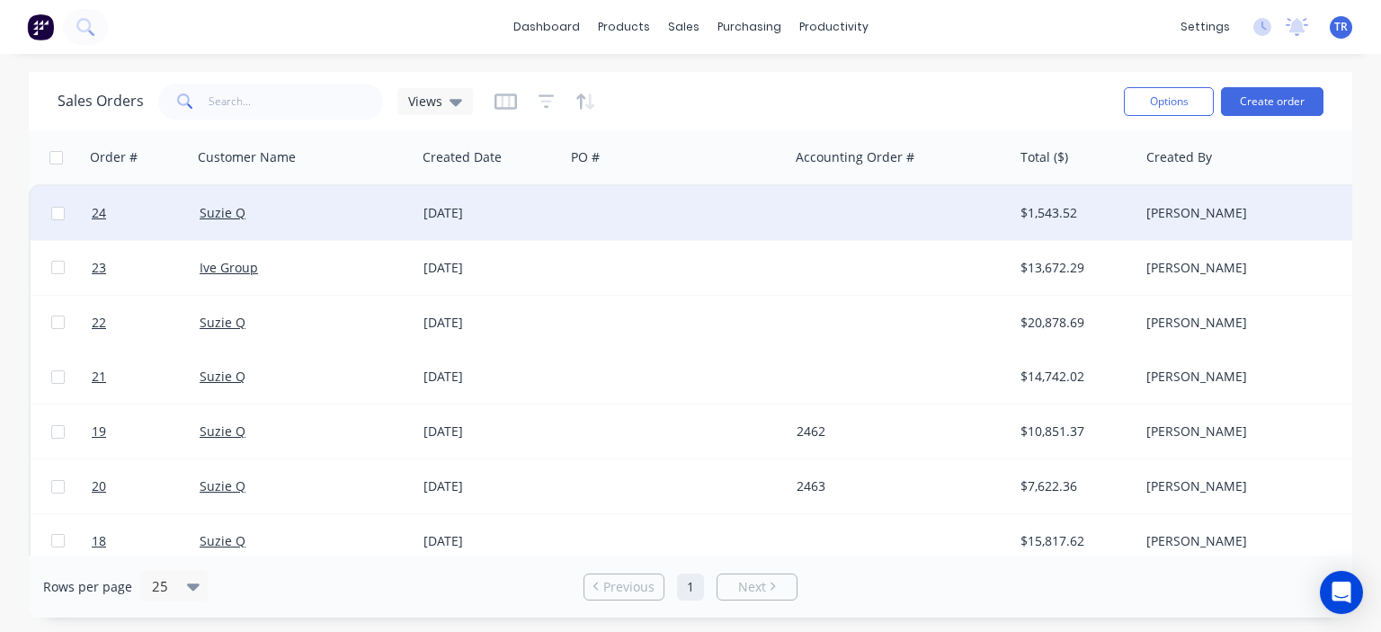
click at [410, 218] on div "Suzie Q" at bounding box center [304, 213] width 224 height 54
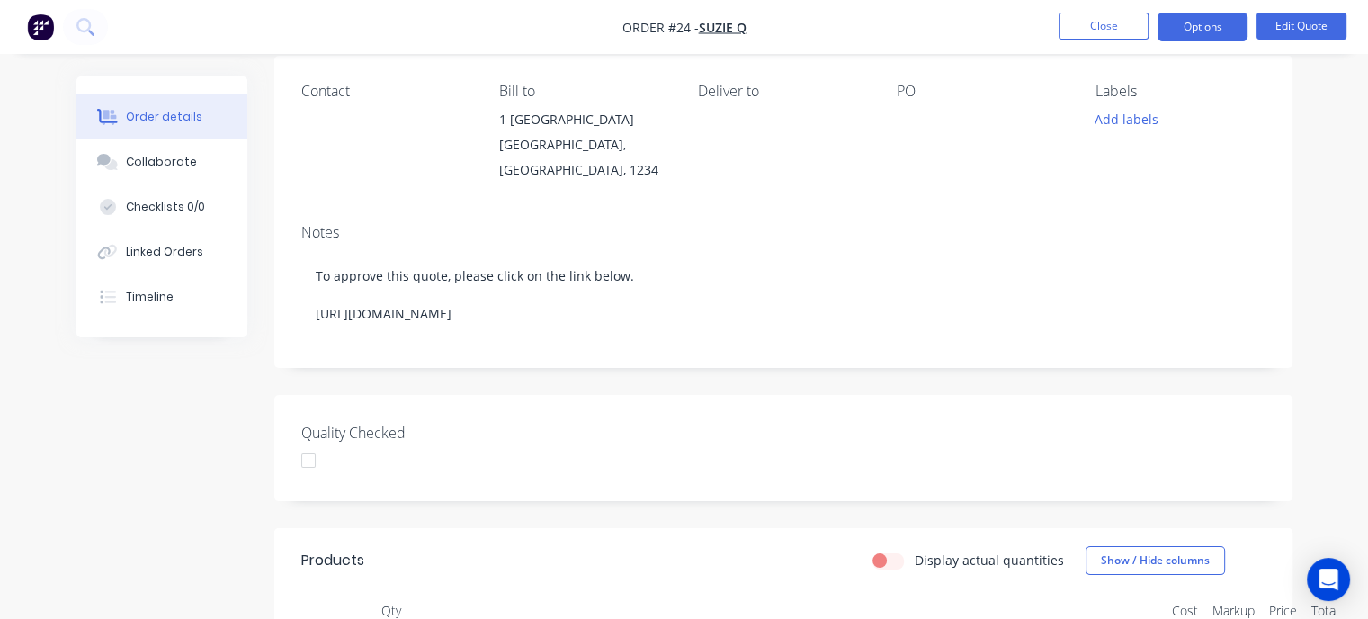
scroll to position [270, 0]
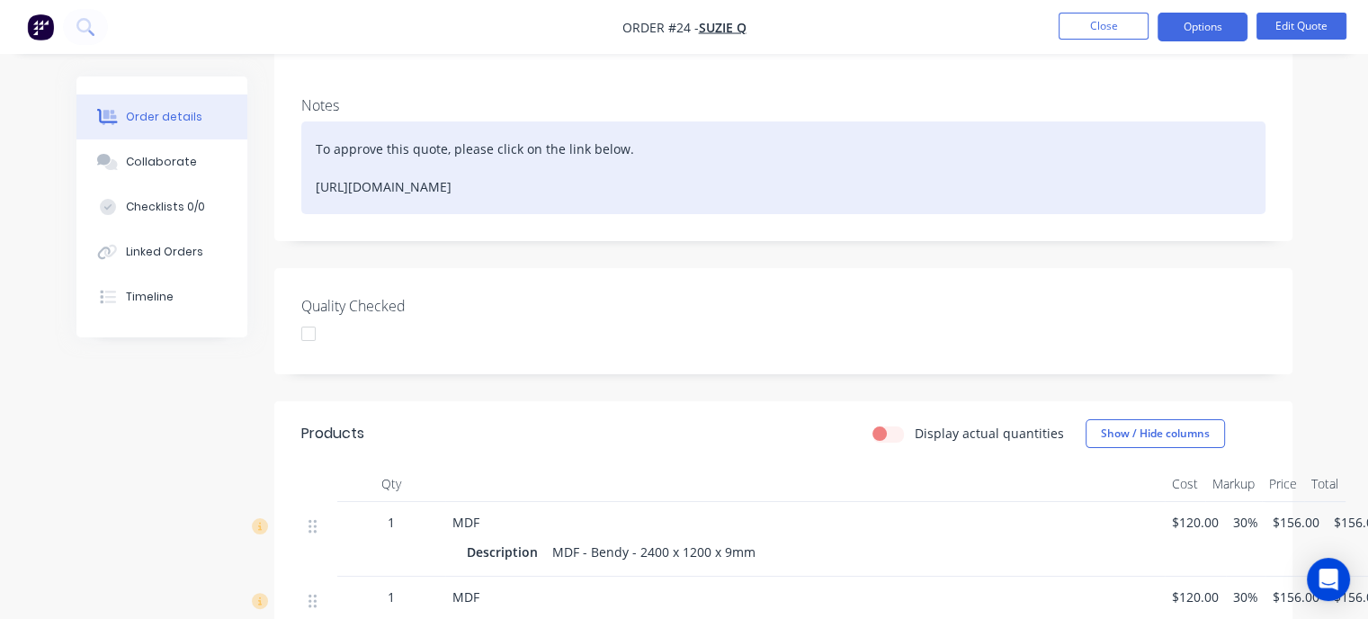
click at [678, 197] on div "To approve this quote, please click on the link below. [URL][DOMAIN_NAME]" at bounding box center [783, 167] width 964 height 93
drag, startPoint x: 769, startPoint y: 193, endPoint x: 226, endPoint y: 154, distance: 544.5
click at [226, 154] on div "Order details Collaborate Checklists 0/0 Linked Orders Timeline Order details C…" at bounding box center [684, 426] width 1252 height 1239
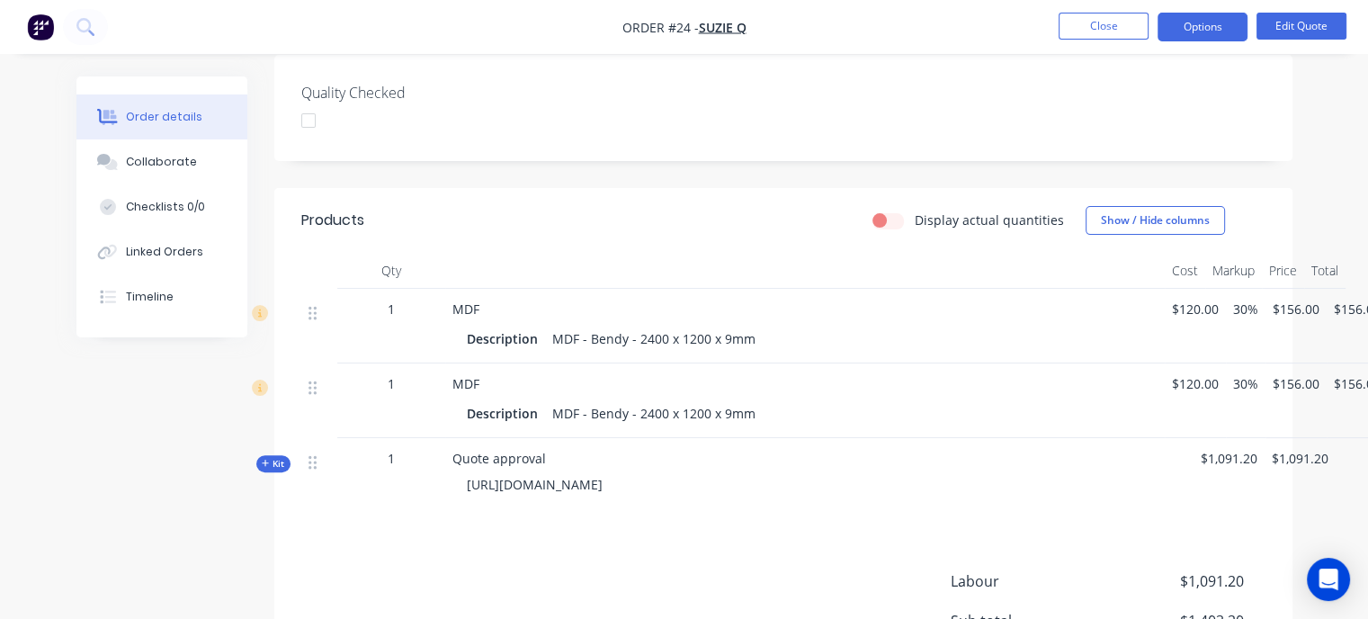
scroll to position [450, 0]
click at [602, 482] on span "[URL][DOMAIN_NAME]" at bounding box center [535, 479] width 136 height 17
click at [602, 474] on span "[URL][DOMAIN_NAME]" at bounding box center [535, 479] width 136 height 17
click at [602, 477] on span "[URL][DOMAIN_NAME]" at bounding box center [535, 479] width 136 height 17
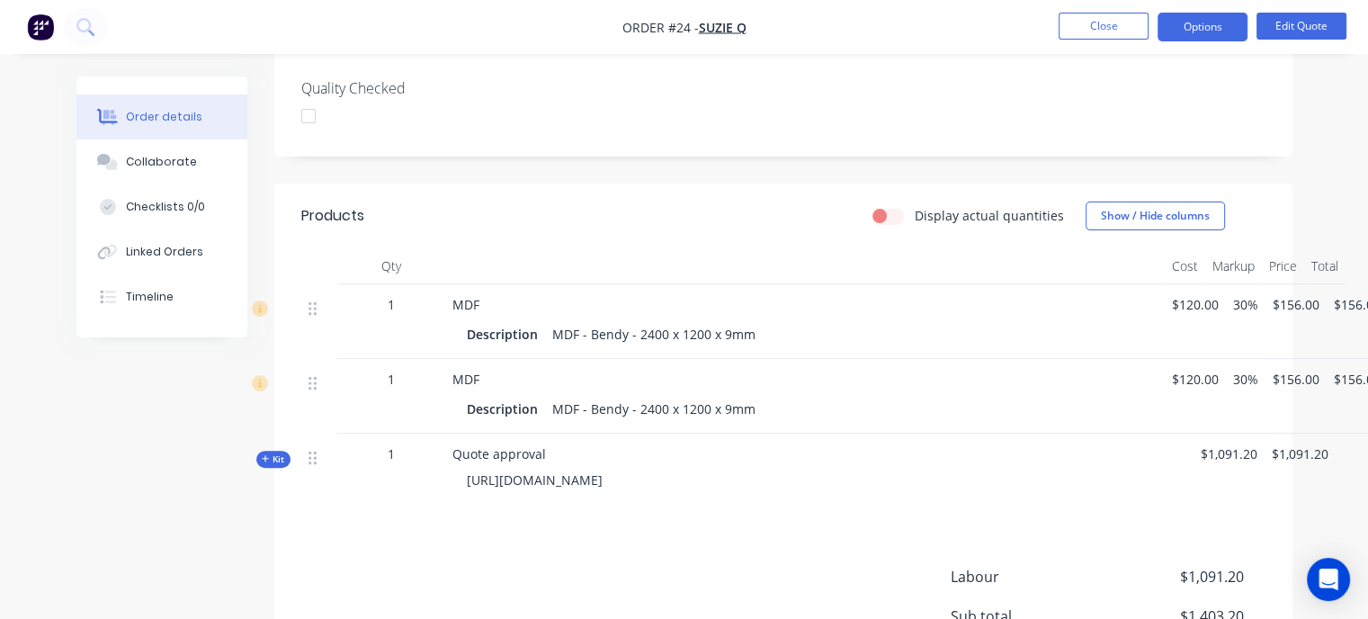
click at [902, 477] on div "[URL][DOMAIN_NAME]" at bounding box center [804, 479] width 705 height 33
click at [602, 477] on span "[URL][DOMAIN_NAME]" at bounding box center [535, 479] width 136 height 17
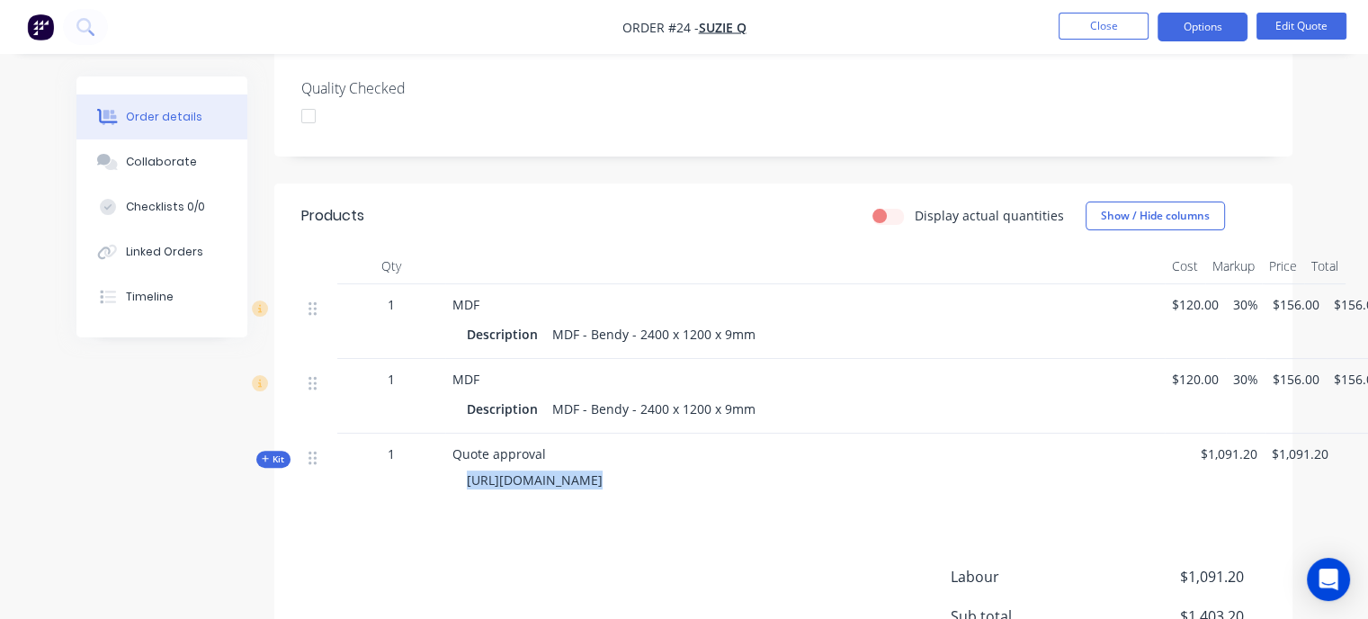
click at [602, 477] on span "[URL][DOMAIN_NAME]" at bounding box center [535, 479] width 136 height 17
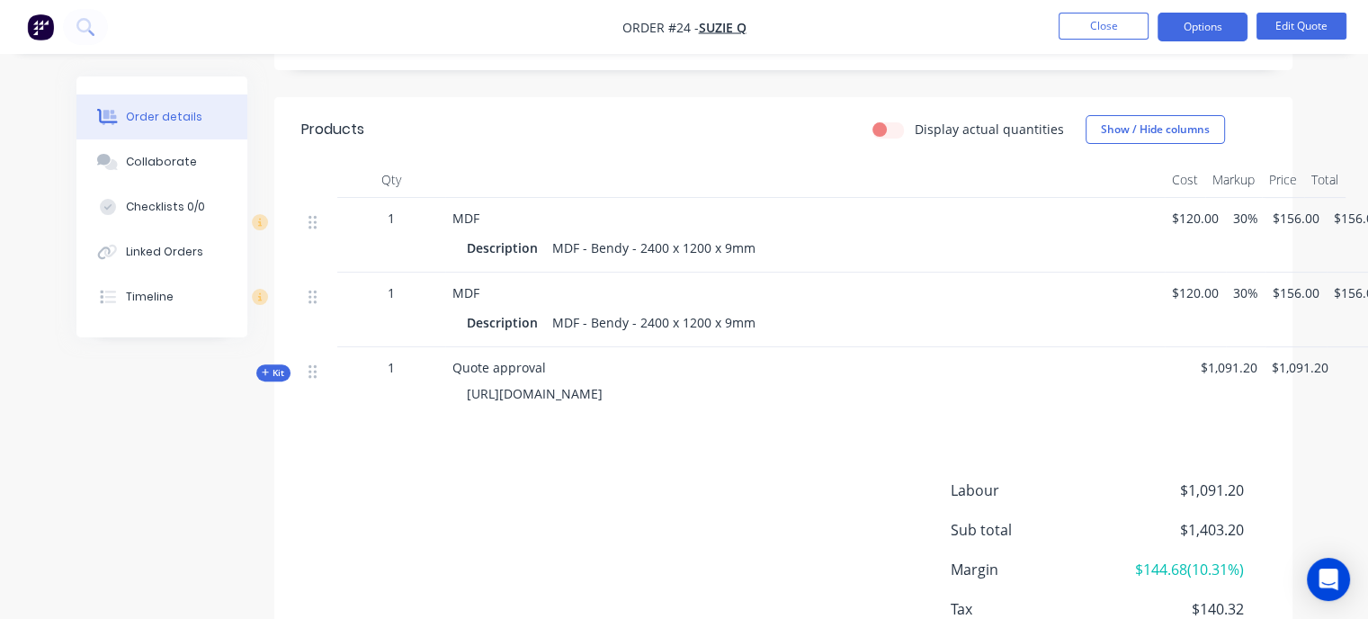
scroll to position [539, 0]
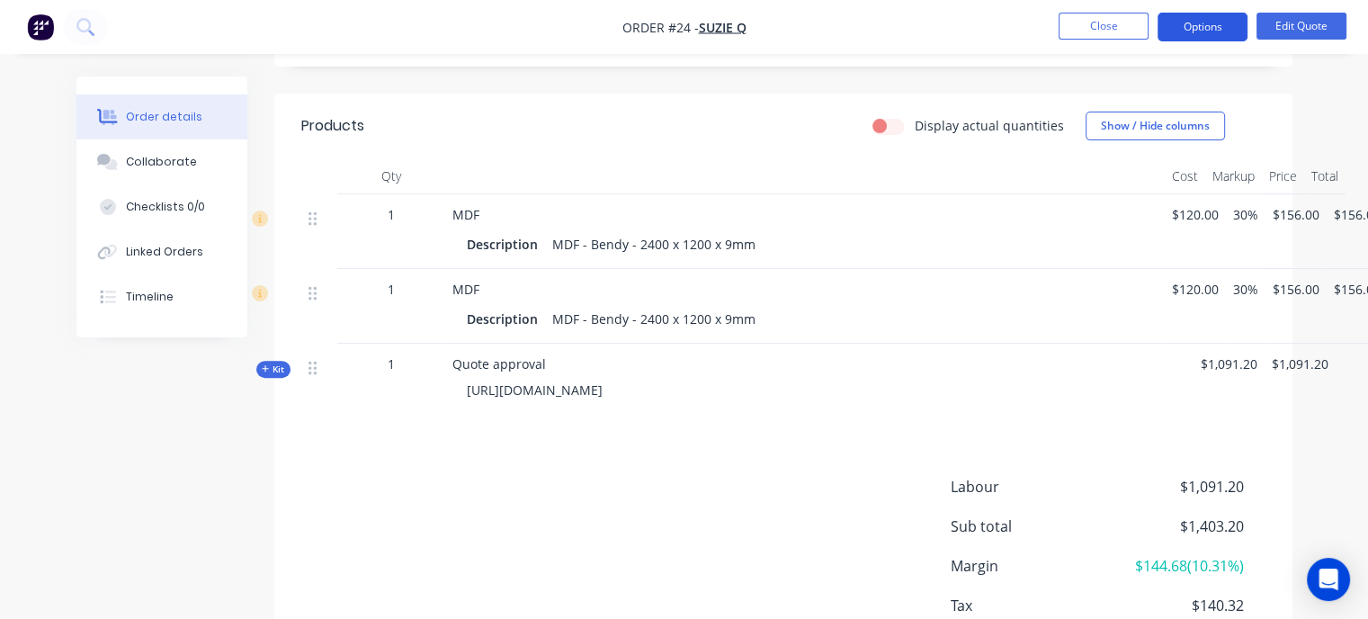
click at [1189, 28] on button "Options" at bounding box center [1202, 27] width 90 height 29
click at [1315, 15] on button "Edit Quote" at bounding box center [1301, 26] width 90 height 27
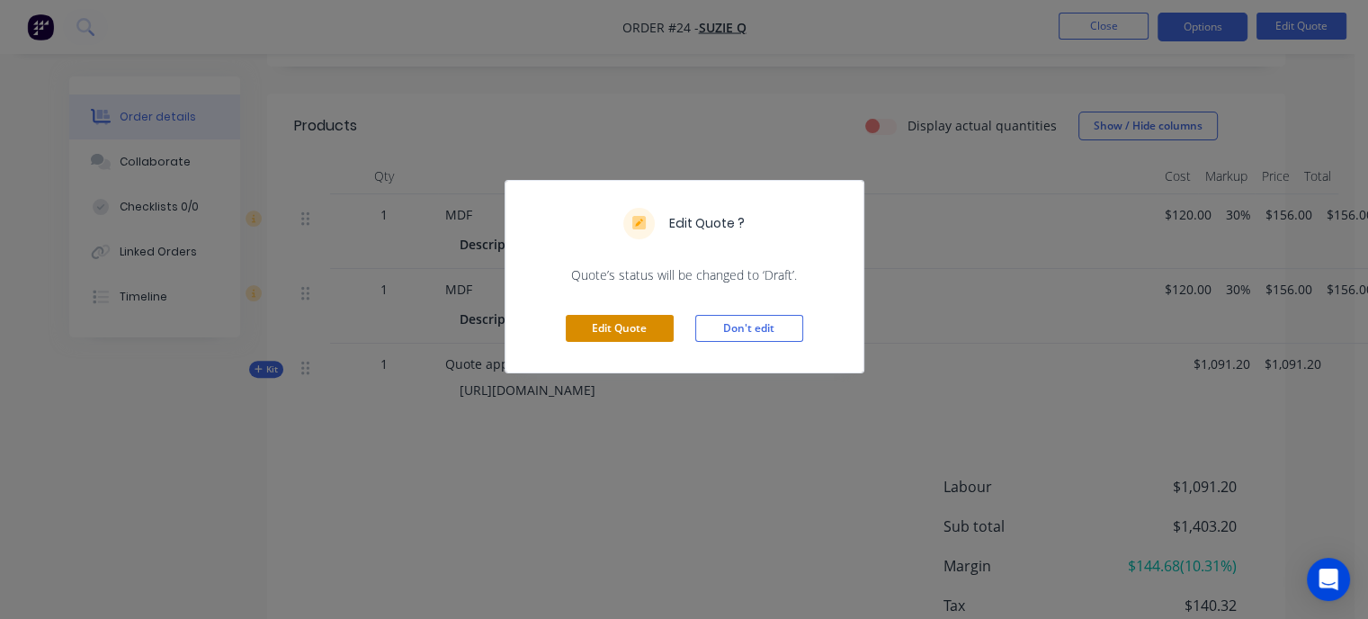
click at [637, 332] on button "Edit Quote" at bounding box center [620, 328] width 108 height 27
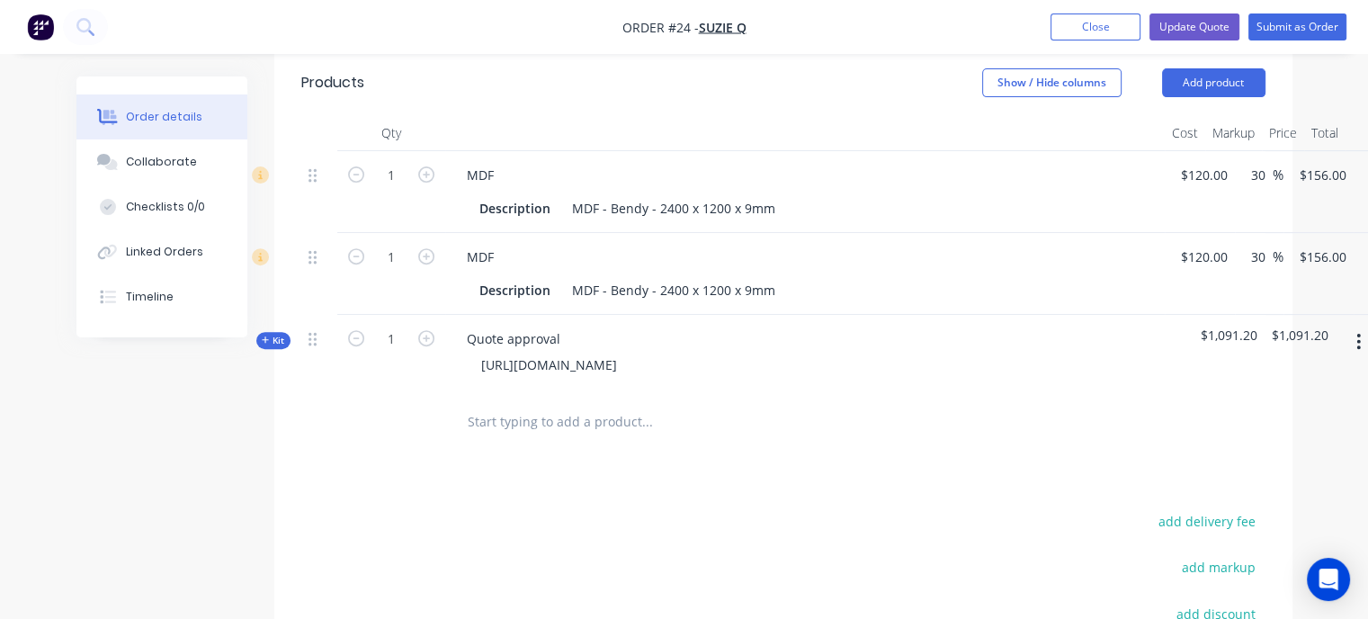
scroll to position [629, 0]
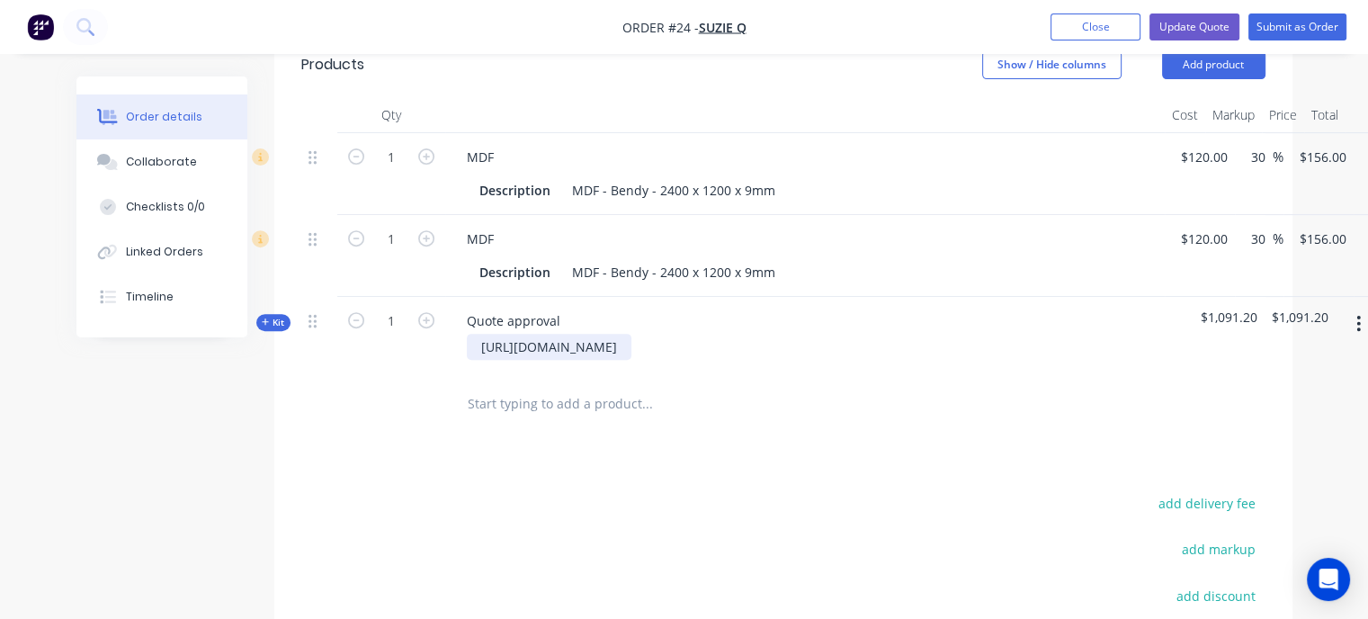
click at [631, 334] on div "[URL][DOMAIN_NAME]" at bounding box center [549, 347] width 165 height 26
click at [903, 375] on div at bounding box center [768, 404] width 647 height 58
click at [1208, 31] on button "Update Quote" at bounding box center [1194, 26] width 90 height 27
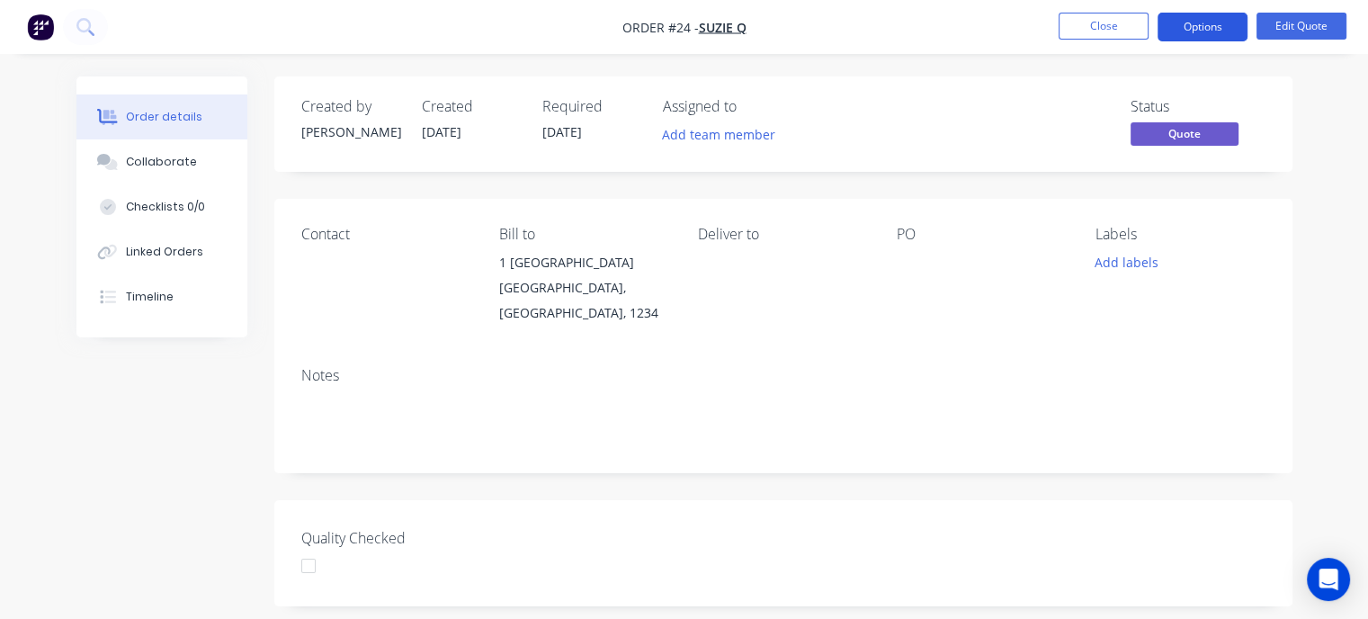
click at [1190, 28] on button "Options" at bounding box center [1202, 27] width 90 height 29
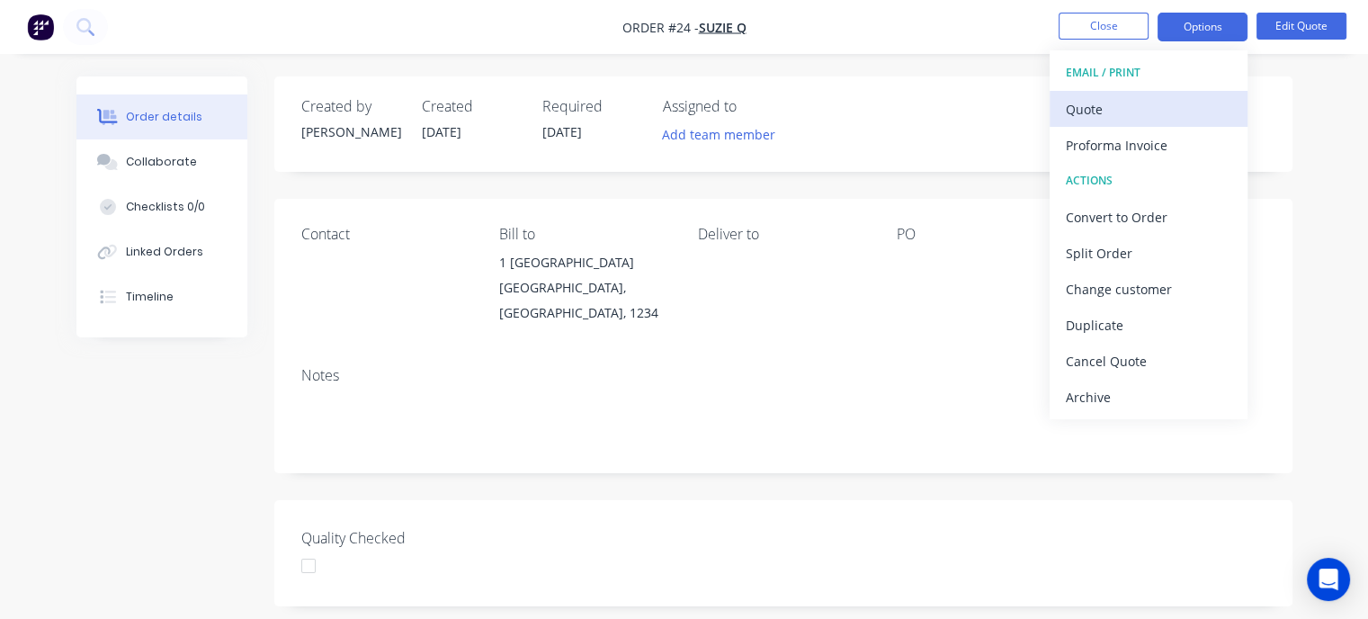
click at [1114, 111] on div "Quote" at bounding box center [1147, 109] width 165 height 26
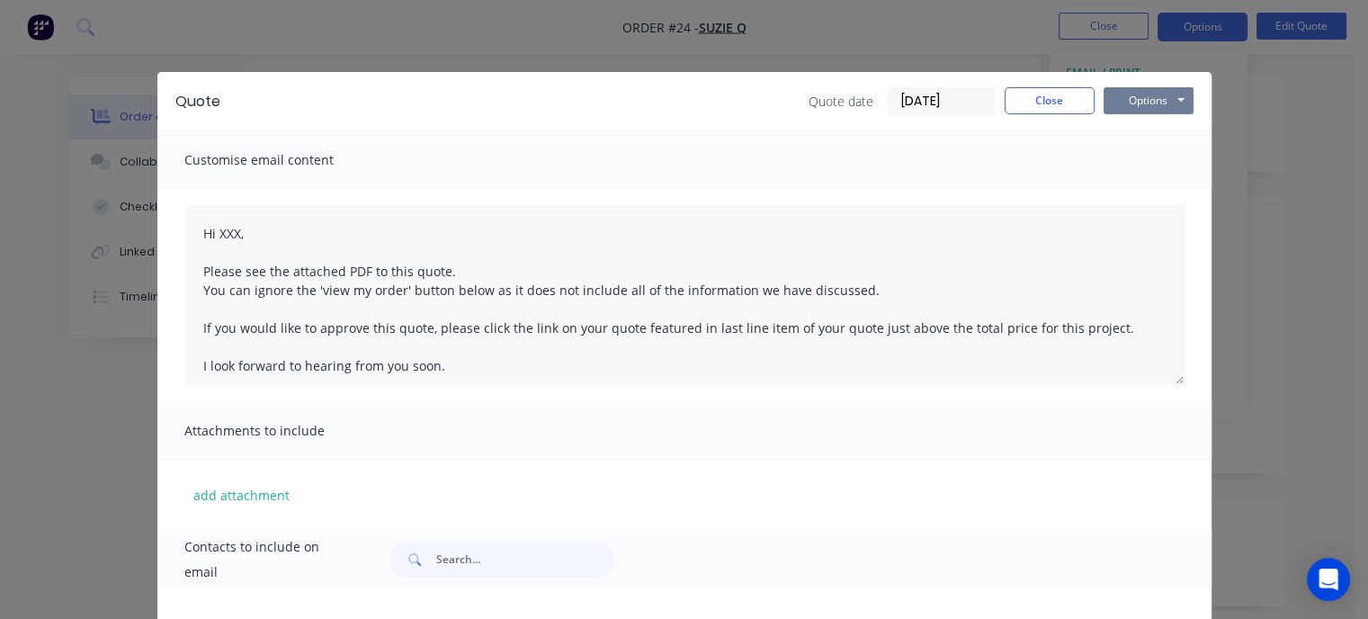
click at [1118, 94] on button "Options" at bounding box center [1148, 100] width 90 height 27
click at [1152, 129] on button "Preview" at bounding box center [1160, 133] width 115 height 30
click at [1124, 100] on button "Options" at bounding box center [1148, 100] width 90 height 27
click at [1126, 134] on button "Preview" at bounding box center [1160, 133] width 115 height 30
click at [1061, 93] on button "Close" at bounding box center [1049, 100] width 90 height 27
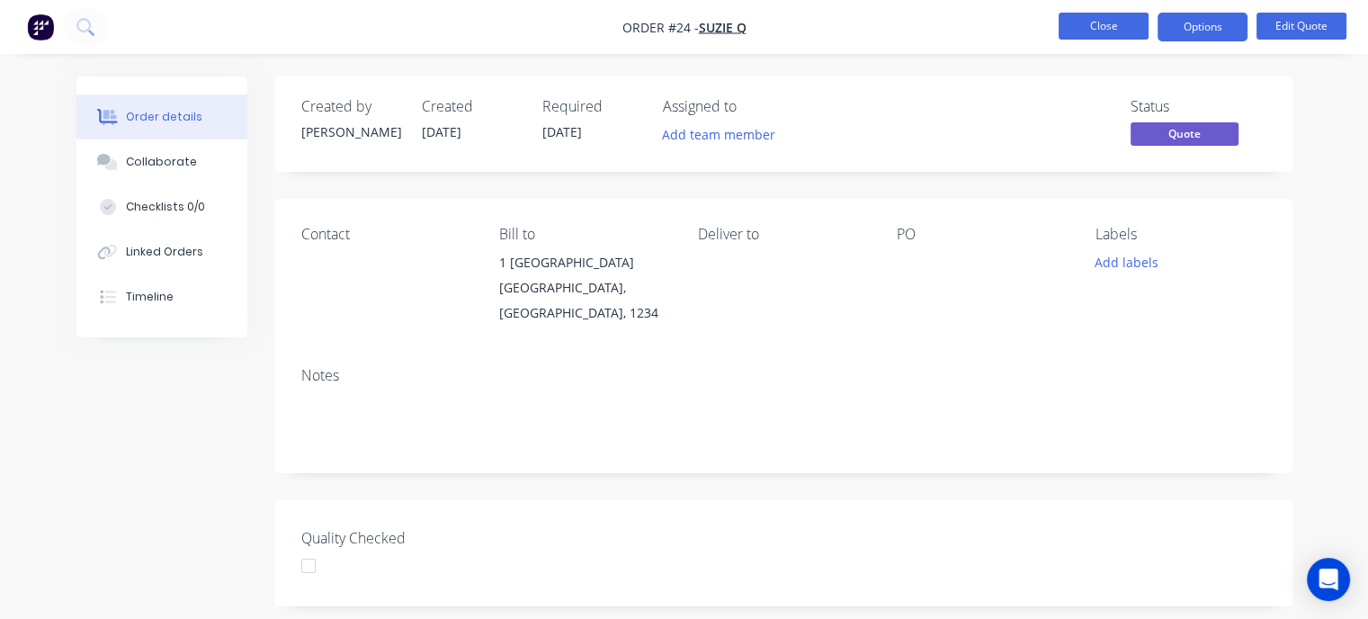
click at [1085, 23] on button "Close" at bounding box center [1103, 26] width 90 height 27
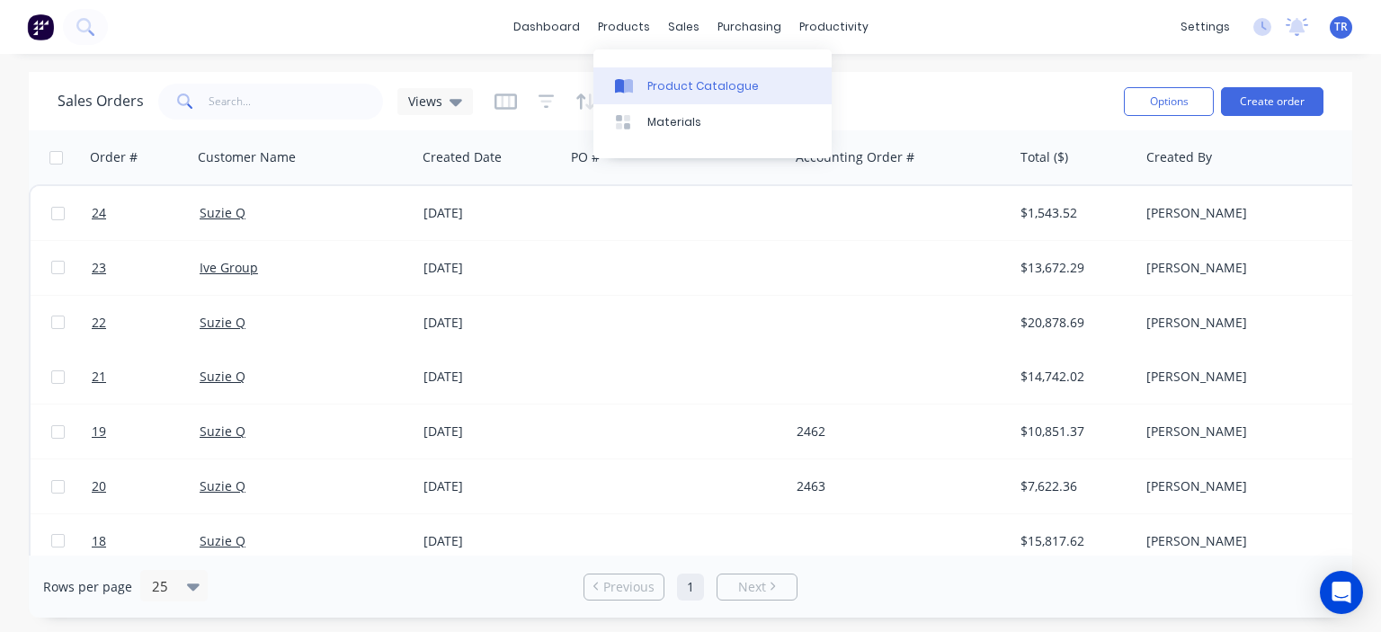
click at [685, 85] on div "Product Catalogue" at bounding box center [702, 86] width 111 height 16
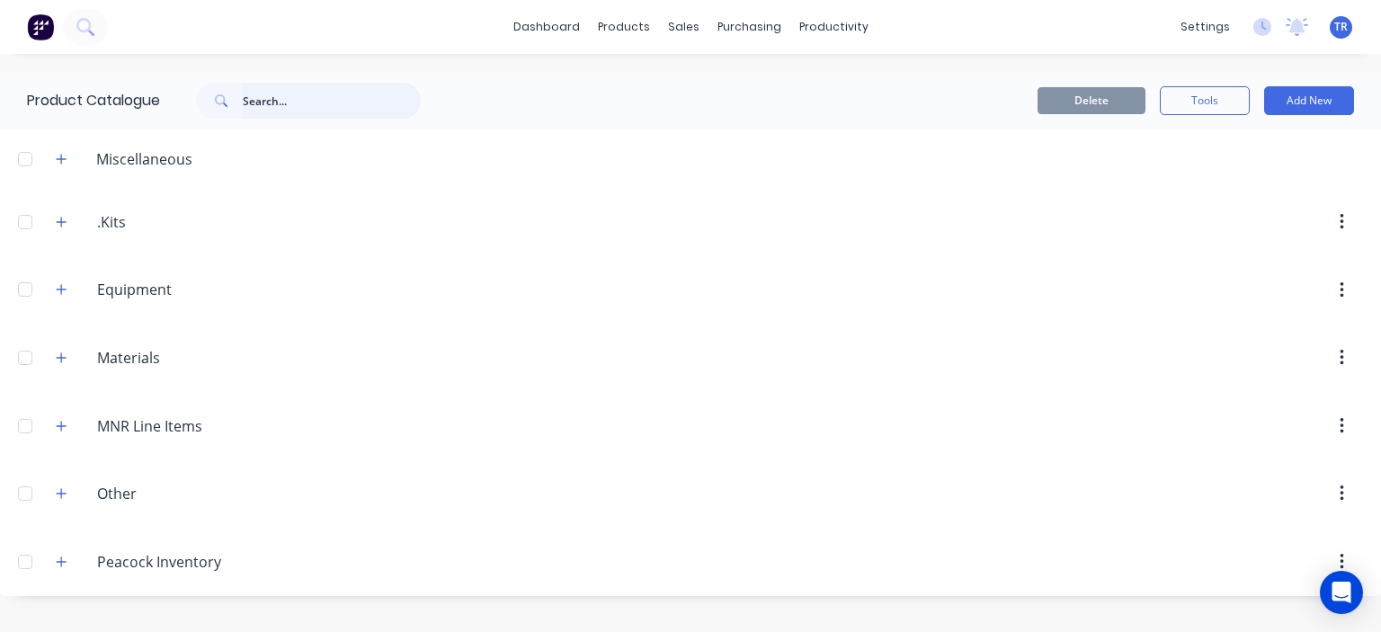
click at [302, 103] on input "text" at bounding box center [332, 101] width 178 height 36
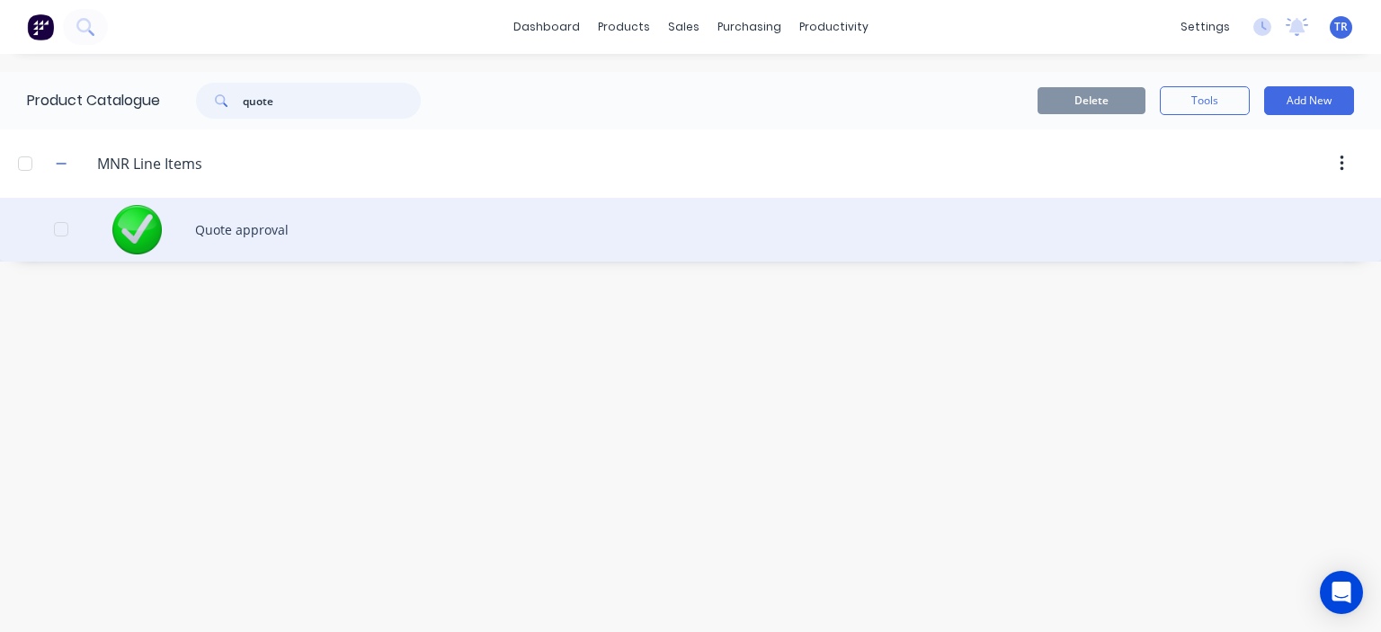
type input "quote"
click at [253, 226] on div "Quote approval" at bounding box center [690, 230] width 1381 height 64
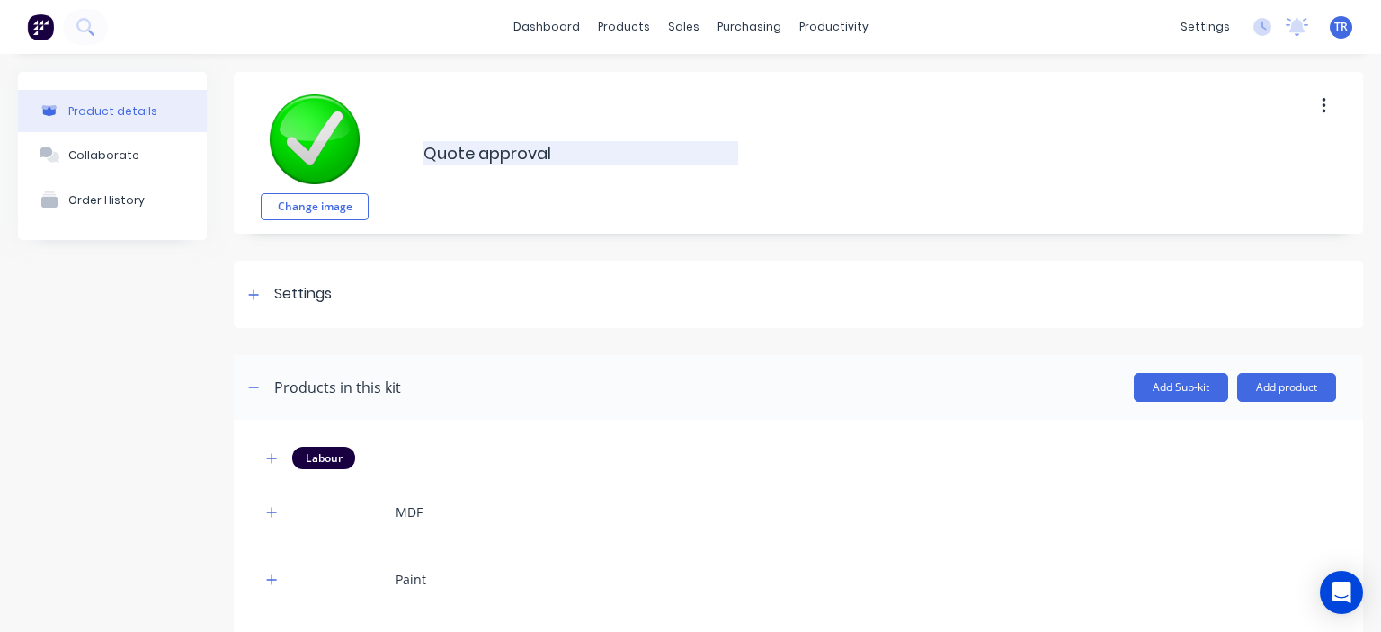
click at [489, 148] on input "Quote approval" at bounding box center [580, 153] width 315 height 24
drag, startPoint x: 560, startPoint y: 149, endPoint x: 439, endPoint y: 151, distance: 121.4
click at [439, 151] on input "Quote approval" at bounding box center [580, 153] width 315 height 24
click at [430, 151] on input "QUOTE APPROVAL LINK" at bounding box center [580, 153] width 315 height 24
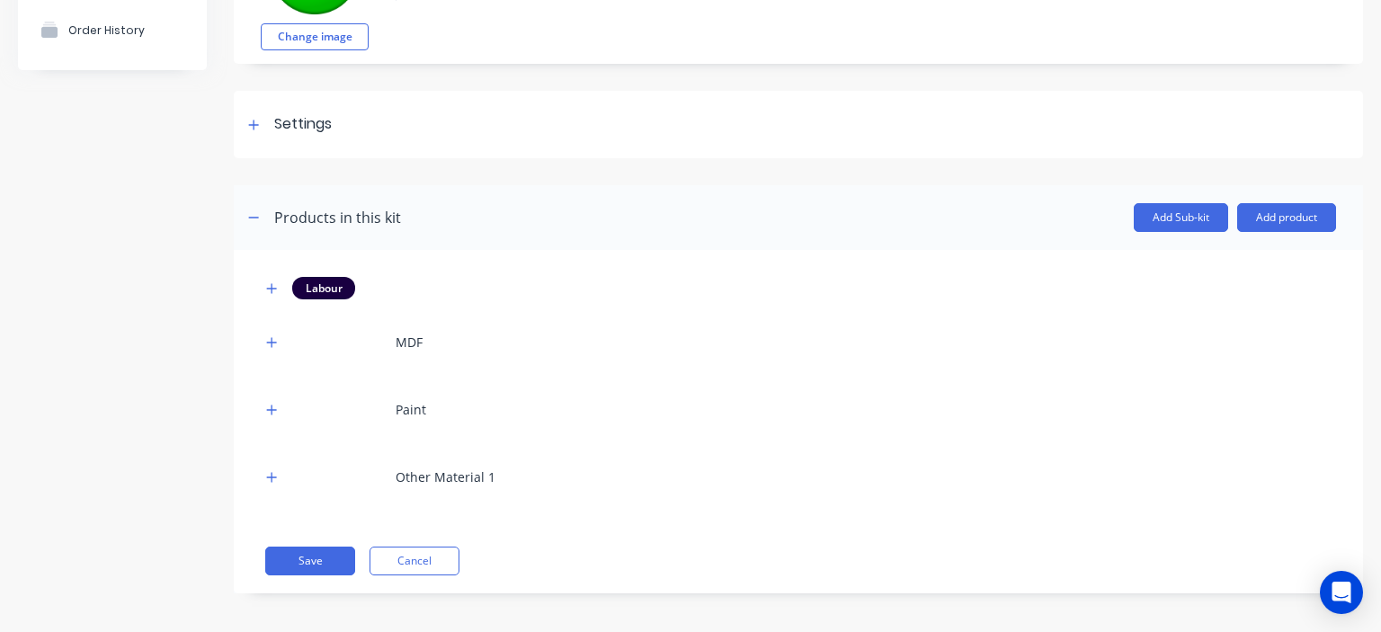
scroll to position [175, 0]
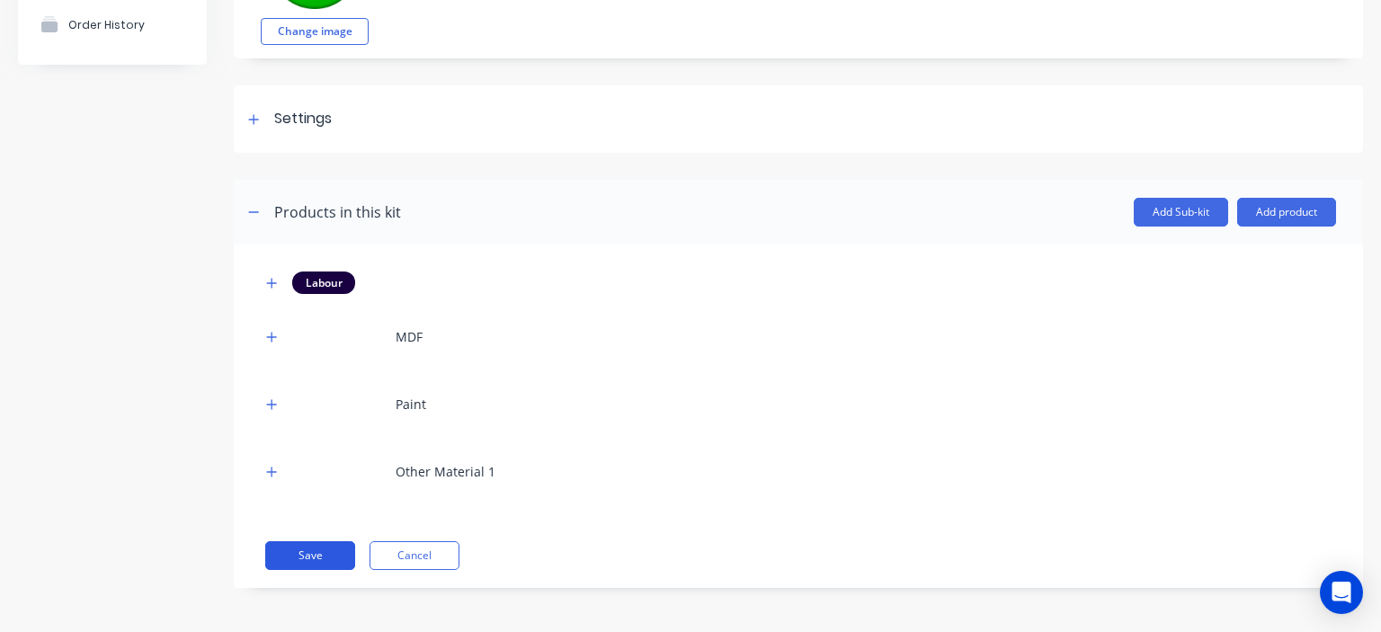
type input "*QUOTE APPROVAL LINK*"
click at [296, 552] on button "Save" at bounding box center [310, 555] width 90 height 29
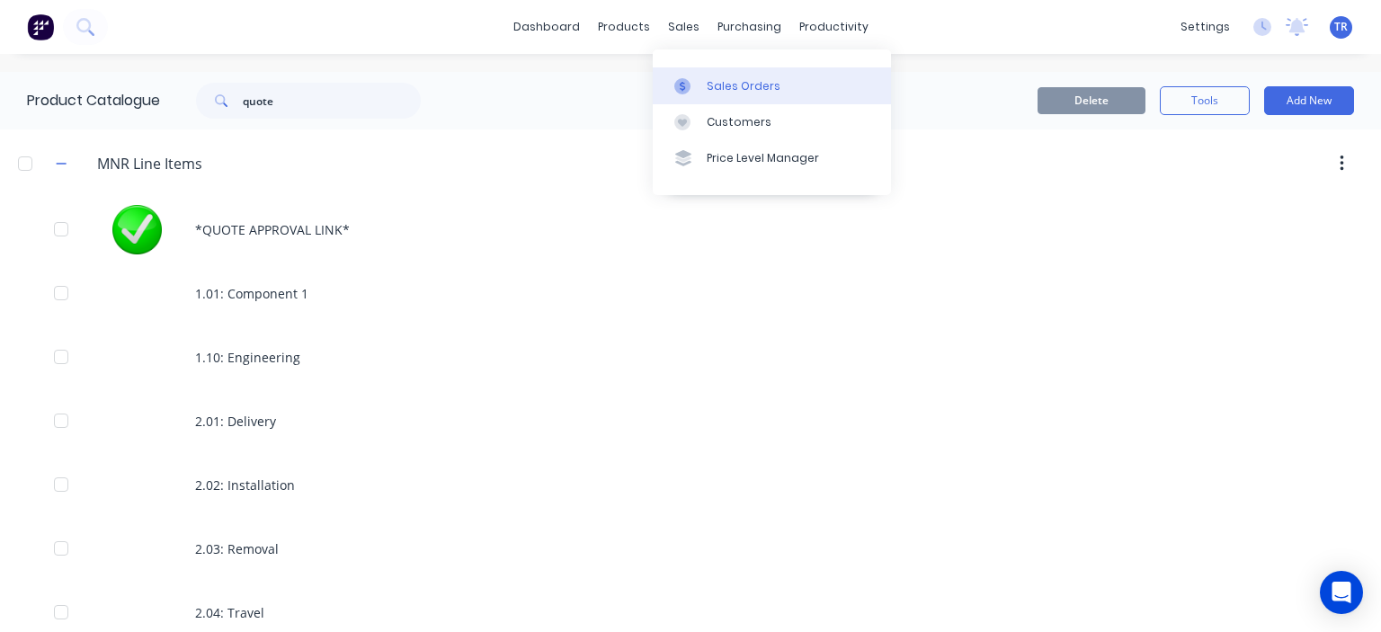
click at [717, 82] on div "Sales Orders" at bounding box center [744, 86] width 74 height 16
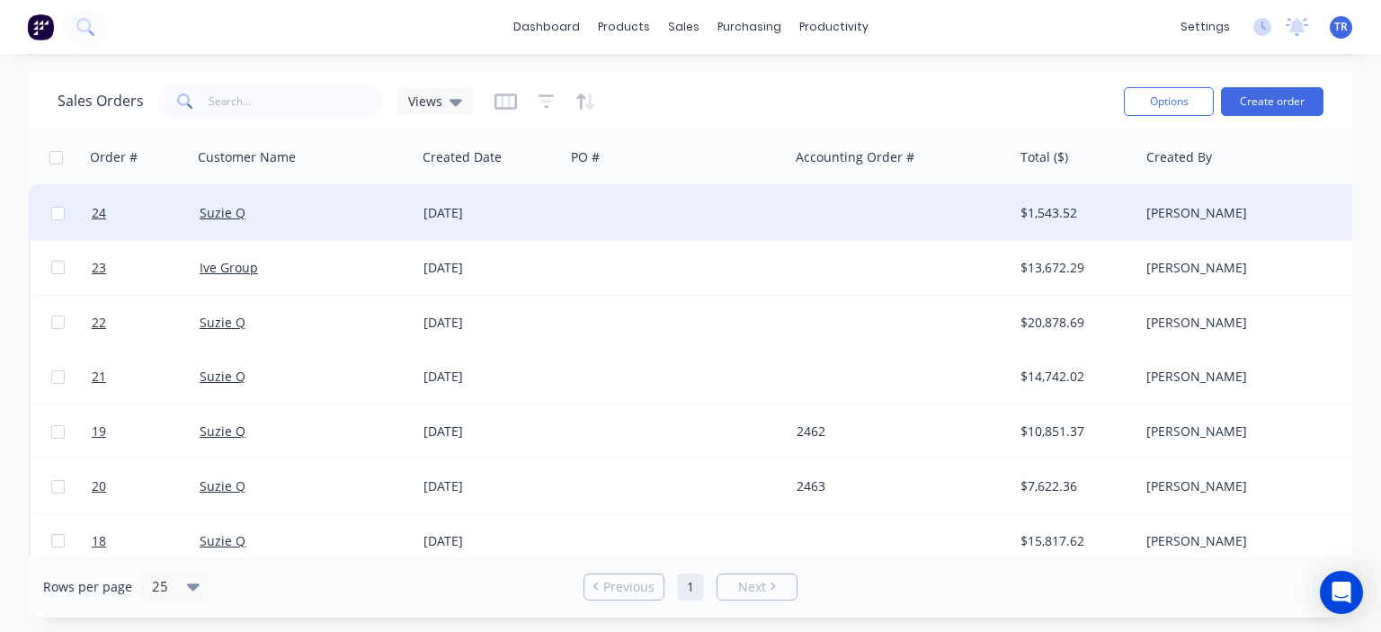
click at [993, 197] on div at bounding box center [901, 213] width 224 height 54
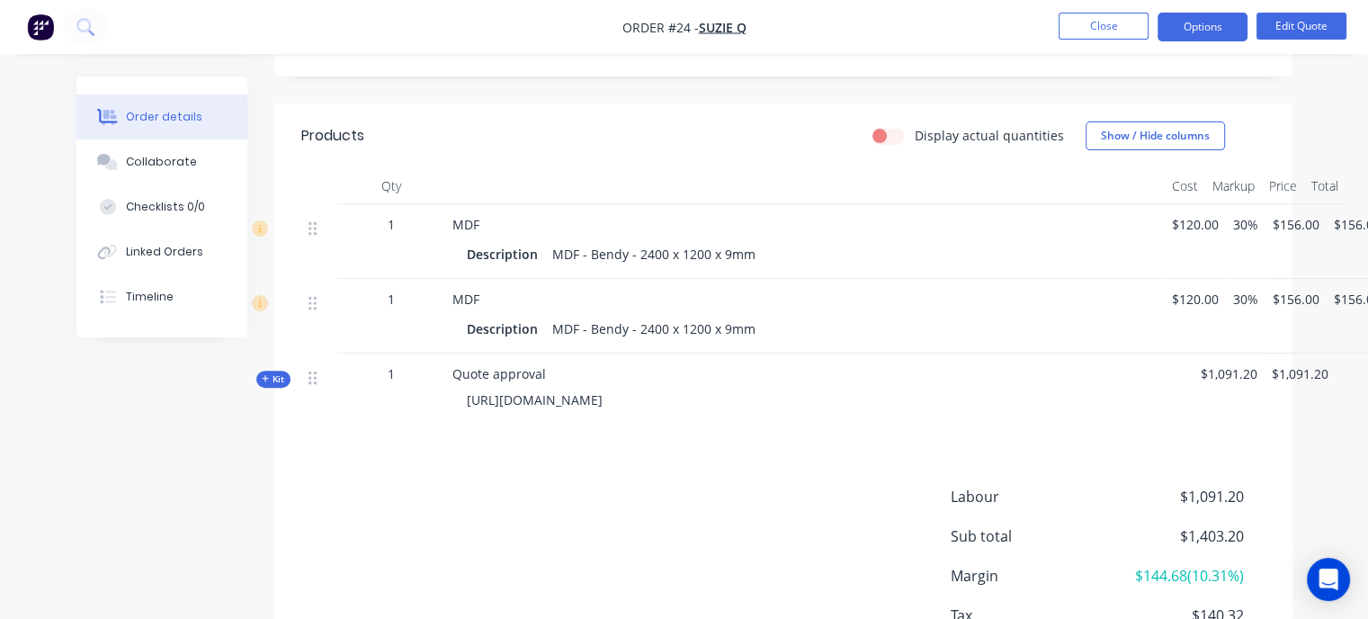
scroll to position [539, 0]
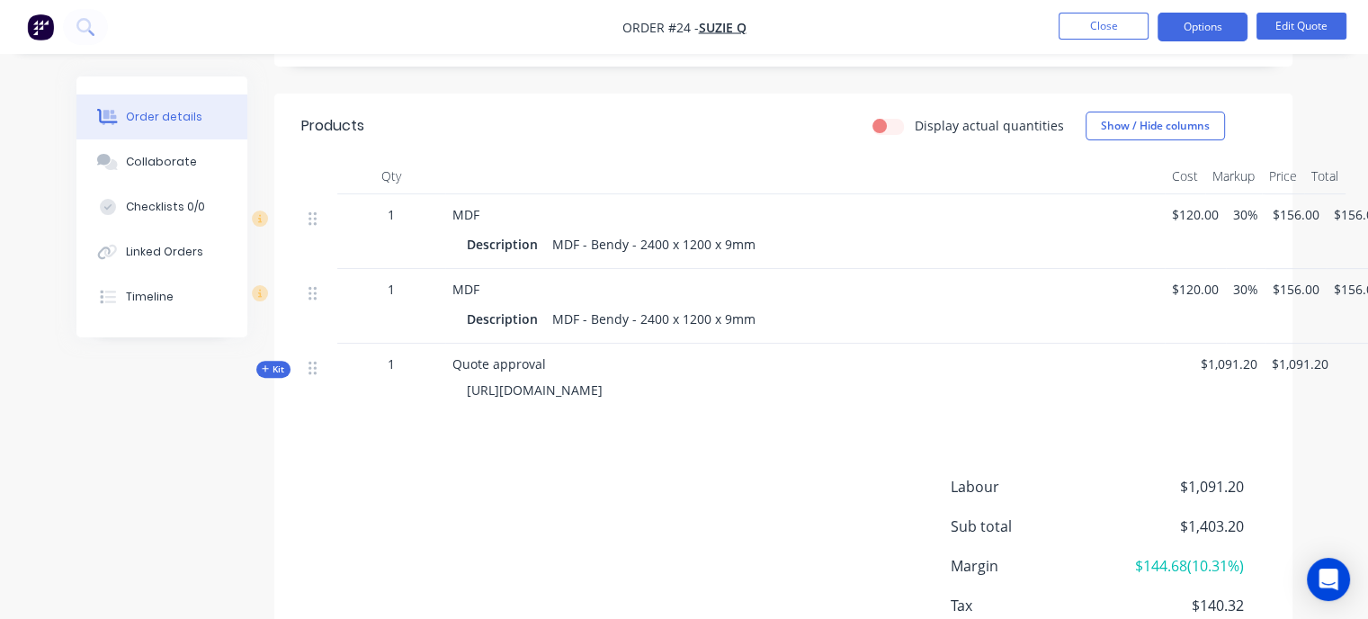
click at [647, 370] on div "Quote approval https://c3y8u.share.hsforms.com/2LPry2ciFQyq8gvjBDsrbpQ?quoteid=…" at bounding box center [804, 380] width 719 height 75
click at [1312, 28] on button "Edit Quote" at bounding box center [1301, 26] width 90 height 27
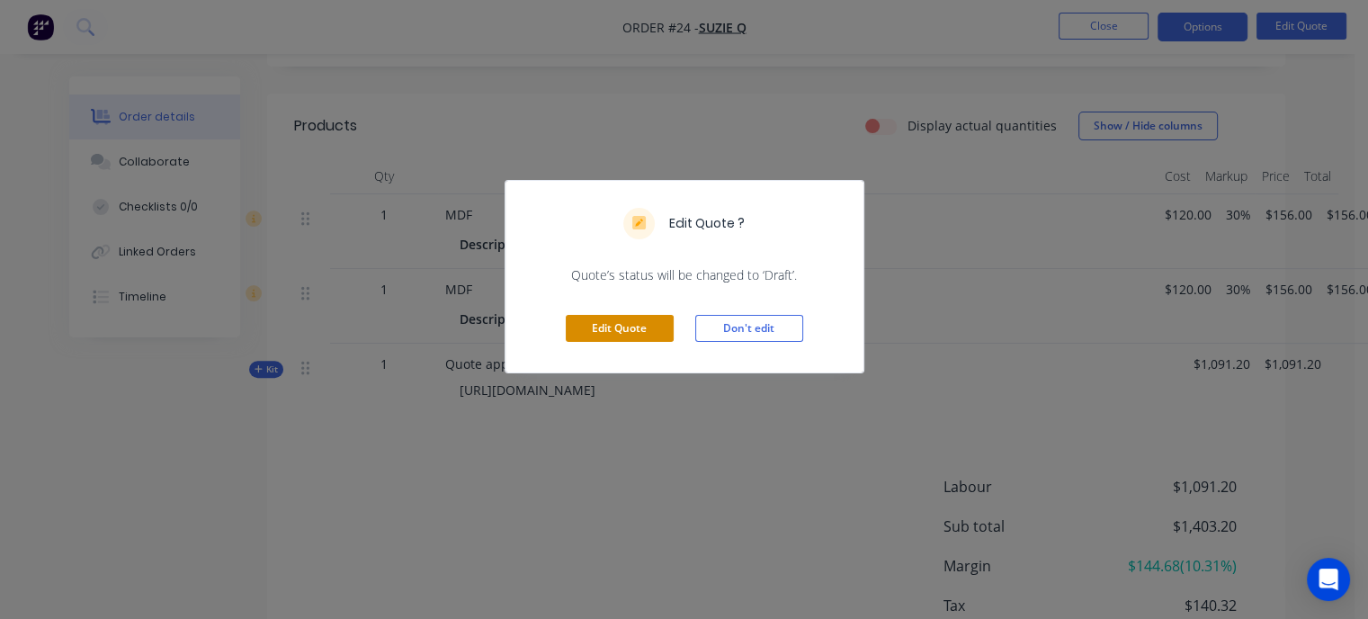
click at [631, 326] on button "Edit Quote" at bounding box center [620, 328] width 108 height 27
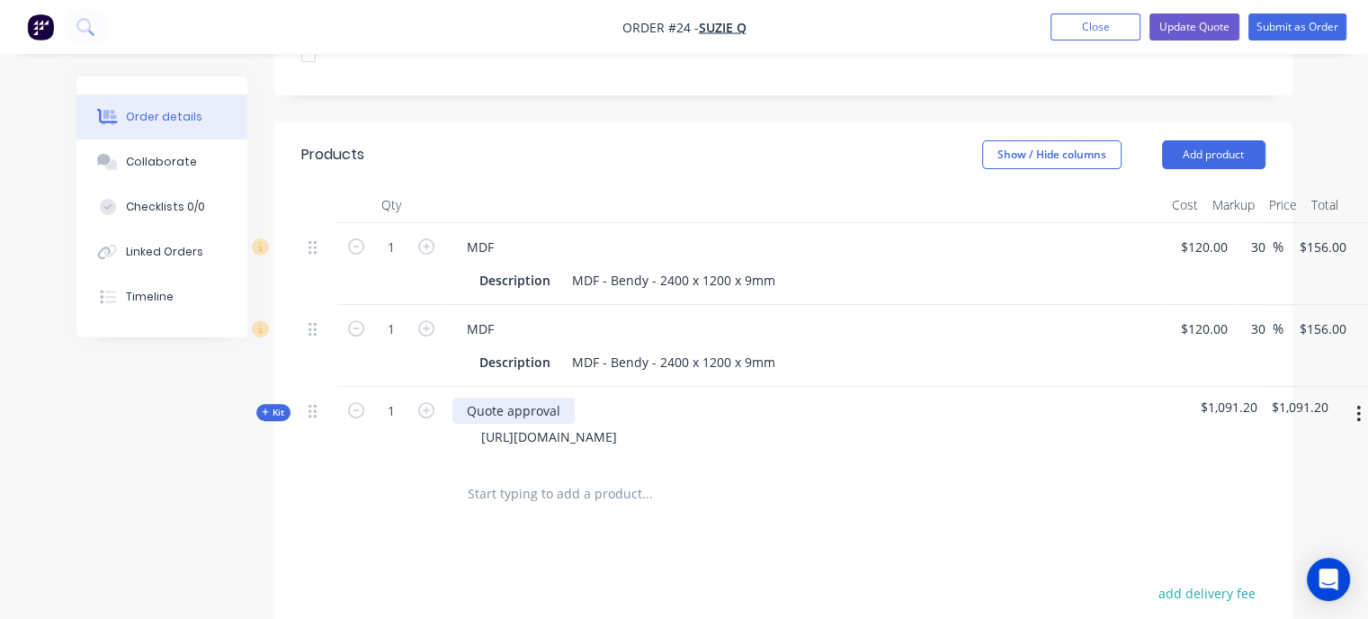
click at [471, 397] on div "Quote approval" at bounding box center [513, 410] width 122 height 26
click at [421, 402] on icon "button" at bounding box center [426, 410] width 16 height 16
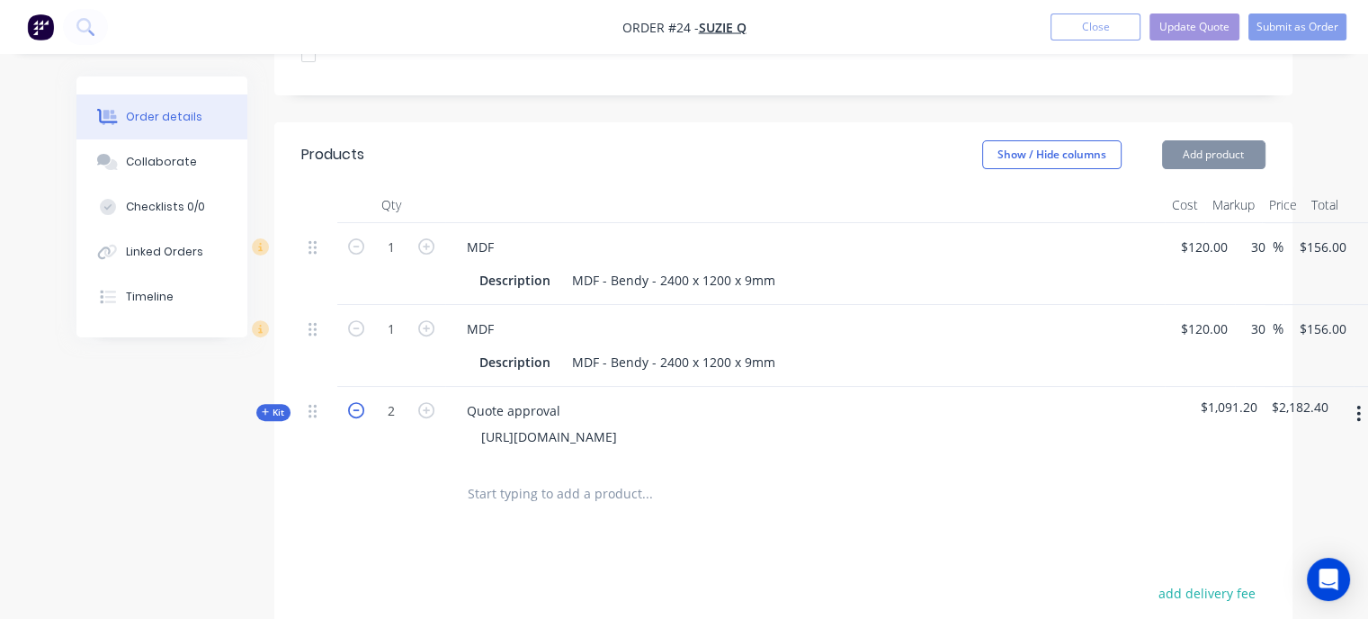
click at [363, 402] on icon "button" at bounding box center [356, 410] width 16 height 16
type input "1"
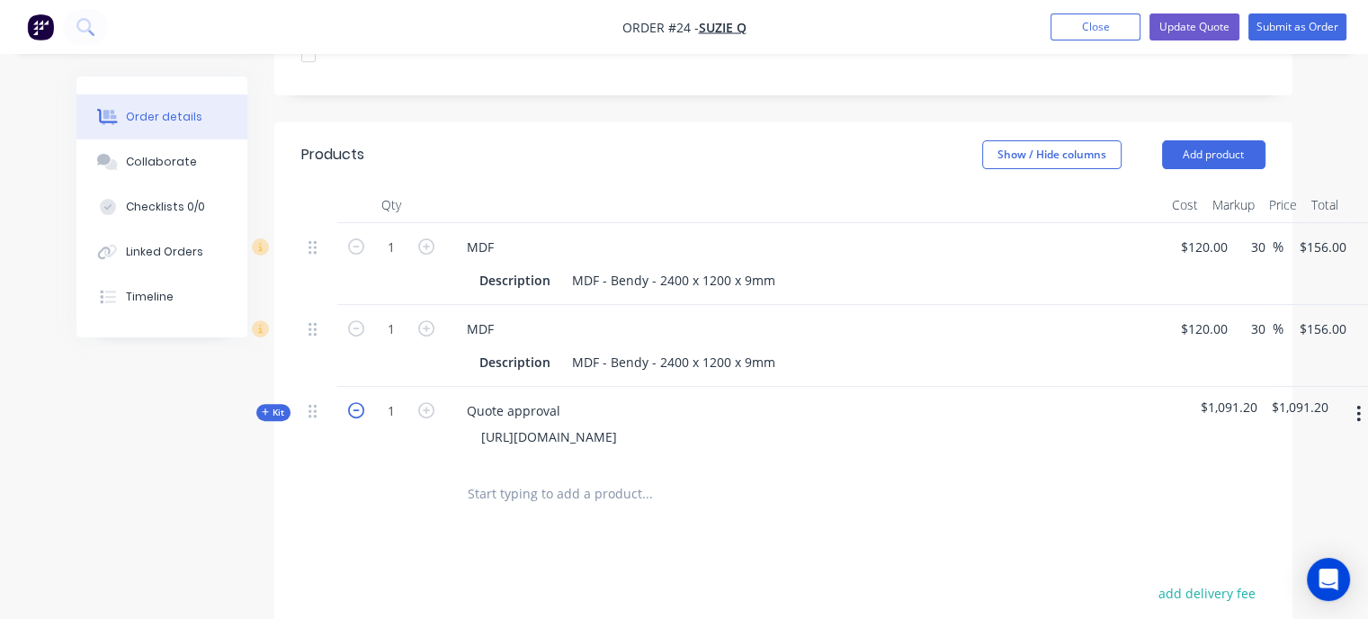
click at [363, 402] on icon "button" at bounding box center [356, 410] width 16 height 16
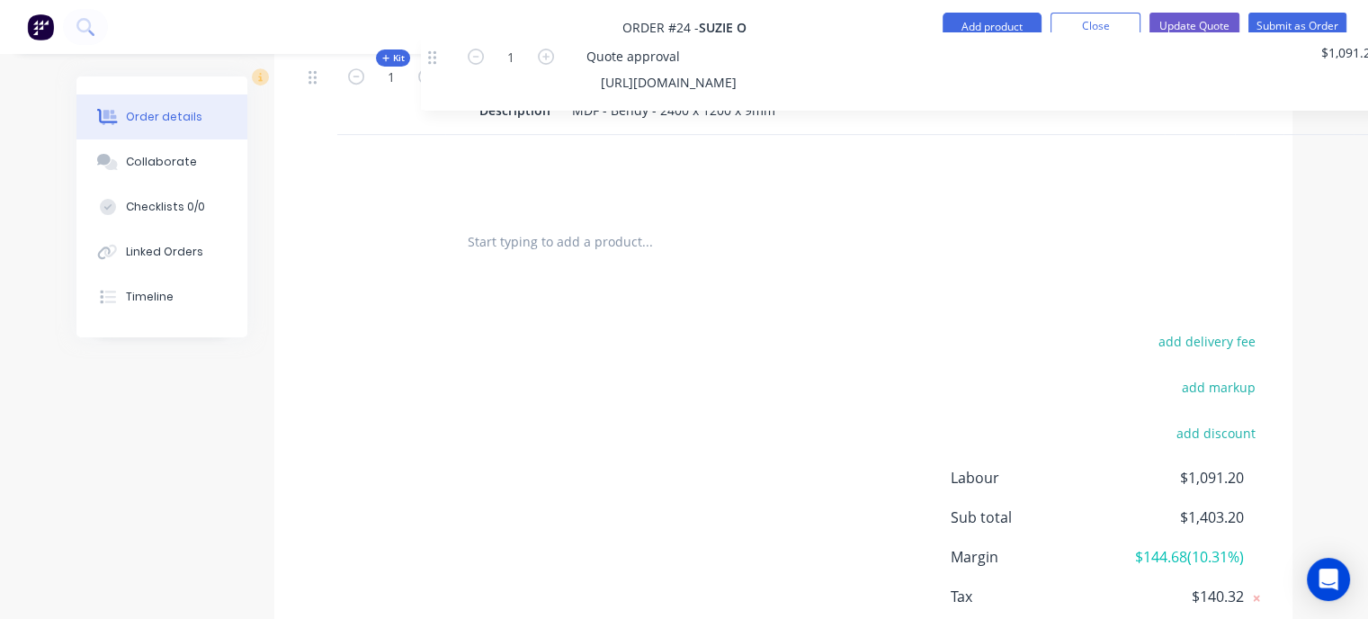
scroll to position [684, 0]
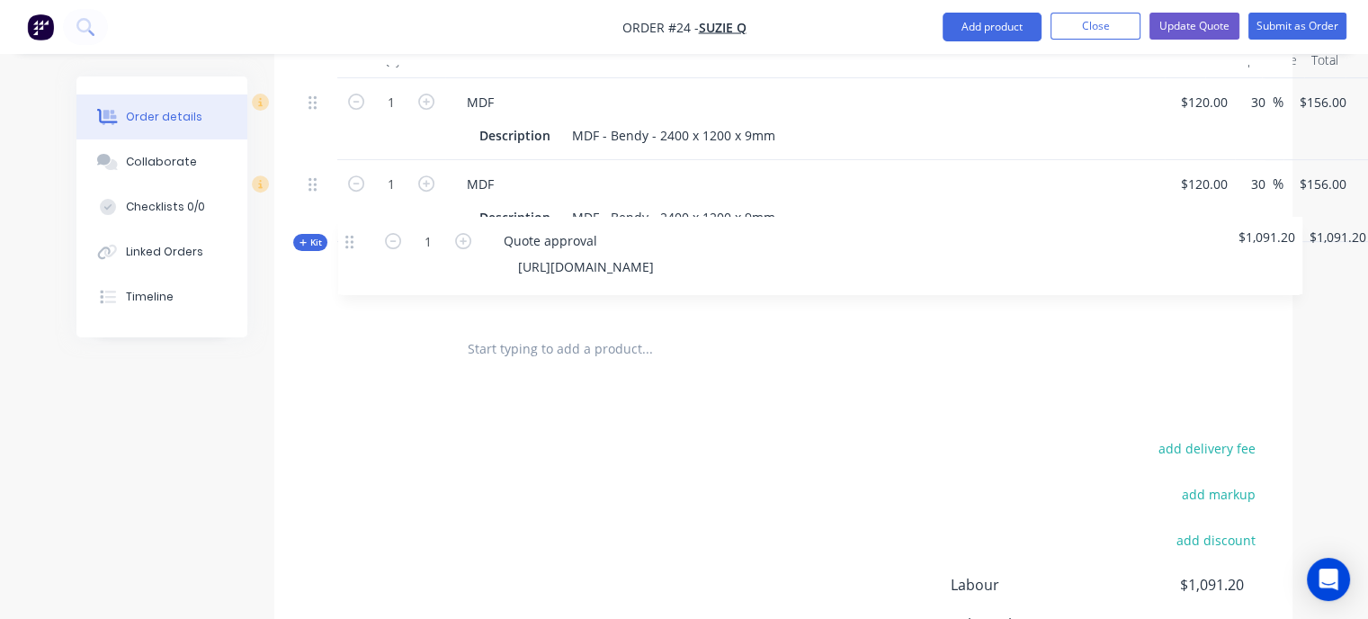
drag, startPoint x: 316, startPoint y: 384, endPoint x: 368, endPoint y: 244, distance: 149.3
click at [368, 244] on div "1 MDF Description MDF - Bendy - 2400 x 1200 x 9mm $120.00 $120.00 30 30 % $156.…" at bounding box center [783, 199] width 964 height 242
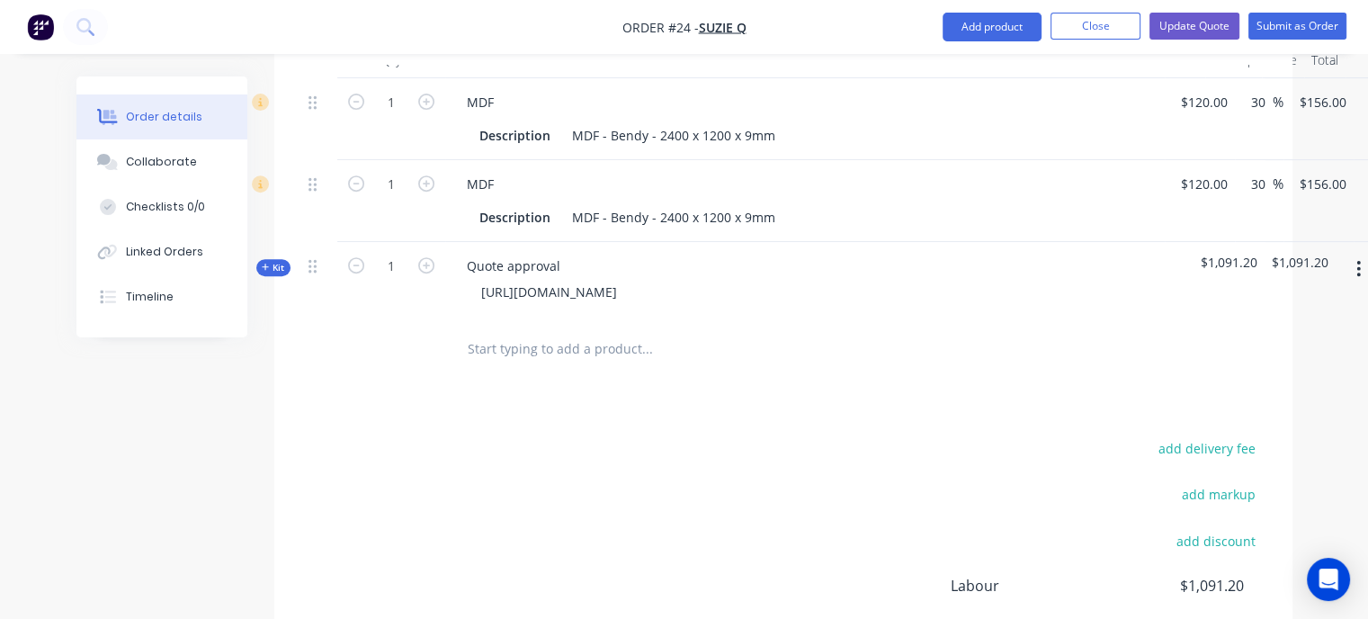
click at [586, 245] on div "Quote approval https://c3y8u.share.hsforms.com/2LPry2ciFQyq8gvjBDsrbpQ?quoteid=…" at bounding box center [804, 281] width 719 height 78
click at [523, 253] on div "Quote approval" at bounding box center [513, 266] width 122 height 26
click at [550, 253] on div "Quote approval" at bounding box center [513, 266] width 122 height 26
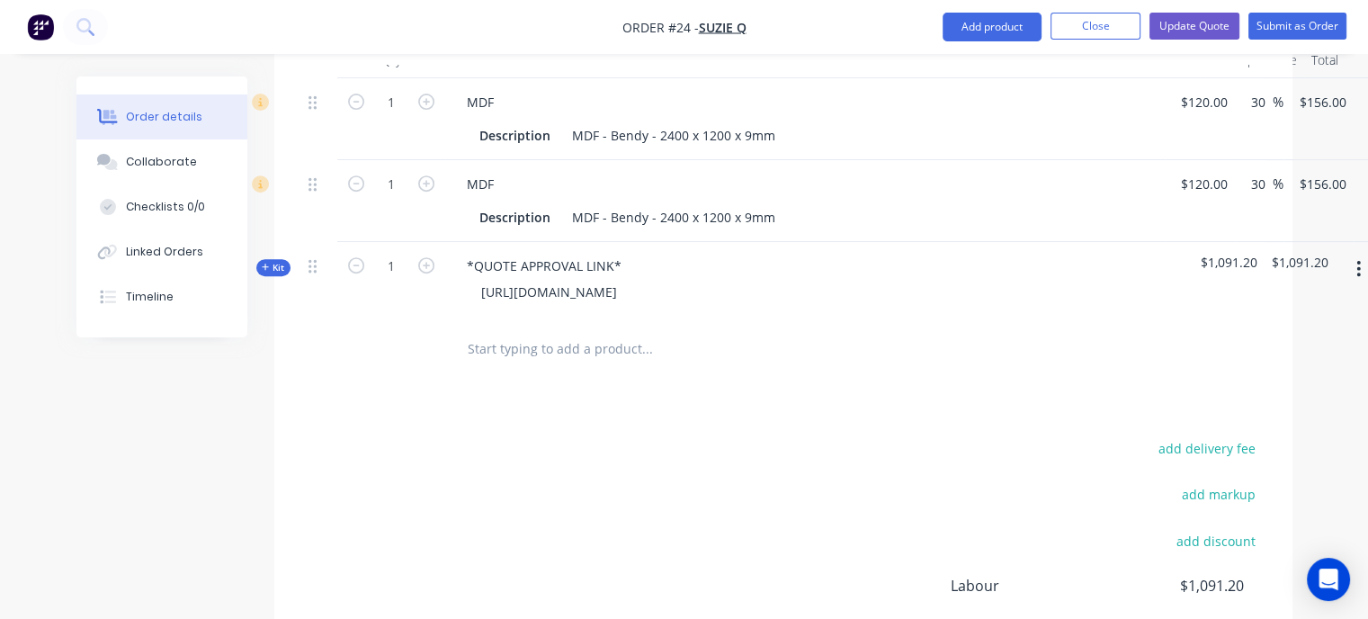
click at [624, 375] on div "Products Show / Hide columns Add product Qty Cost Markup Price Total 1 MDF Desc…" at bounding box center [783, 394] width 1018 height 833
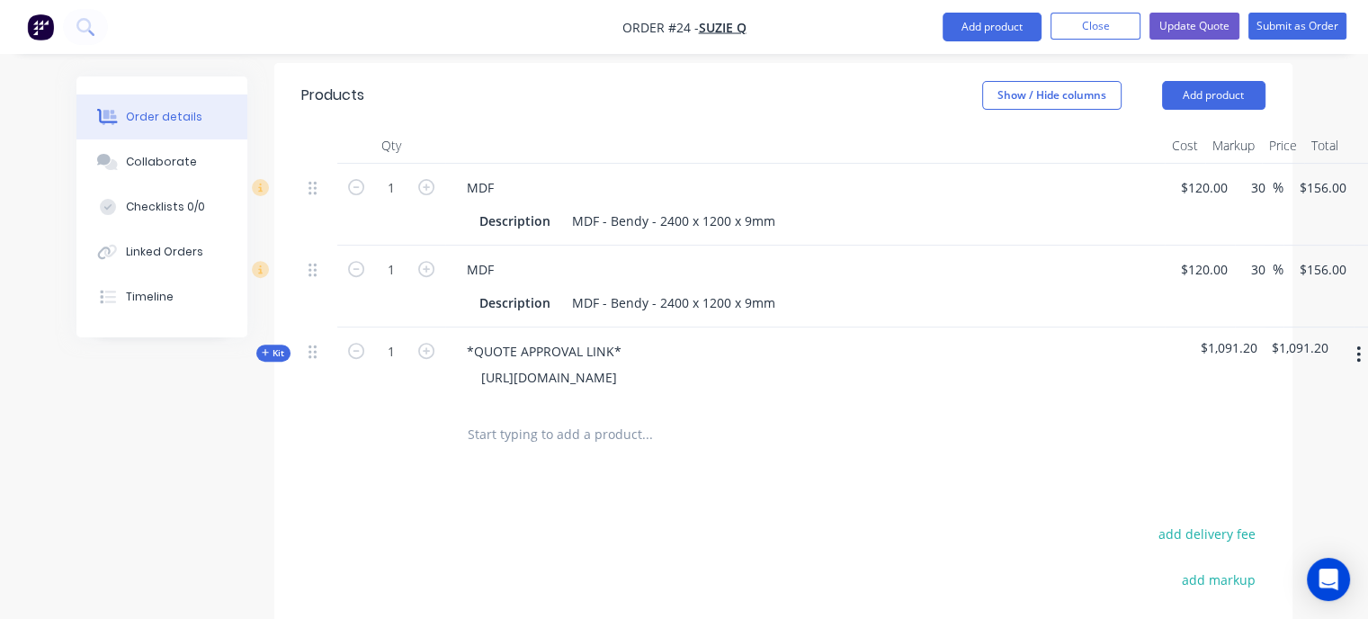
scroll to position [594, 0]
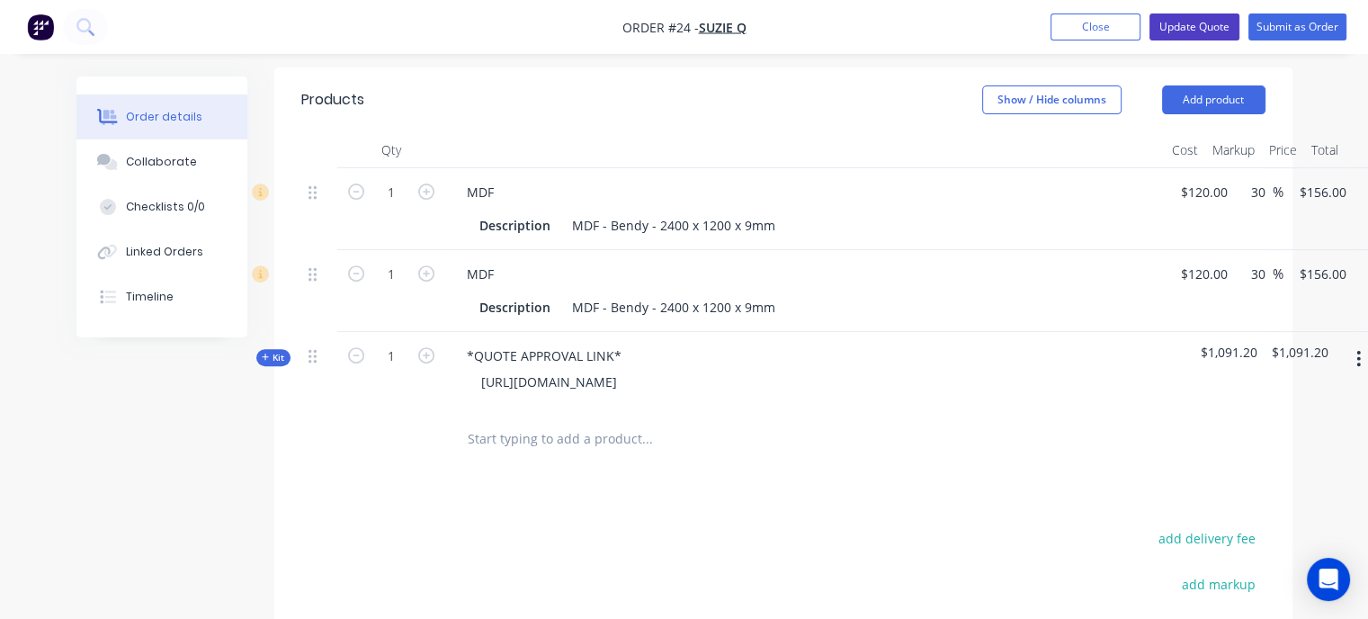
click at [1200, 35] on button "Update Quote" at bounding box center [1194, 26] width 90 height 27
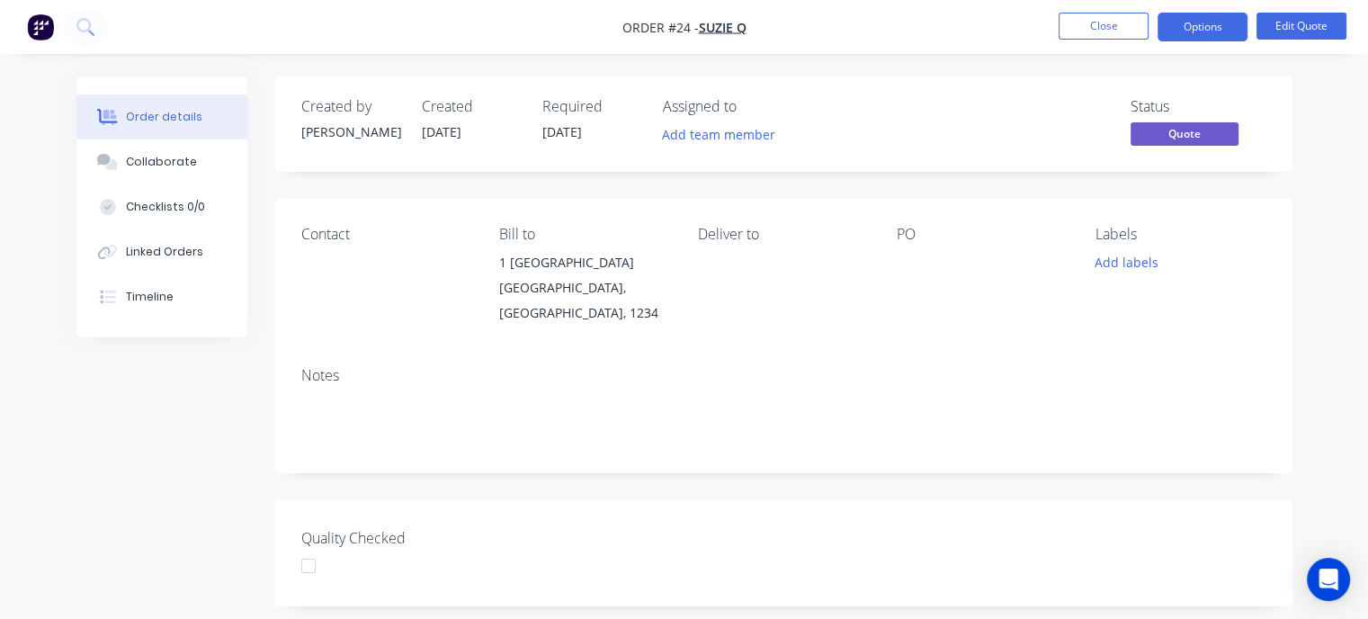
scroll to position [0, 0]
click at [1210, 27] on button "Options" at bounding box center [1202, 27] width 90 height 29
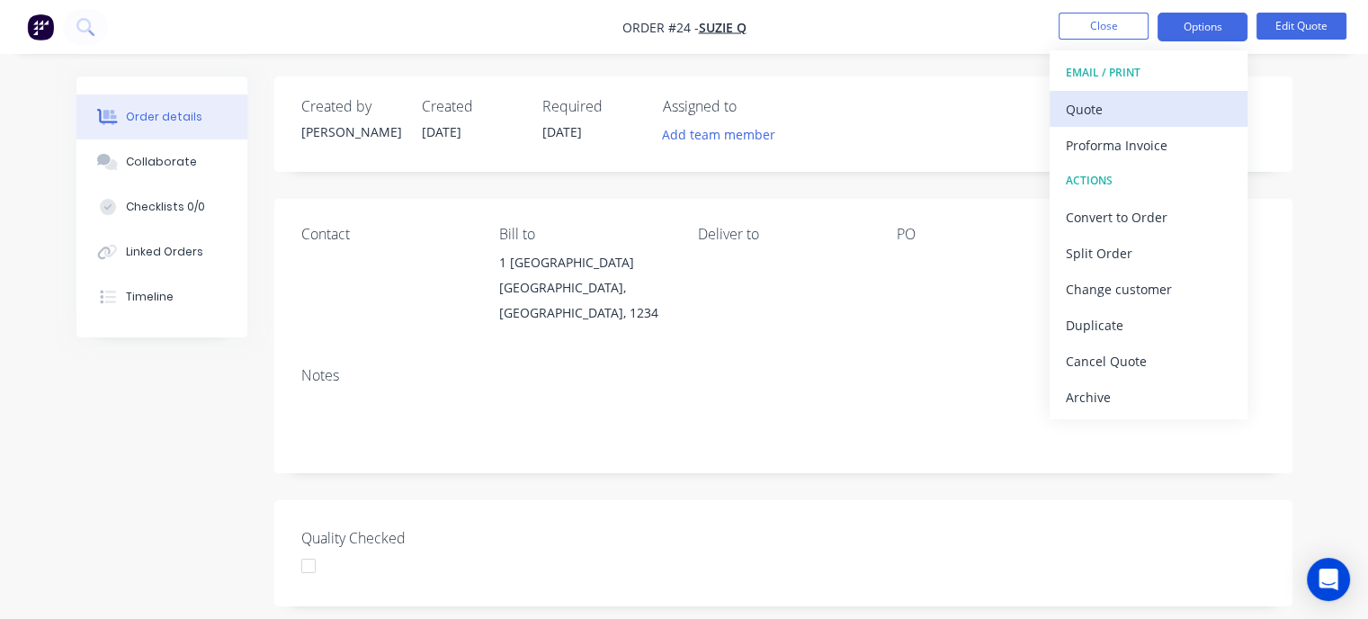
click at [1094, 108] on div "Quote" at bounding box center [1147, 109] width 165 height 26
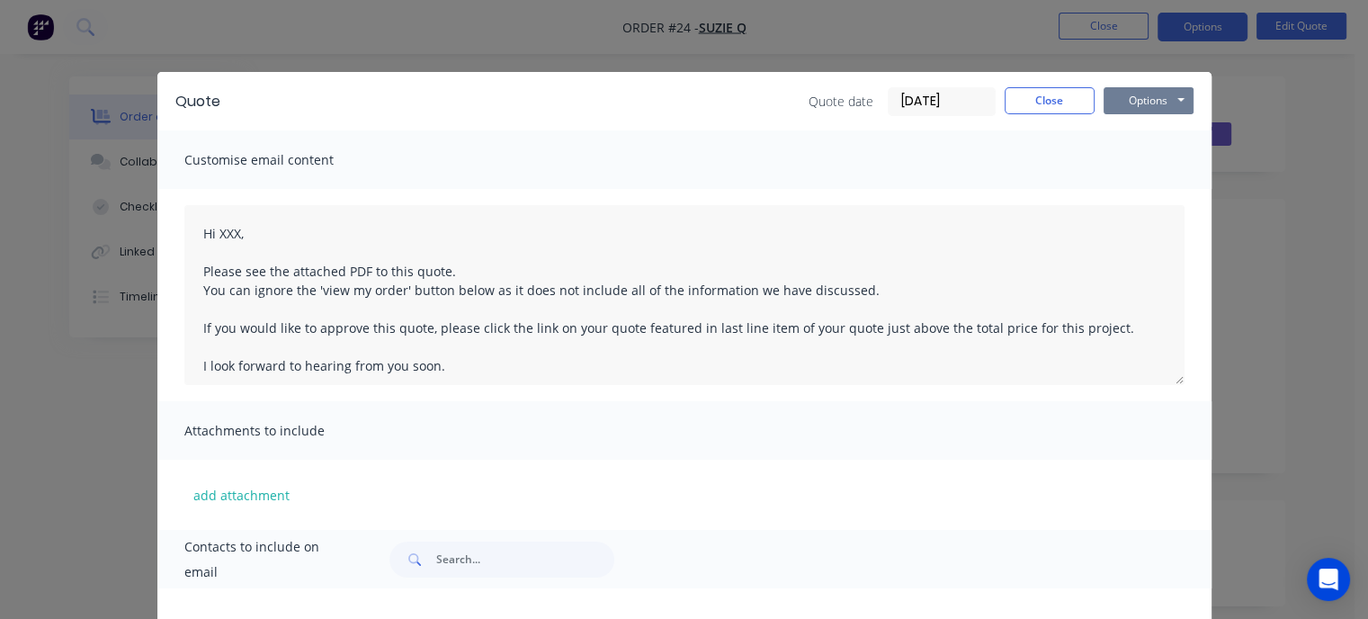
click at [1141, 104] on button "Options" at bounding box center [1148, 100] width 90 height 27
click at [1151, 136] on button "Preview" at bounding box center [1160, 133] width 115 height 30
click at [1146, 98] on button "Options" at bounding box center [1148, 100] width 90 height 27
click at [766, 434] on div "Attachments to include" at bounding box center [684, 430] width 1054 height 58
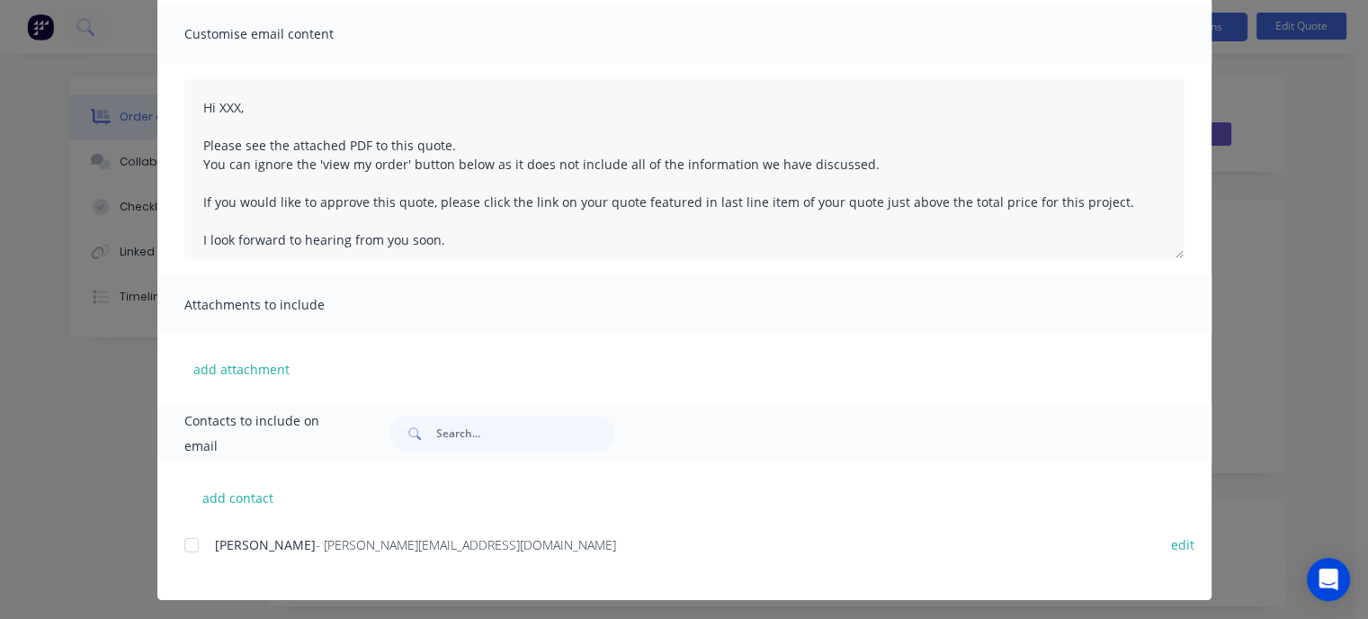
scroll to position [132, 0]
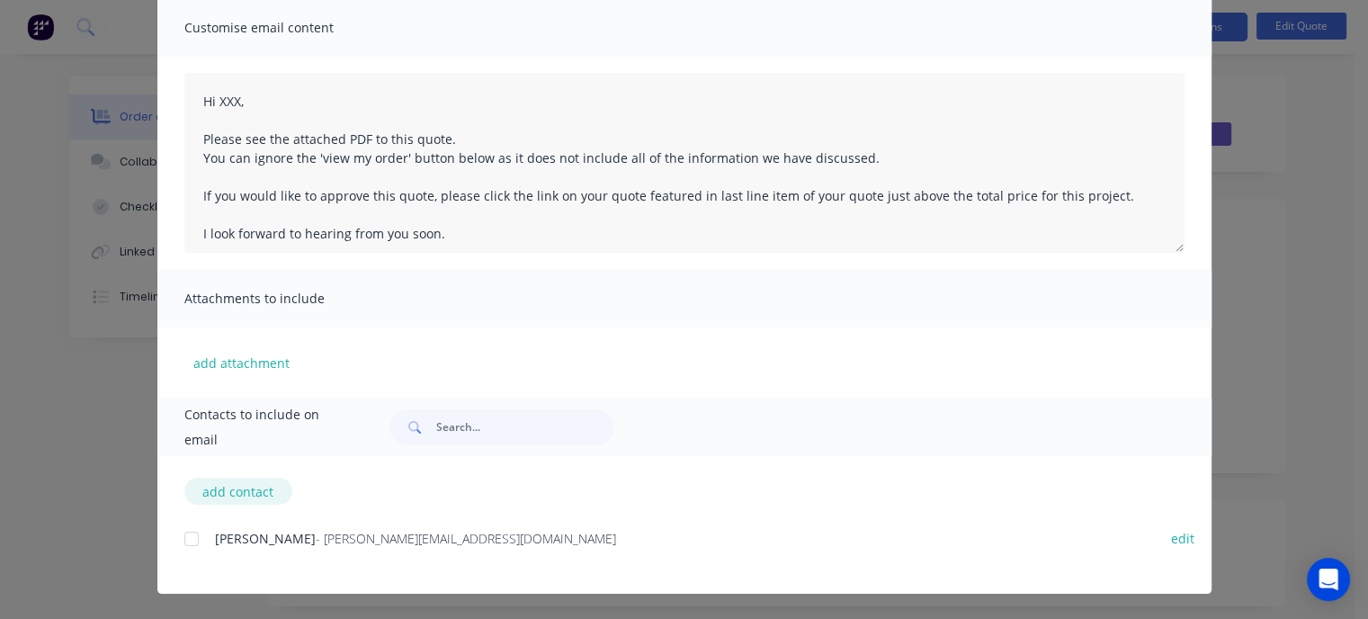
click at [220, 486] on button "add contact" at bounding box center [238, 490] width 108 height 27
select select "AU"
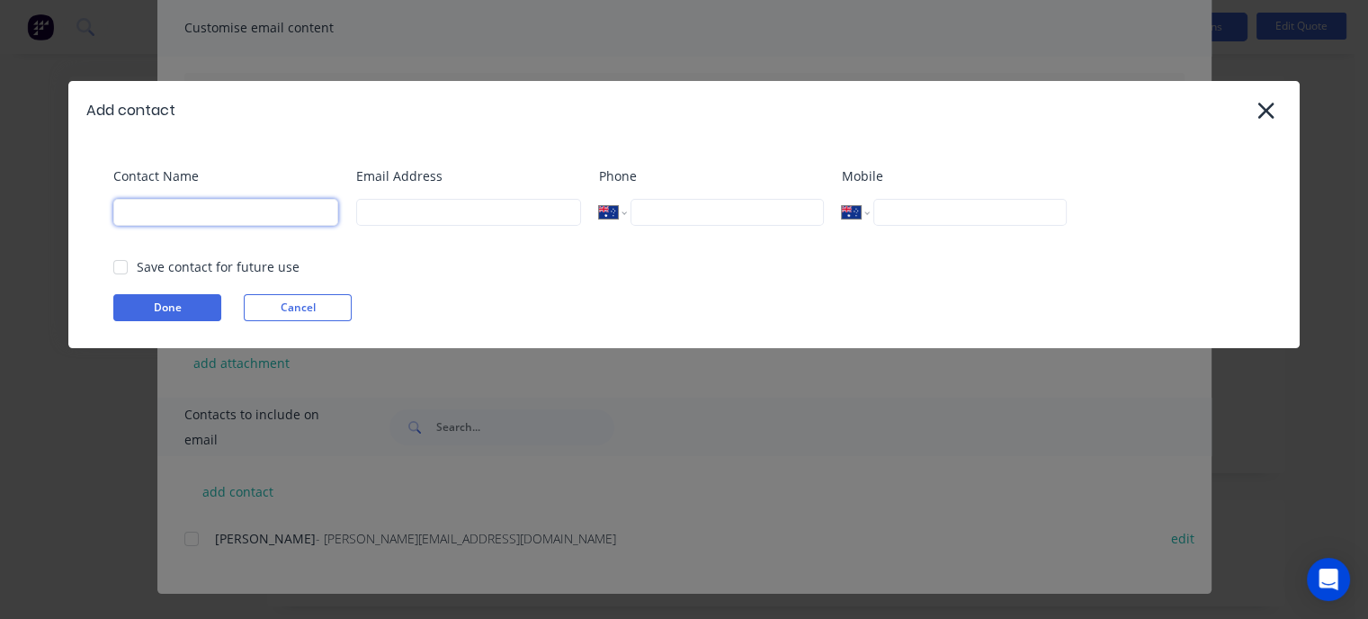
click at [226, 223] on input at bounding box center [225, 212] width 225 height 27
type input "Dean"
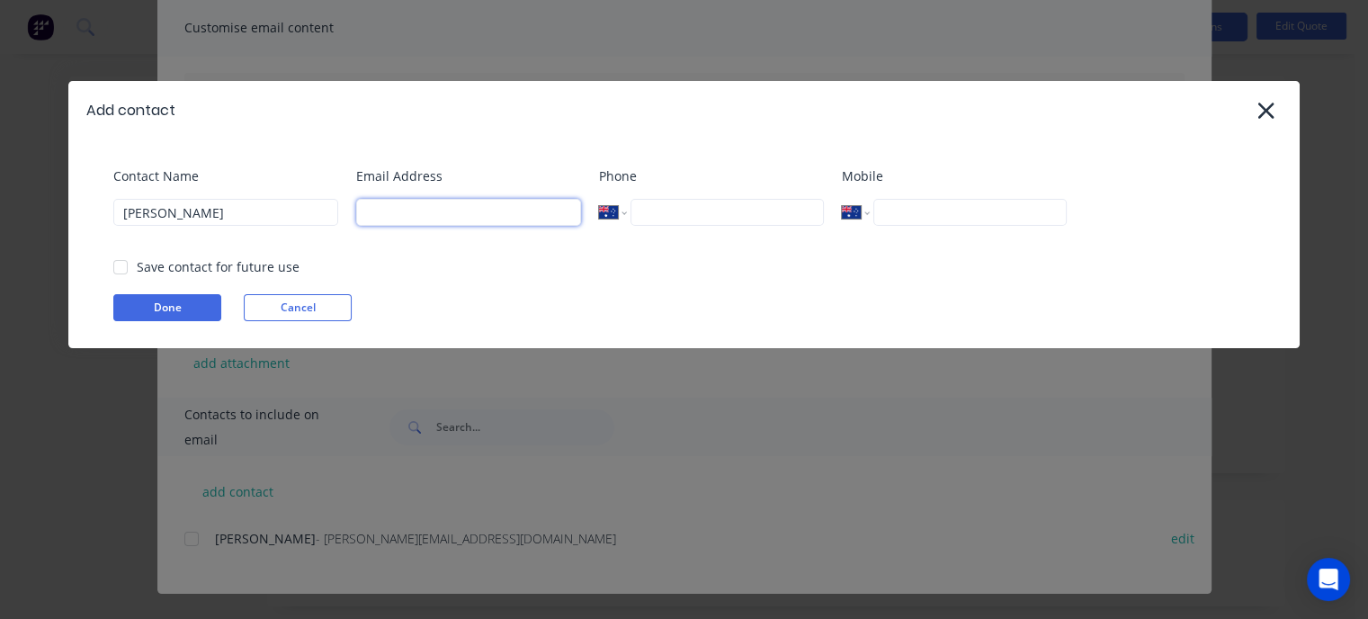
click at [371, 208] on input at bounding box center [468, 212] width 225 height 27
type input "dean@mnrconstructions.com.au"
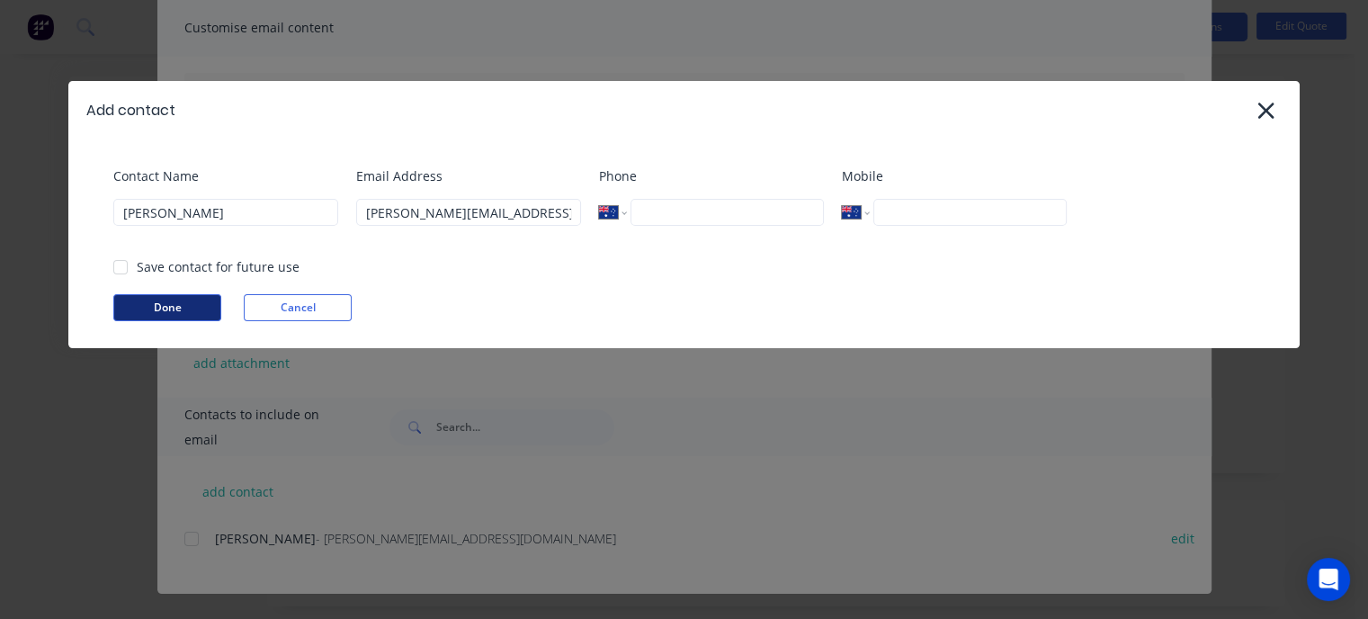
click at [166, 309] on button "Done" at bounding box center [167, 307] width 108 height 27
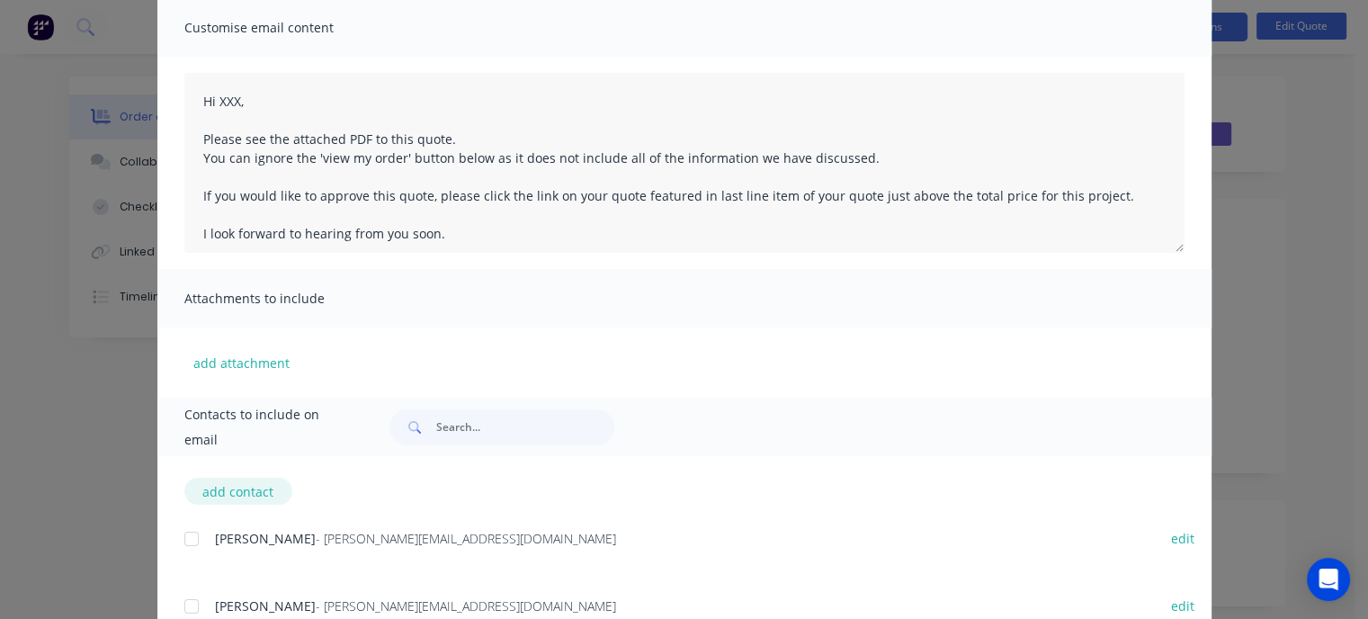
click at [242, 496] on button "add contact" at bounding box center [238, 490] width 108 height 27
select select "AU"
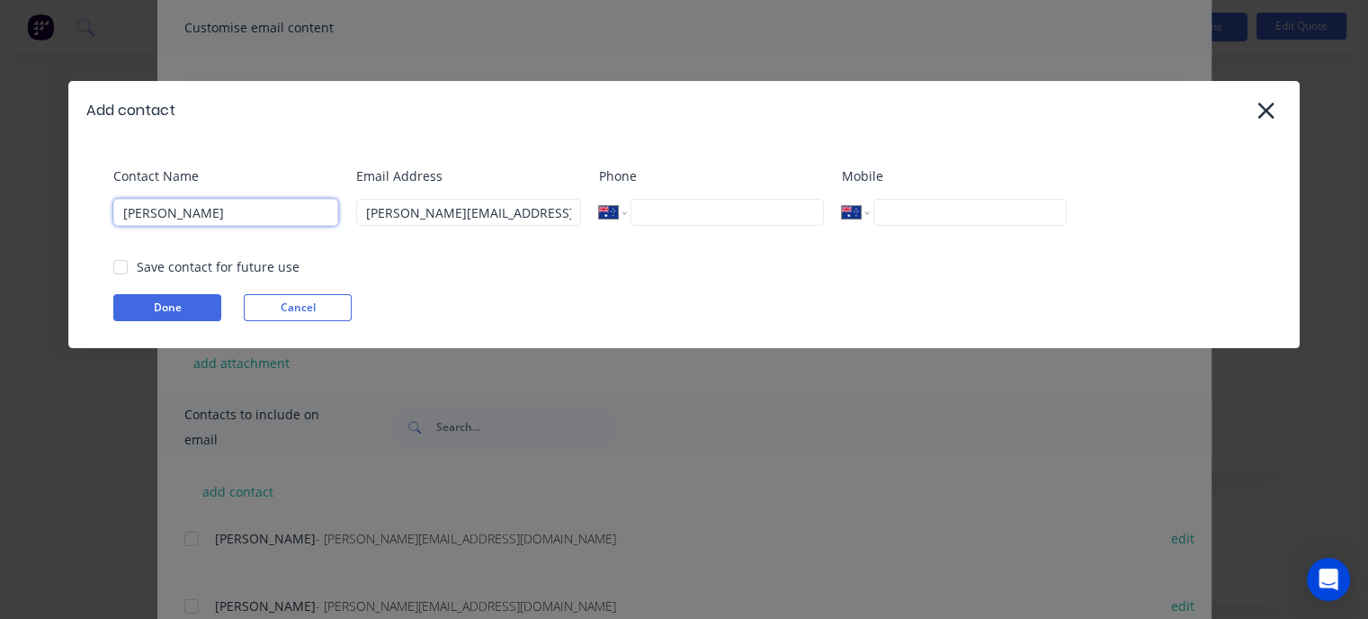
click at [236, 218] on input "Dean" at bounding box center [225, 212] width 225 height 27
drag, startPoint x: 236, startPoint y: 218, endPoint x: 82, endPoint y: 224, distance: 154.7
click at [82, 224] on div "Contact Name Dean Email Address dean@mnrconstructions.com.au Phone Internationa…" at bounding box center [683, 243] width 1231 height 209
type input "Bart"
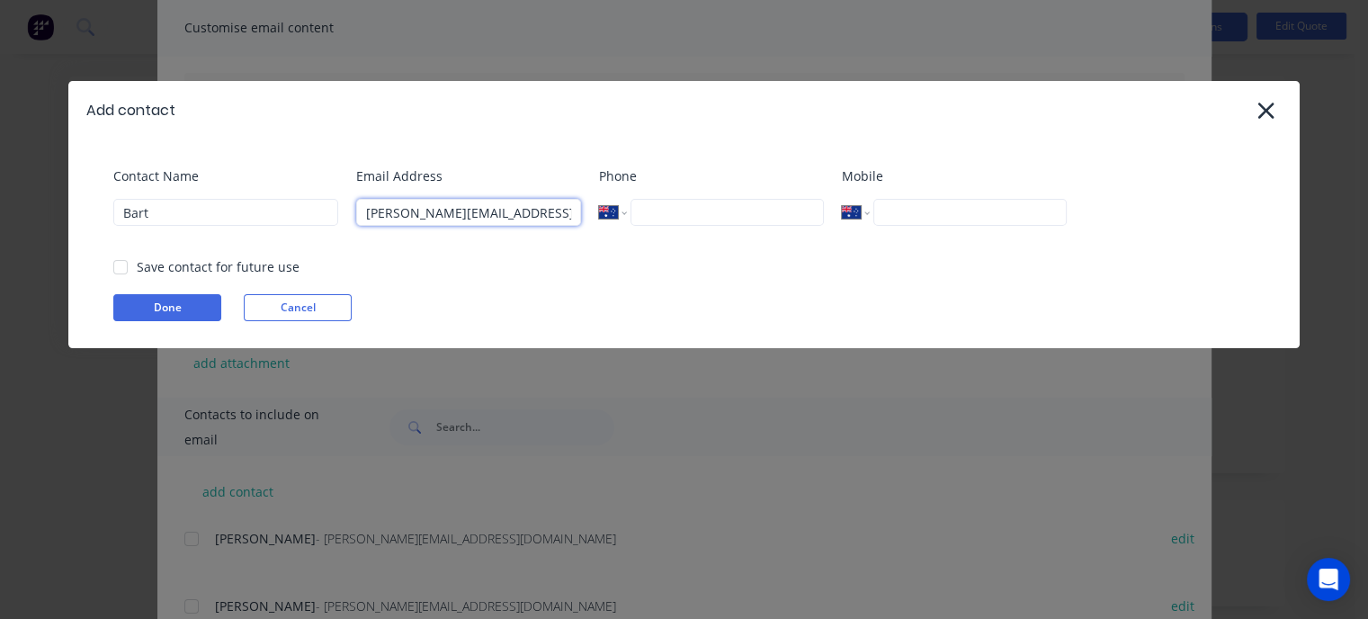
drag, startPoint x: 396, startPoint y: 211, endPoint x: 306, endPoint y: 209, distance: 89.9
click at [306, 209] on div "Contact Name Bart Email Address [PERSON_NAME][EMAIL_ADDRESS][DOMAIN_NAME] Phone…" at bounding box center [692, 202] width 1159 height 73
type input "[EMAIL_ADDRESS][DOMAIN_NAME]"
click at [201, 303] on button "Done" at bounding box center [167, 307] width 108 height 27
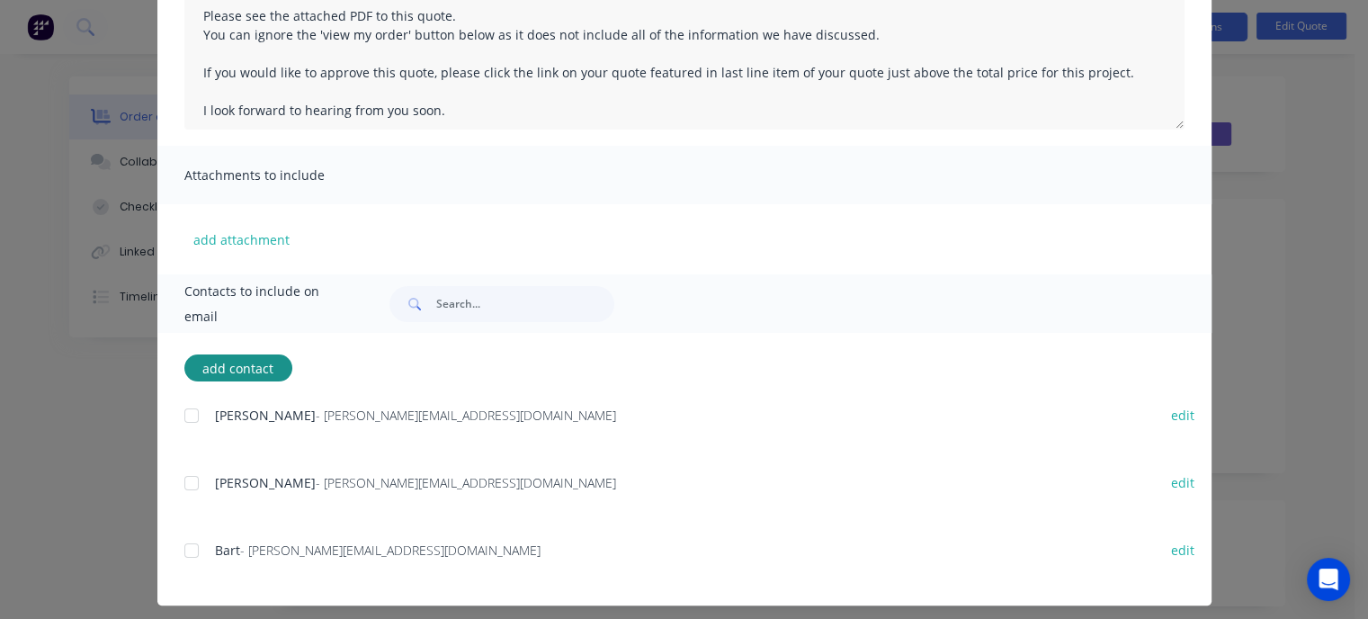
scroll to position [266, 0]
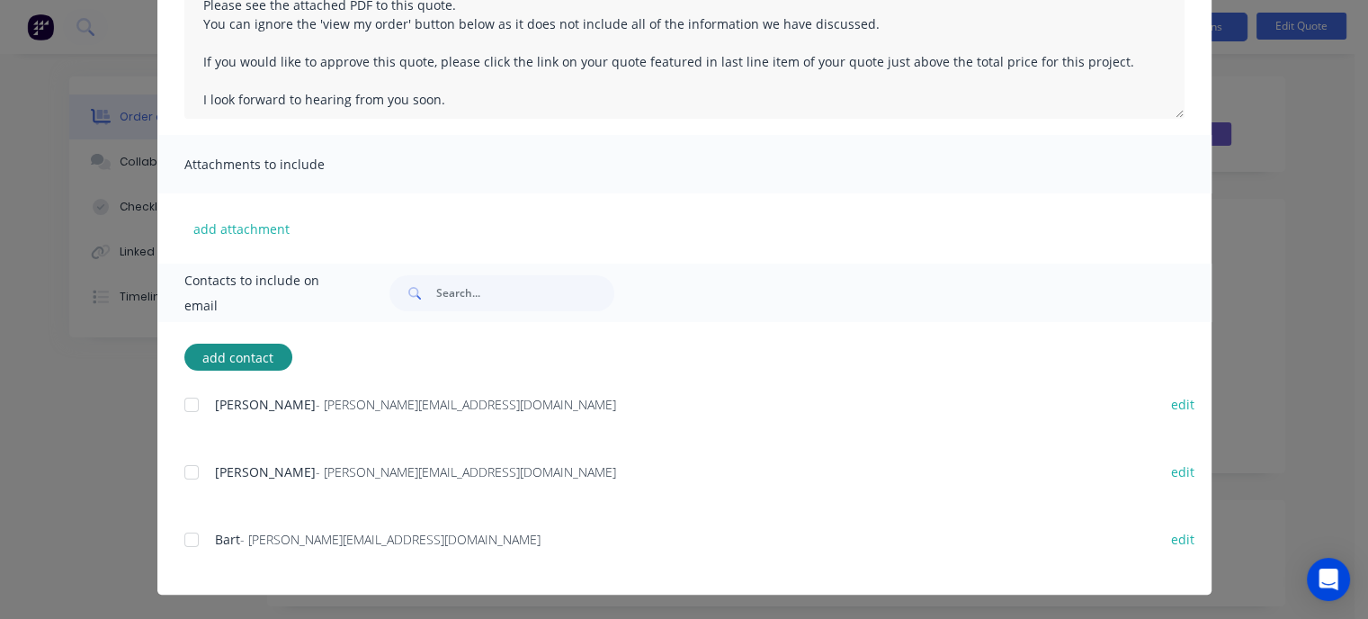
click at [187, 407] on div at bounding box center [192, 405] width 36 height 36
click at [182, 474] on div at bounding box center [192, 472] width 36 height 36
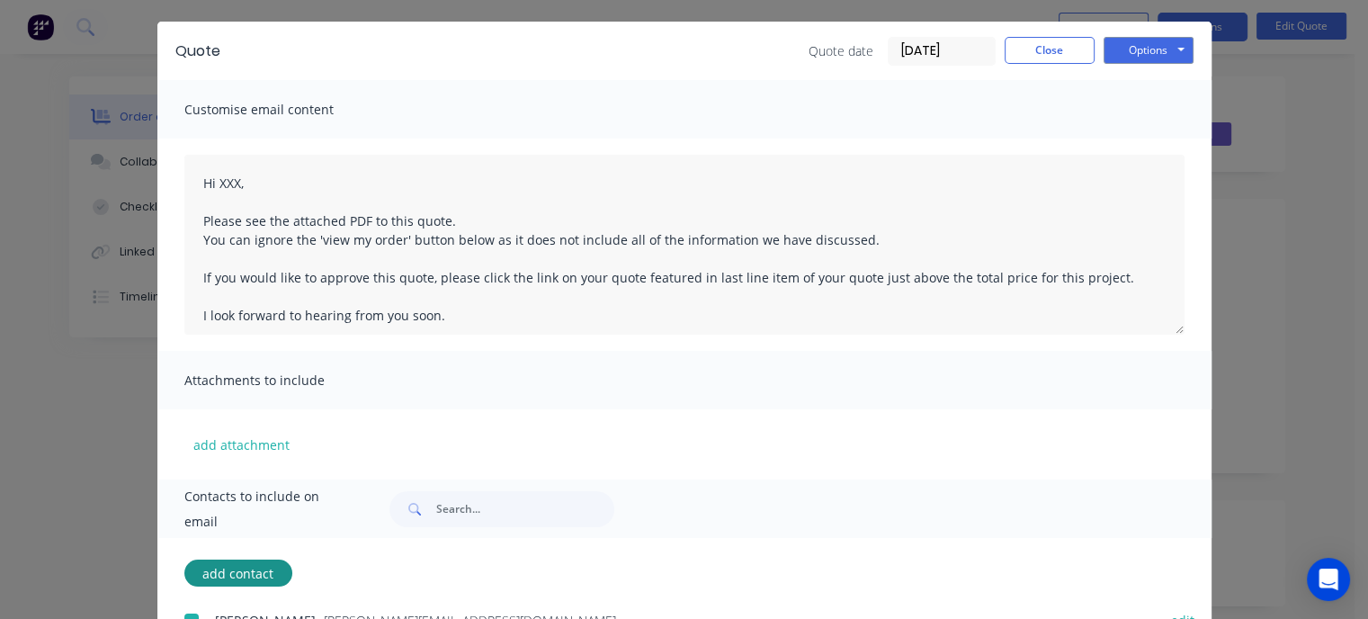
scroll to position [0, 0]
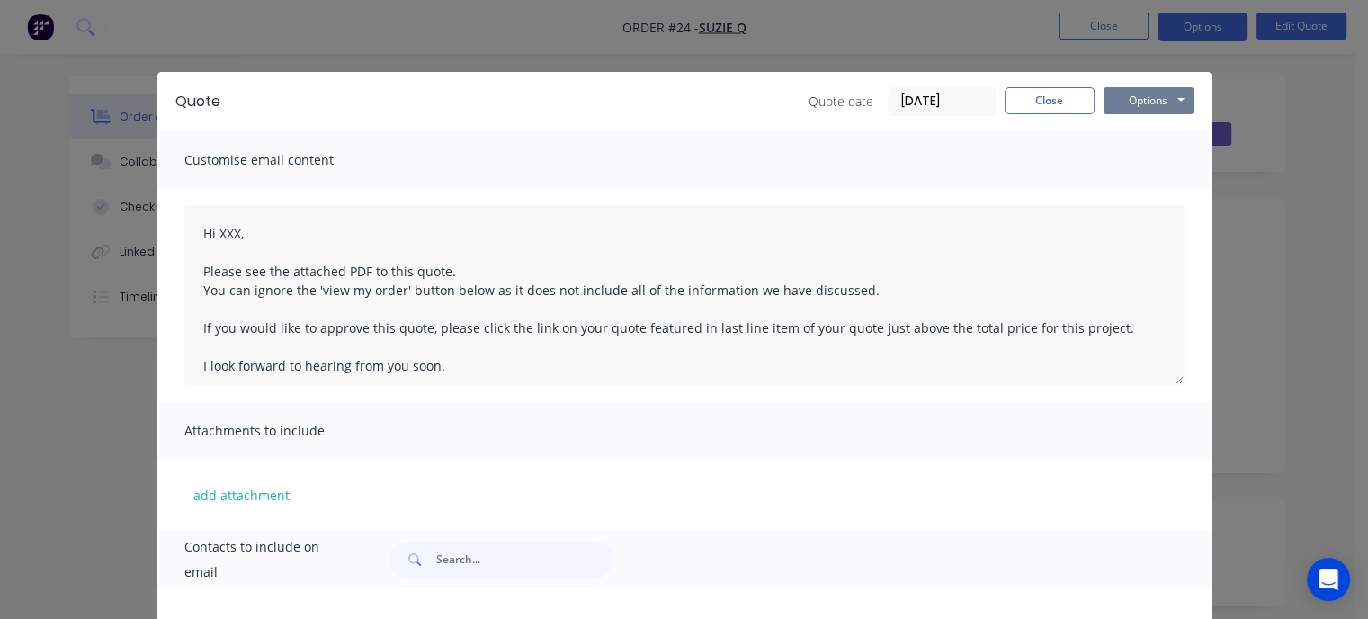
click at [1152, 107] on button "Options" at bounding box center [1148, 100] width 90 height 27
click at [1158, 188] on button "Email" at bounding box center [1160, 192] width 115 height 30
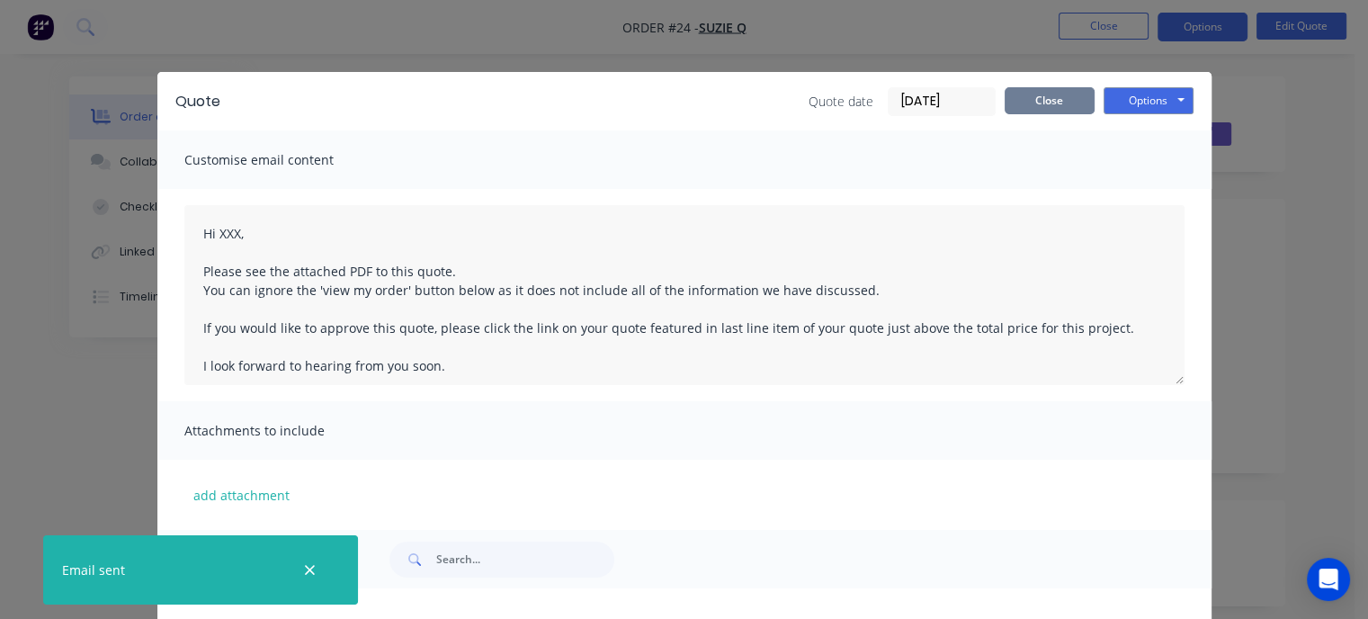
click at [1078, 107] on button "Close" at bounding box center [1049, 100] width 90 height 27
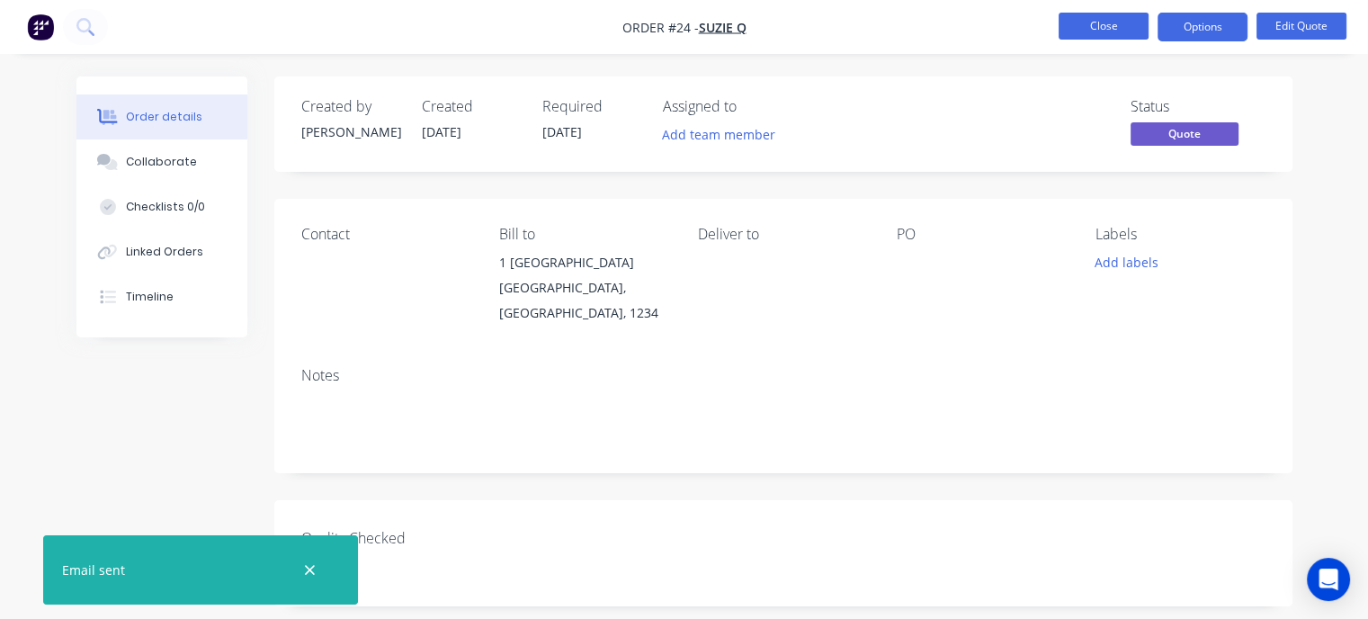
click at [1097, 27] on button "Close" at bounding box center [1103, 26] width 90 height 27
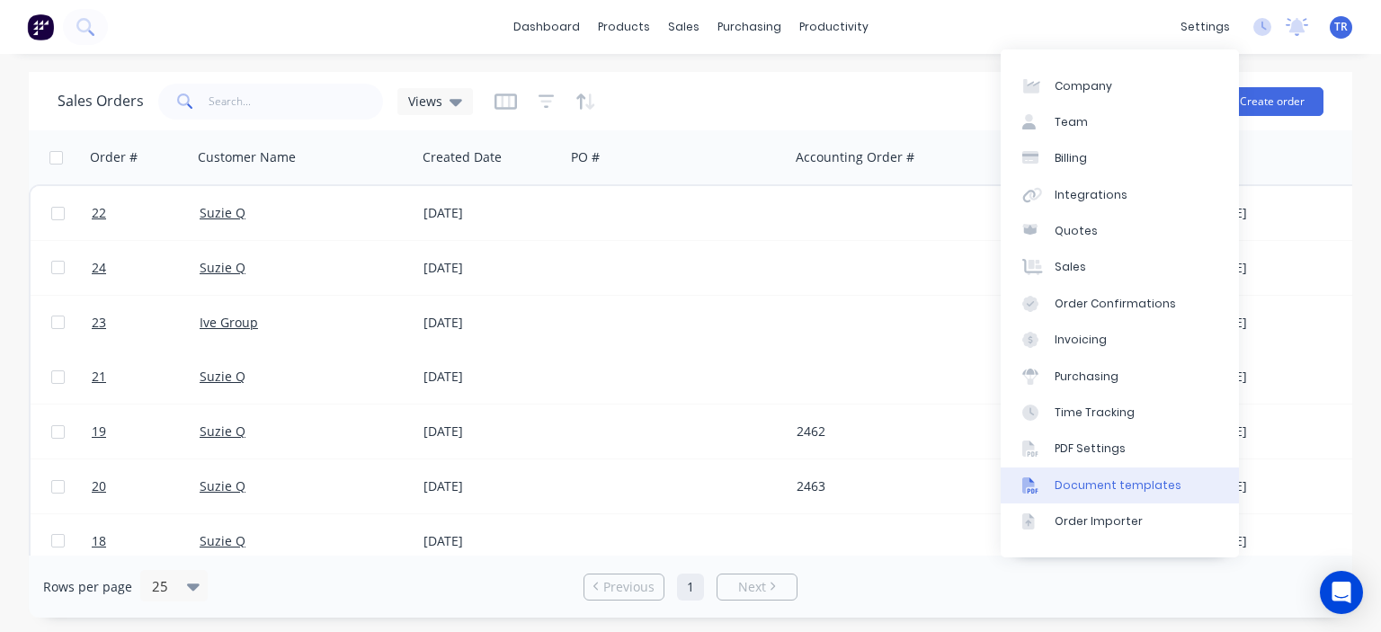
click at [1111, 491] on div "Document templates" at bounding box center [1118, 485] width 127 height 16
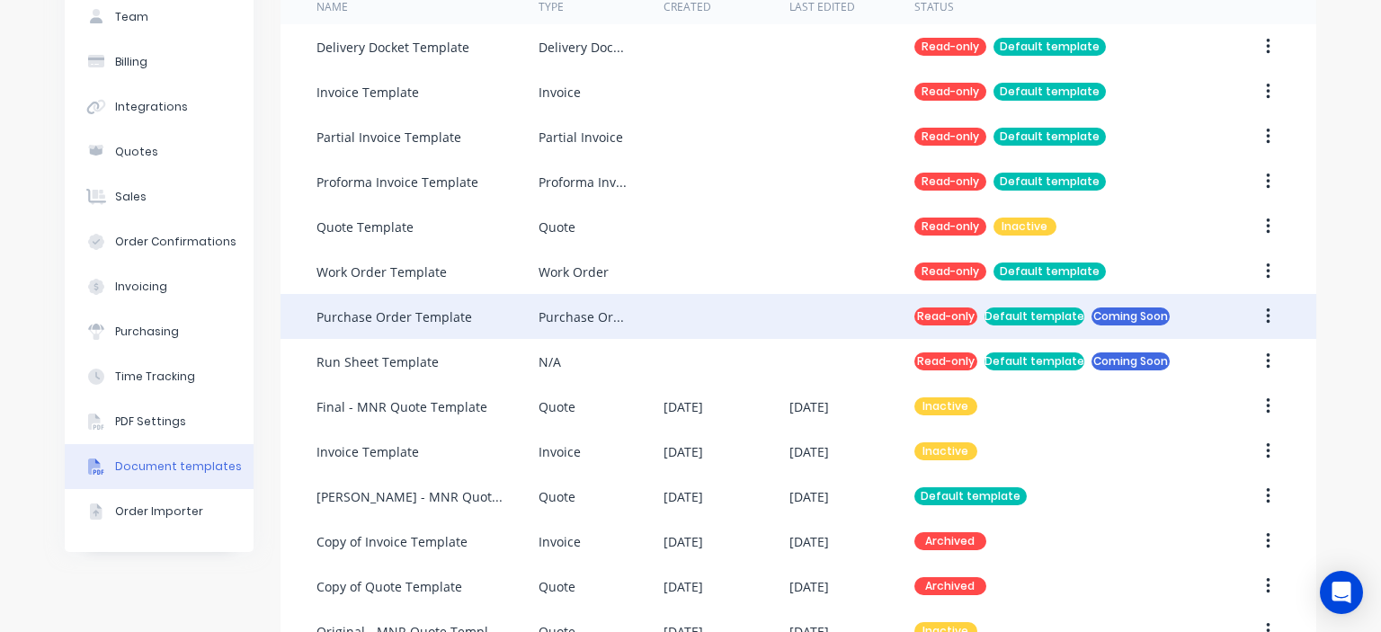
scroll to position [153, 0]
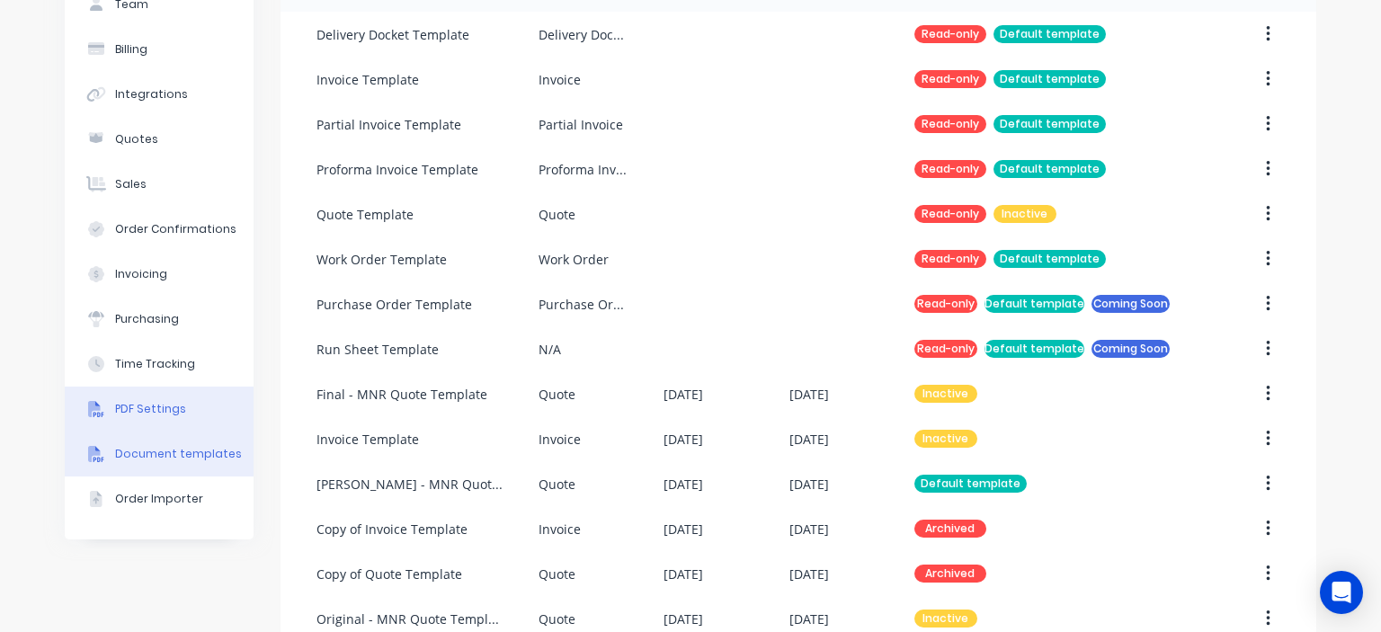
click at [172, 414] on div "PDF Settings" at bounding box center [150, 409] width 71 height 16
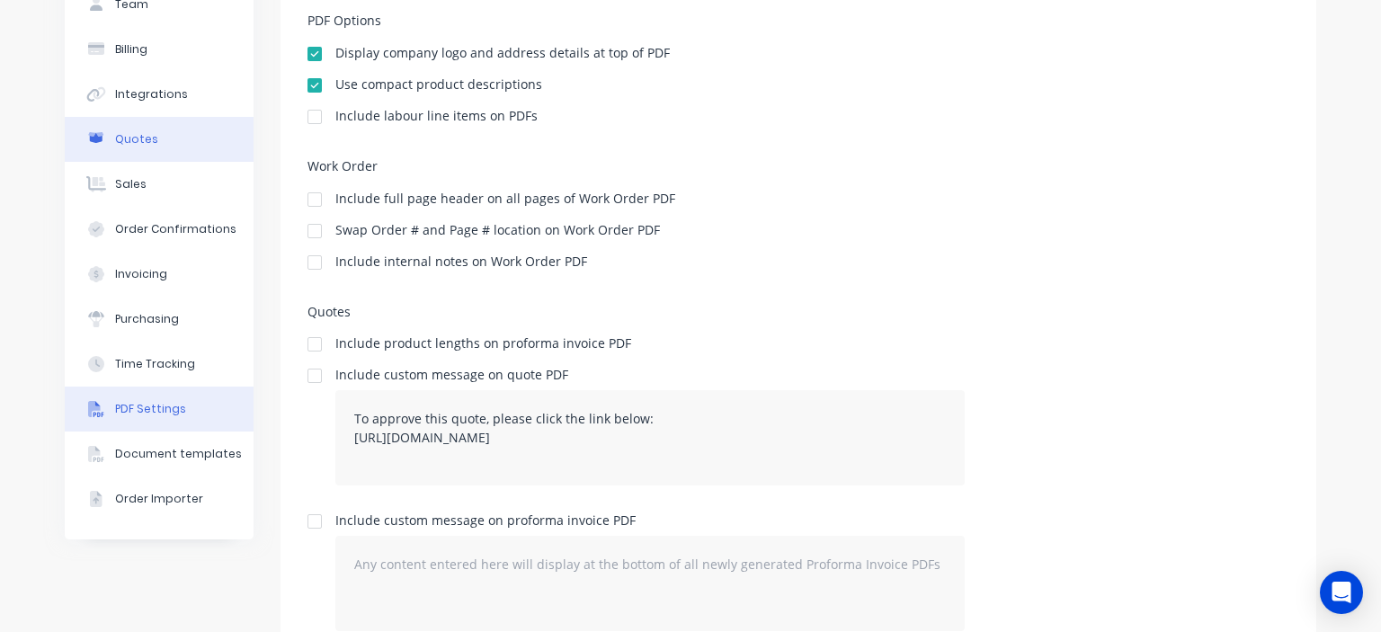
click at [153, 151] on button "Quotes" at bounding box center [159, 139] width 189 height 45
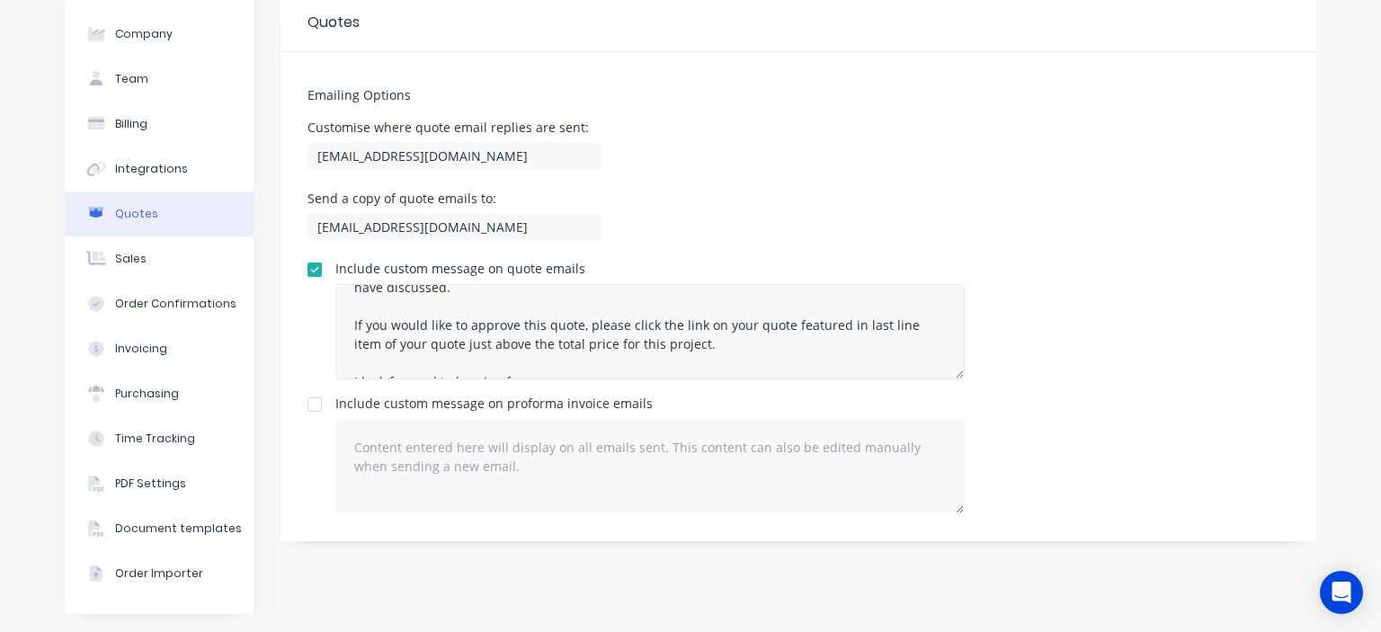
scroll to position [101, 0]
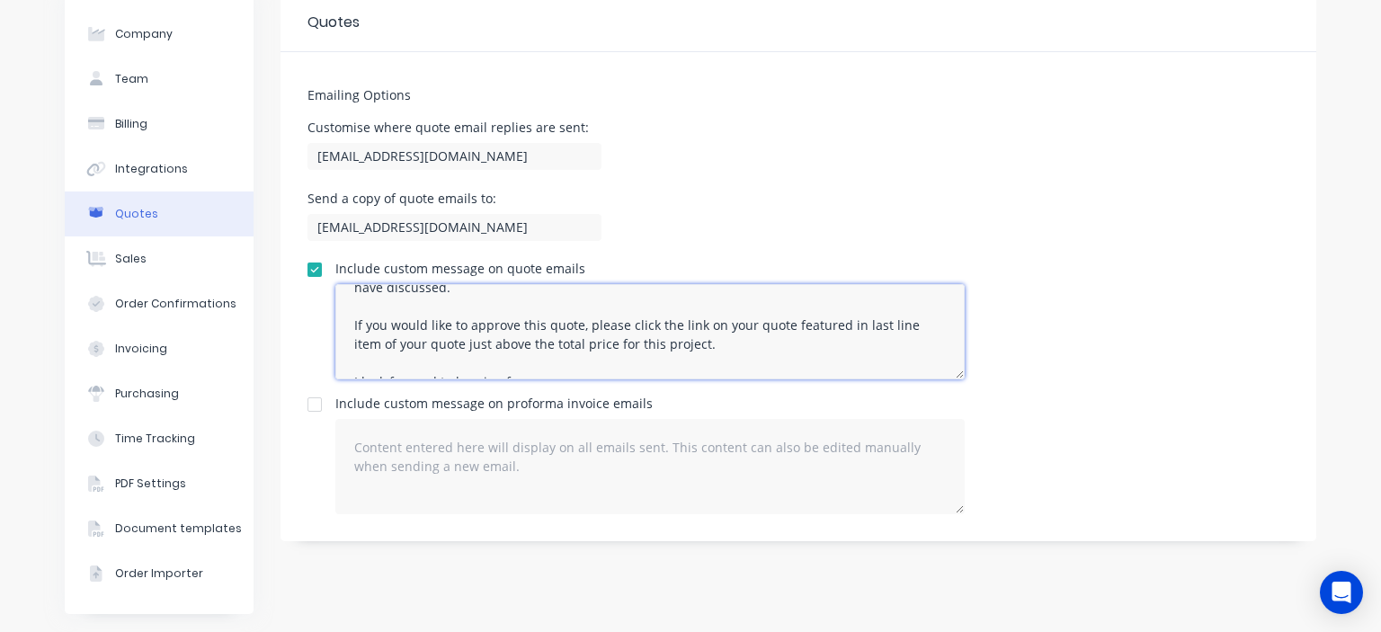
drag, startPoint x: 673, startPoint y: 343, endPoint x: 427, endPoint y: 347, distance: 245.5
click at [427, 347] on textarea "Hi XXX, Please see the attached PDF to this quote. You can ignore the 'view my …" at bounding box center [649, 331] width 629 height 95
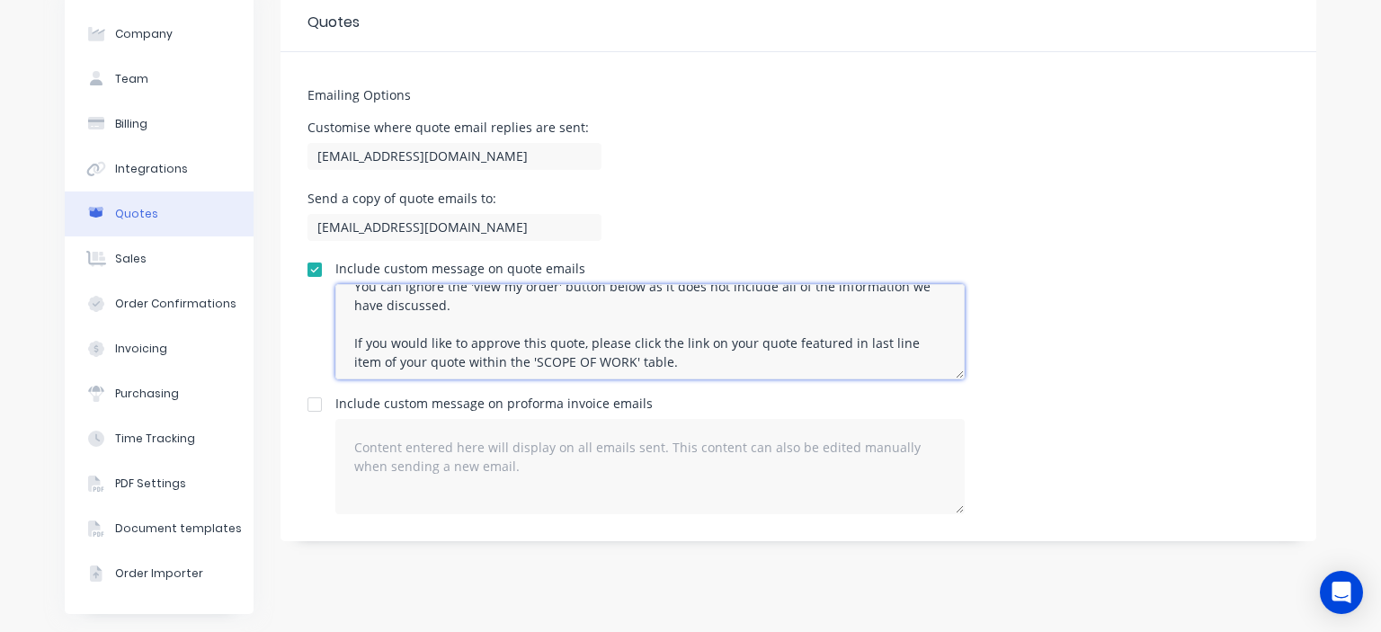
scroll to position [90, 0]
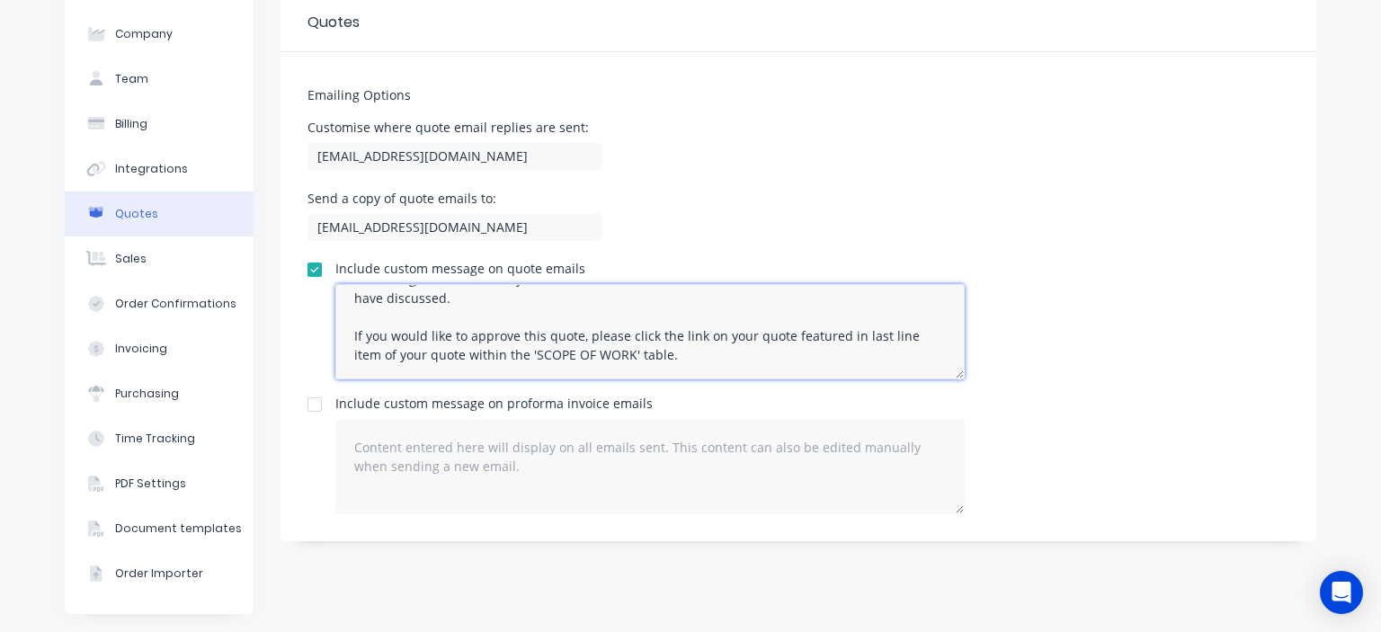
click at [669, 334] on textarea "Hi XXX, Please see the attached PDF to this quote. You can ignore the 'view my …" at bounding box center [649, 331] width 629 height 95
click at [691, 333] on textarea "Hi XXX, Please see the attached PDF to this quote. You can ignore the 'view my …" at bounding box center [649, 331] width 629 height 95
click at [728, 352] on textarea "Hi XXX, Please see the attached PDF to this quote. You can ignore the 'view my …" at bounding box center [649, 331] width 629 height 95
drag, startPoint x: 517, startPoint y: 354, endPoint x: 478, endPoint y: 355, distance: 38.7
click at [478, 355] on textarea "Hi XXX, Please see the attached PDF to this quote. You can ignore the 'view my …" at bounding box center [649, 331] width 629 height 95
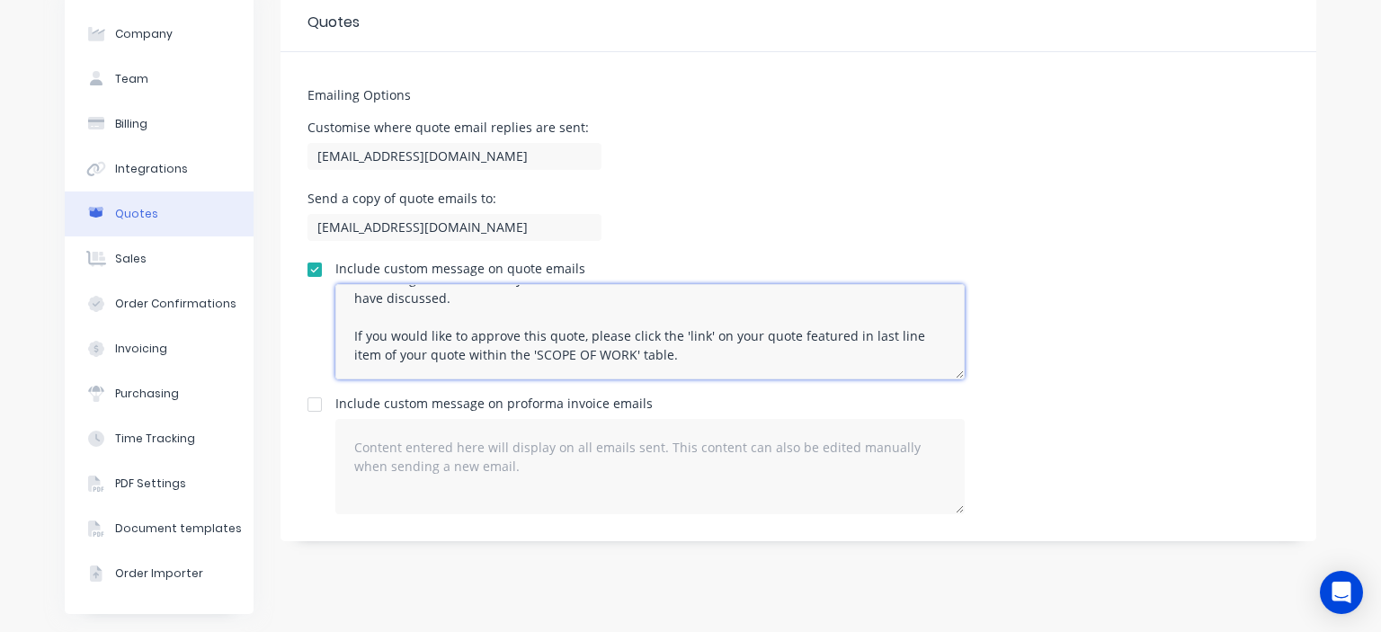
drag, startPoint x: 455, startPoint y: 352, endPoint x: 378, endPoint y: 356, distance: 77.4
click at [378, 356] on textarea "Hi XXX, Please see the attached PDF to this quote. You can ignore the 'view my …" at bounding box center [649, 331] width 629 height 95
click at [608, 351] on textarea "Hi XXX, Please see the attached PDF to this quote. You can ignore the 'view my …" at bounding box center [649, 331] width 629 height 95
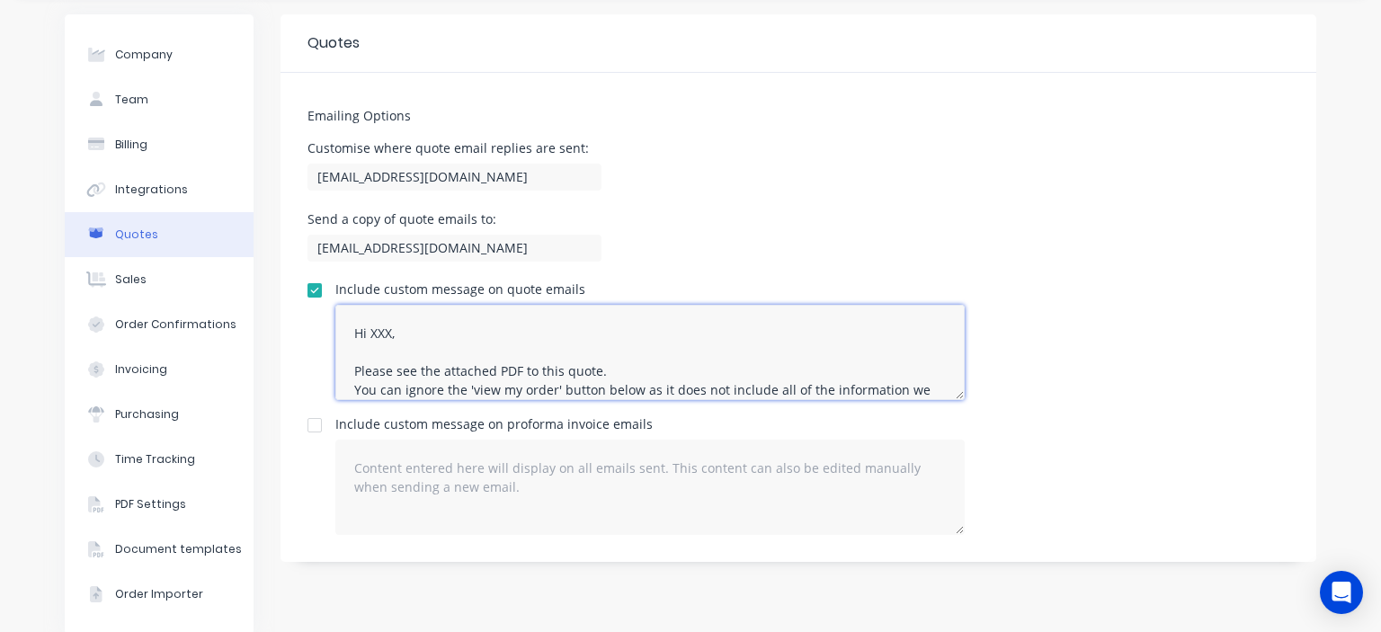
scroll to position [0, 0]
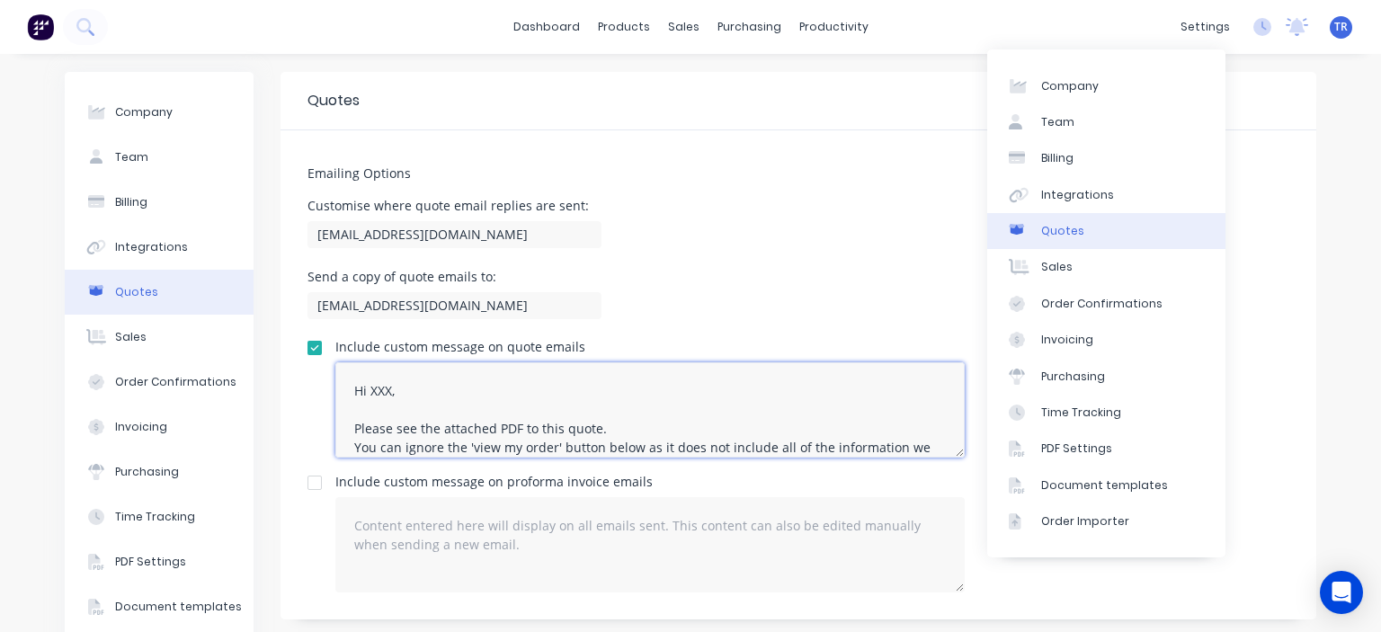
type textarea "Hi XXX, Please see the attached PDF to this quote. You can ignore the 'view my …"
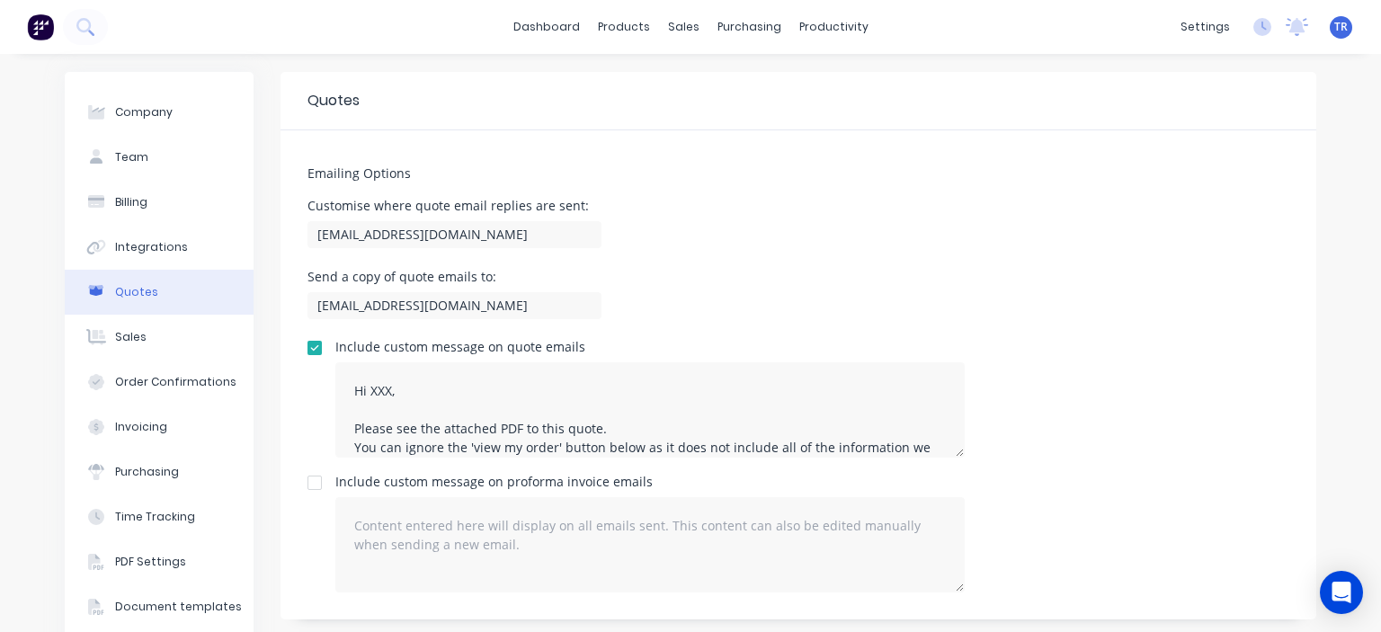
click at [652, 212] on div "Customise where quote email replies are sent: bart@mnrconstructions.com.au" at bounding box center [798, 226] width 982 height 53
click at [121, 346] on button "Sales" at bounding box center [159, 337] width 189 height 45
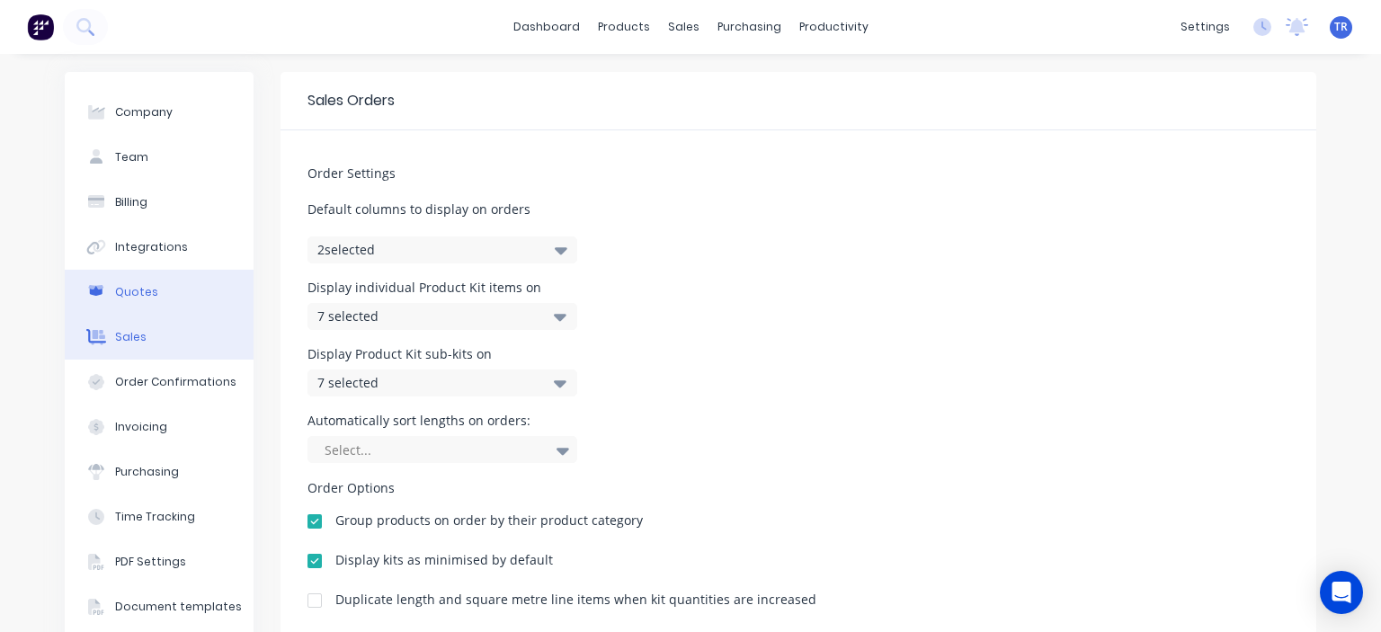
click at [119, 298] on div "Quotes" at bounding box center [136, 292] width 43 height 16
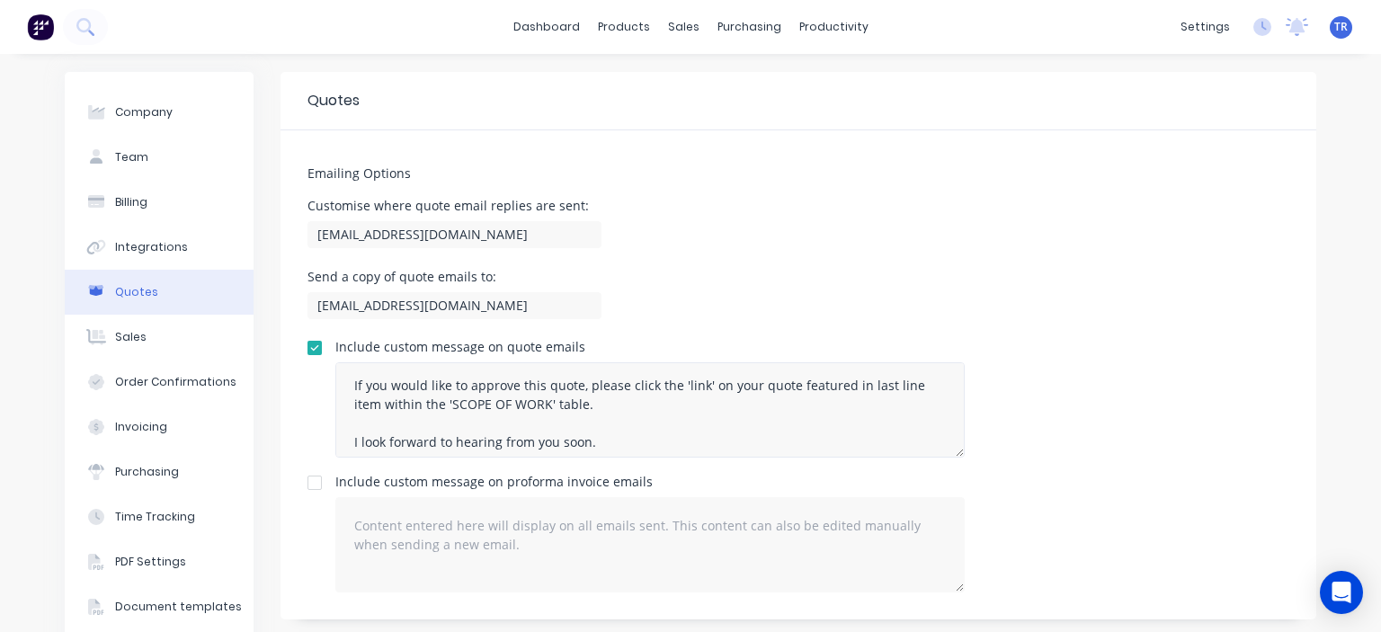
scroll to position [116, 0]
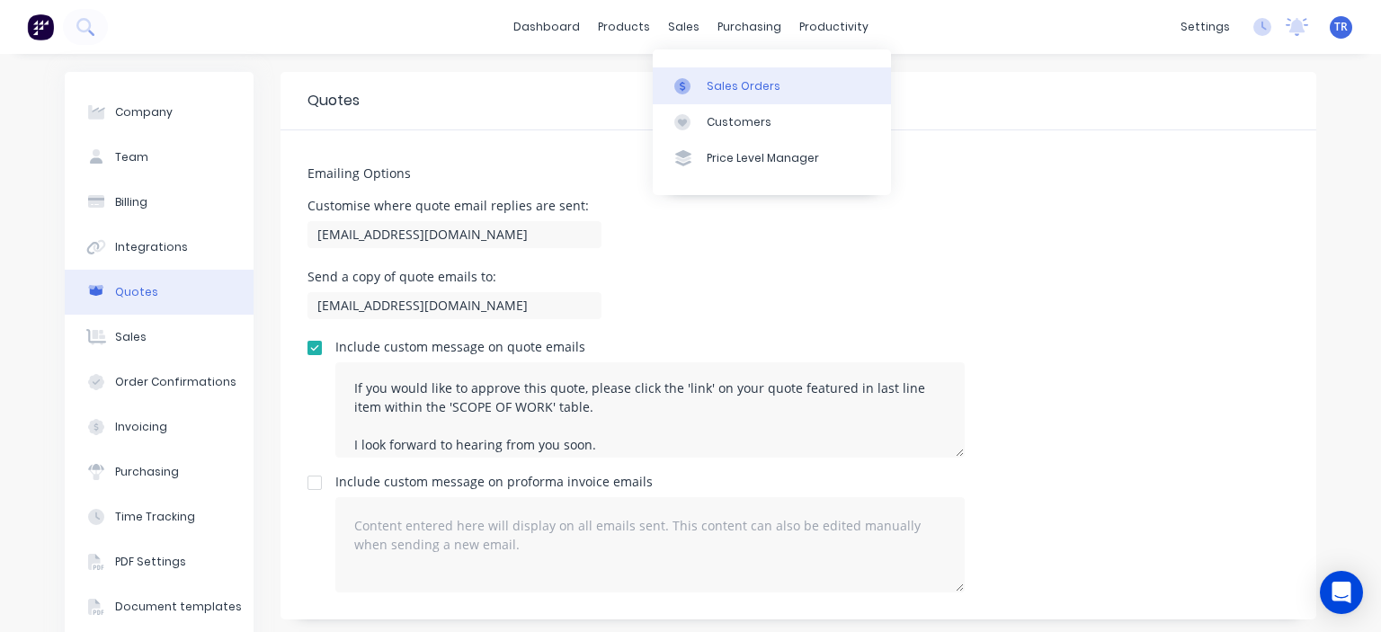
click at [714, 72] on link "Sales Orders" at bounding box center [772, 85] width 238 height 36
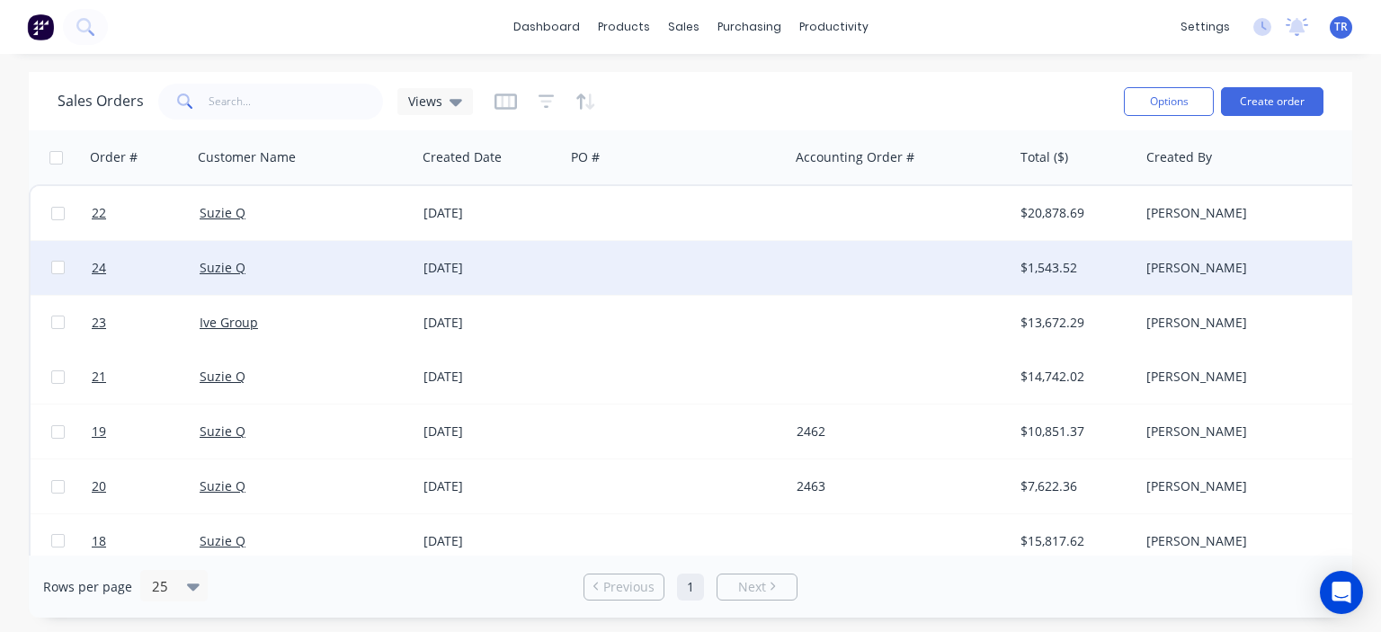
click at [525, 251] on div "[DATE]" at bounding box center [490, 268] width 148 height 54
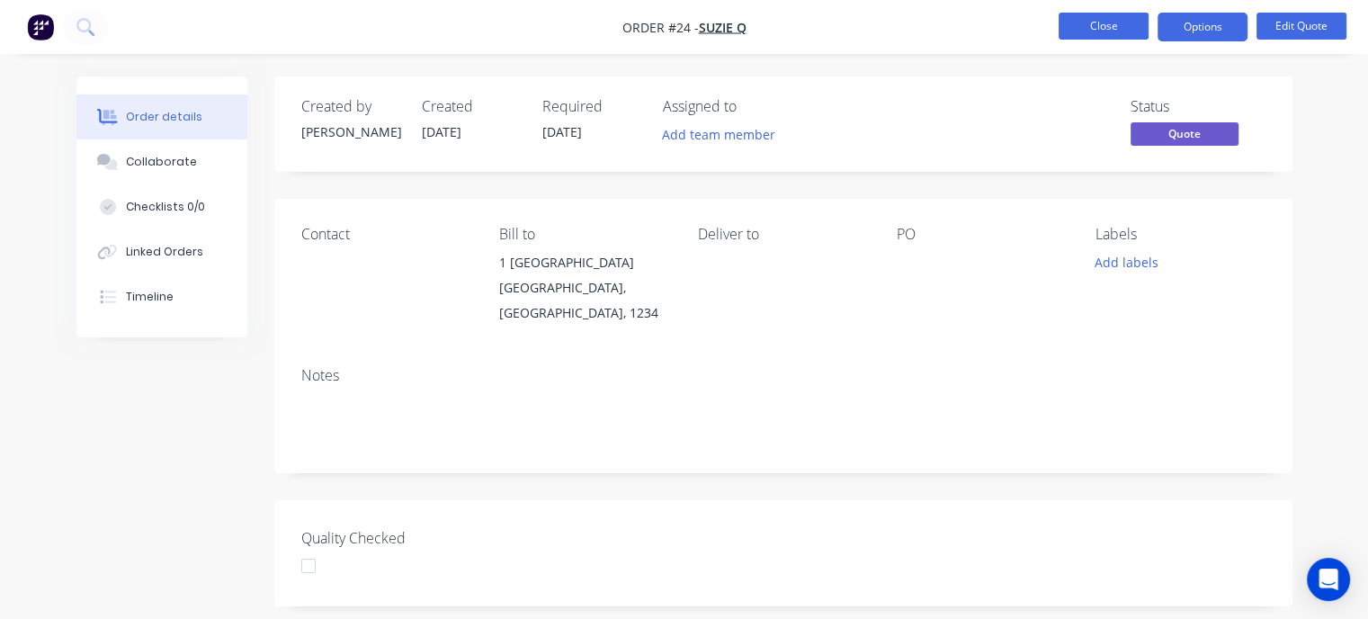
click at [1073, 29] on button "Close" at bounding box center [1103, 26] width 90 height 27
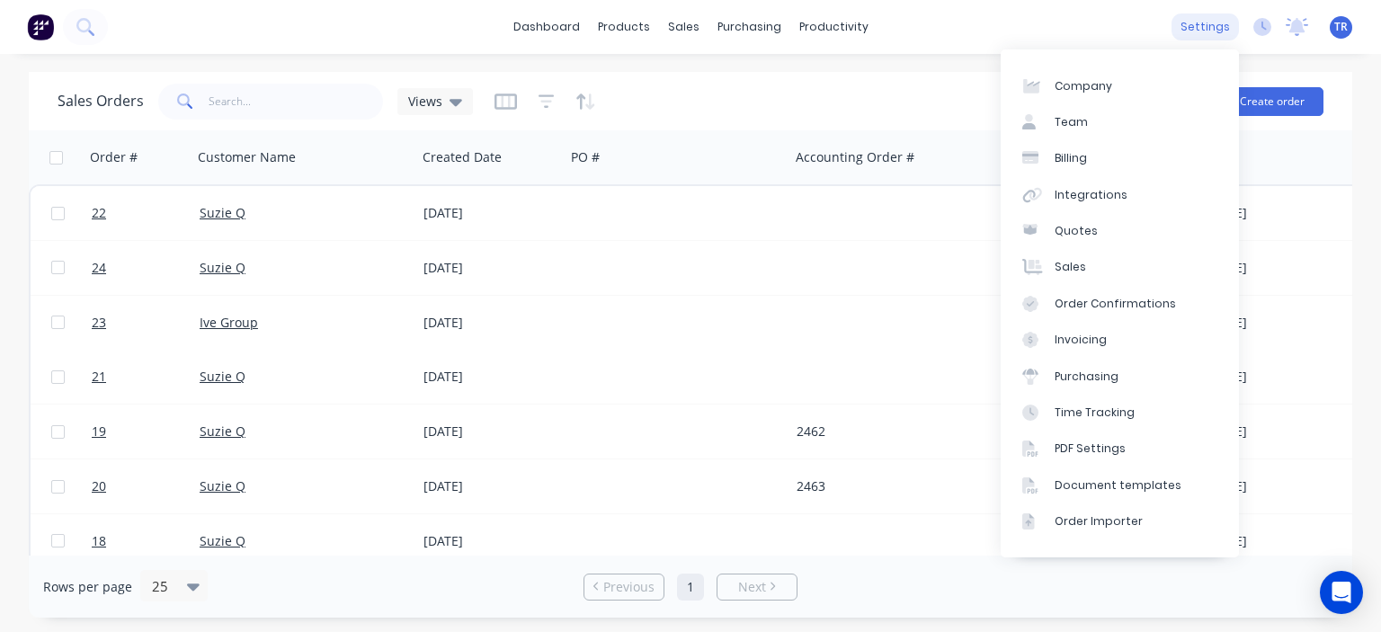
click at [1222, 23] on div "settings" at bounding box center [1205, 26] width 67 height 27
click at [1115, 477] on div "Document templates" at bounding box center [1118, 485] width 127 height 16
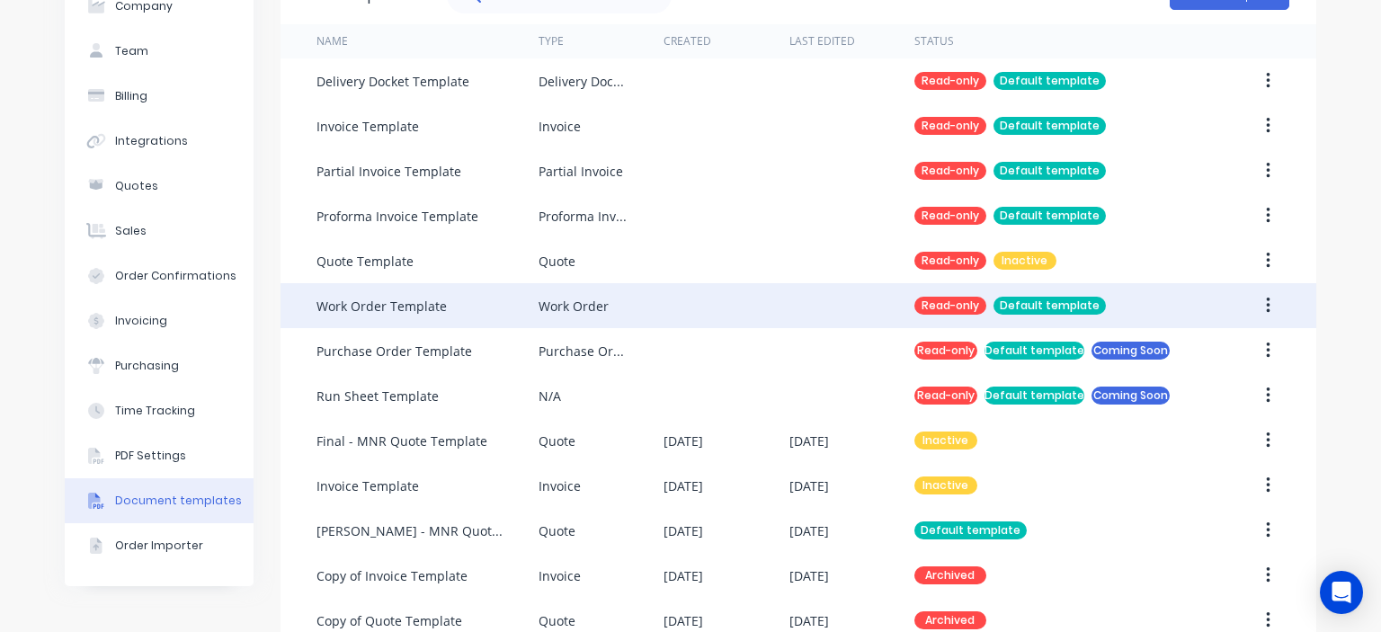
scroll to position [180, 0]
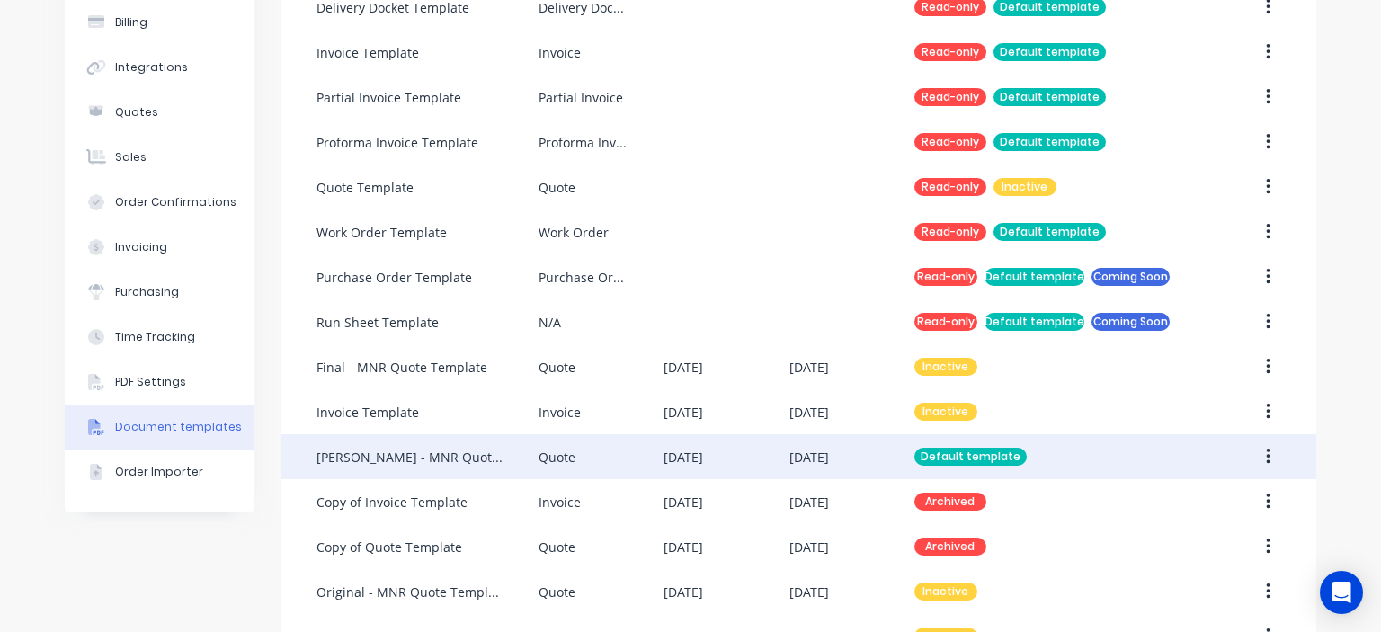
click at [495, 452] on div "[PERSON_NAME] - MNR Quote Template - No links" at bounding box center [409, 457] width 186 height 19
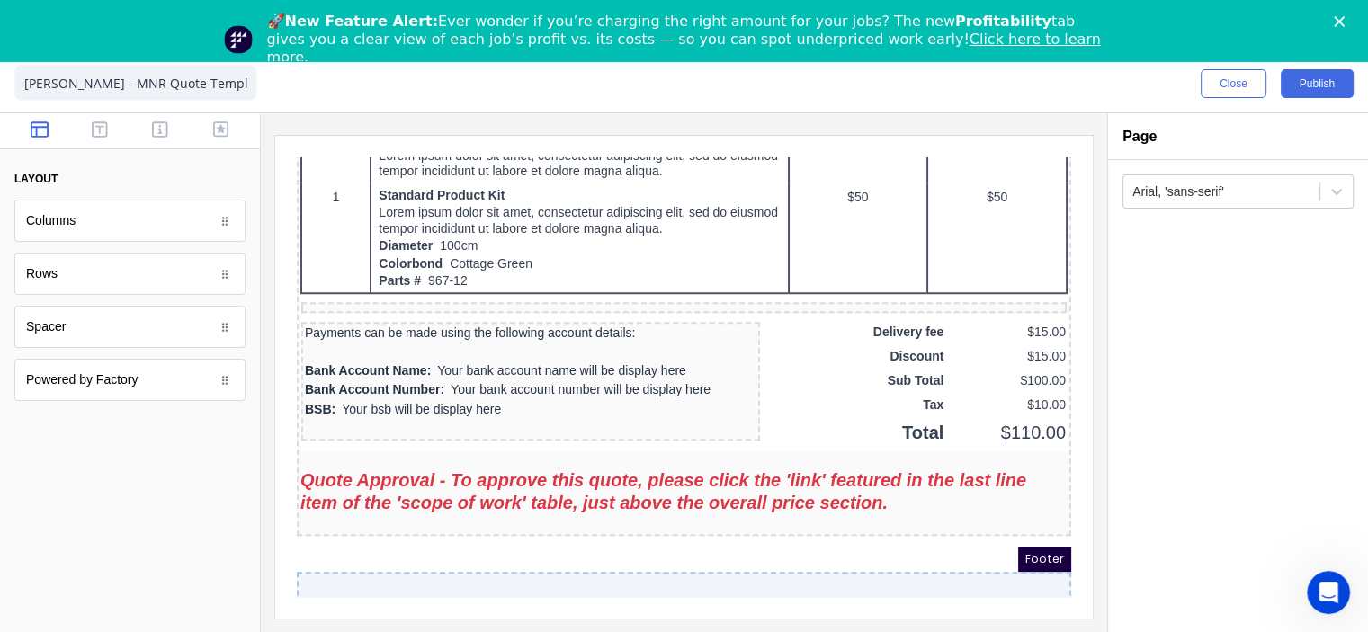
scroll to position [1611, 0]
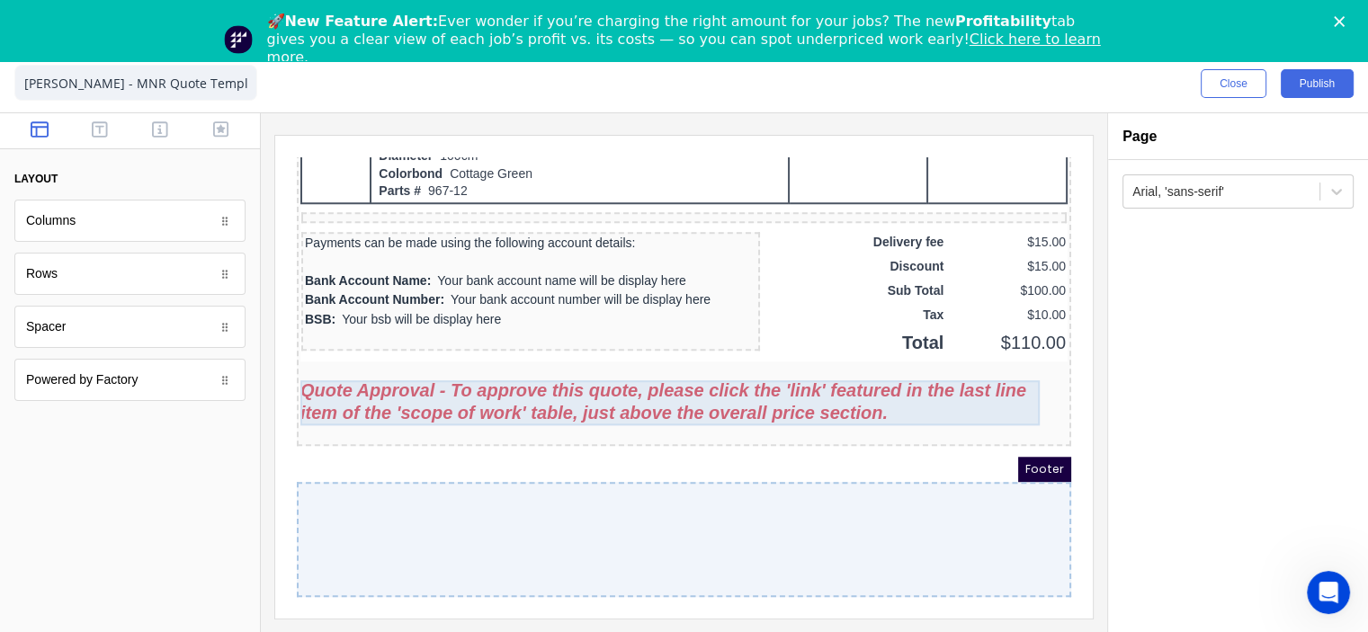
click at [668, 370] on div "Quote Approval - To approve this quote, please click the 'link' featured in the…" at bounding box center [662, 380] width 767 height 45
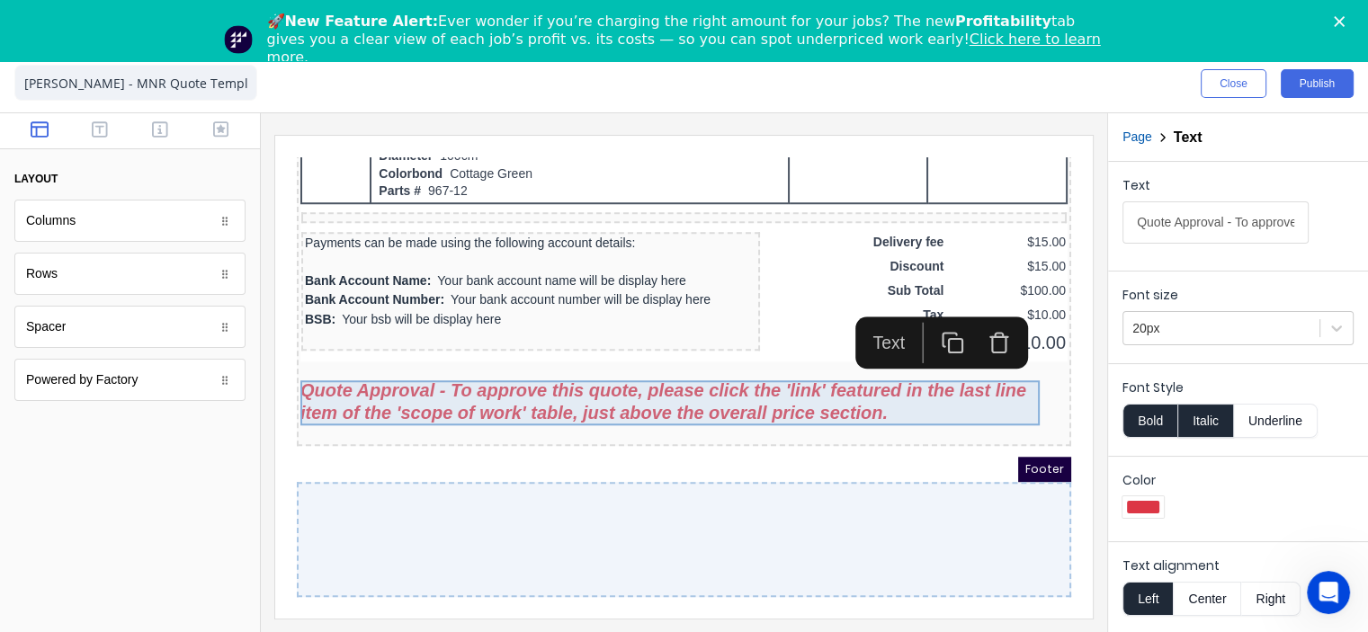
click at [497, 379] on div "Quote Approval - To approve this quote, please click the 'link' featured in the…" at bounding box center [662, 380] width 767 height 45
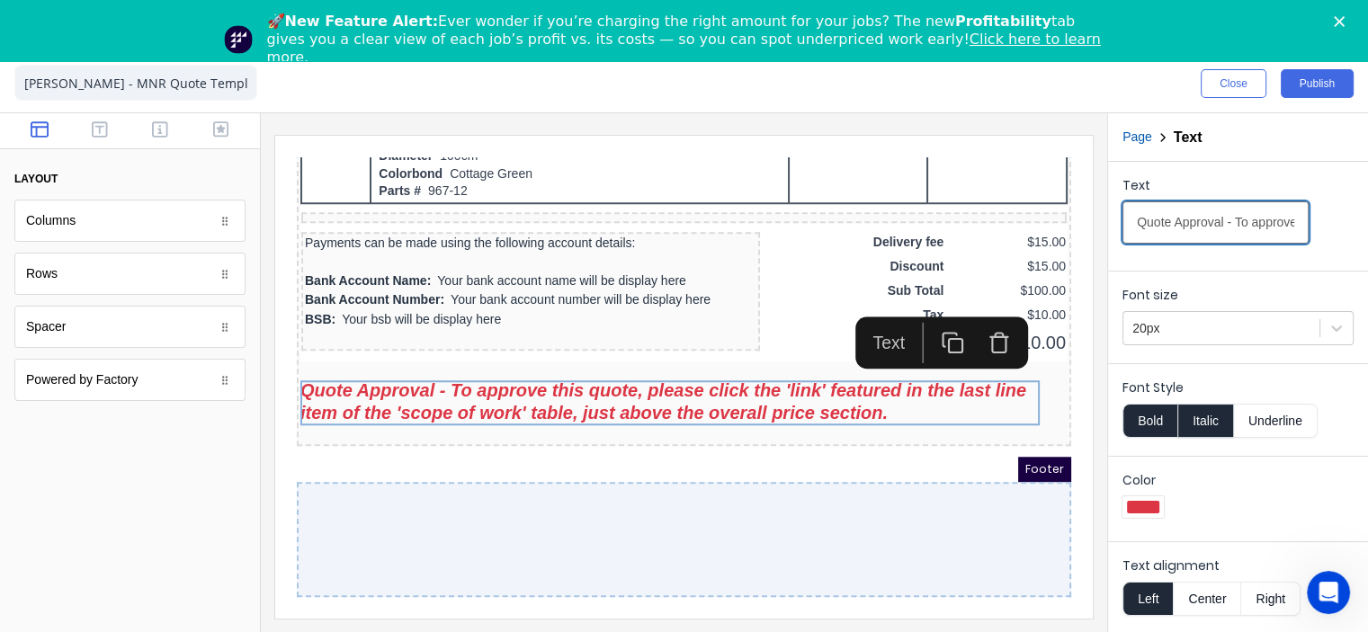
click at [1163, 224] on input "Quote Approval - To approve this quote, please click the 'link' featured in the…" at bounding box center [1215, 222] width 186 height 42
type input "Quote Approval - To approve this quote, please click the 'link' featured in the…"
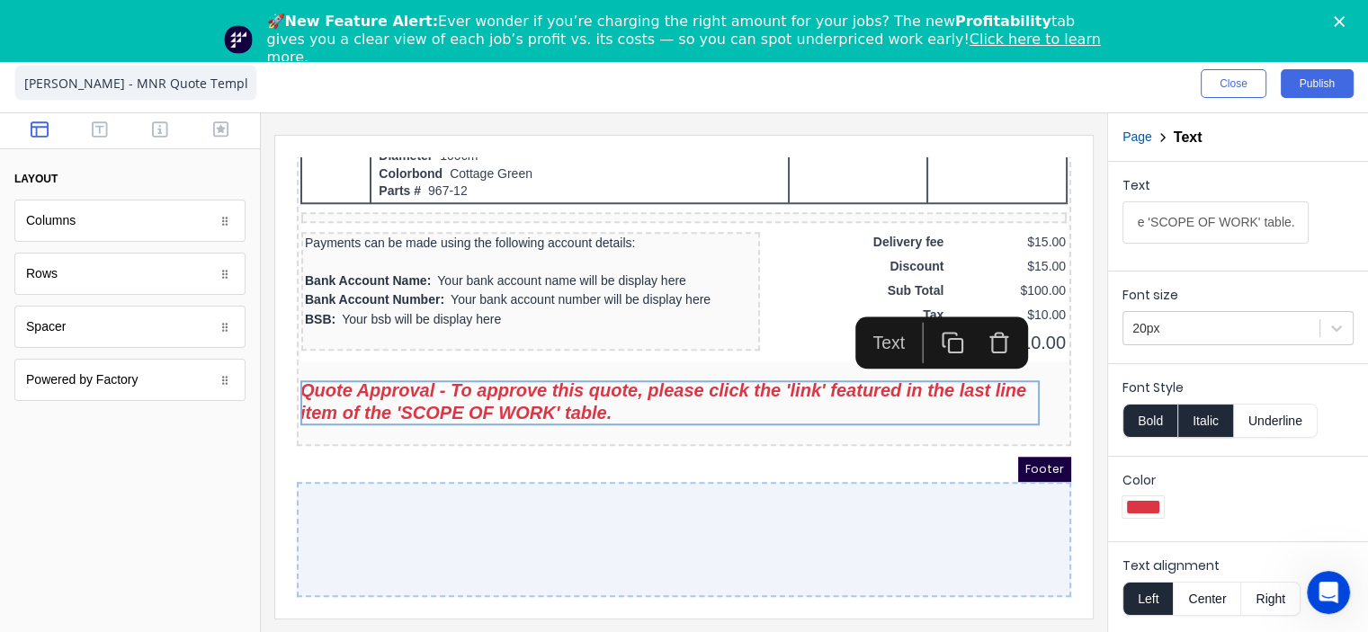
click at [1276, 254] on div "Text Quote Approval - To approve this quote, please click the 'link' featured i…" at bounding box center [1238, 213] width 260 height 102
click at [1321, 86] on button "Publish" at bounding box center [1316, 83] width 73 height 29
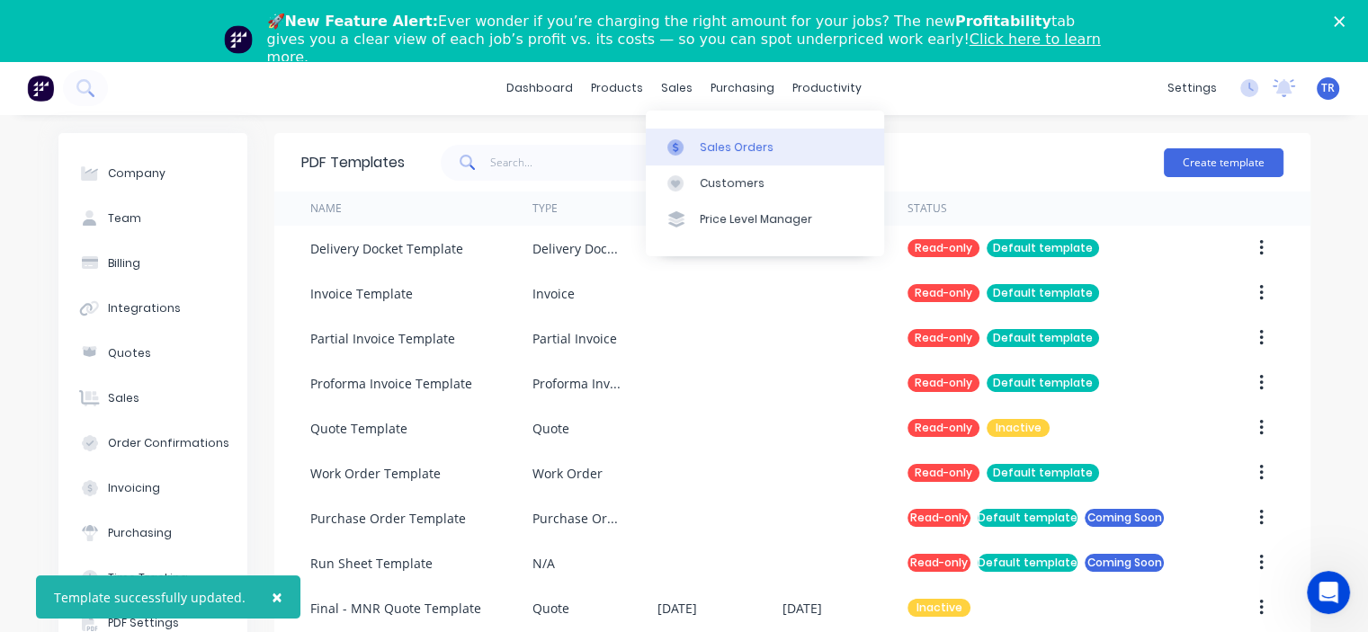
click at [711, 145] on div "Sales Orders" at bounding box center [736, 147] width 74 height 16
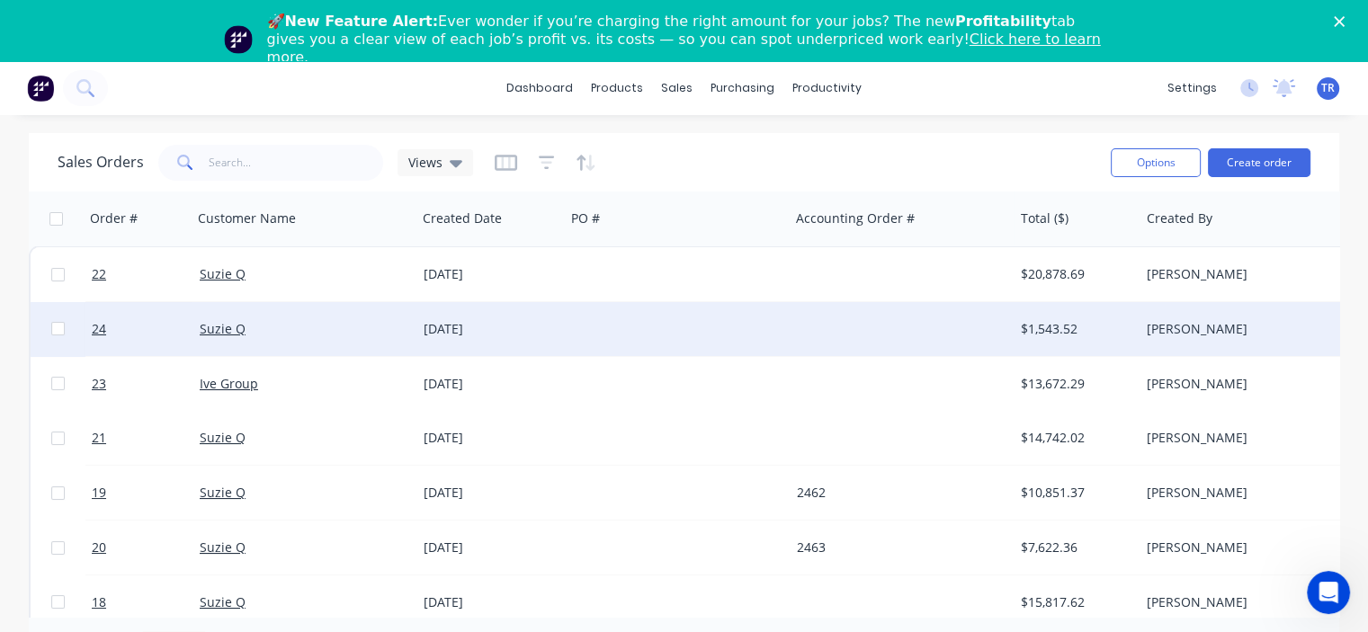
click at [583, 332] on div at bounding box center [677, 329] width 224 height 54
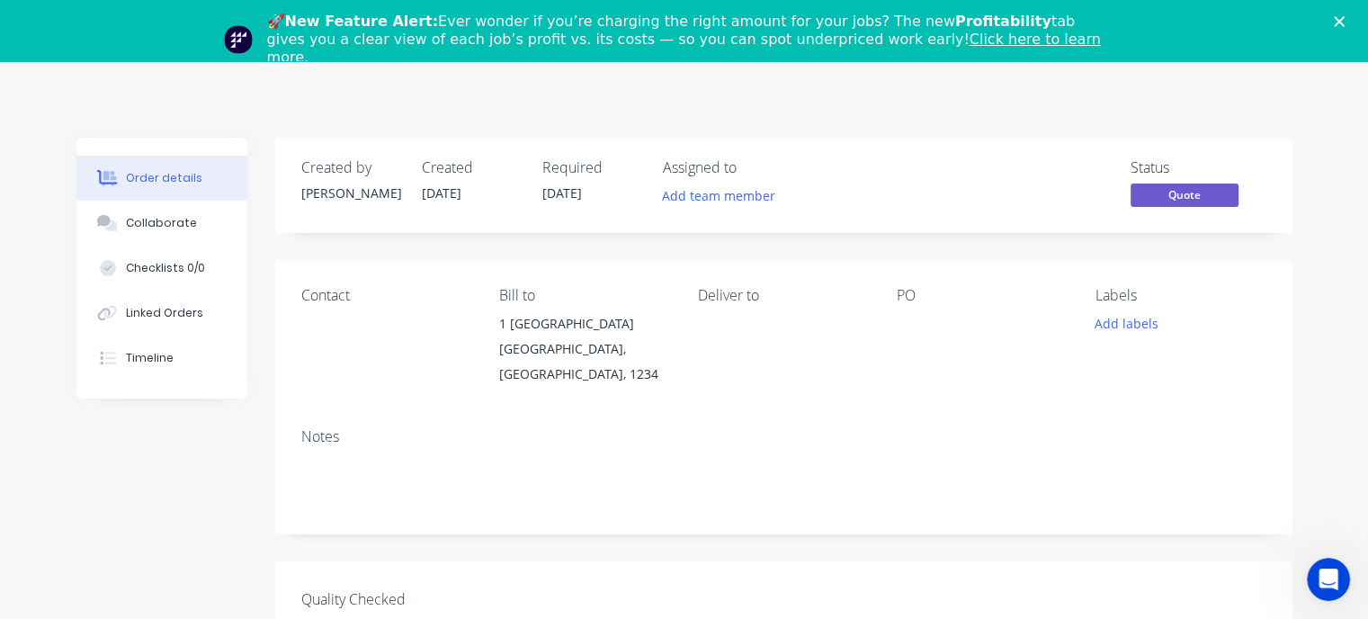
click at [883, 40] on link "Click here to learn more." at bounding box center [683, 48] width 833 height 35
click at [1344, 22] on polygon "Close" at bounding box center [1338, 21] width 11 height 11
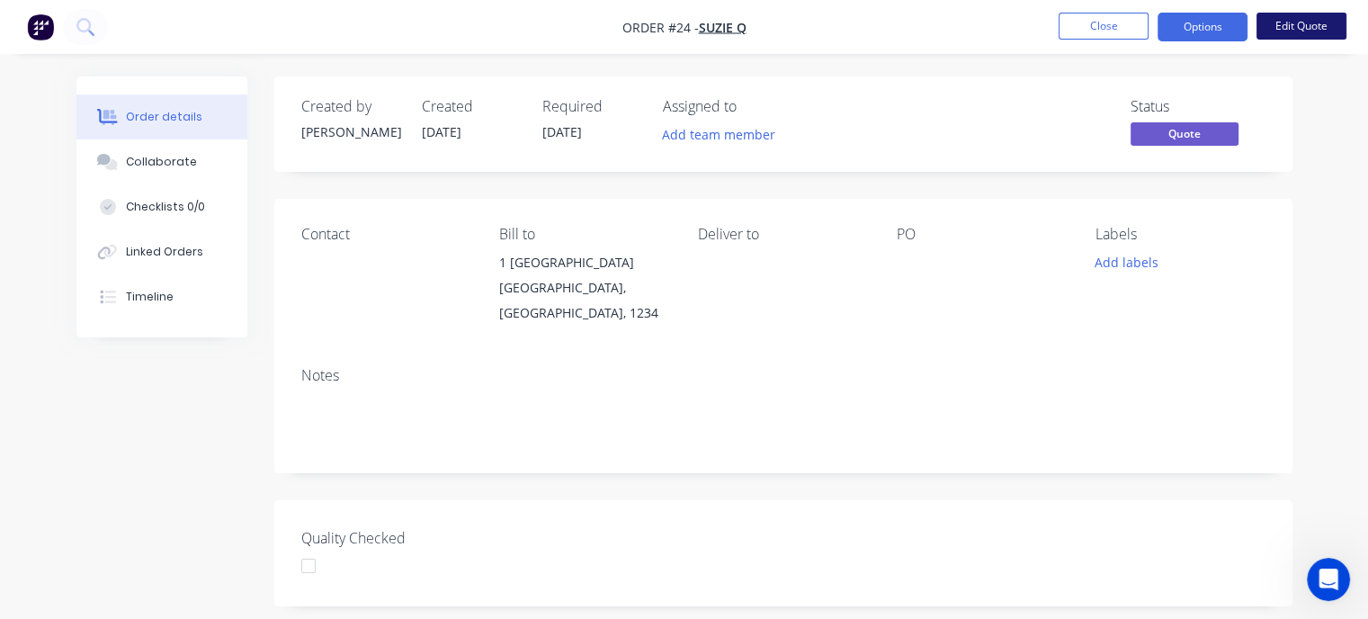
click at [1323, 25] on button "Edit Quote" at bounding box center [1301, 26] width 90 height 27
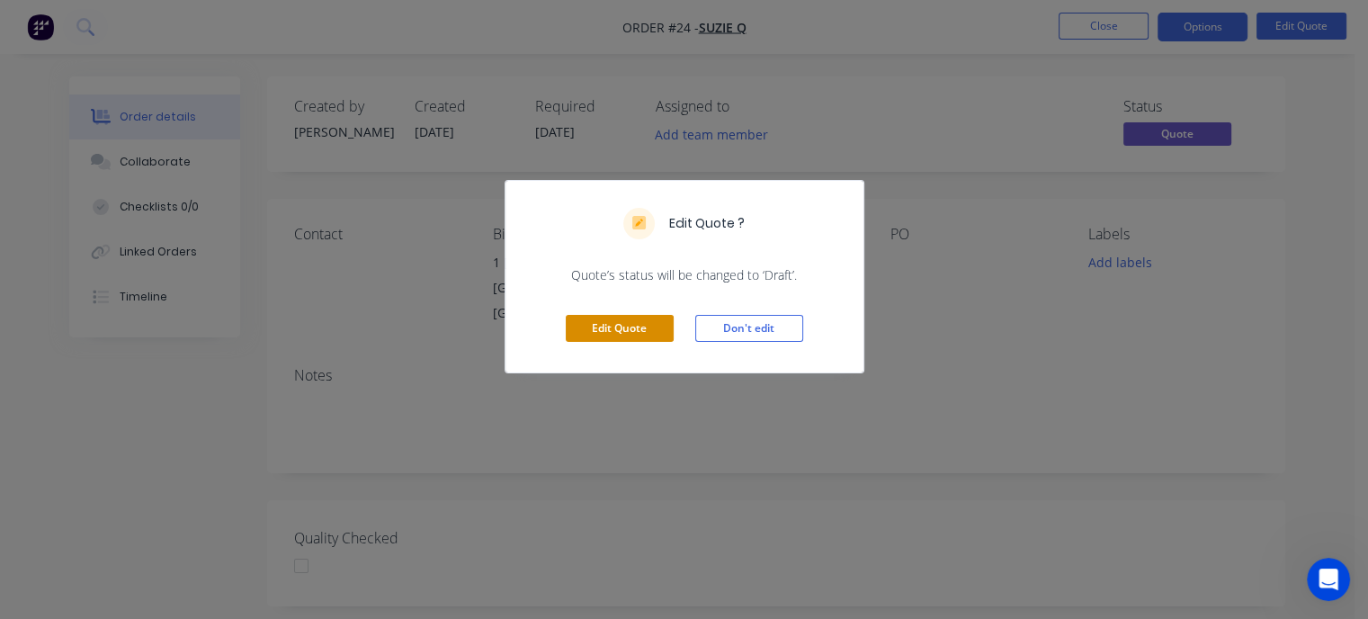
click at [618, 326] on button "Edit Quote" at bounding box center [620, 328] width 108 height 27
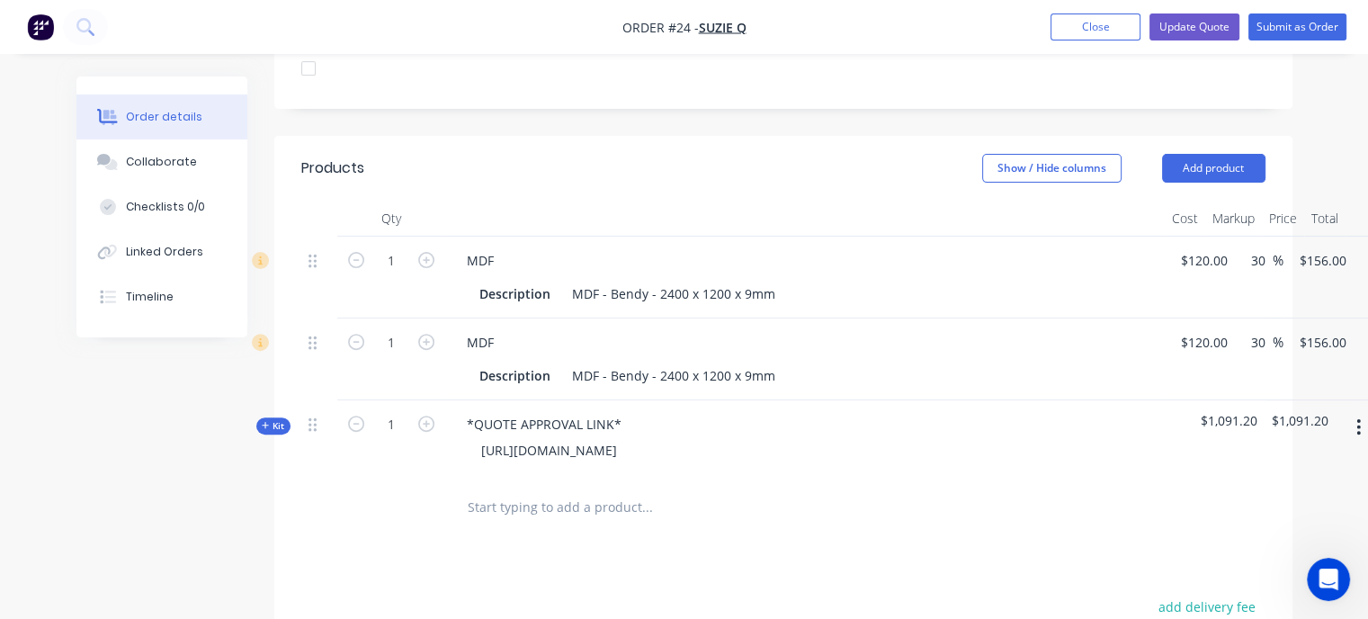
scroll to position [539, 0]
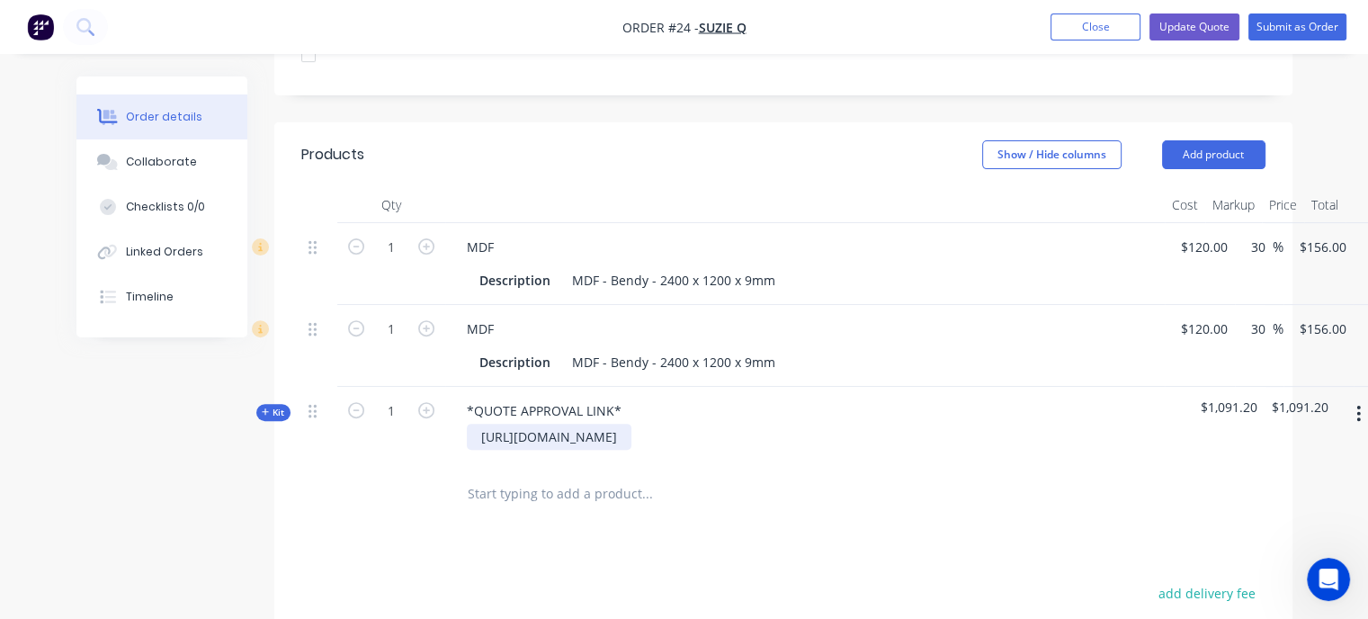
click at [602, 423] on div "[URL][DOMAIN_NAME]" at bounding box center [549, 436] width 165 height 26
copy div "[URL][DOMAIN_NAME]"
click at [1002, 423] on div "[URL][DOMAIN_NAME]" at bounding box center [804, 436] width 705 height 26
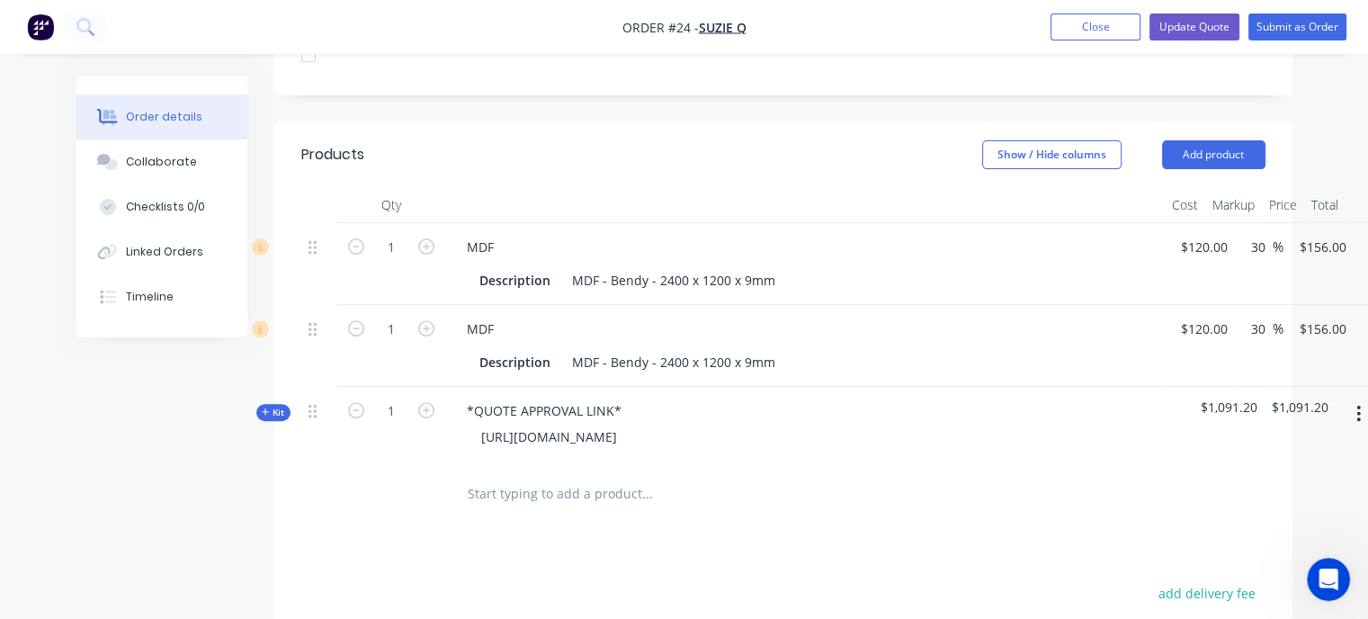
click at [909, 387] on div "*QUOTE APPROVAL LINK* [URL][DOMAIN_NAME]" at bounding box center [804, 426] width 719 height 78
click at [360, 402] on icon "button" at bounding box center [356, 410] width 16 height 16
click at [388, 397] on input "1" at bounding box center [391, 410] width 47 height 27
type input "0"
click at [385, 417] on div "0" at bounding box center [391, 426] width 108 height 78
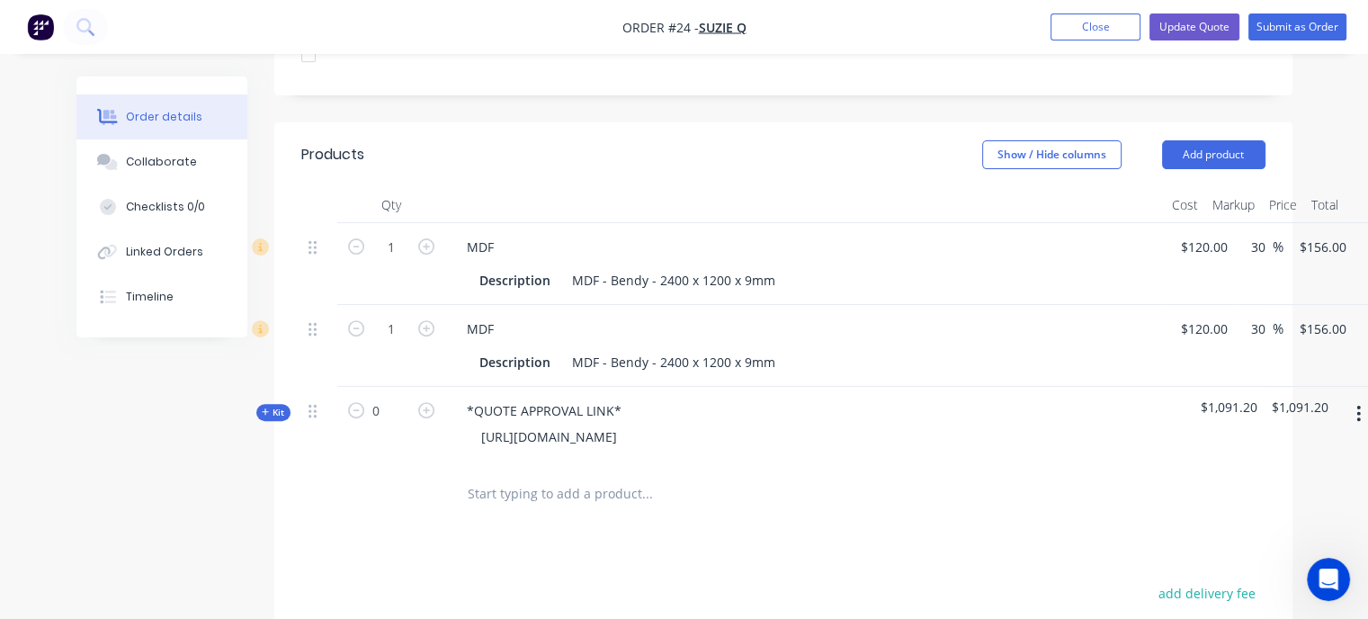
click at [284, 404] on div "Kit" at bounding box center [273, 412] width 34 height 17
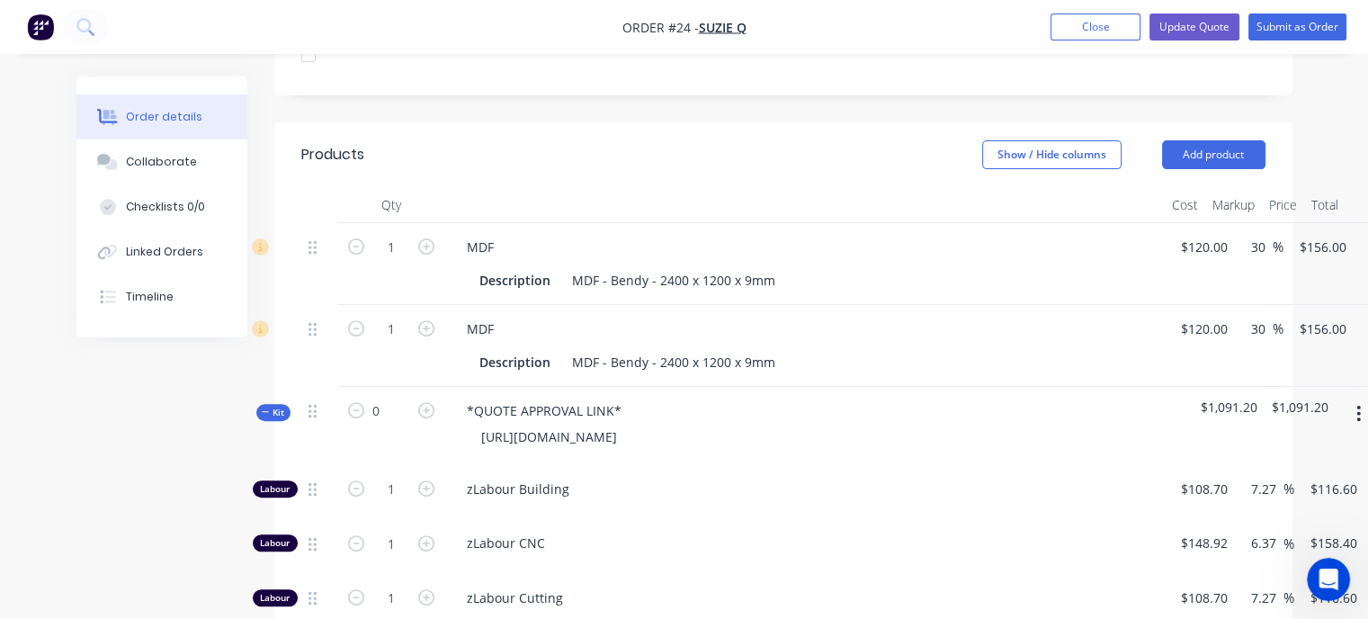
drag, startPoint x: 260, startPoint y: 387, endPoint x: 286, endPoint y: 384, distance: 26.2
click at [261, 404] on div "Kit" at bounding box center [273, 412] width 34 height 17
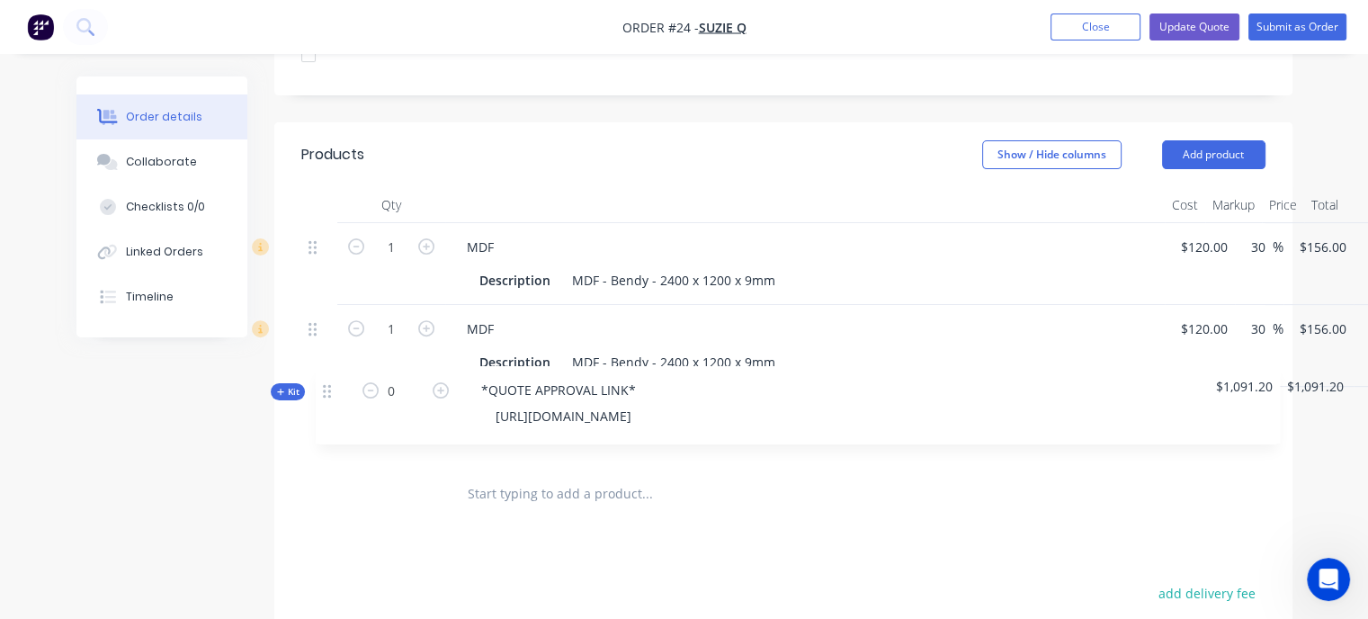
drag, startPoint x: 308, startPoint y: 384, endPoint x: 328, endPoint y: 384, distance: 19.8
click at [328, 384] on div "1 MDF Description MDF - Bendy - 2400 x 1200 x 9mm $120.00 $120.00 30 30 % $156.…" at bounding box center [783, 344] width 964 height 242
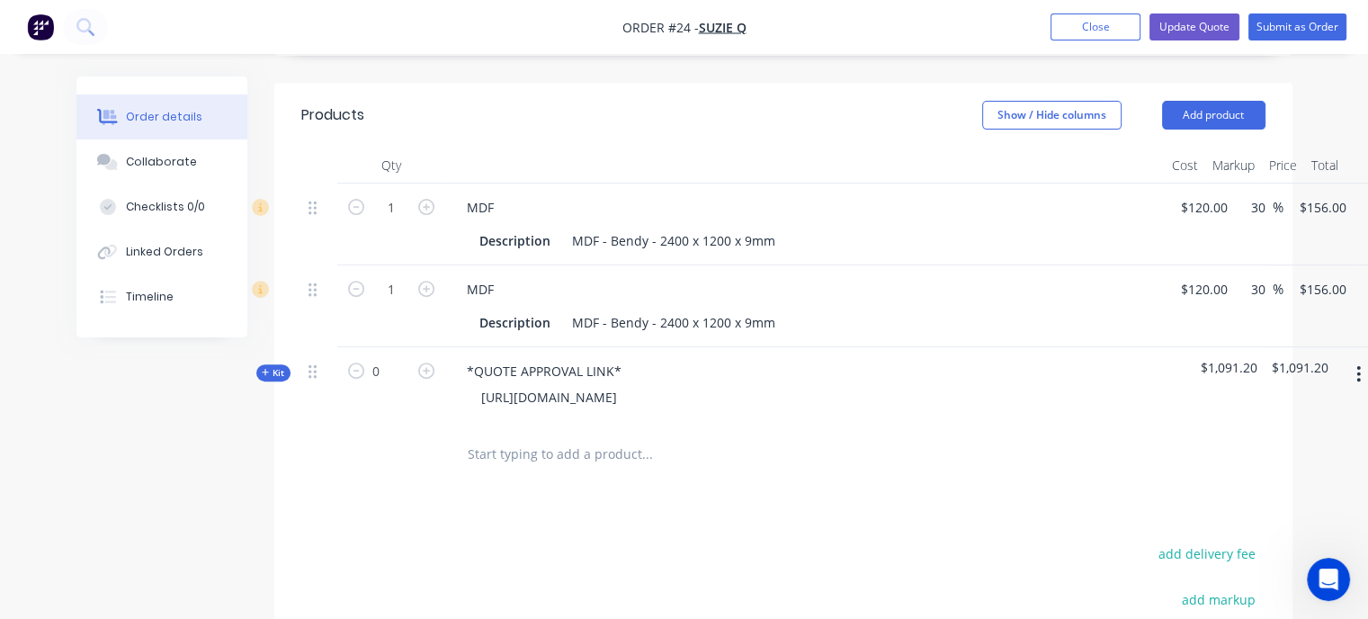
scroll to position [719, 0]
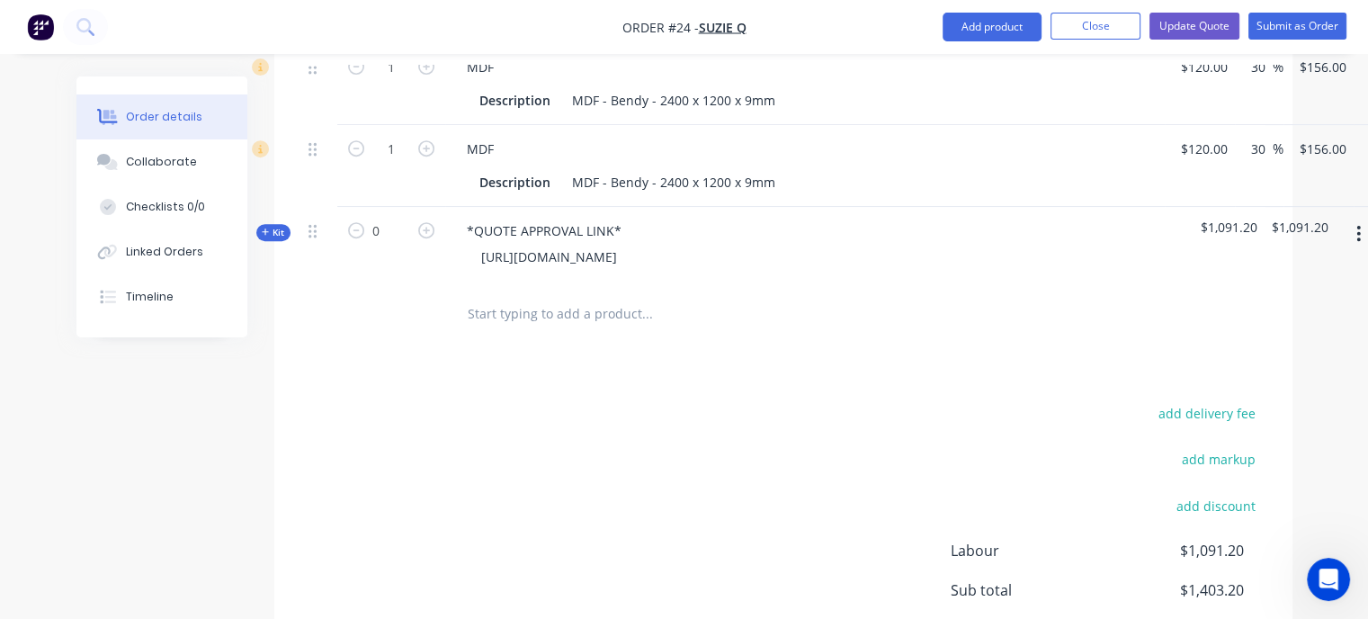
click at [1362, 218] on button "button" at bounding box center [1358, 234] width 42 height 32
click at [1250, 376] on div "Delete" at bounding box center [1294, 389] width 138 height 26
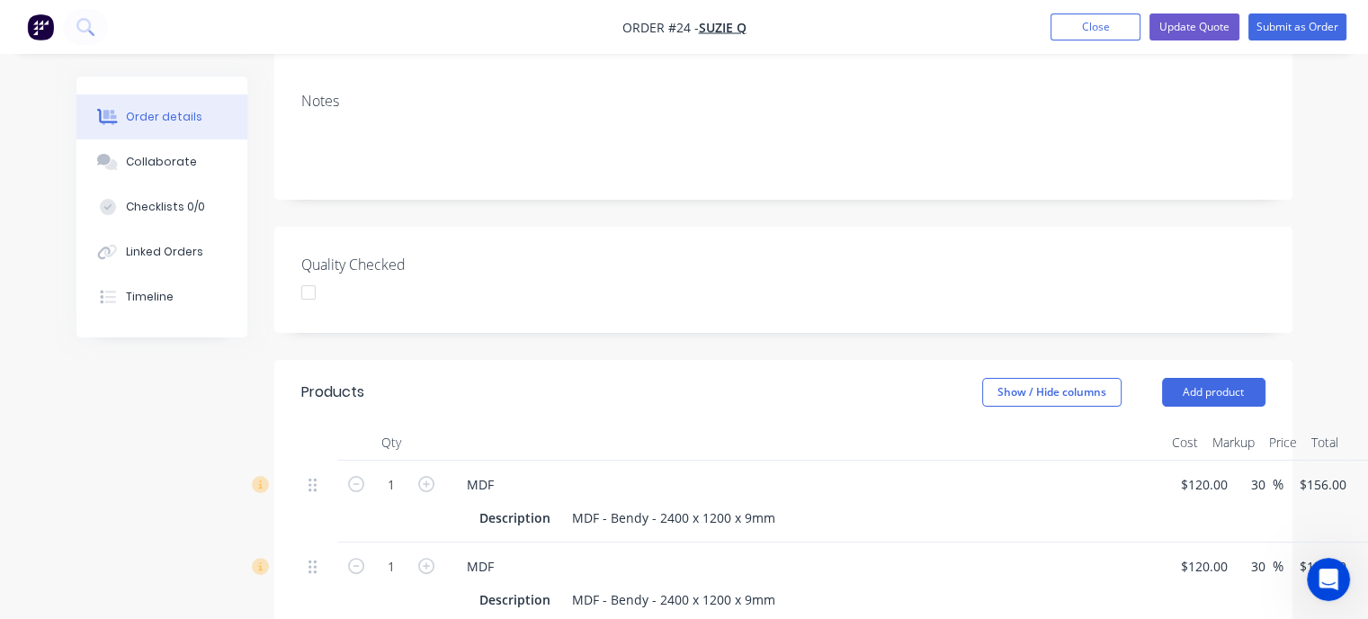
scroll to position [360, 0]
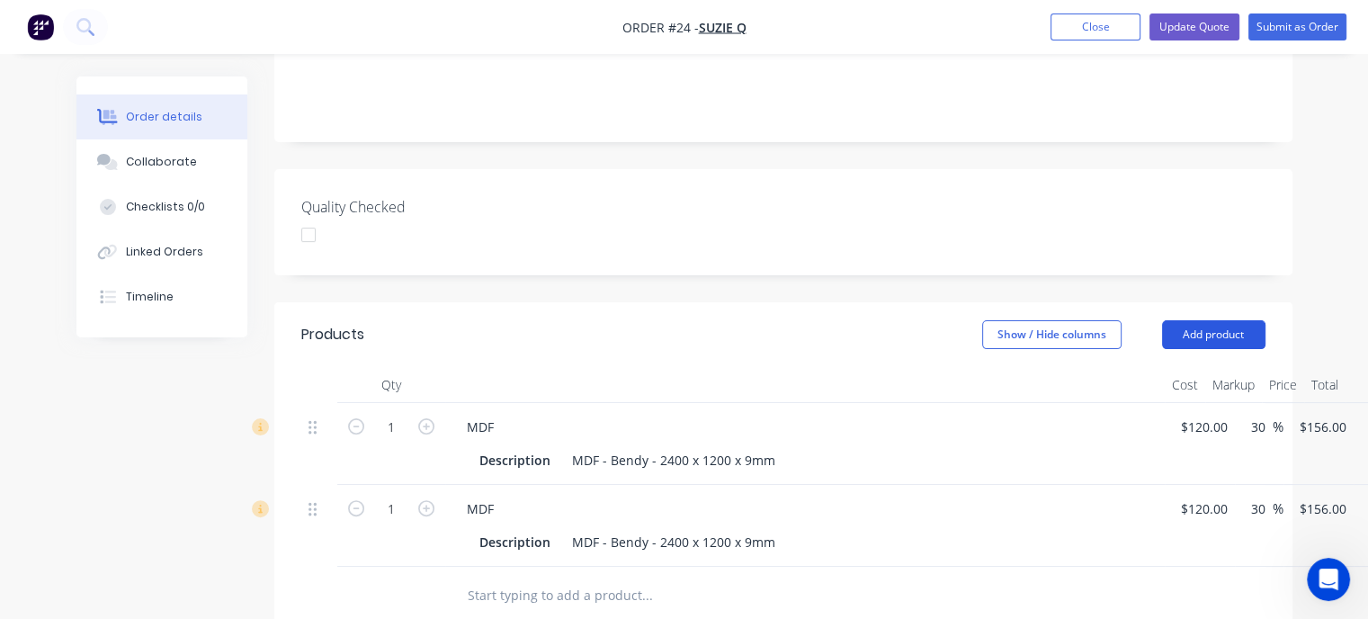
click at [1212, 320] on button "Add product" at bounding box center [1213, 334] width 103 height 29
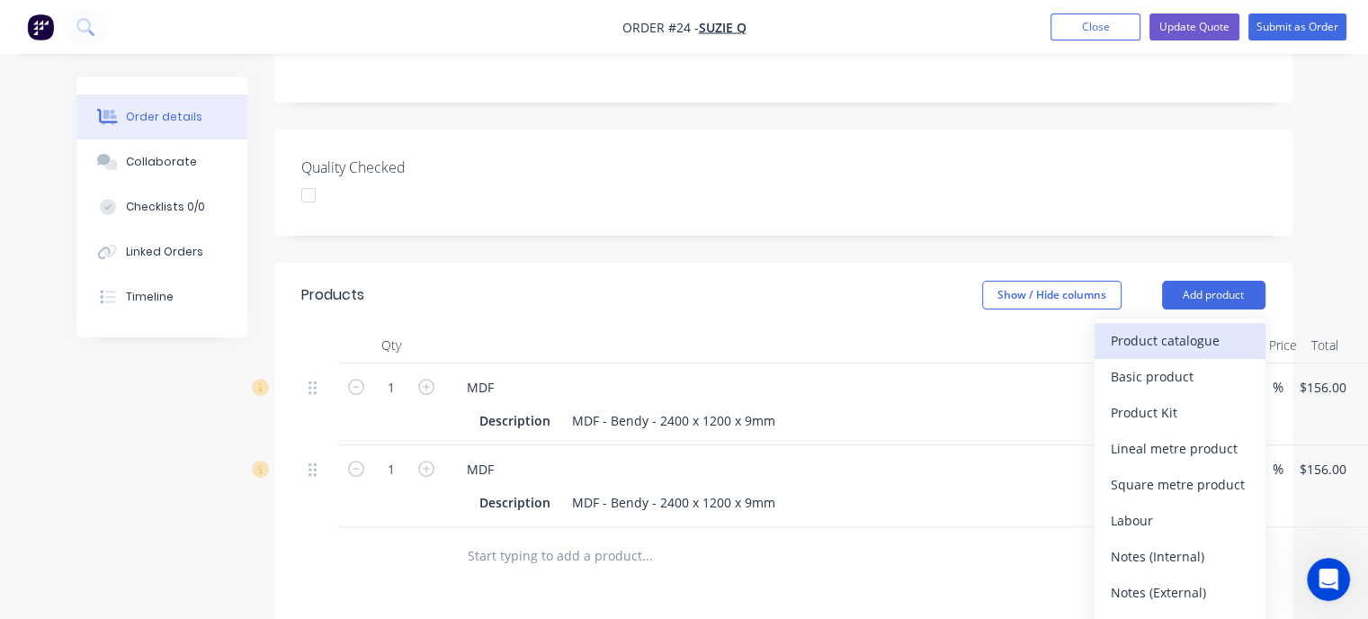
scroll to position [539, 0]
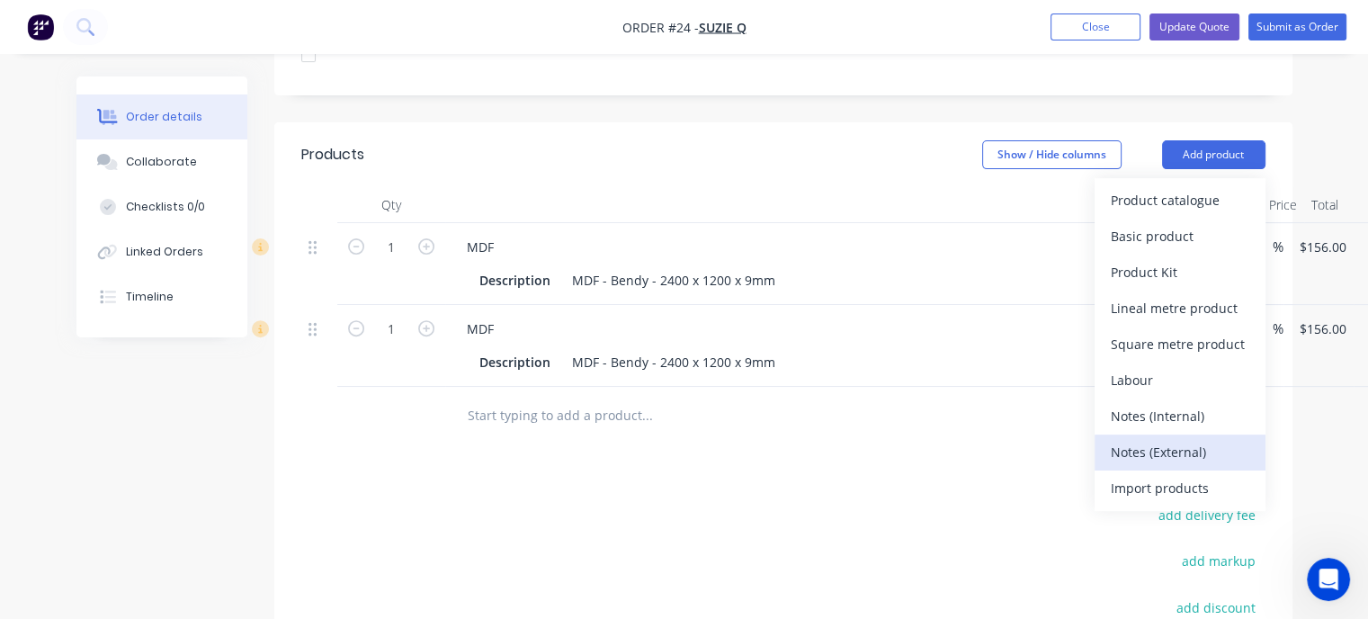
click at [1187, 439] on div "Notes (External)" at bounding box center [1179, 452] width 138 height 26
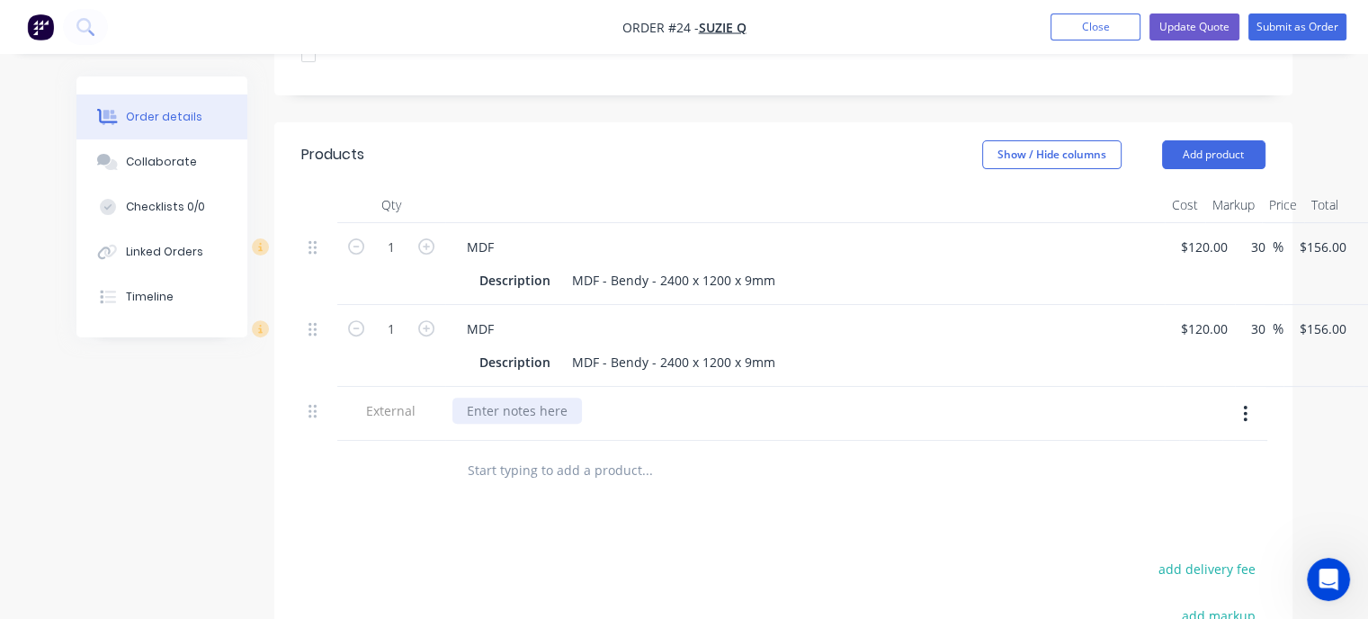
click at [500, 397] on div at bounding box center [516, 410] width 129 height 26
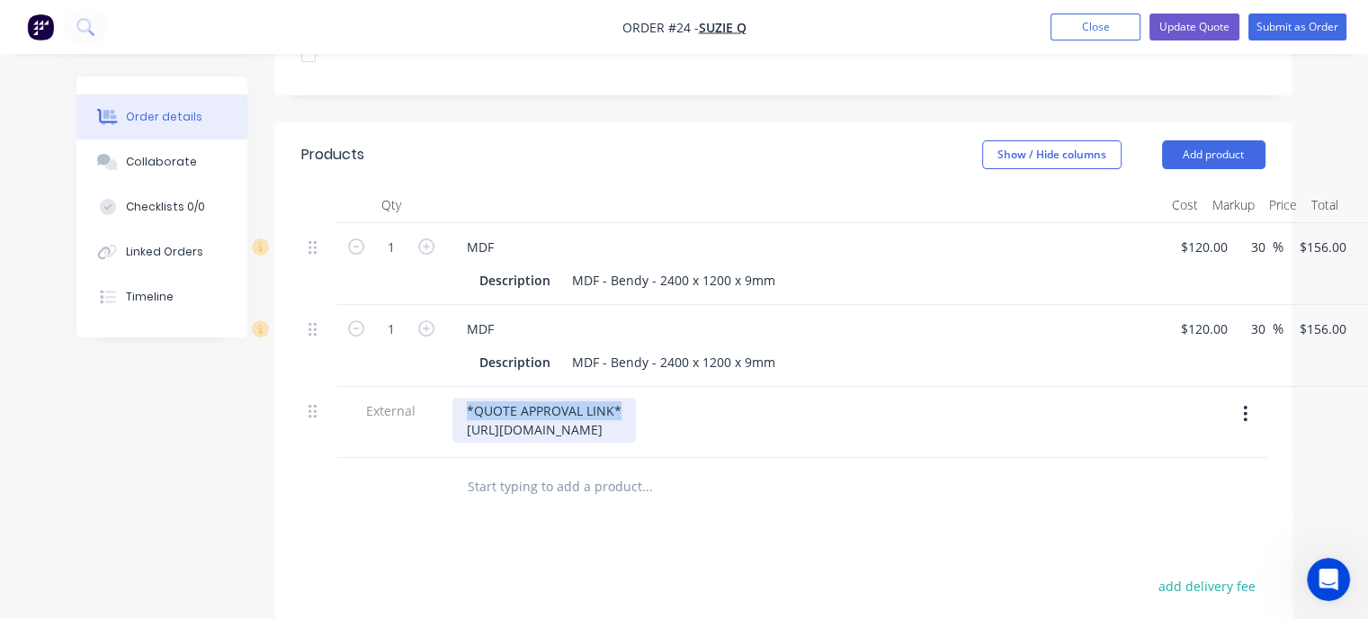
drag, startPoint x: 620, startPoint y: 382, endPoint x: 421, endPoint y: 374, distance: 199.8
click at [421, 387] on div "External *QUOTE APPROVAL LINK* [URL][DOMAIN_NAME]" at bounding box center [783, 422] width 964 height 71
drag, startPoint x: 622, startPoint y: 388, endPoint x: 455, endPoint y: 385, distance: 167.3
click at [455, 397] on div "*QUOTE APPROVAL LINK* [URL][DOMAIN_NAME]" at bounding box center [543, 419] width 183 height 45
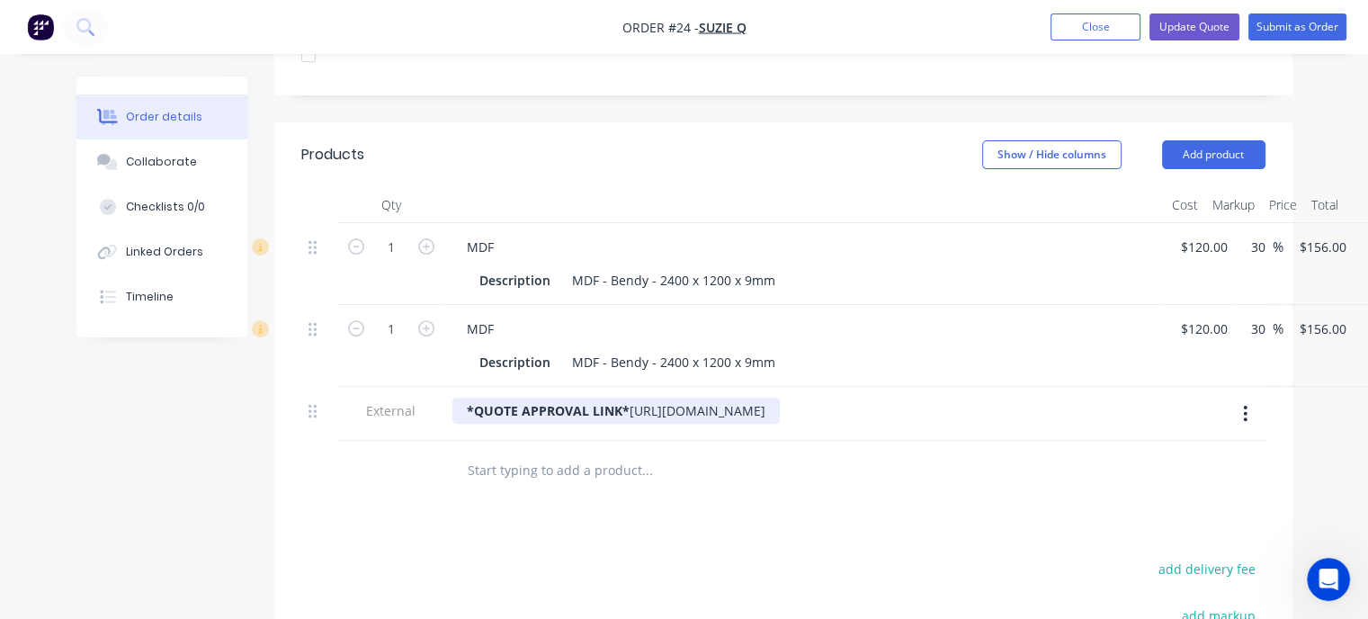
click at [657, 397] on div "*QUOTE APPROVAL LINK* [URL][DOMAIN_NAME]" at bounding box center [615, 410] width 327 height 26
click at [629, 397] on div "*QUOTE APPROVAL LINK* [URL][DOMAIN_NAME]" at bounding box center [615, 410] width 327 height 26
drag, startPoint x: 897, startPoint y: 398, endPoint x: 459, endPoint y: 397, distance: 438.8
click at [459, 397] on div "*QUOTE APPROVAL LINK* [URL][DOMAIN_NAME]" at bounding box center [615, 410] width 327 height 26
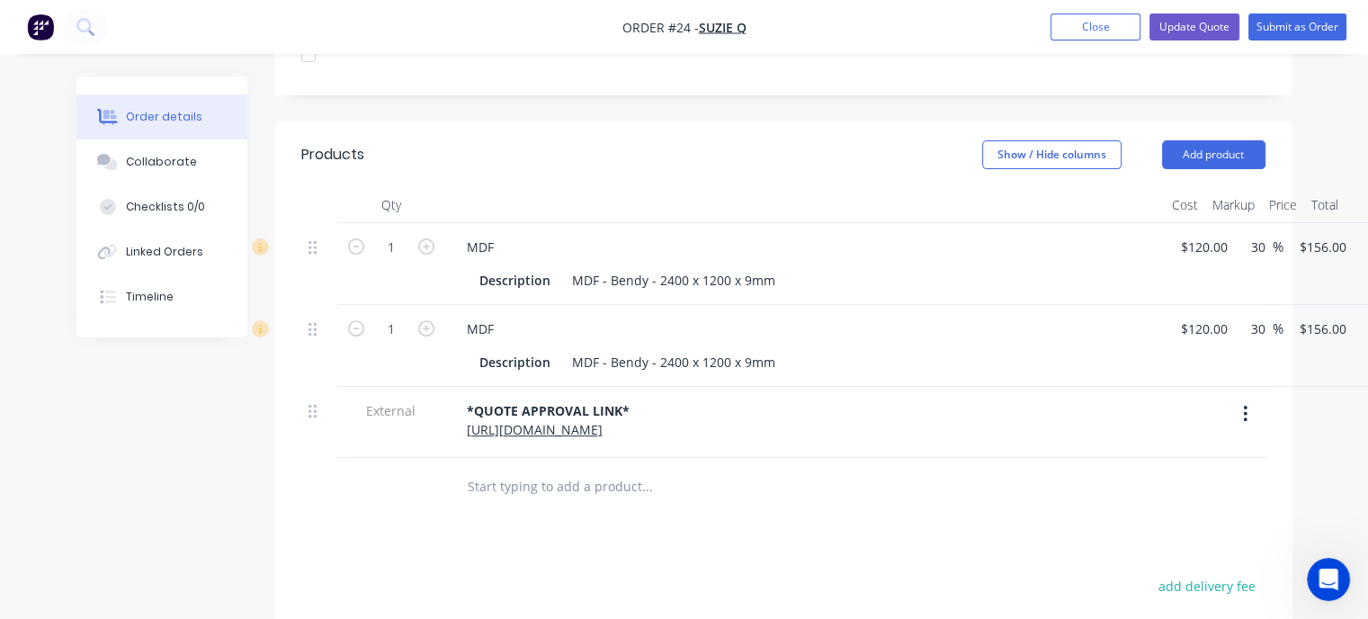
click at [947, 397] on div "*QUOTE APPROVAL LINK* [URL][DOMAIN_NAME]" at bounding box center [804, 419] width 705 height 45
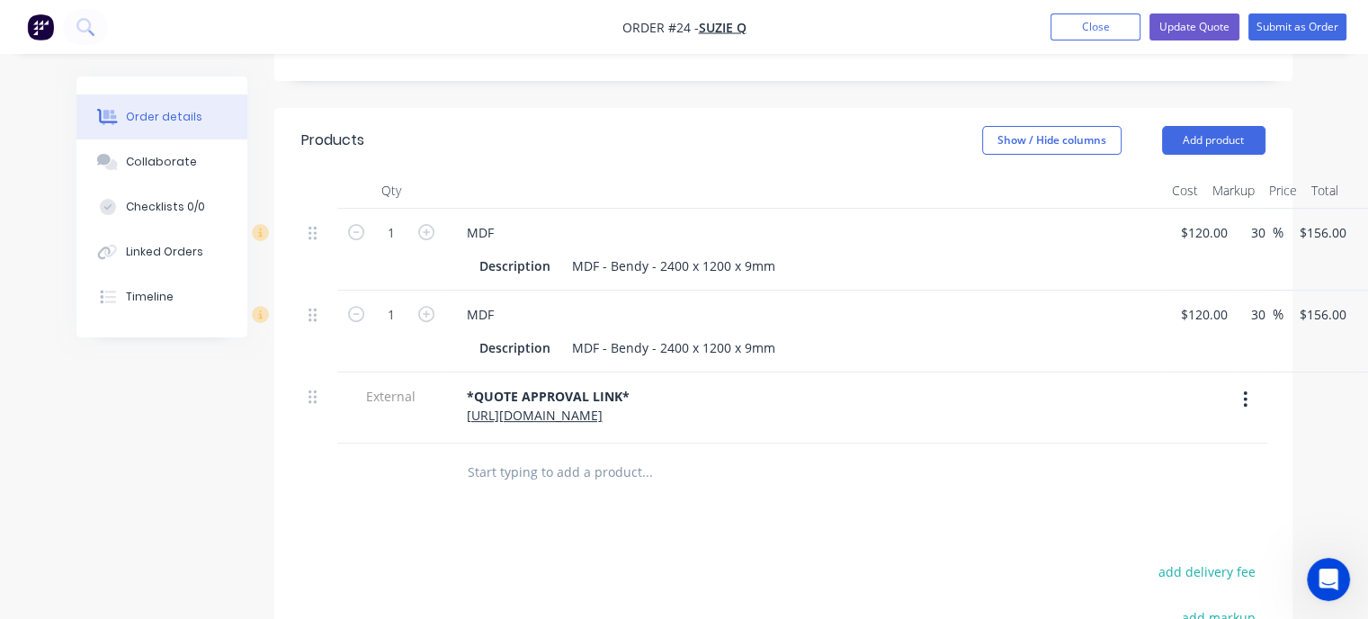
scroll to position [509, 0]
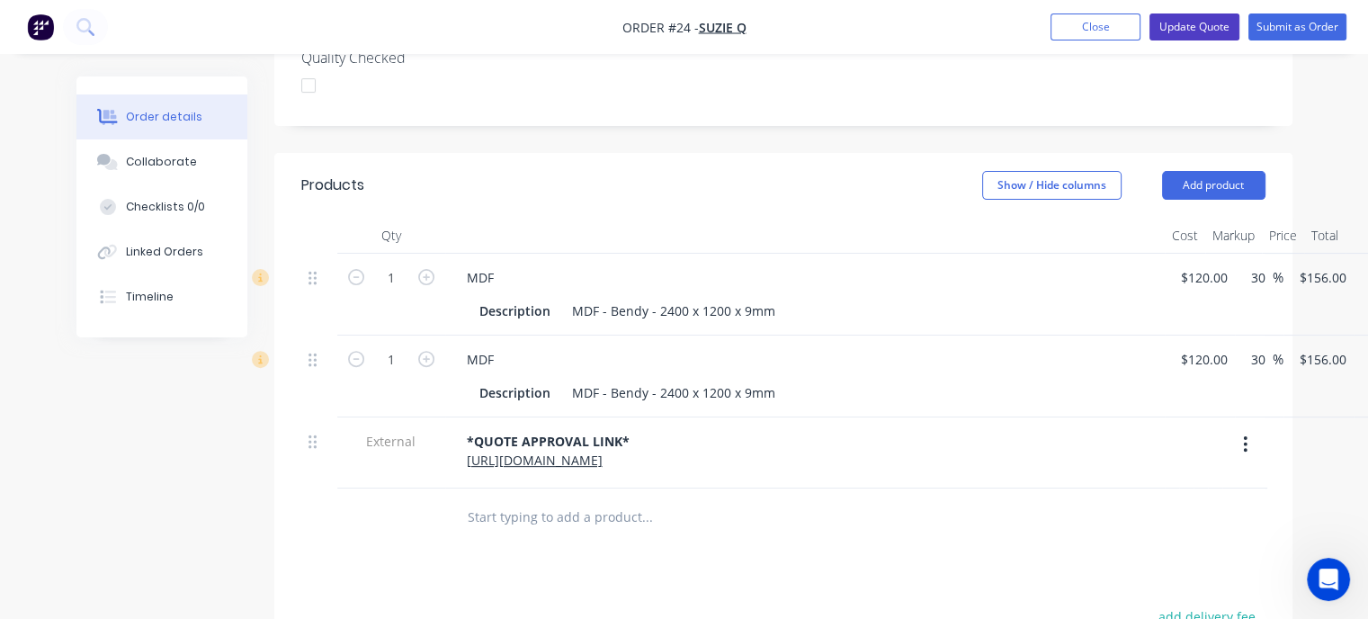
click at [1196, 29] on button "Update Quote" at bounding box center [1194, 26] width 90 height 27
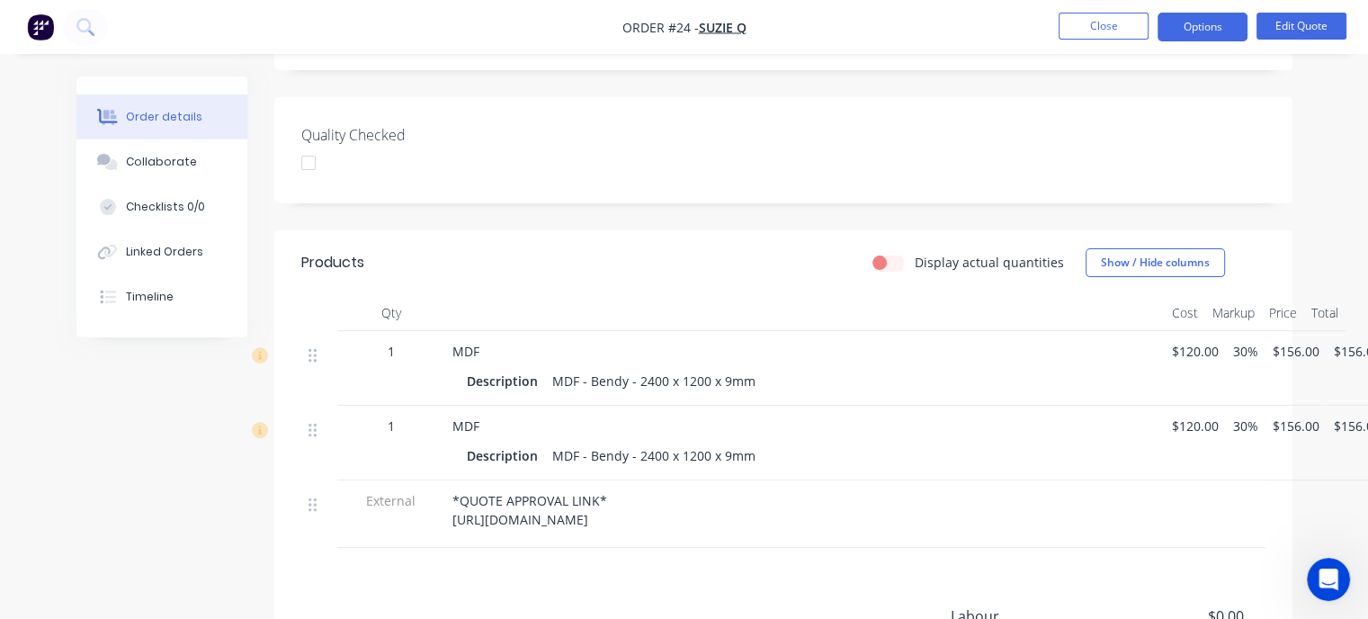
scroll to position [539, 0]
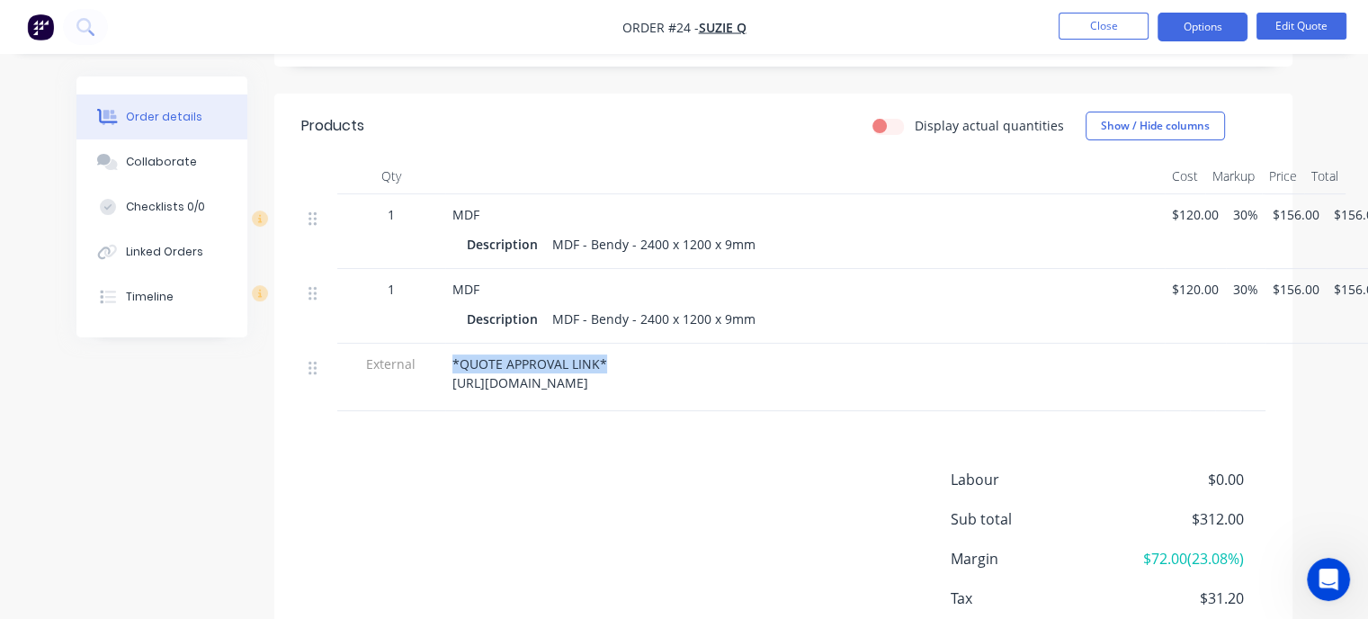
drag, startPoint x: 594, startPoint y: 364, endPoint x: 451, endPoint y: 352, distance: 143.4
click at [451, 352] on div "*QUOTE APPROVAL LINK* [URL][DOMAIN_NAME]" at bounding box center [804, 376] width 719 height 67
click at [546, 427] on div "Products Display actual quantities Show / Hide columns Qty Cost Markup Price To…" at bounding box center [783, 399] width 1018 height 610
click at [402, 362] on span "External" at bounding box center [391, 363] width 94 height 19
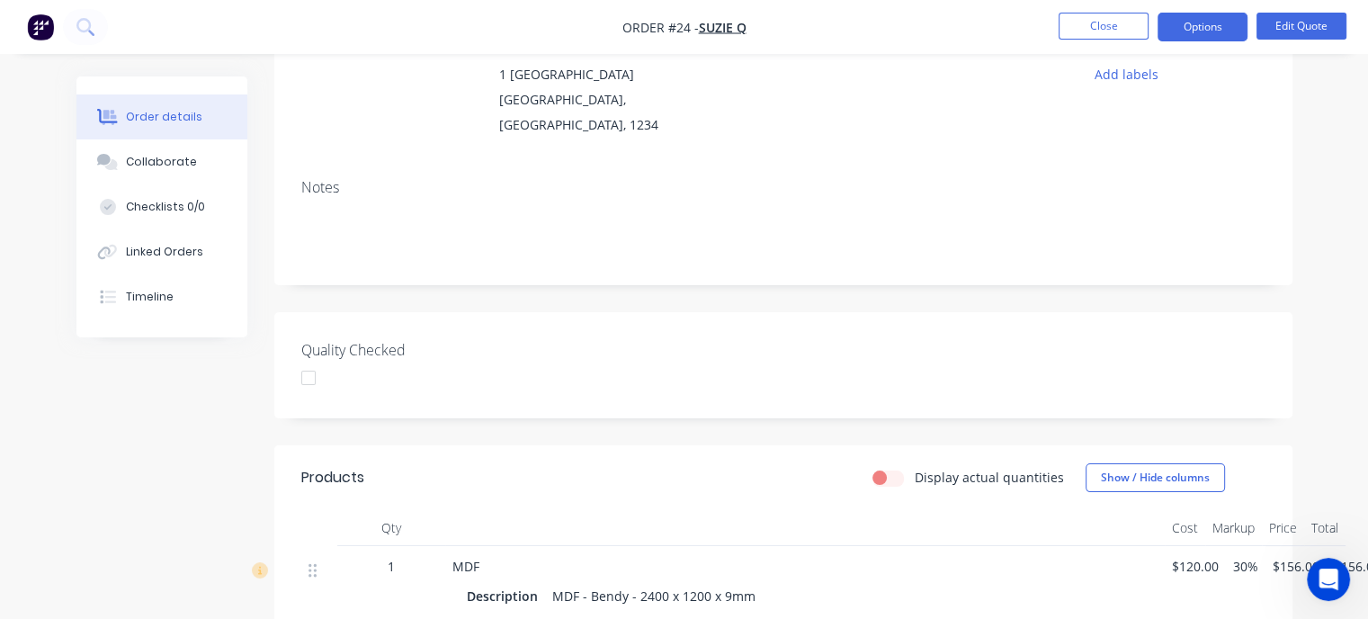
scroll to position [90, 0]
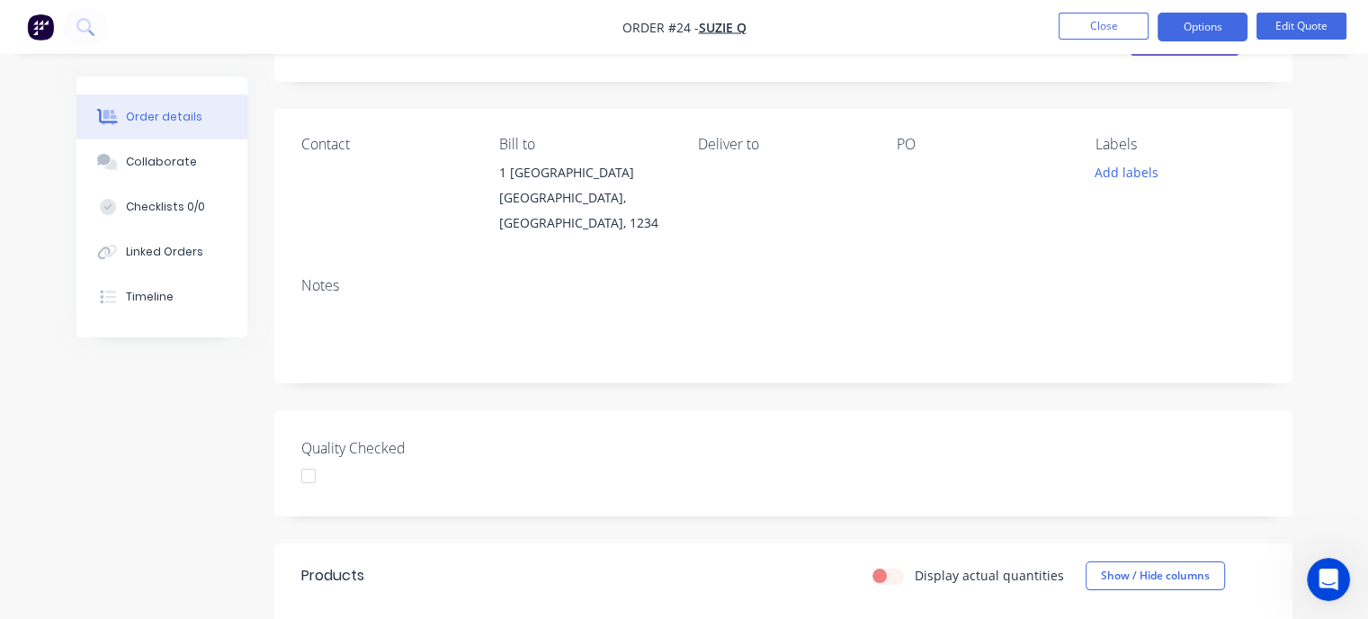
click at [1172, 12] on nav "Order #24 - Suzie Q Close Options Edit Quote" at bounding box center [684, 27] width 1368 height 54
click at [1186, 24] on button "Options" at bounding box center [1202, 27] width 90 height 29
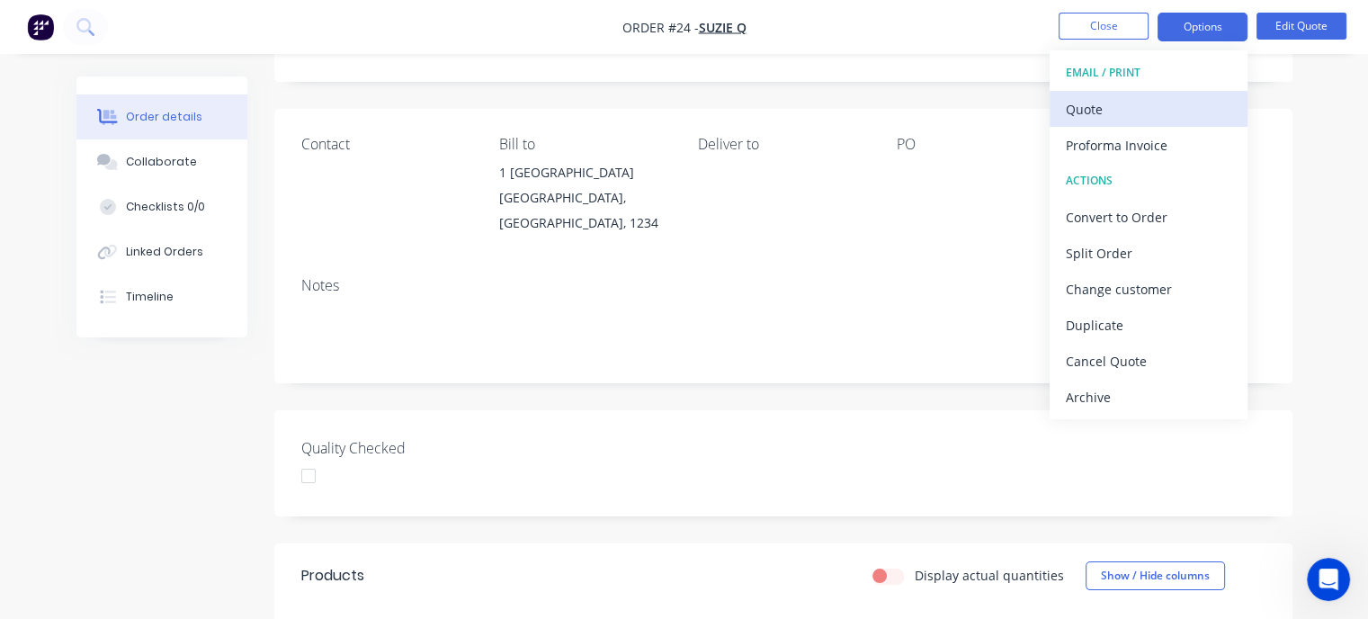
click at [1126, 104] on div "Quote" at bounding box center [1147, 109] width 165 height 26
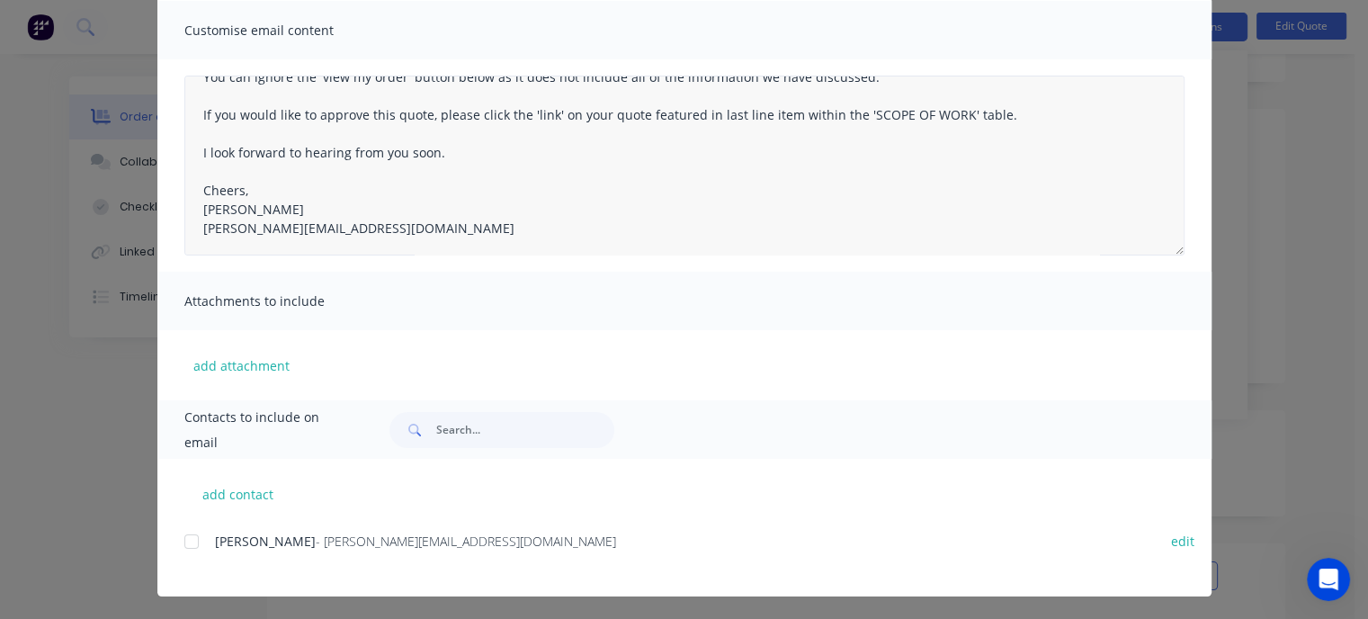
scroll to position [132, 0]
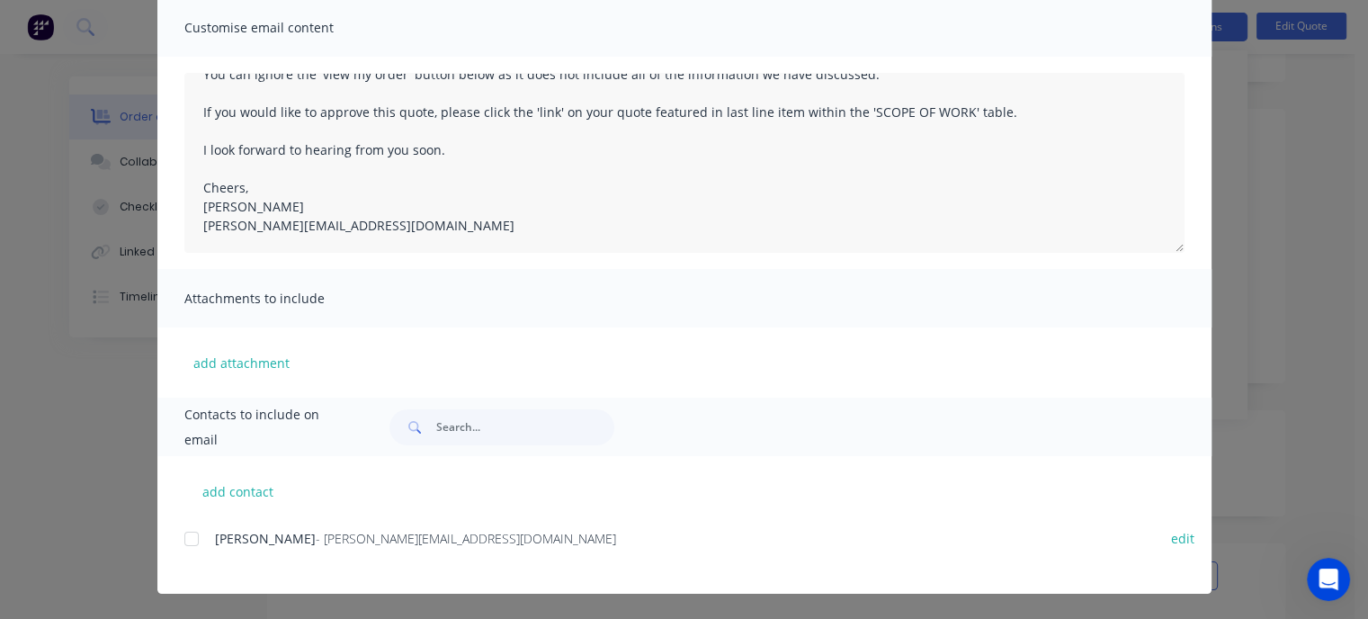
click at [185, 535] on div at bounding box center [192, 539] width 36 height 36
click at [255, 492] on button "add contact" at bounding box center [238, 490] width 108 height 27
select select "AU"
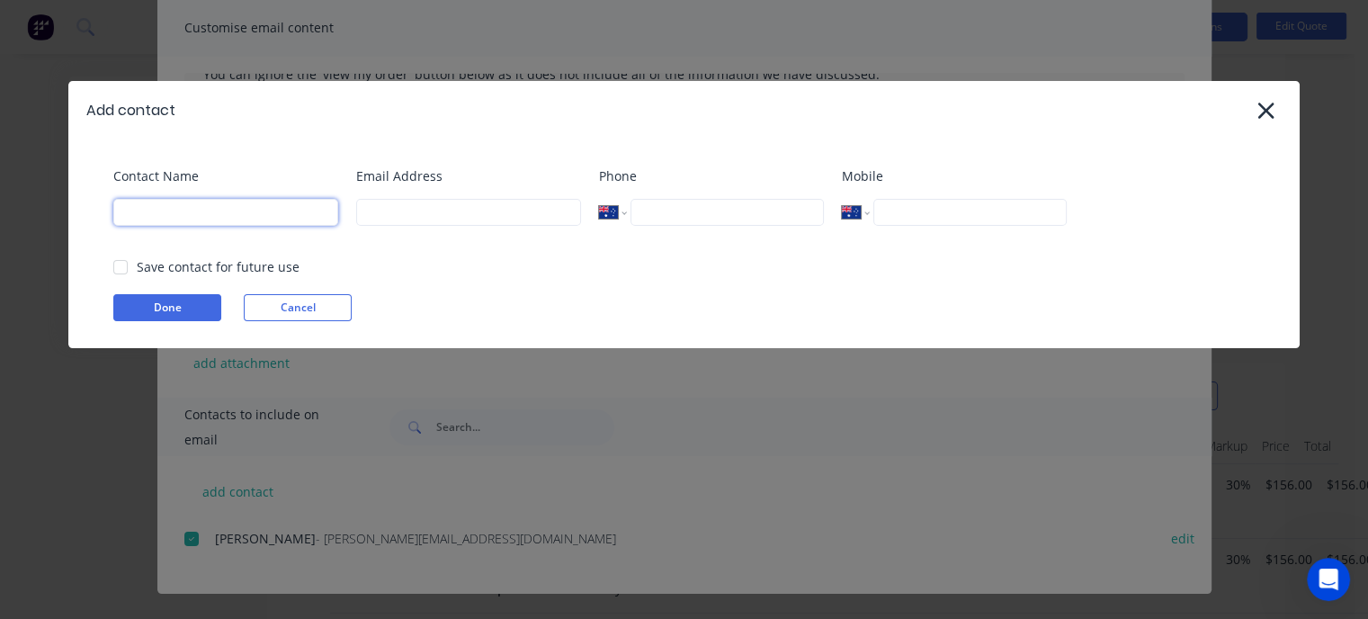
click at [233, 208] on input at bounding box center [225, 212] width 225 height 27
type input "[PERSON_NAME]"
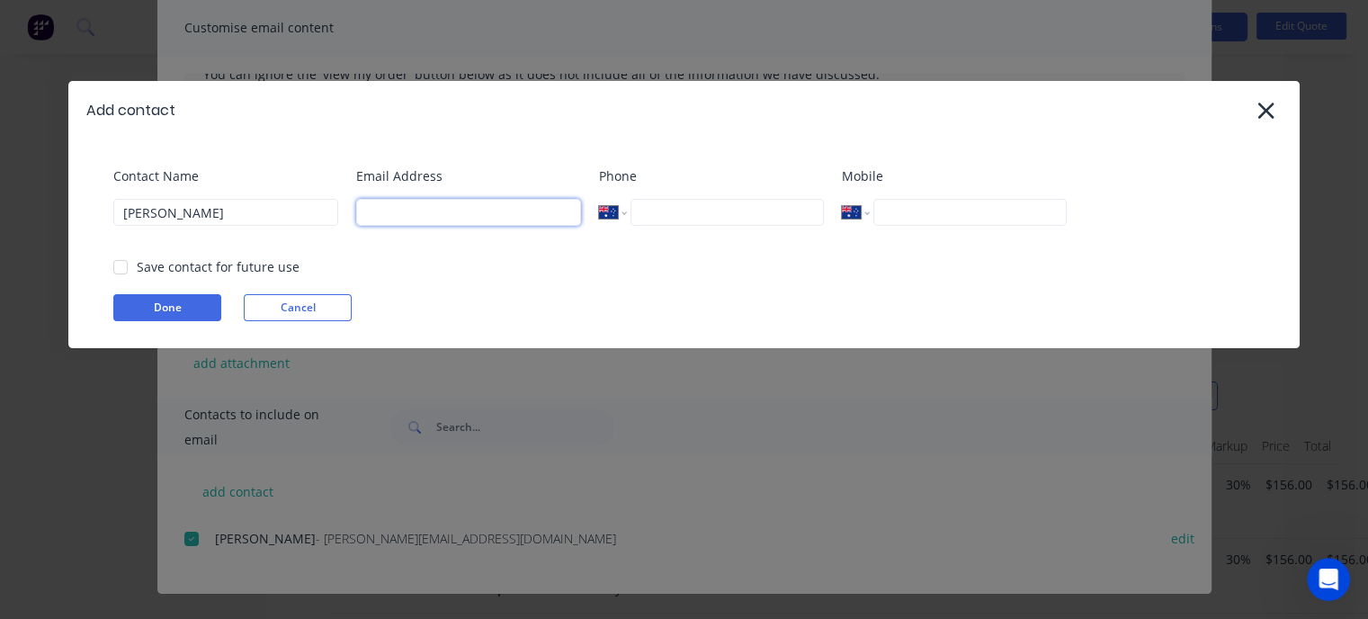
click at [395, 210] on input at bounding box center [468, 212] width 225 height 27
type input "[PERSON_NAME][EMAIL_ADDRESS][DOMAIN_NAME]"
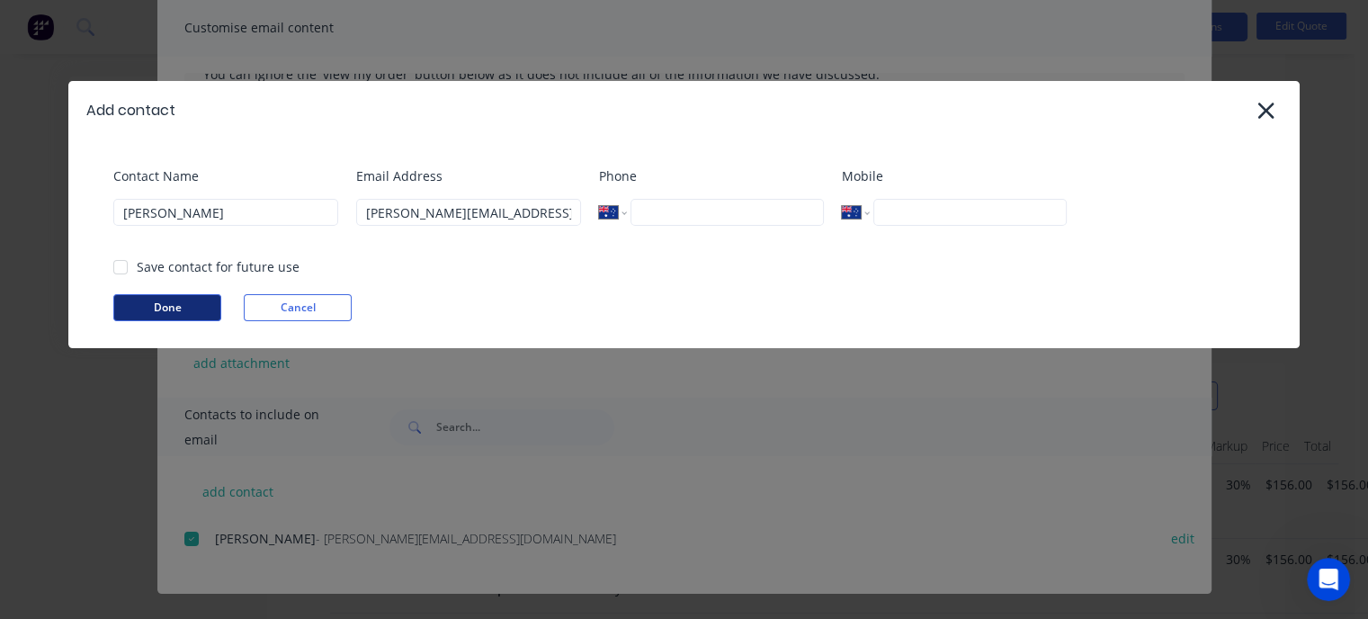
click at [183, 310] on button "Done" at bounding box center [167, 307] width 108 height 27
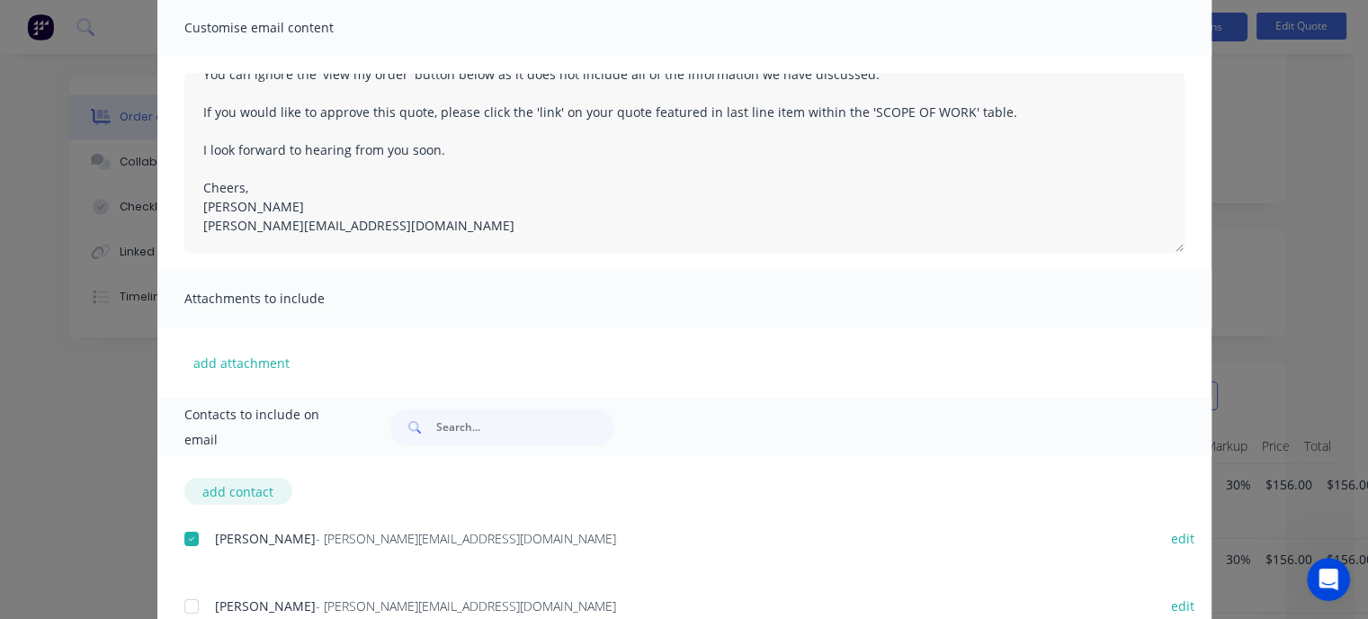
click at [255, 493] on button "add contact" at bounding box center [238, 490] width 108 height 27
select select "AU"
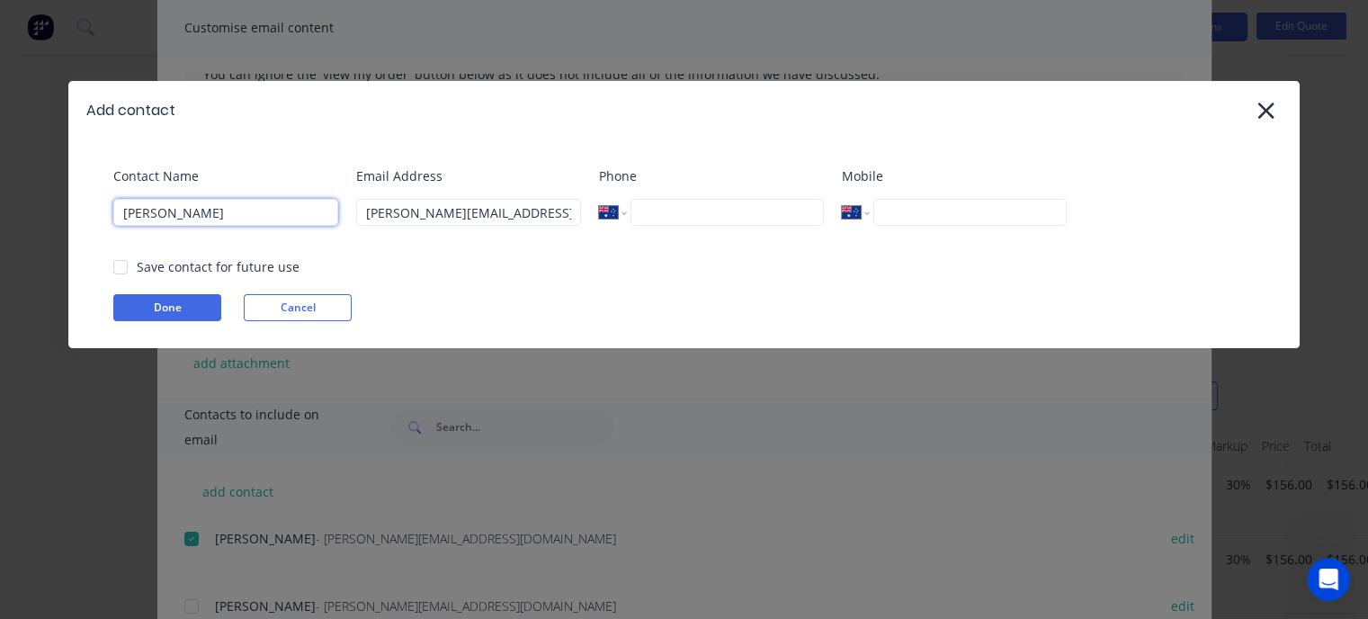
drag, startPoint x: 84, startPoint y: 220, endPoint x: 47, endPoint y: 222, distance: 36.9
click at [49, 221] on div "Add contact Contact Name [PERSON_NAME] Email Address [PERSON_NAME][EMAIL_ADDRES…" at bounding box center [684, 309] width 1368 height 619
type input "Bart"
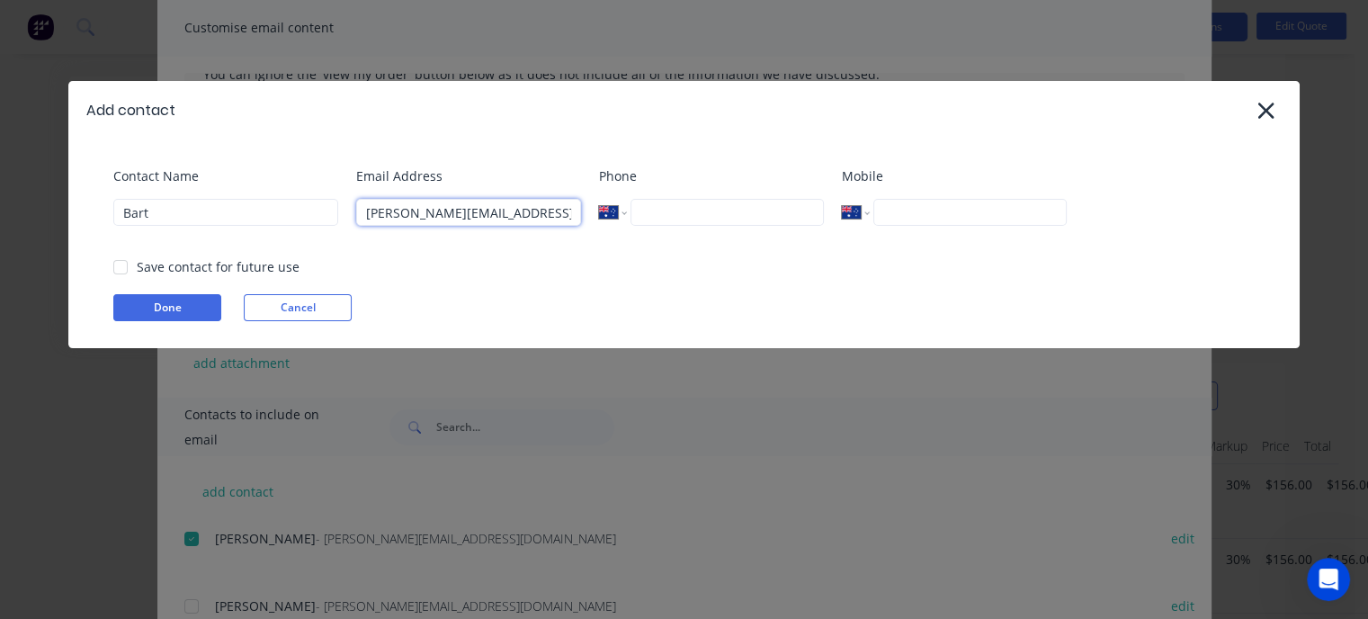
drag, startPoint x: 396, startPoint y: 213, endPoint x: 302, endPoint y: 220, distance: 93.8
click at [313, 220] on div "Contact Name Bart Email Address [PERSON_NAME][EMAIL_ADDRESS][DOMAIN_NAME] Phone…" at bounding box center [692, 202] width 1159 height 73
type input "[EMAIL_ADDRESS][DOMAIN_NAME]"
click at [202, 305] on button "Done" at bounding box center [167, 307] width 108 height 27
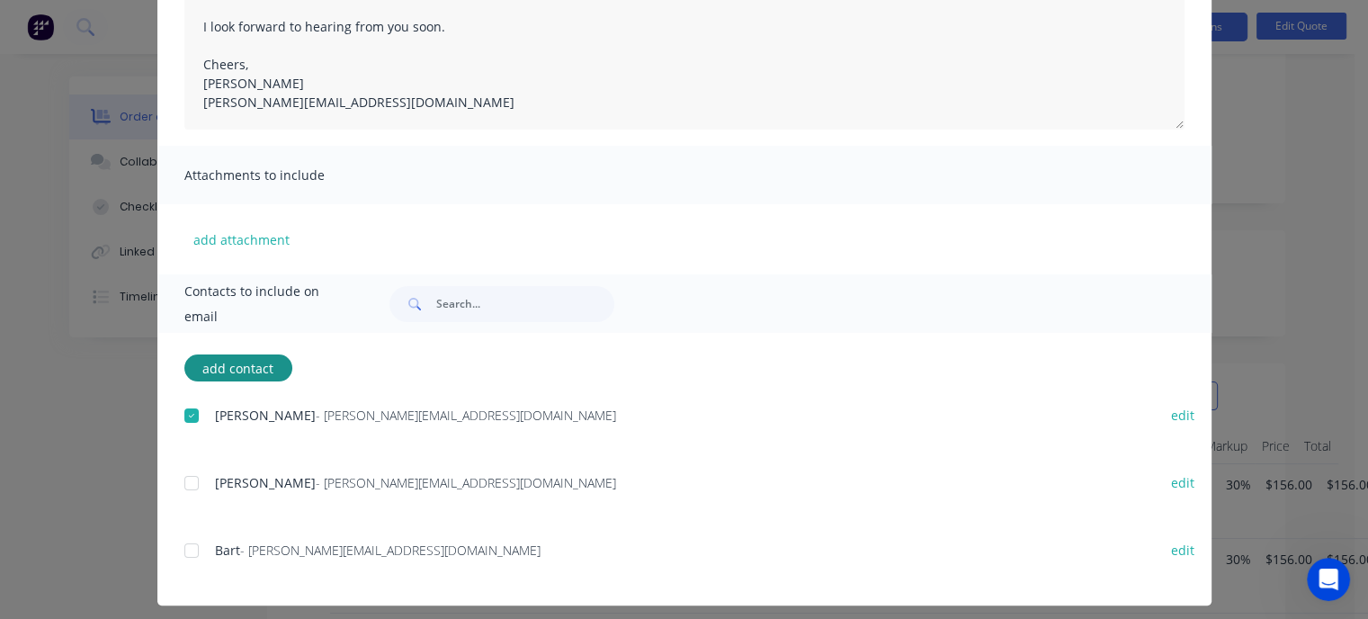
scroll to position [266, 0]
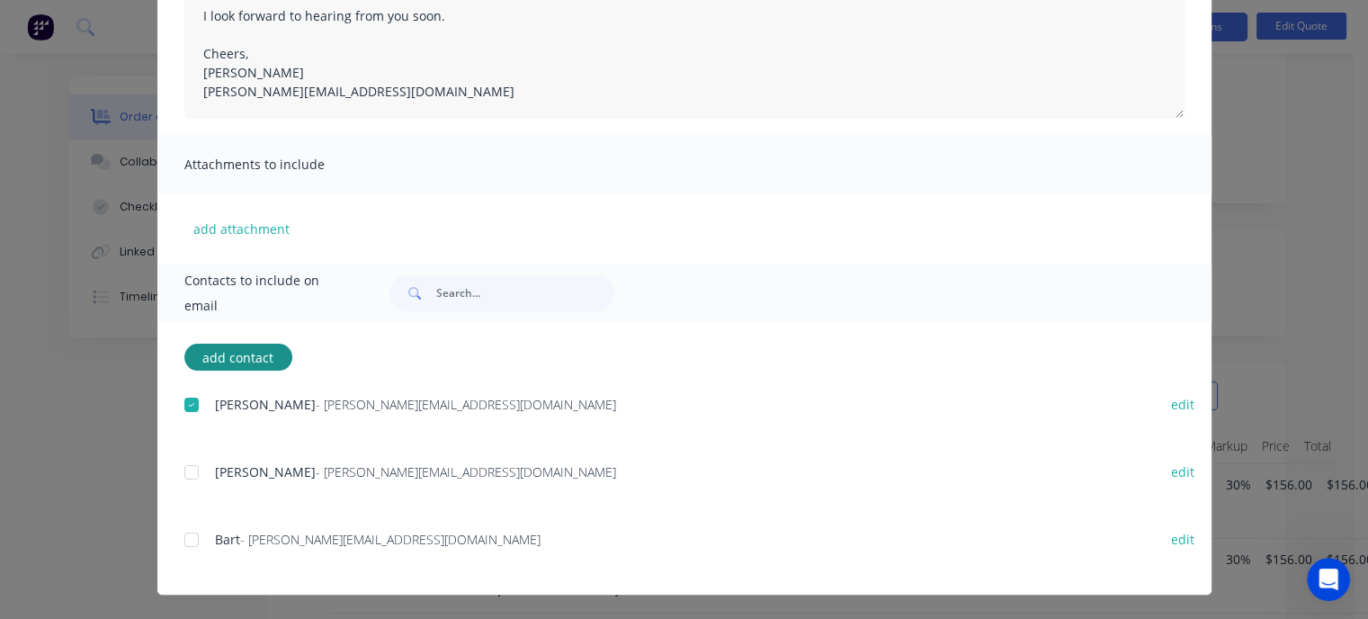
click at [187, 470] on div at bounding box center [192, 472] width 36 height 36
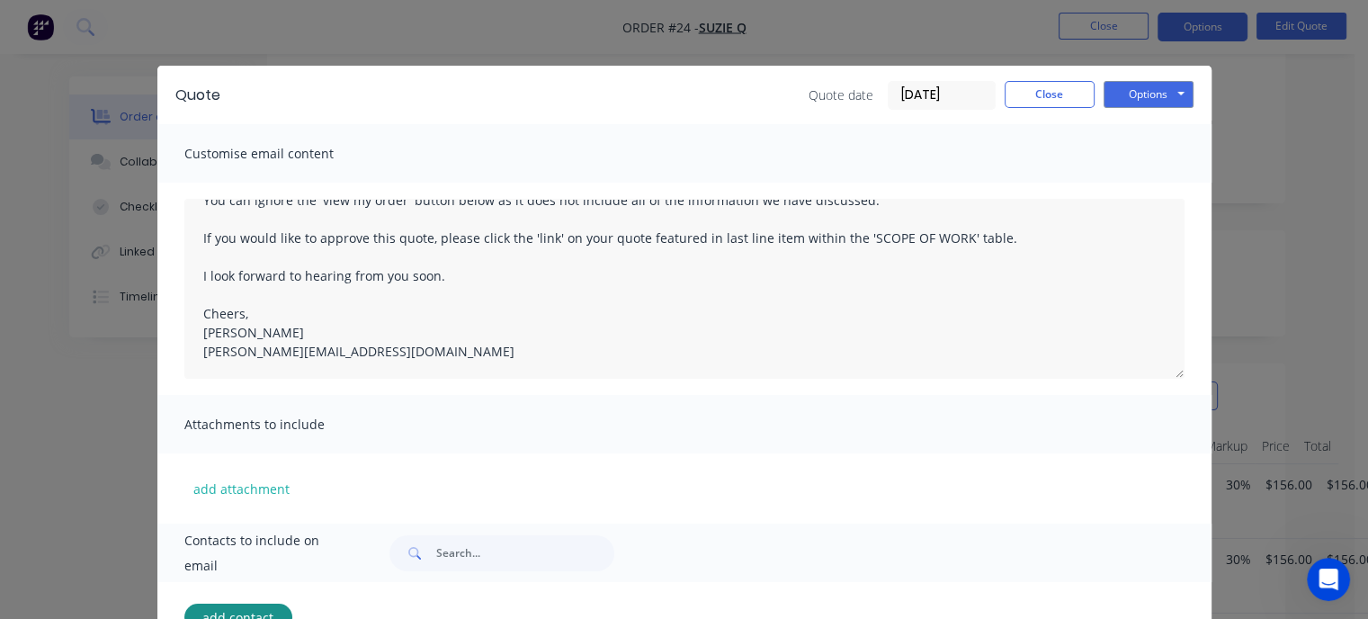
scroll to position [0, 0]
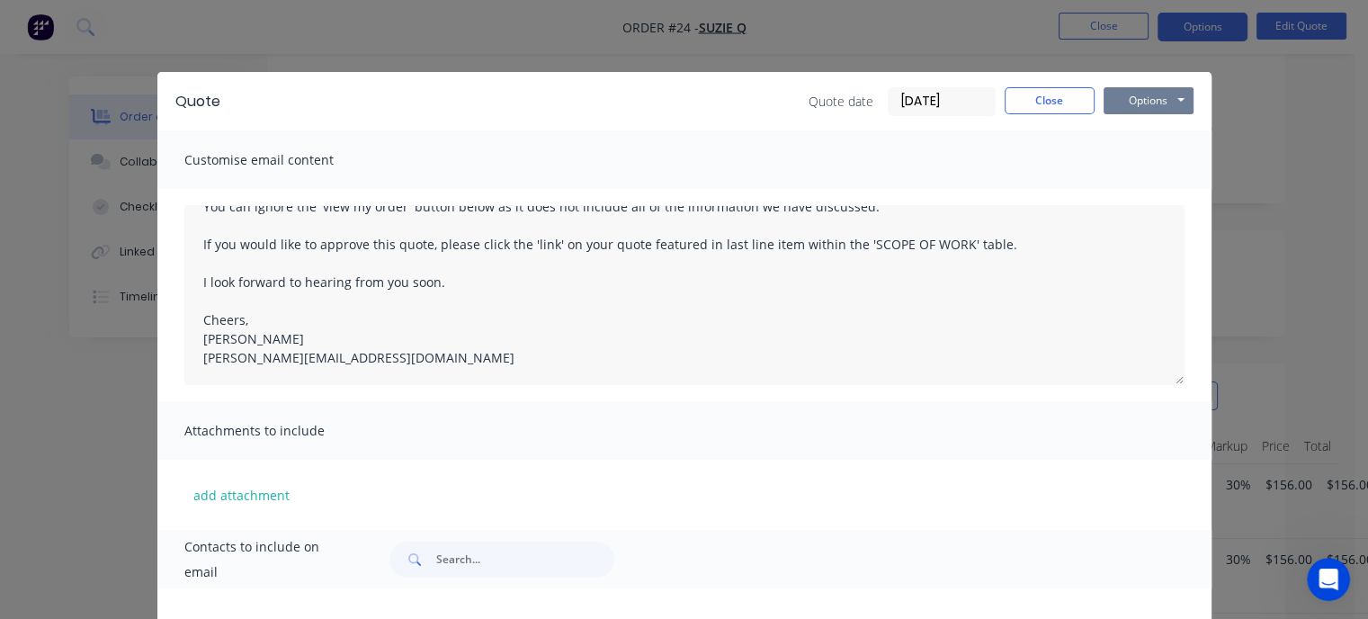
click at [1165, 104] on button "Options" at bounding box center [1148, 100] width 90 height 27
click at [1163, 138] on button "Preview" at bounding box center [1160, 133] width 115 height 30
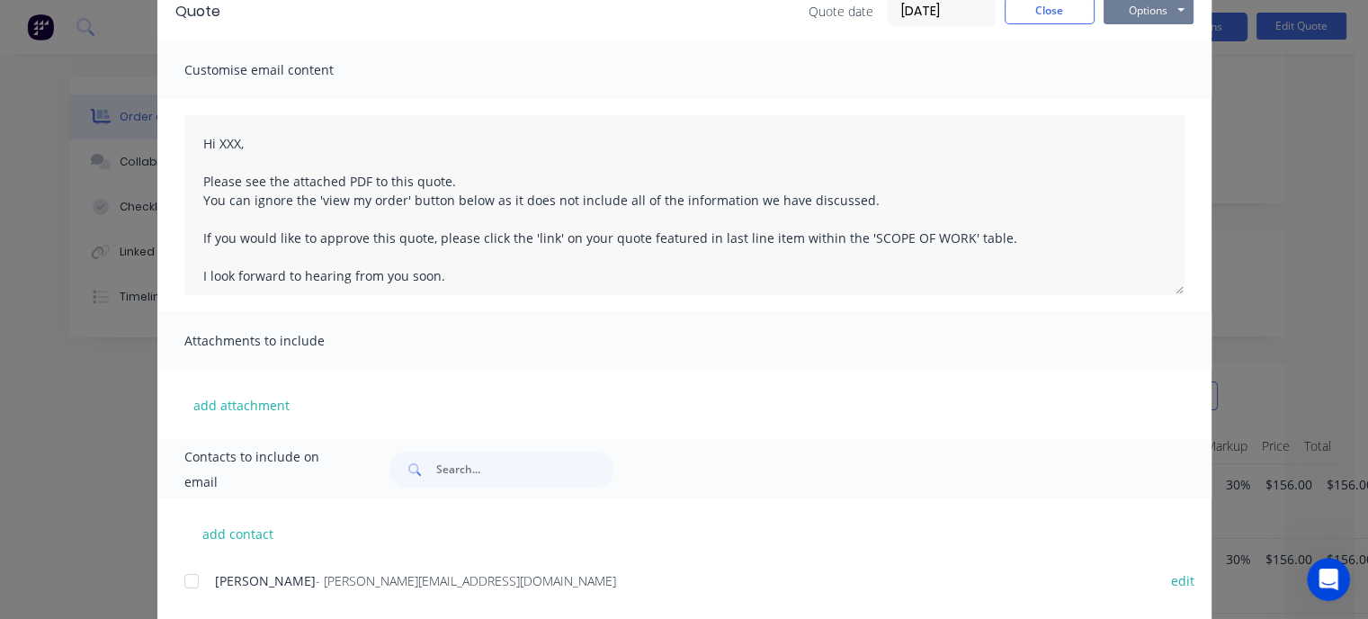
click at [1163, 11] on button "Options" at bounding box center [1148, 10] width 90 height 27
click at [1140, 97] on button "Email" at bounding box center [1160, 102] width 115 height 30
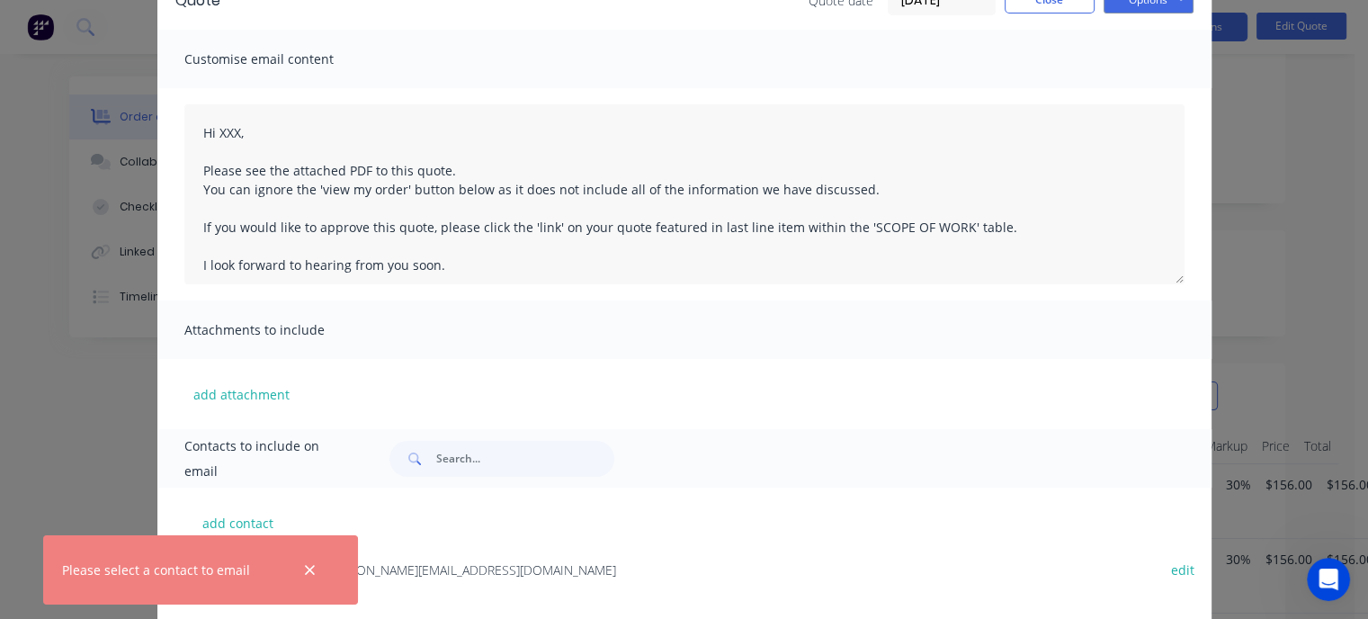
scroll to position [132, 0]
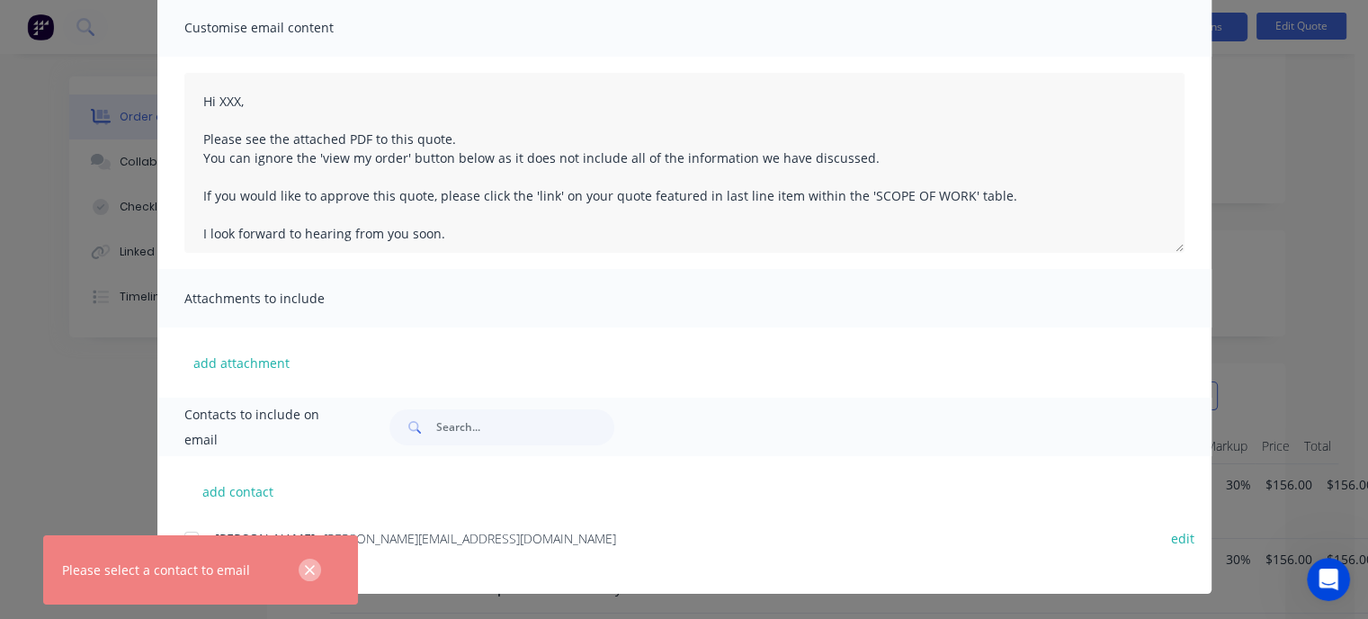
click at [308, 564] on icon "button" at bounding box center [310, 570] width 12 height 16
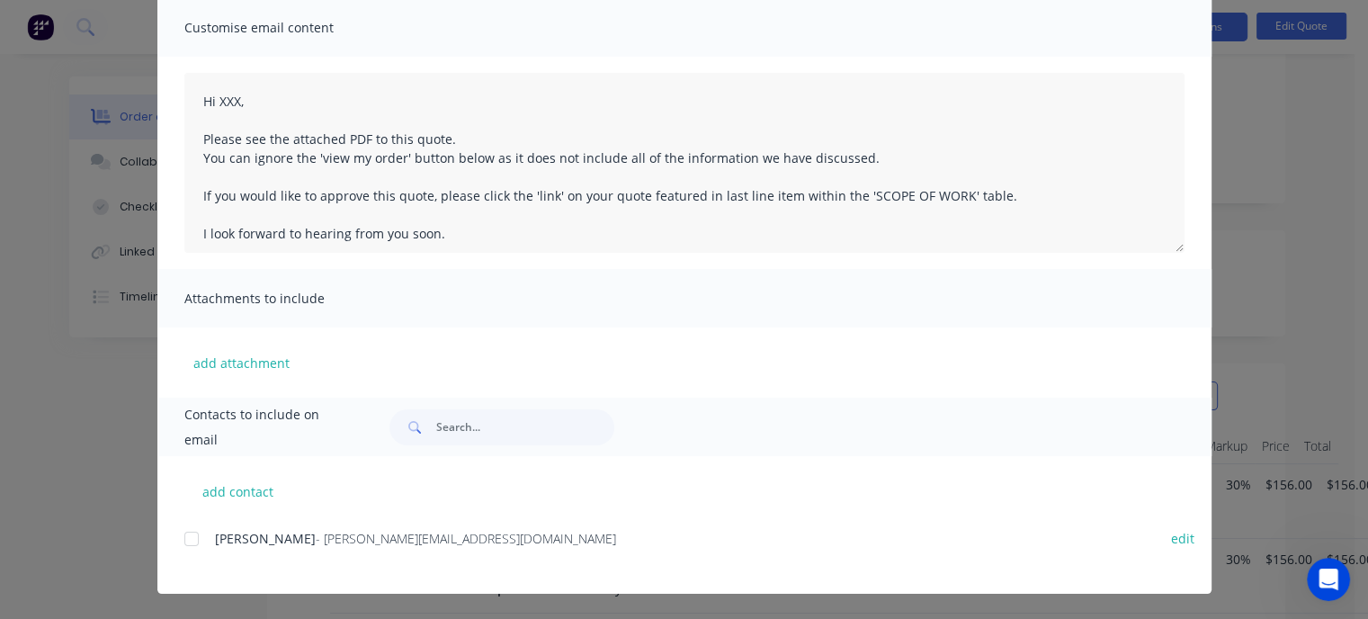
click at [186, 539] on div at bounding box center [192, 539] width 36 height 36
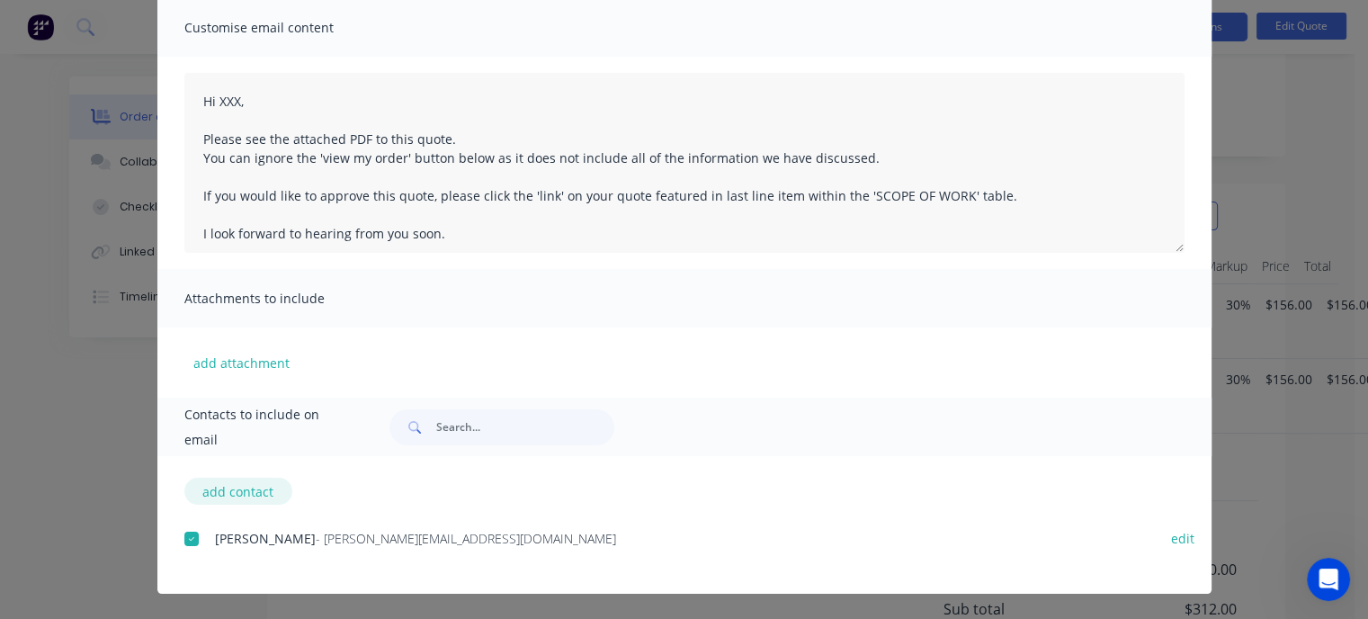
click at [229, 486] on button "add contact" at bounding box center [238, 490] width 108 height 27
select select "AU"
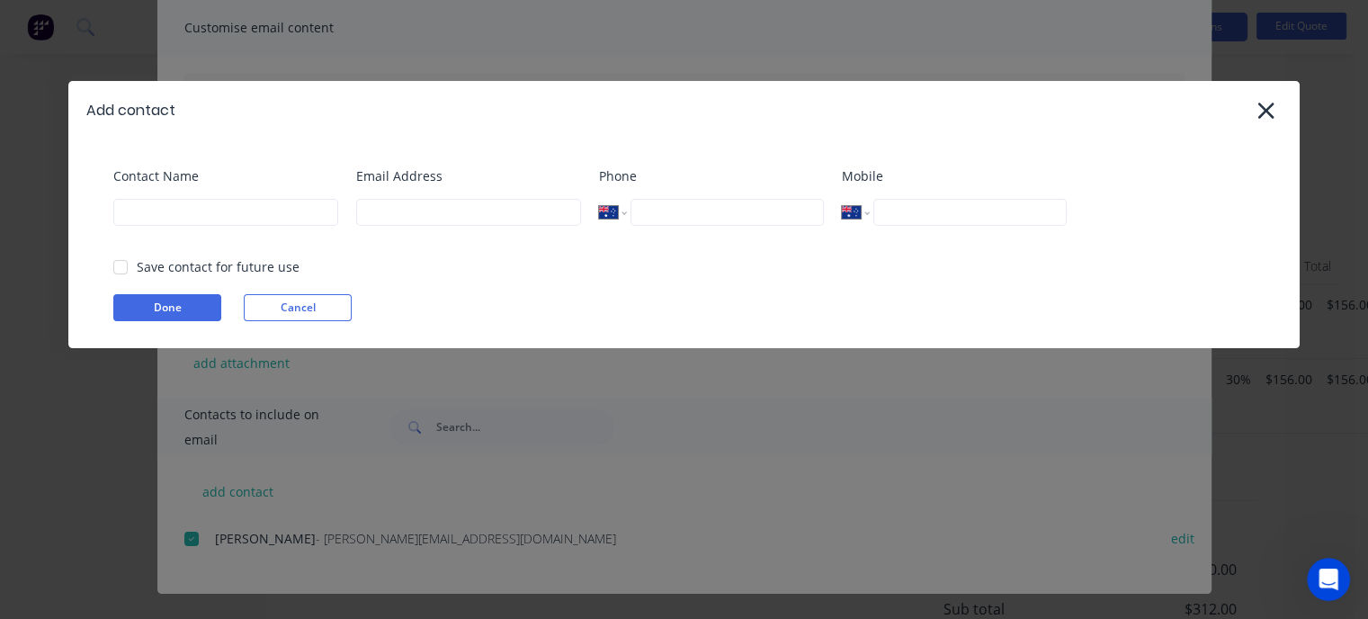
click at [245, 226] on div "Contact Name" at bounding box center [225, 202] width 225 height 73
click at [238, 213] on input at bounding box center [225, 212] width 225 height 27
type input "[PERSON_NAME]"
click at [373, 215] on input at bounding box center [468, 212] width 225 height 27
type input "[PERSON_NAME][EMAIL_ADDRESS][DOMAIN_NAME]"
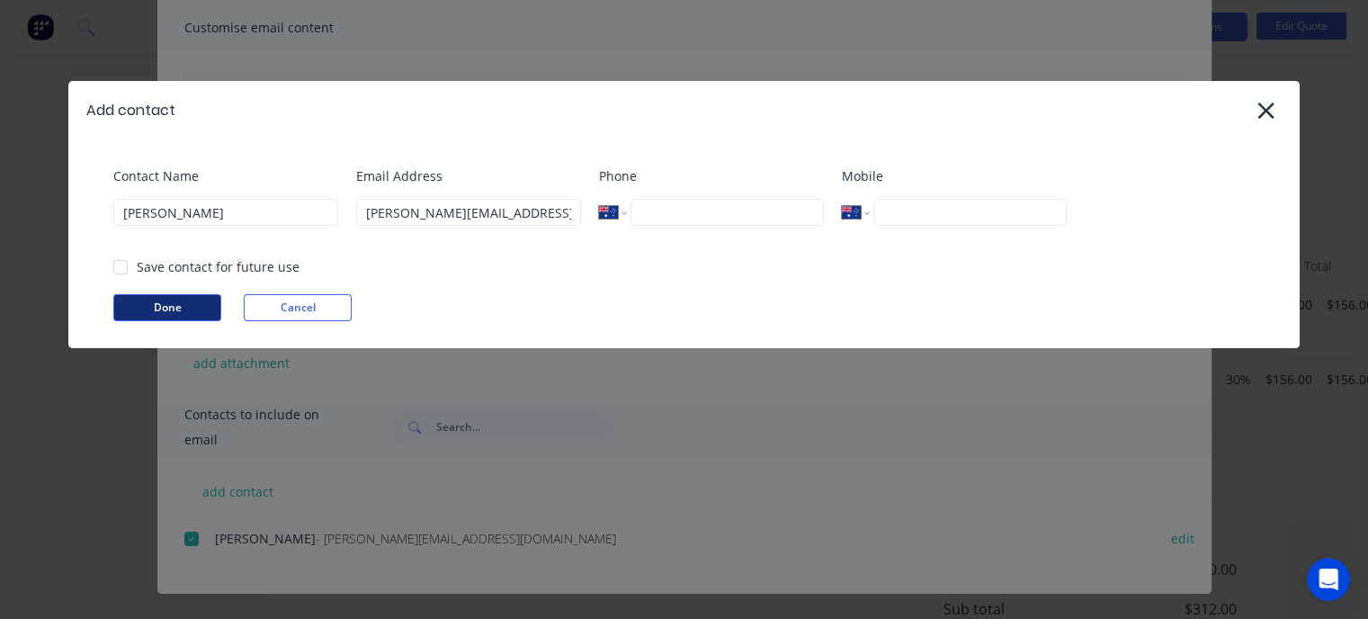
click at [182, 303] on button "Done" at bounding box center [167, 307] width 108 height 27
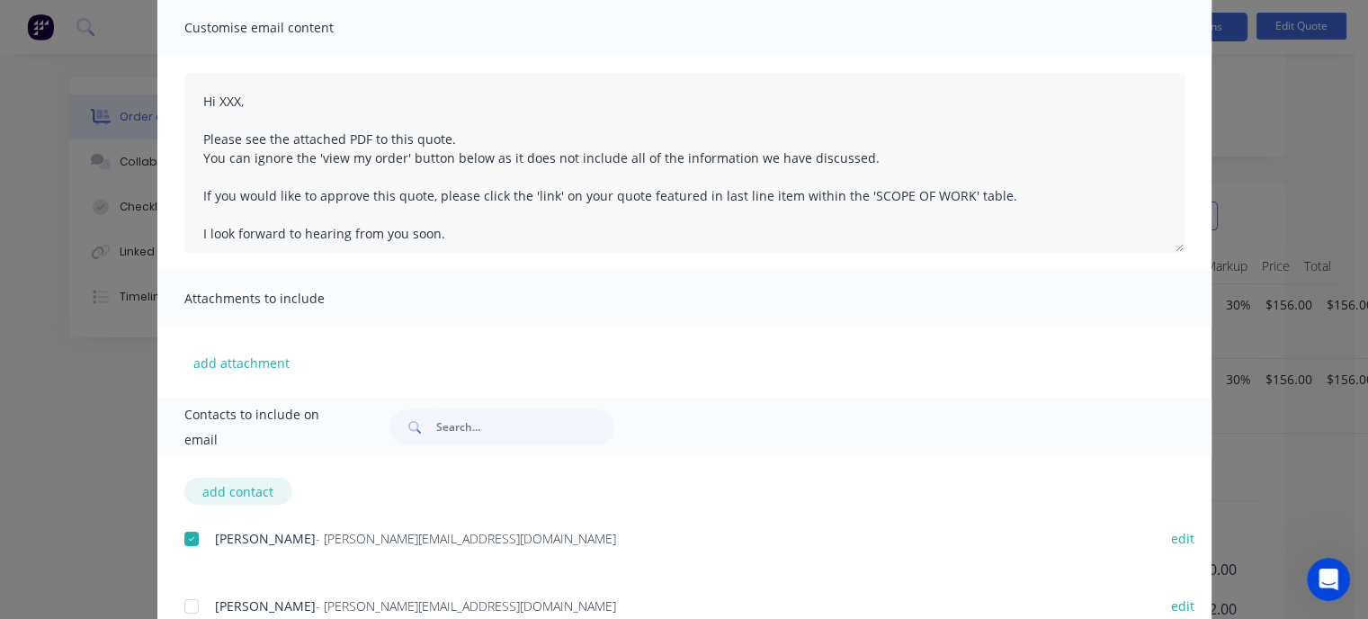
click at [241, 493] on button "add contact" at bounding box center [238, 490] width 108 height 27
select select "AU"
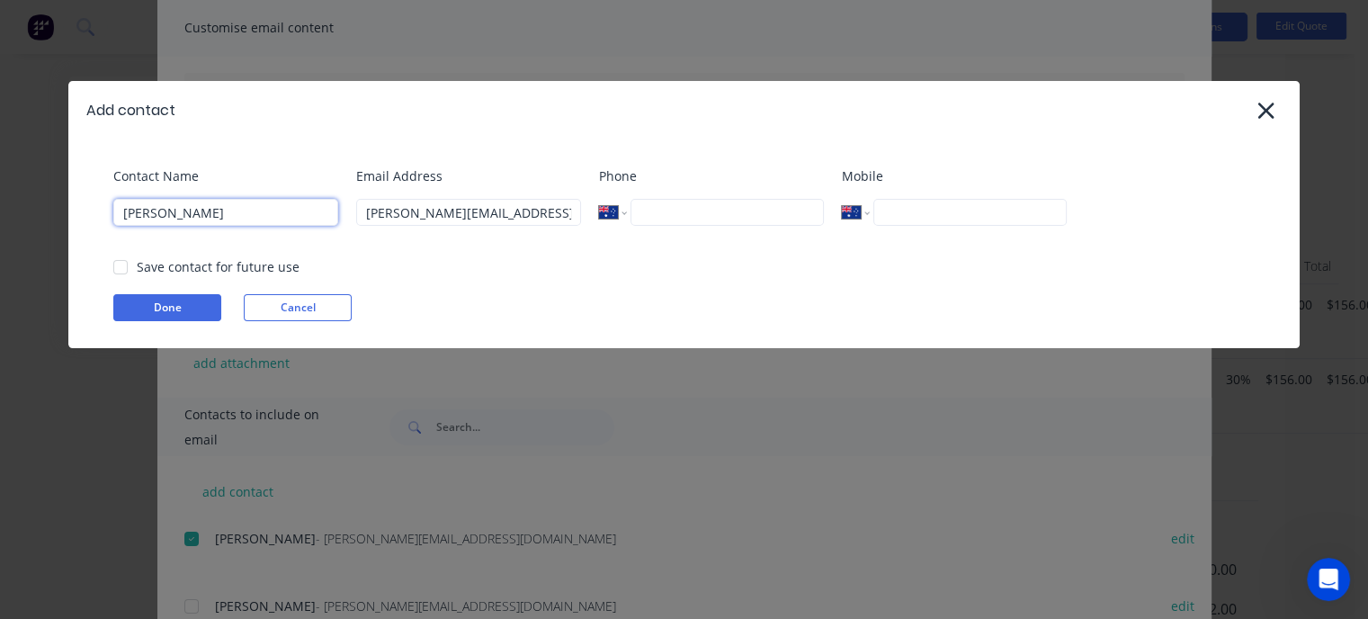
drag, startPoint x: 200, startPoint y: 218, endPoint x: 56, endPoint y: 227, distance: 145.0
click at [56, 227] on div "Add contact Contact Name [PERSON_NAME] Email Address [PERSON_NAME][EMAIL_ADDRES…" at bounding box center [684, 309] width 1368 height 619
type input "Bart"
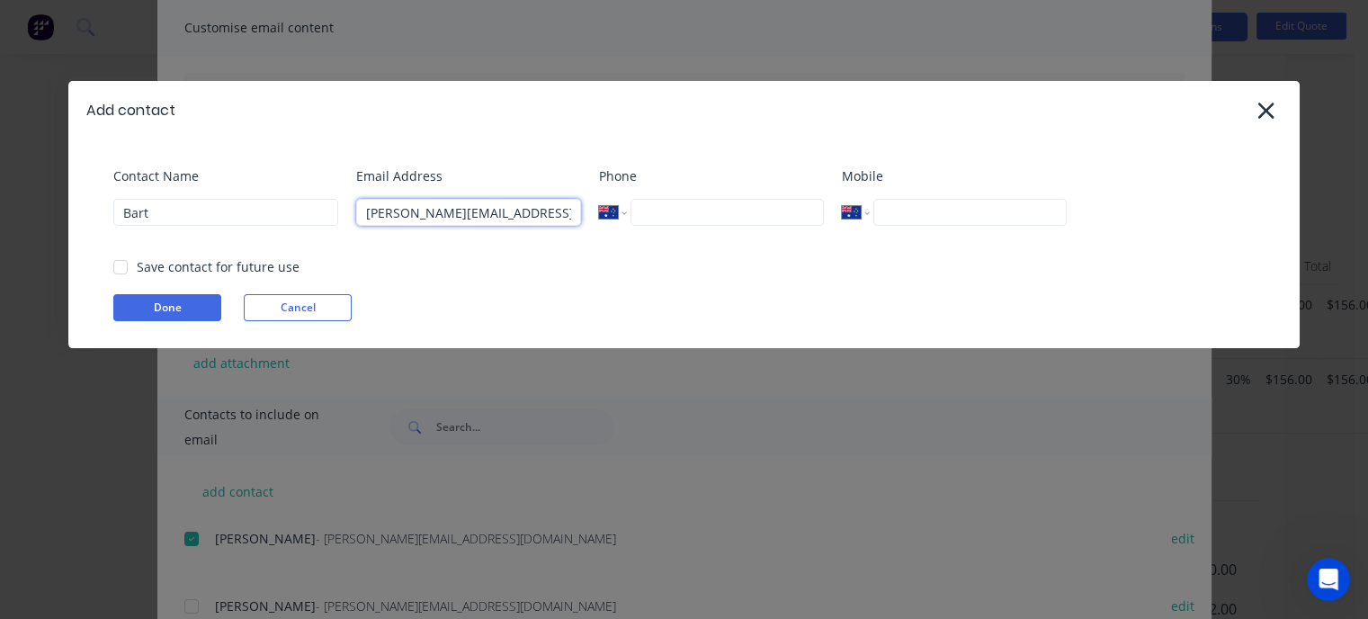
drag, startPoint x: 399, startPoint y: 213, endPoint x: 288, endPoint y: 215, distance: 111.5
click at [291, 215] on div "Contact Name Bart Email Address [PERSON_NAME][EMAIL_ADDRESS][DOMAIN_NAME] Phone…" at bounding box center [692, 202] width 1159 height 73
type input "[EMAIL_ADDRESS][DOMAIN_NAME]"
click at [205, 309] on button "Done" at bounding box center [167, 307] width 108 height 27
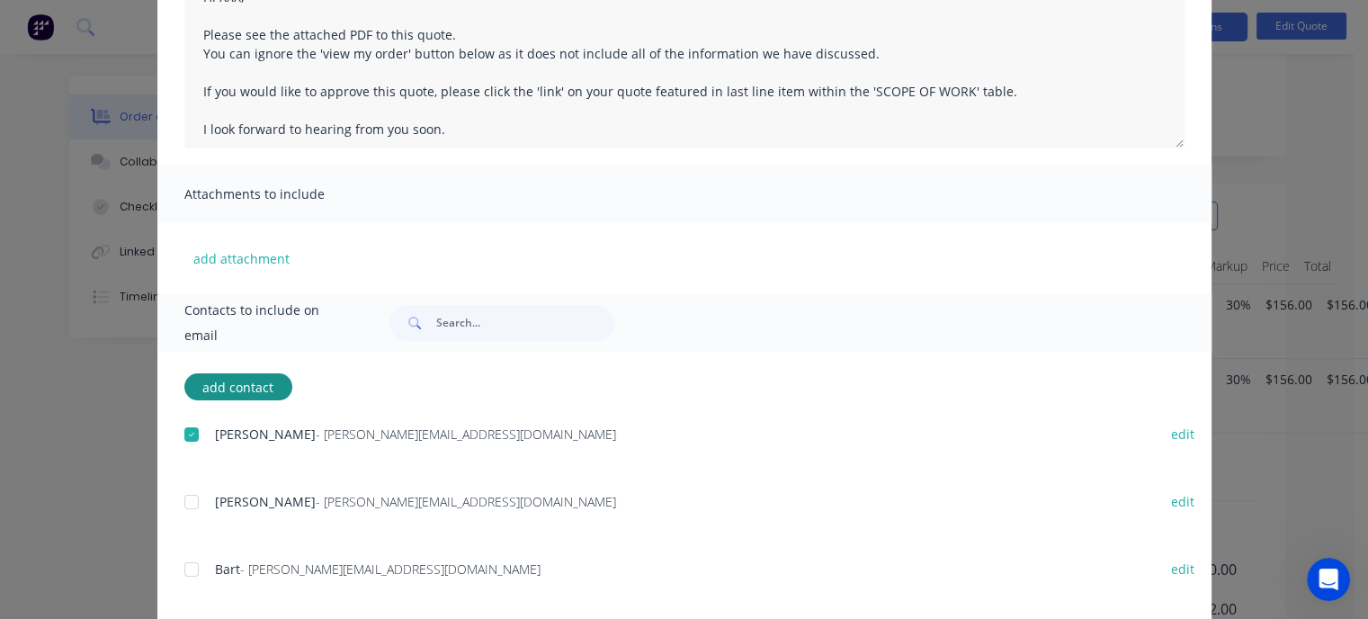
scroll to position [266, 0]
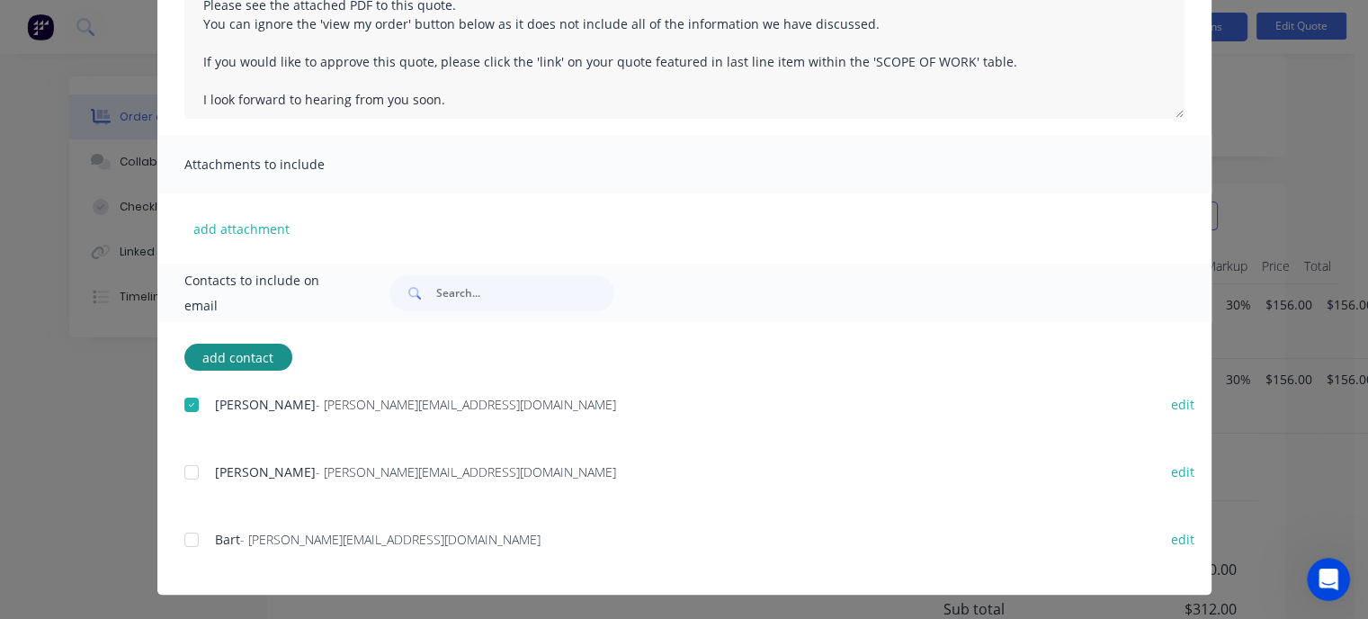
drag, startPoint x: 182, startPoint y: 468, endPoint x: 183, endPoint y: 485, distance: 16.3
click at [183, 468] on div at bounding box center [192, 472] width 36 height 36
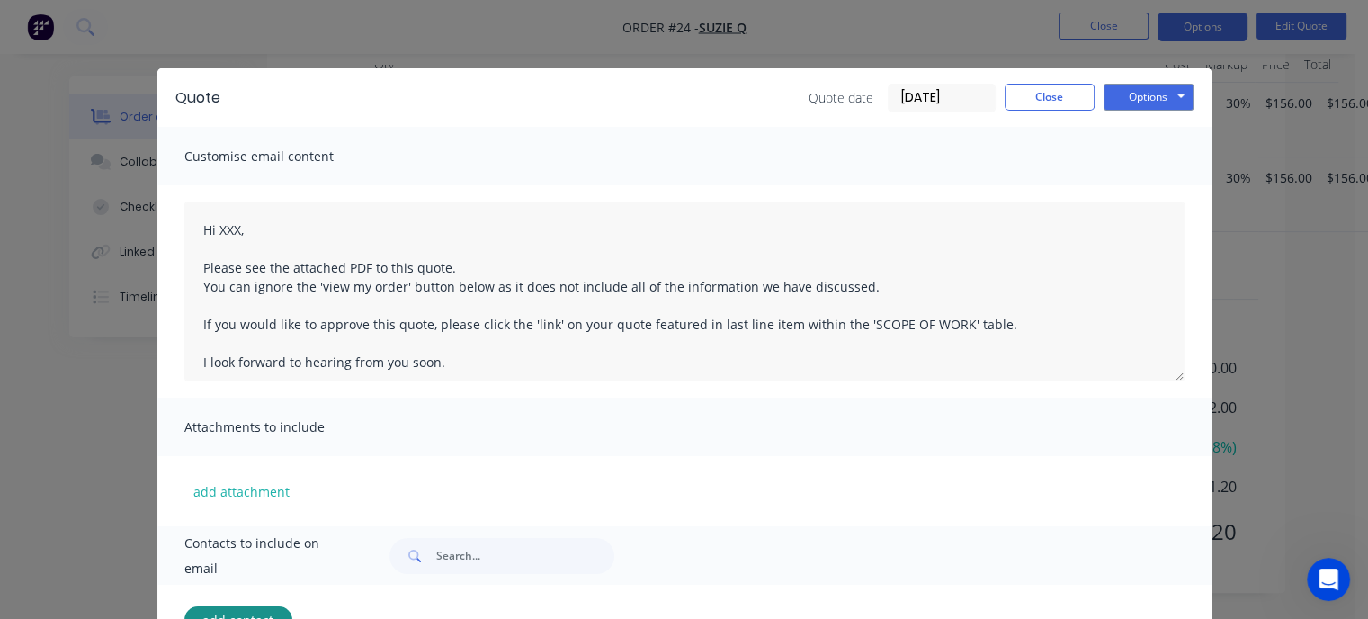
scroll to position [0, 0]
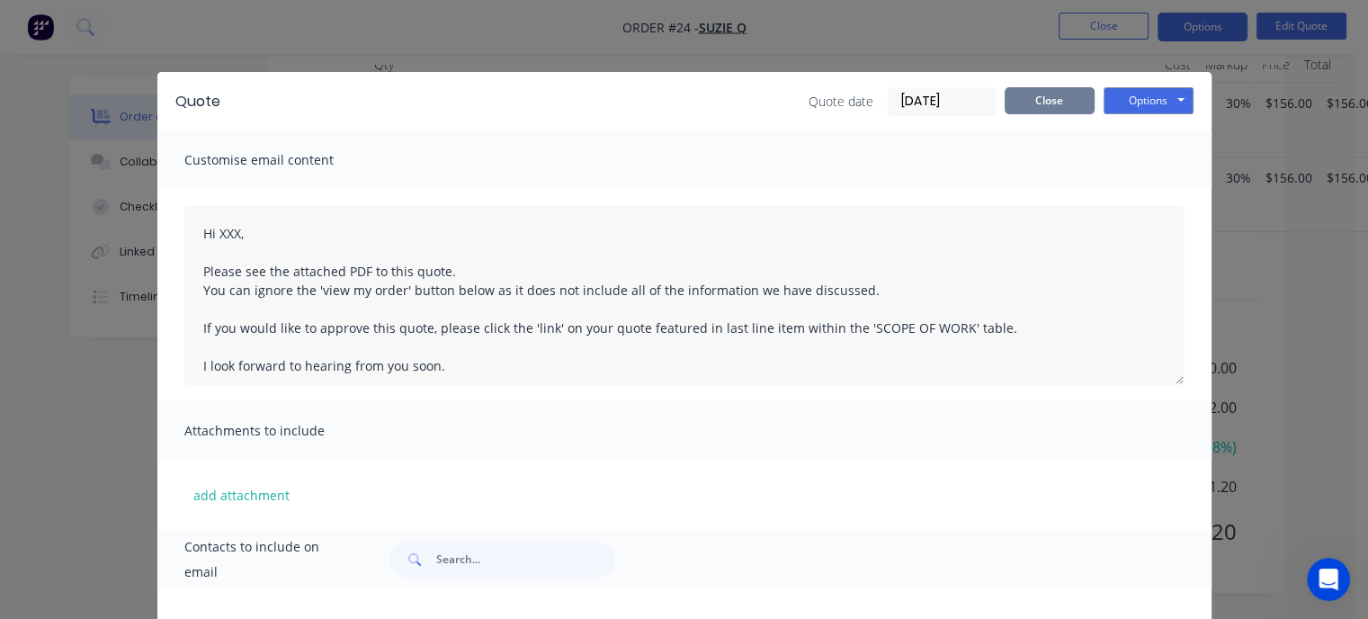
click at [1026, 102] on button "Close" at bounding box center [1049, 100] width 90 height 27
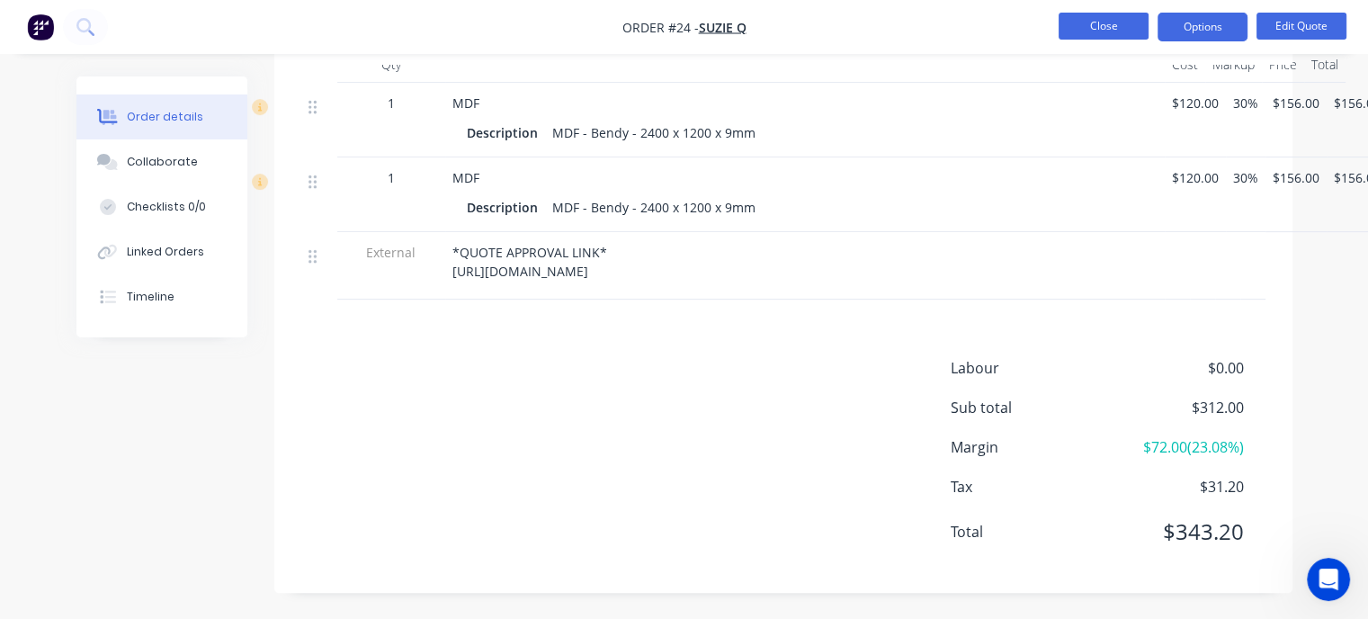
click at [1098, 30] on button "Close" at bounding box center [1103, 26] width 90 height 27
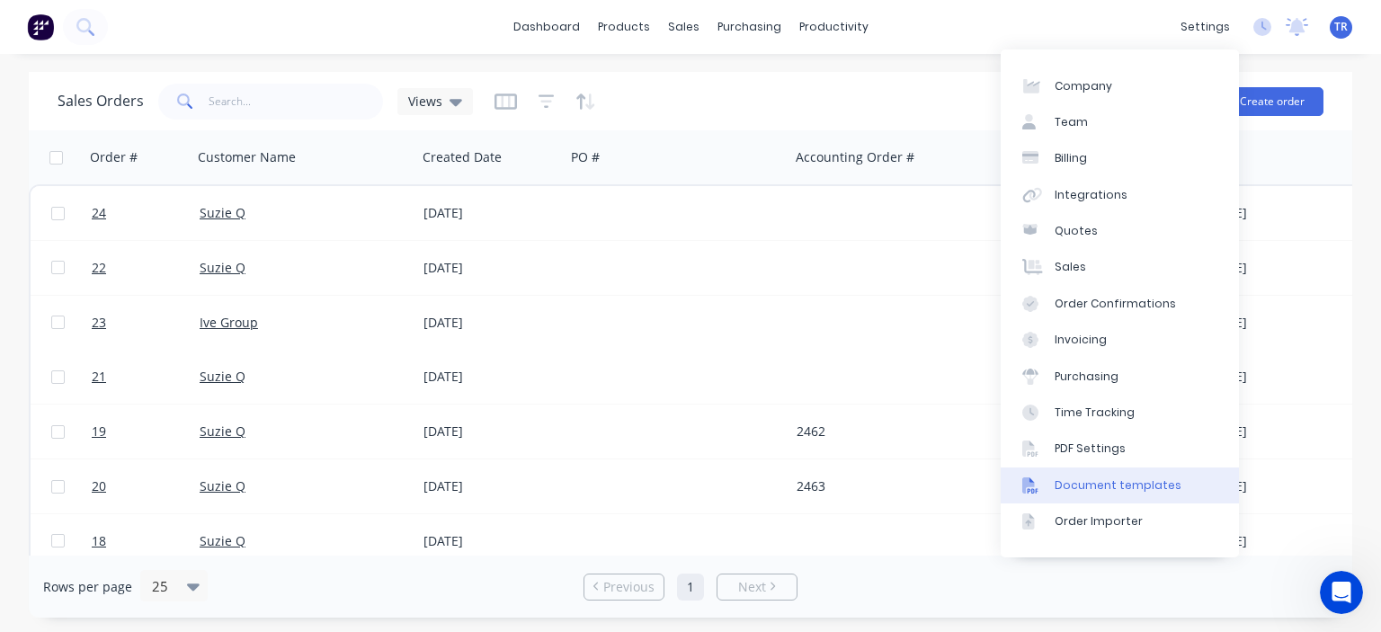
click at [1126, 486] on div "Document templates" at bounding box center [1118, 485] width 127 height 16
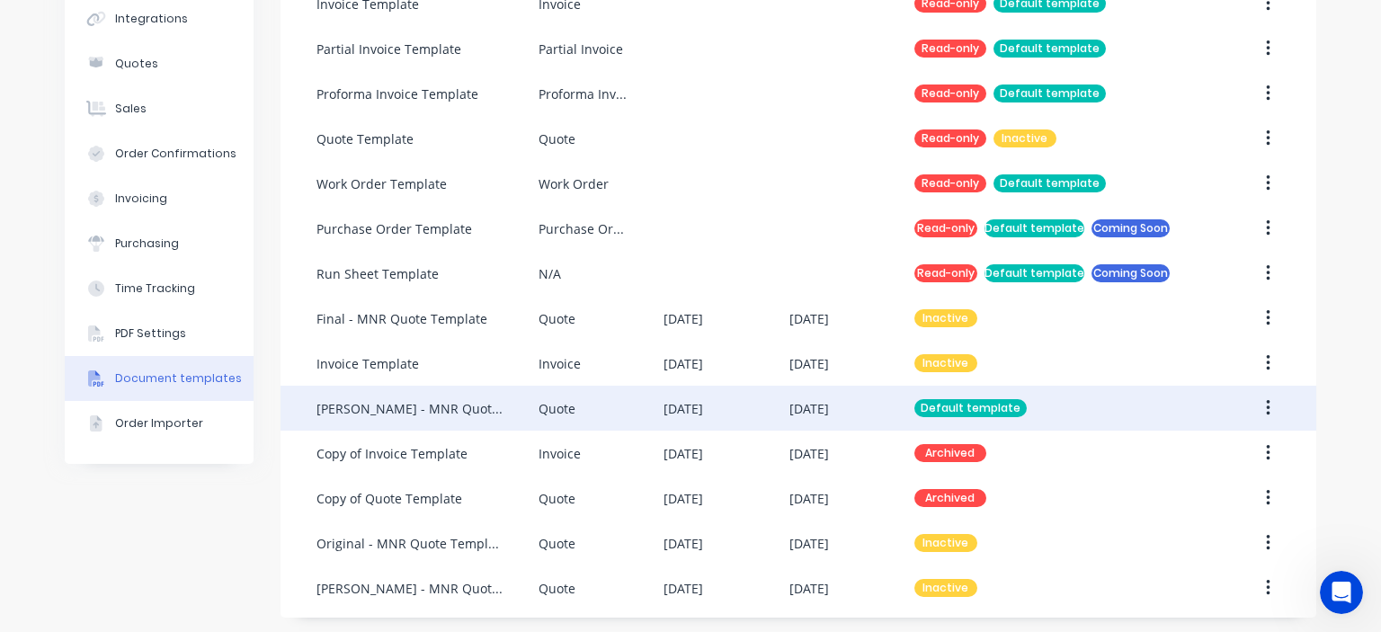
scroll to position [231, 0]
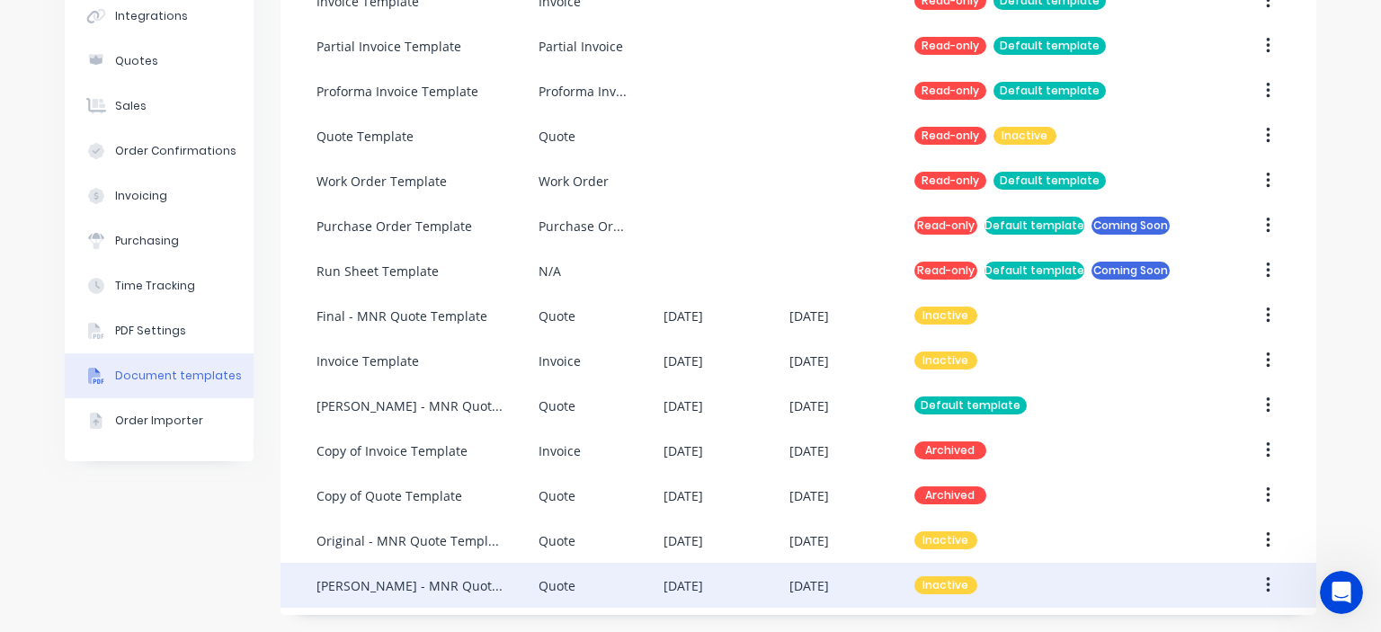
click at [463, 578] on div "[PERSON_NAME] - MNR Quote Template" at bounding box center [409, 585] width 186 height 19
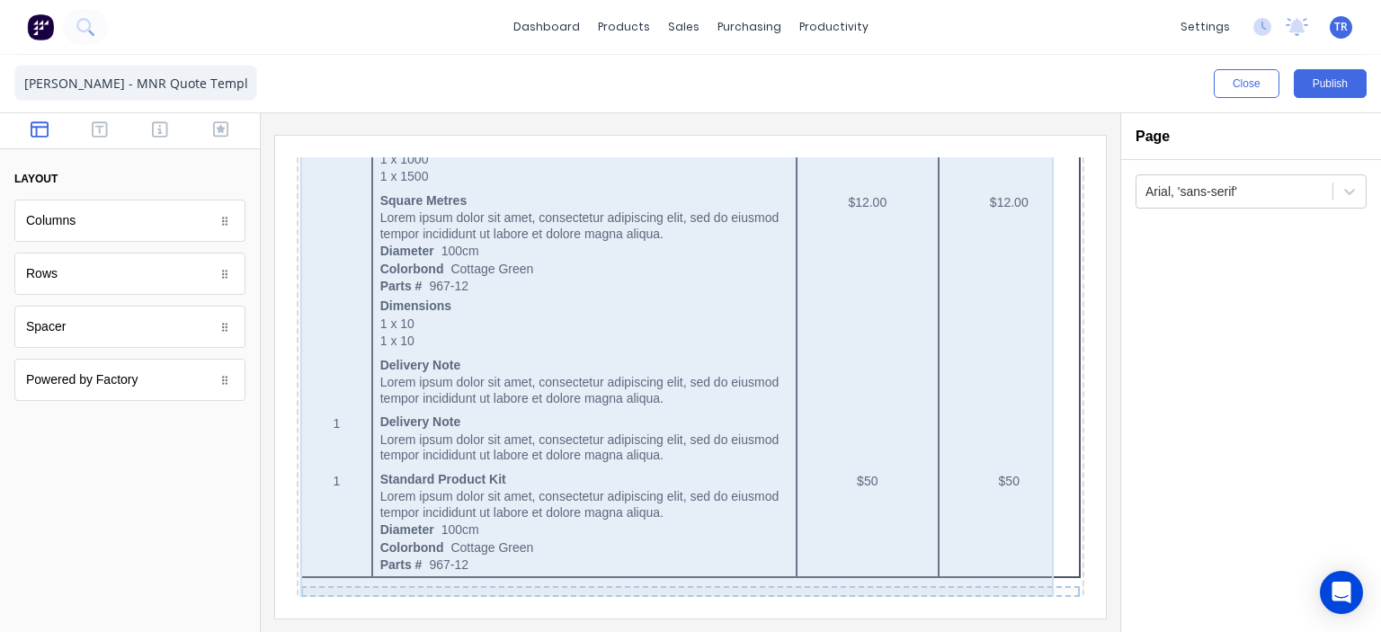
scroll to position [1594, 0]
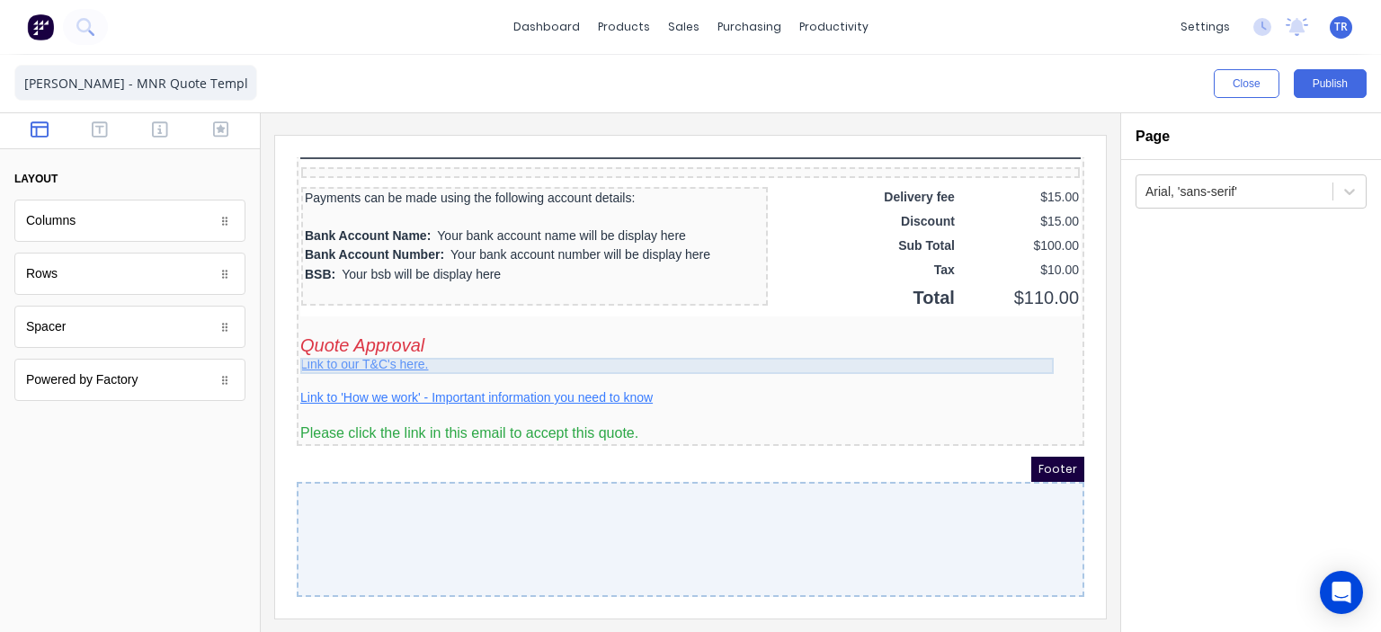
click at [348, 340] on div "Link to our T&C's here." at bounding box center [669, 343] width 780 height 16
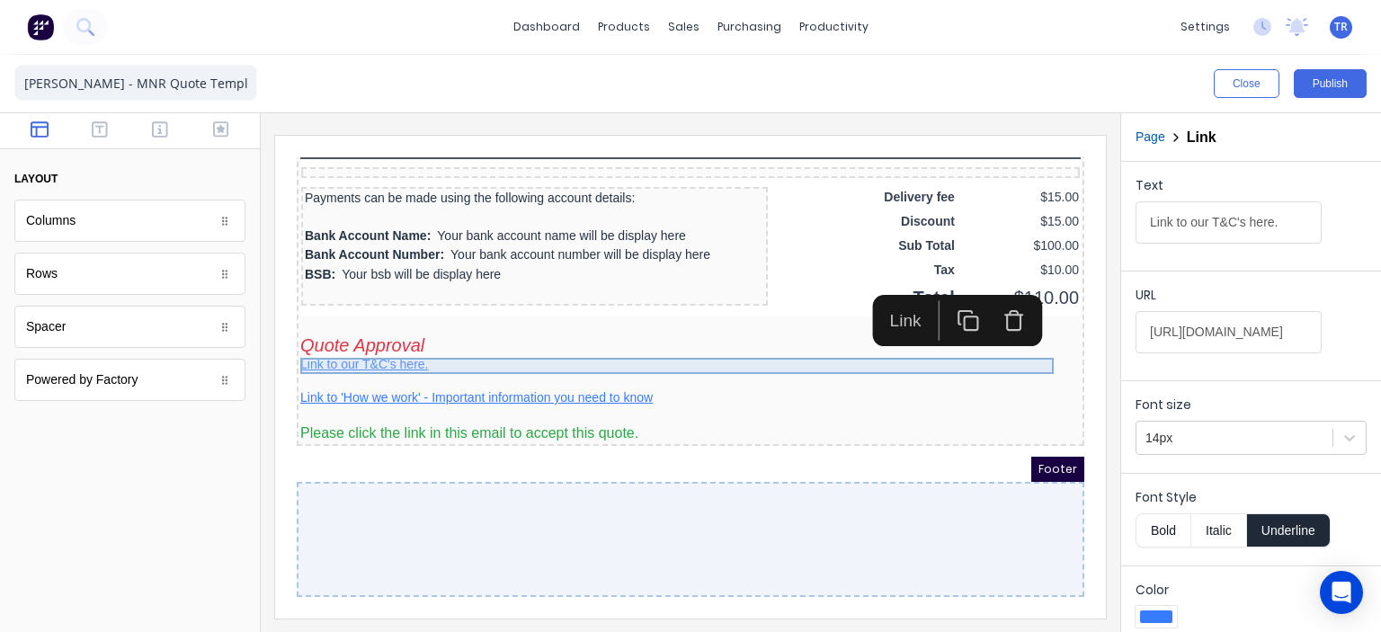
click at [389, 339] on div "Link to our T&C's here." at bounding box center [669, 343] width 780 height 16
click at [1174, 331] on input "[URL][DOMAIN_NAME]" at bounding box center [1229, 332] width 186 height 42
click at [1174, 331] on input "https://drive.google.com/open?id=1XXTcuKg0EwXhH3ukIyAU1xPKqmyqLee2&usp=drive_fs" at bounding box center [1229, 332] width 186 height 42
click at [1175, 331] on input "https://drive.google.com/open?id=1XXTcuKg0EwXhH3ukIyAU1xPKqmyqLee2&usp=drive_fs" at bounding box center [1229, 332] width 186 height 42
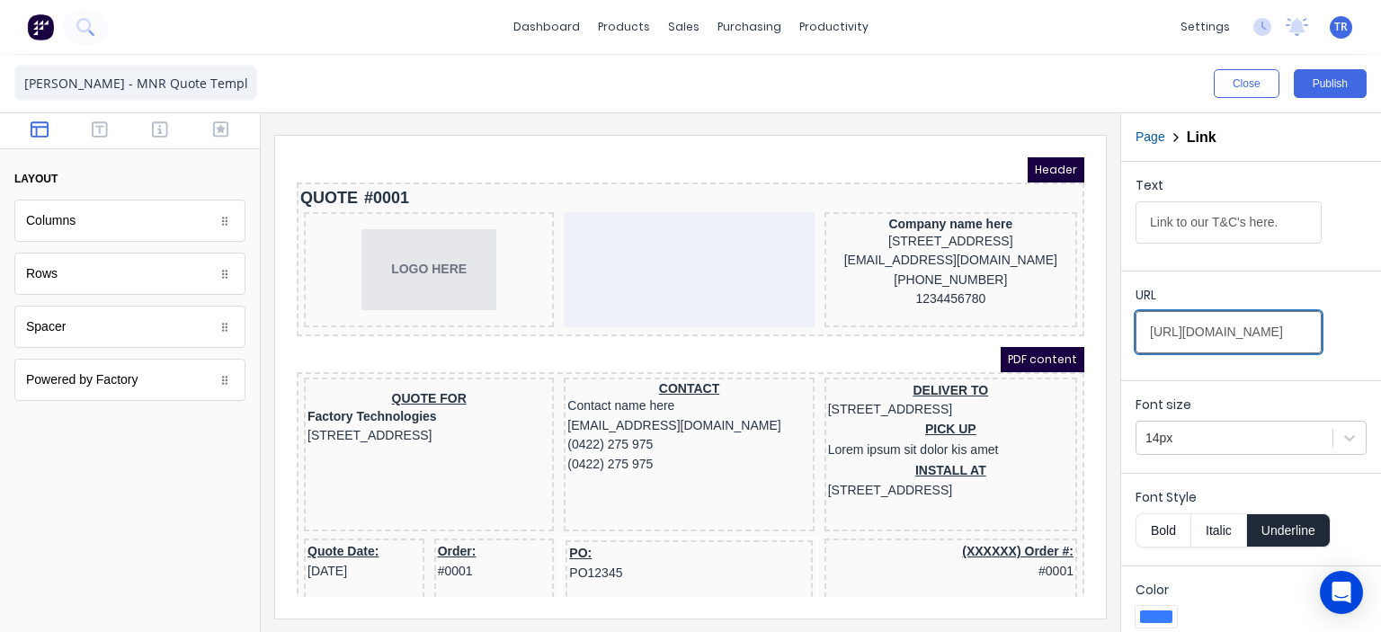
scroll to position [0, 0]
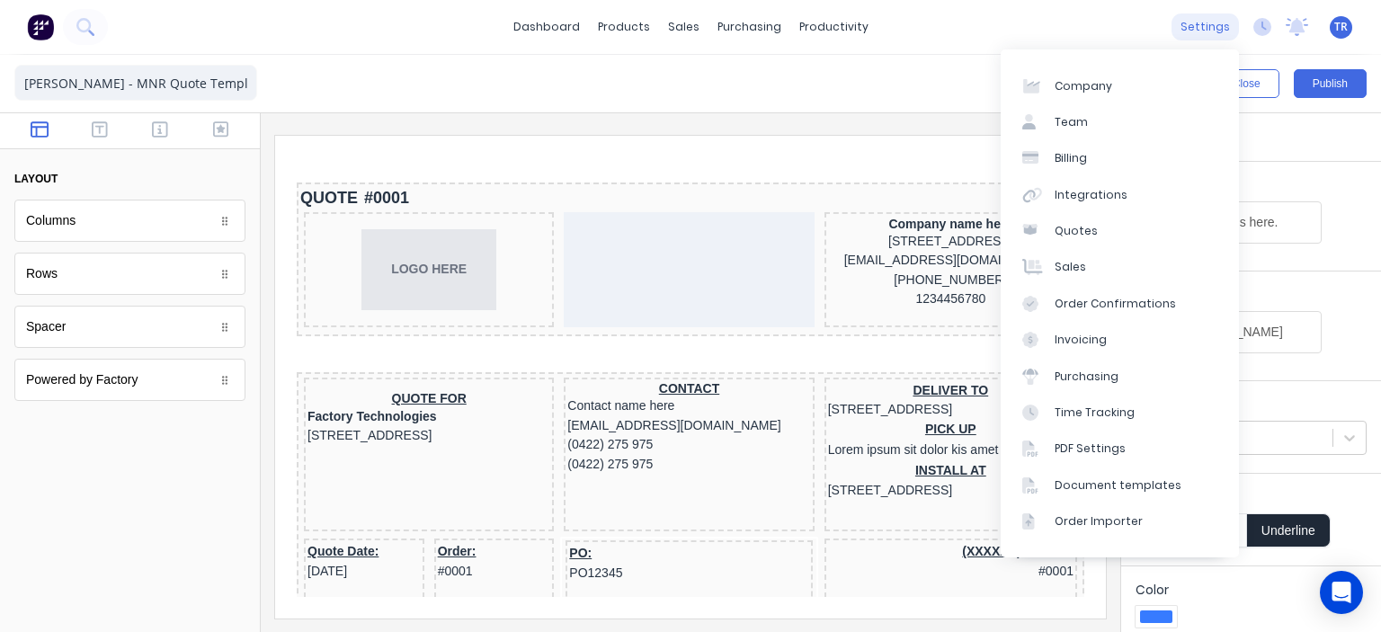
click at [1189, 26] on div "settings" at bounding box center [1205, 26] width 67 height 27
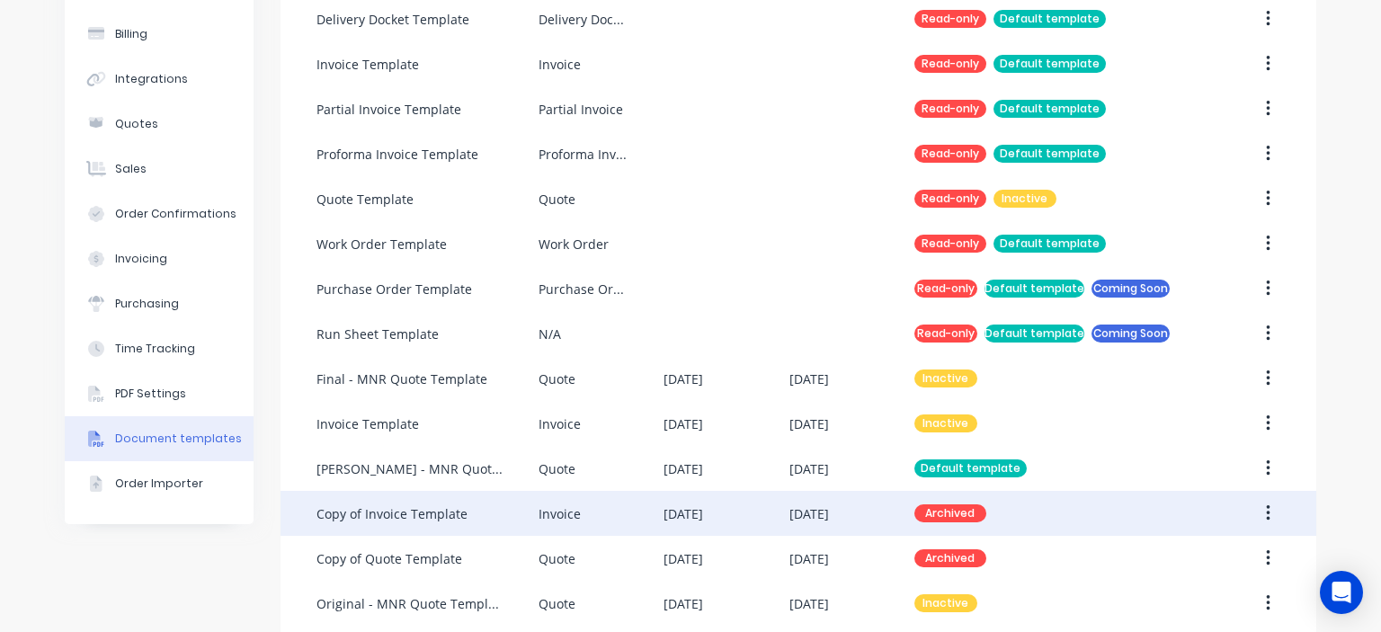
scroll to position [180, 0]
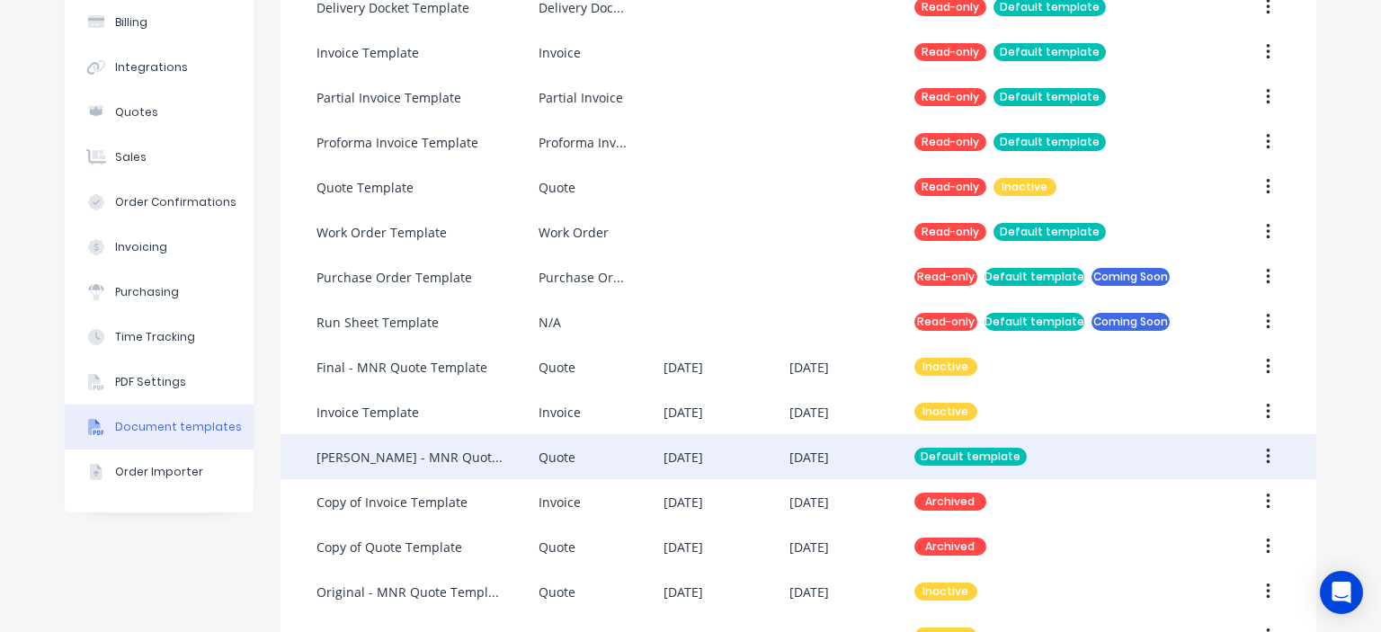
click at [569, 461] on div "Quote" at bounding box center [601, 456] width 125 height 45
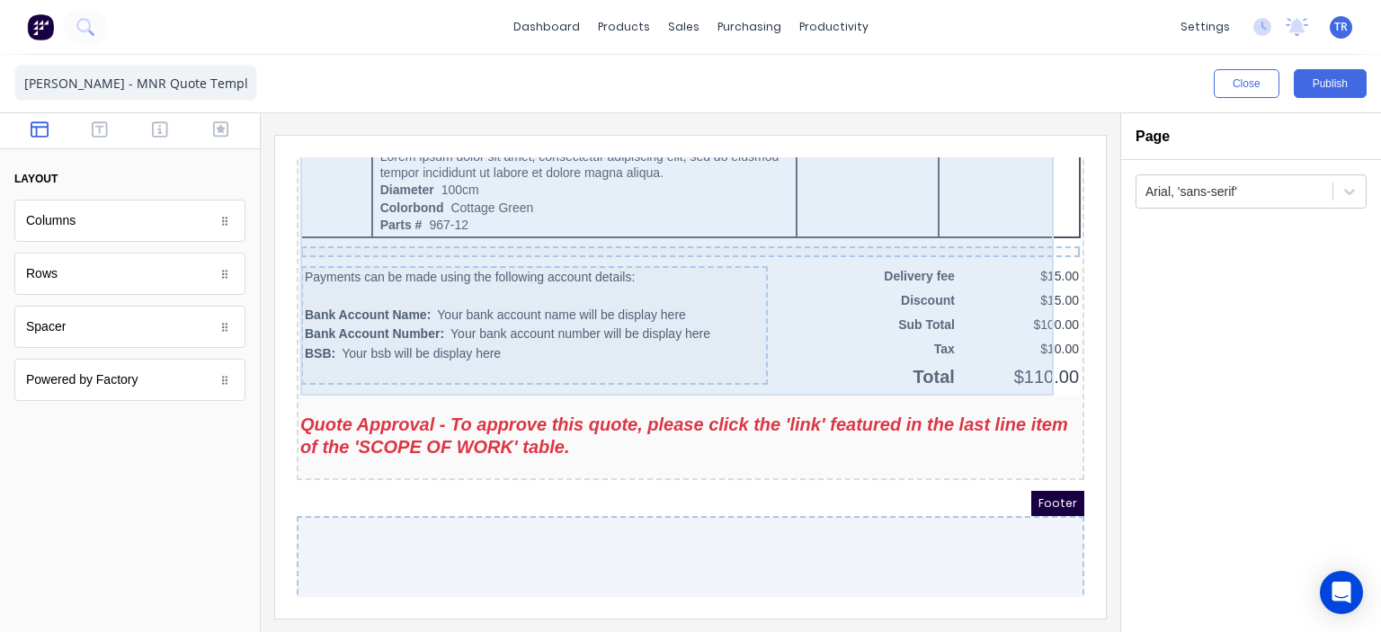
scroll to position [1528, 0]
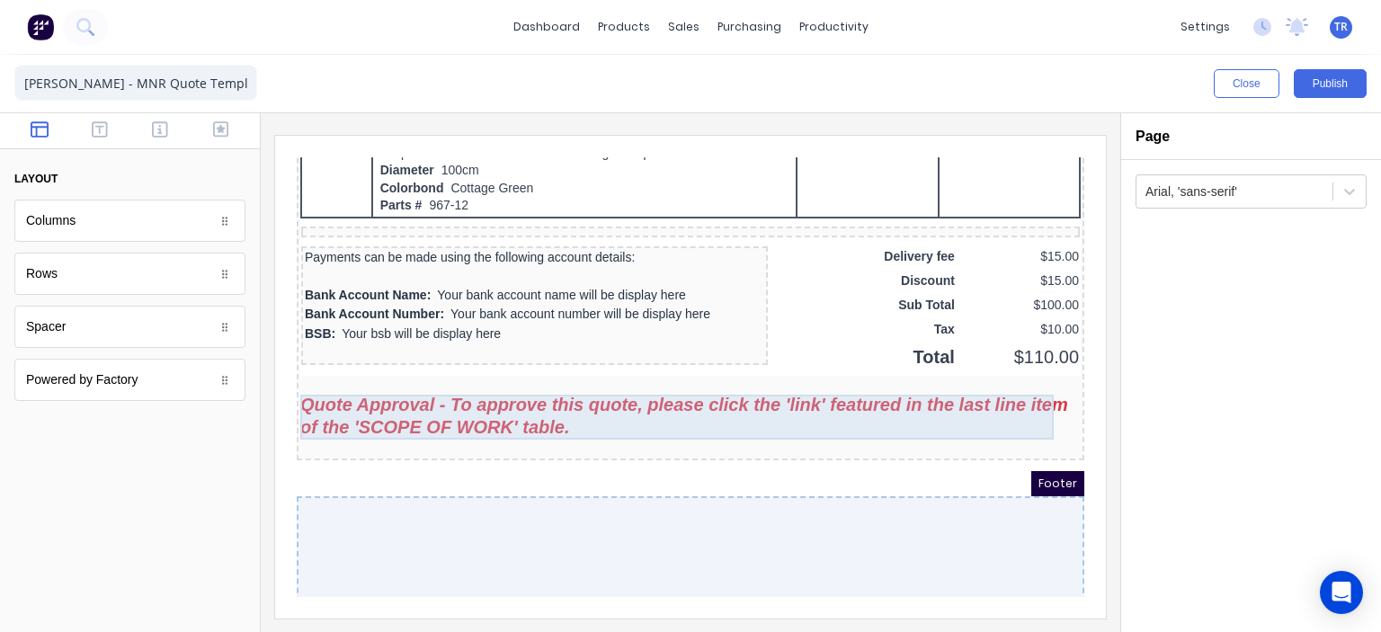
click at [600, 405] on div "Quote Approval - To approve this quote, please click the 'link' featured in the…" at bounding box center [669, 394] width 780 height 45
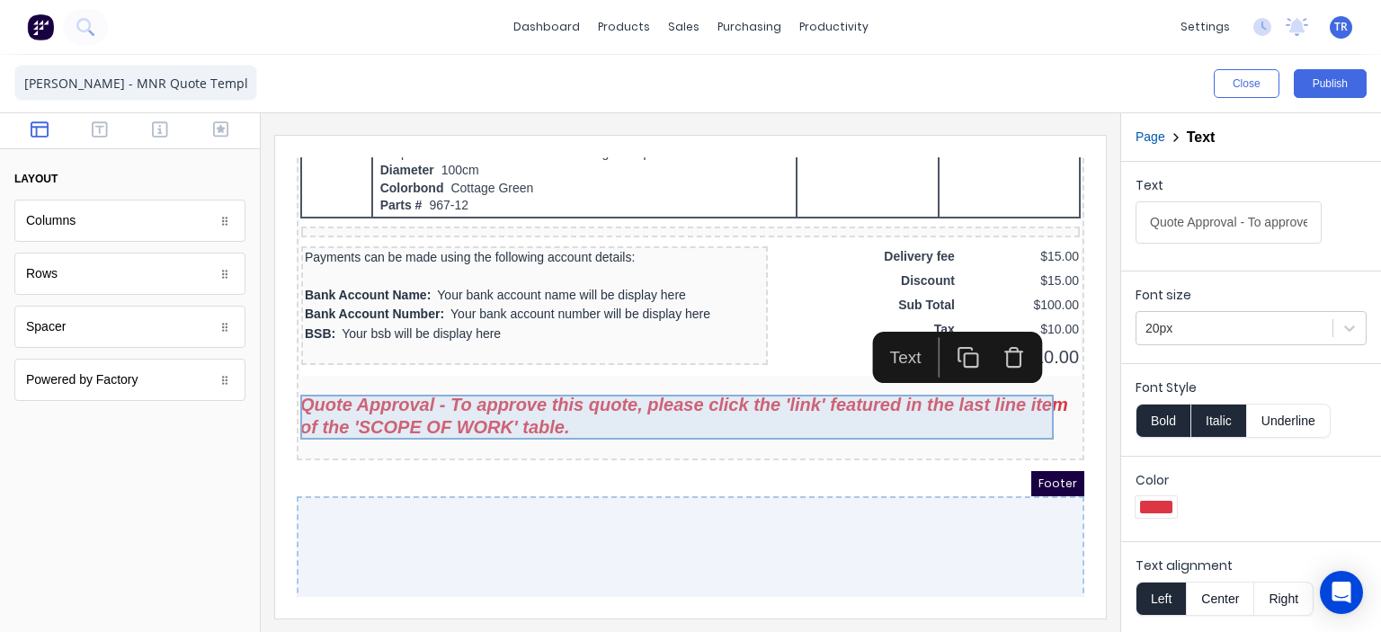
click at [593, 405] on div "Quote Approval - To approve this quote, please click the 'link' featured in the…" at bounding box center [669, 394] width 780 height 45
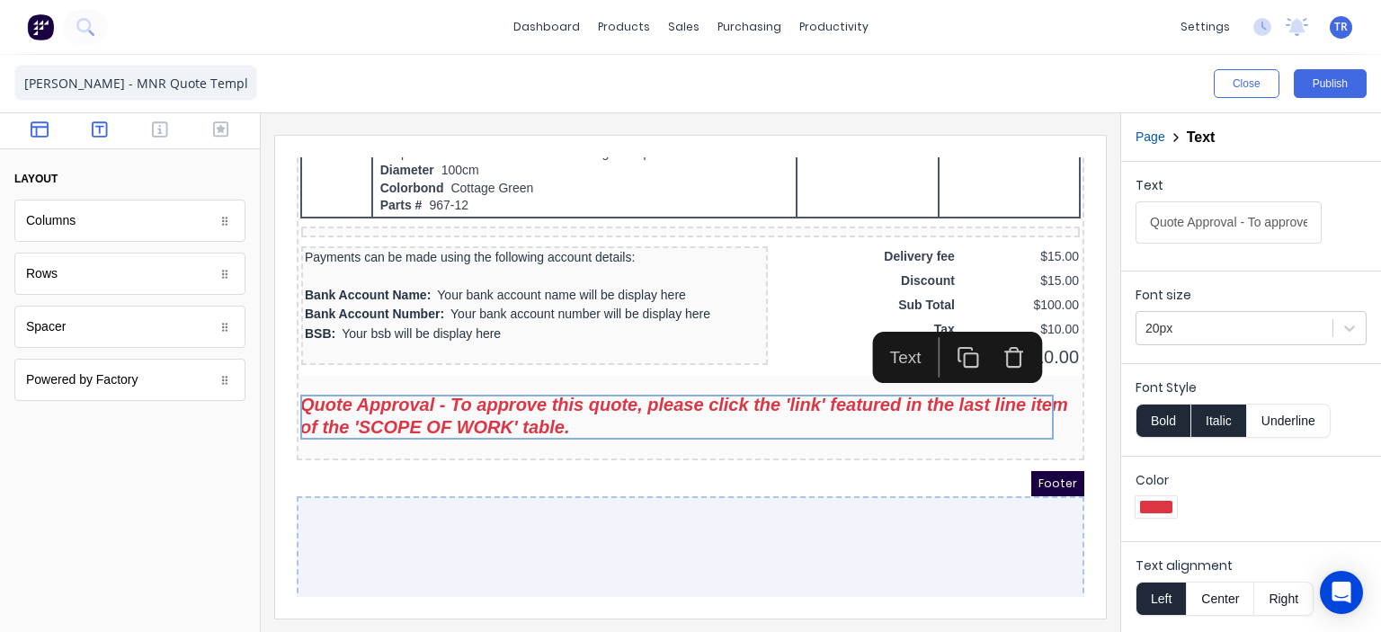
click at [105, 129] on icon "button" at bounding box center [100, 129] width 16 height 18
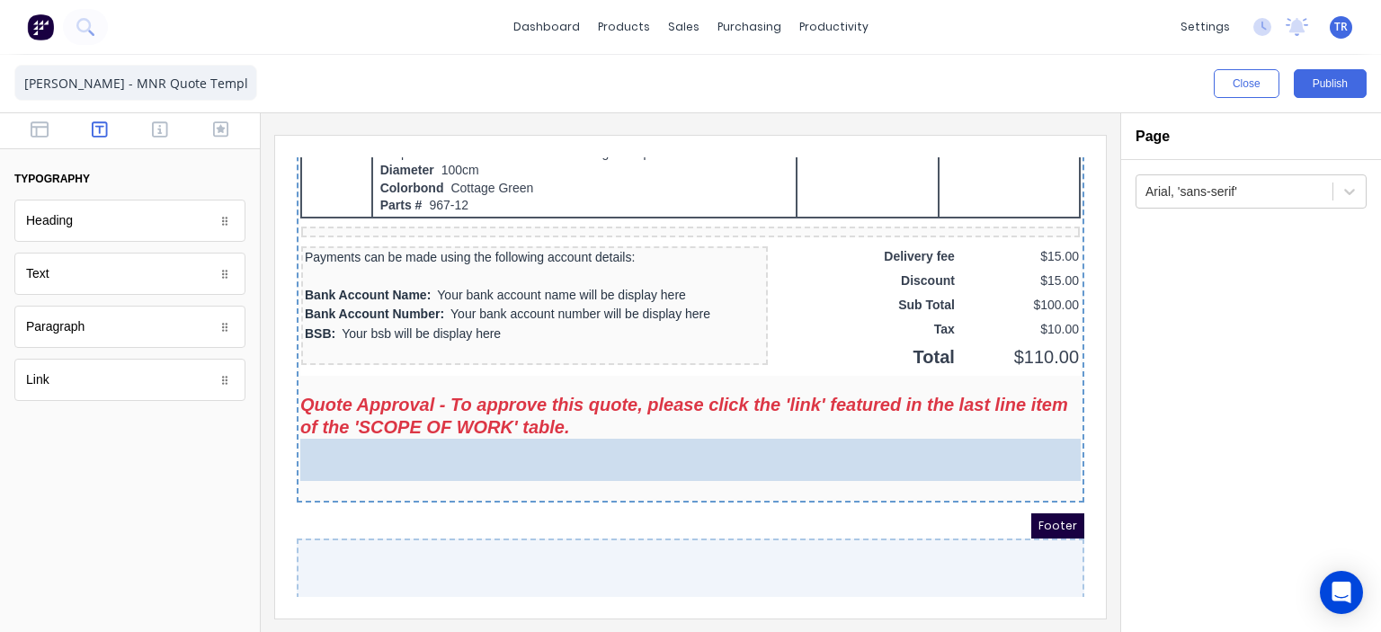
drag, startPoint x: 90, startPoint y: 274, endPoint x: 146, endPoint y: 291, distance: 58.3
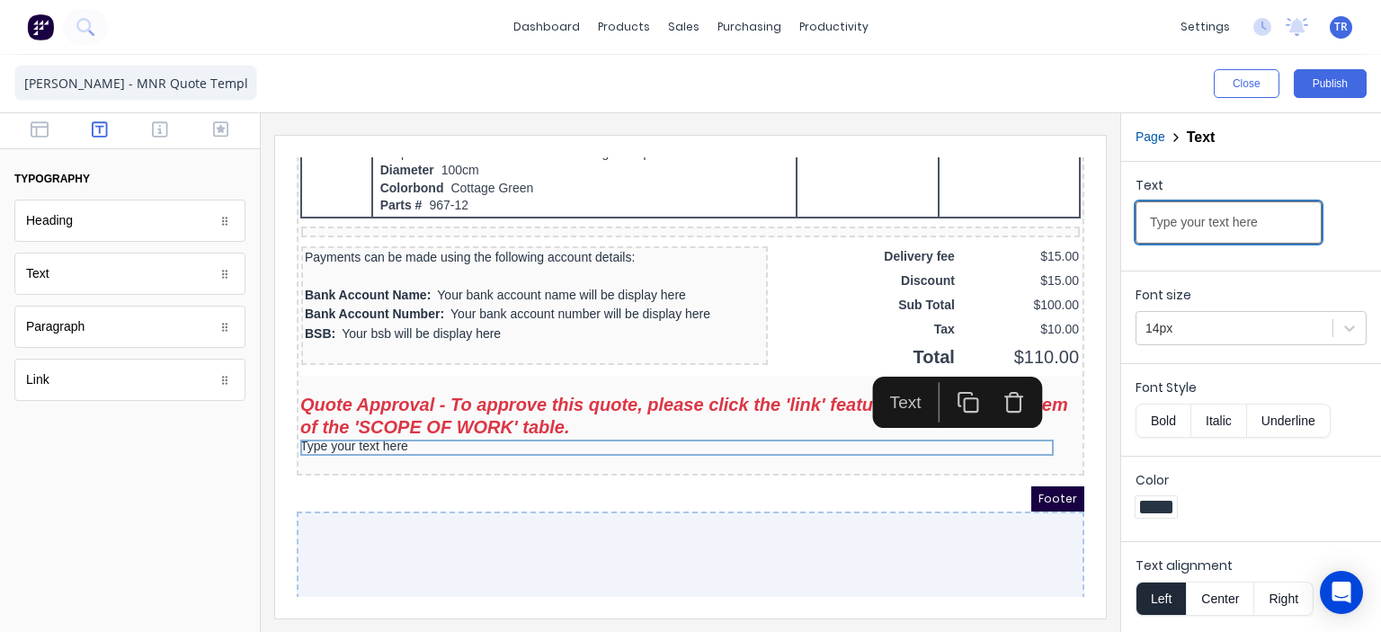
click at [1154, 226] on input "Type your text here" at bounding box center [1229, 222] width 186 height 42
click at [1152, 226] on input "TBype your text here" at bounding box center [1229, 222] width 186 height 42
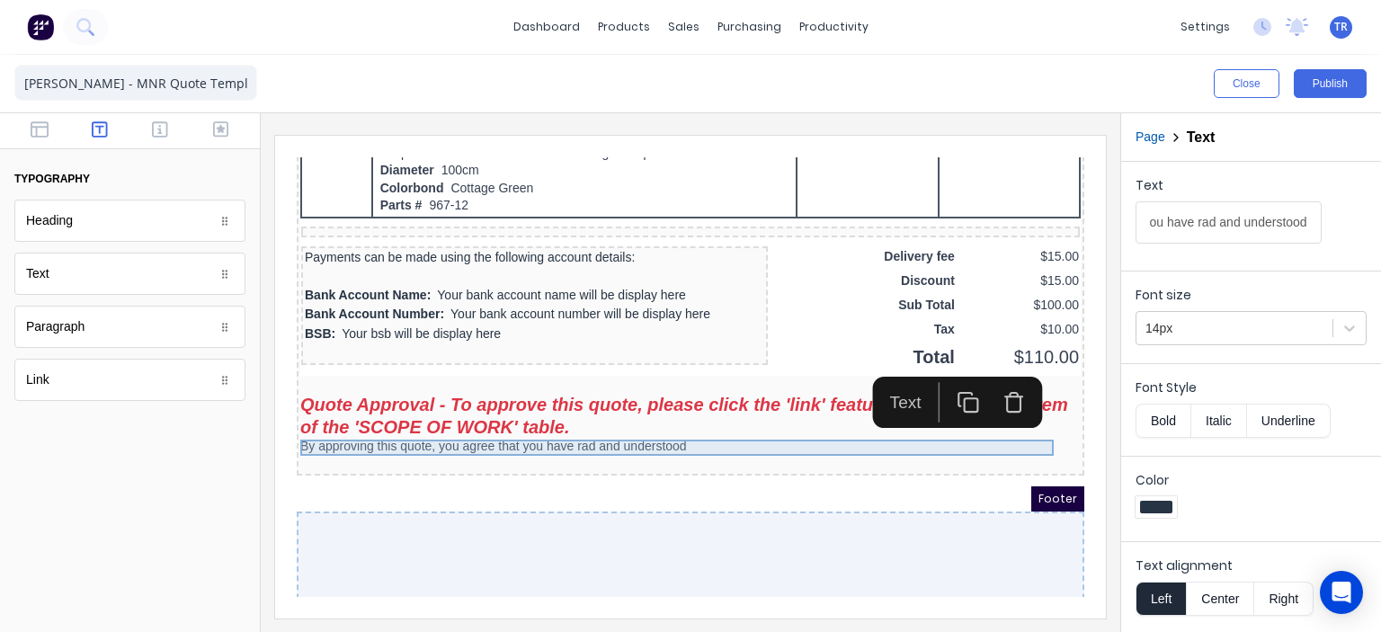
click at [563, 428] on div "By approving this quote, you agree that you have rad and understood" at bounding box center [669, 425] width 780 height 16
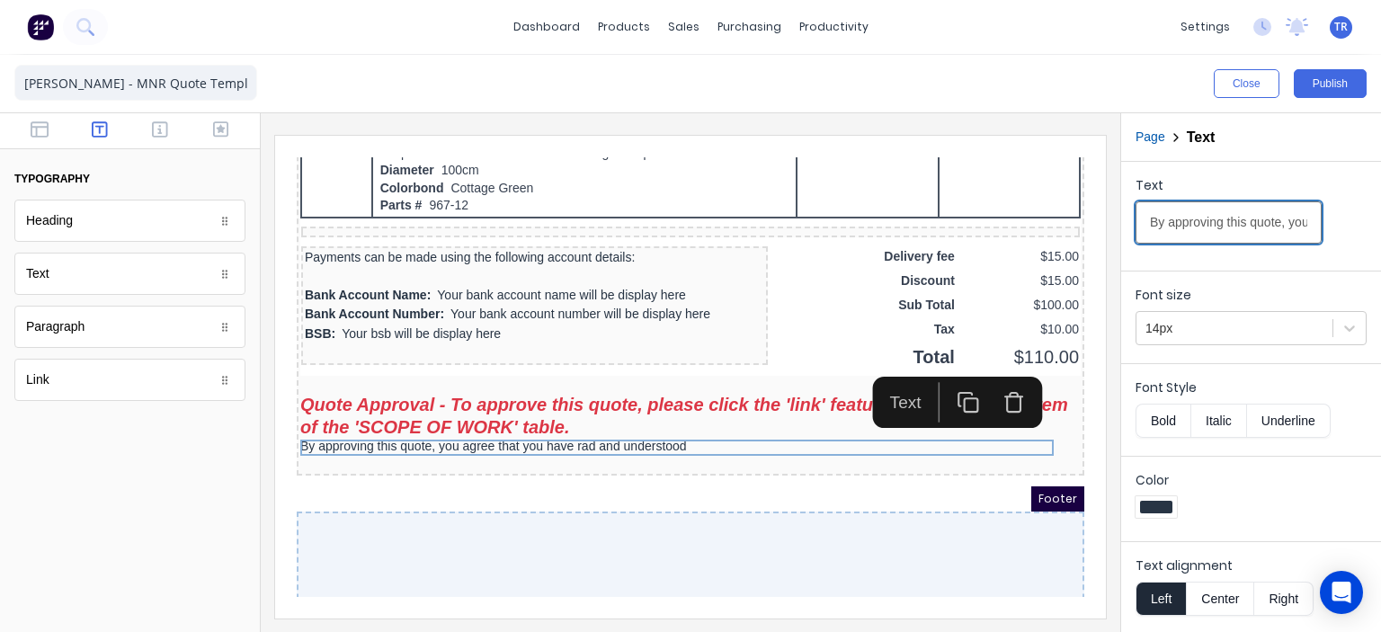
click at [1252, 223] on input "By approving this quote, you agree that you have rad and understood" at bounding box center [1229, 222] width 186 height 42
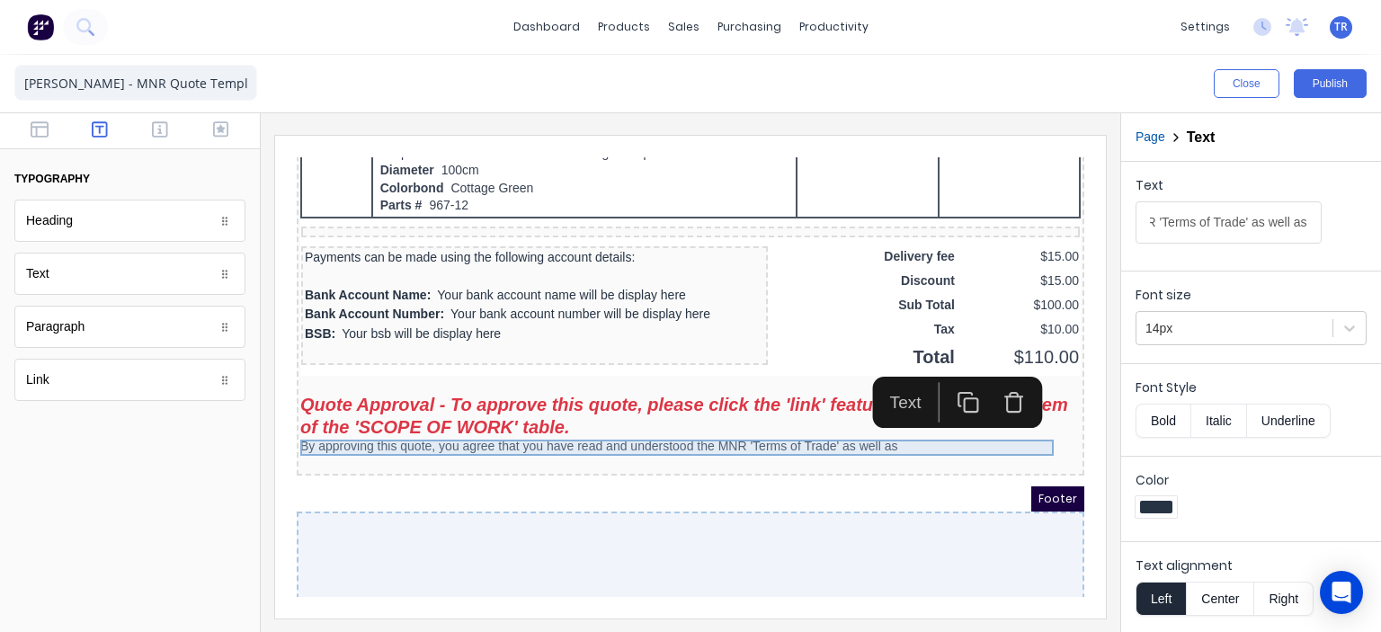
click at [566, 424] on div "By approving this quote, you agree that you have read and understood the MNR 'T…" at bounding box center [669, 425] width 780 height 16
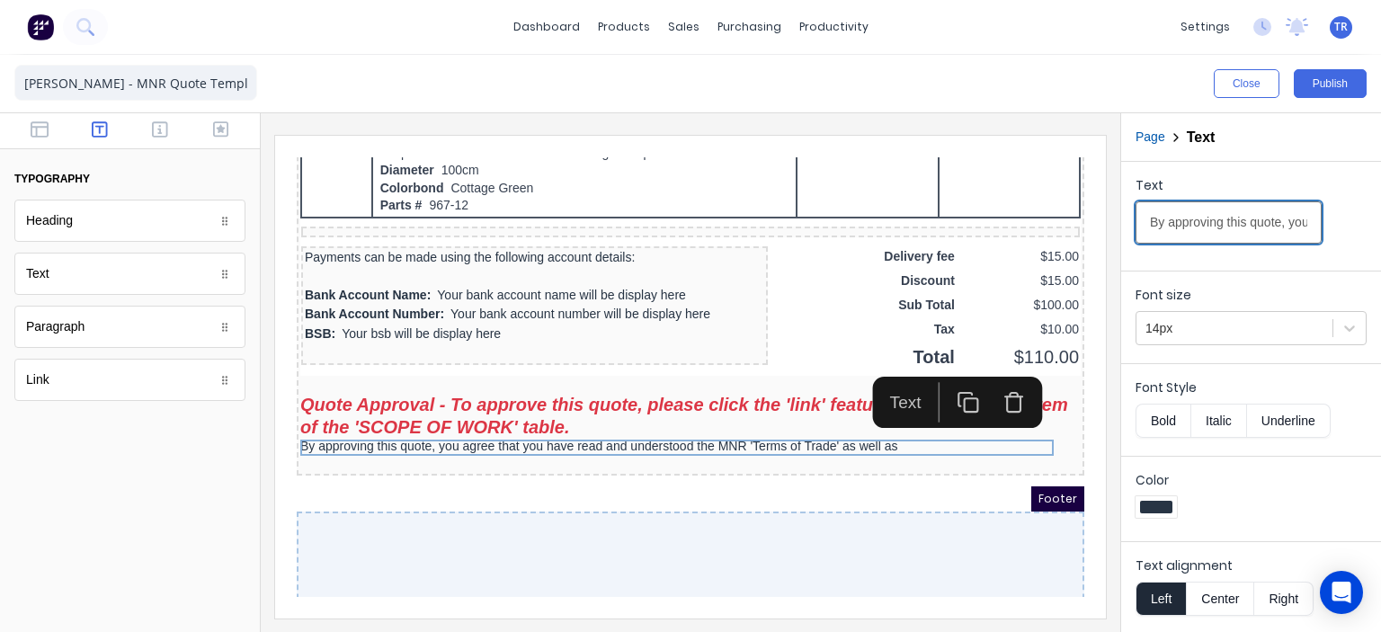
click at [1214, 227] on input "By approving this quote, you agree that you have read and understood the MNR 'T…" at bounding box center [1229, 222] width 186 height 42
click at [1189, 222] on input "By approving this quote, you agree that you have read and understood the MNR 'T…" at bounding box center [1229, 222] width 186 height 42
drag, startPoint x: 1189, startPoint y: 222, endPoint x: 1380, endPoint y: 234, distance: 191.9
click at [1380, 234] on div "Text By approving this quote, you agree that you have read and understood the M…" at bounding box center [1251, 213] width 260 height 102
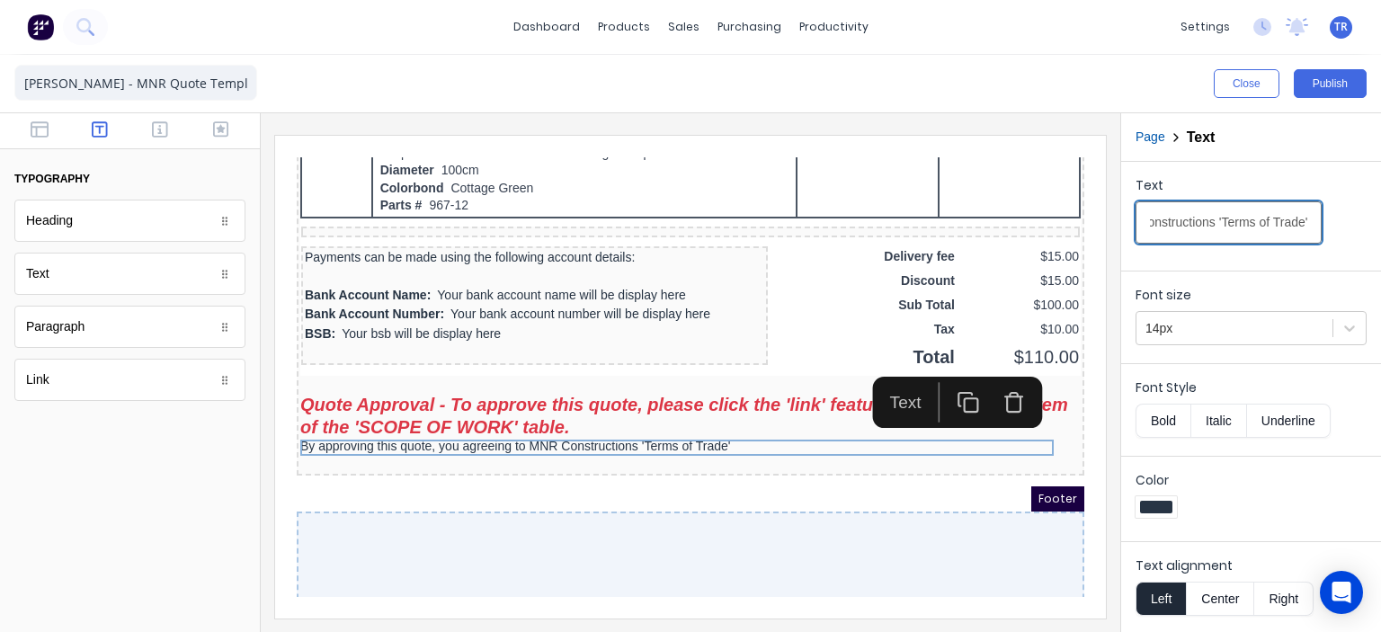
scroll to position [0, 286]
click at [1181, 226] on input "By approving this quote, you agreeing to MNR Constructions 'Terms of Trade'" at bounding box center [1229, 222] width 186 height 42
type input "By approving this quote, you agreeing to the MNR Constructions 'Terms of Trade'"
click at [1345, 239] on div "Text By approving this quote, you agreeing to the MNR Constructions 'Terms of T…" at bounding box center [1251, 214] width 231 height 76
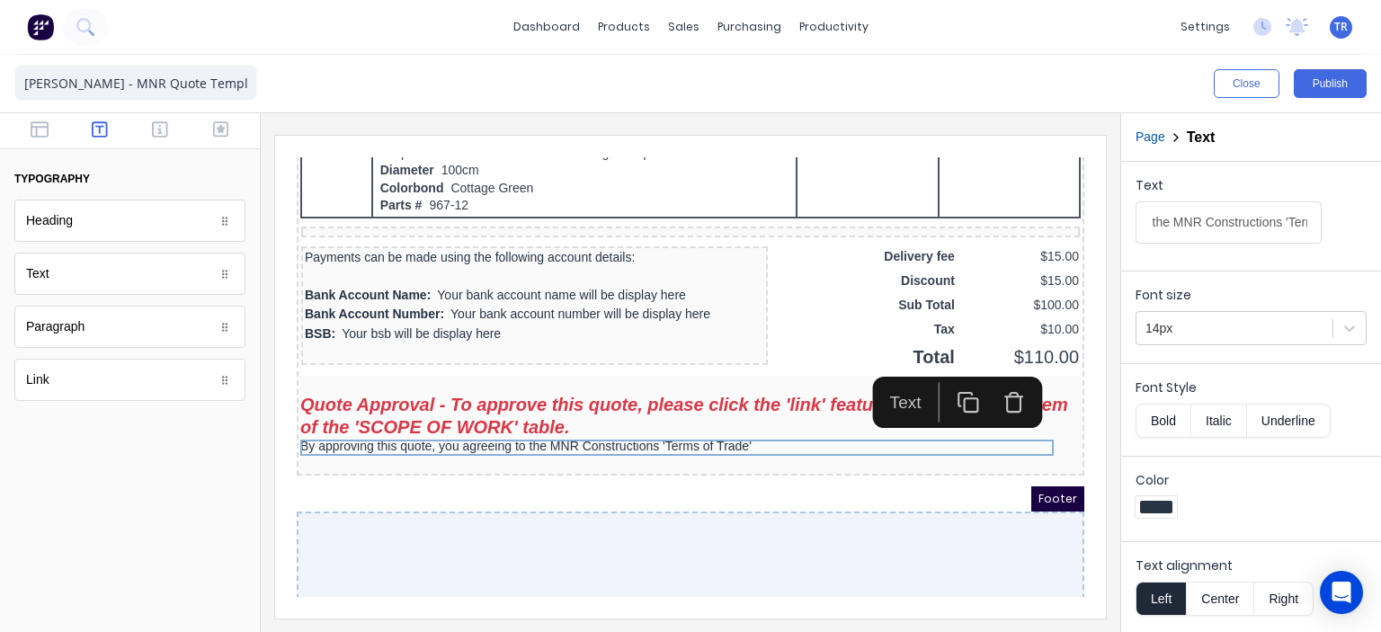
scroll to position [0, 0]
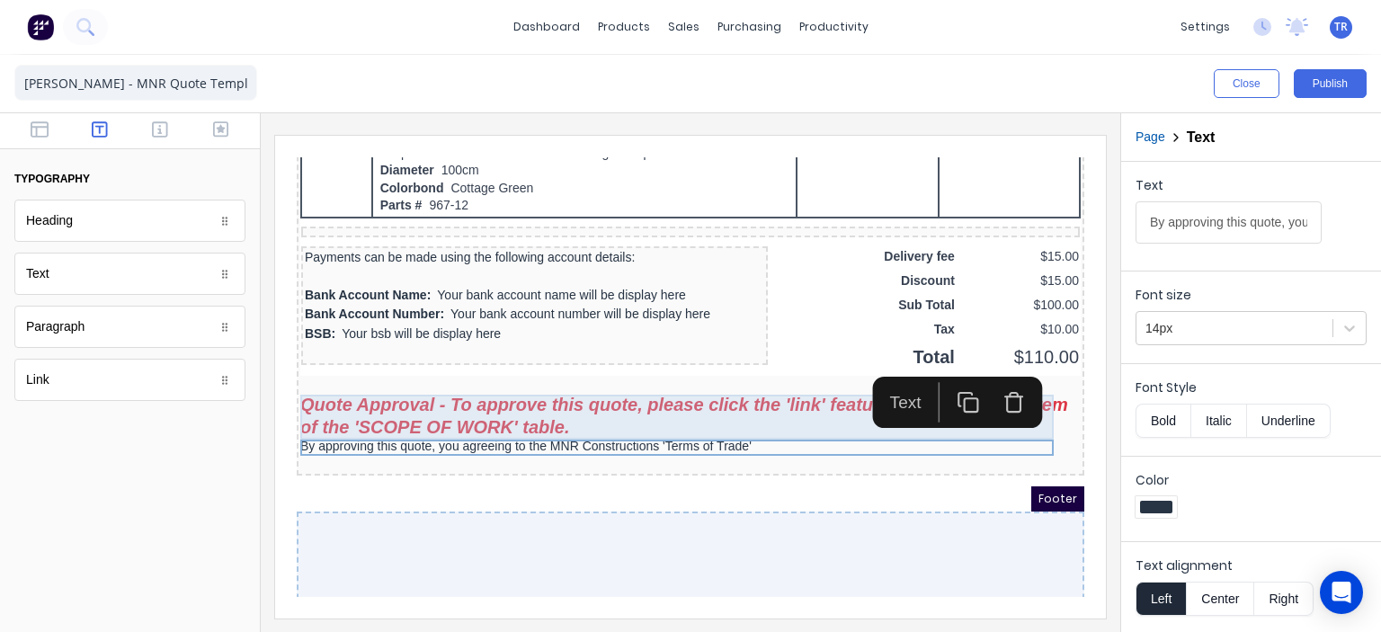
click at [751, 402] on div "Quote Approval - To approve this quote, please click the 'link' featured in the…" at bounding box center [669, 394] width 780 height 45
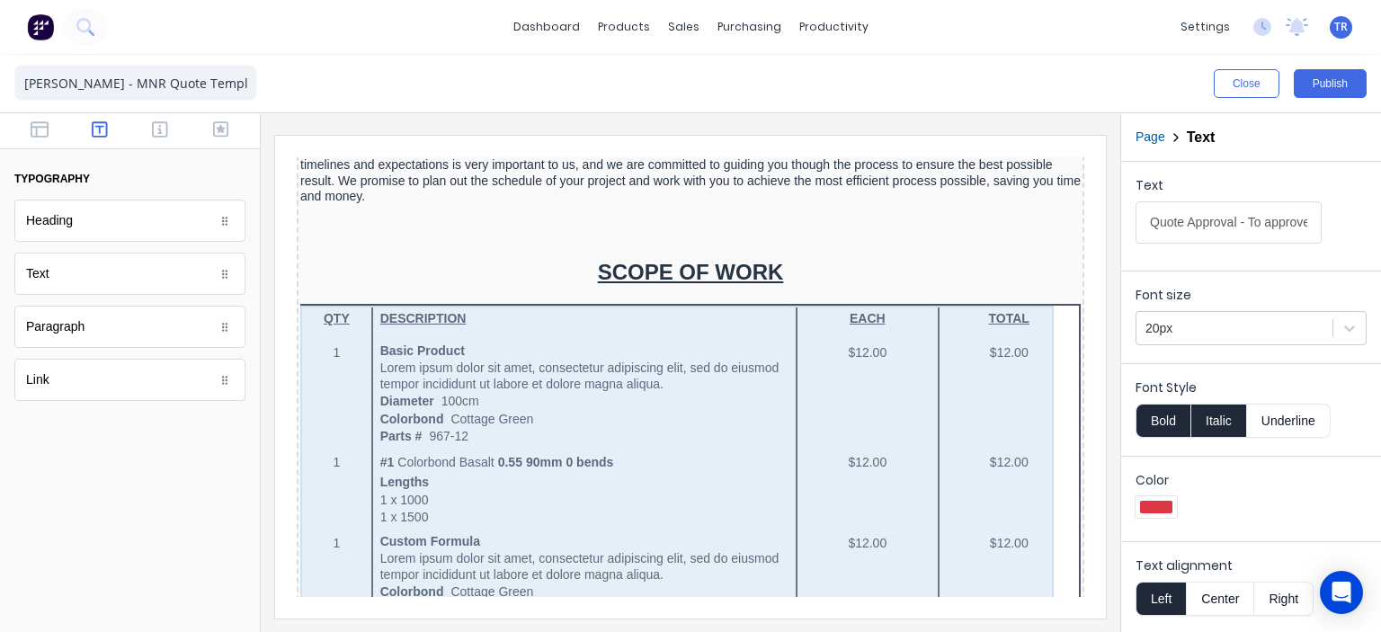
scroll to position [539, 0]
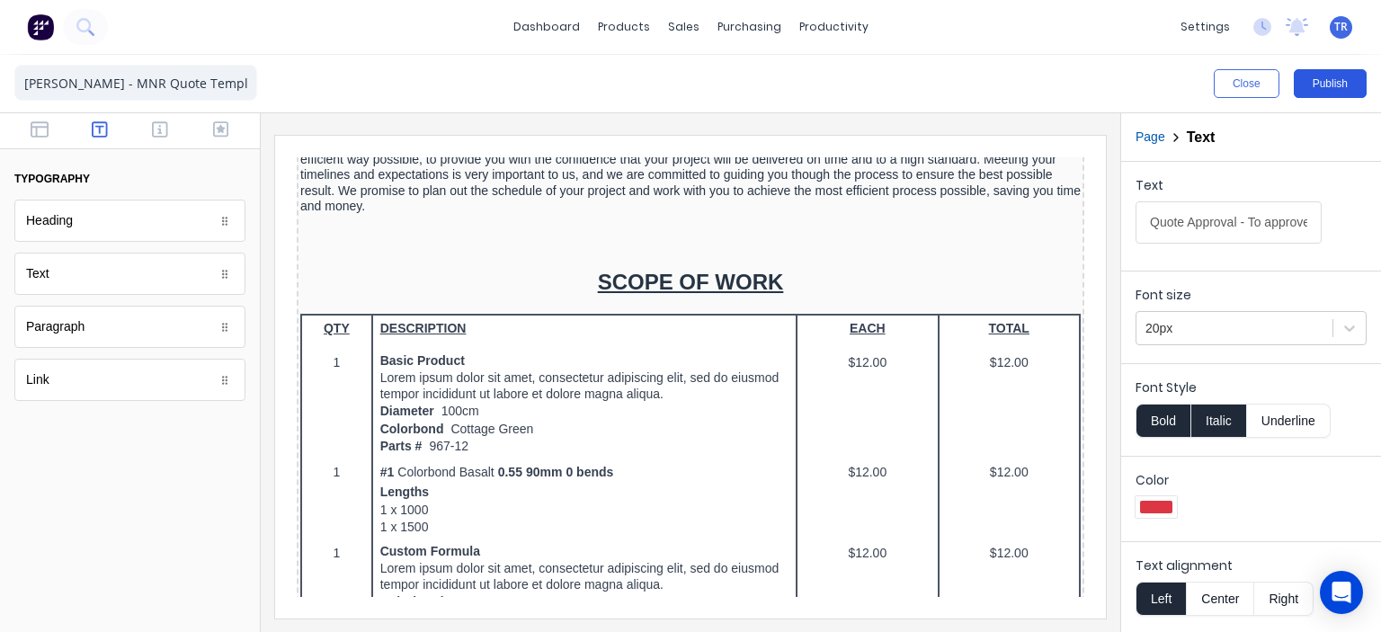
click at [1315, 85] on button "Publish" at bounding box center [1330, 83] width 73 height 29
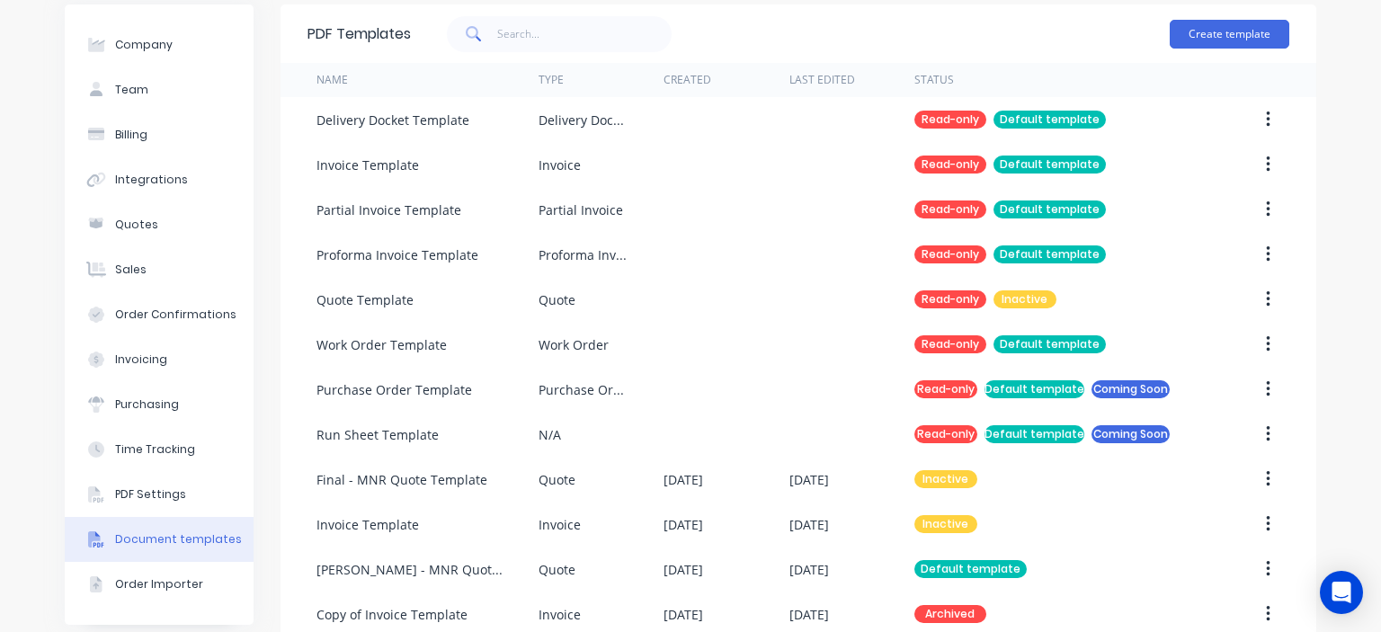
scroll to position [231, 0]
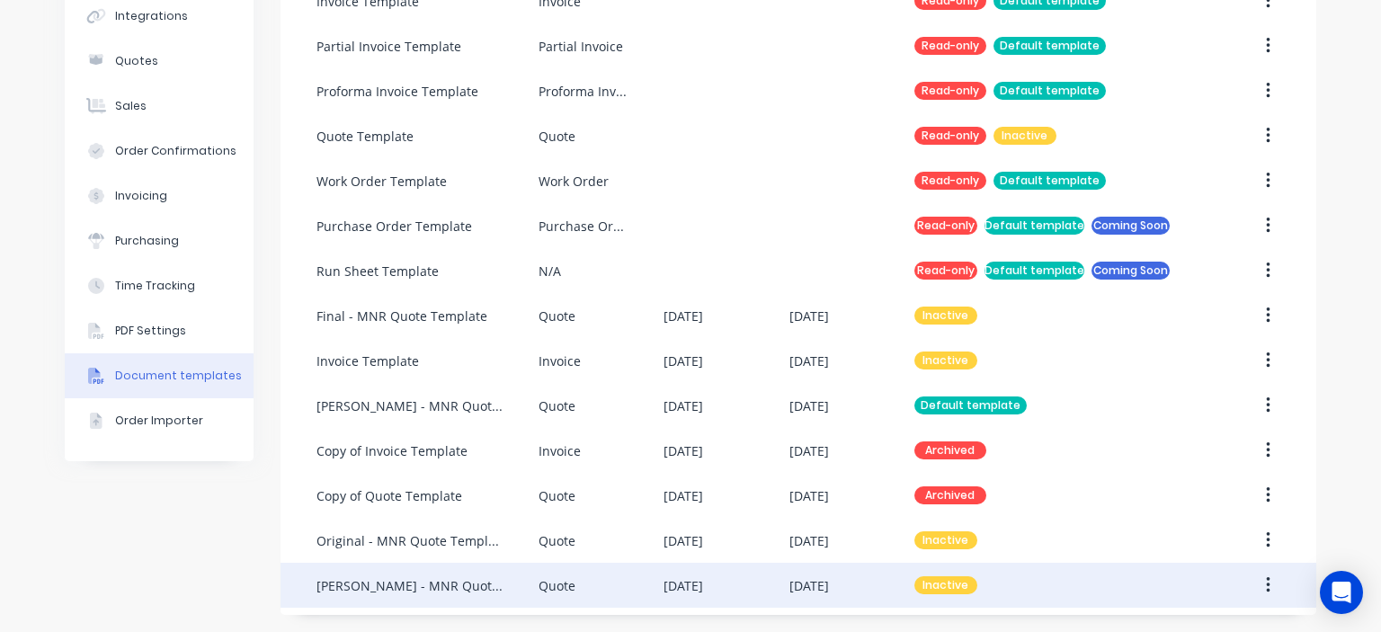
click at [652, 578] on div "Quote" at bounding box center [601, 585] width 125 height 45
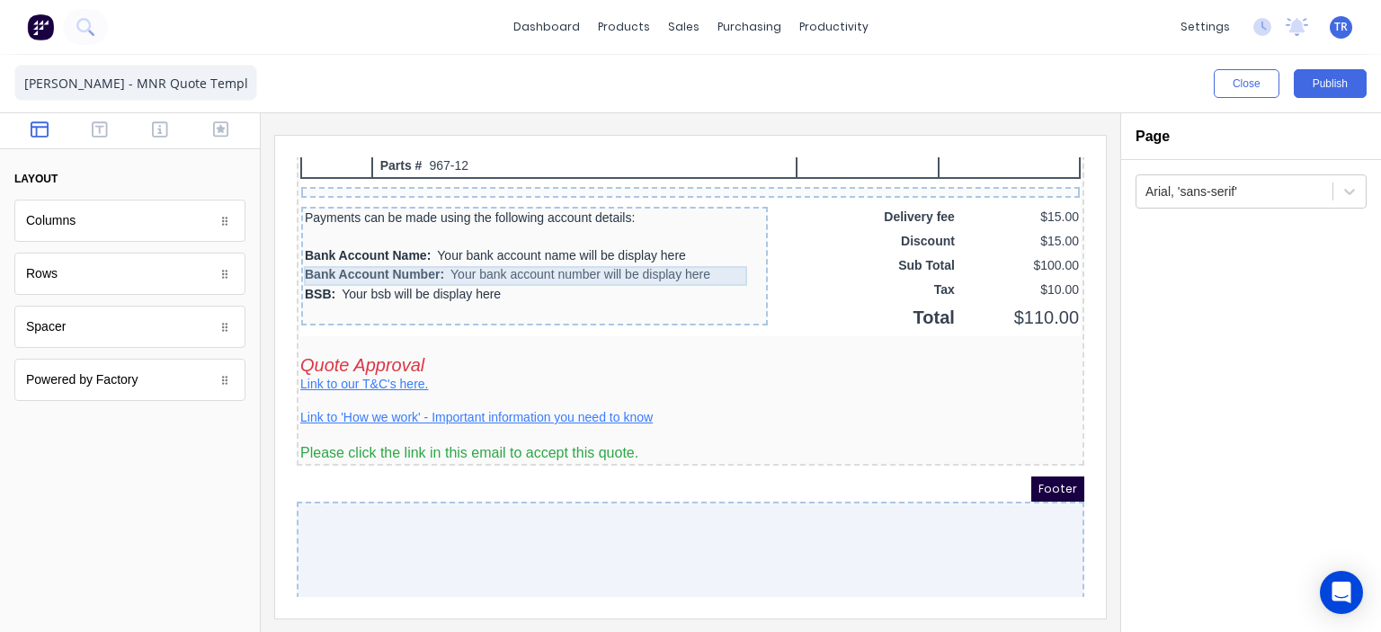
scroll to position [1594, 0]
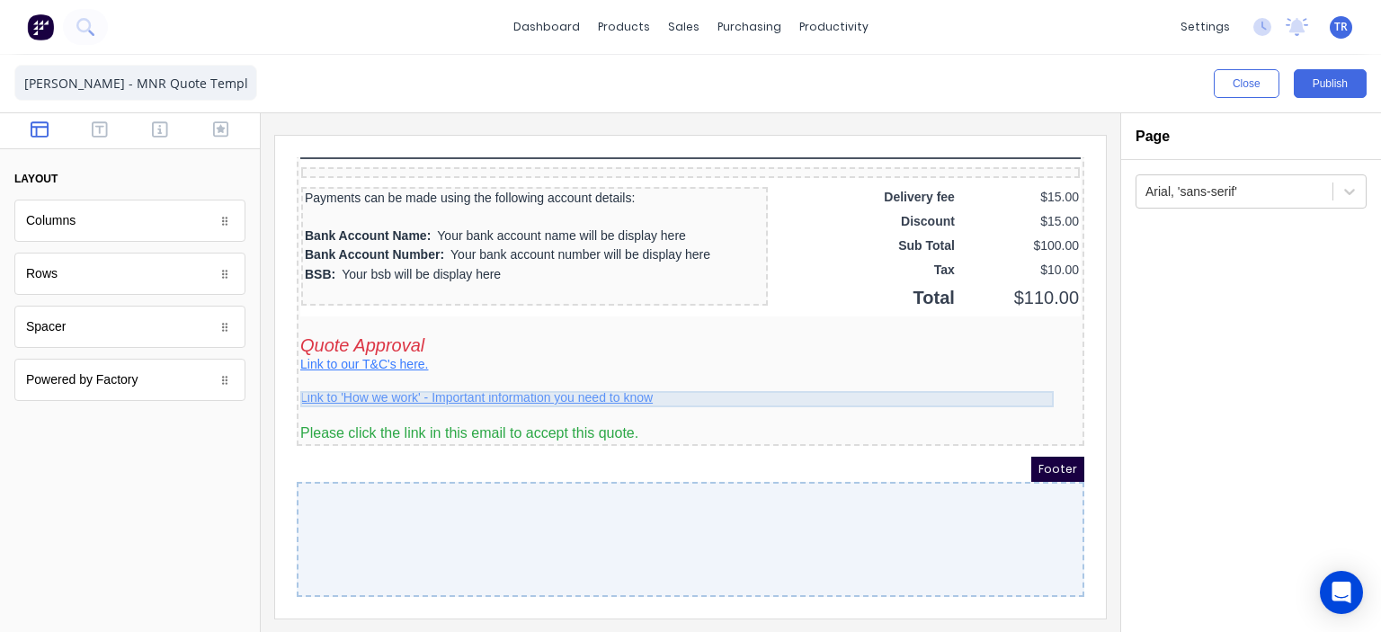
click at [397, 372] on div "Link to 'How we work' - Important information you need to know" at bounding box center [669, 377] width 780 height 16
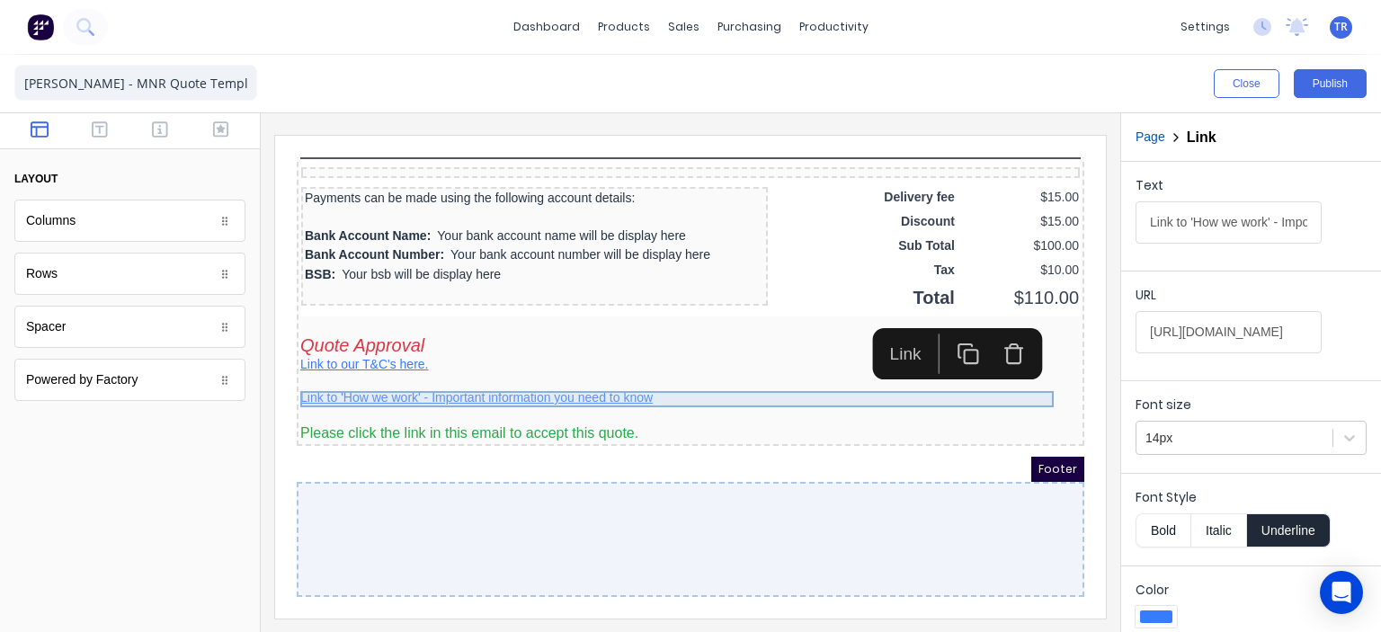
click at [506, 374] on div "Link to 'How we work' - Important information you need to know" at bounding box center [669, 377] width 780 height 16
click at [587, 369] on div "Link to 'How we work' - Important information you need to know" at bounding box center [669, 377] width 780 height 16
click at [1211, 335] on input "[URL][DOMAIN_NAME]" at bounding box center [1229, 332] width 186 height 42
click at [1212, 335] on input "[URL][DOMAIN_NAME]" at bounding box center [1229, 332] width 186 height 42
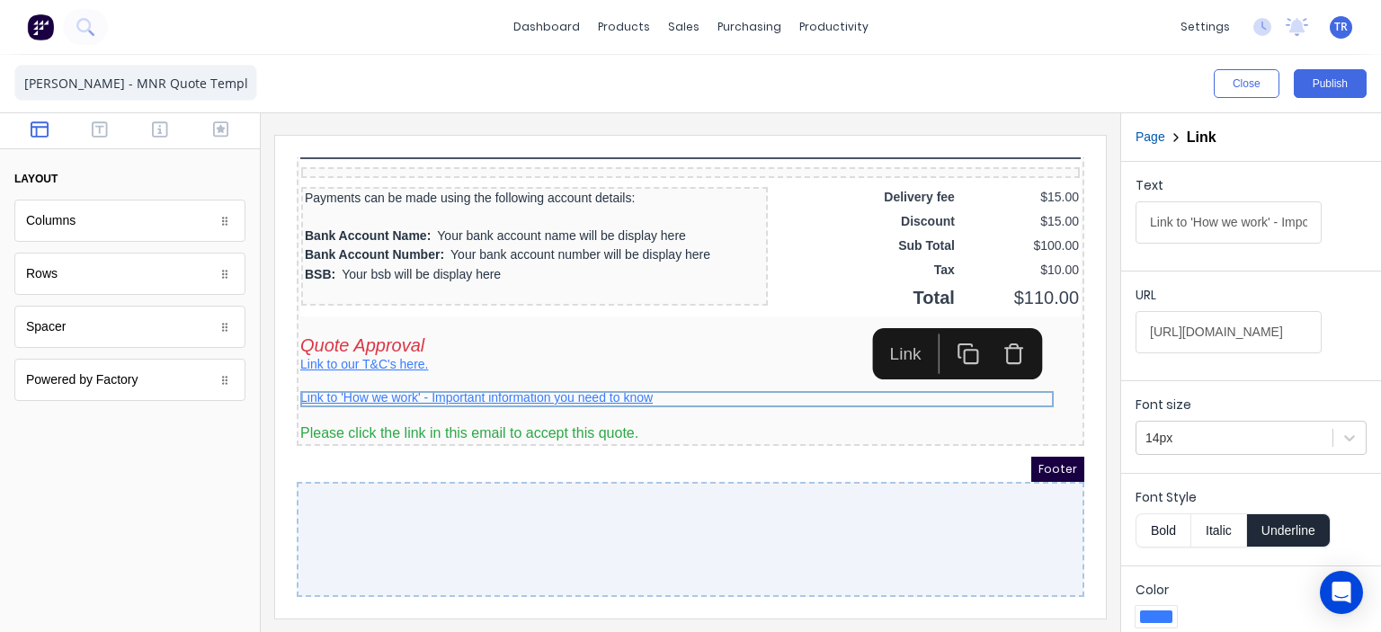
click at [1212, 335] on input "https://landing.mnrconstructions.com.au/-how-we-work" at bounding box center [1229, 332] width 186 height 42
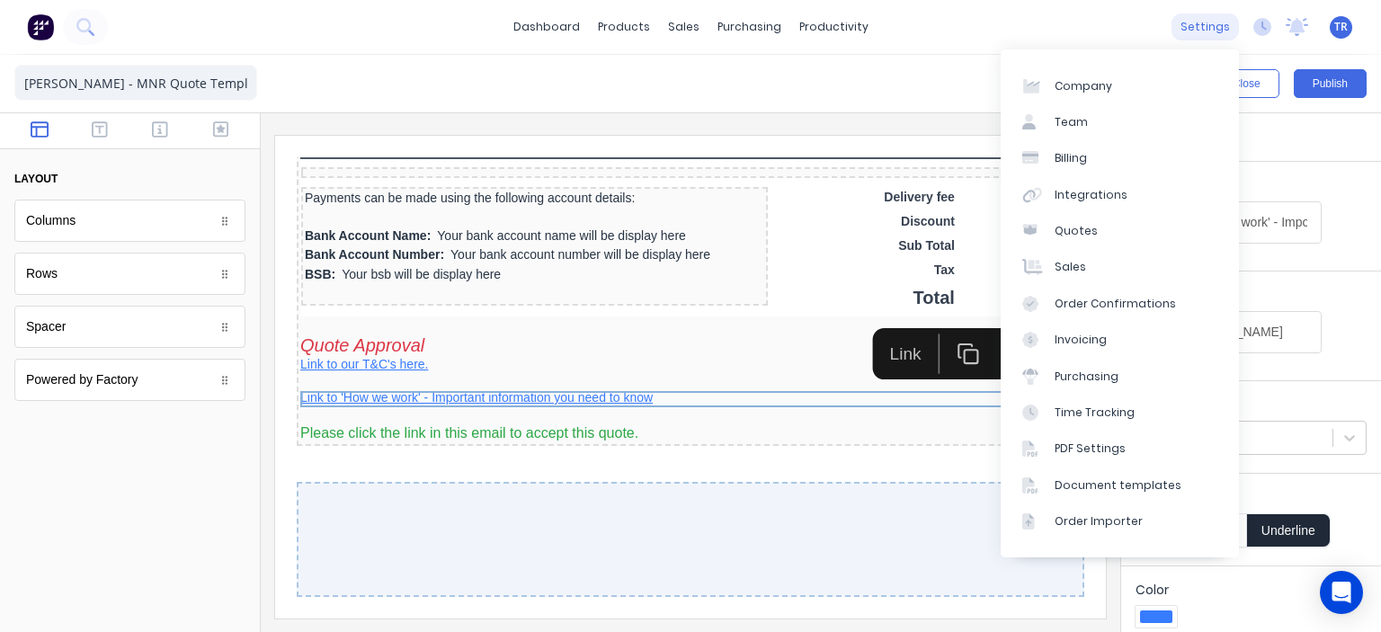
click at [1198, 25] on div "settings" at bounding box center [1205, 26] width 67 height 27
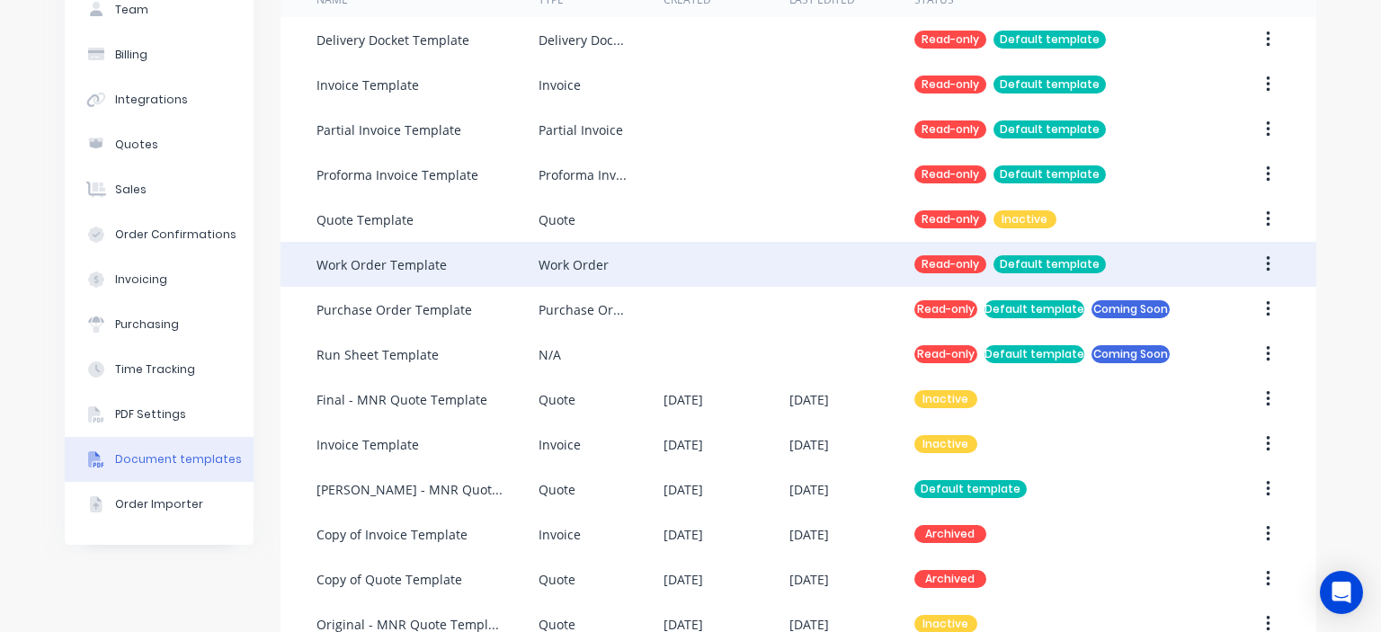
scroll to position [141, 0]
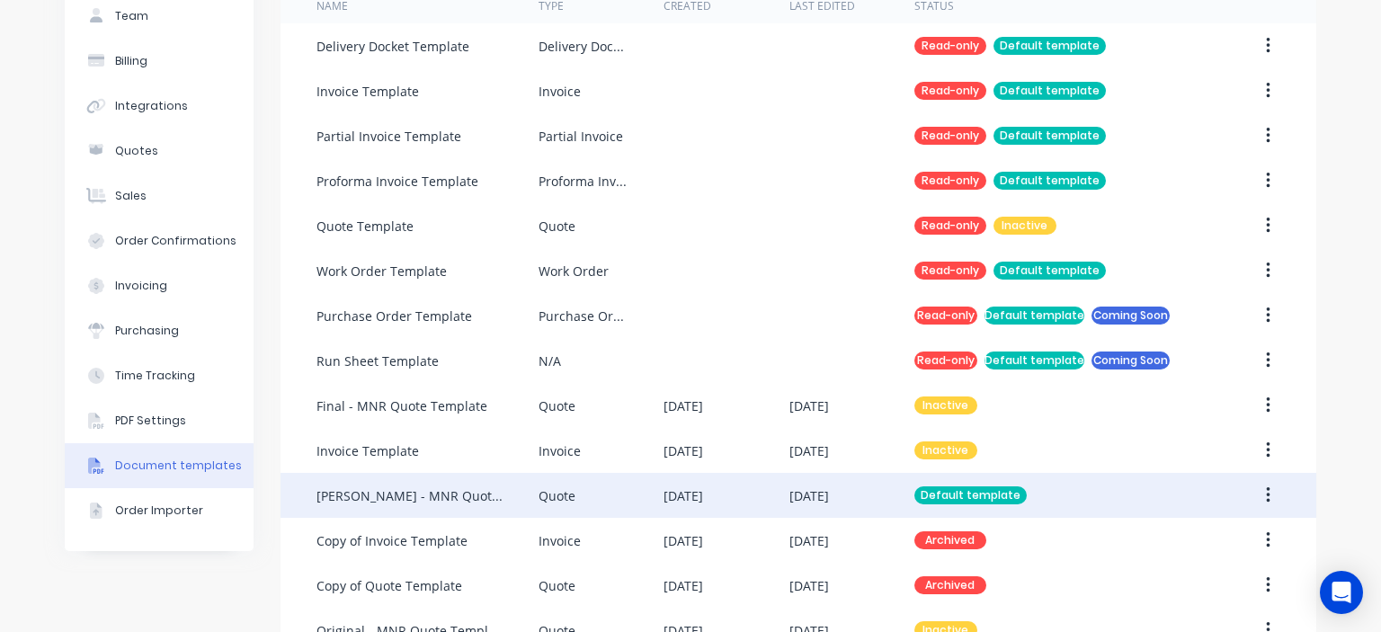
click at [562, 484] on div "Quote" at bounding box center [601, 495] width 125 height 45
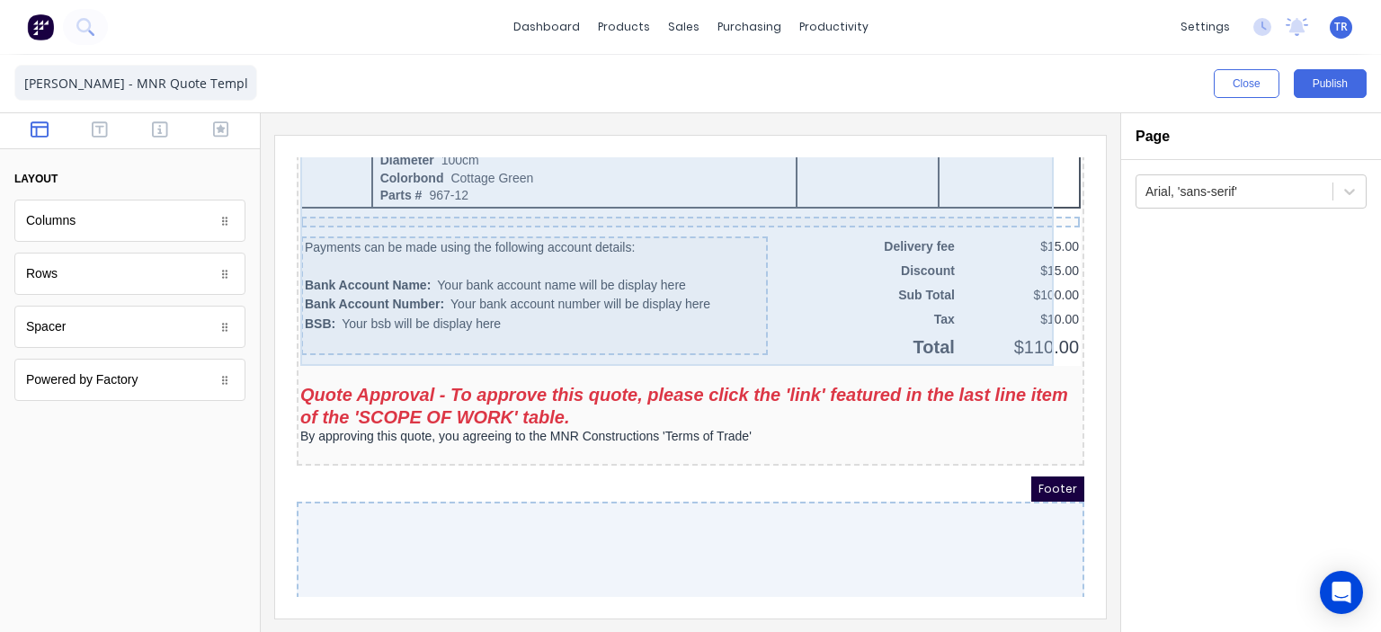
scroll to position [1564, 0]
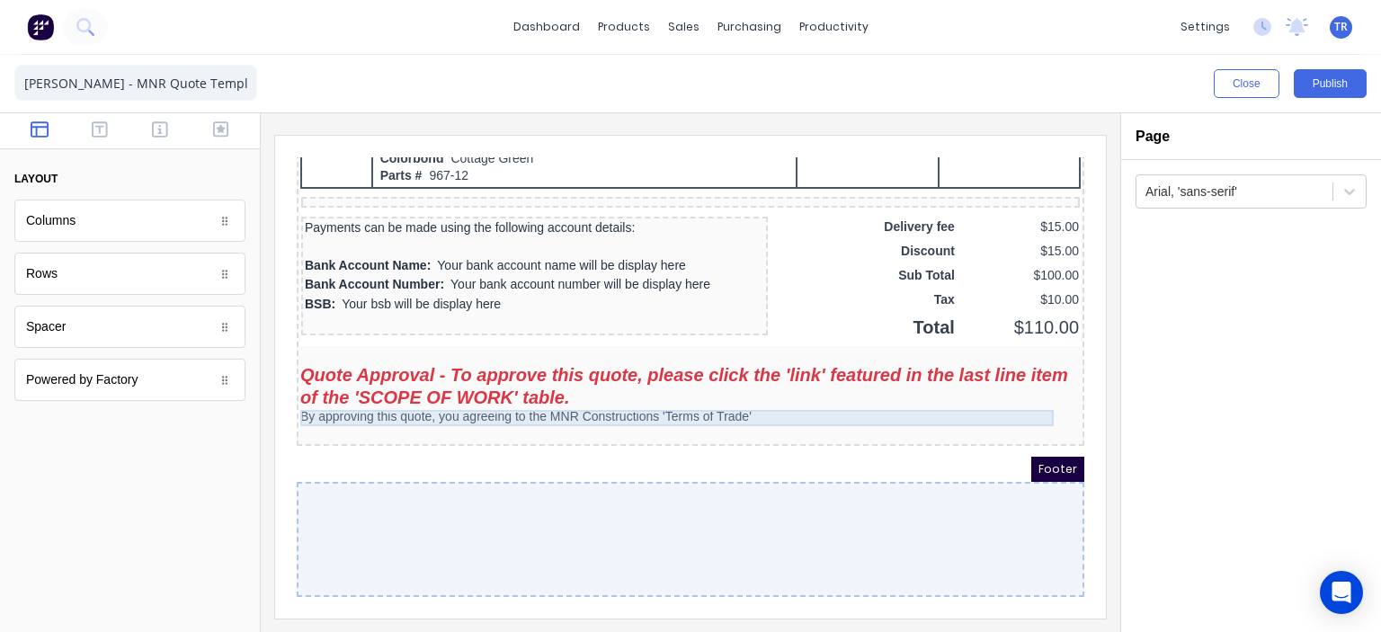
click at [737, 388] on div "By approving this quote, you agreeing to the MNR Constructions 'Terms of Trade'" at bounding box center [669, 396] width 780 height 16
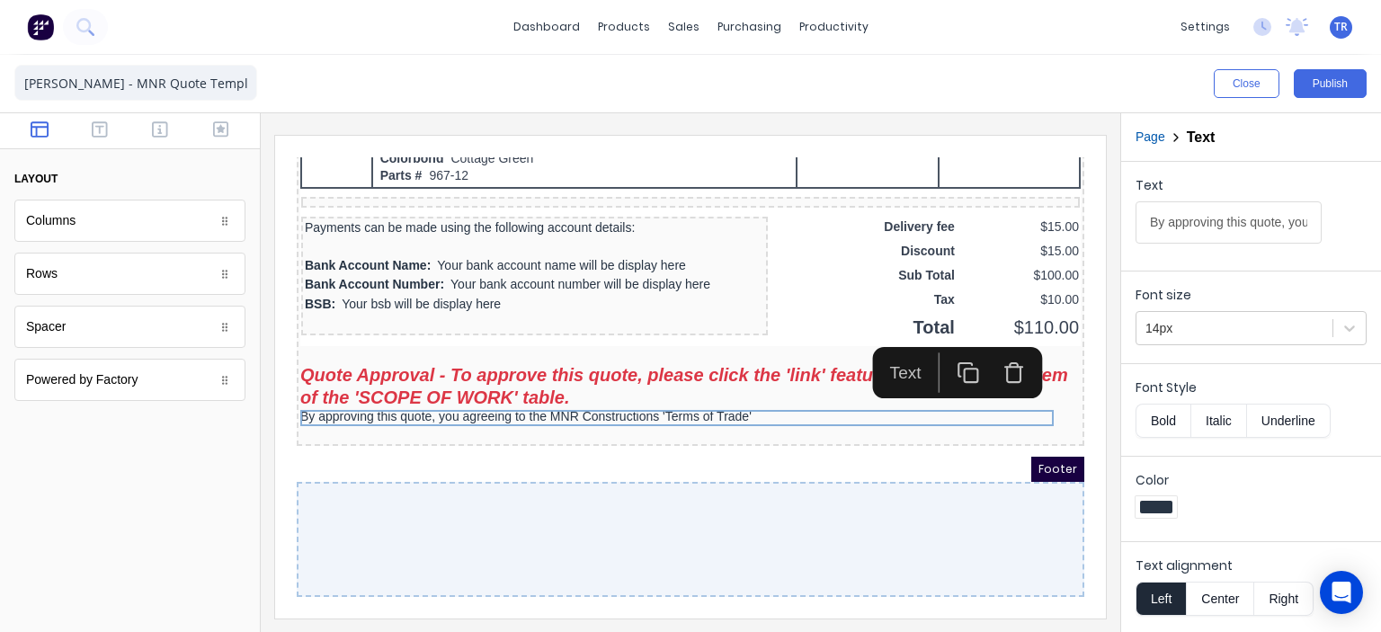
click at [115, 144] on div at bounding box center [130, 131] width 260 height 36
click at [115, 143] on div at bounding box center [130, 131] width 260 height 36
click at [79, 103] on div "Close Publish" at bounding box center [690, 84] width 1381 height 58
click at [108, 129] on button "button" at bounding box center [99, 131] width 49 height 22
click at [715, 388] on div "By approving this quote, you agreeing to the MNR Constructions 'Terms of Trade'" at bounding box center [669, 396] width 780 height 16
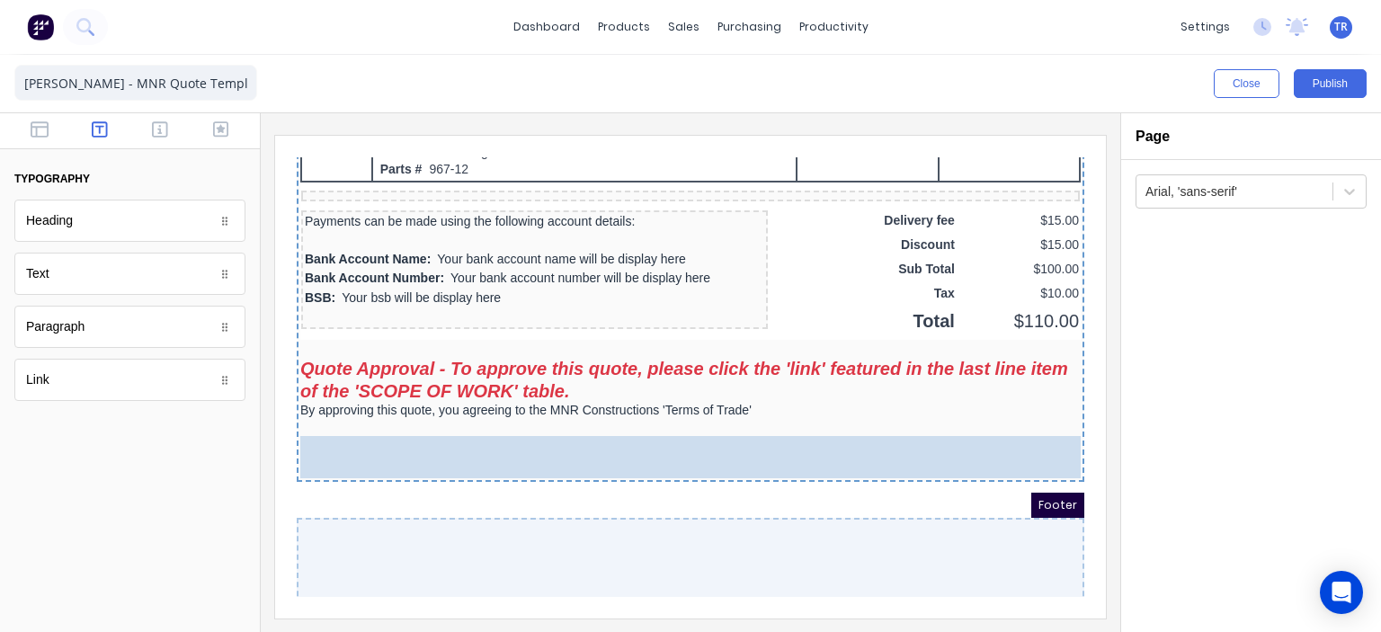
drag, startPoint x: 147, startPoint y: 382, endPoint x: 640, endPoint y: 427, distance: 495.6
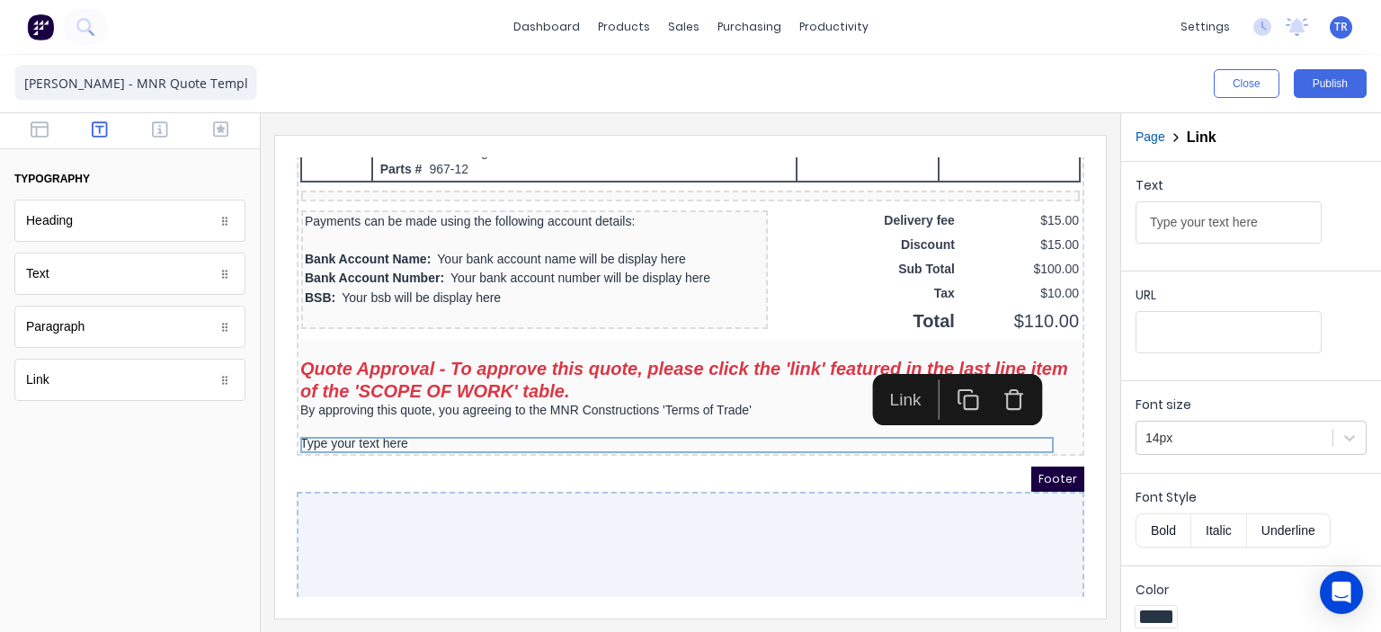
click at [1190, 224] on input "Type your text here" at bounding box center [1229, 222] width 186 height 42
type input "How we work"
click at [1202, 326] on input "URL" at bounding box center [1229, 332] width 186 height 42
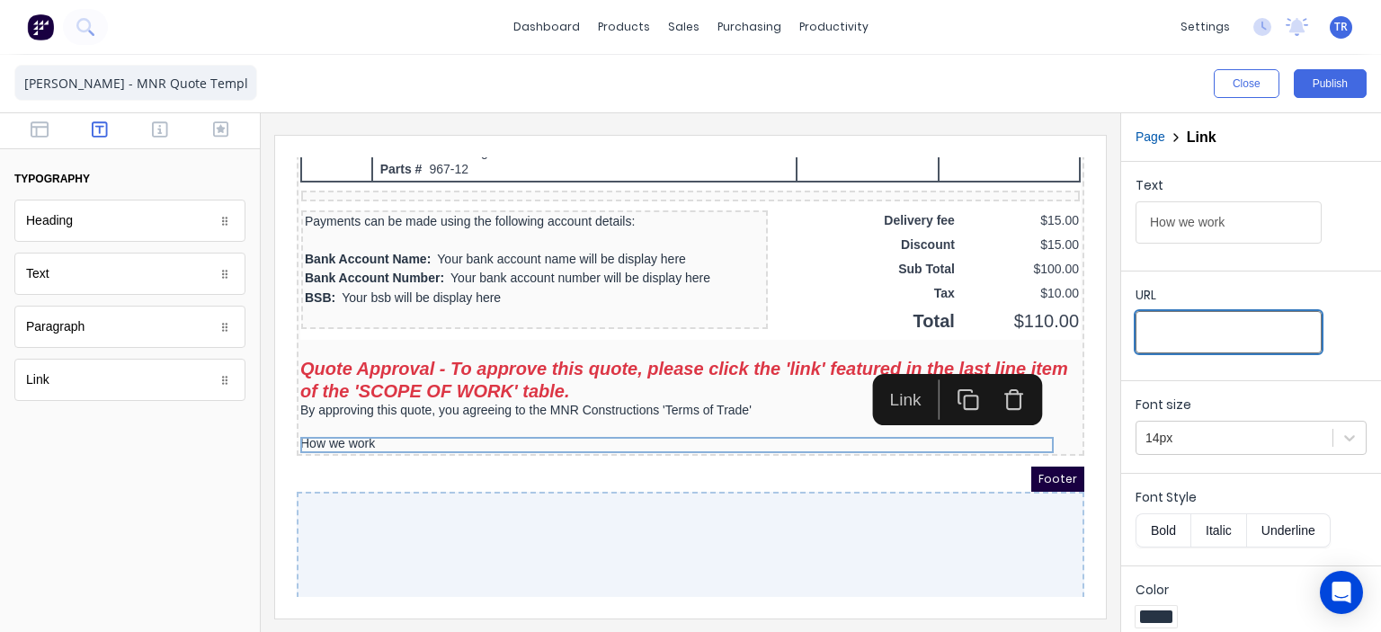
paste input "https://landing.mnrconstructions.com.au/-how-we-work"
type input "https://landing.mnrconstructions.com.au/-how-we-work"
click at [1275, 530] on button "Underline" at bounding box center [1289, 530] width 84 height 34
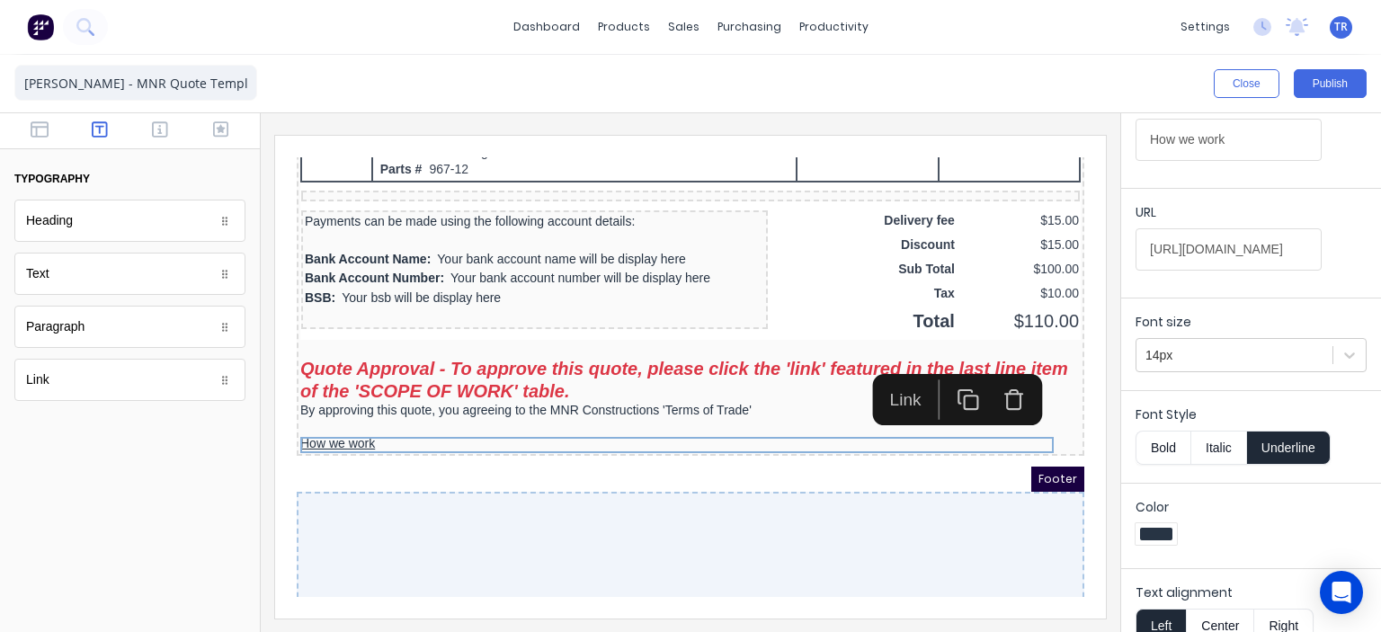
scroll to position [90, 0]
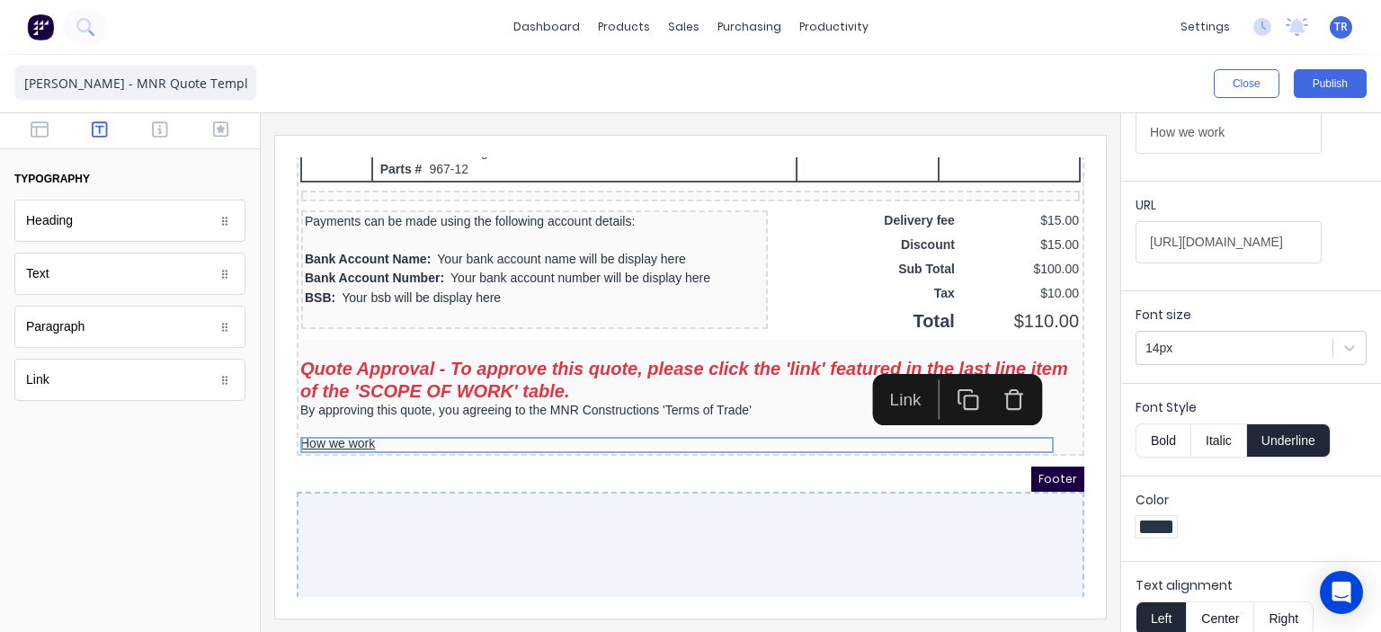
click at [1166, 527] on div at bounding box center [1156, 527] width 32 height 13
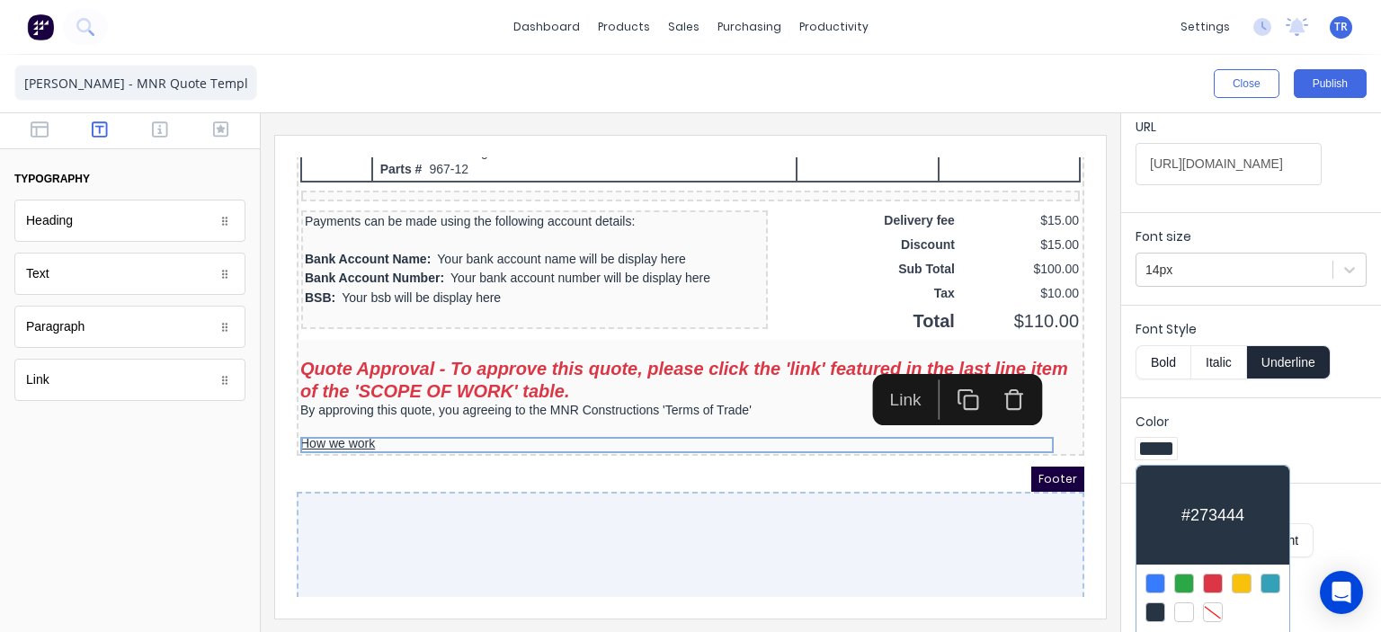
scroll to position [173, 0]
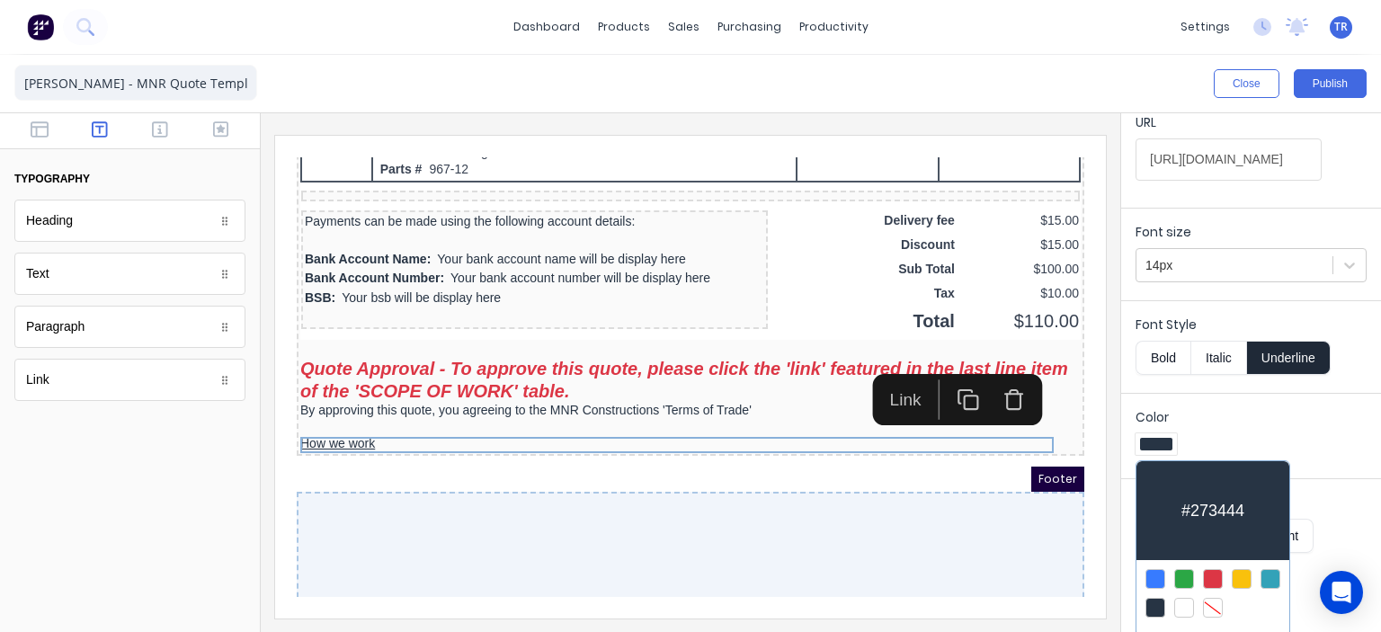
click at [1160, 569] on div at bounding box center [1155, 579] width 20 height 20
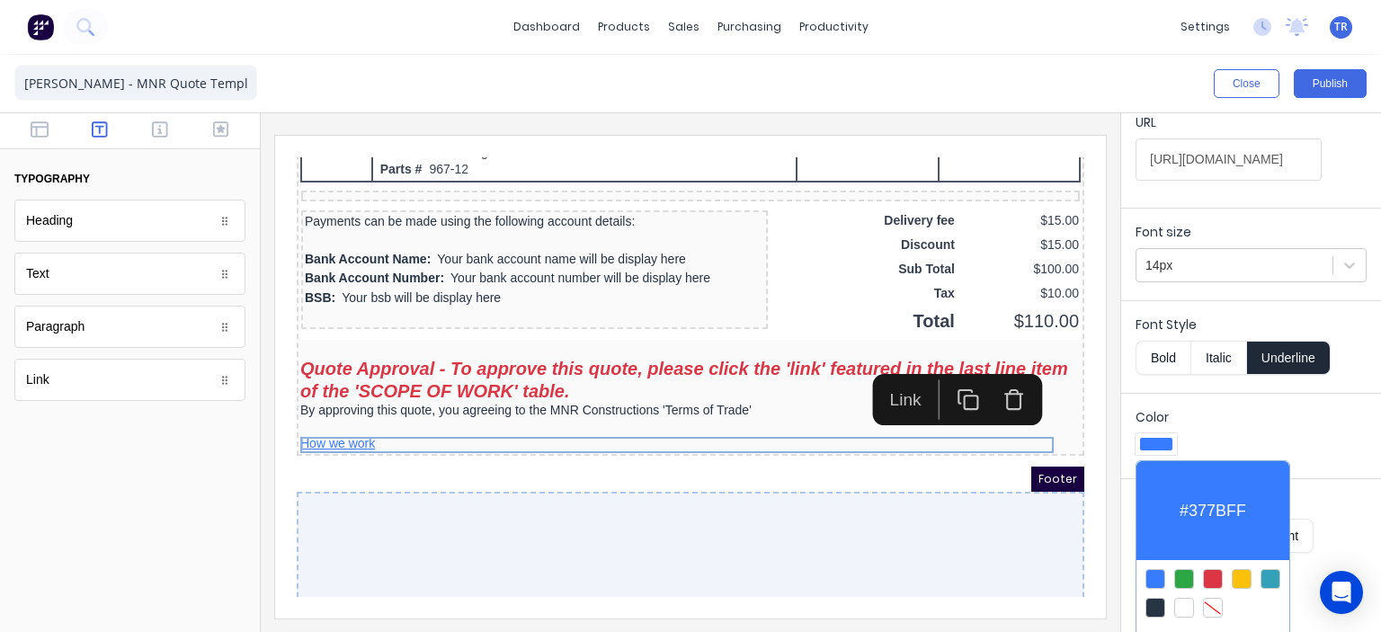
drag, startPoint x: 49, startPoint y: 377, endPoint x: 414, endPoint y: 430, distance: 369.8
click at [414, 430] on div at bounding box center [690, 316] width 1381 height 632
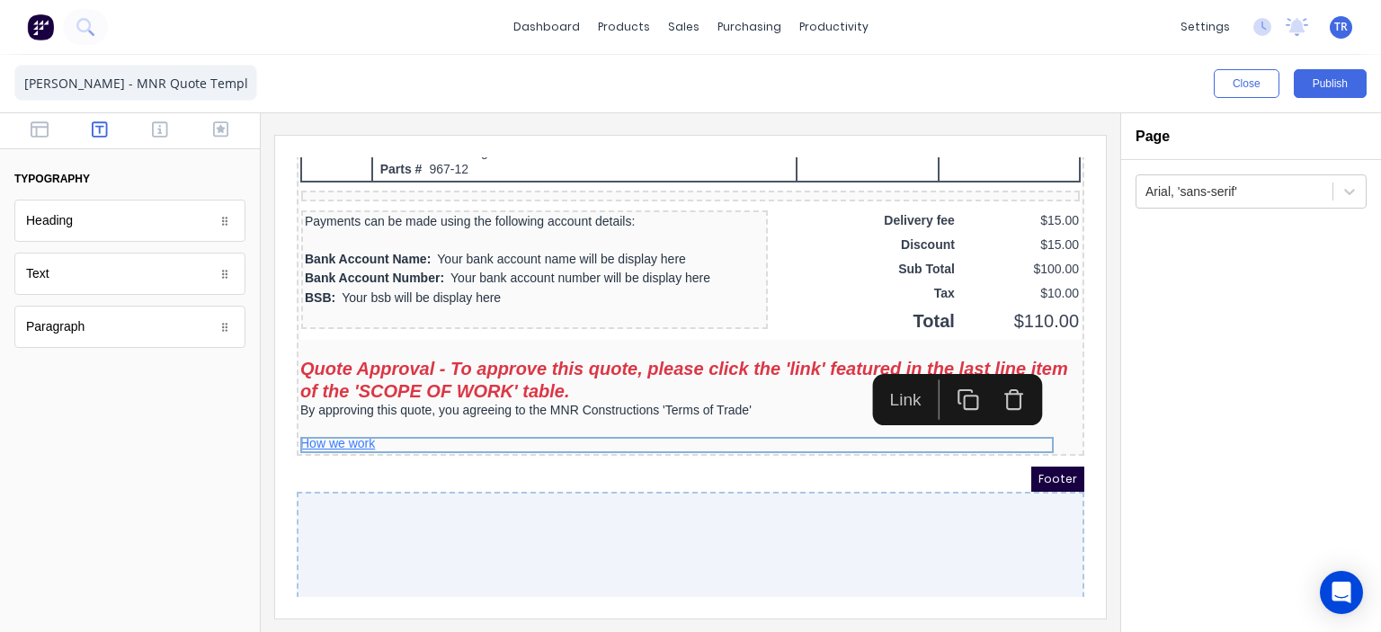
scroll to position [0, 0]
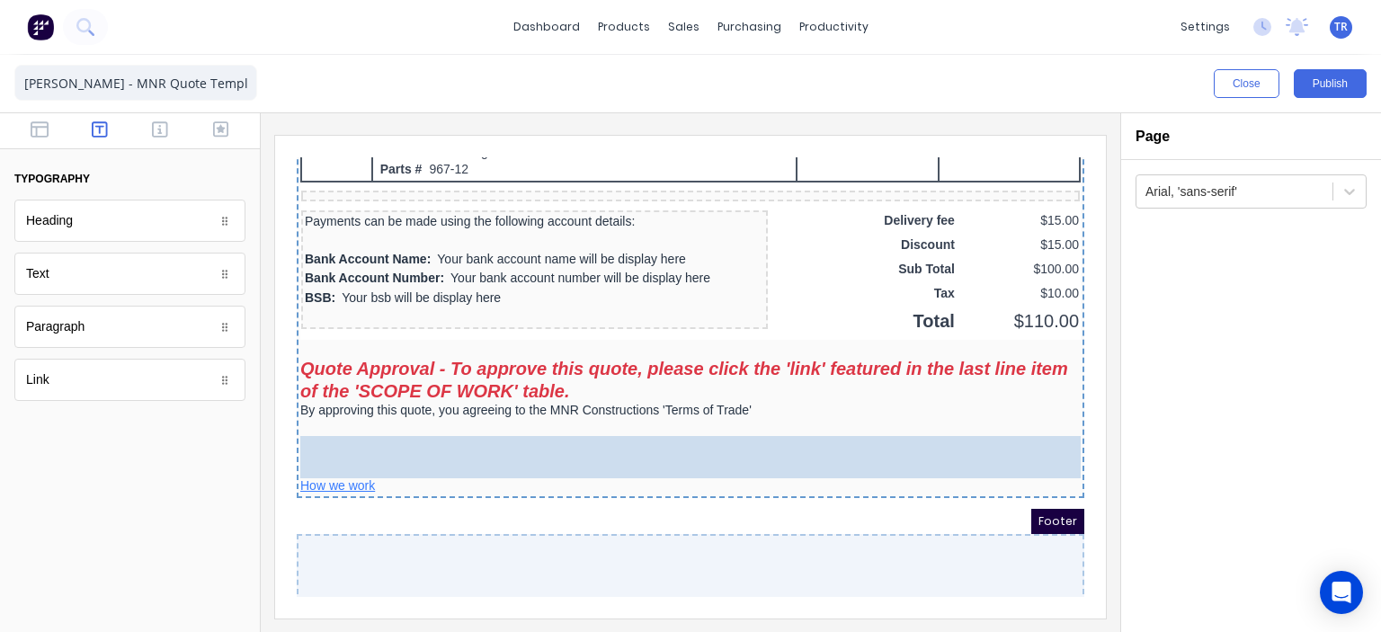
drag, startPoint x: 61, startPoint y: 377, endPoint x: 108, endPoint y: 270, distance: 116.8
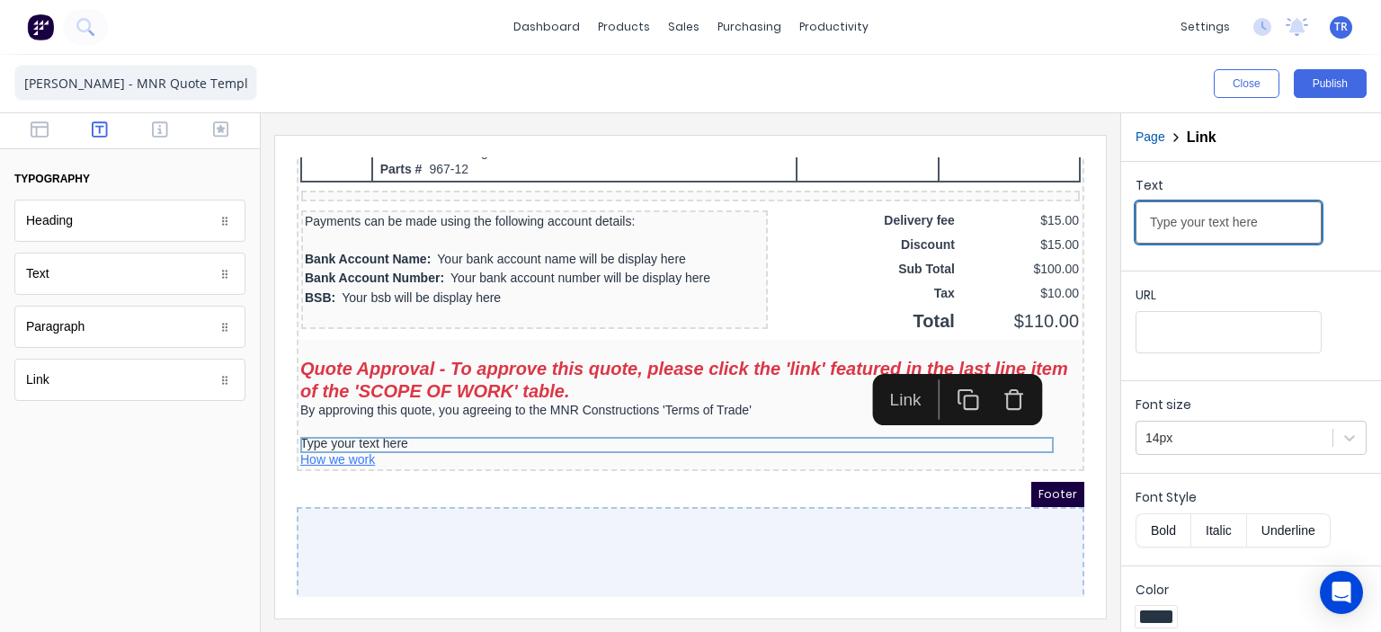
click at [1195, 224] on input "Type your text here" at bounding box center [1229, 222] width 186 height 42
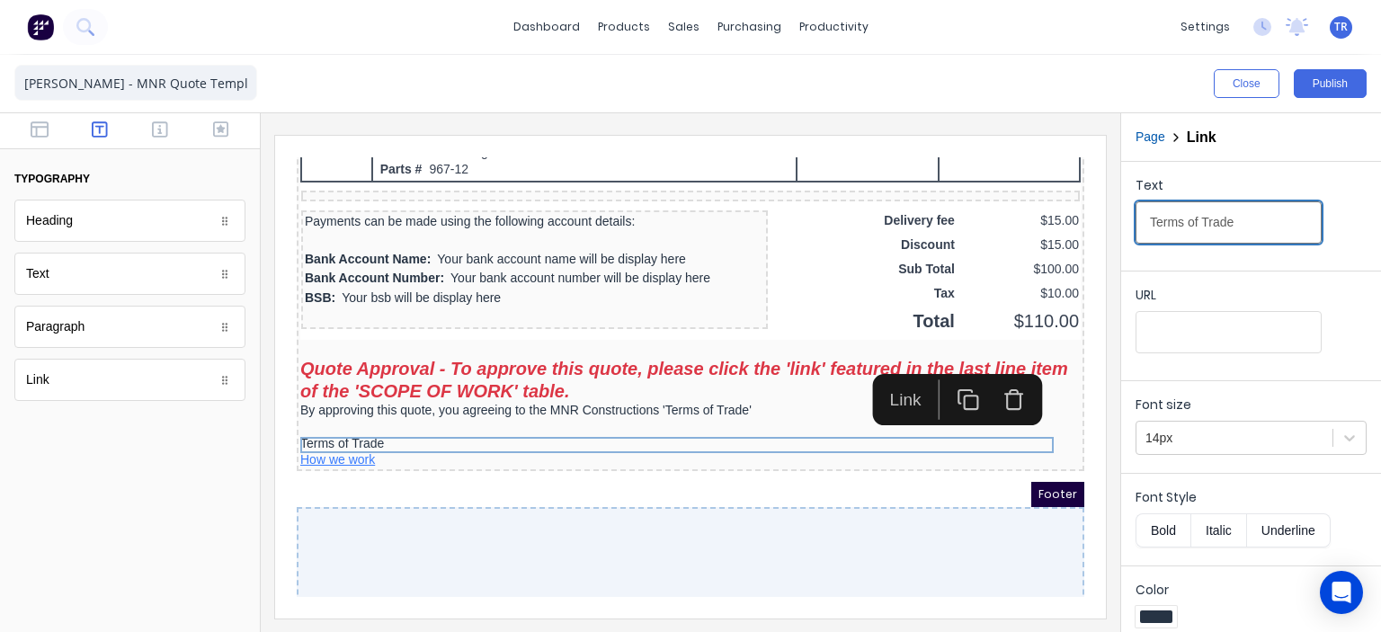
type input "Terms of Trade"
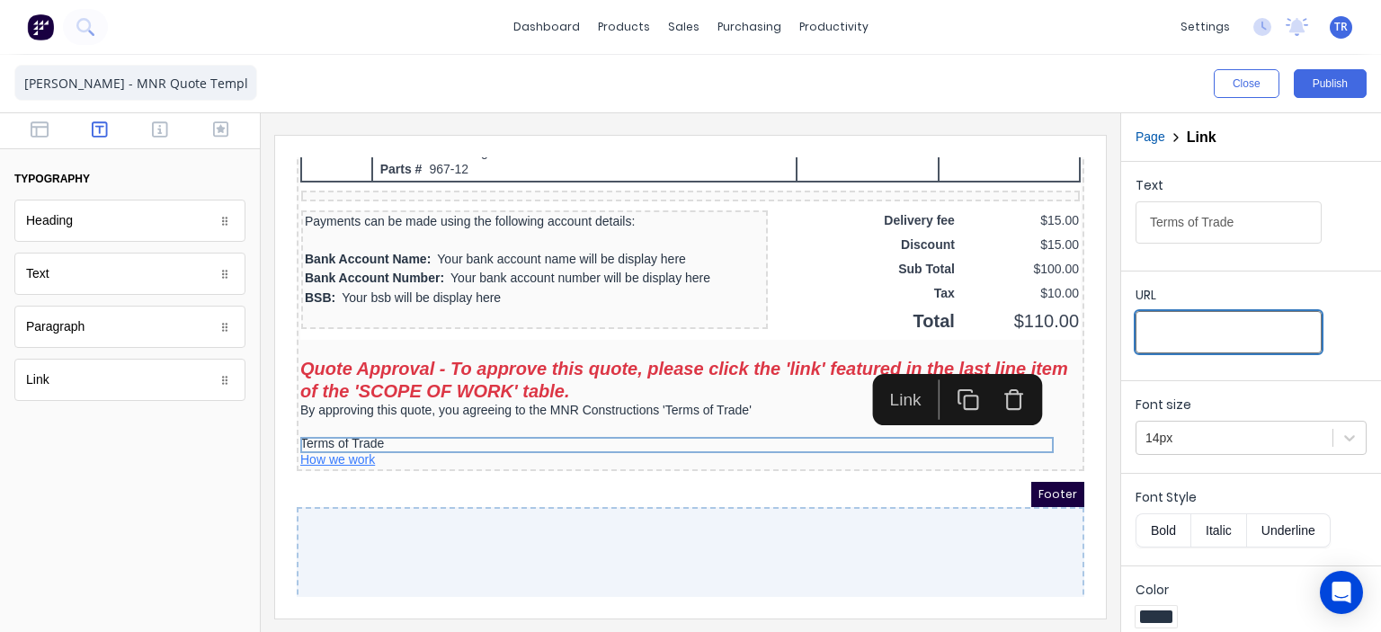
click at [1190, 318] on input "URL" at bounding box center [1229, 332] width 186 height 42
paste input "https://mnrconstructions.com.au/wp-content/uploads/2023/06/Terms-Of-Trade-Short…"
type input "https://mnrconstructions.com.au/wp-content/uploads/2023/06/Terms-Of-Trade-Short…"
drag, startPoint x: 1281, startPoint y: 531, endPoint x: 1223, endPoint y: 575, distance: 72.6
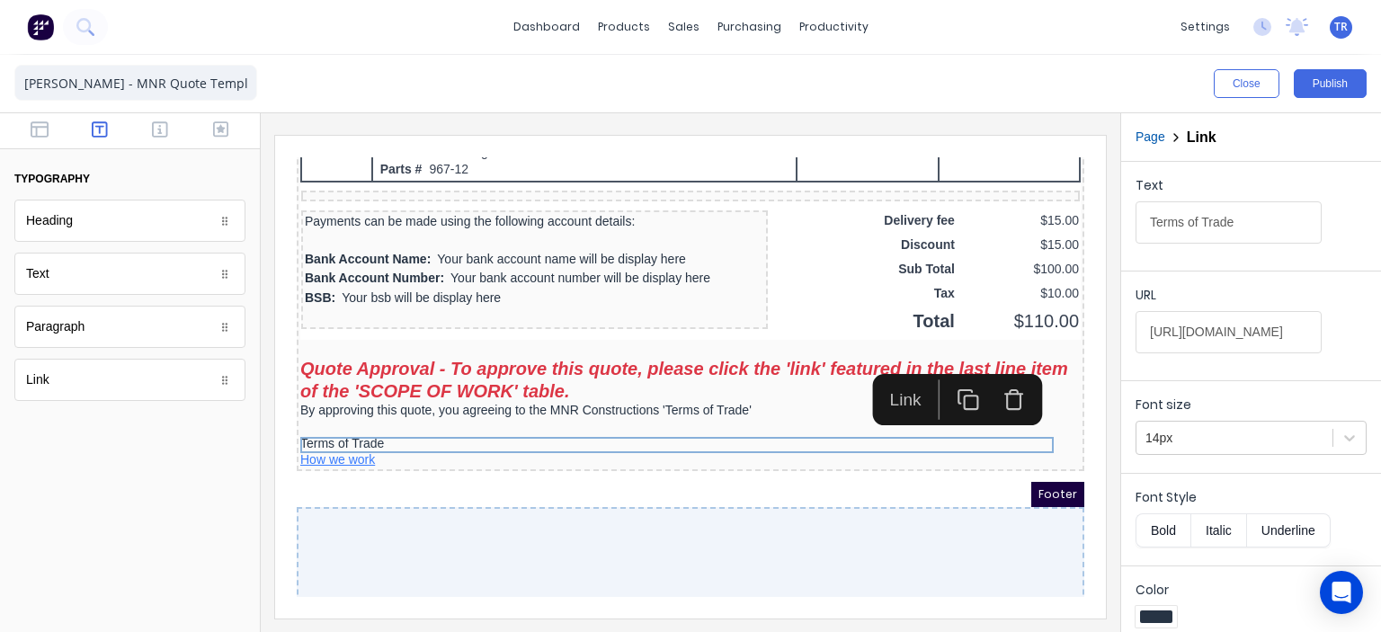
click at [1283, 531] on button "Underline" at bounding box center [1289, 530] width 84 height 34
click at [1158, 612] on div at bounding box center [1156, 616] width 32 height 13
click at [1202, 629] on div at bounding box center [690, 316] width 1381 height 632
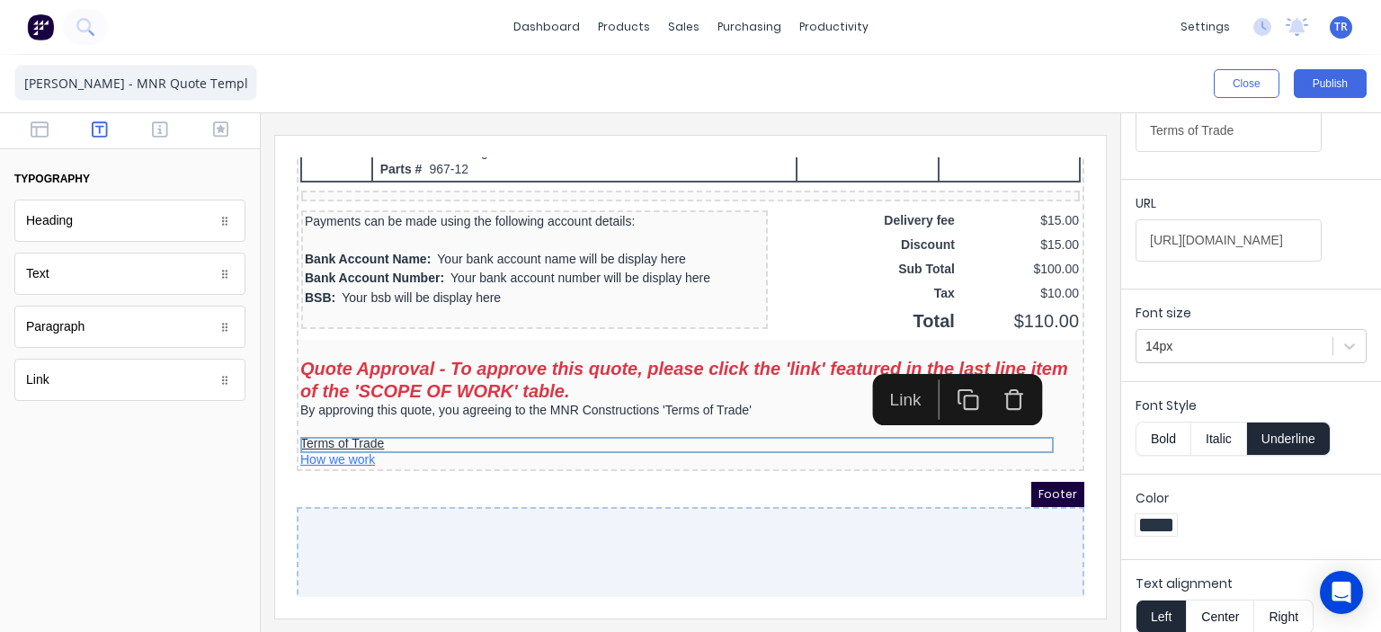
scroll to position [104, 0]
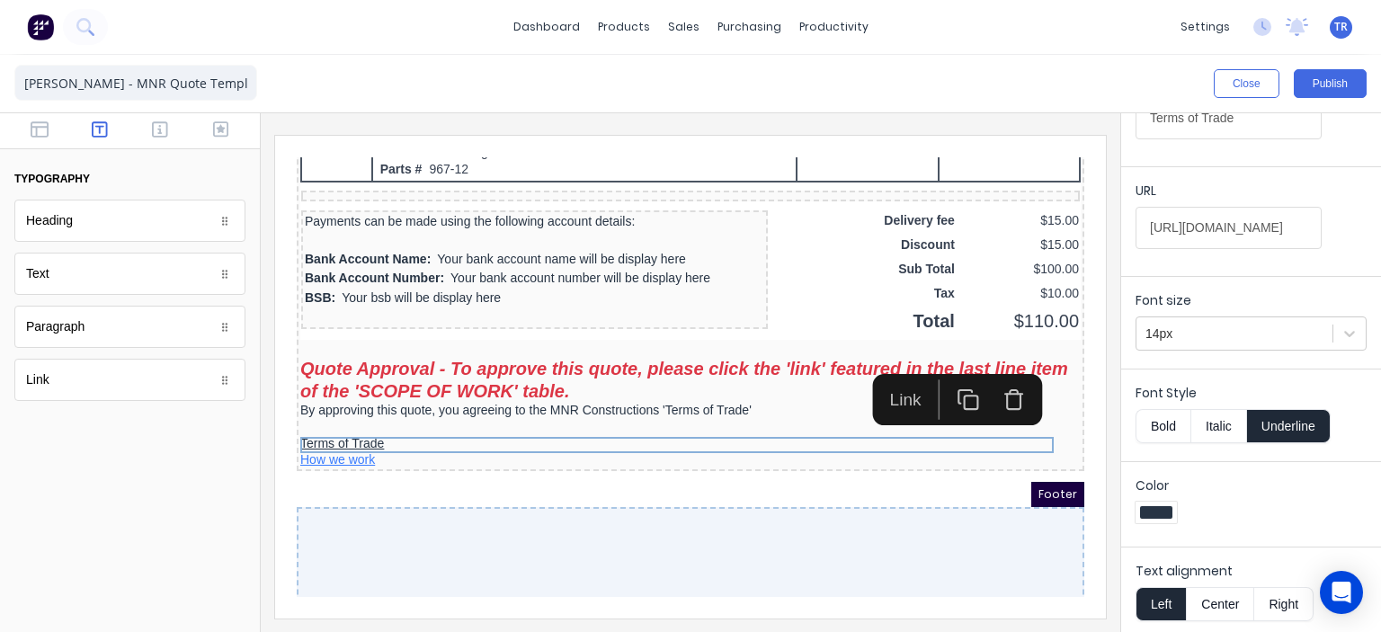
drag, startPoint x: 1145, startPoint y: 492, endPoint x: 1154, endPoint y: 505, distance: 15.7
click at [1146, 492] on div "Color" at bounding box center [1251, 503] width 231 height 52
click at [1159, 512] on div at bounding box center [1156, 512] width 32 height 13
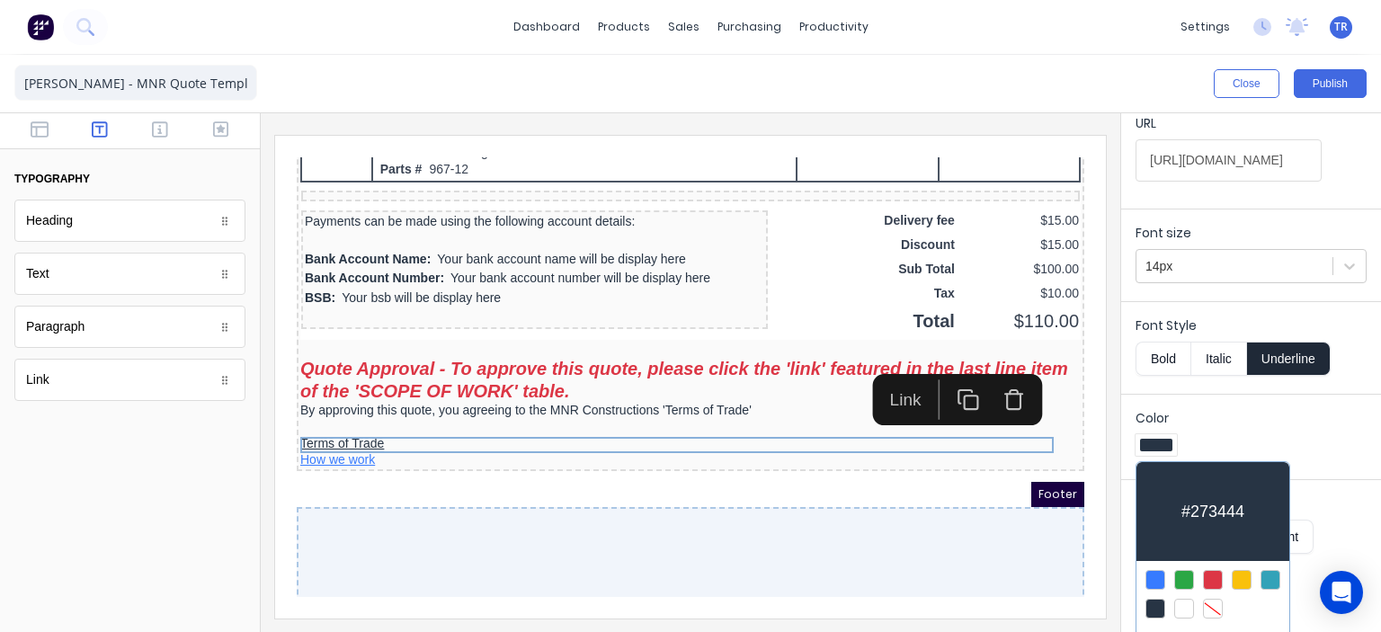
scroll to position [173, 0]
click at [1162, 573] on div at bounding box center [1155, 579] width 20 height 20
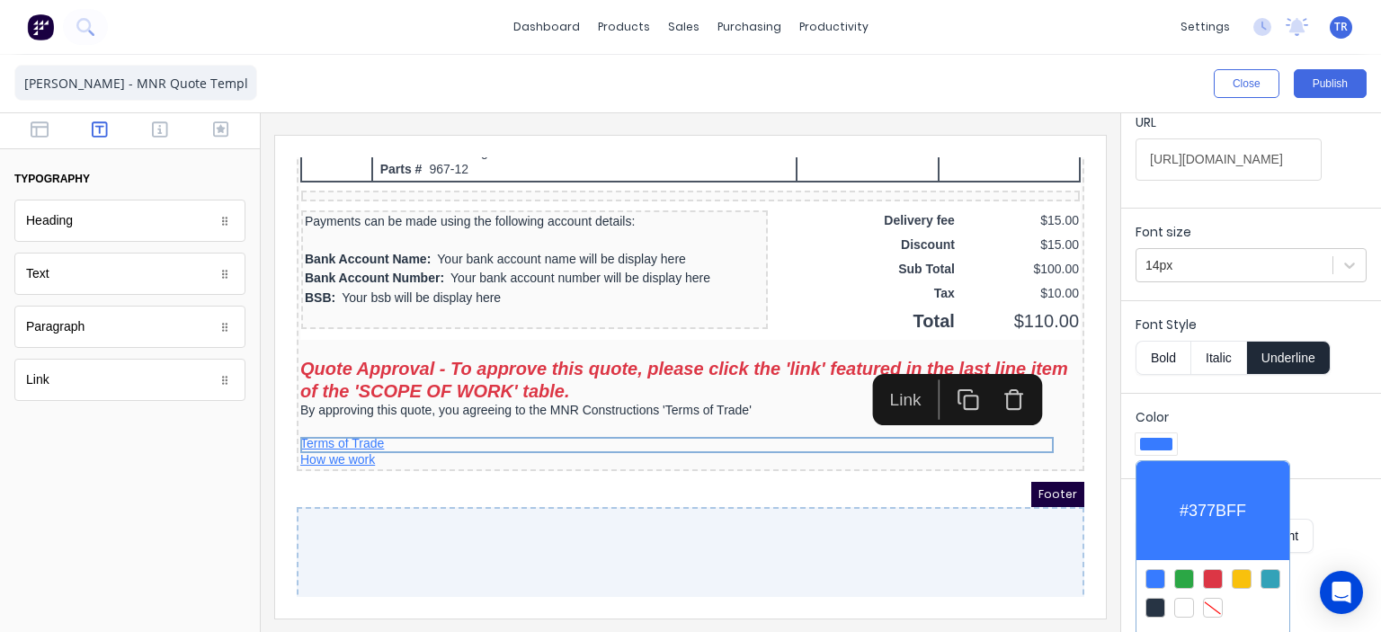
click at [742, 410] on div at bounding box center [690, 316] width 1381 height 632
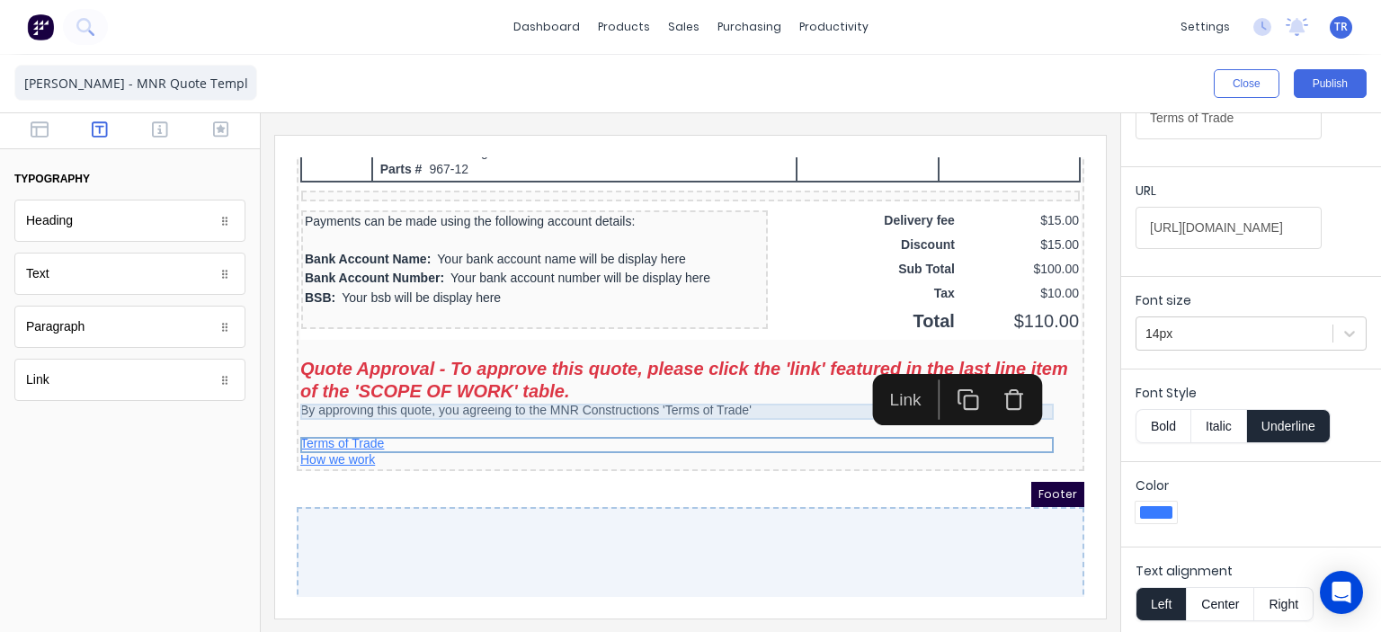
click at [744, 395] on div "By approving this quote, you agreeing to the MNR Constructions 'Terms of Trade'" at bounding box center [669, 389] width 780 height 16
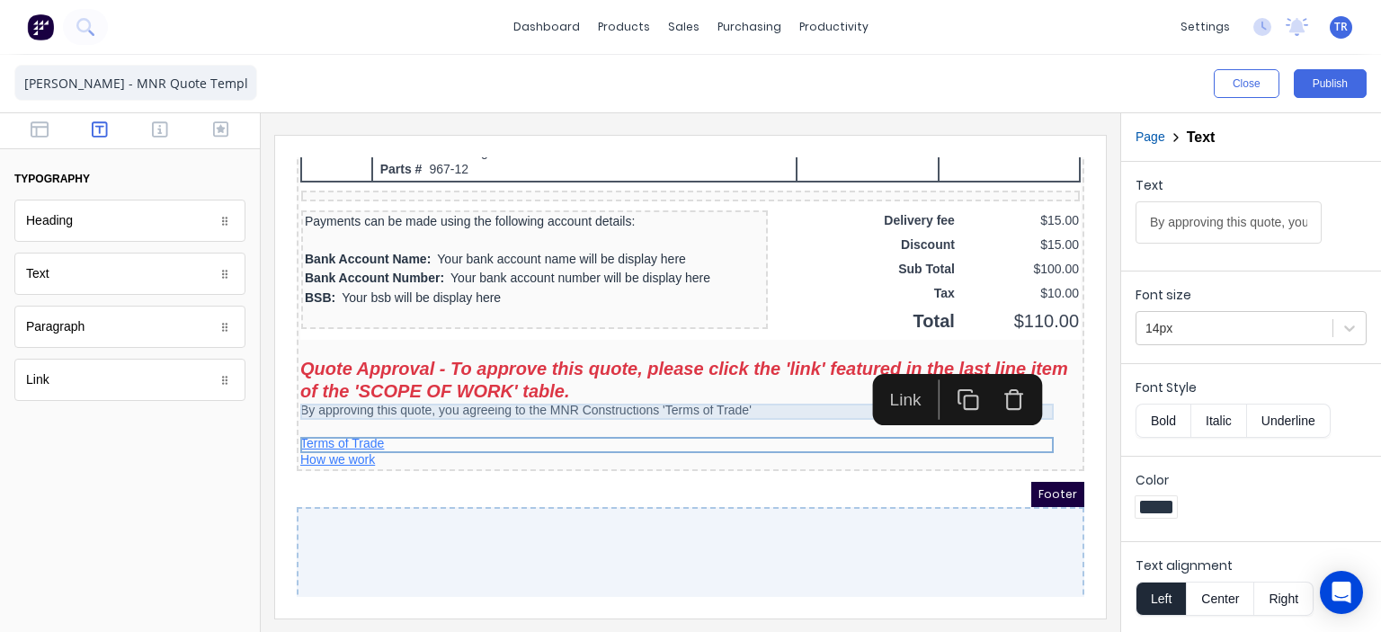
scroll to position [0, 0]
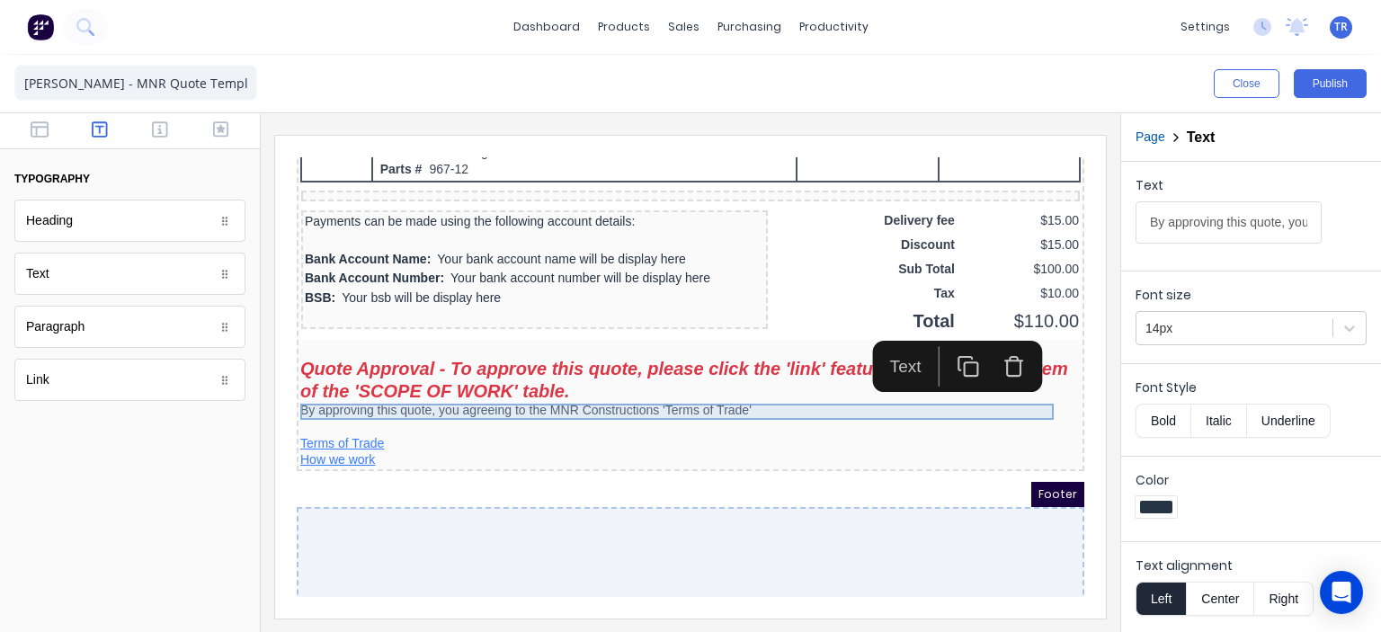
click at [740, 388] on div "By approving this quote, you agreeing to the MNR Constructions 'Terms of Trade'" at bounding box center [669, 389] width 780 height 16
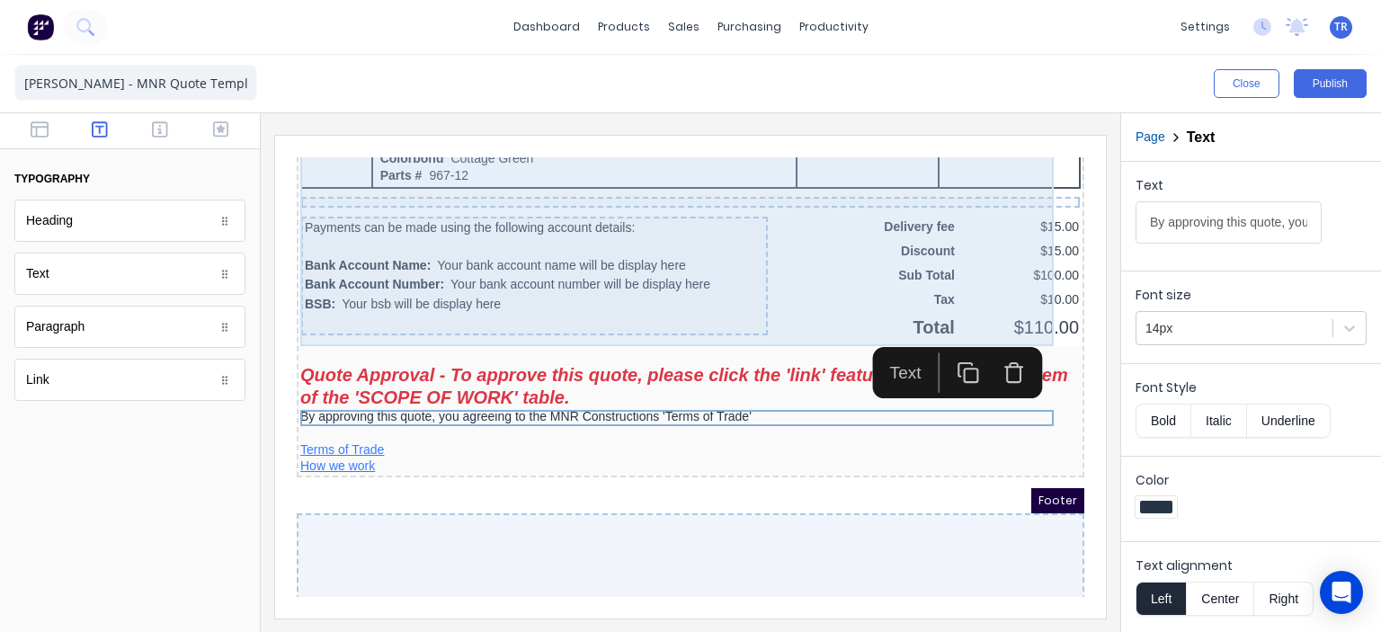
scroll to position [1564, 0]
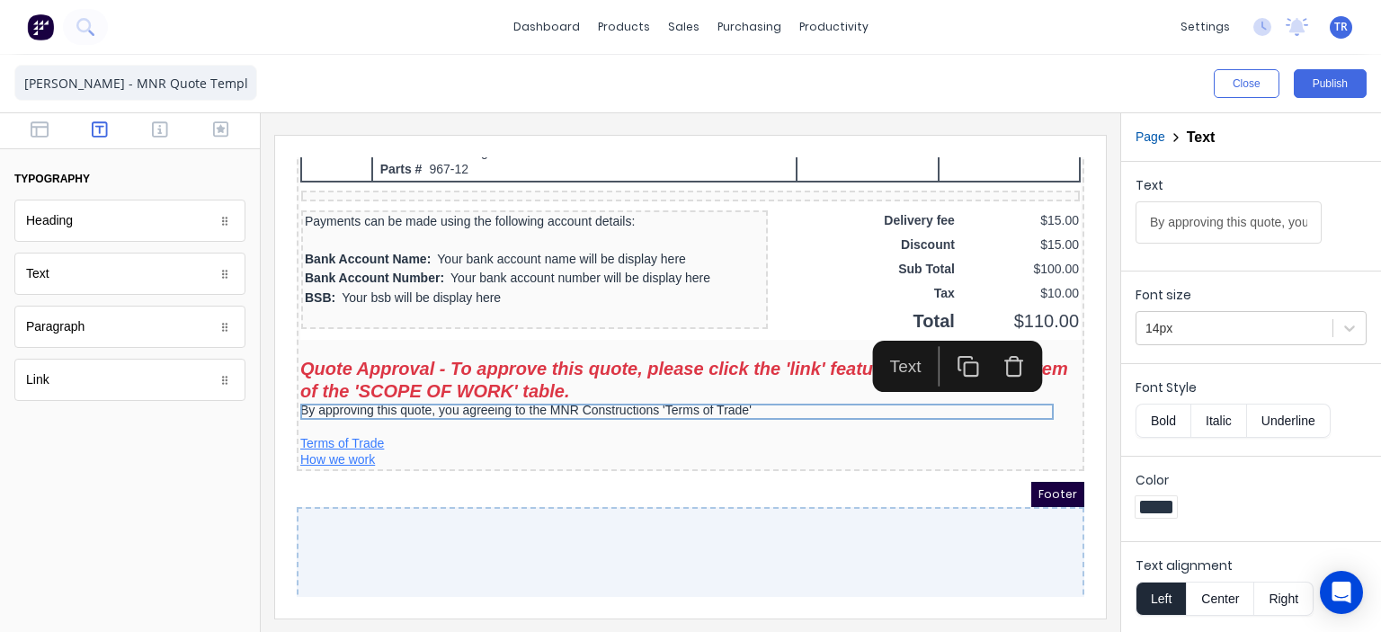
click at [1261, 221] on input "By approving this quote, you agreeing to the MNR Constructions 'Terms of Trade'" at bounding box center [1229, 222] width 186 height 42
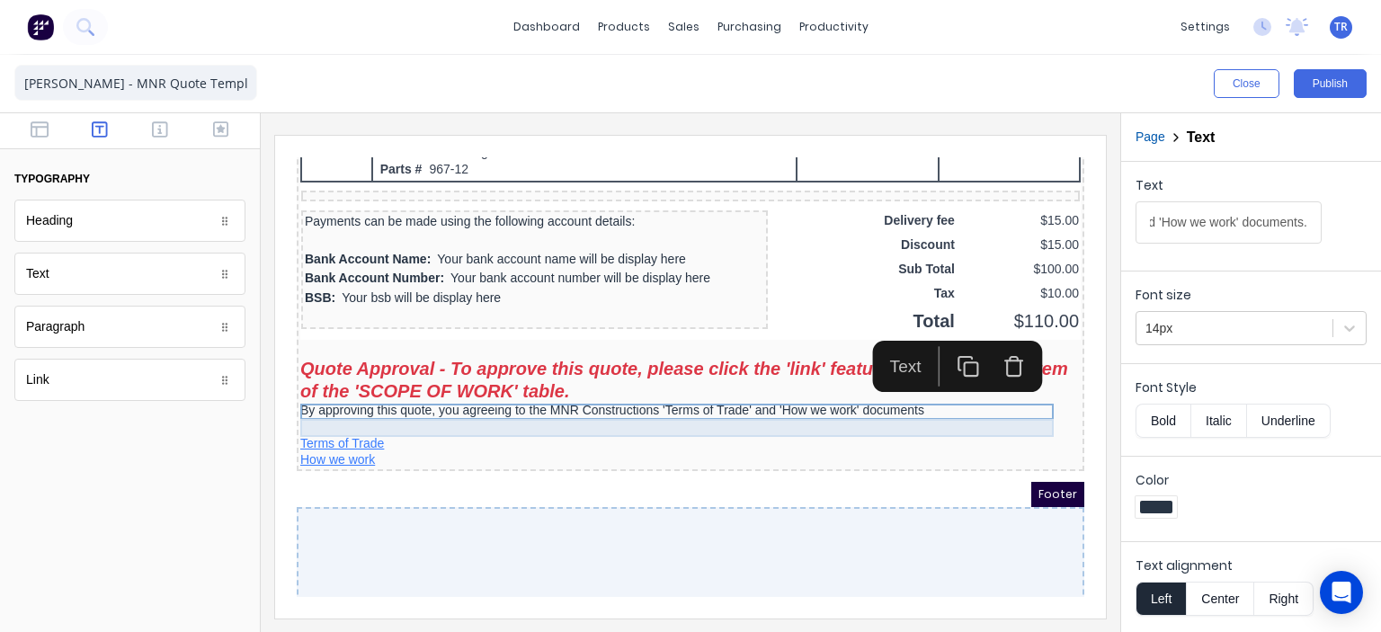
scroll to position [0, 485]
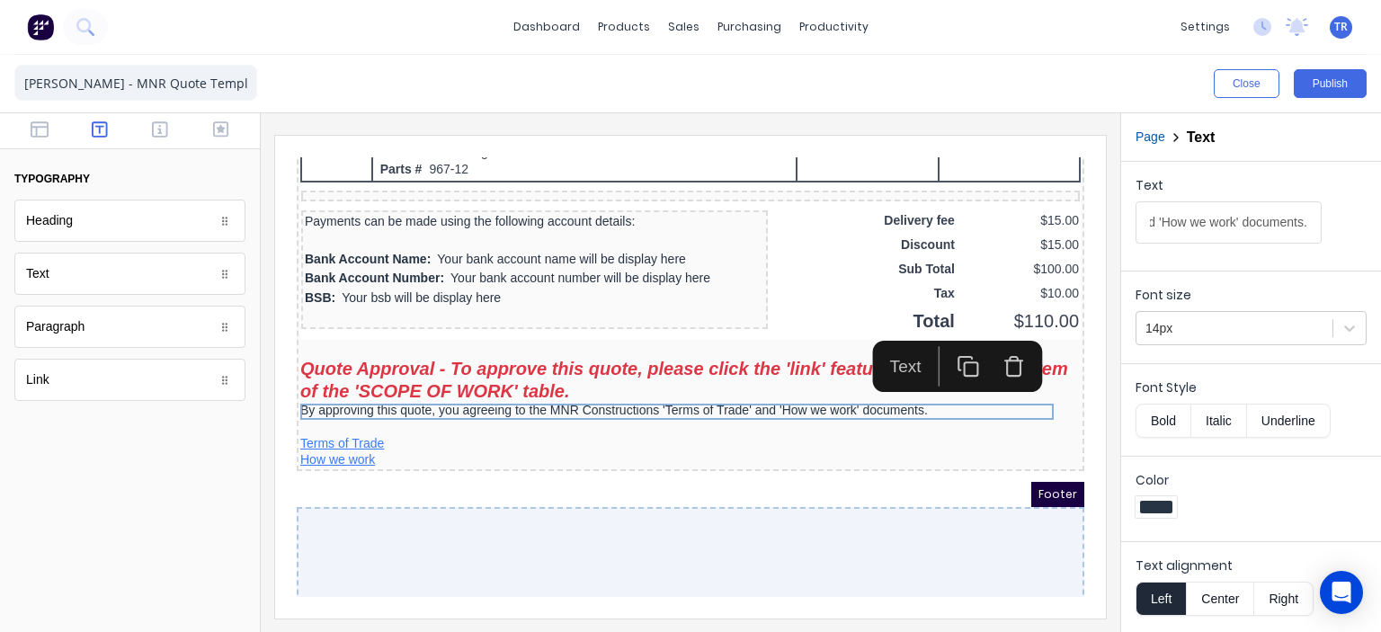
type input "By approving this quote, you agreeing to the MNR Constructions 'Terms of Trade'…"
click at [841, 462] on div "Footer" at bounding box center [669, 472] width 788 height 25
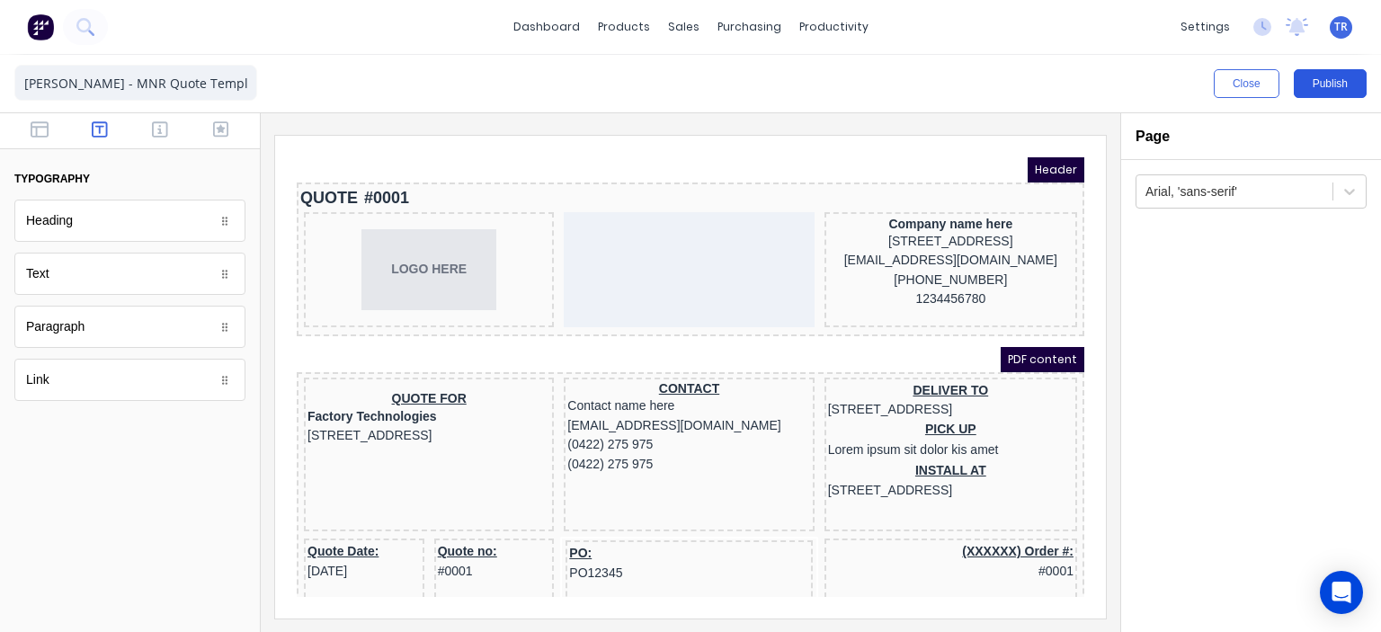
click at [1314, 86] on button "Publish" at bounding box center [1330, 83] width 73 height 29
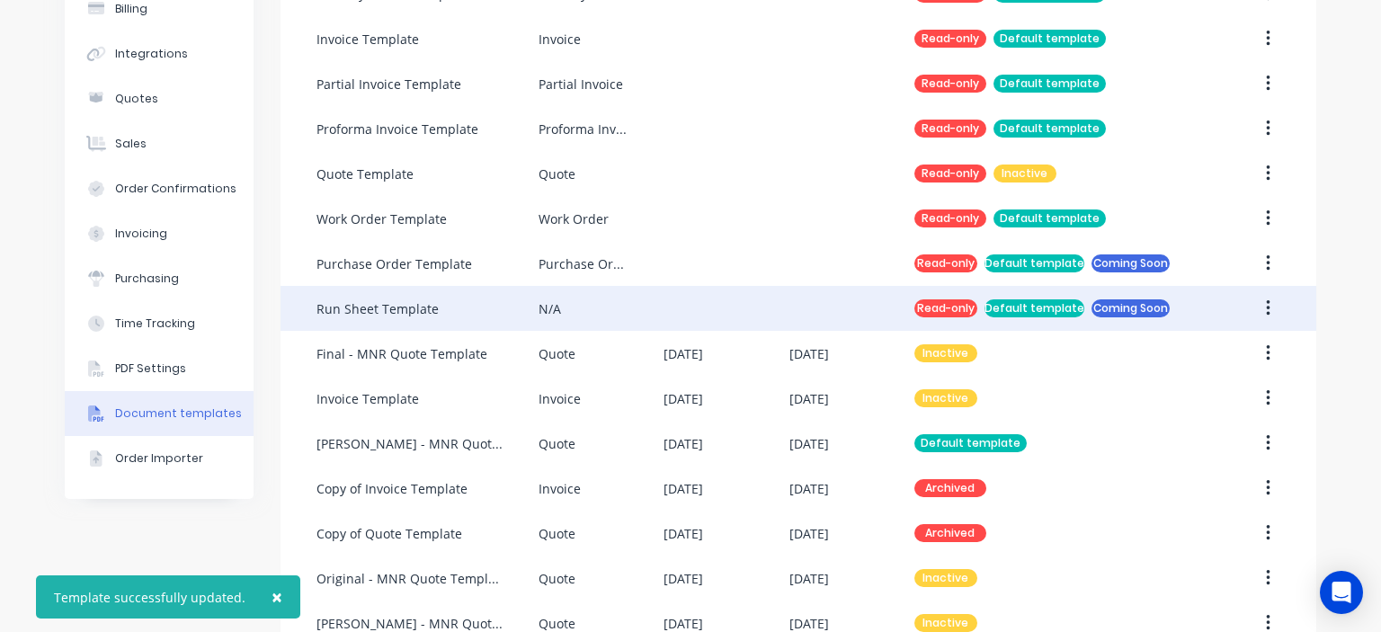
scroll to position [231, 0]
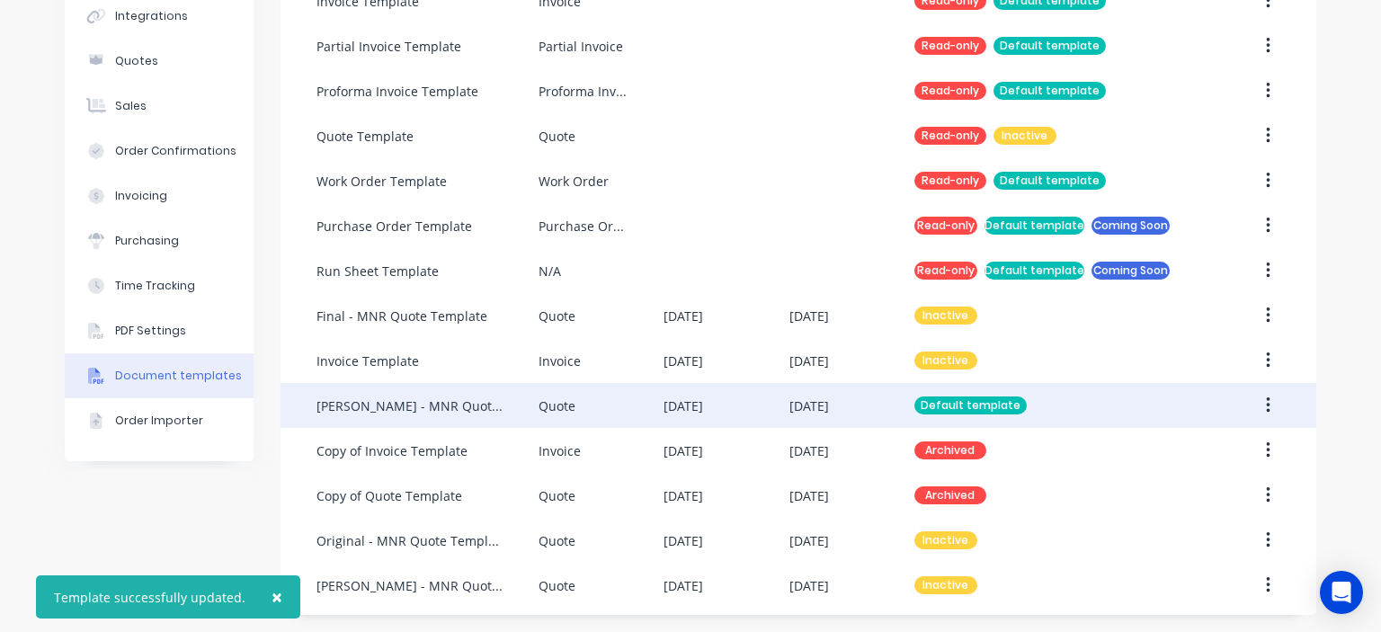
click at [702, 418] on div "[DATE]" at bounding box center [726, 405] width 125 height 45
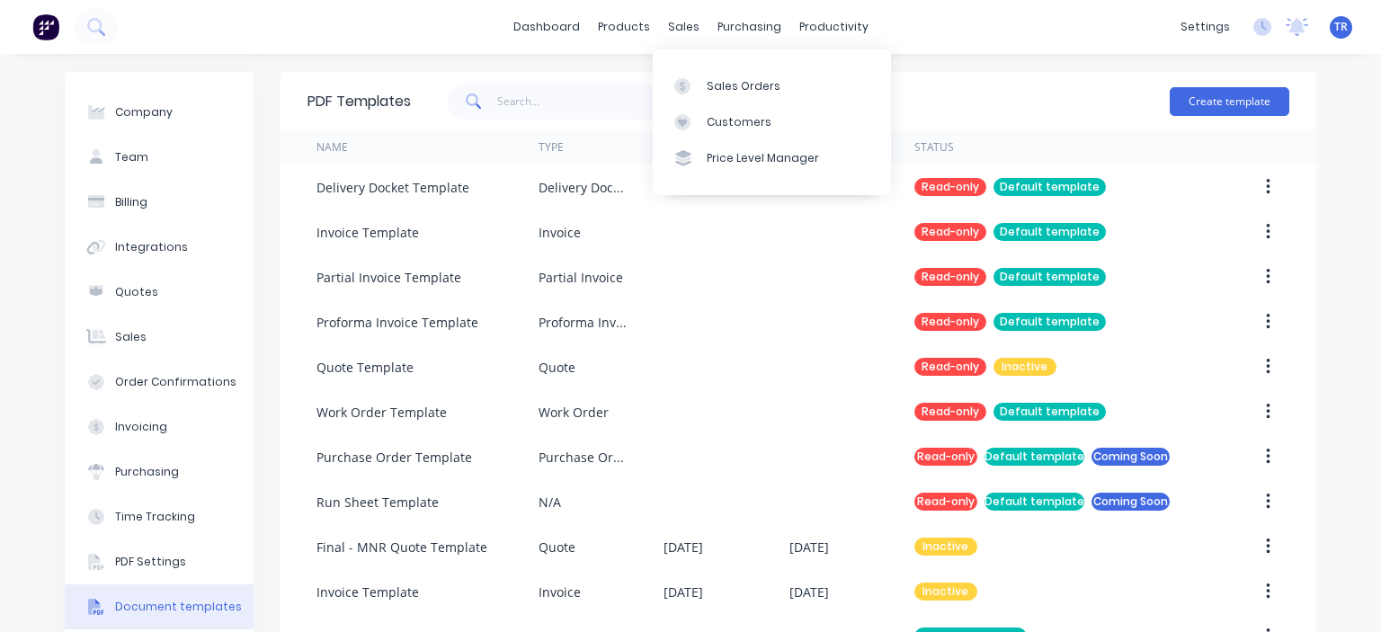
click at [692, 31] on div "sales" at bounding box center [683, 26] width 49 height 27
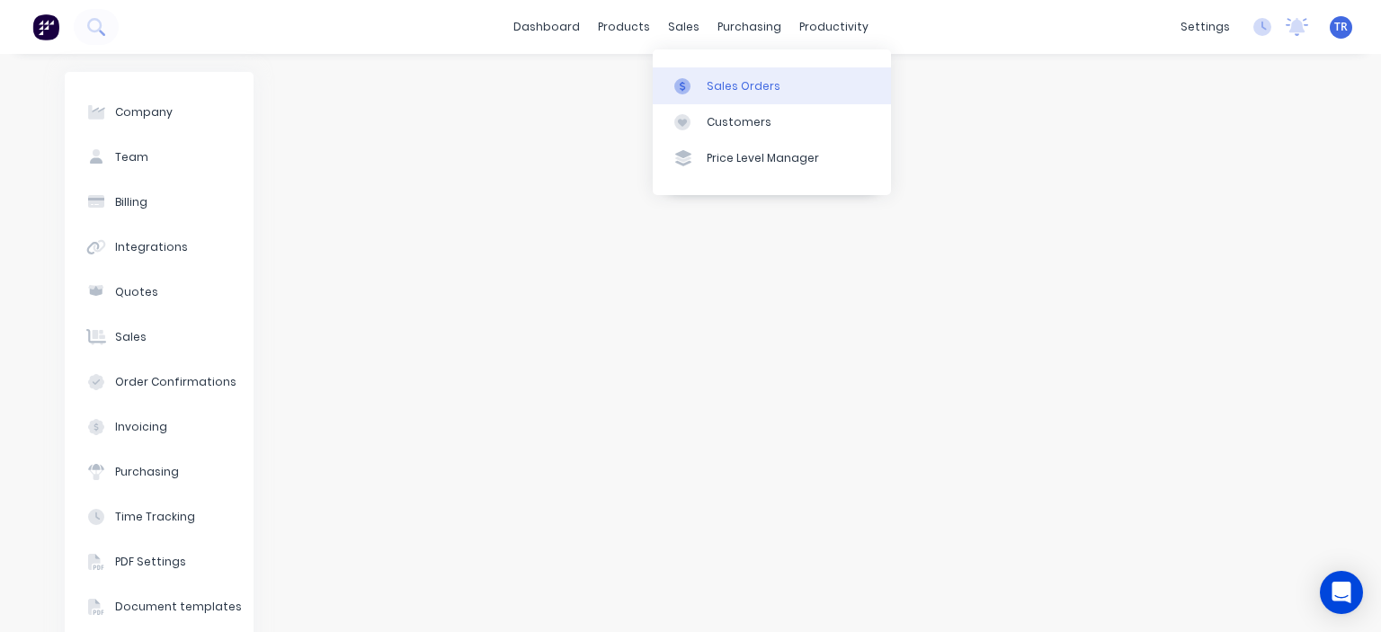
click at [716, 85] on div "Sales Orders" at bounding box center [744, 86] width 74 height 16
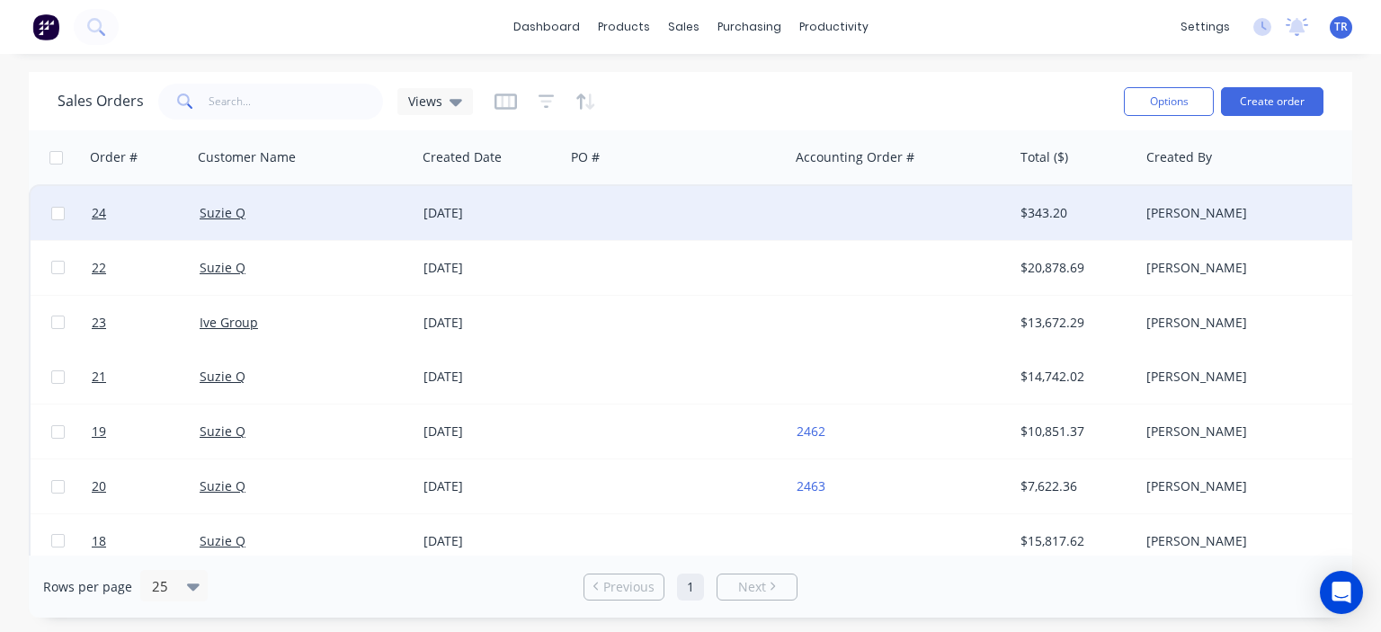
click at [611, 225] on div at bounding box center [677, 213] width 224 height 54
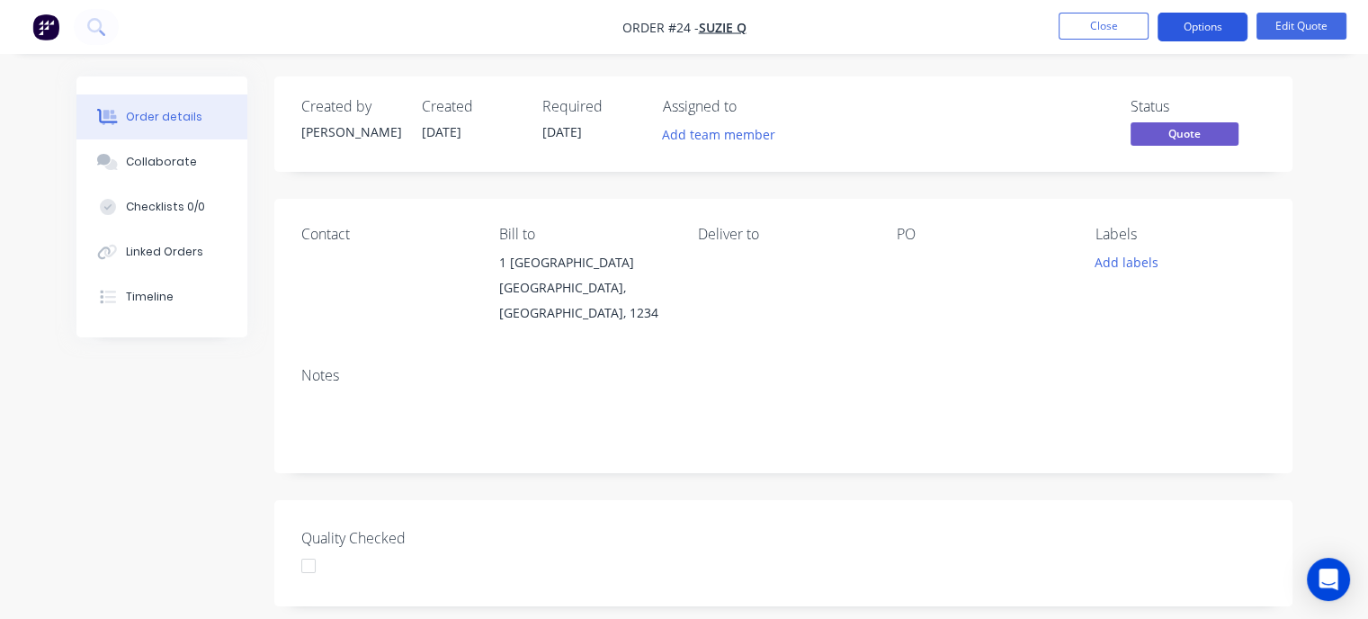
click at [1214, 34] on button "Options" at bounding box center [1202, 27] width 90 height 29
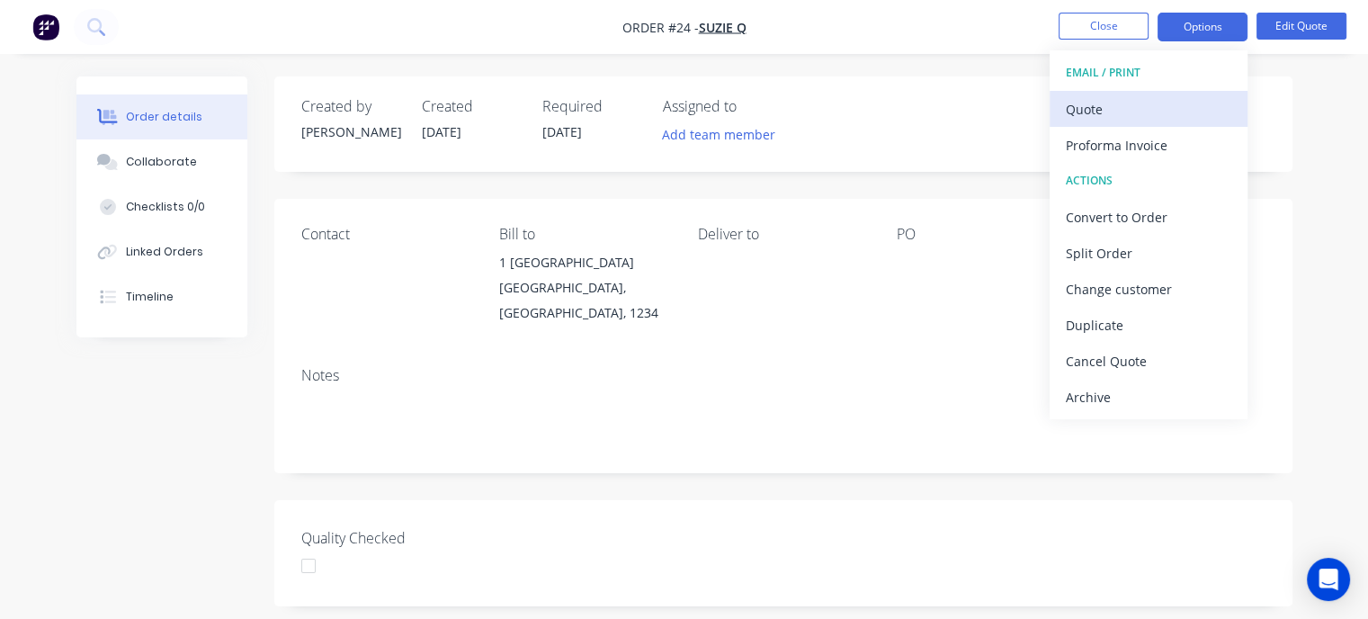
click at [1131, 103] on div "Quote" at bounding box center [1147, 109] width 165 height 26
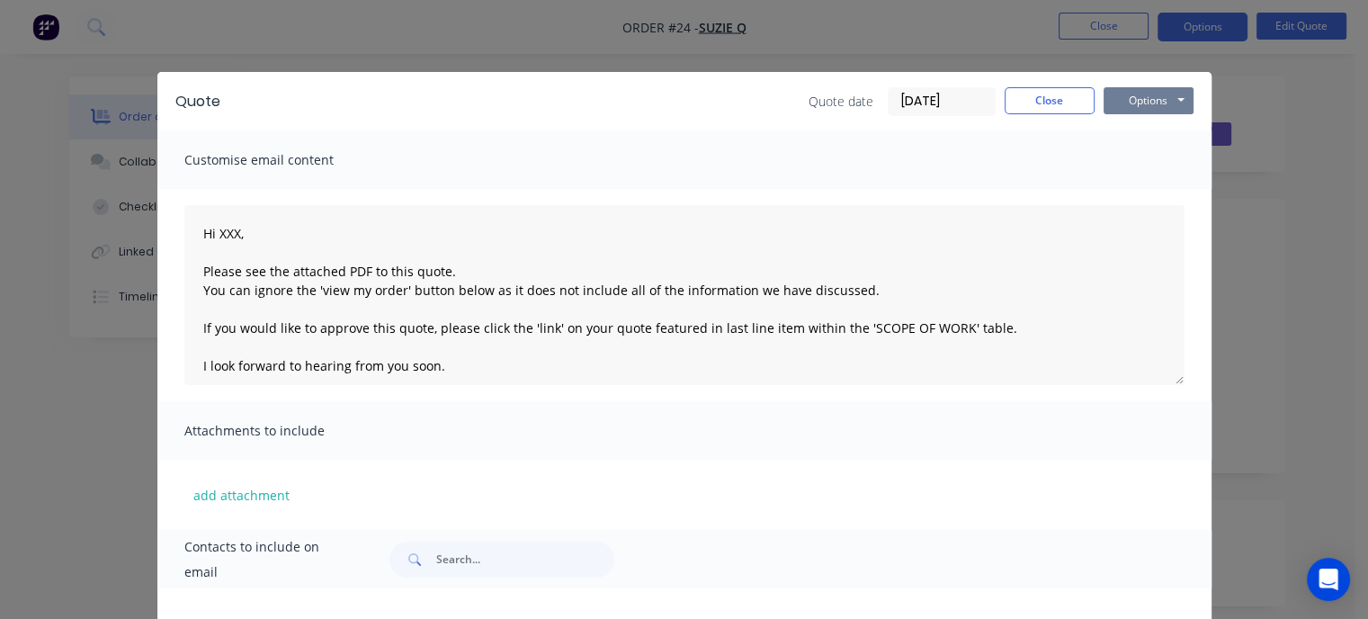
click at [1132, 99] on button "Options" at bounding box center [1148, 100] width 90 height 27
click at [1133, 132] on button "Preview" at bounding box center [1160, 133] width 115 height 30
drag, startPoint x: 1058, startPoint y: 94, endPoint x: 1098, endPoint y: 60, distance: 52.3
click at [1059, 94] on button "Close" at bounding box center [1049, 100] width 90 height 27
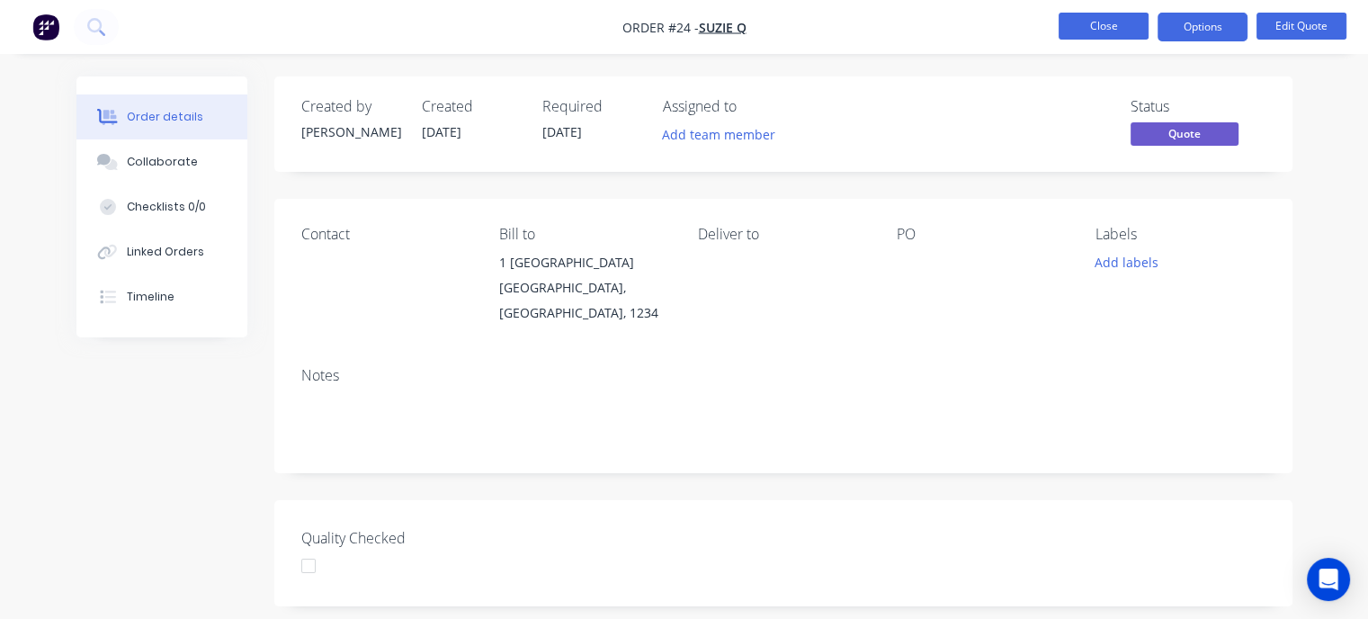
click at [1084, 17] on button "Close" at bounding box center [1103, 26] width 90 height 27
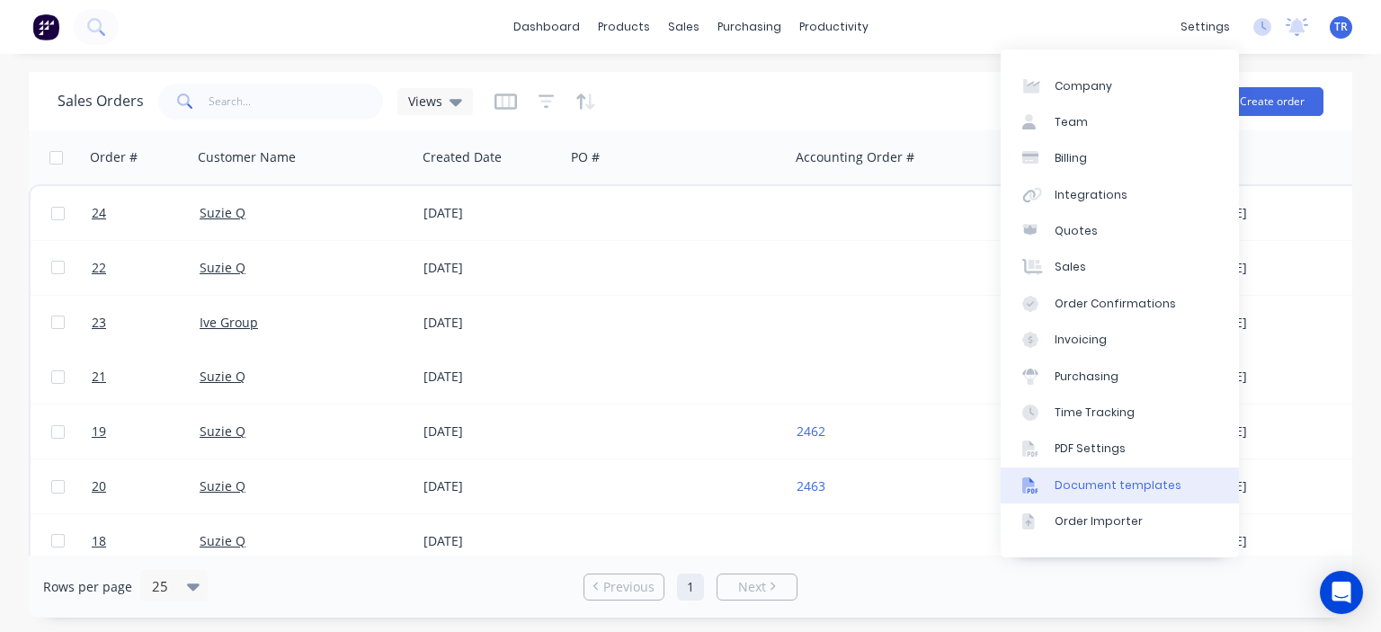
click at [1133, 501] on link "Document templates" at bounding box center [1120, 486] width 238 height 36
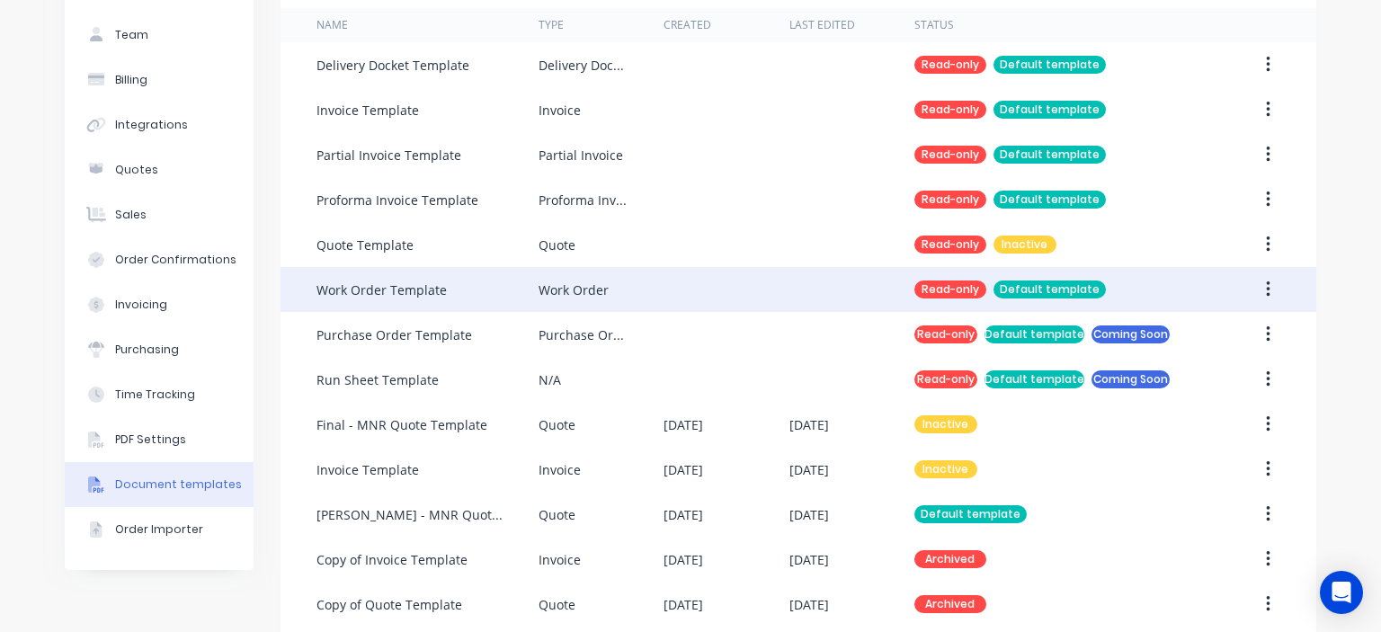
scroll to position [180, 0]
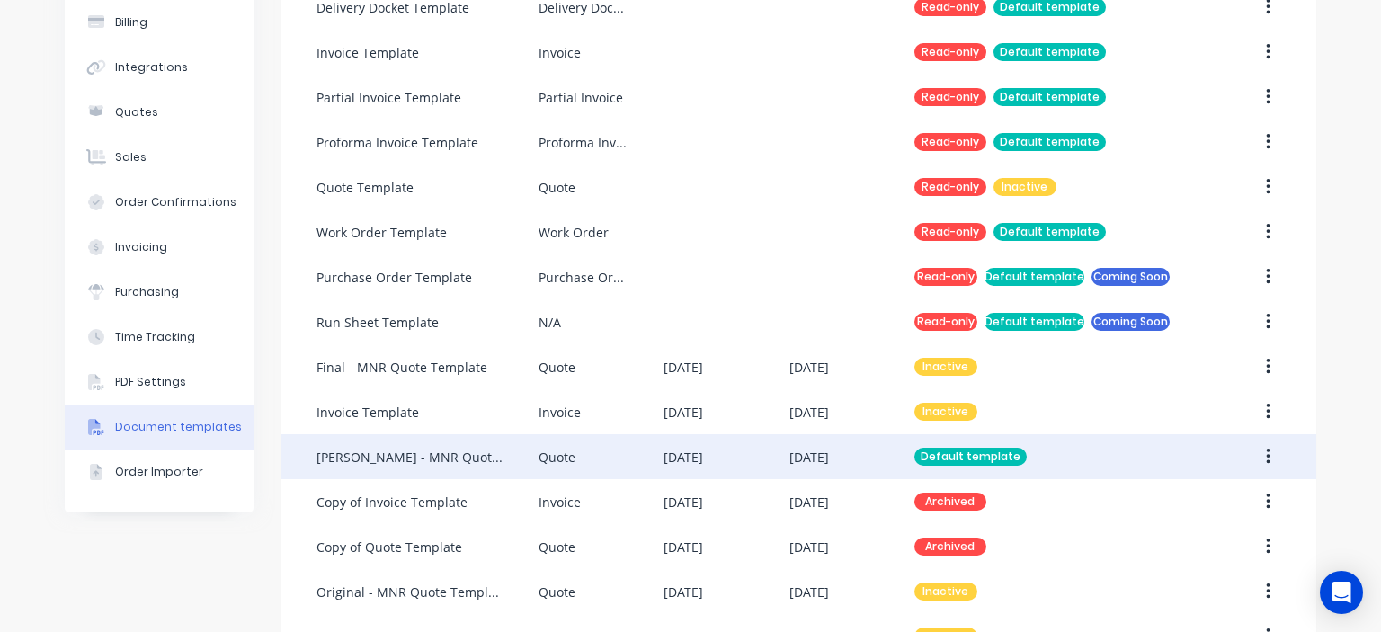
click at [678, 467] on div "[DATE]" at bounding box center [726, 456] width 125 height 45
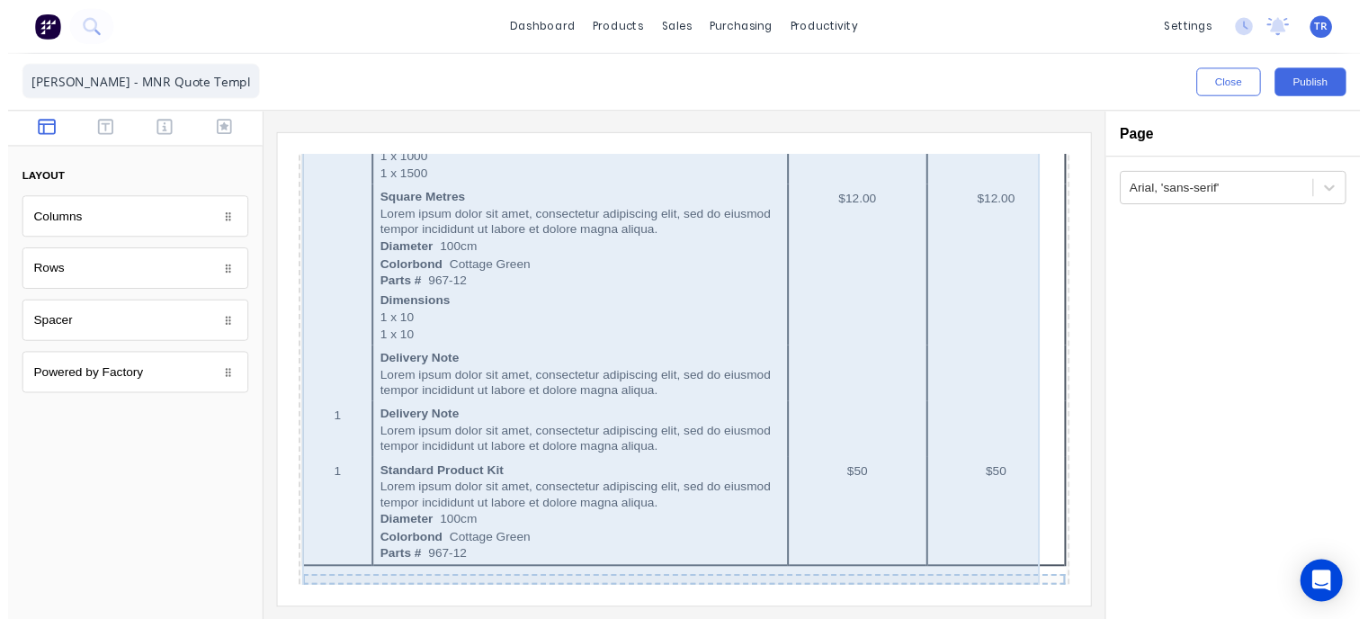
scroll to position [1597, 0]
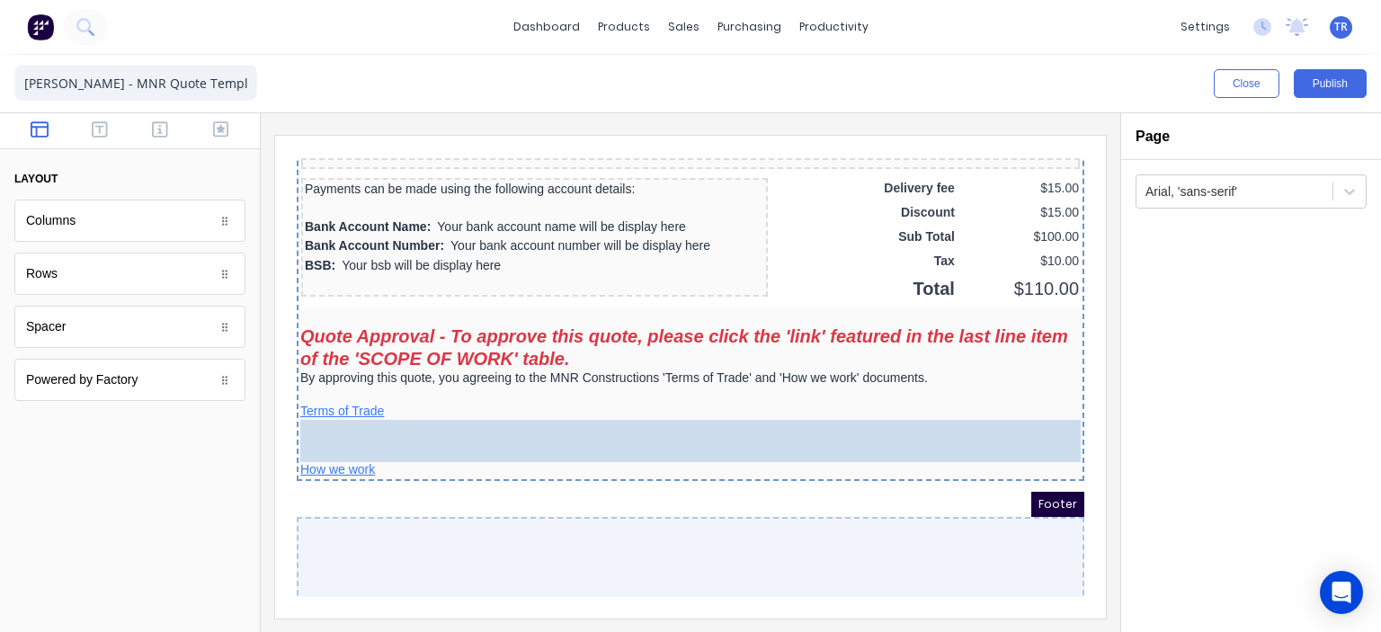
drag, startPoint x: 97, startPoint y: 343, endPoint x: 403, endPoint y: 458, distance: 326.6
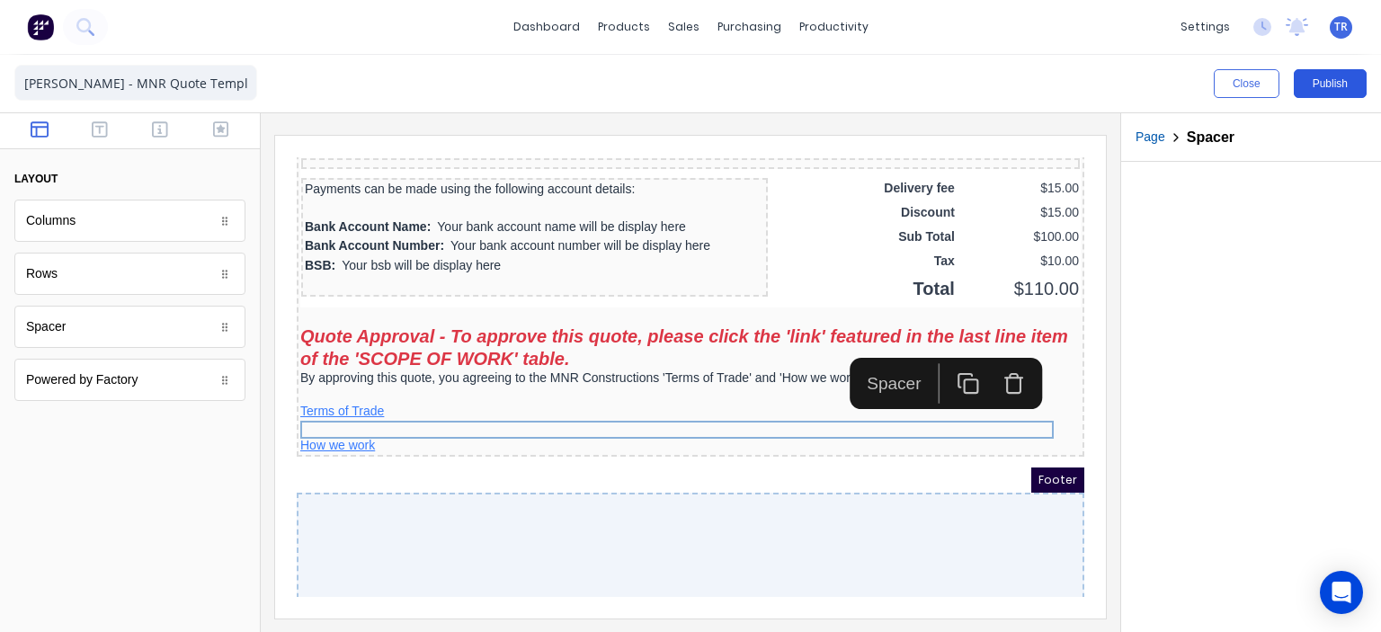
click at [1312, 85] on button "Publish" at bounding box center [1330, 83] width 73 height 29
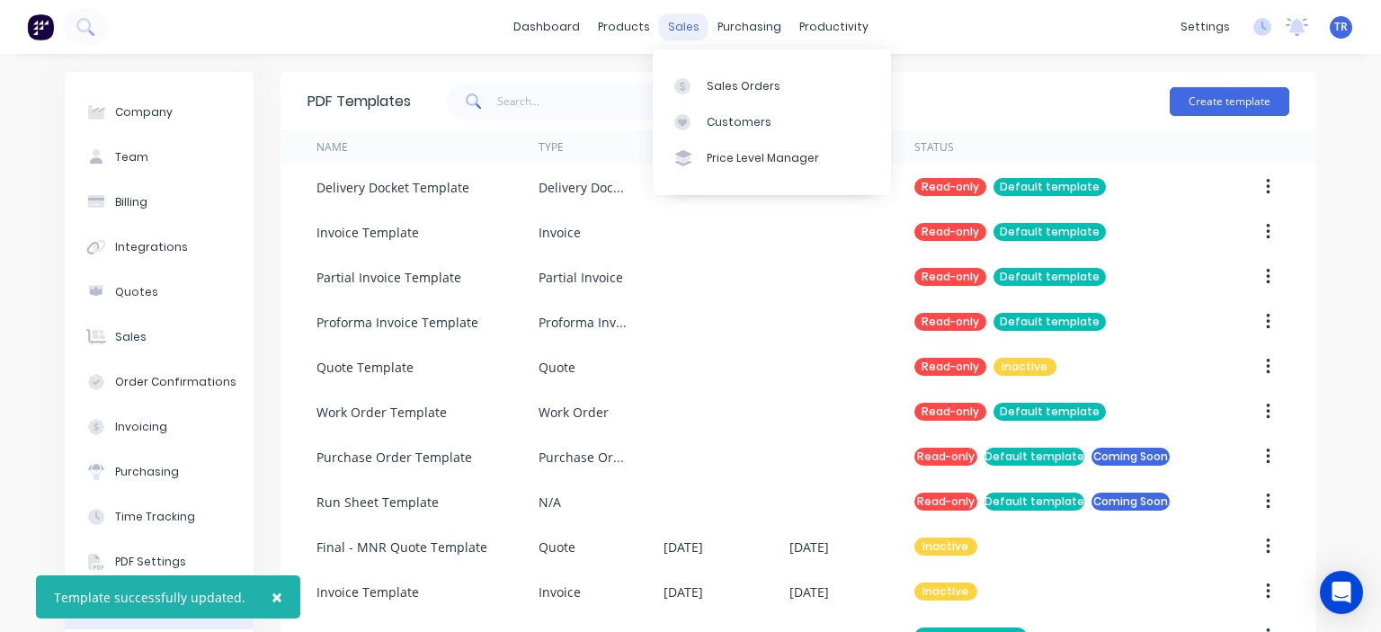
click at [672, 25] on div "sales" at bounding box center [683, 26] width 49 height 27
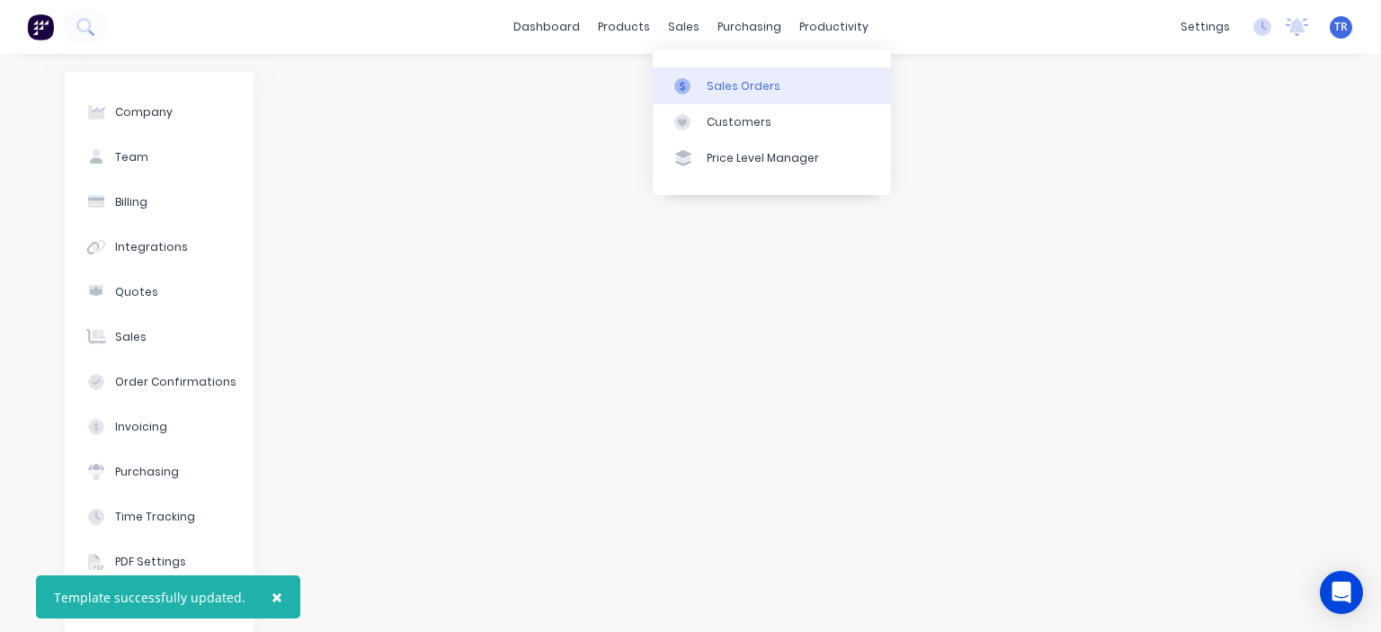
click at [728, 85] on div "Sales Orders" at bounding box center [744, 86] width 74 height 16
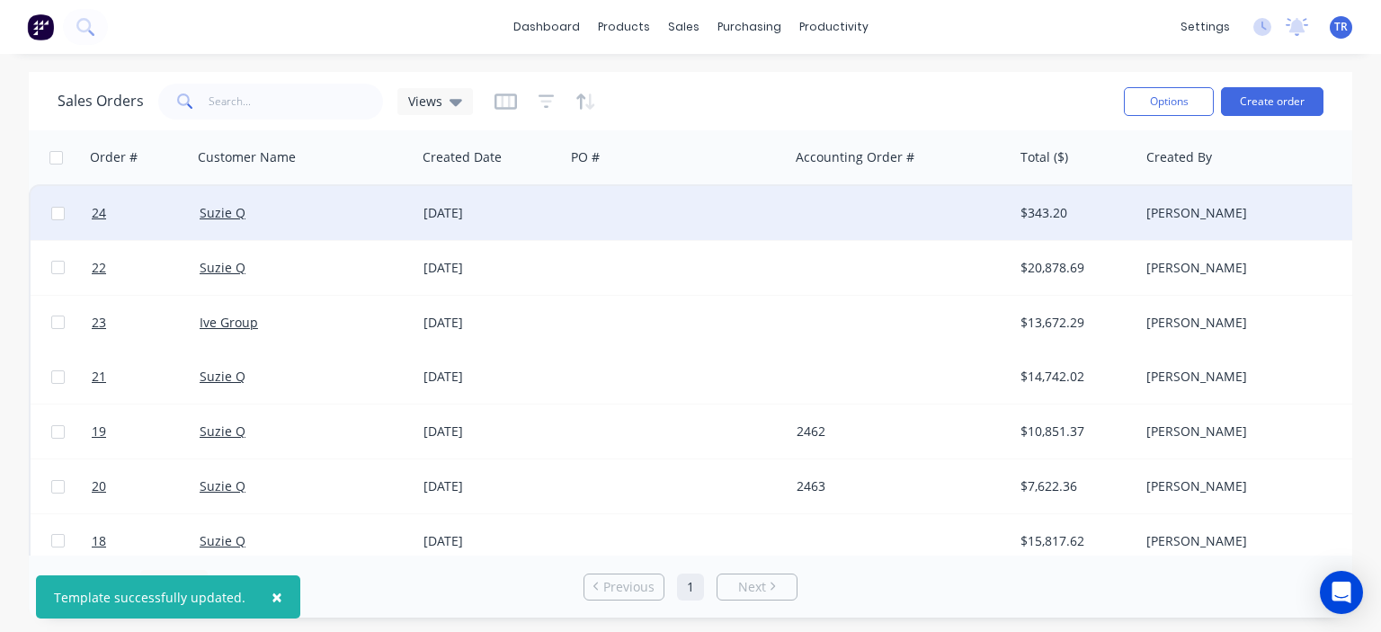
click at [605, 238] on div at bounding box center [677, 213] width 224 height 54
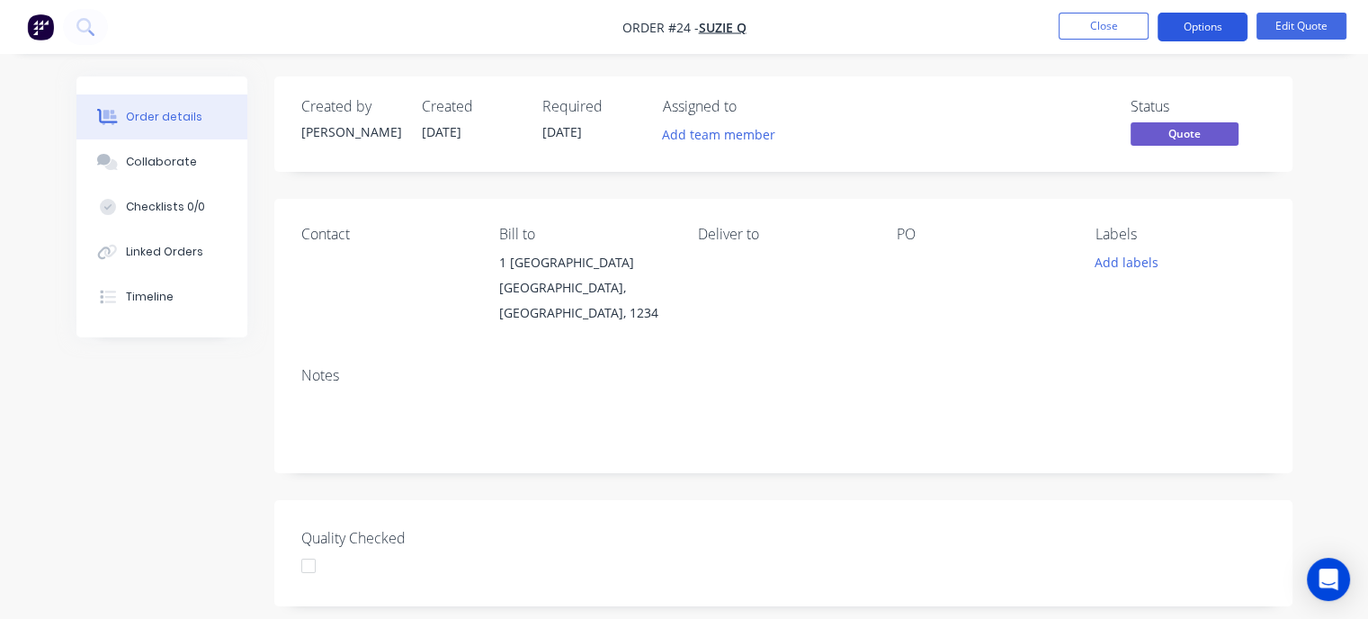
click at [1222, 28] on button "Options" at bounding box center [1202, 27] width 90 height 29
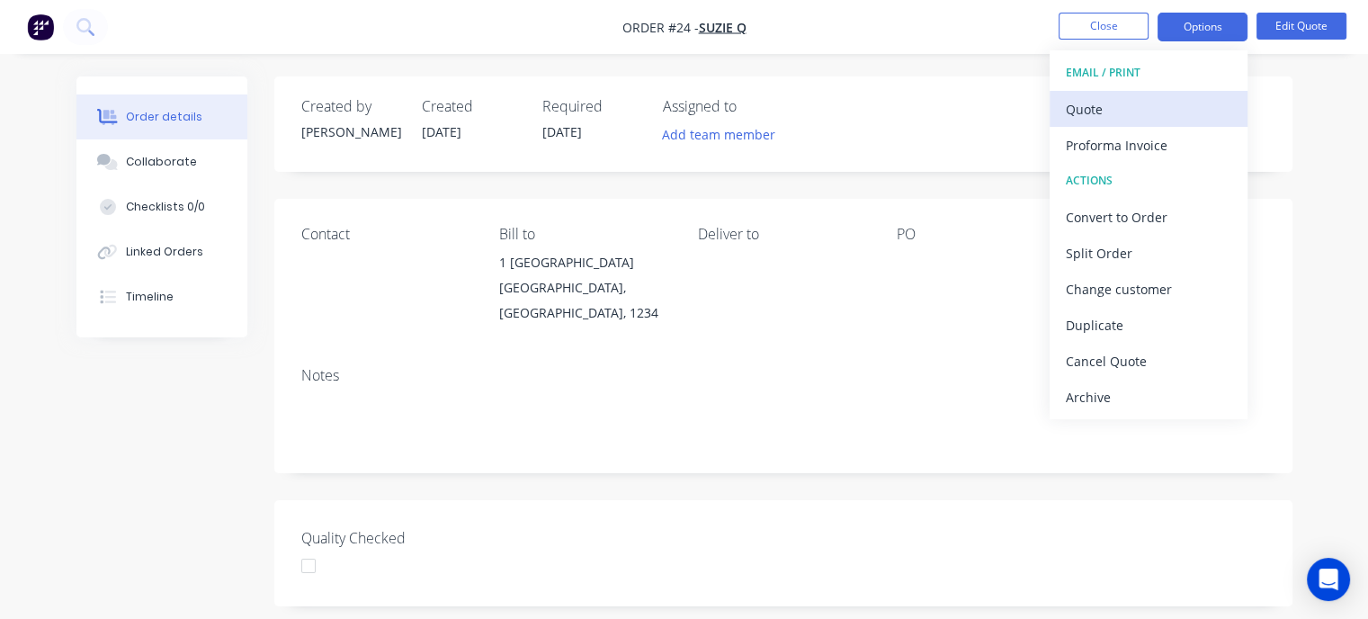
click at [1124, 111] on div "Quote" at bounding box center [1147, 109] width 165 height 26
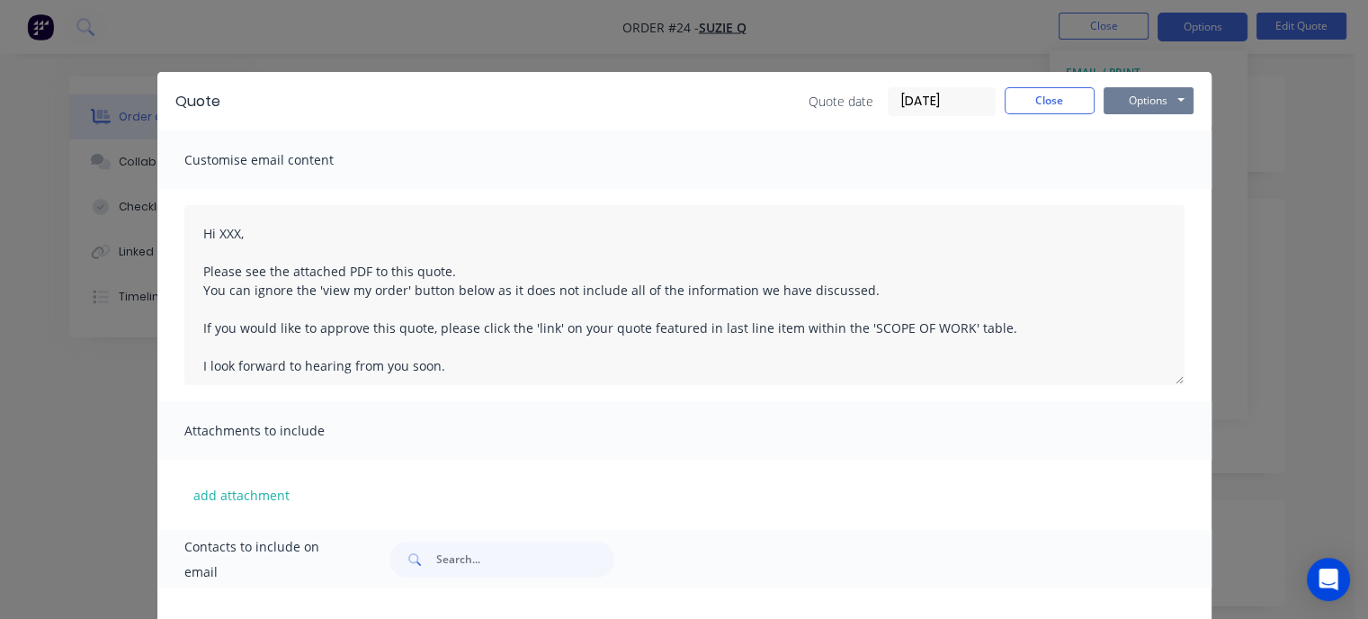
click at [1141, 106] on button "Options" at bounding box center [1148, 100] width 90 height 27
click at [1120, 134] on button "Preview" at bounding box center [1160, 133] width 115 height 30
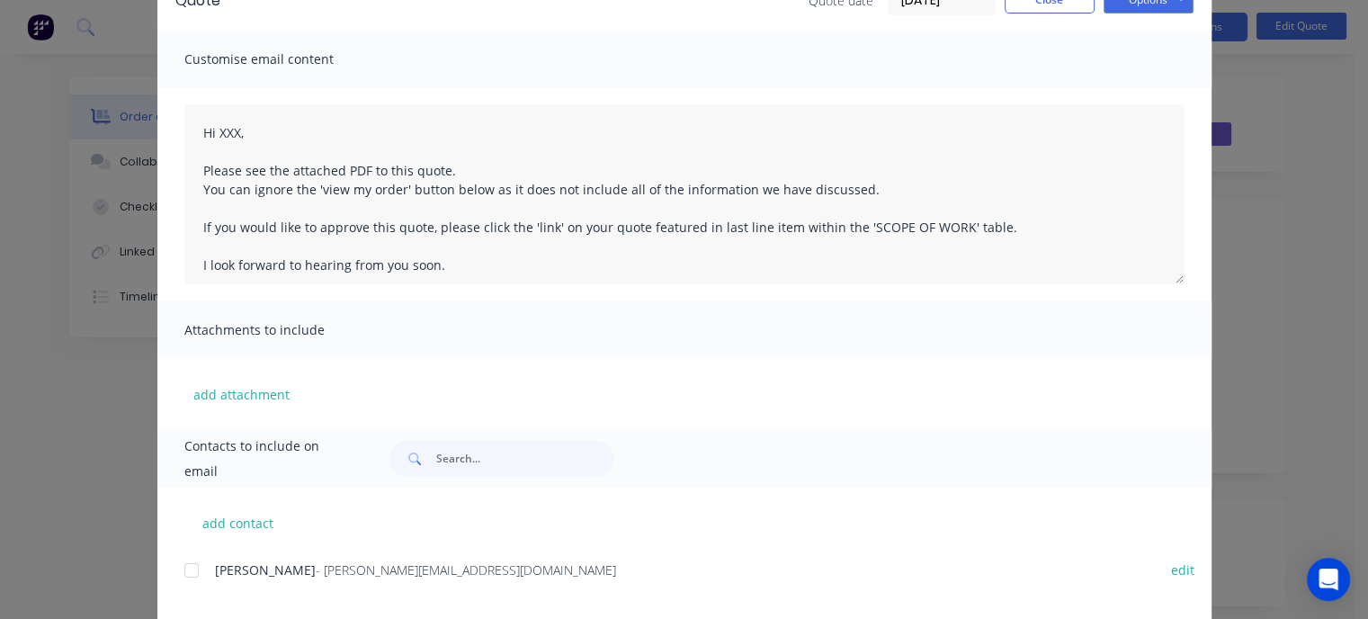
scroll to position [132, 0]
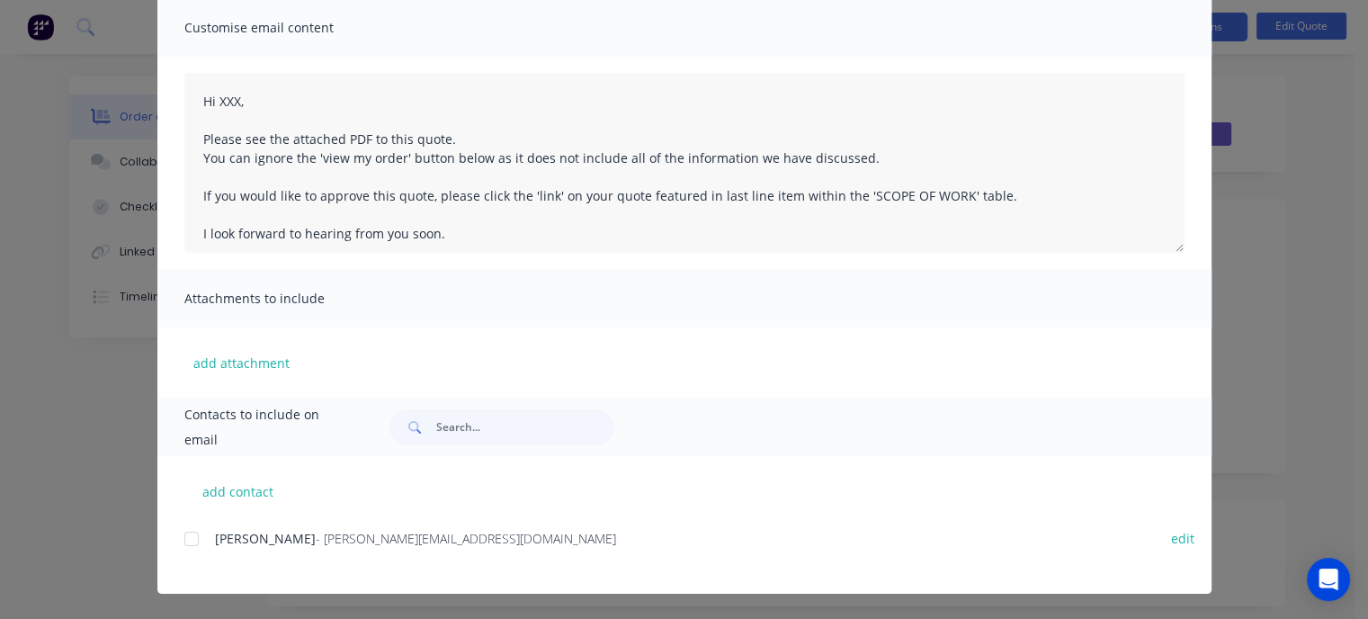
click at [183, 534] on div at bounding box center [192, 539] width 36 height 36
click at [186, 539] on div at bounding box center [192, 539] width 36 height 36
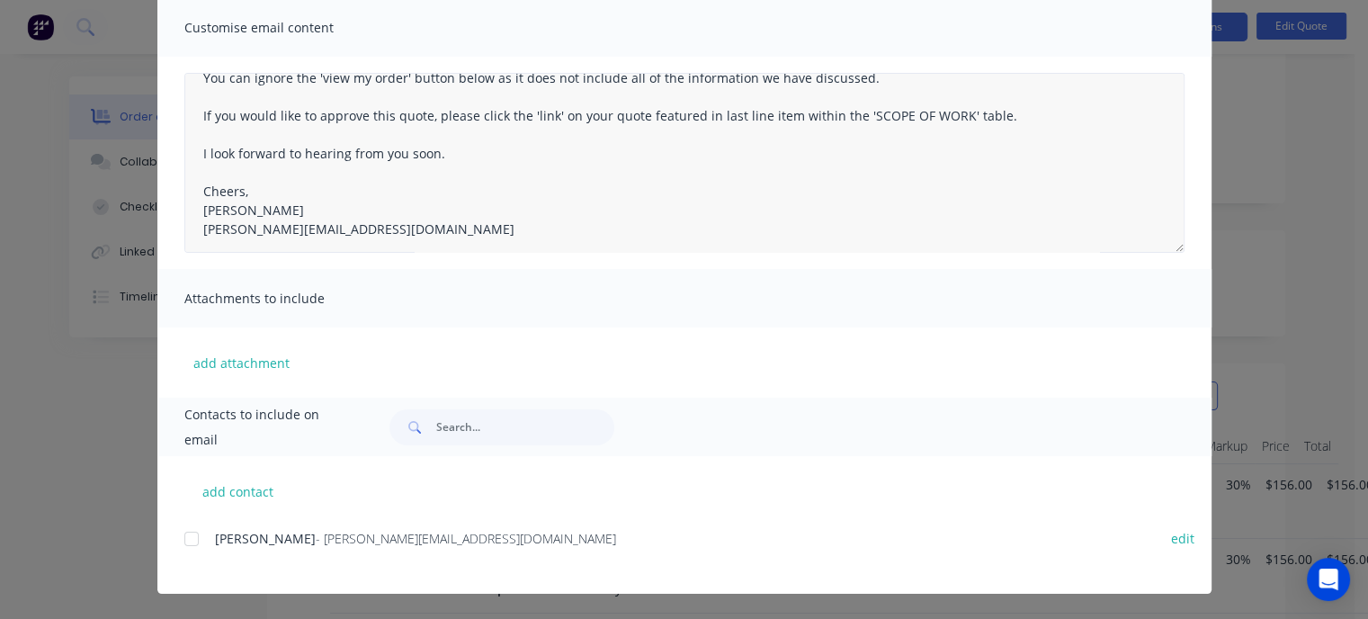
scroll to position [84, 0]
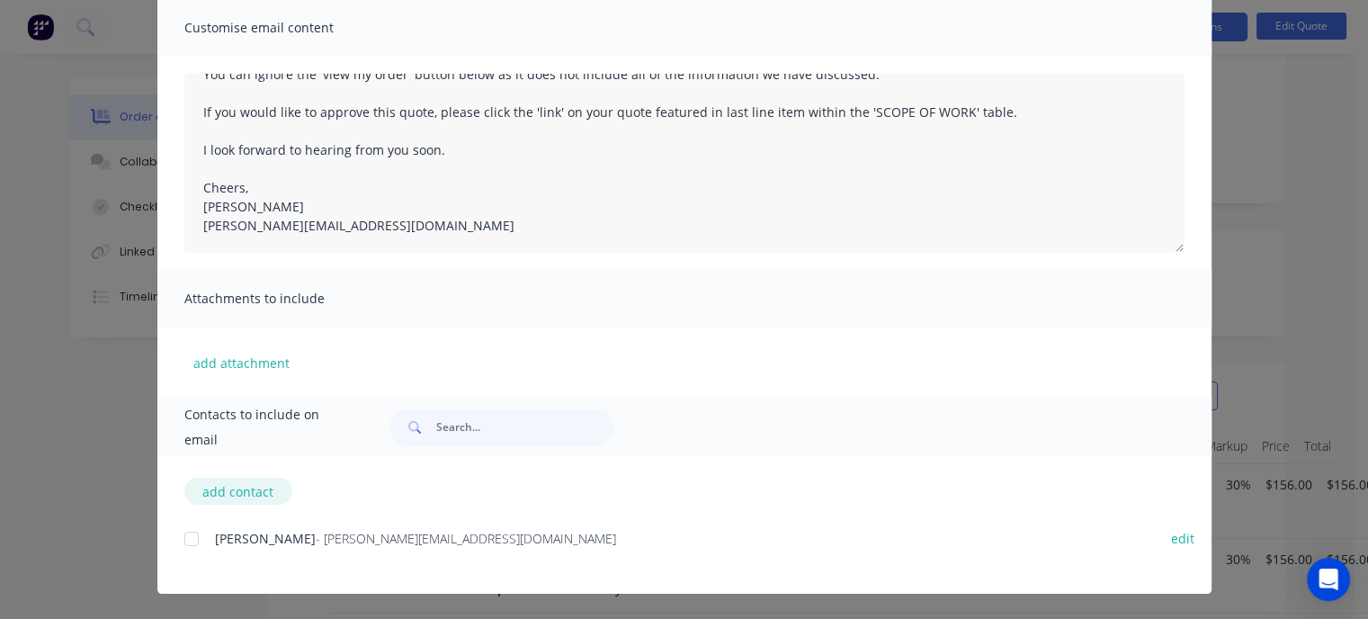
click at [239, 493] on button "add contact" at bounding box center [238, 490] width 108 height 27
select select "AU"
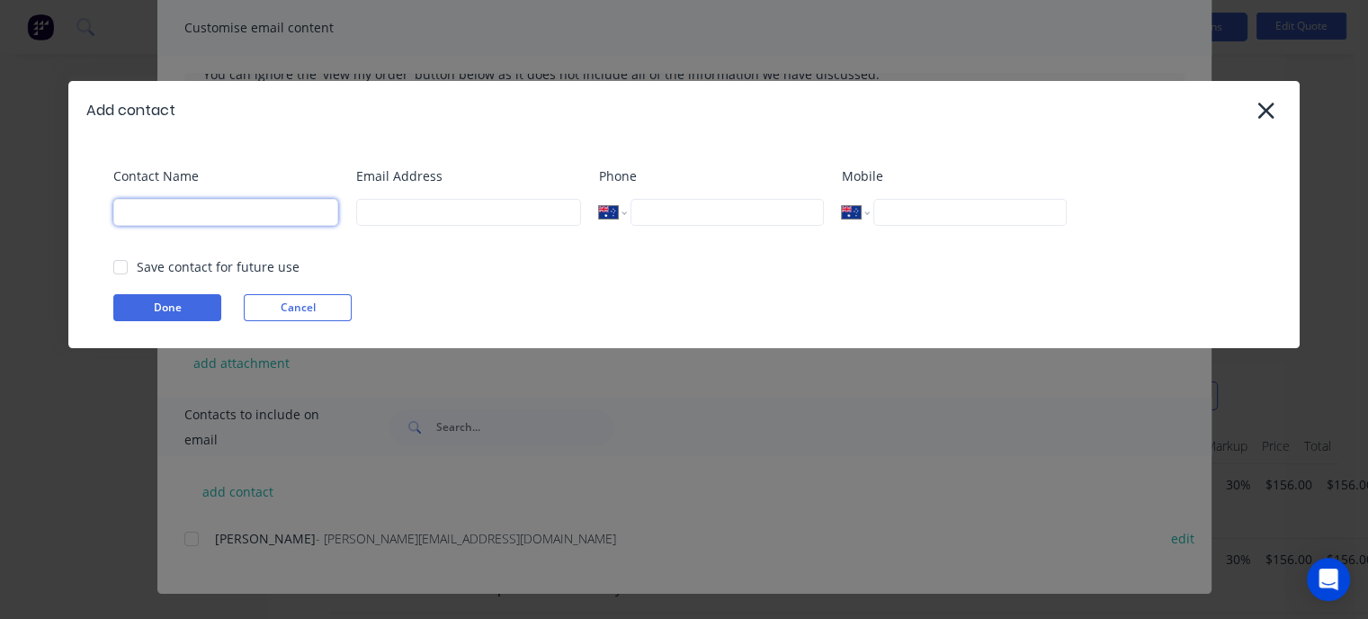
click at [214, 217] on input at bounding box center [225, 212] width 225 height 27
type input "[PERSON_NAME]"
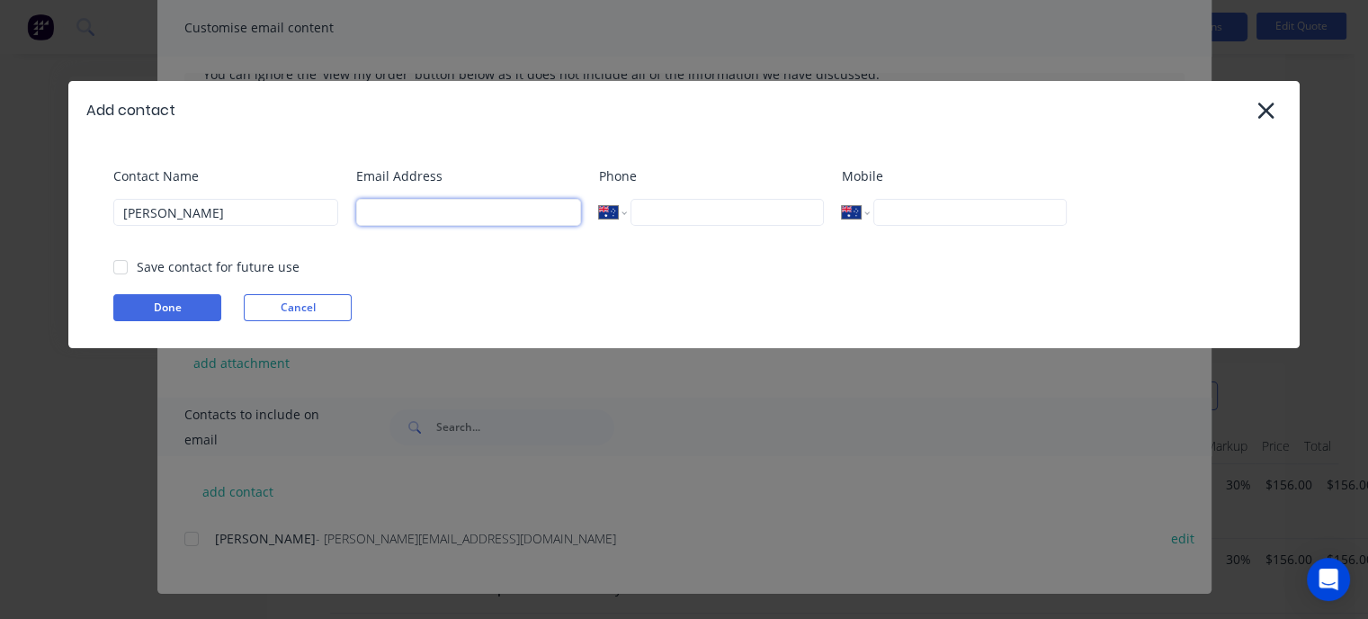
click at [384, 208] on input at bounding box center [468, 212] width 225 height 27
type input "[PERSON_NAME][EMAIL_ADDRESS][DOMAIN_NAME]"
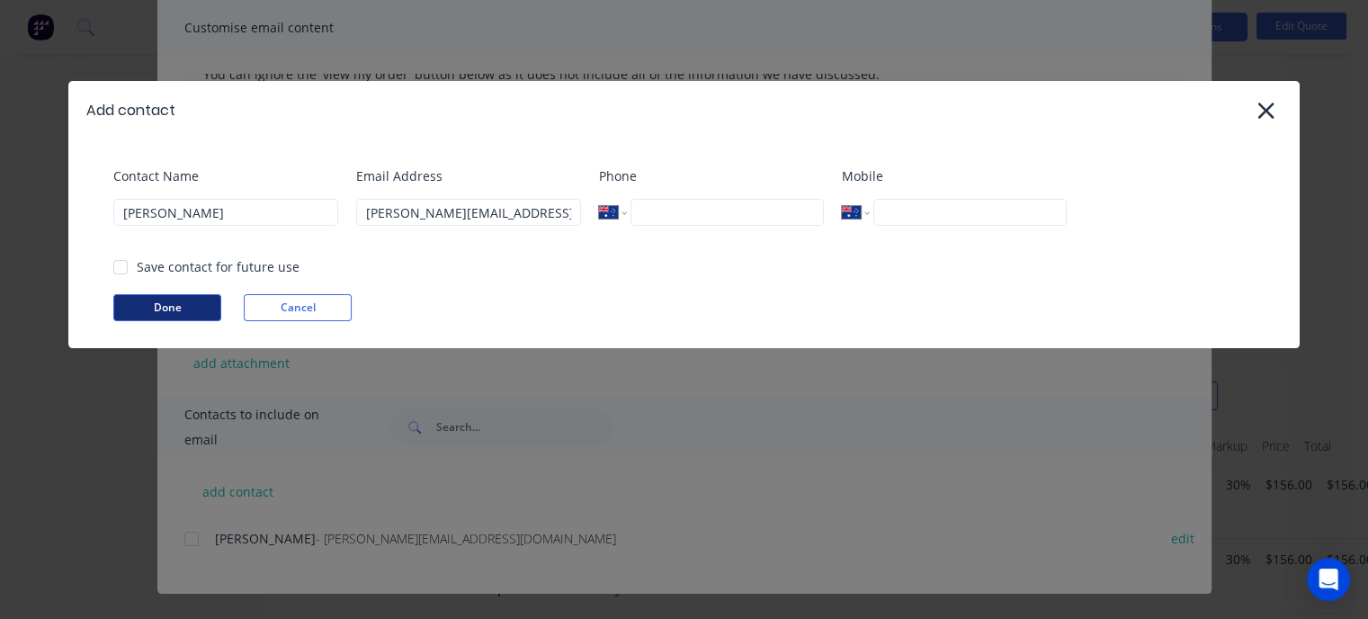
click at [165, 312] on button "Done" at bounding box center [167, 307] width 108 height 27
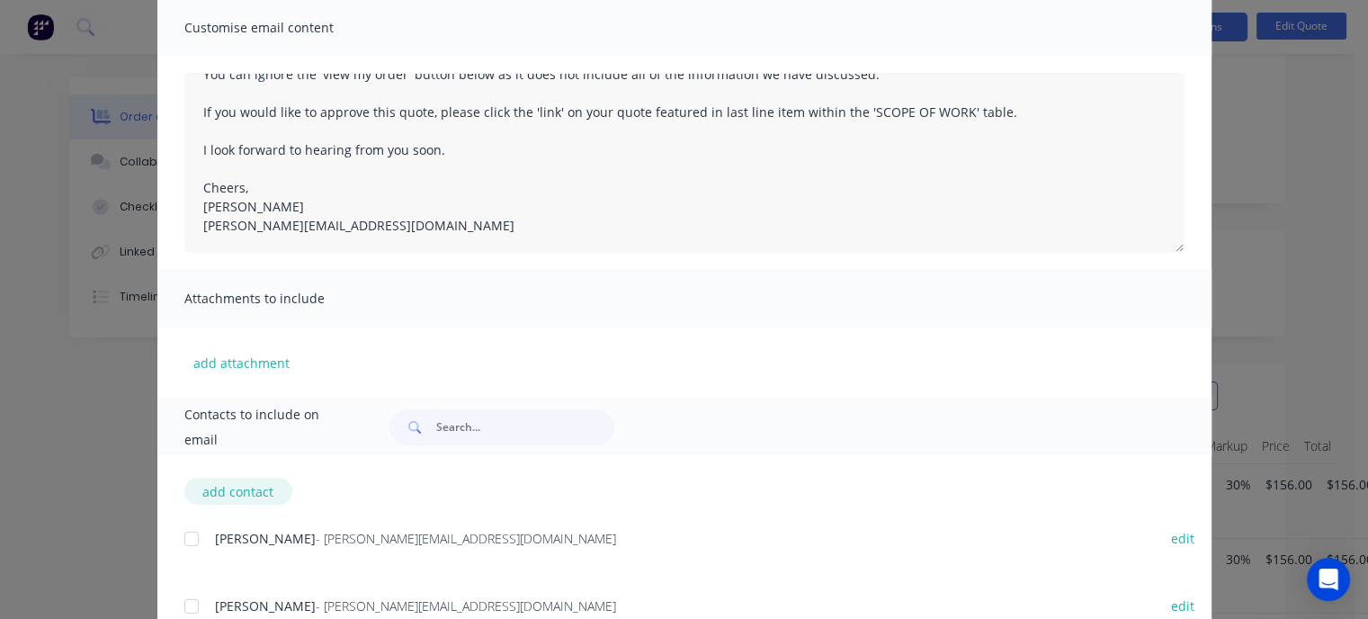
click at [231, 488] on button "add contact" at bounding box center [238, 490] width 108 height 27
select select "AU"
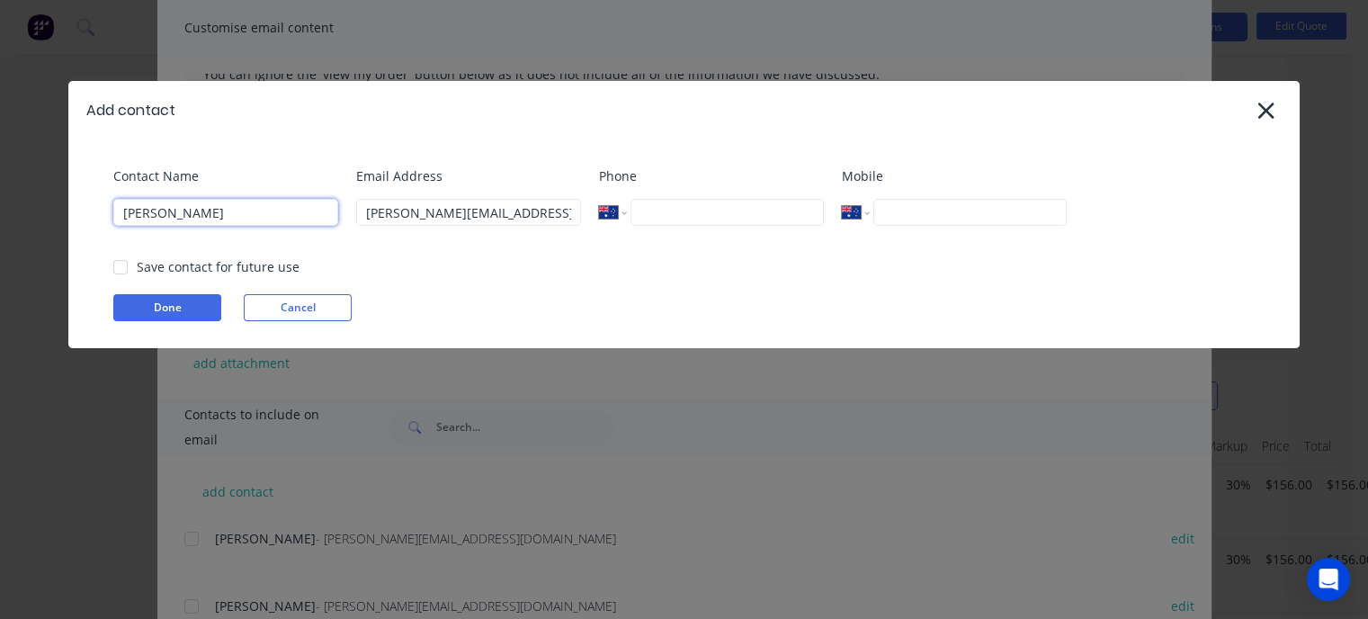
drag, startPoint x: 96, startPoint y: 216, endPoint x: 0, endPoint y: 209, distance: 96.5
click at [0, 209] on div "Add contact Contact Name [PERSON_NAME] Email Address [PERSON_NAME][EMAIL_ADDRES…" at bounding box center [684, 309] width 1368 height 619
type input "Bart"
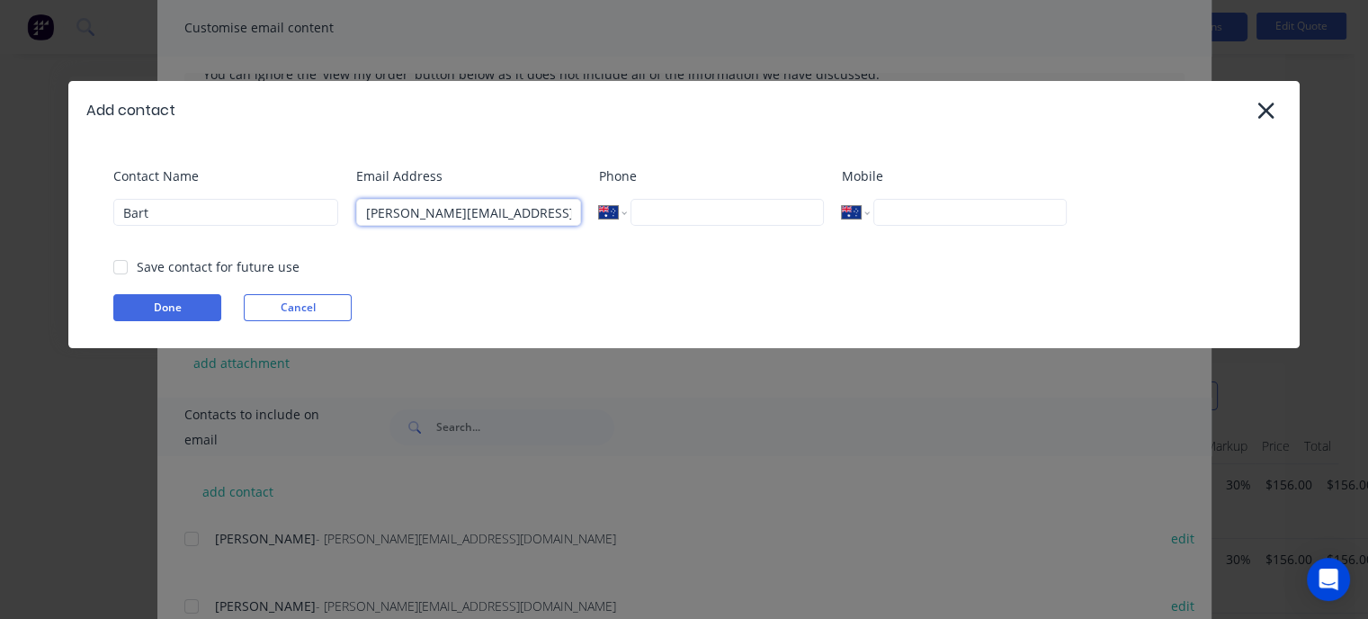
drag, startPoint x: 393, startPoint y: 216, endPoint x: 276, endPoint y: 219, distance: 116.9
click at [284, 219] on div "Contact Name Bart Email Address dean@mnrconstructions.com.au Phone Internationa…" at bounding box center [692, 202] width 1159 height 73
type input "[EMAIL_ADDRESS][DOMAIN_NAME]"
click at [187, 312] on button "Done" at bounding box center [167, 307] width 108 height 27
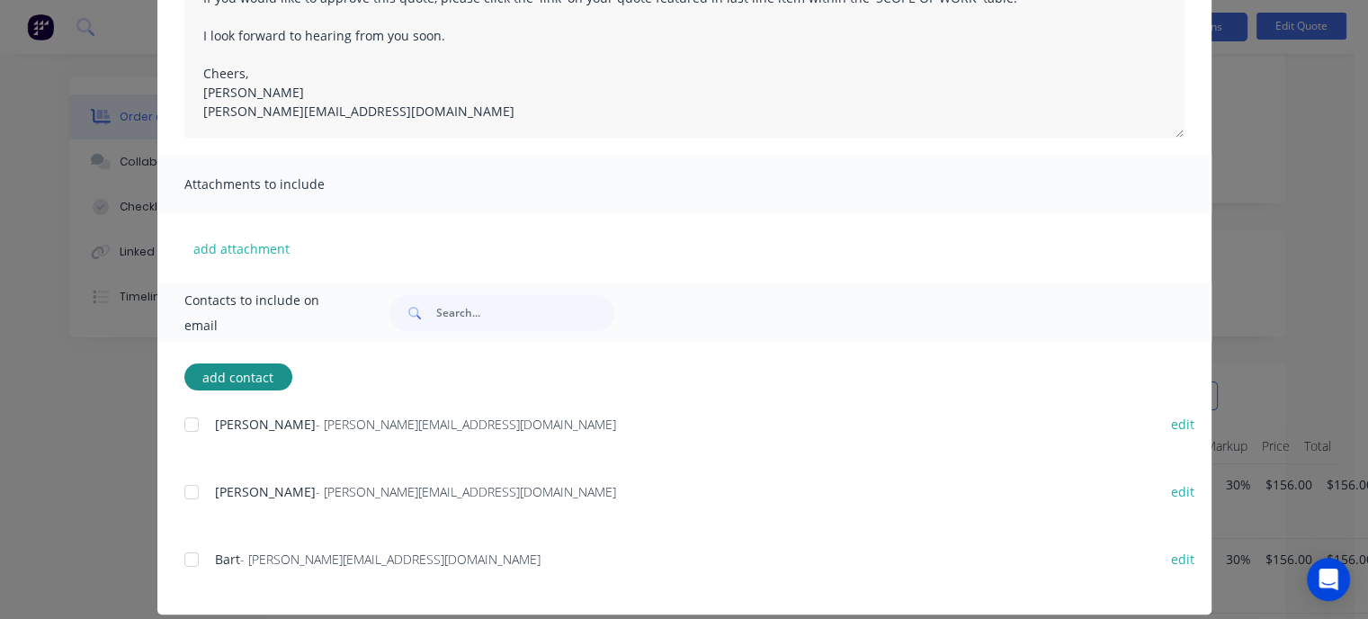
scroll to position [266, 0]
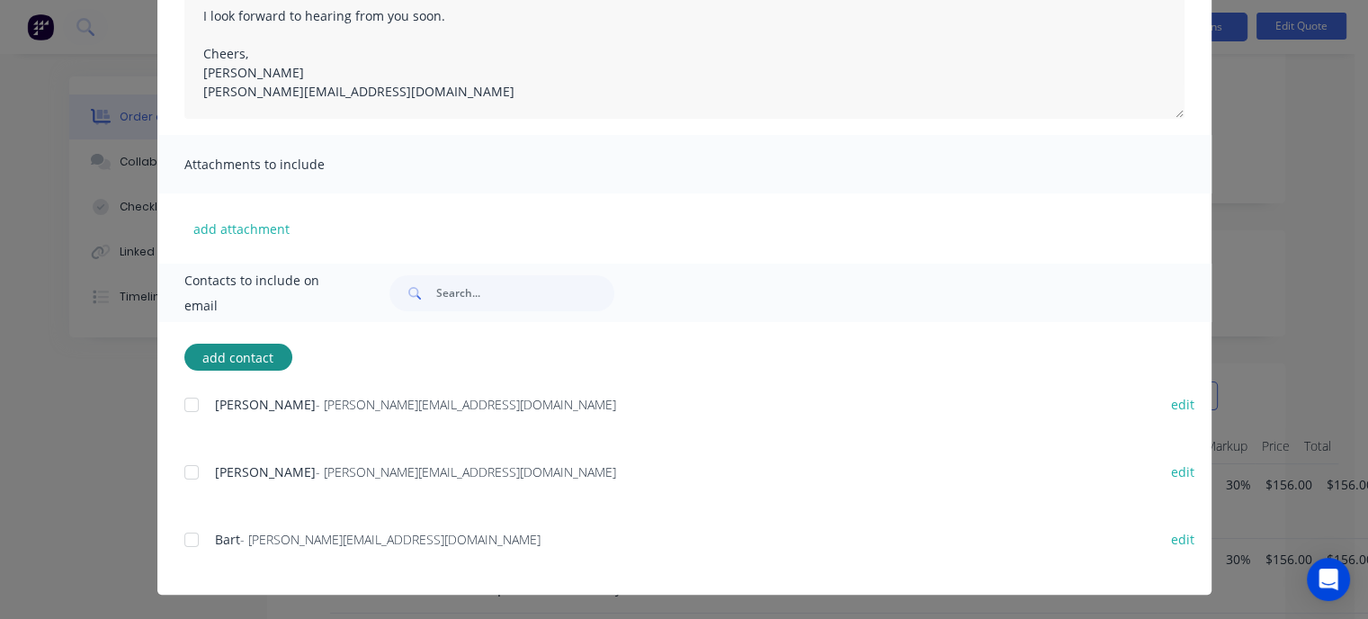
click at [187, 405] on div at bounding box center [192, 405] width 36 height 36
click at [188, 477] on div at bounding box center [192, 472] width 36 height 36
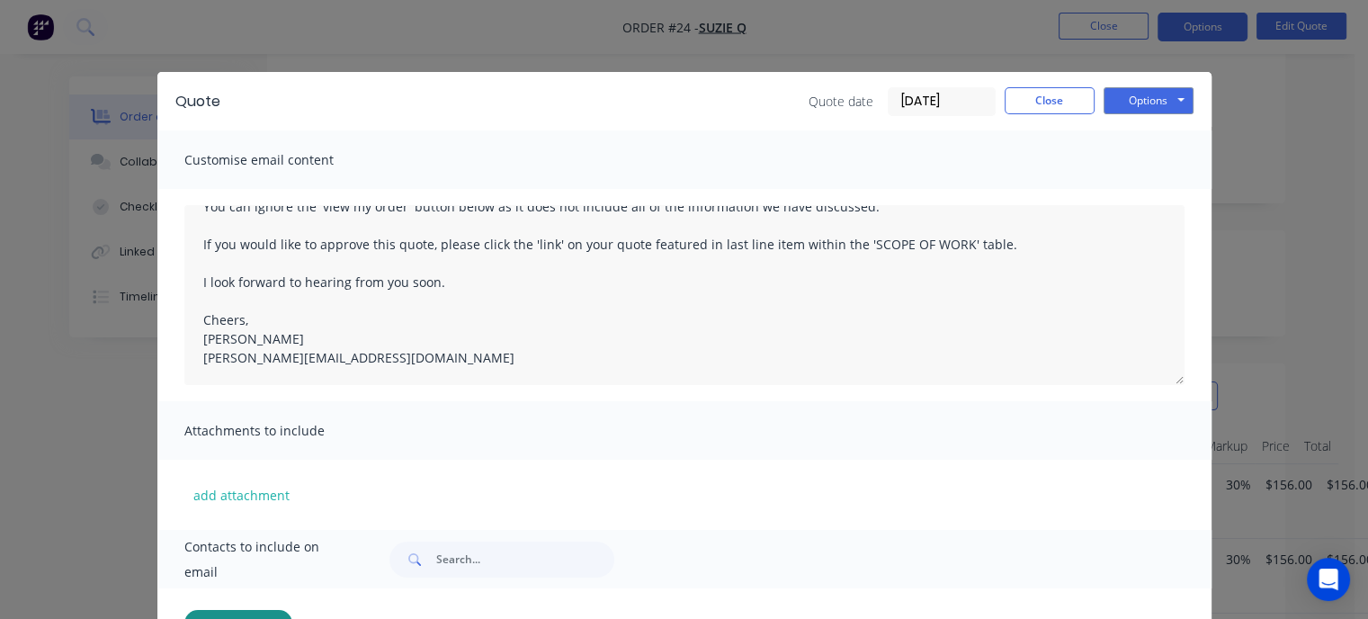
scroll to position [0, 0]
click at [1131, 108] on button "Options" at bounding box center [1148, 100] width 90 height 27
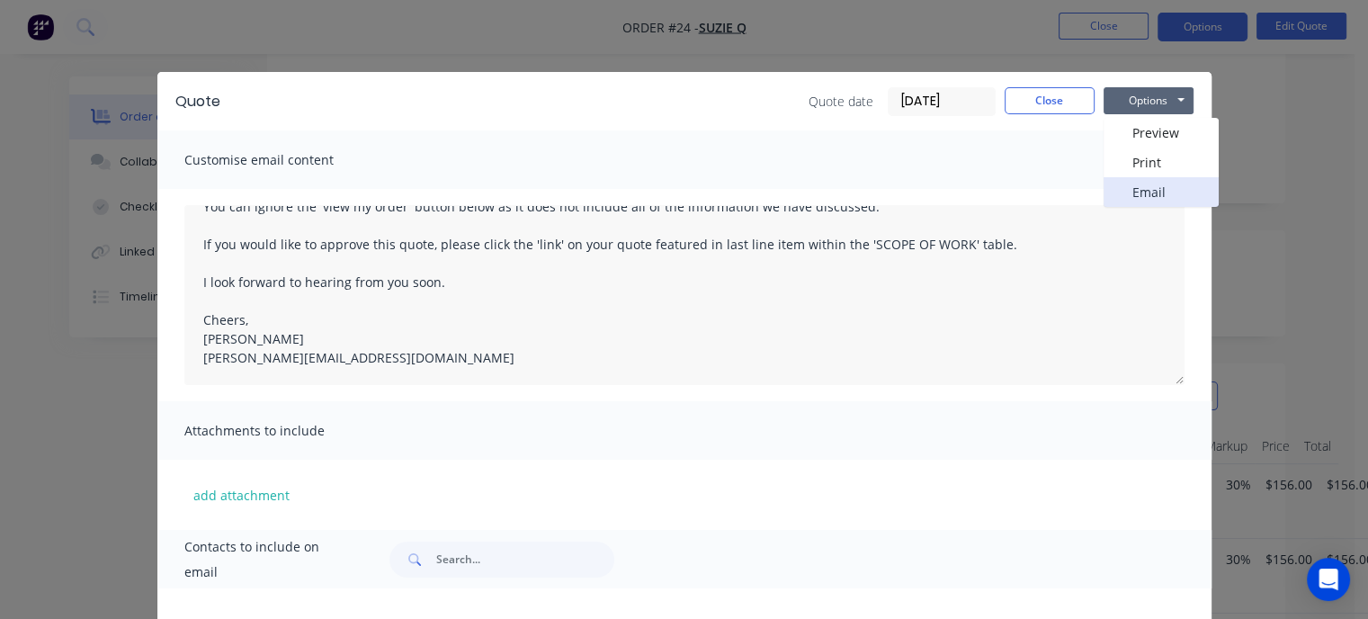
click at [1147, 193] on button "Email" at bounding box center [1160, 192] width 115 height 30
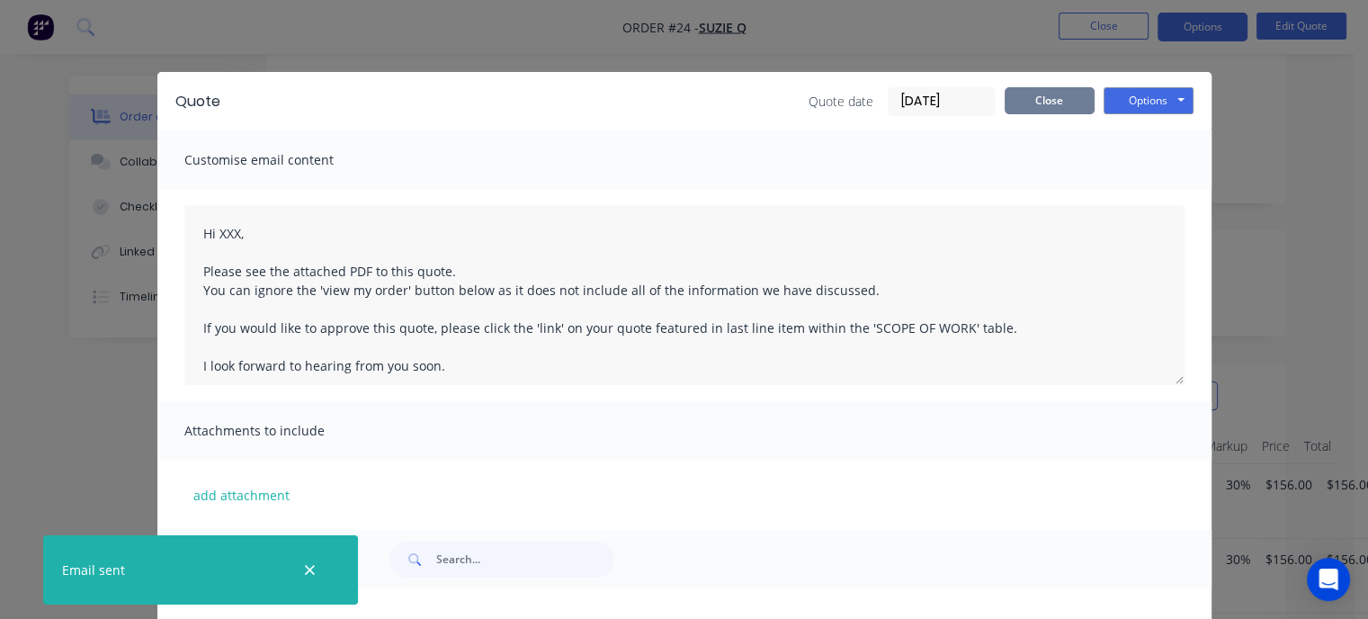
click at [1049, 99] on button "Close" at bounding box center [1049, 100] width 90 height 27
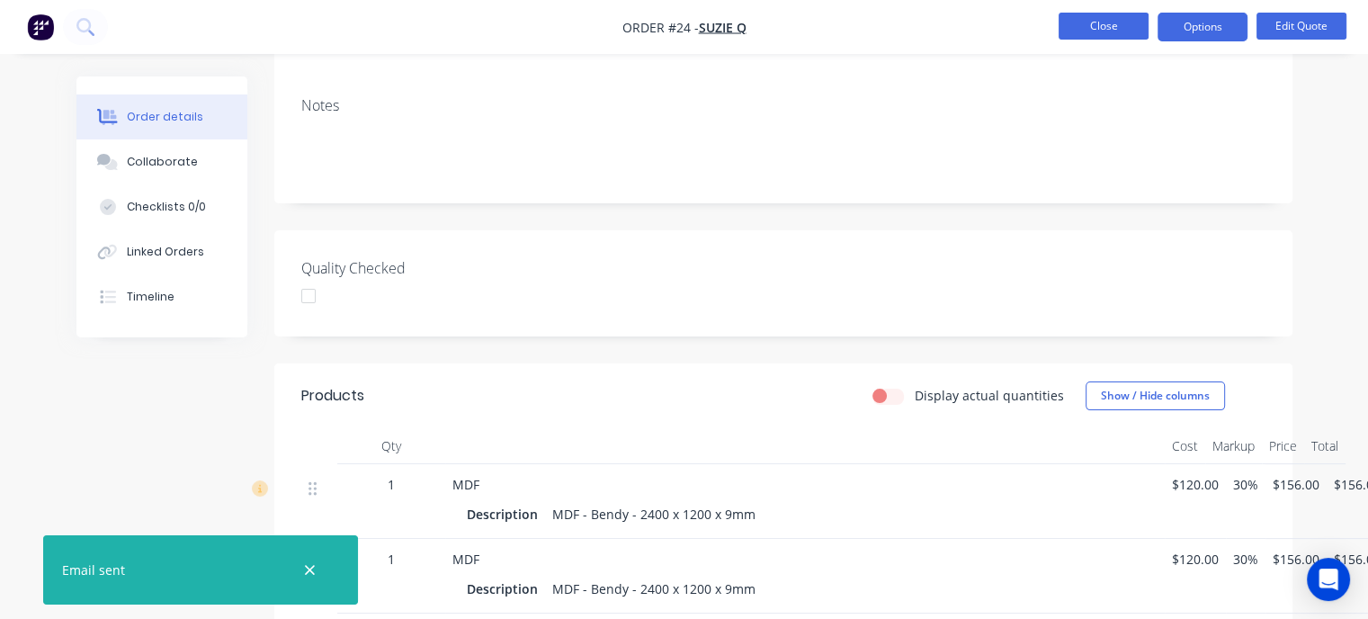
click at [1102, 28] on button "Close" at bounding box center [1103, 26] width 90 height 27
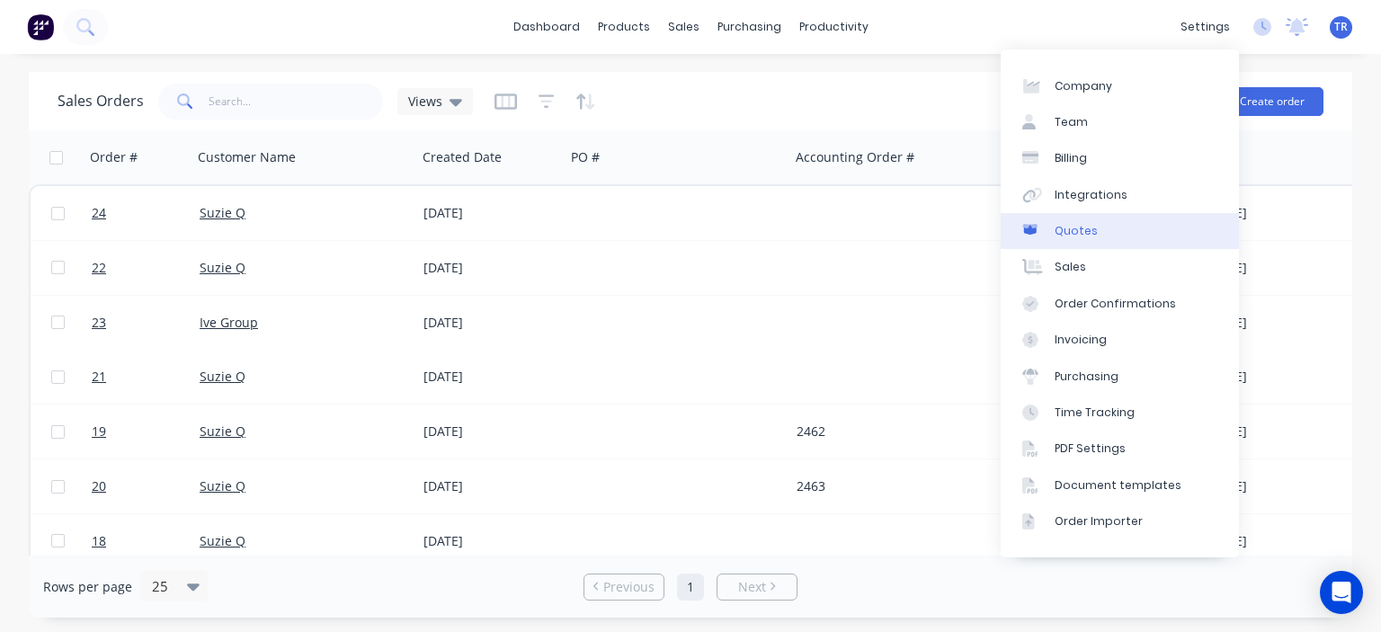
click at [1080, 227] on div "Quotes" at bounding box center [1076, 231] width 43 height 16
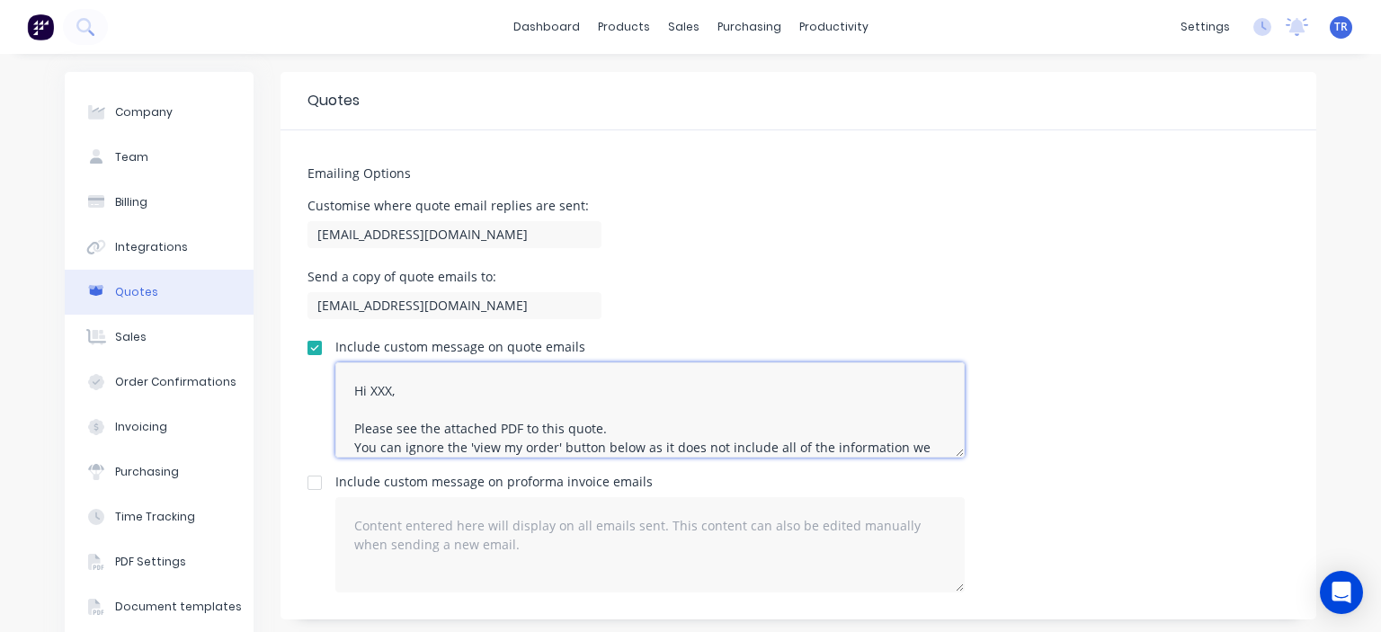
click at [532, 432] on textarea "Hi XXX, Please see the attached PDF to this quote. You can ignore the 'view my …" at bounding box center [649, 409] width 629 height 95
drag, startPoint x: 597, startPoint y: 428, endPoint x: 349, endPoint y: 436, distance: 248.3
click at [349, 436] on textarea "Hi XXX, Please see the attached PDF to this quote. You can ignore the 'view my …" at bounding box center [649, 409] width 629 height 95
click at [590, 428] on textarea "Hi XXX, Please see the attached PDF to this quote. You can ignore the 'view my …" at bounding box center [649, 409] width 629 height 95
drag, startPoint x: 597, startPoint y: 427, endPoint x: 530, endPoint y: 426, distance: 66.5
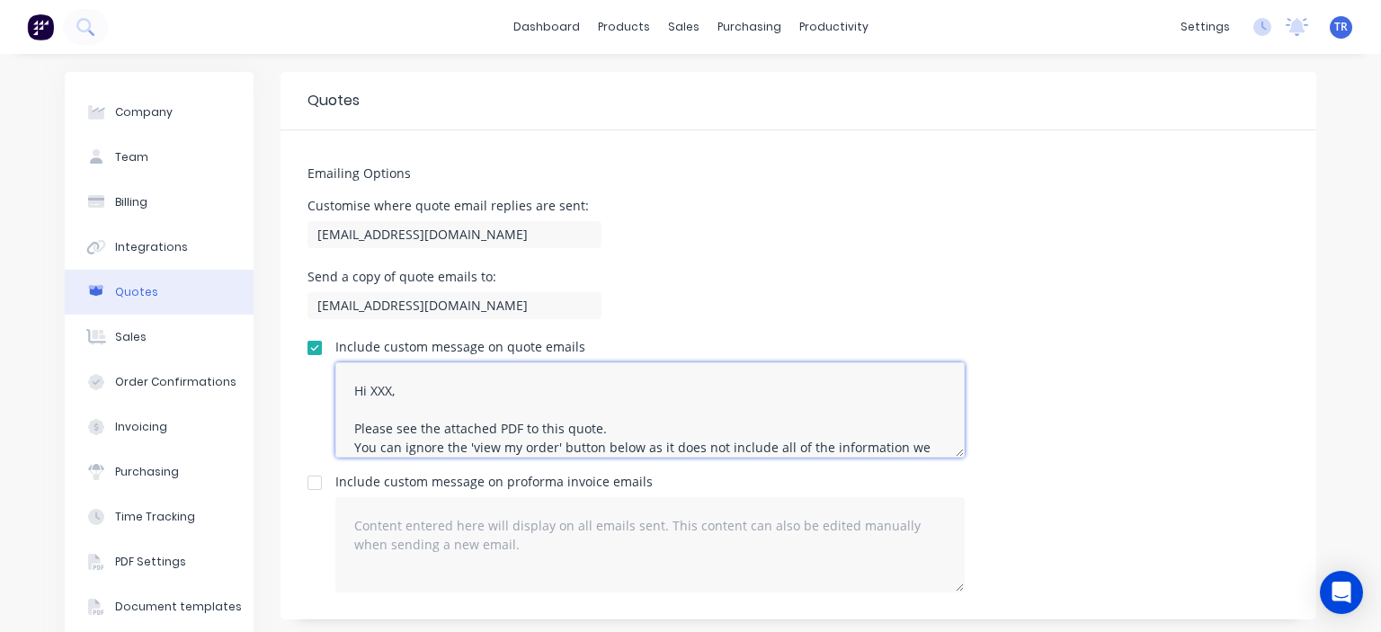
click at [530, 426] on textarea "Hi XXX, Please see the attached PDF to this quote. You can ignore the 'view my …" at bounding box center [649, 409] width 629 height 95
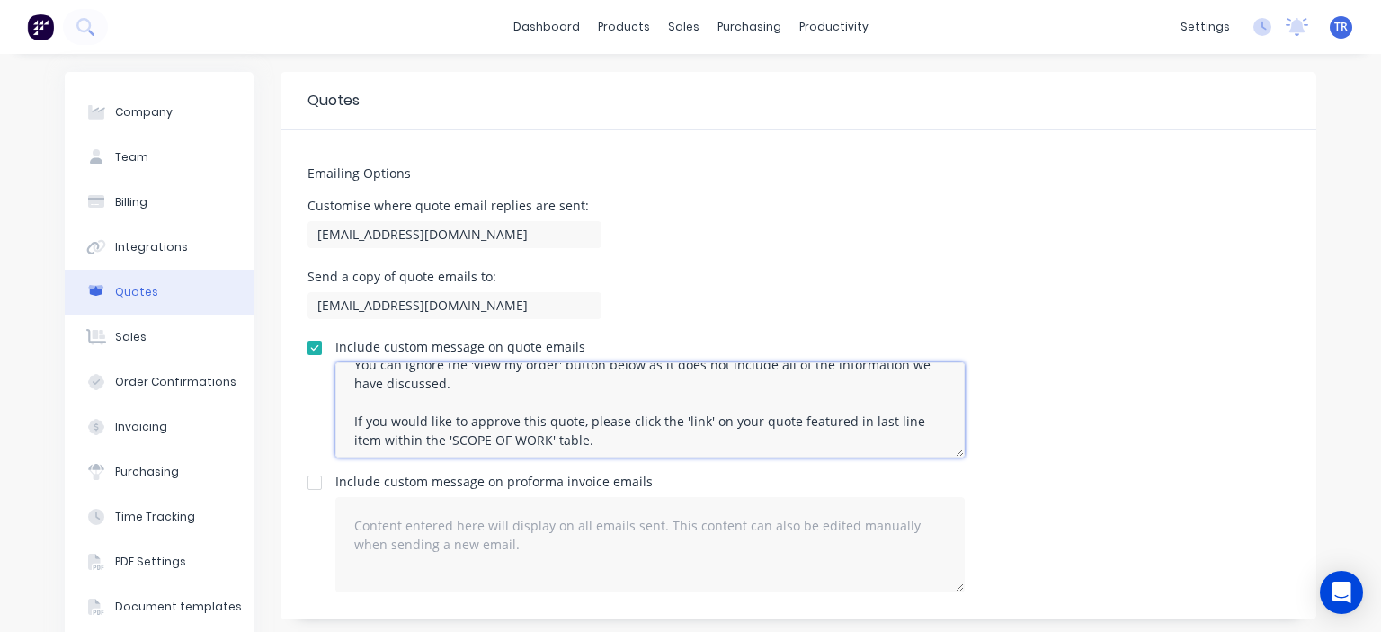
scroll to position [93, 0]
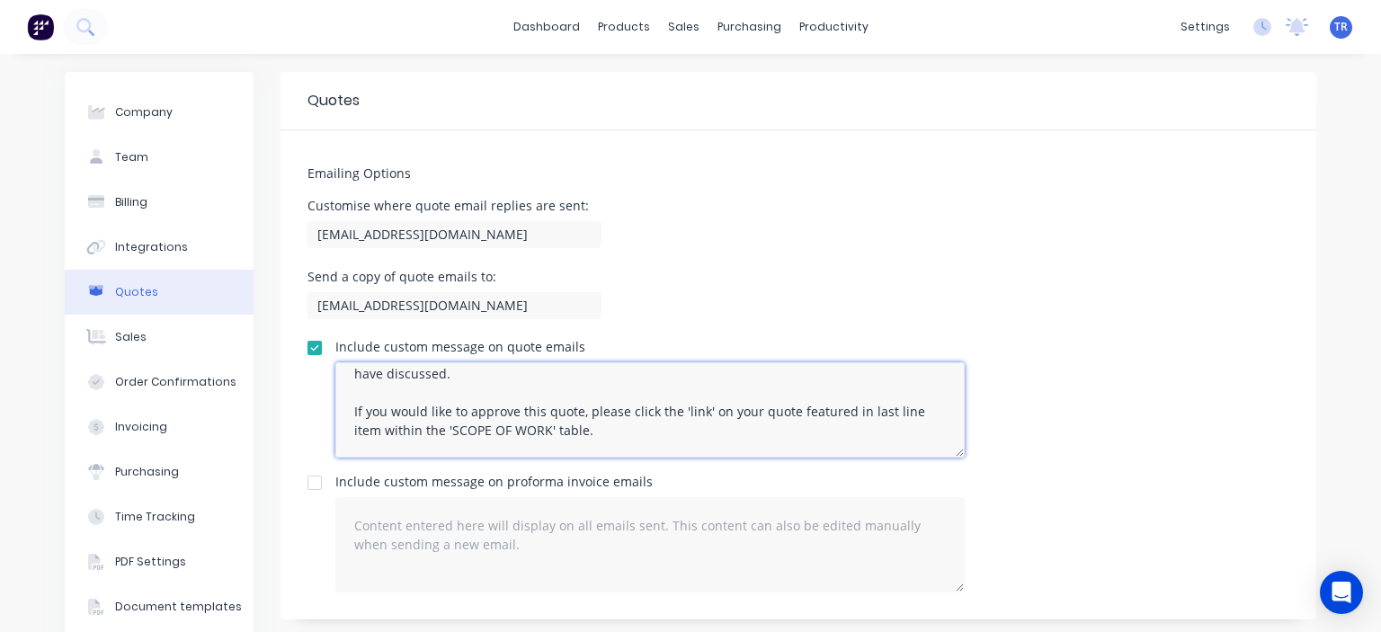
click at [783, 410] on textarea "Hi XXX, Please see the attached PDF to view your quote. You can ignore the 'vie…" at bounding box center [649, 409] width 629 height 95
click at [674, 432] on textarea "Hi XXX, Please see the attached PDF to view your quote. You can ignore the 'vie…" at bounding box center [649, 409] width 629 height 95
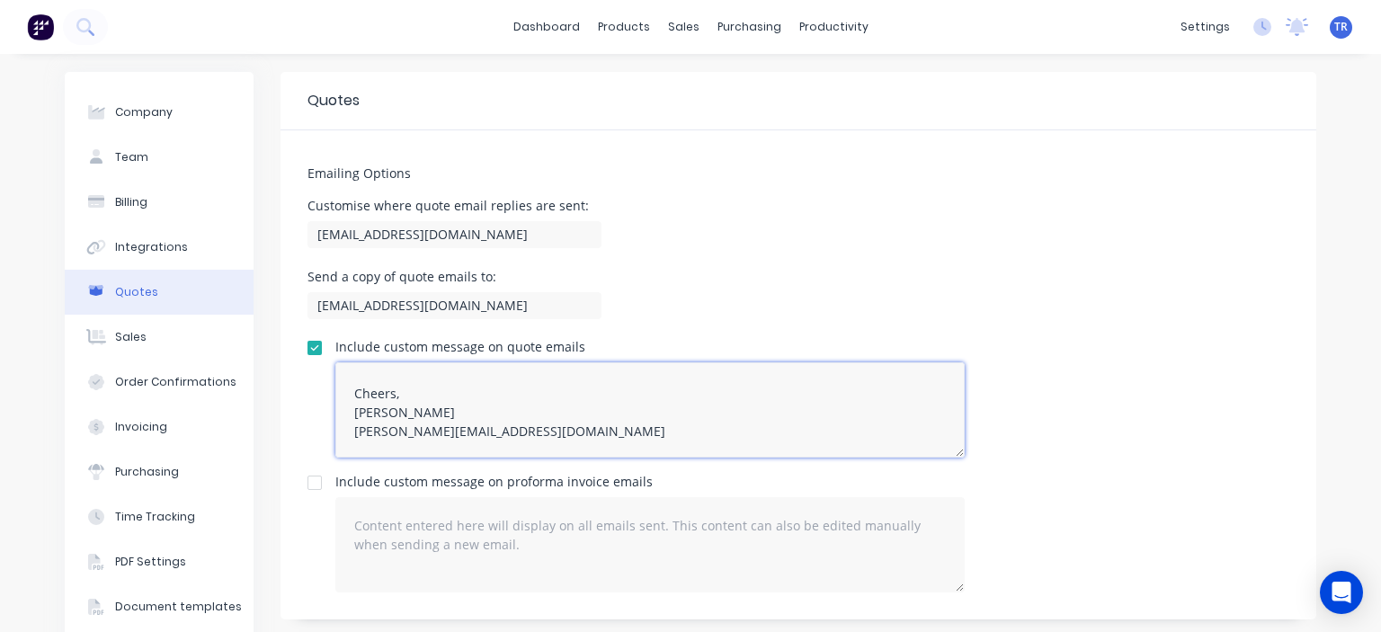
scroll to position [206, 0]
type textarea "Hi XXX, Please see the attached PDF to view your quote. You can ignore the 'vie…"
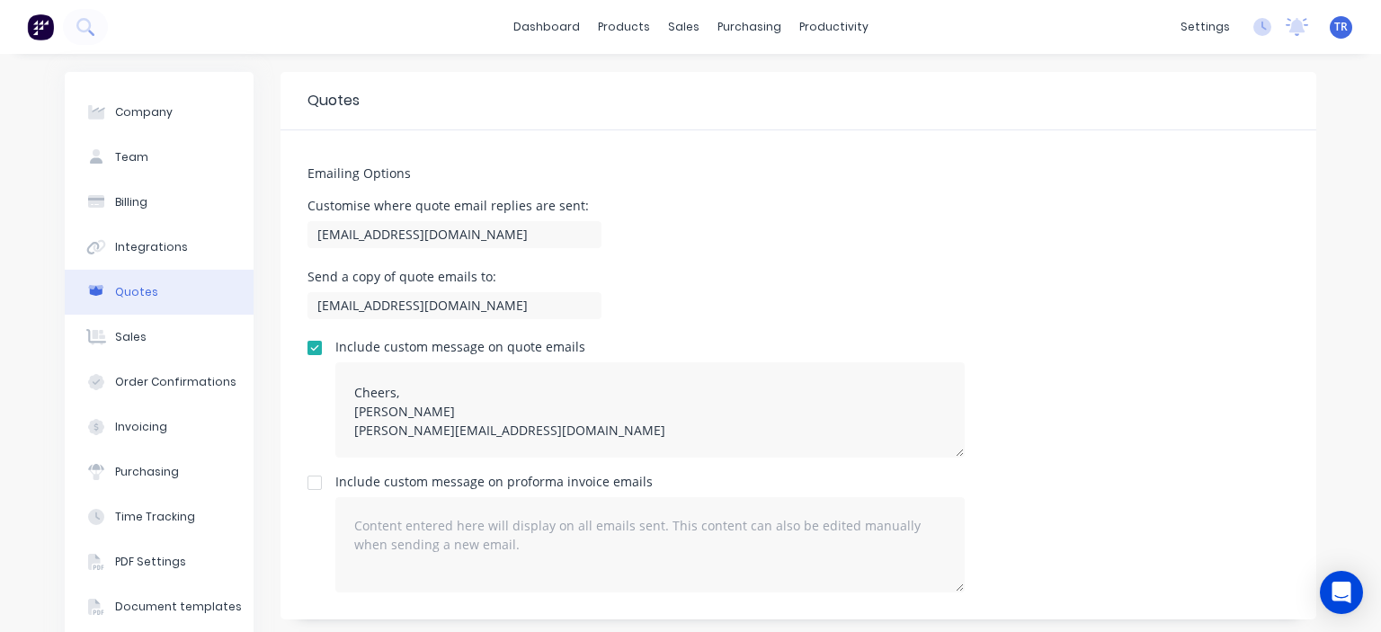
click at [1062, 299] on div "Send a copy of quote emails to: bart@mnrconstructions.com.au" at bounding box center [798, 297] width 982 height 53
click at [153, 330] on button "Sales" at bounding box center [159, 337] width 189 height 45
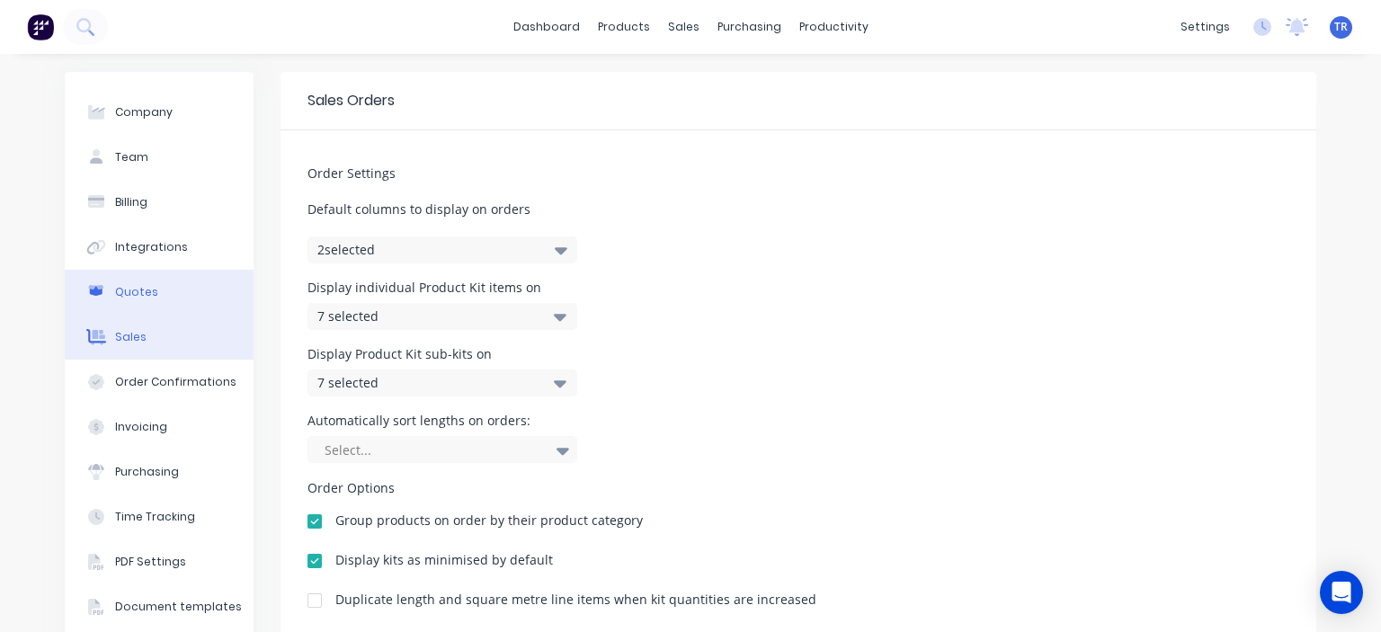
click at [151, 295] on button "Quotes" at bounding box center [159, 292] width 189 height 45
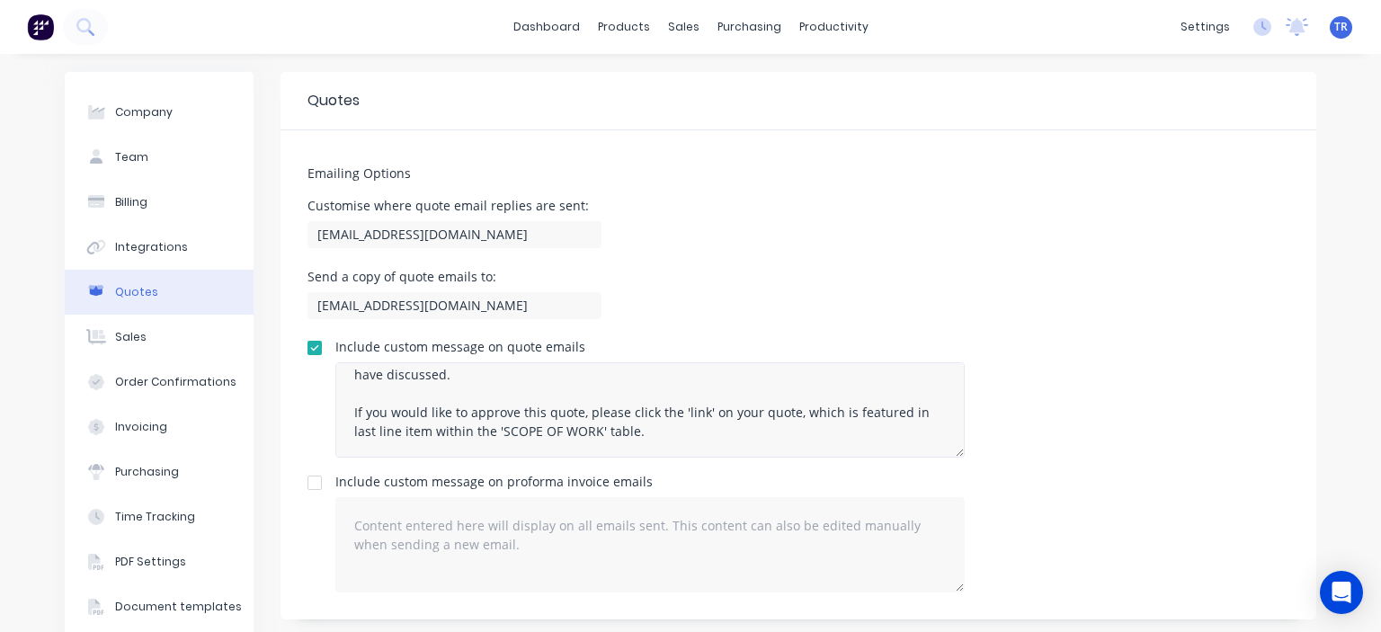
scroll to position [90, 0]
click at [1007, 265] on div "Emailing Options Customise where quote email replies are sent: bart@mnrconstruc…" at bounding box center [799, 374] width 1036 height 489
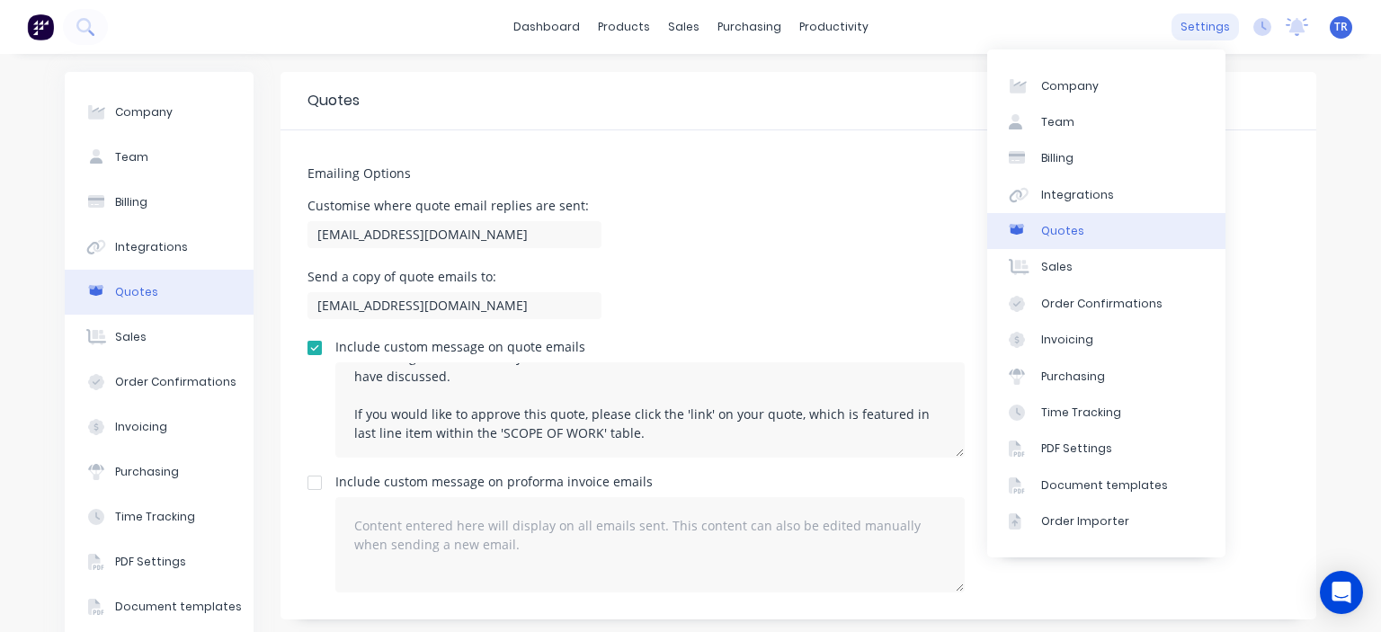
click at [1217, 27] on div "settings" at bounding box center [1205, 26] width 67 height 27
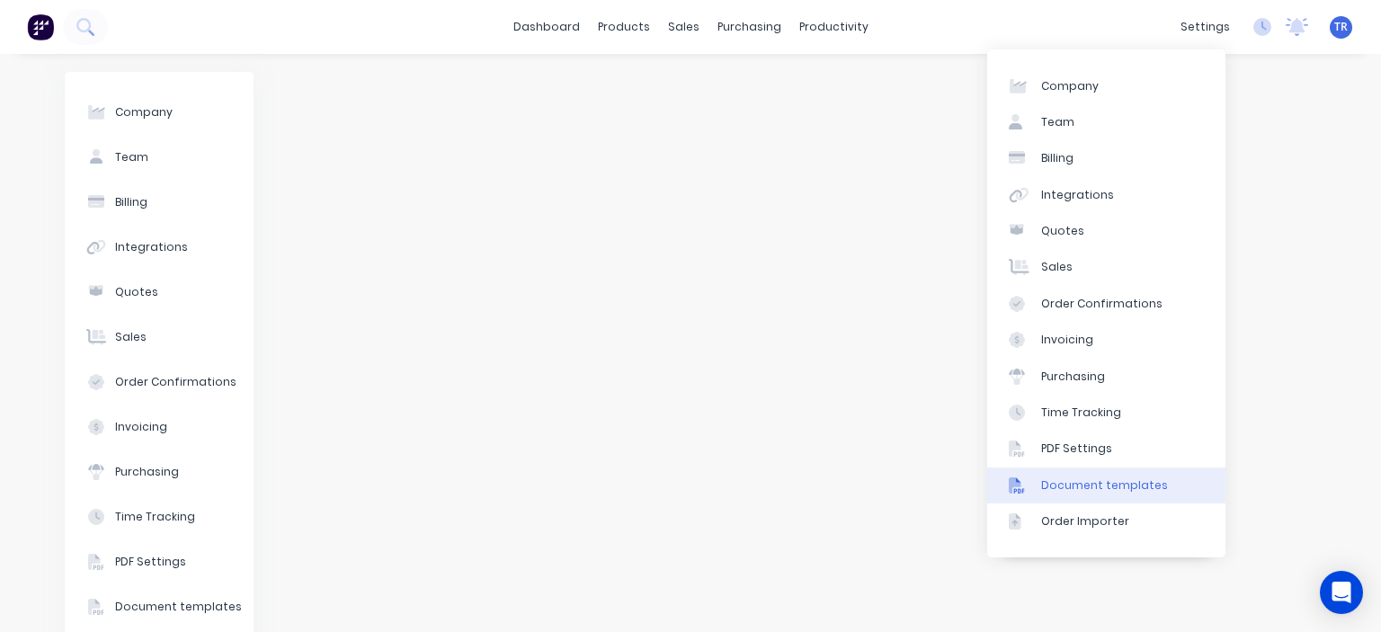
click at [1122, 481] on div "Document templates" at bounding box center [1104, 485] width 127 height 16
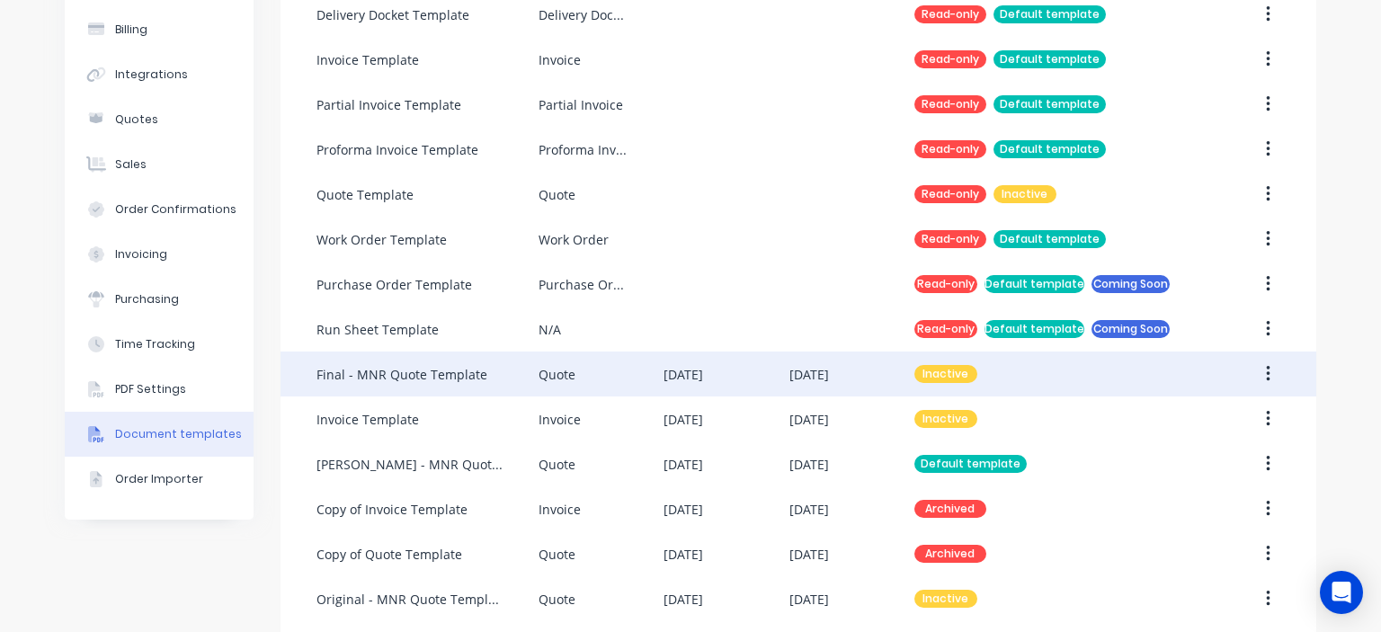
scroll to position [180, 0]
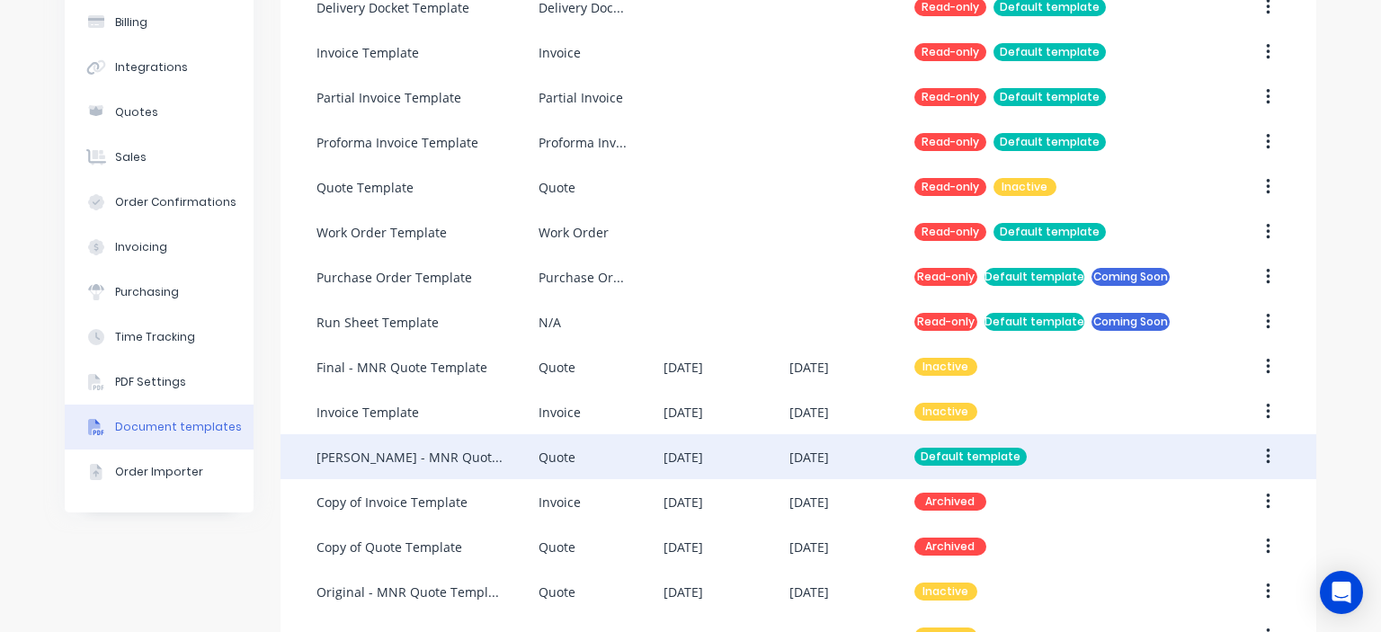
click at [442, 464] on div "[PERSON_NAME] - MNR Quote Template - No links" at bounding box center [409, 457] width 186 height 19
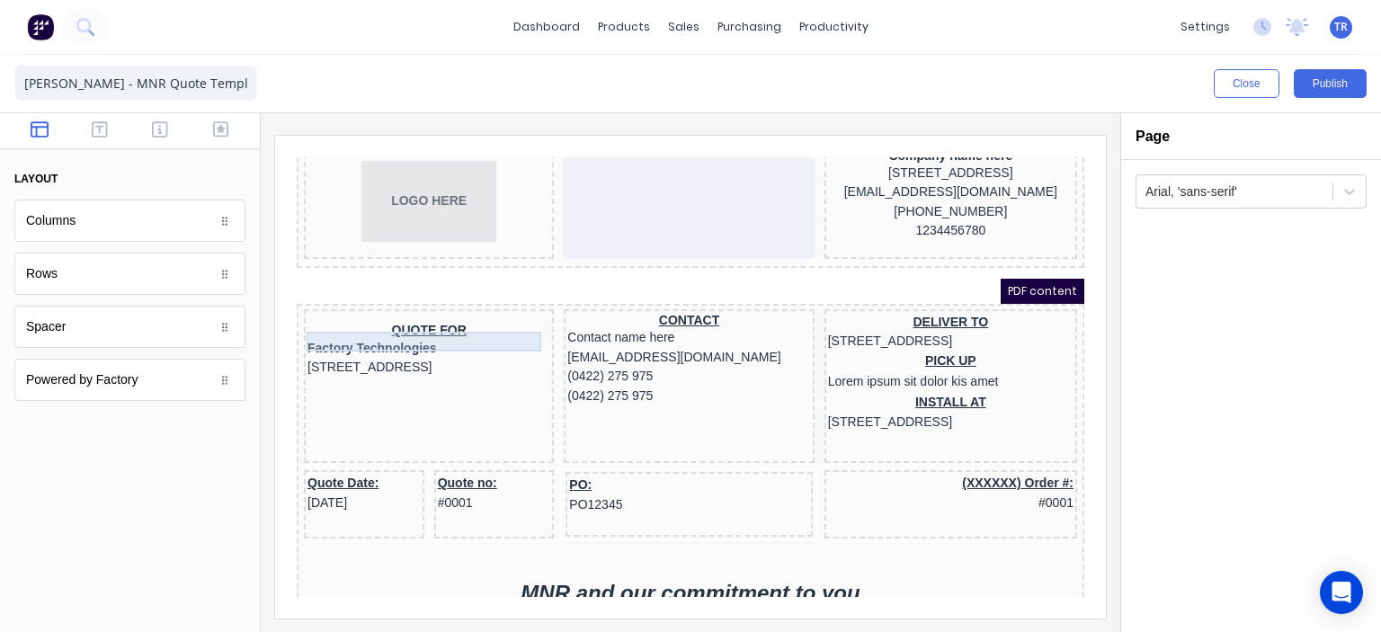
scroll to position [90, 0]
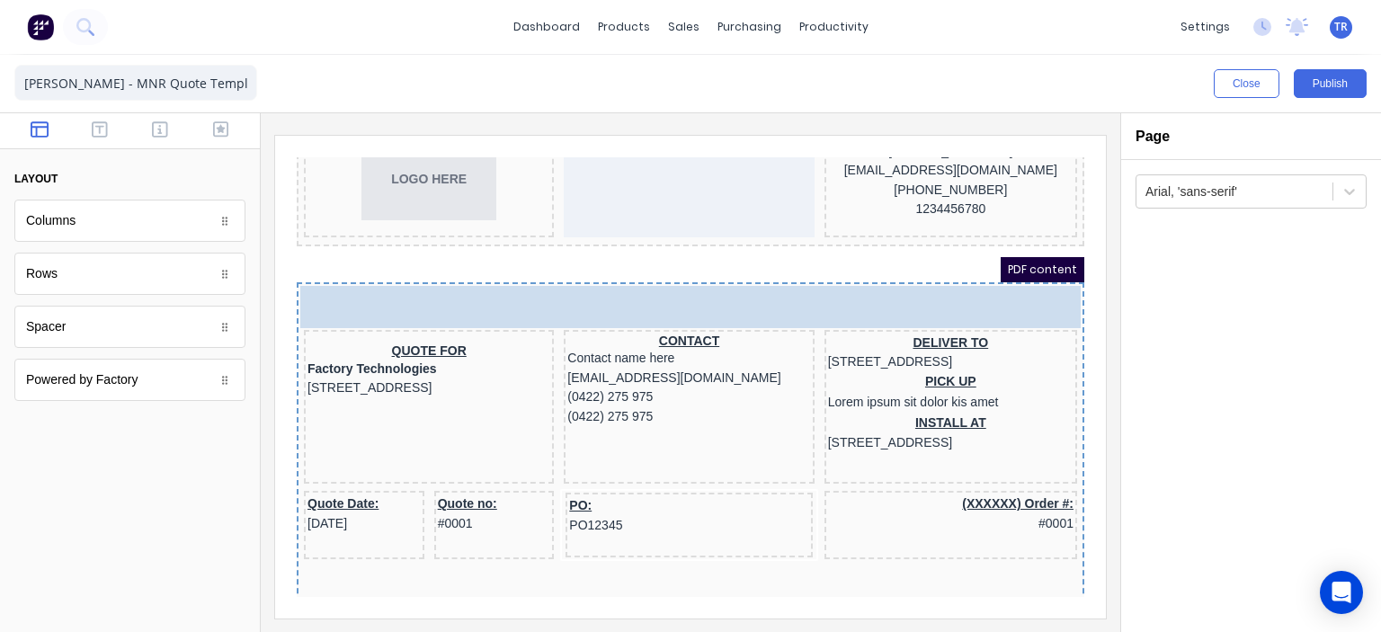
drag, startPoint x: 120, startPoint y: 227, endPoint x: 504, endPoint y: 273, distance: 387.5
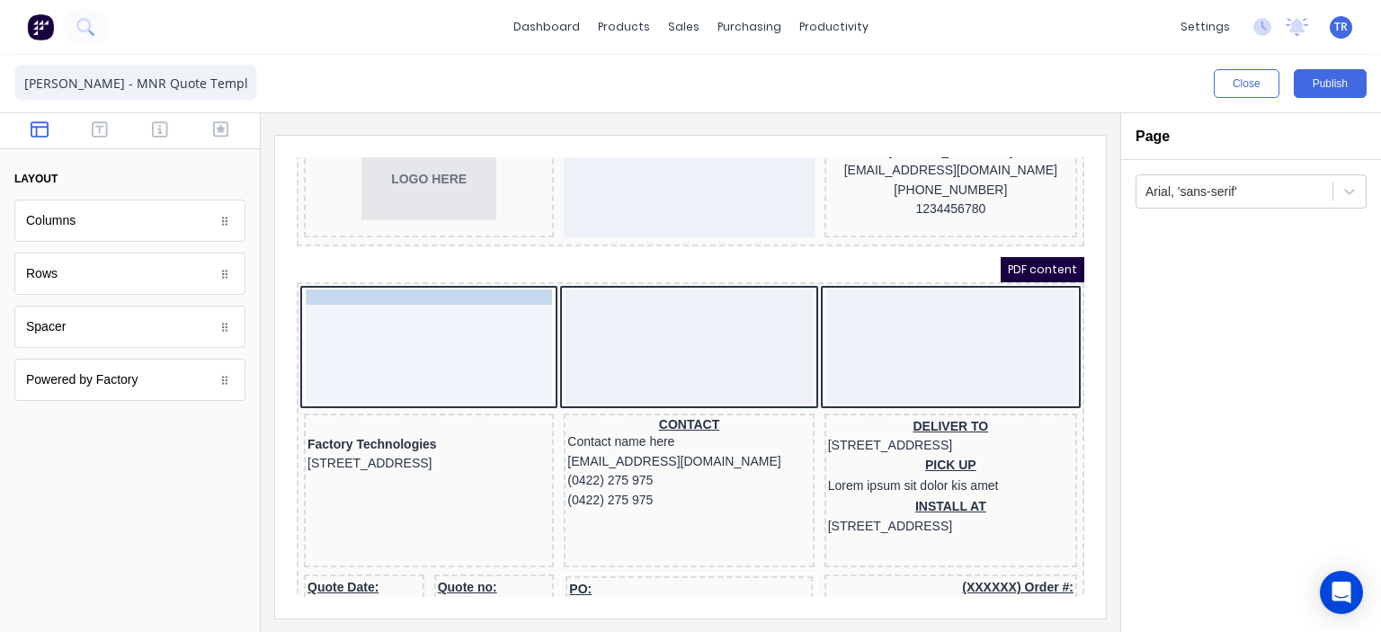
drag, startPoint x: 407, startPoint y: 406, endPoint x: 403, endPoint y: 295, distance: 111.6
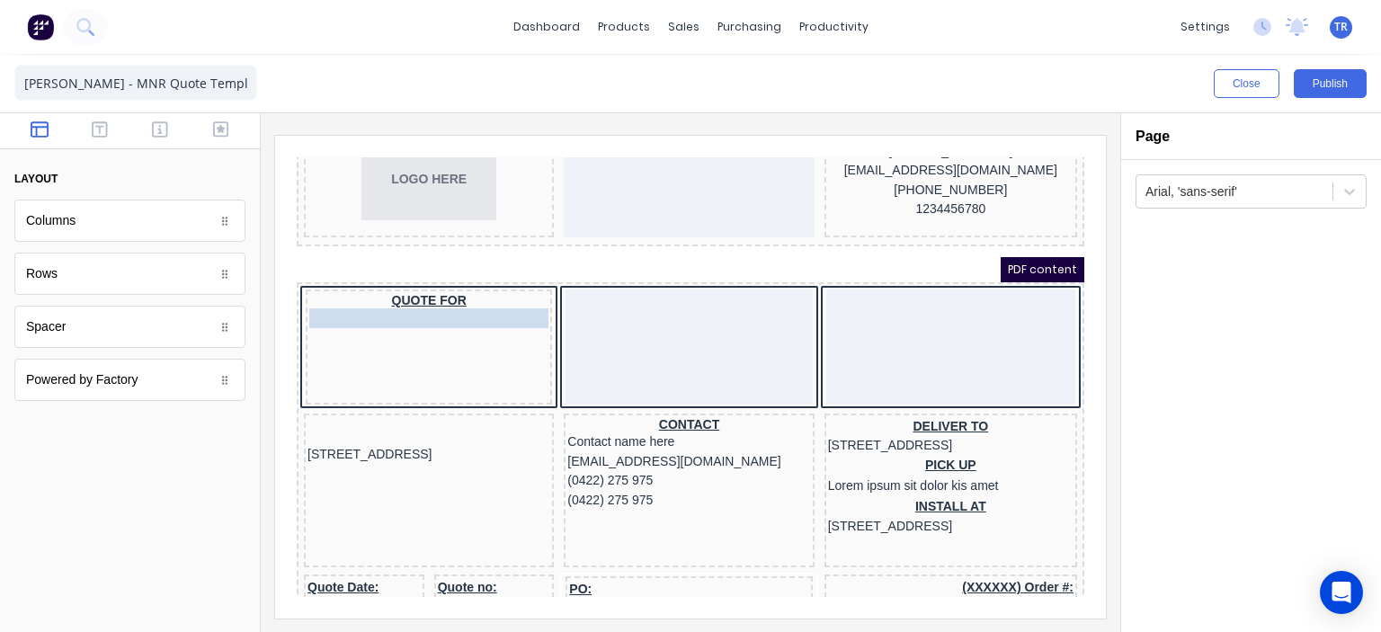
drag, startPoint x: 394, startPoint y: 409, endPoint x: 414, endPoint y: 293, distance: 117.7
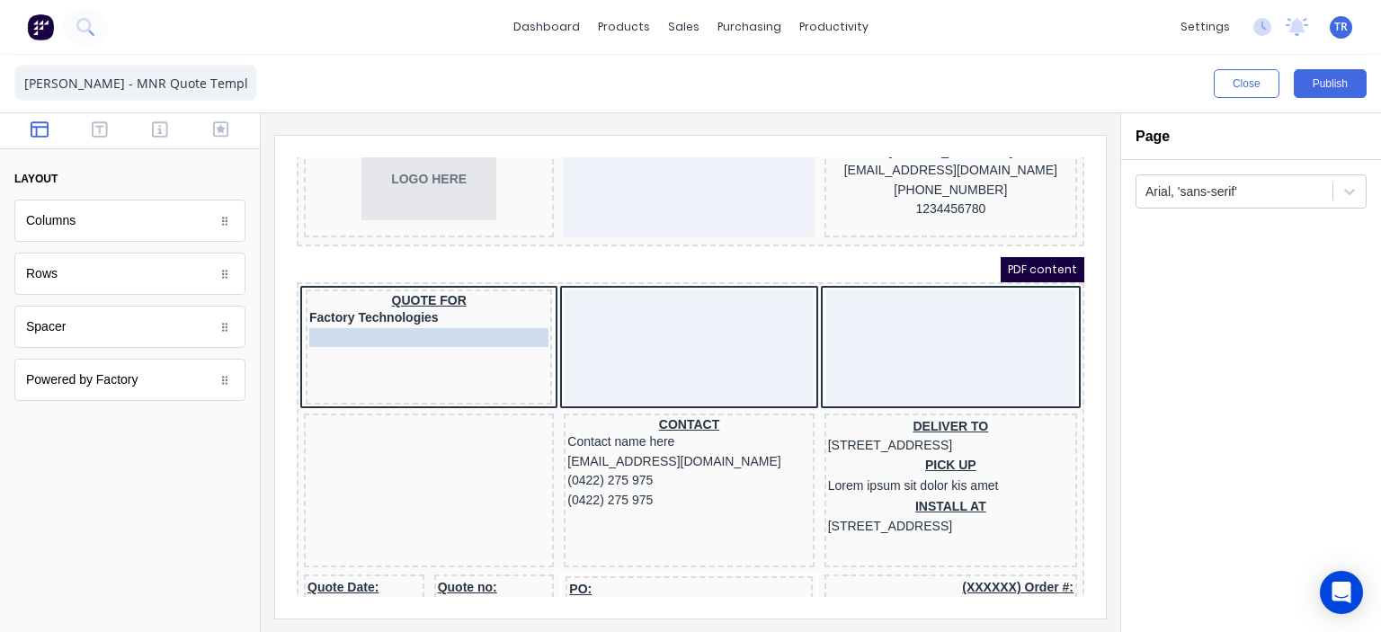
drag, startPoint x: 399, startPoint y: 420, endPoint x: 403, endPoint y: 309, distance: 110.6
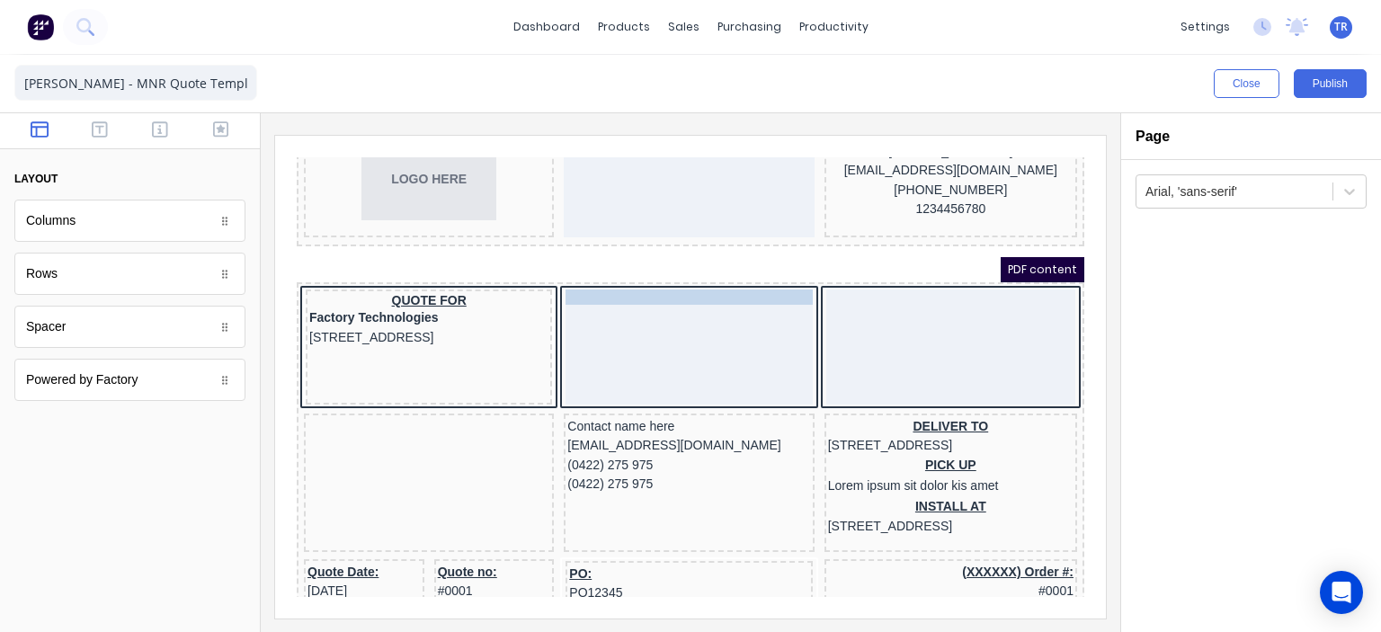
drag, startPoint x: 644, startPoint y: 381, endPoint x: 644, endPoint y: 290, distance: 90.8
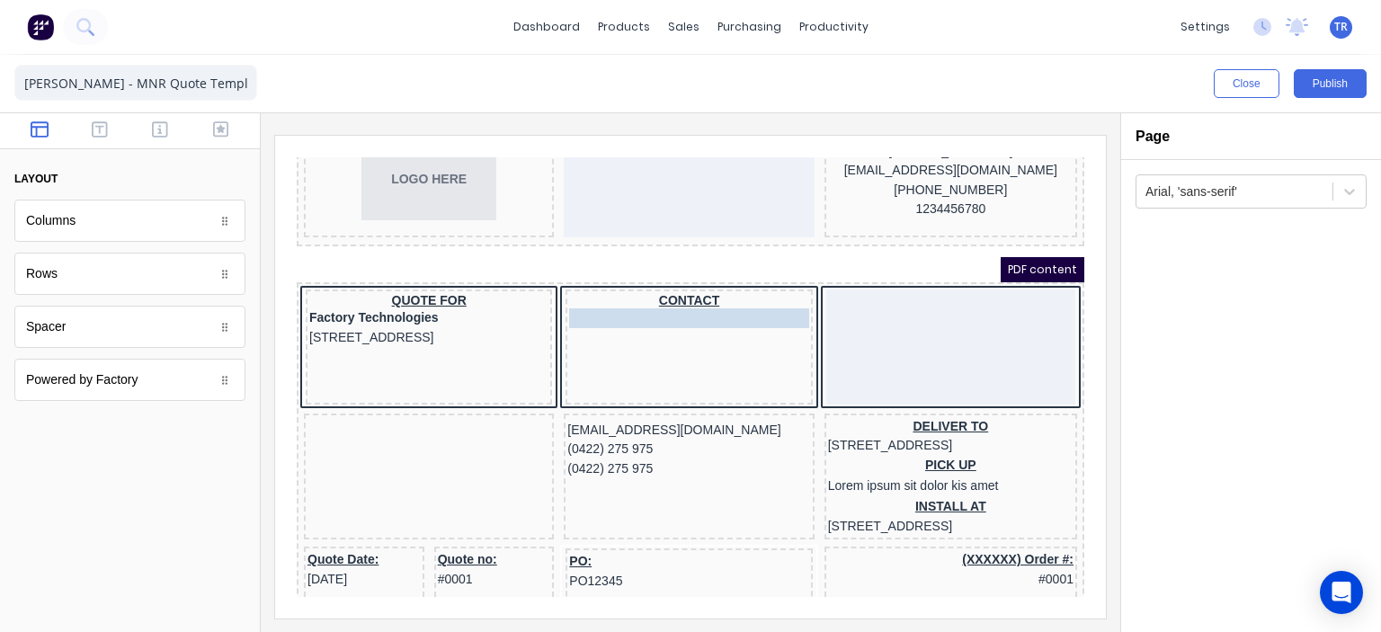
drag, startPoint x: 630, startPoint y: 413, endPoint x: 639, endPoint y: 302, distance: 111.0
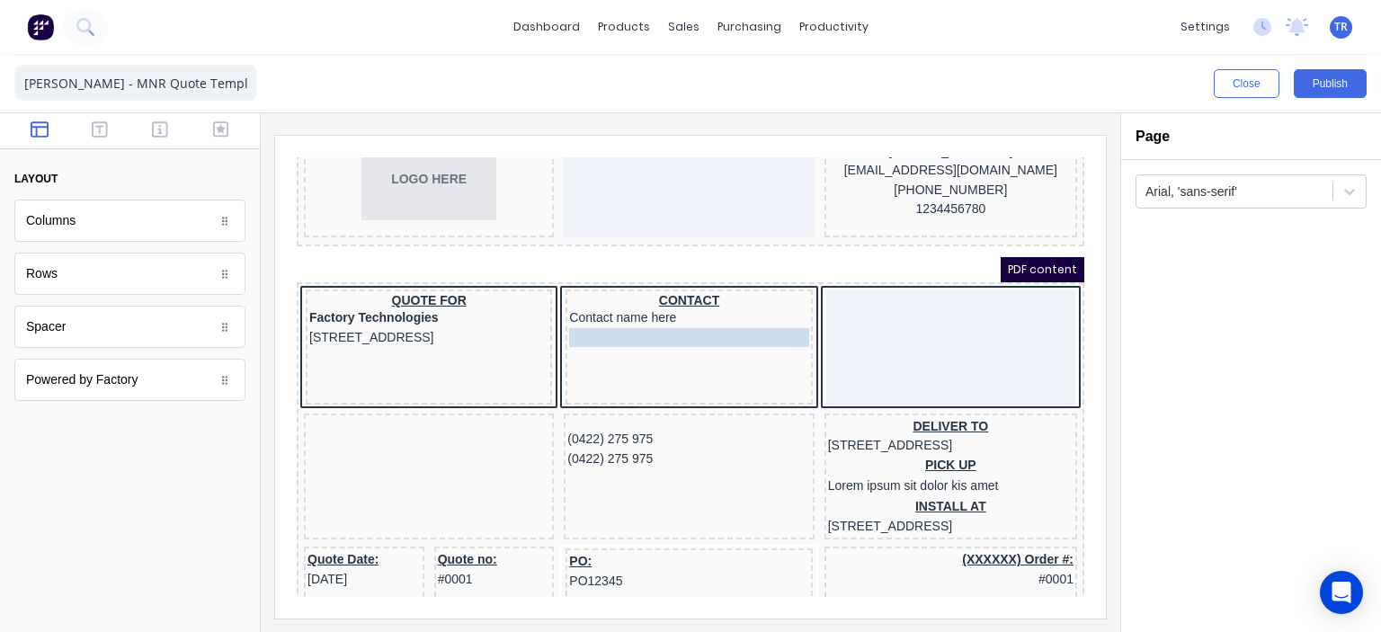
drag, startPoint x: 622, startPoint y: 414, endPoint x: 632, endPoint y: 309, distance: 104.8
drag, startPoint x: 608, startPoint y: 430, endPoint x: 618, endPoint y: 334, distance: 95.8
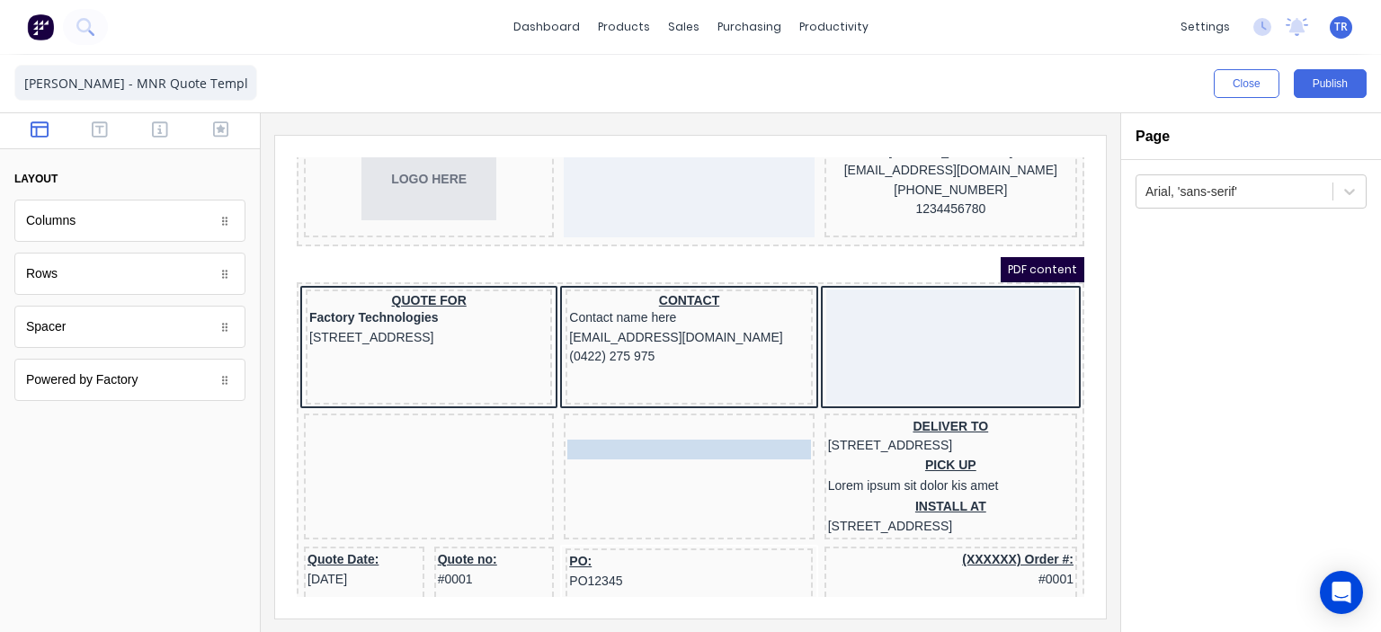
drag, startPoint x: 607, startPoint y: 432, endPoint x: 619, endPoint y: 349, distance: 83.5
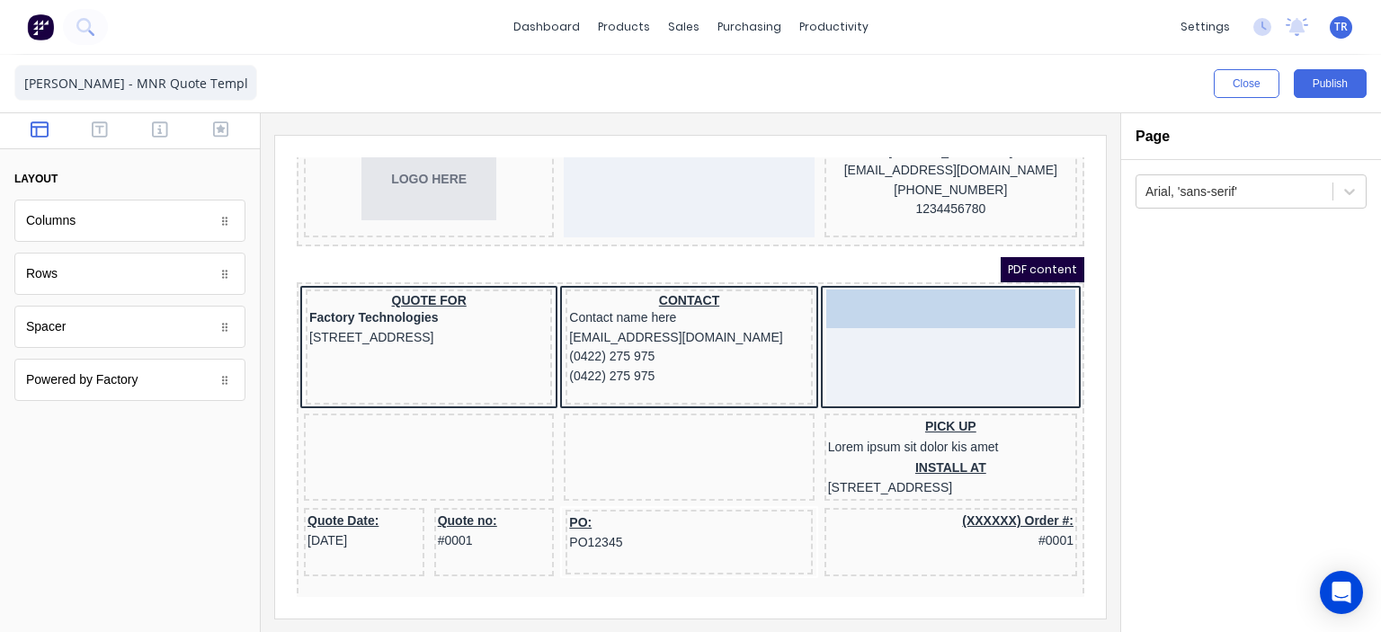
drag, startPoint x: 888, startPoint y: 404, endPoint x: 887, endPoint y: 272, distance: 131.3
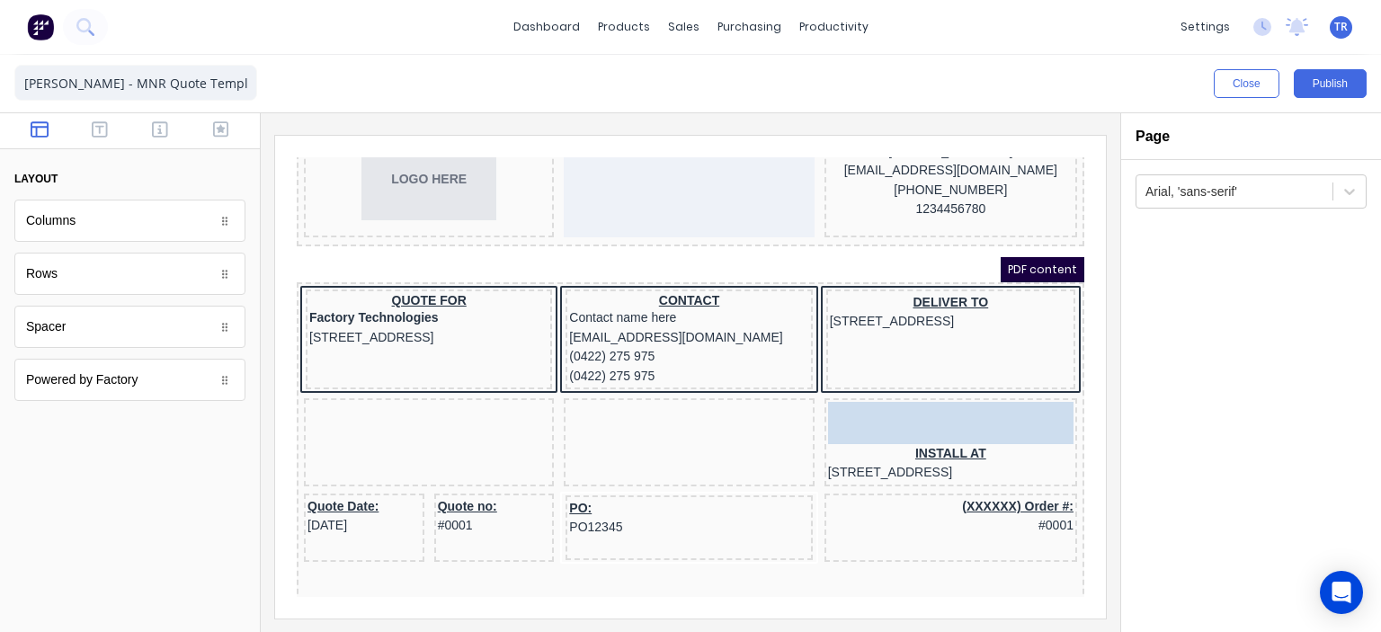
drag, startPoint x: 913, startPoint y: 394, endPoint x: 912, endPoint y: 334, distance: 59.3
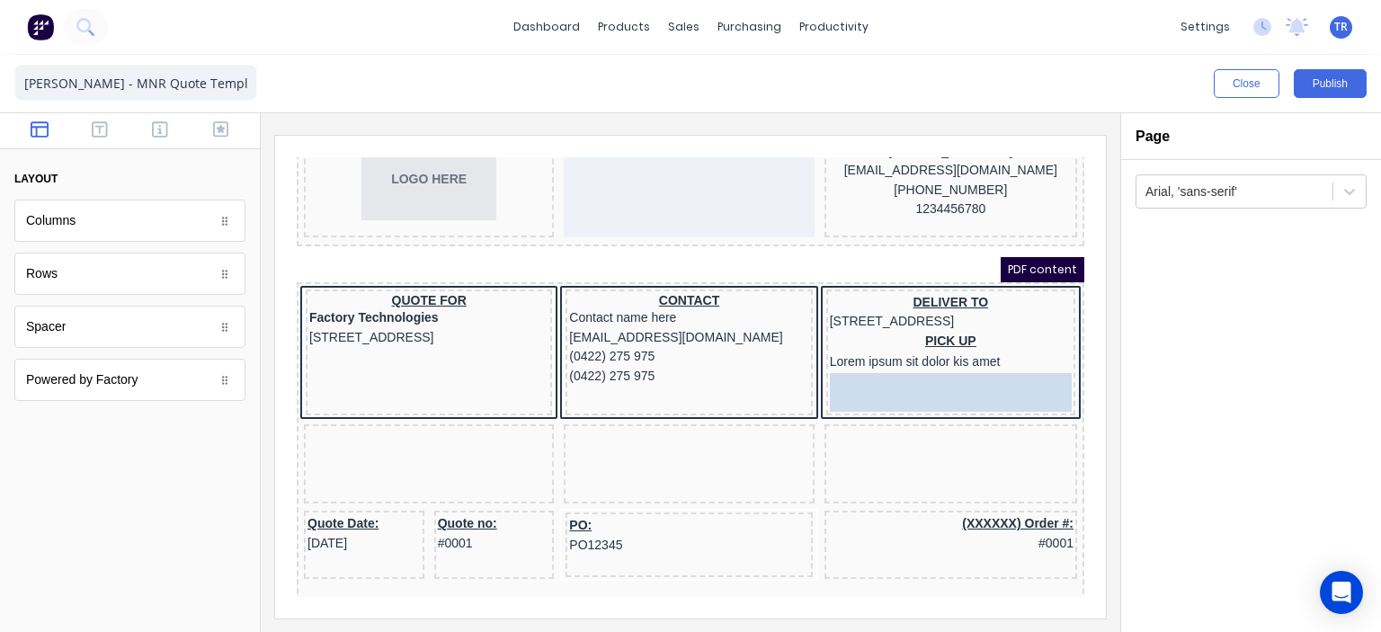
drag, startPoint x: 910, startPoint y: 397, endPoint x: 913, endPoint y: 380, distance: 16.4
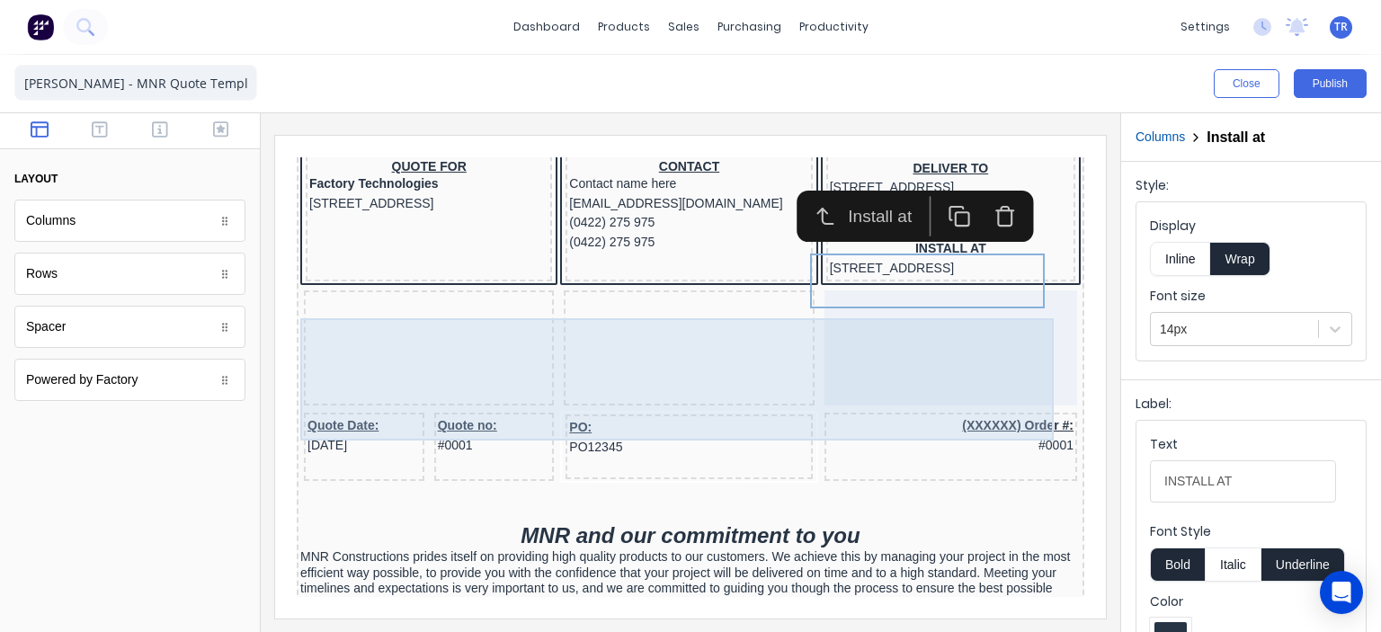
scroll to position [270, 0]
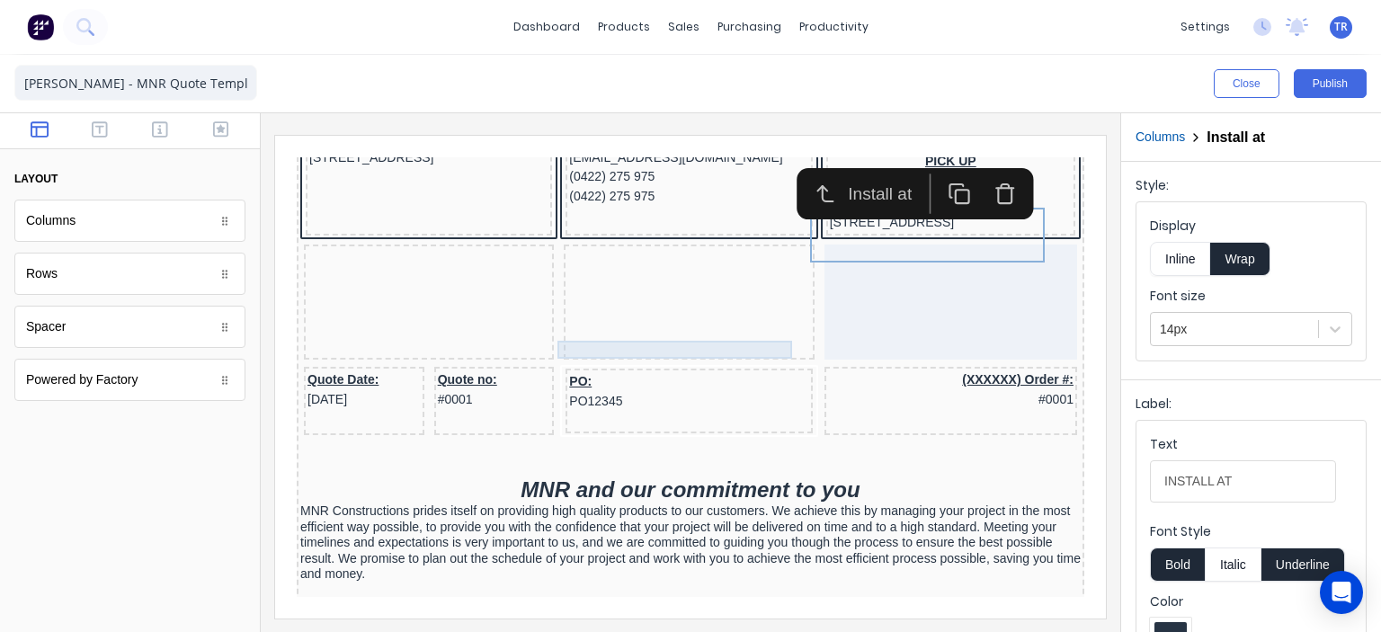
click at [579, 307] on div at bounding box center [667, 299] width 243 height 18
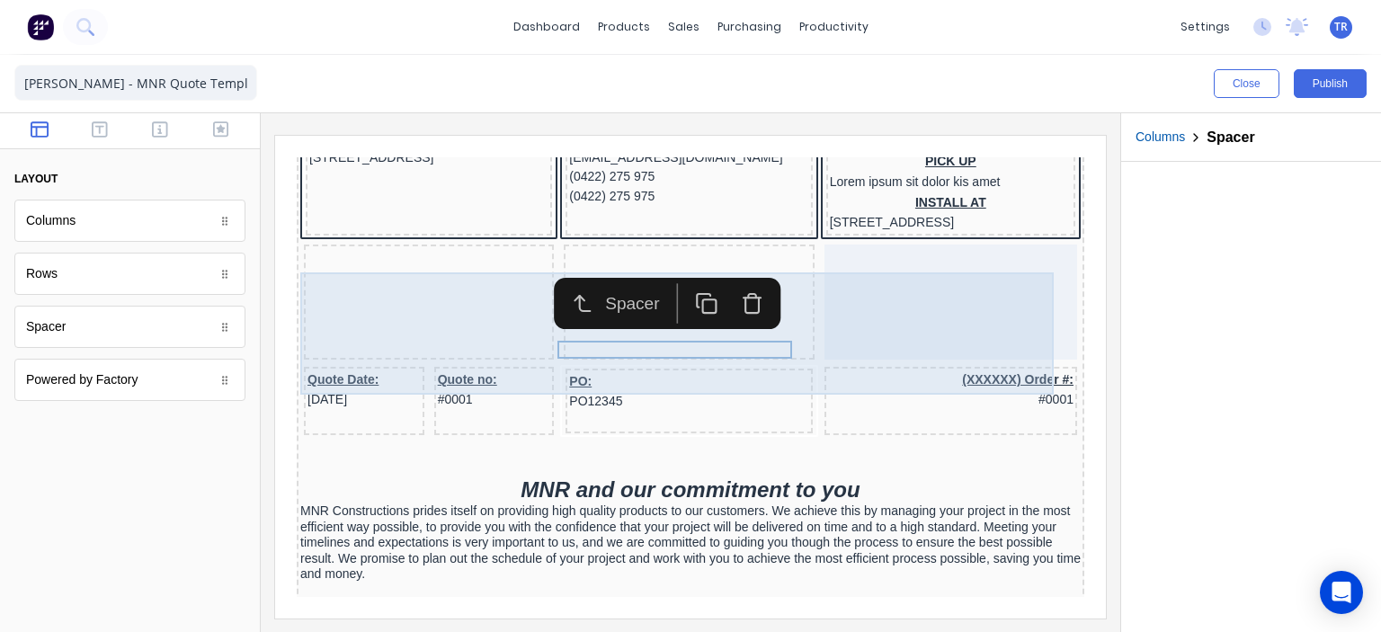
click at [283, 257] on div at bounding box center [407, 280] width 250 height 115
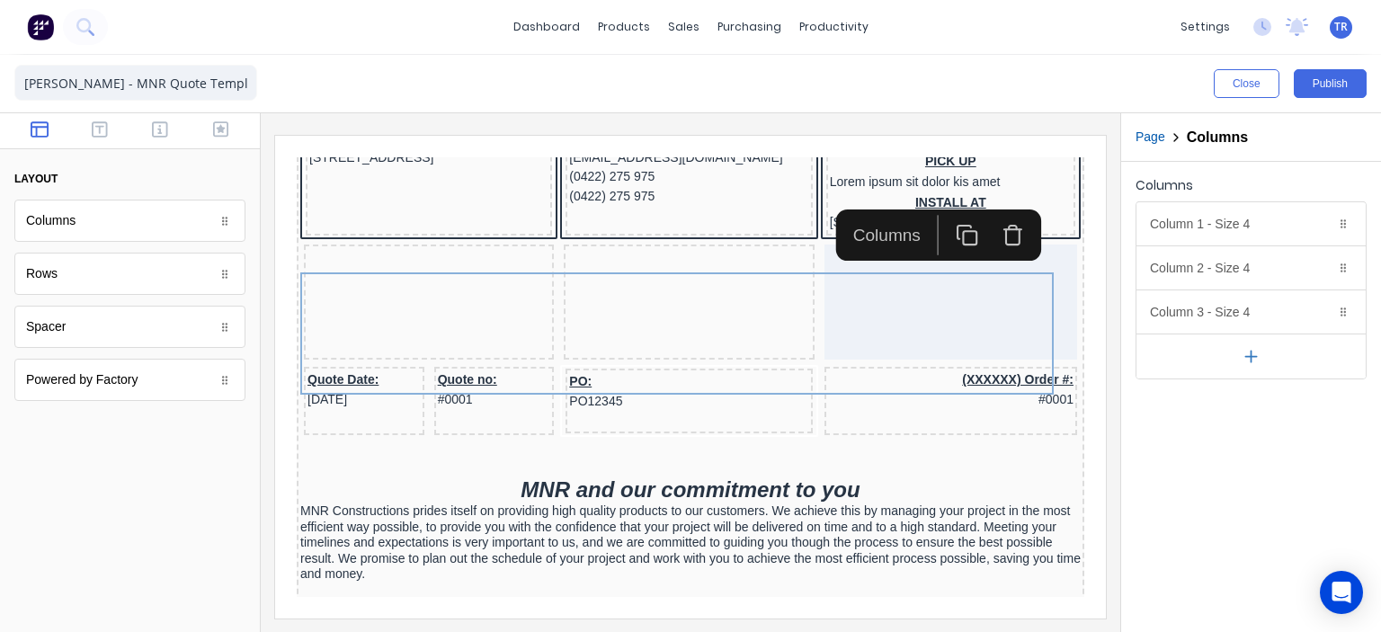
click at [995, 216] on icon "button" at bounding box center [992, 213] width 22 height 22
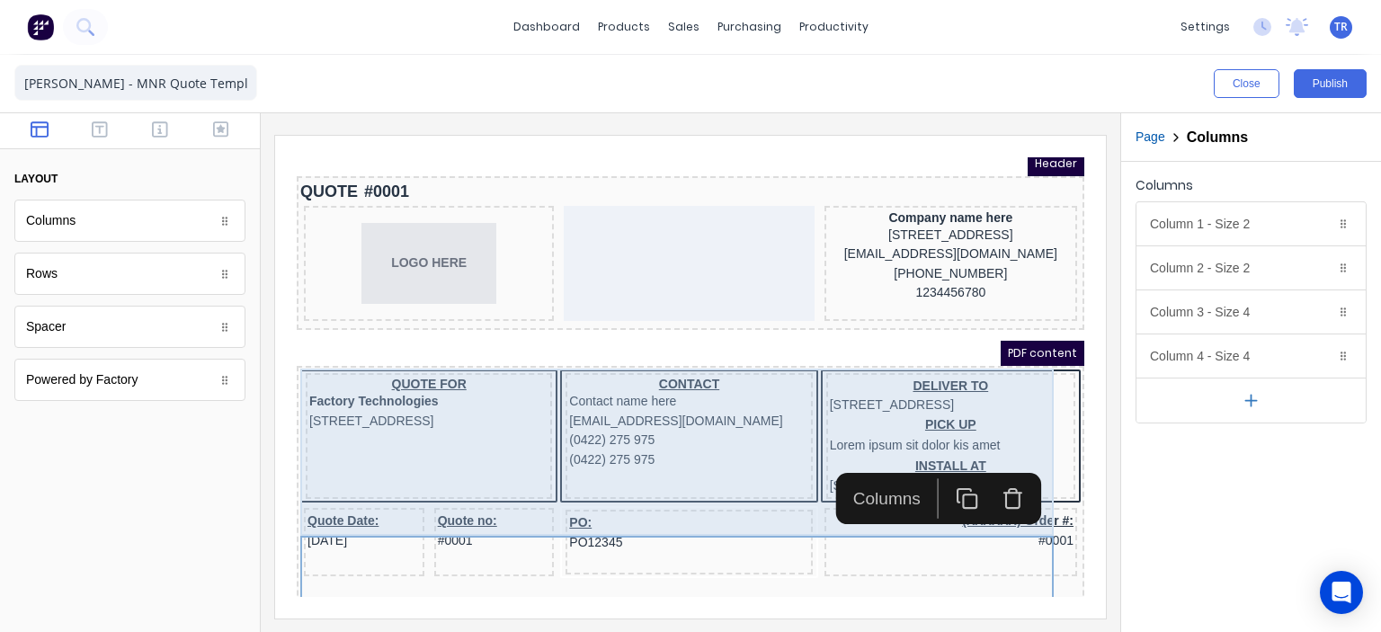
scroll to position [0, 0]
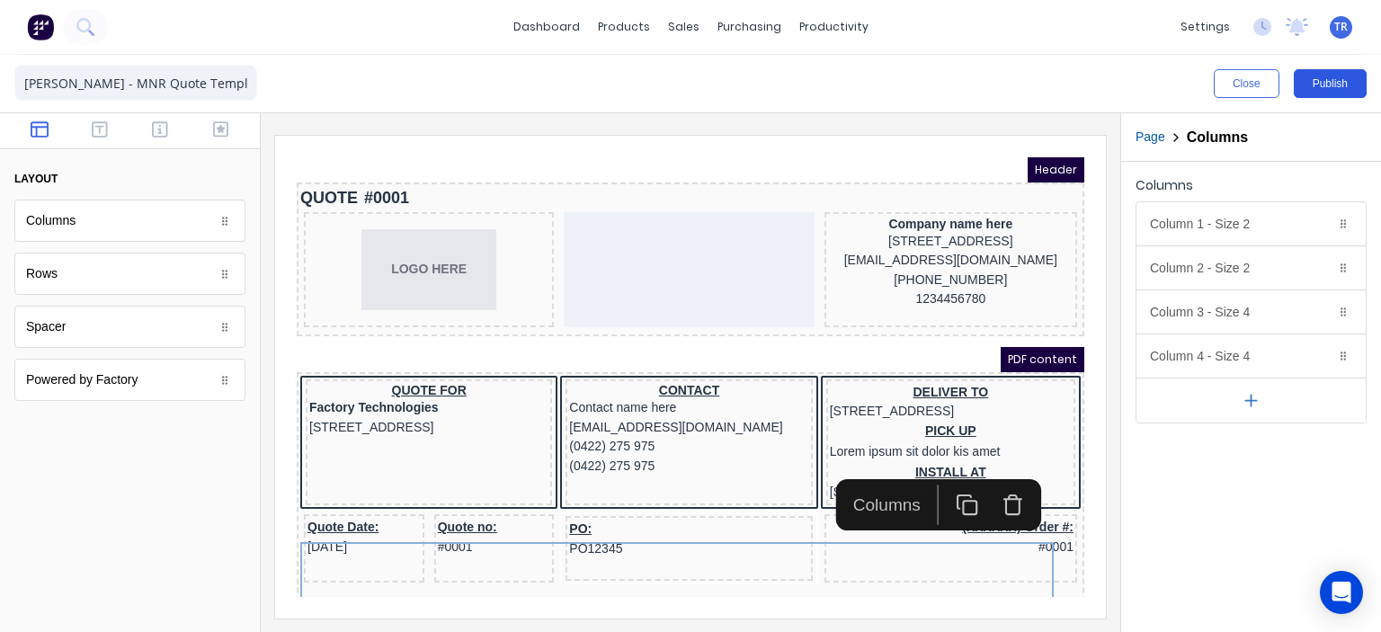
click at [1322, 86] on button "Publish" at bounding box center [1330, 83] width 73 height 29
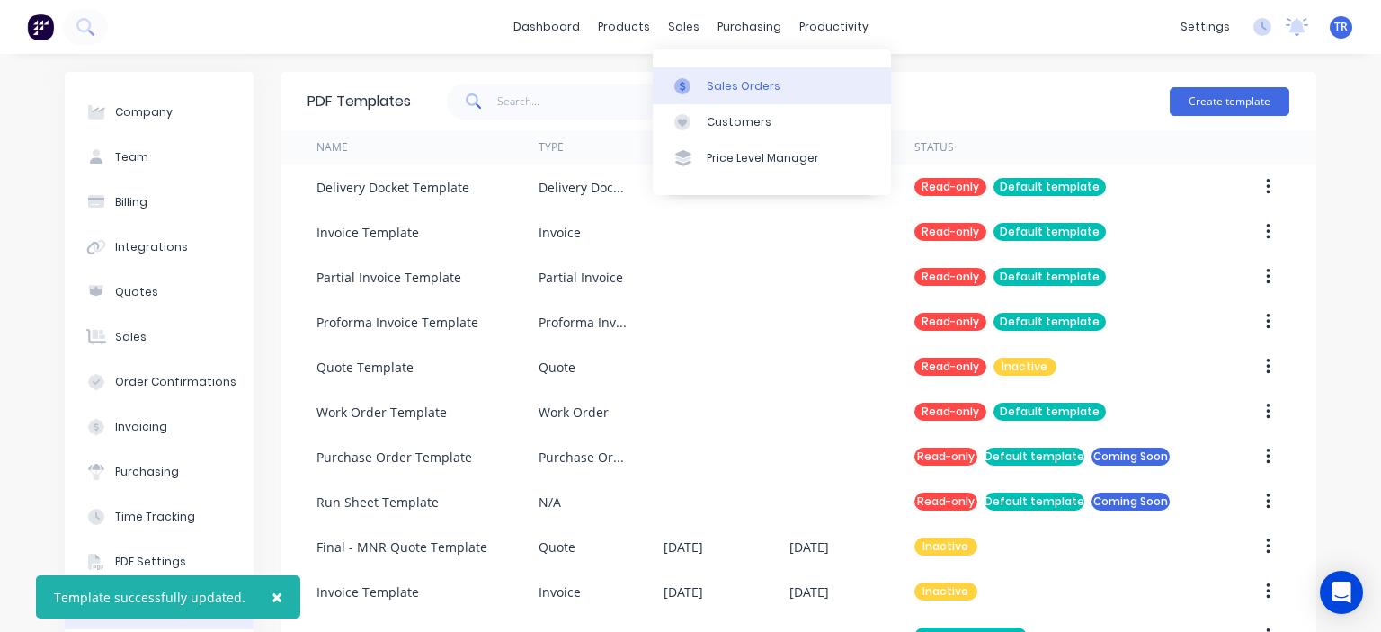
click at [730, 89] on div "Sales Orders" at bounding box center [744, 86] width 74 height 16
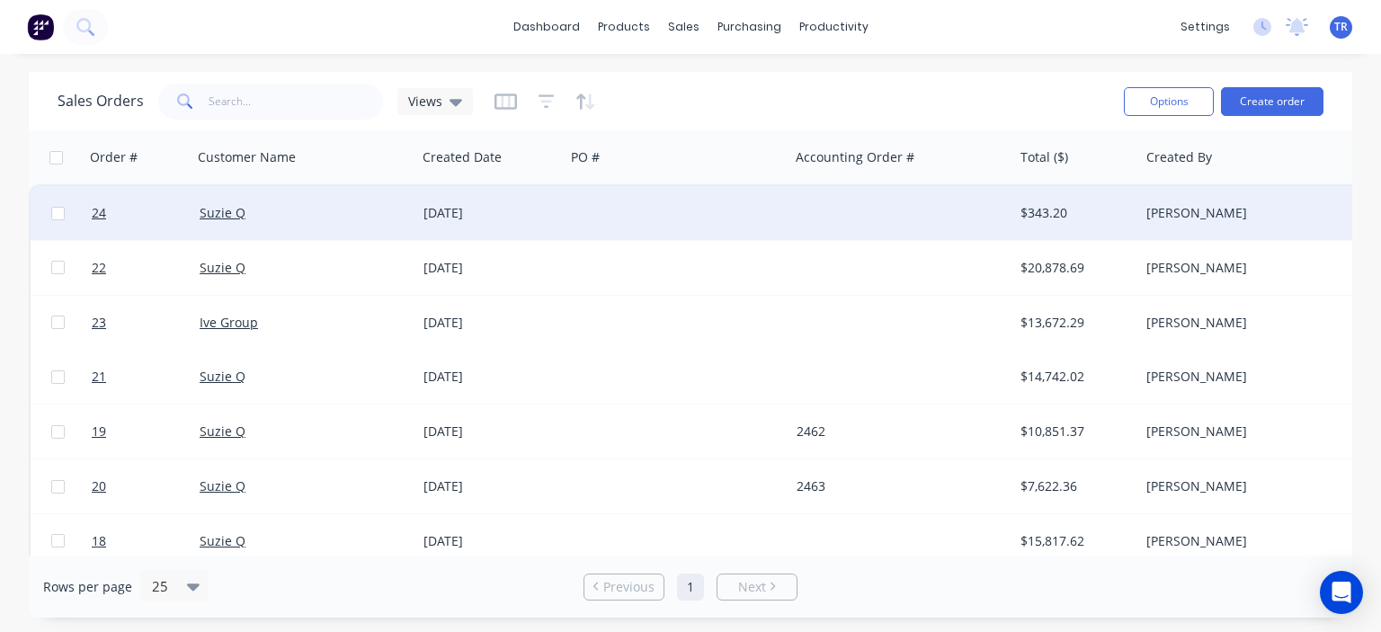
click at [489, 217] on div "[DATE]" at bounding box center [490, 213] width 134 height 18
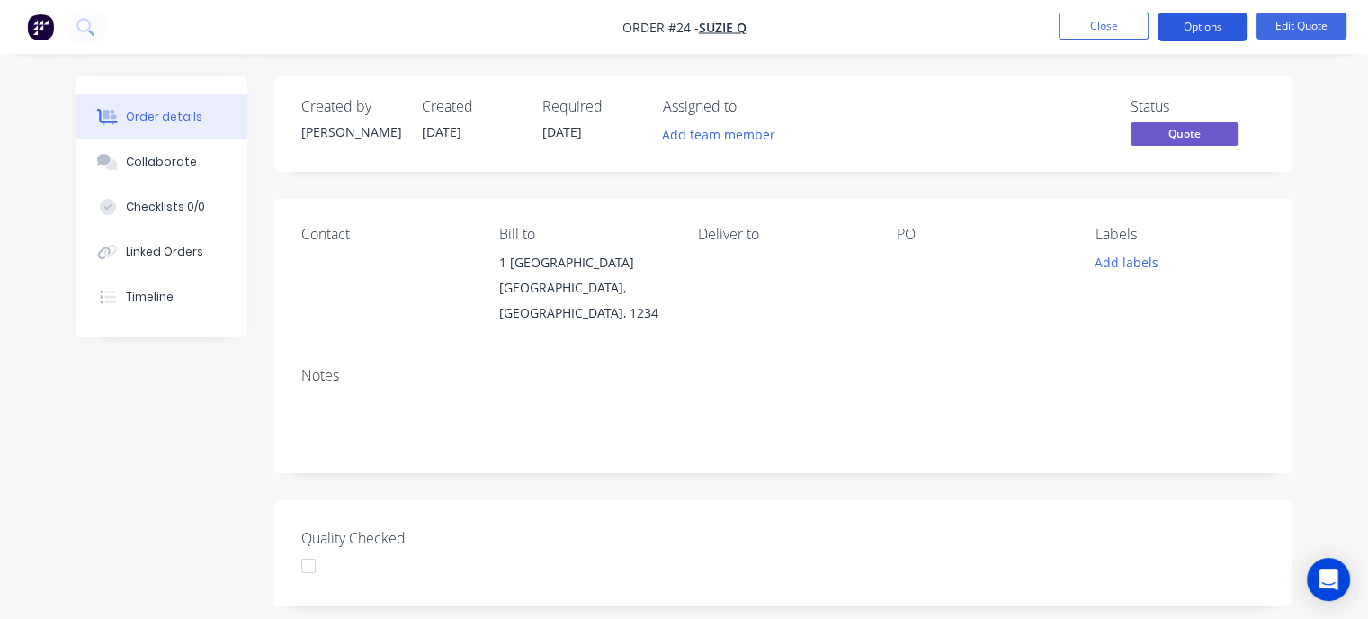
click at [1212, 24] on button "Options" at bounding box center [1202, 27] width 90 height 29
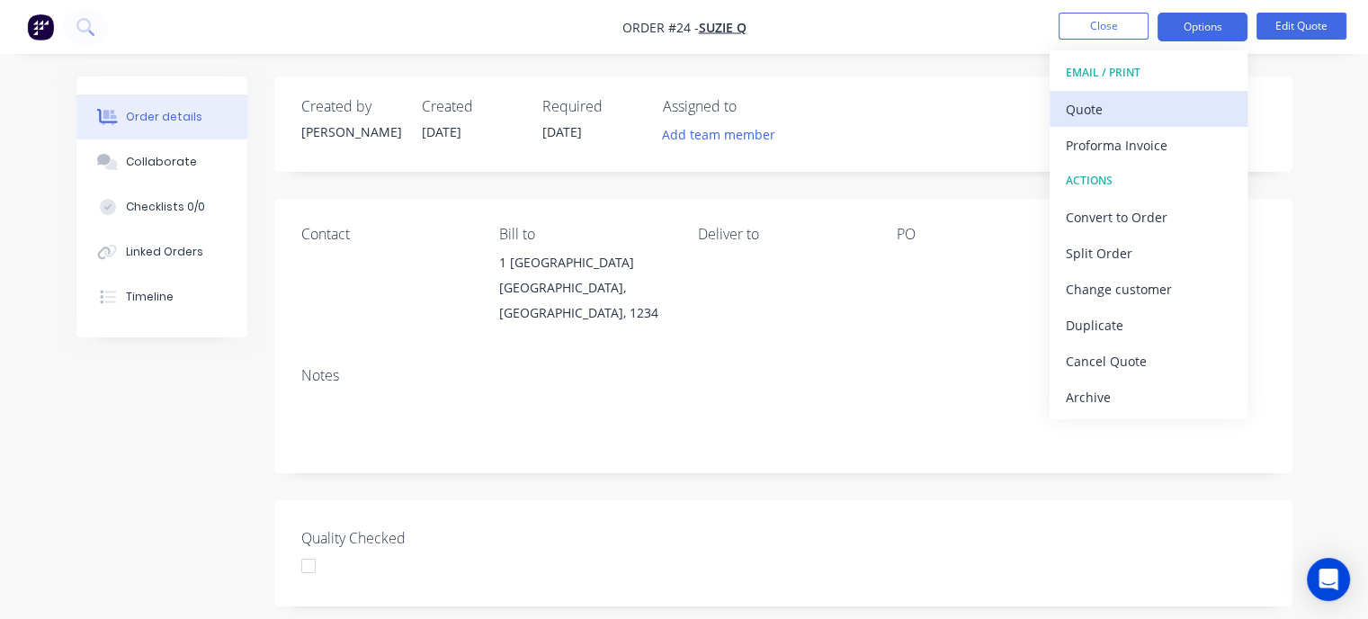
click at [1115, 106] on div "Quote" at bounding box center [1147, 109] width 165 height 26
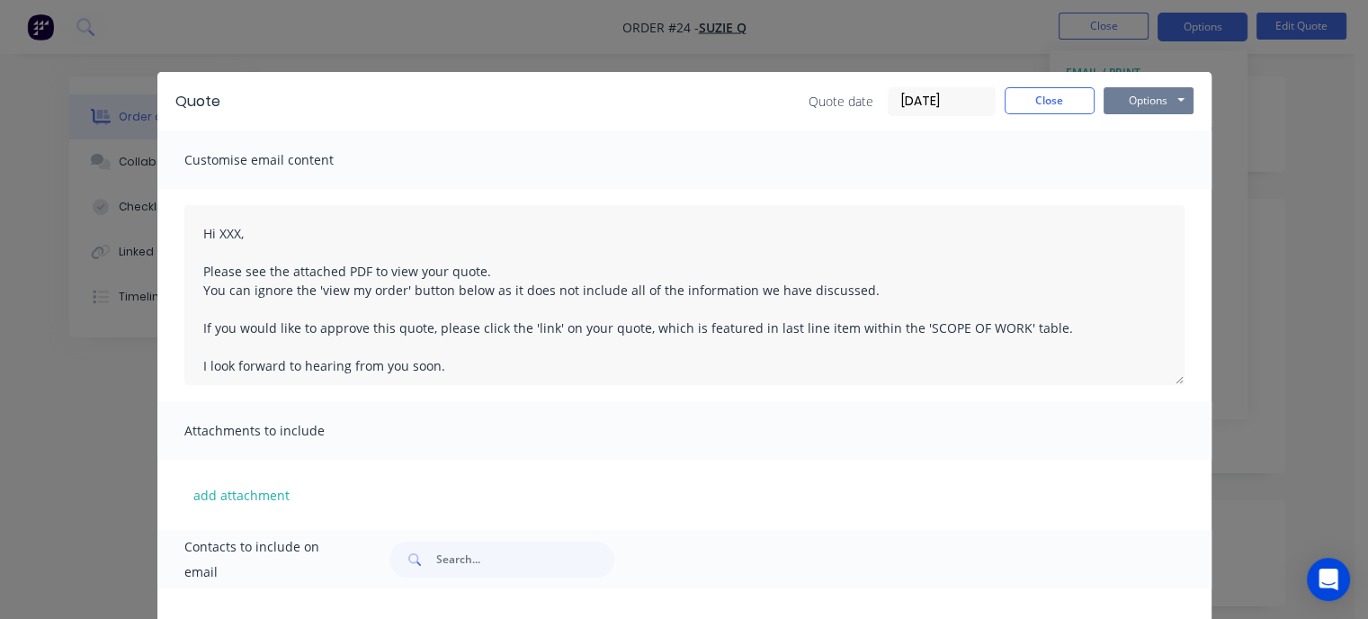
click at [1115, 96] on button "Options" at bounding box center [1148, 100] width 90 height 27
click at [1132, 143] on button "Preview" at bounding box center [1160, 133] width 115 height 30
click at [1126, 100] on button "Options" at bounding box center [1148, 100] width 90 height 27
click at [1122, 132] on button "Preview" at bounding box center [1160, 133] width 115 height 30
click at [1044, 103] on button "Close" at bounding box center [1049, 100] width 90 height 27
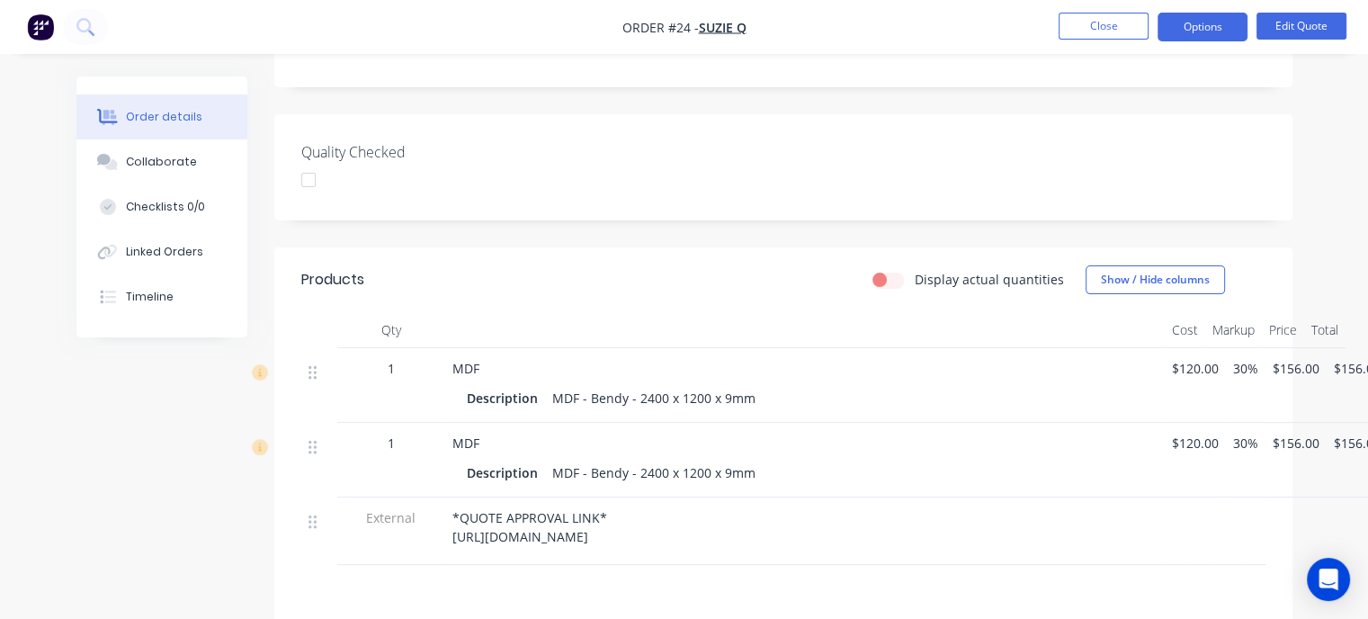
scroll to position [539, 0]
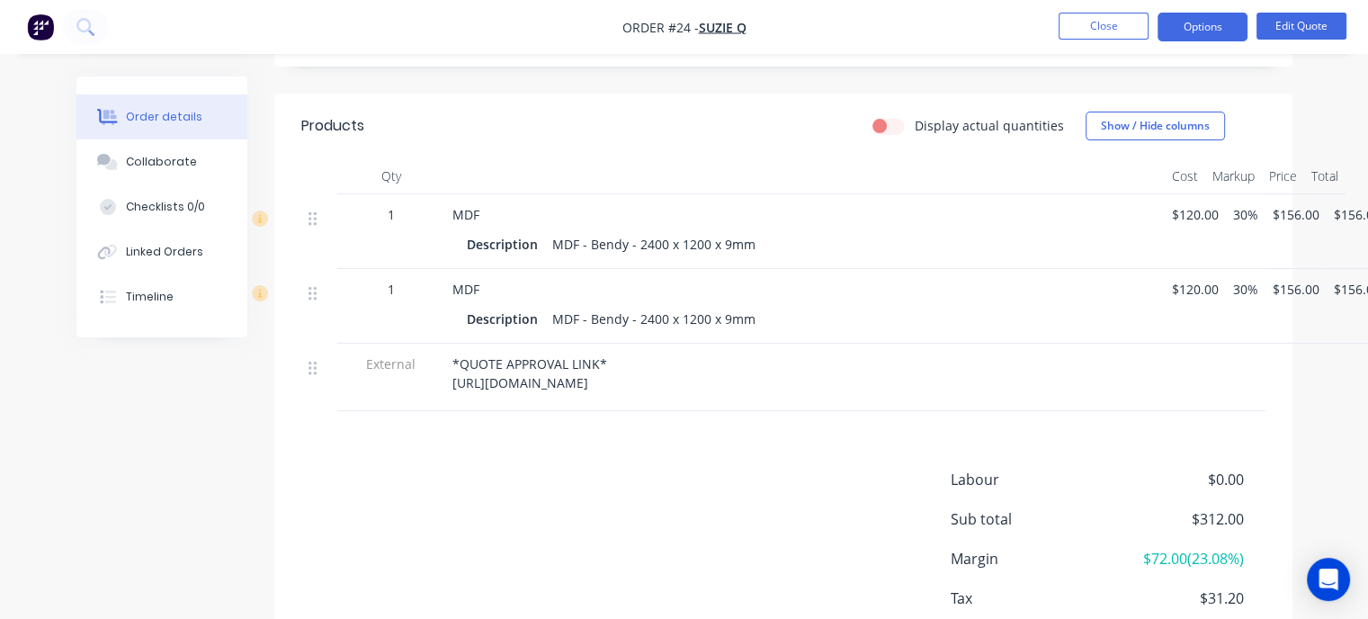
click at [607, 380] on span "*QUOTE APPROVAL LINK* [URL][DOMAIN_NAME]" at bounding box center [529, 373] width 155 height 36
click at [607, 383] on span "*QUOTE APPROVAL LINK* [URL][DOMAIN_NAME]" at bounding box center [529, 373] width 155 height 36
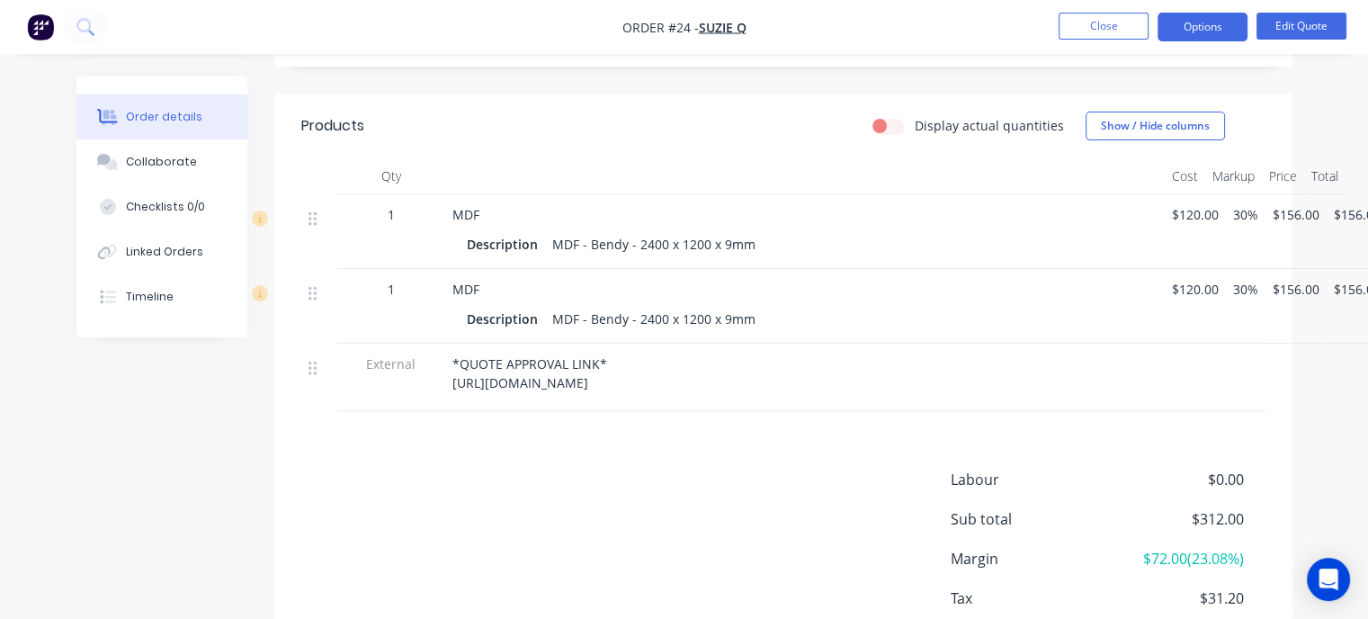
click at [607, 383] on span "*QUOTE APPROVAL LINK* [URL][DOMAIN_NAME]" at bounding box center [529, 373] width 155 height 36
click at [1279, 30] on button "Edit Quote" at bounding box center [1301, 26] width 90 height 27
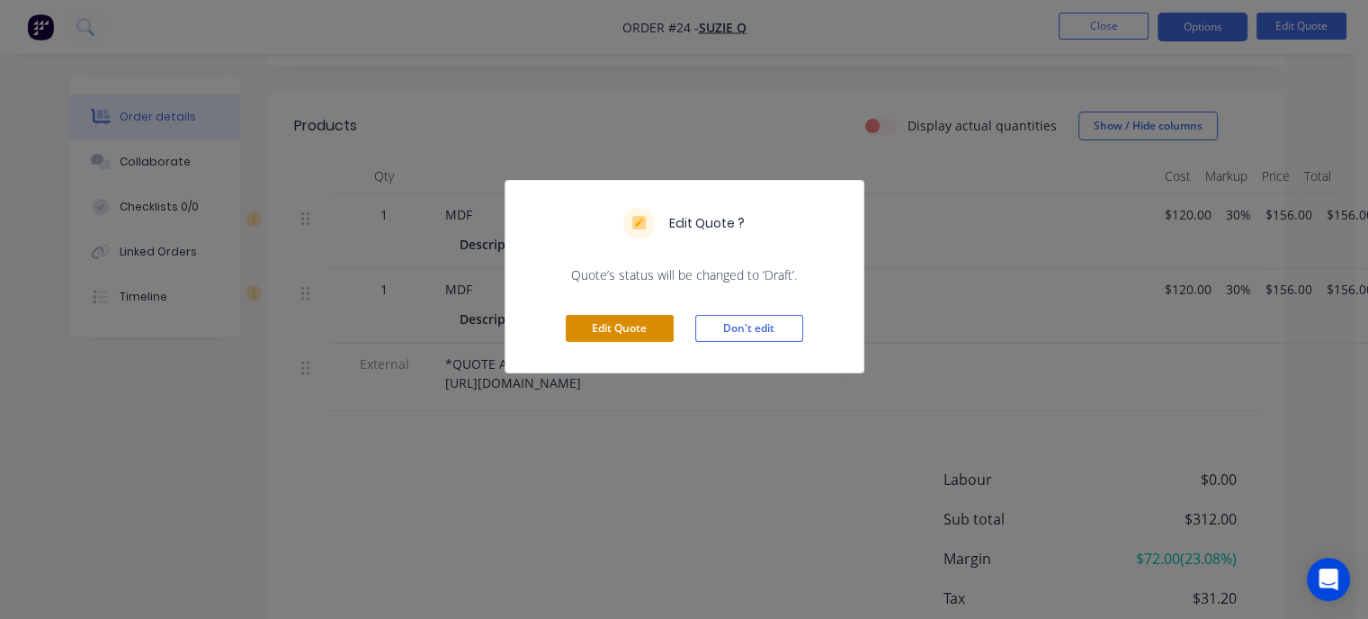
click at [640, 330] on button "Edit Quote" at bounding box center [620, 328] width 108 height 27
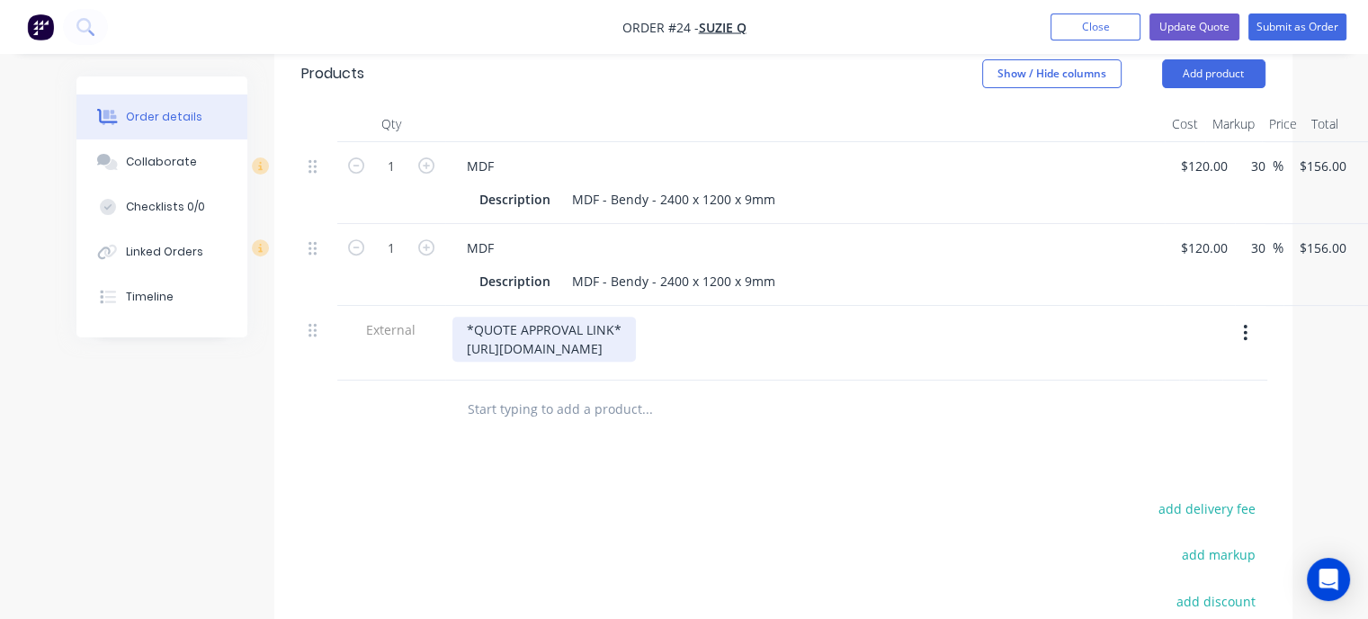
scroll to position [629, 0]
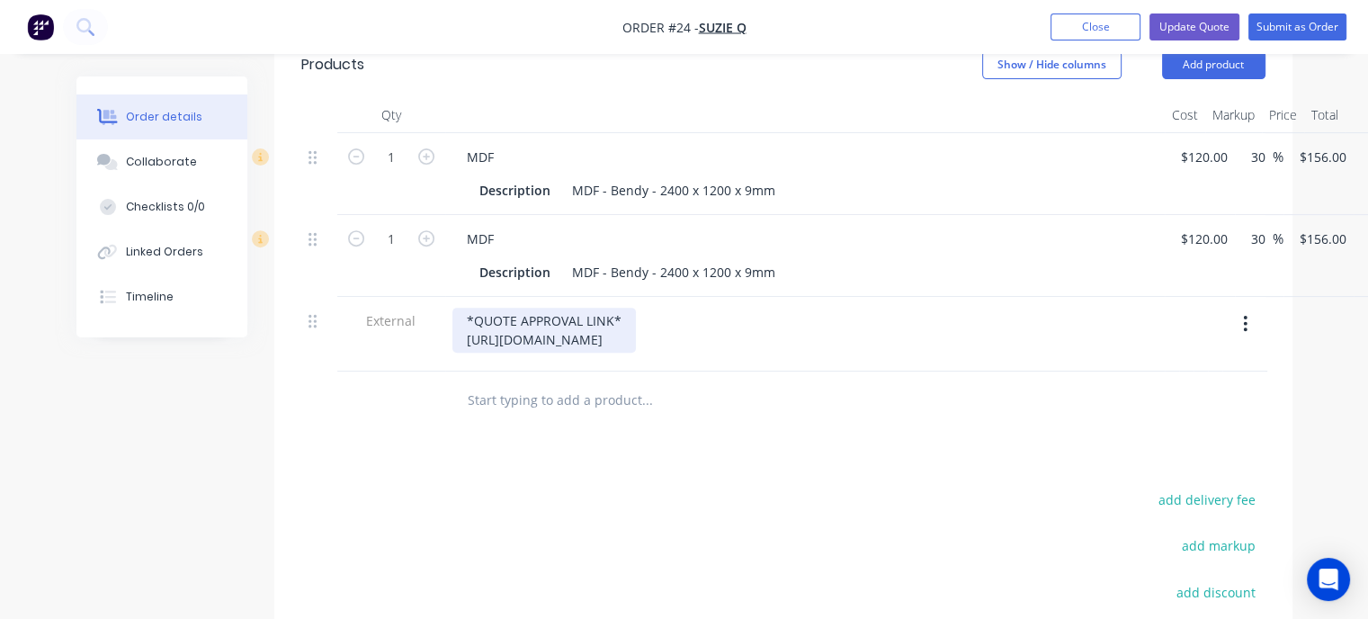
click at [636, 313] on div "*QUOTE APPROVAL LINK* [URL][DOMAIN_NAME]" at bounding box center [543, 329] width 183 height 45
click at [636, 312] on div "*QUOTE APPROVAL LINK* [URL][DOMAIN_NAME]" at bounding box center [543, 329] width 183 height 45
click at [958, 312] on div "*QUOTE APPROVAL LINK* [URL][DOMAIN_NAME]" at bounding box center [804, 329] width 705 height 45
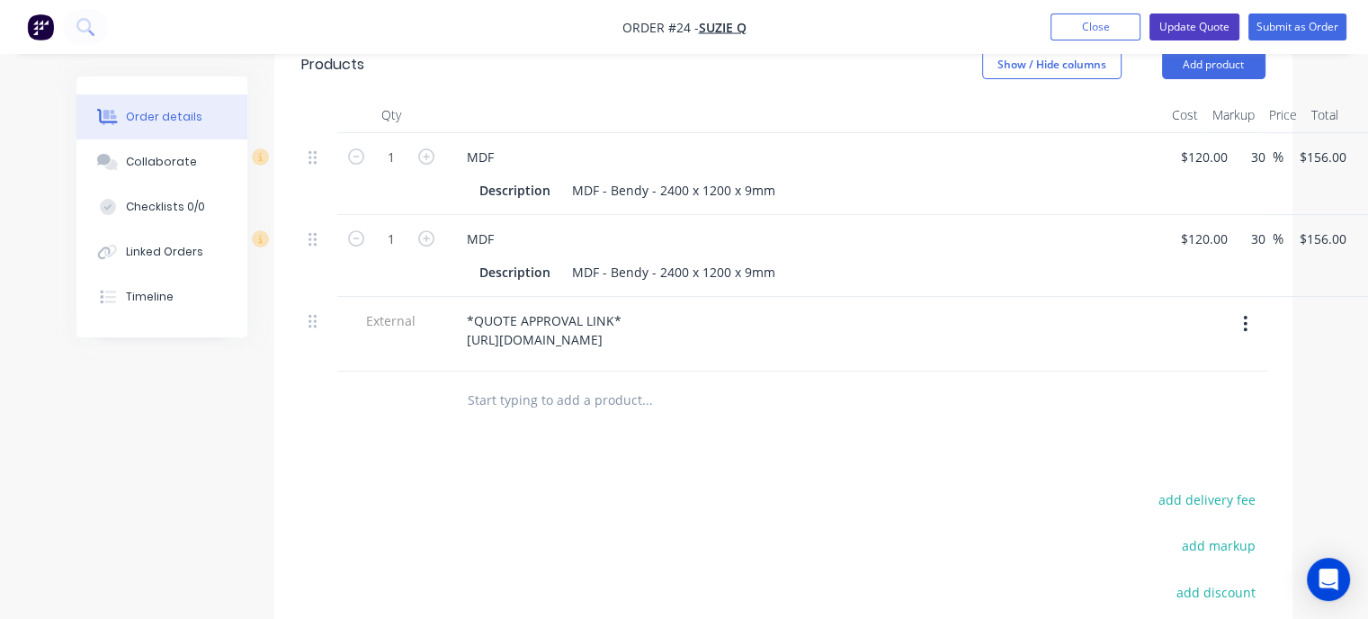
click at [1183, 24] on button "Update Quote" at bounding box center [1194, 26] width 90 height 27
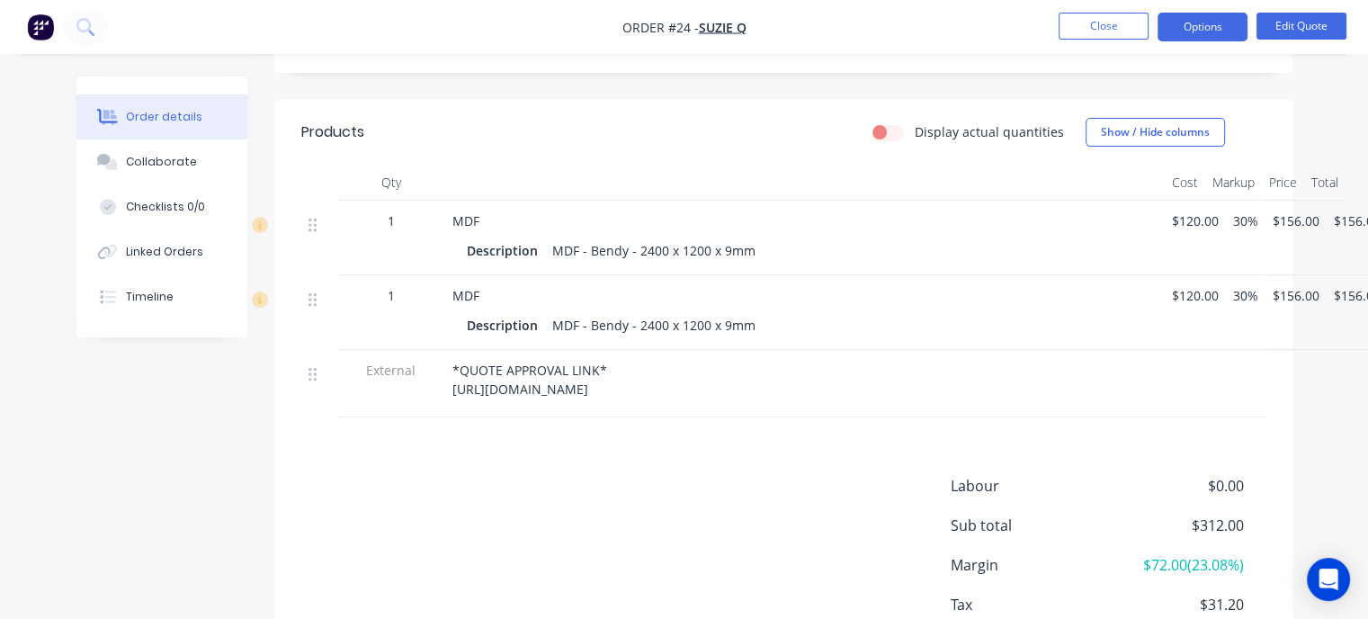
scroll to position [539, 0]
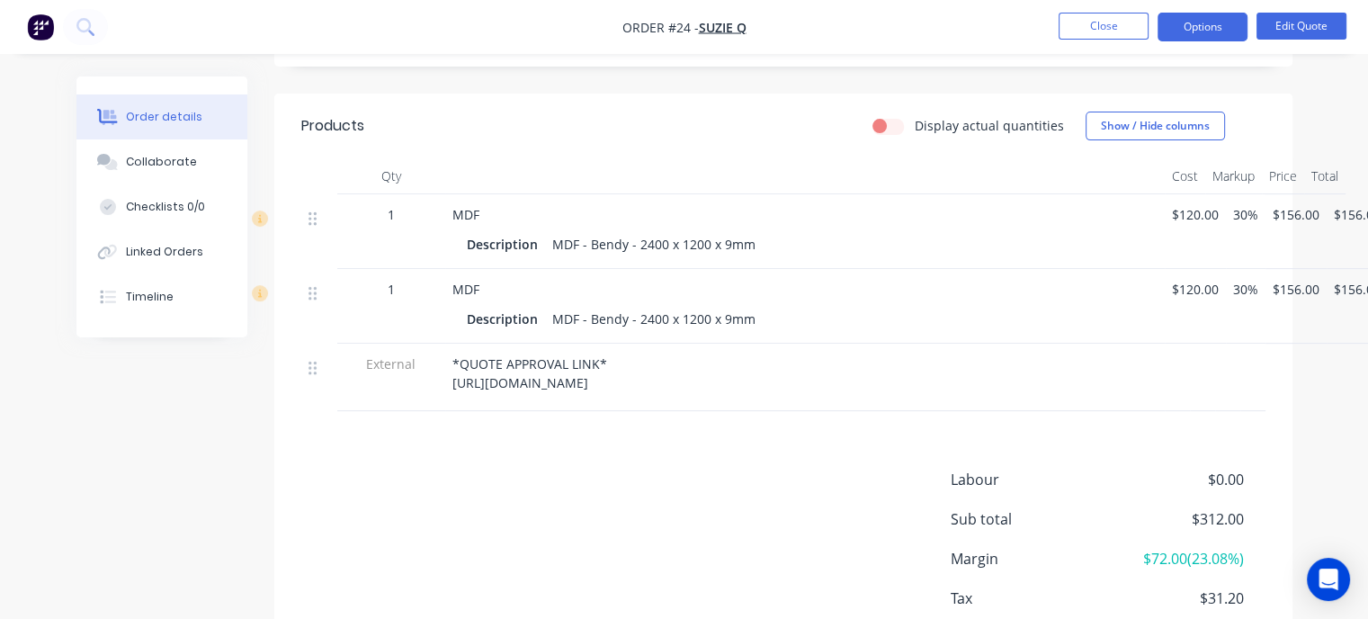
drag, startPoint x: 885, startPoint y: 379, endPoint x: 601, endPoint y: 389, distance: 284.3
click at [601, 389] on div "*QUOTE APPROVAL LINK* [URL][DOMAIN_NAME]" at bounding box center [804, 373] width 705 height 38
click at [607, 385] on span "*QUOTE APPROVAL LINK* [URL][DOMAIN_NAME]" at bounding box center [529, 373] width 155 height 36
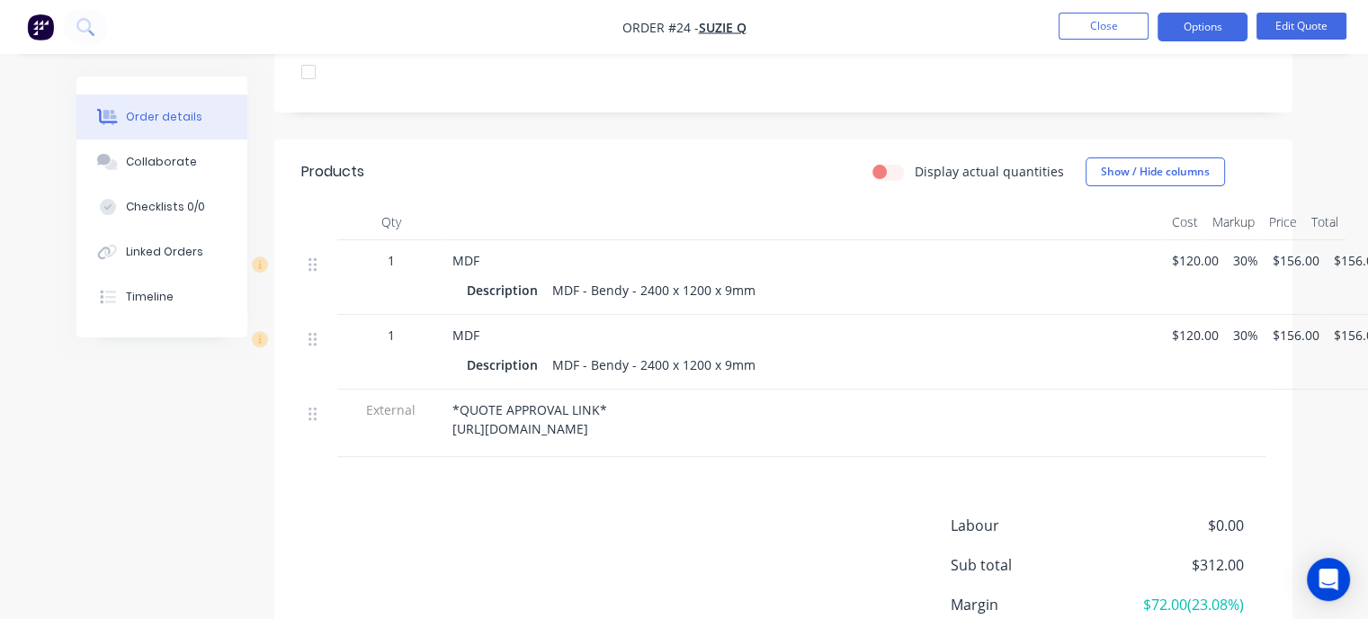
scroll to position [450, 0]
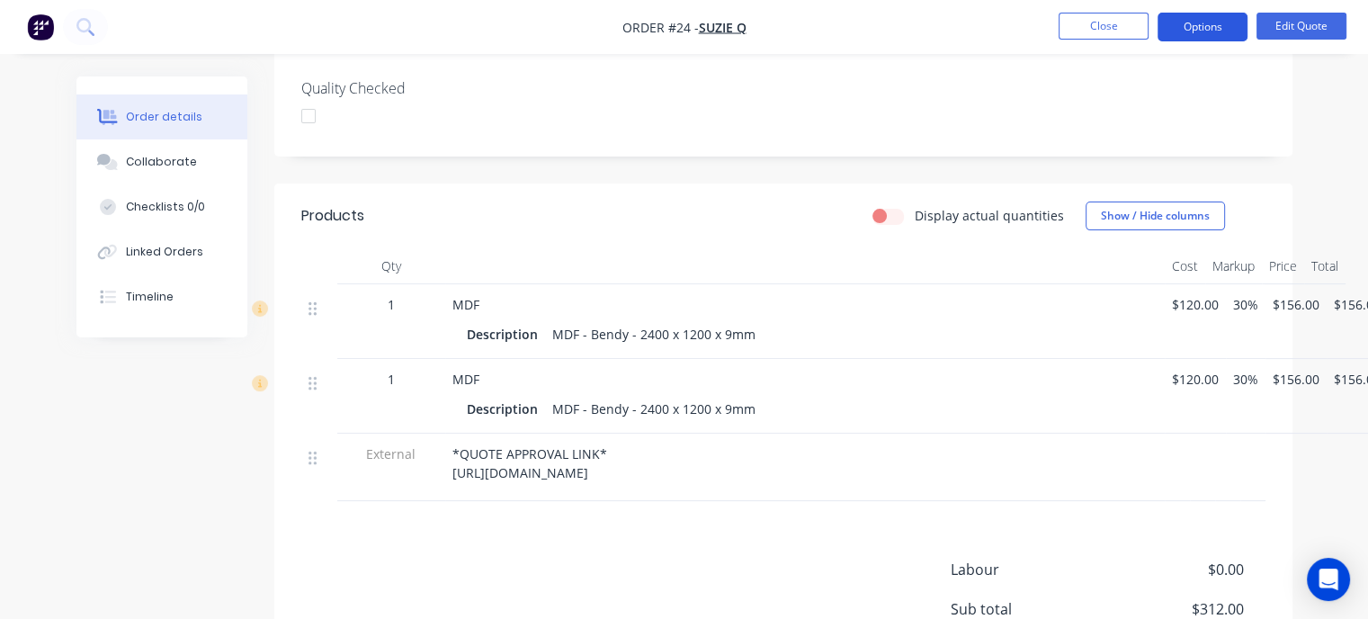
click at [1198, 17] on button "Options" at bounding box center [1202, 27] width 90 height 29
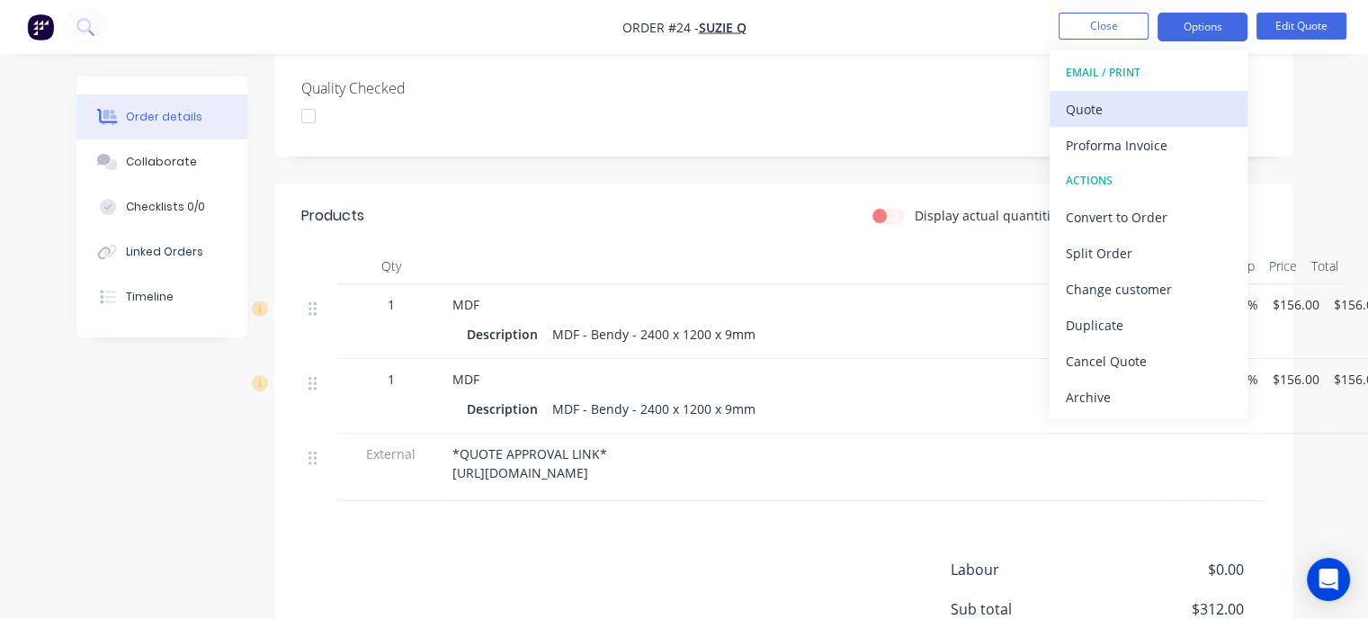
click at [1083, 112] on div "Quote" at bounding box center [1147, 109] width 165 height 26
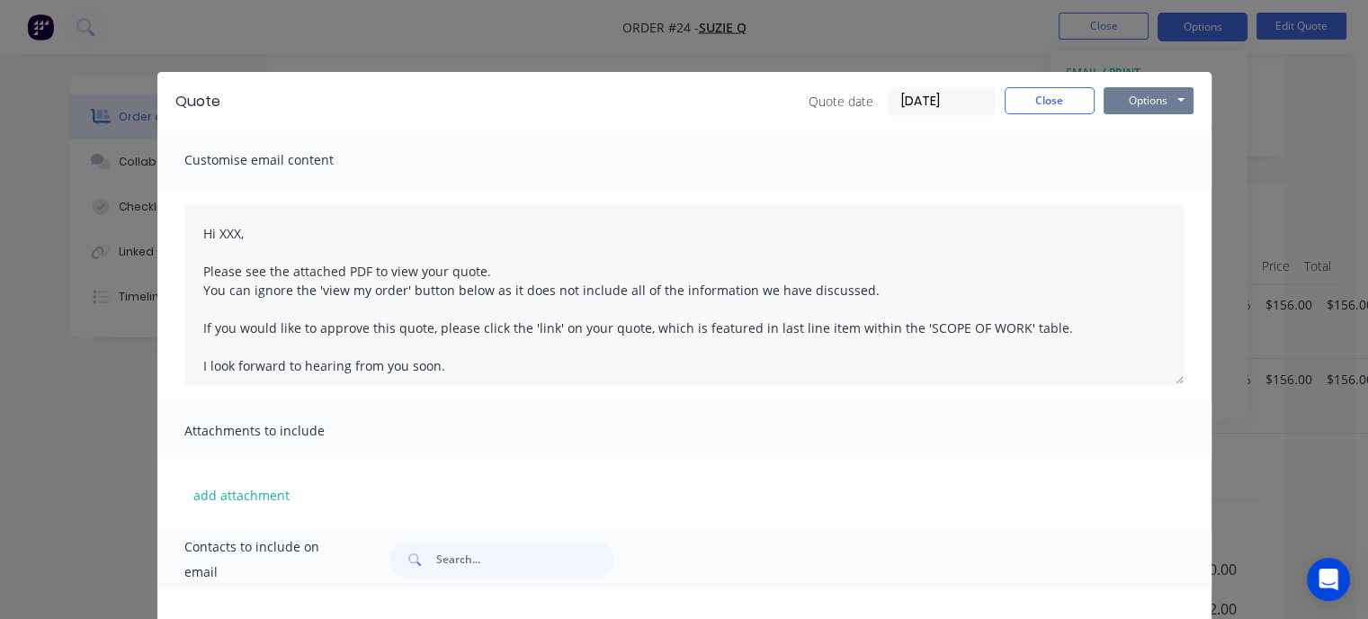
click at [1113, 106] on button "Options" at bounding box center [1148, 100] width 90 height 27
click at [1127, 130] on button "Preview" at bounding box center [1160, 133] width 115 height 30
click at [1148, 100] on button "Options" at bounding box center [1148, 100] width 90 height 27
click at [1127, 138] on button "Preview" at bounding box center [1160, 133] width 115 height 30
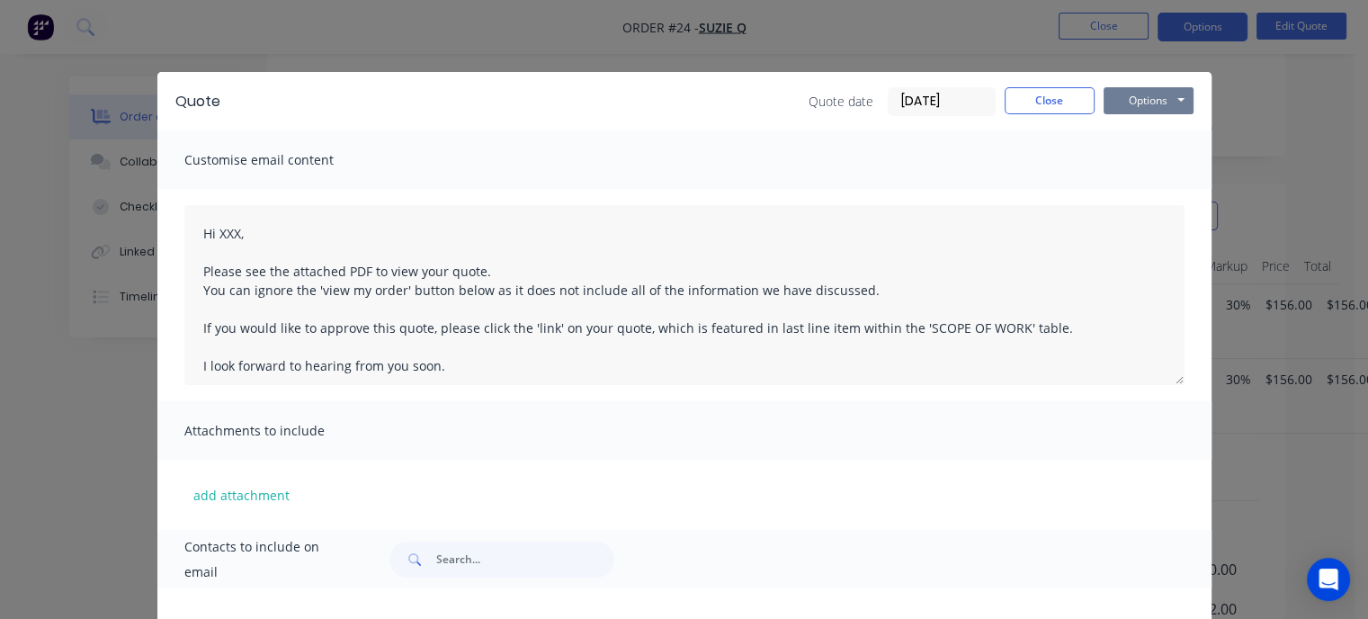
click at [1135, 98] on button "Options" at bounding box center [1148, 100] width 90 height 27
click at [795, 467] on div "add attachment" at bounding box center [684, 494] width 1054 height 70
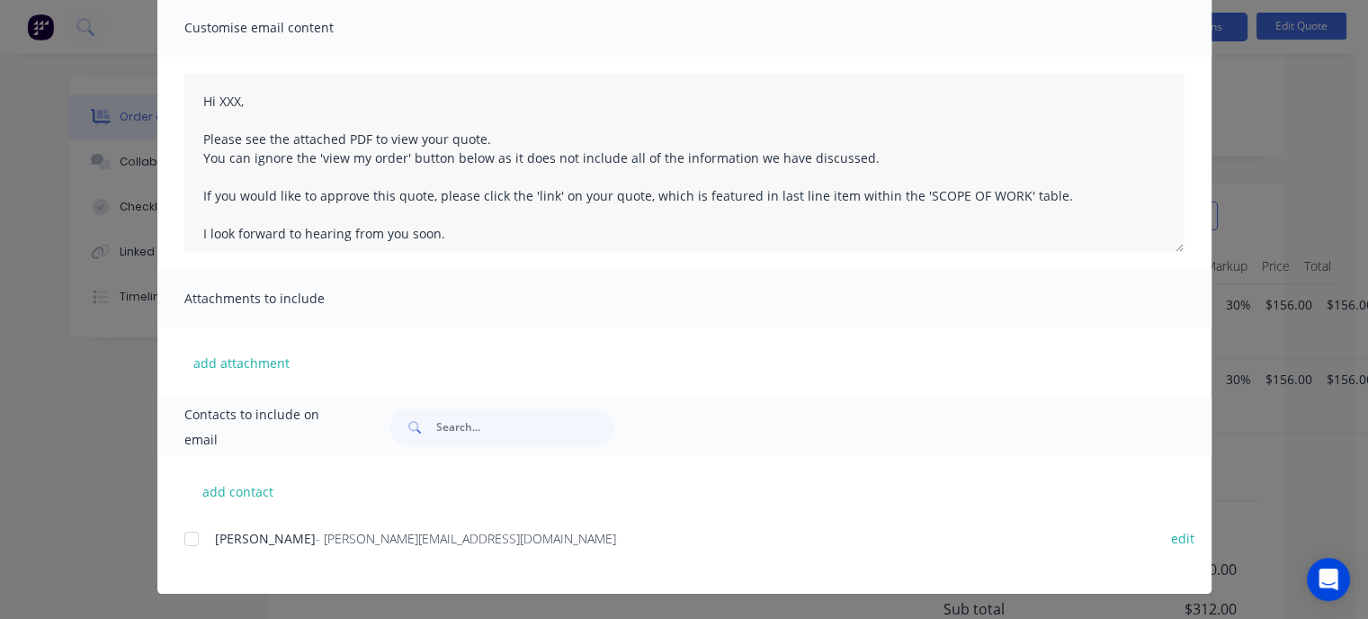
click at [187, 531] on div at bounding box center [192, 539] width 36 height 36
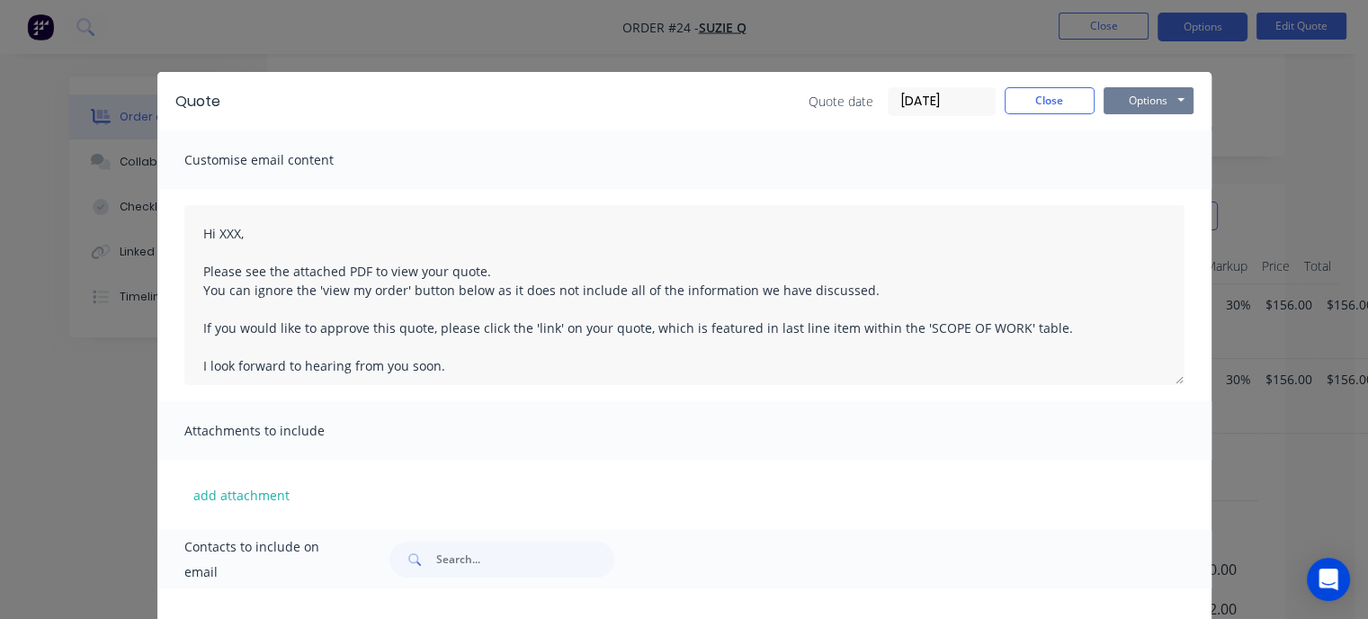
click at [1133, 102] on button "Options" at bounding box center [1148, 100] width 90 height 27
click at [1138, 193] on button "Email" at bounding box center [1160, 192] width 115 height 30
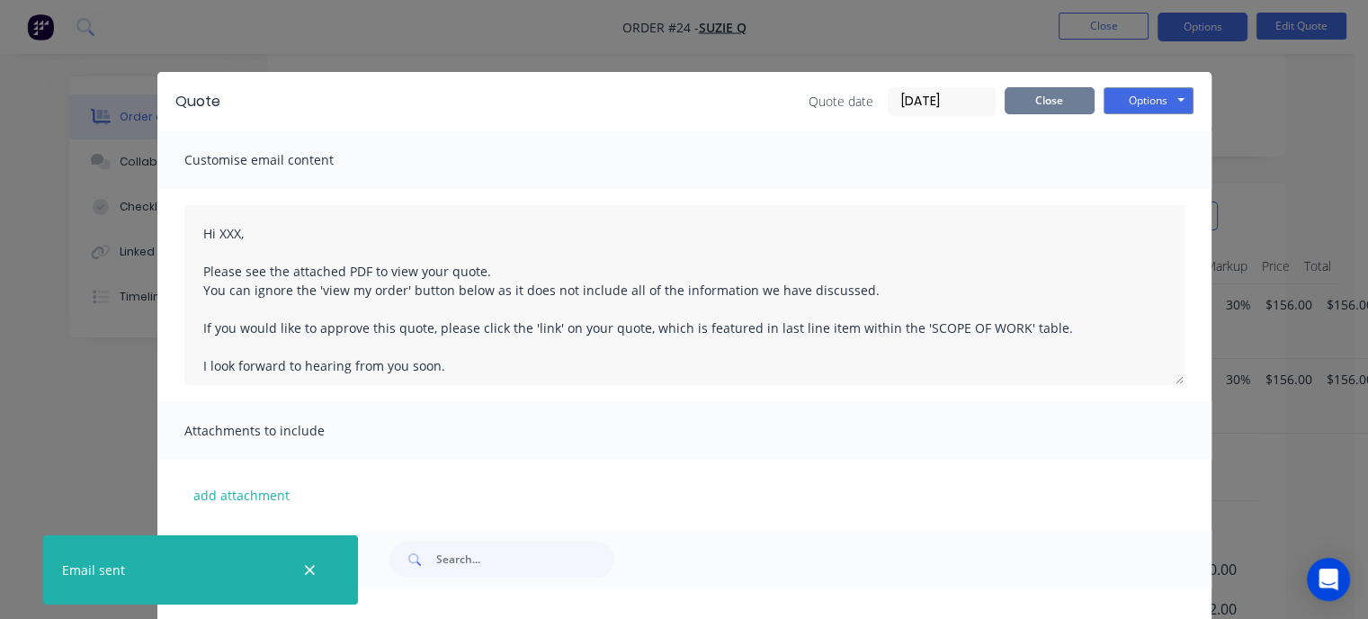
click at [1035, 95] on button "Close" at bounding box center [1049, 100] width 90 height 27
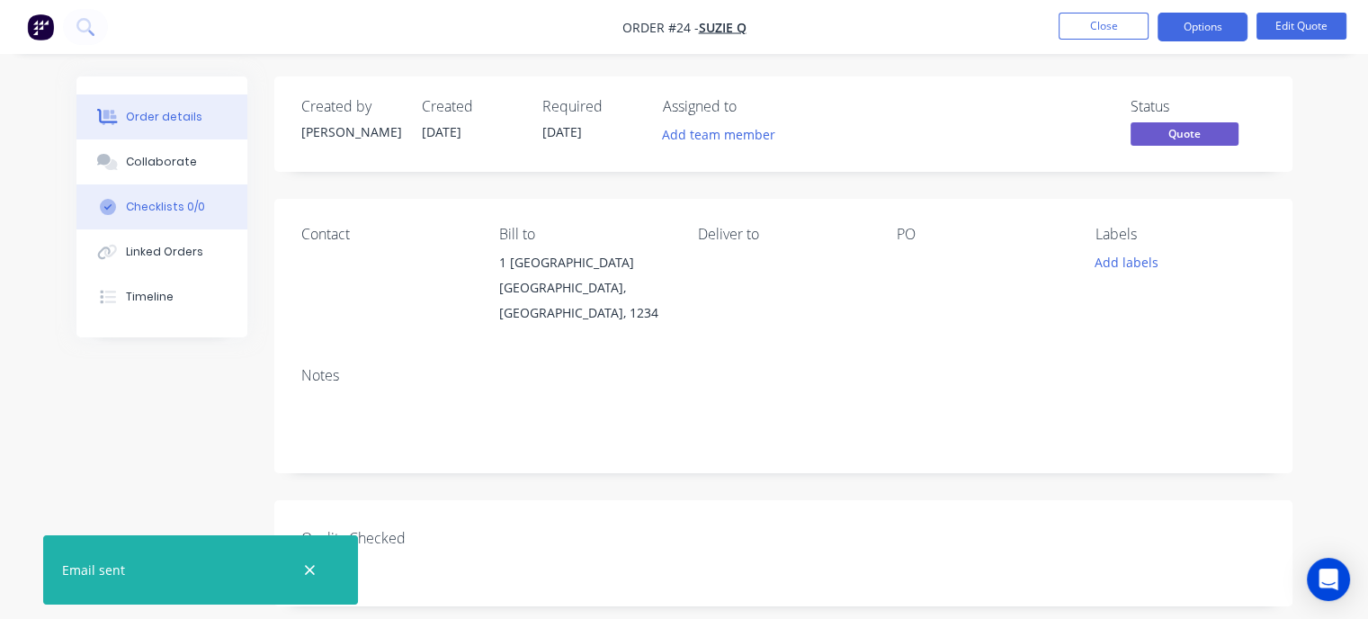
click at [176, 201] on div "Checklists 0/0" at bounding box center [165, 207] width 79 height 16
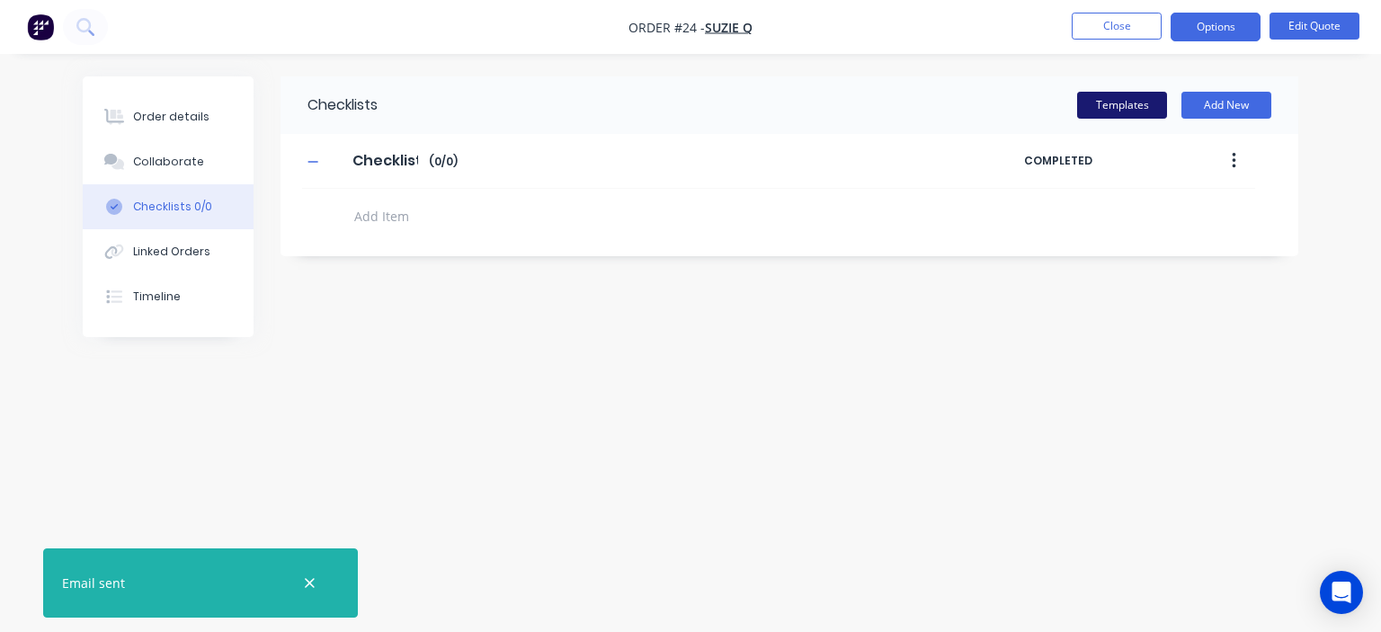
click at [1136, 110] on button "Templates" at bounding box center [1122, 105] width 90 height 27
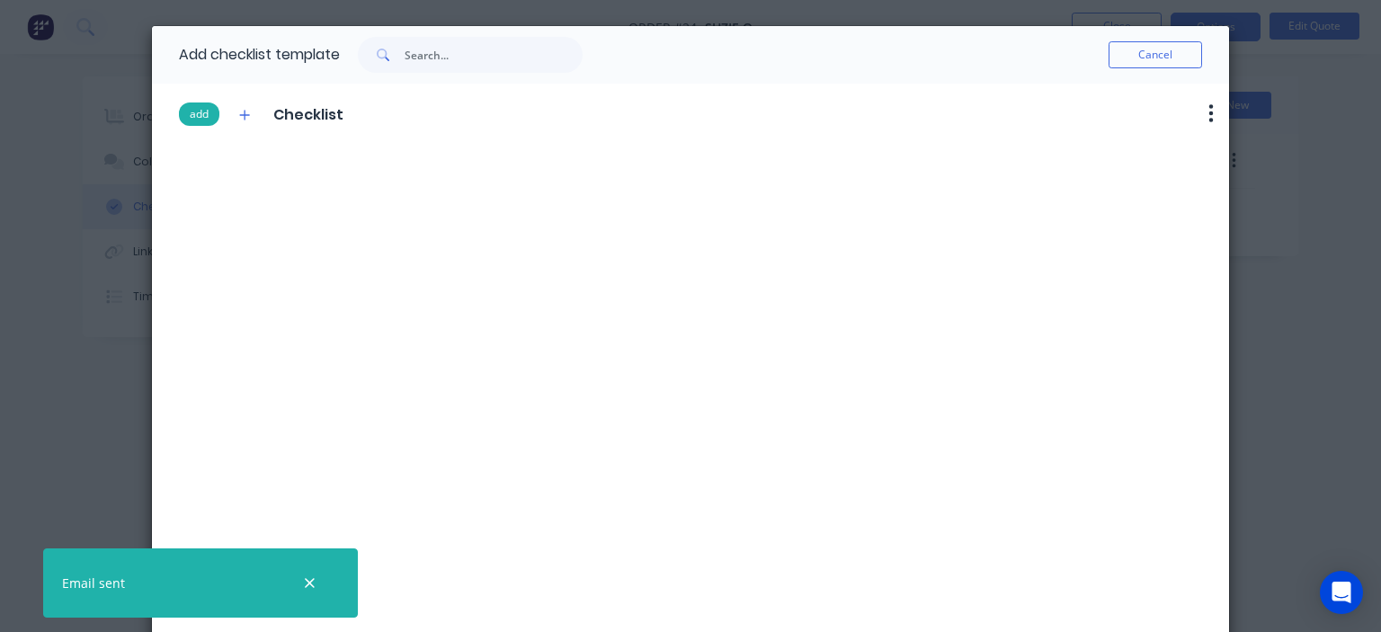
click at [201, 114] on button "add" at bounding box center [199, 113] width 40 height 23
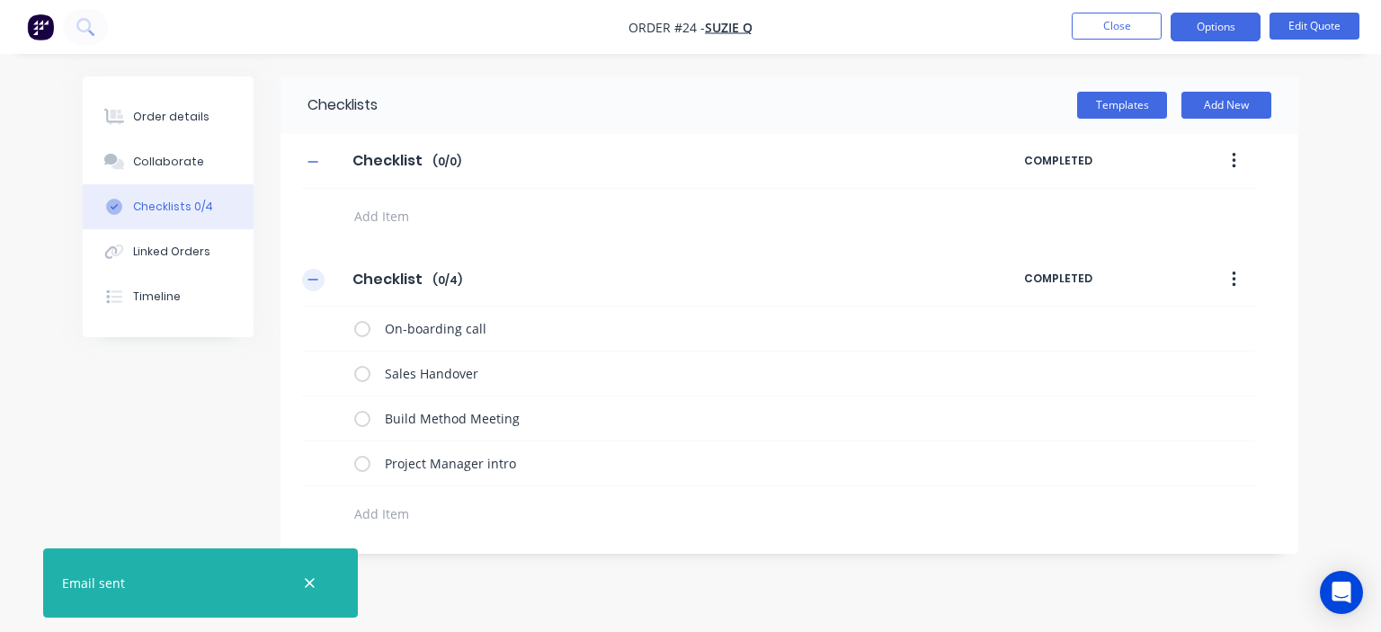
click at [322, 276] on button "button" at bounding box center [313, 280] width 22 height 22
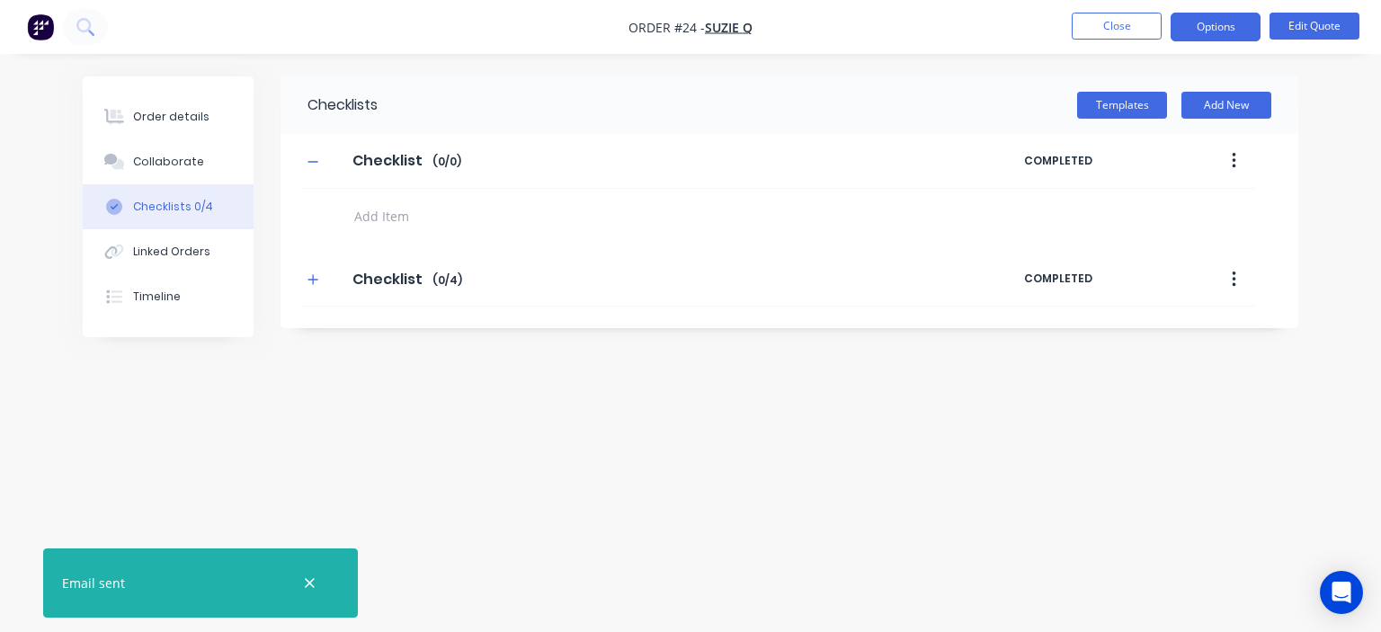
drag, startPoint x: 1216, startPoint y: 281, endPoint x: 1248, endPoint y: 285, distance: 31.8
click at [1221, 281] on button "button" at bounding box center [1234, 279] width 42 height 32
click at [1124, 359] on div "Delete" at bounding box center [1169, 363] width 138 height 26
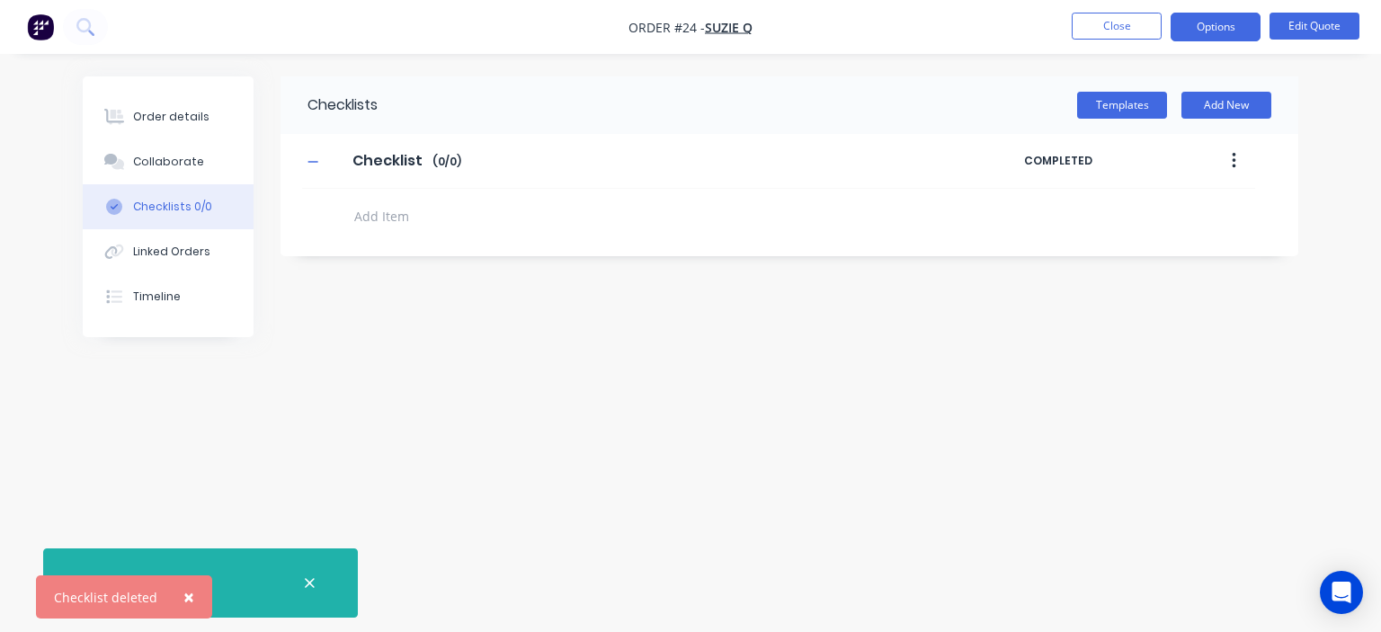
click at [1234, 159] on icon "button" at bounding box center [1234, 161] width 4 height 16
click at [1159, 251] on div "Delete" at bounding box center [1169, 244] width 138 height 26
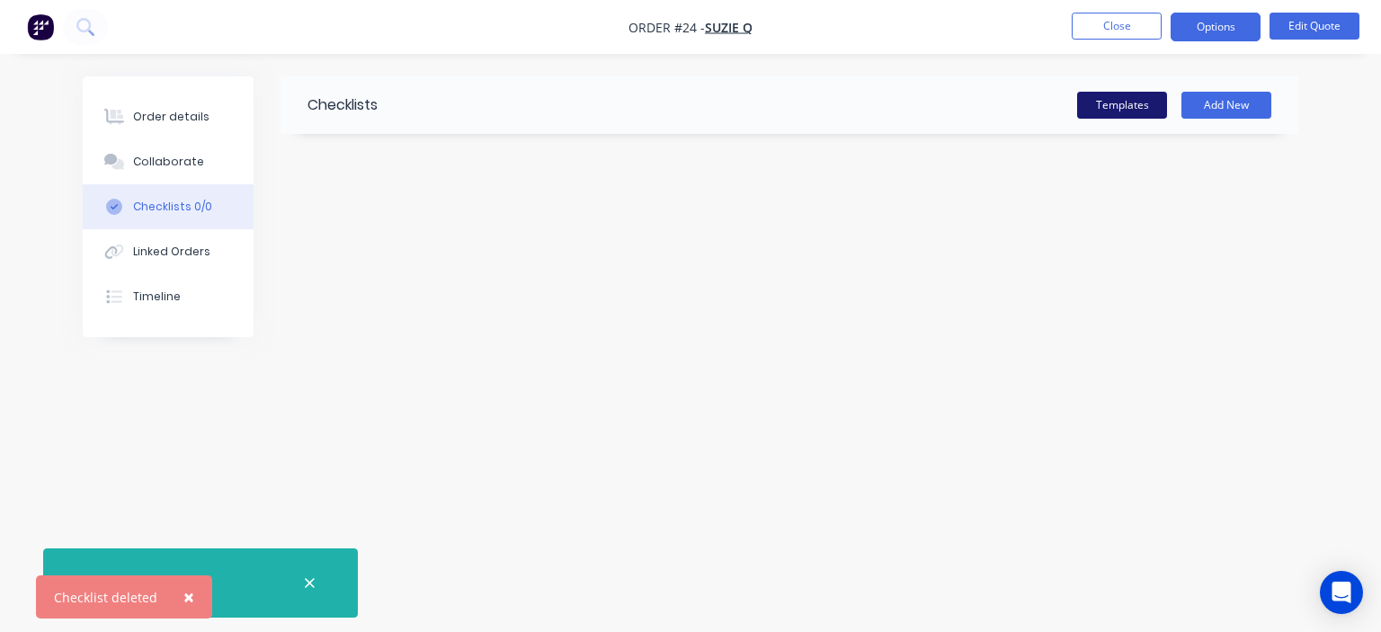
click at [1097, 107] on button "Templates" at bounding box center [1122, 105] width 90 height 27
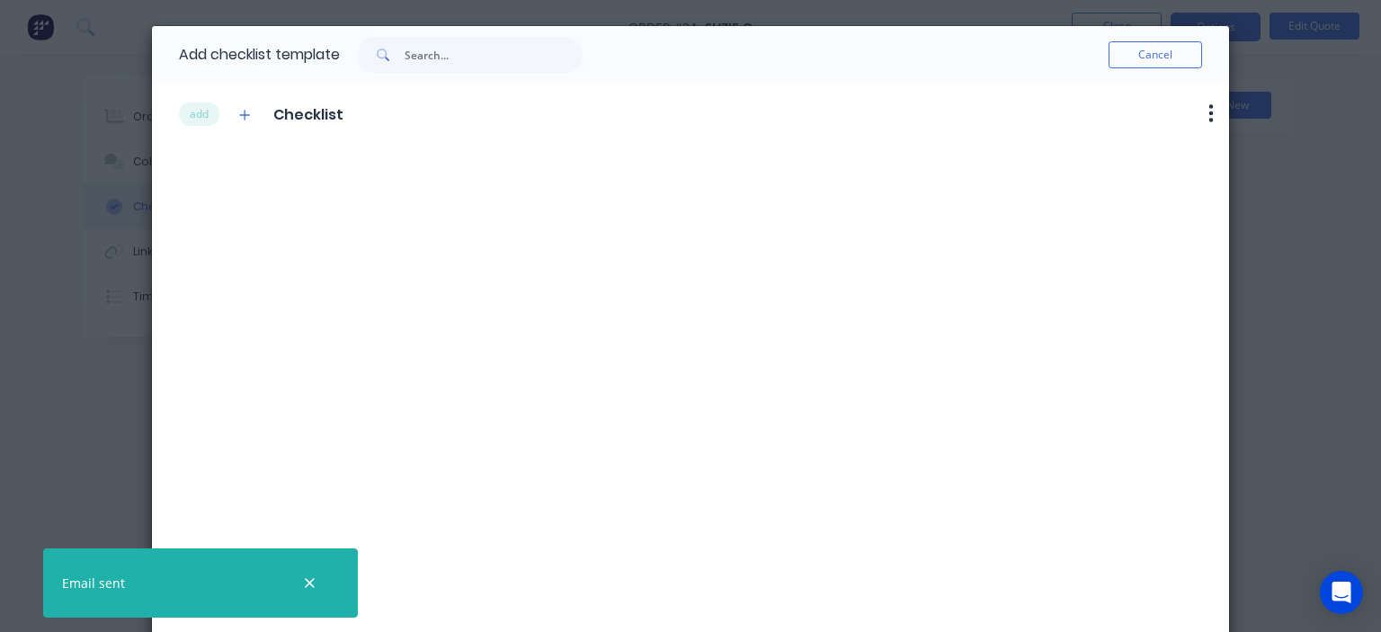
click at [313, 119] on span "Checklist" at bounding box center [308, 115] width 70 height 22
click at [531, 131] on div "add Checklist Delete" at bounding box center [704, 114] width 1050 height 46
click at [188, 114] on button "add" at bounding box center [199, 113] width 40 height 23
type textarea "x"
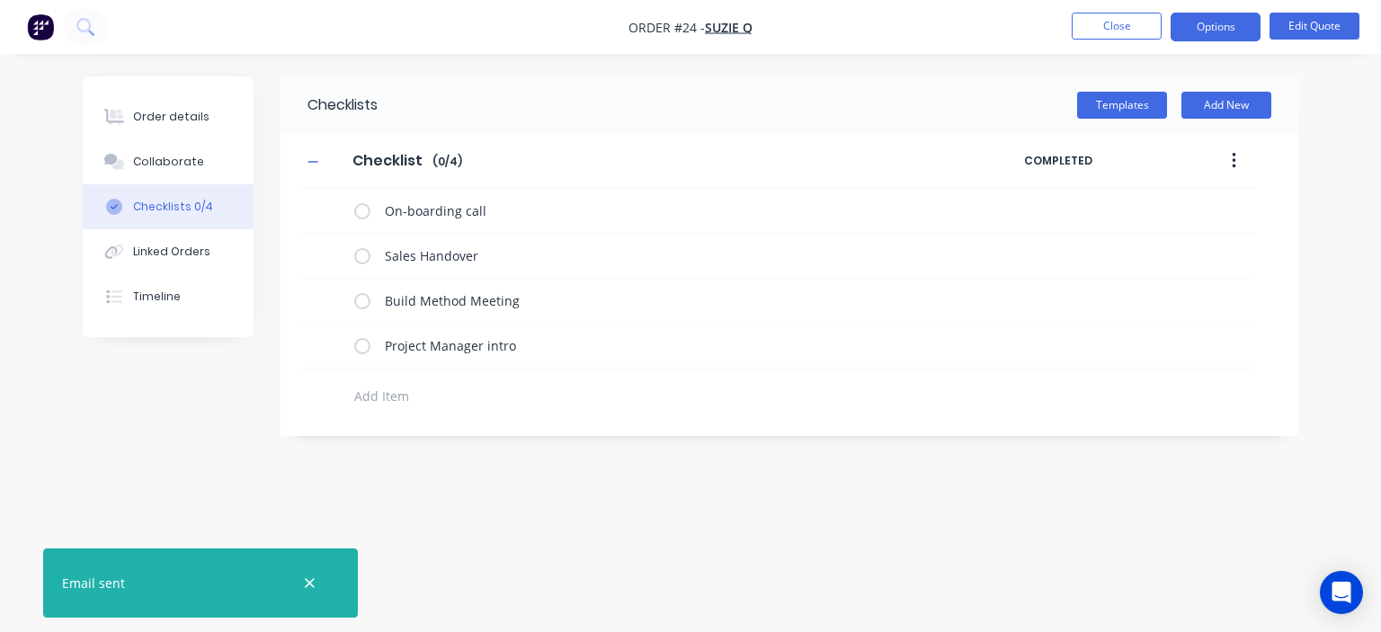
click at [1226, 161] on button "button" at bounding box center [1234, 161] width 42 height 32
click at [1134, 246] on div "Delete" at bounding box center [1169, 244] width 138 height 26
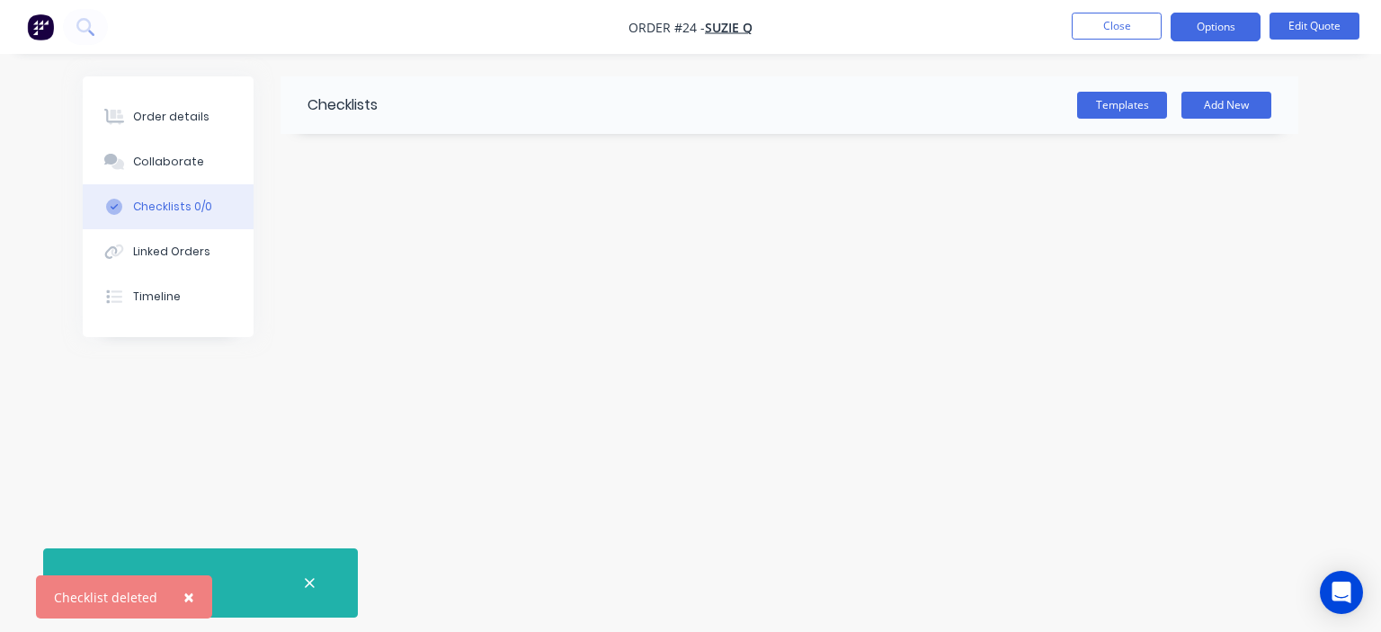
click at [177, 208] on div "Checklists 0/0" at bounding box center [172, 207] width 79 height 16
click at [1196, 107] on button "Add New" at bounding box center [1226, 105] width 90 height 27
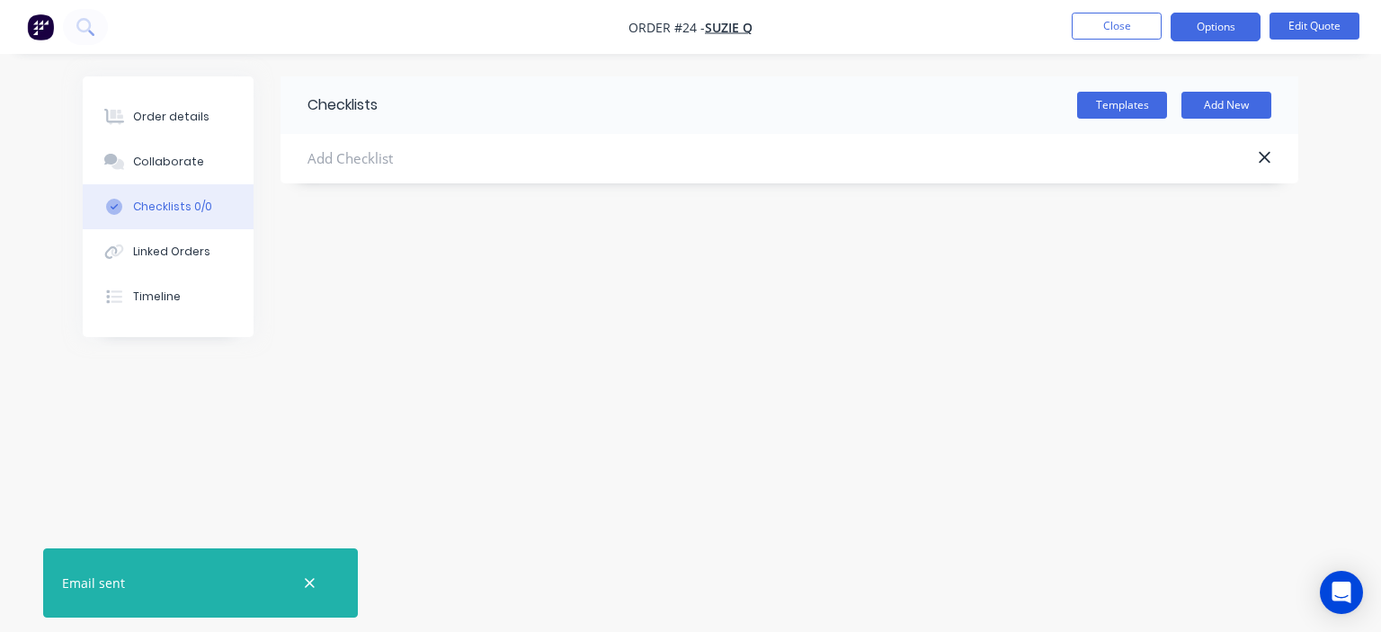
click at [471, 158] on input "text" at bounding box center [644, 158] width 674 height 21
type input "H"
type input "Q"
type input "*QUOTE APPROVAL LINK*"
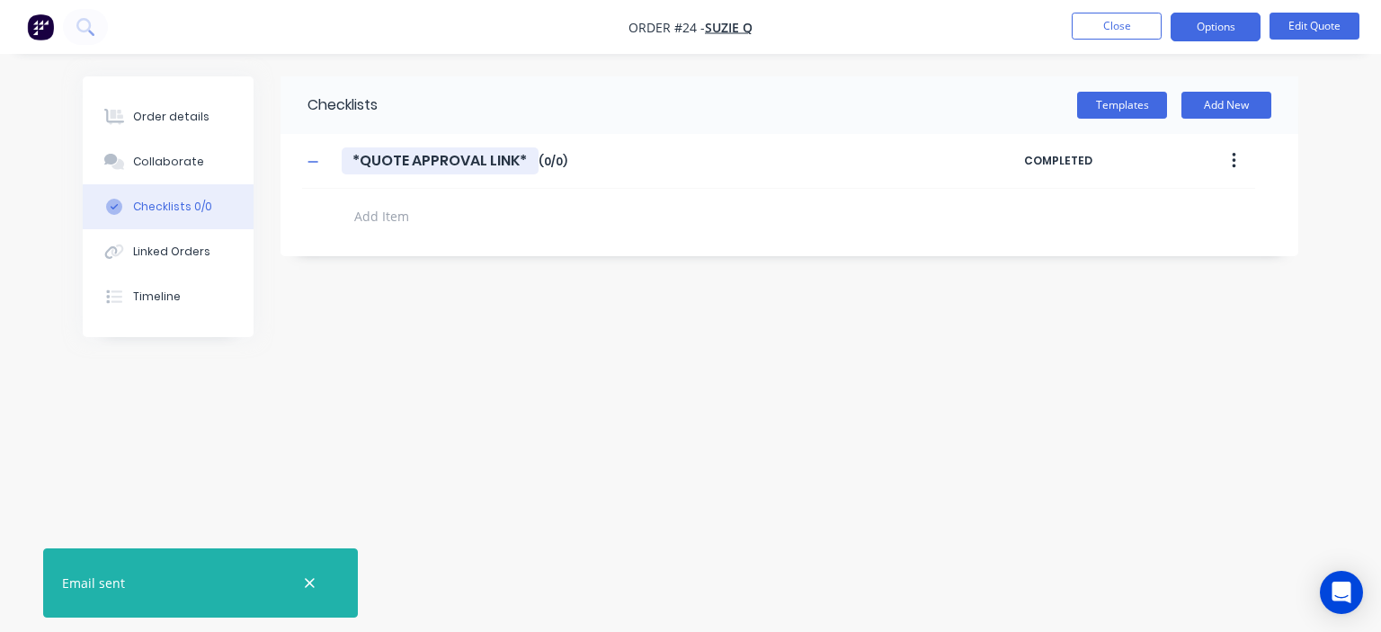
click at [500, 153] on input "*QUOTE APPROVAL LINK*" at bounding box center [440, 160] width 197 height 27
click at [533, 159] on input "*QUOTE APPROVAL LINK*" at bounding box center [440, 160] width 197 height 27
type textarea "x"
type input "*QUOTE APPROVAL LINK*"
type textarea "x"
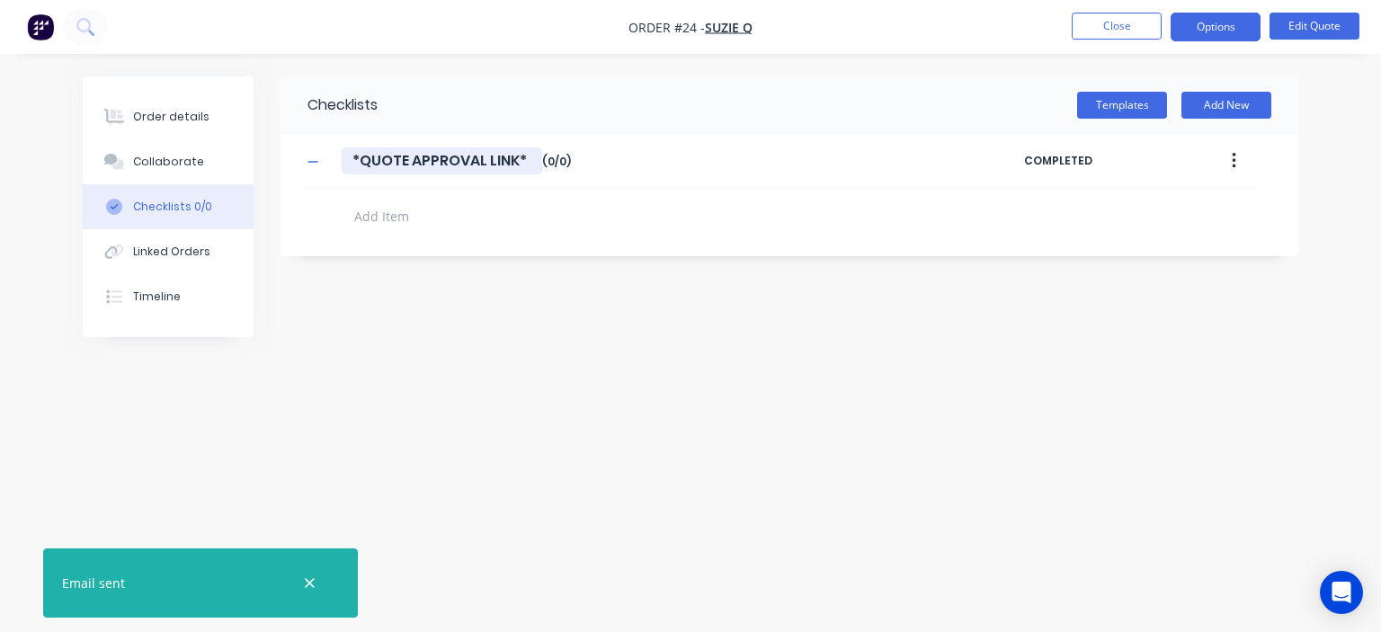
type input "*QUOTE APPROVAL LINK*"
type textarea "x"
type input "*QUOTE APPROVAL LINK*"
type textarea "x"
type input "*QUOTE APPROVAL LINK* -"
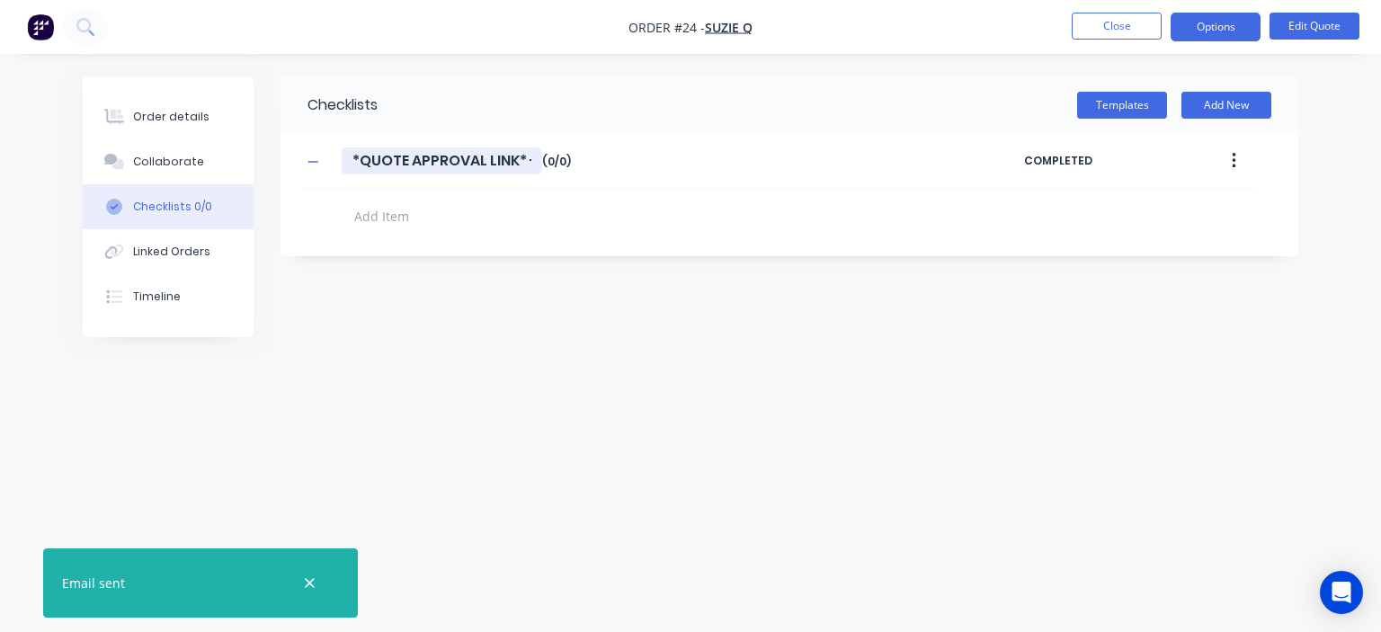
type textarea "x"
type input "*QUOTE APPROVAL LINK* -"
paste input "[URL][DOMAIN_NAME]"
type textarea "x"
type input "*QUOTE APPROVAL LINK* - [URL][DOMAIN_NAME]"
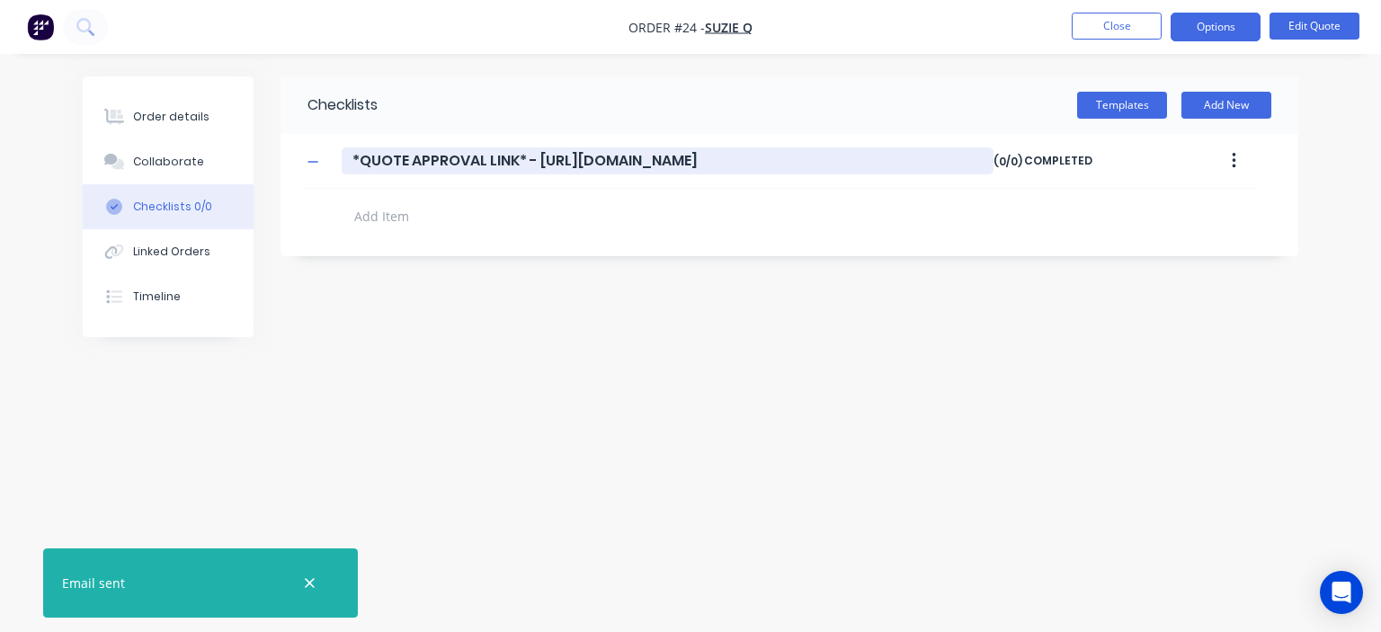
type textarea "x"
type input "*QUOTE APPROVAL LINK* - [URL][DOMAIN_NAME]?"
type textarea "x"
type input "*QUOTE APPROVAL LINK* - [URL][DOMAIN_NAME]"
type textarea "x"
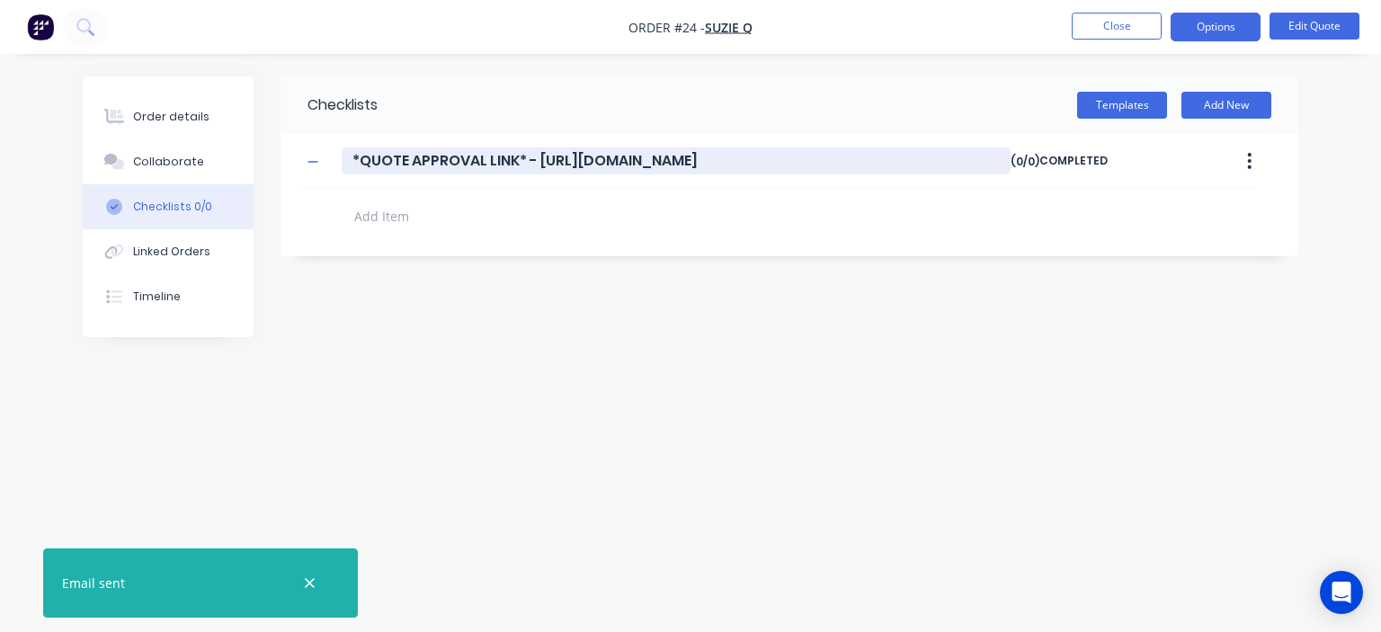
type input "*QUOTE APPROVAL LINK* - [URL][DOMAIN_NAME]"
type textarea "x"
type input "*QUOTE APPROVAL LINK* - [URL][DOMAIN_NAME]"
type textarea "x"
type input "*QUOTE APPROVAL LINK* - [URL][DOMAIN_NAME]"
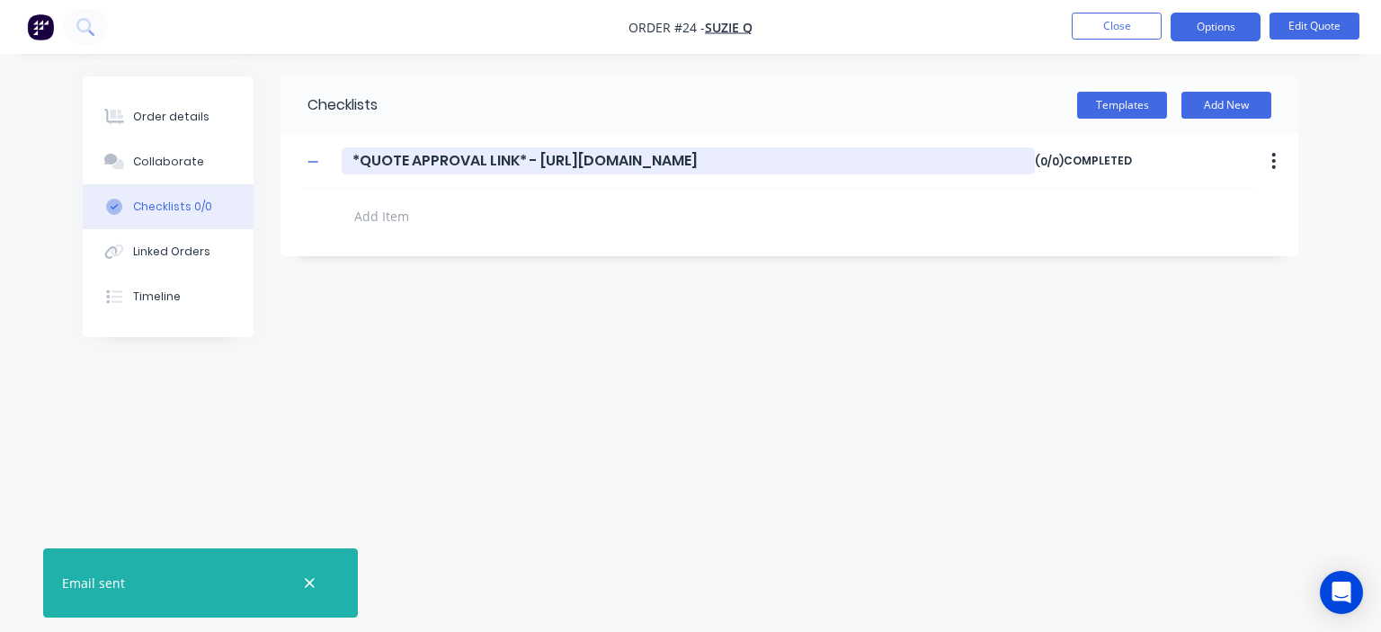
type textarea "x"
type input "*QUOTE APPROVAL LINK* - [URL][DOMAIN_NAME]"
type textarea "x"
type input "*QUOTE APPROVAL LINK* - [URL][DOMAIN_NAME]"
type textarea "x"
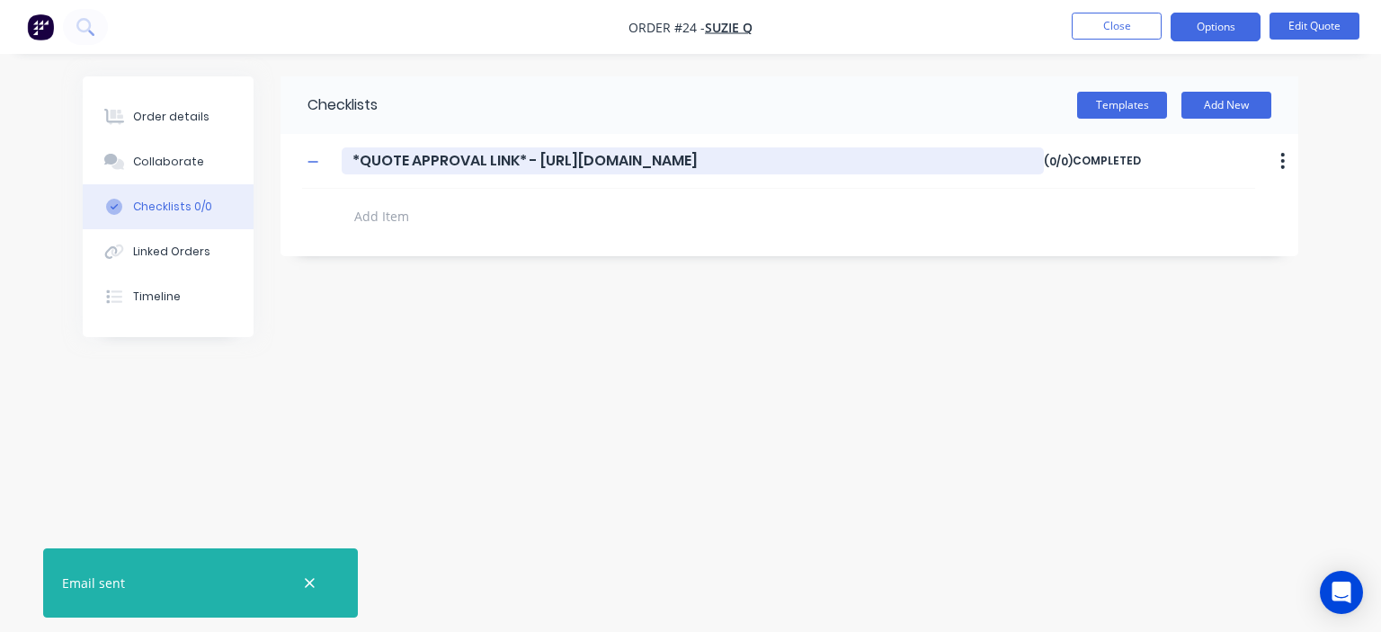
type input "*QUOTE APPROVAL LINK* - [URL][DOMAIN_NAME]"
type textarea "x"
type input "*QUOTE APPROVAL LINK* - [URL][DOMAIN_NAME]"
type textarea "x"
type input "*QUOTE APPROVAL LINK* - [URL][DOMAIN_NAME]"
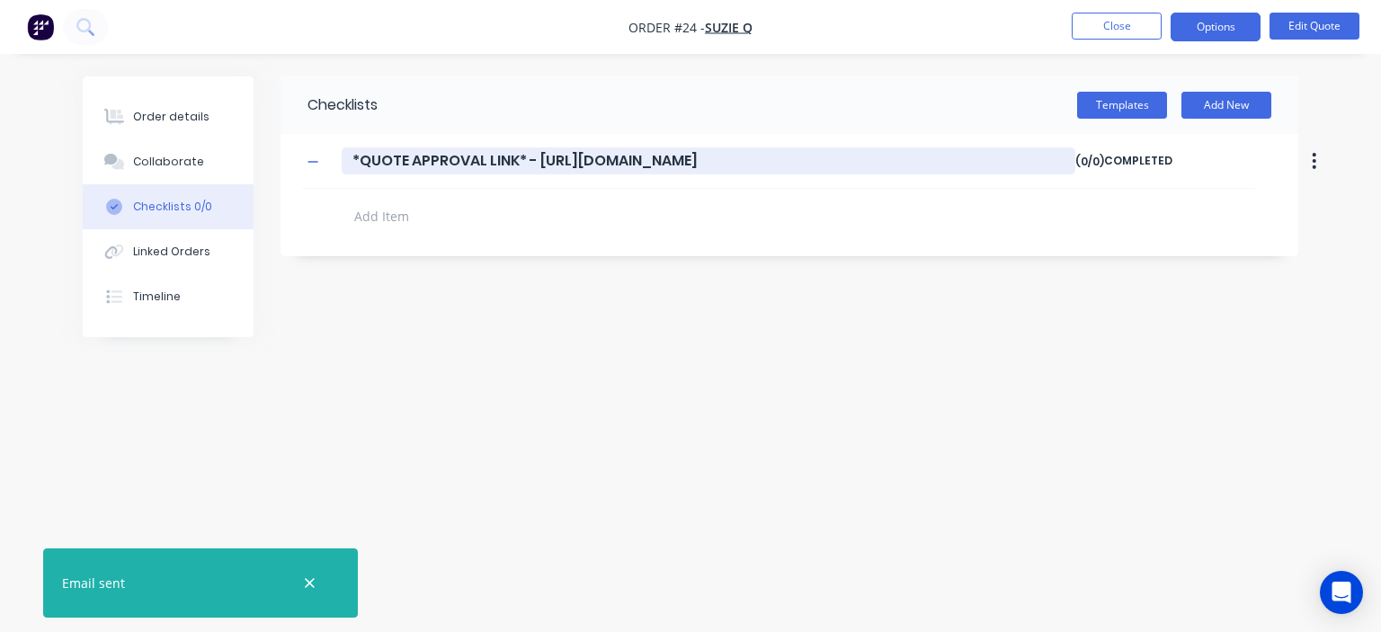
type textarea "x"
type input "*QUOTE APPROVAL LINK* - [URL][DOMAIN_NAME]"
type textarea "x"
type input "*QUOTE APPROVAL LINK* - [URL][DOMAIN_NAME]"
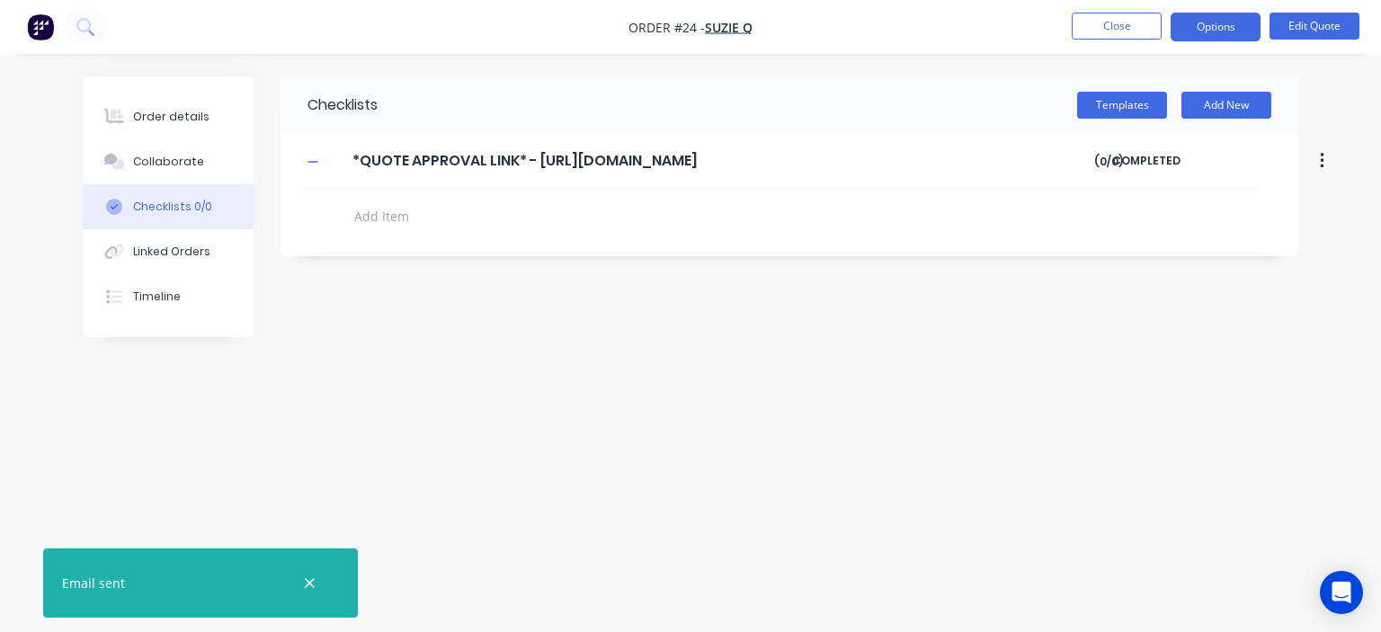
click at [381, 214] on textarea at bounding box center [644, 216] width 595 height 26
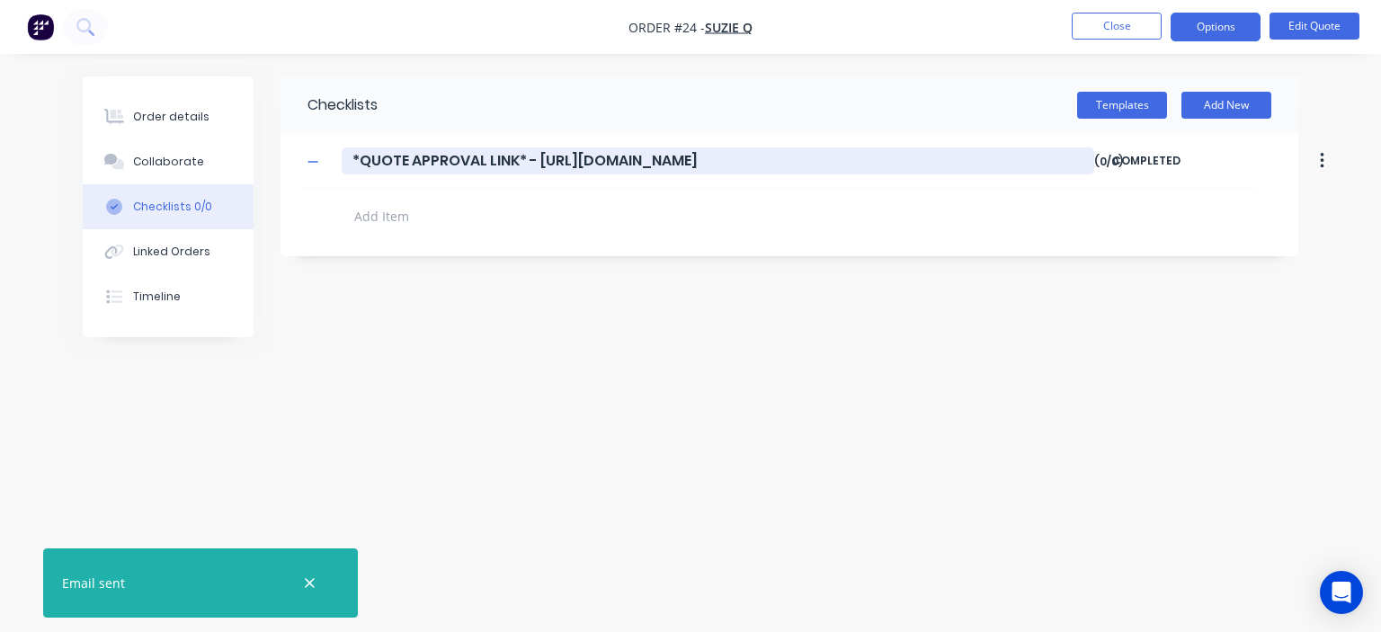
click at [512, 161] on input "*QUOTE APPROVAL LINK* - [URL][DOMAIN_NAME]" at bounding box center [718, 160] width 753 height 27
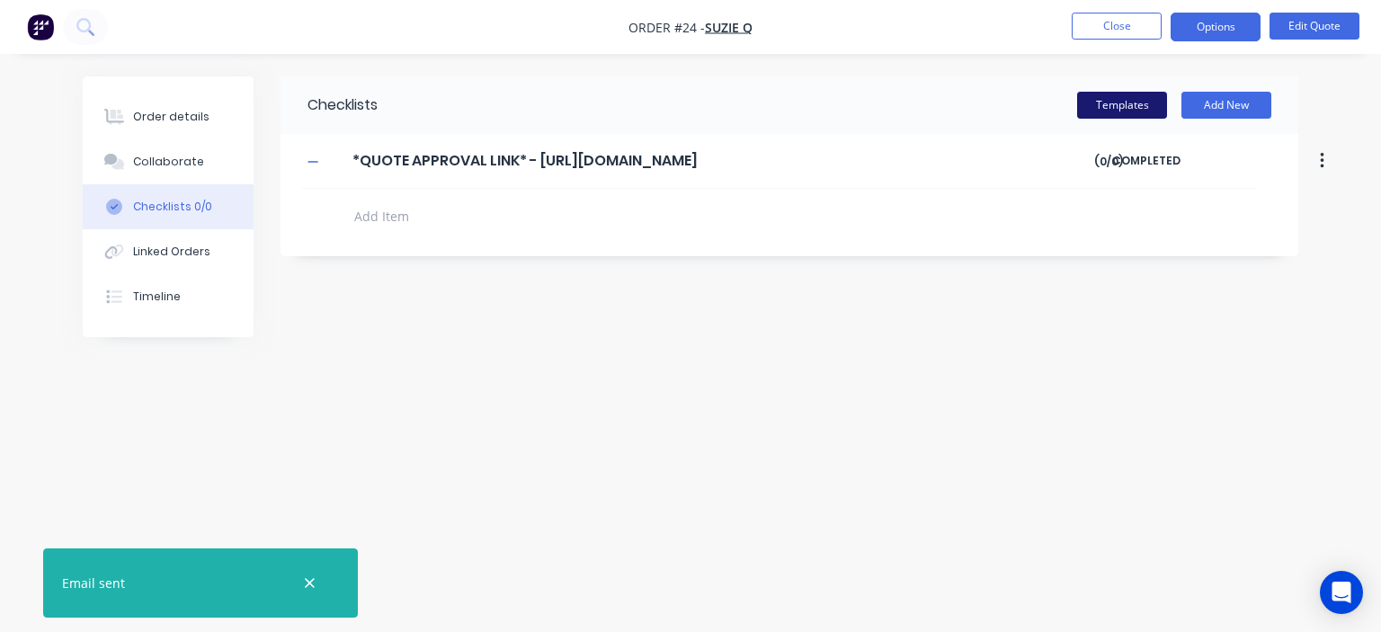
click at [1112, 106] on button "Templates" at bounding box center [1122, 105] width 90 height 27
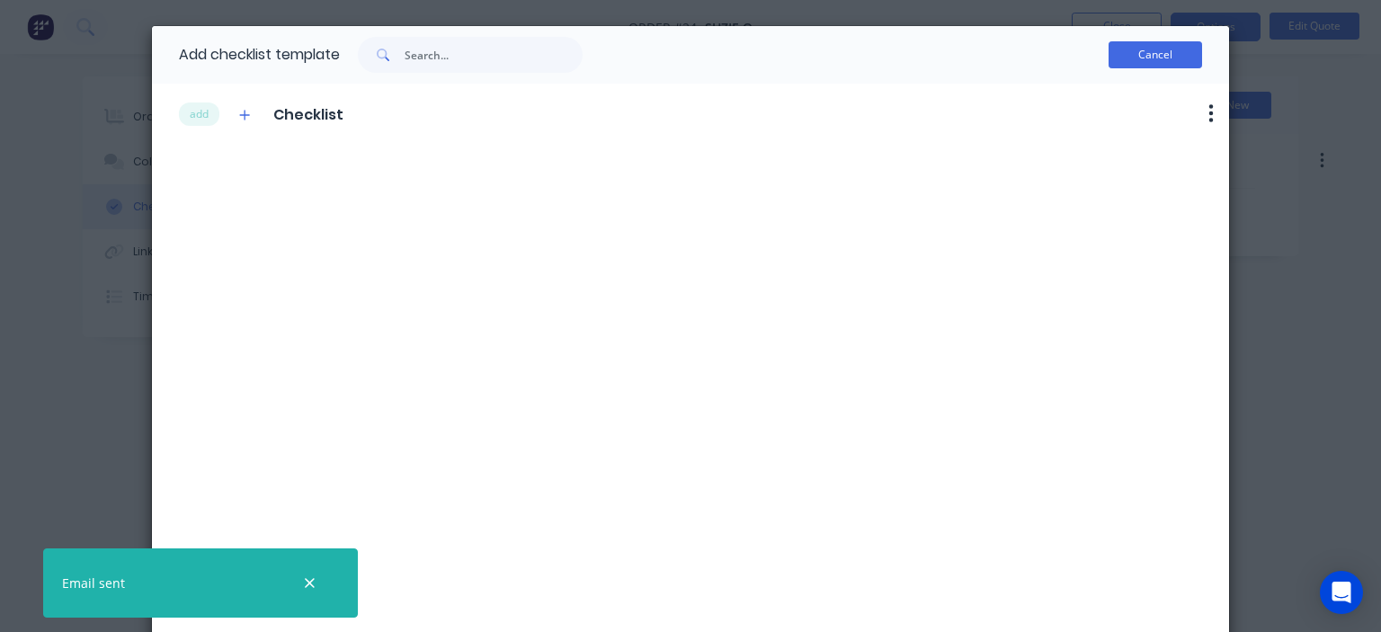
click at [1171, 61] on button "Cancel" at bounding box center [1156, 54] width 94 height 27
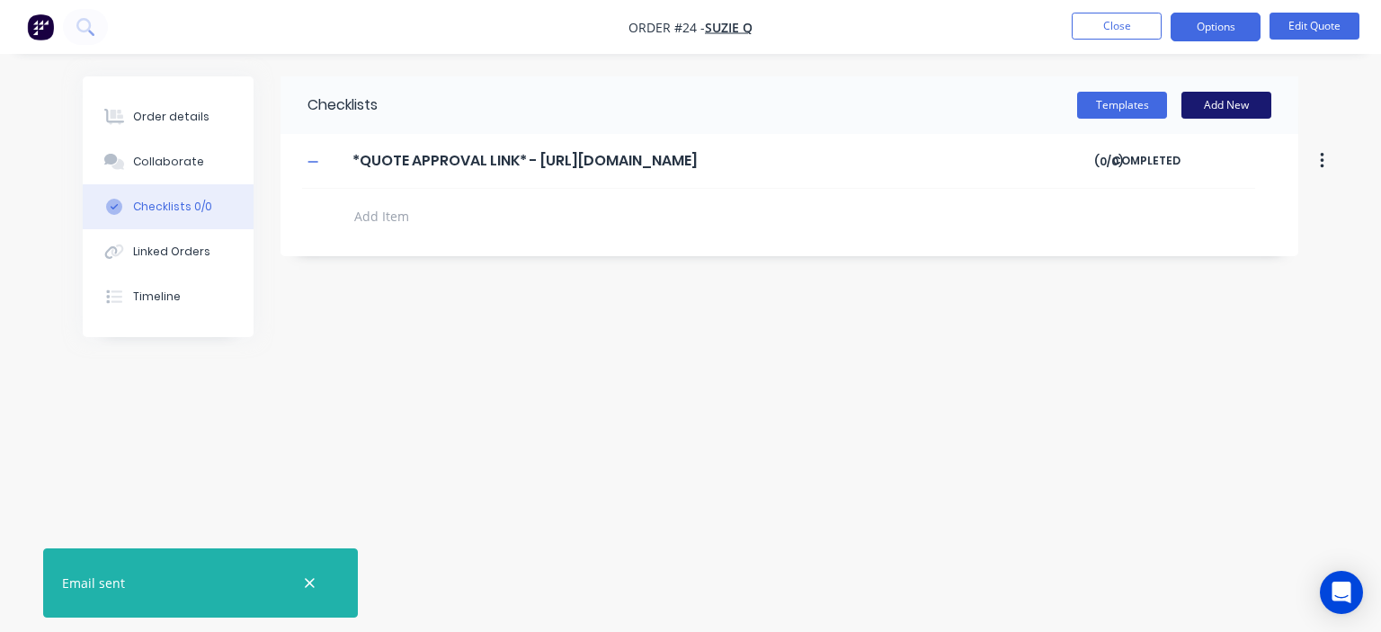
click at [1221, 107] on button "Add New" at bounding box center [1226, 105] width 90 height 27
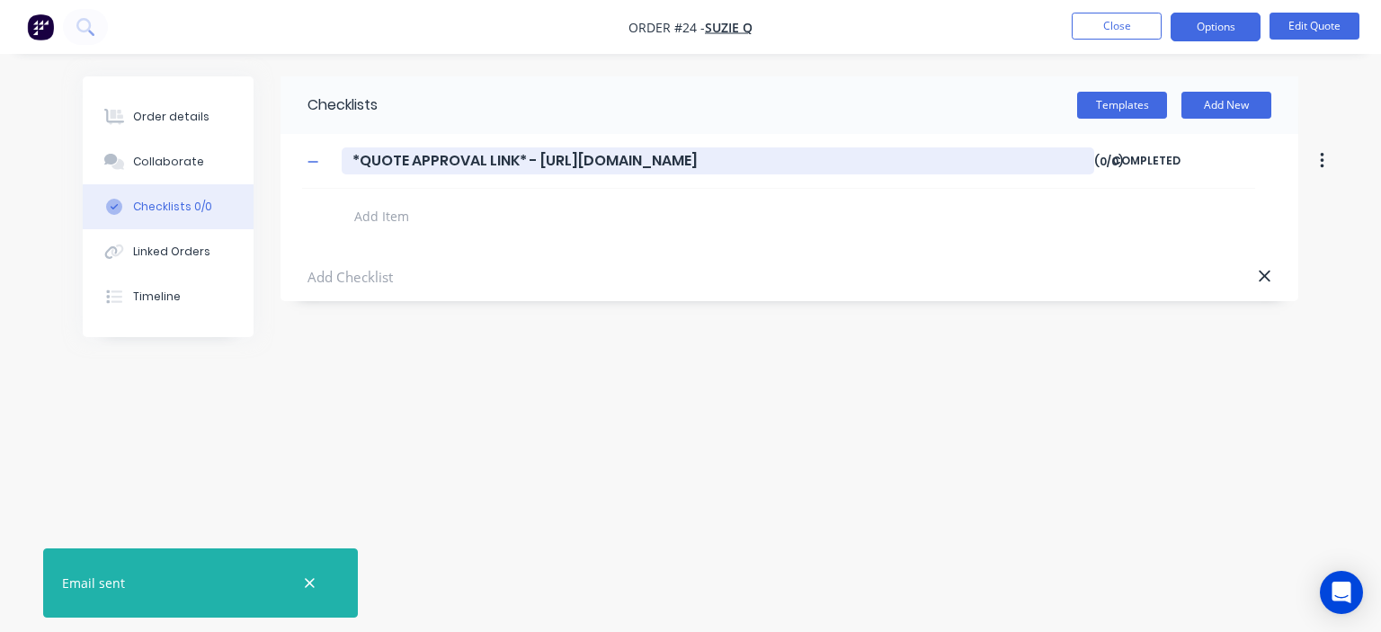
click at [671, 165] on input "*QUOTE APPROVAL LINK* - [URL][DOMAIN_NAME]" at bounding box center [718, 160] width 753 height 27
type textarea "x"
type input "Q"
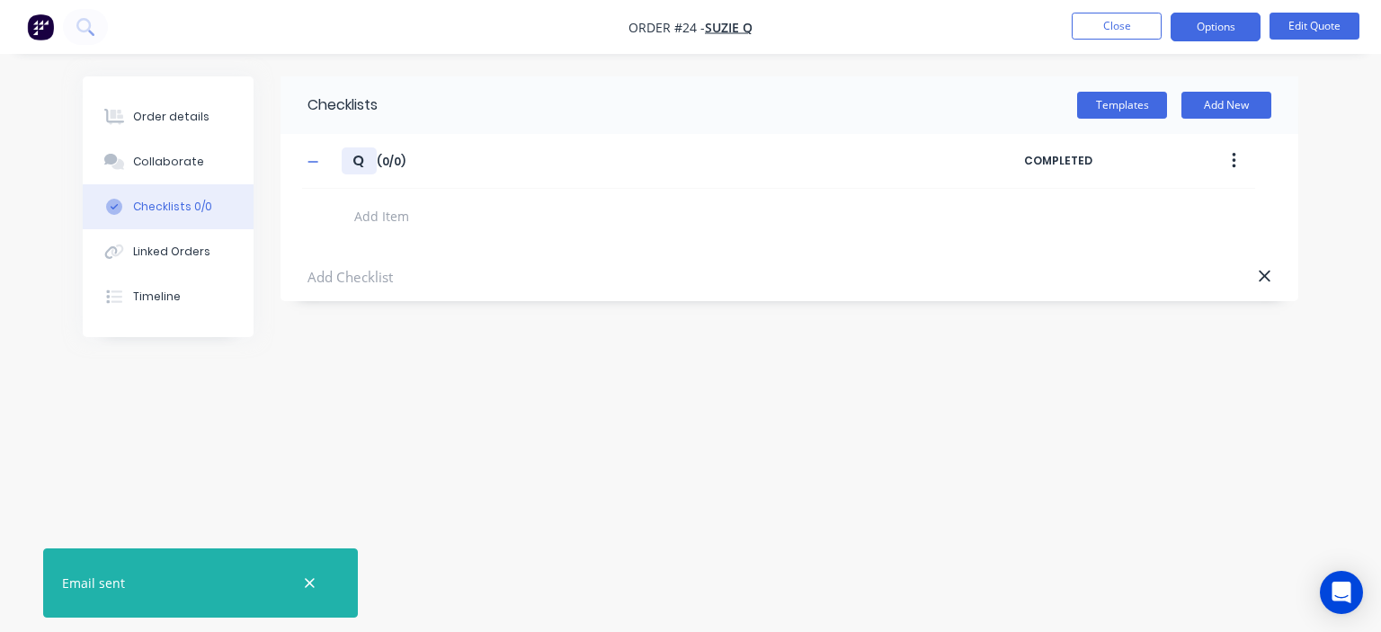
type textarea "x"
type input "Qu"
type textarea "x"
type input "Quo"
type textarea "x"
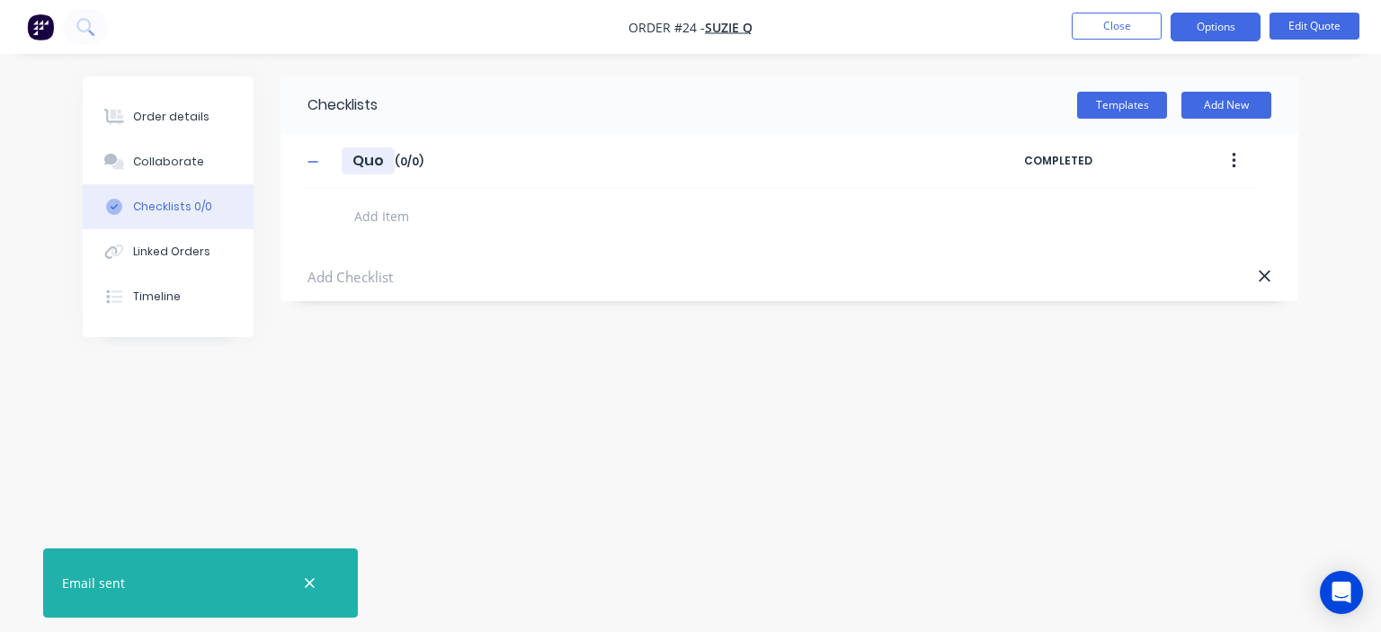
type input "Quot"
type textarea "x"
type input "Quote"
type textarea "x"
type input "Quot"
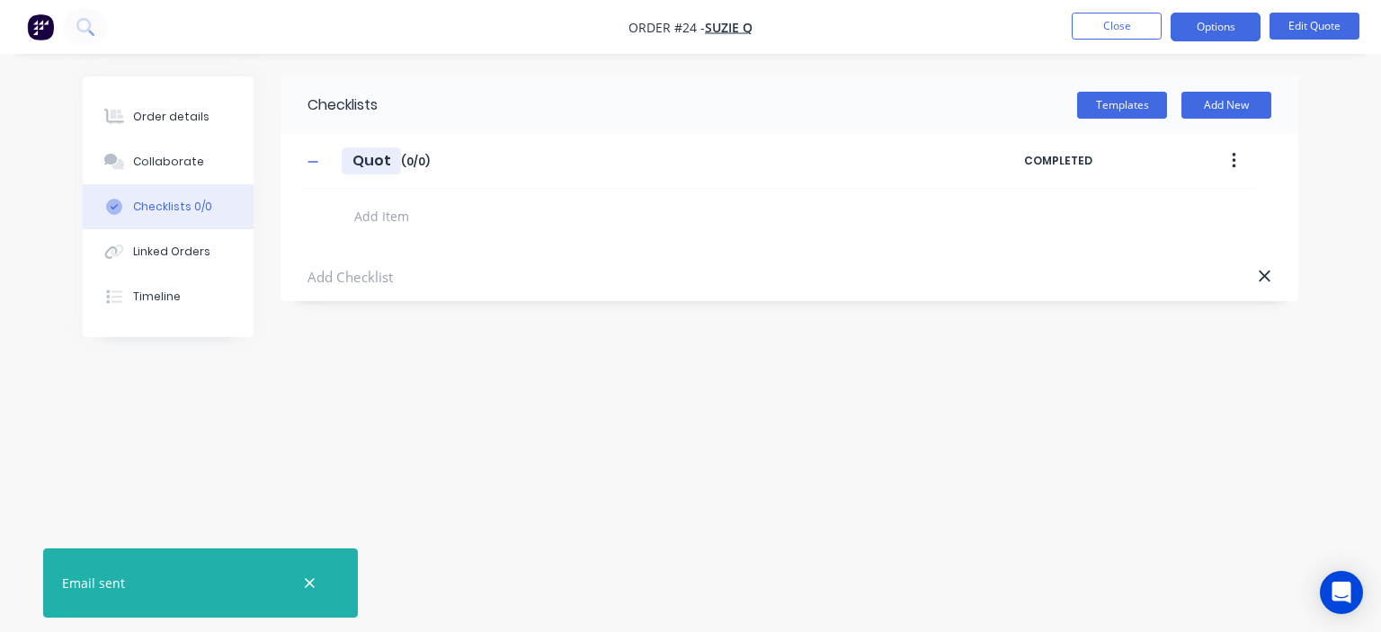
type textarea "x"
type input "Quo"
type textarea "x"
type input "Qu"
type textarea "x"
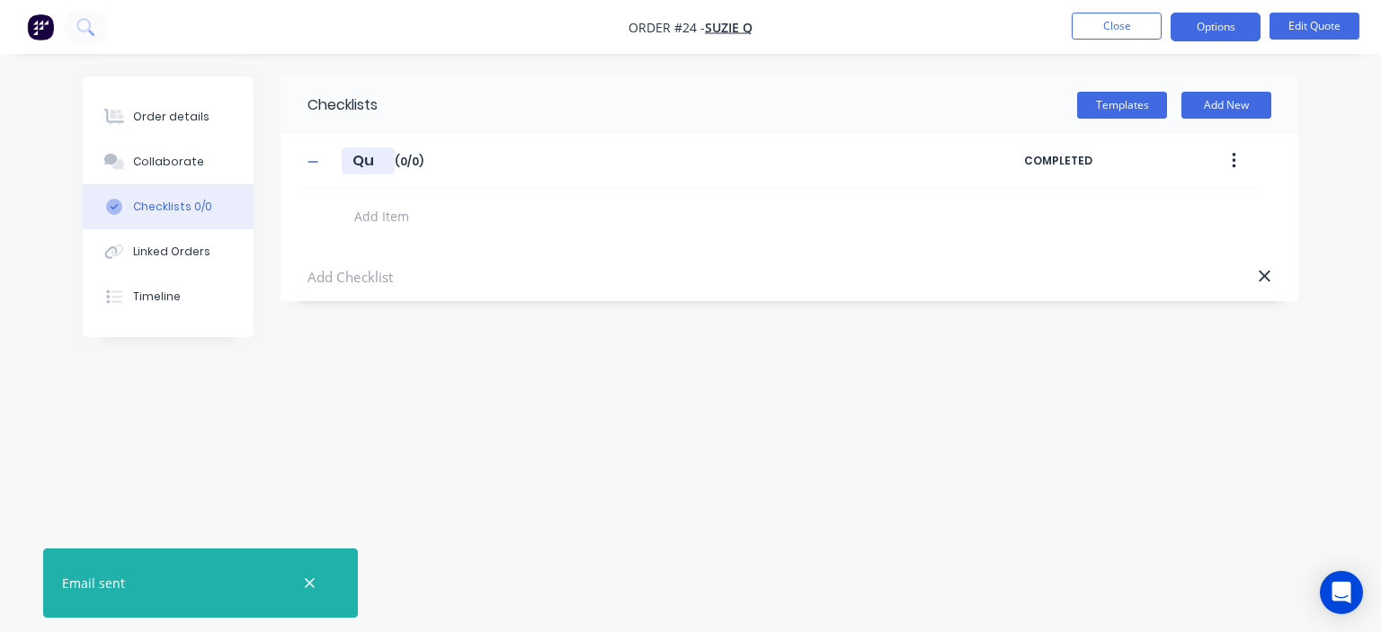
type input "Q"
type textarea "x"
type input "E"
type textarea "x"
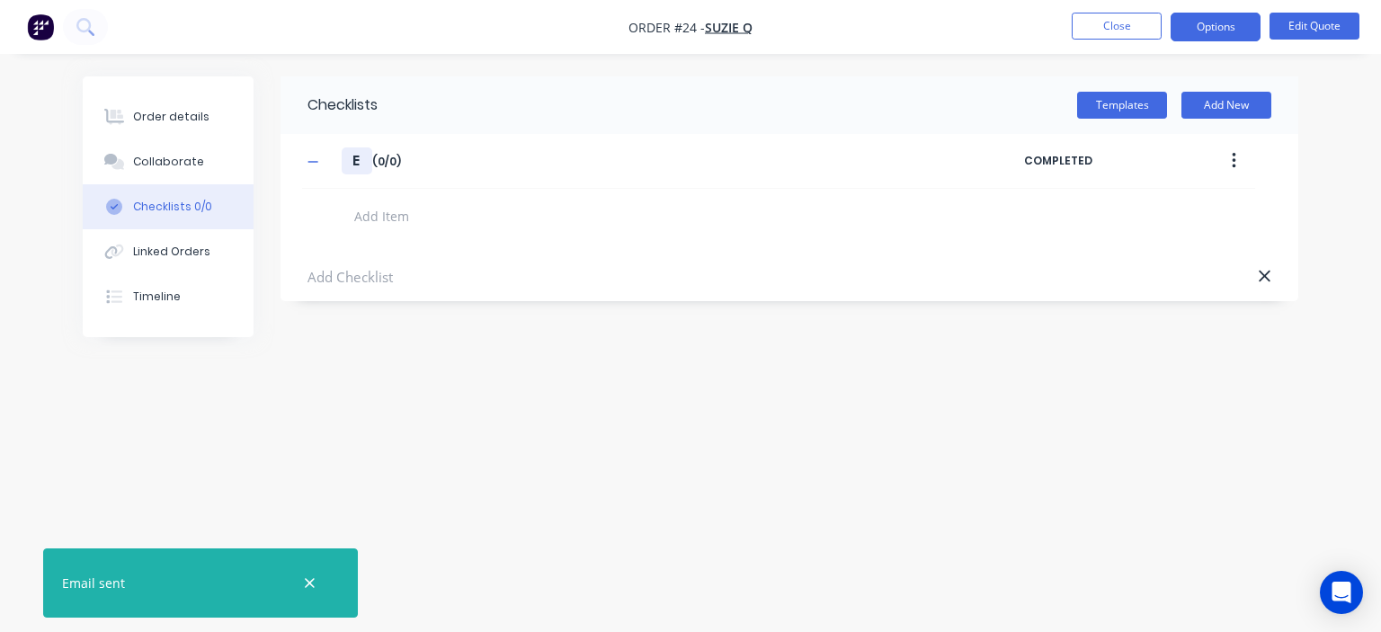
type input "Ex"
type textarea "x"
type input "Ext"
type textarea "x"
type input "Exte"
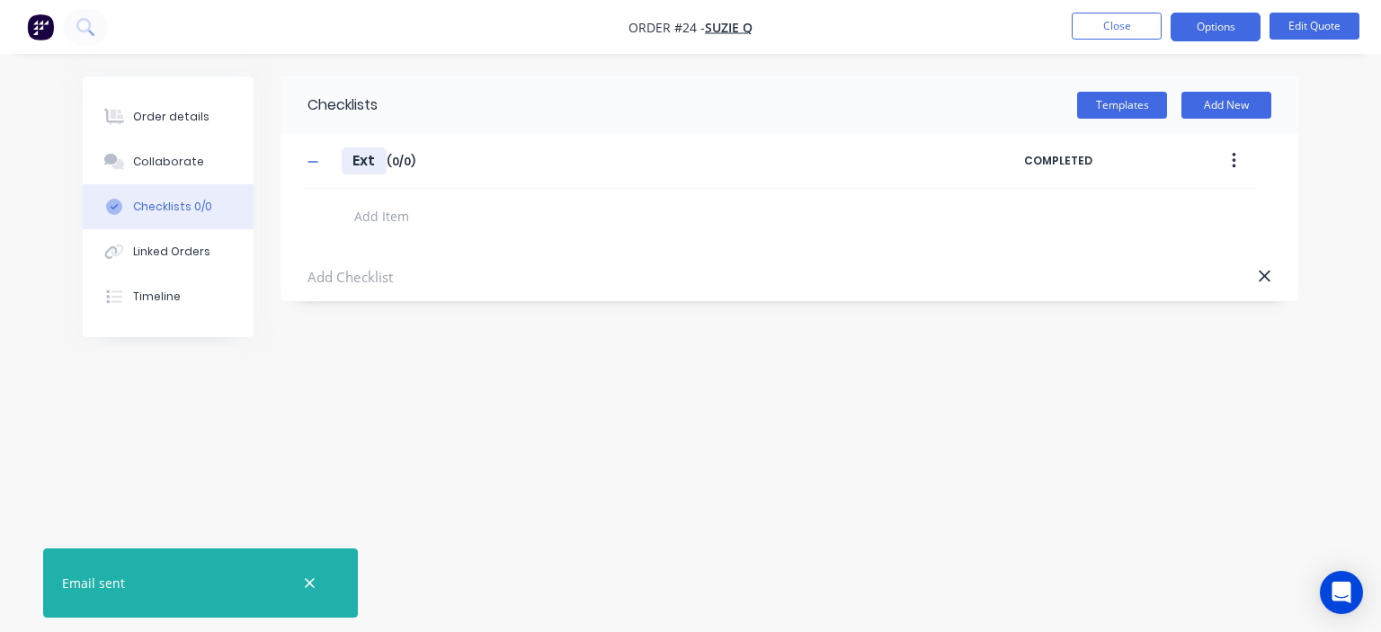
type textarea "x"
type input "Exter"
type textarea "x"
type input "Extern"
type textarea "x"
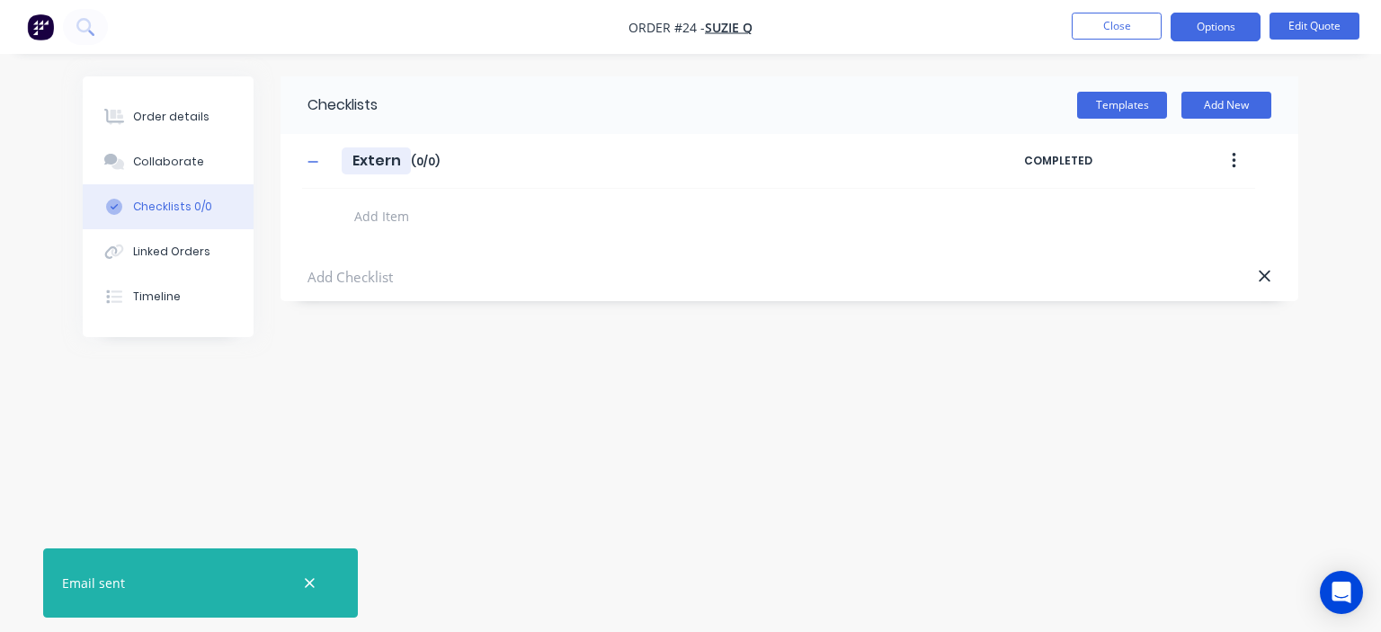
type input "Externa"
type textarea "x"
type input "External"
type textarea "x"
type input "External"
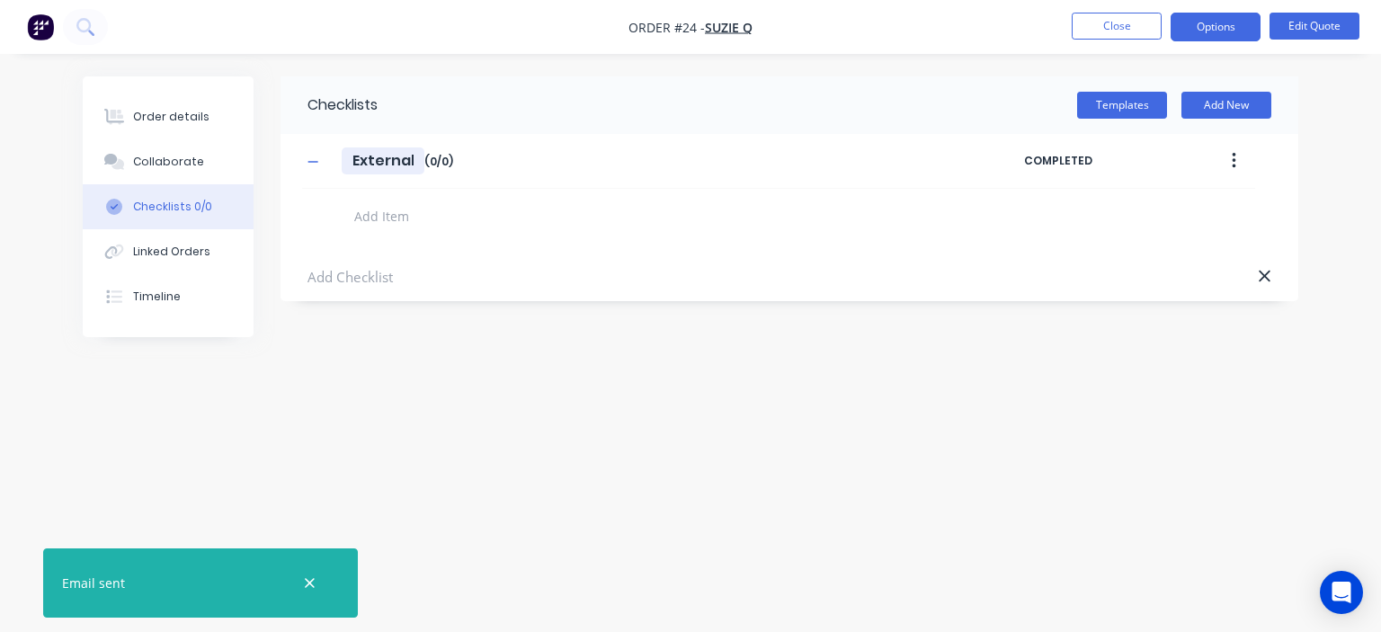
type textarea "x"
type input "External n"
type textarea "x"
type input "External no"
type textarea "x"
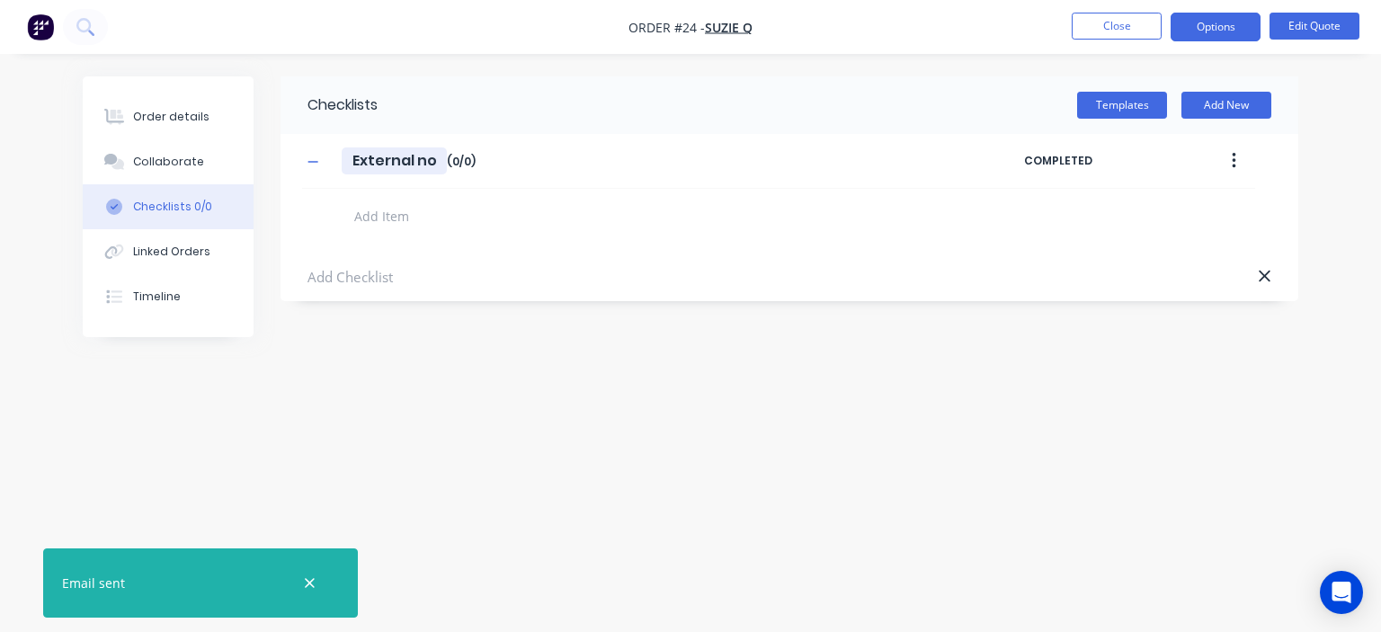
type input "External not"
type textarea "x"
type input "External notr"
type textarea "x"
type input "External notre"
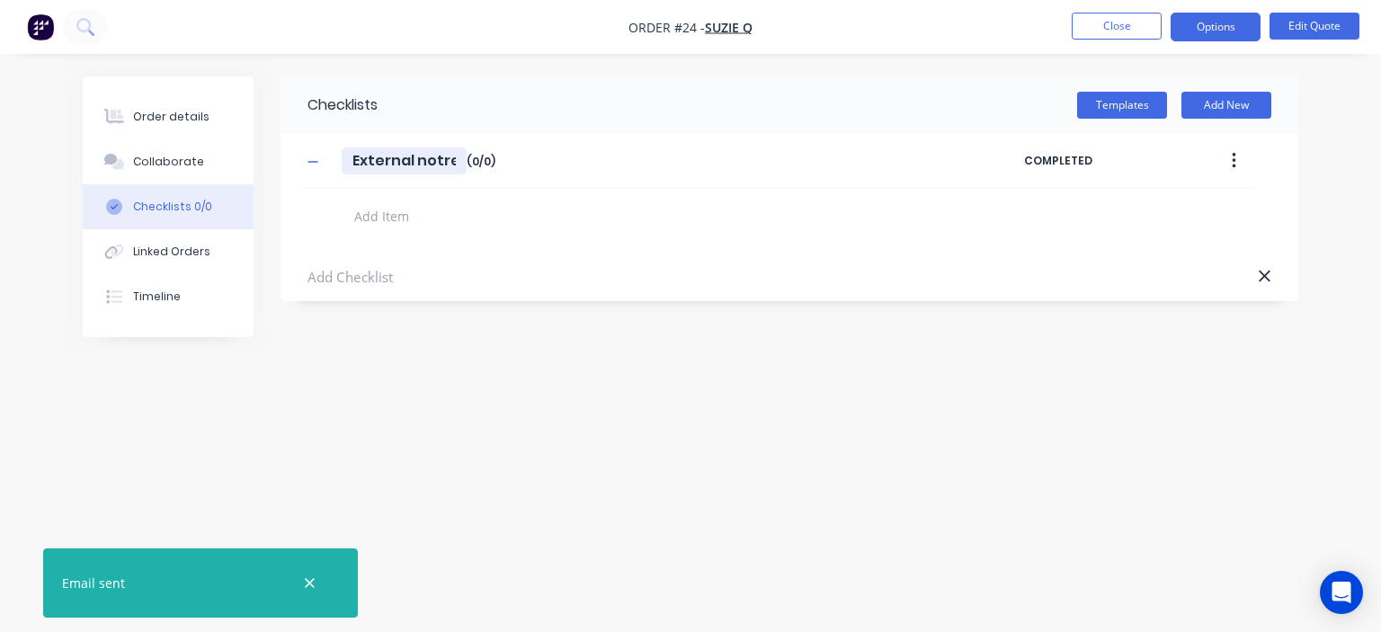
type textarea "x"
type input "External notres"
type textarea "x"
type input "External notres"
type textarea "x"
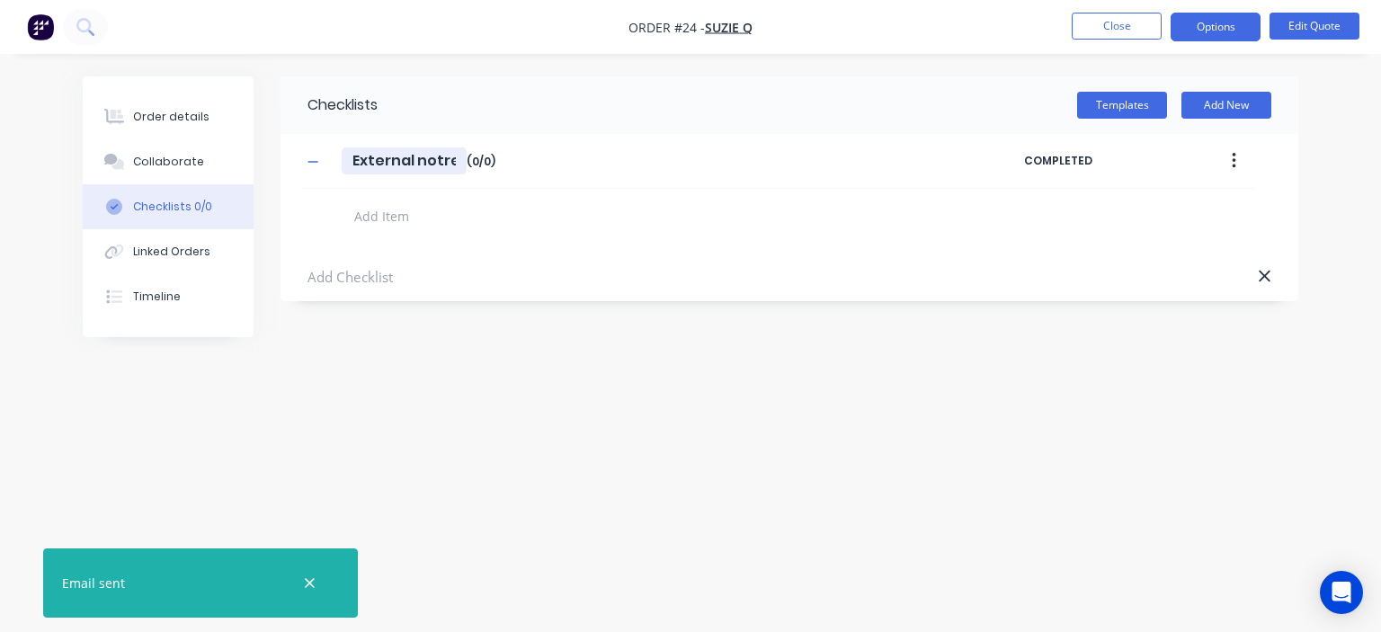
type input "External notres f"
type textarea "x"
type input "External notres fo"
type textarea "x"
type input "External notres f"
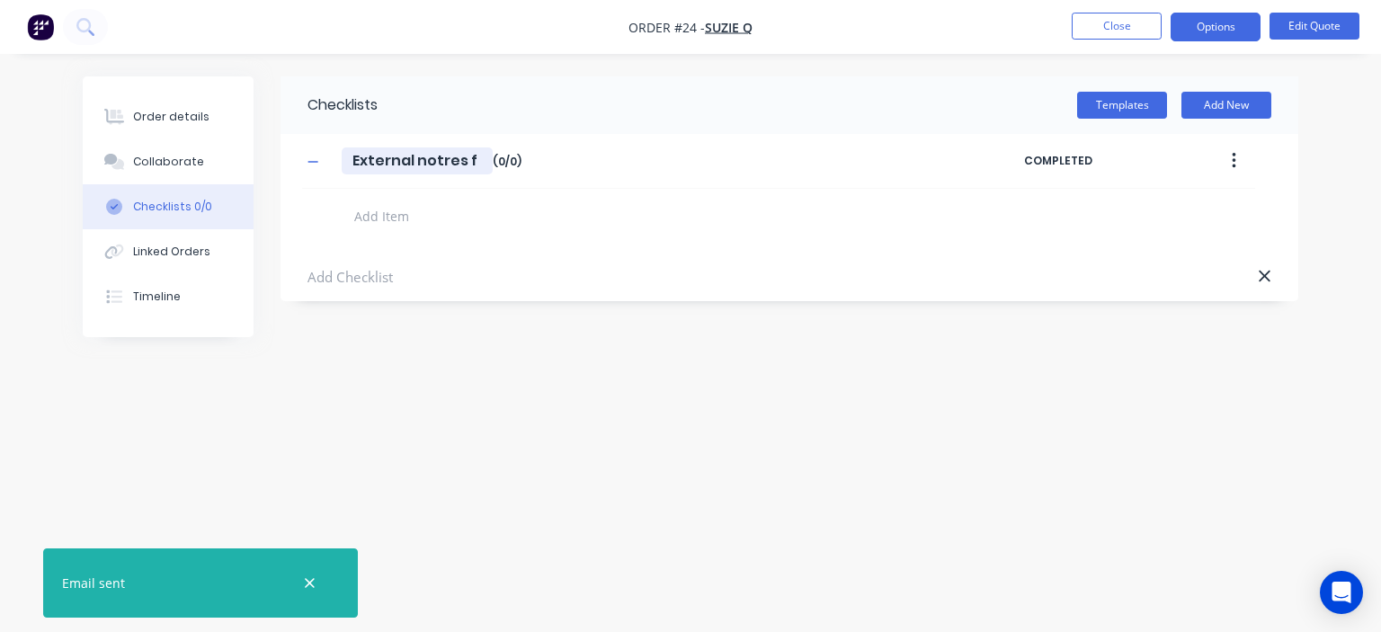
type textarea "x"
type input "External notres"
type textarea "x"
type input "External notres"
type textarea "x"
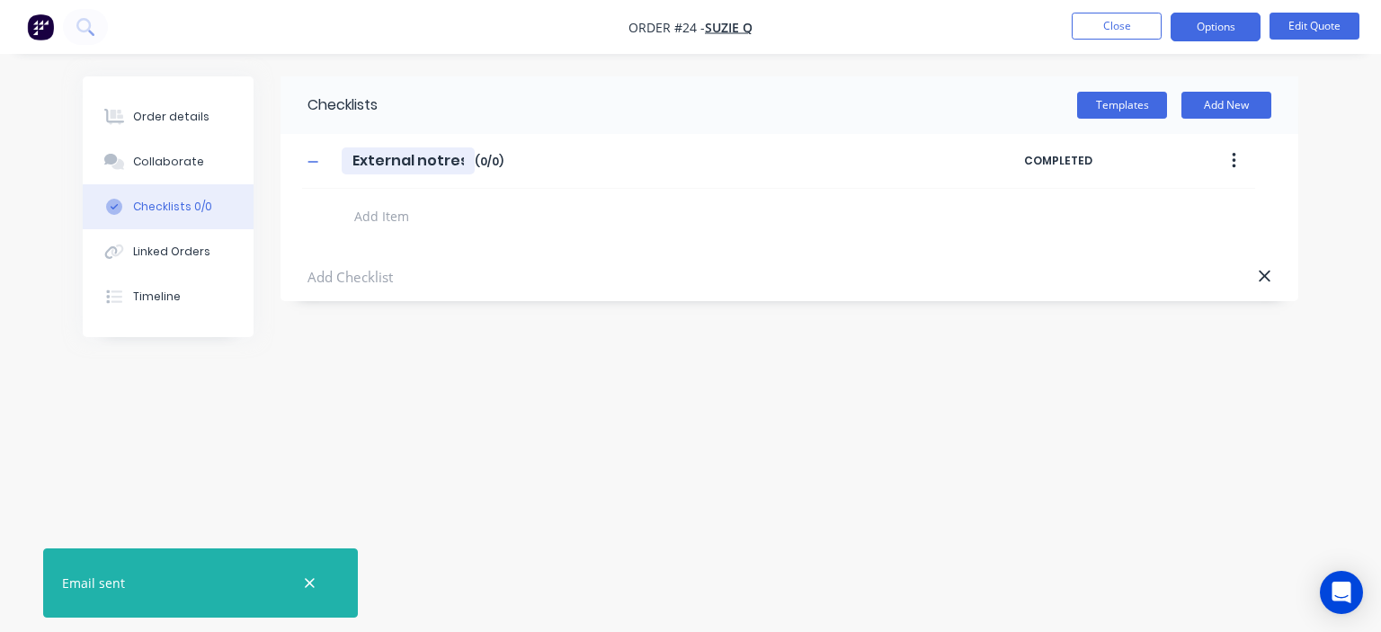
type input "External notre"
type textarea "x"
type input "External notr"
type textarea "x"
type input "External not"
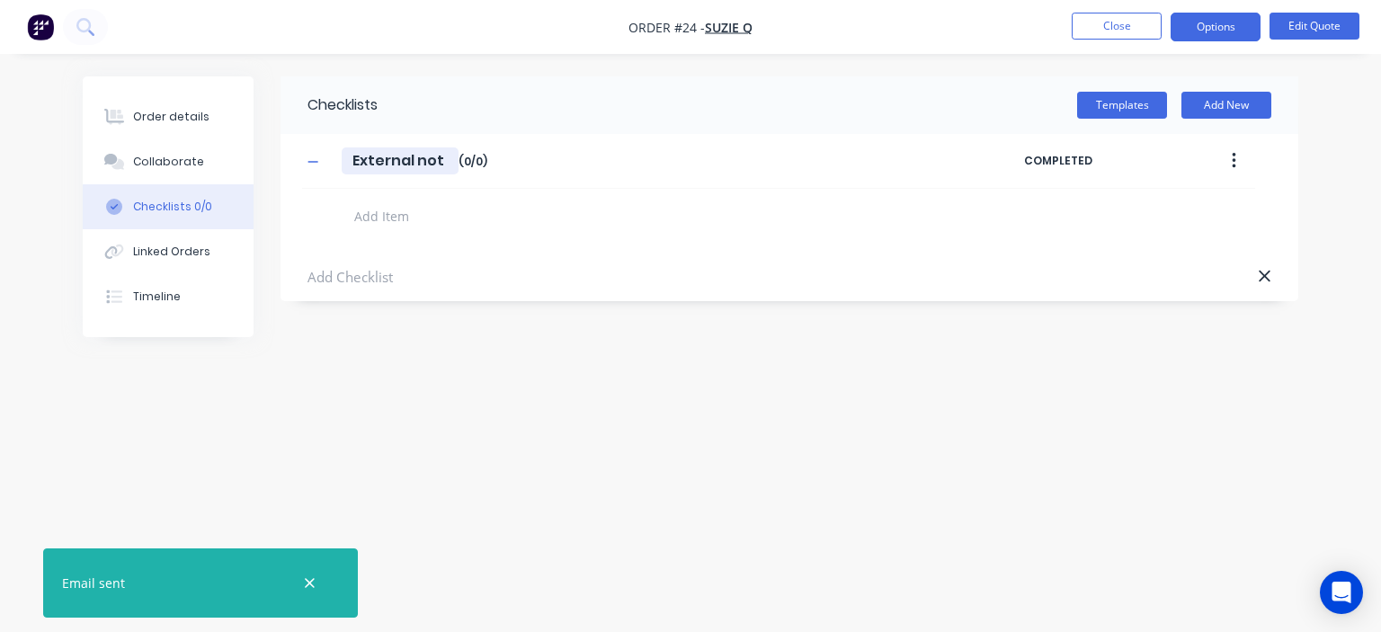
type textarea "x"
type input "External note"
type textarea "x"
type input "External notes"
type textarea "x"
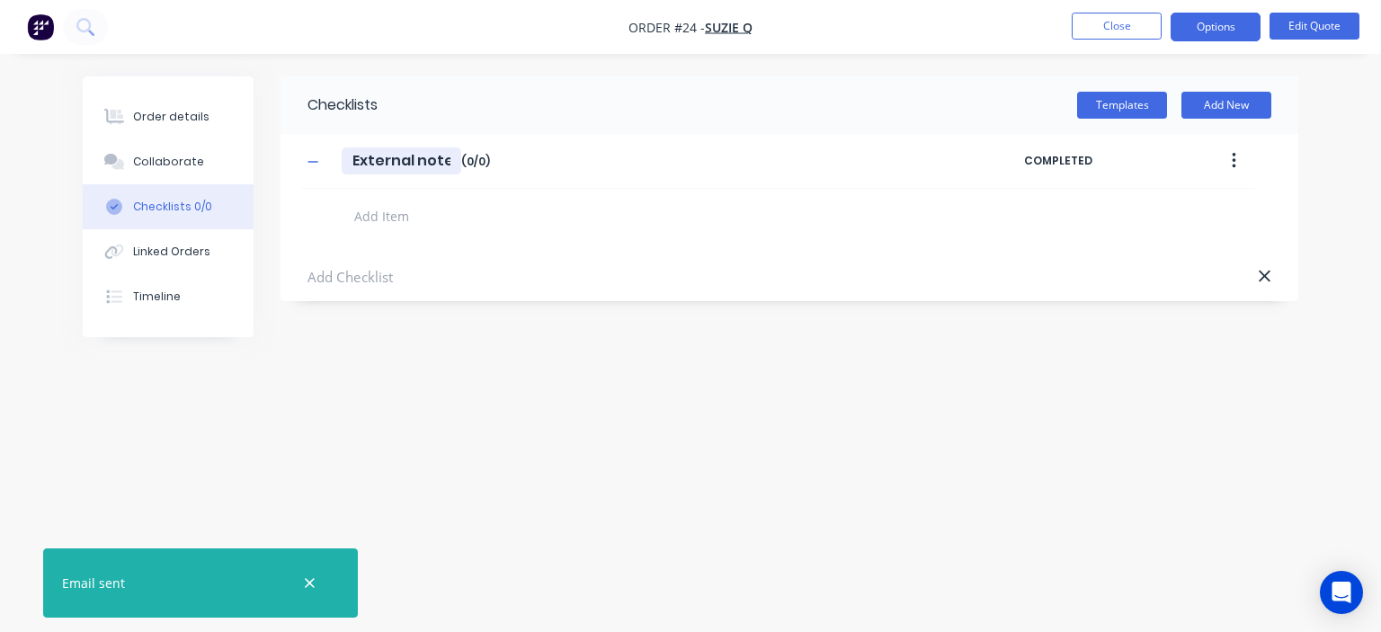
type input "External notes"
type textarea "x"
type input "External notes f"
type textarea "x"
type input "External notes fo"
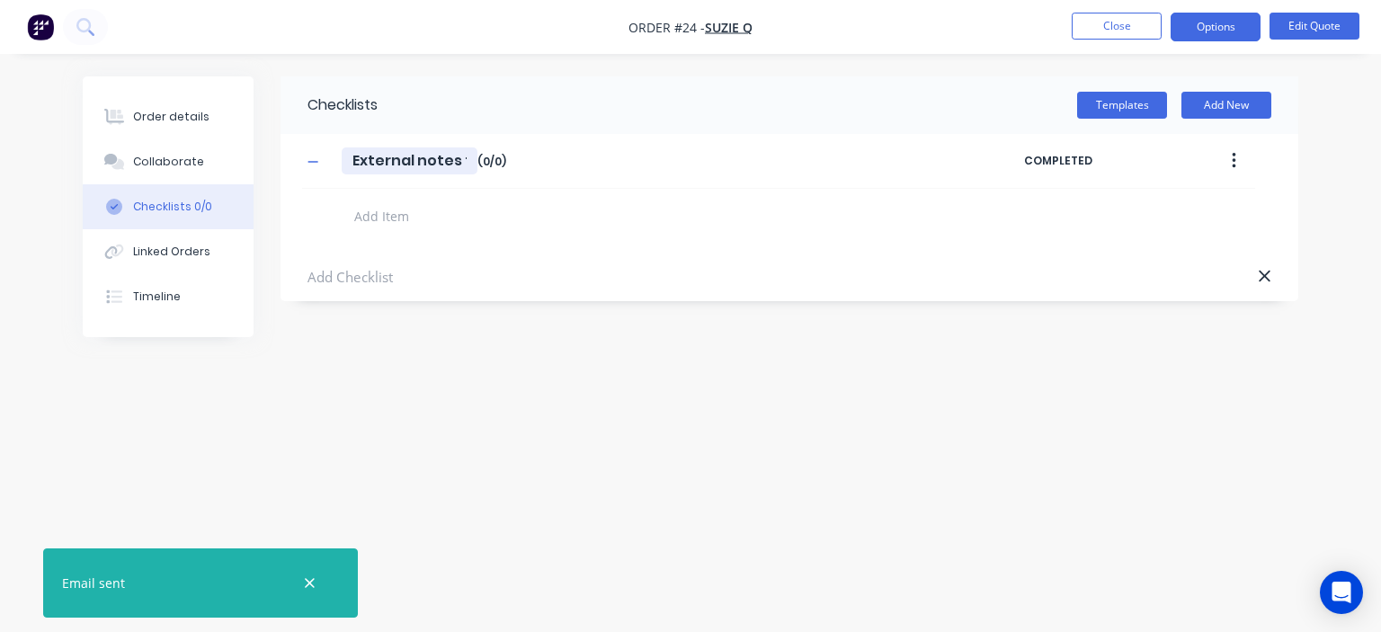
type textarea "x"
type input "External notes for"
type textarea "x"
type input "External notes for"
type textarea "x"
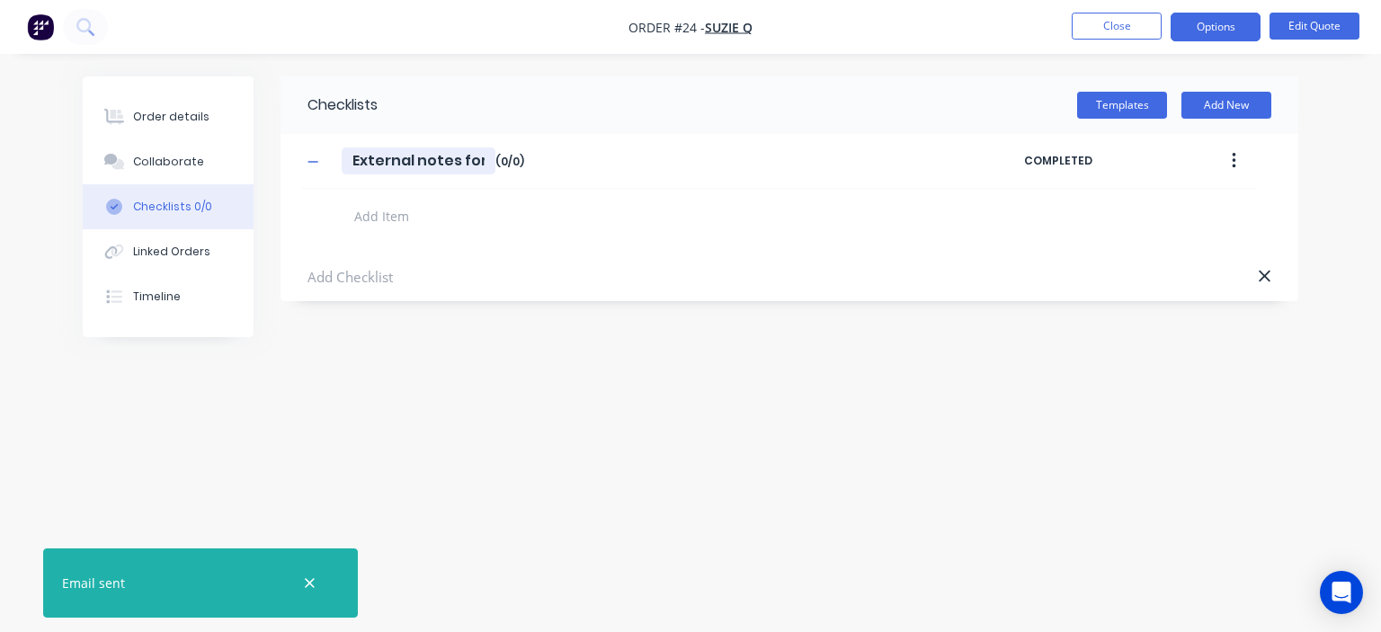
type input "External notes for q"
type textarea "x"
type input "External notes for qu"
type textarea "x"
type input "External notes for quo"
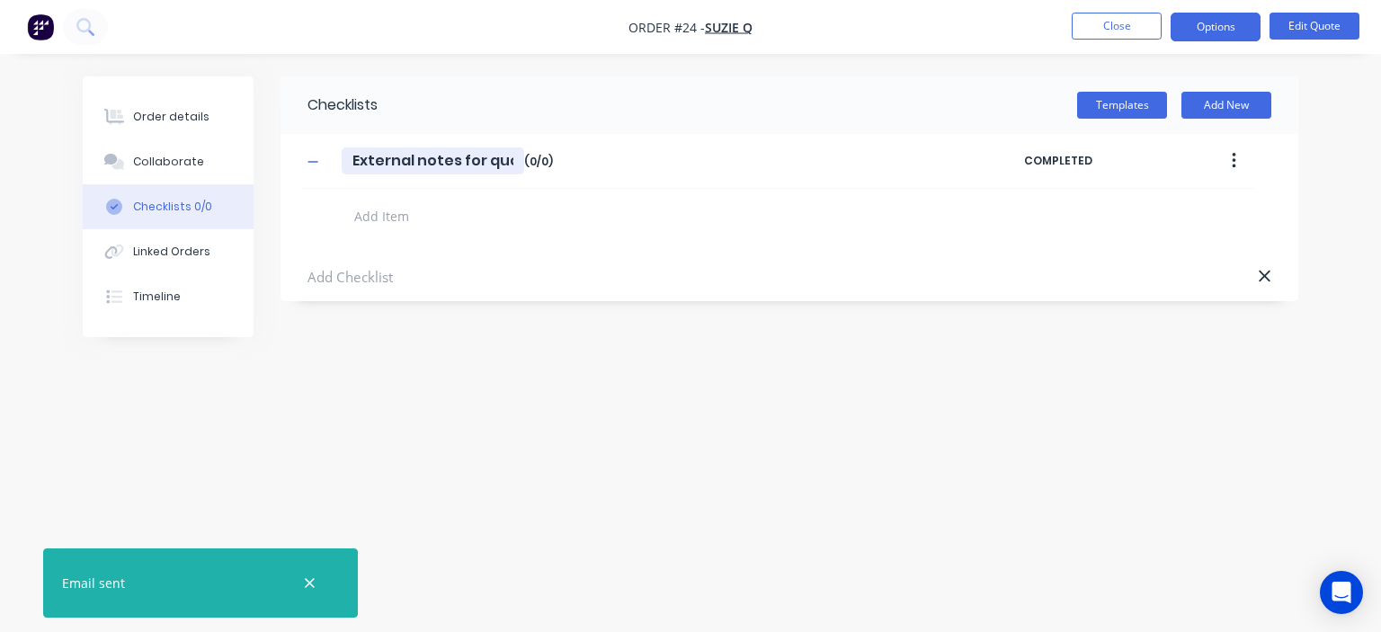
type textarea "x"
type input "External notes for quot"
type textarea "x"
type input "External notes for quote"
type textarea "x"
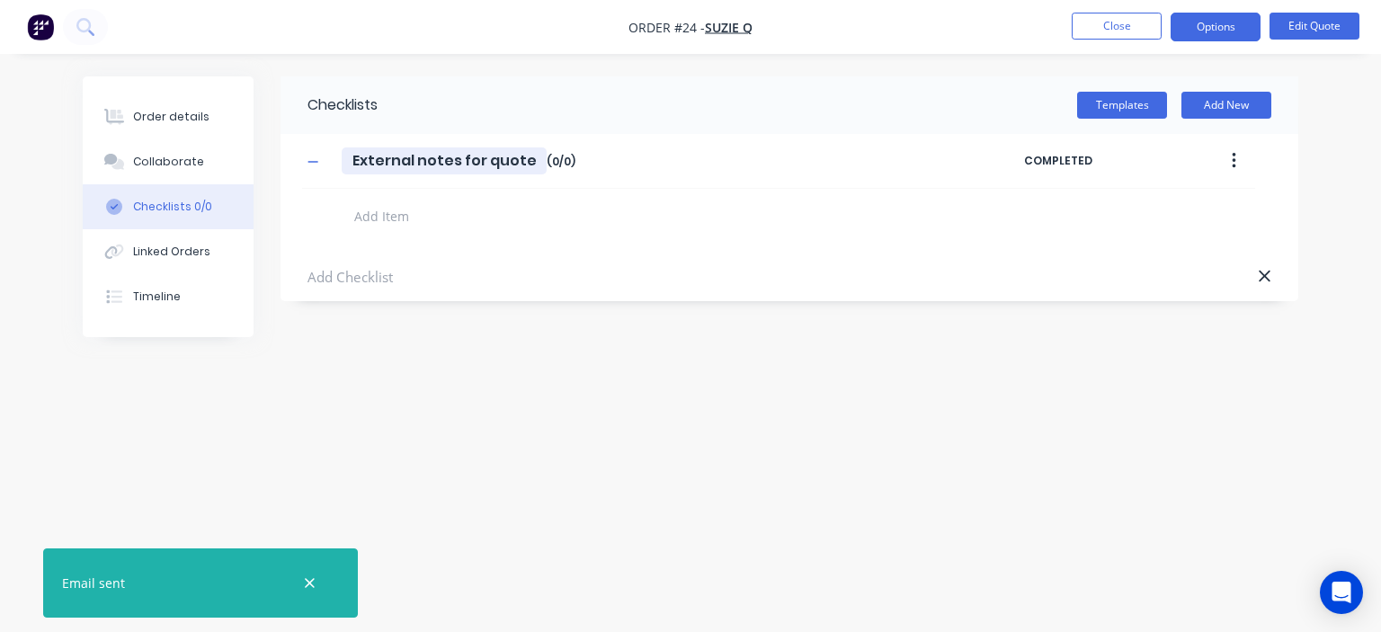
type input "External notes for quotes"
click at [412, 220] on textarea at bounding box center [644, 216] width 595 height 26
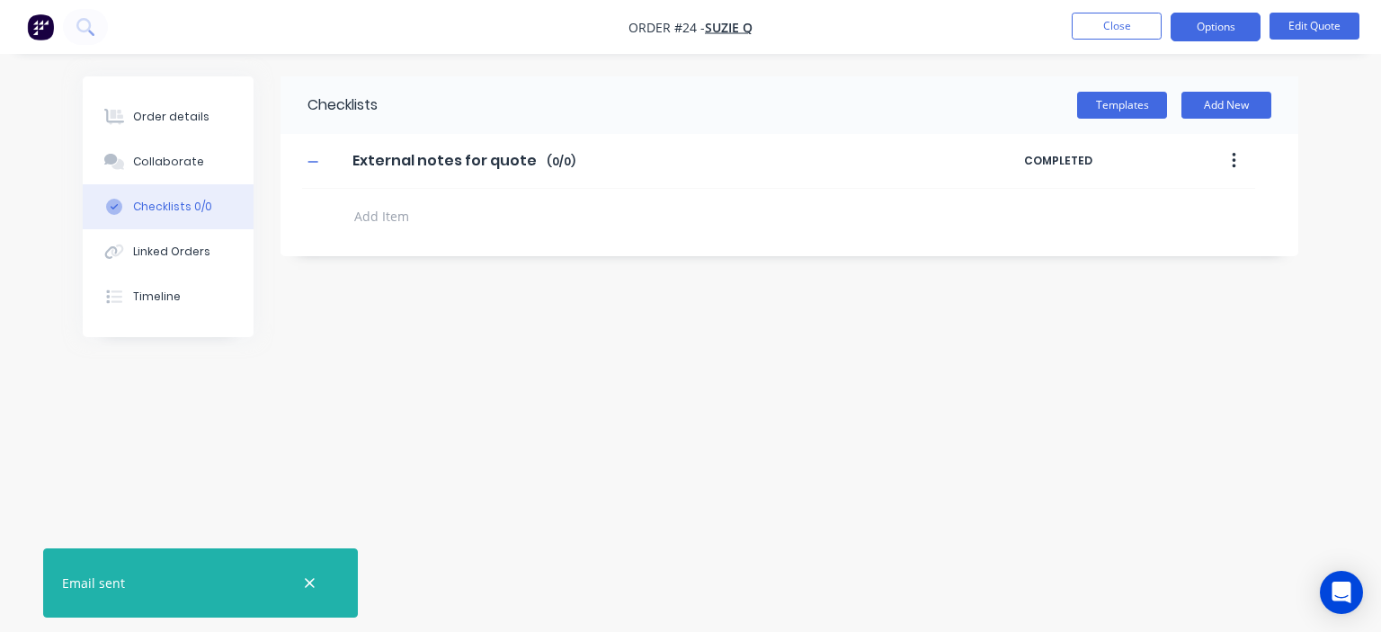
type textarea "x"
type textarea "I"
type textarea "x"
type textarea "In"
type textarea "x"
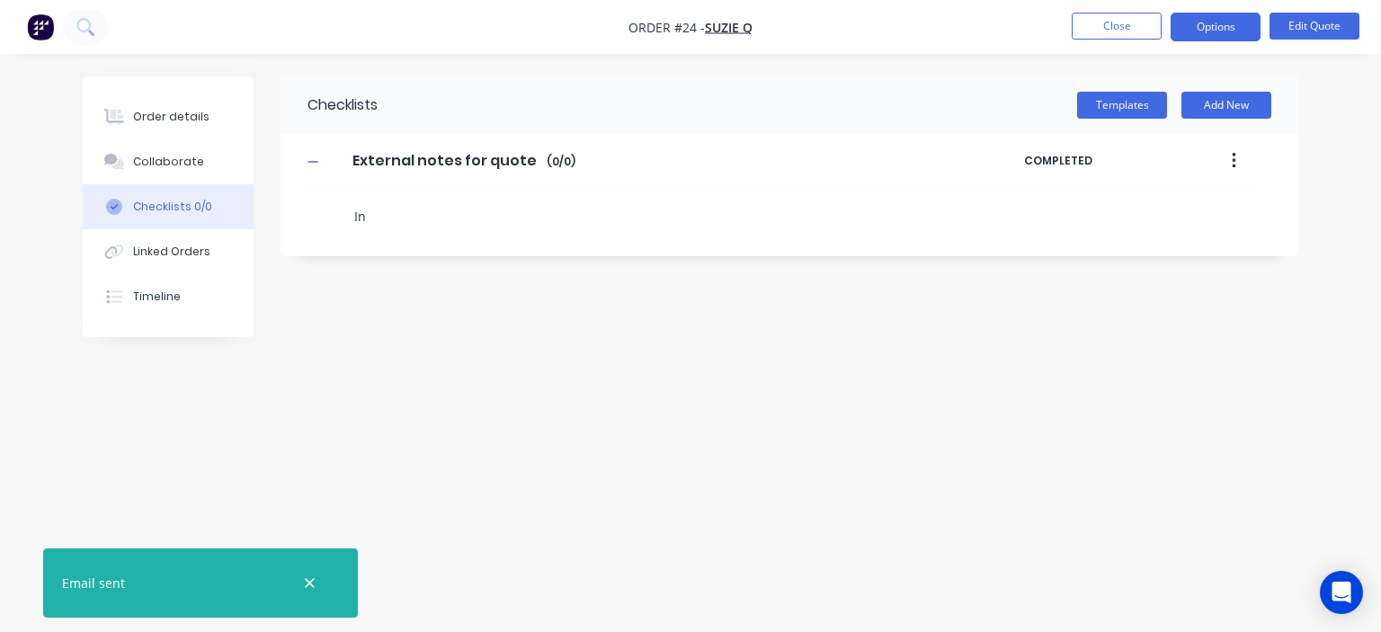
type textarea "Inf"
type textarea "x"
type textarea "Info"
type textarea "x"
type textarea "Inform"
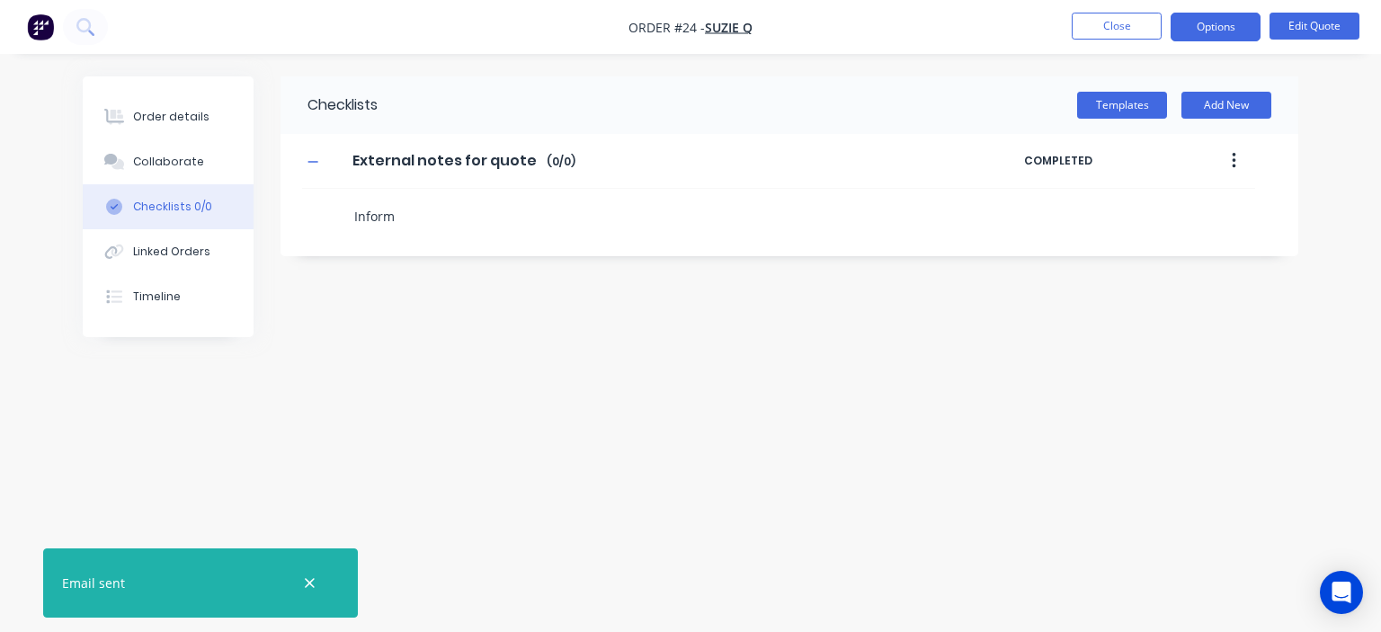
type textarea "x"
type textarea "Informa"
type textarea "x"
type textarea "Informat"
type textarea "x"
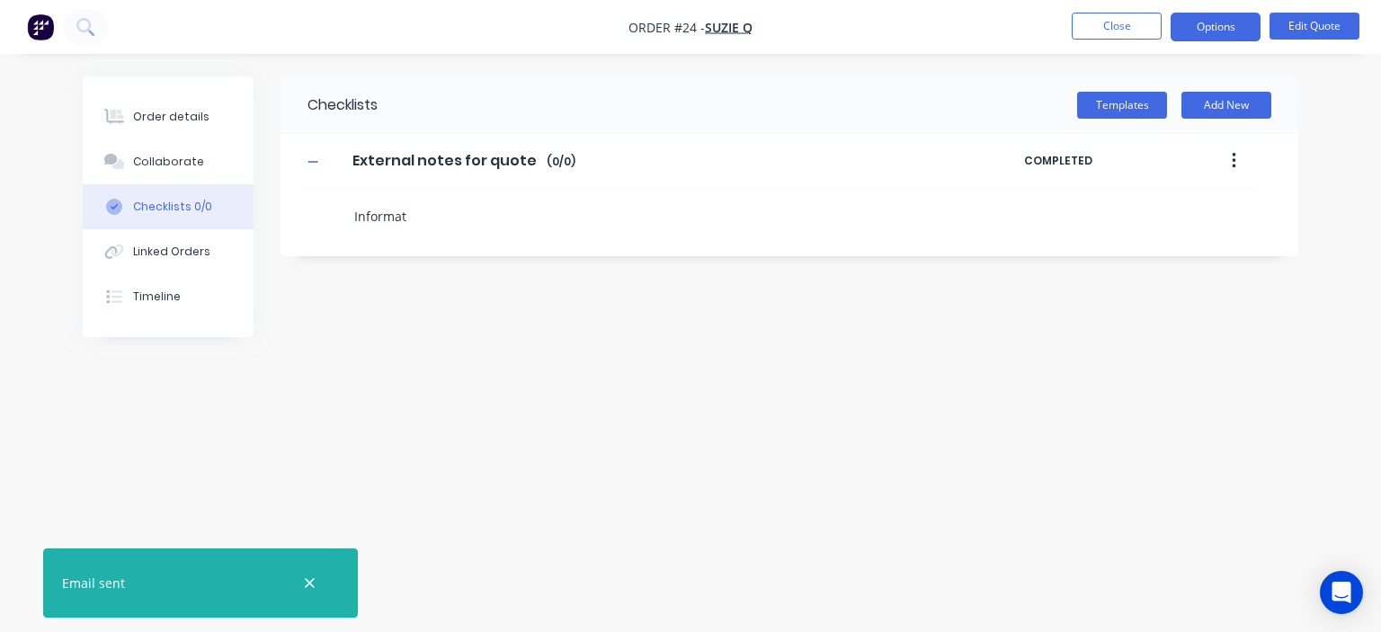
type textarea "Informati"
type textarea "x"
type textarea "Informatio"
type textarea "x"
type textarea "Information"
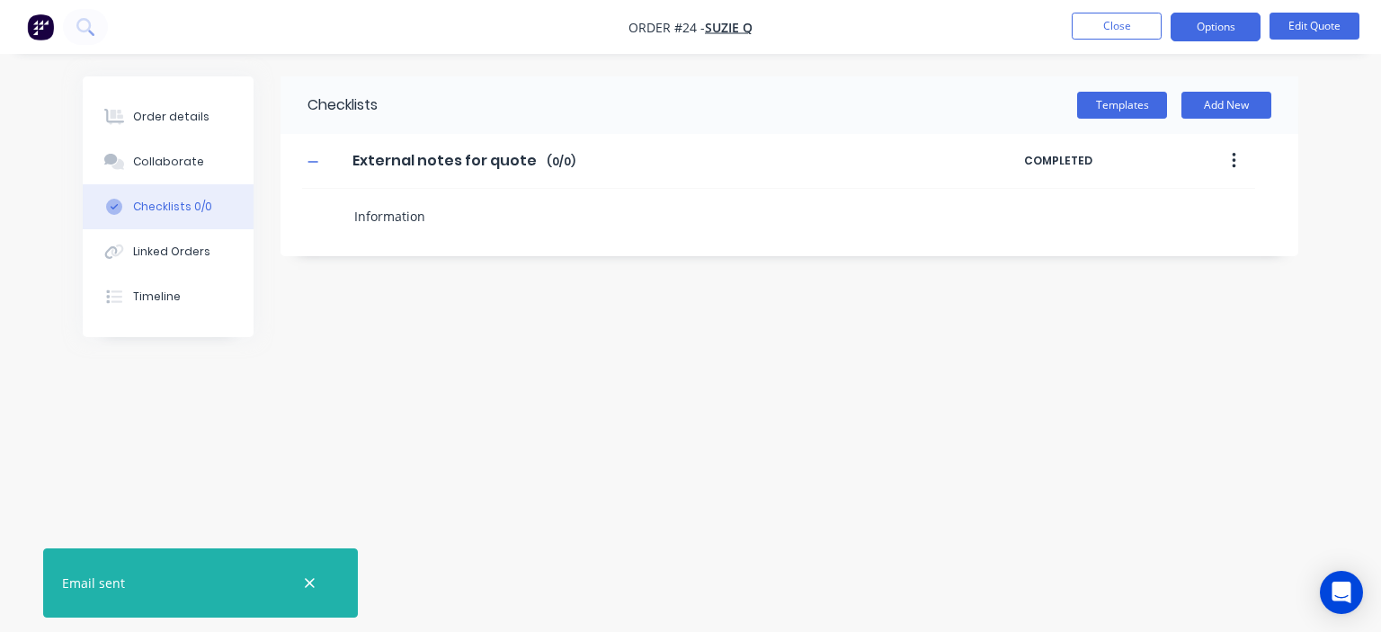
type textarea "x"
type textarea "Information"
type textarea "x"
type textarea "Information s"
type textarea "x"
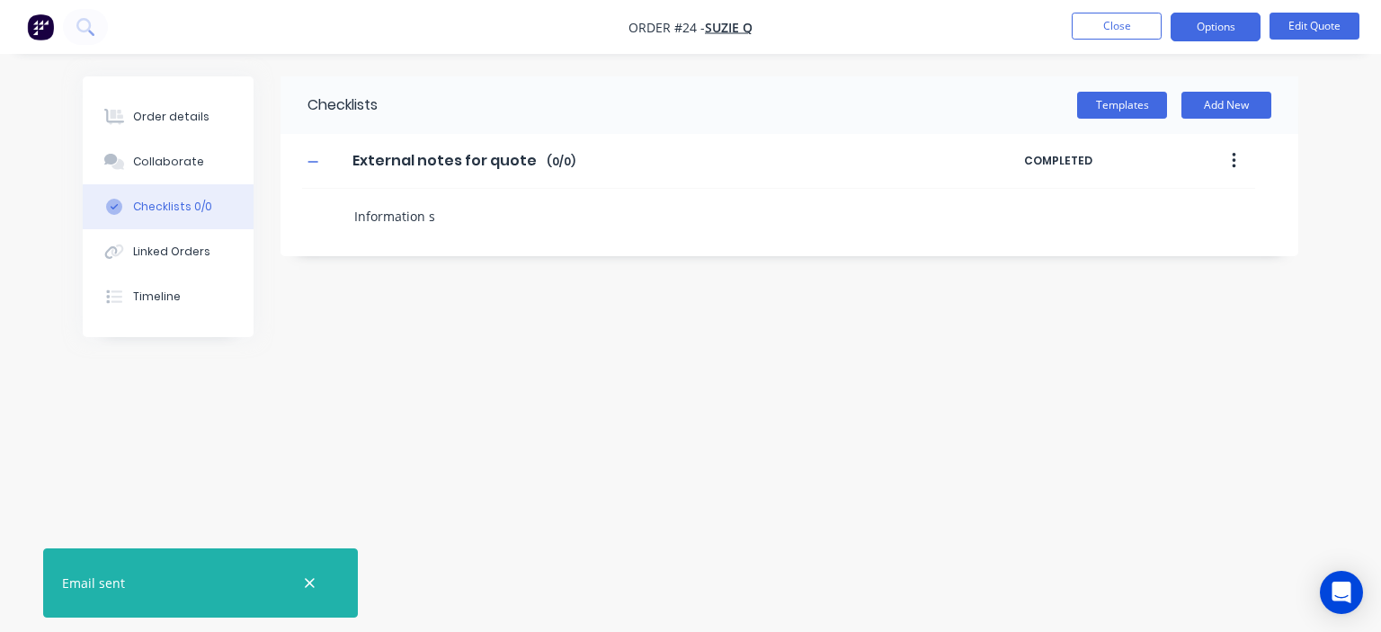
type textarea "Information sc"
type textarea "x"
type textarea "Information sch"
type textarea "x"
type textarea "Information sche"
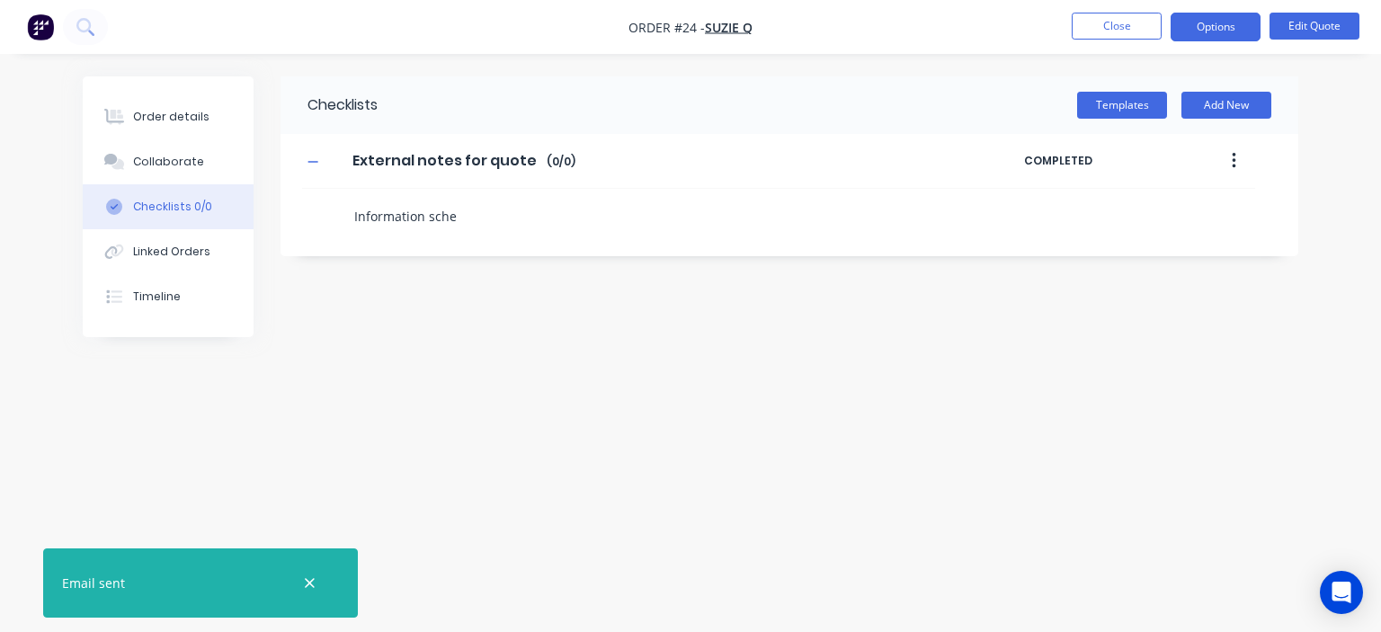
type textarea "x"
type textarea "Information sched"
type textarea "x"
type textarea "Information schedu"
type textarea "x"
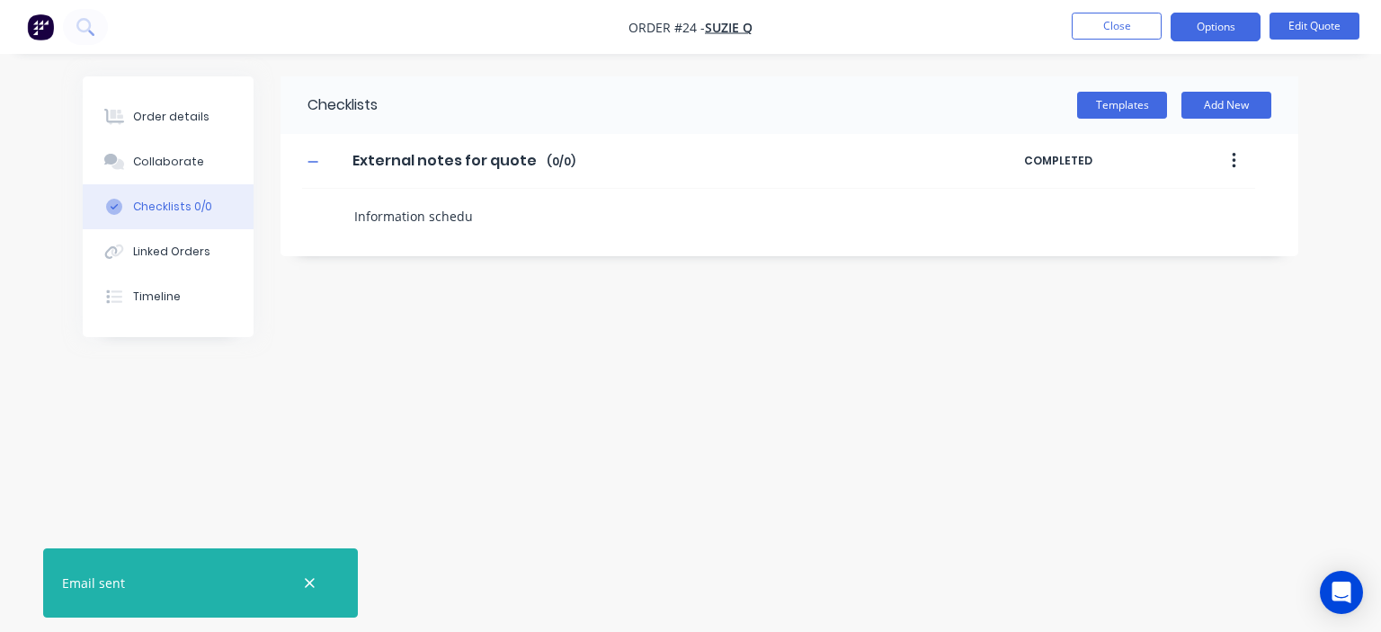
type textarea "Information schedul"
type textarea "x"
type textarea "Information schedule"
type textarea "x"
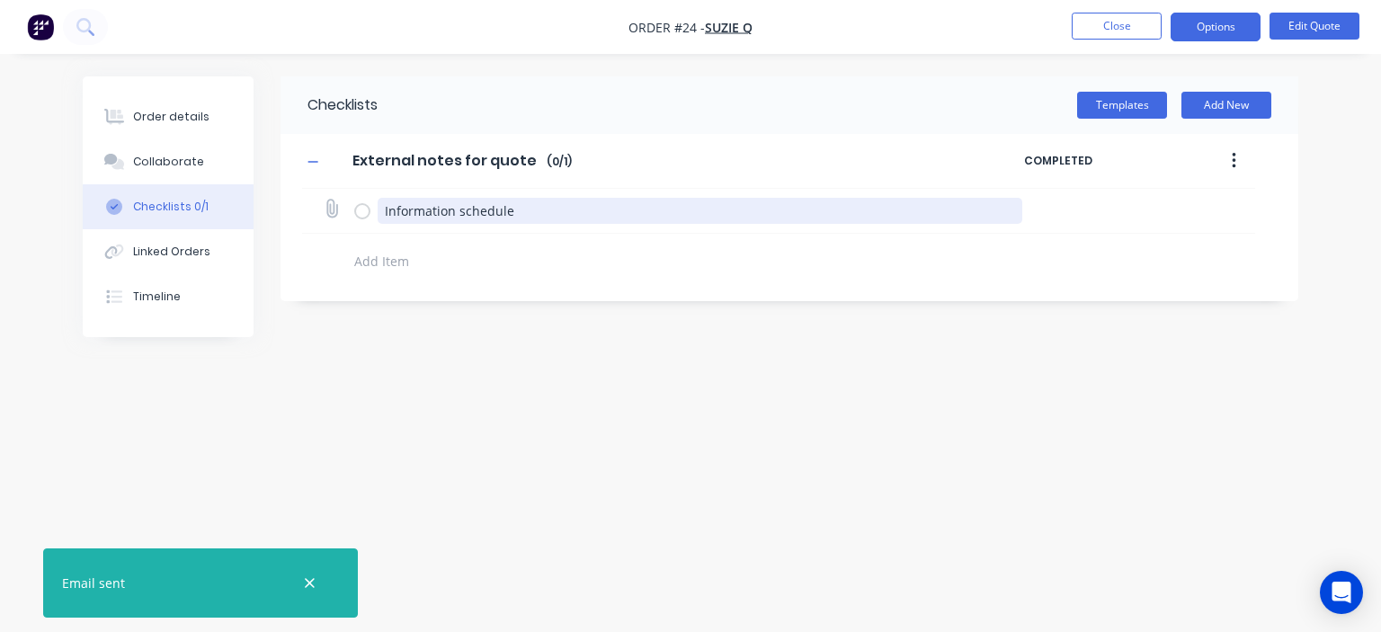
click at [516, 213] on textarea "Information schedule" at bounding box center [701, 211] width 646 height 26
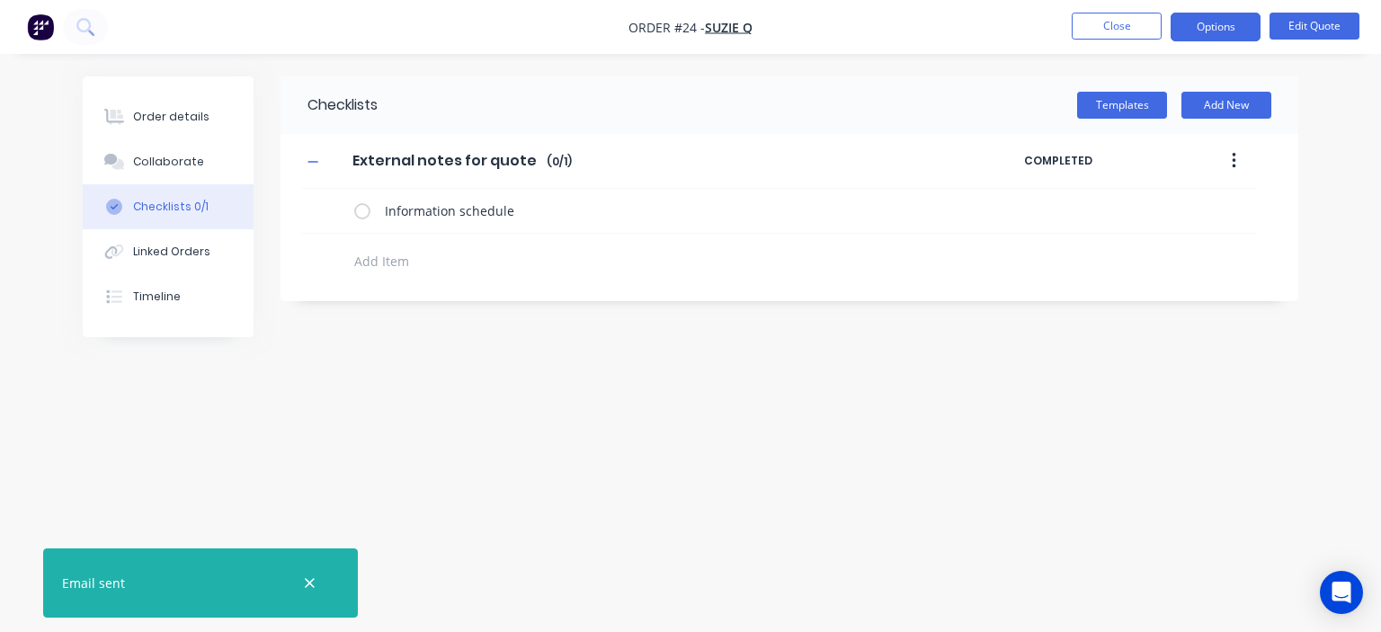
click at [1224, 160] on button "button" at bounding box center [1234, 161] width 42 height 32
click at [391, 259] on textarea at bounding box center [644, 261] width 595 height 26
type textarea "x"
type textarea "K"
type textarea "x"
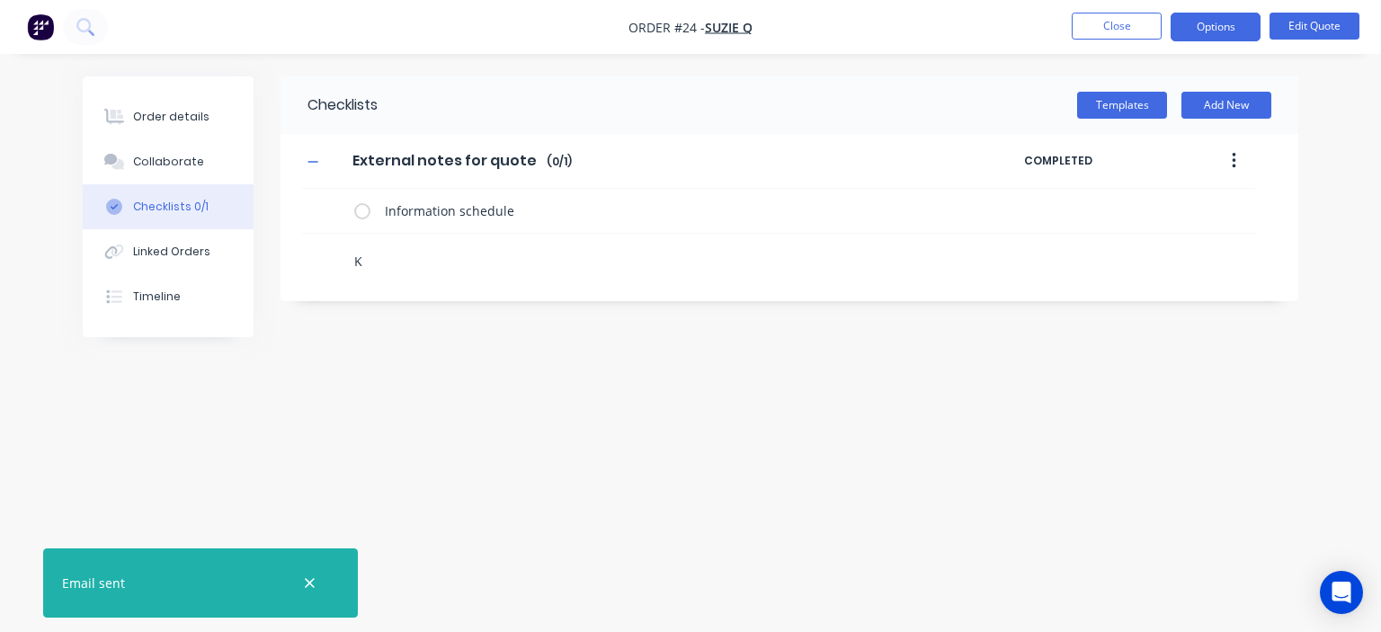
type textarea "Ke"
type textarea "x"
type textarea "Key"
type textarea "x"
type textarea "Key"
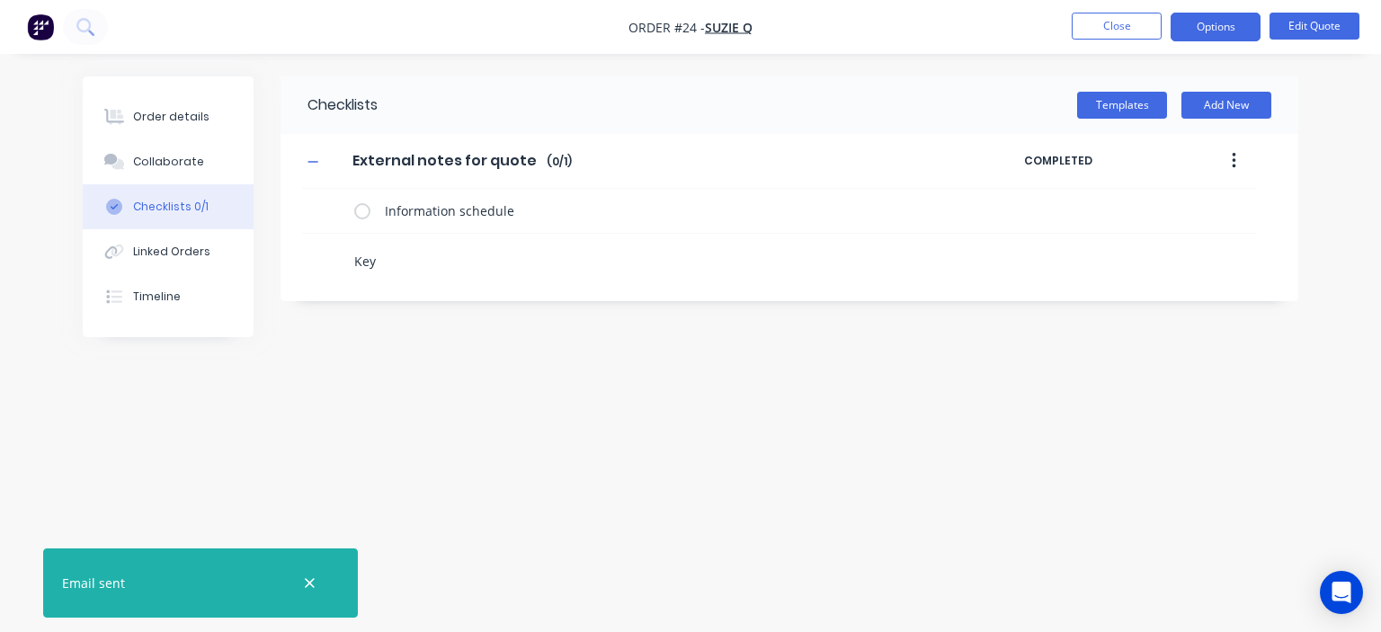
type textarea "x"
type textarea "Key d"
type textarea "x"
type textarea "Key da"
type textarea "x"
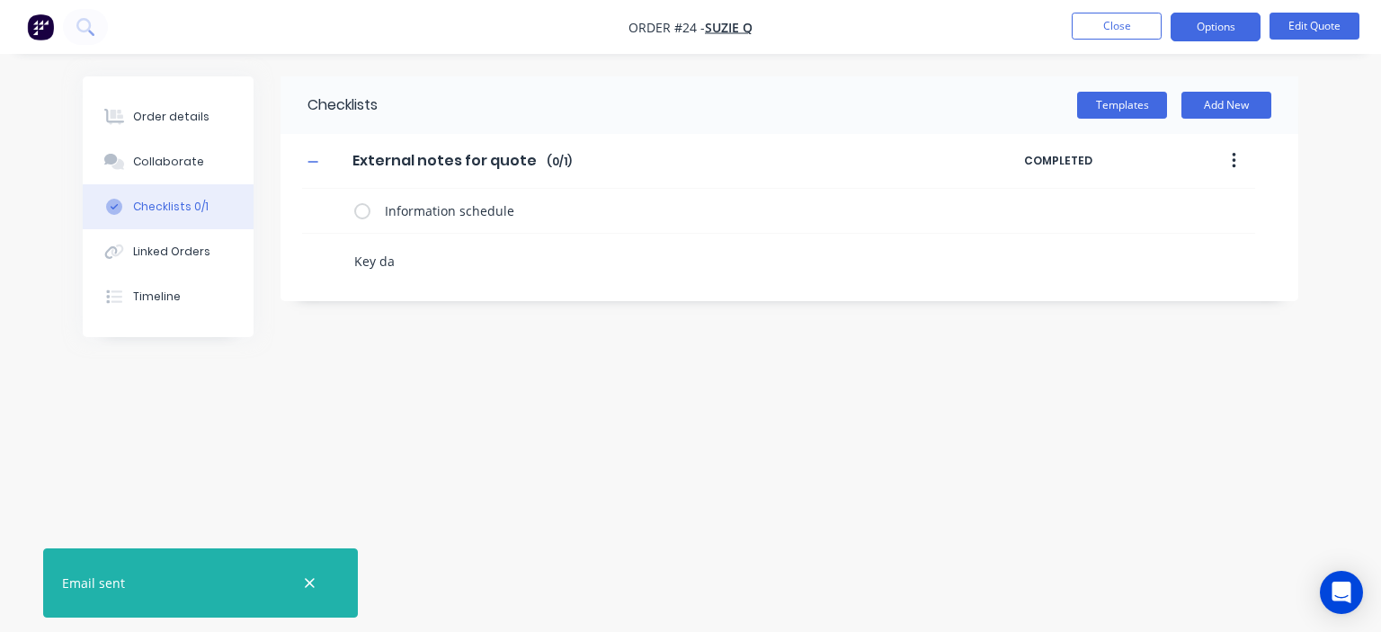
type textarea "Key dat"
type textarea "x"
type textarea "Key date"
type textarea "x"
type textarea "Key dates"
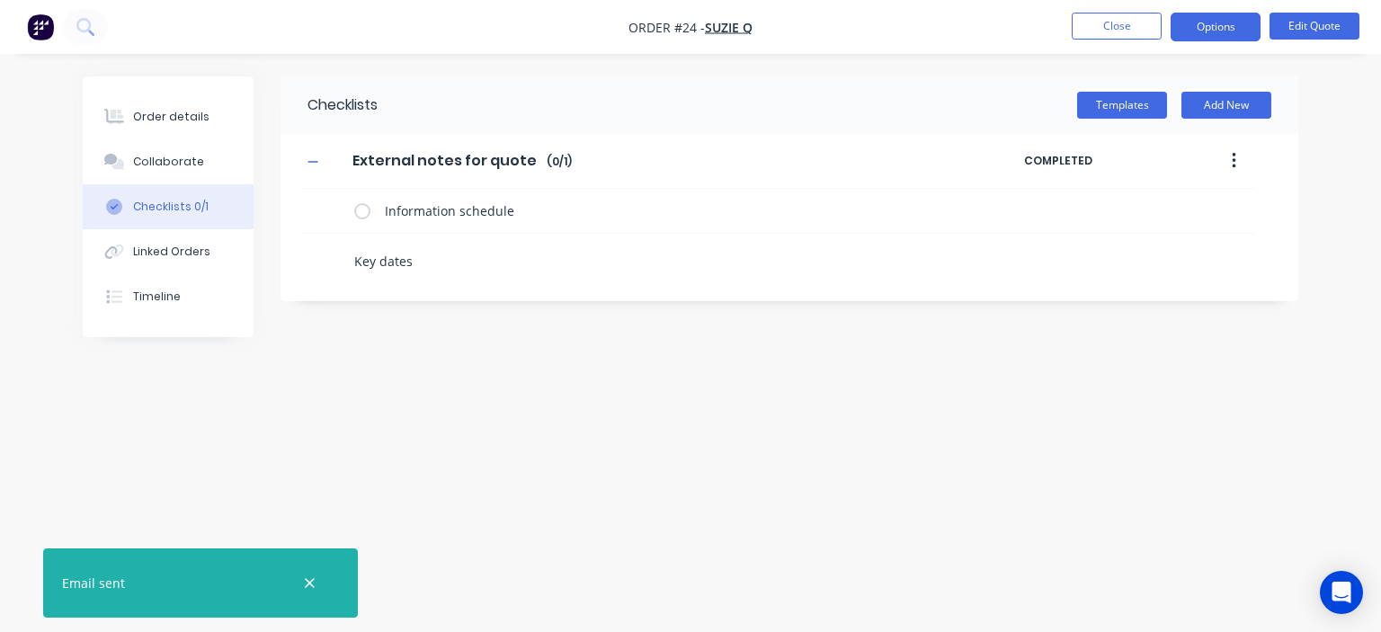
type textarea "x"
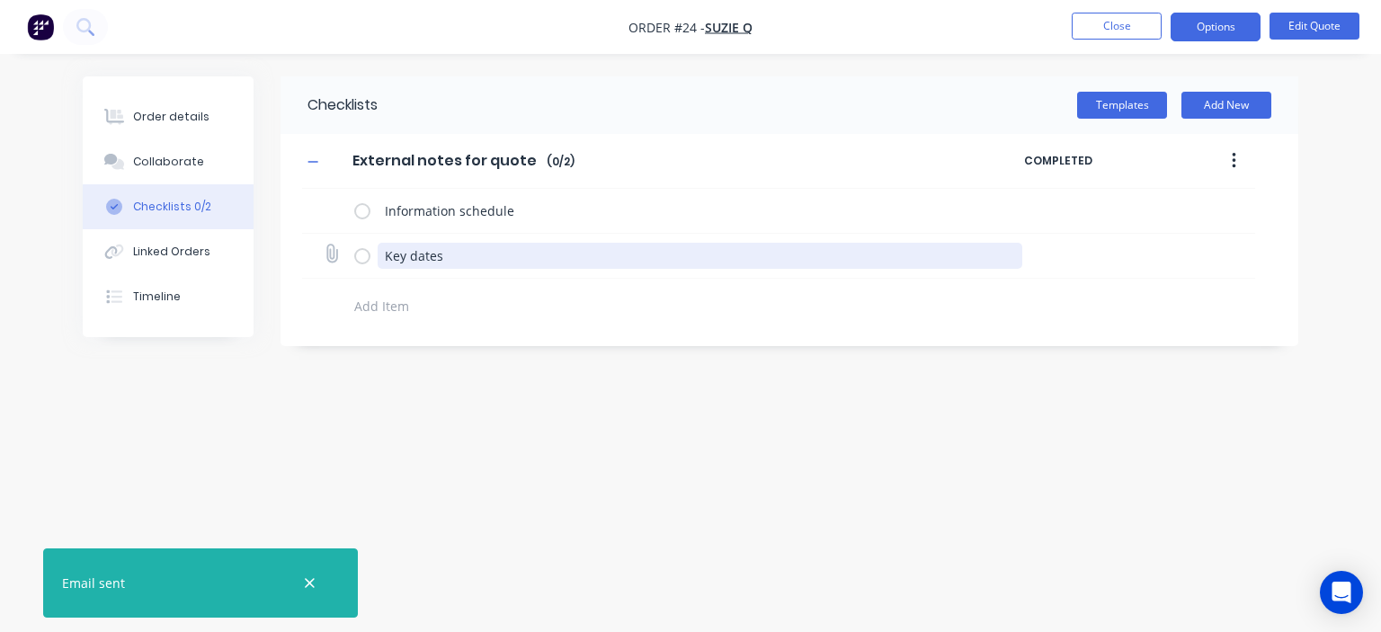
drag, startPoint x: 448, startPoint y: 251, endPoint x: 449, endPoint y: 236, distance: 15.3
click at [449, 236] on div "Key dates" at bounding box center [778, 256] width 953 height 45
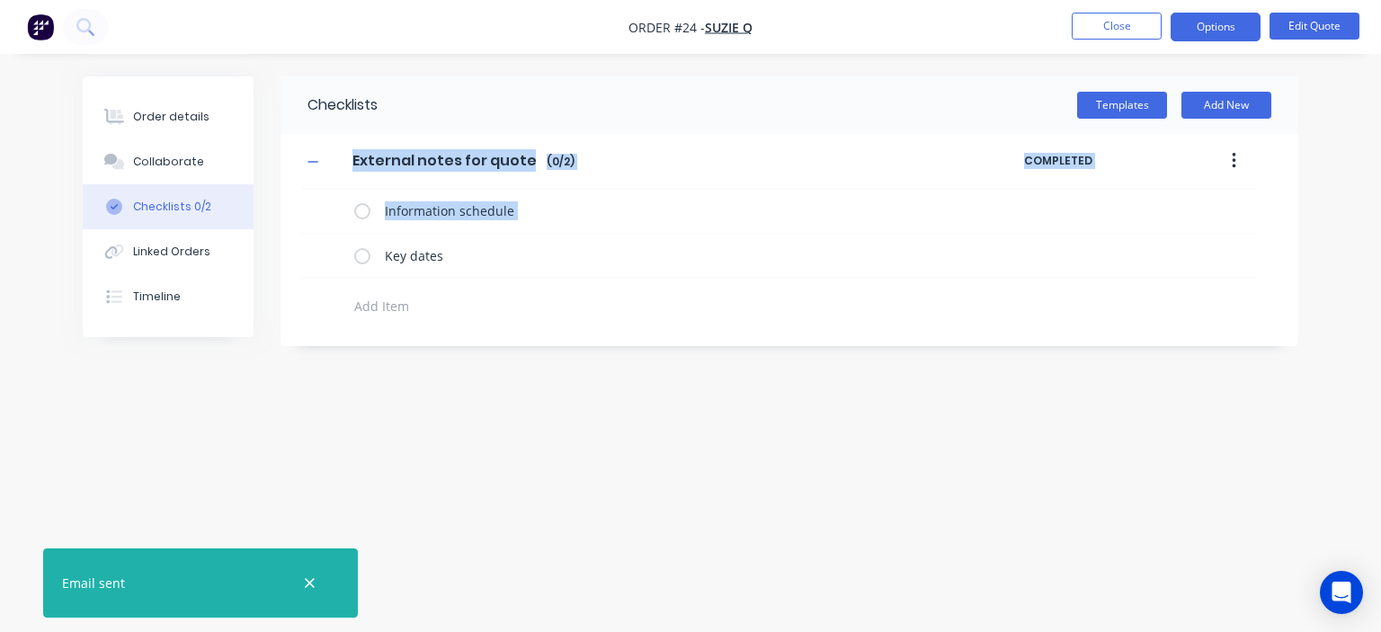
drag, startPoint x: 320, startPoint y: 254, endPoint x: 320, endPoint y: 186, distance: 67.4
click at [320, 186] on div "External notes for quotes External notes for quotes Enter Checklist name ( 0 / …" at bounding box center [790, 229] width 1018 height 191
click at [532, 290] on div at bounding box center [635, 302] width 667 height 46
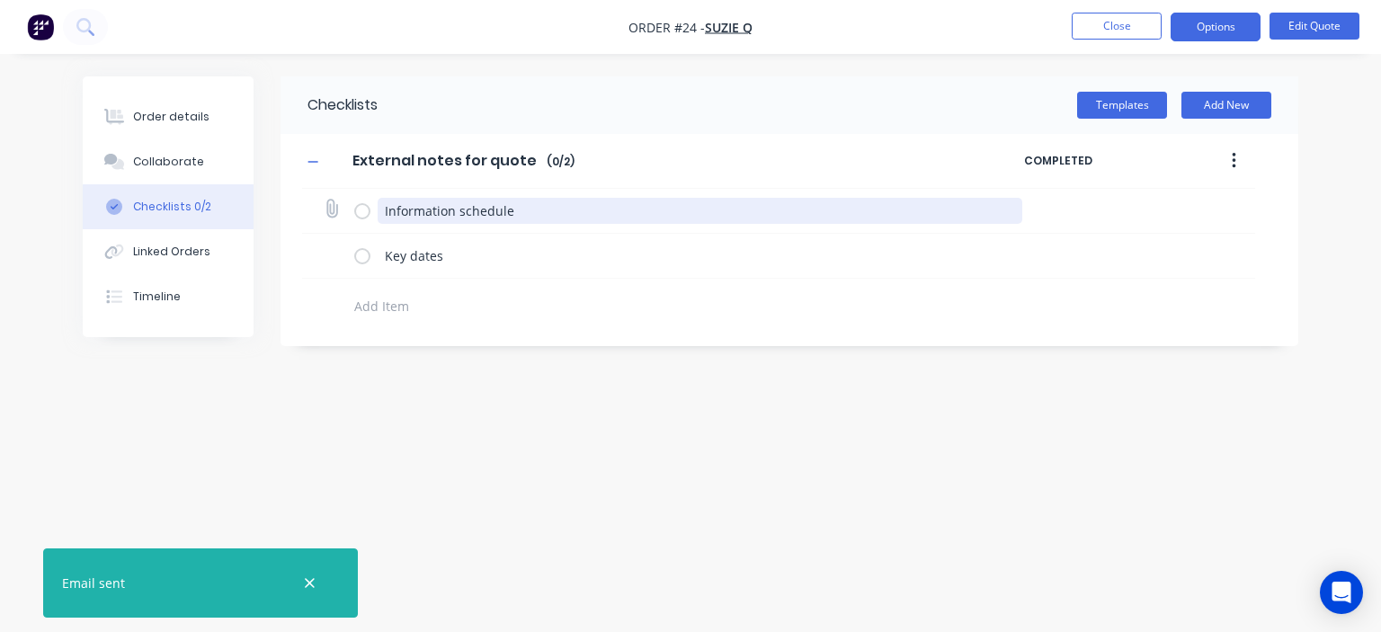
click at [460, 212] on textarea "Information schedule" at bounding box center [701, 211] width 646 height 26
type textarea "x"
type textarea "K"
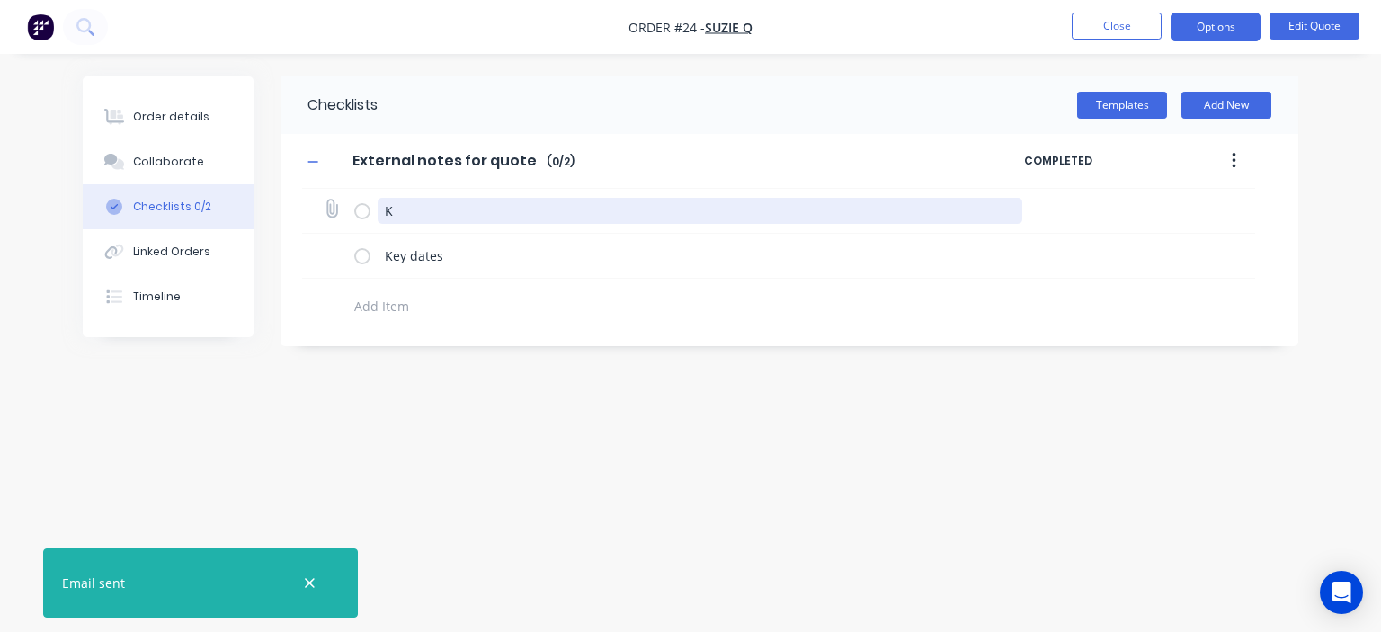
type textarea "x"
type textarea "Ke"
type textarea "x"
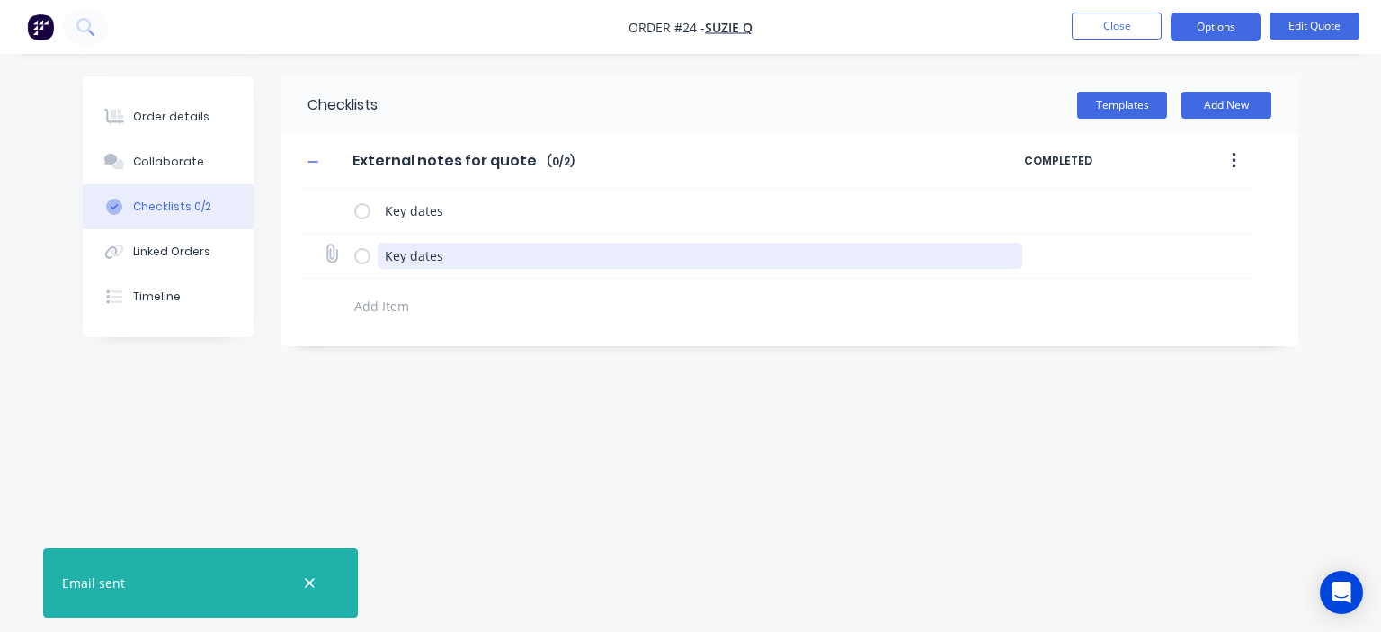
click at [426, 250] on textarea "Key dates" at bounding box center [701, 256] width 646 height 26
click at [428, 250] on textarea "Key dates" at bounding box center [701, 256] width 646 height 26
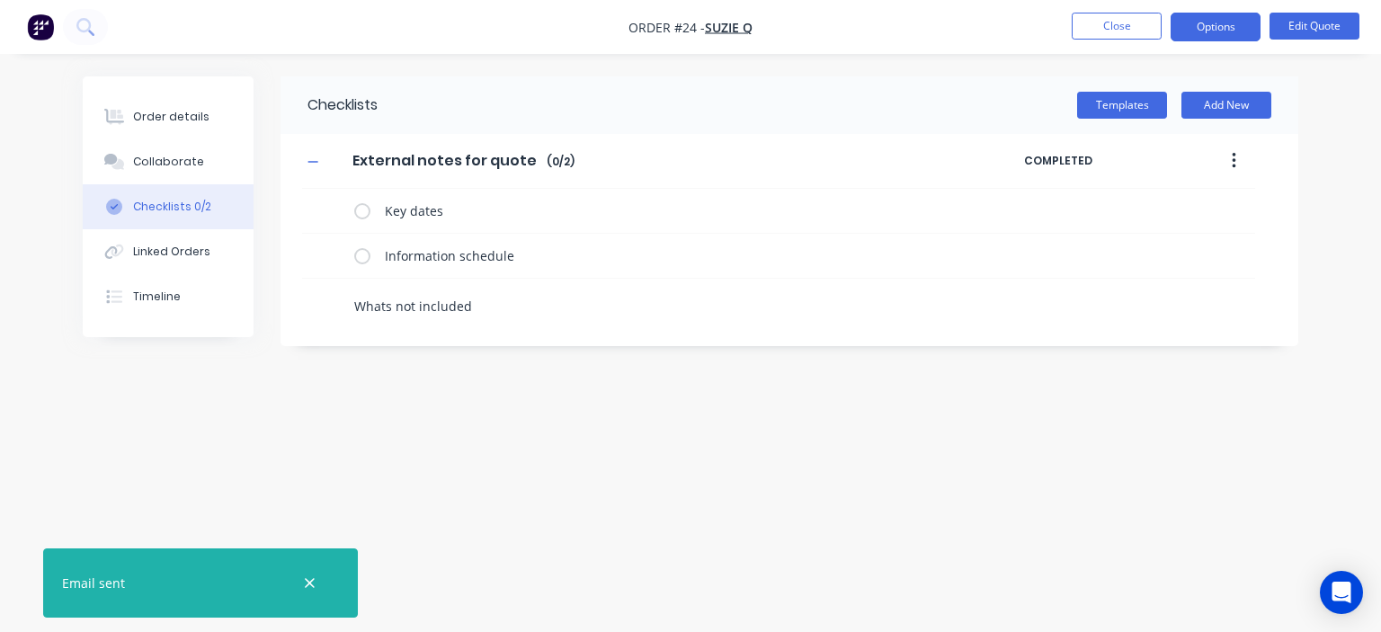
click at [387, 307] on textarea "Whats not included" at bounding box center [644, 306] width 595 height 26
click at [487, 306] on textarea "What's not included" at bounding box center [644, 306] width 595 height 26
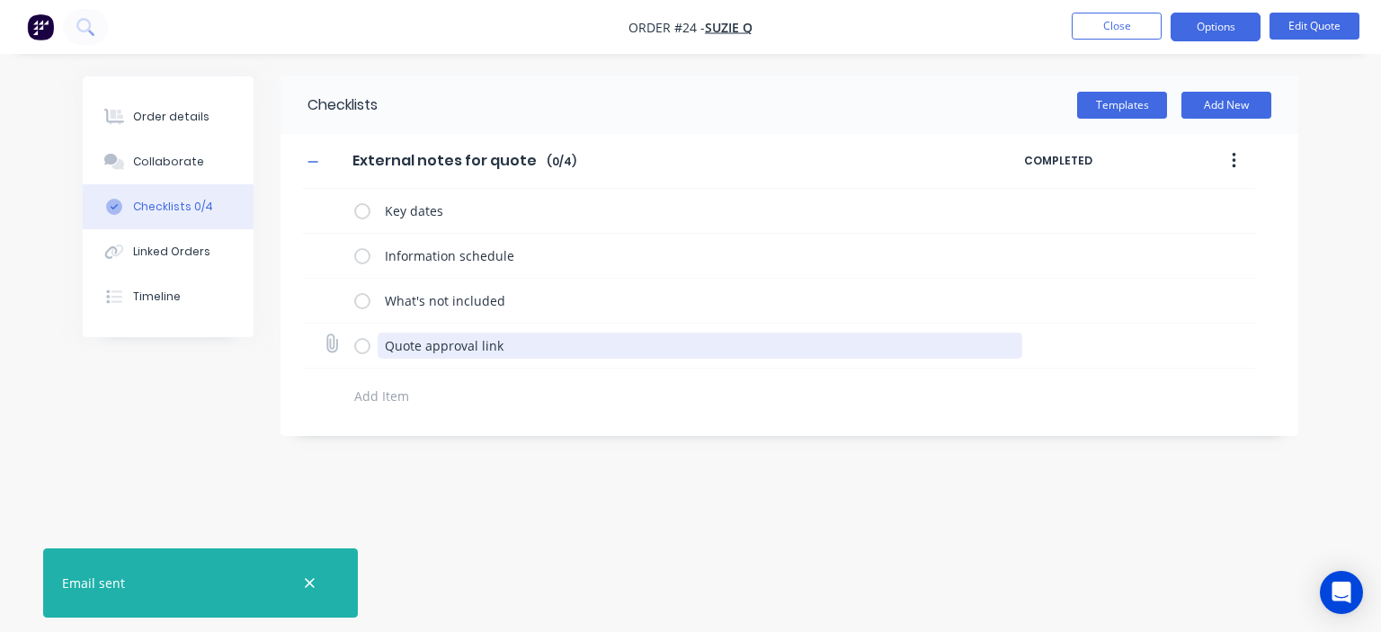
click at [442, 336] on textarea "Quote approval link" at bounding box center [701, 346] width 646 height 26
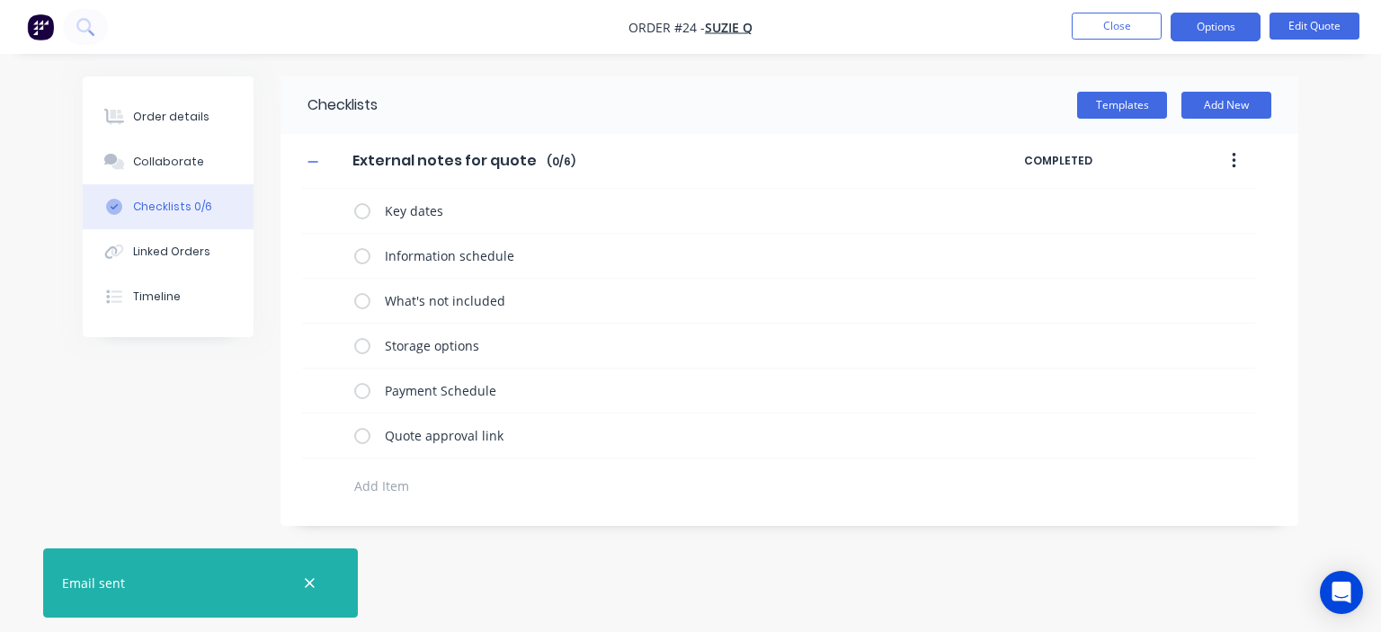
click at [1244, 157] on button "button" at bounding box center [1234, 161] width 42 height 32
click at [1189, 210] on span "Save as Template" at bounding box center [1167, 208] width 135 height 19
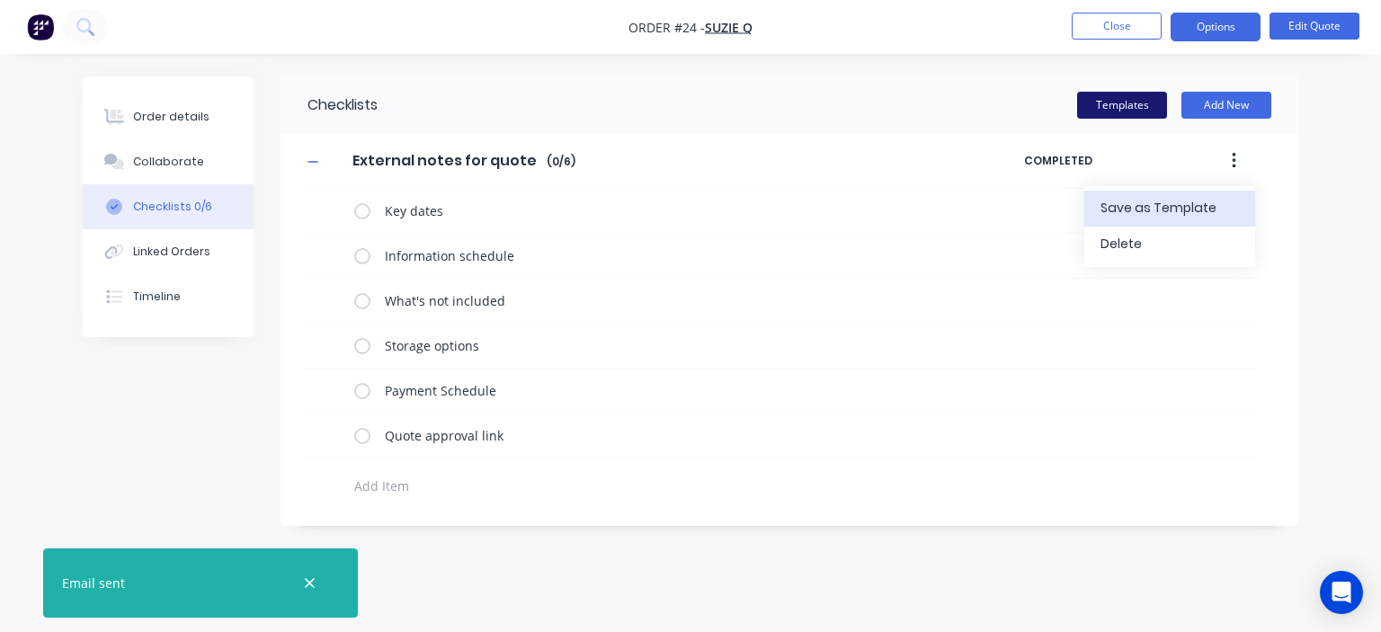
click at [1083, 106] on button "Templates" at bounding box center [1122, 105] width 90 height 27
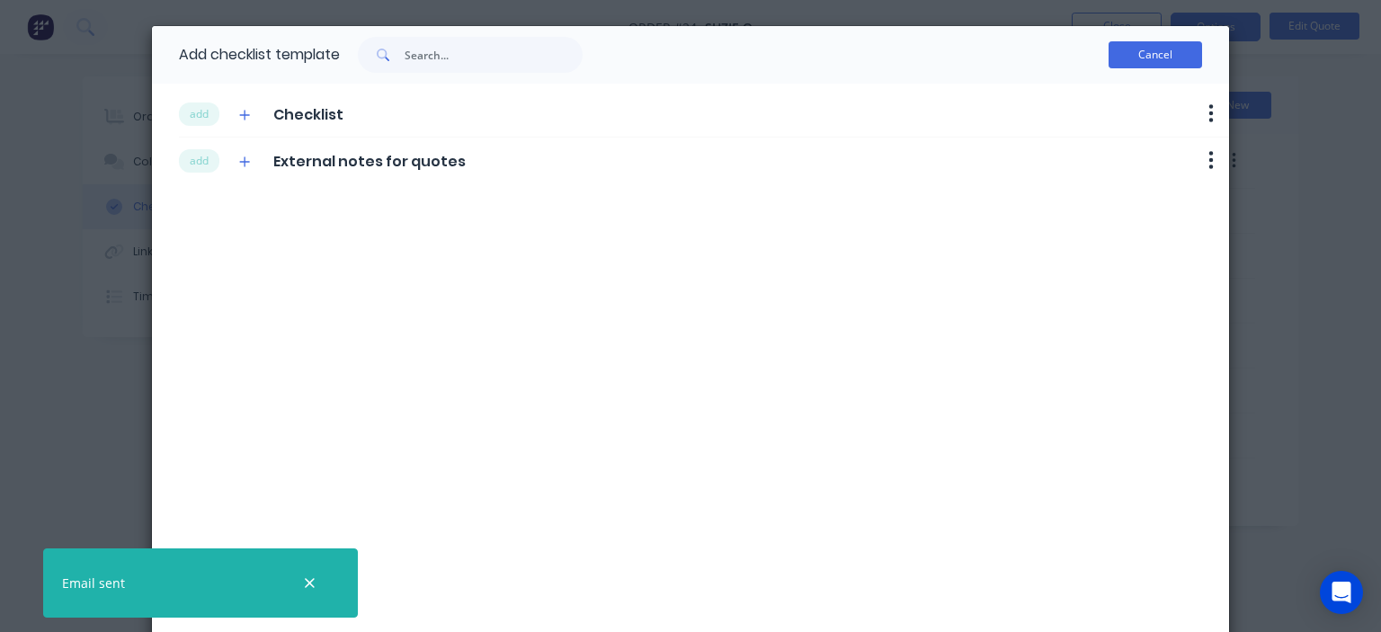
click at [1137, 62] on button "Cancel" at bounding box center [1156, 54] width 94 height 27
